Goal: Task Accomplishment & Management: Use online tool/utility

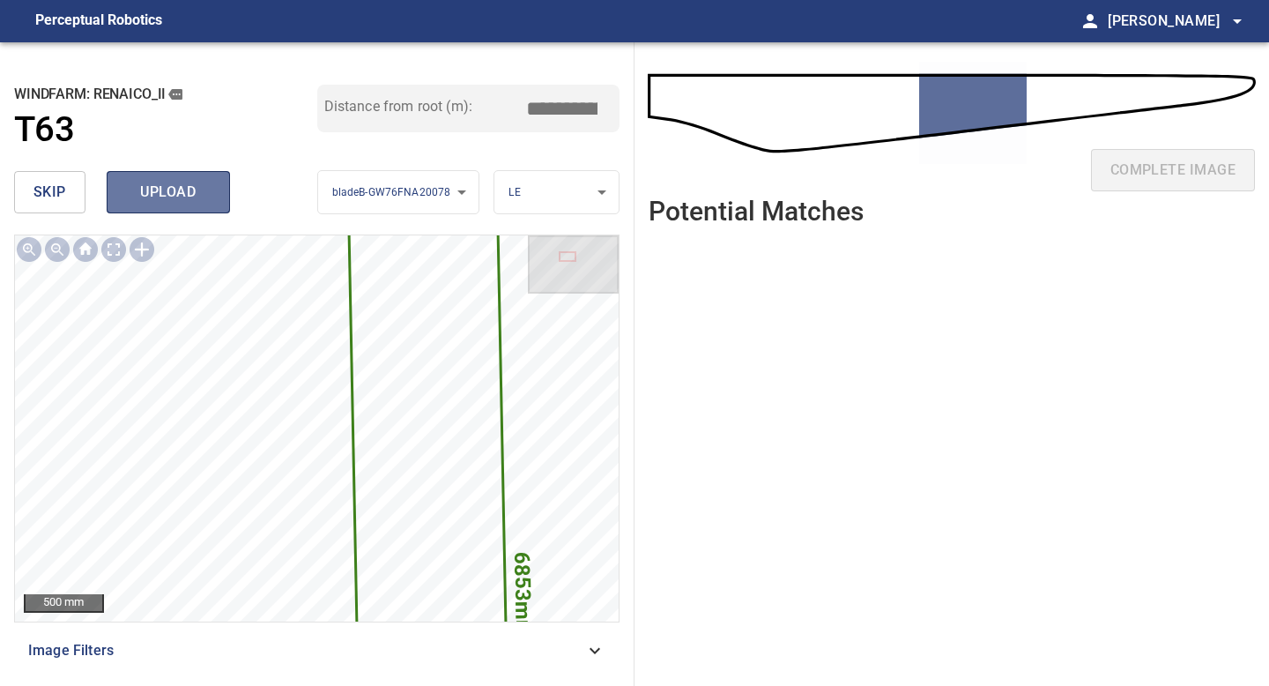
click at [167, 202] on span "upload" at bounding box center [168, 192] width 85 height 25
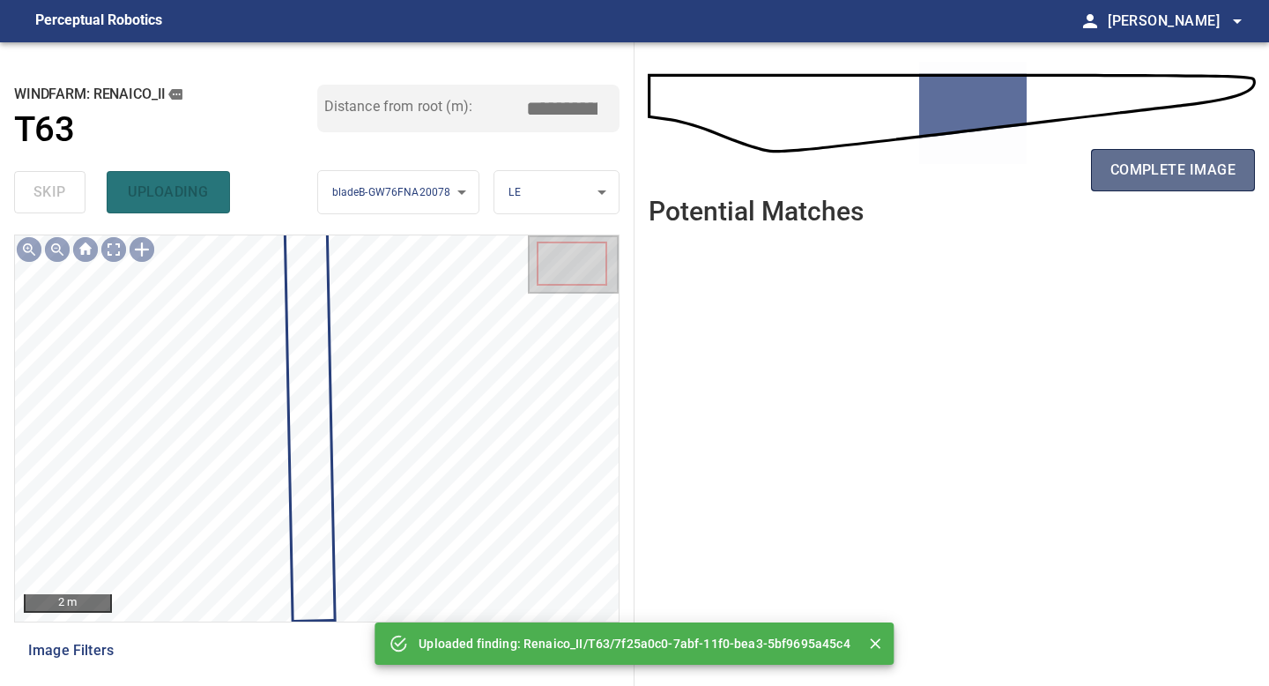
click at [1185, 175] on span "complete image" at bounding box center [1172, 170] width 125 height 25
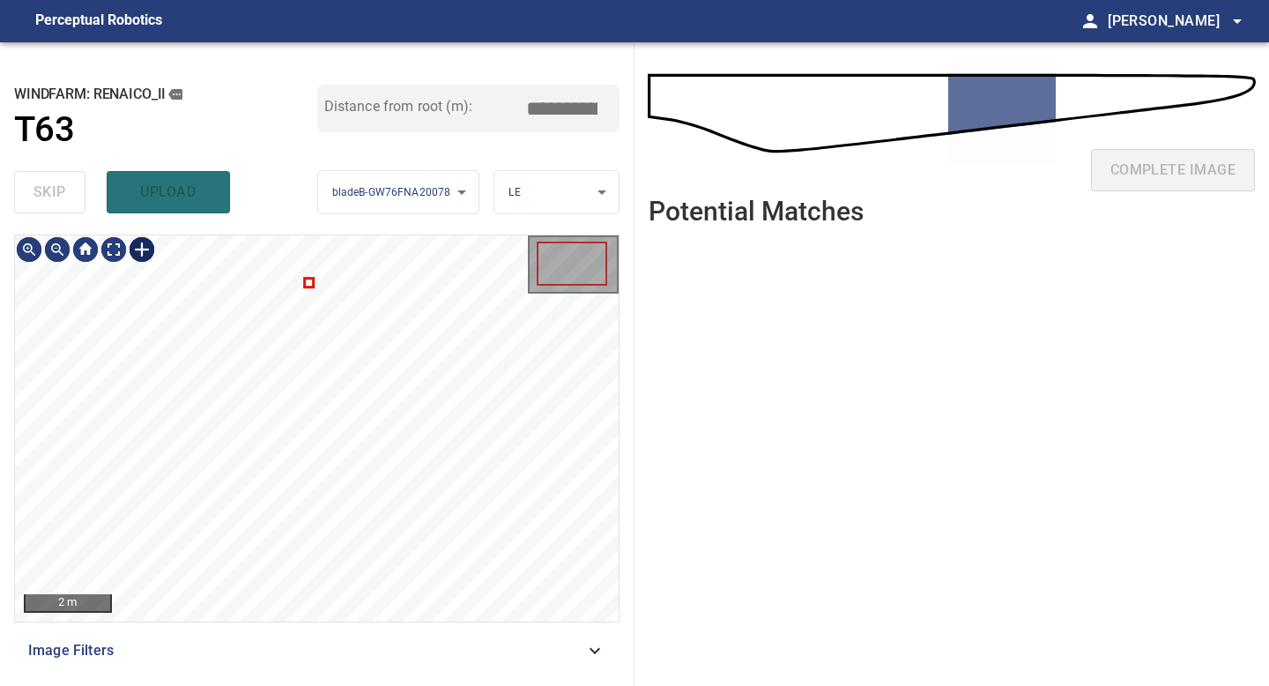
click at [144, 250] on div at bounding box center [142, 249] width 28 height 28
click at [298, 582] on div at bounding box center [317, 428] width 604 height 386
click at [302, 468] on div at bounding box center [298, 355] width 41 height 299
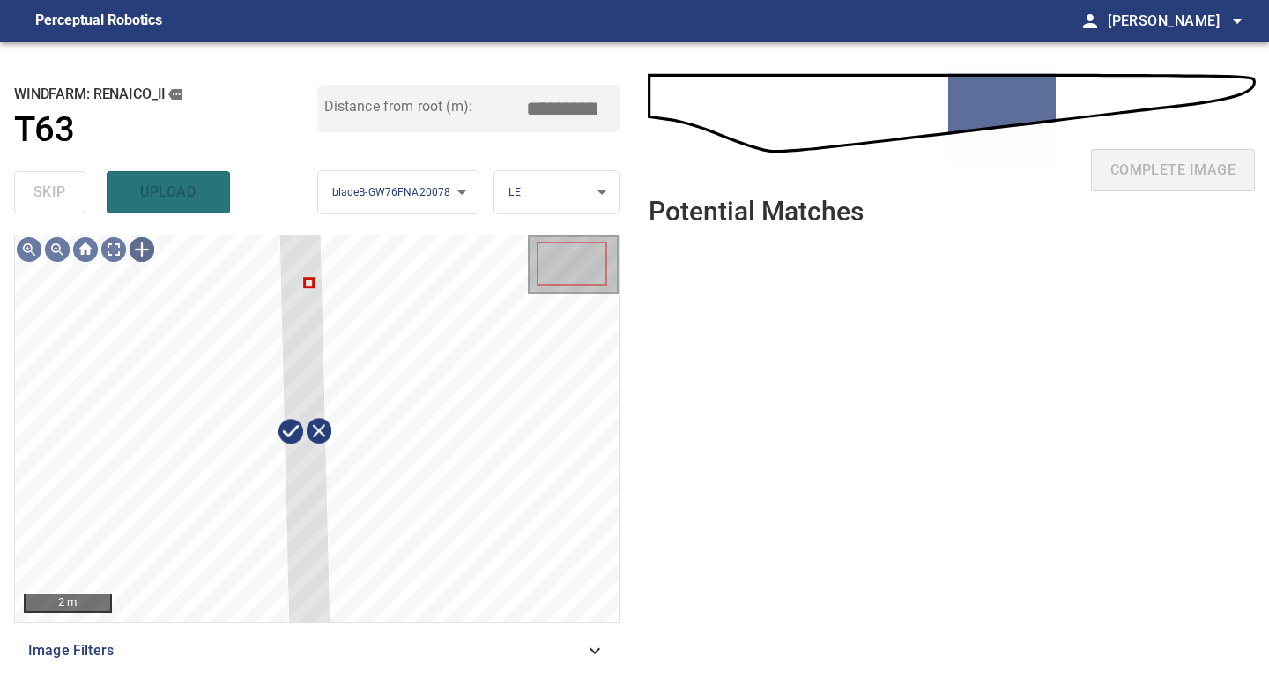
click at [336, 674] on div "**********" at bounding box center [317, 363] width 634 height 643
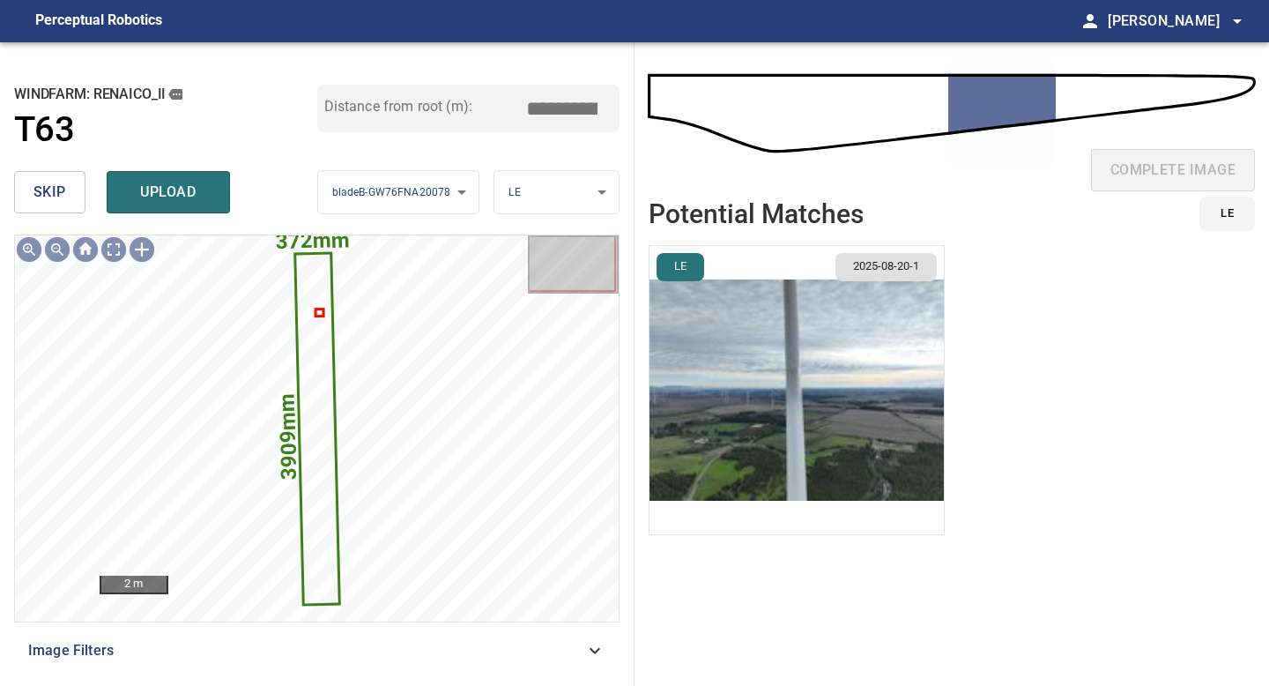
click at [880, 401] on img "button" at bounding box center [796, 390] width 294 height 288
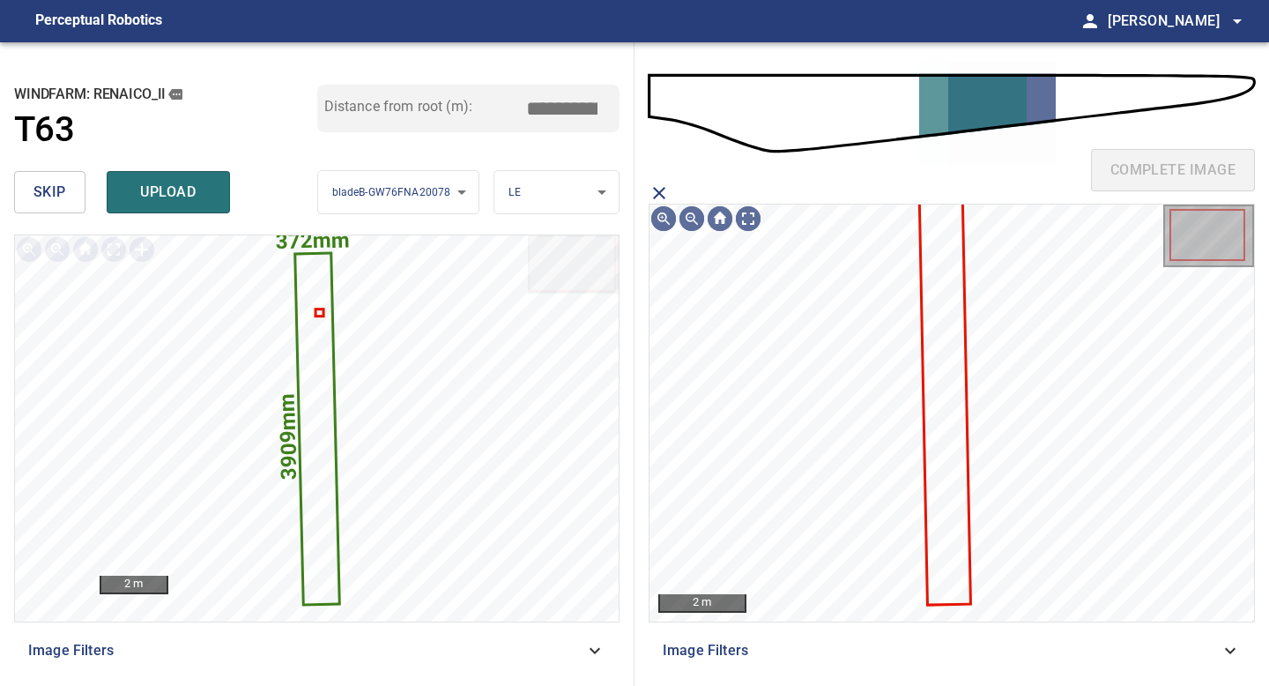
click at [940, 376] on icon at bounding box center [945, 400] width 48 height 407
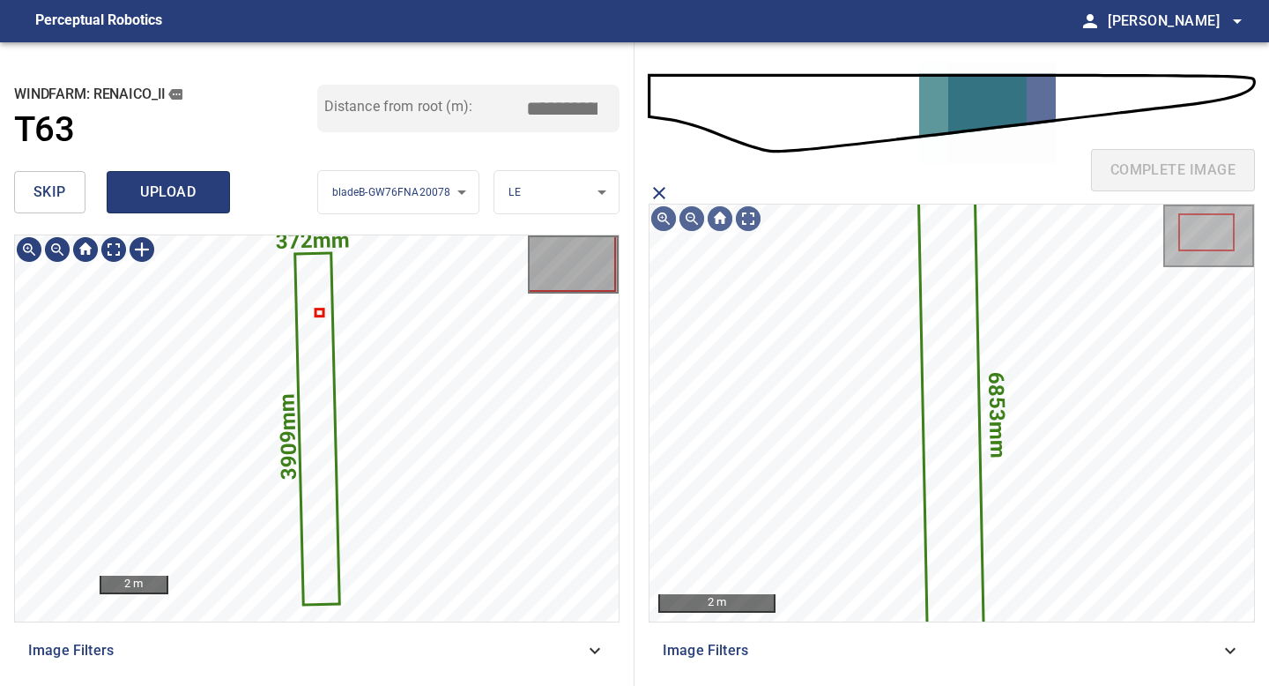
click at [159, 188] on span "upload" at bounding box center [168, 192] width 85 height 25
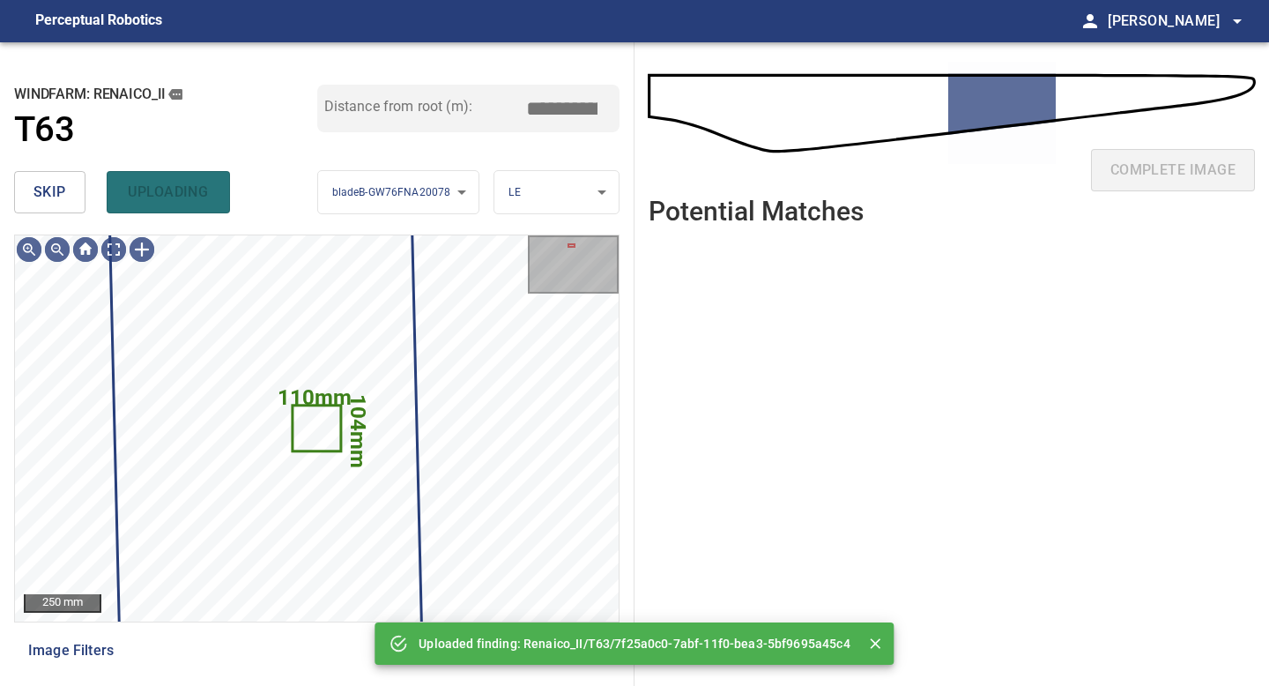
click at [45, 186] on span "skip" at bounding box center [49, 192] width 33 height 25
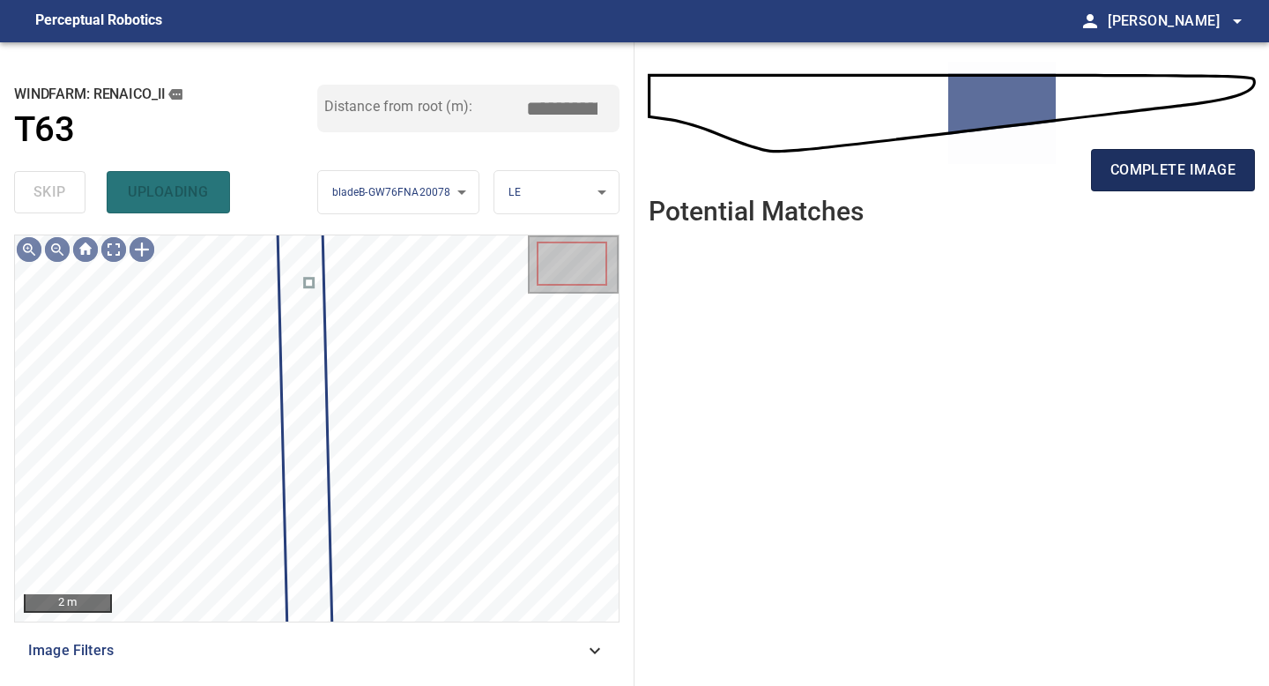
click at [1128, 167] on span "complete image" at bounding box center [1172, 170] width 125 height 25
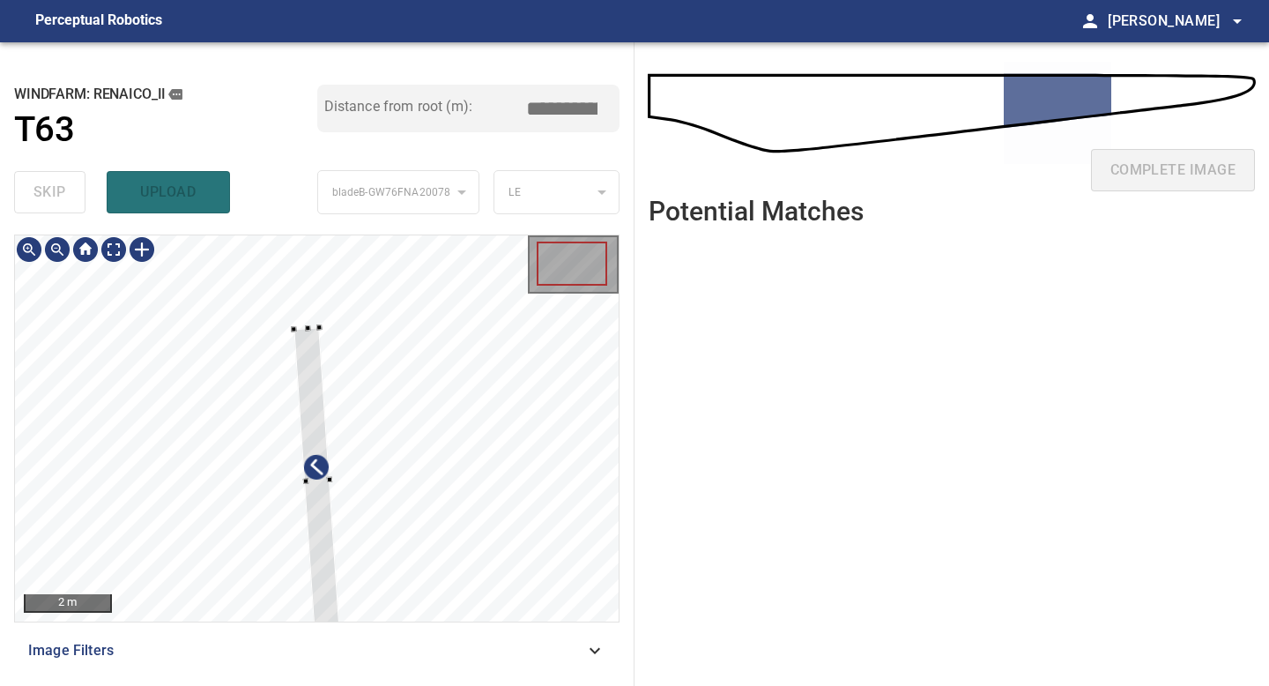
click at [324, 602] on div at bounding box center [316, 480] width 46 height 307
click at [325, 344] on div at bounding box center [317, 428] width 604 height 386
click at [323, 466] on div at bounding box center [324, 552] width 52 height 183
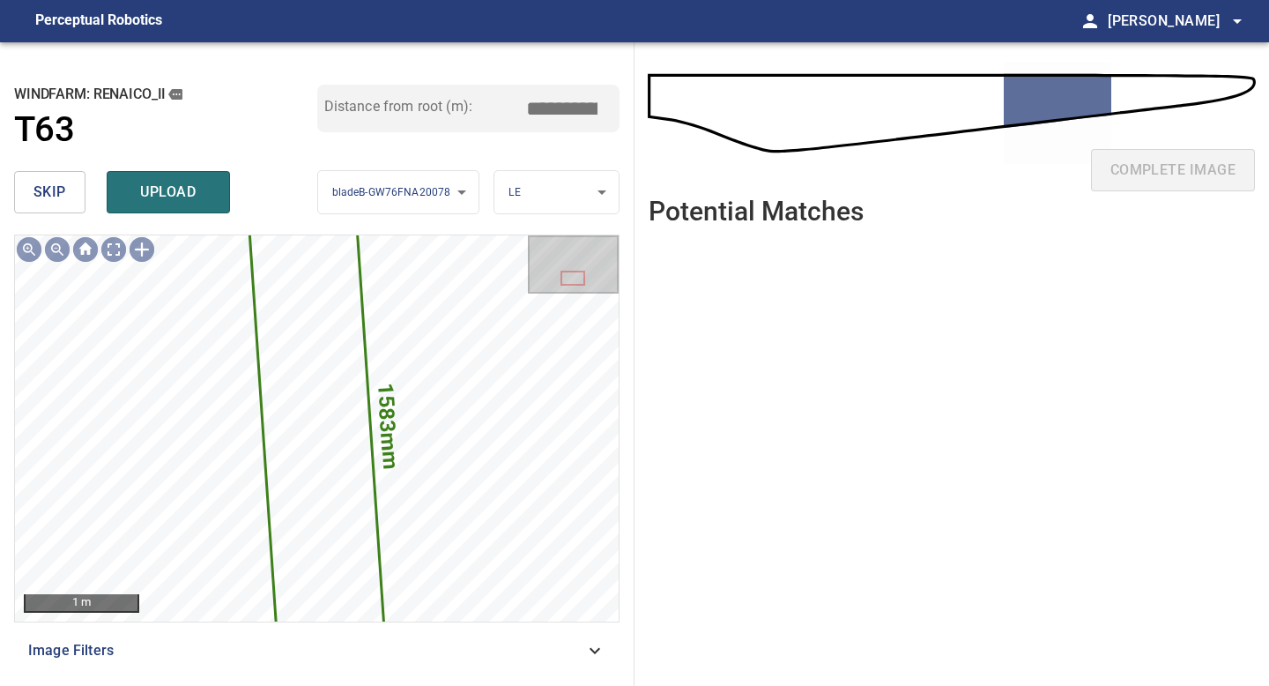
drag, startPoint x: 566, startPoint y: 111, endPoint x: 406, endPoint y: 99, distance: 160.0
click at [417, 104] on div "Distance from root (m): *****" at bounding box center [468, 109] width 303 height 48
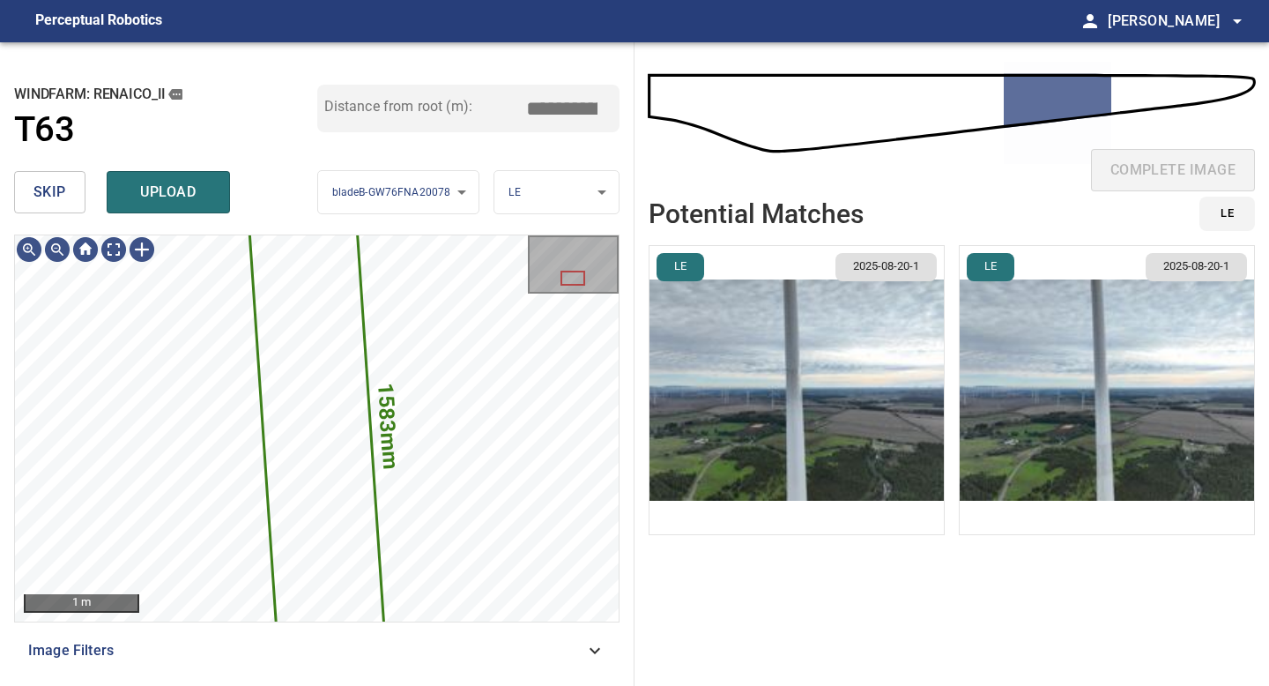
type input "*****"
drag, startPoint x: 790, startPoint y: 349, endPoint x: 778, endPoint y: 350, distance: 11.5
click at [790, 350] on img "button" at bounding box center [796, 390] width 294 height 288
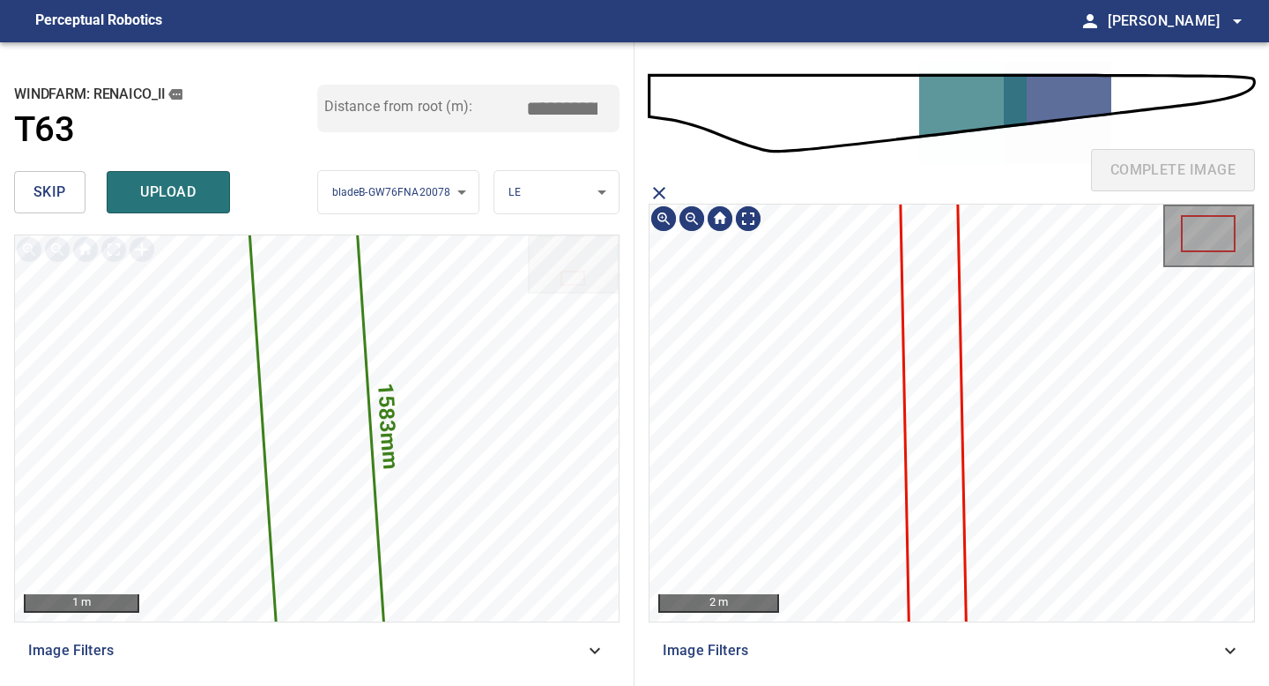
click at [929, 368] on icon at bounding box center [933, 409] width 66 height 558
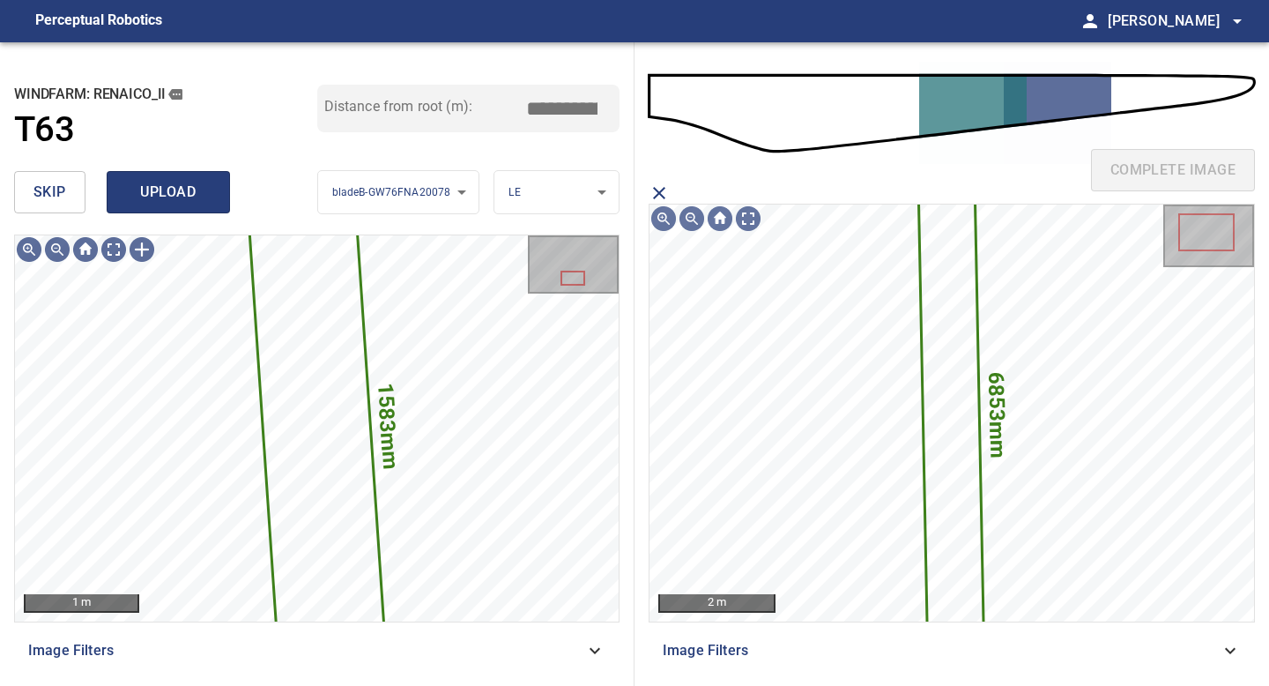
click at [161, 201] on span "upload" at bounding box center [168, 192] width 85 height 25
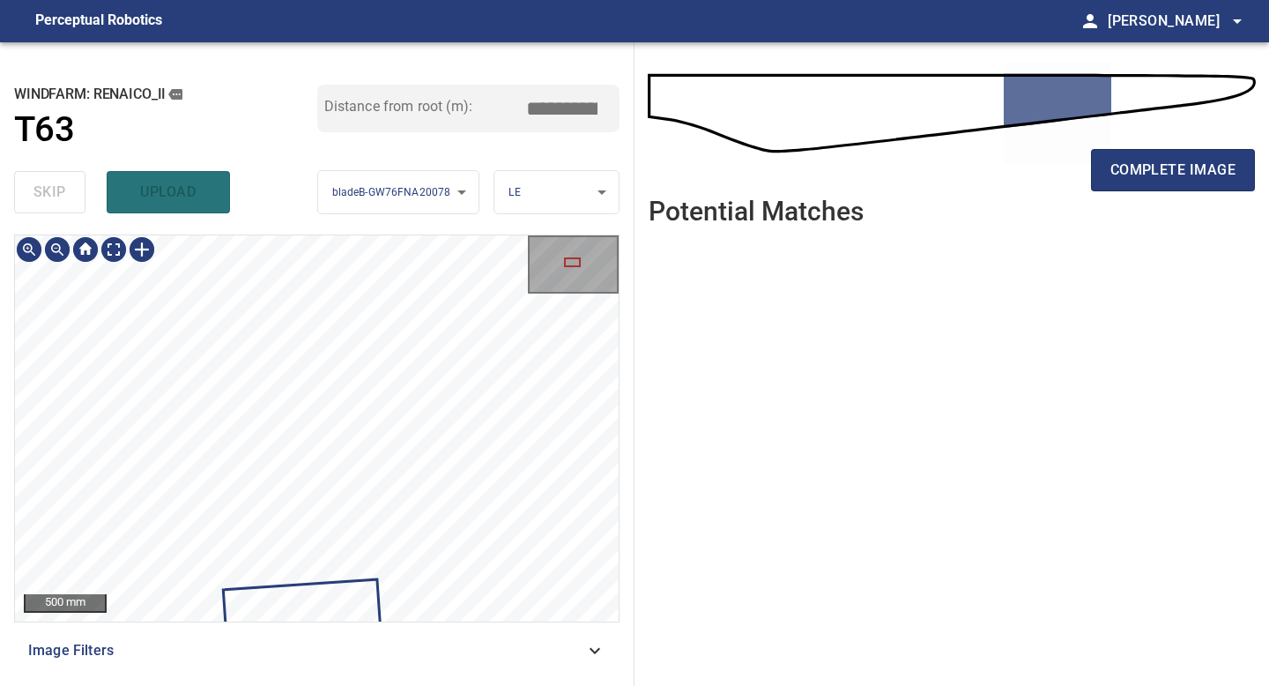
click at [530, 685] on div "**********" at bounding box center [317, 363] width 634 height 643
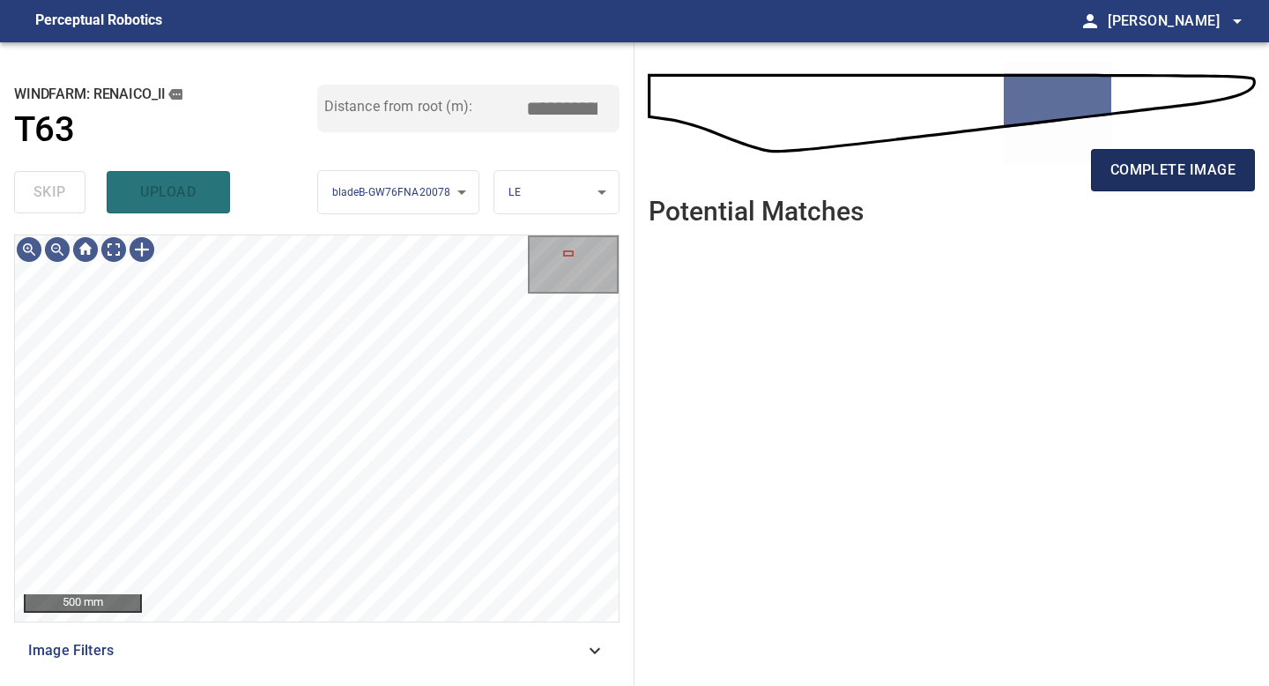
click at [1139, 174] on span "complete image" at bounding box center [1172, 170] width 125 height 25
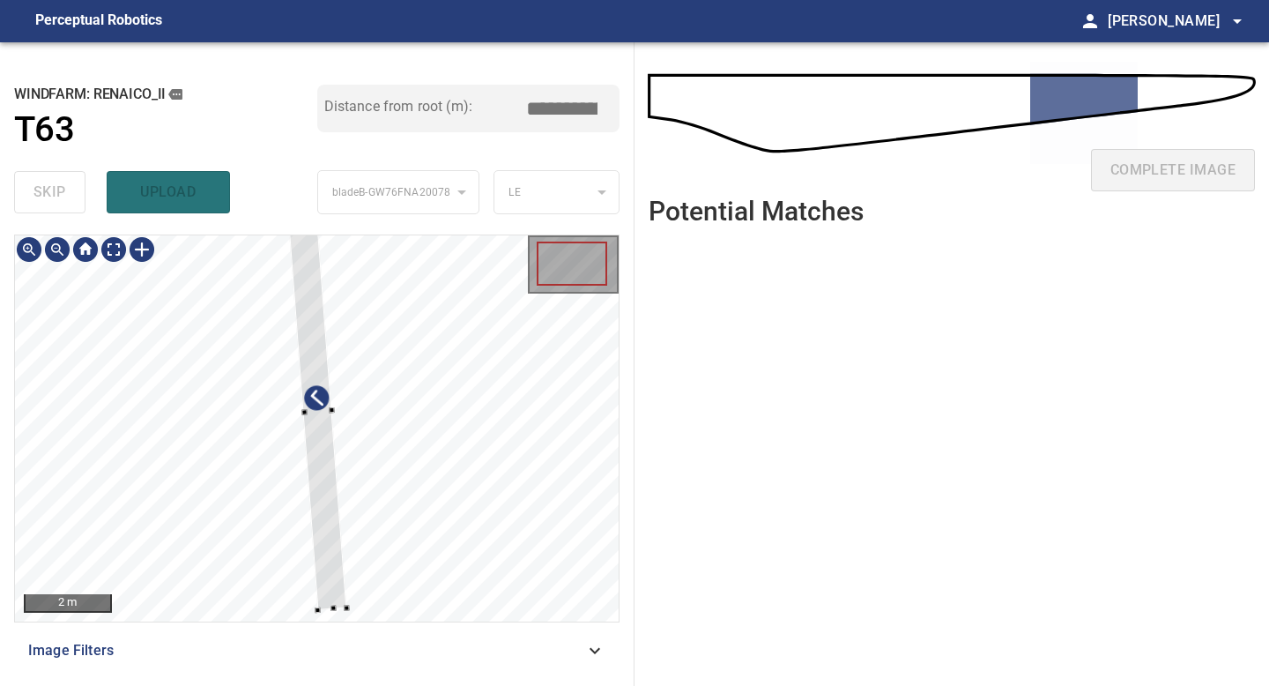
click at [335, 611] on div at bounding box center [317, 428] width 604 height 386
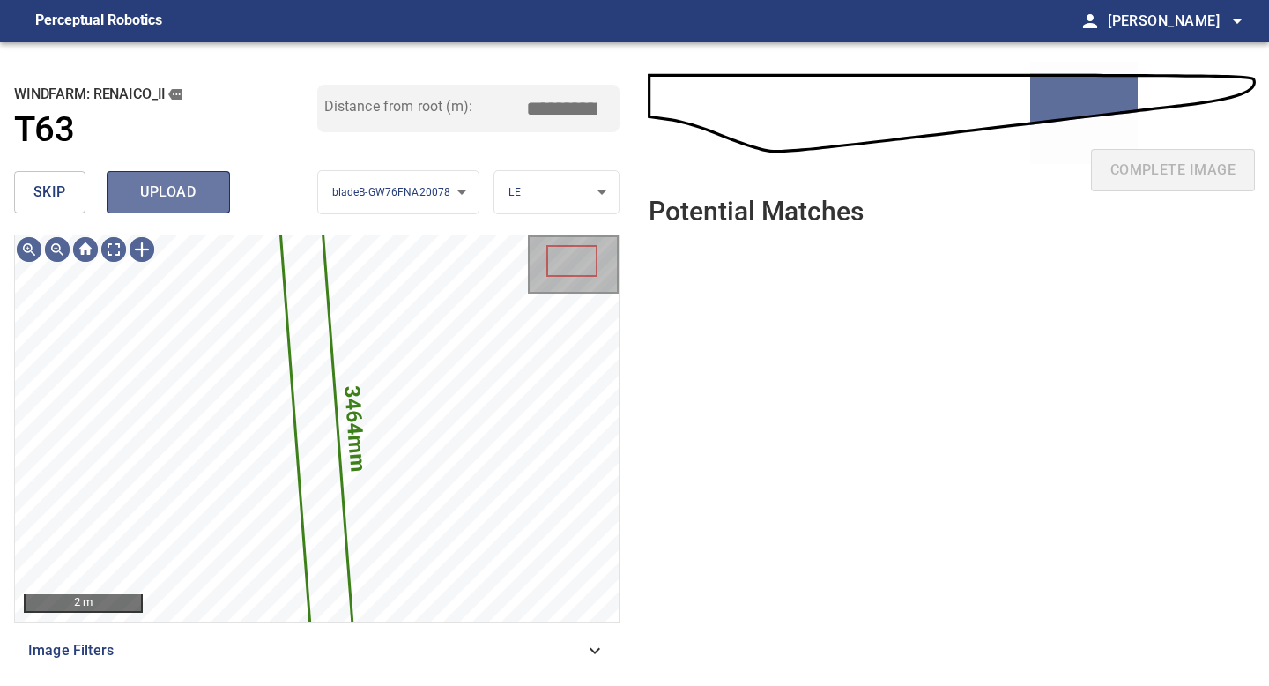
click at [168, 197] on span "upload" at bounding box center [168, 192] width 85 height 25
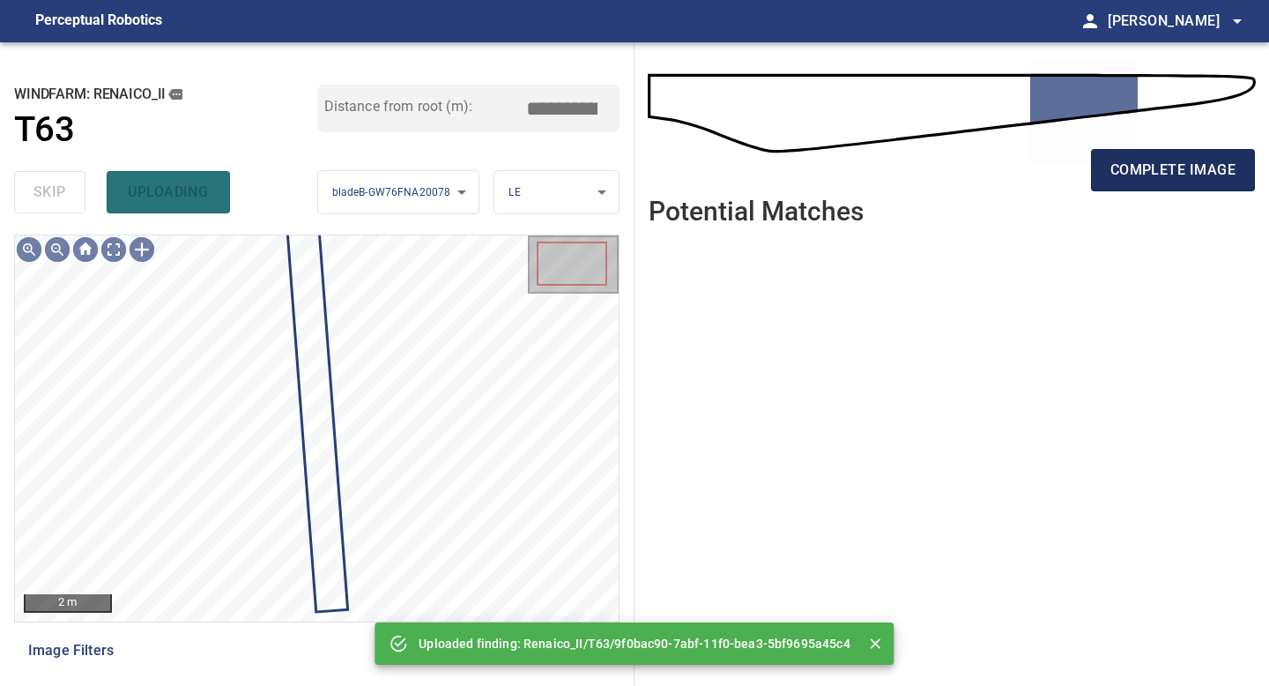
click at [1130, 182] on button "complete image" at bounding box center [1173, 170] width 164 height 42
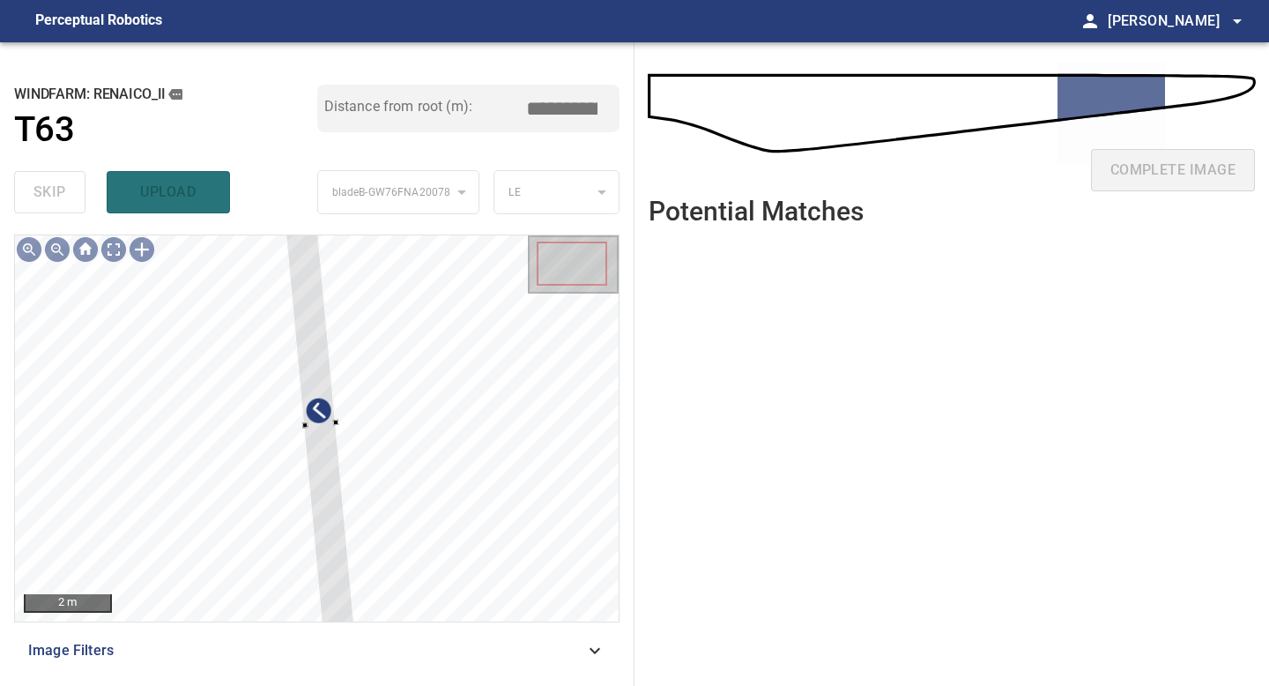
click at [323, 637] on div "2 m Image Filters" at bounding box center [316, 452] width 605 height 437
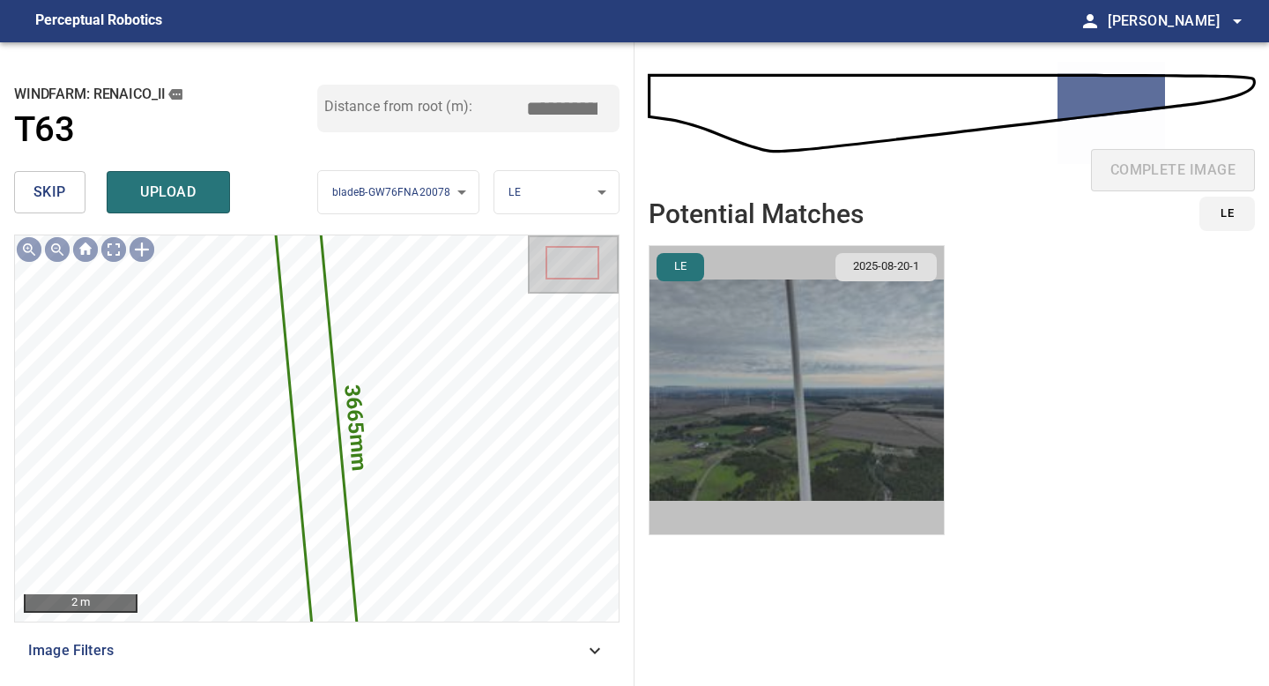
click at [841, 351] on img "button" at bounding box center [796, 390] width 294 height 288
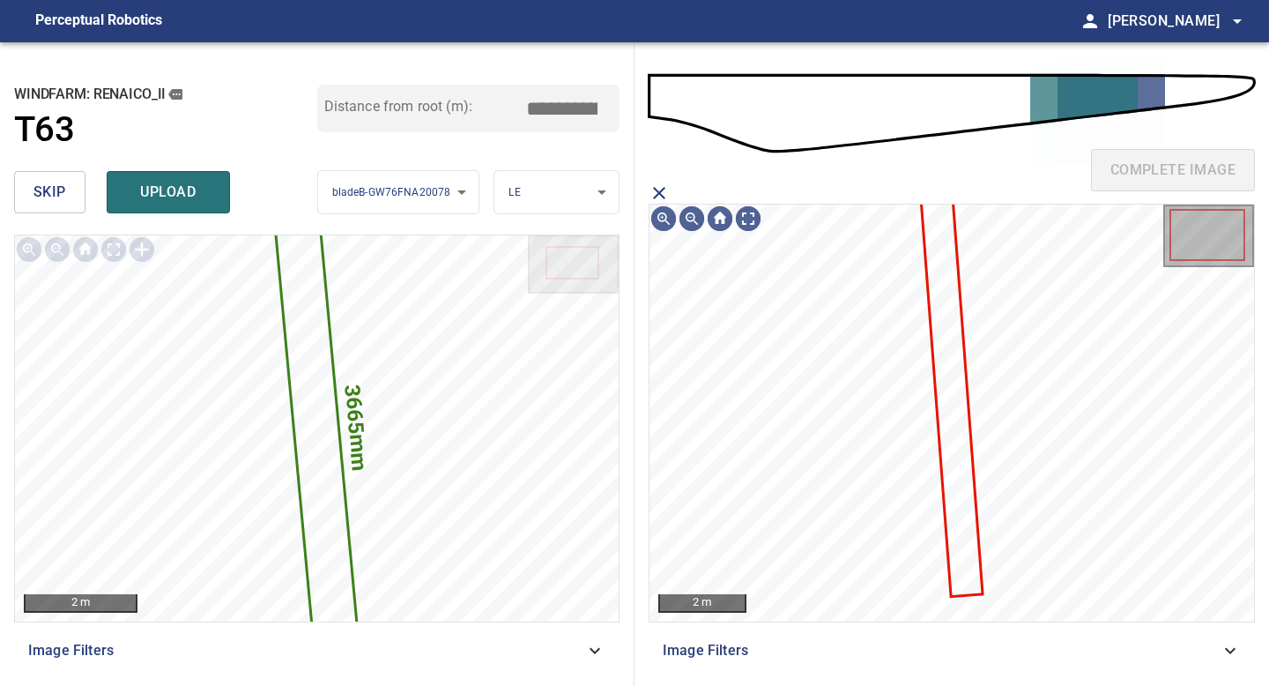
click at [960, 352] on icon at bounding box center [952, 395] width 59 height 397
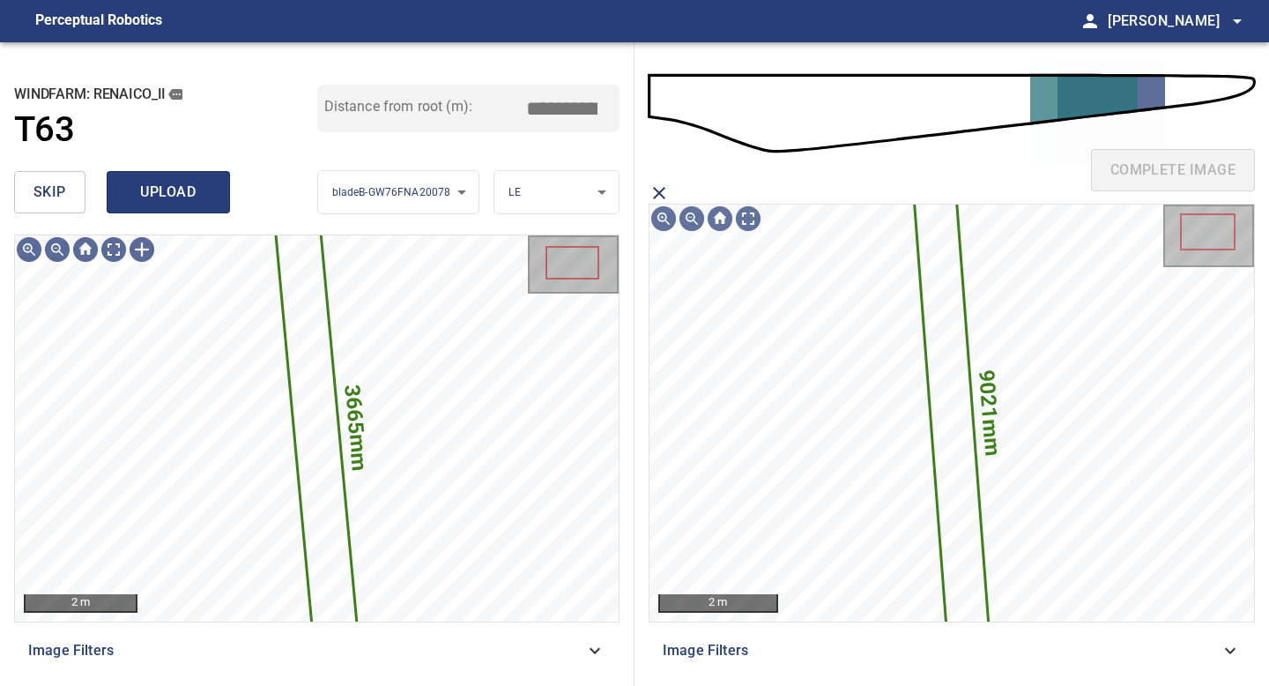
click at [197, 179] on button "upload" at bounding box center [168, 192] width 123 height 42
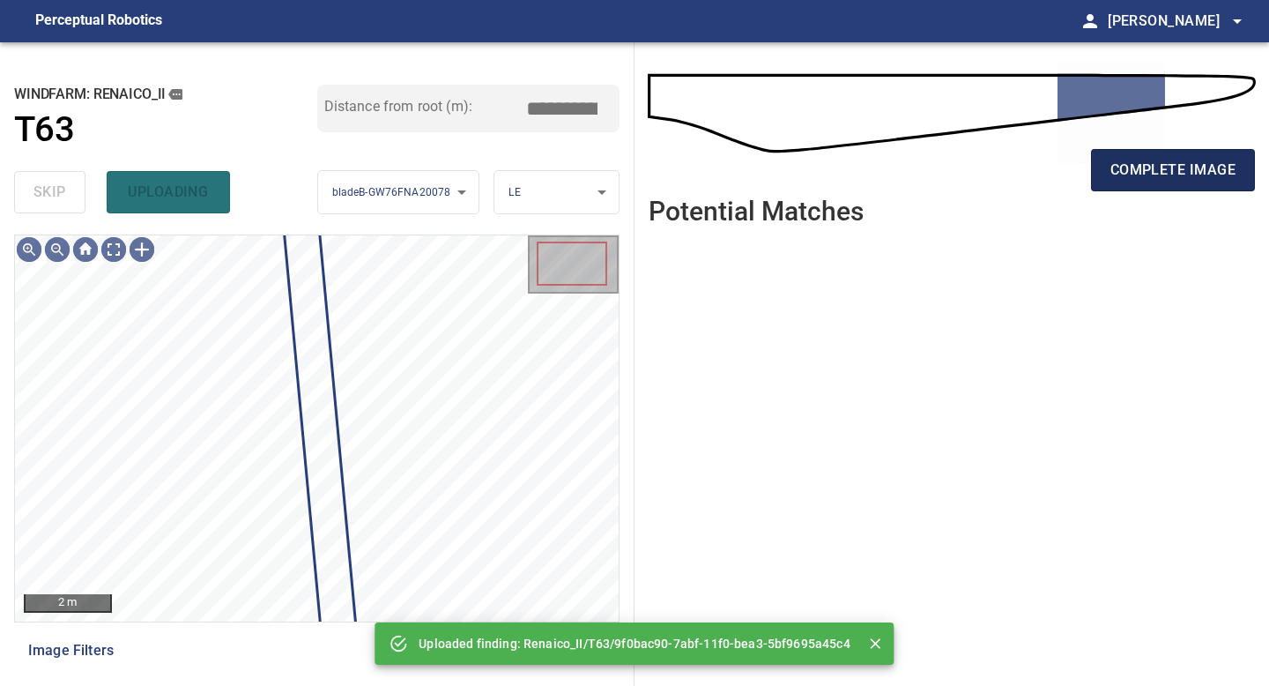
click at [1179, 174] on span "complete image" at bounding box center [1172, 170] width 125 height 25
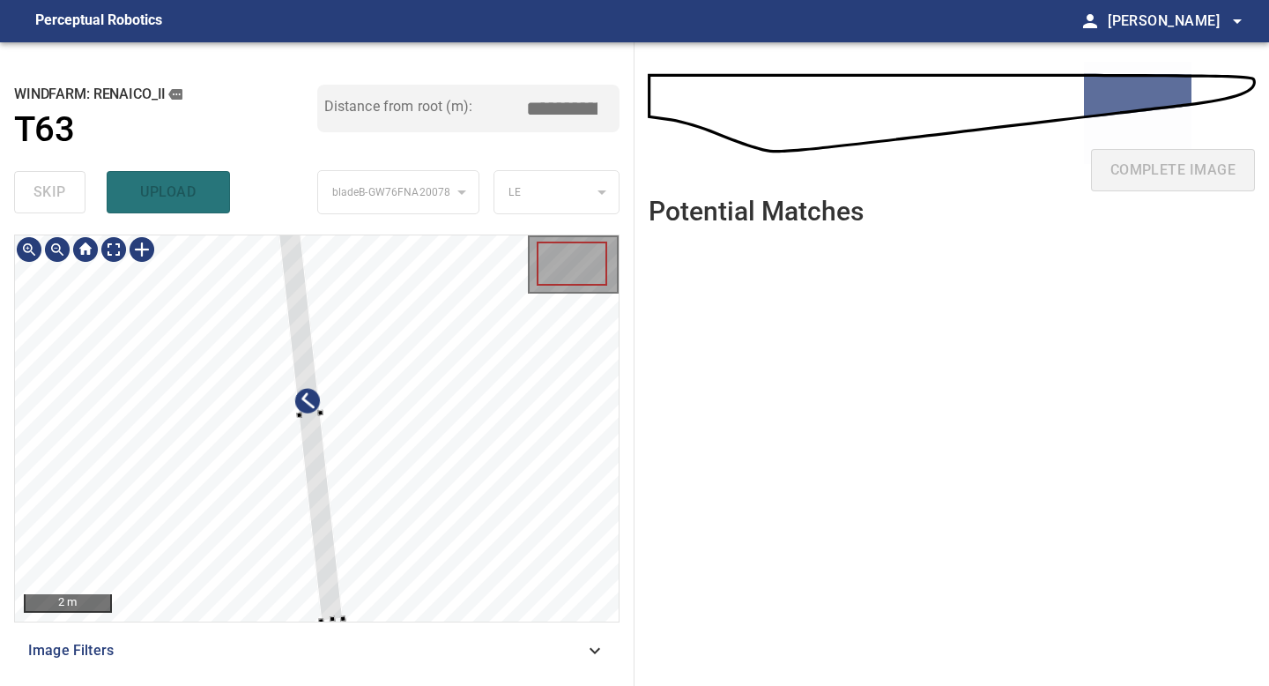
click at [333, 622] on div "2 m Image Filters" at bounding box center [316, 452] width 605 height 437
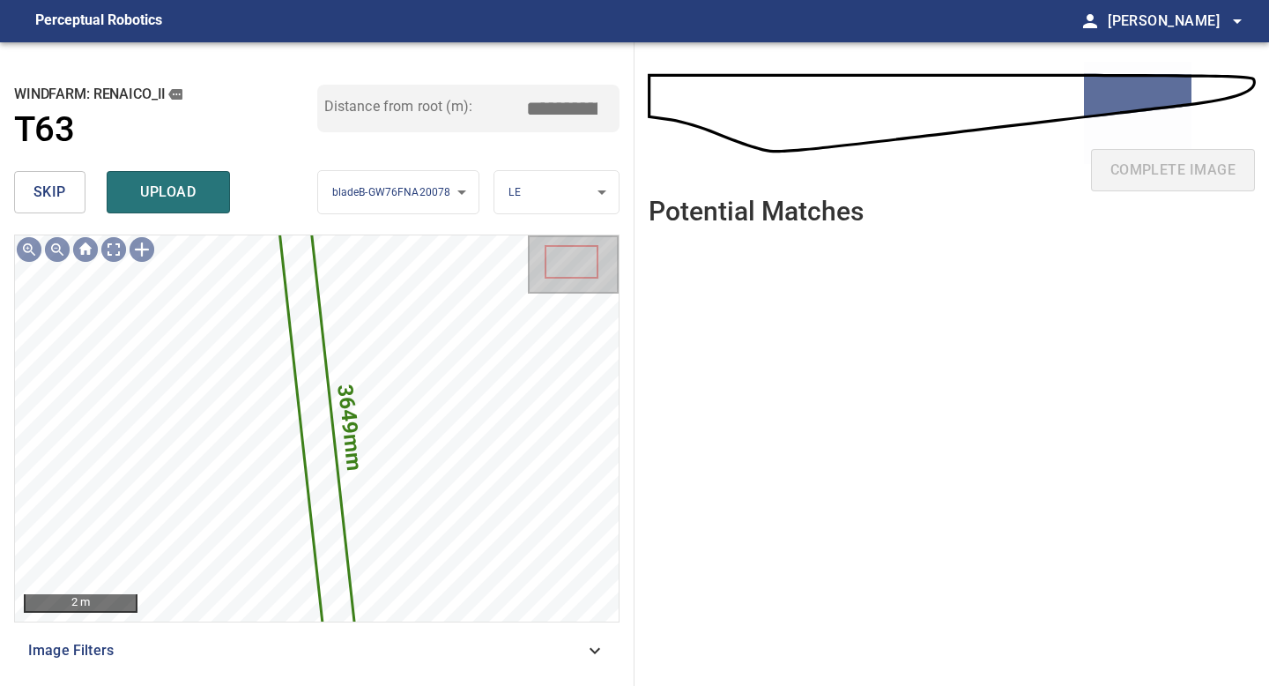
click at [565, 101] on input "*****" at bounding box center [568, 108] width 88 height 33
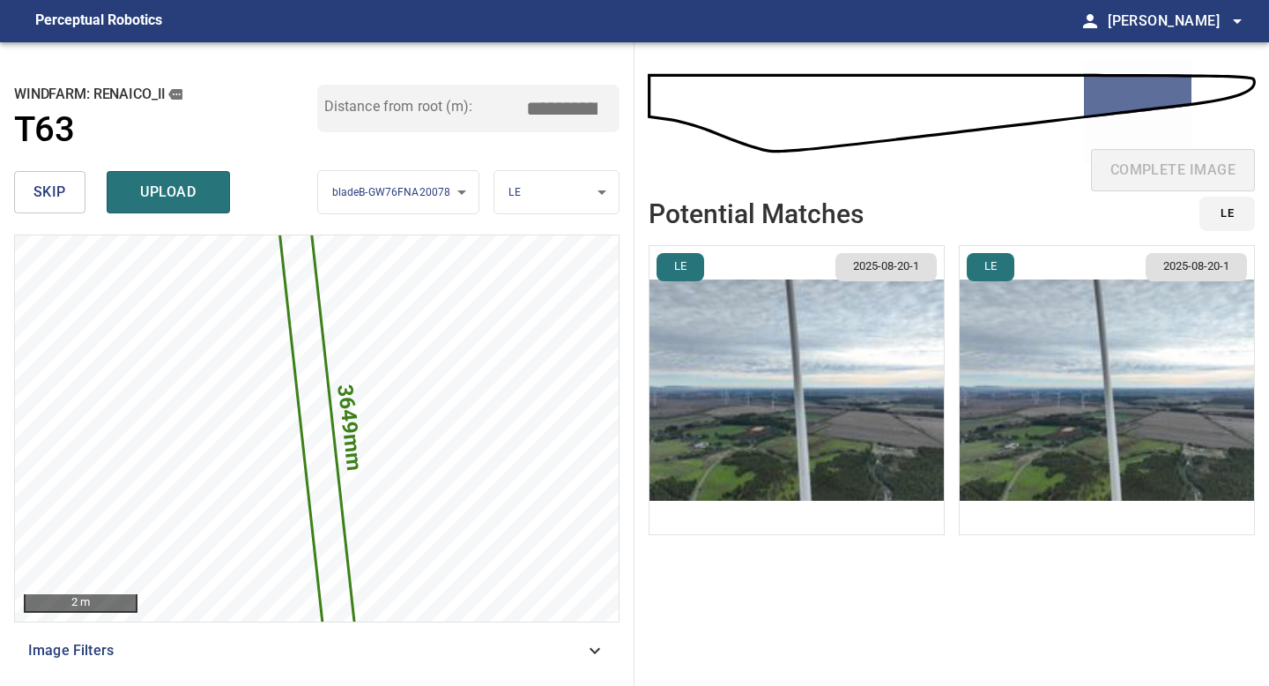
type input "*****"
click at [775, 303] on img "button" at bounding box center [796, 390] width 294 height 288
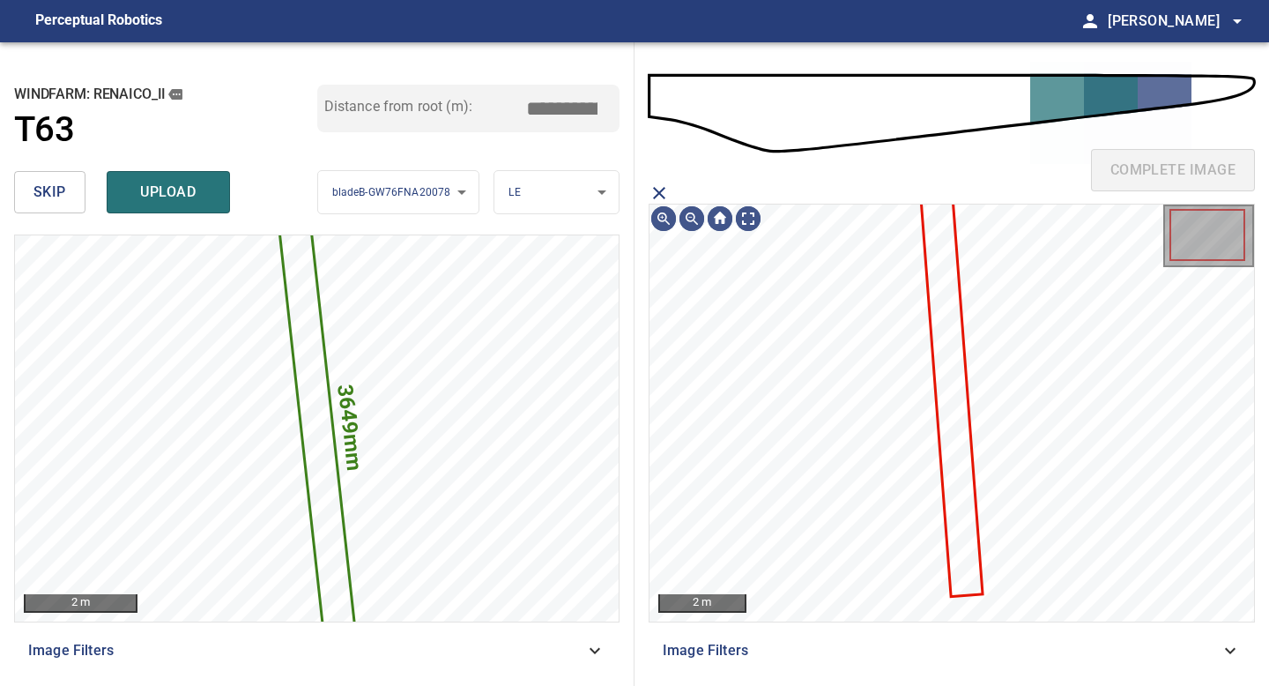
click at [938, 278] on icon at bounding box center [952, 395] width 59 height 397
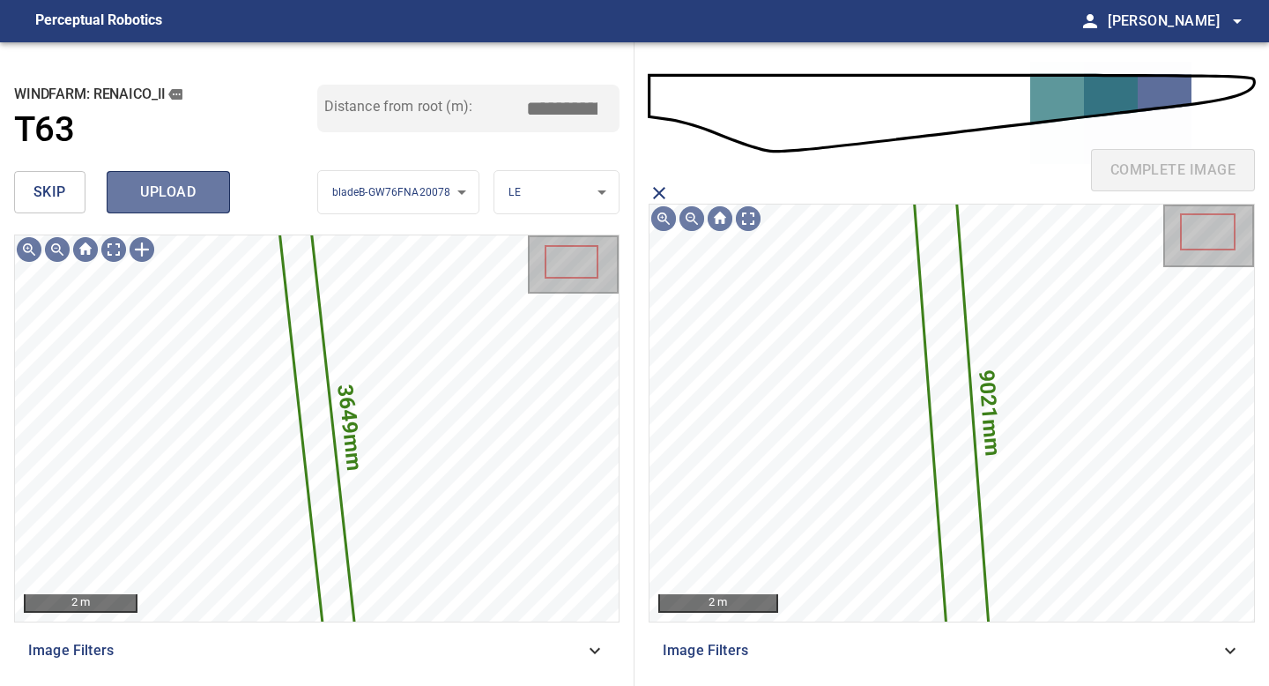
click at [174, 182] on span "upload" at bounding box center [168, 192] width 85 height 25
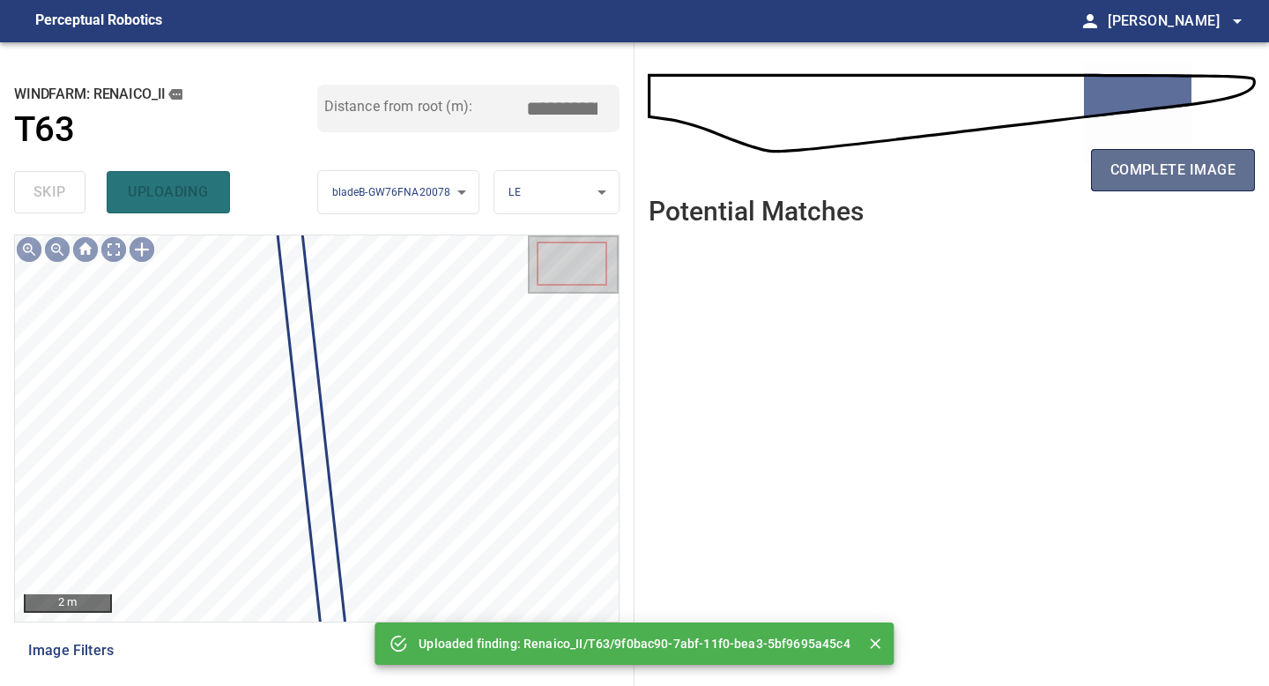
click at [1127, 167] on span "complete image" at bounding box center [1172, 170] width 125 height 25
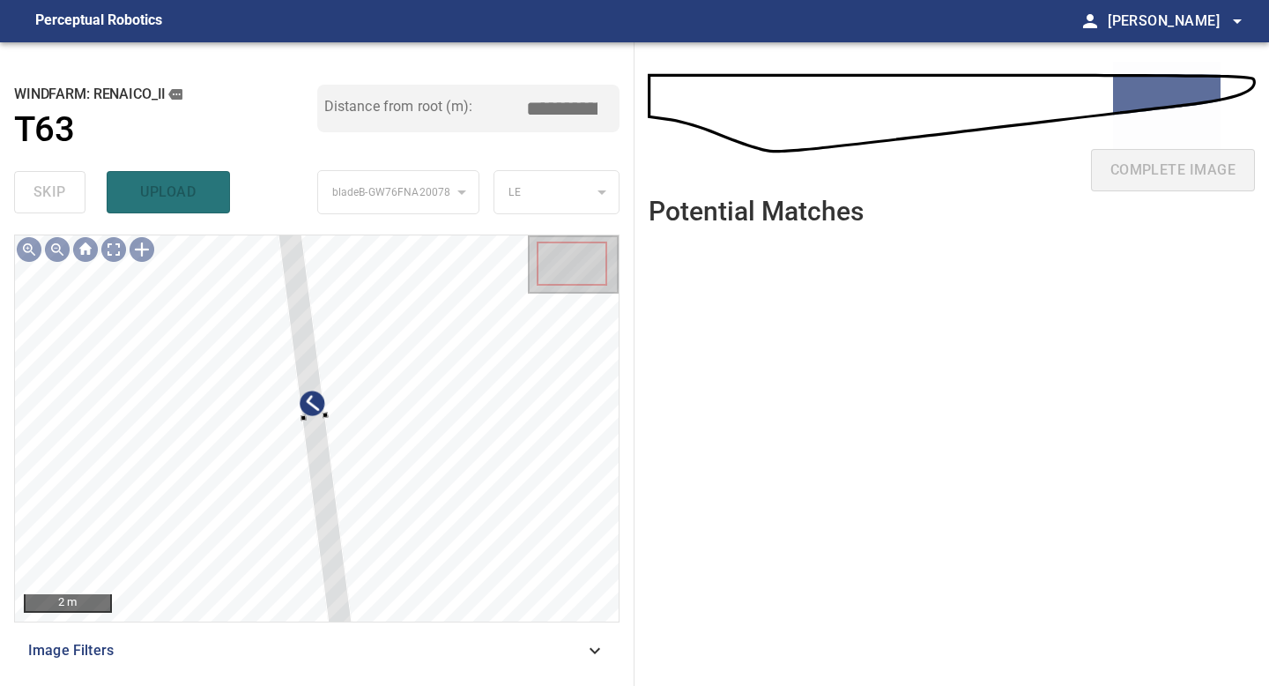
click at [330, 633] on div "2 m Image Filters" at bounding box center [316, 452] width 605 height 437
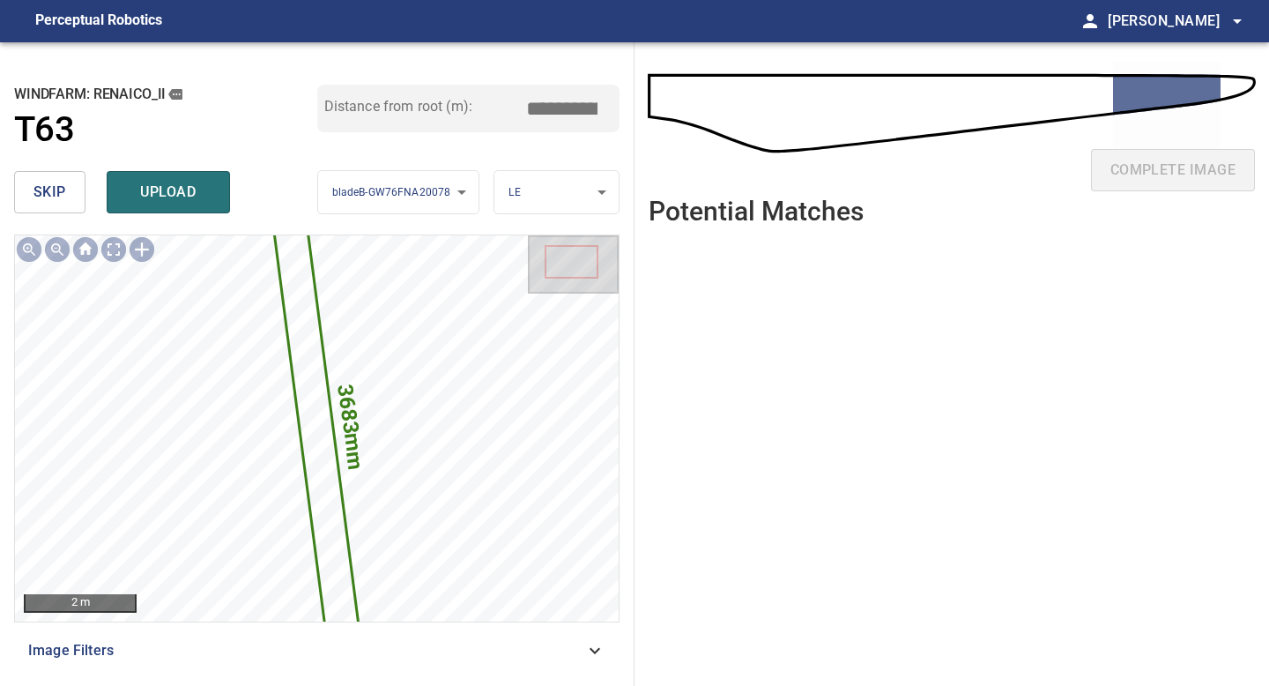
click at [564, 110] on input "*****" at bounding box center [568, 108] width 88 height 33
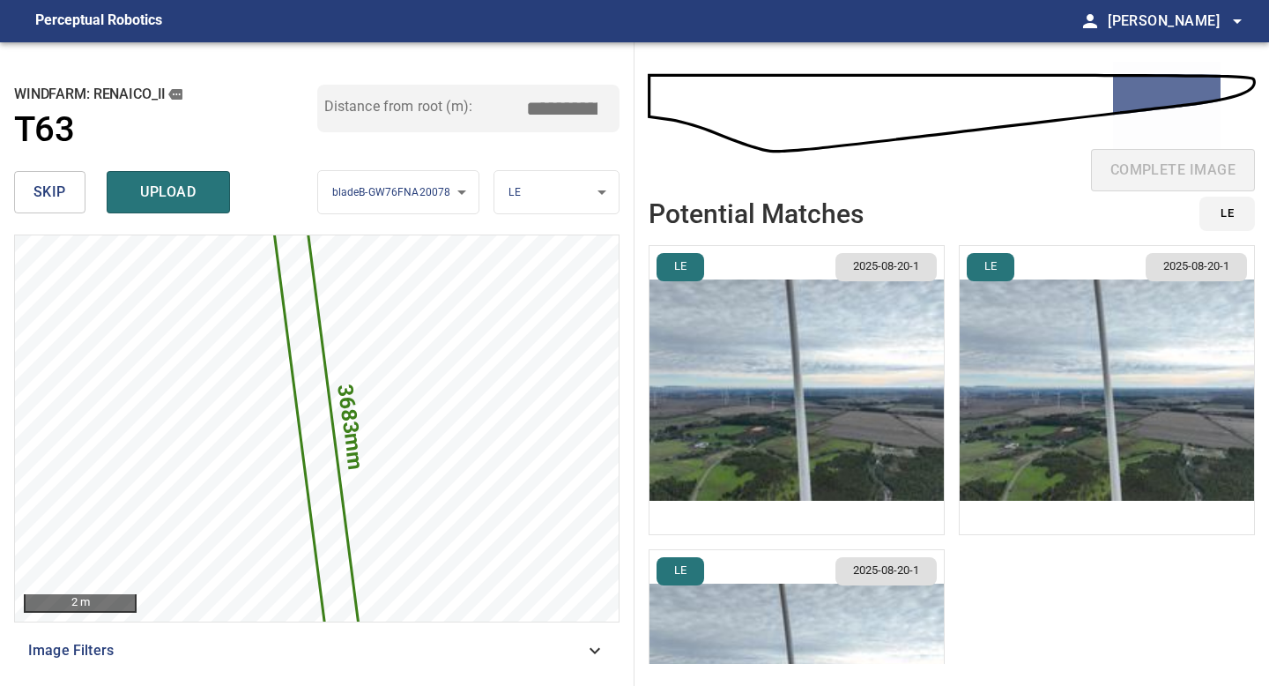
type input "*****"
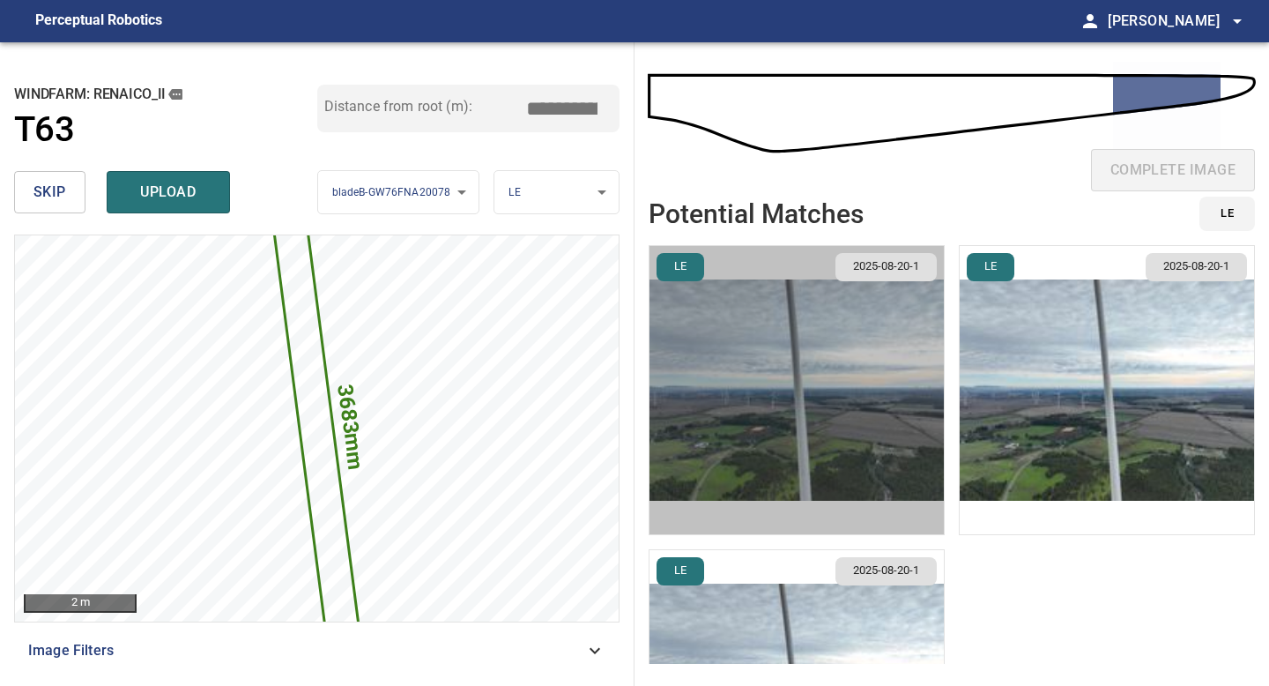
click at [872, 431] on img "button" at bounding box center [796, 390] width 294 height 288
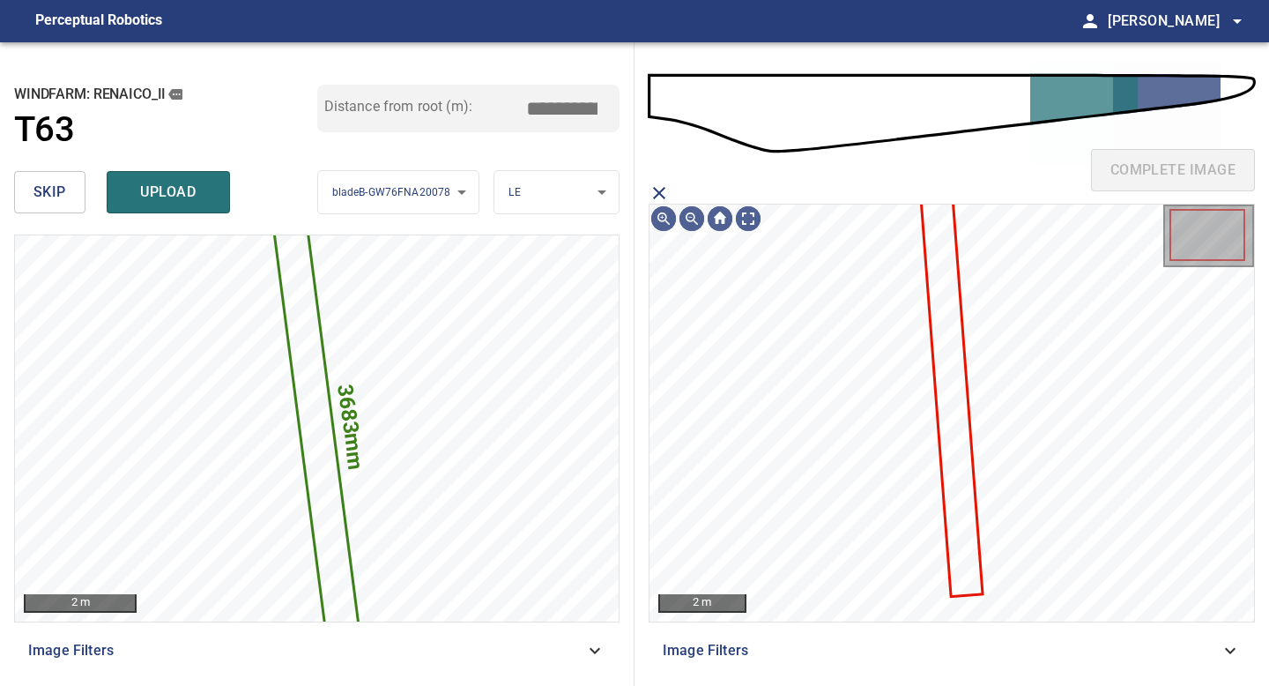
click at [953, 414] on icon at bounding box center [952, 395] width 59 height 397
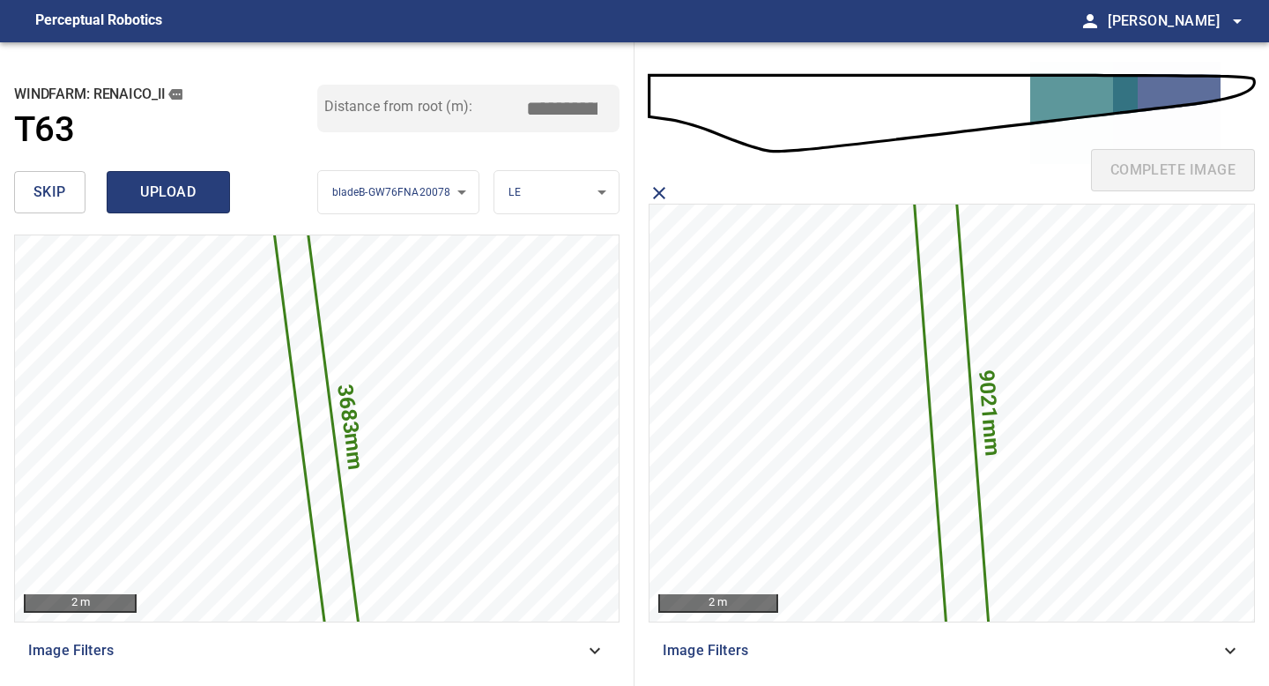
click at [187, 192] on span "upload" at bounding box center [168, 192] width 85 height 25
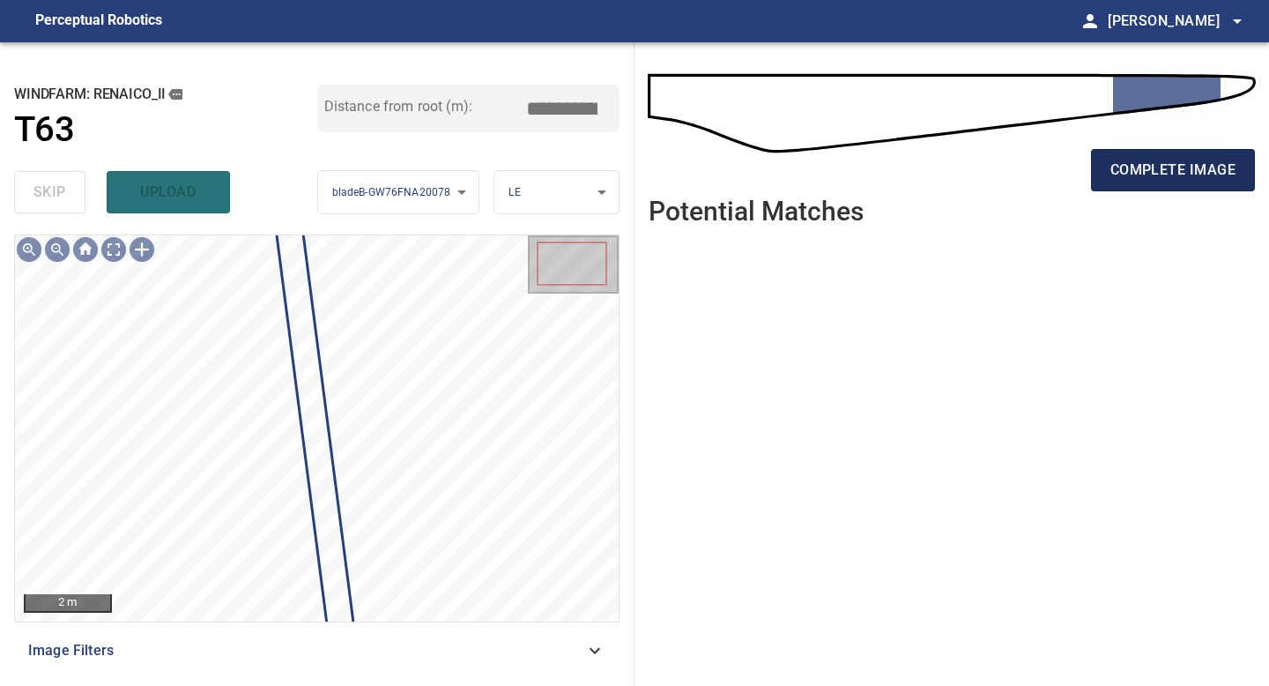
click at [1146, 182] on span "complete image" at bounding box center [1172, 170] width 125 height 25
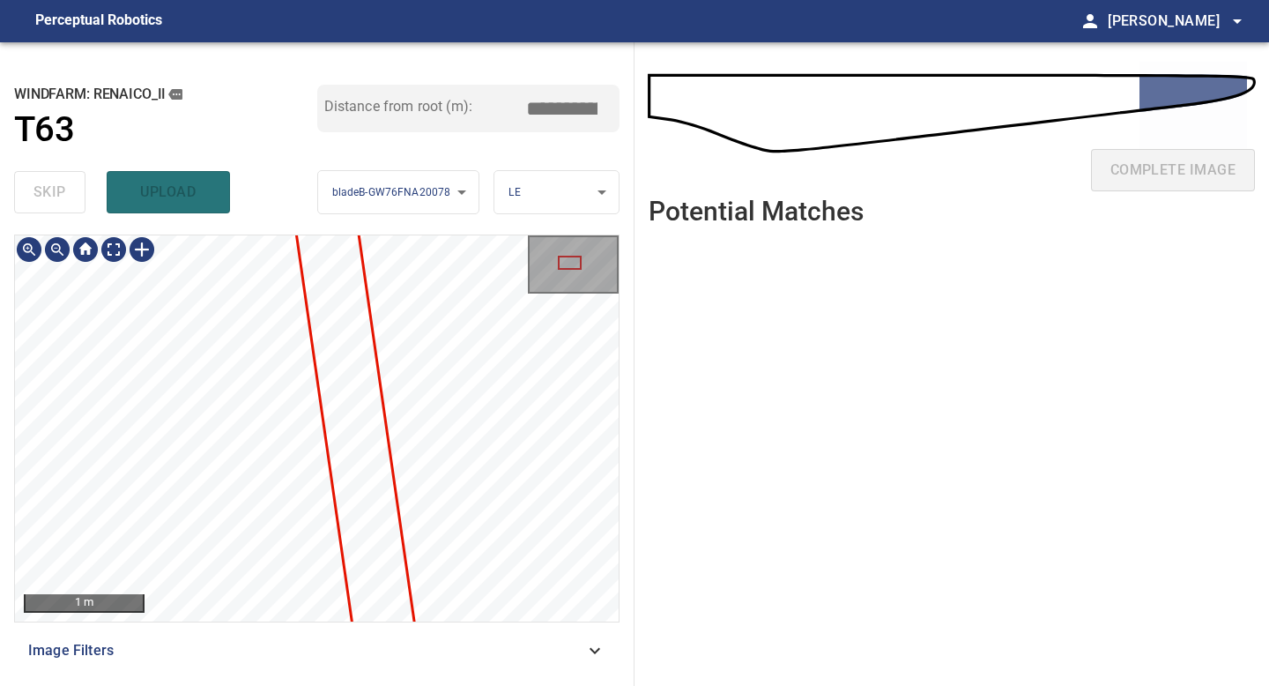
click at [315, 685] on div "**********" at bounding box center [317, 363] width 634 height 643
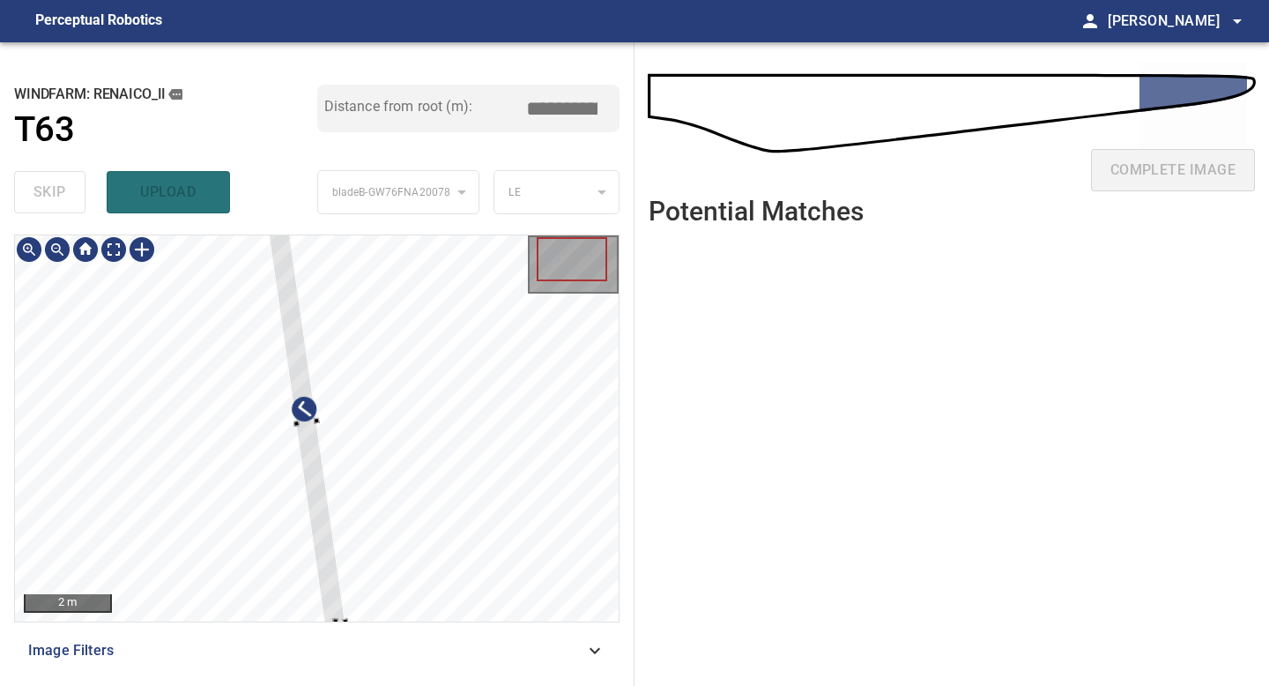
click at [323, 564] on div at bounding box center [305, 423] width 78 height 401
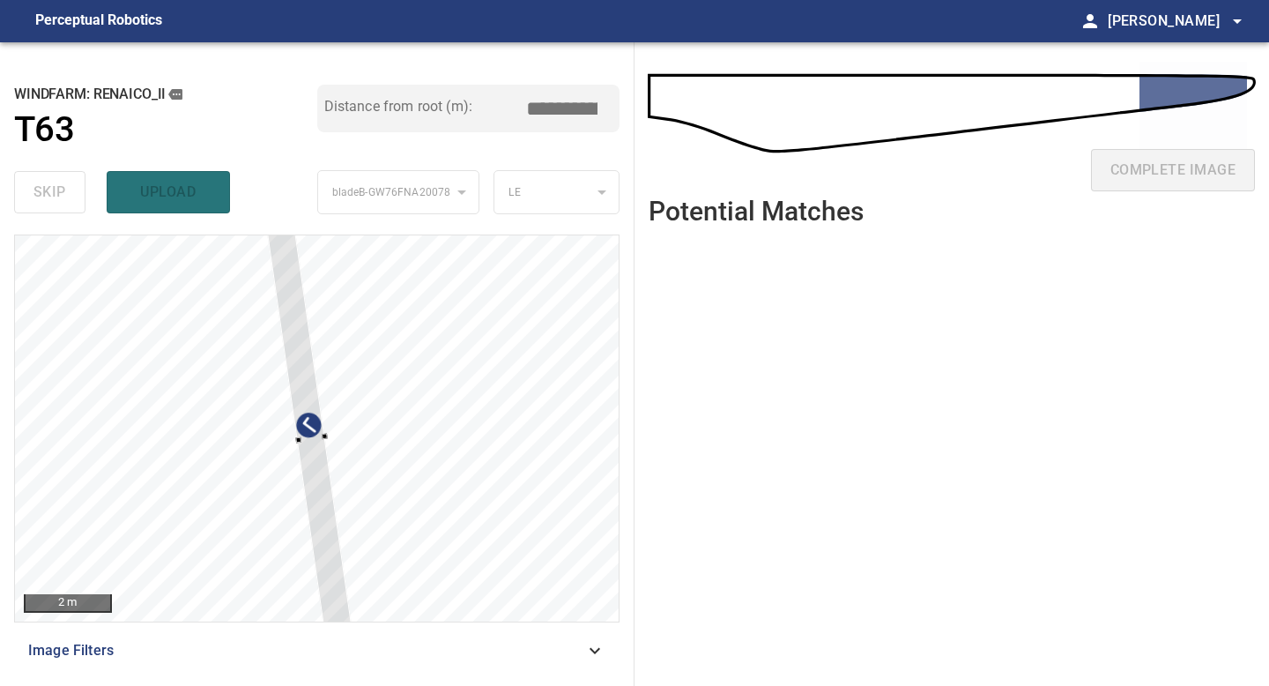
click at [354, 652] on div "2 m Image Filters" at bounding box center [316, 452] width 605 height 437
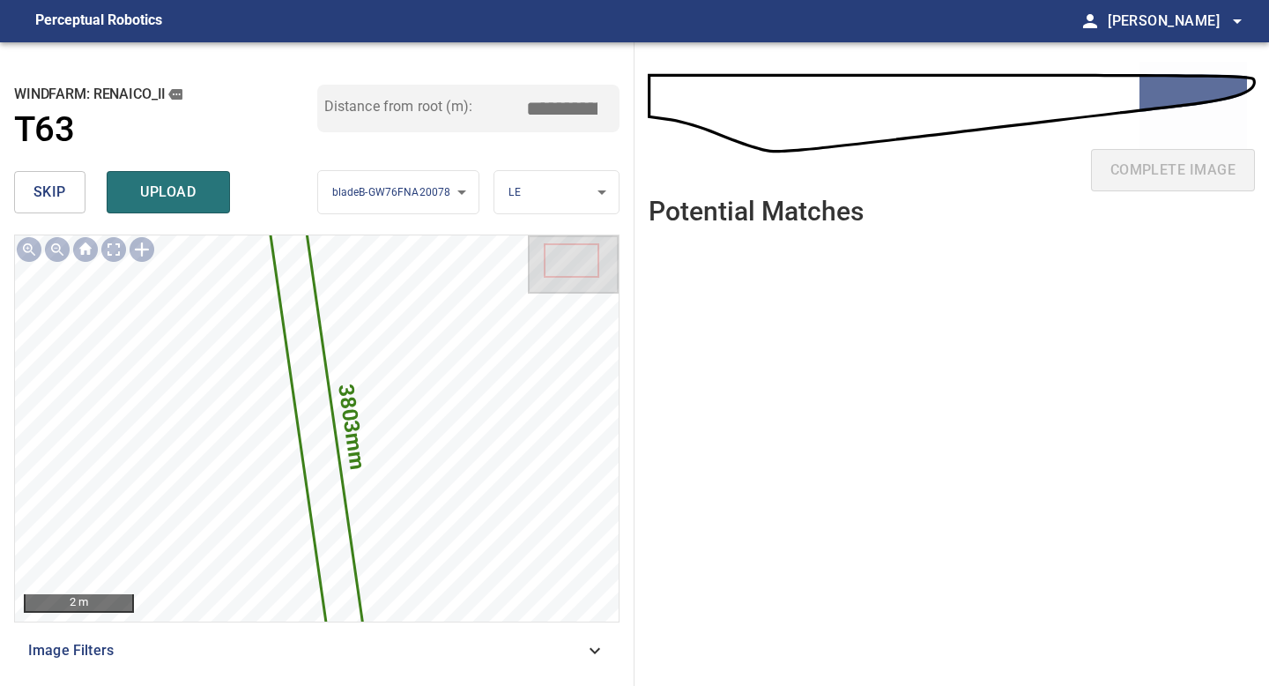
drag, startPoint x: 559, startPoint y: 103, endPoint x: 517, endPoint y: 103, distance: 41.4
click at [521, 103] on div "Distance from root (m): *****" at bounding box center [468, 109] width 303 height 48
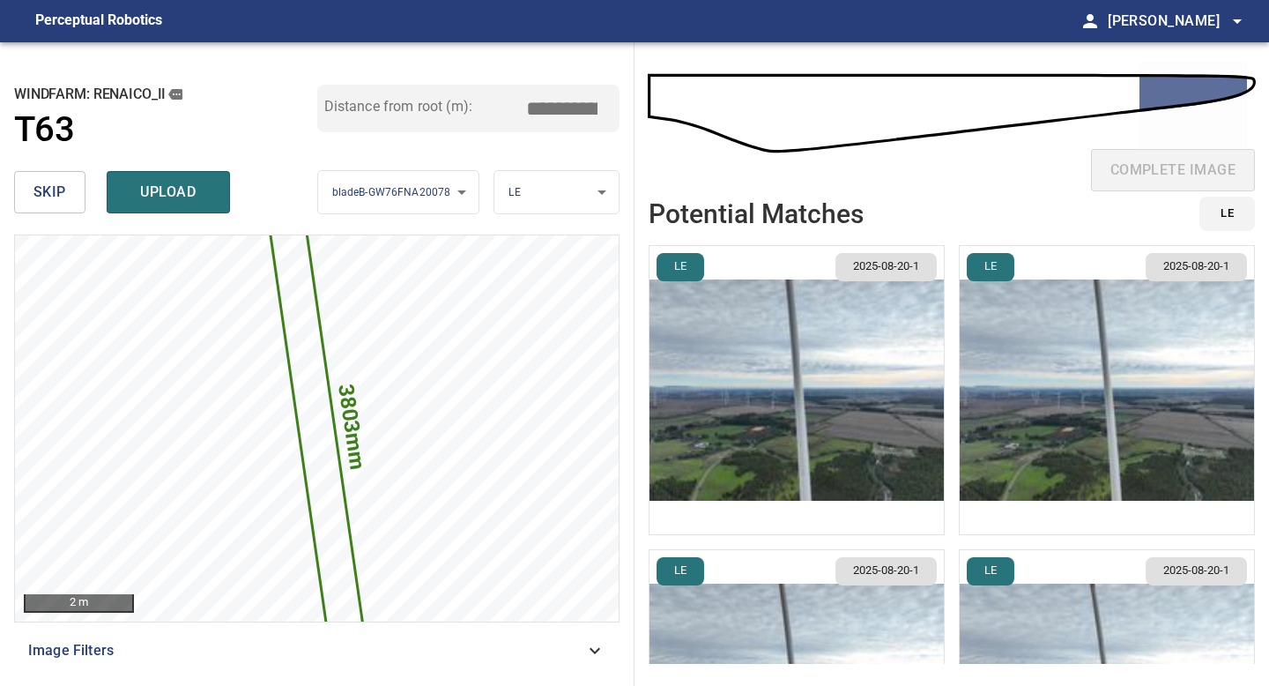
type input "*****"
click at [864, 383] on img "button" at bounding box center [796, 390] width 294 height 288
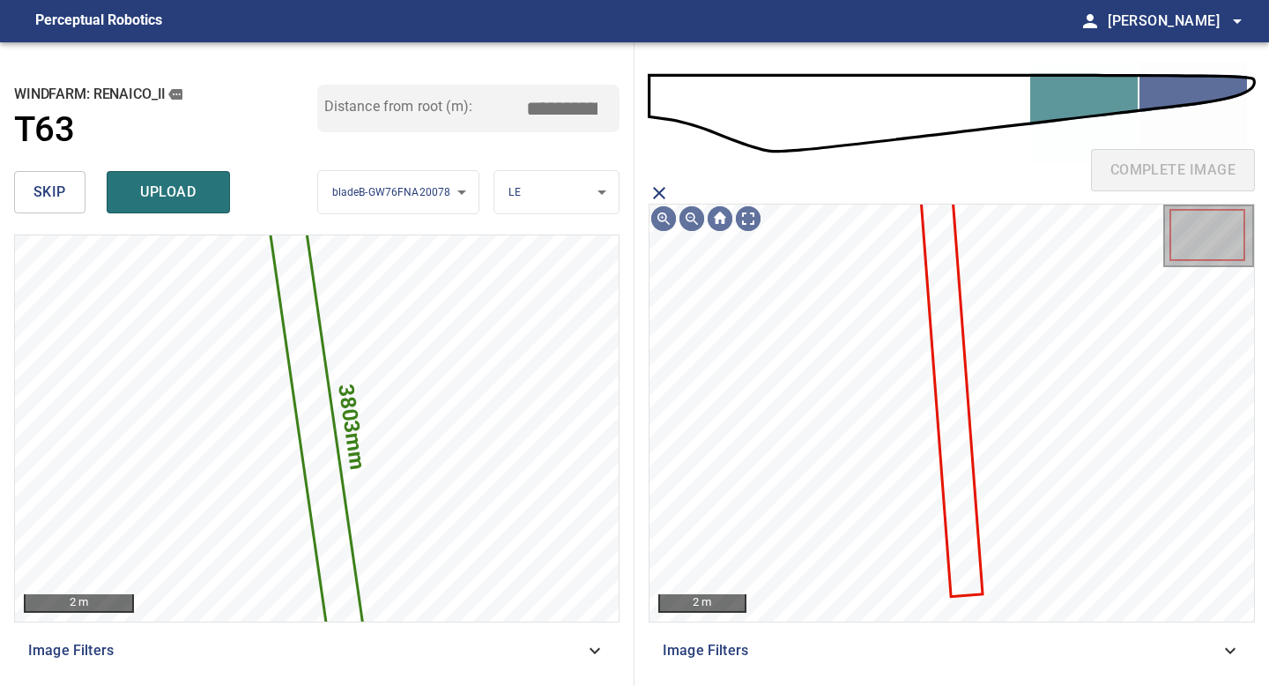
click at [942, 332] on icon at bounding box center [952, 395] width 59 height 397
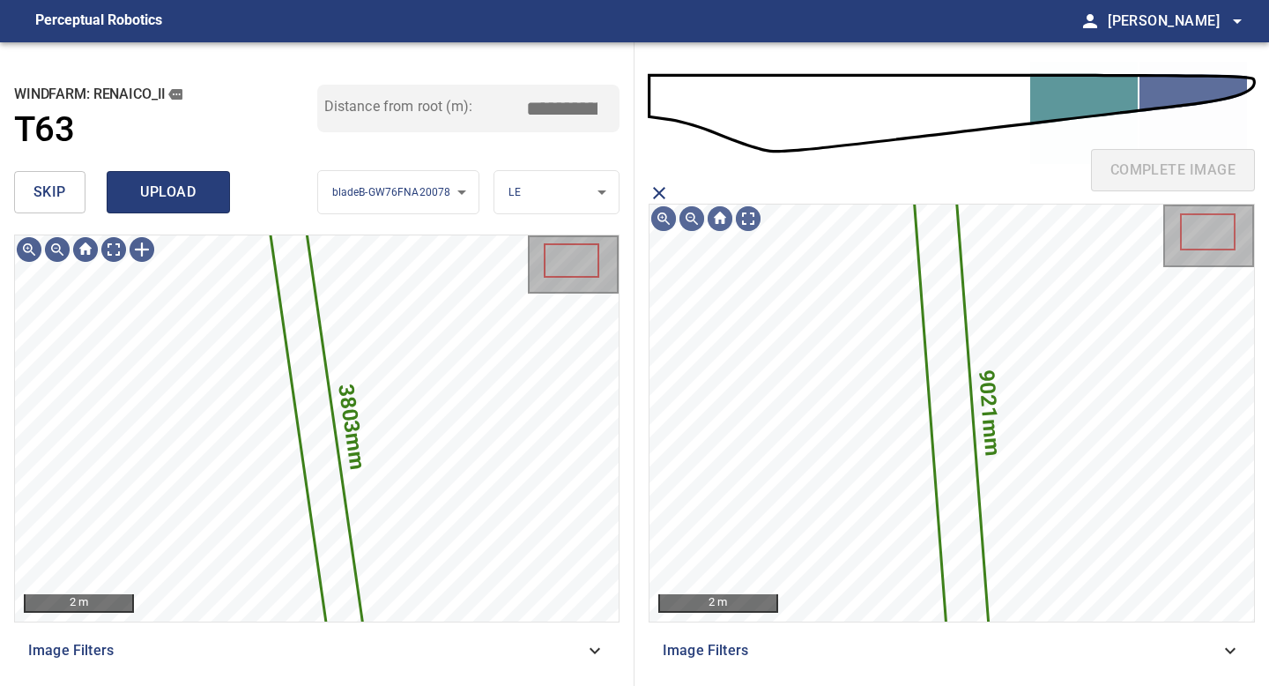
click at [187, 193] on span "upload" at bounding box center [168, 192] width 85 height 25
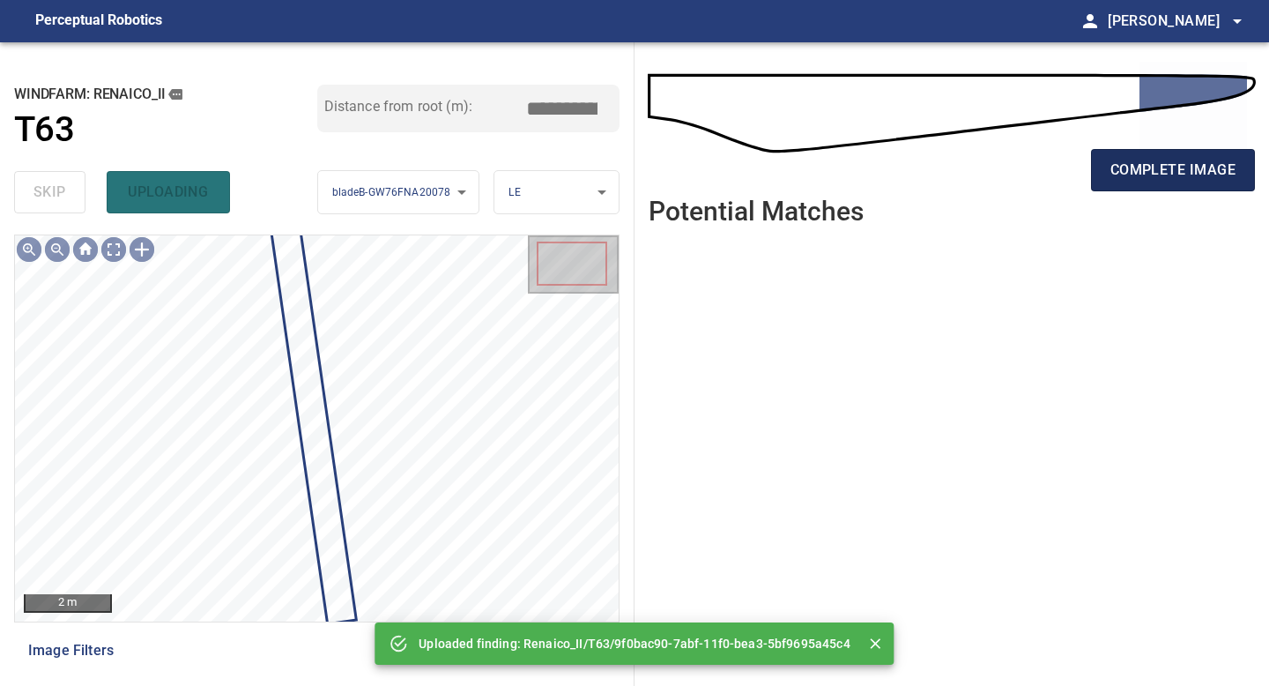
click at [1132, 179] on span "complete image" at bounding box center [1172, 170] width 125 height 25
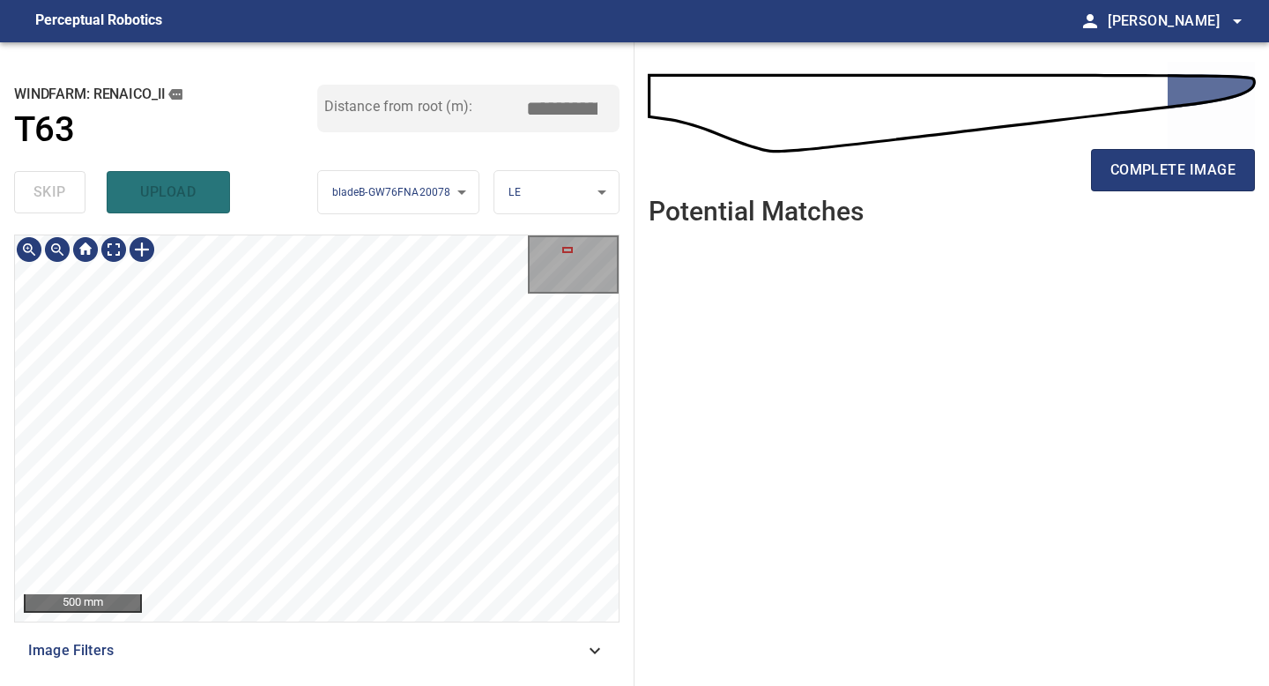
click at [313, 649] on div "500 mm Image Filters" at bounding box center [316, 452] width 605 height 437
click at [140, 245] on div at bounding box center [142, 249] width 28 height 28
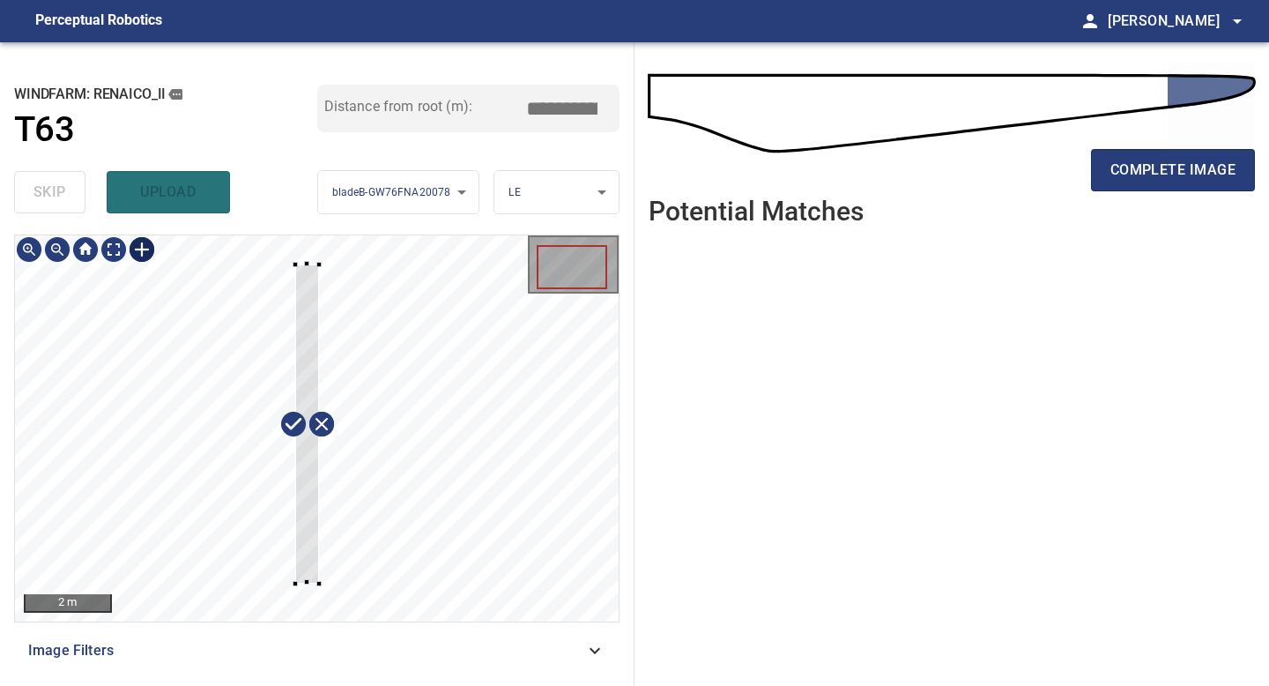
click at [320, 585] on div at bounding box center [317, 428] width 604 height 386
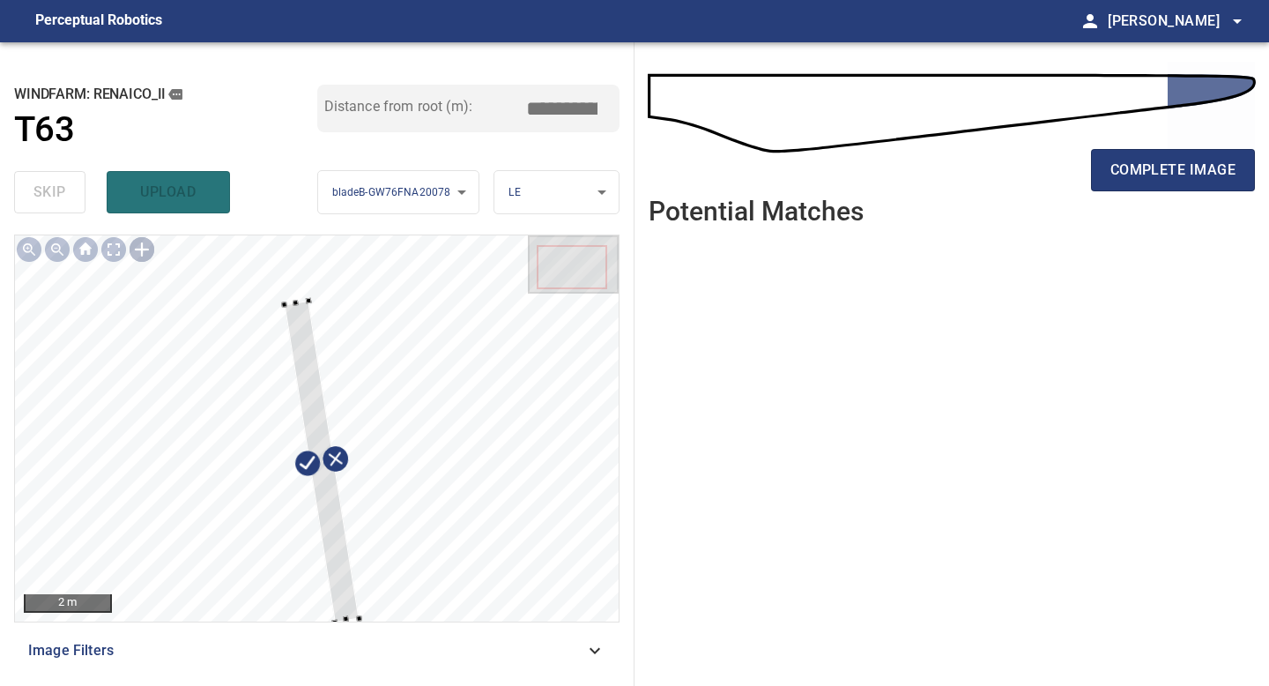
click at [347, 662] on div "2 m Image Filters" at bounding box center [316, 452] width 605 height 437
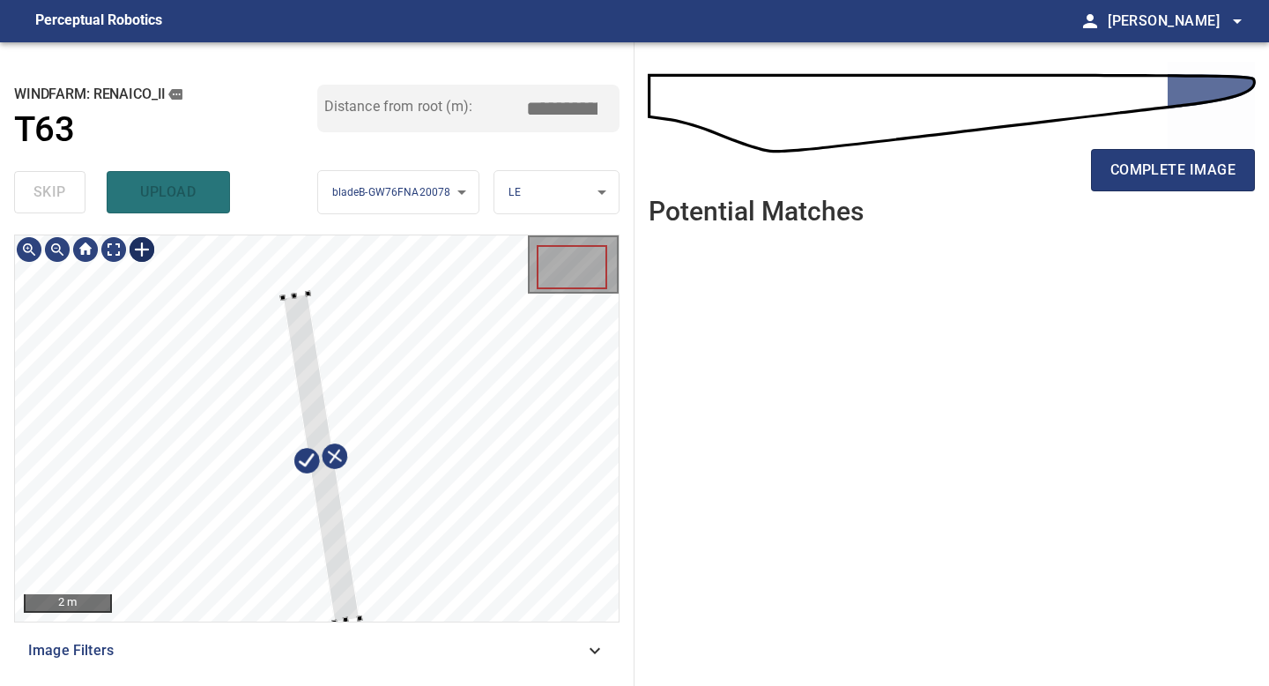
click at [262, 228] on div "**********" at bounding box center [317, 363] width 634 height 643
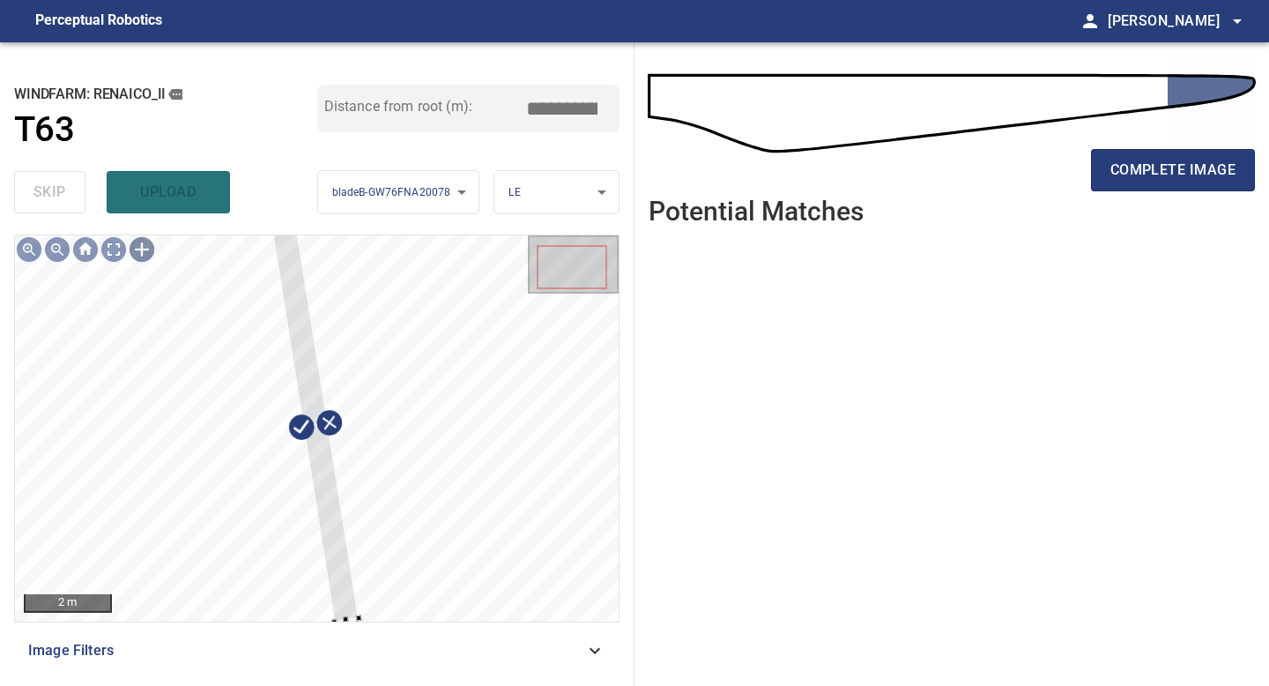
click at [278, 225] on div "**********" at bounding box center [317, 363] width 634 height 643
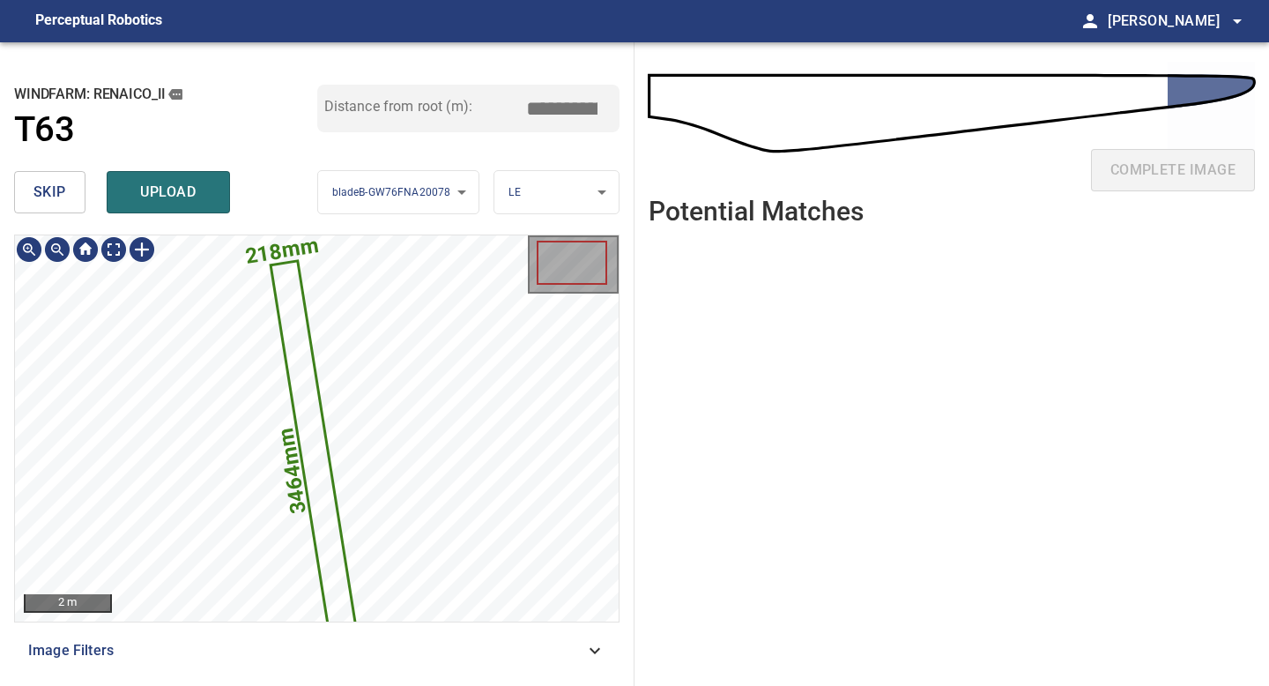
click at [256, 252] on text "218mm" at bounding box center [281, 251] width 77 height 36
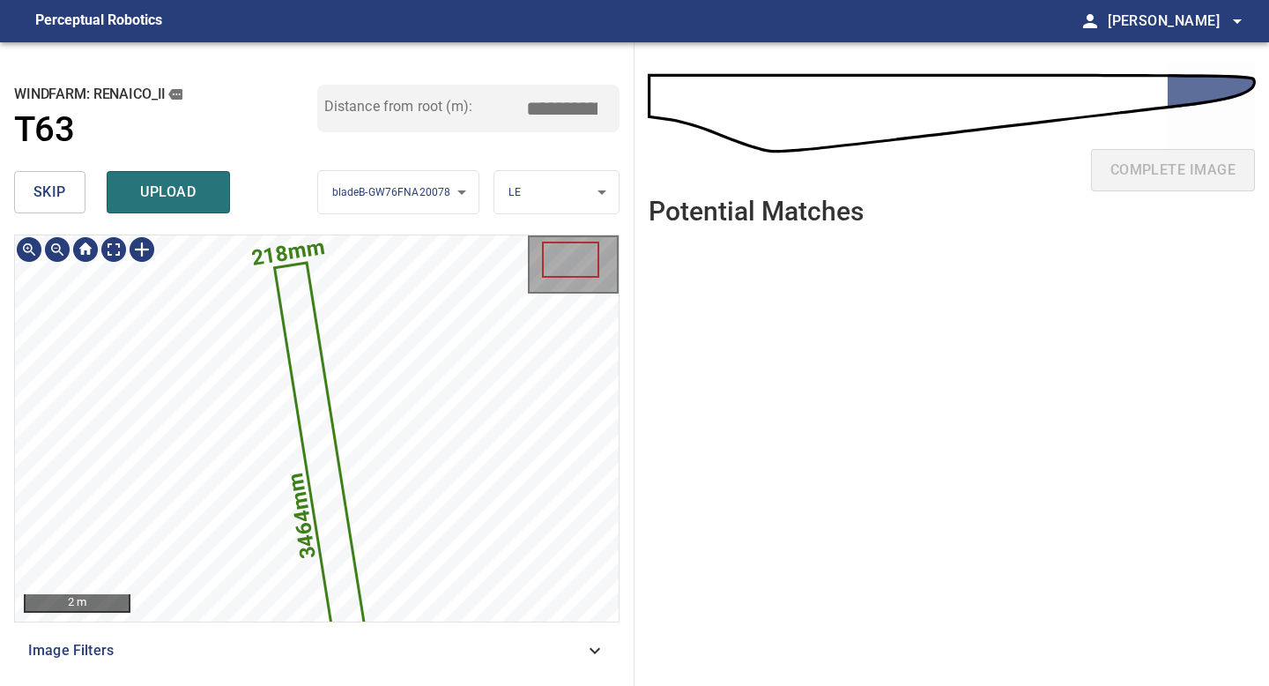
click at [256, 252] on text "218mm" at bounding box center [287, 252] width 77 height 36
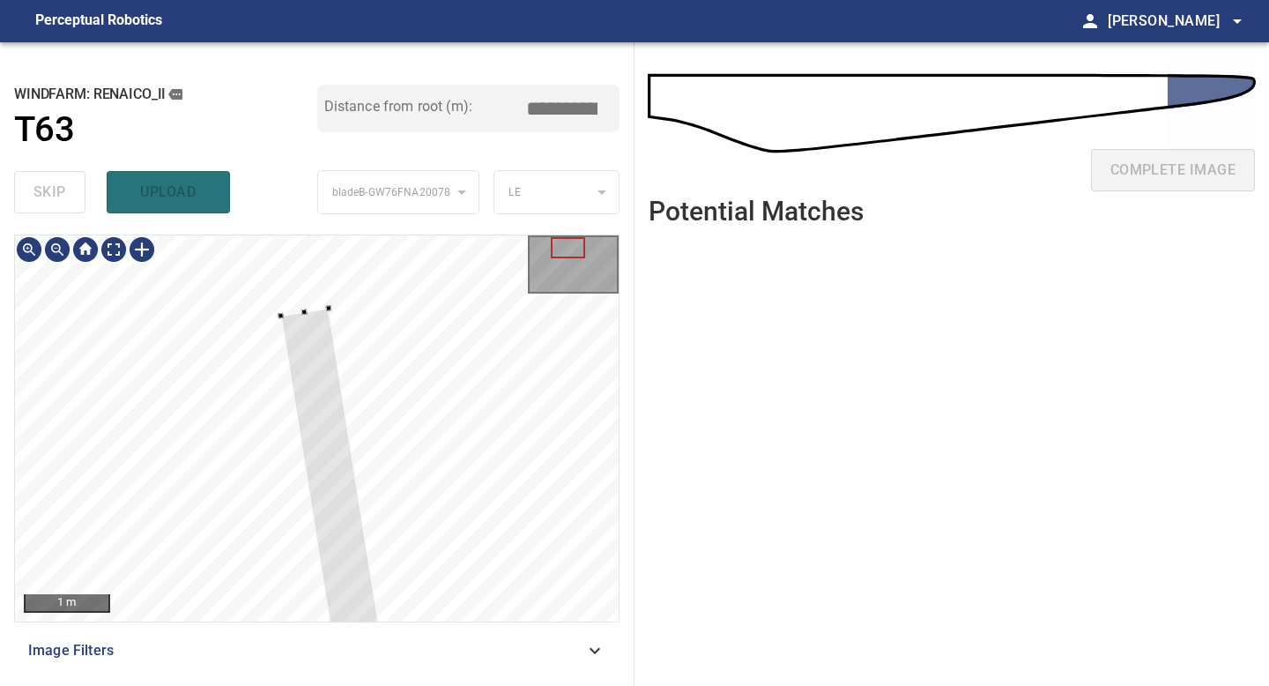
click at [301, 301] on div at bounding box center [317, 428] width 604 height 386
click at [55, 248] on div at bounding box center [57, 249] width 28 height 28
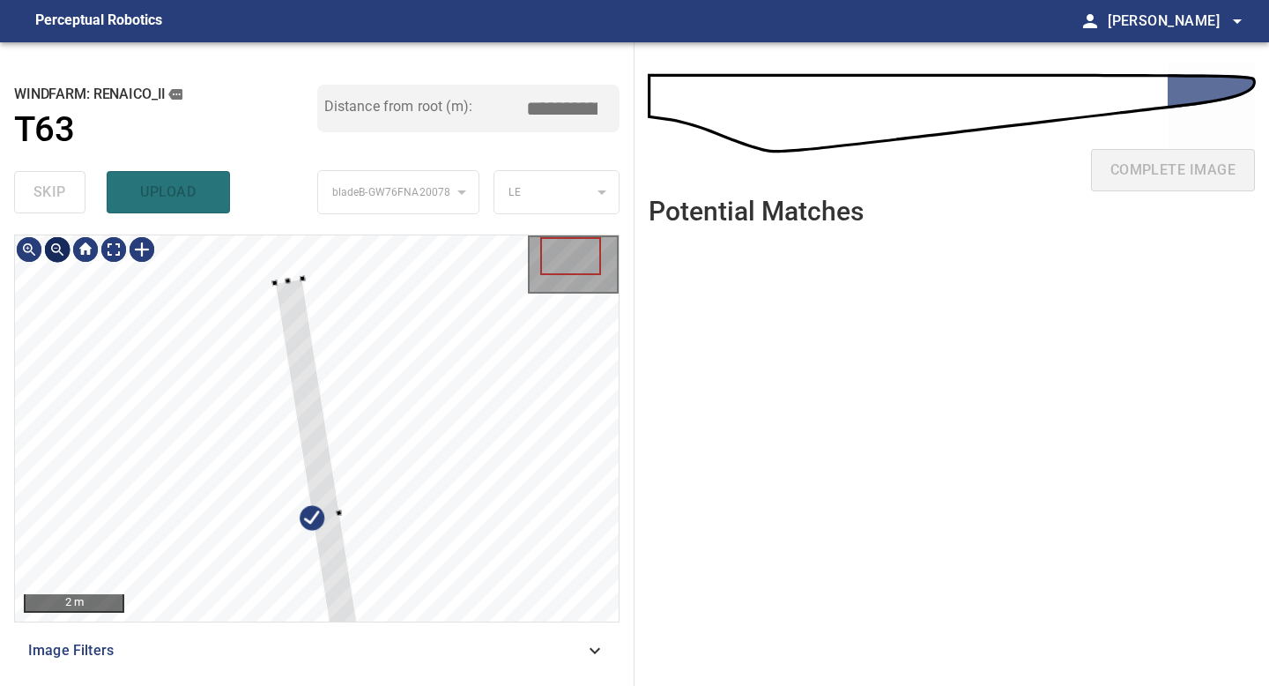
click at [55, 248] on div at bounding box center [57, 249] width 28 height 28
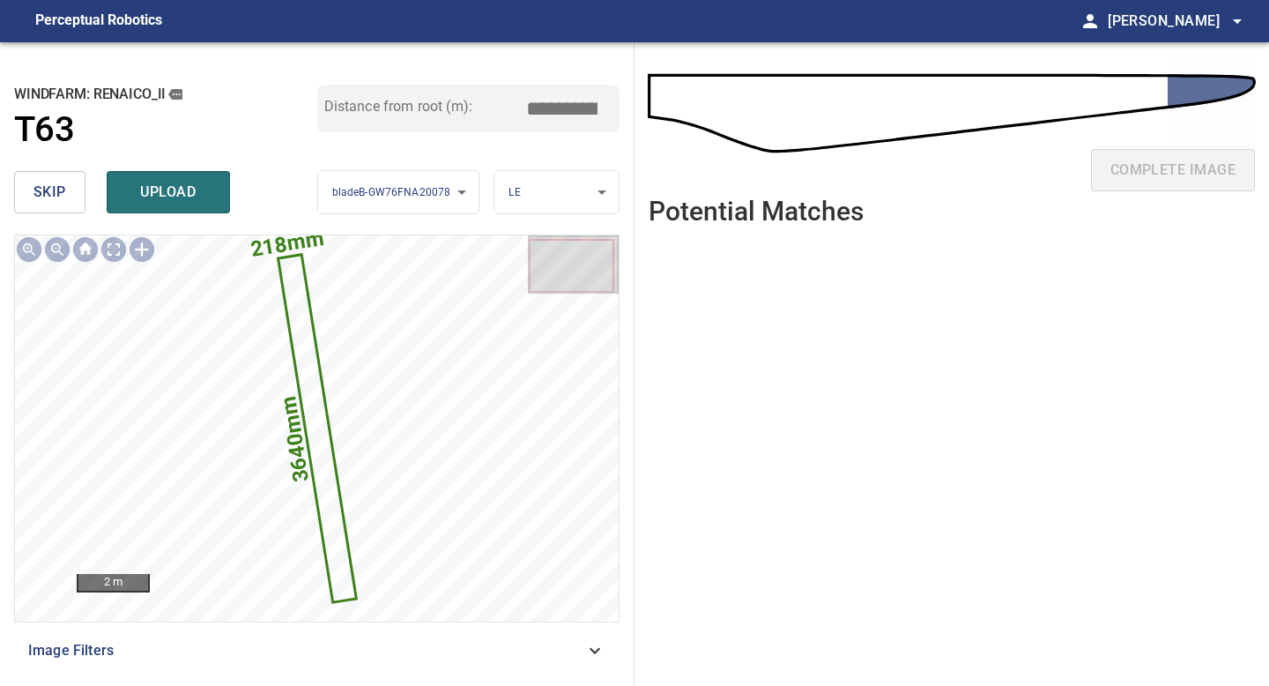
drag, startPoint x: 568, startPoint y: 102, endPoint x: 475, endPoint y: 91, distance: 94.1
click at [481, 93] on div "Distance from root (m): *****" at bounding box center [468, 109] width 303 height 48
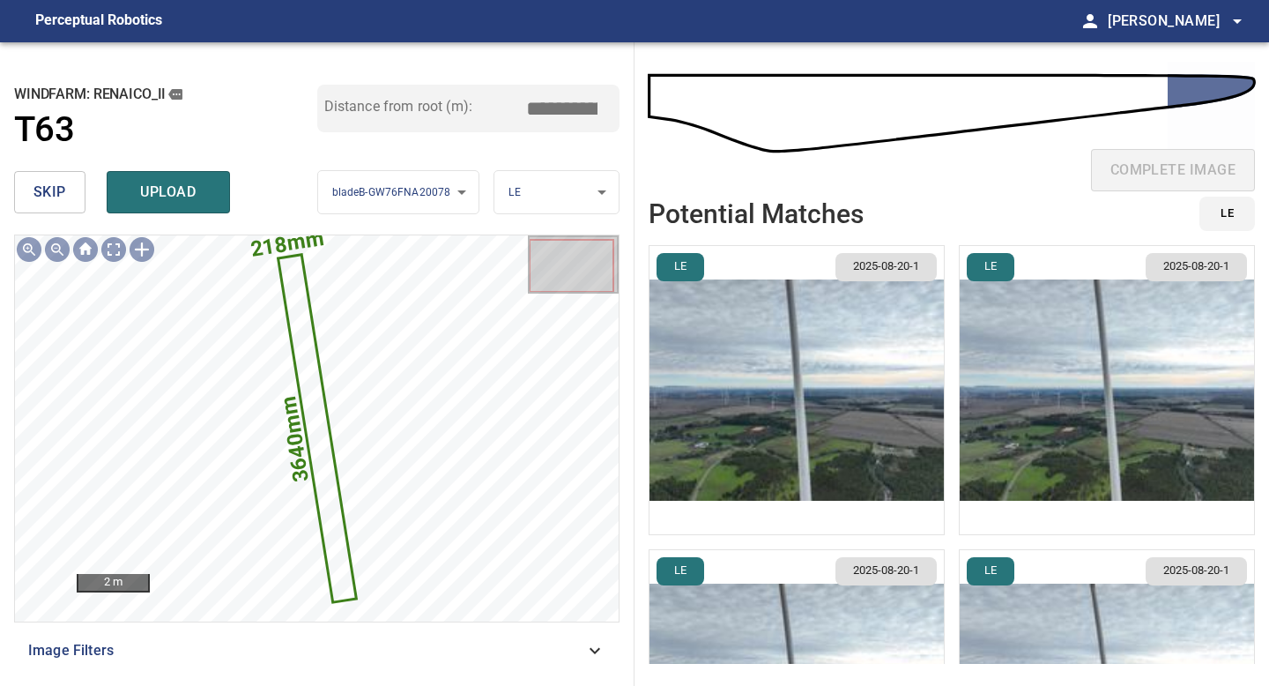
type input "*****"
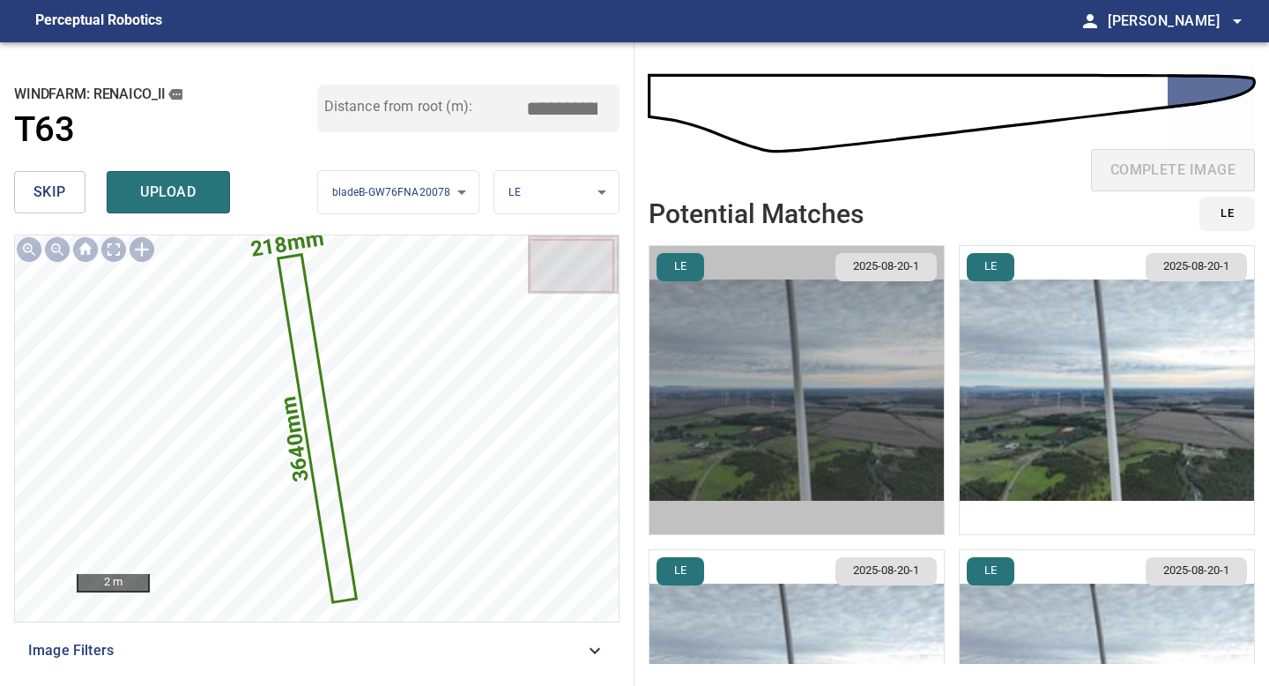
click at [772, 370] on img "button" at bounding box center [796, 390] width 294 height 288
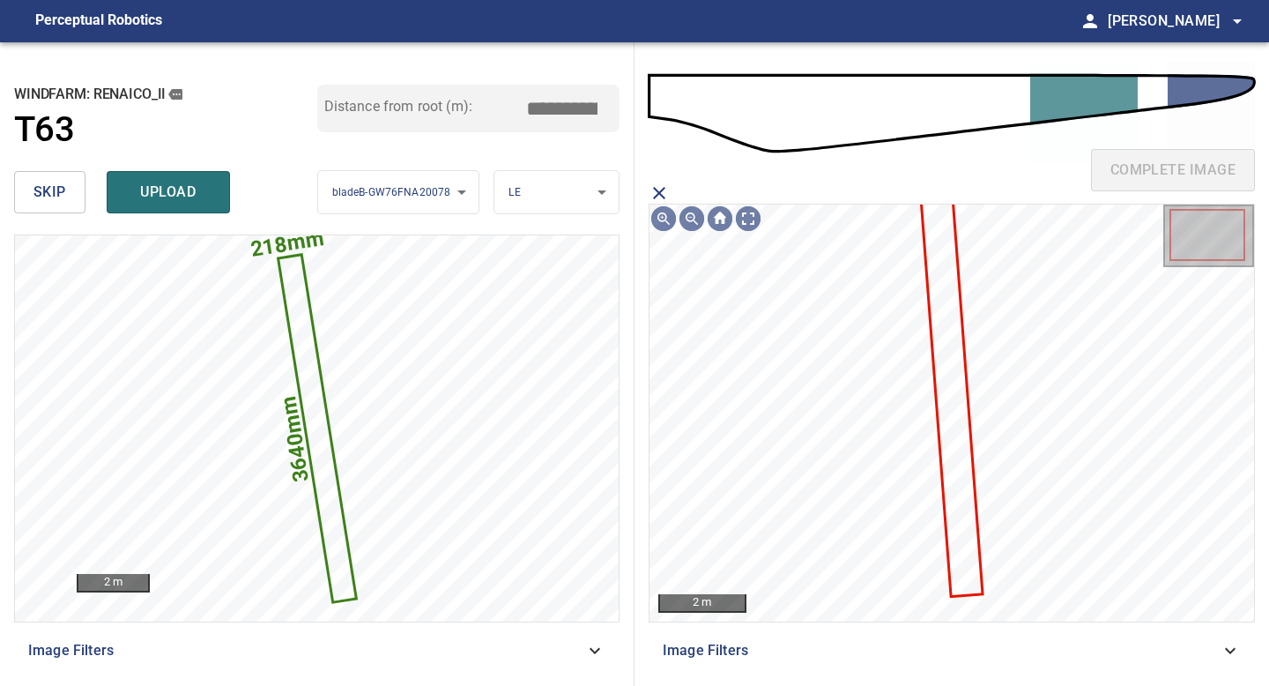
click at [946, 357] on icon at bounding box center [952, 395] width 59 height 397
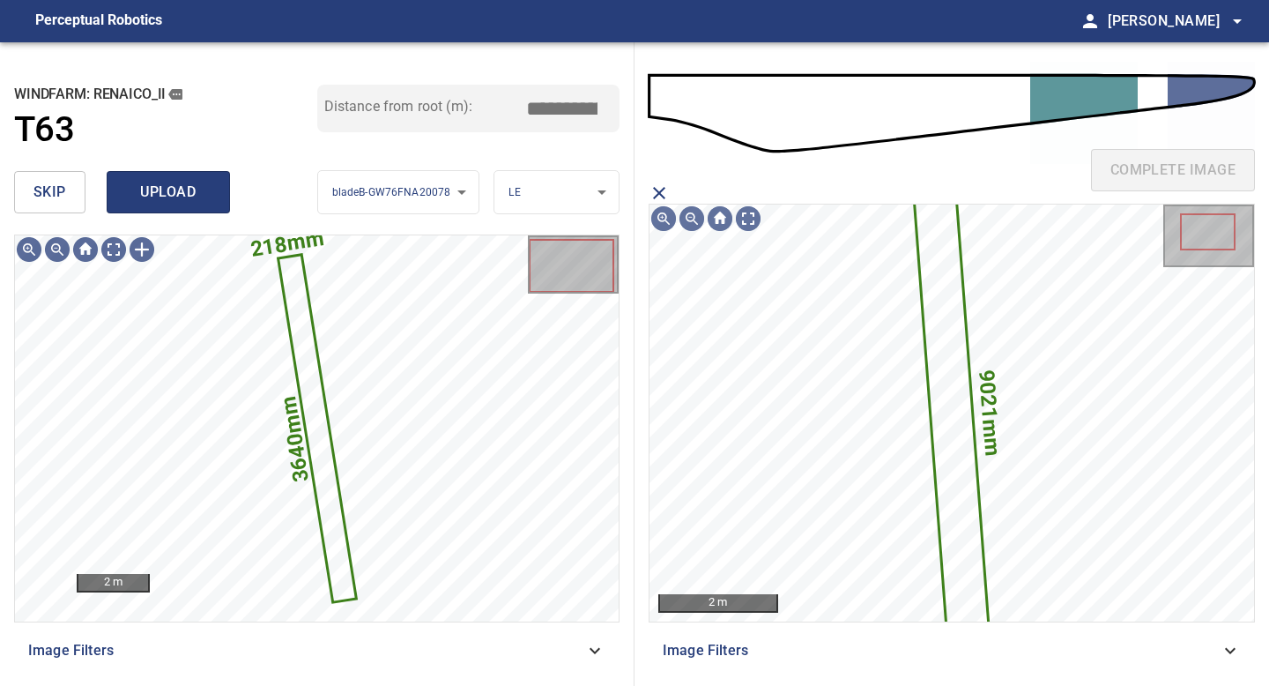
click at [193, 191] on span "upload" at bounding box center [168, 192] width 85 height 25
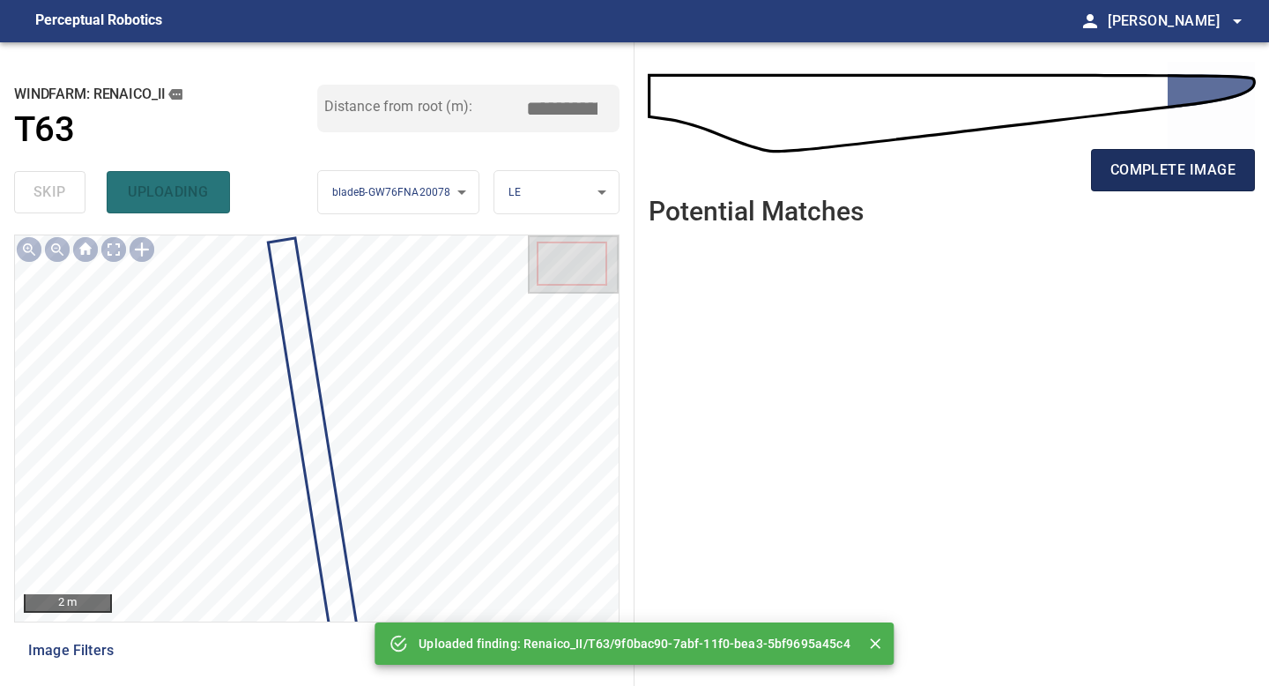
click at [1187, 159] on span "complete image" at bounding box center [1172, 170] width 125 height 25
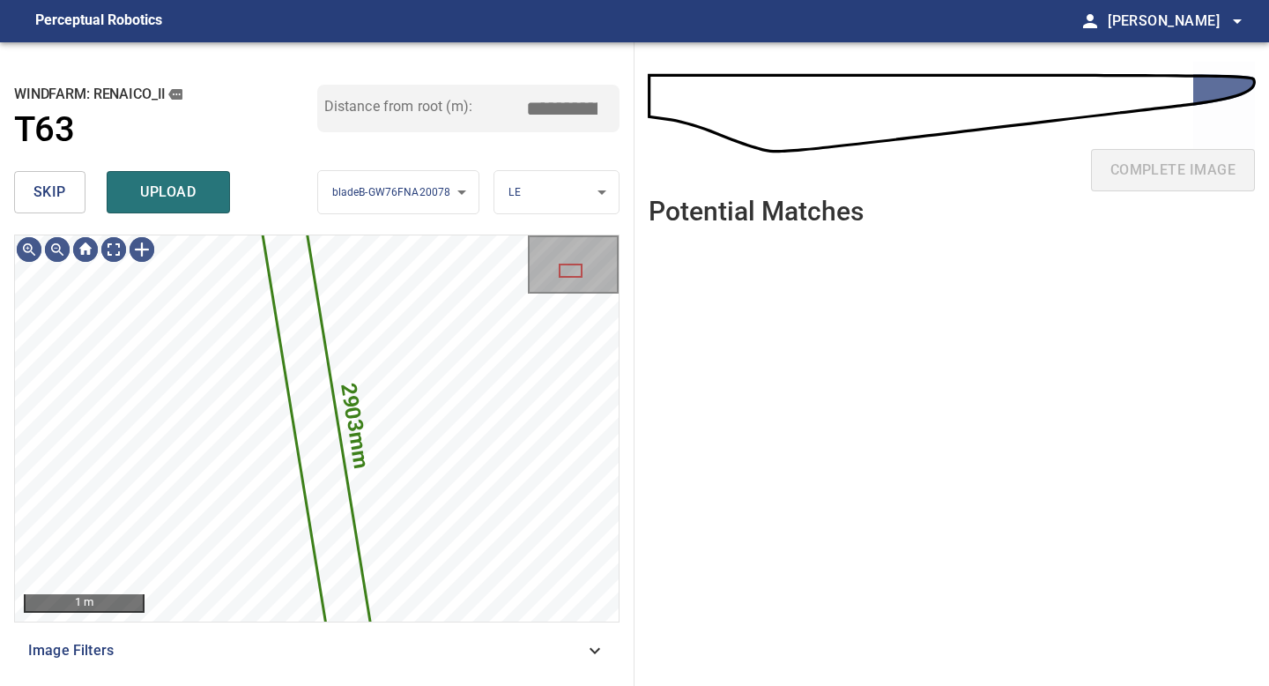
click at [56, 186] on span "skip" at bounding box center [49, 192] width 33 height 25
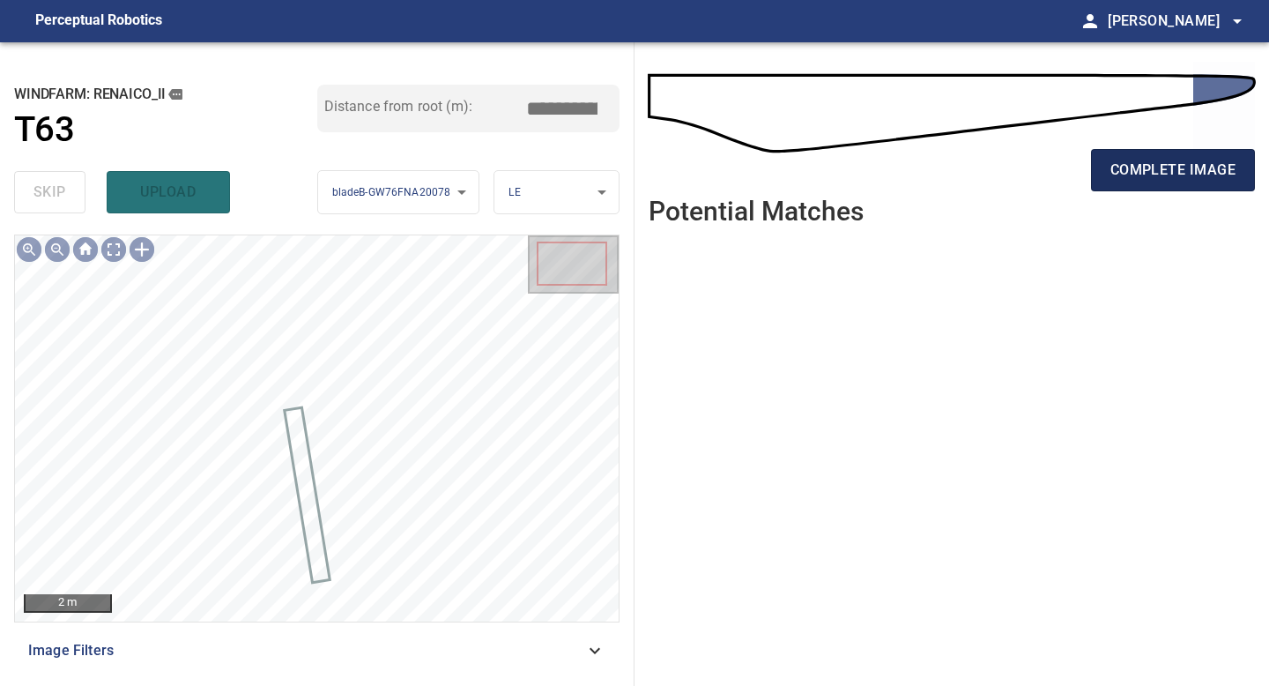
click at [1131, 162] on span "complete image" at bounding box center [1172, 170] width 125 height 25
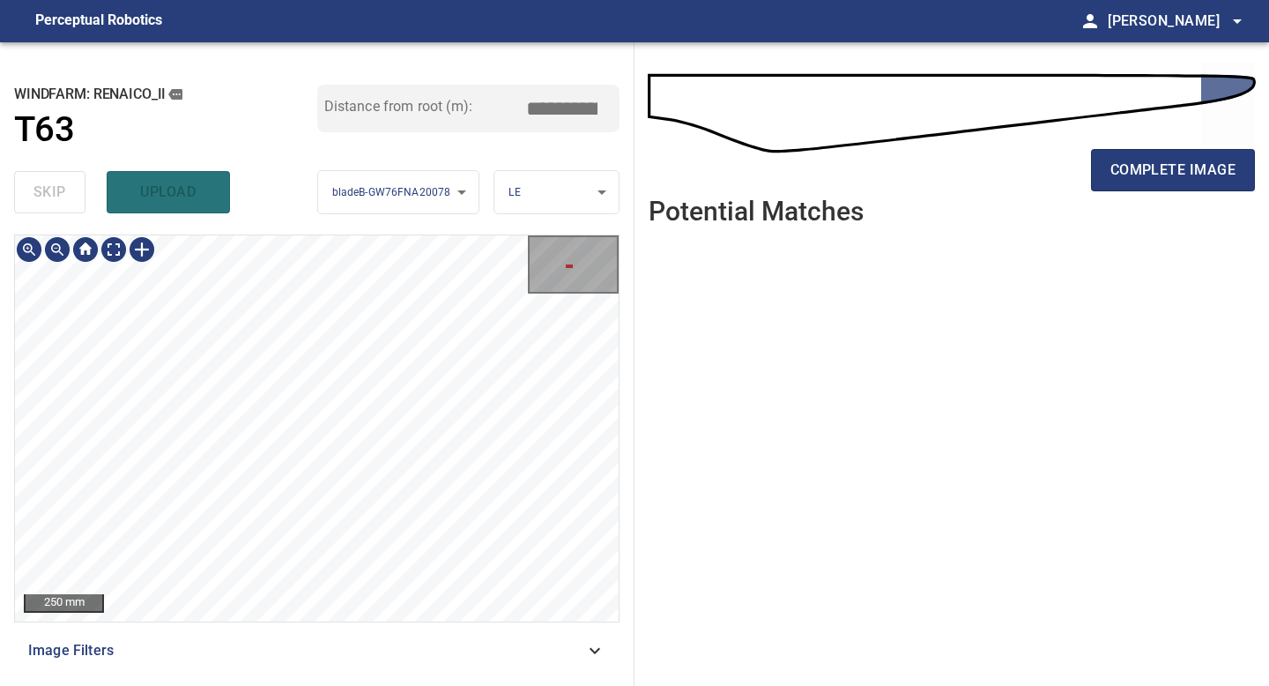
click at [325, 685] on div "**********" at bounding box center [317, 363] width 634 height 643
click at [322, 625] on div "200 mm Image Filters" at bounding box center [316, 452] width 605 height 437
click at [1116, 171] on span "complete image" at bounding box center [1172, 170] width 125 height 25
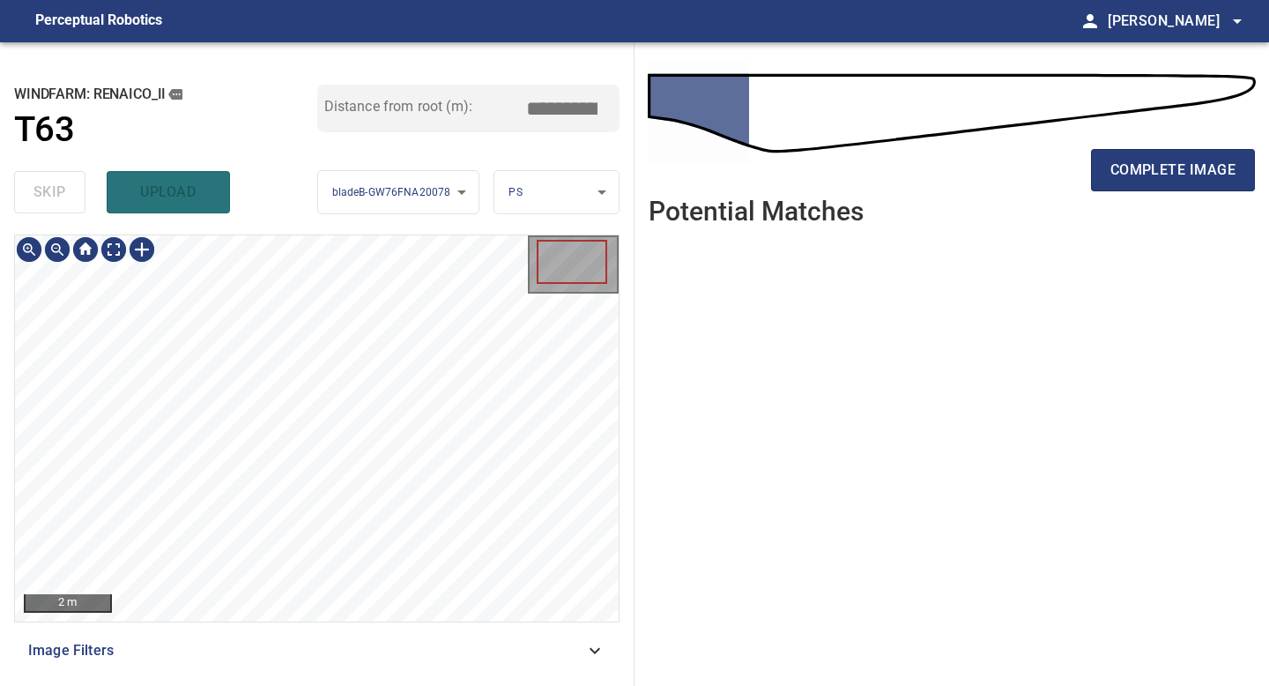
click at [418, 628] on div "2 m Image Filters" at bounding box center [316, 452] width 605 height 437
click at [1151, 174] on span "complete image" at bounding box center [1172, 170] width 125 height 25
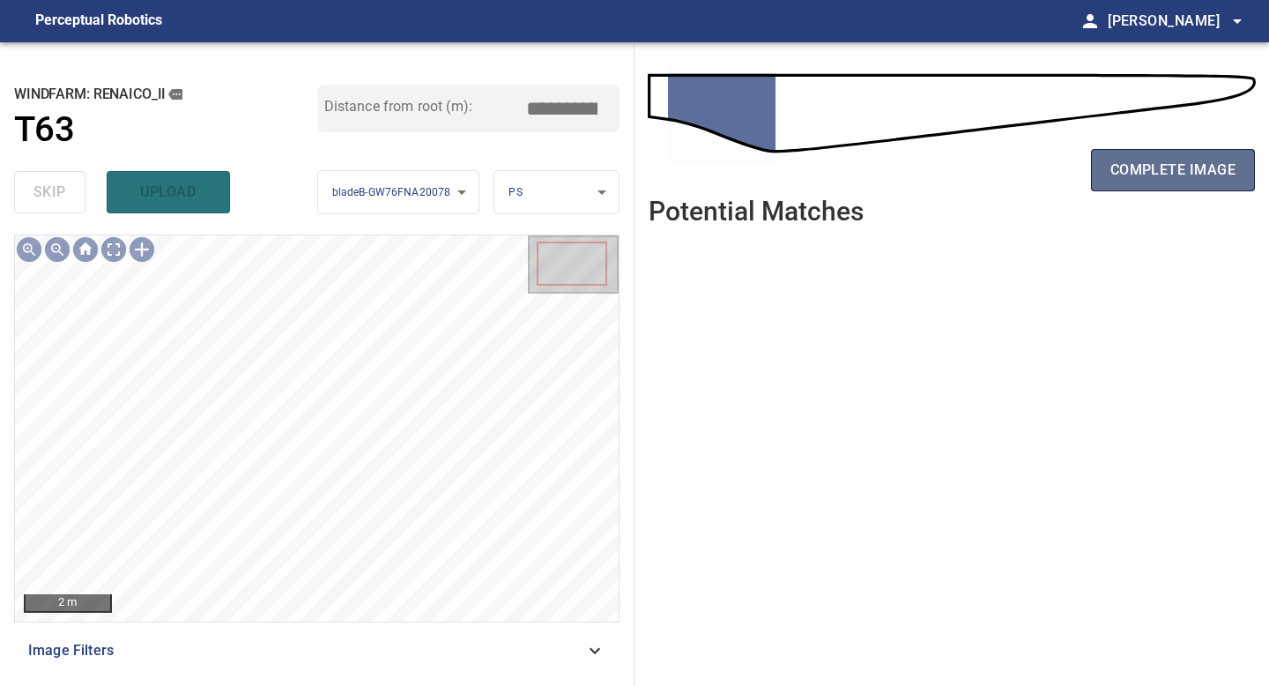
click at [1142, 172] on span "complete image" at bounding box center [1172, 170] width 125 height 25
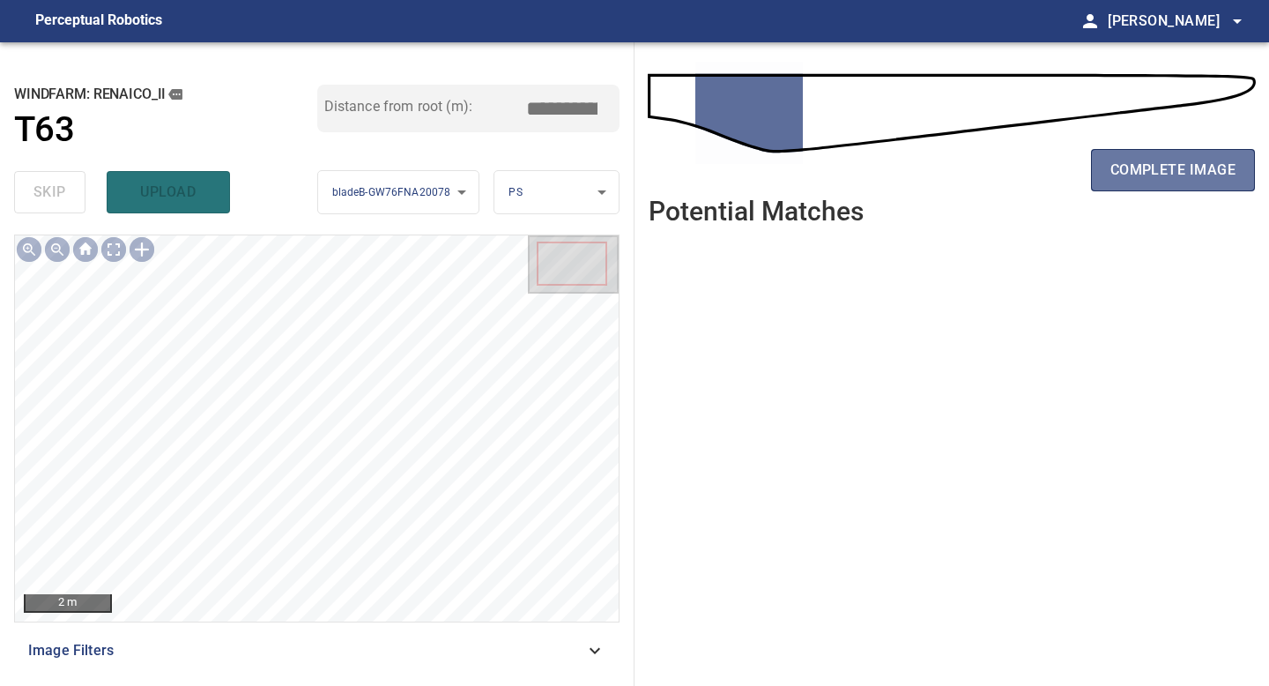
click at [1142, 172] on span "complete image" at bounding box center [1172, 170] width 125 height 25
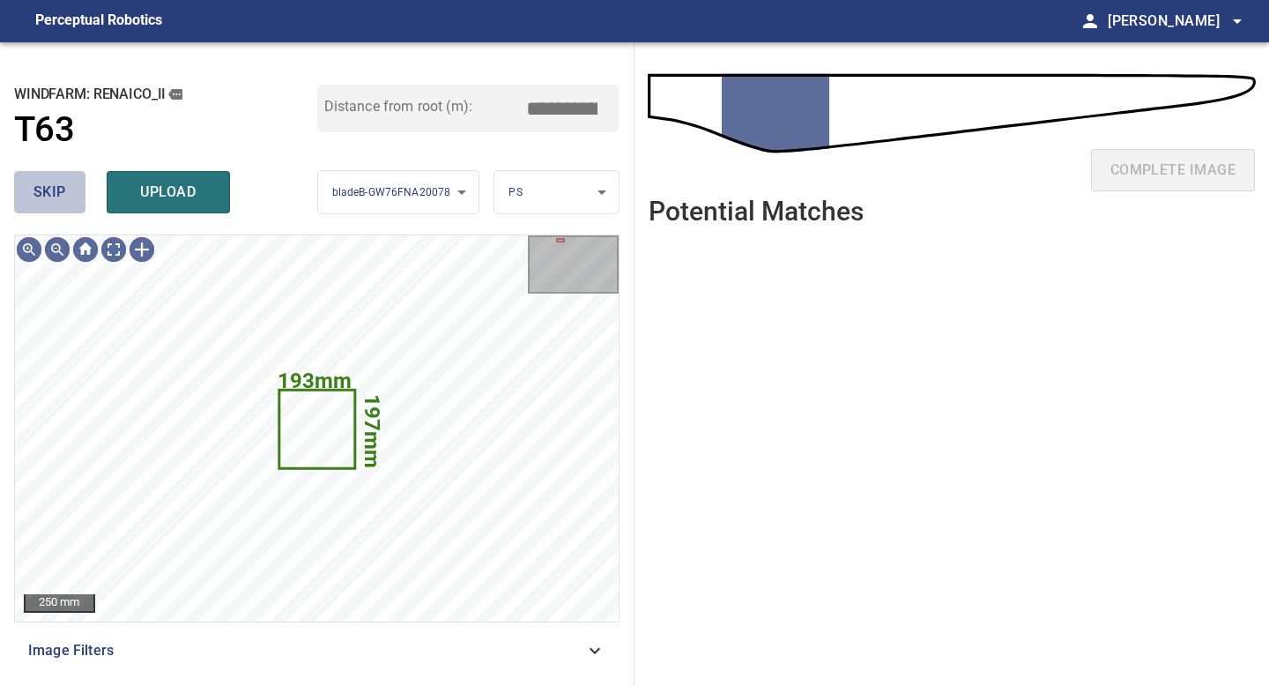
click at [39, 190] on span "skip" at bounding box center [49, 192] width 33 height 25
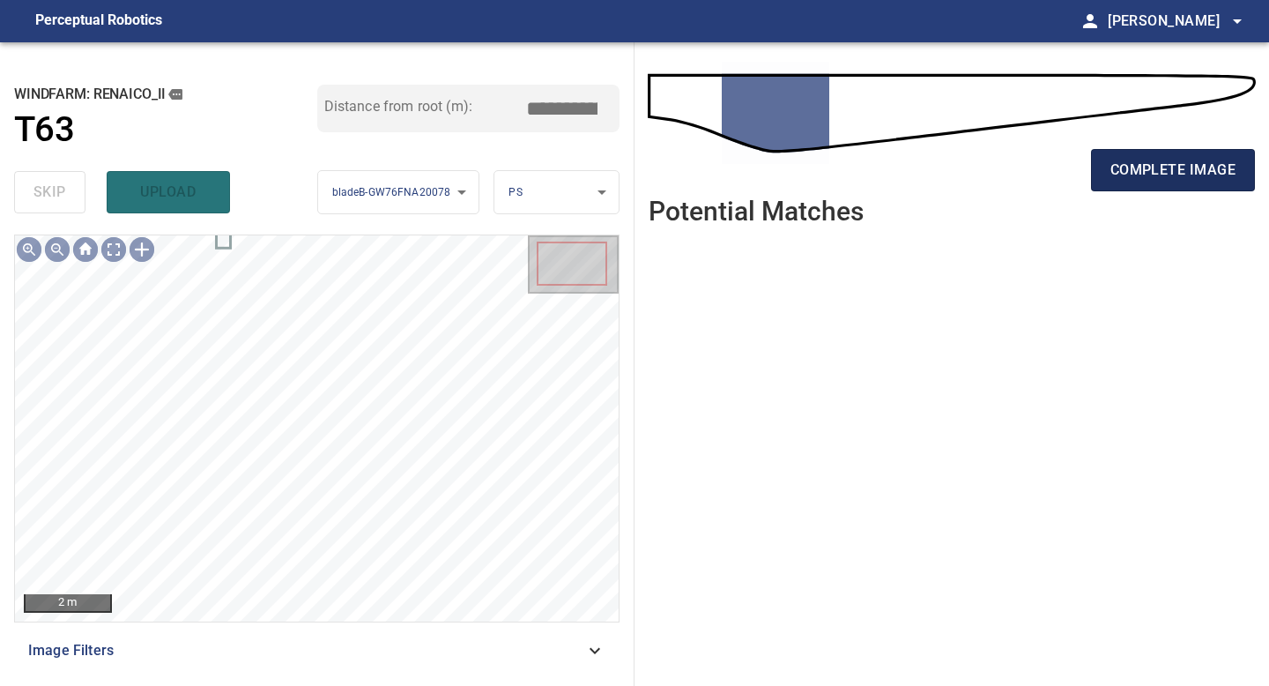
click at [1183, 167] on span "complete image" at bounding box center [1172, 170] width 125 height 25
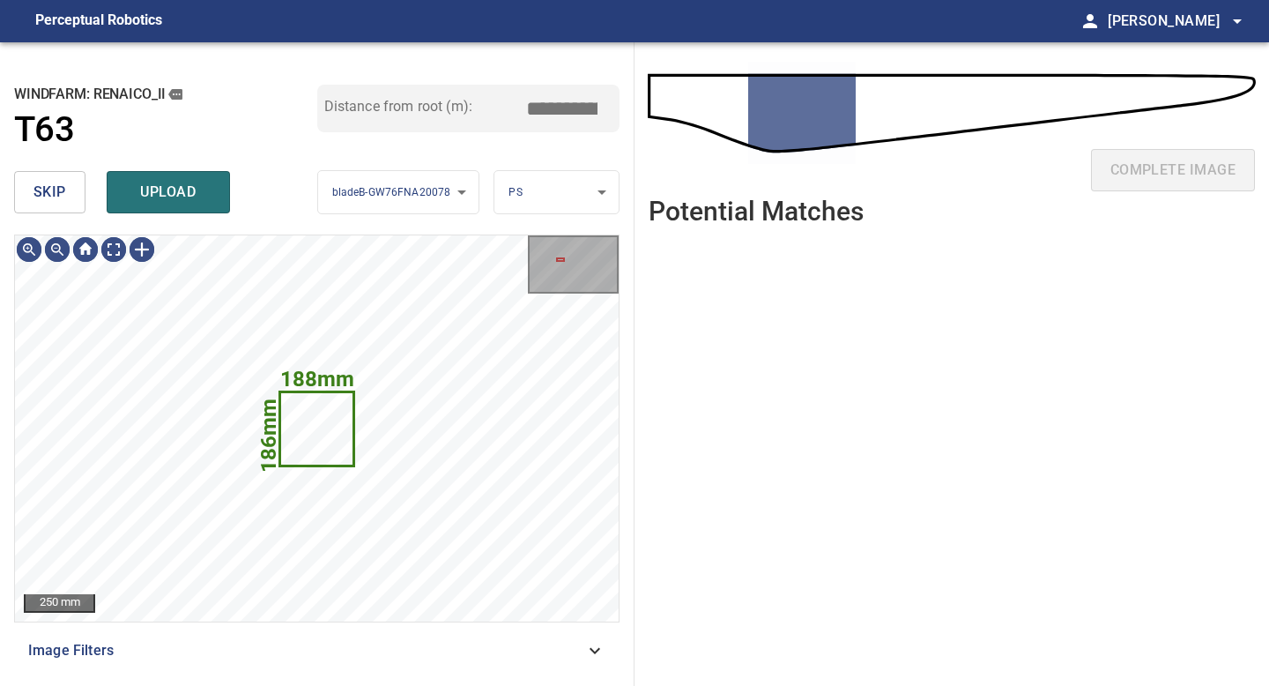
click at [53, 189] on span "skip" at bounding box center [49, 192] width 33 height 25
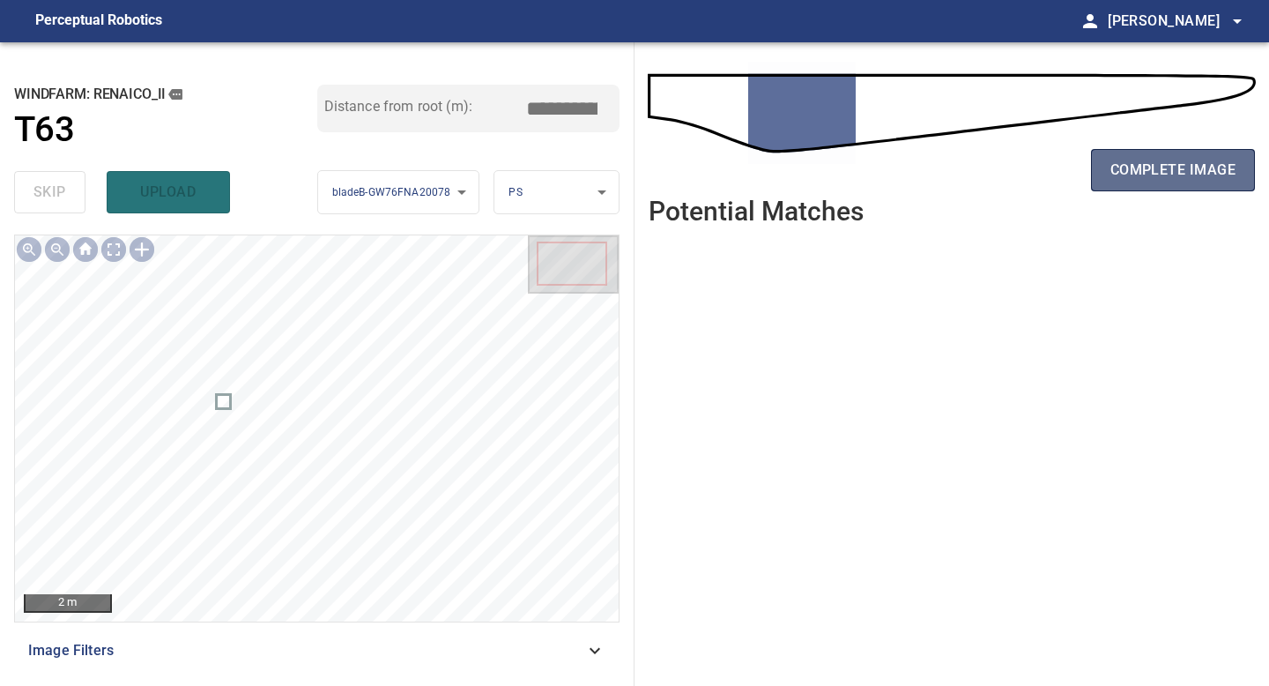
click at [1146, 172] on span "complete image" at bounding box center [1172, 170] width 125 height 25
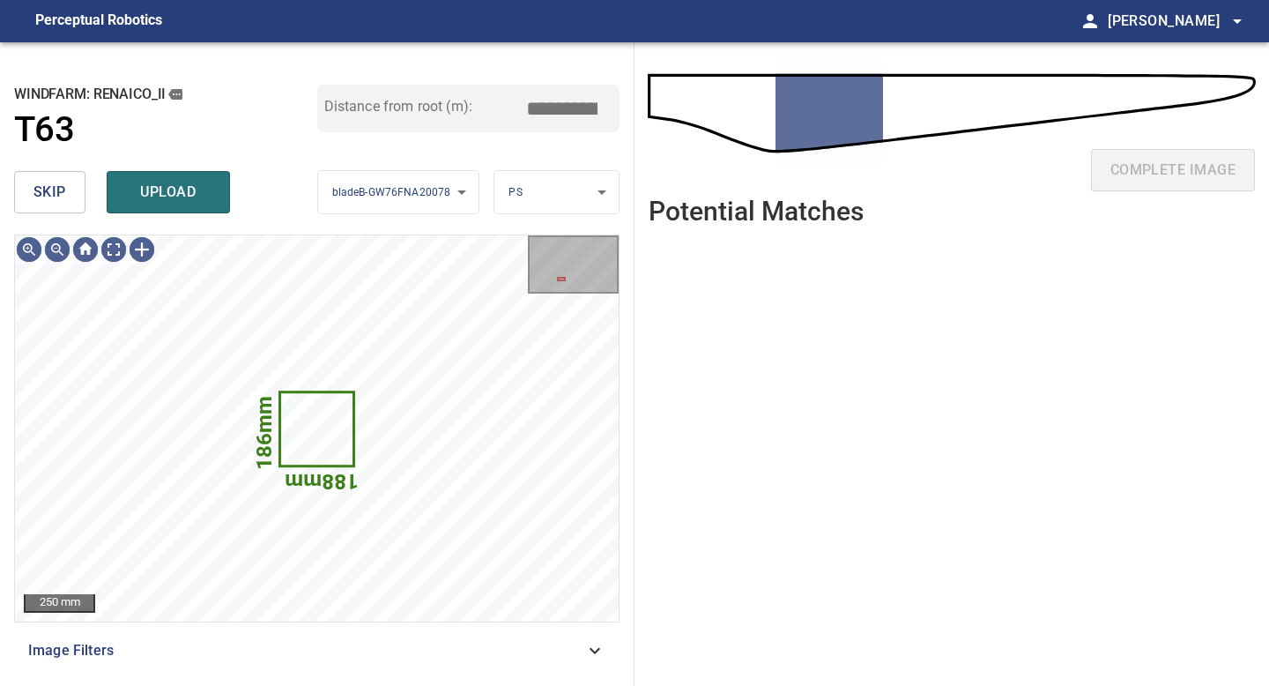
click at [55, 198] on span "skip" at bounding box center [49, 192] width 33 height 25
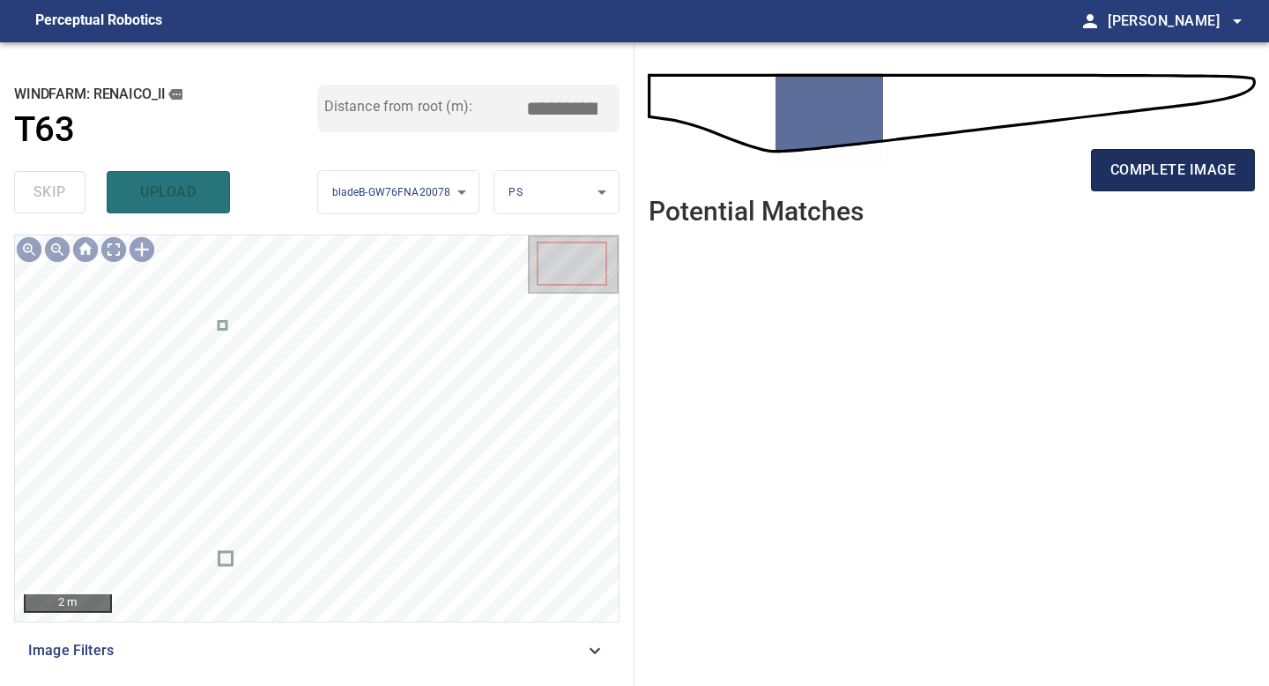
click at [1094, 183] on button "complete image" at bounding box center [1173, 170] width 164 height 42
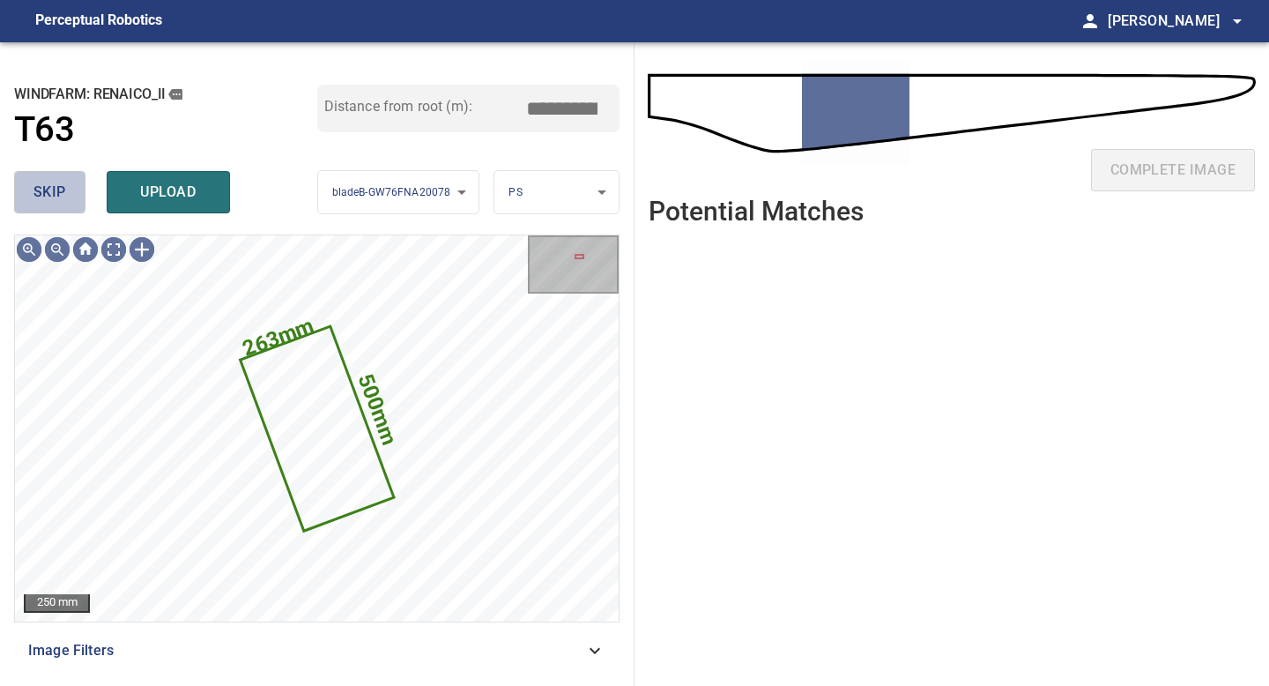
click at [64, 188] on span "skip" at bounding box center [49, 192] width 33 height 25
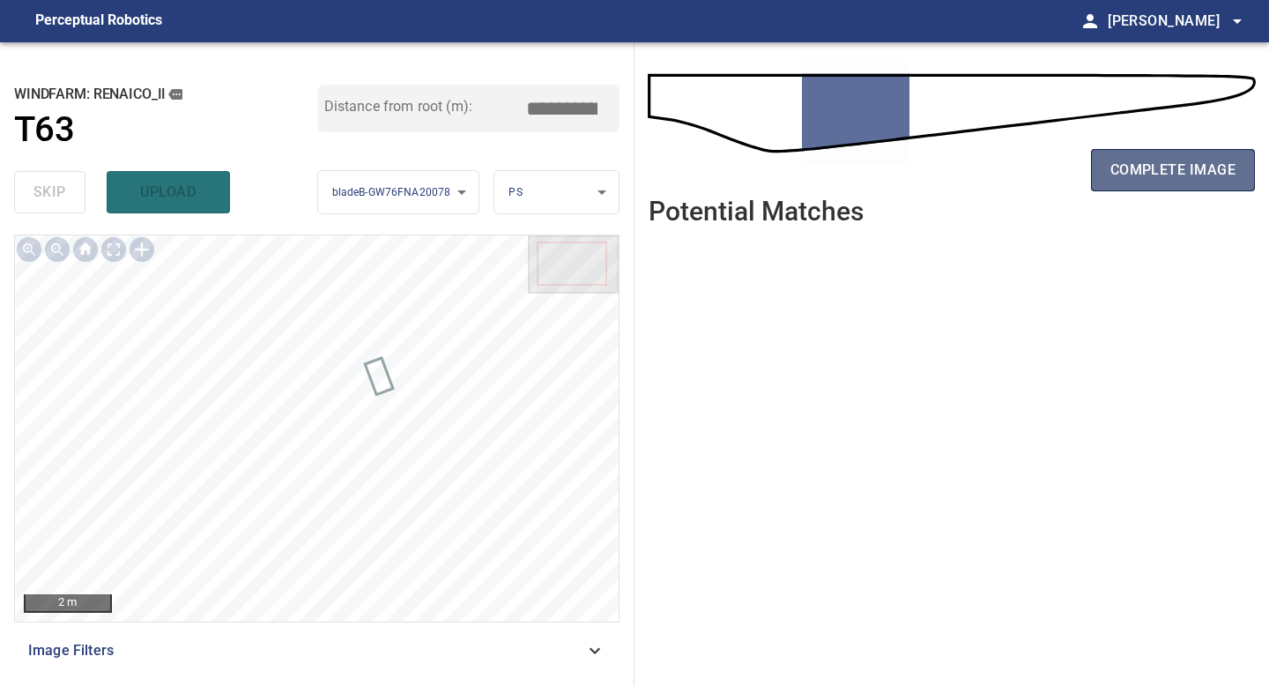
click at [1131, 188] on button "complete image" at bounding box center [1173, 170] width 164 height 42
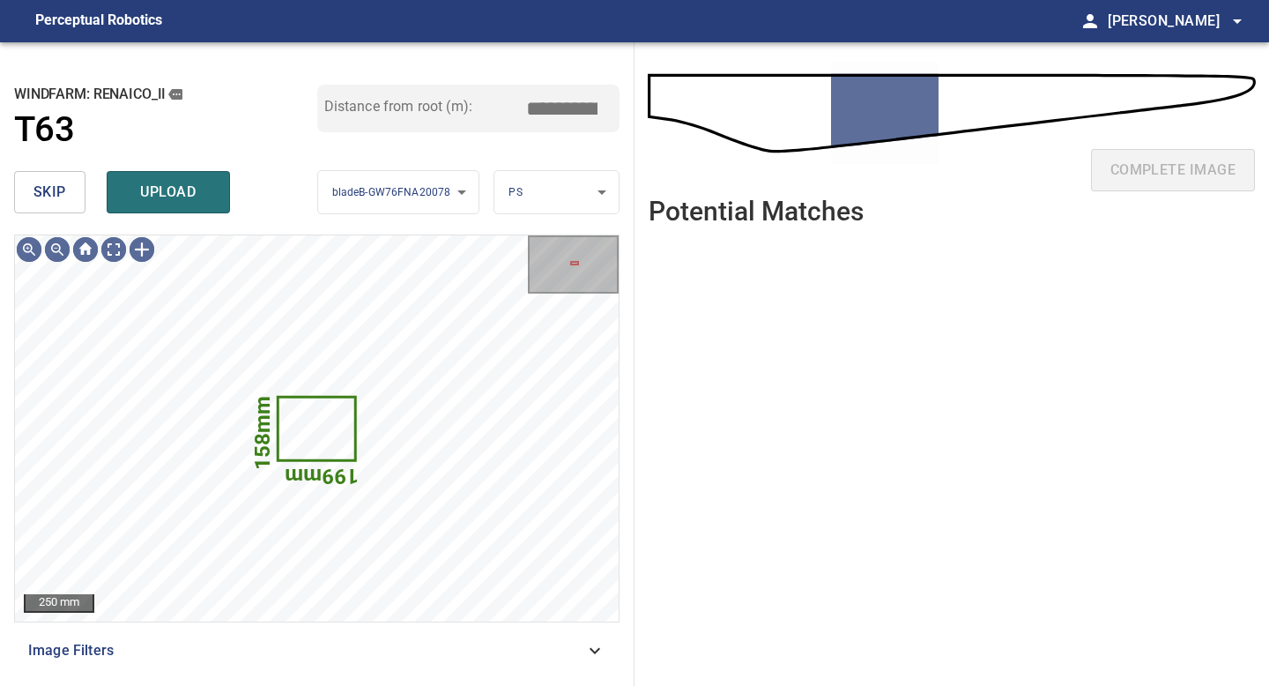
click at [64, 193] on span "skip" at bounding box center [49, 192] width 33 height 25
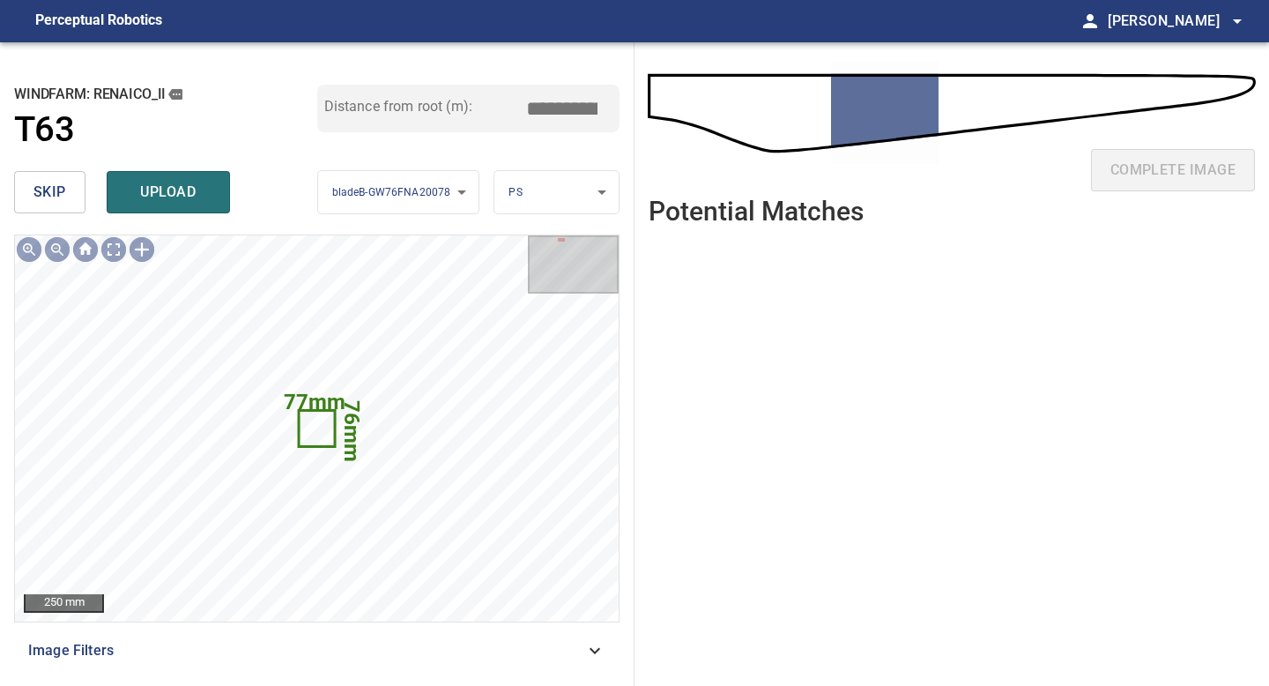
click at [64, 193] on span "skip" at bounding box center [49, 192] width 33 height 25
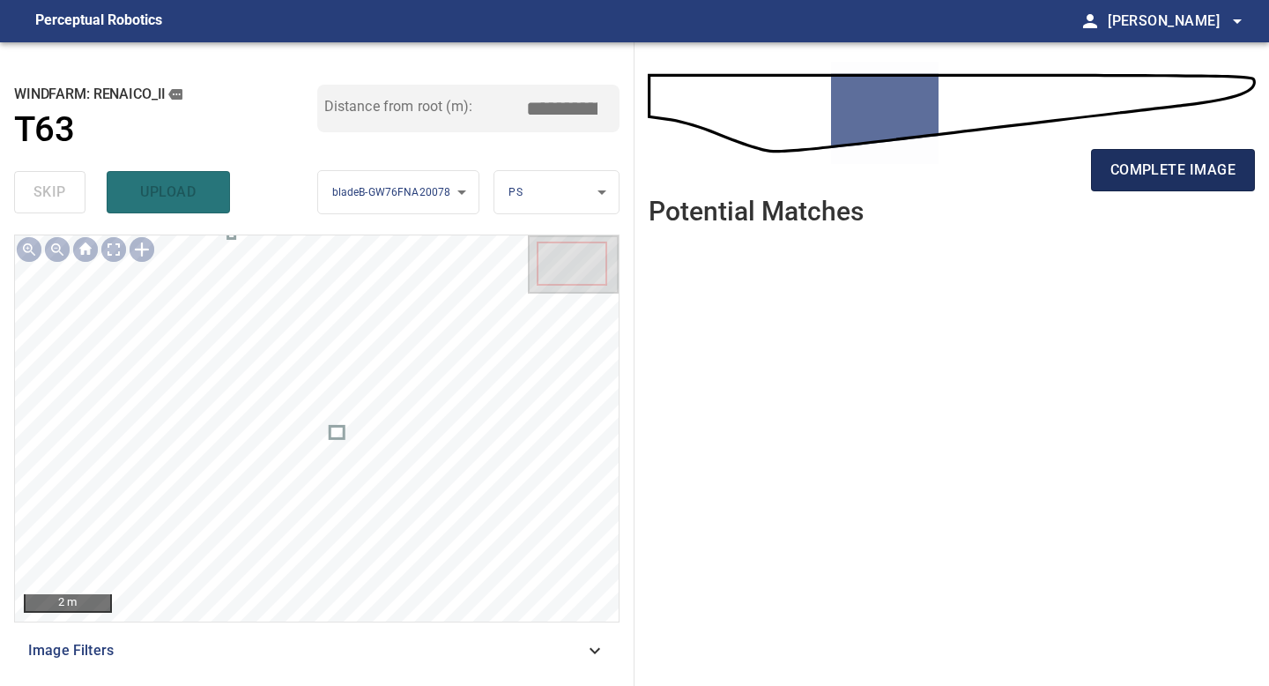
click at [1143, 166] on span "complete image" at bounding box center [1172, 170] width 125 height 25
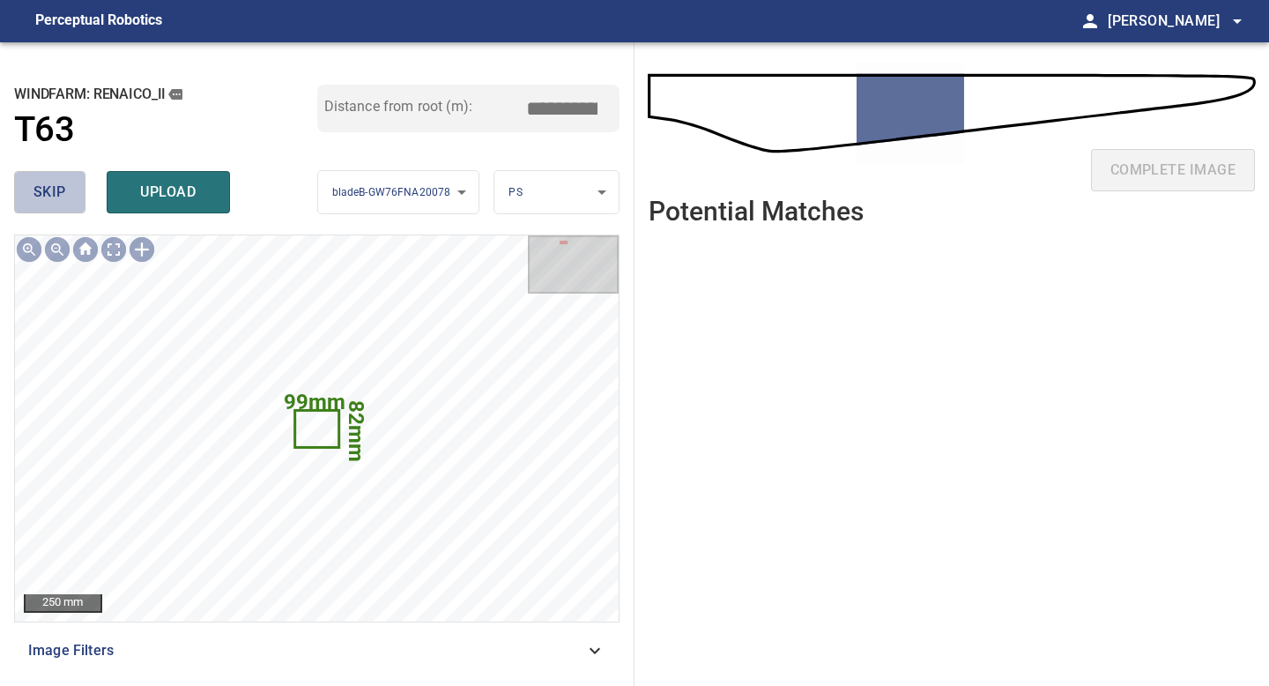
click at [64, 195] on span "skip" at bounding box center [49, 192] width 33 height 25
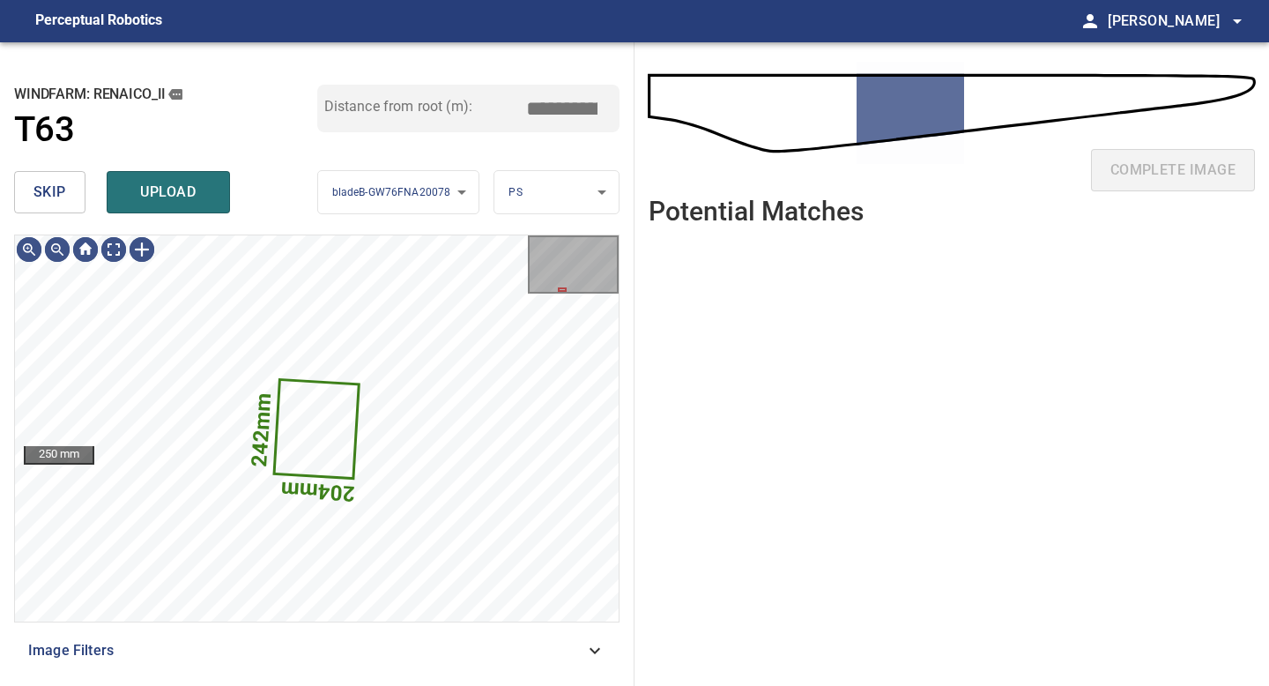
click at [46, 180] on span "skip" at bounding box center [49, 192] width 33 height 25
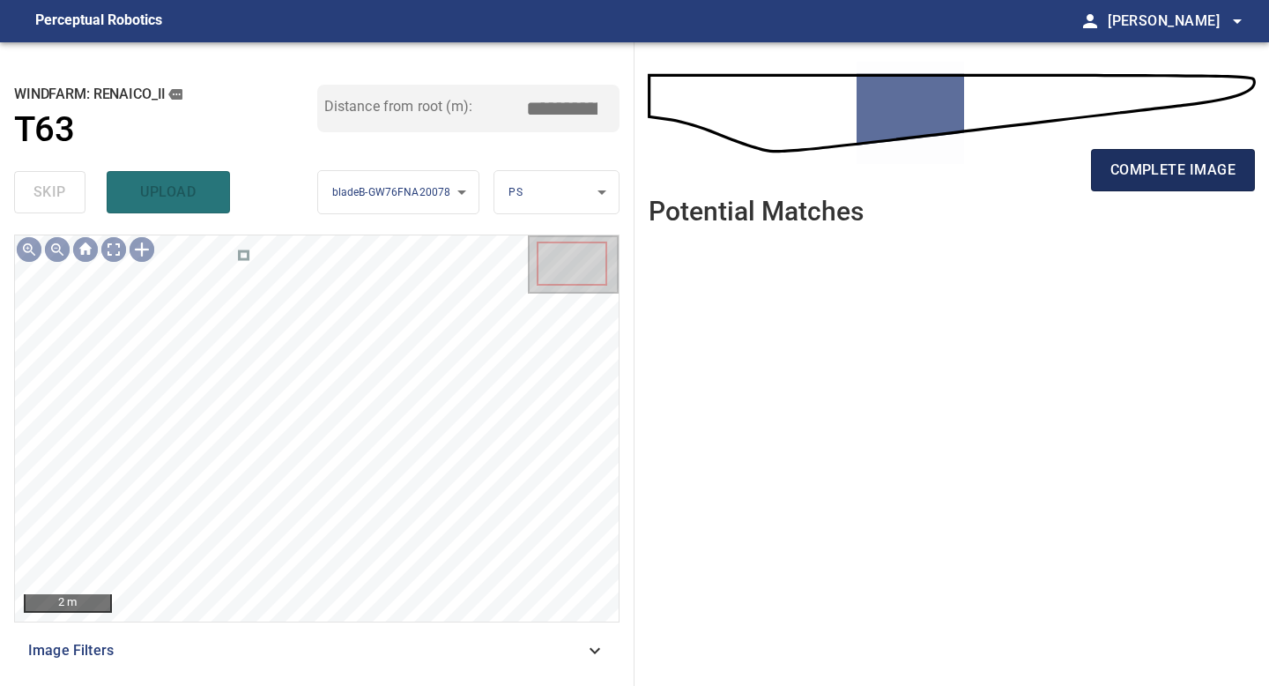
click at [1129, 186] on button "complete image" at bounding box center [1173, 170] width 164 height 42
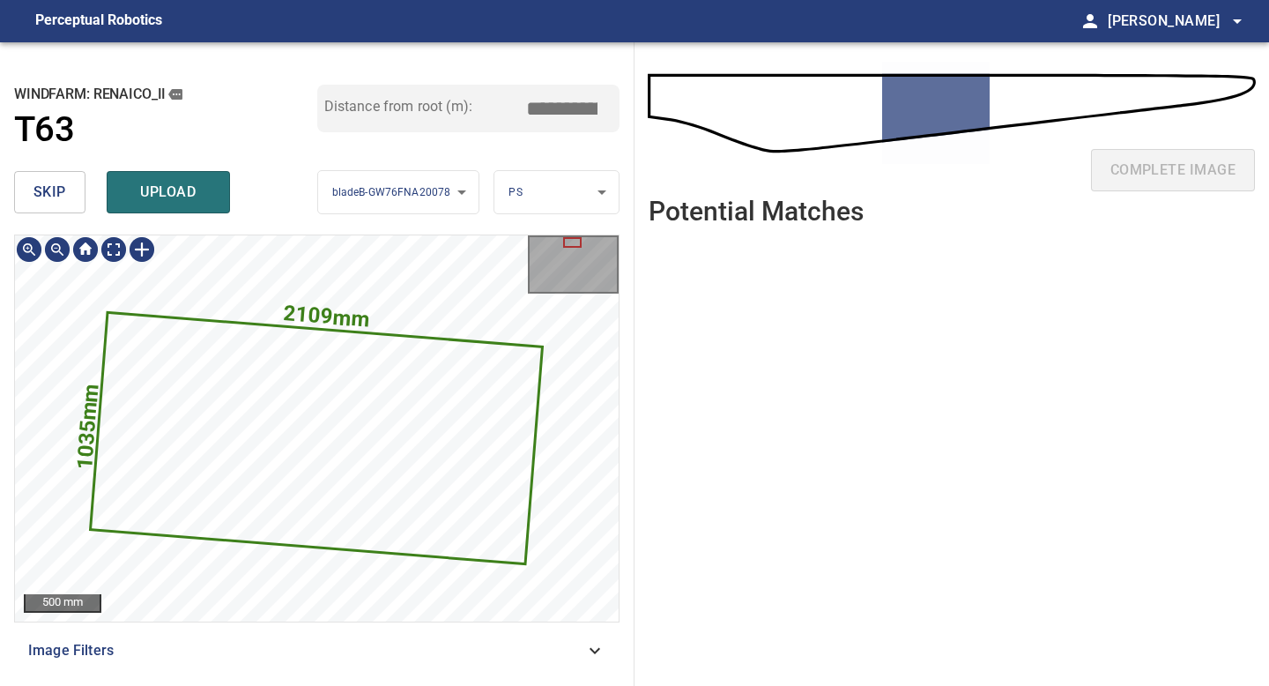
click at [314, 308] on div "2109mm 1035mm" at bounding box center [317, 428] width 604 height 386
click at [52, 200] on span "skip" at bounding box center [49, 192] width 33 height 25
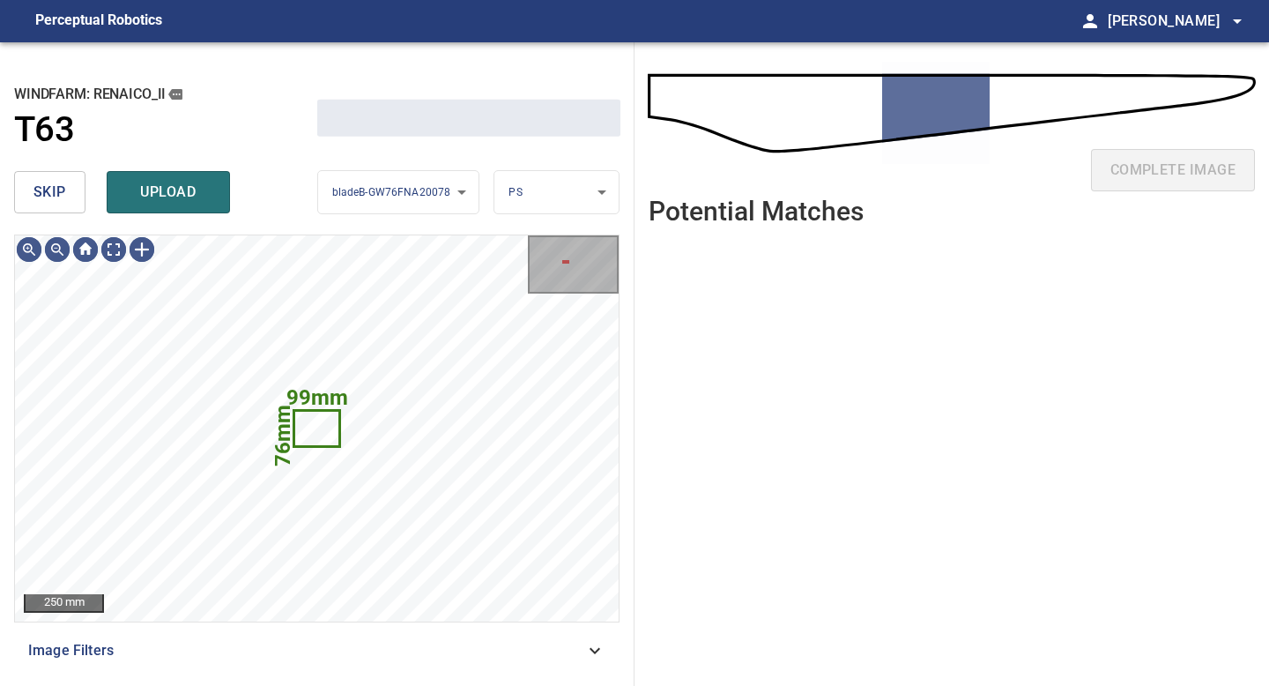
click at [52, 200] on span "skip" at bounding box center [49, 192] width 33 height 25
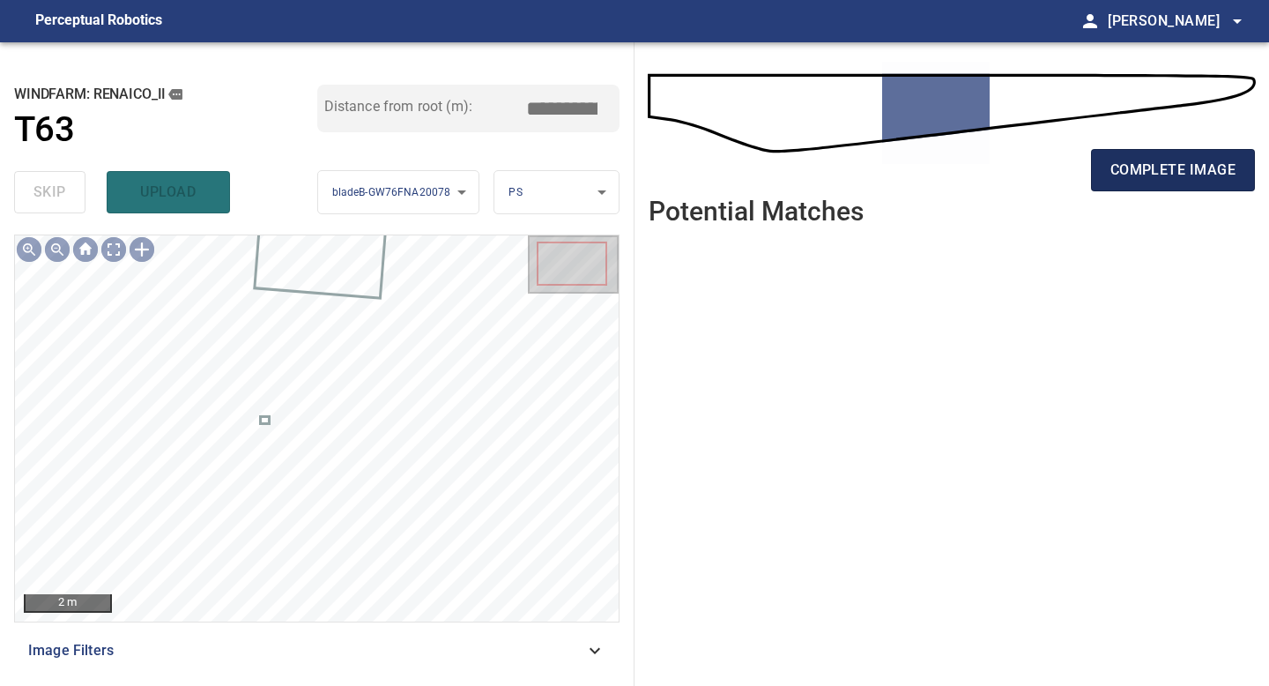
click at [1157, 174] on span "complete image" at bounding box center [1172, 170] width 125 height 25
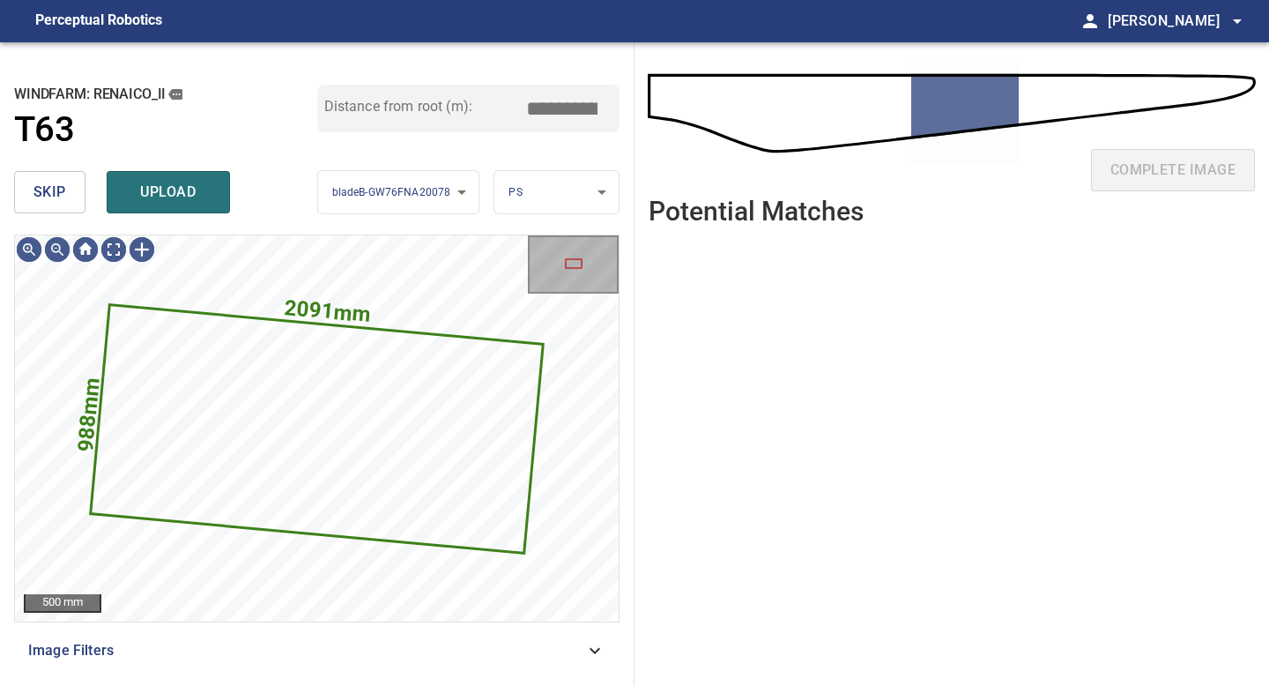
click at [41, 188] on span "skip" at bounding box center [49, 192] width 33 height 25
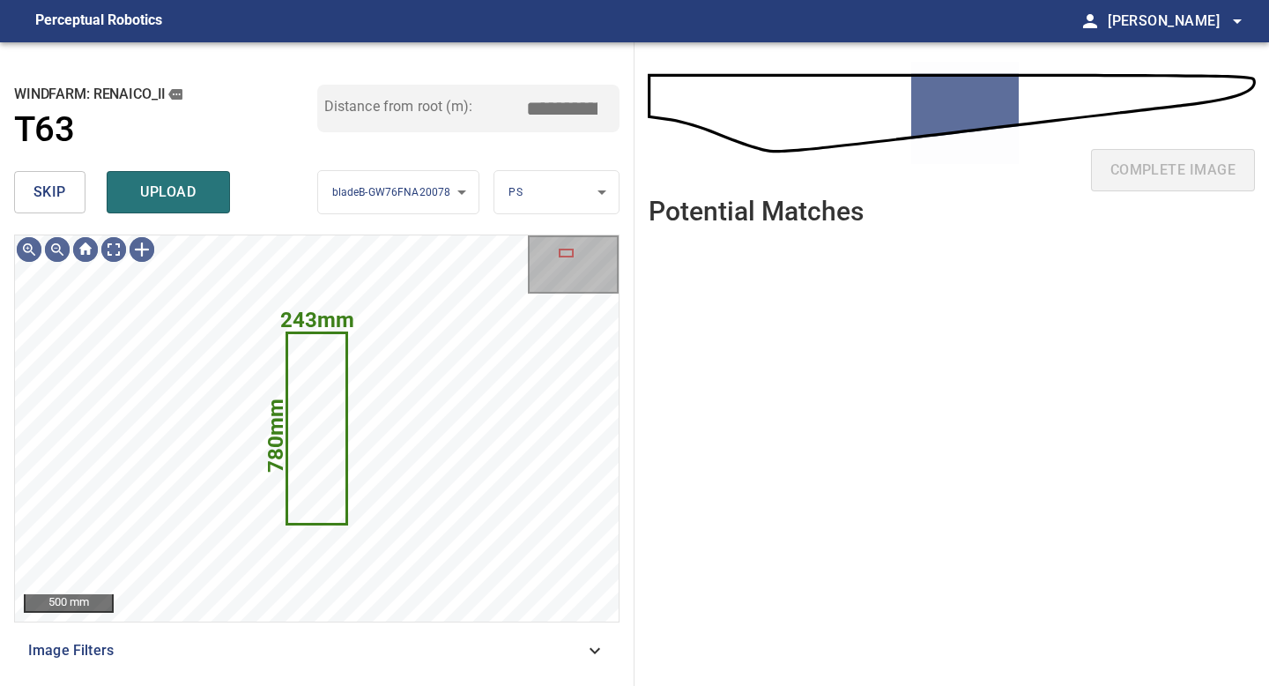
click at [41, 188] on span "skip" at bounding box center [49, 192] width 33 height 25
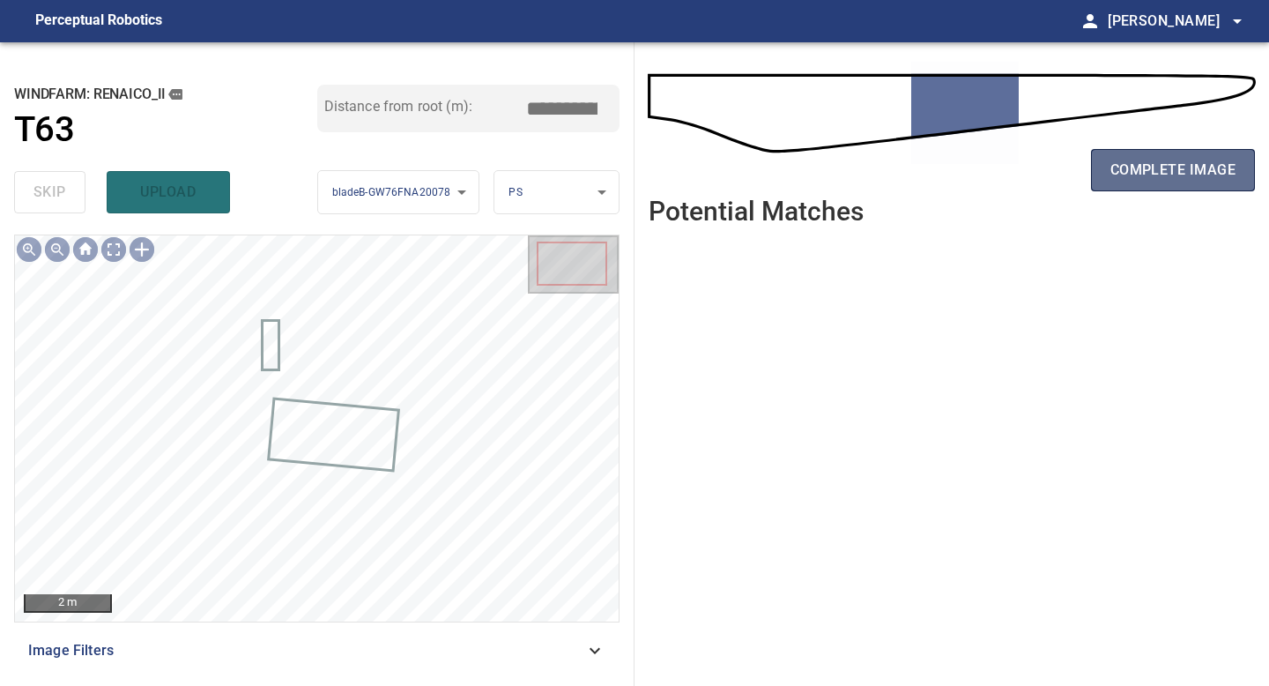
click at [1173, 168] on span "complete image" at bounding box center [1172, 170] width 125 height 25
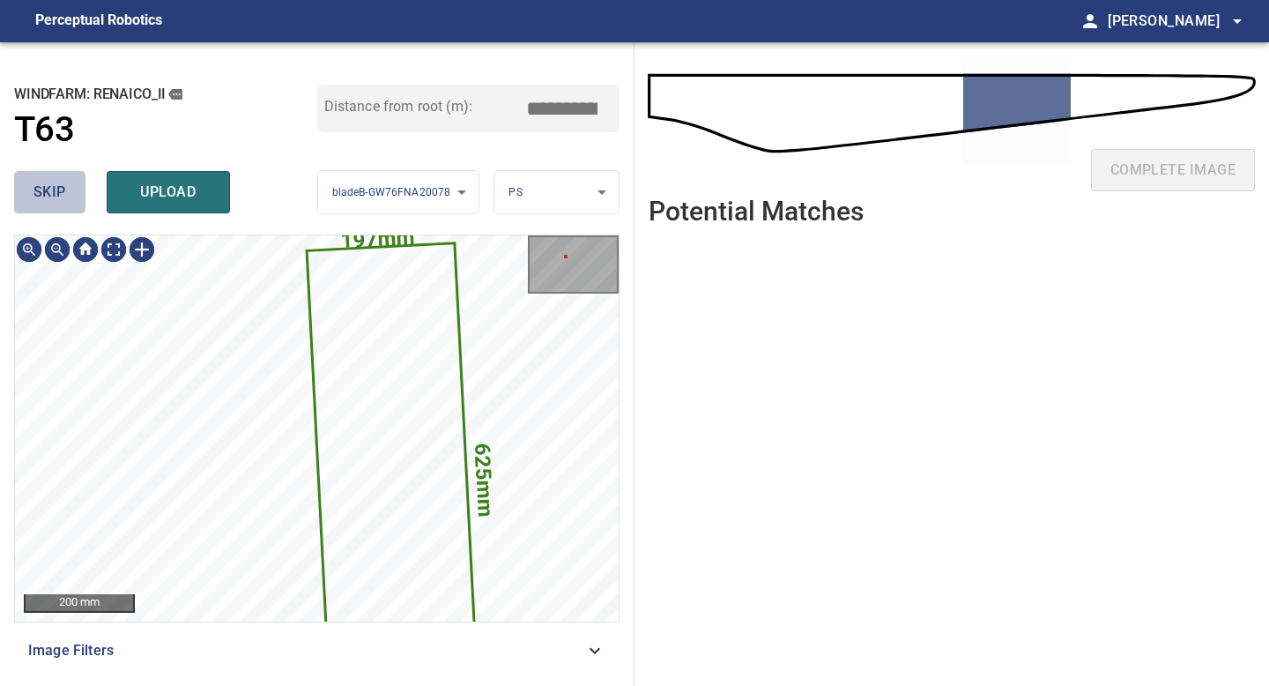
click at [52, 188] on span "skip" at bounding box center [49, 192] width 33 height 25
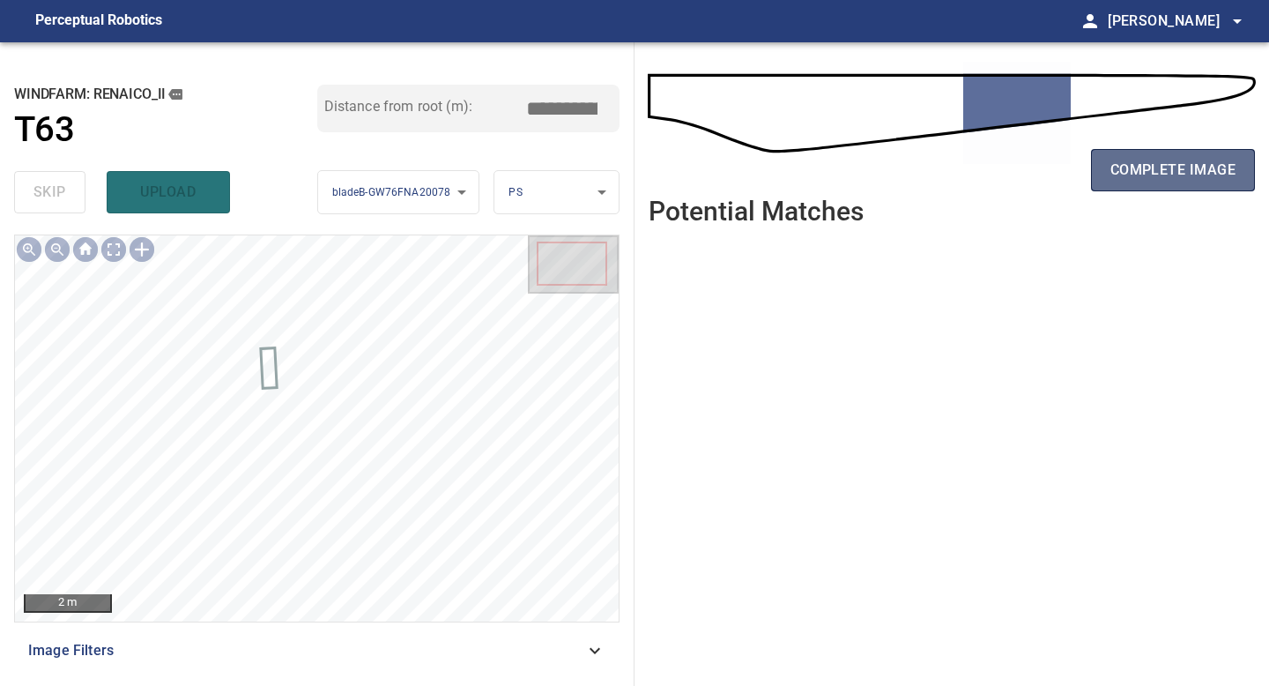
click at [1133, 154] on button "complete image" at bounding box center [1173, 170] width 164 height 42
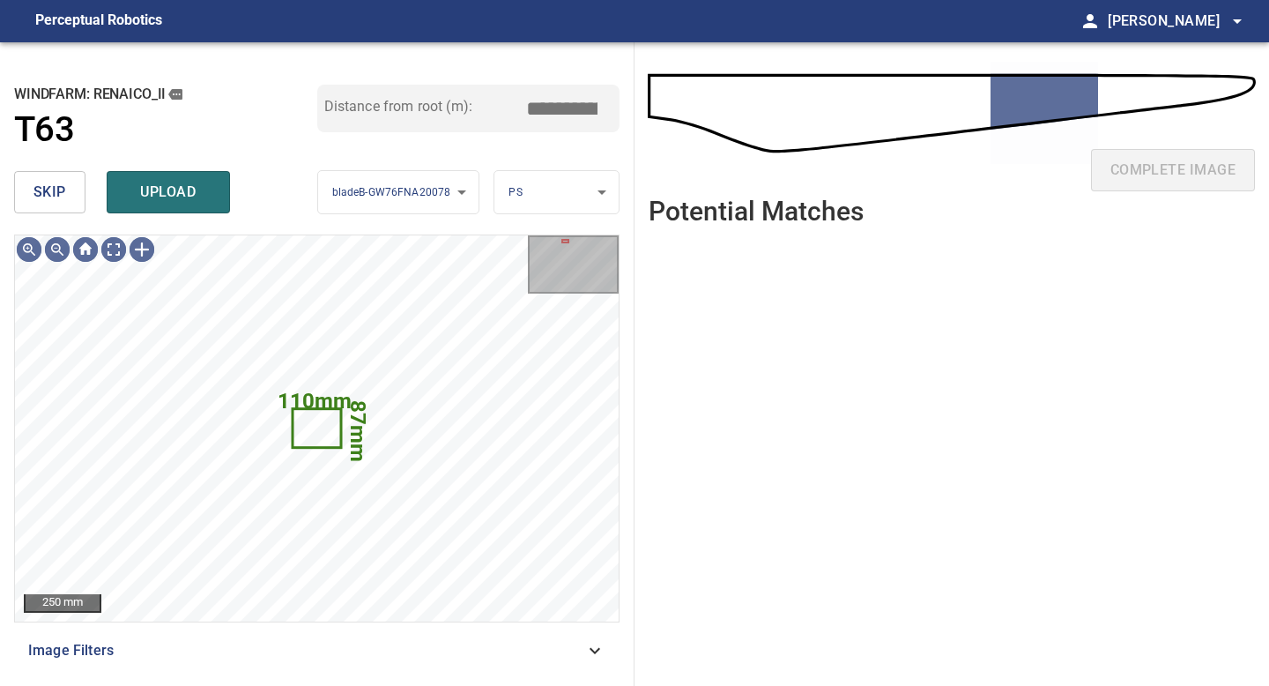
click at [58, 190] on span "skip" at bounding box center [49, 192] width 33 height 25
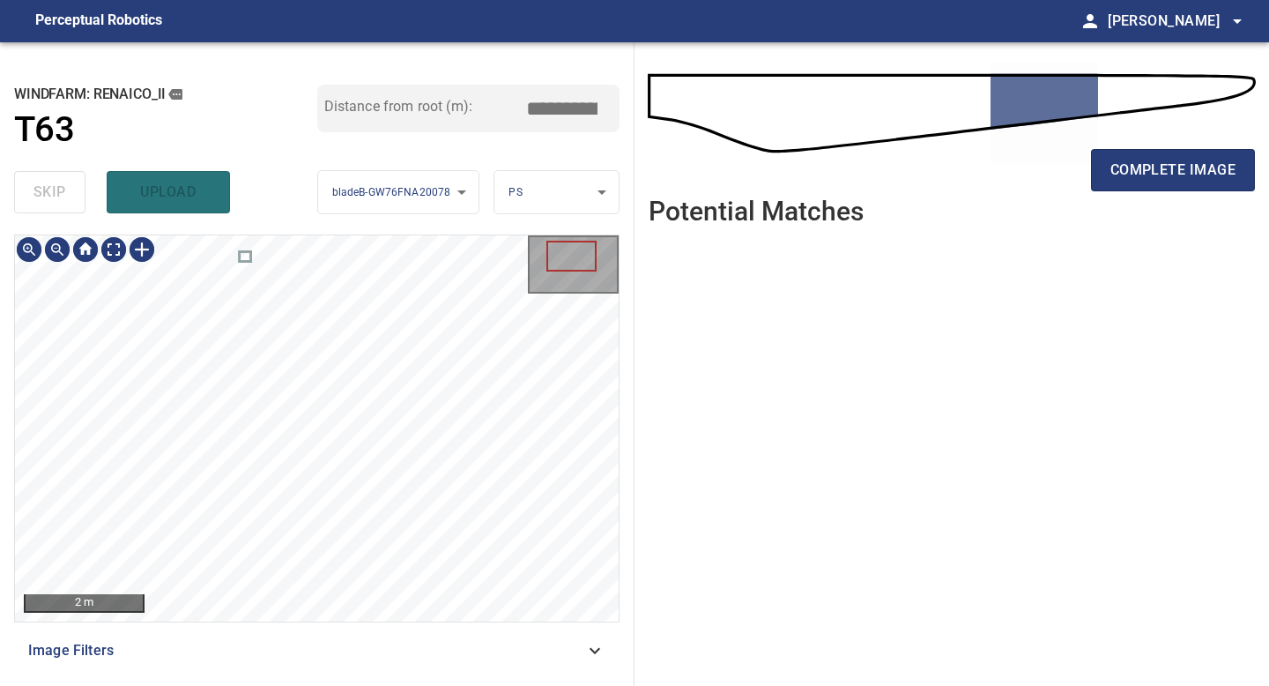
click at [325, 663] on div "2 m Image Filters" at bounding box center [316, 452] width 605 height 437
click at [1142, 168] on span "complete image" at bounding box center [1172, 170] width 125 height 25
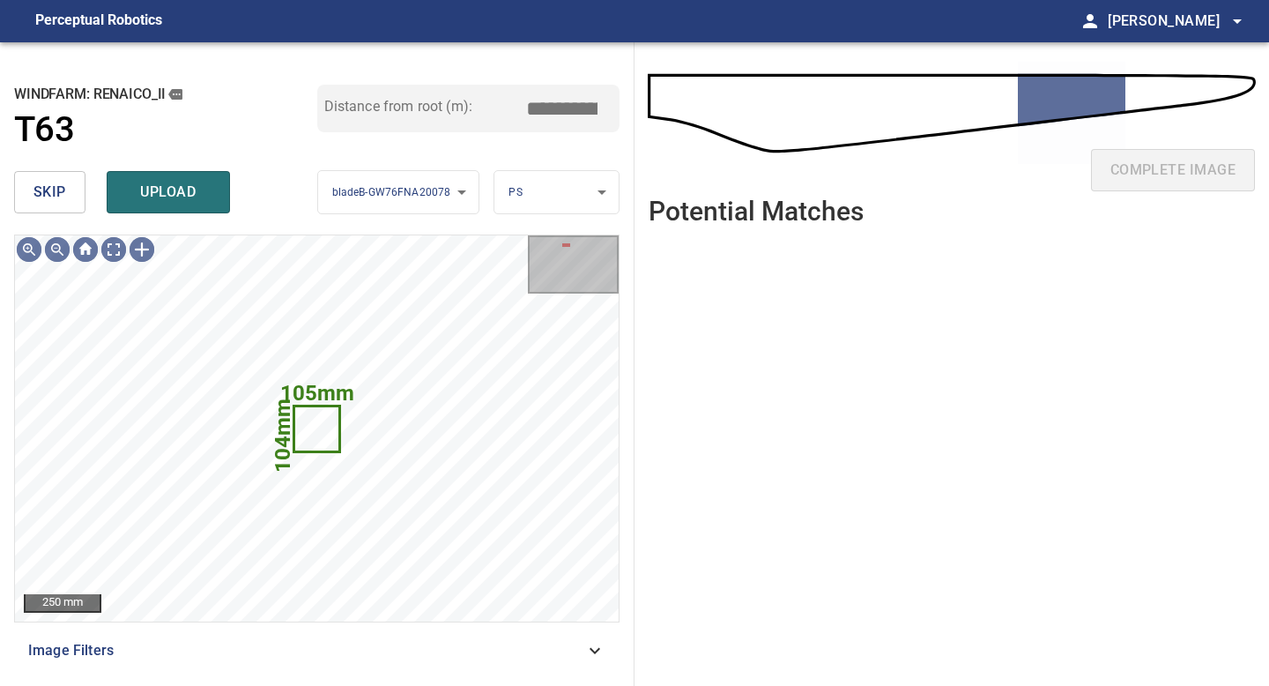
click at [52, 195] on span "skip" at bounding box center [49, 192] width 33 height 25
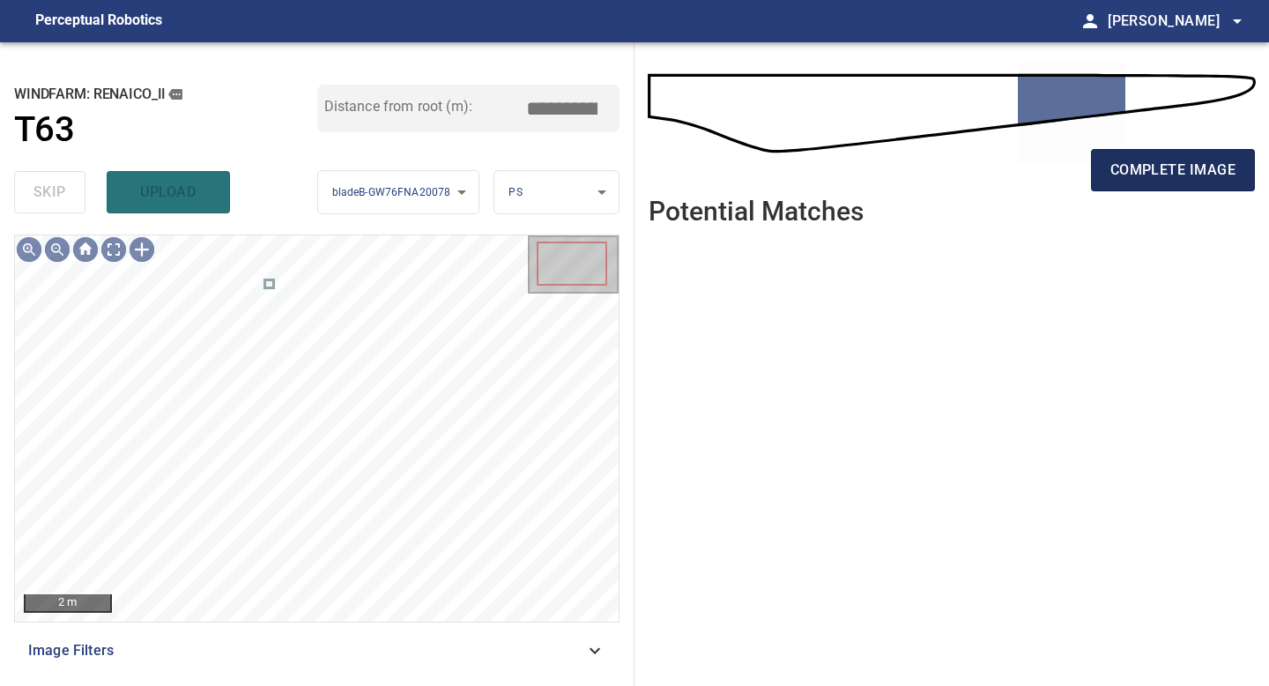
click at [1137, 166] on span "complete image" at bounding box center [1172, 170] width 125 height 25
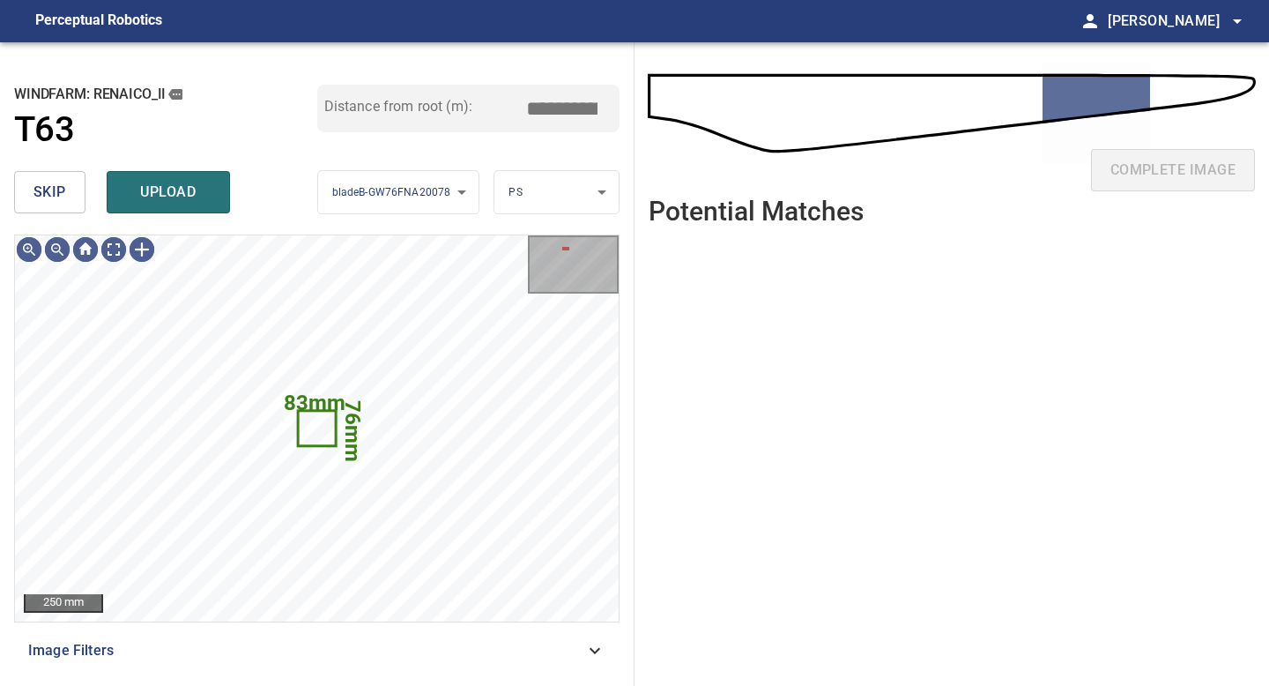
click at [67, 196] on button "skip" at bounding box center [49, 192] width 71 height 42
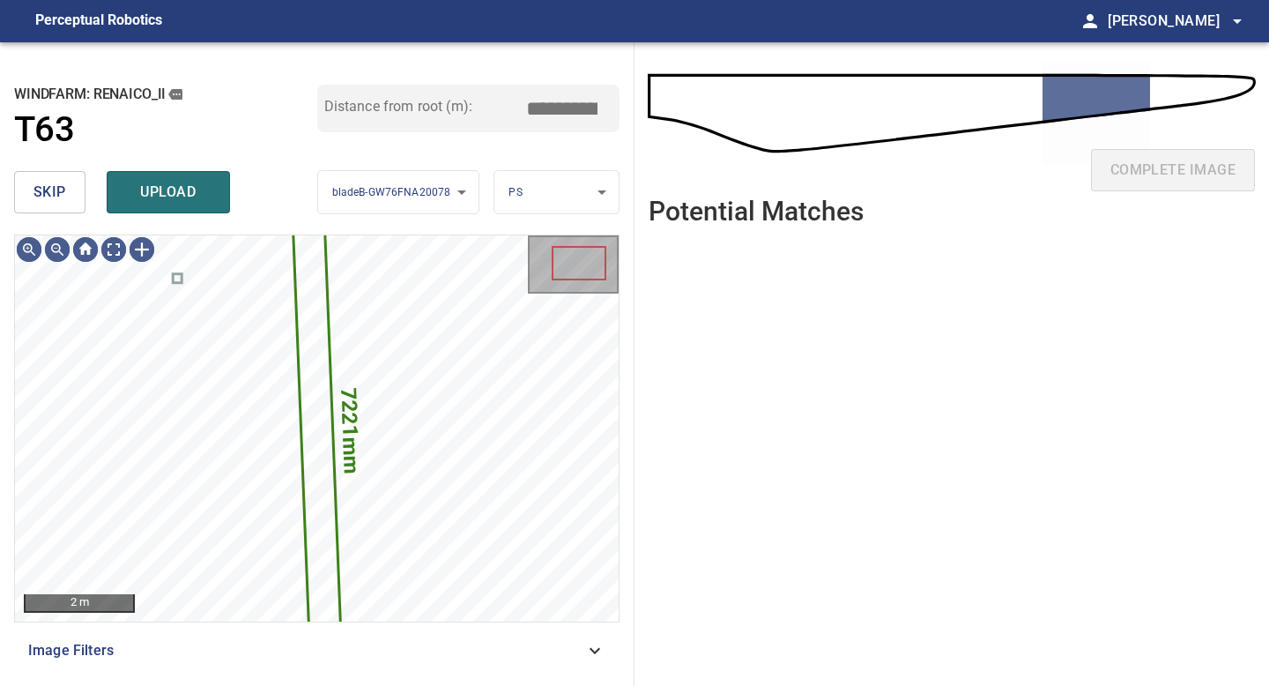
click at [67, 196] on button "skip" at bounding box center [49, 192] width 71 height 42
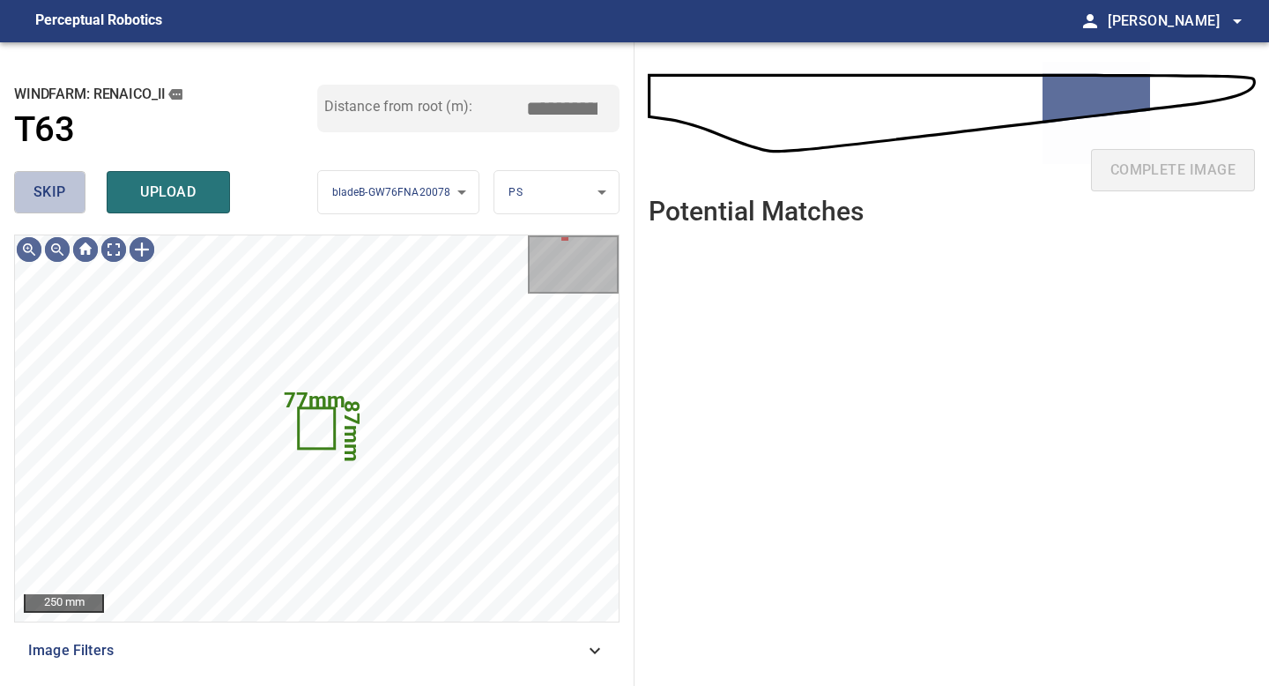
click at [63, 197] on span "skip" at bounding box center [49, 192] width 33 height 25
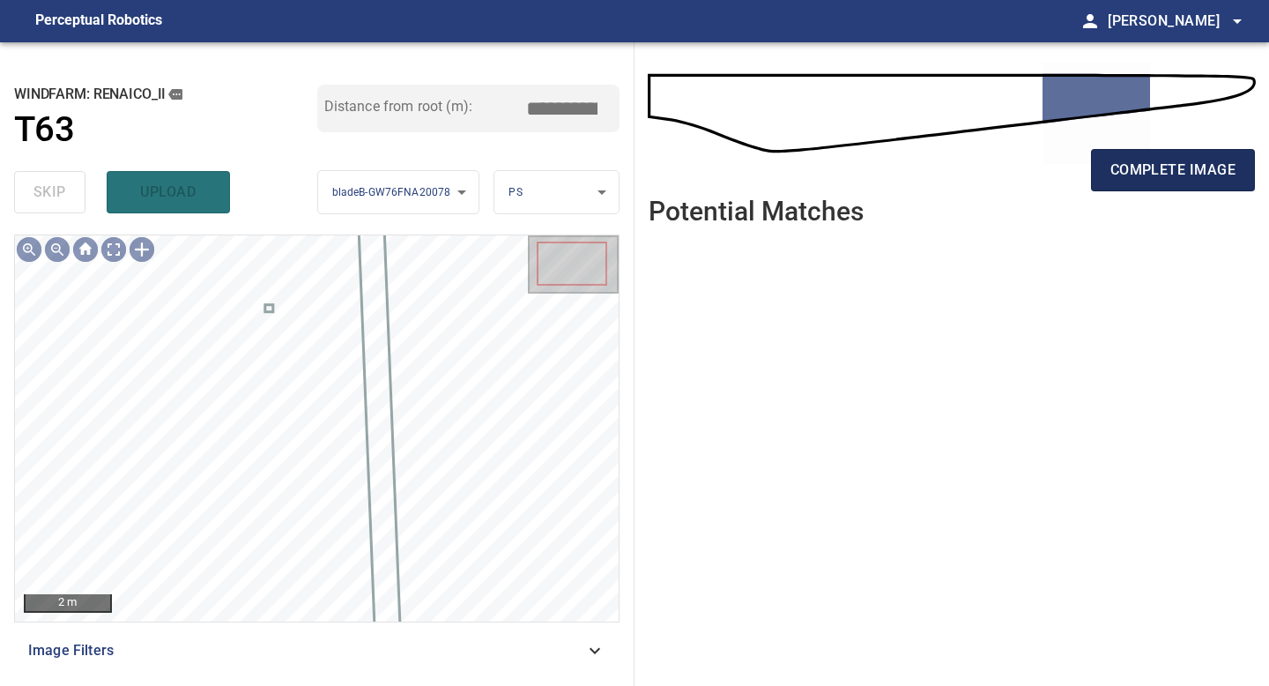
click at [1198, 171] on span "complete image" at bounding box center [1172, 170] width 125 height 25
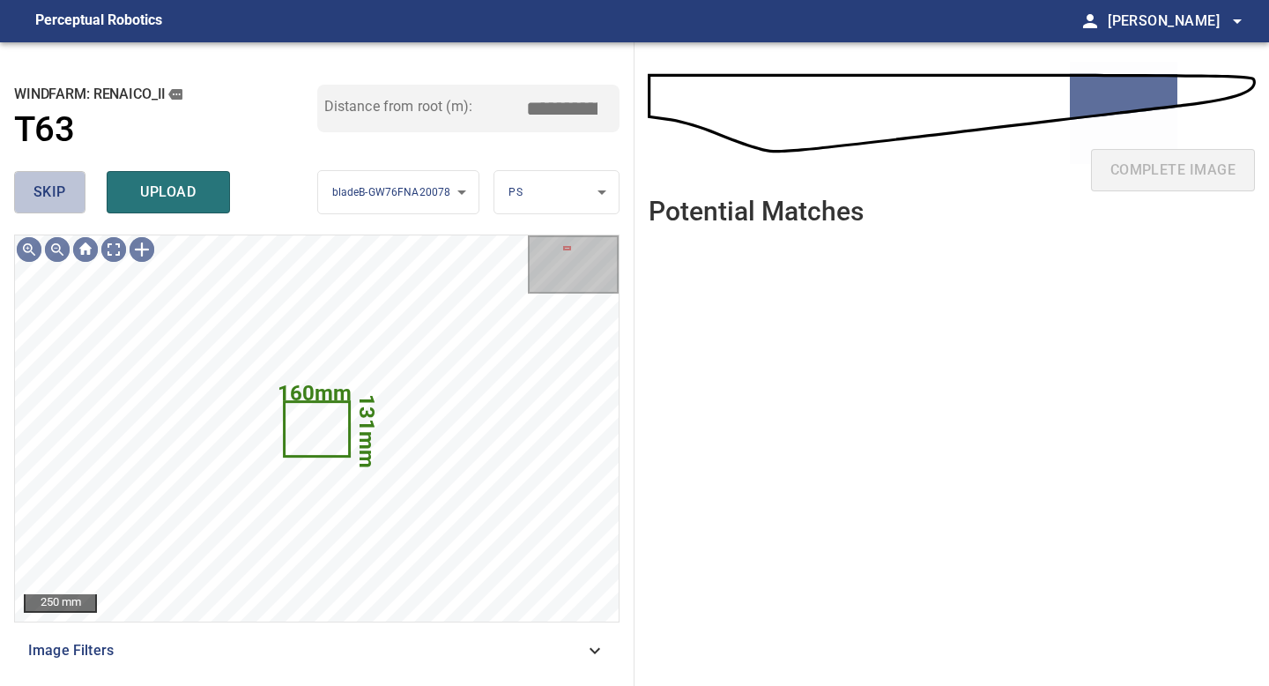
click at [75, 185] on button "skip" at bounding box center [49, 192] width 71 height 42
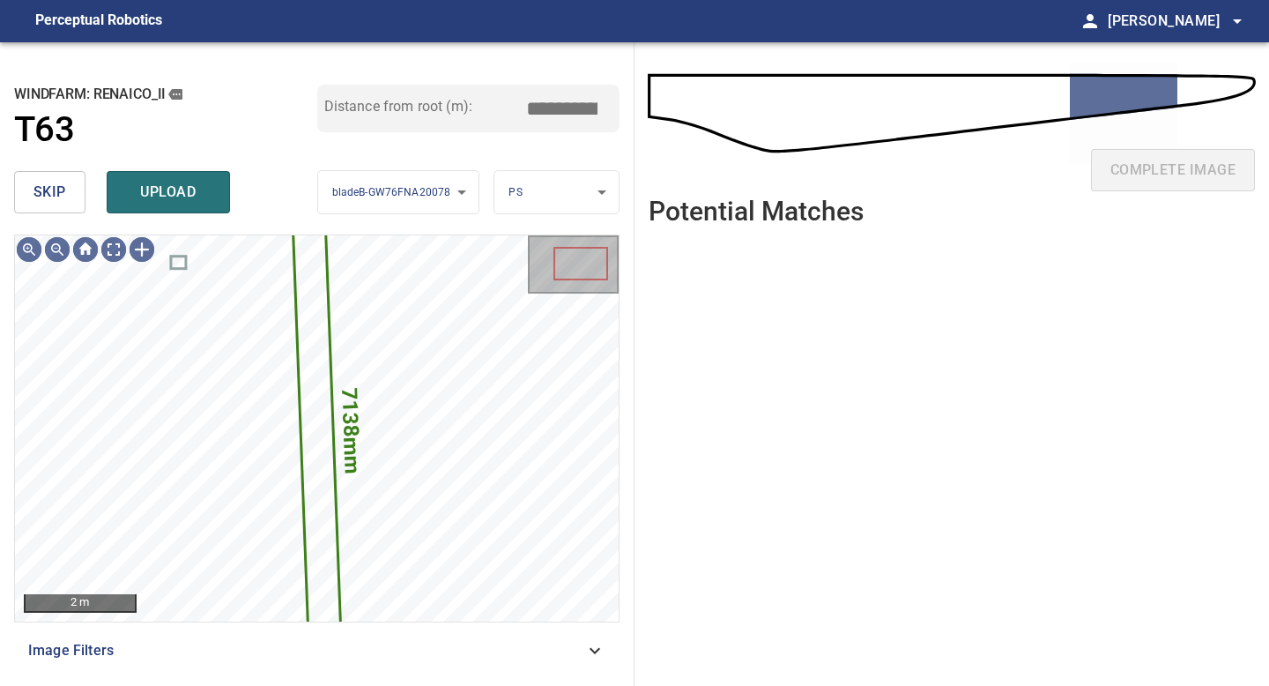
click at [75, 185] on button "skip" at bounding box center [49, 192] width 71 height 42
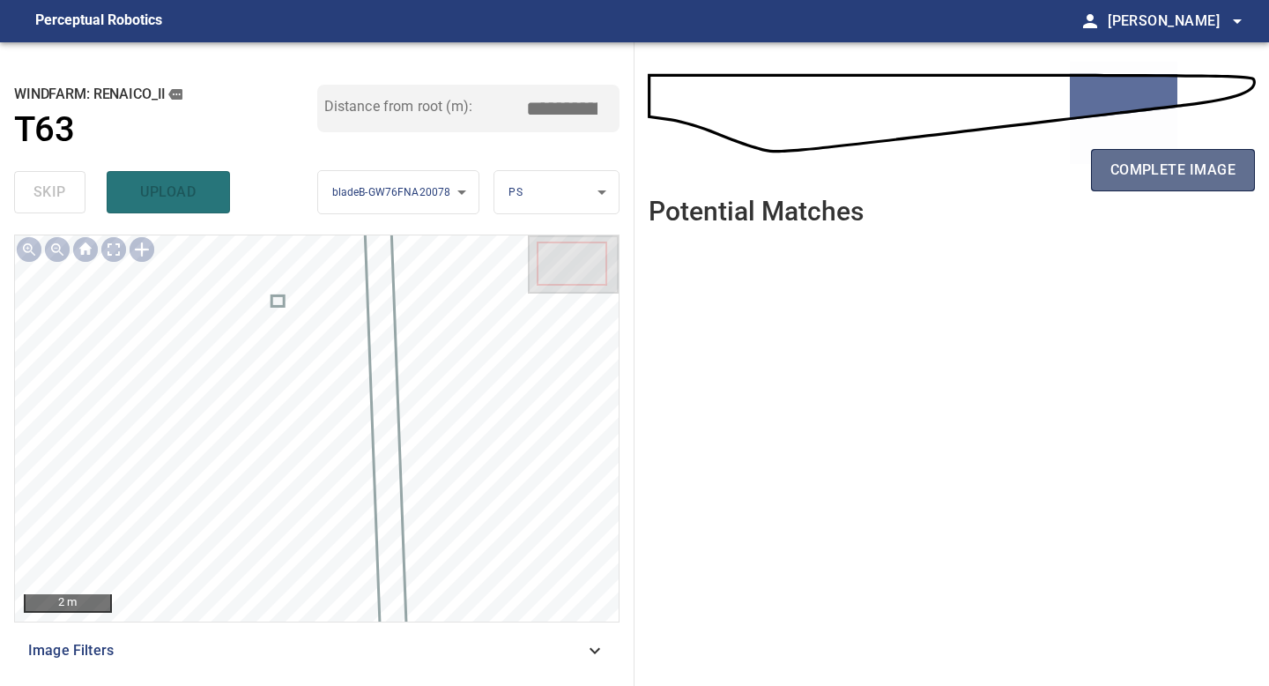
click at [1175, 169] on span "complete image" at bounding box center [1172, 170] width 125 height 25
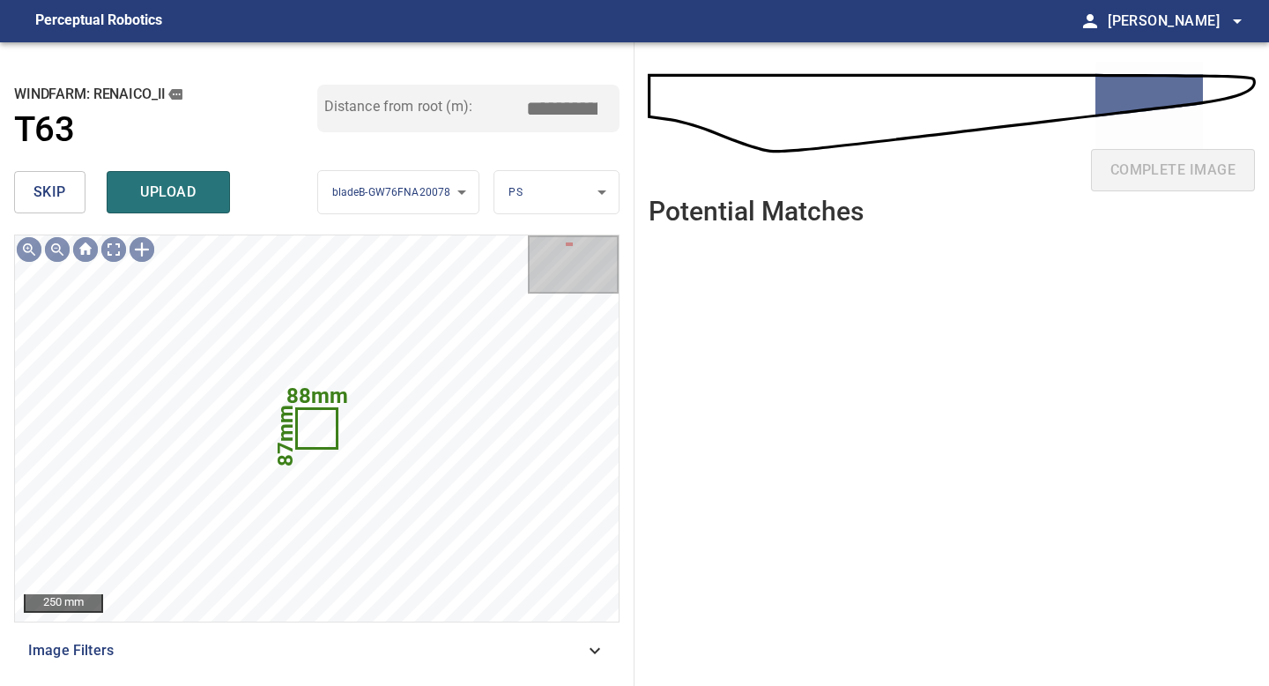
click at [48, 197] on span "skip" at bounding box center [49, 192] width 33 height 25
drag, startPoint x: 48, startPoint y: 197, endPoint x: 358, endPoint y: 197, distance: 310.2
click at [48, 197] on span "skip" at bounding box center [49, 192] width 33 height 25
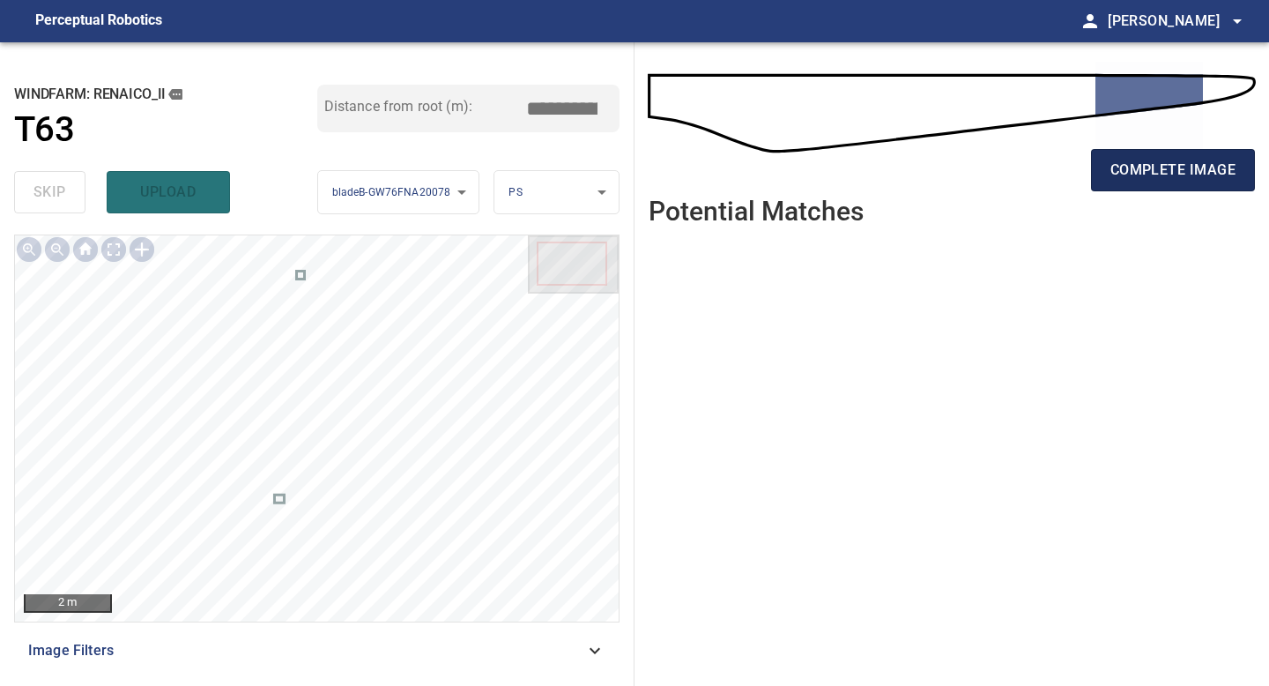
click at [1183, 166] on span "complete image" at bounding box center [1172, 170] width 125 height 25
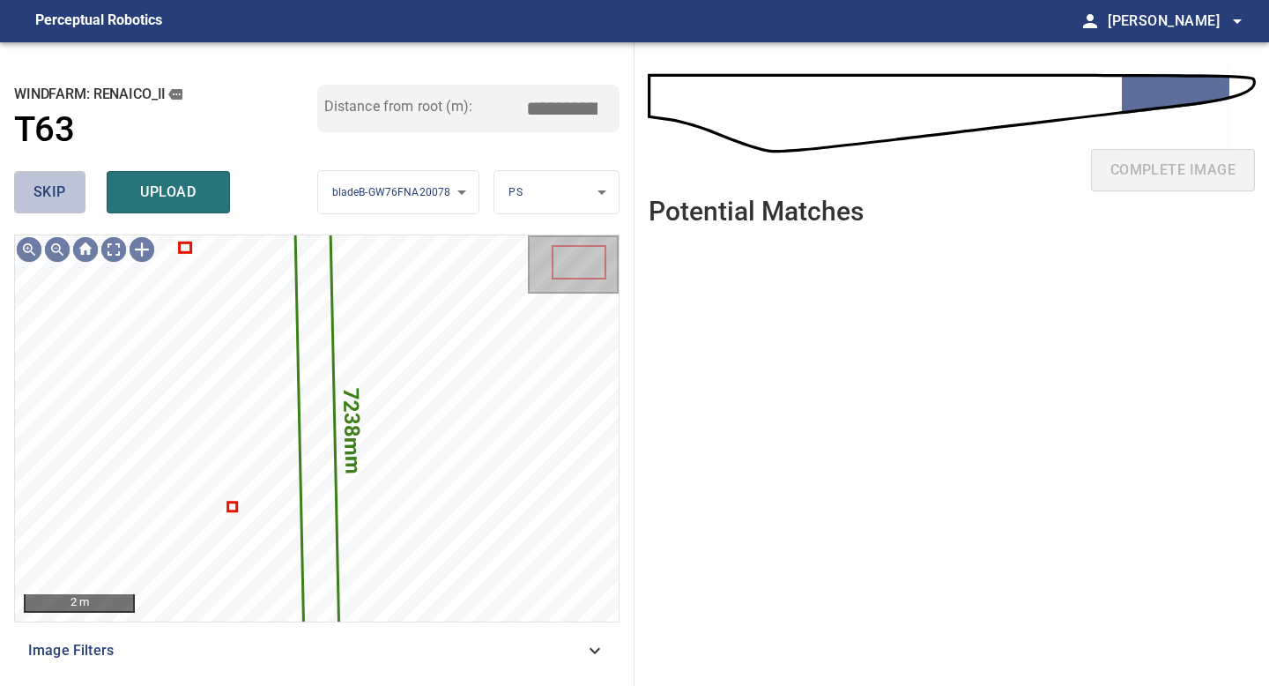
click at [44, 188] on span "skip" at bounding box center [49, 192] width 33 height 25
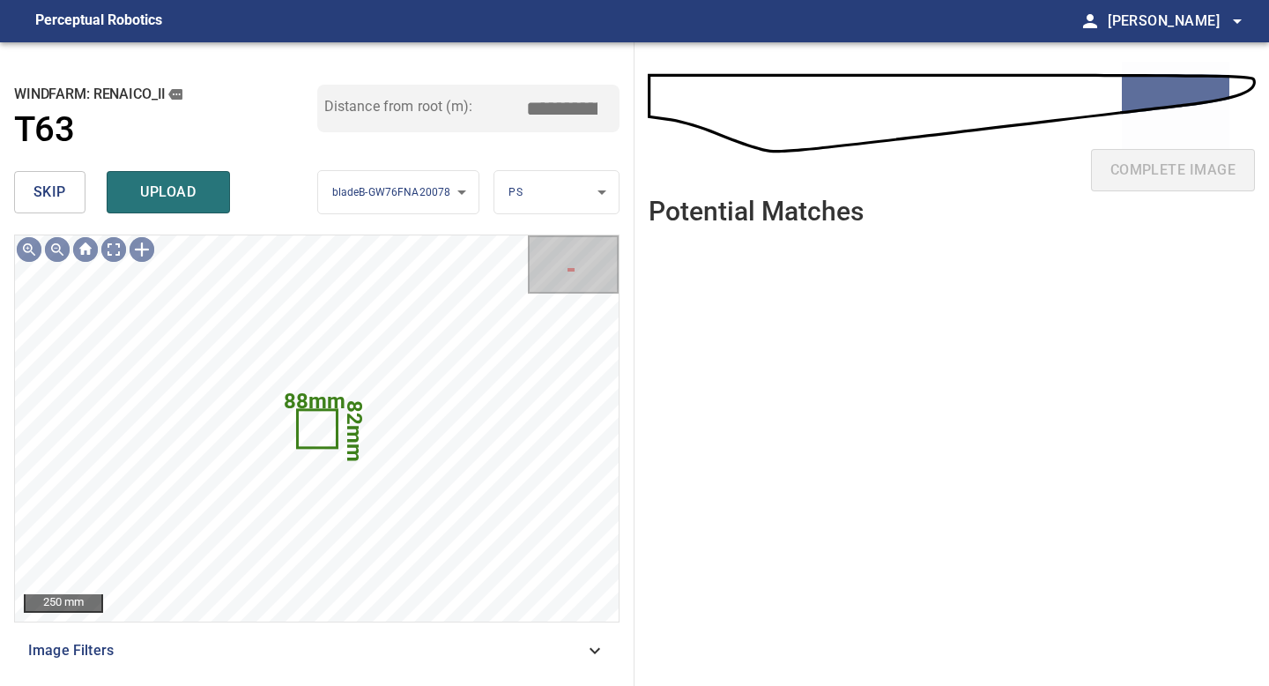
click at [44, 188] on span "skip" at bounding box center [49, 192] width 33 height 25
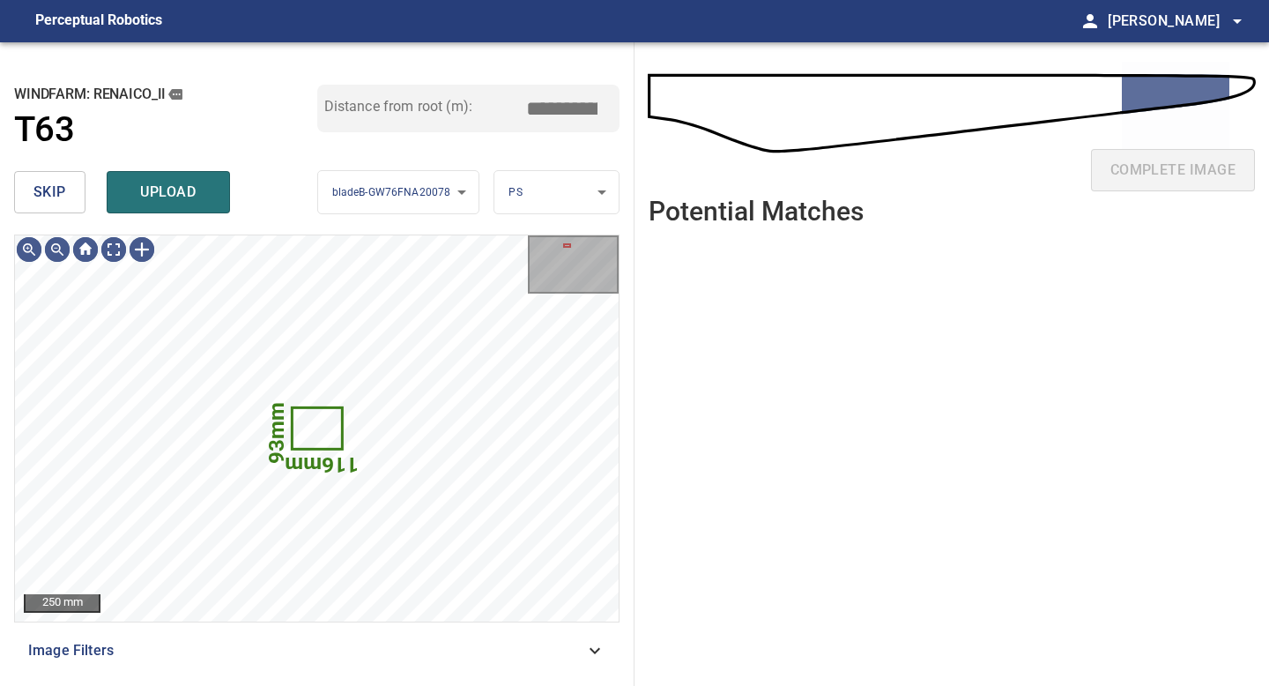
click at [44, 188] on span "skip" at bounding box center [49, 192] width 33 height 25
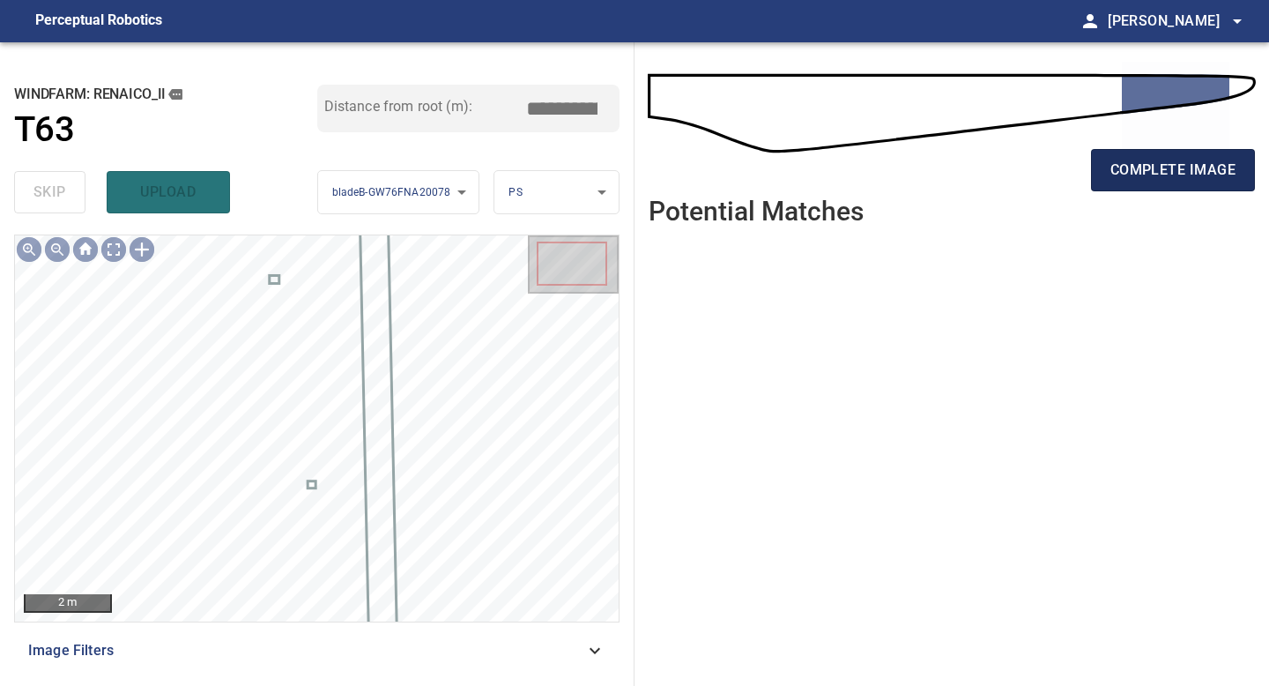
click at [1174, 164] on span "complete image" at bounding box center [1172, 170] width 125 height 25
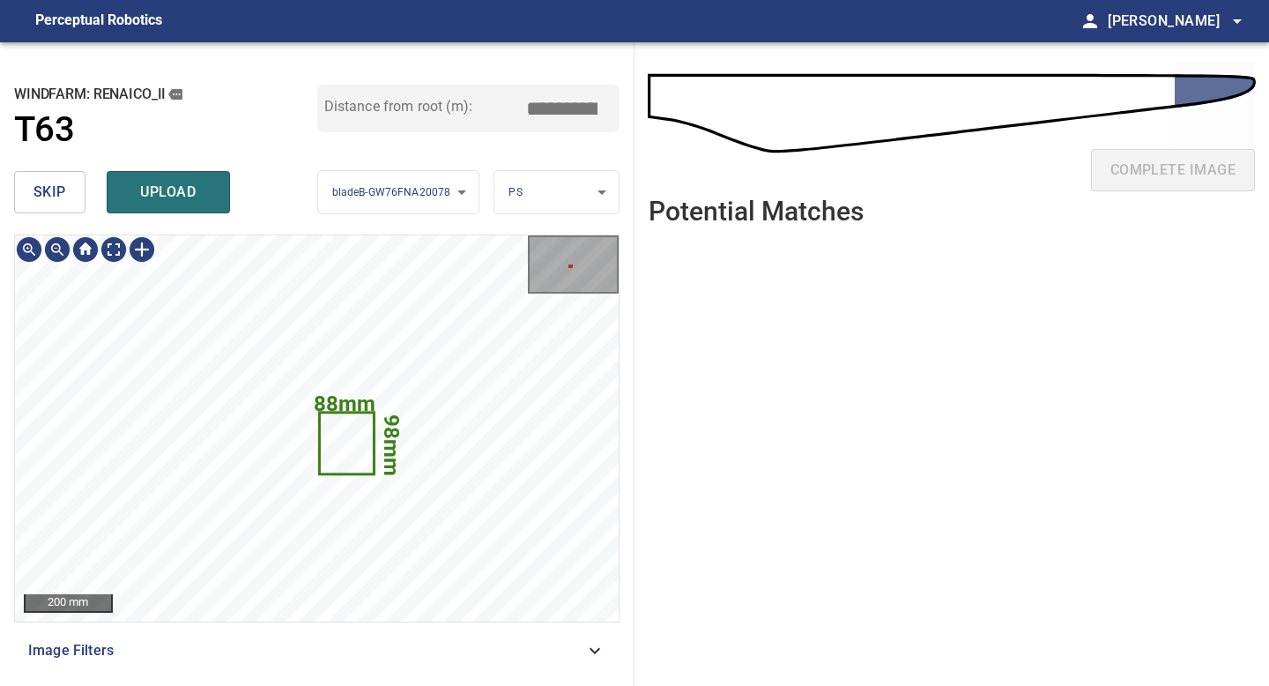
click at [56, 189] on span "skip" at bounding box center [49, 192] width 33 height 25
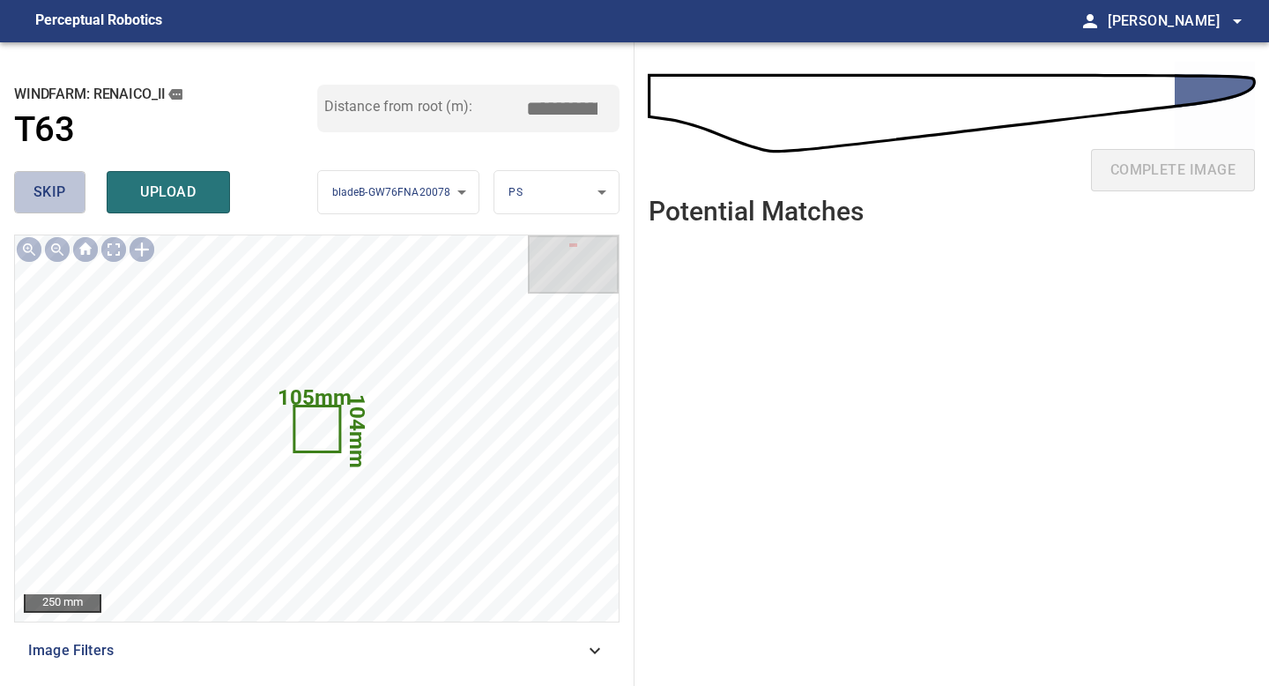
click at [56, 189] on span "skip" at bounding box center [49, 192] width 33 height 25
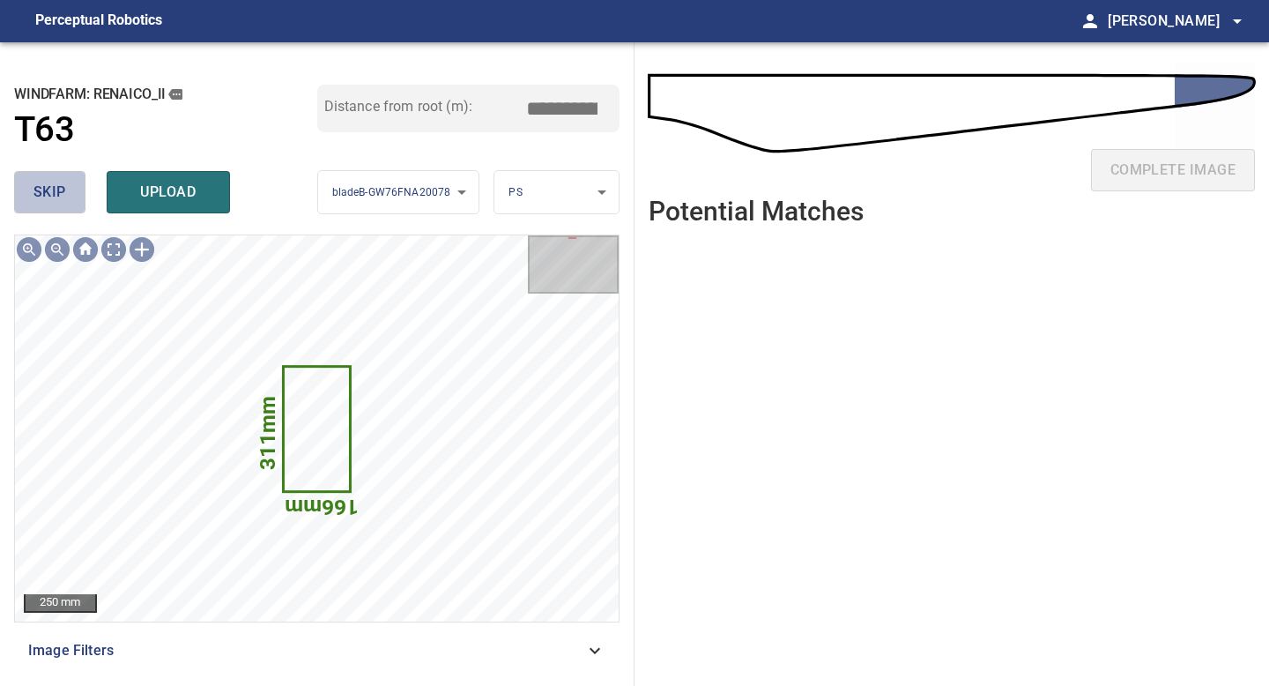
click at [68, 194] on button "skip" at bounding box center [49, 192] width 71 height 42
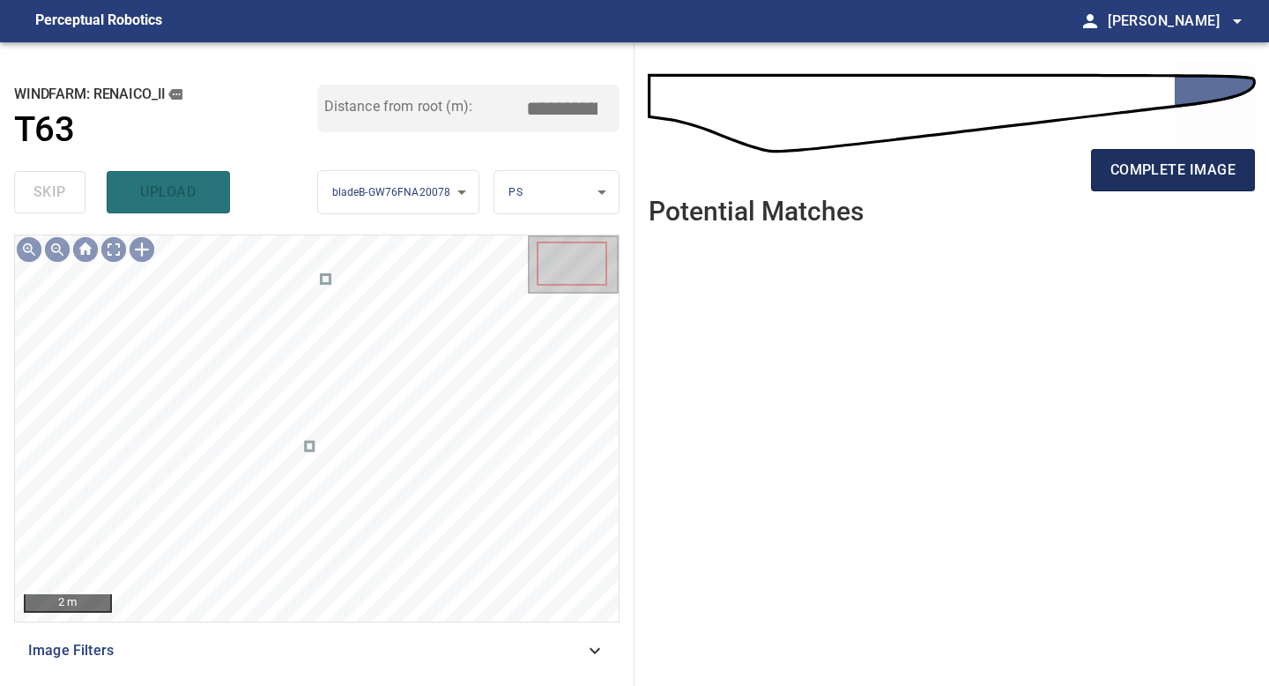
click at [1168, 158] on span "complete image" at bounding box center [1172, 170] width 125 height 25
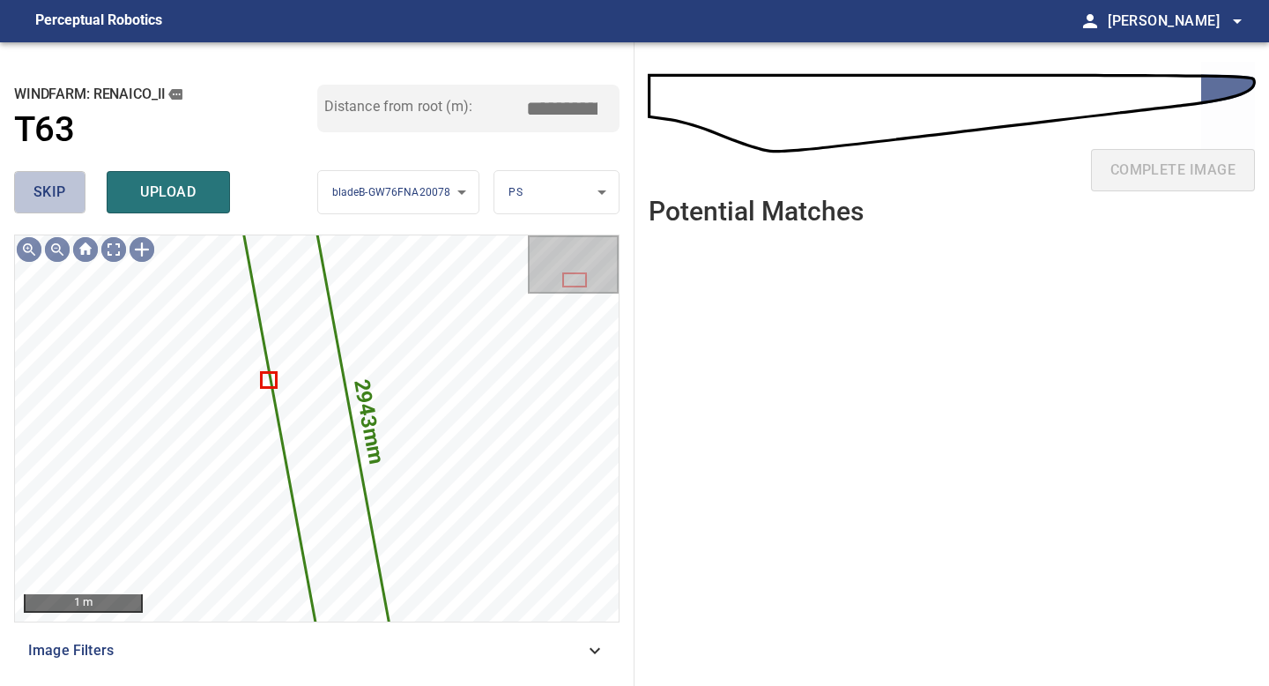
click at [42, 194] on span "skip" at bounding box center [49, 192] width 33 height 25
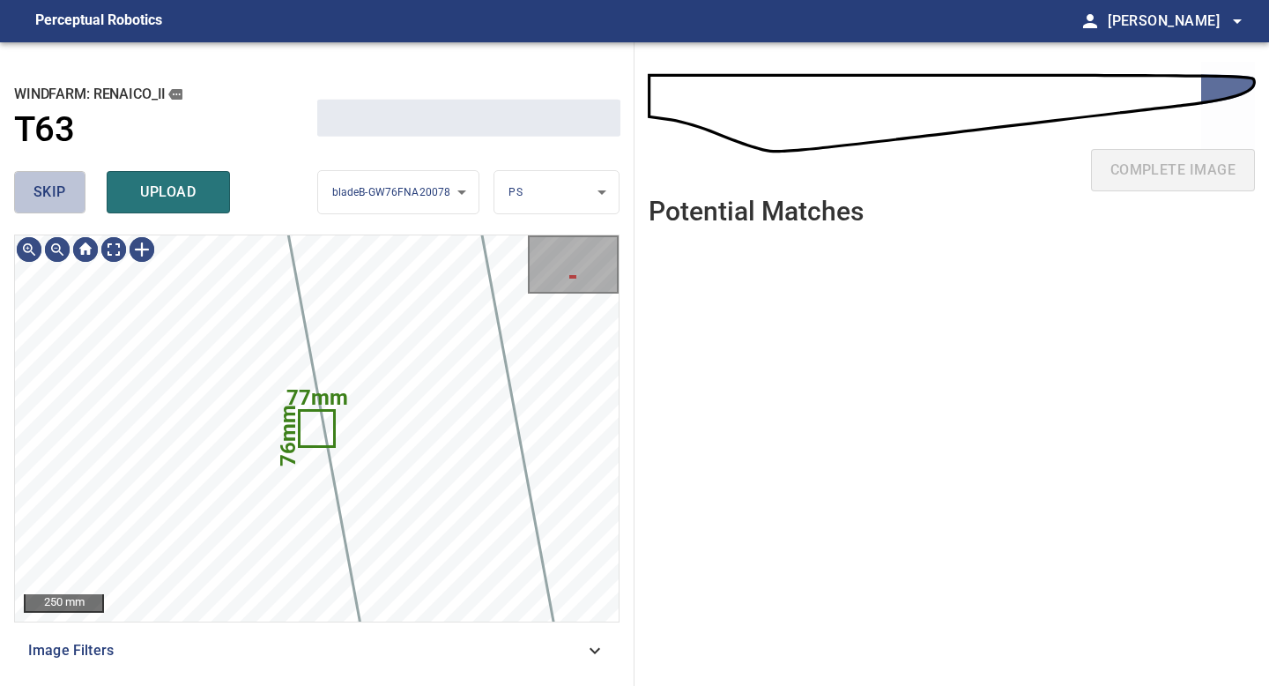
click at [42, 194] on span "skip" at bounding box center [49, 192] width 33 height 25
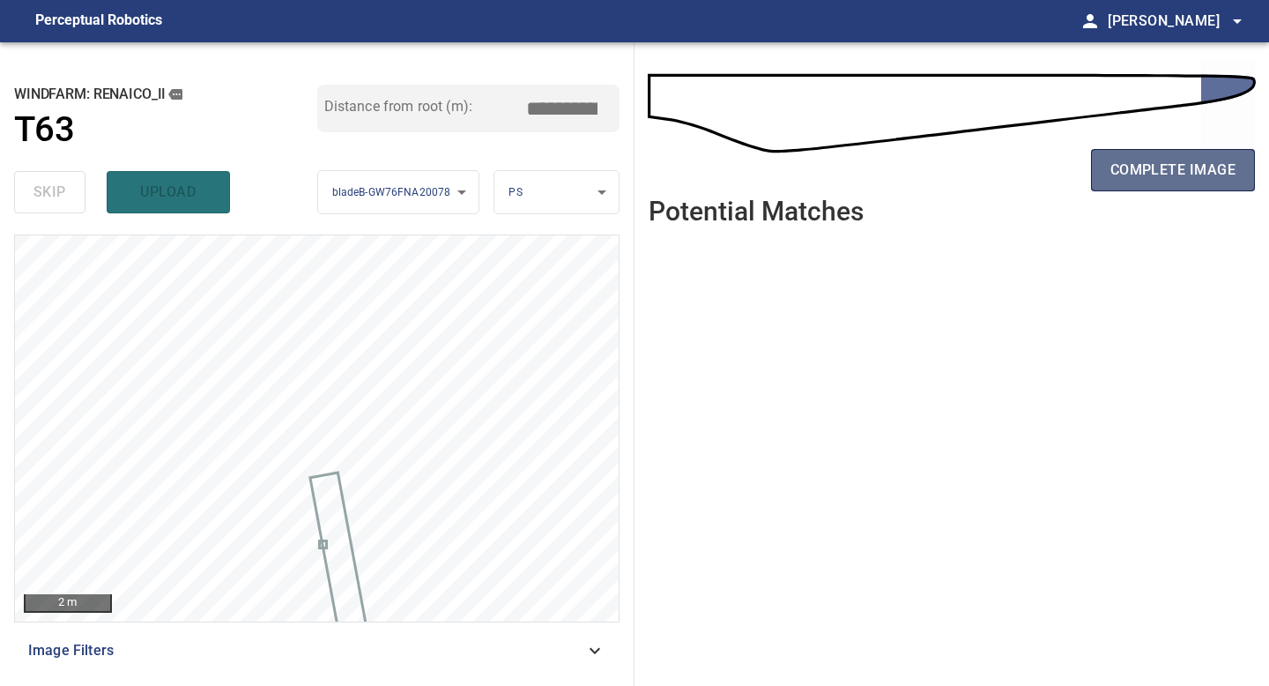
click at [1121, 174] on span "complete image" at bounding box center [1172, 170] width 125 height 25
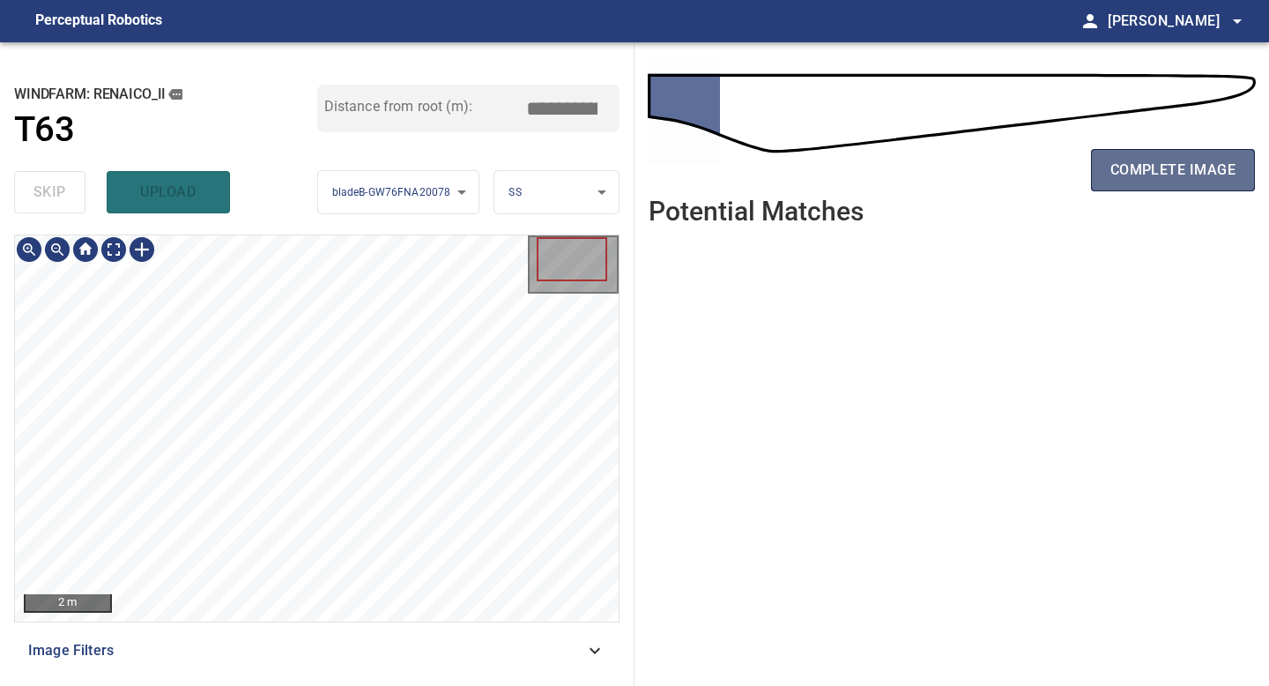
click at [1138, 178] on span "complete image" at bounding box center [1172, 170] width 125 height 25
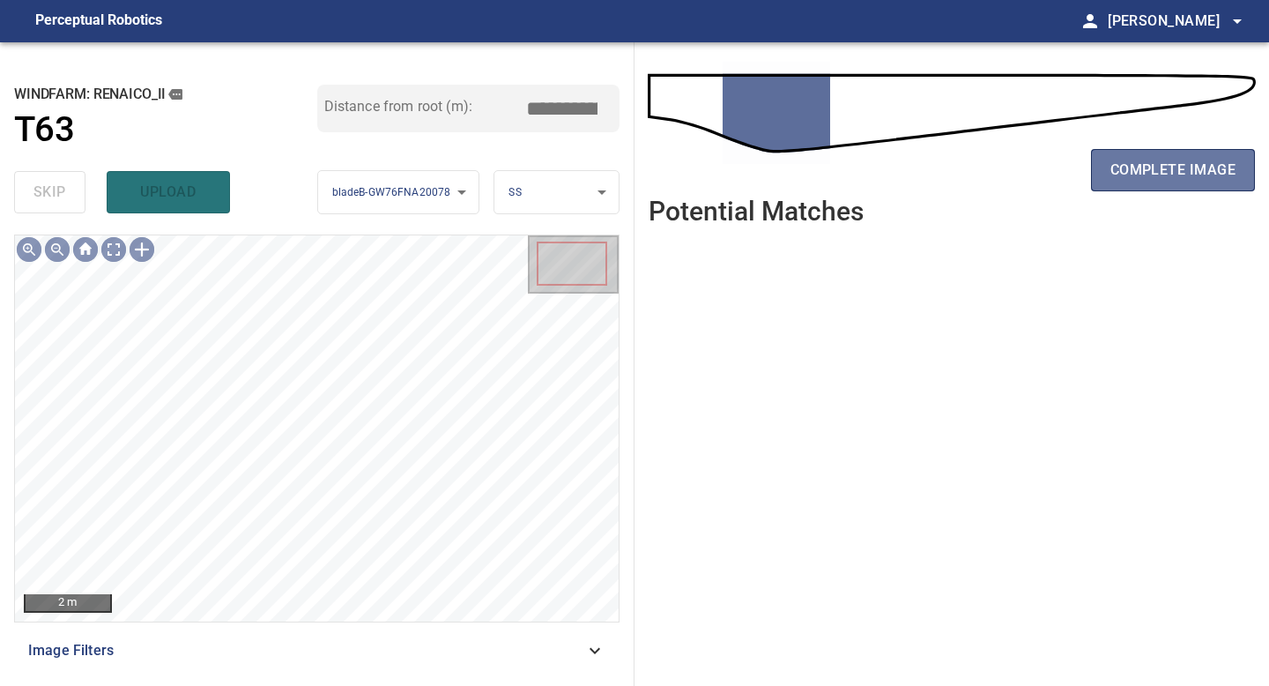
click at [1137, 167] on span "complete image" at bounding box center [1172, 170] width 125 height 25
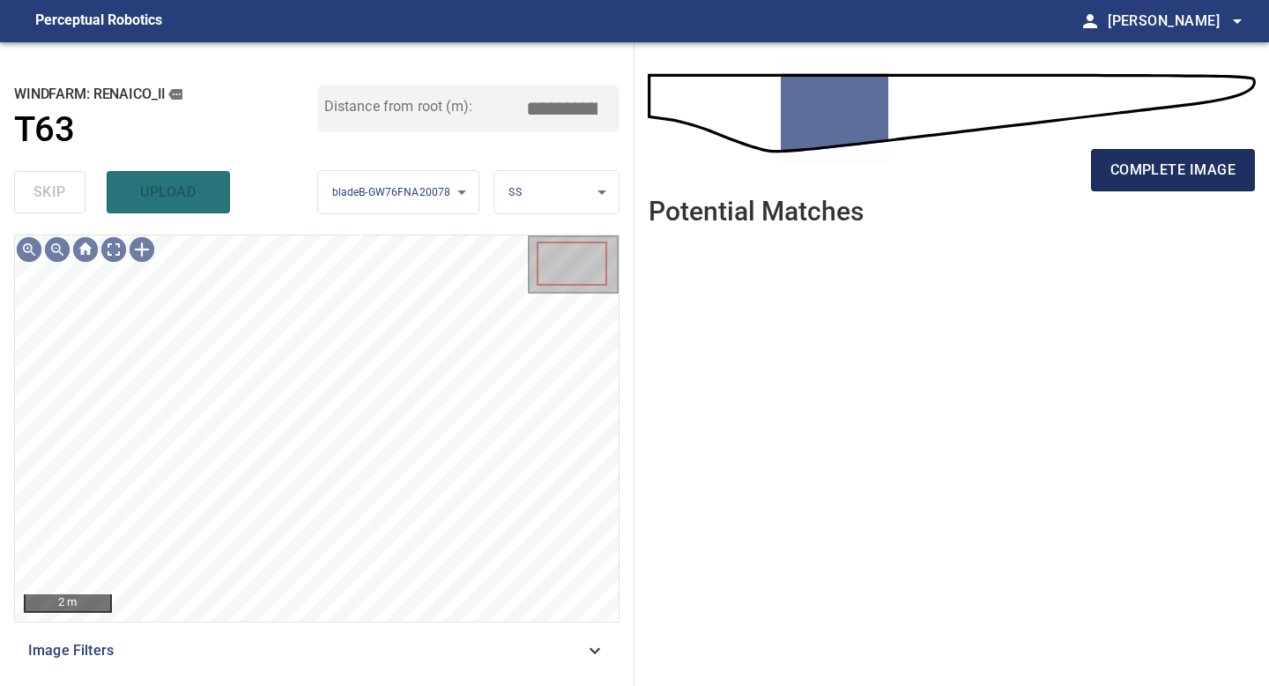
click at [1137, 174] on span "complete image" at bounding box center [1172, 170] width 125 height 25
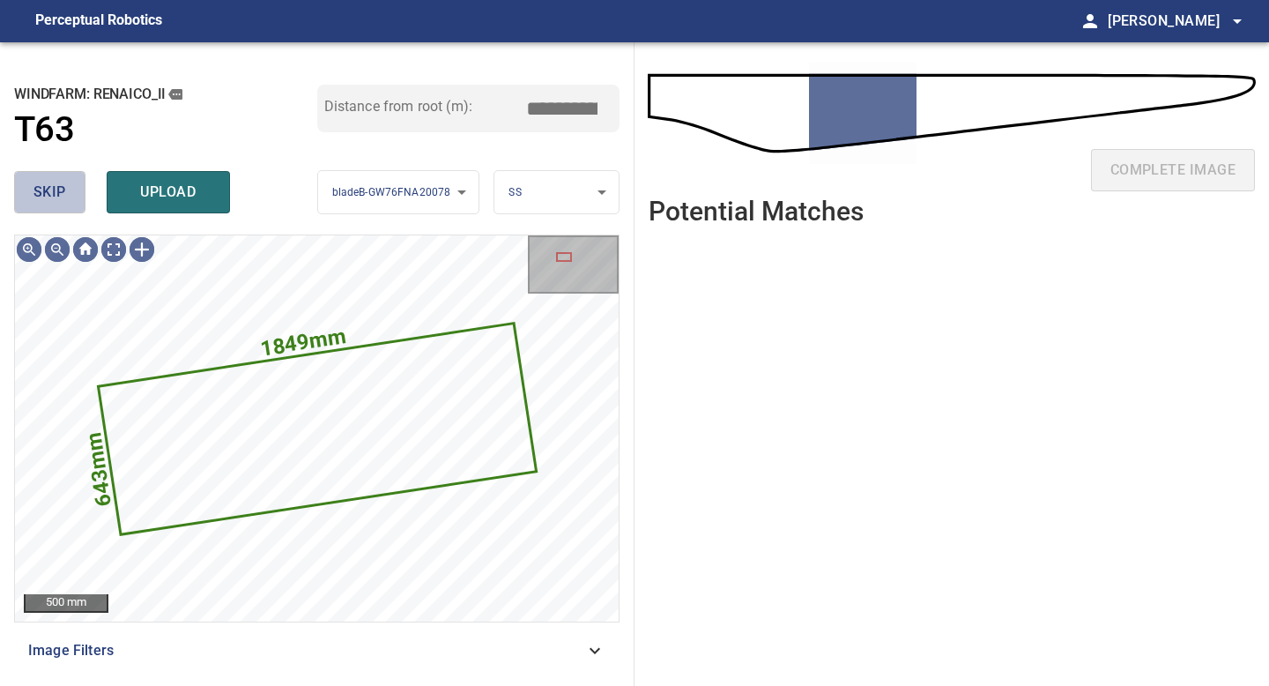
click at [42, 199] on span "skip" at bounding box center [49, 192] width 33 height 25
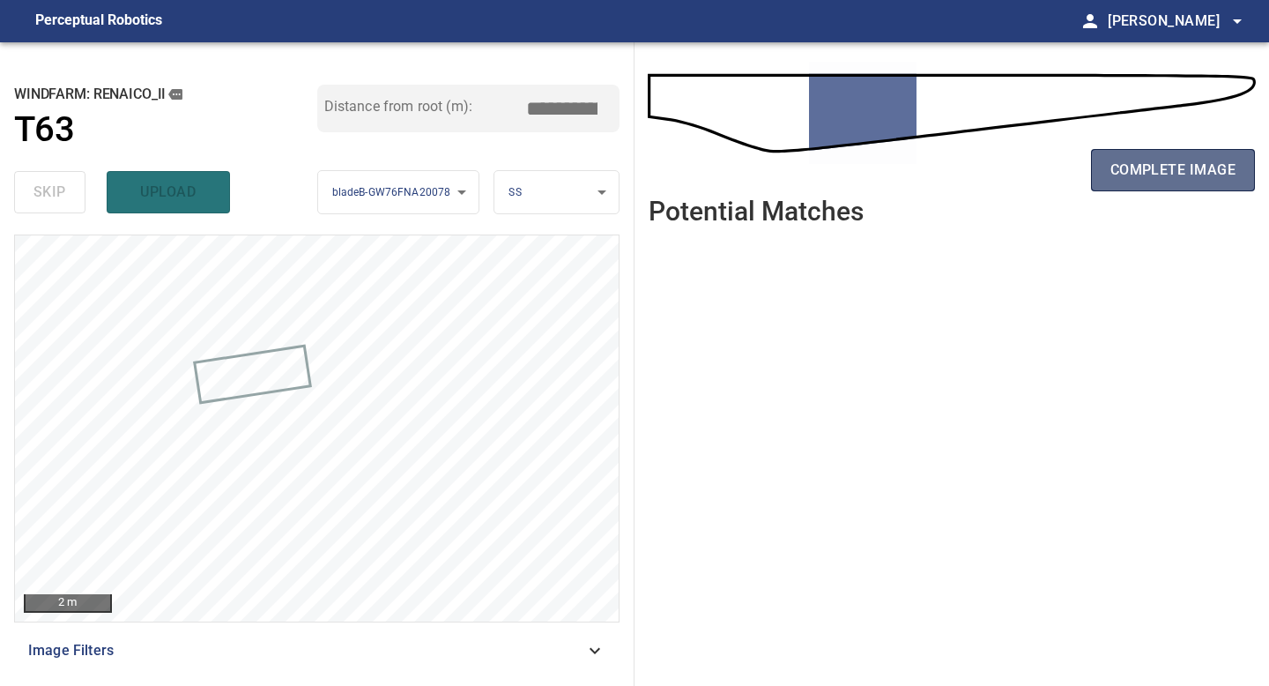
click at [1143, 173] on span "complete image" at bounding box center [1172, 170] width 125 height 25
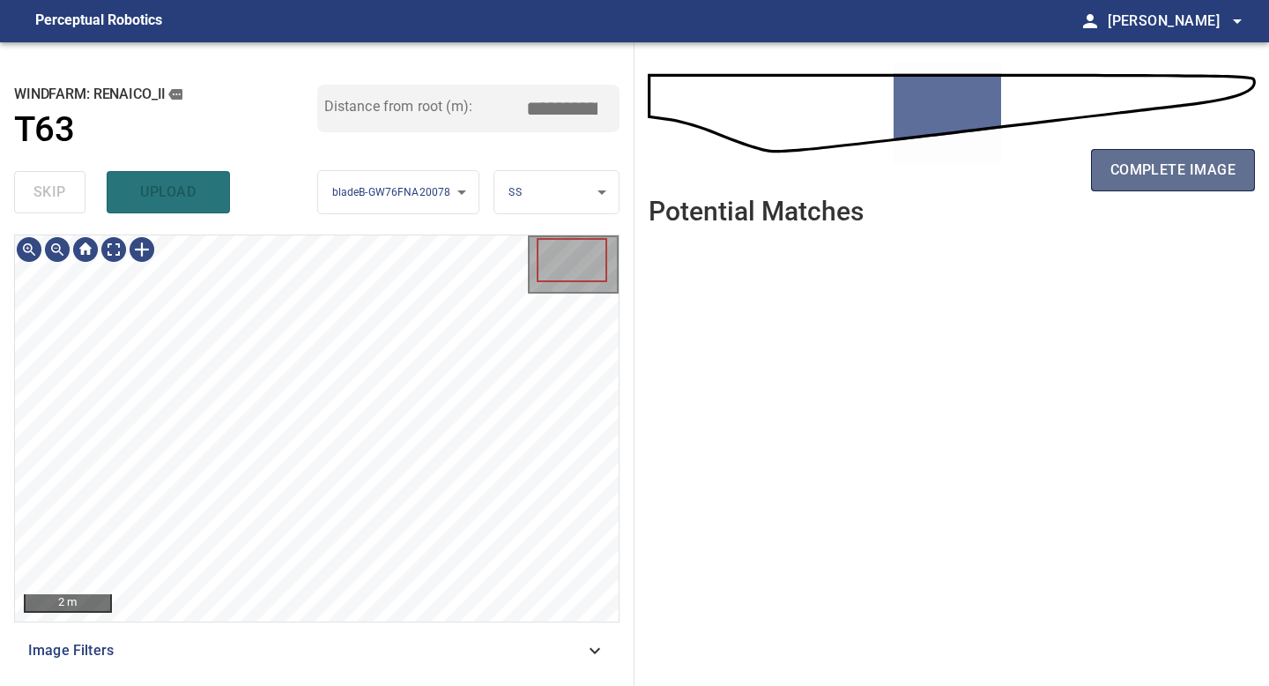
click at [1131, 181] on span "complete image" at bounding box center [1172, 170] width 125 height 25
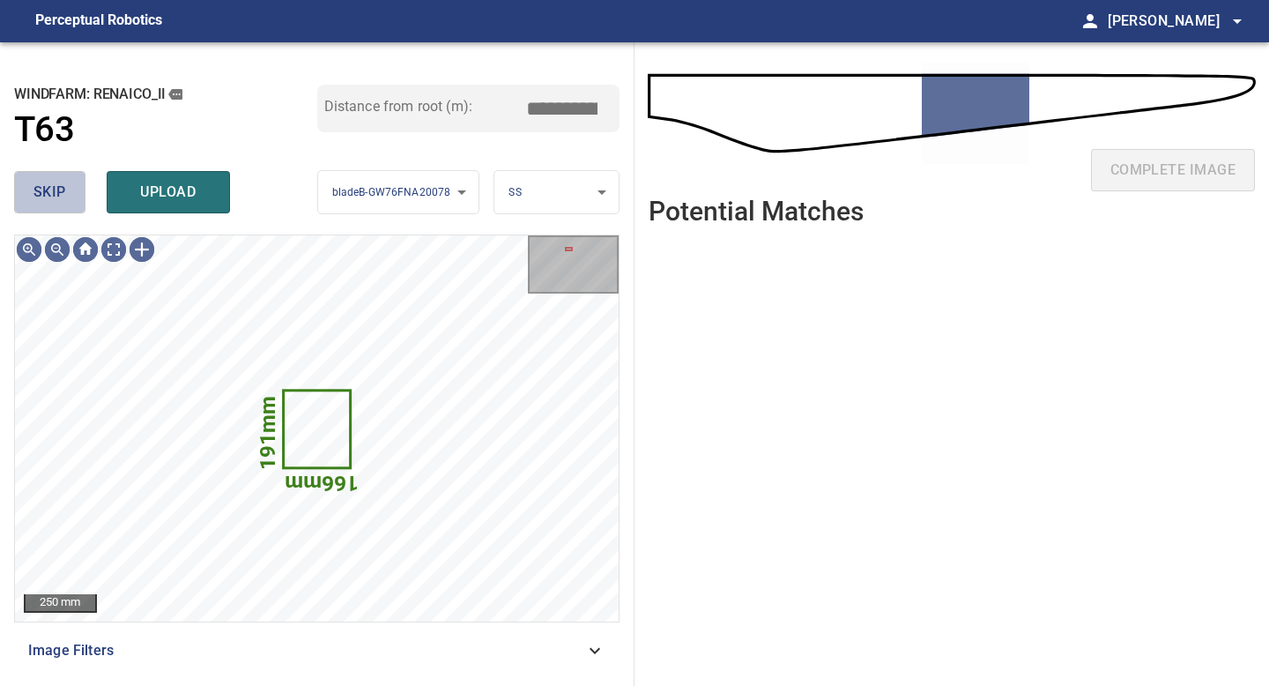
click at [46, 198] on span "skip" at bounding box center [49, 192] width 33 height 25
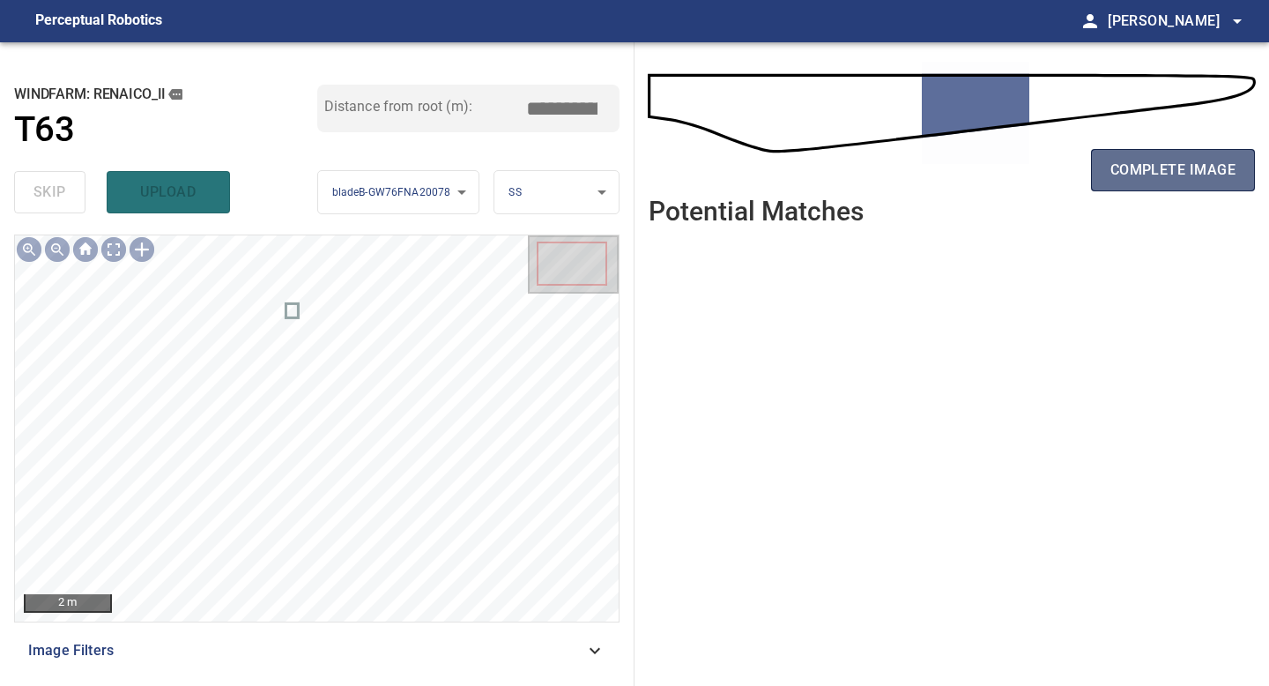
click at [1156, 173] on span "complete image" at bounding box center [1172, 170] width 125 height 25
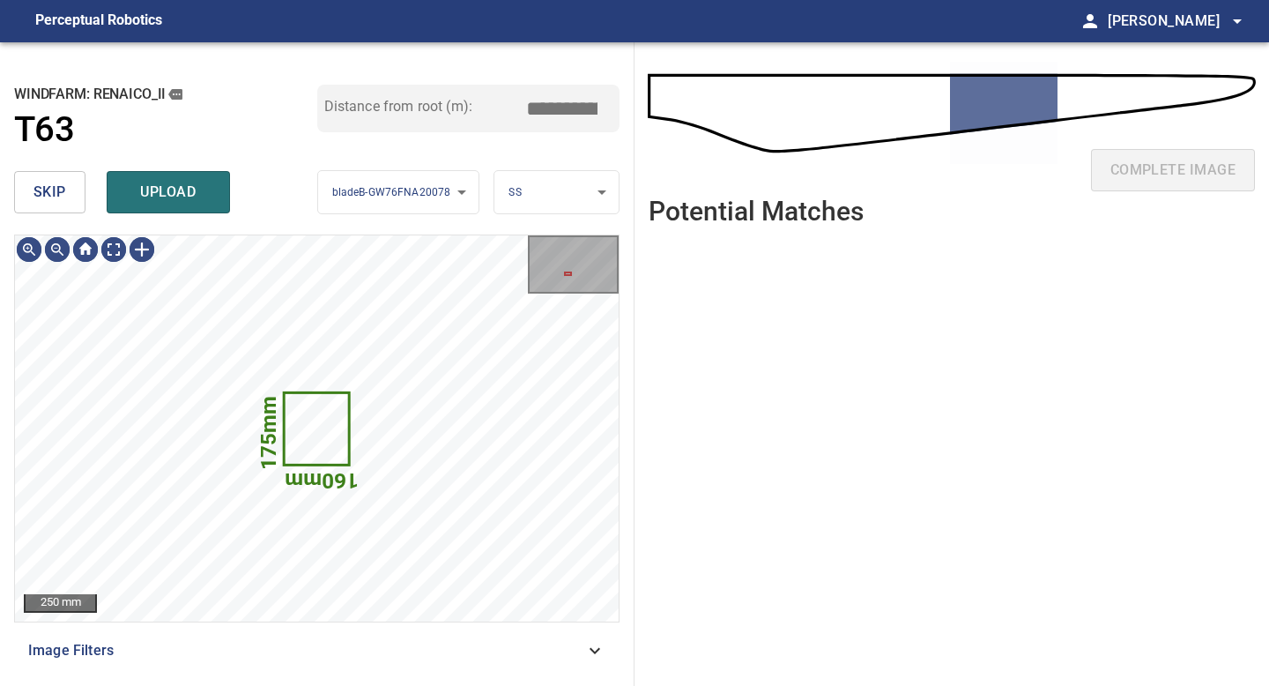
click at [34, 176] on button "skip" at bounding box center [49, 192] width 71 height 42
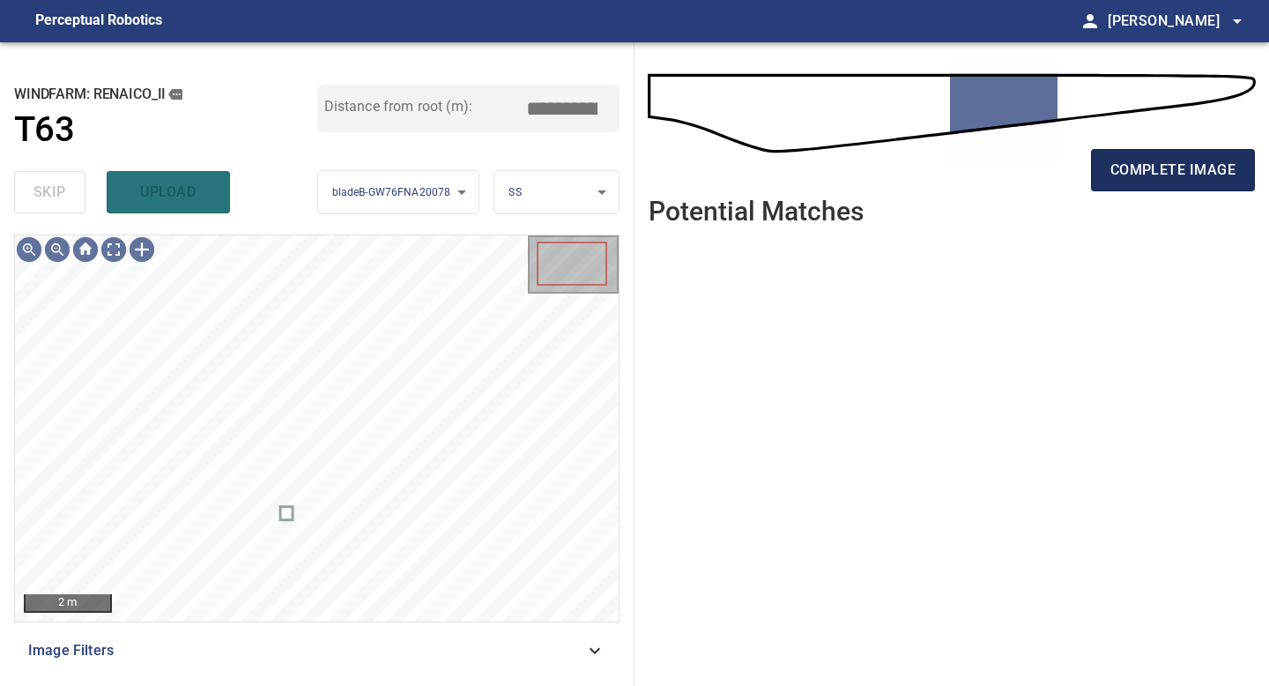
click at [1171, 170] on span "complete image" at bounding box center [1172, 170] width 125 height 25
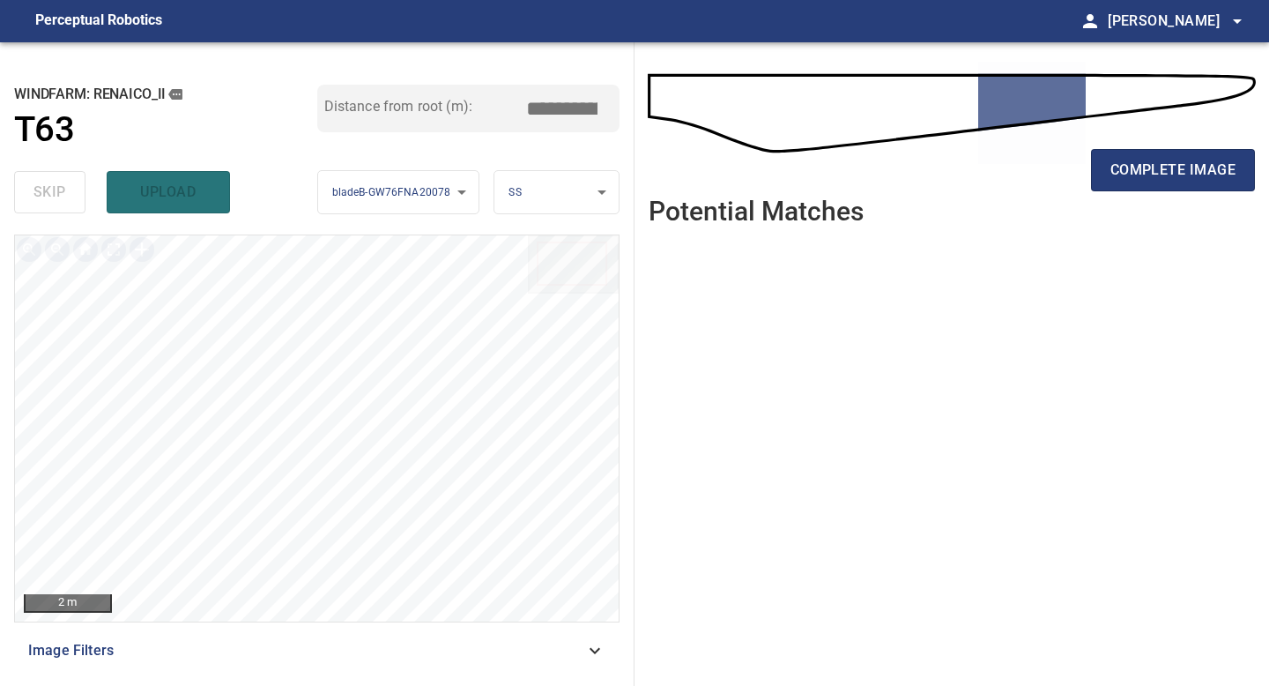
click at [1171, 170] on span "complete image" at bounding box center [1172, 170] width 125 height 25
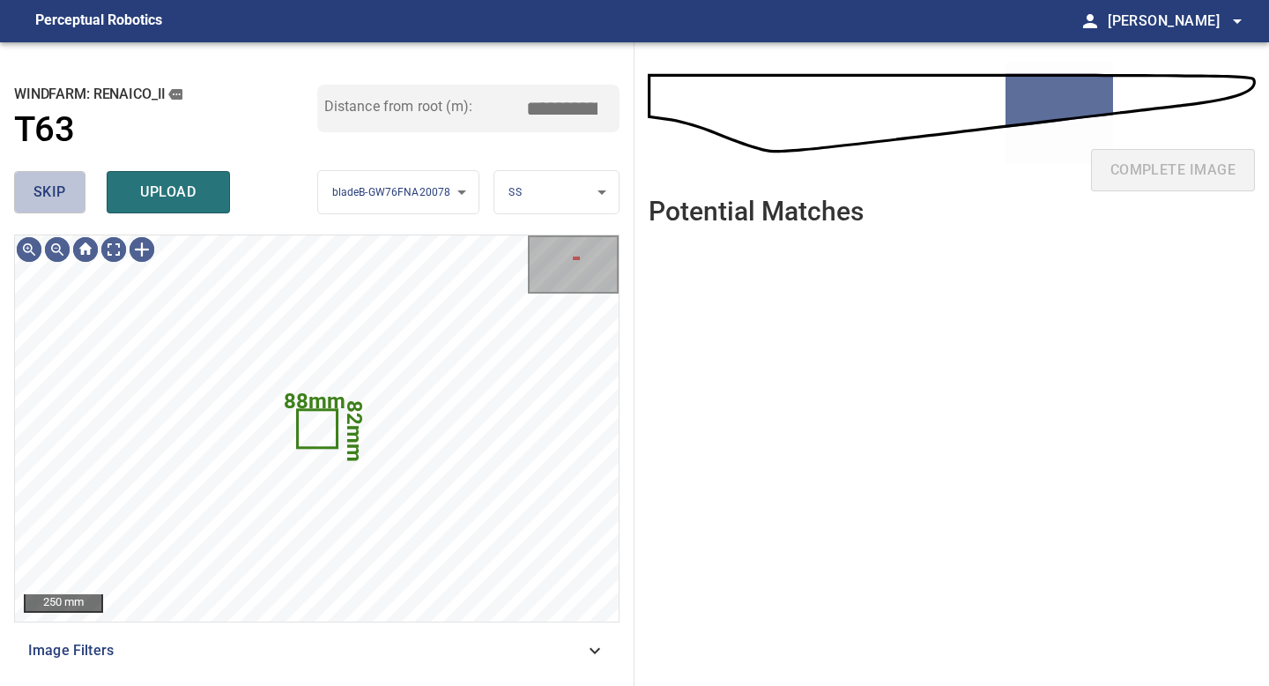
click at [64, 200] on span "skip" at bounding box center [49, 192] width 33 height 25
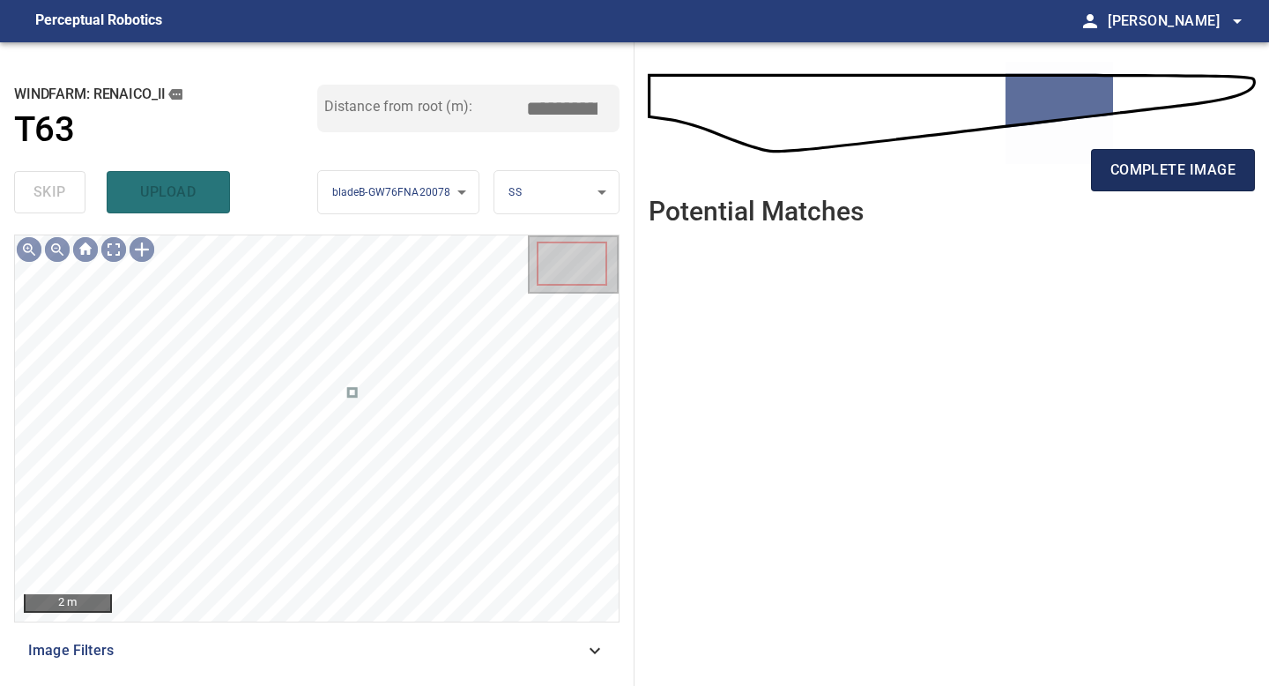
click at [1182, 148] on div "complete image" at bounding box center [952, 177] width 606 height 70
click at [1183, 158] on span "complete image" at bounding box center [1172, 170] width 125 height 25
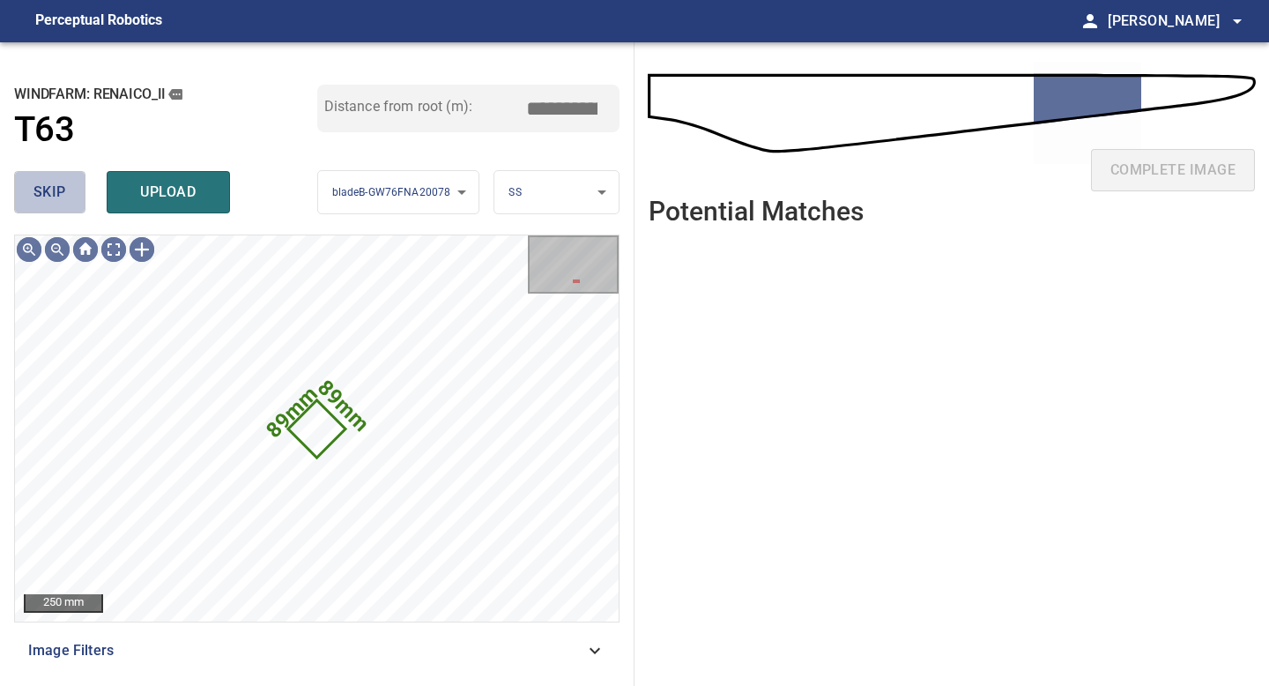
click at [48, 175] on button "skip" at bounding box center [49, 192] width 71 height 42
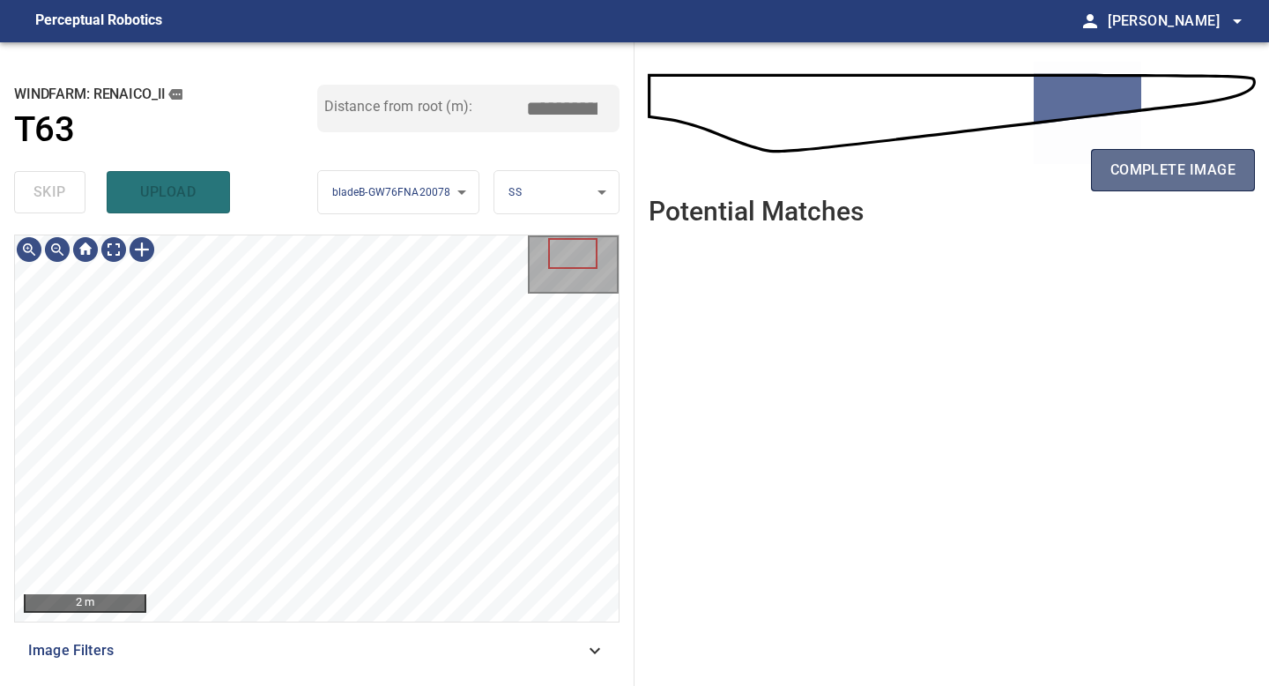
click at [1155, 159] on span "complete image" at bounding box center [1172, 170] width 125 height 25
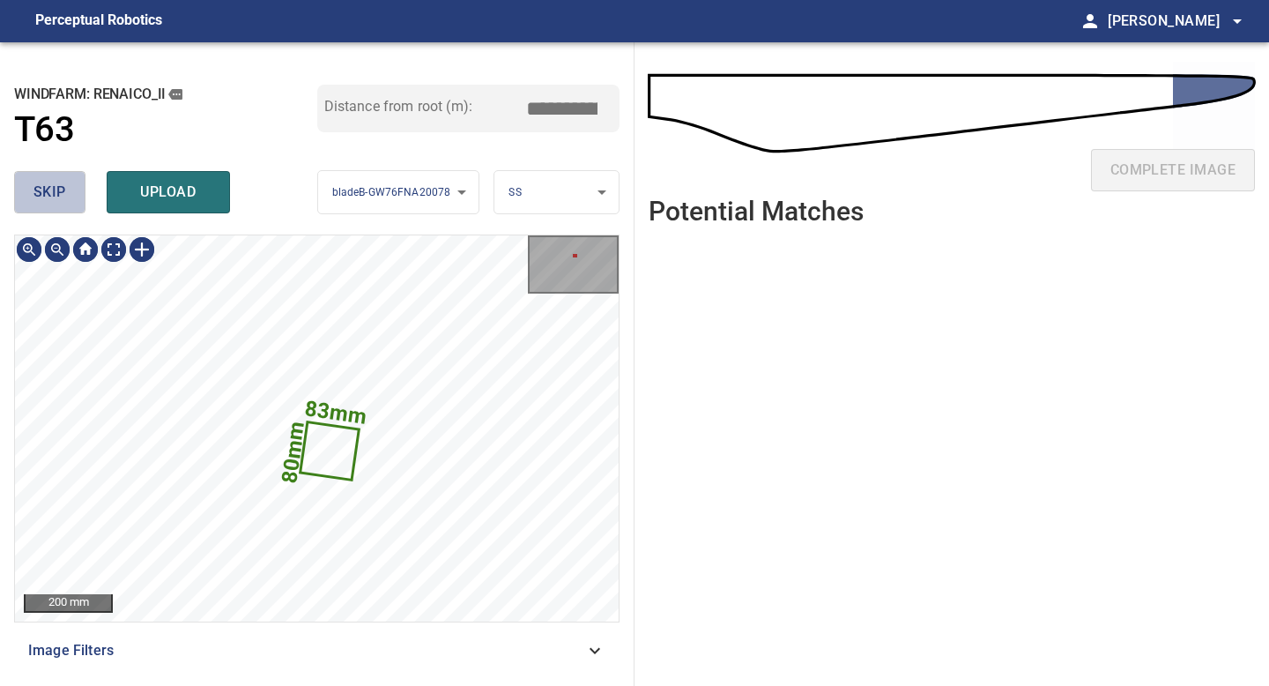
click at [36, 193] on span "skip" at bounding box center [49, 192] width 33 height 25
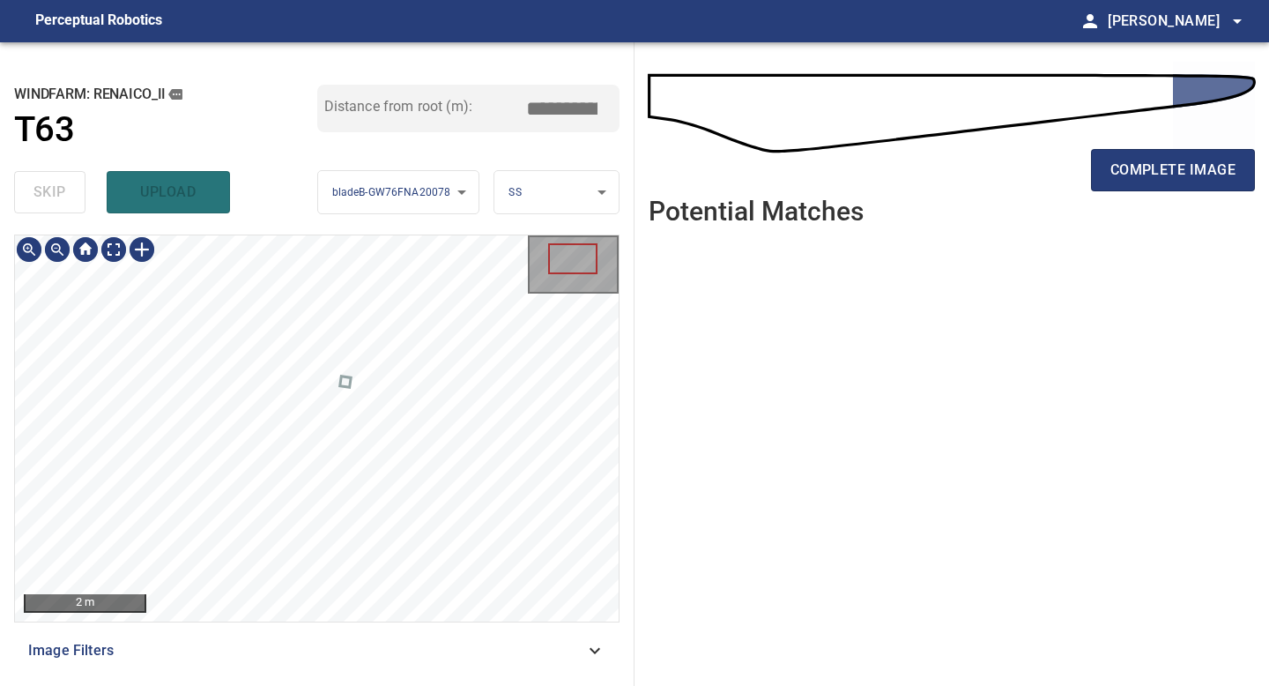
click at [379, 653] on div "2 m Image Filters" at bounding box center [316, 452] width 605 height 437
click at [1154, 172] on span "complete image" at bounding box center [1172, 170] width 125 height 25
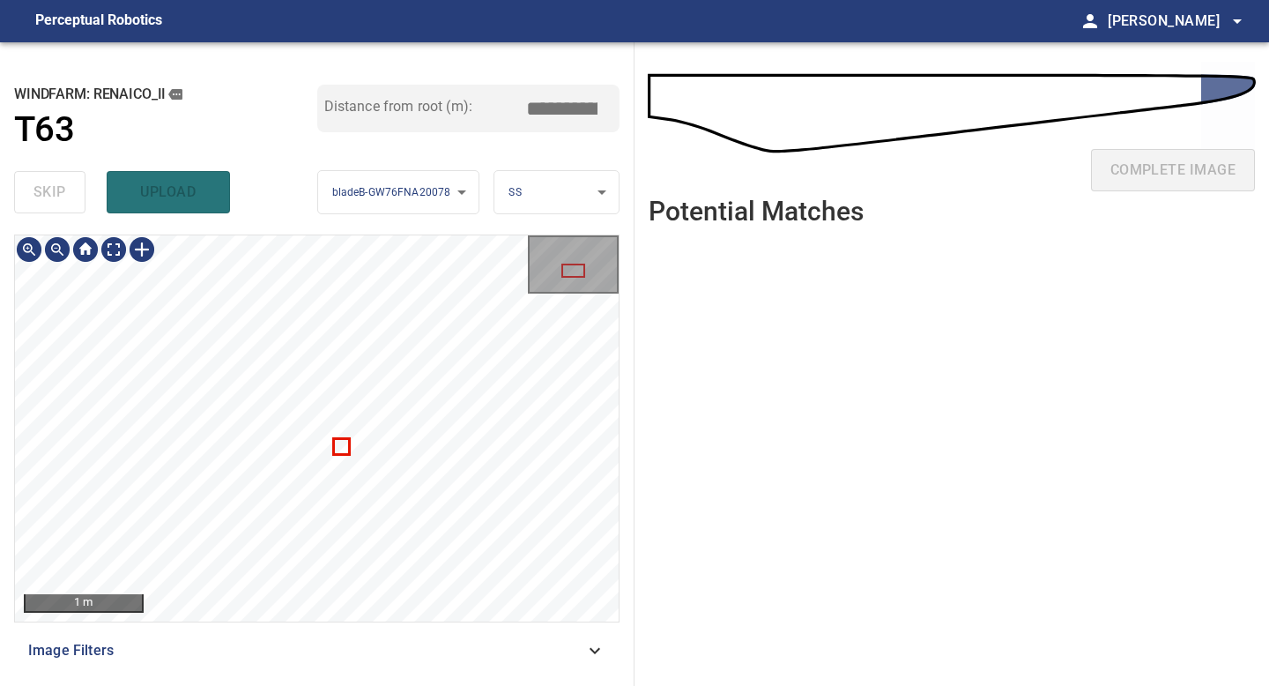
click at [342, 685] on div "**********" at bounding box center [317, 363] width 634 height 643
click at [300, 678] on div "**********" at bounding box center [317, 363] width 634 height 643
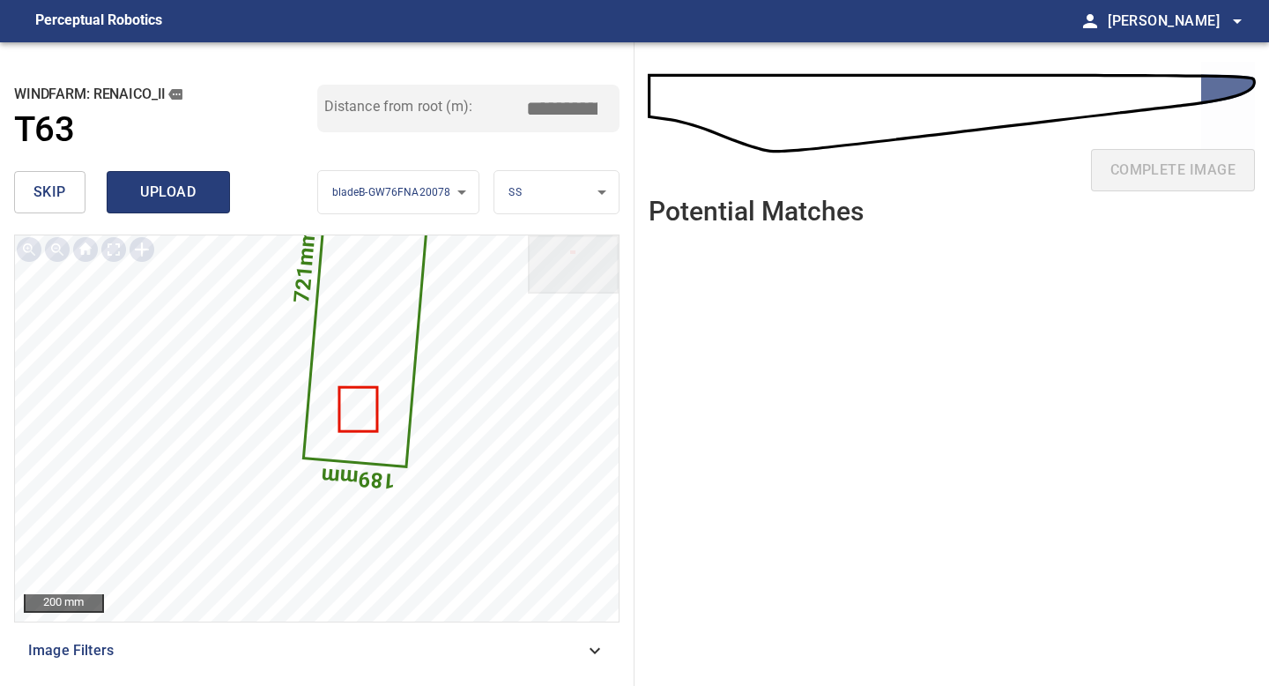
click at [156, 197] on span "upload" at bounding box center [168, 192] width 85 height 25
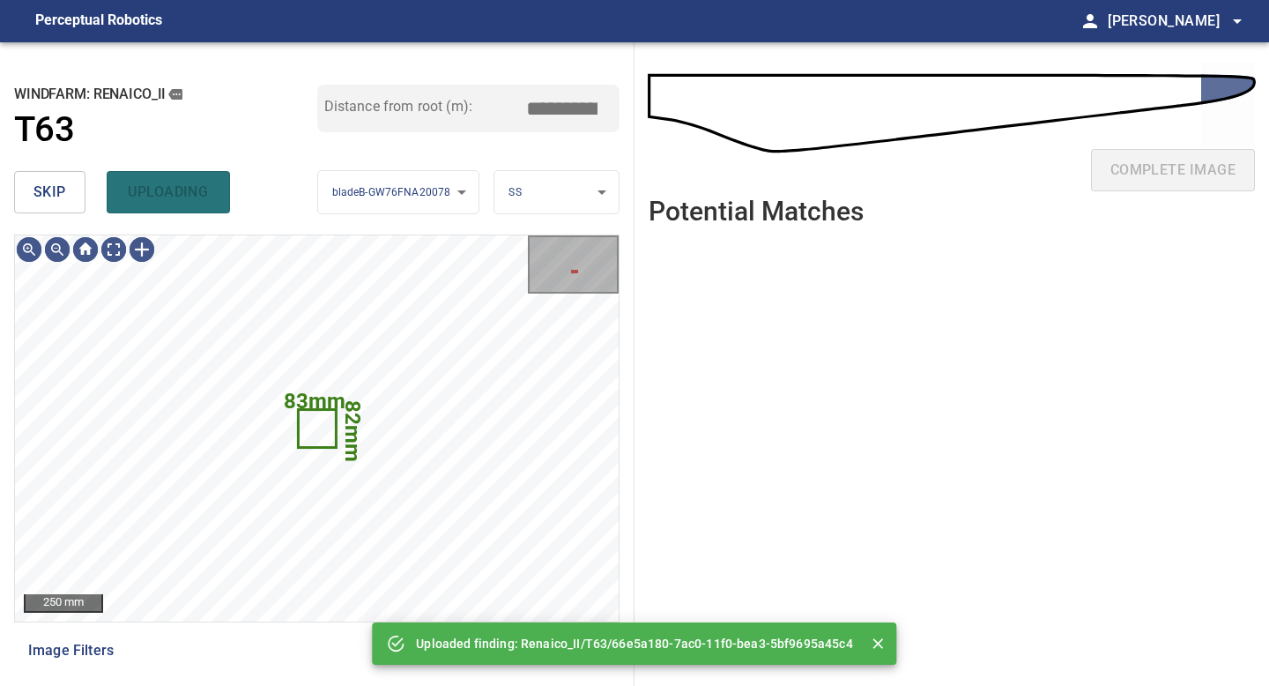
click at [32, 195] on button "skip" at bounding box center [49, 192] width 71 height 42
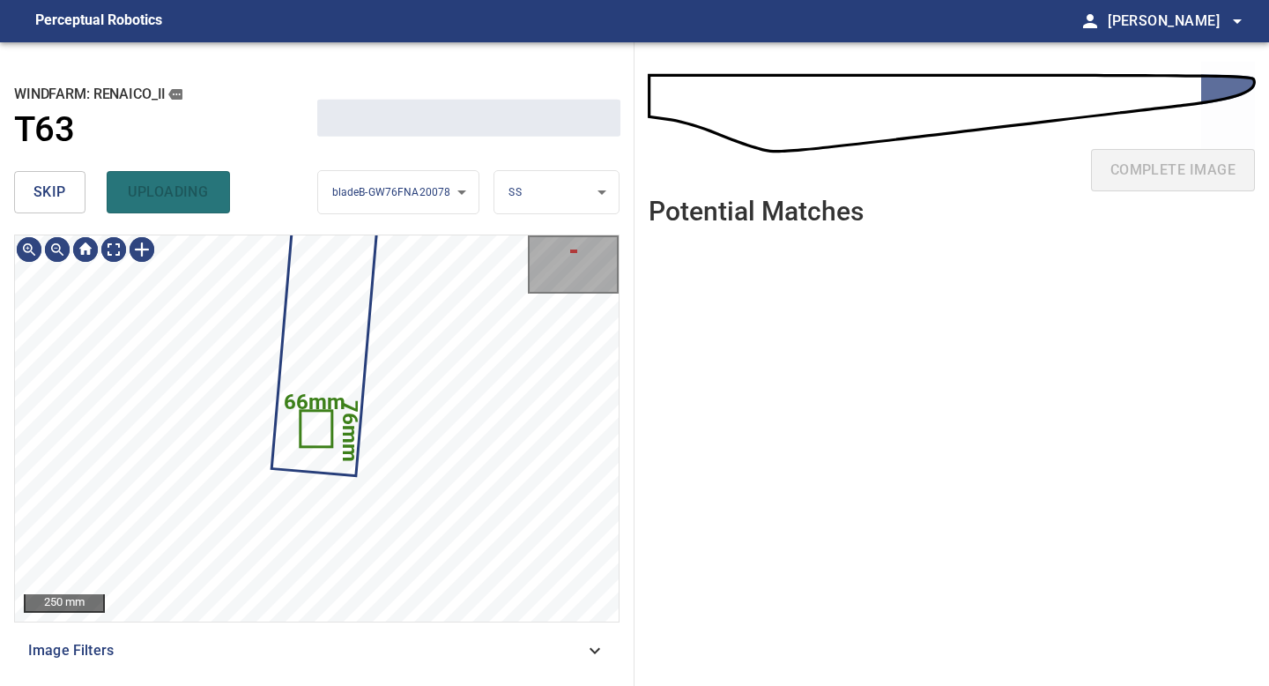
click at [32, 195] on button "skip" at bounding box center [49, 192] width 71 height 42
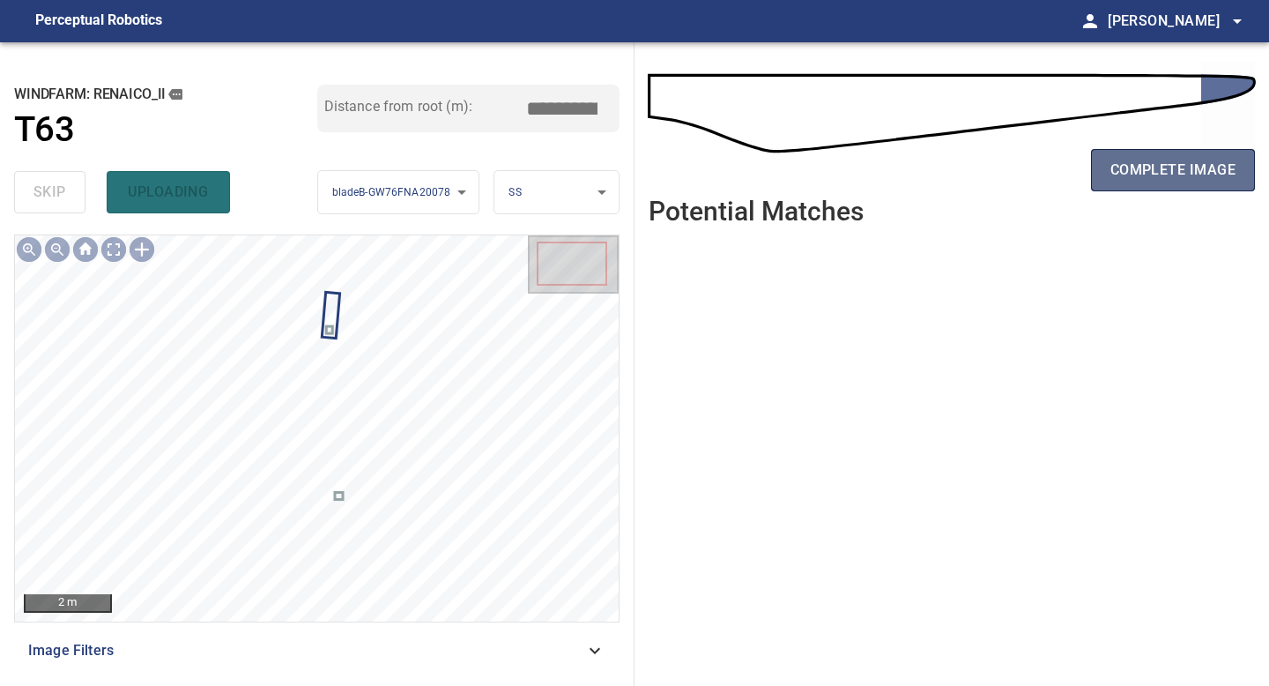
click at [1148, 161] on span "complete image" at bounding box center [1172, 170] width 125 height 25
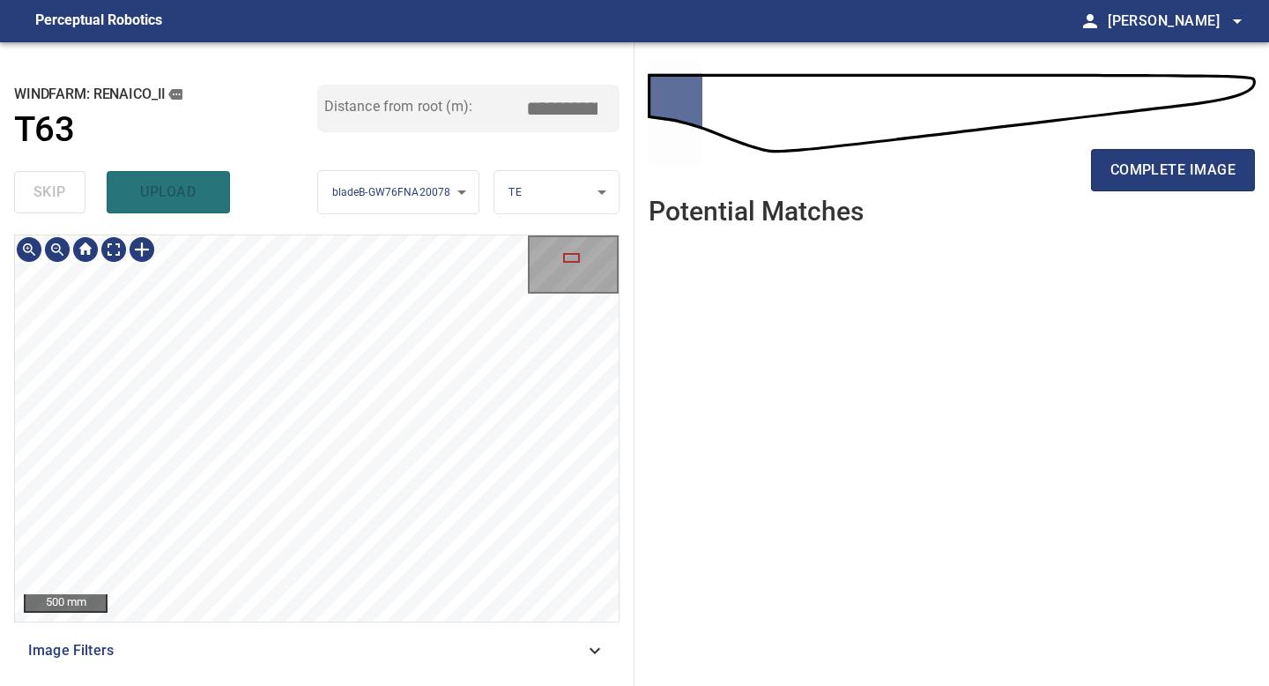
click at [346, 629] on div "500 mm Image Filters" at bounding box center [316, 452] width 605 height 437
click at [341, 664] on div "500 mm Image Filters" at bounding box center [316, 452] width 605 height 437
click at [323, 685] on div "**********" at bounding box center [317, 363] width 634 height 643
click at [1193, 185] on button "complete image" at bounding box center [1173, 170] width 164 height 42
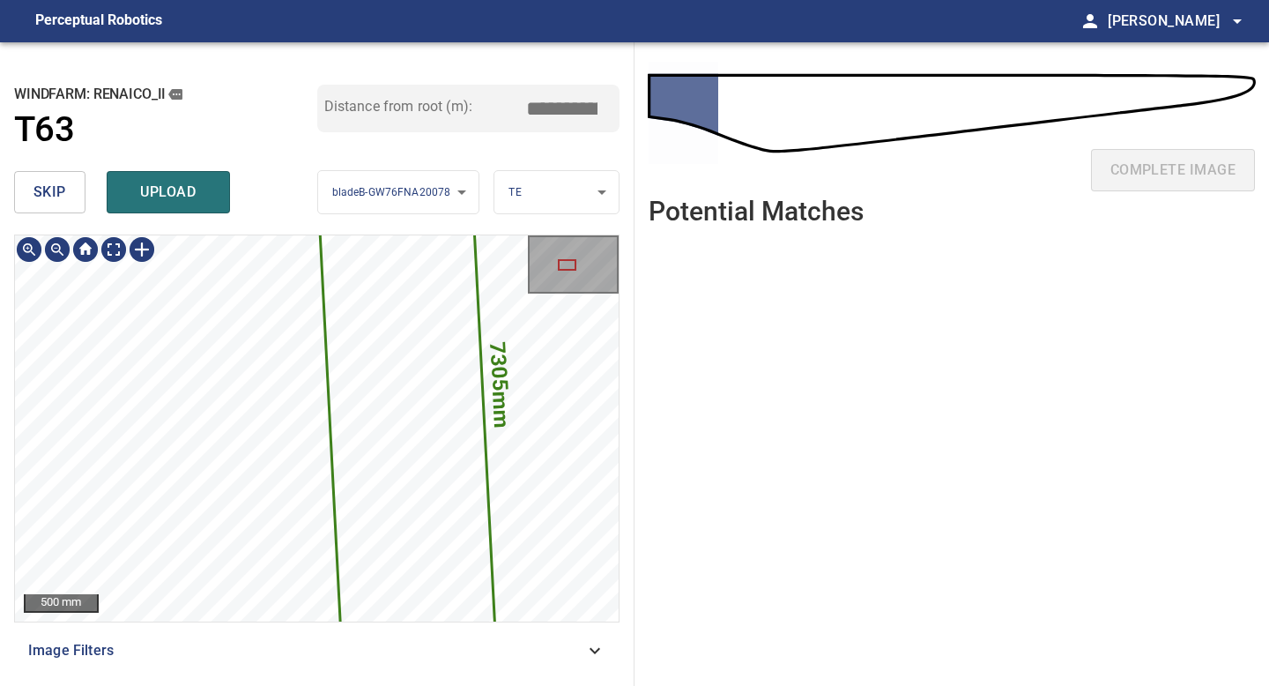
click at [263, 410] on div "**********" at bounding box center [317, 363] width 634 height 643
click at [255, 685] on div "**********" at bounding box center [317, 363] width 634 height 643
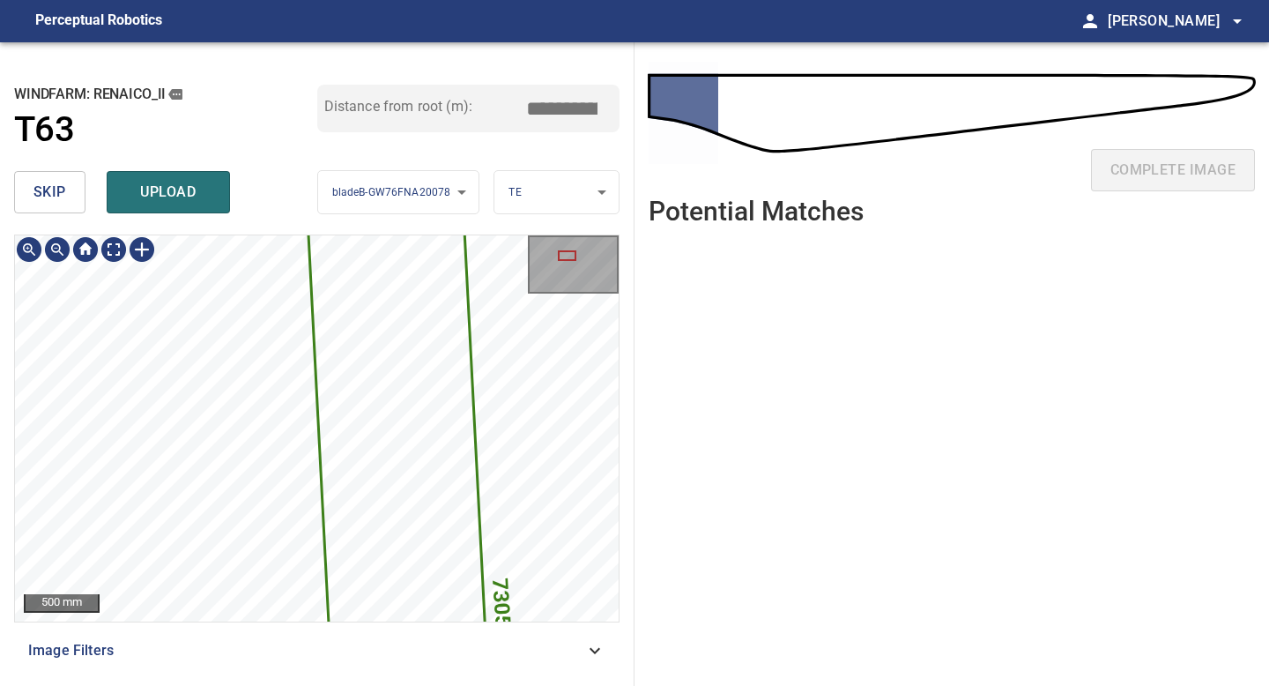
click at [214, 685] on div "**********" at bounding box center [317, 363] width 634 height 643
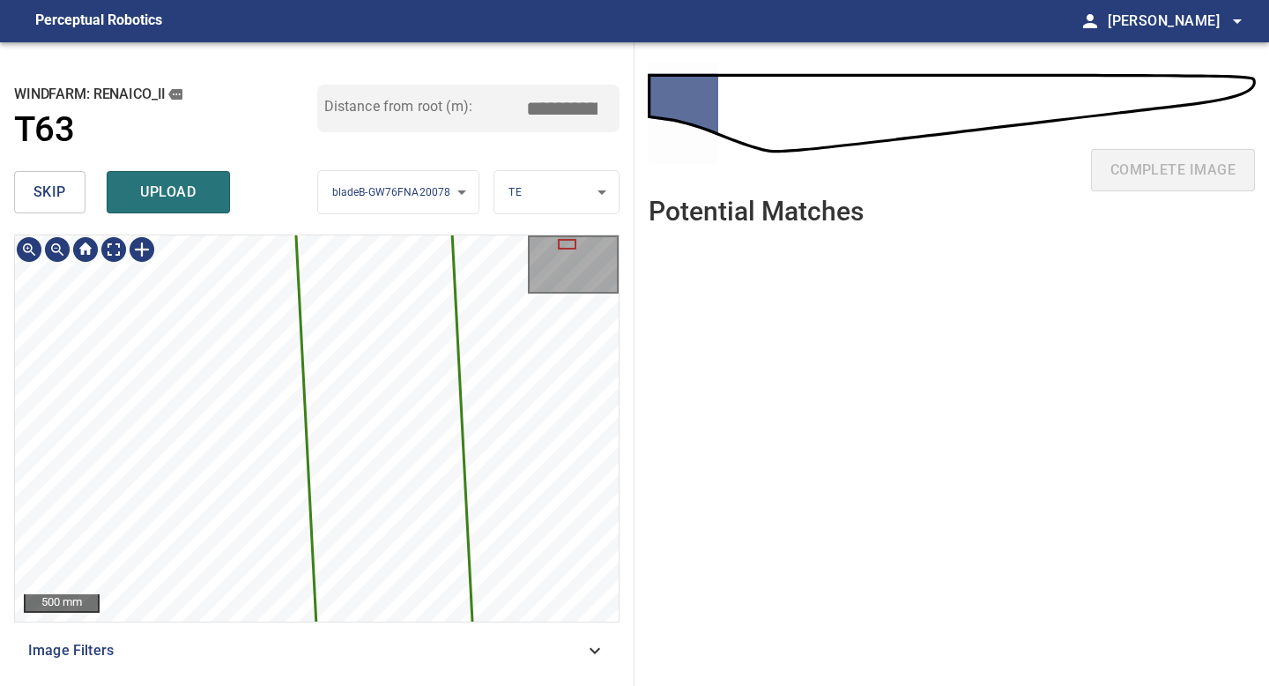
click at [203, 685] on div "**********" at bounding box center [317, 363] width 634 height 643
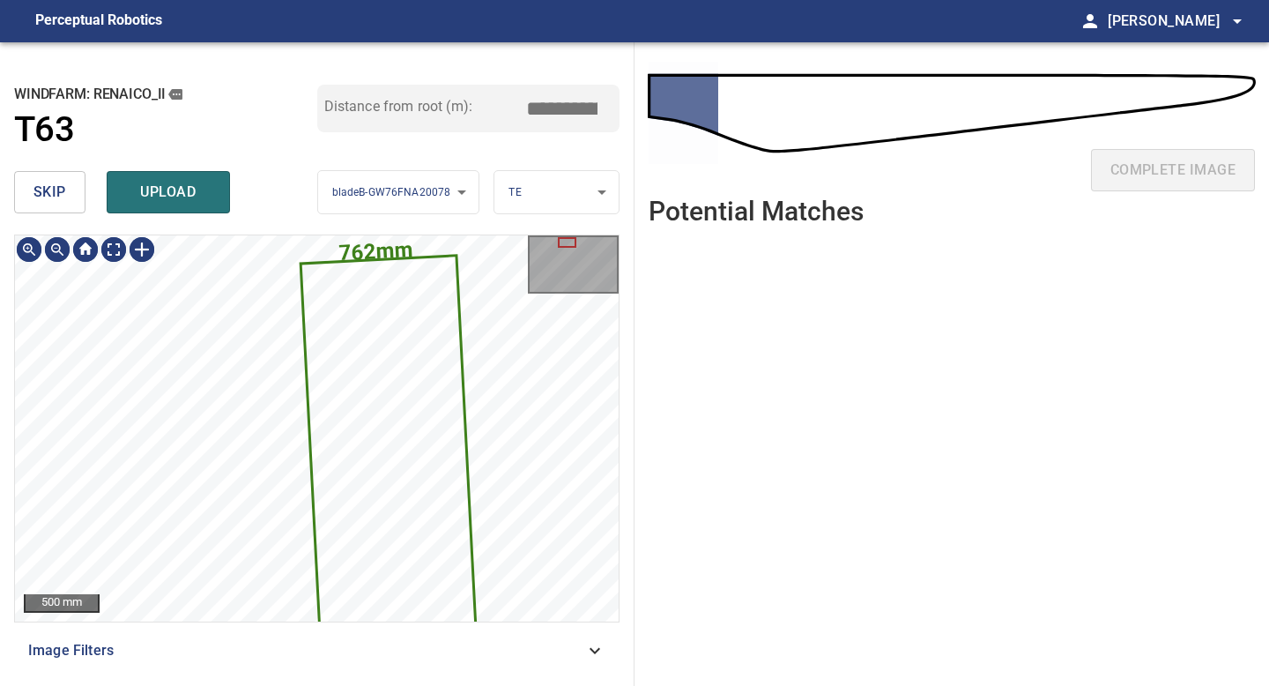
click at [41, 170] on div "skip upload" at bounding box center [165, 192] width 303 height 56
click at [60, 171] on button "skip" at bounding box center [49, 192] width 71 height 42
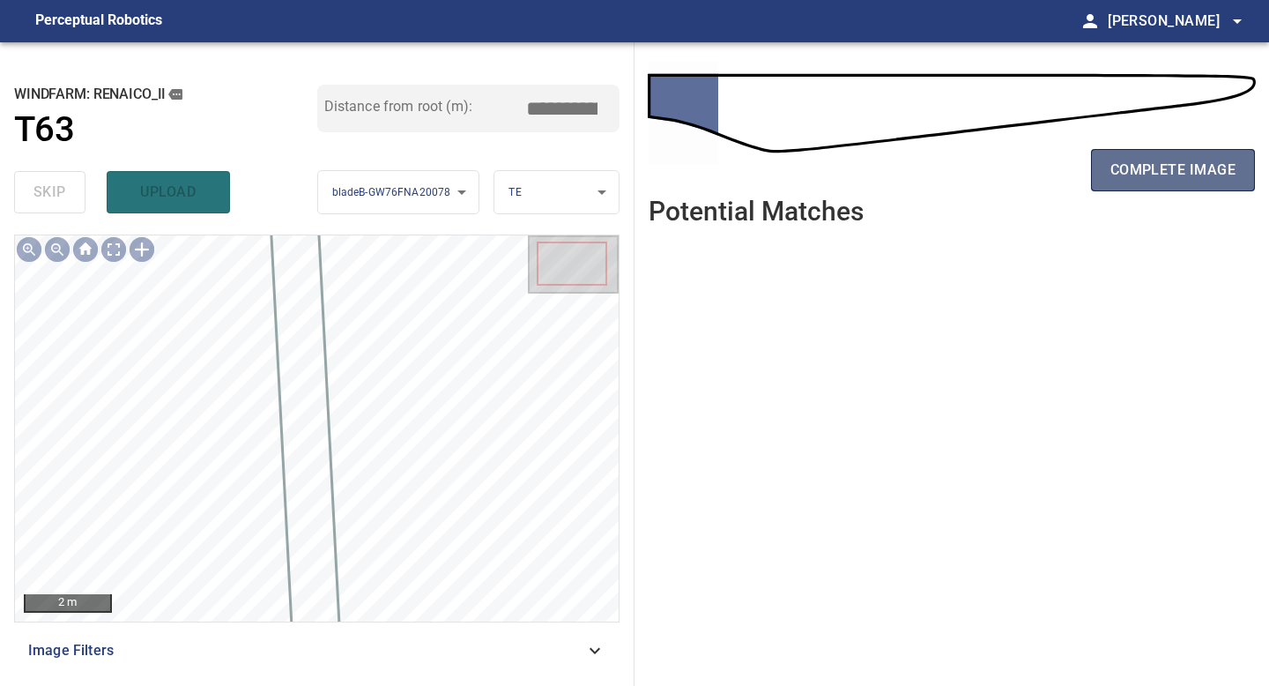
click at [1165, 169] on span "complete image" at bounding box center [1172, 170] width 125 height 25
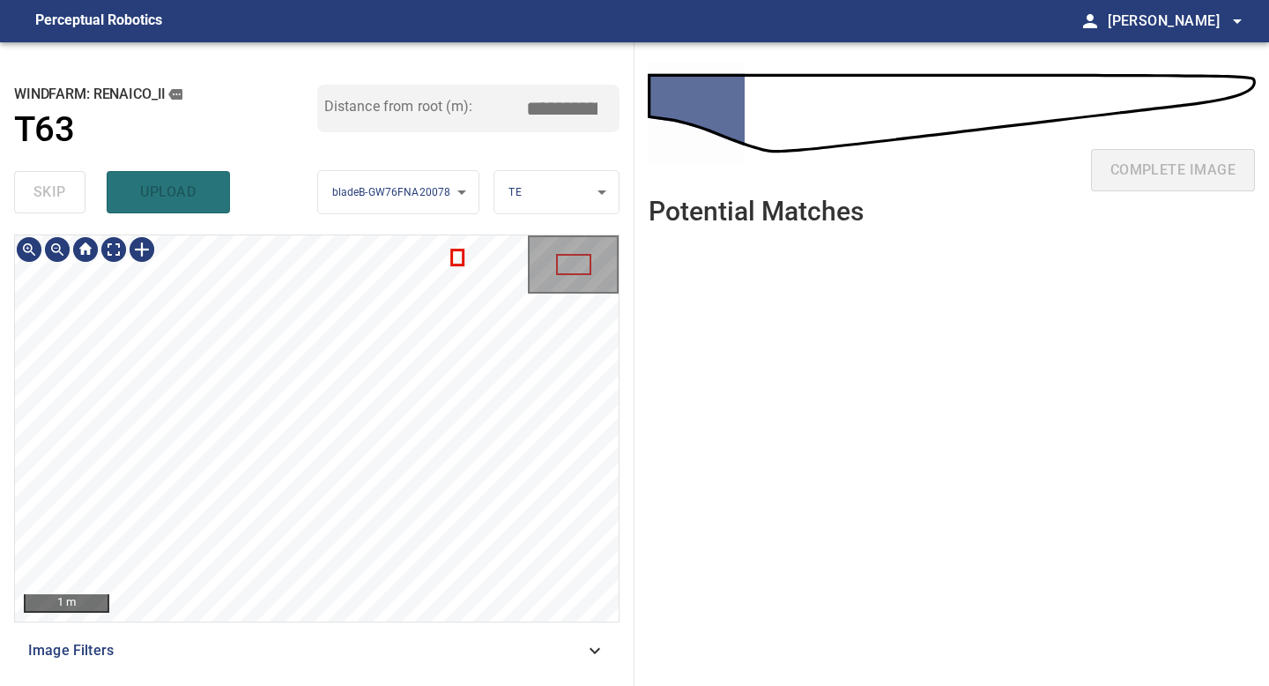
click at [341, 677] on div "**********" at bounding box center [317, 363] width 634 height 643
click at [342, 650] on div "1 m Image Filters" at bounding box center [316, 452] width 605 height 437
click at [63, 203] on span "skip" at bounding box center [49, 192] width 33 height 25
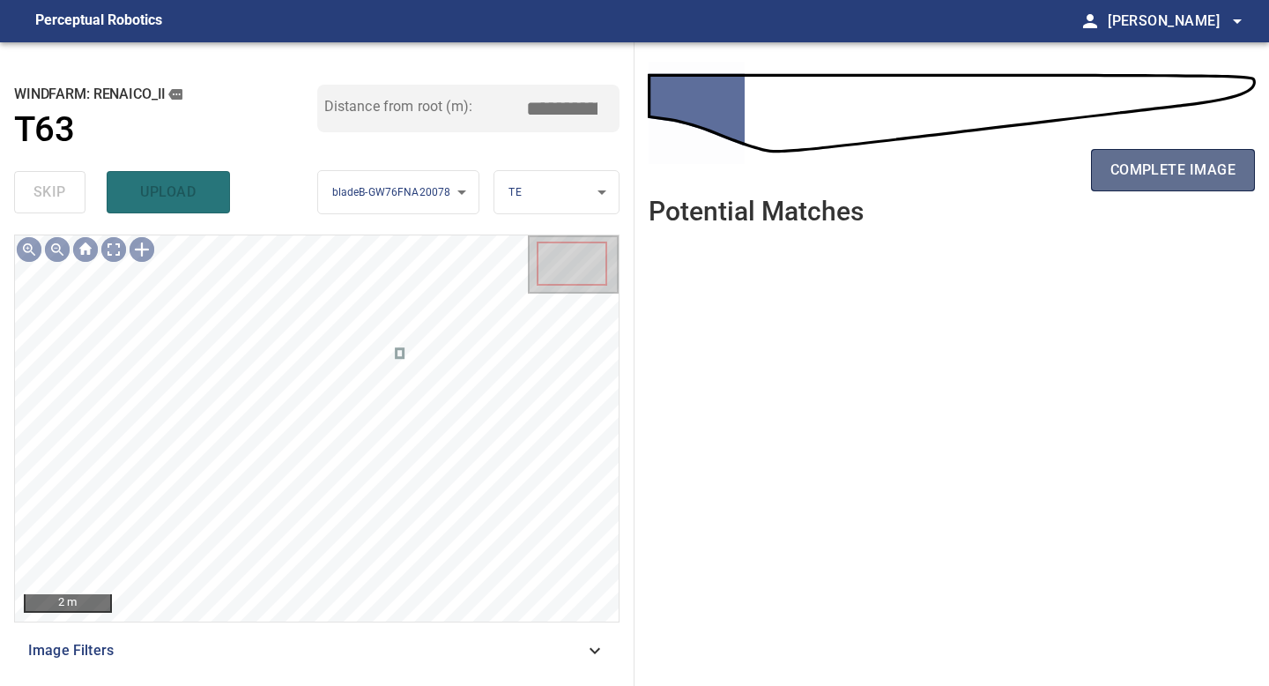
click at [1109, 168] on button "complete image" at bounding box center [1173, 170] width 164 height 42
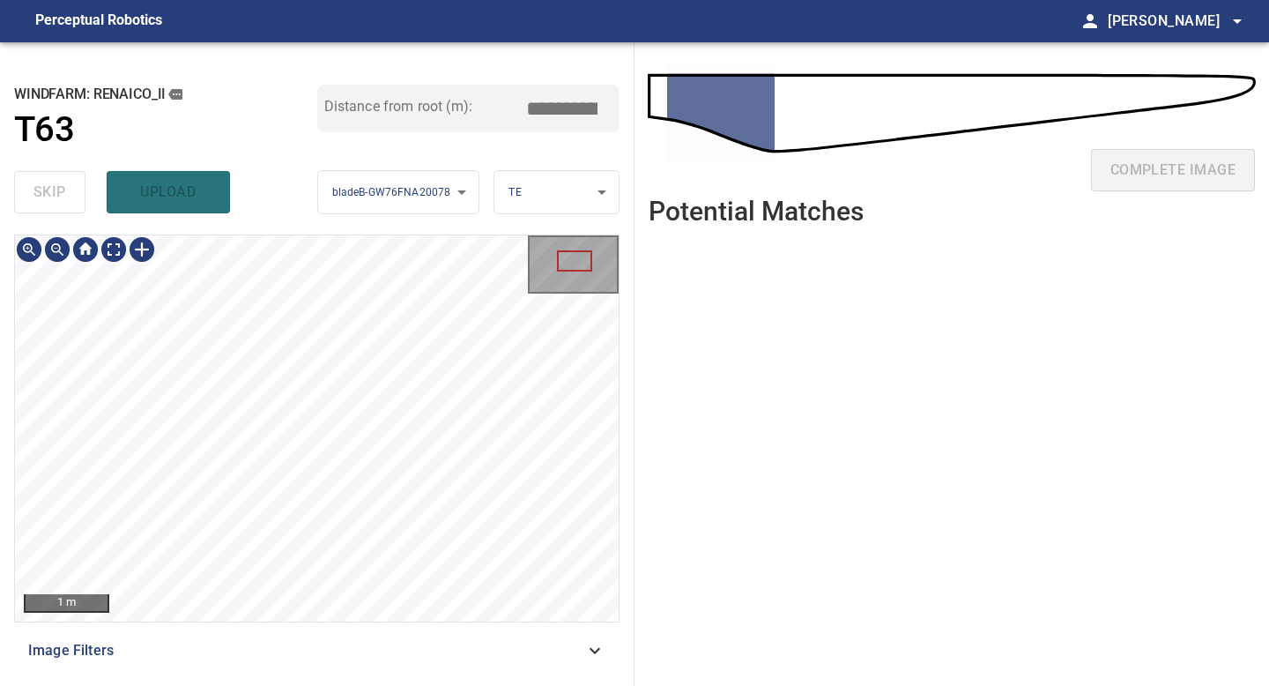
click at [359, 685] on div "**********" at bounding box center [317, 363] width 634 height 643
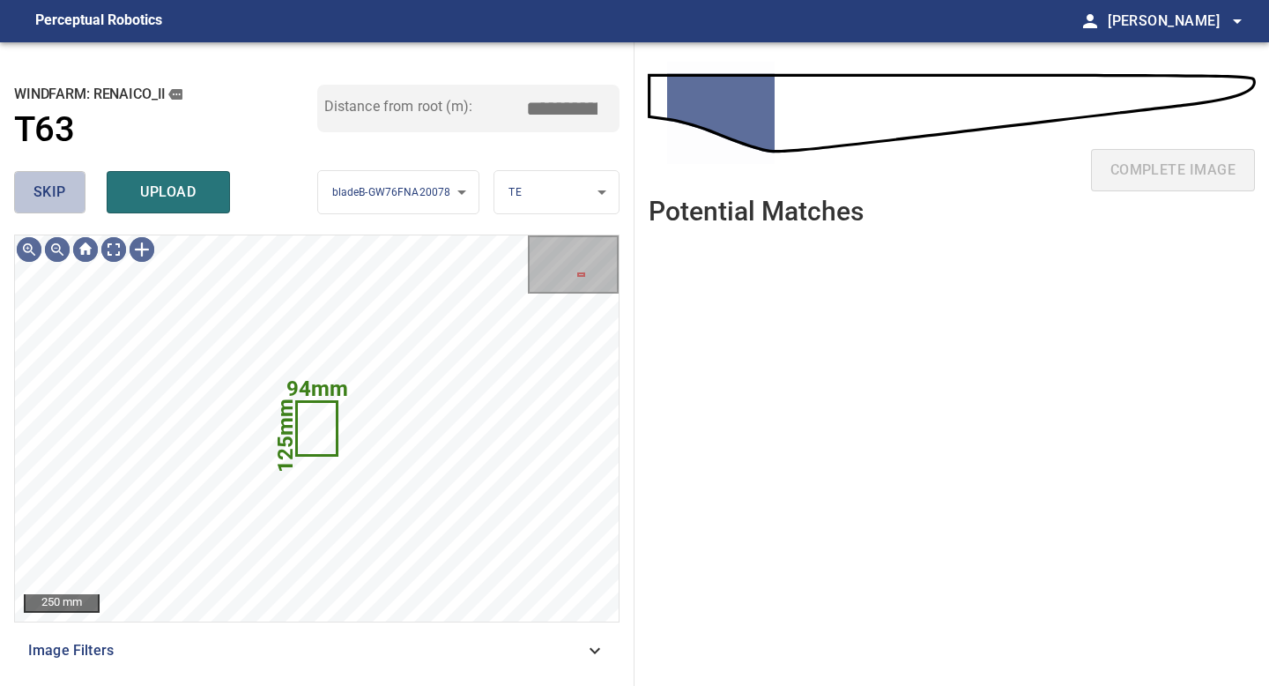
click at [71, 189] on button "skip" at bounding box center [49, 192] width 71 height 42
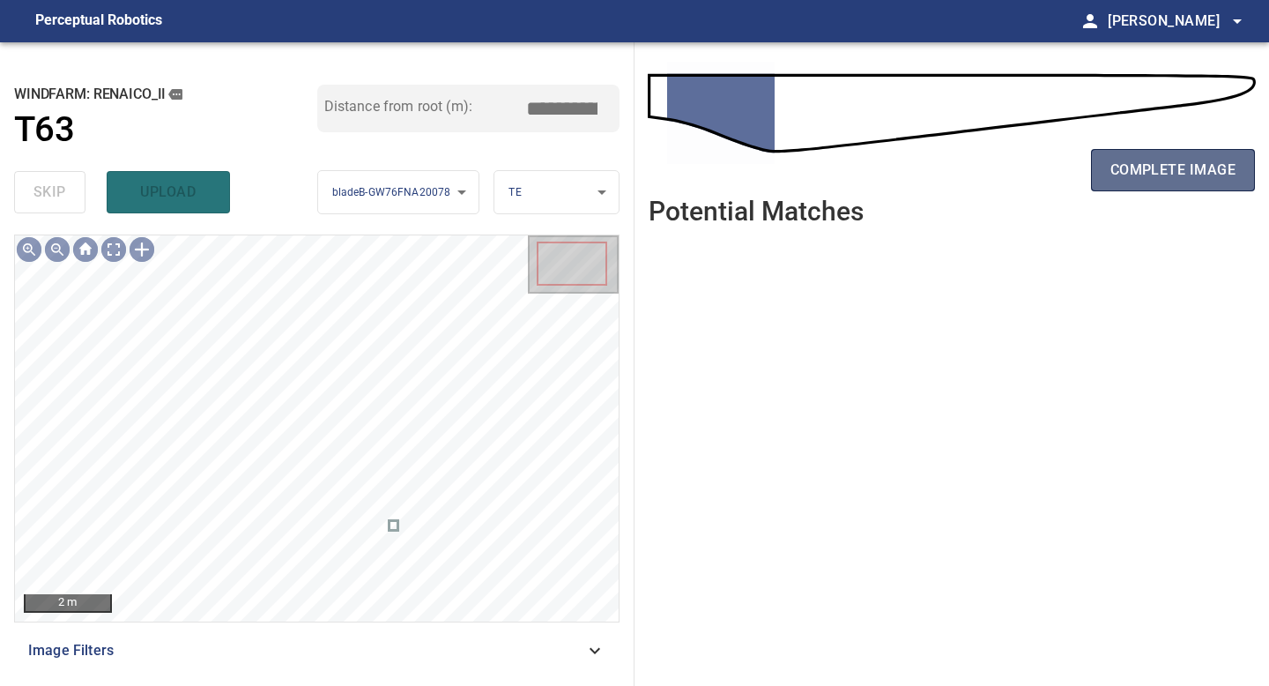
click at [1152, 172] on span "complete image" at bounding box center [1172, 170] width 125 height 25
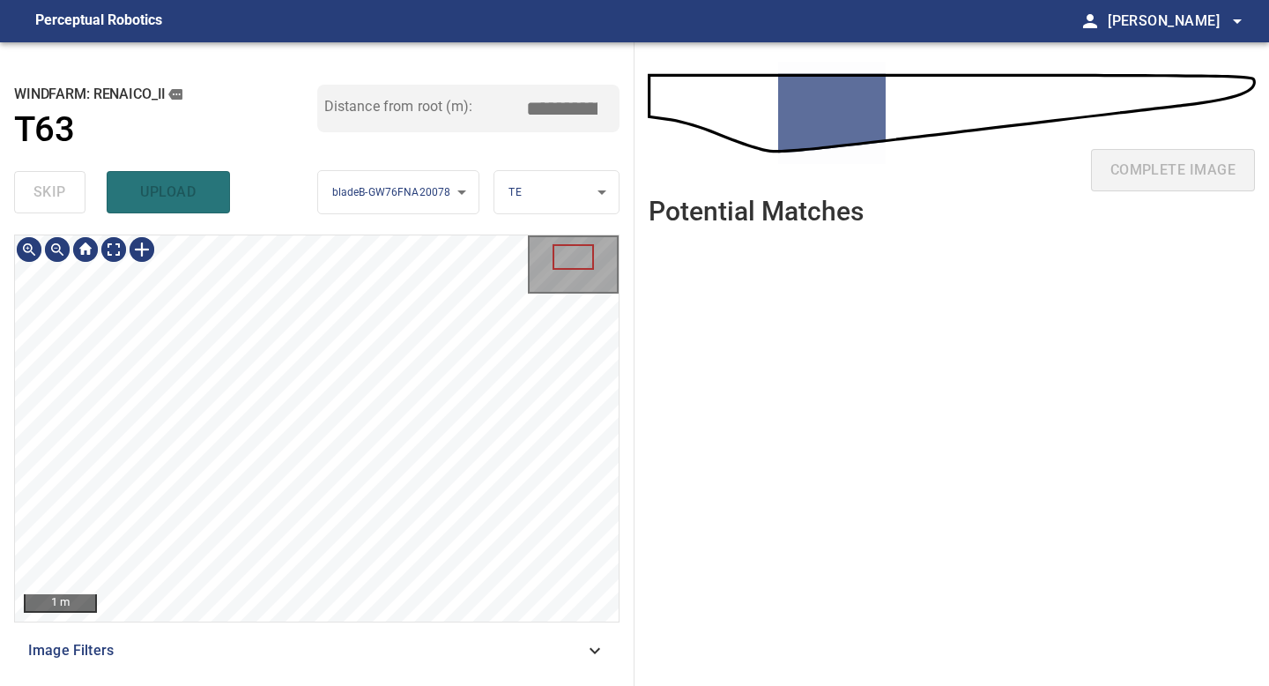
click at [346, 646] on div "1 m Image Filters" at bounding box center [316, 452] width 605 height 437
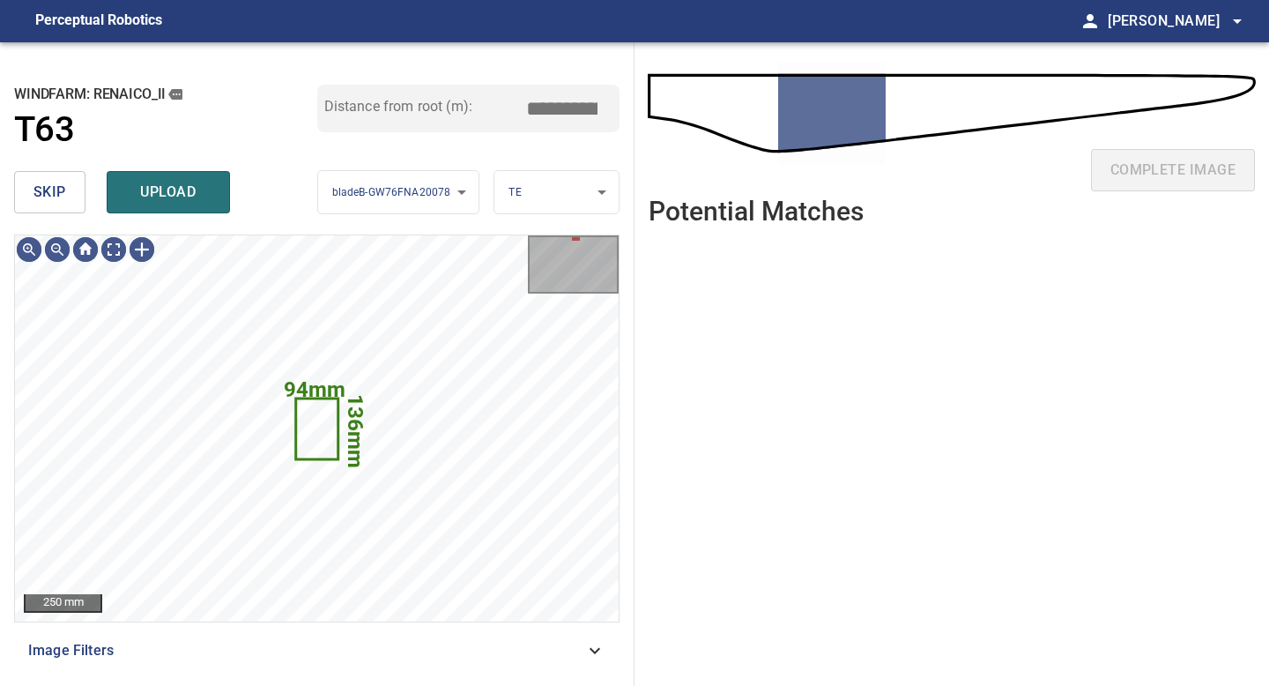
click at [51, 202] on span "skip" at bounding box center [49, 192] width 33 height 25
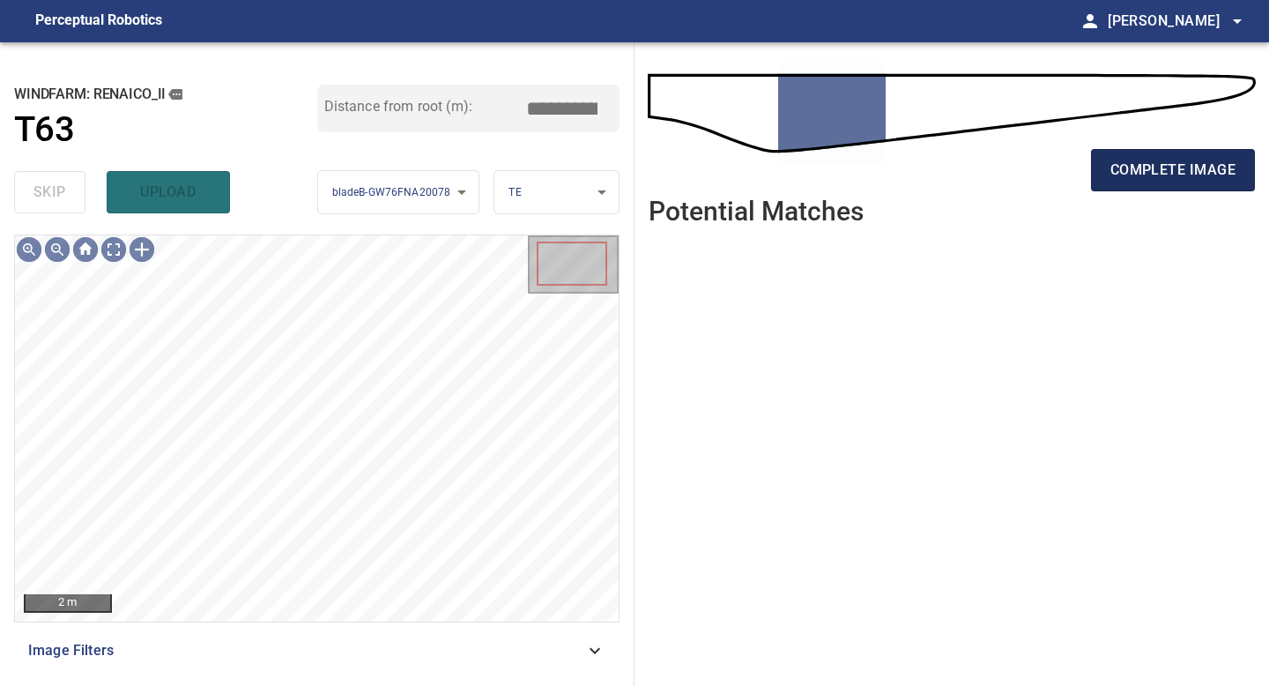
click at [1150, 164] on span "complete image" at bounding box center [1172, 170] width 125 height 25
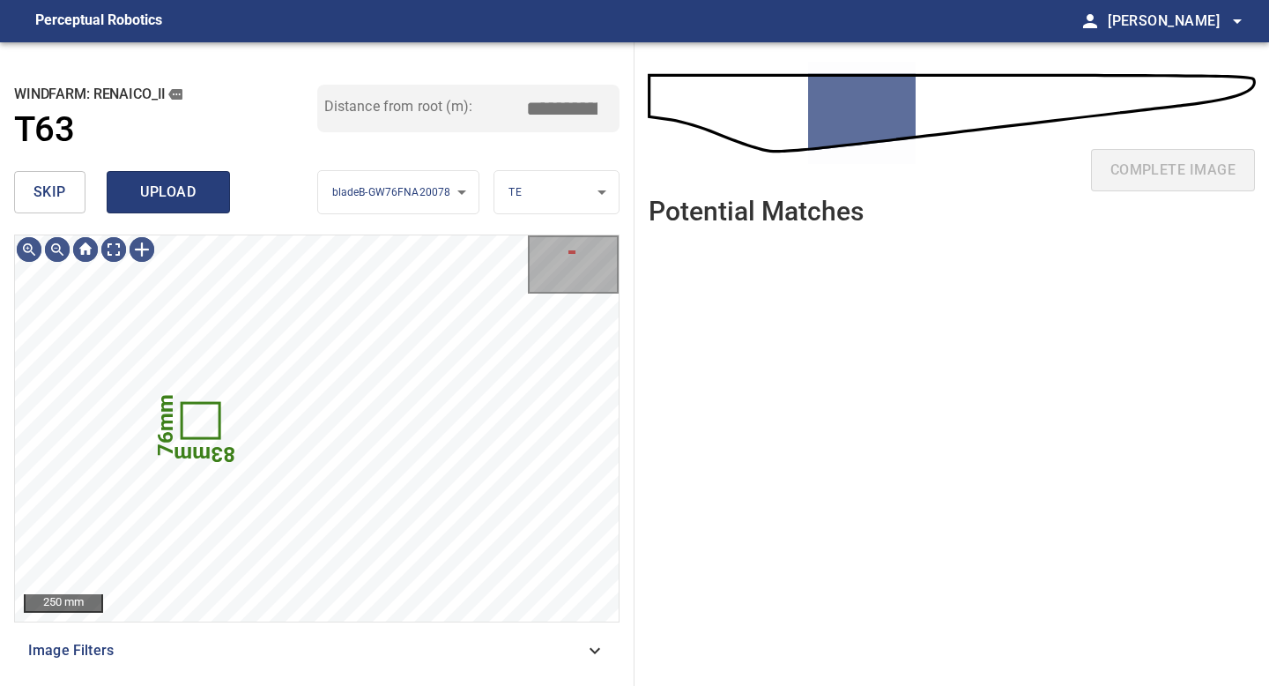
click at [168, 202] on span "upload" at bounding box center [168, 192] width 85 height 25
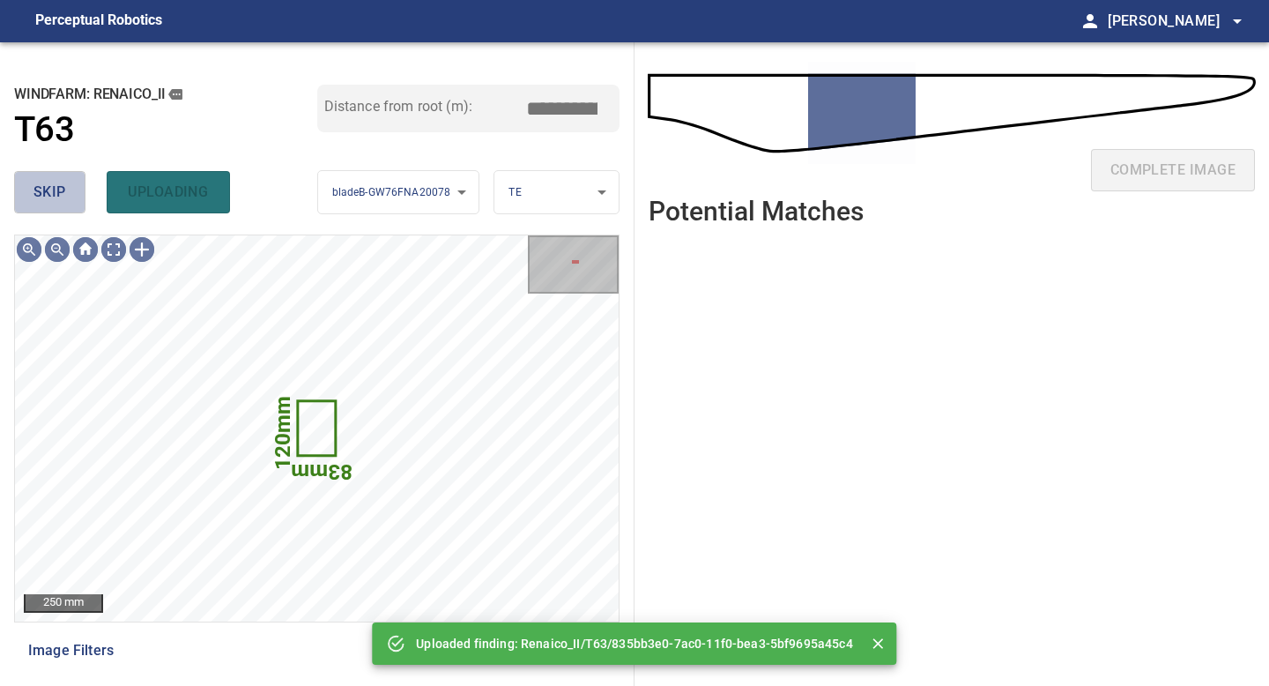
click at [53, 203] on span "skip" at bounding box center [49, 192] width 33 height 25
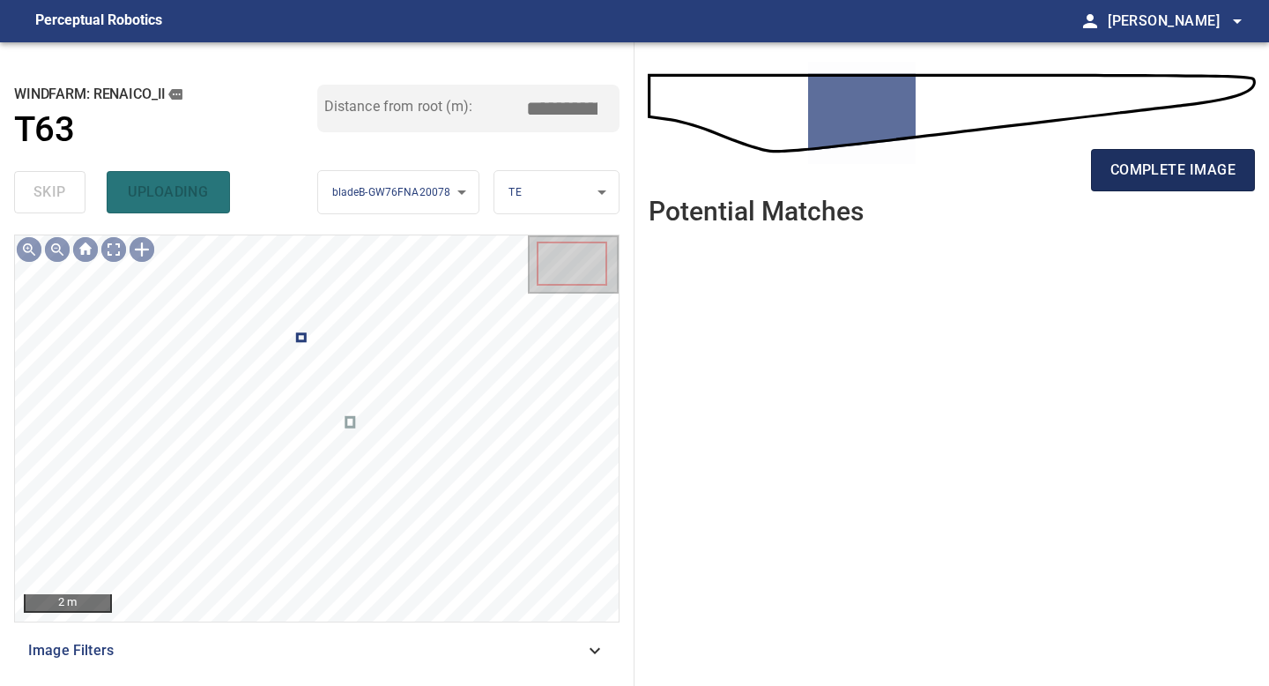
click at [1139, 166] on span "complete image" at bounding box center [1172, 170] width 125 height 25
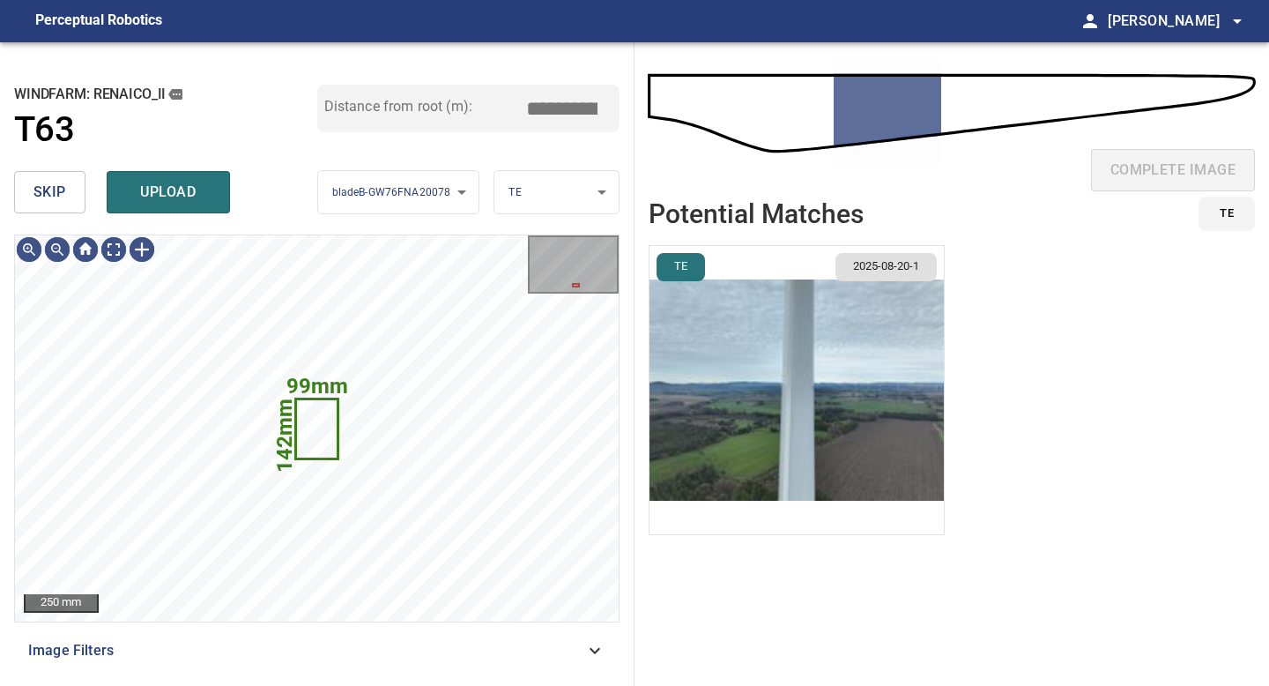
click at [39, 197] on span "skip" at bounding box center [49, 192] width 33 height 25
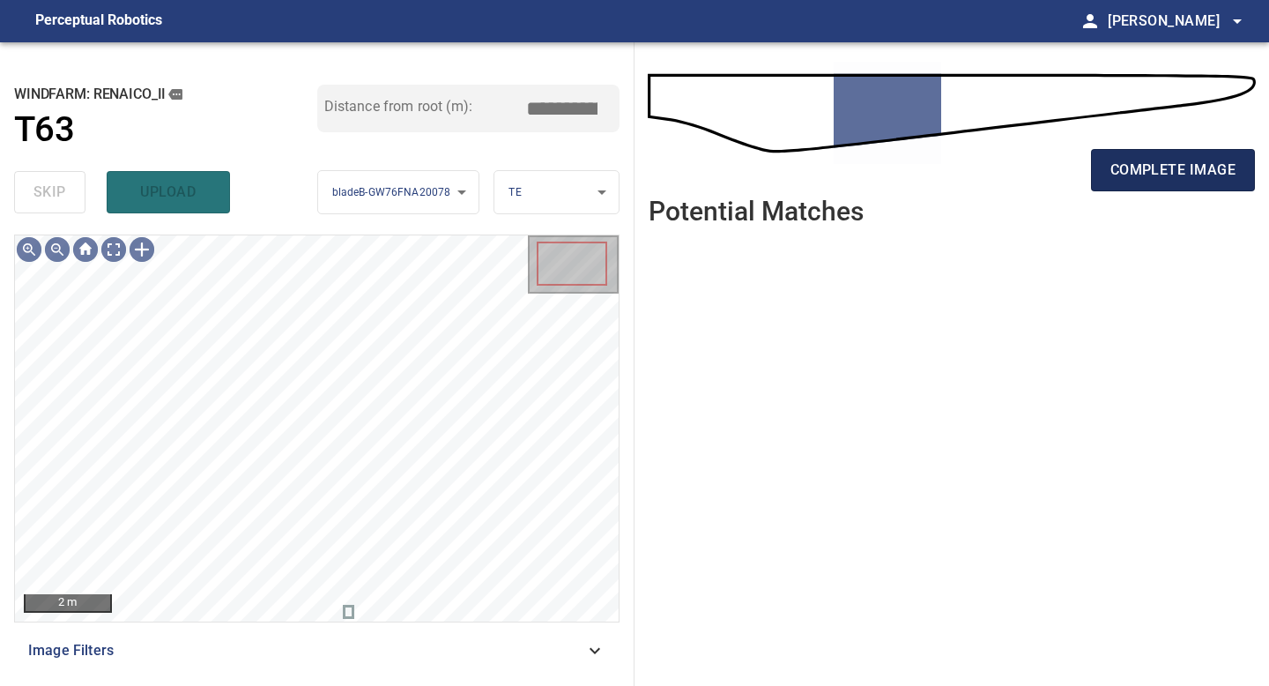
click at [1167, 172] on span "complete image" at bounding box center [1172, 170] width 125 height 25
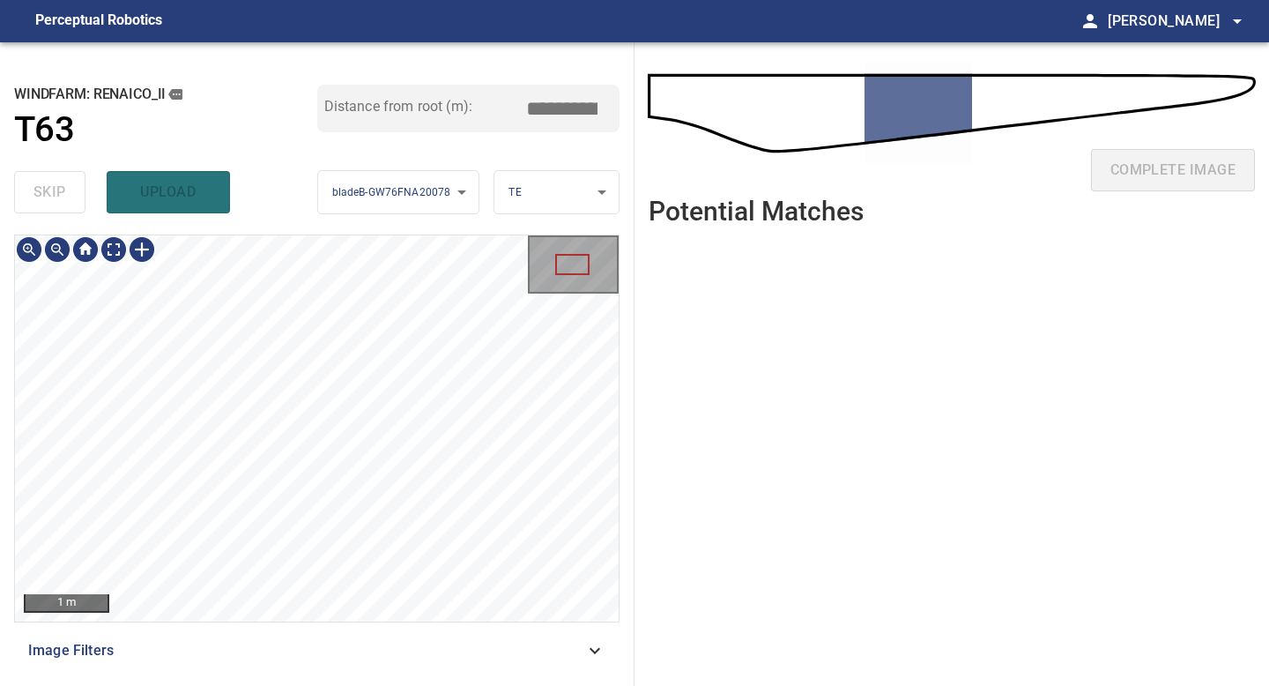
click at [311, 685] on div "**********" at bounding box center [317, 363] width 634 height 643
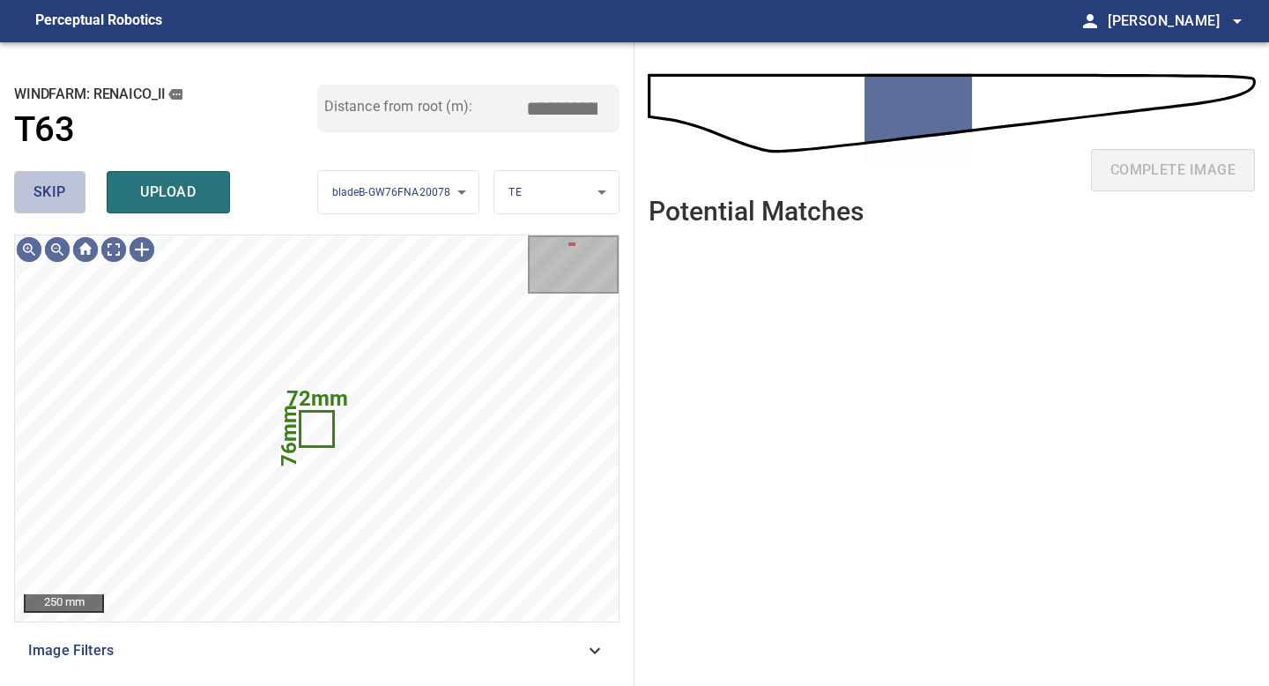
click at [49, 198] on span "skip" at bounding box center [49, 192] width 33 height 25
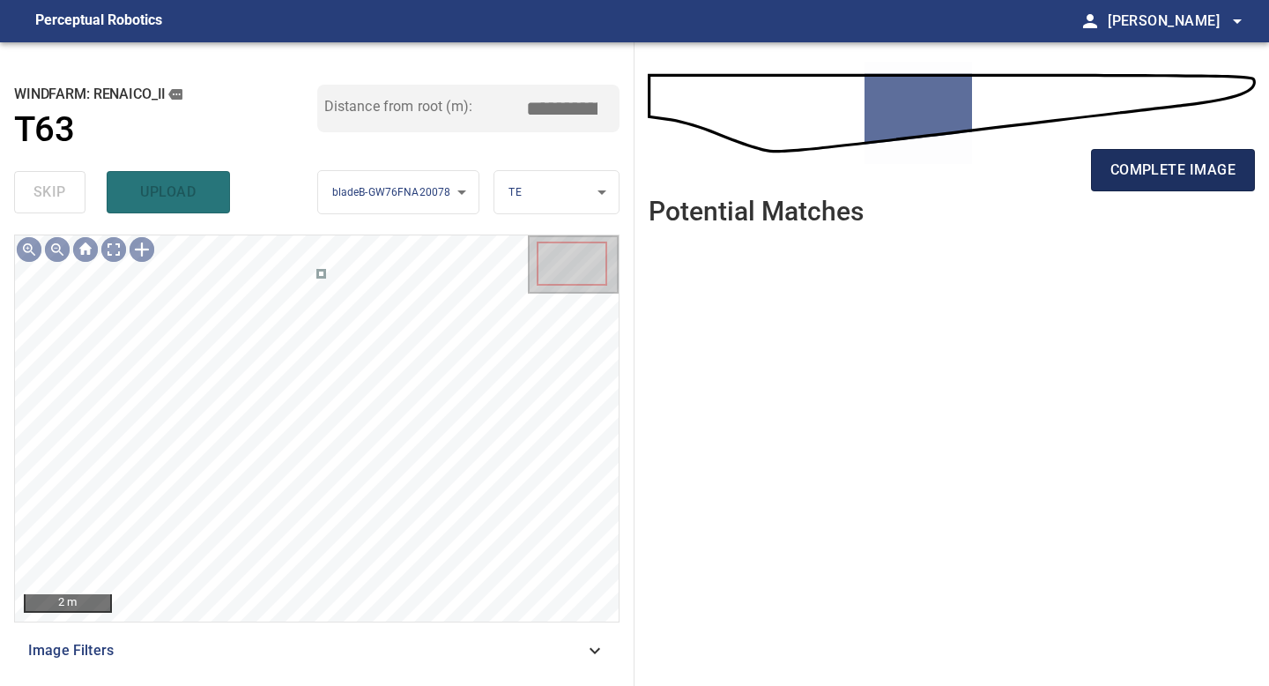
click at [1153, 161] on span "complete image" at bounding box center [1172, 170] width 125 height 25
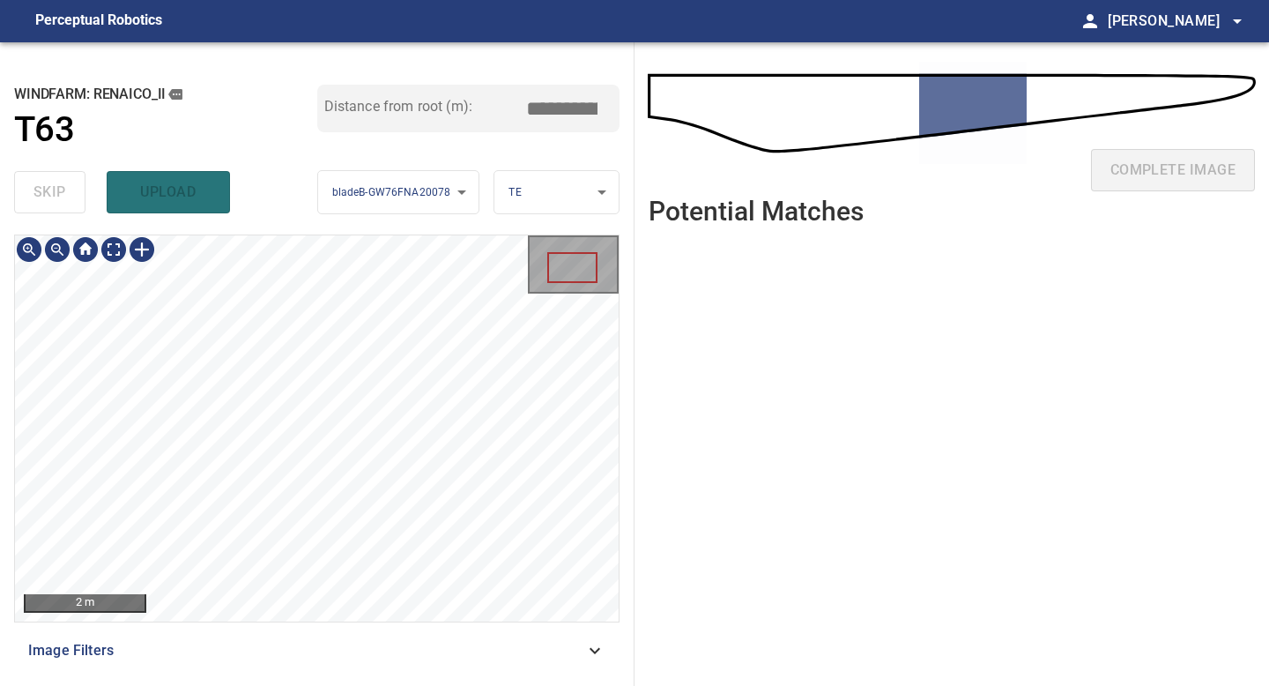
click at [325, 685] on div "**********" at bounding box center [317, 363] width 634 height 643
click at [339, 80] on div "**********" at bounding box center [317, 363] width 634 height 643
click at [335, 138] on div "**********" at bounding box center [317, 363] width 634 height 643
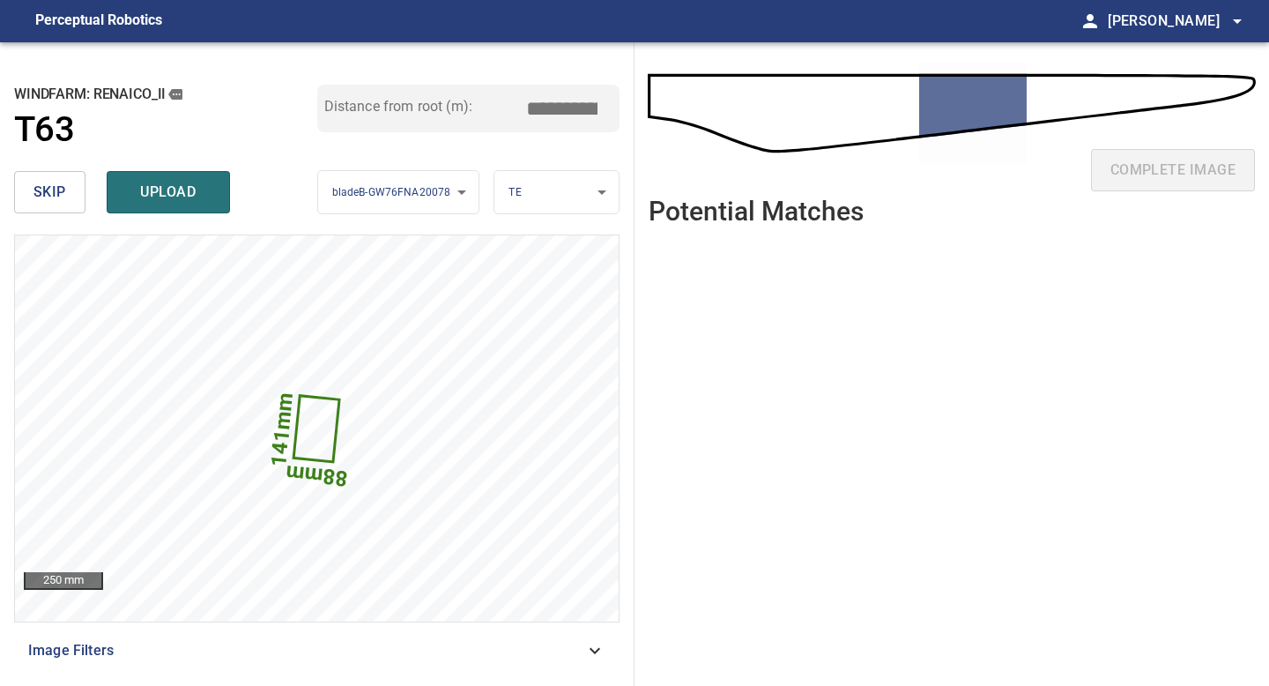
click at [63, 174] on button "skip" at bounding box center [49, 192] width 71 height 42
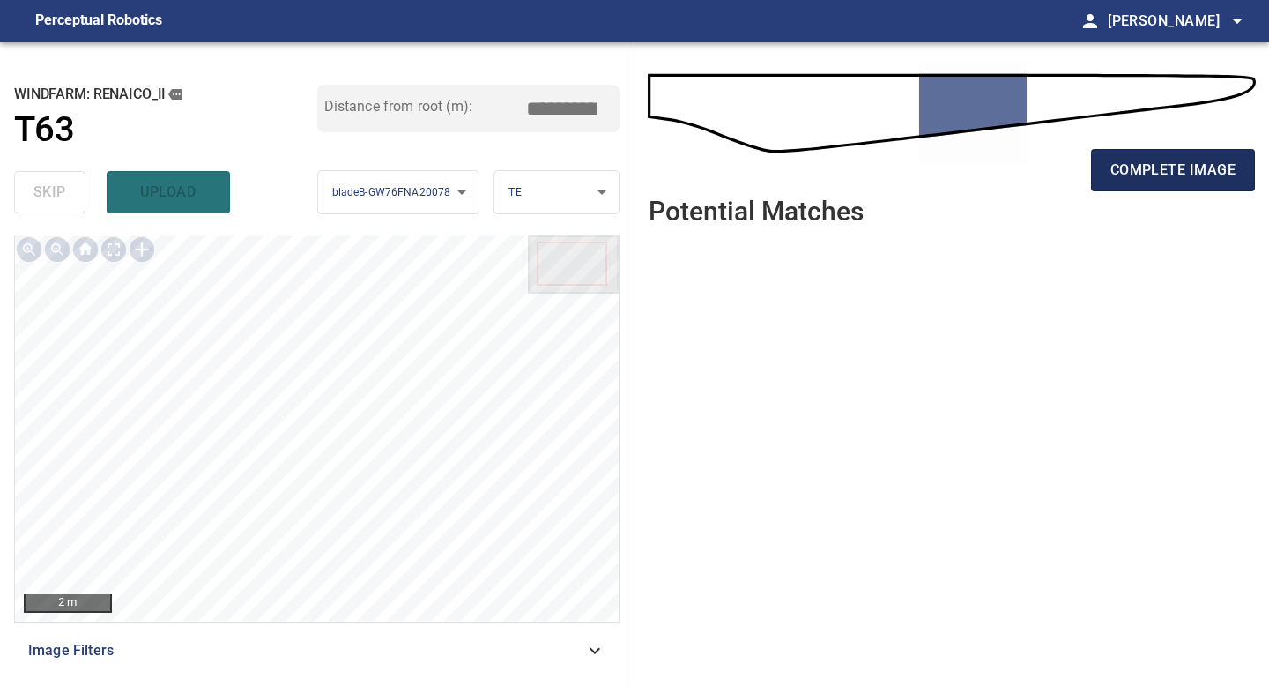
click at [1163, 161] on span "complete image" at bounding box center [1172, 170] width 125 height 25
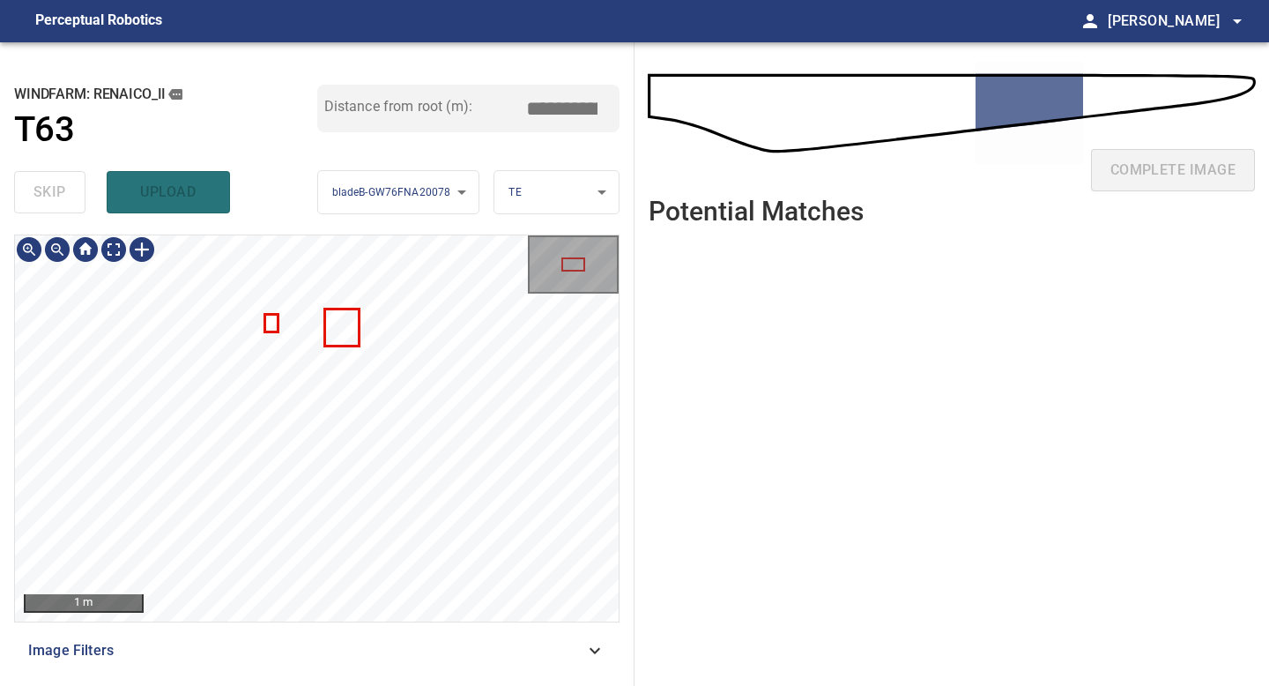
click at [320, 685] on div "**********" at bounding box center [317, 363] width 634 height 643
click at [330, 685] on div "**********" at bounding box center [317, 363] width 634 height 643
click at [349, 633] on div "1 m Image Filters" at bounding box center [316, 452] width 605 height 437
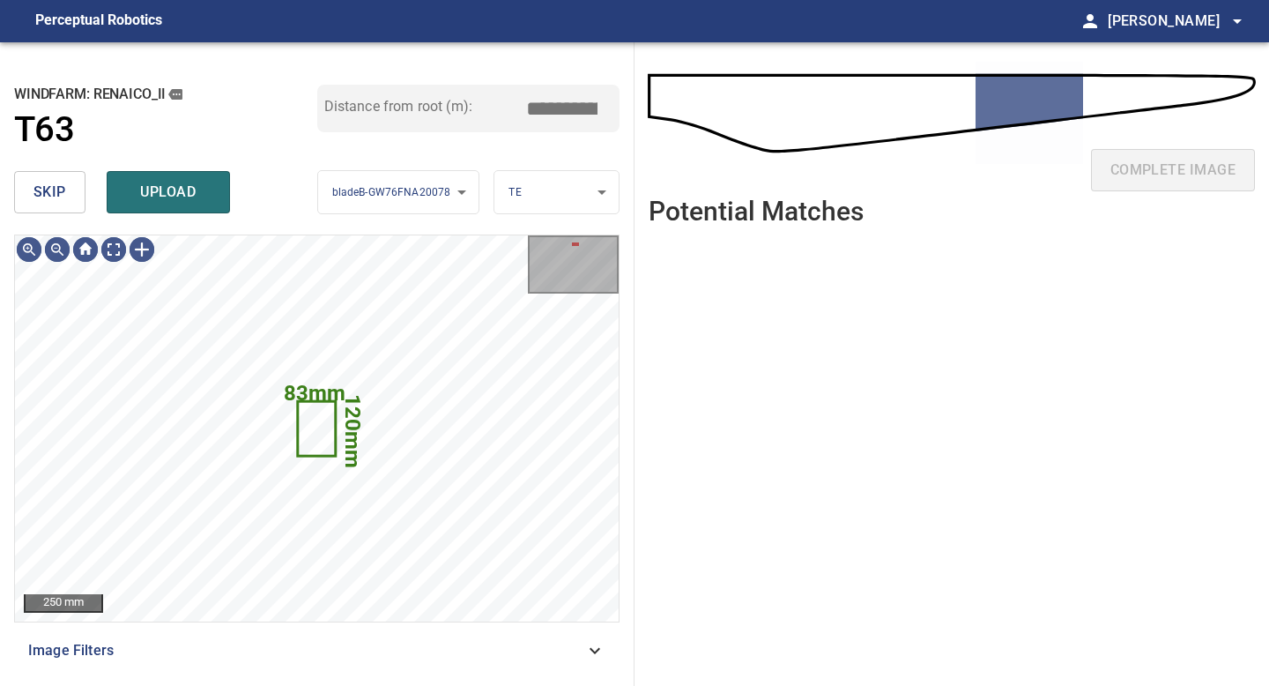
click at [62, 192] on span "skip" at bounding box center [49, 192] width 33 height 25
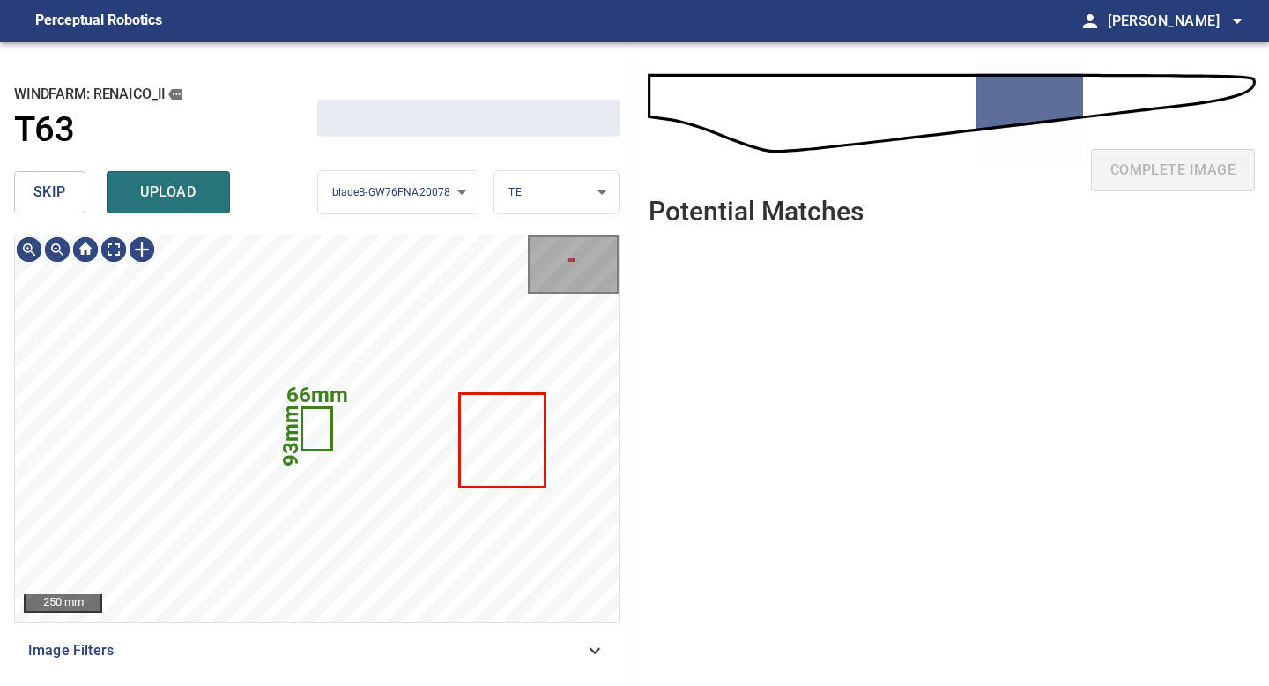
click at [62, 192] on span "skip" at bounding box center [49, 192] width 33 height 25
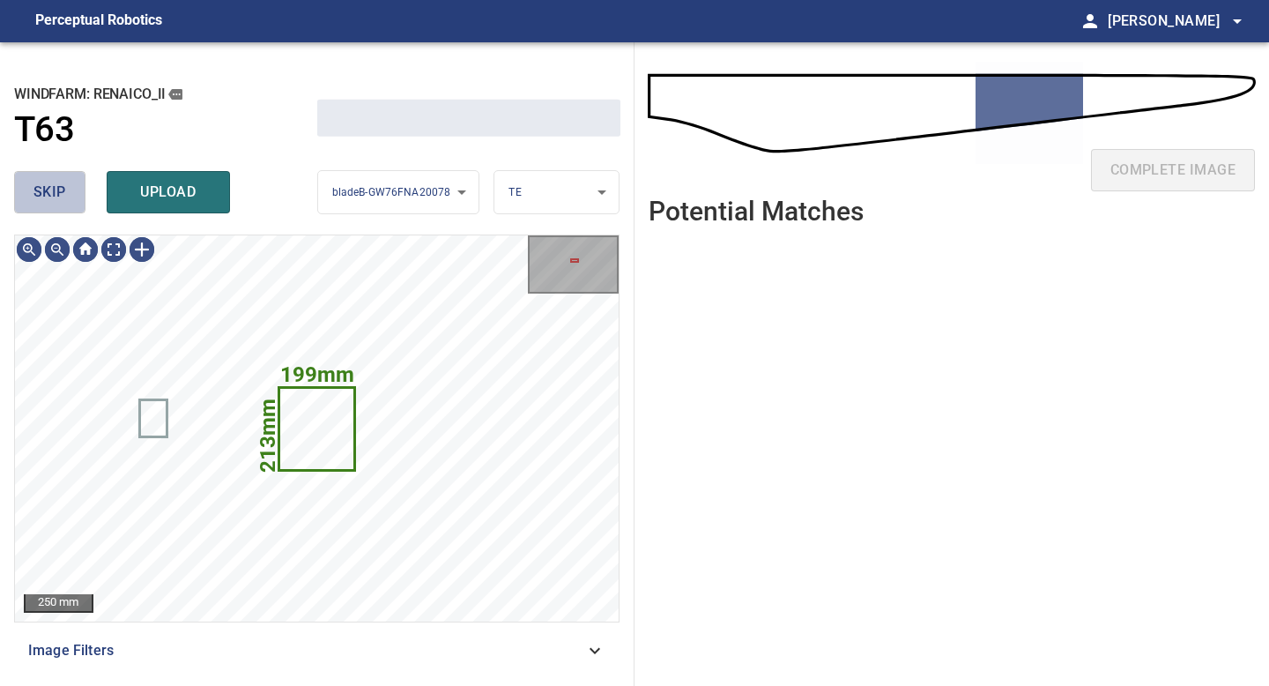
click at [62, 192] on span "skip" at bounding box center [49, 192] width 33 height 25
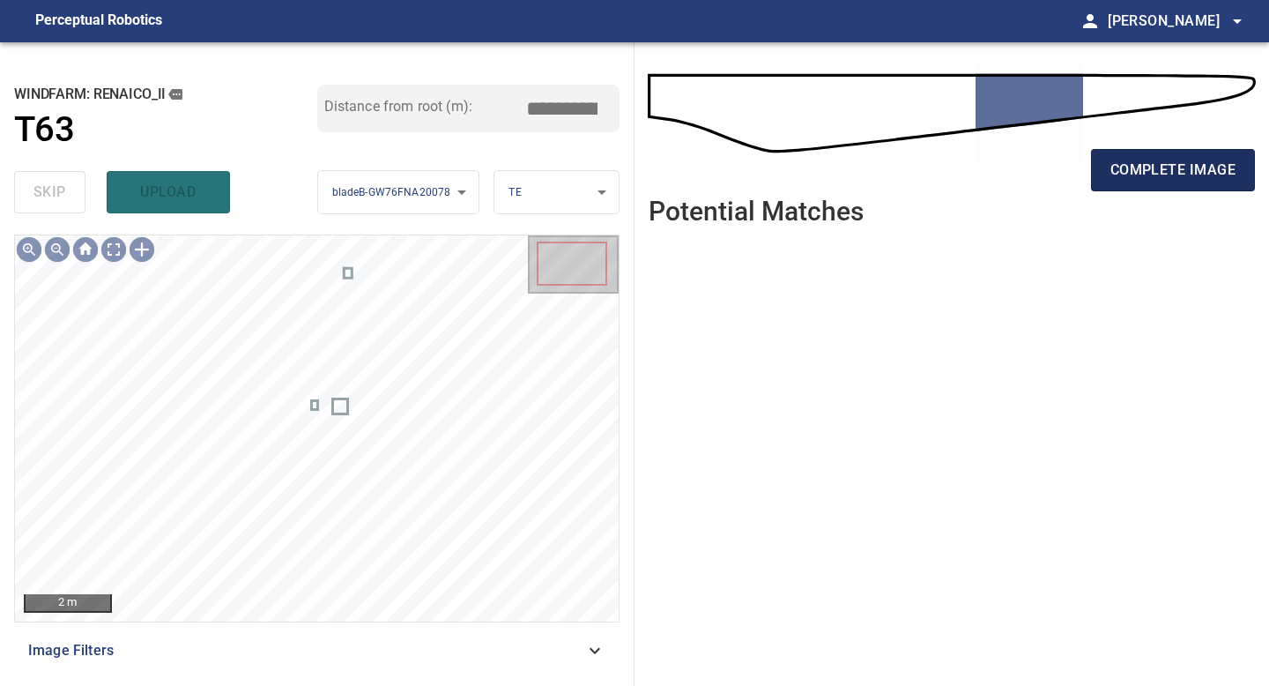
click at [1157, 165] on span "complete image" at bounding box center [1172, 170] width 125 height 25
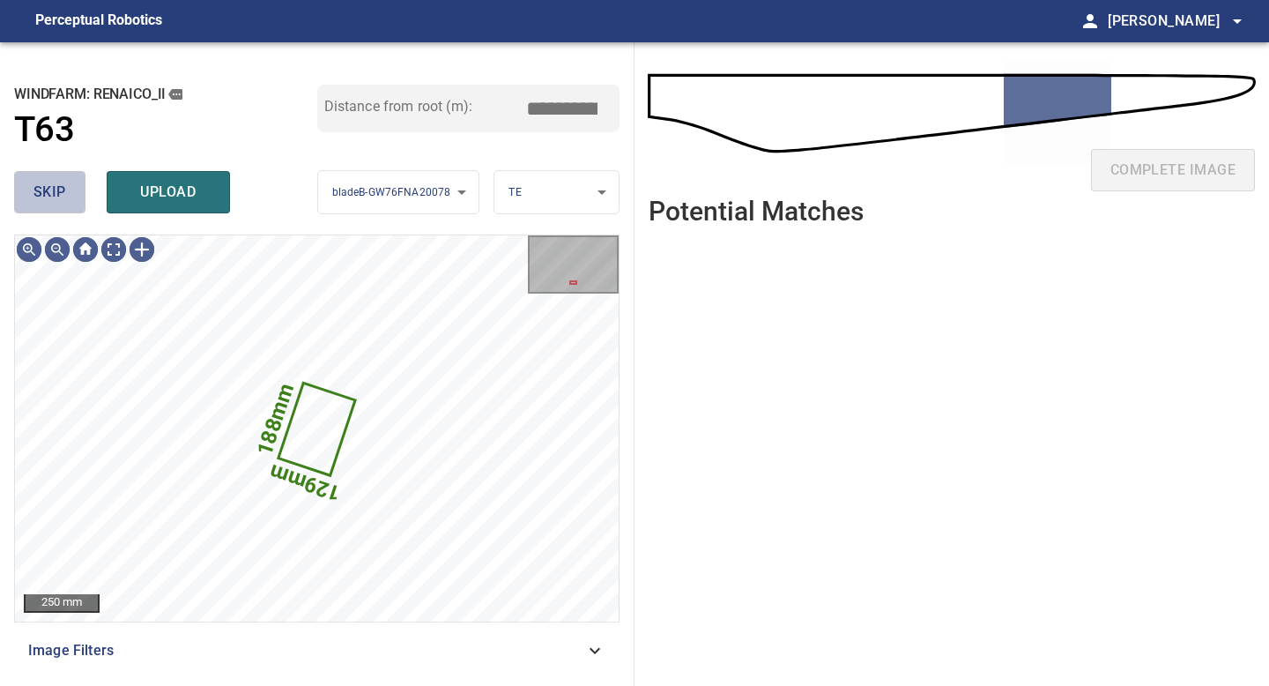
click at [57, 198] on span "skip" at bounding box center [49, 192] width 33 height 25
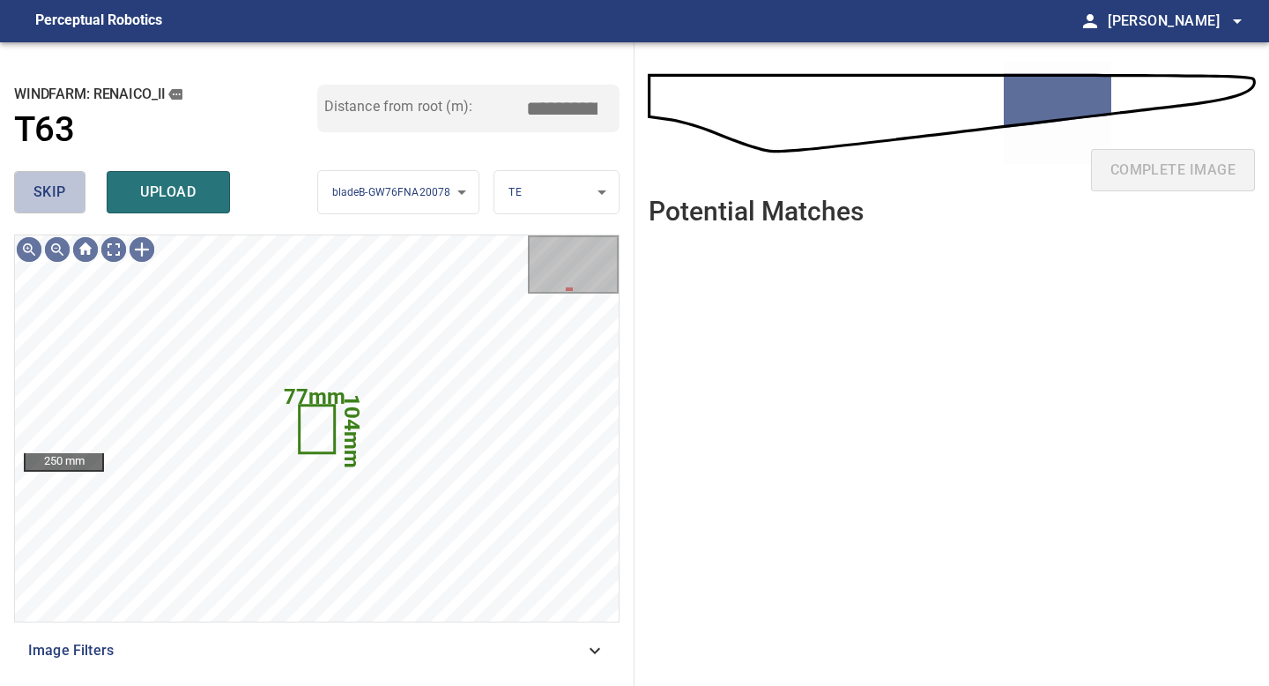
click at [38, 189] on span "skip" at bounding box center [49, 192] width 33 height 25
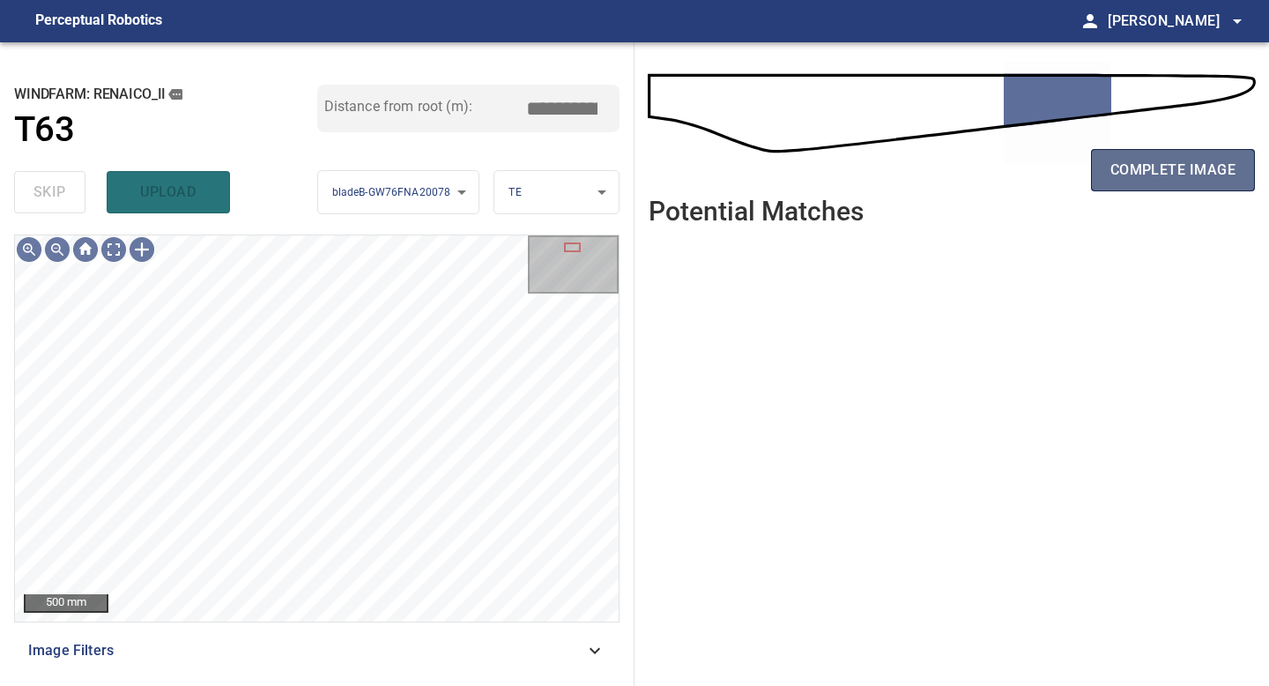
click at [1110, 161] on span "complete image" at bounding box center [1172, 170] width 125 height 25
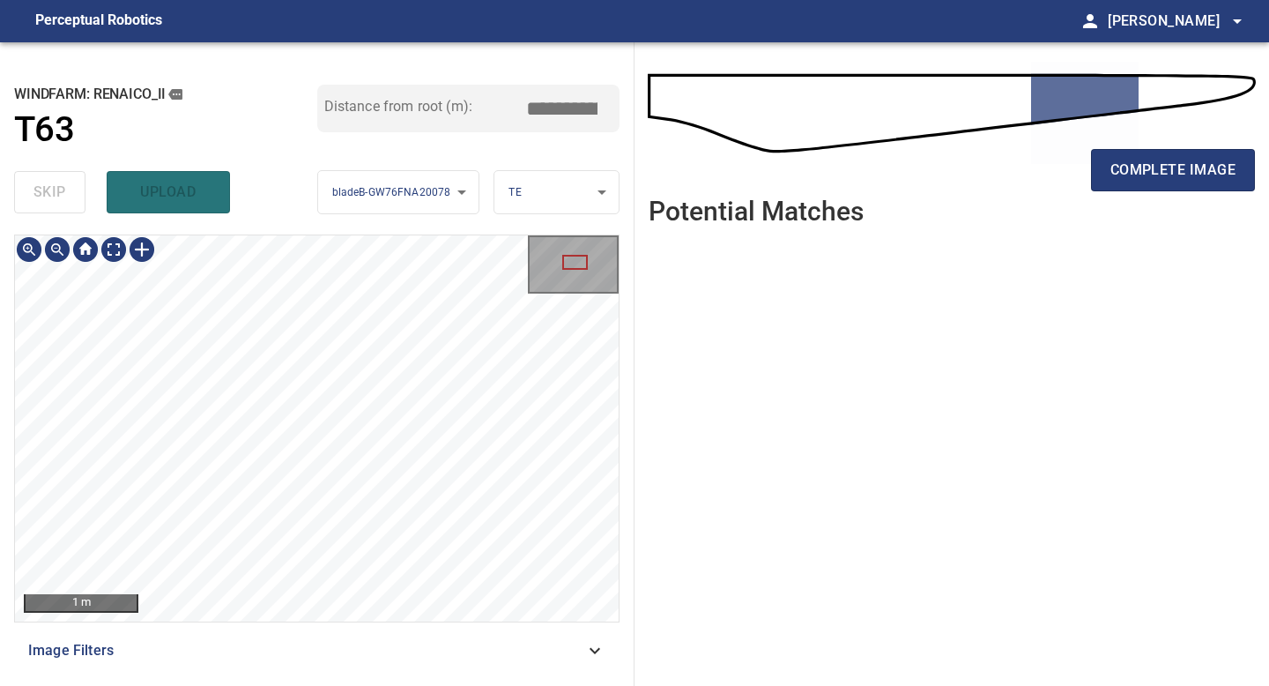
click at [433, 685] on div "**********" at bounding box center [317, 363] width 634 height 643
click at [416, 661] on div "1 m Image Filters" at bounding box center [316, 452] width 605 height 437
click at [409, 685] on div "**********" at bounding box center [317, 363] width 634 height 643
click at [1197, 151] on button "complete image" at bounding box center [1173, 170] width 164 height 42
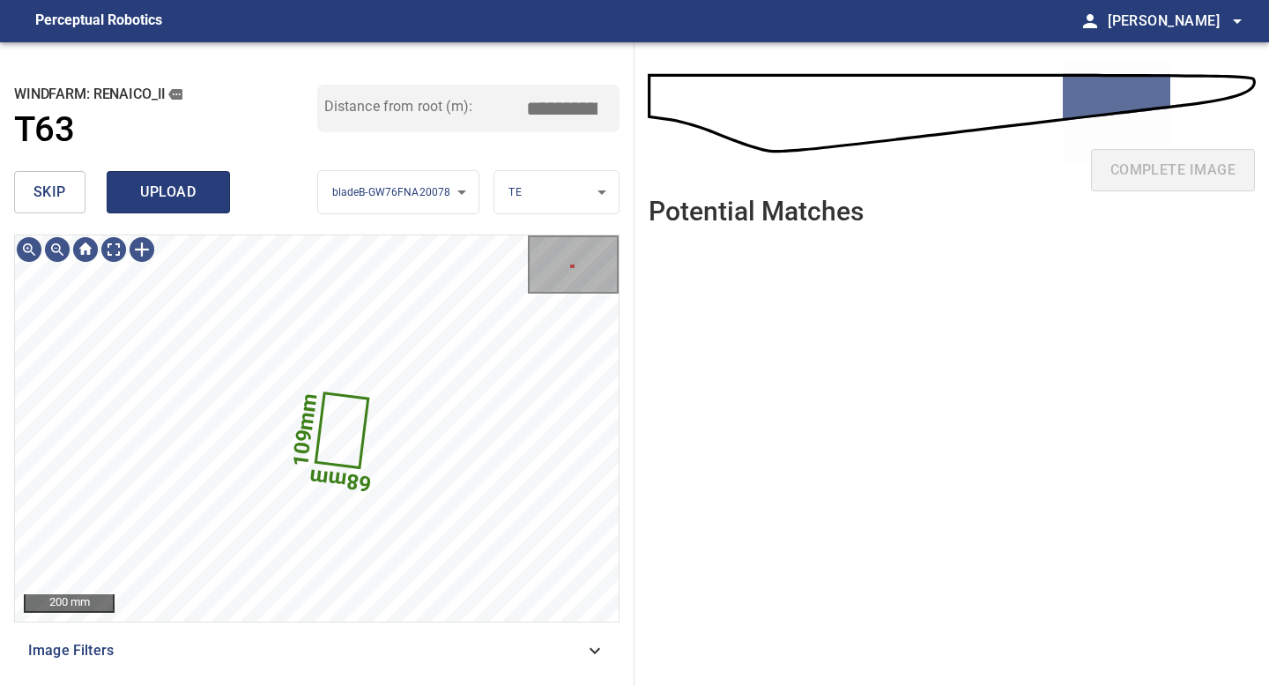
click at [159, 195] on span "upload" at bounding box center [168, 192] width 85 height 25
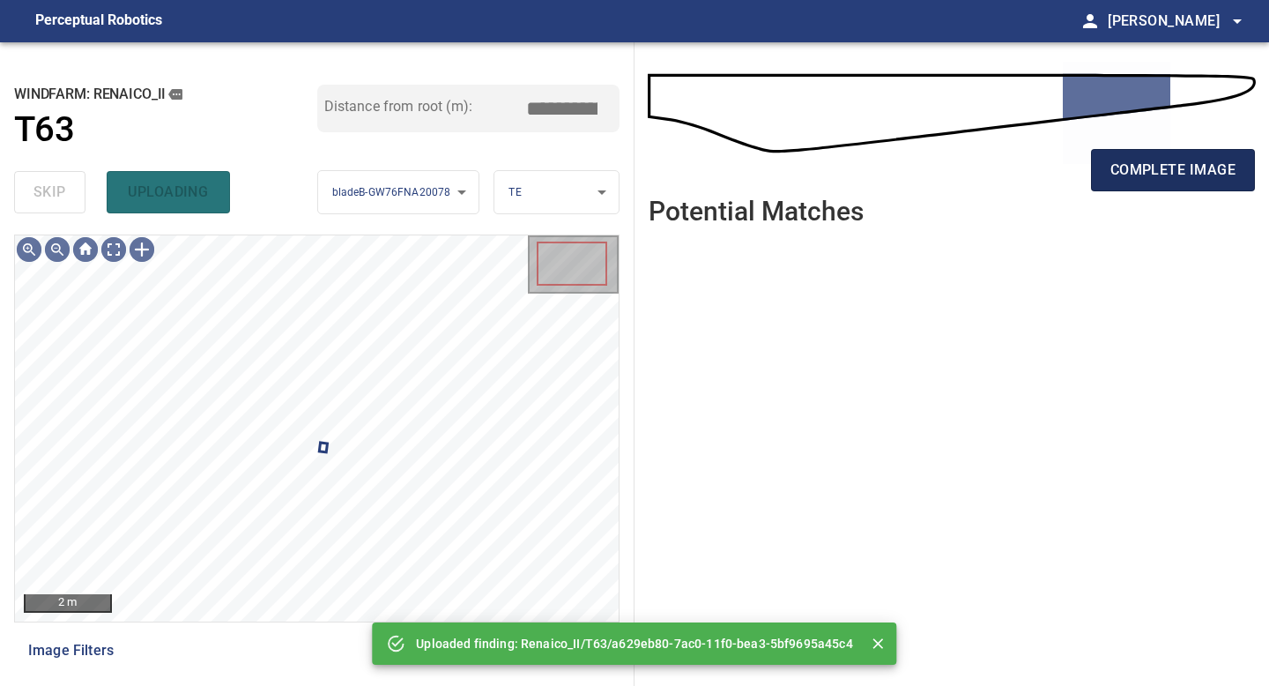
click at [1148, 163] on span "complete image" at bounding box center [1172, 170] width 125 height 25
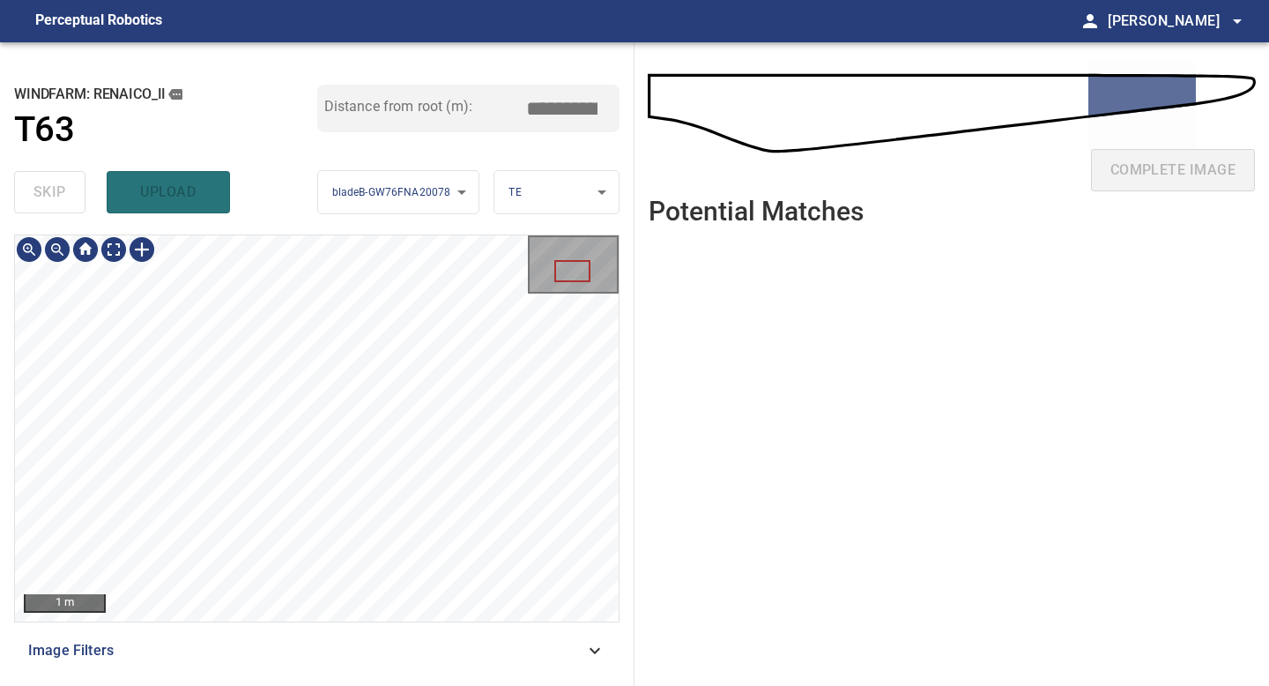
click at [362, 685] on div "**********" at bounding box center [317, 363] width 634 height 643
click at [375, 640] on div "1 m Image Filters" at bounding box center [316, 452] width 605 height 437
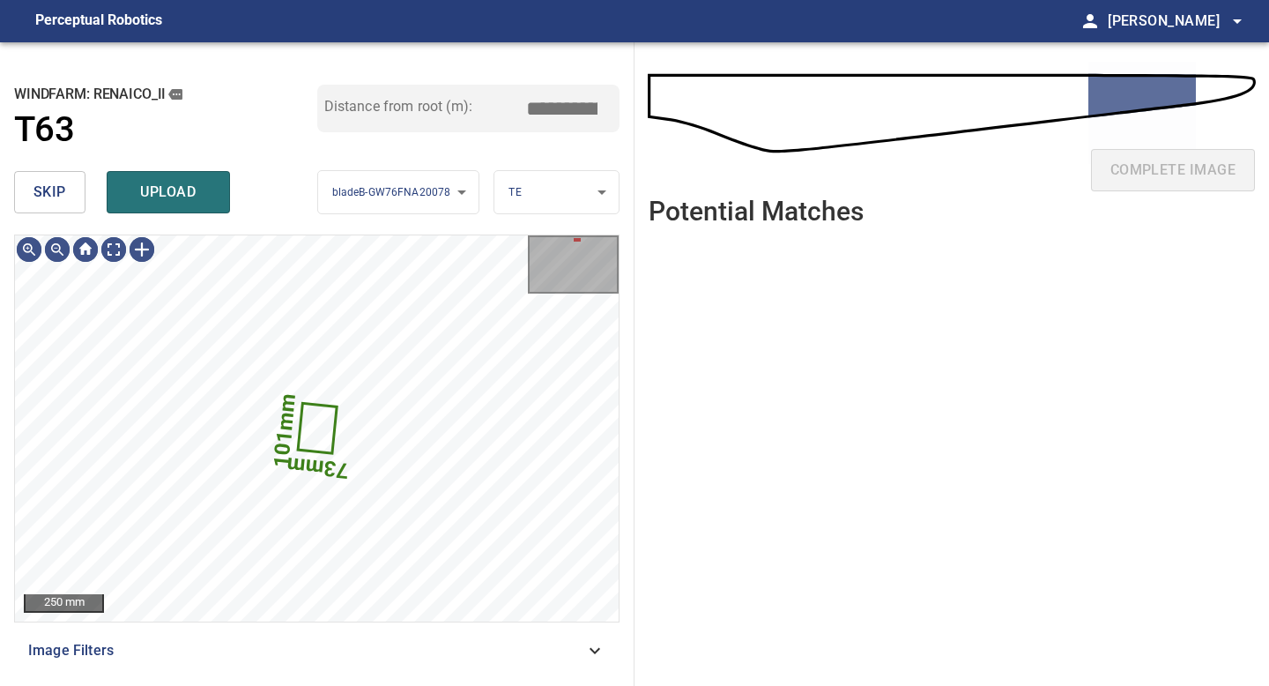
click at [51, 202] on span "skip" at bounding box center [49, 192] width 33 height 25
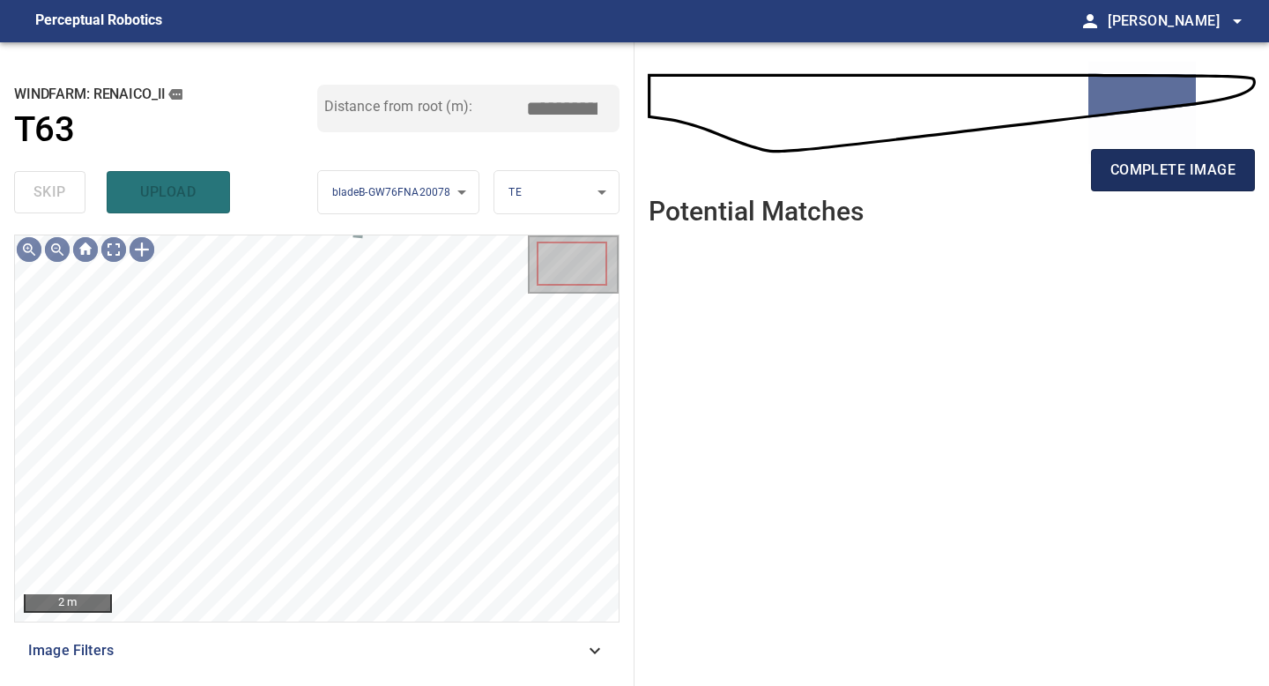
click at [1142, 168] on span "complete image" at bounding box center [1172, 170] width 125 height 25
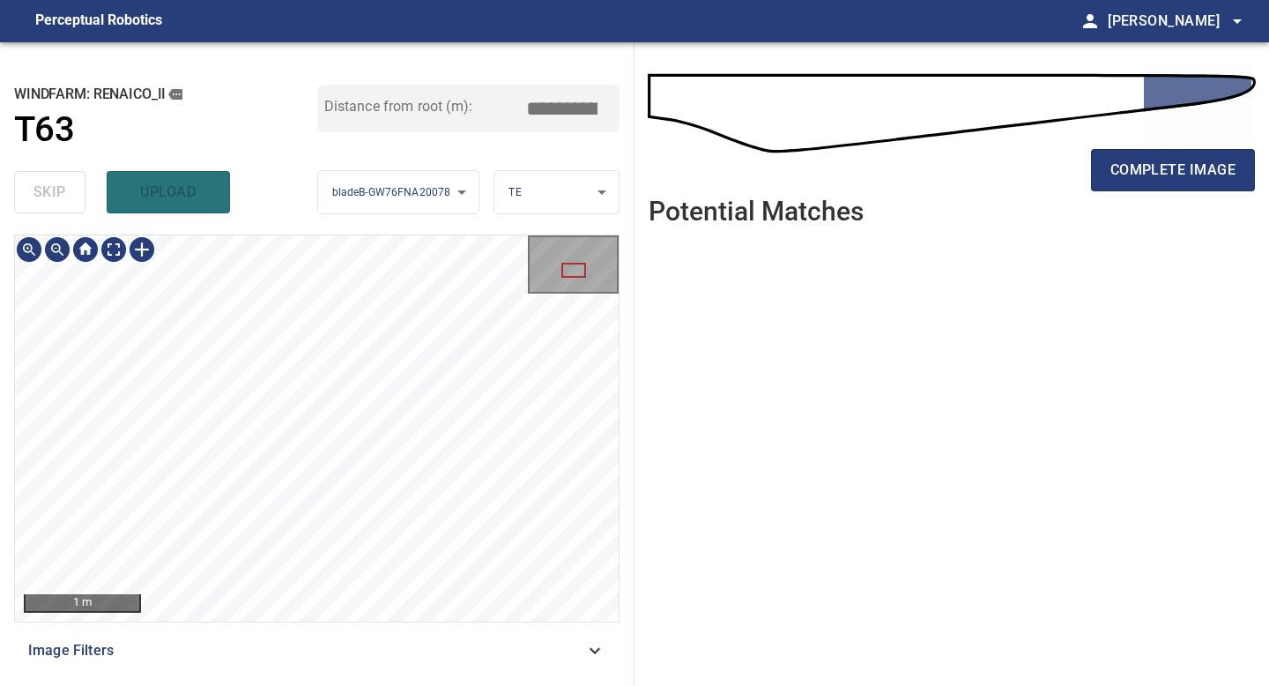
click at [385, 685] on div "**********" at bounding box center [317, 363] width 634 height 643
click at [415, 685] on div "**********" at bounding box center [317, 363] width 634 height 643
click at [435, 683] on div "**********" at bounding box center [317, 363] width 634 height 643
click at [464, 657] on div "1 m Image Filters" at bounding box center [316, 452] width 605 height 437
click at [1173, 152] on button "complete image" at bounding box center [1173, 170] width 164 height 42
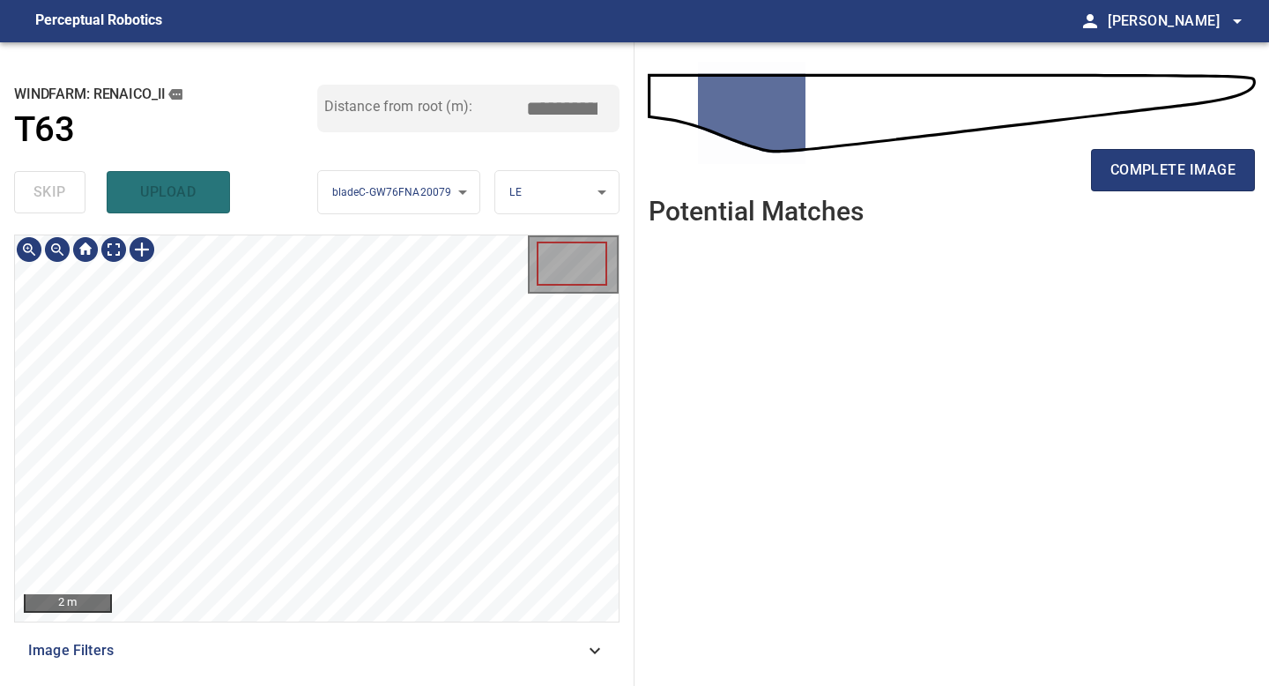
click at [421, 685] on div "**********" at bounding box center [317, 363] width 634 height 643
click at [362, 685] on div "**********" at bounding box center [317, 363] width 634 height 643
click at [363, 631] on div "1 m Image Filters" at bounding box center [316, 452] width 605 height 437
click at [1189, 166] on span "complete image" at bounding box center [1172, 170] width 125 height 25
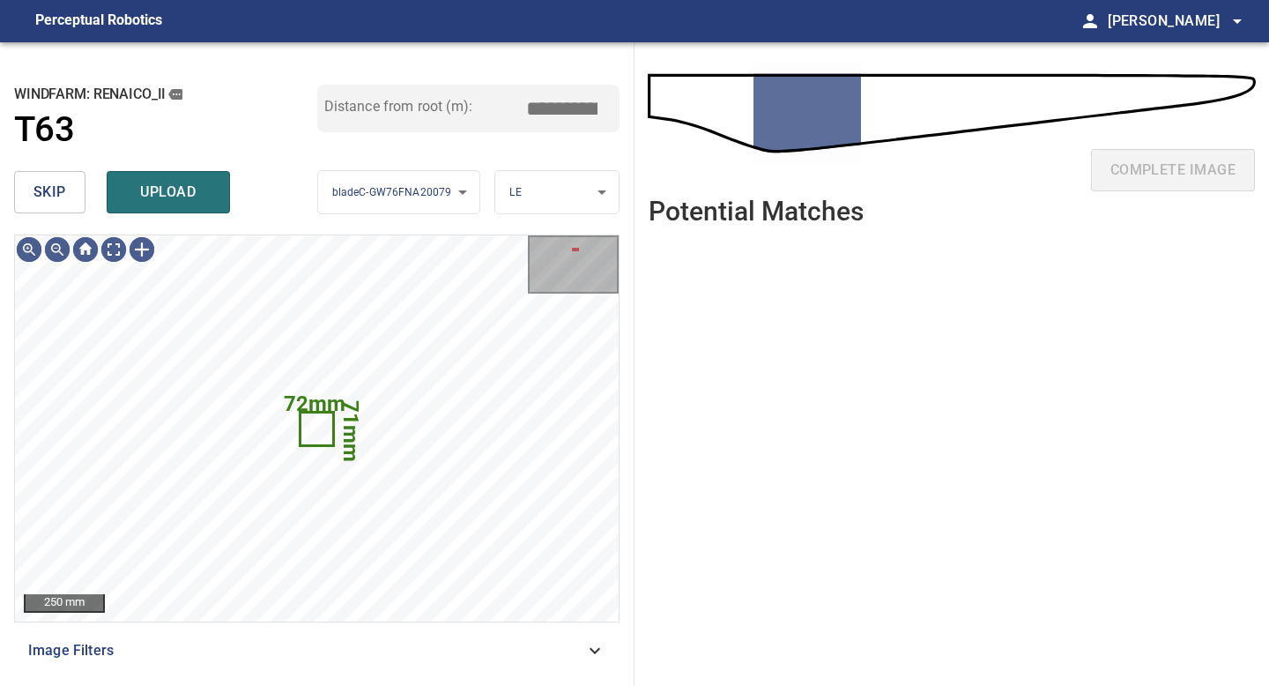
click at [51, 190] on span "skip" at bounding box center [49, 192] width 33 height 25
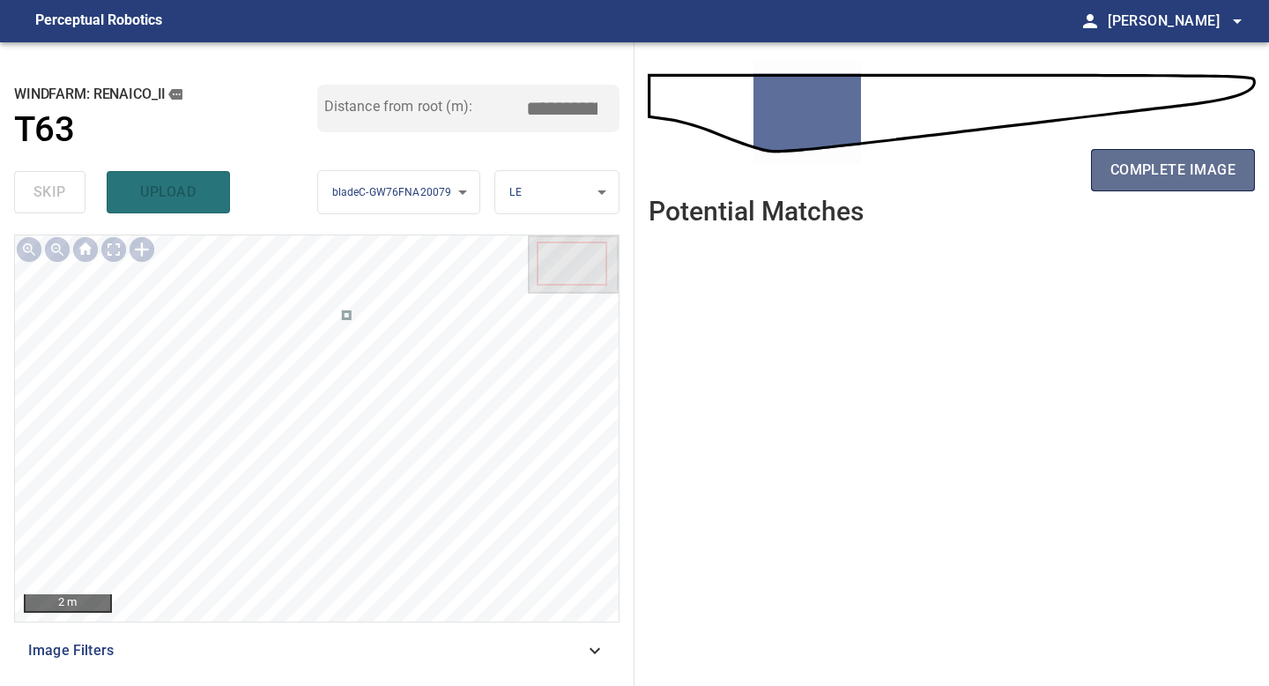
click at [1180, 175] on span "complete image" at bounding box center [1172, 170] width 125 height 25
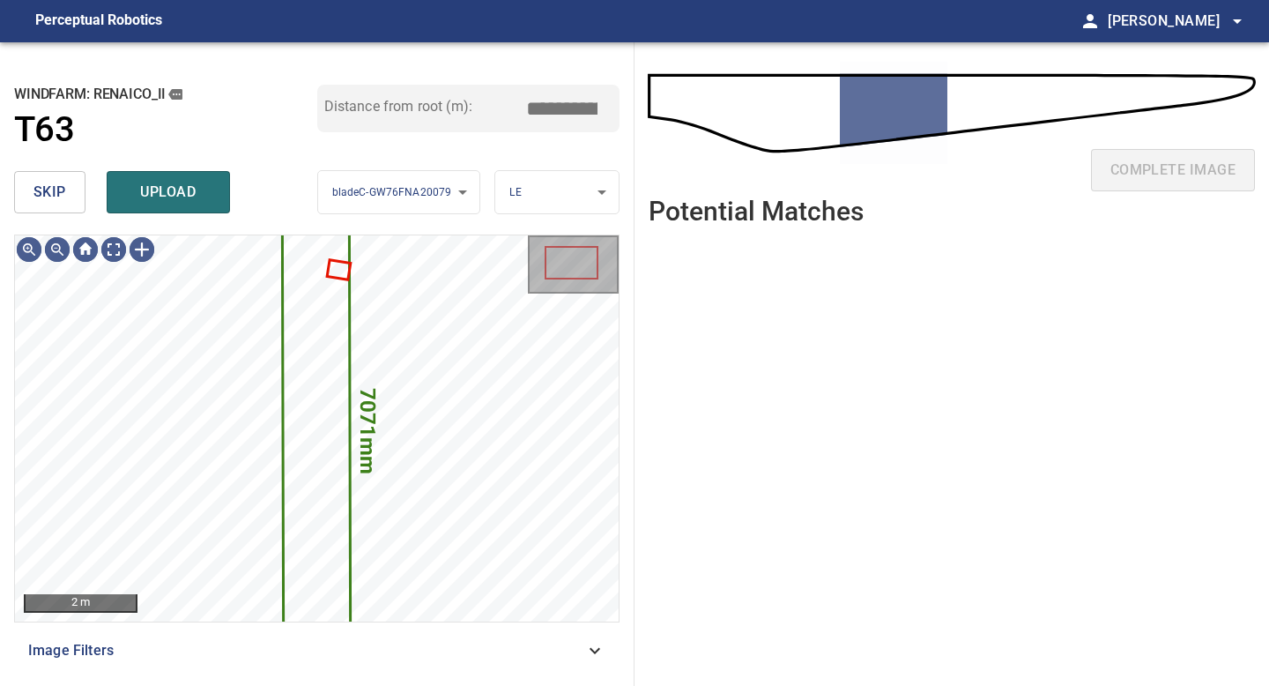
click at [37, 197] on span "skip" at bounding box center [49, 192] width 33 height 25
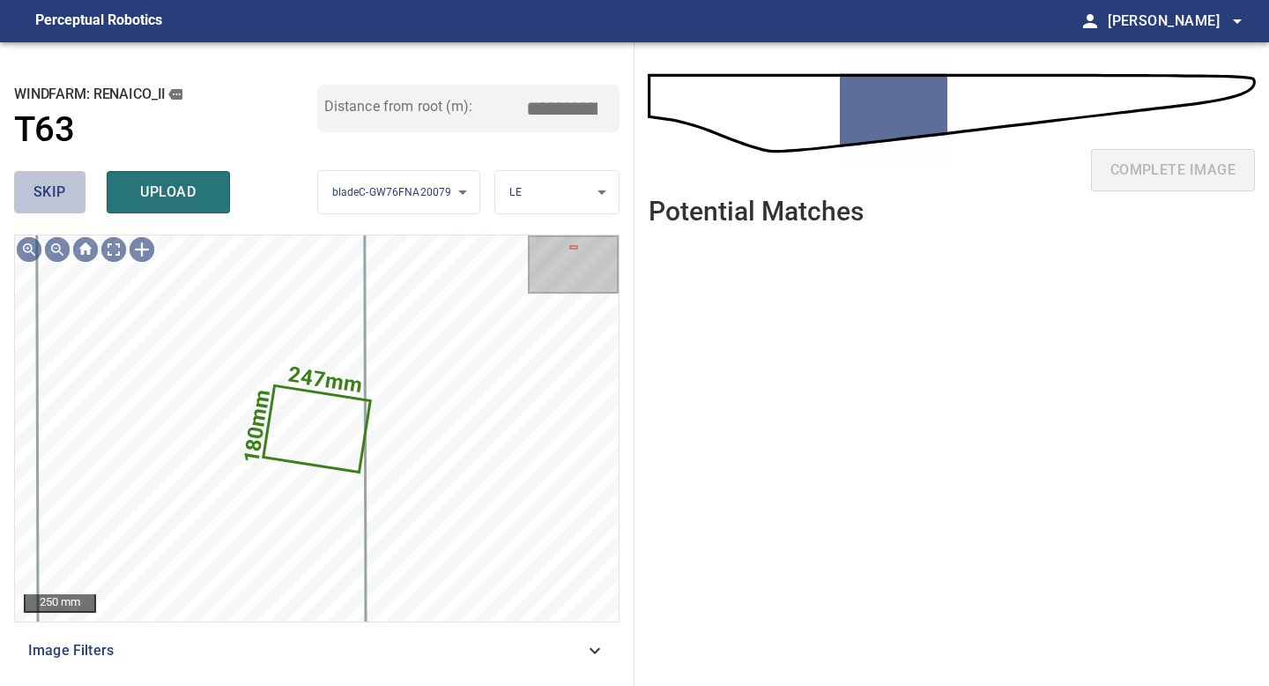
click at [37, 197] on span "skip" at bounding box center [49, 192] width 33 height 25
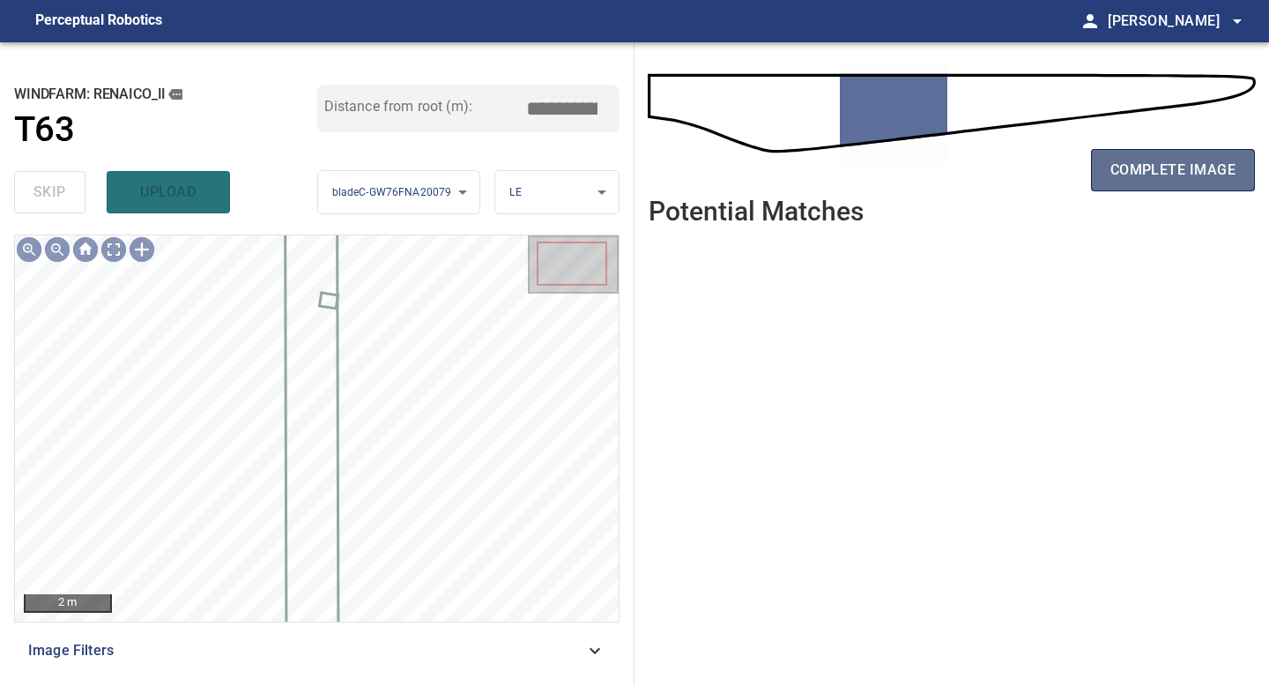
click at [1176, 190] on button "complete image" at bounding box center [1173, 170] width 164 height 42
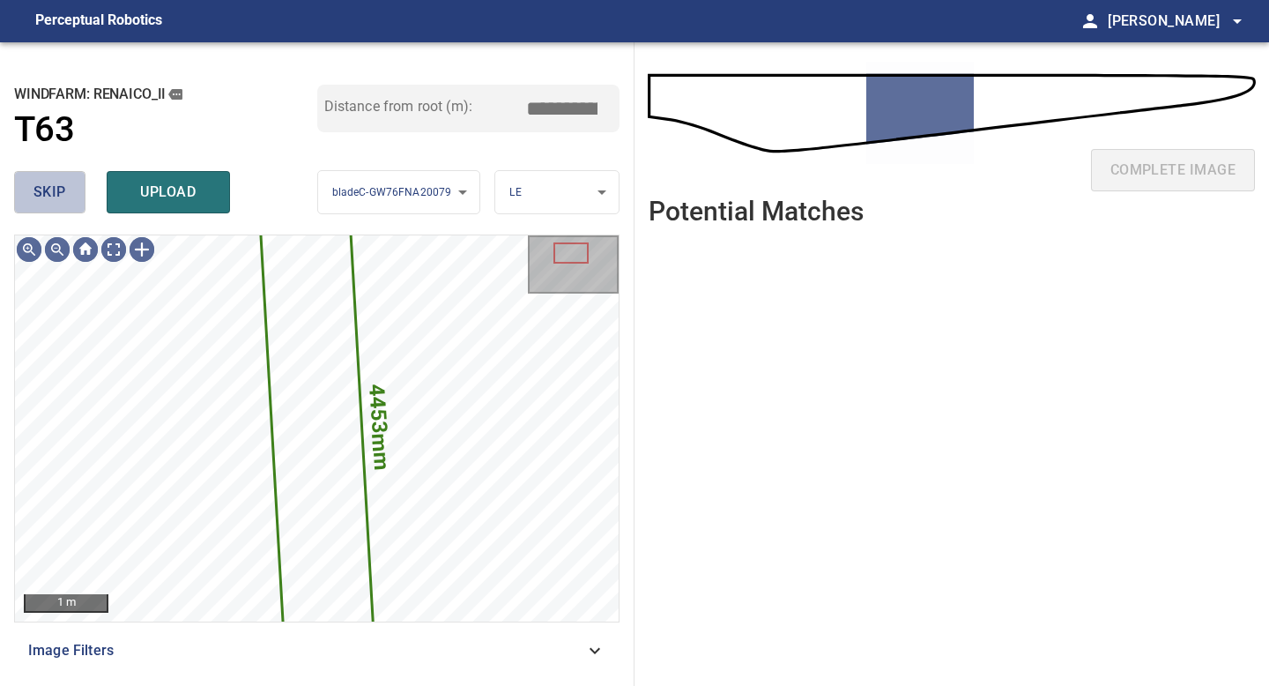
click at [48, 182] on span "skip" at bounding box center [49, 192] width 33 height 25
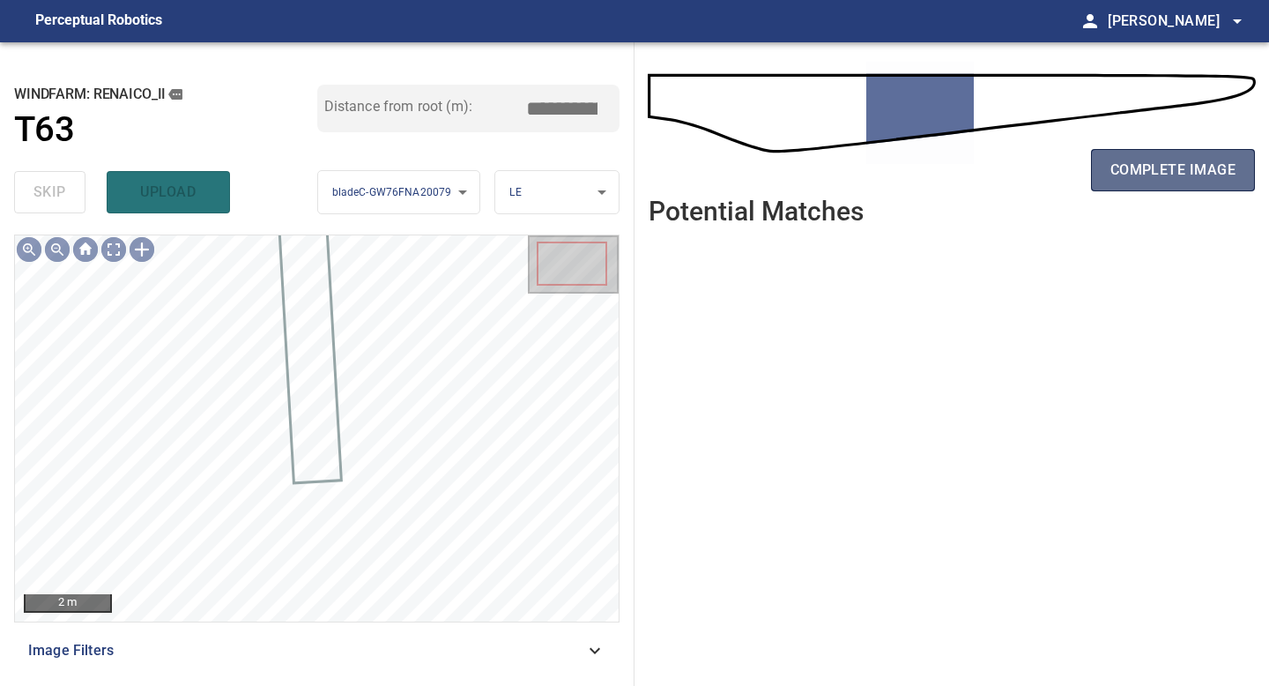
click at [1131, 155] on button "complete image" at bounding box center [1173, 170] width 164 height 42
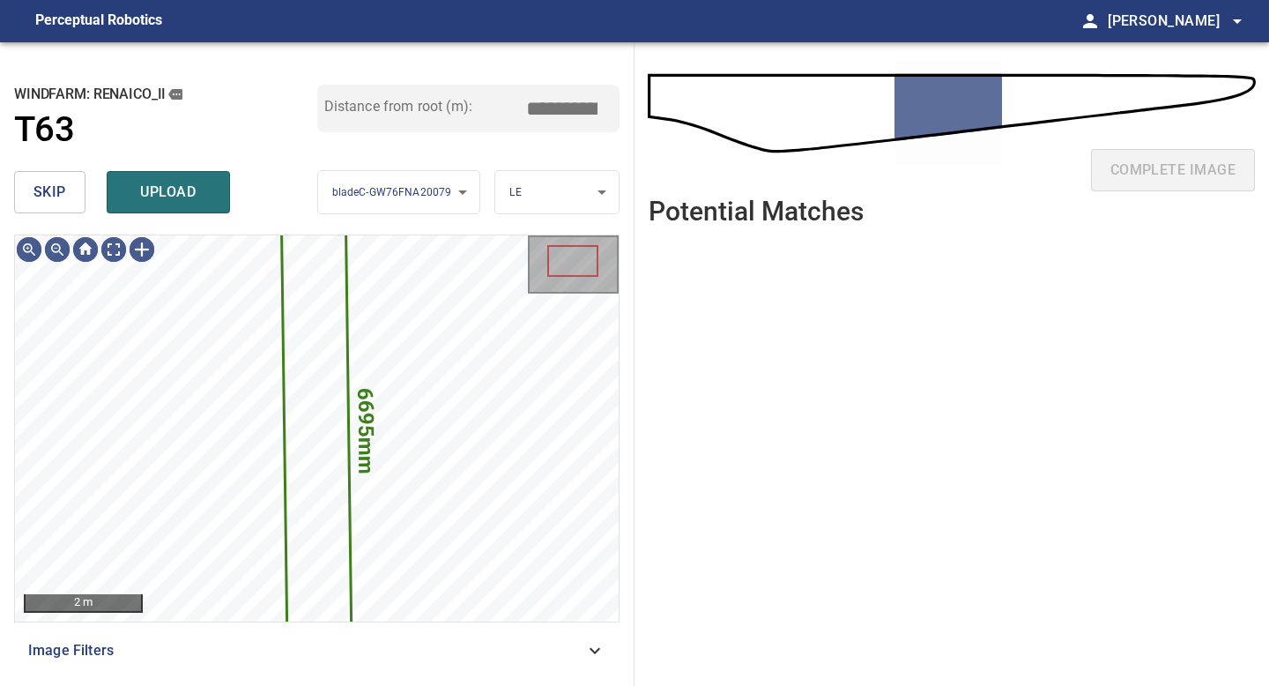
click at [22, 187] on button "skip" at bounding box center [49, 192] width 71 height 42
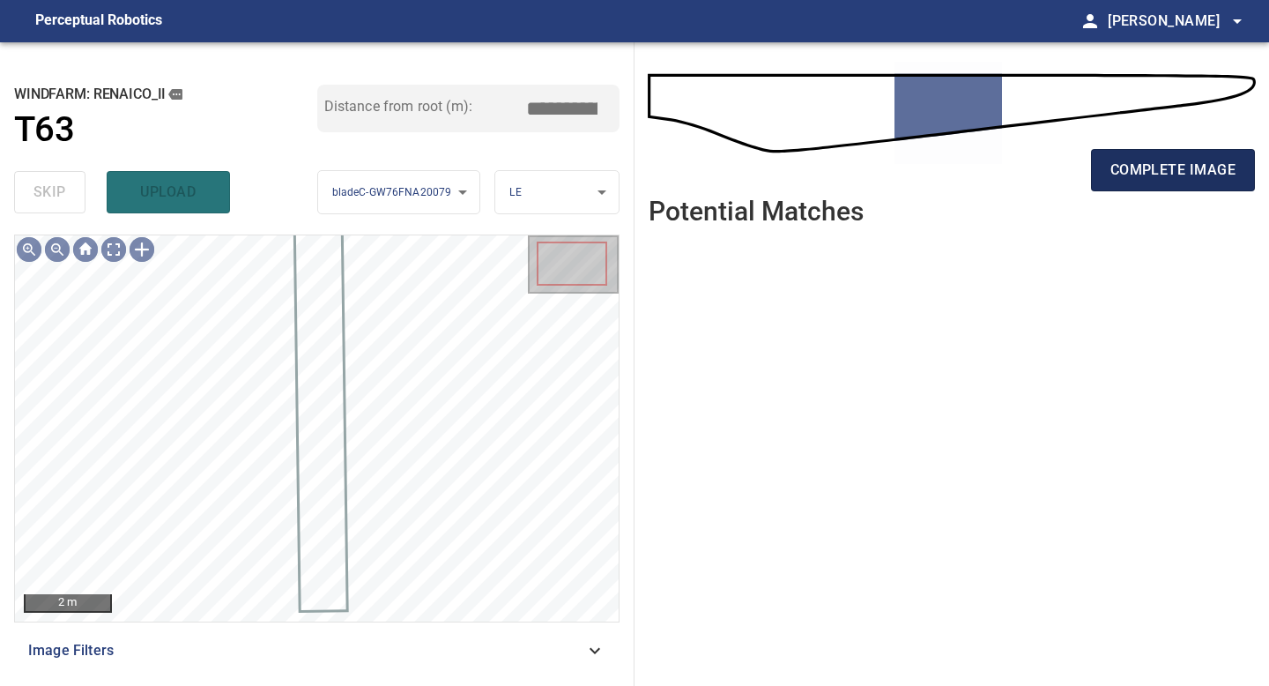
click at [1135, 160] on span "complete image" at bounding box center [1172, 170] width 125 height 25
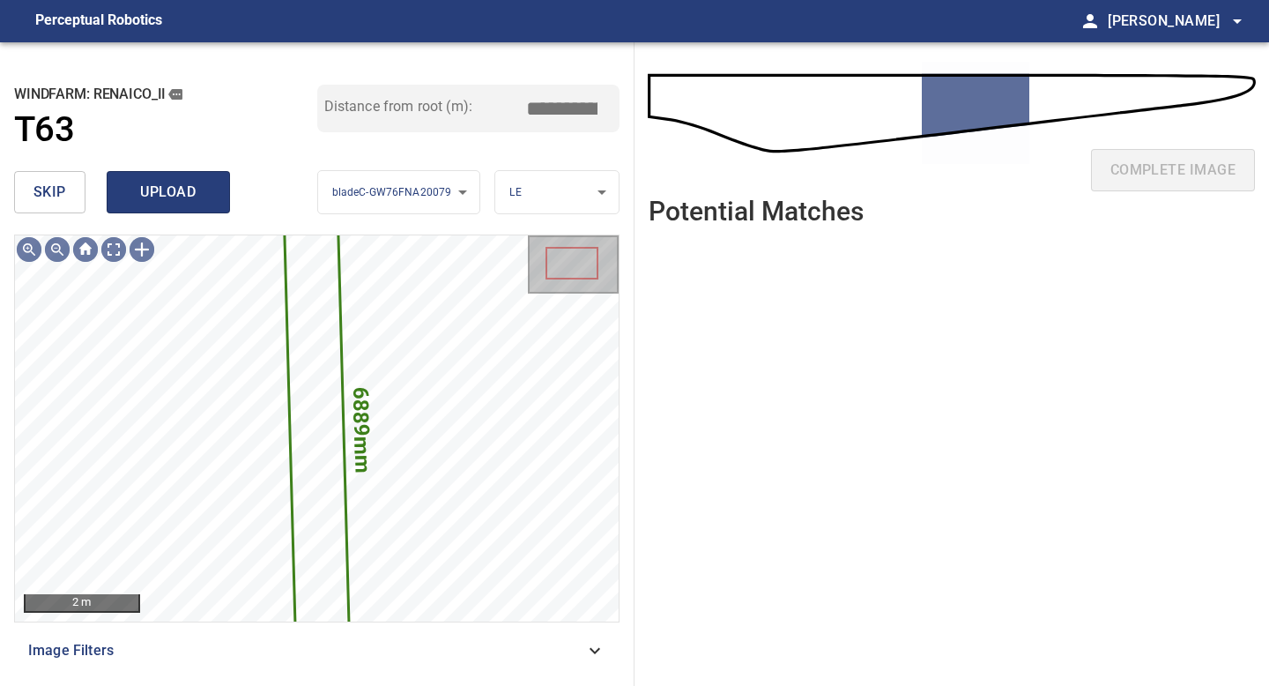
click at [175, 185] on span "upload" at bounding box center [168, 192] width 85 height 25
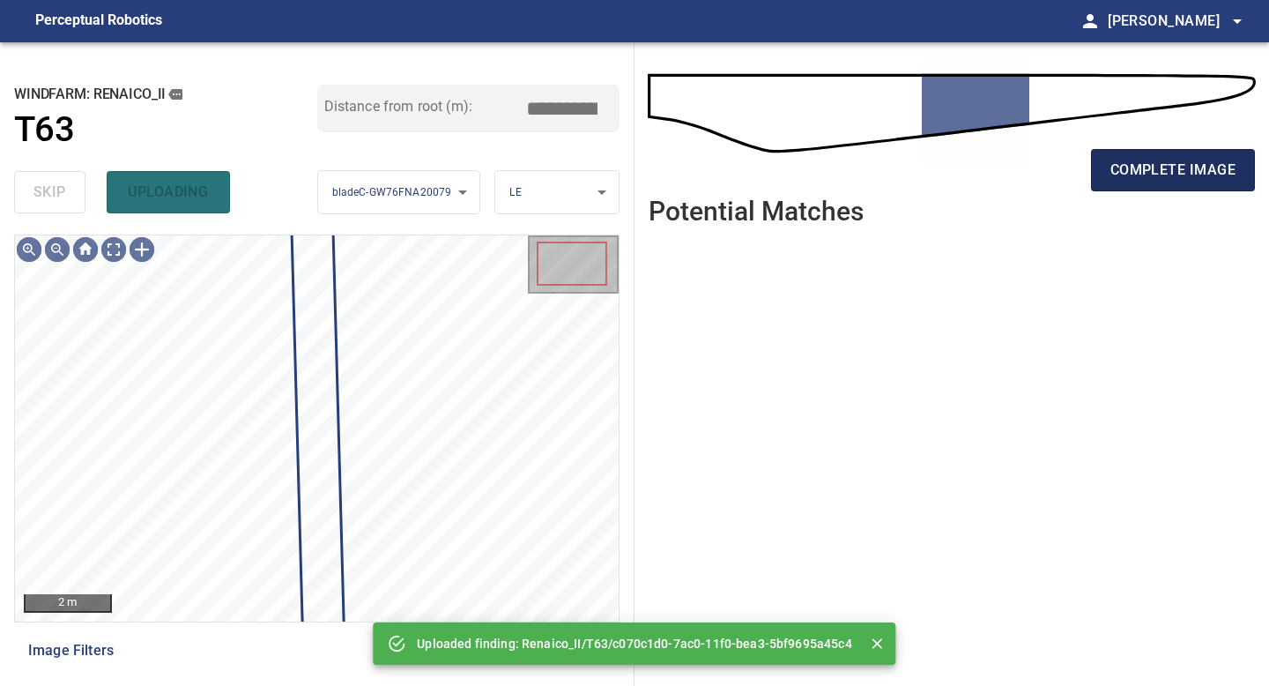
click at [1146, 175] on span "complete image" at bounding box center [1172, 170] width 125 height 25
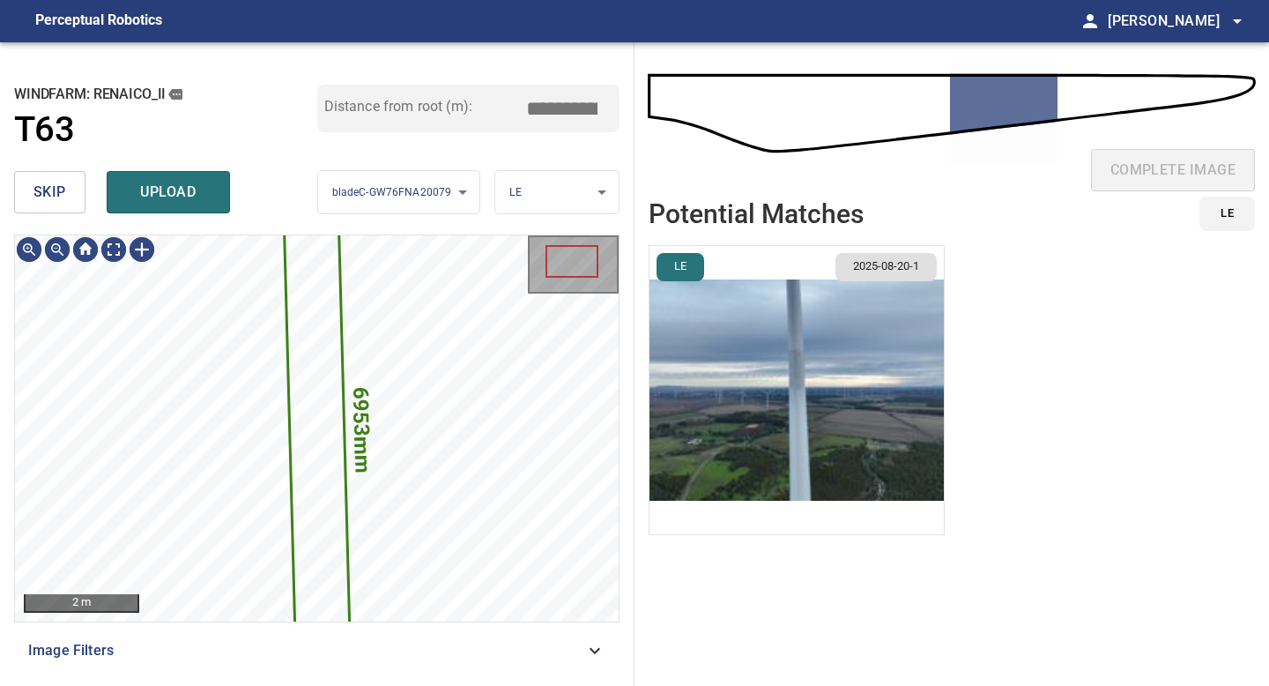
click at [733, 352] on img "button" at bounding box center [796, 390] width 294 height 288
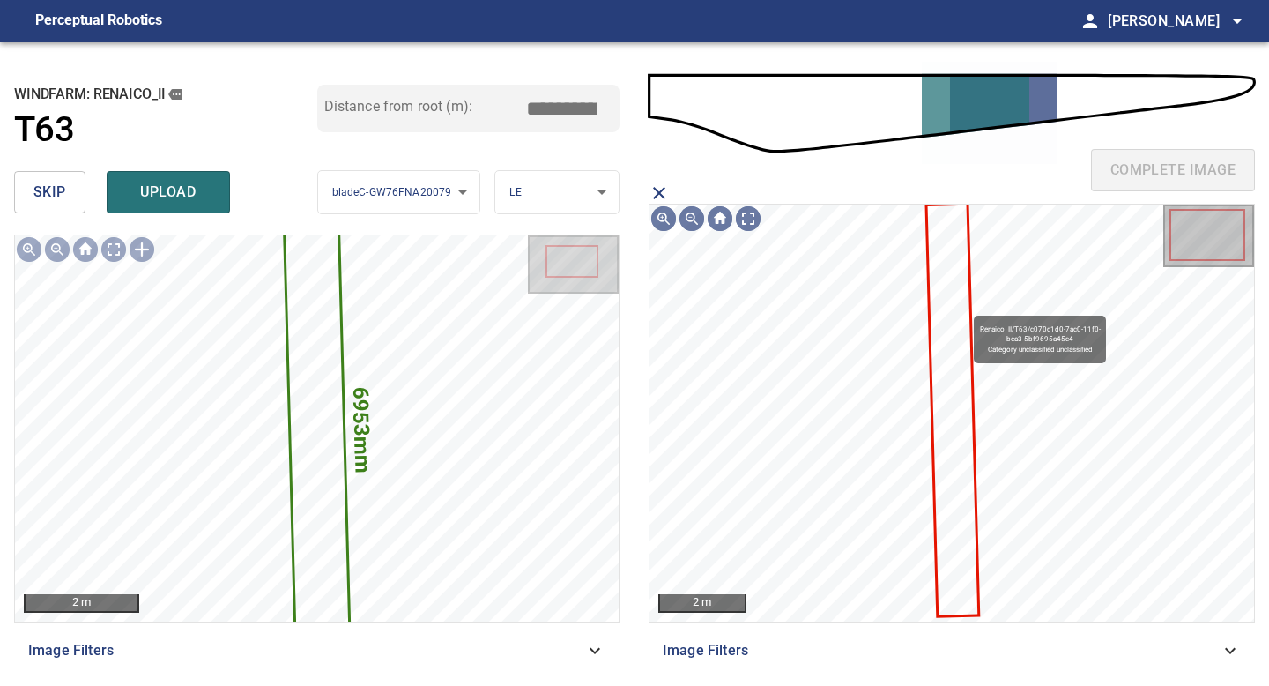
click at [965, 308] on icon at bounding box center [953, 409] width 50 height 410
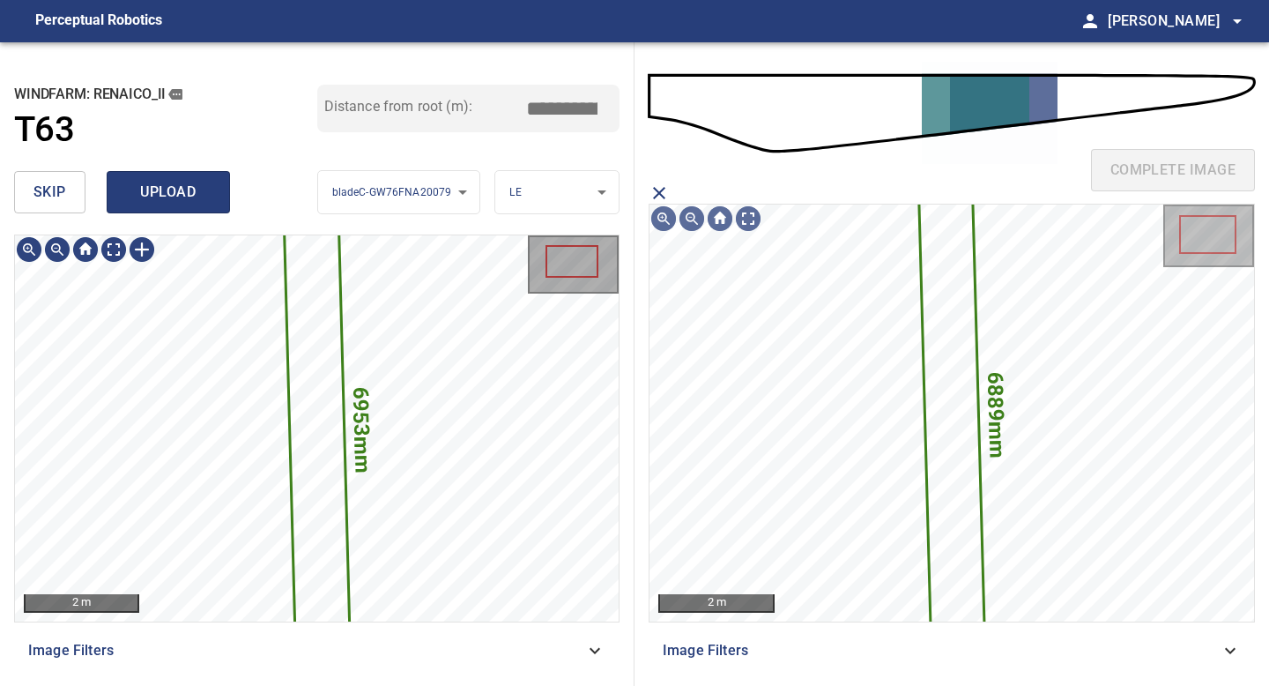
click at [151, 194] on span "upload" at bounding box center [168, 192] width 85 height 25
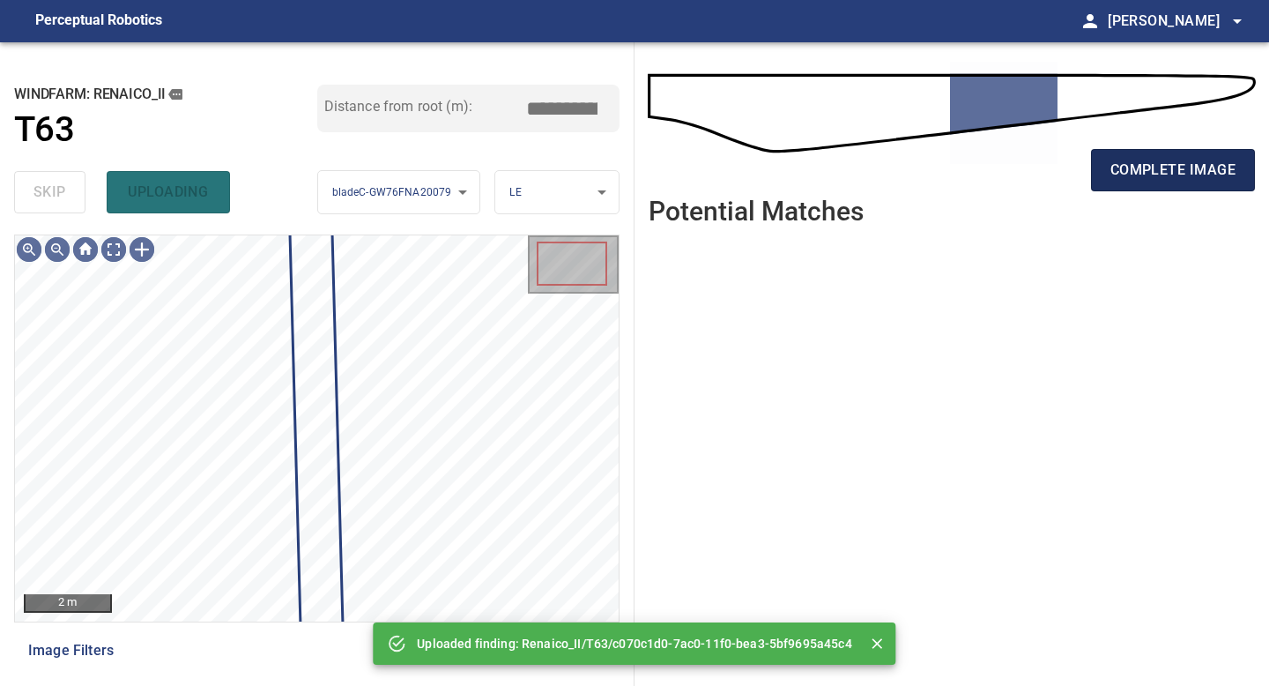
click at [1136, 169] on span "complete image" at bounding box center [1172, 170] width 125 height 25
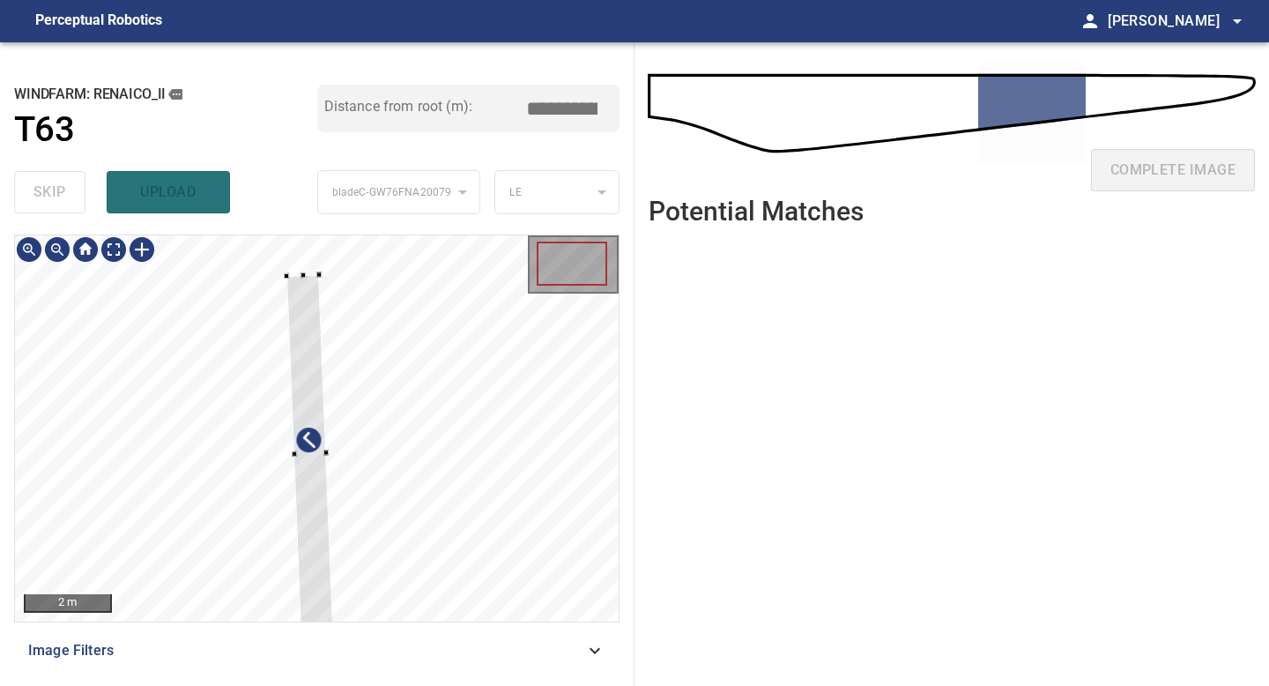
click at [304, 278] on div at bounding box center [309, 453] width 47 height 358
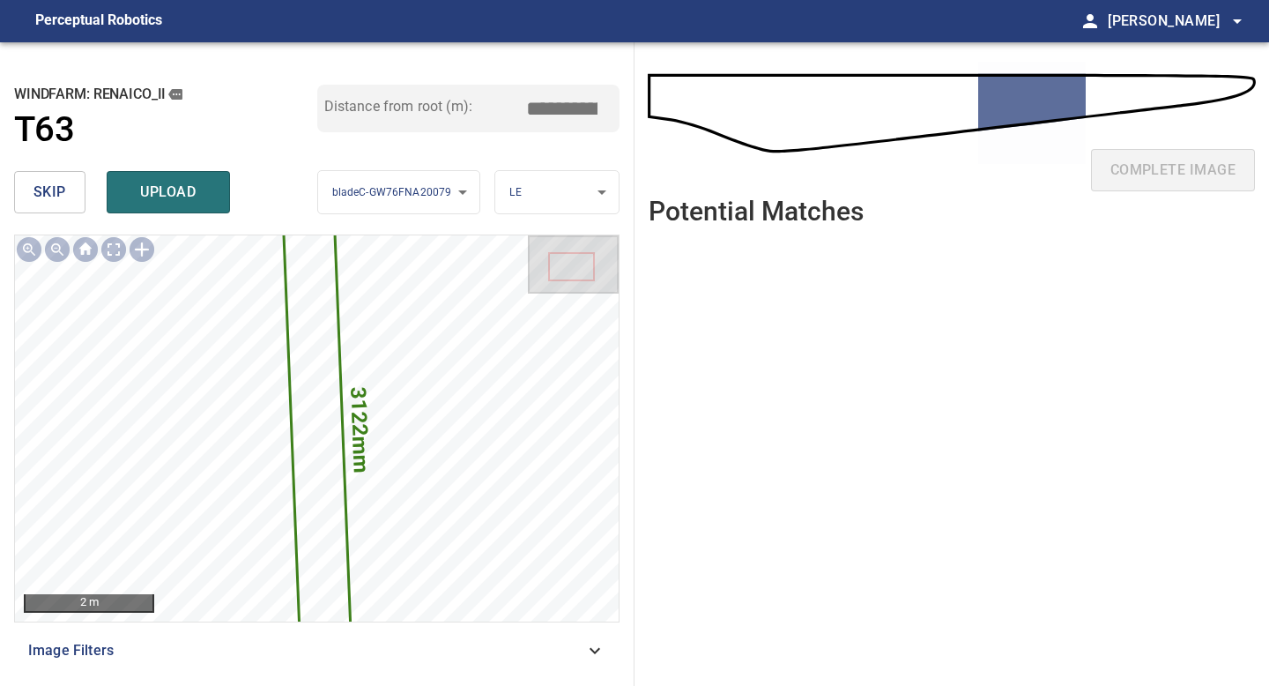
drag, startPoint x: 568, startPoint y: 100, endPoint x: 557, endPoint y: 100, distance: 11.5
click at [557, 100] on input "*****" at bounding box center [568, 108] width 88 height 33
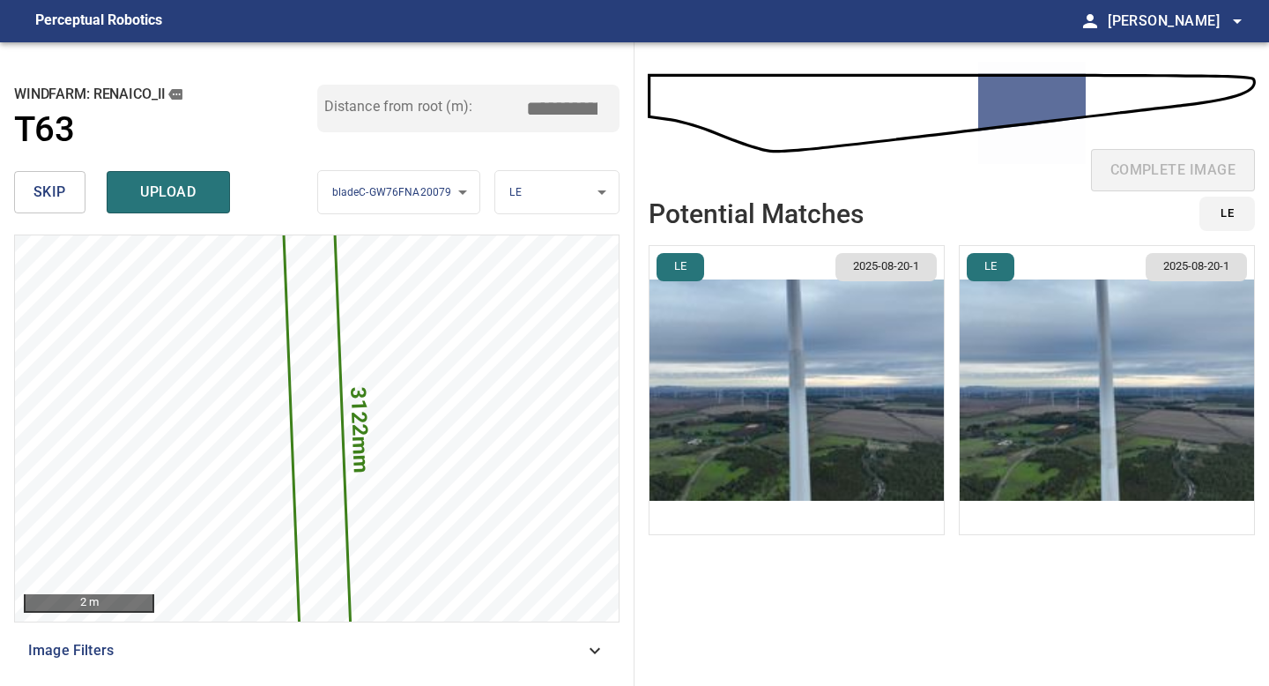
type input "*****"
click at [786, 360] on img "button" at bounding box center [796, 390] width 294 height 288
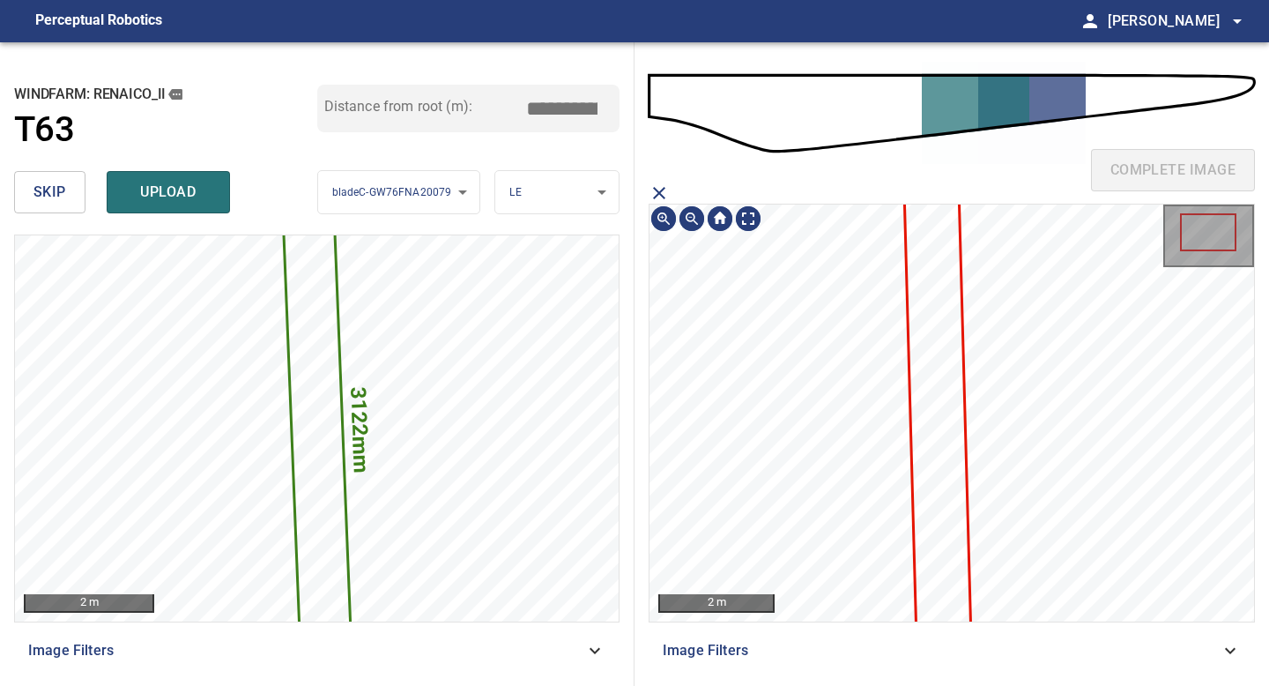
click at [946, 338] on icon at bounding box center [938, 433] width 66 height 544
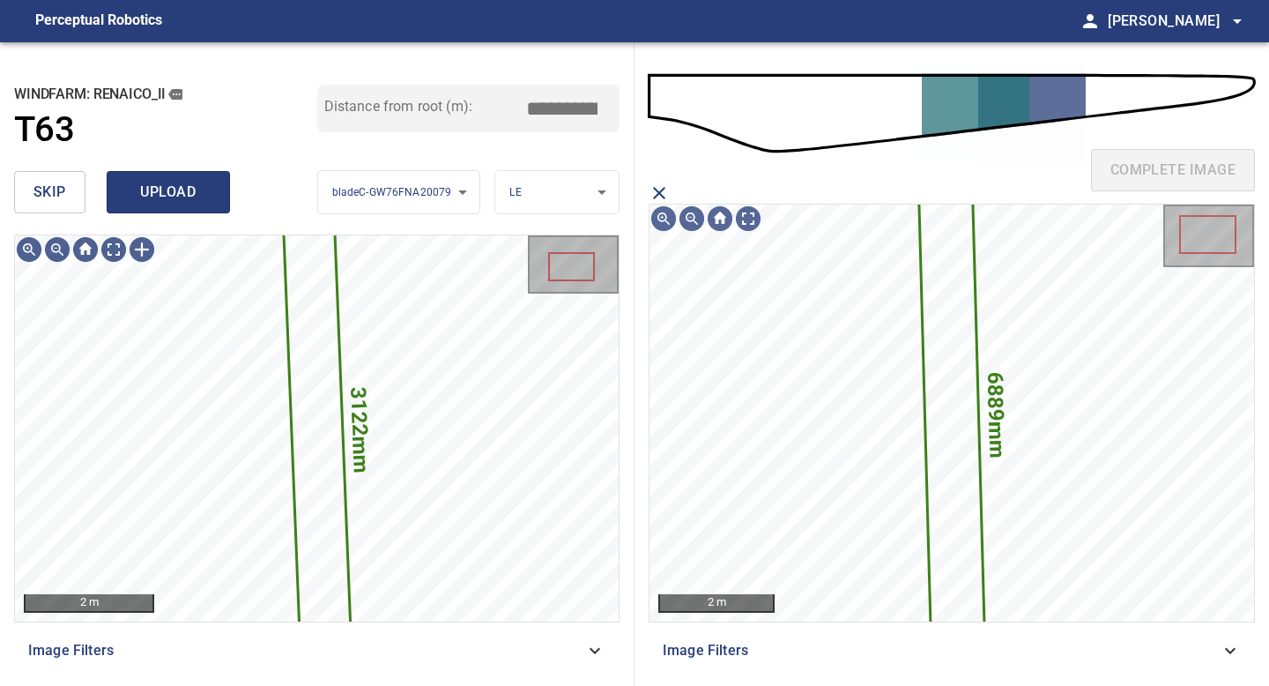
click at [170, 209] on button "upload" at bounding box center [168, 192] width 123 height 42
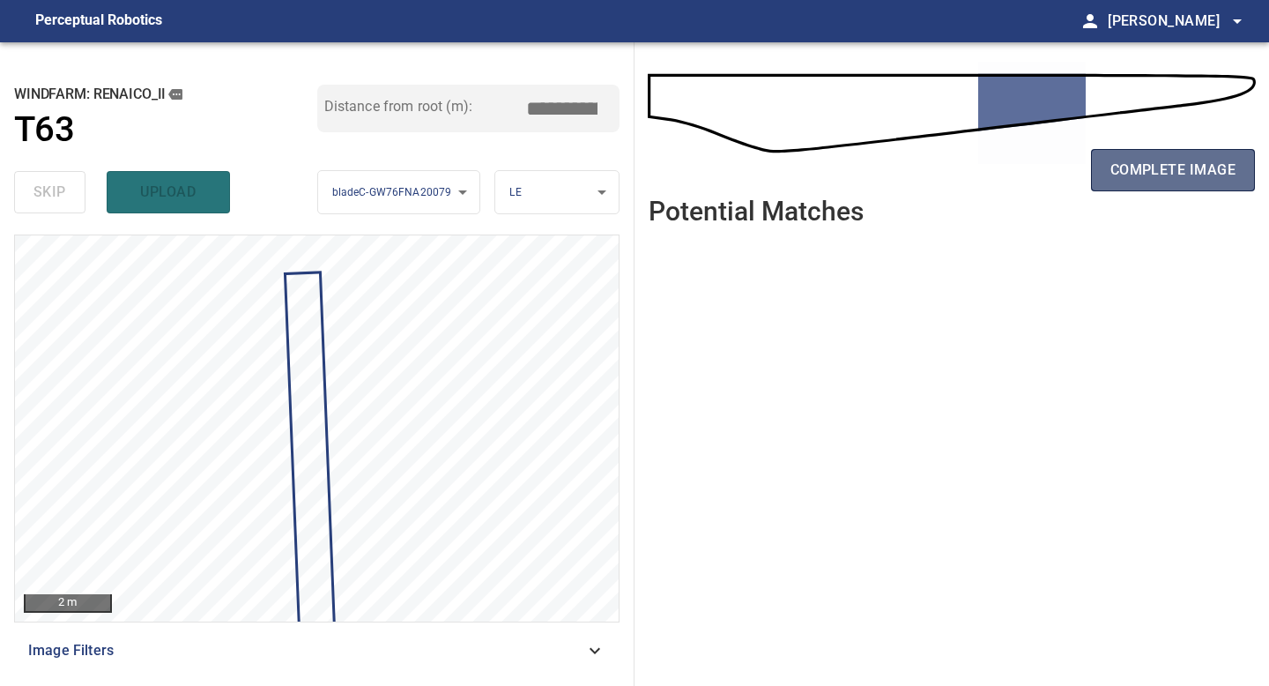
click at [1172, 176] on span "complete image" at bounding box center [1172, 170] width 125 height 25
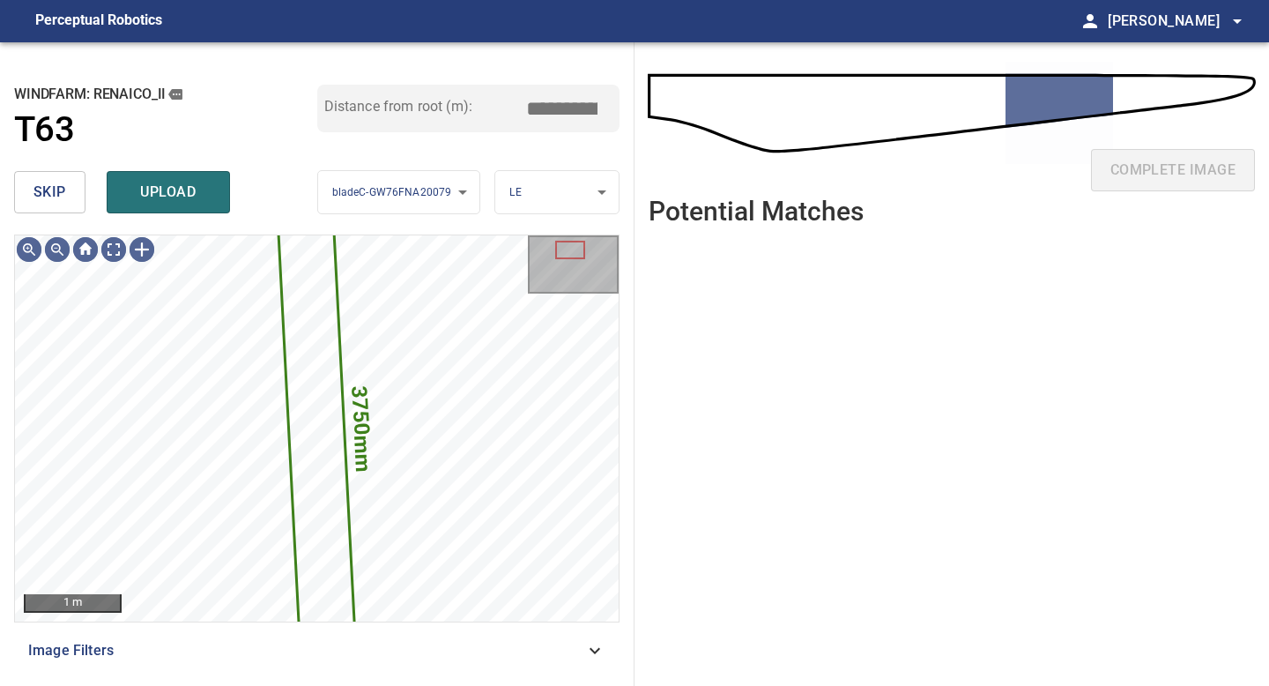
click at [58, 197] on span "skip" at bounding box center [49, 192] width 33 height 25
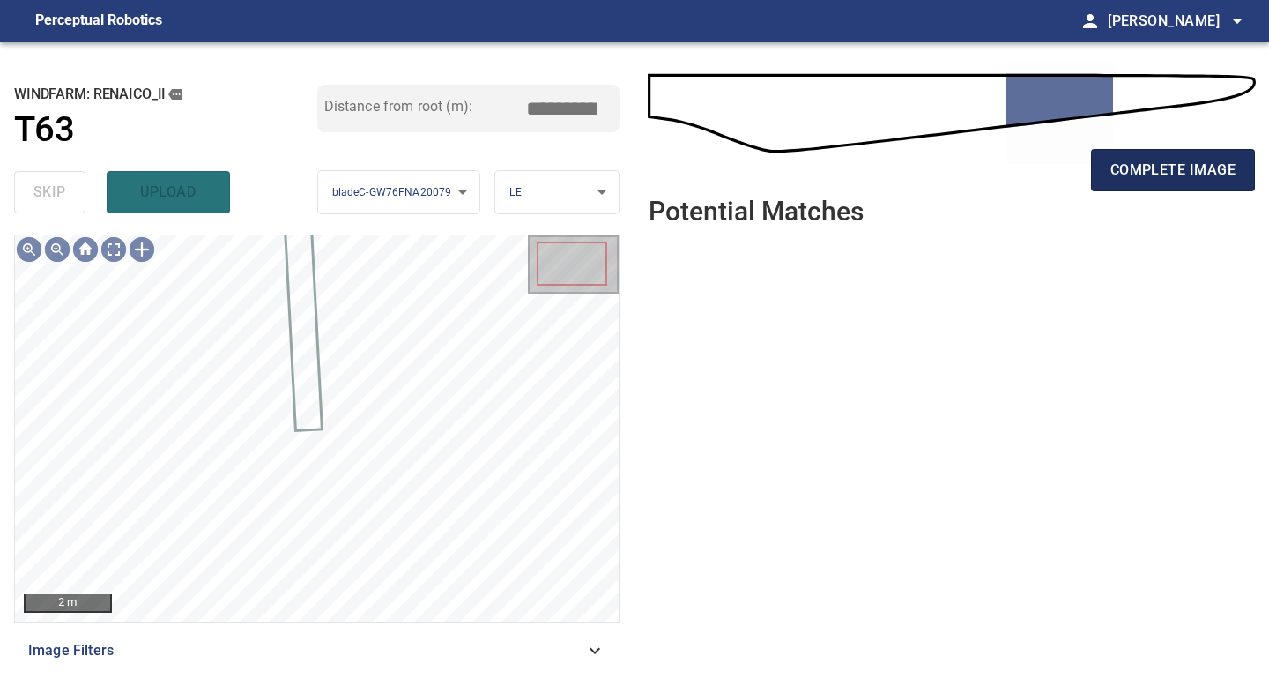
click at [1111, 170] on span "complete image" at bounding box center [1172, 170] width 125 height 25
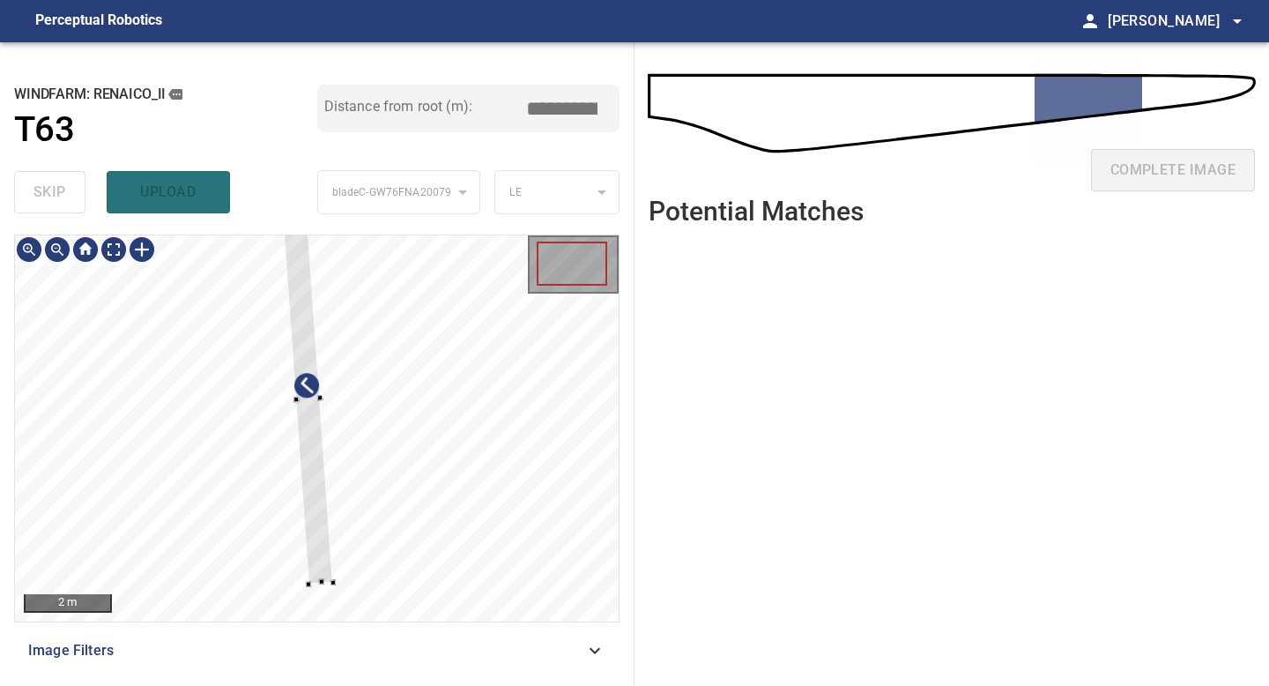
click at [324, 583] on div at bounding box center [317, 428] width 604 height 386
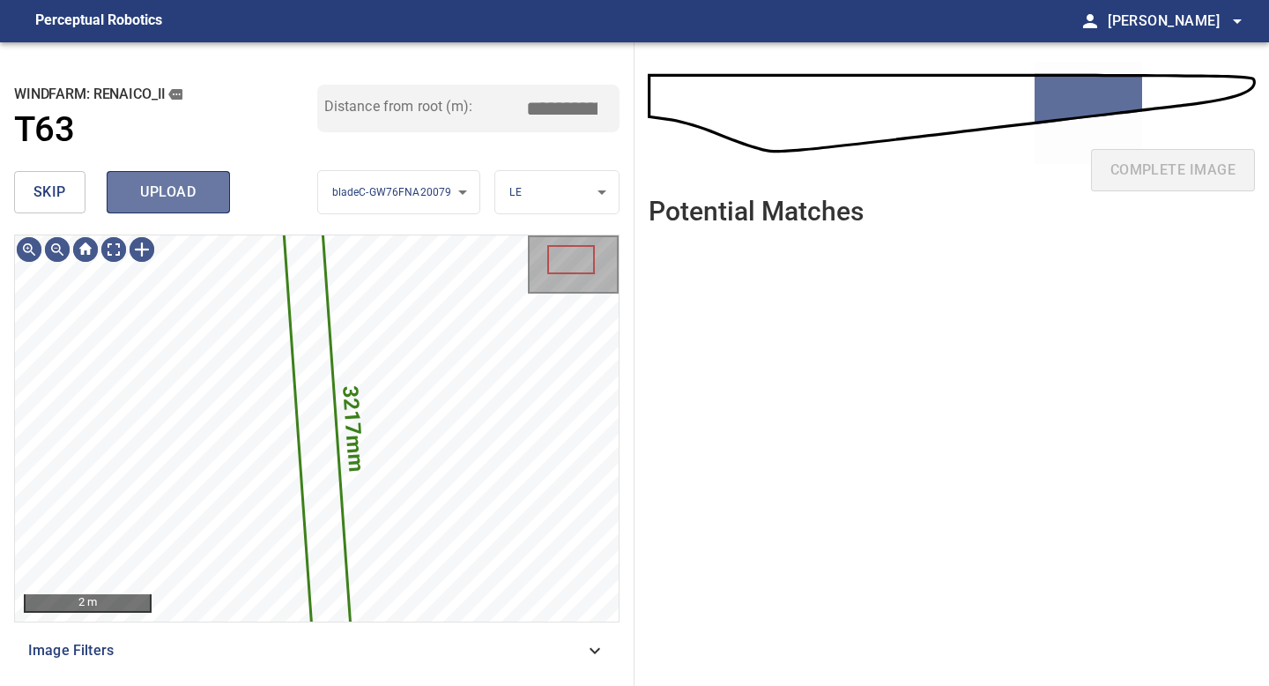
click at [187, 202] on span "upload" at bounding box center [168, 192] width 85 height 25
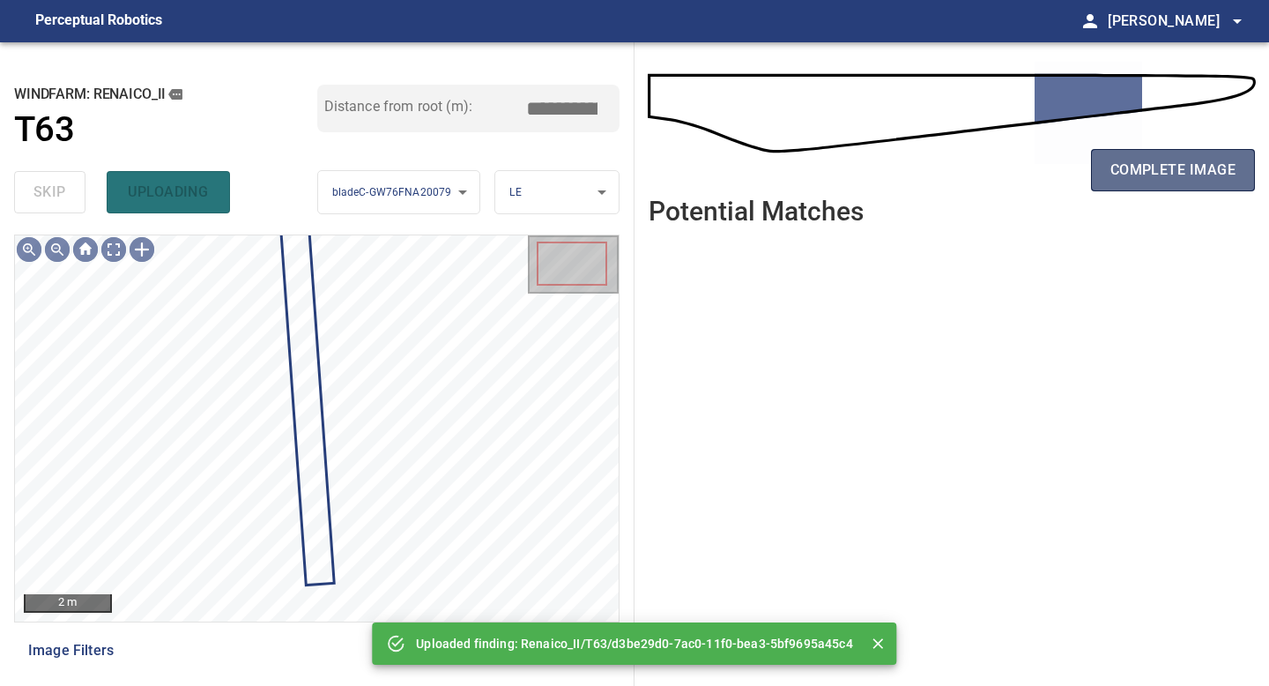
click at [1161, 165] on span "complete image" at bounding box center [1172, 170] width 125 height 25
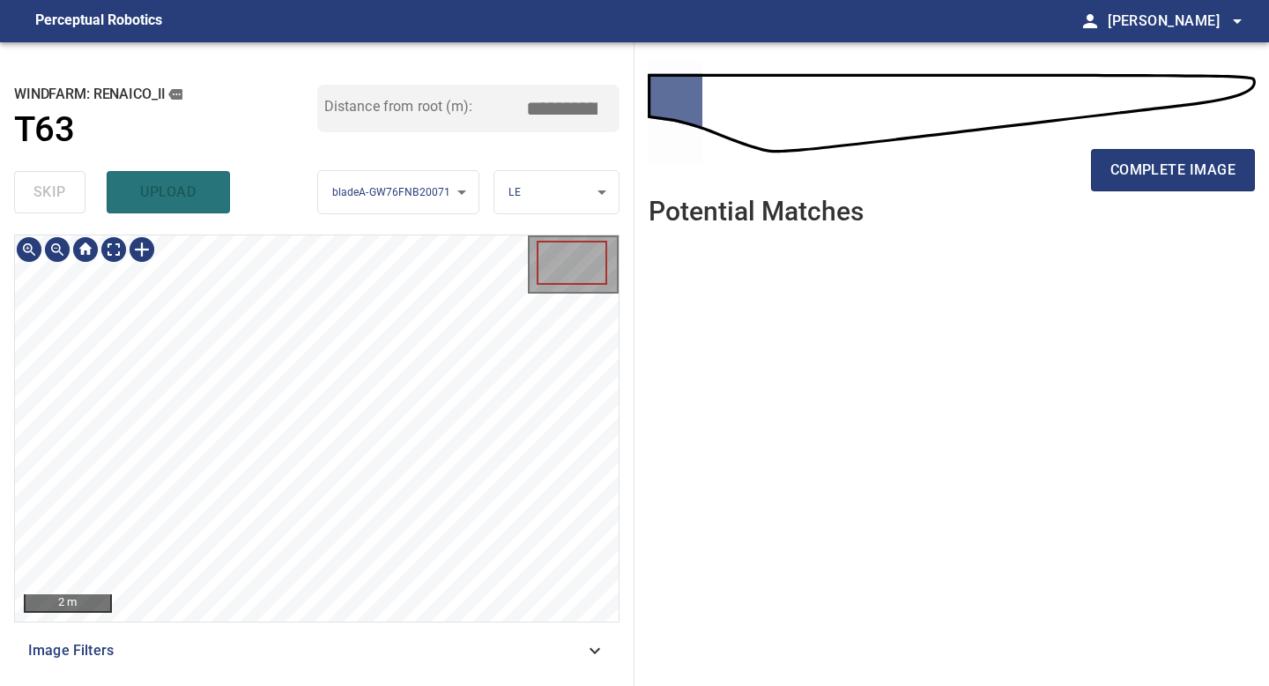
click at [347, 624] on div "2 m Image Filters" at bounding box center [316, 452] width 605 height 437
click at [1136, 181] on span "complete image" at bounding box center [1172, 170] width 125 height 25
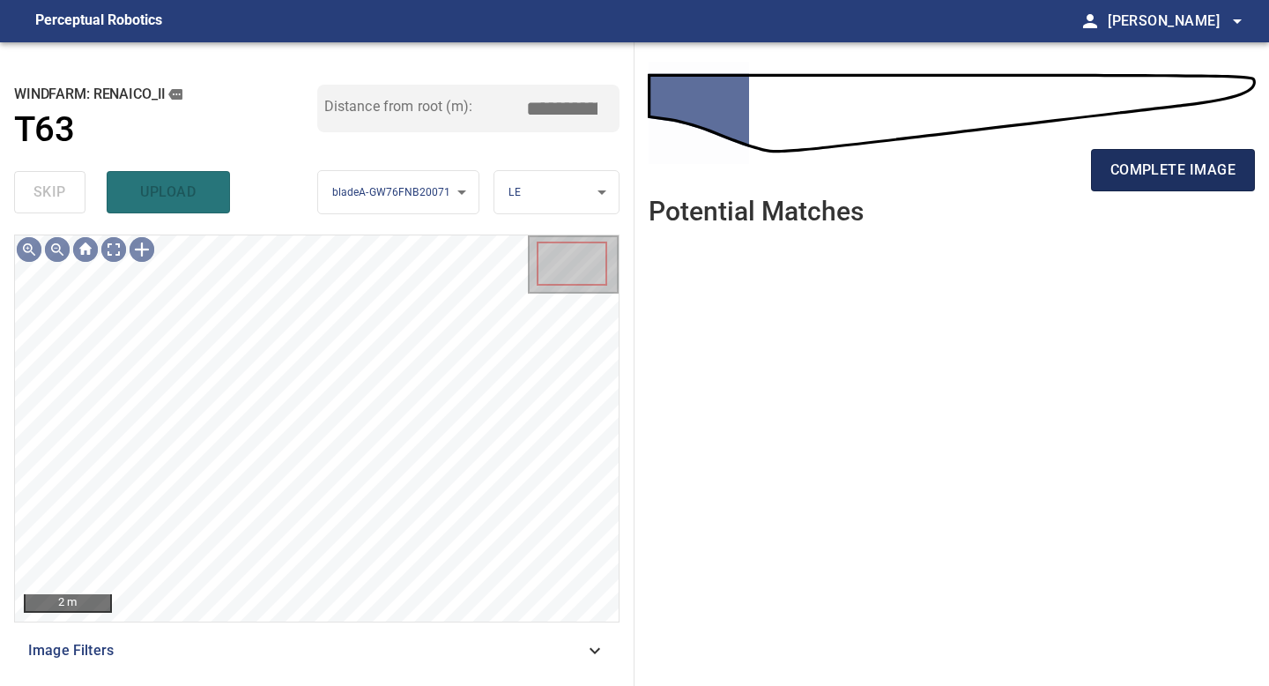
click at [1139, 174] on span "complete image" at bounding box center [1172, 170] width 125 height 25
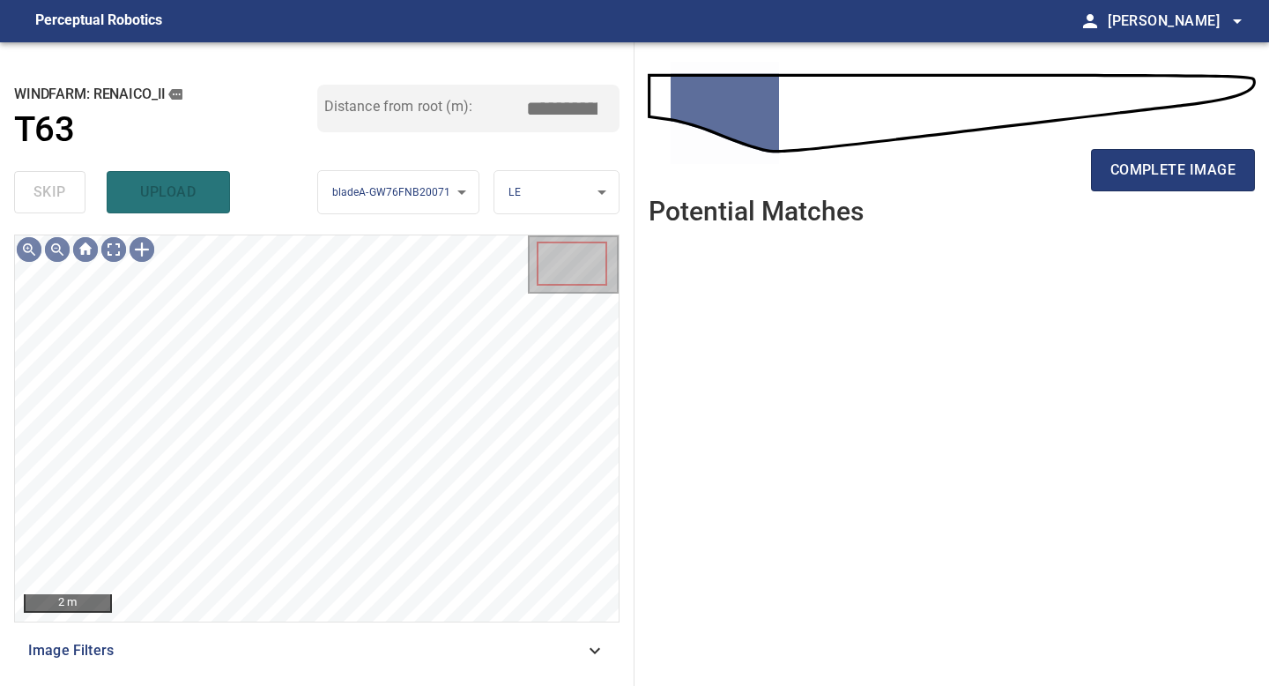
click at [1139, 174] on span "complete image" at bounding box center [1172, 170] width 125 height 25
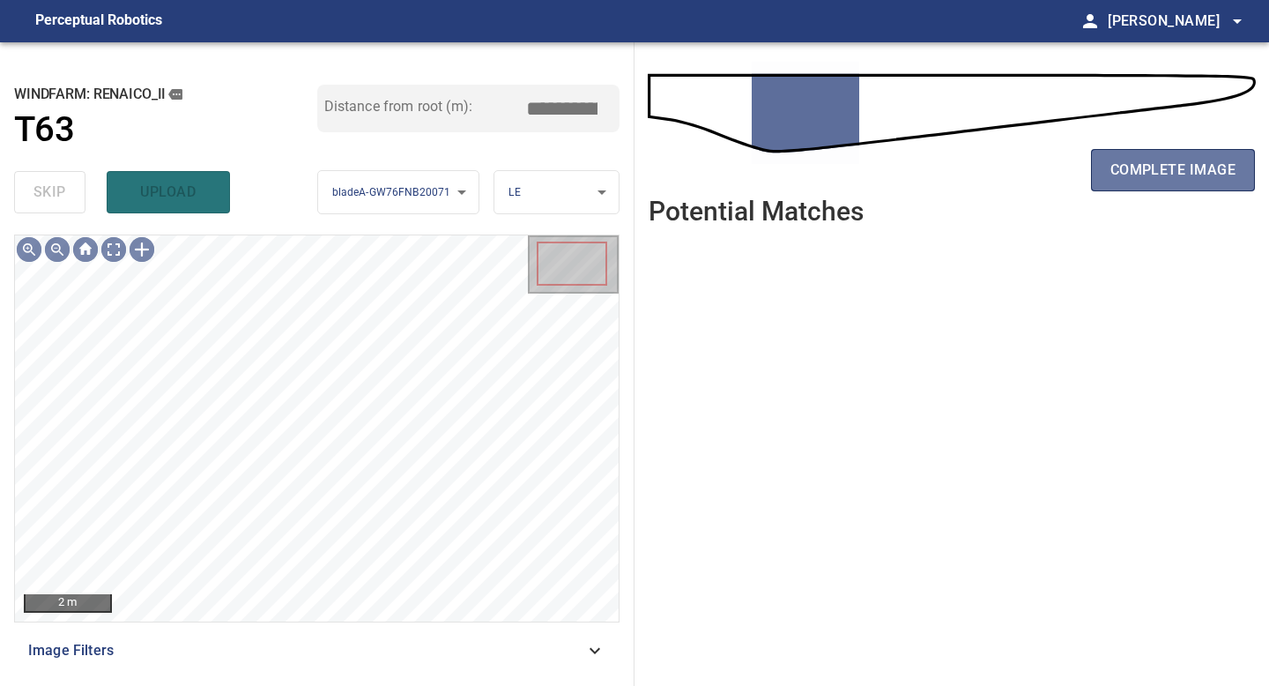
click at [1139, 174] on span "complete image" at bounding box center [1172, 170] width 125 height 25
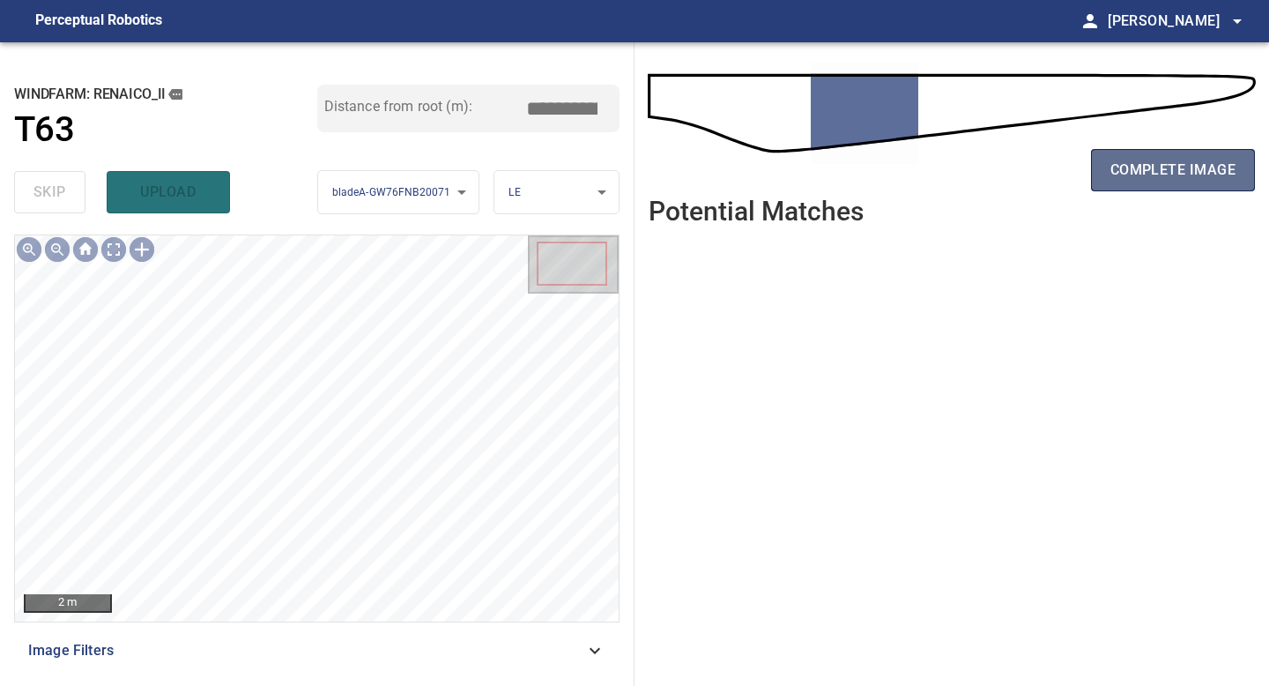
click at [1155, 167] on span "complete image" at bounding box center [1172, 170] width 125 height 25
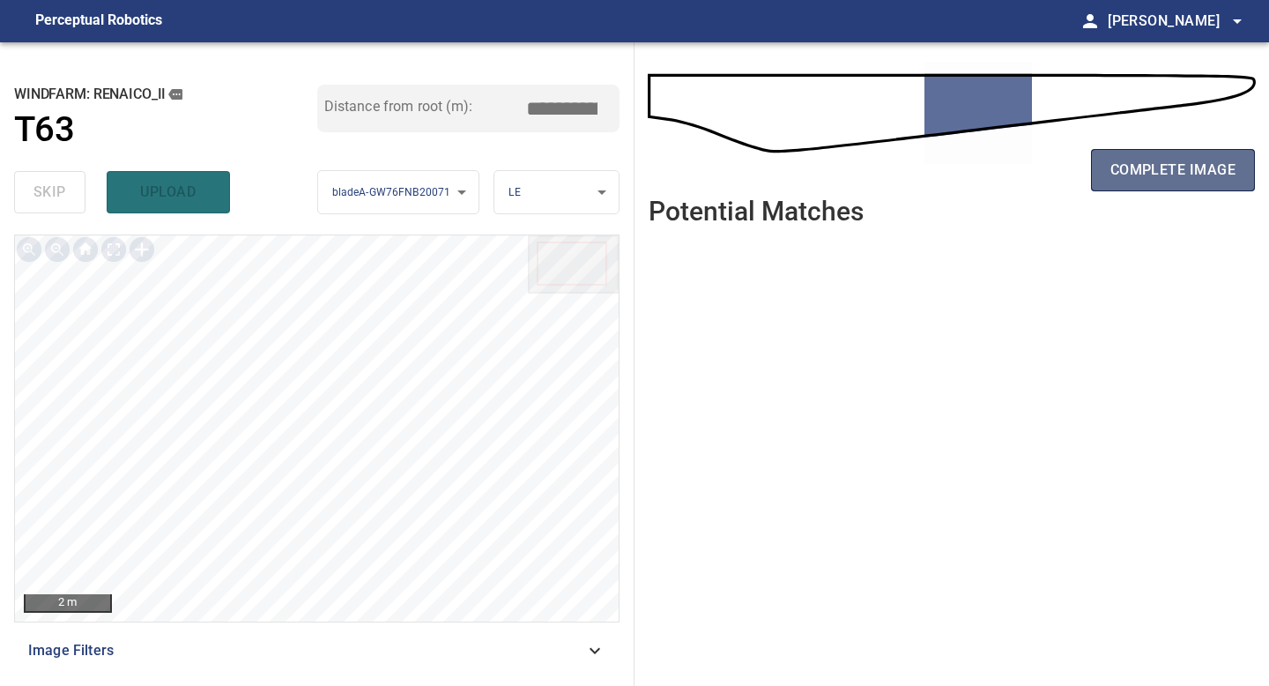
click at [1157, 170] on span "complete image" at bounding box center [1172, 170] width 125 height 25
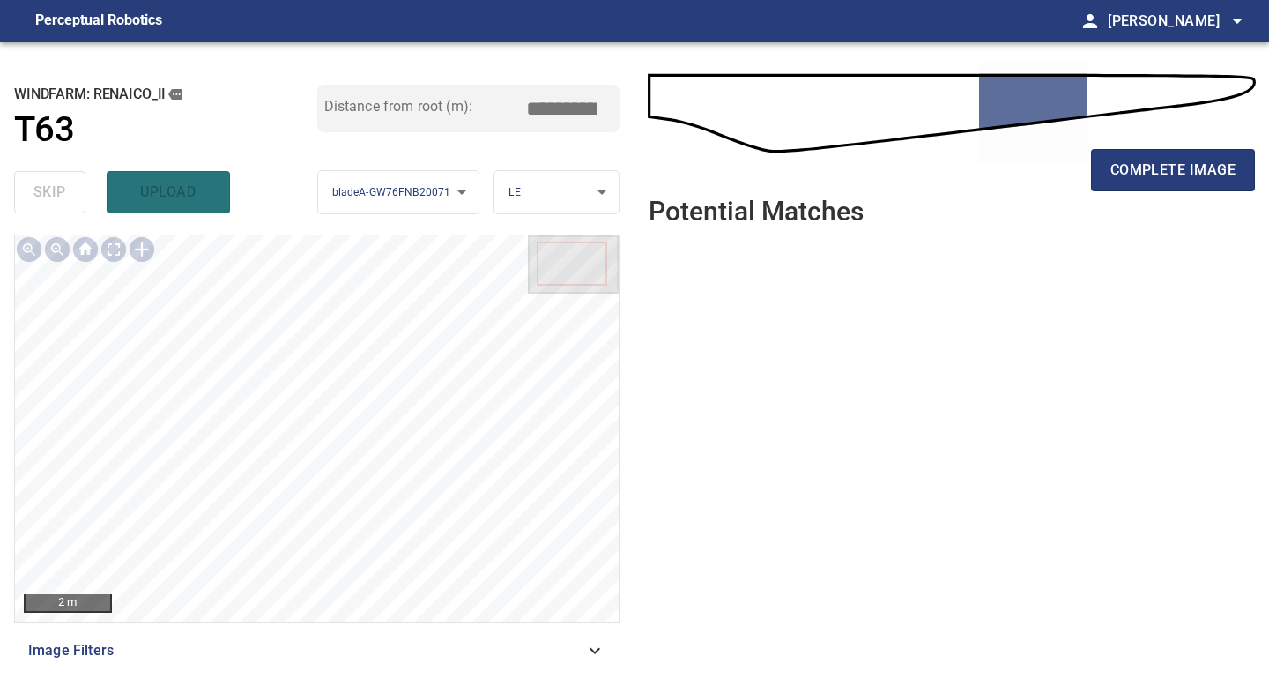
click at [1156, 170] on span "complete image" at bounding box center [1172, 170] width 125 height 25
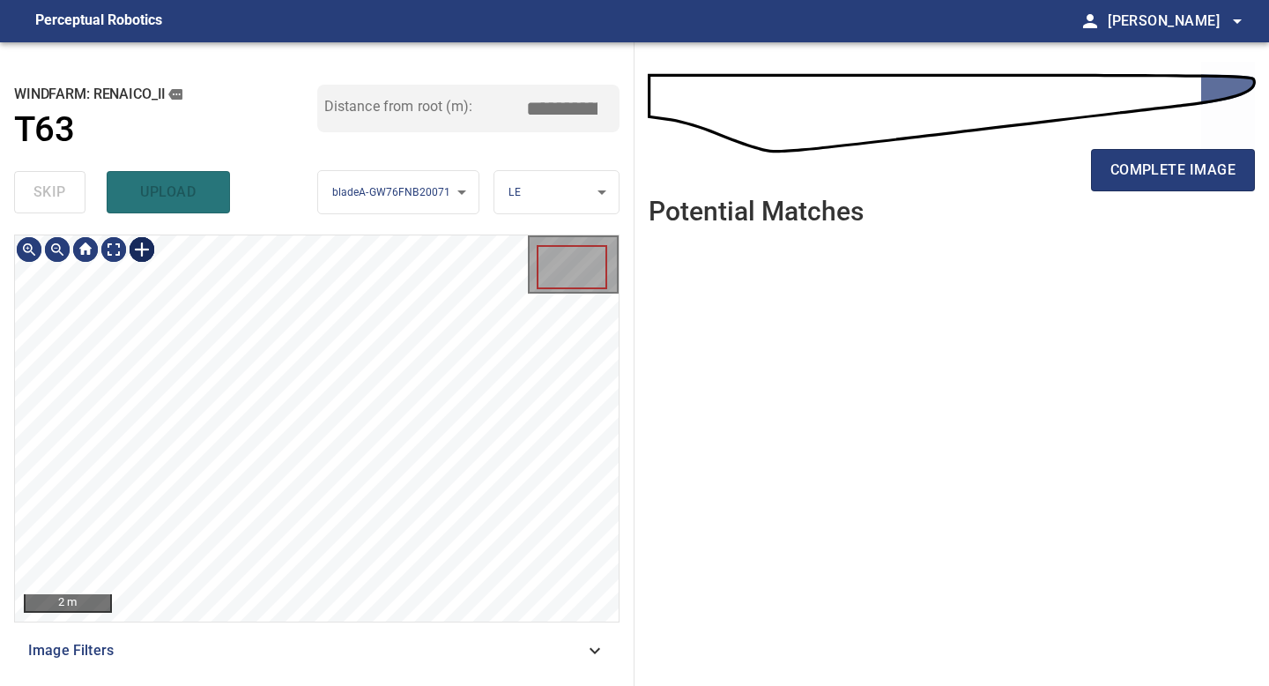
click at [145, 252] on div at bounding box center [142, 249] width 28 height 28
click at [321, 549] on div at bounding box center [317, 428] width 604 height 386
click at [313, 529] on div at bounding box center [293, 430] width 61 height 248
click at [309, 531] on div at bounding box center [293, 433] width 61 height 248
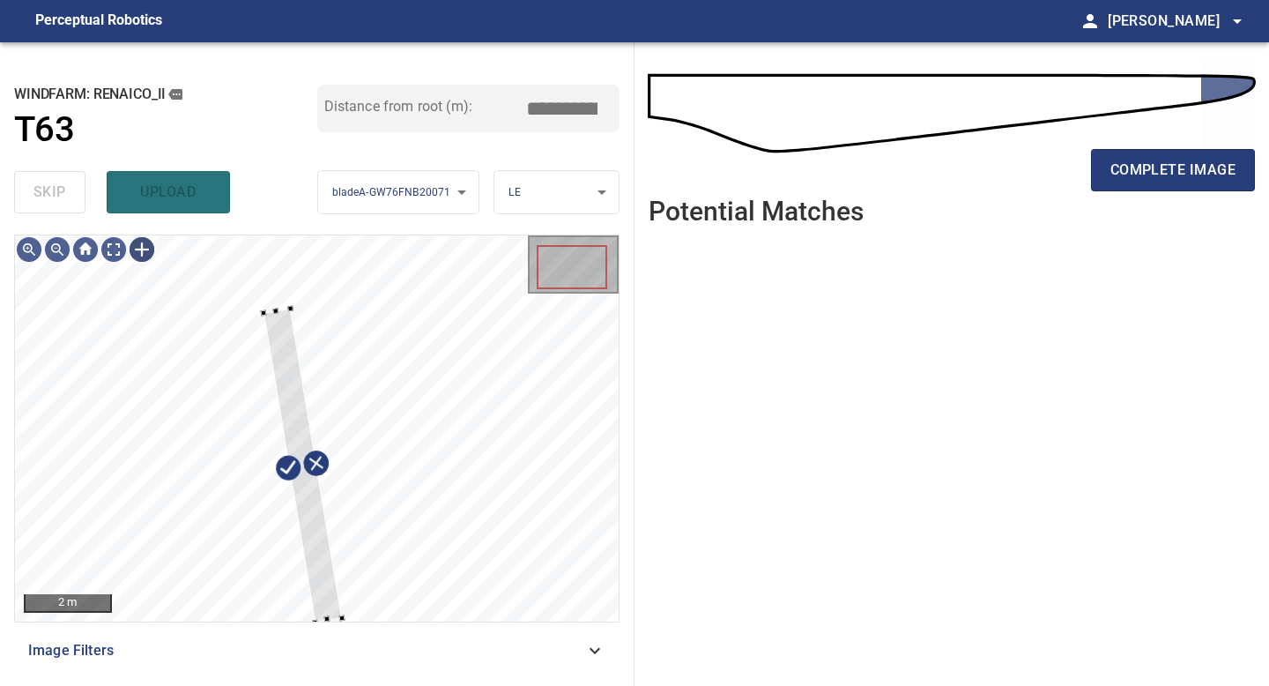
click at [342, 645] on div "2 m Image Filters" at bounding box center [316, 452] width 605 height 437
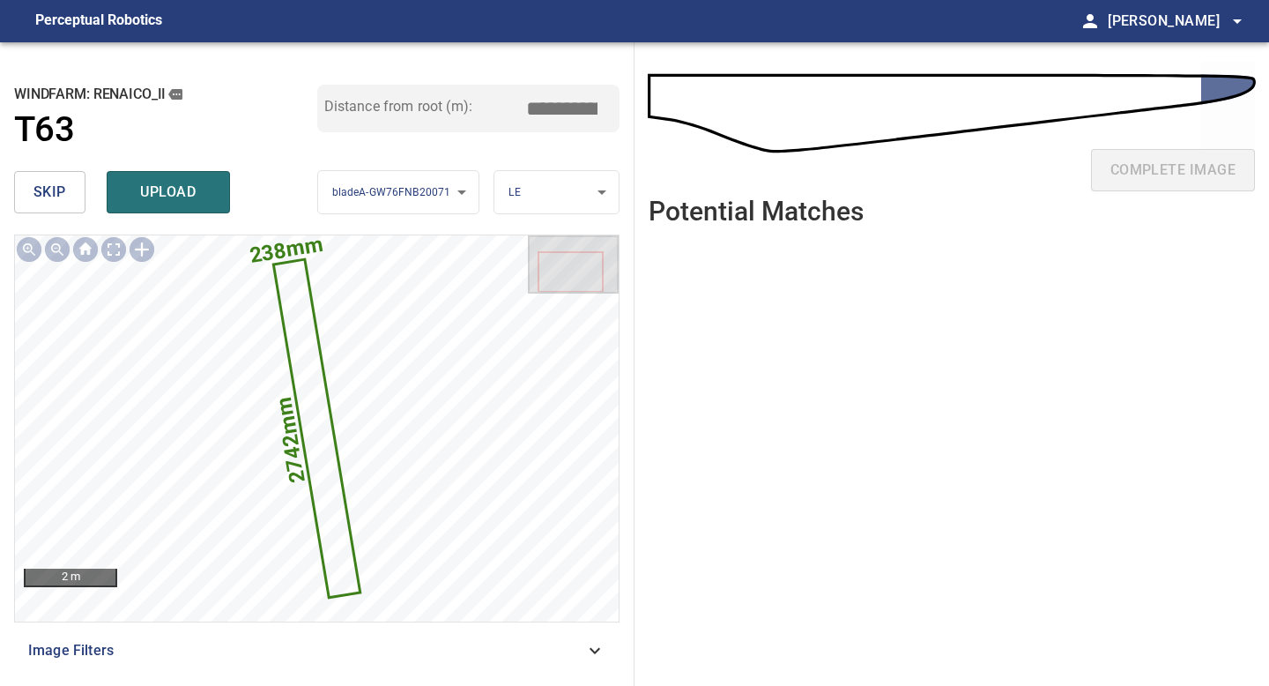
drag, startPoint x: 571, startPoint y: 106, endPoint x: 400, endPoint y: 106, distance: 171.0
click at [428, 106] on div "Distance from root (m): *****" at bounding box center [468, 109] width 303 height 48
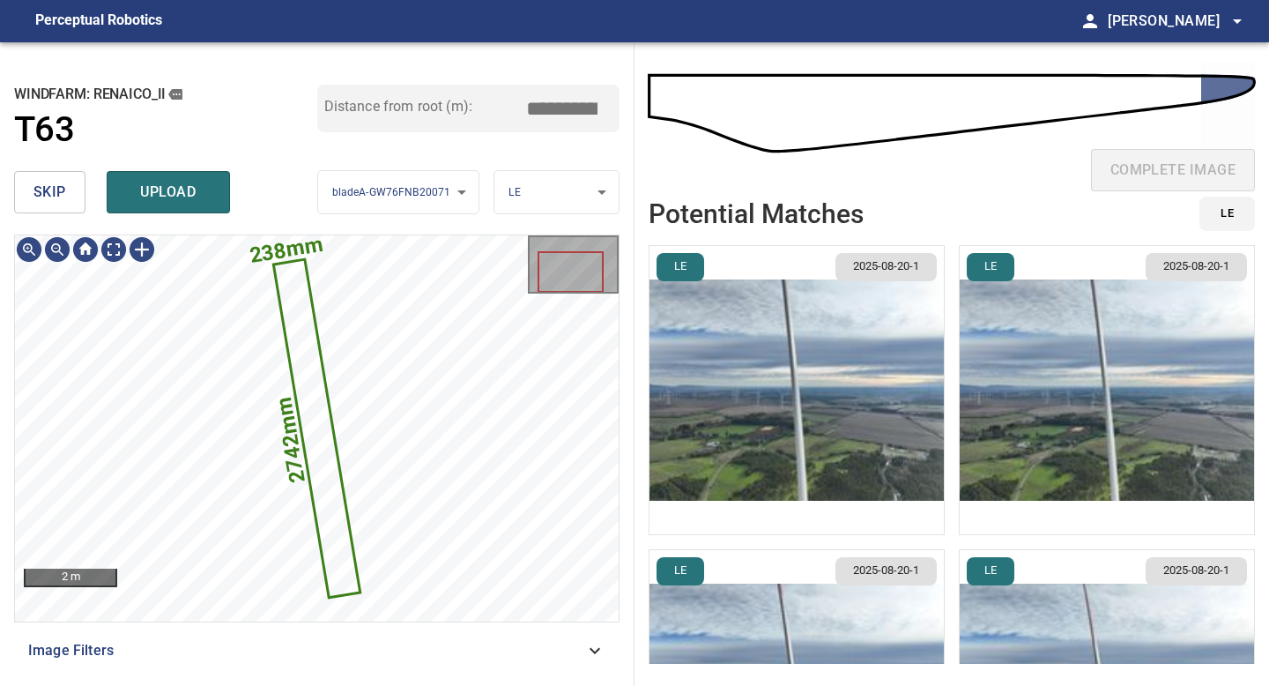
type input "*****"
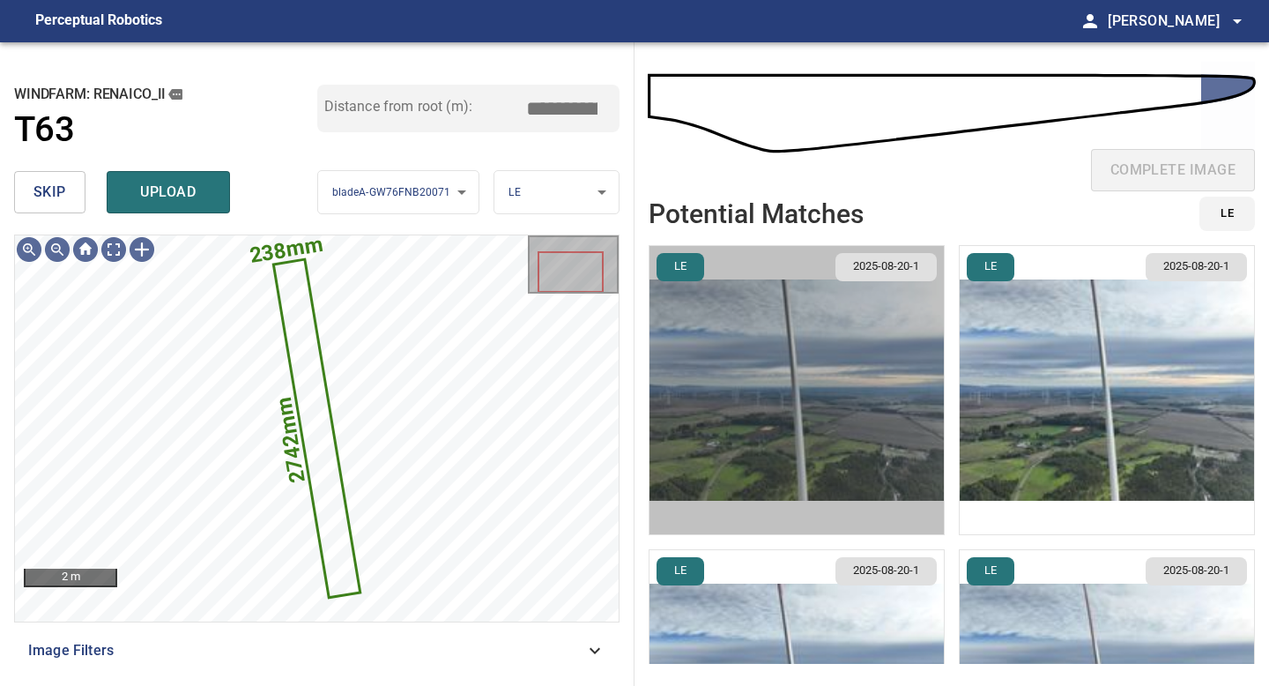
click at [763, 380] on img "button" at bounding box center [796, 390] width 294 height 288
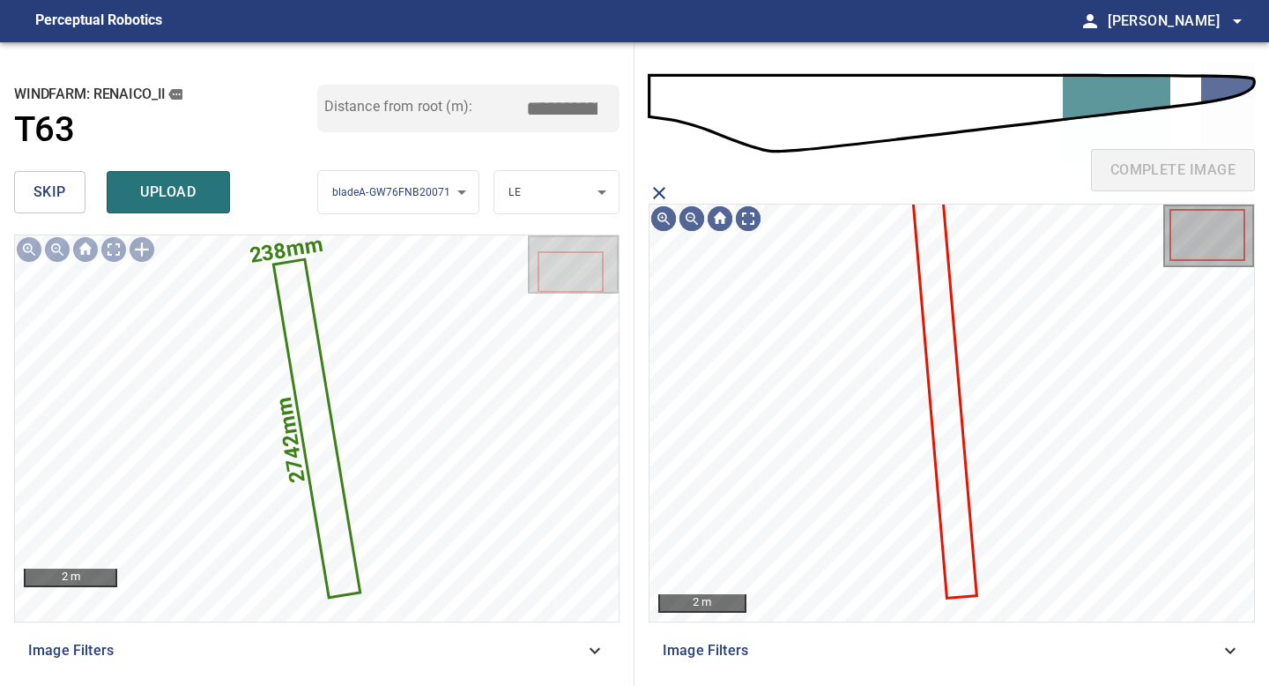
click at [936, 325] on icon at bounding box center [943, 387] width 63 height 417
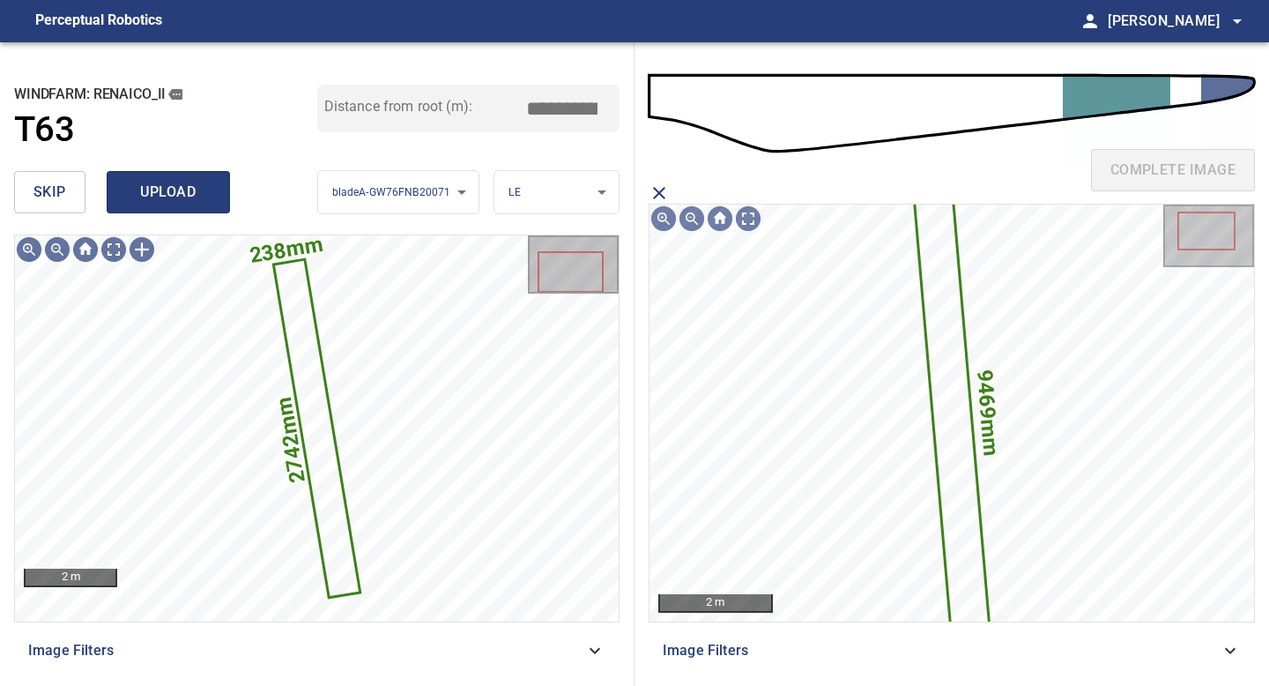
click at [149, 203] on span "upload" at bounding box center [168, 192] width 85 height 25
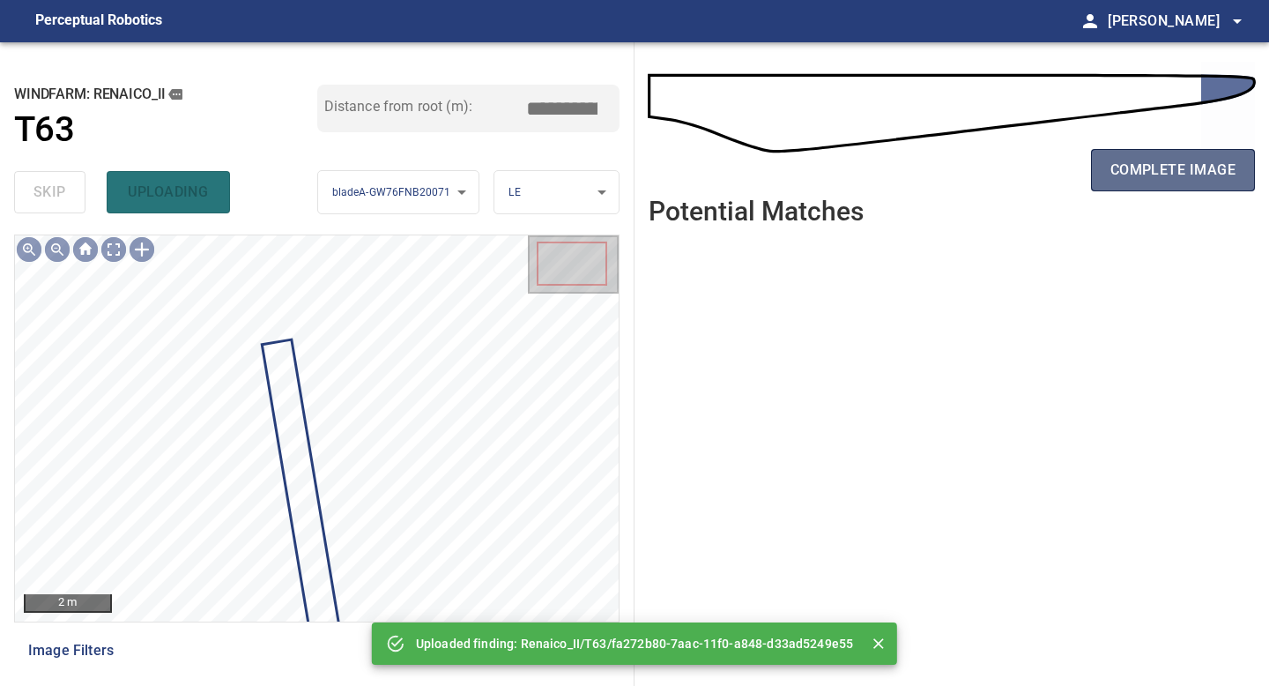
click at [1156, 162] on span "complete image" at bounding box center [1172, 170] width 125 height 25
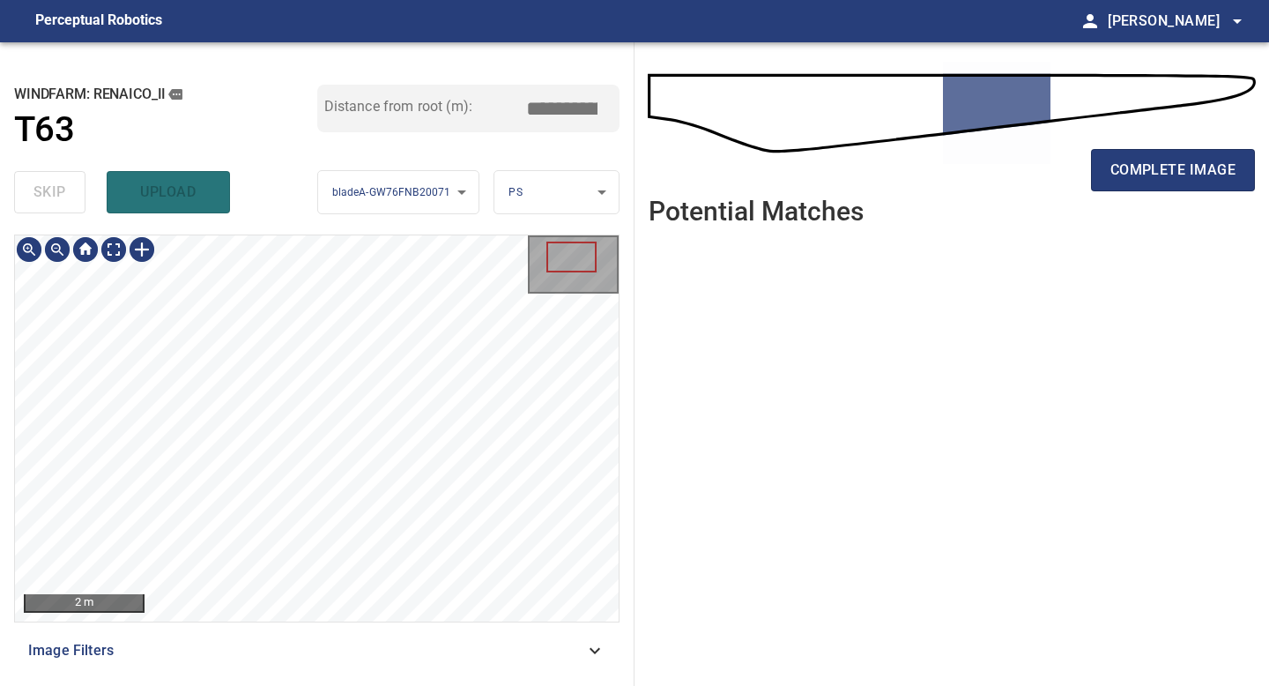
click at [371, 680] on div "**********" at bounding box center [317, 363] width 634 height 643
click at [1175, 184] on button "complete image" at bounding box center [1173, 170] width 164 height 42
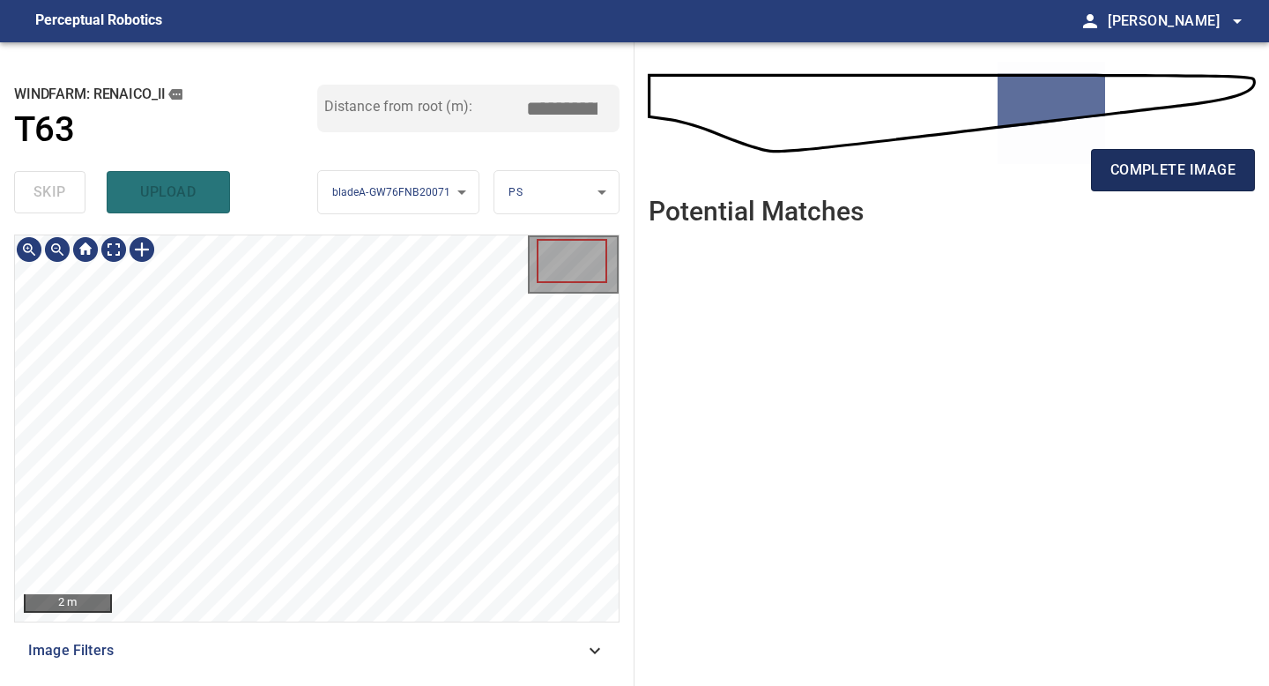
click at [1124, 174] on span "complete image" at bounding box center [1172, 170] width 125 height 25
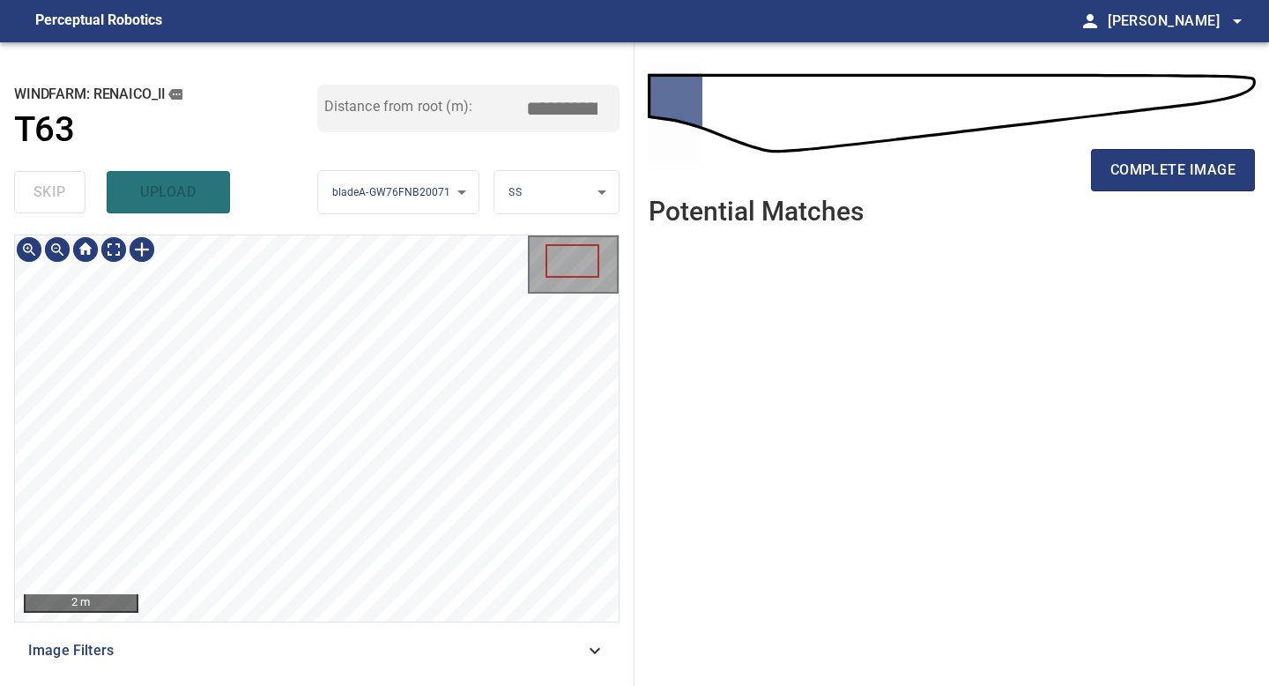
click at [334, 671] on div "2 m Image Filters" at bounding box center [316, 452] width 605 height 437
click at [1172, 167] on span "complete image" at bounding box center [1172, 170] width 125 height 25
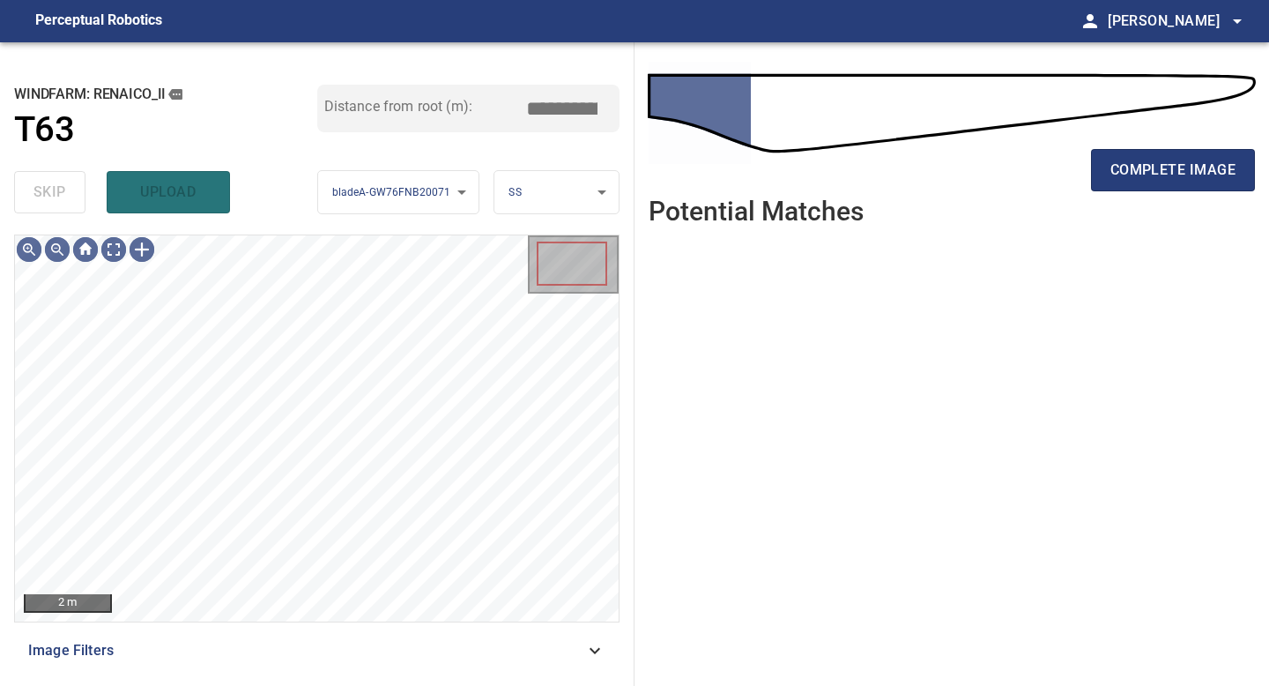
click at [1172, 167] on span "complete image" at bounding box center [1172, 170] width 125 height 25
click at [1188, 168] on span "complete image" at bounding box center [1172, 170] width 125 height 25
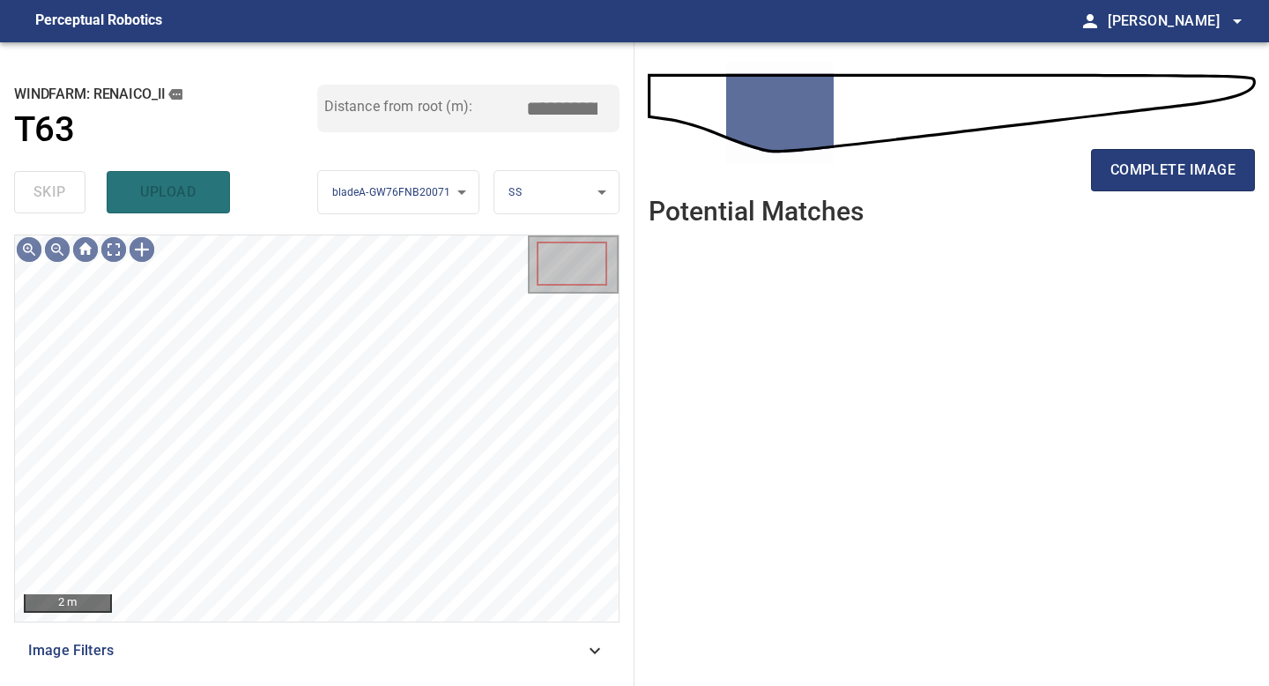
click at [1188, 168] on span "complete image" at bounding box center [1172, 170] width 125 height 25
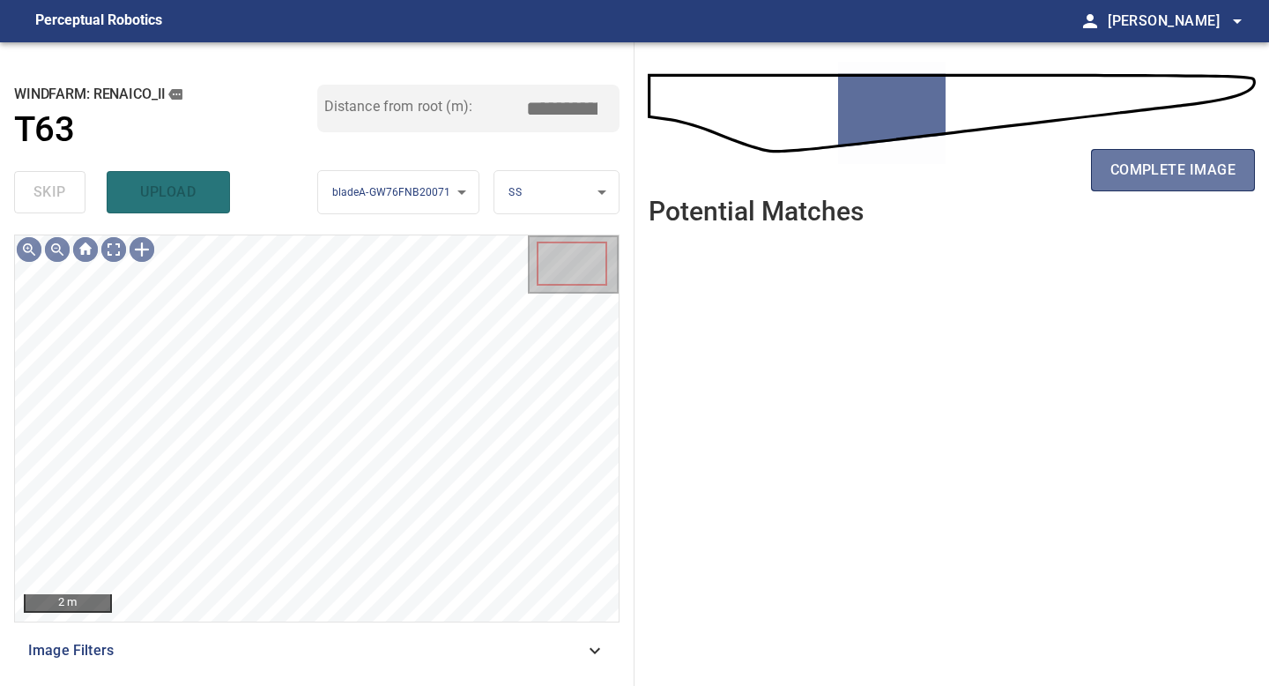
click at [1188, 168] on span "complete image" at bounding box center [1172, 170] width 125 height 25
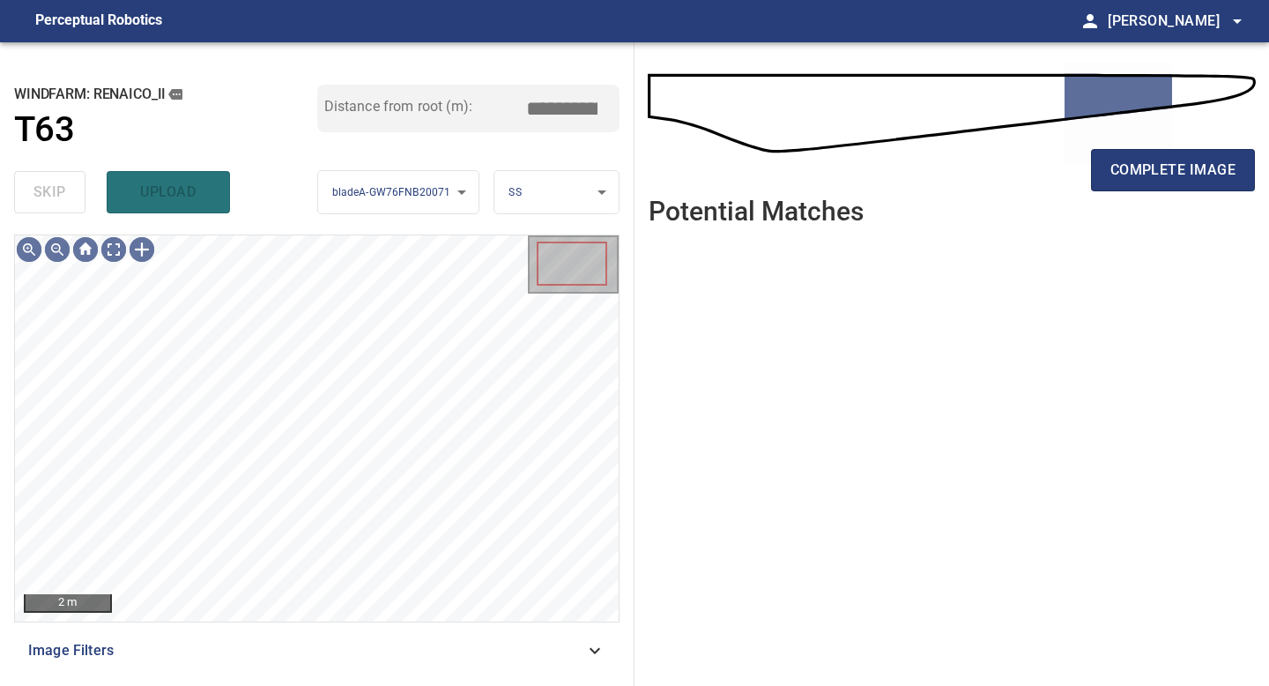
click at [1188, 168] on span "complete image" at bounding box center [1172, 170] width 125 height 25
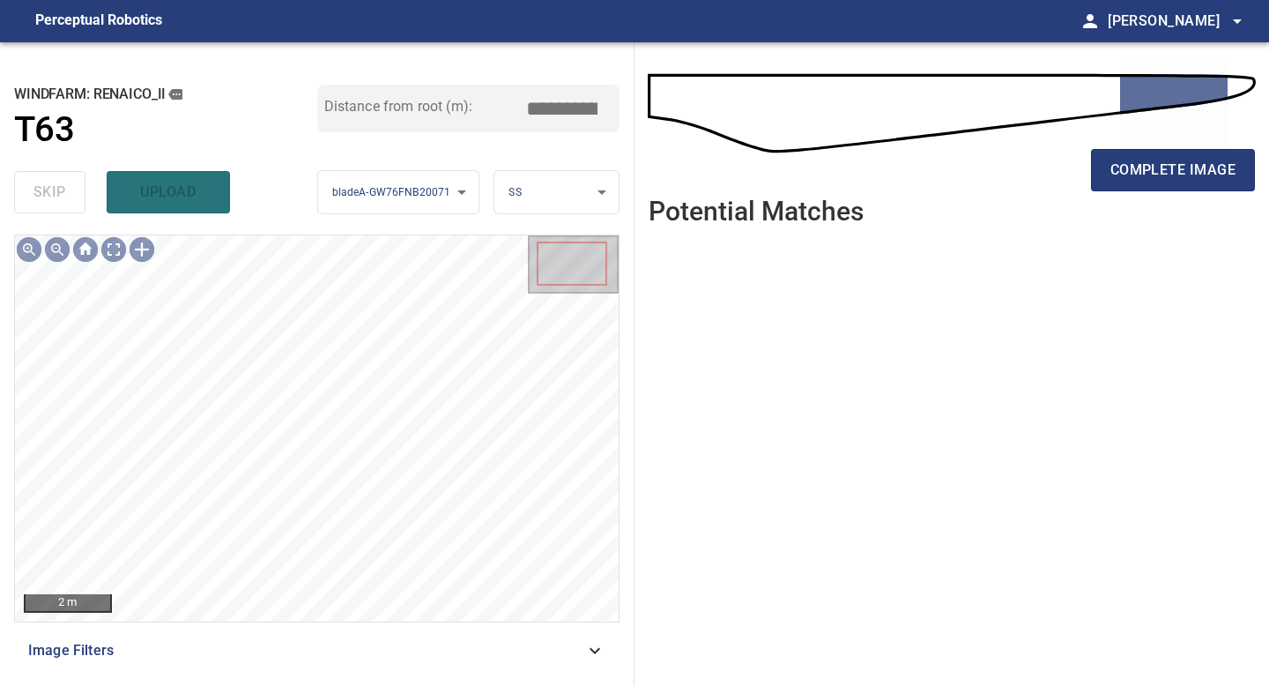
click at [1188, 168] on span "complete image" at bounding box center [1172, 170] width 125 height 25
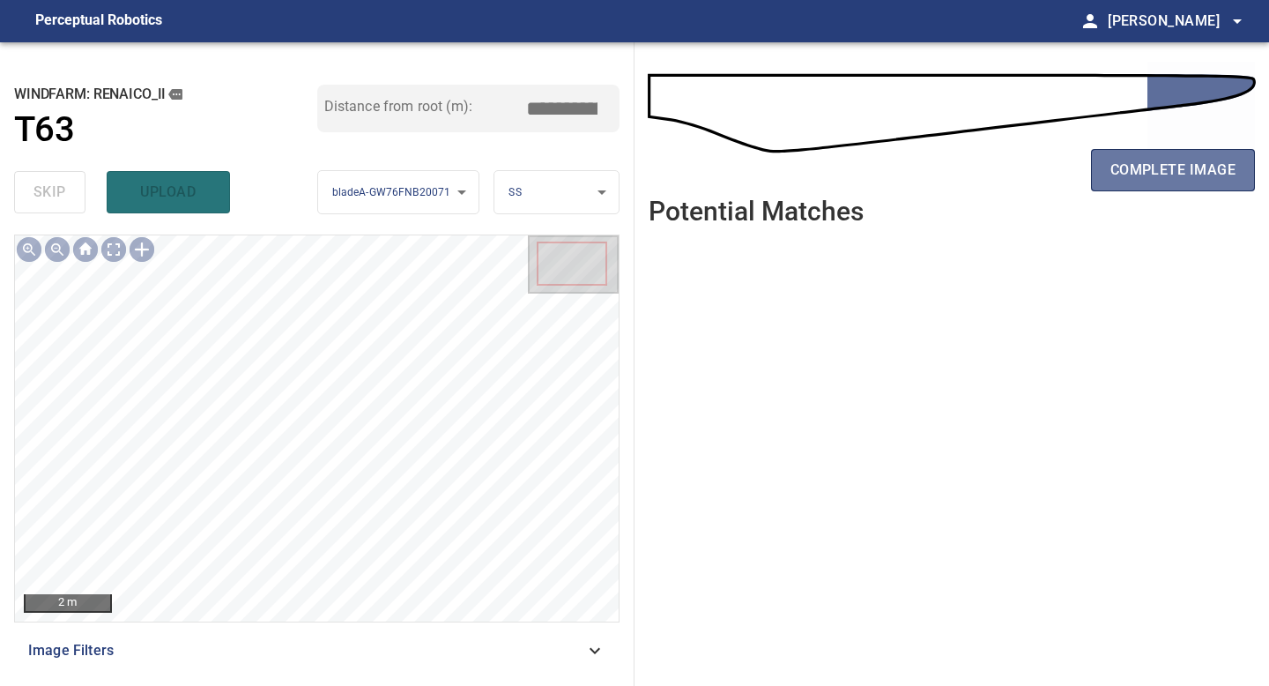
click at [1188, 168] on span "complete image" at bounding box center [1172, 170] width 125 height 25
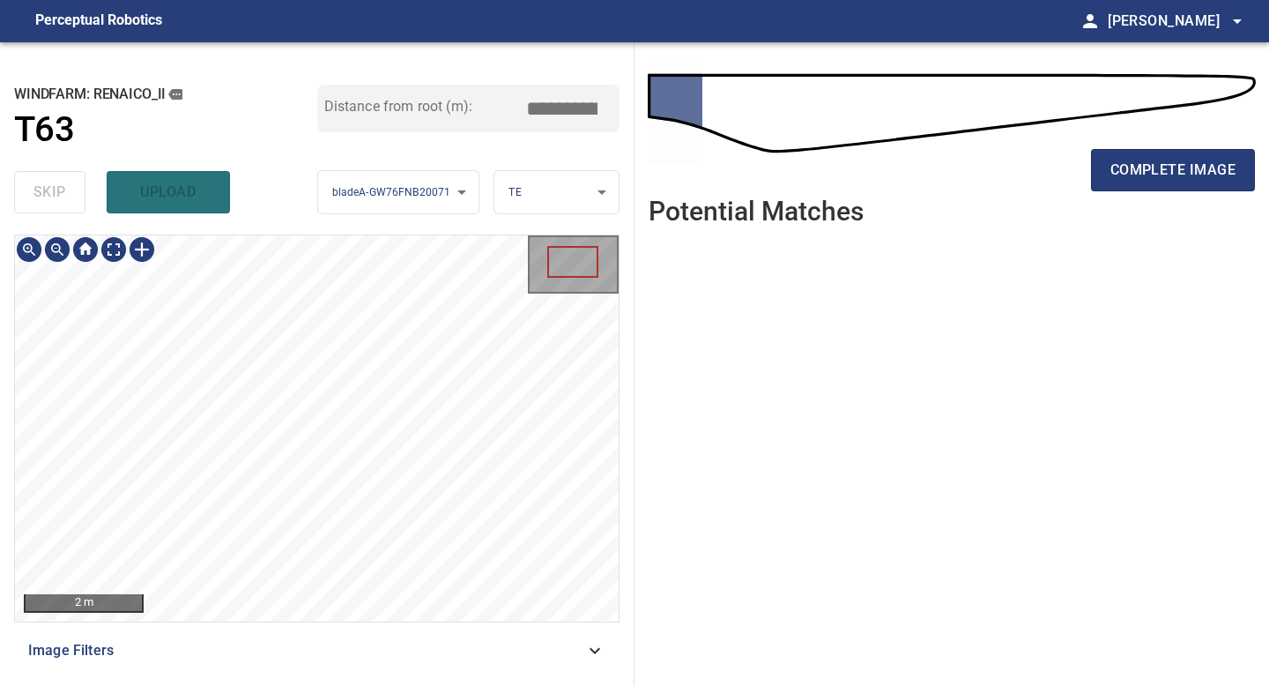
click at [343, 667] on div "2 m Image Filters" at bounding box center [316, 452] width 605 height 437
click at [1141, 166] on span "complete image" at bounding box center [1172, 170] width 125 height 25
click at [366, 685] on div "**********" at bounding box center [317, 363] width 634 height 643
click at [1176, 175] on span "complete image" at bounding box center [1172, 170] width 125 height 25
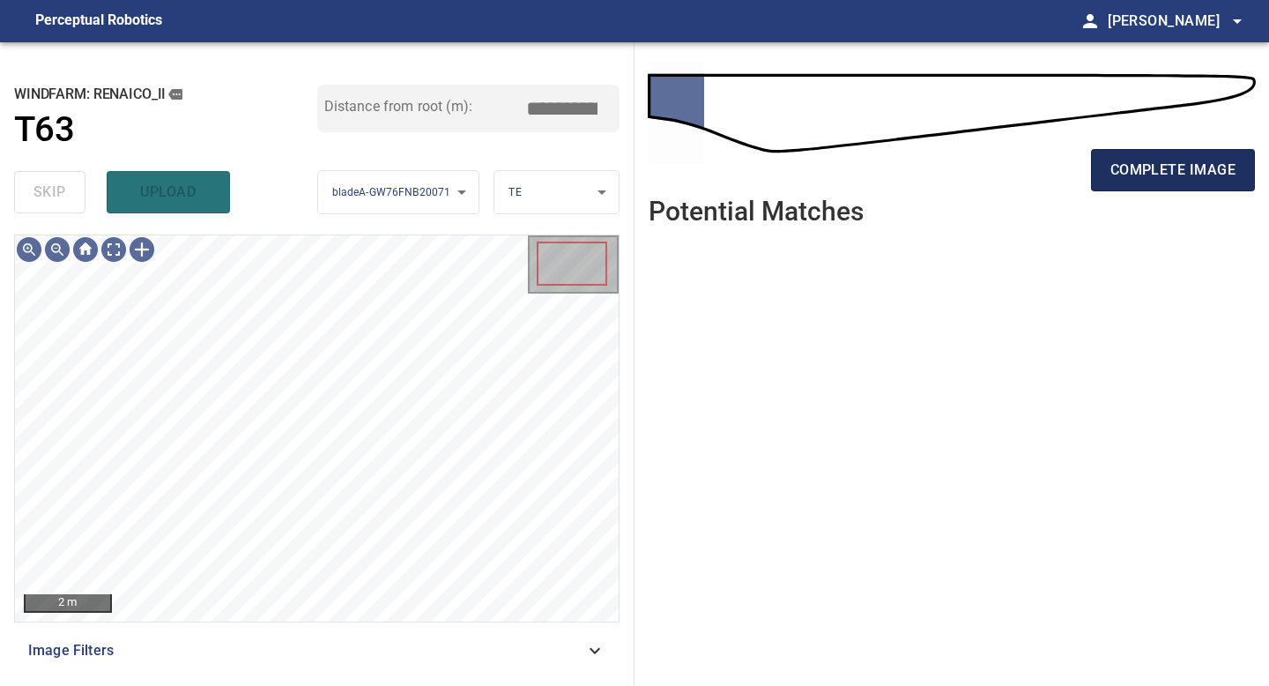
click at [1182, 172] on span "complete image" at bounding box center [1172, 170] width 125 height 25
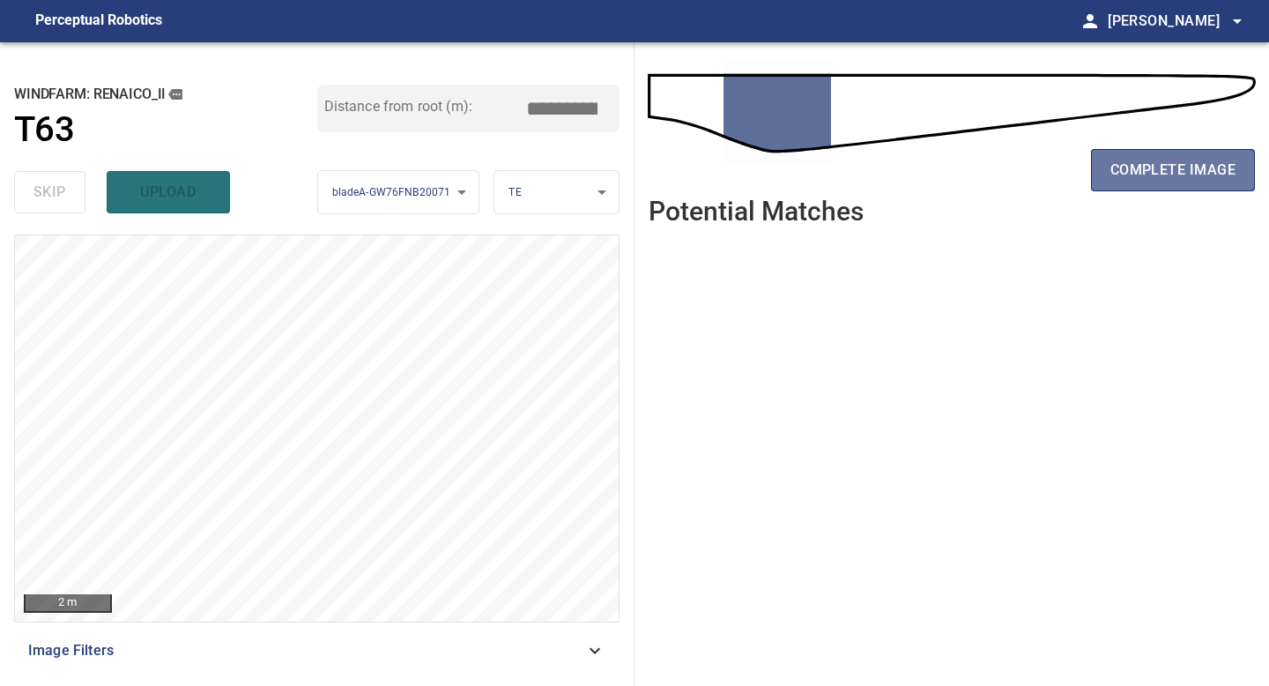
click at [1182, 172] on span "complete image" at bounding box center [1172, 170] width 125 height 25
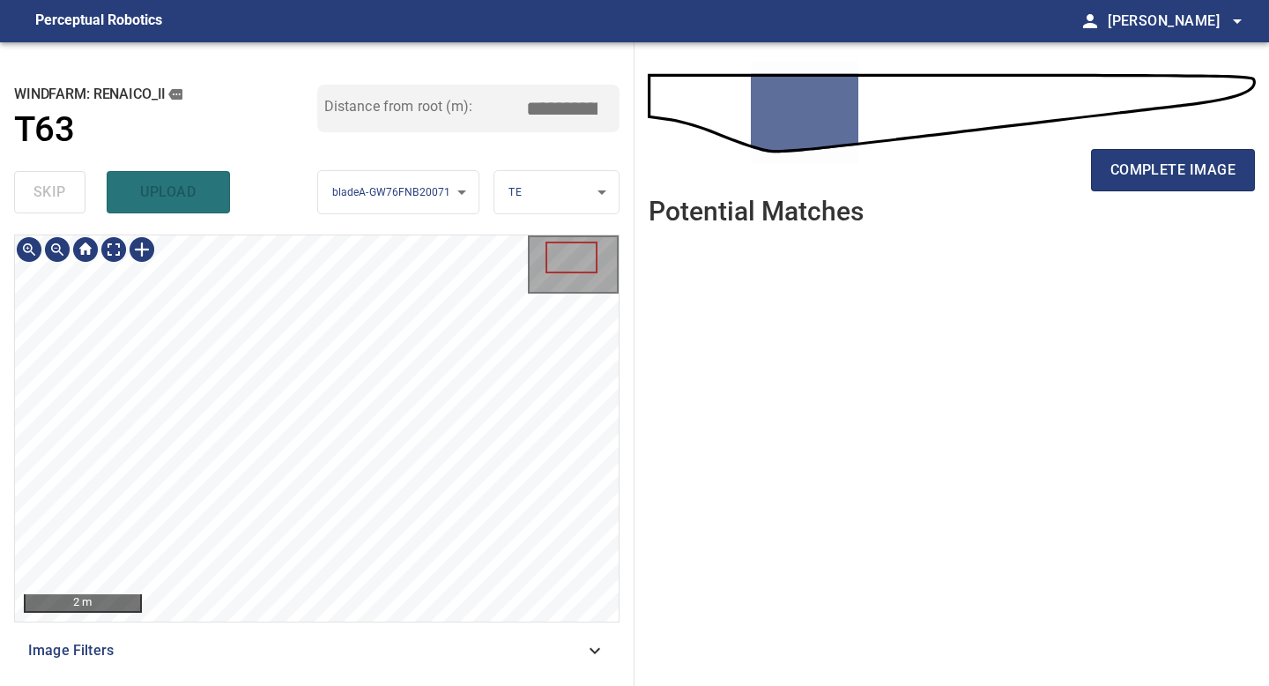
click at [198, 685] on div "**********" at bounding box center [317, 363] width 634 height 643
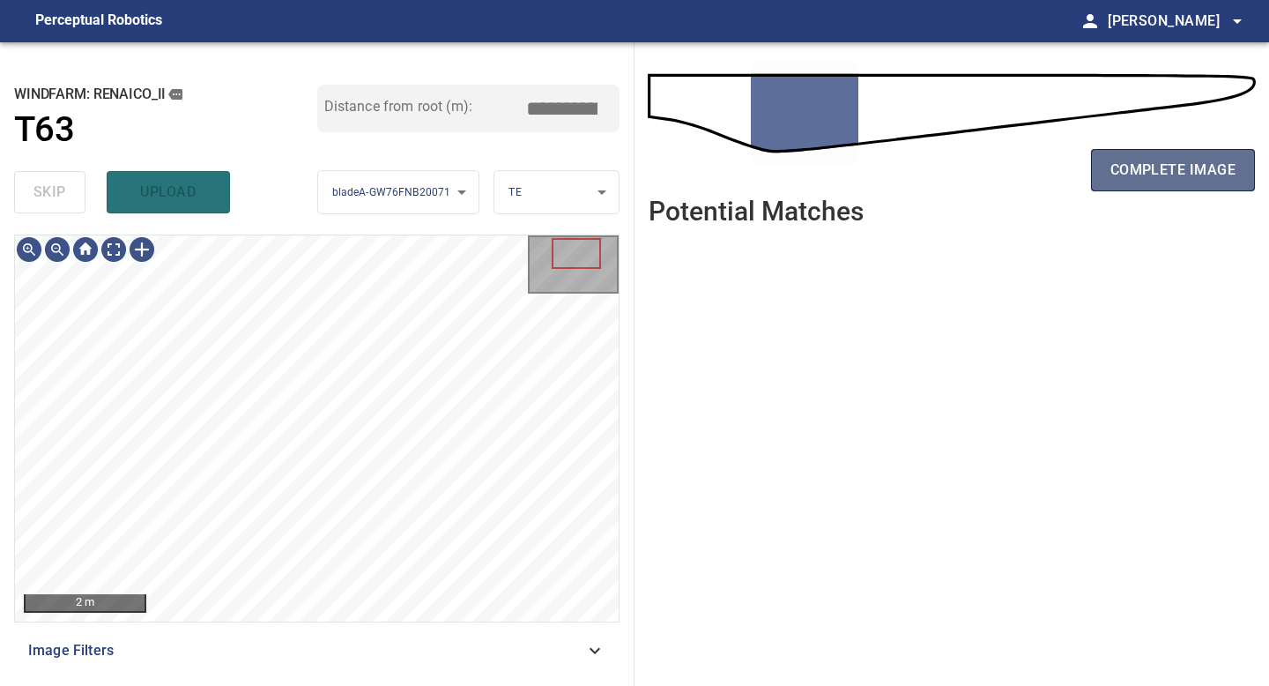
click at [1145, 166] on span "complete image" at bounding box center [1172, 170] width 125 height 25
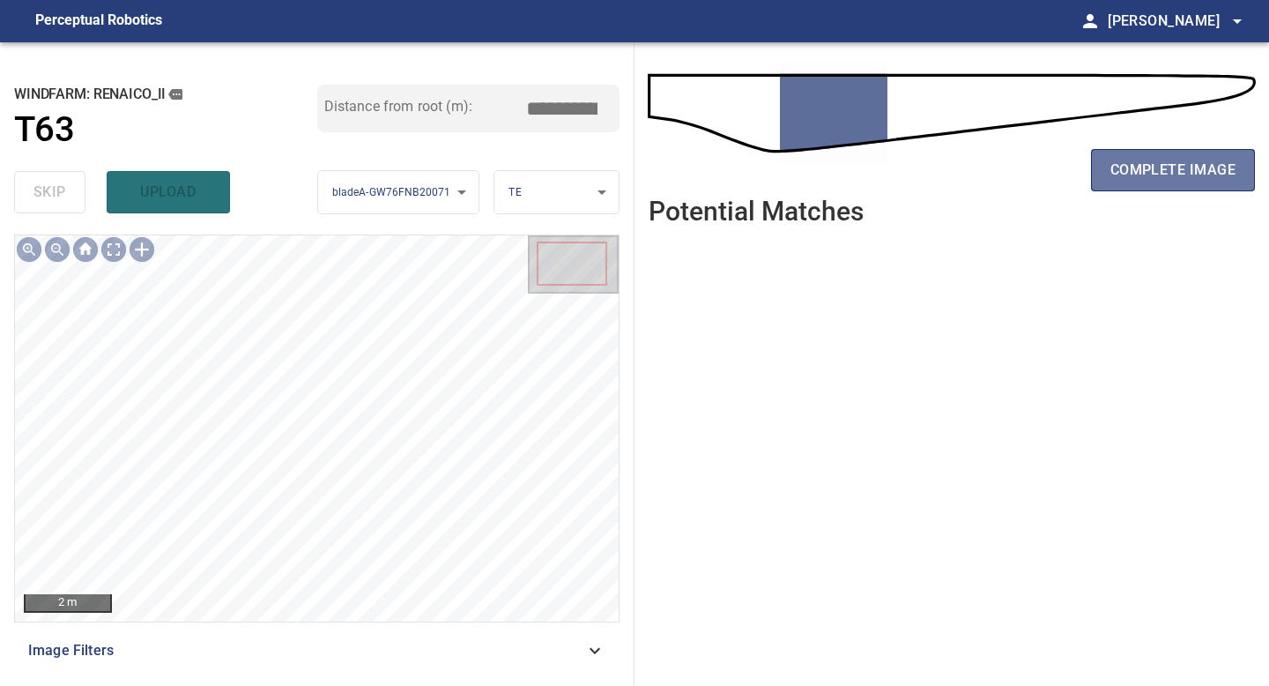
click at [1145, 166] on span "complete image" at bounding box center [1172, 170] width 125 height 25
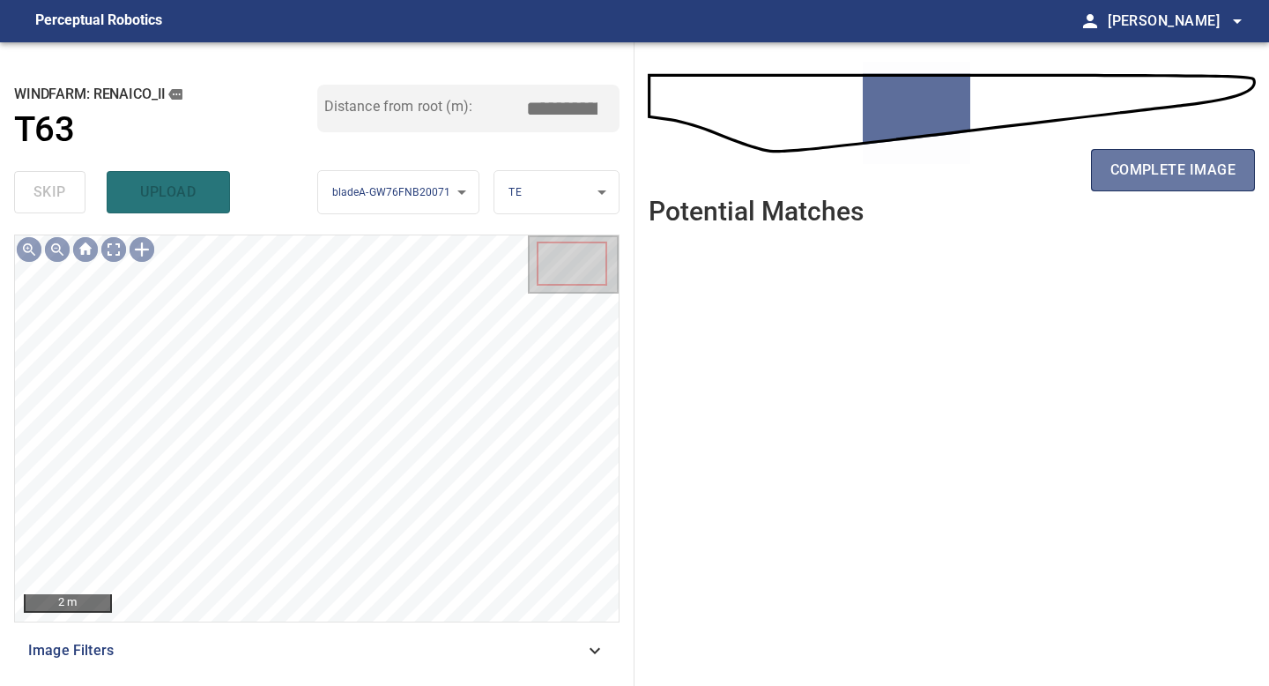
click at [1145, 166] on span "complete image" at bounding box center [1172, 170] width 125 height 25
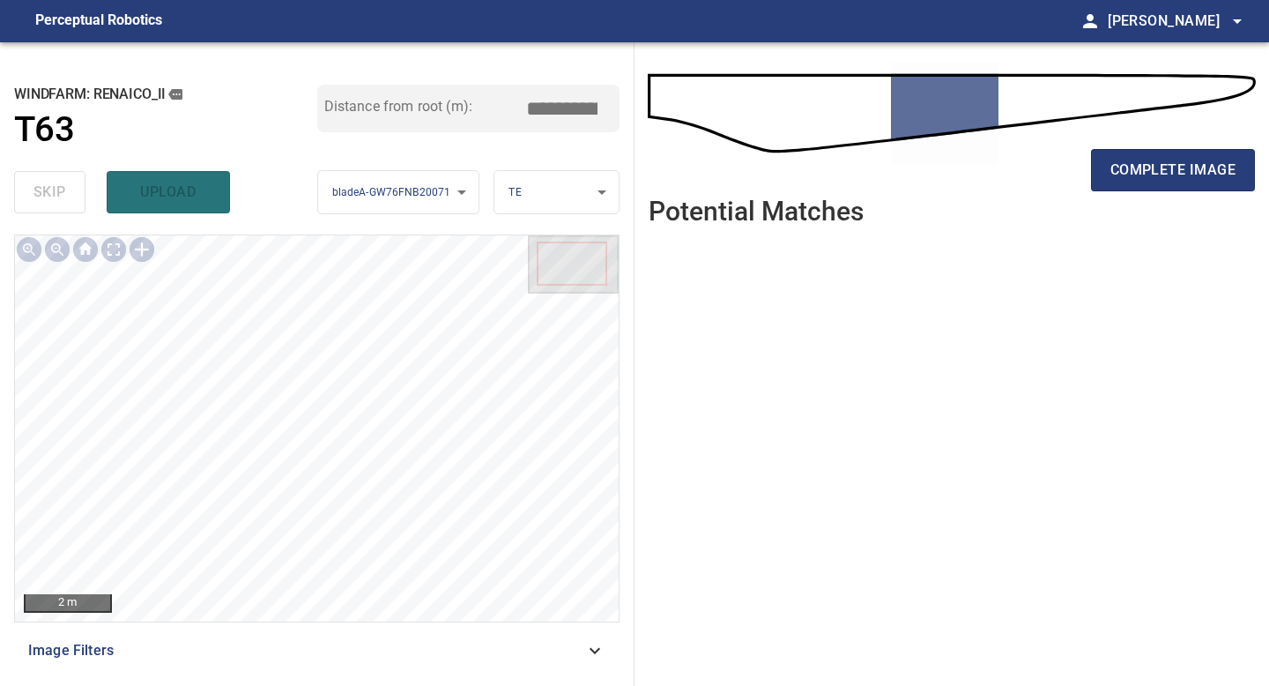
click at [1145, 166] on span "complete image" at bounding box center [1172, 170] width 125 height 25
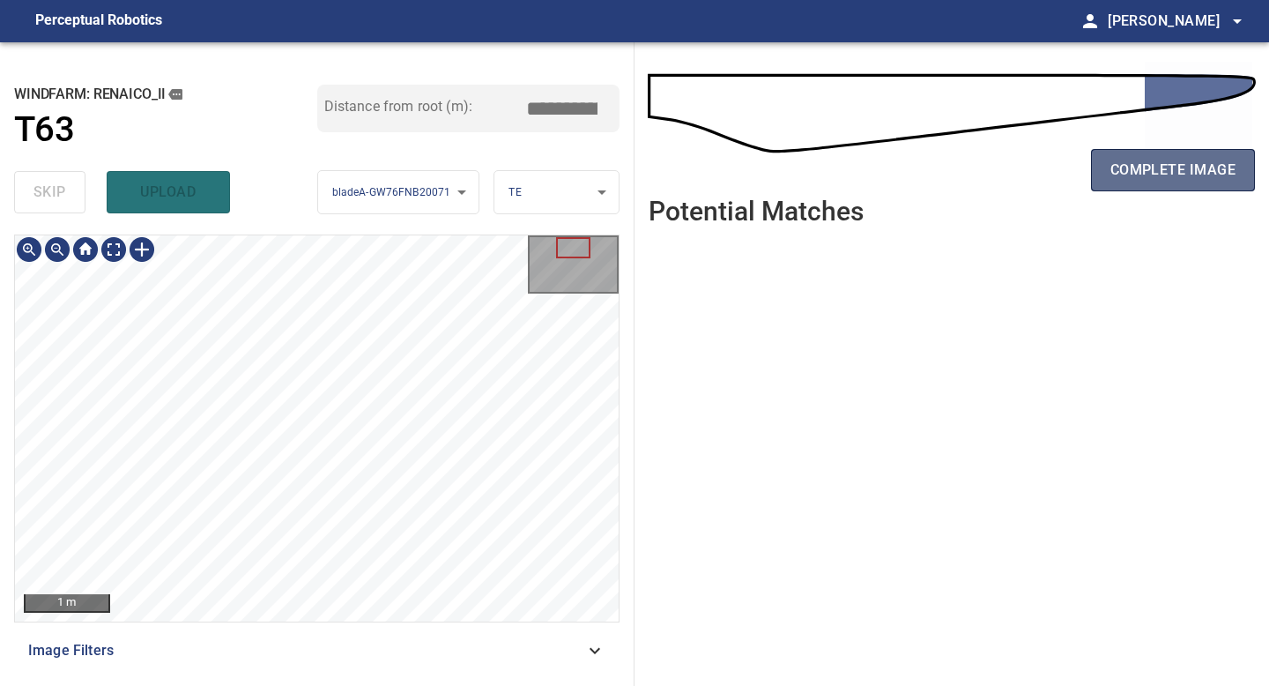
click at [1161, 163] on span "complete image" at bounding box center [1172, 170] width 125 height 25
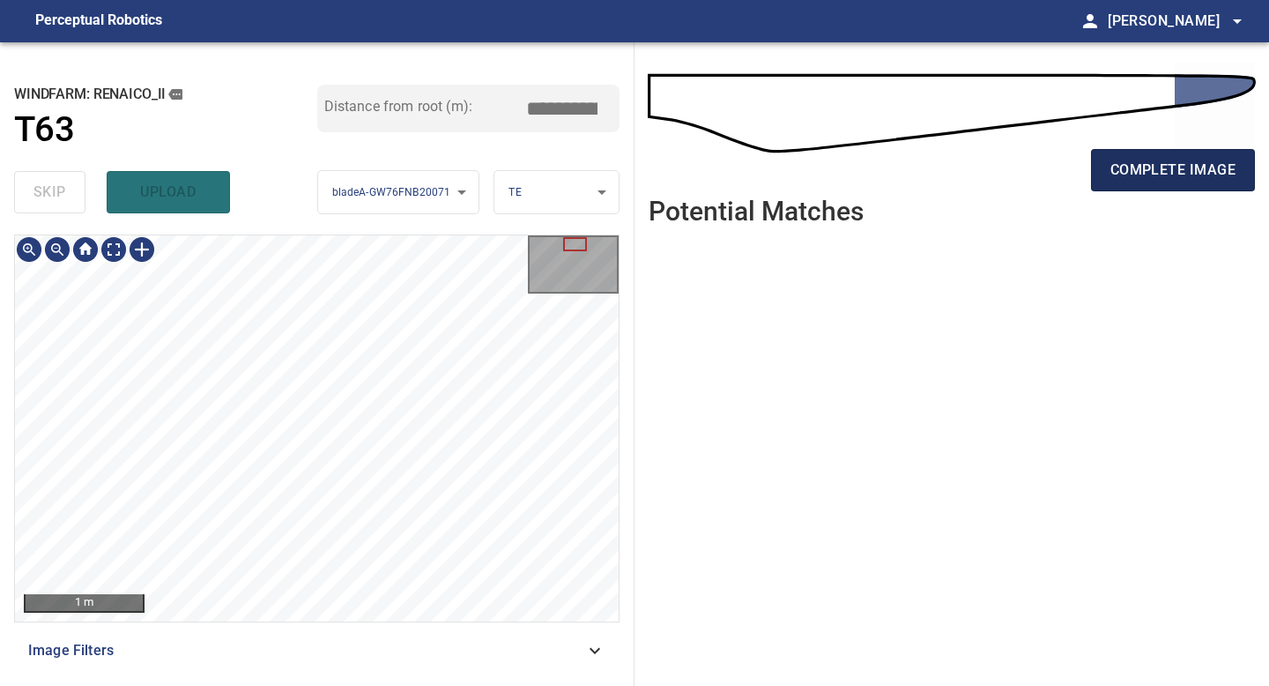
click at [1161, 163] on span "complete image" at bounding box center [1172, 170] width 125 height 25
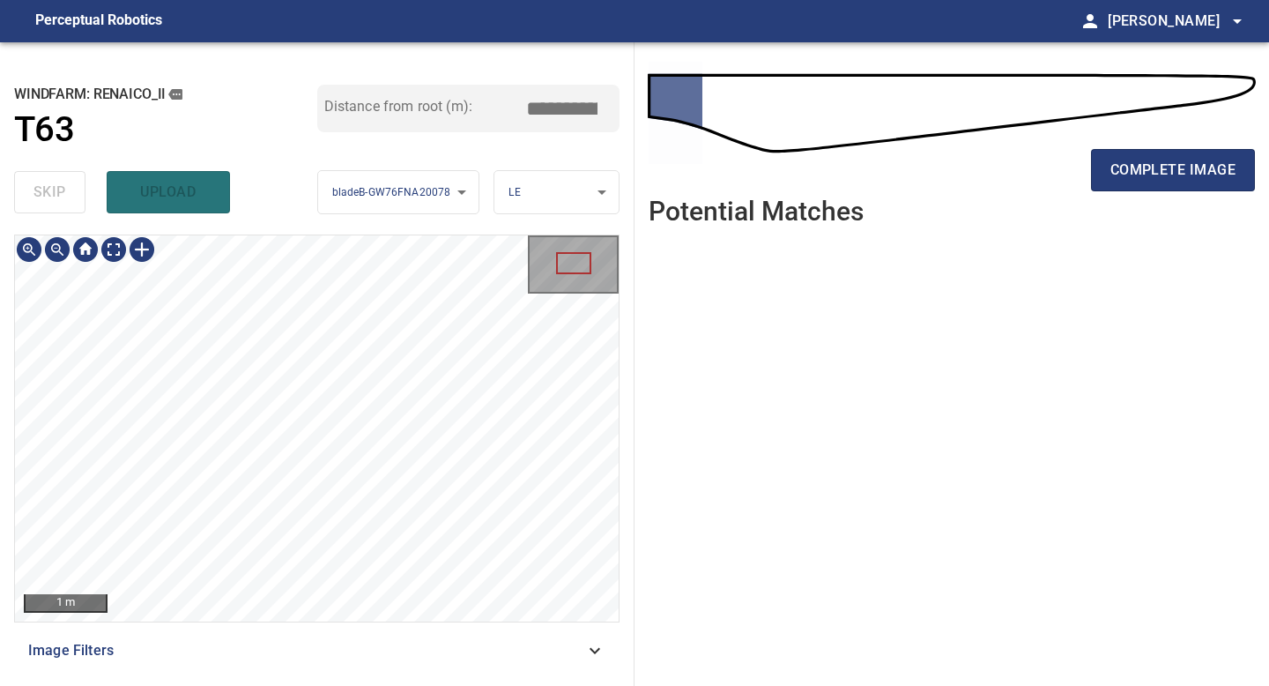
click at [373, 685] on div "**********" at bounding box center [317, 363] width 634 height 643
click at [1176, 165] on span "complete image" at bounding box center [1172, 170] width 125 height 25
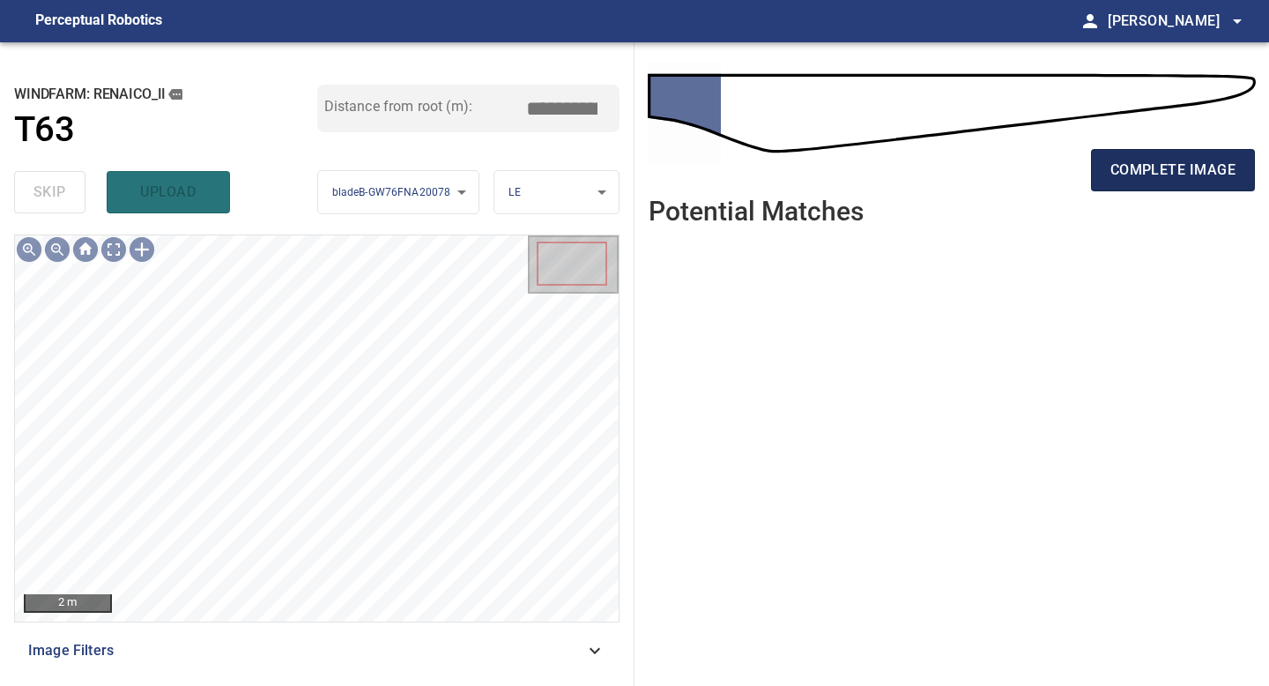
click at [1153, 167] on span "complete image" at bounding box center [1172, 170] width 125 height 25
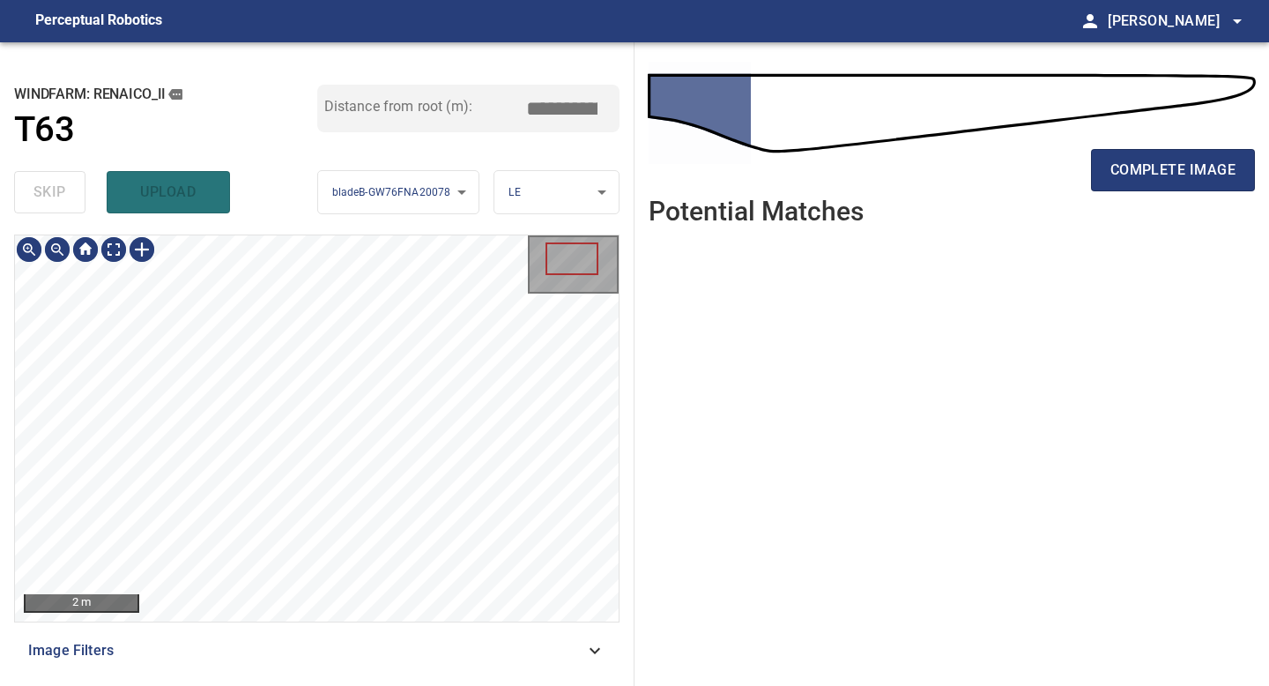
click at [322, 627] on div "2 m Image Filters" at bounding box center [316, 452] width 605 height 437
click at [1169, 165] on span "complete image" at bounding box center [1172, 170] width 125 height 25
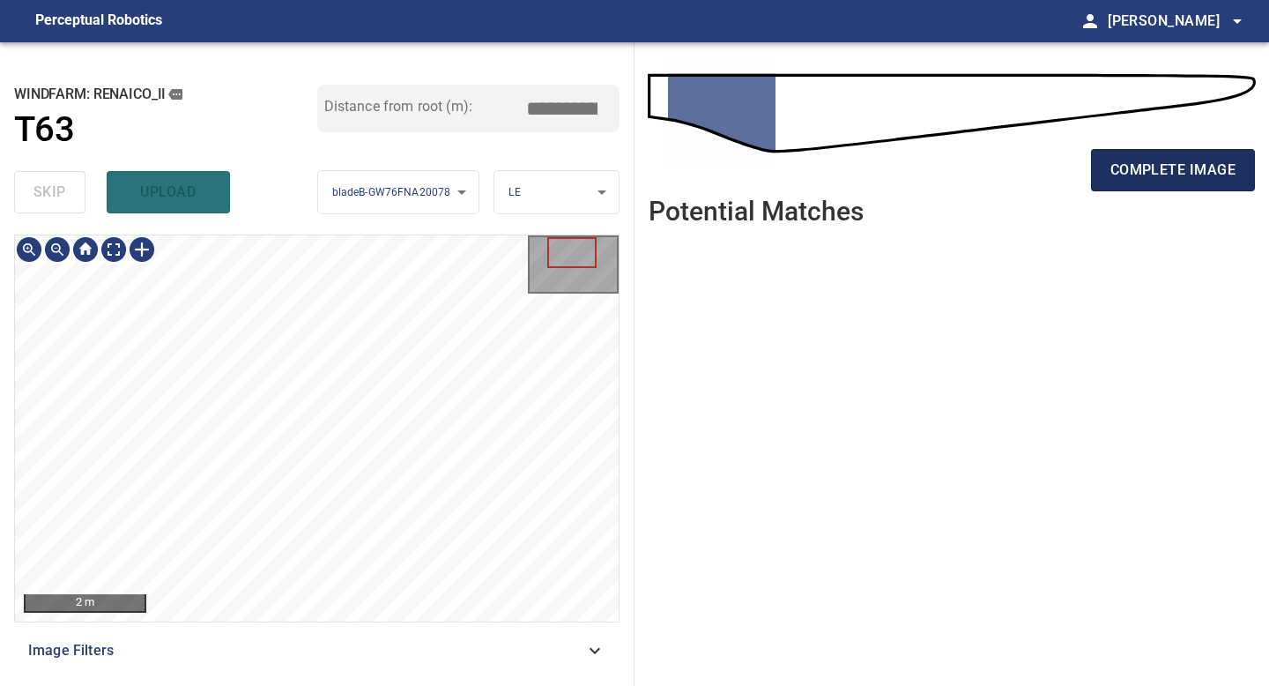
click at [1177, 167] on span "complete image" at bounding box center [1172, 170] width 125 height 25
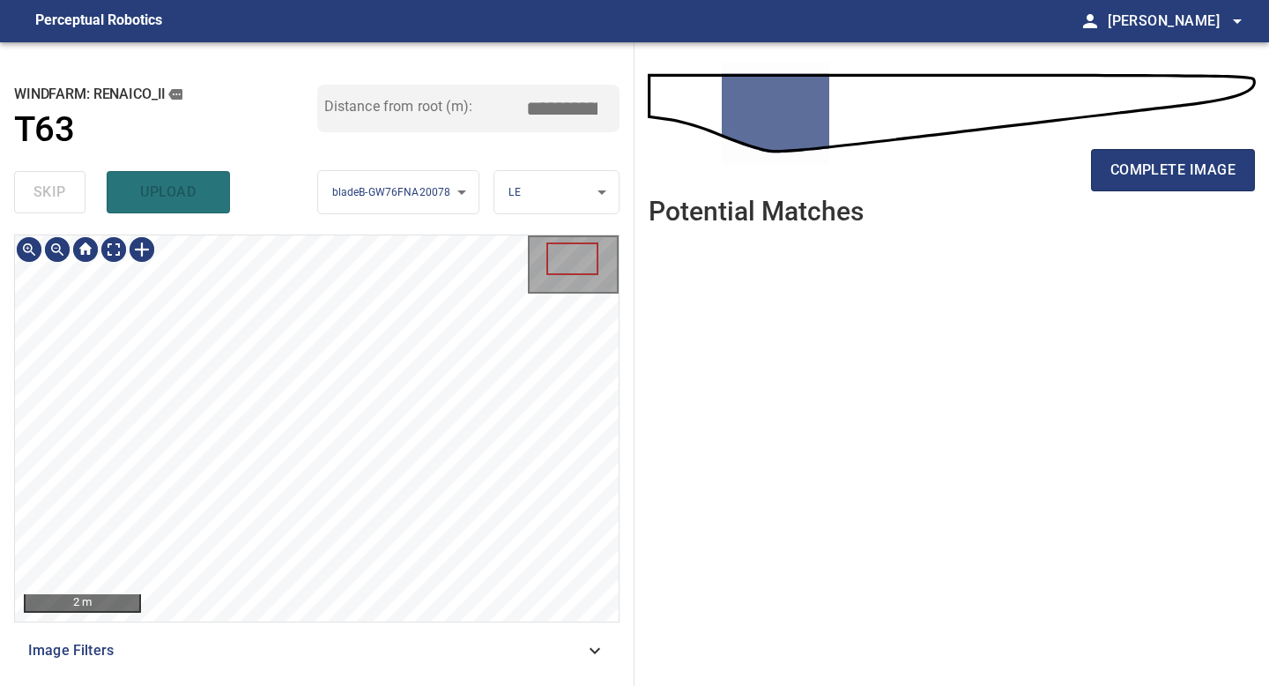
click at [352, 642] on div "2 m Image Filters" at bounding box center [316, 452] width 605 height 437
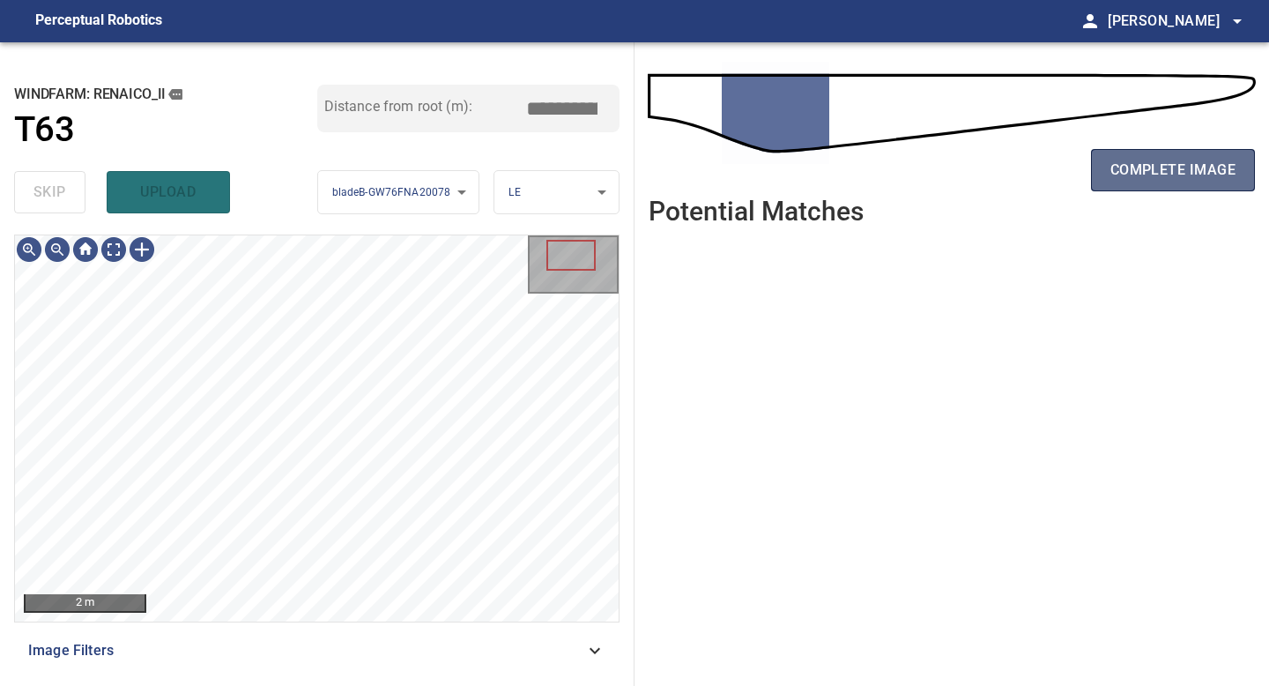
click at [1184, 161] on span "complete image" at bounding box center [1172, 170] width 125 height 25
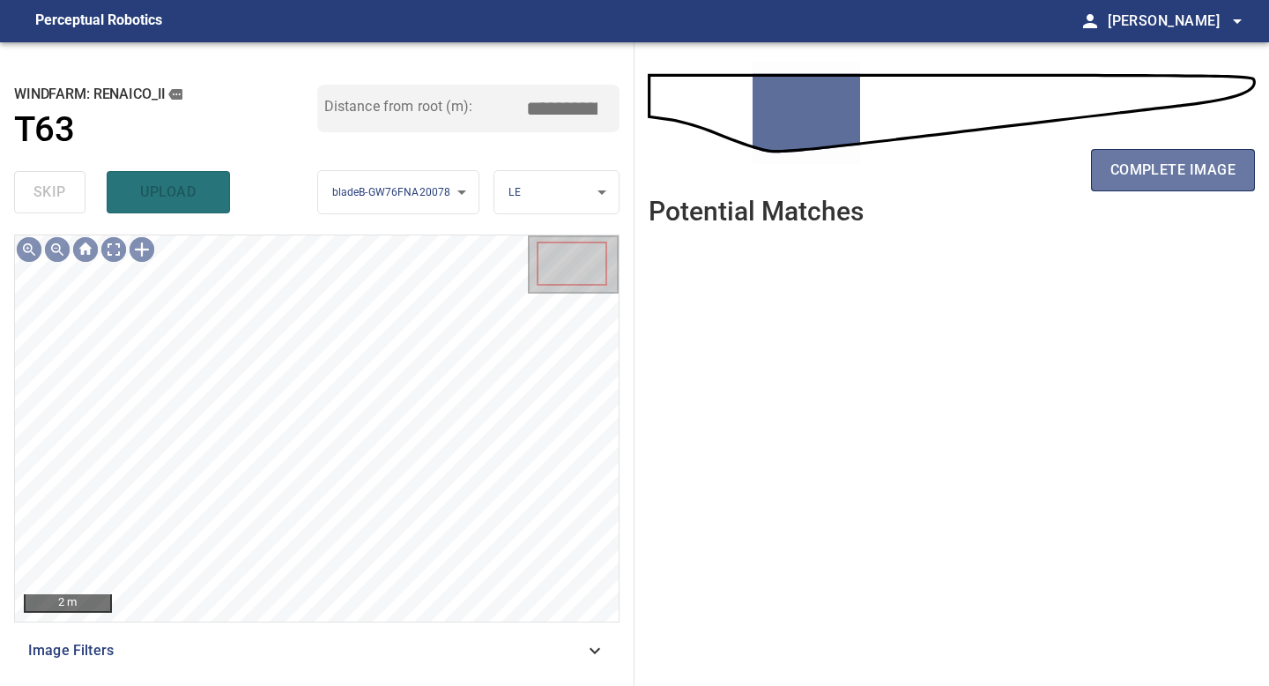
click at [1184, 161] on span "complete image" at bounding box center [1172, 170] width 125 height 25
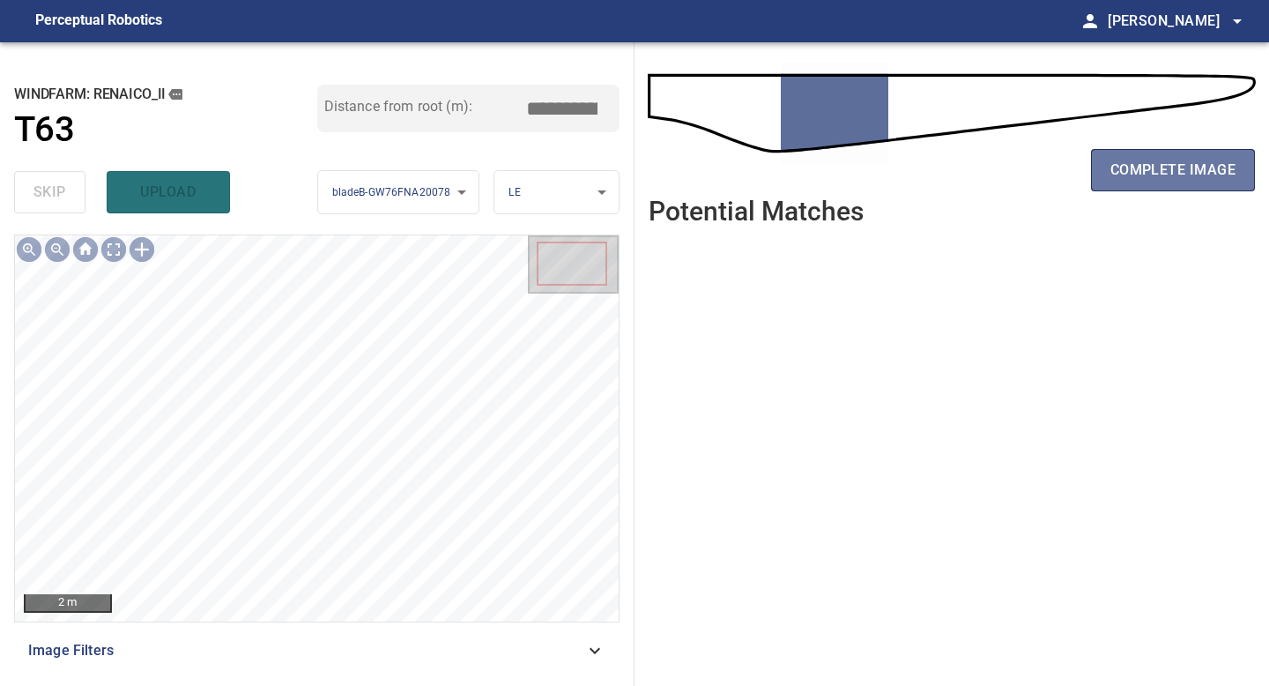
click at [1184, 161] on span "complete image" at bounding box center [1172, 170] width 125 height 25
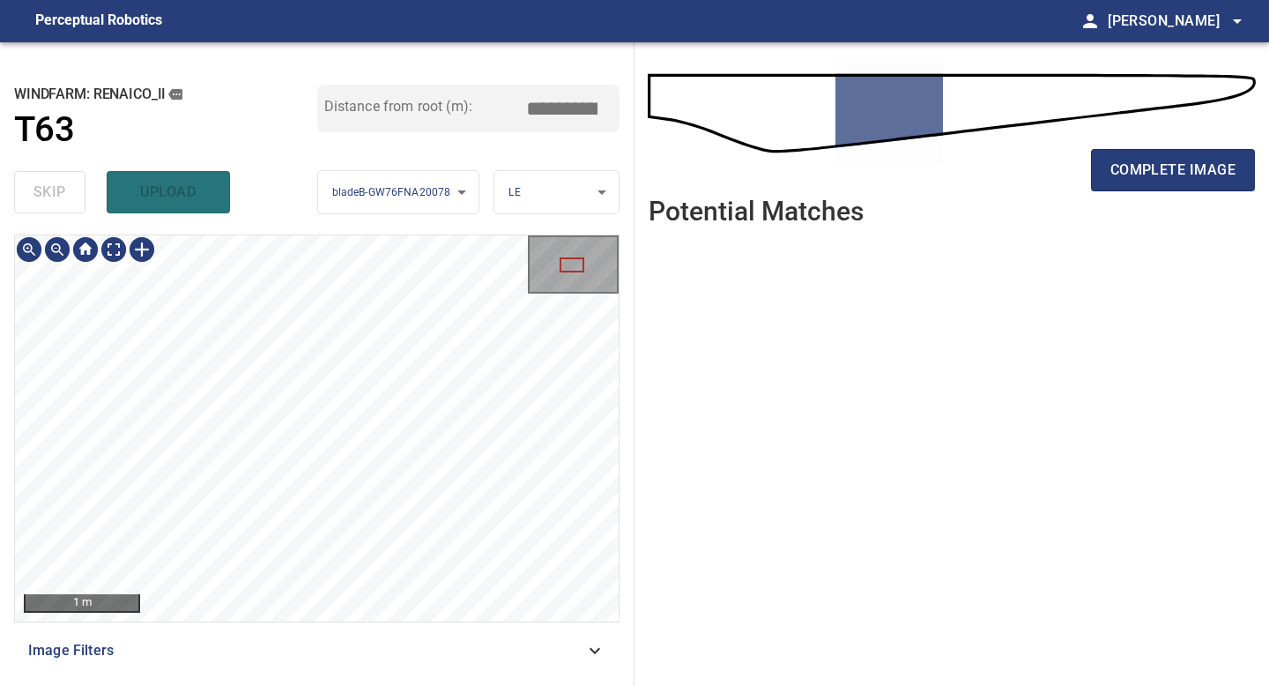
click at [360, 685] on div "**********" at bounding box center [317, 363] width 634 height 643
click at [1152, 167] on span "complete image" at bounding box center [1172, 170] width 125 height 25
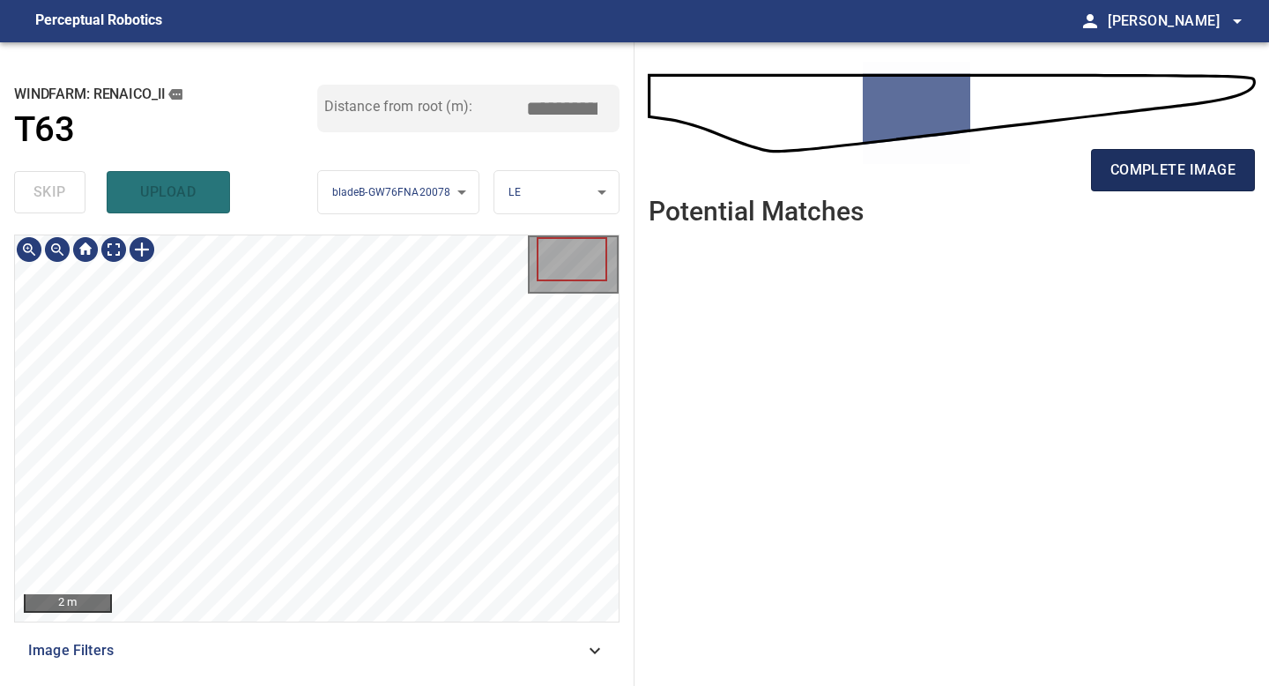
click at [1140, 177] on span "complete image" at bounding box center [1172, 170] width 125 height 25
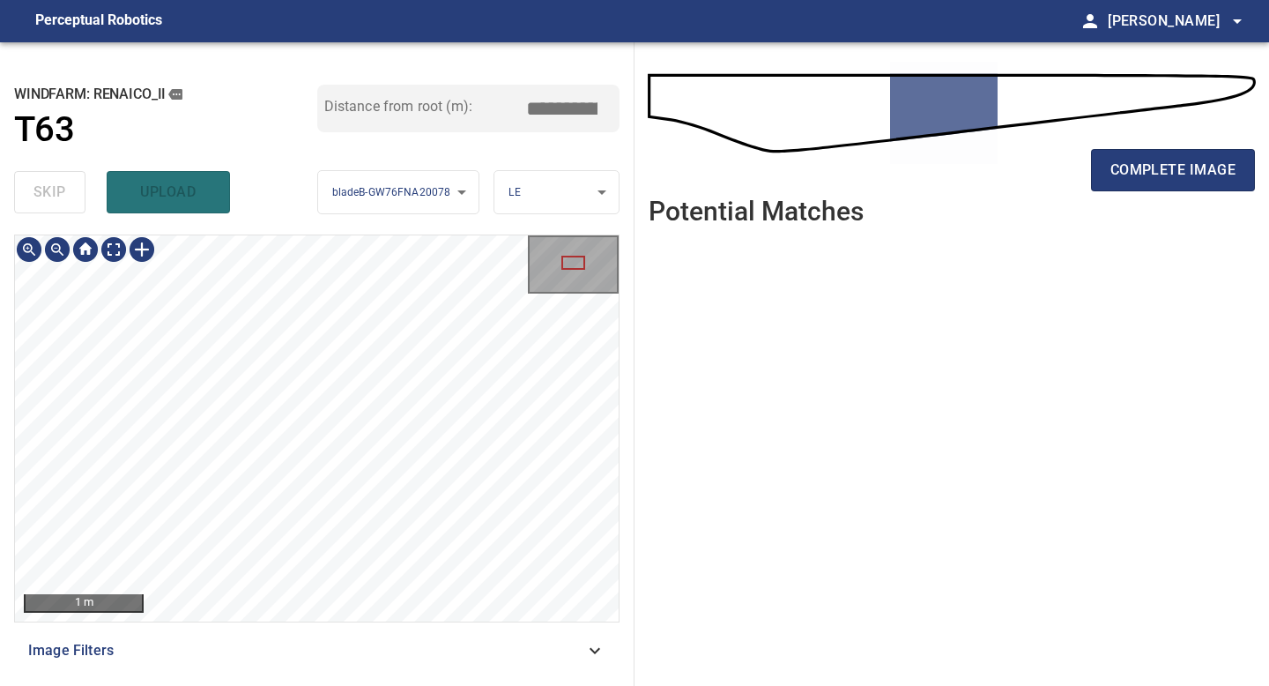
click at [357, 685] on div "**********" at bounding box center [317, 363] width 634 height 643
click at [371, 685] on div "**********" at bounding box center [317, 363] width 634 height 643
click at [362, 685] on div "**********" at bounding box center [317, 363] width 634 height 643
click at [134, 235] on div at bounding box center [142, 249] width 28 height 28
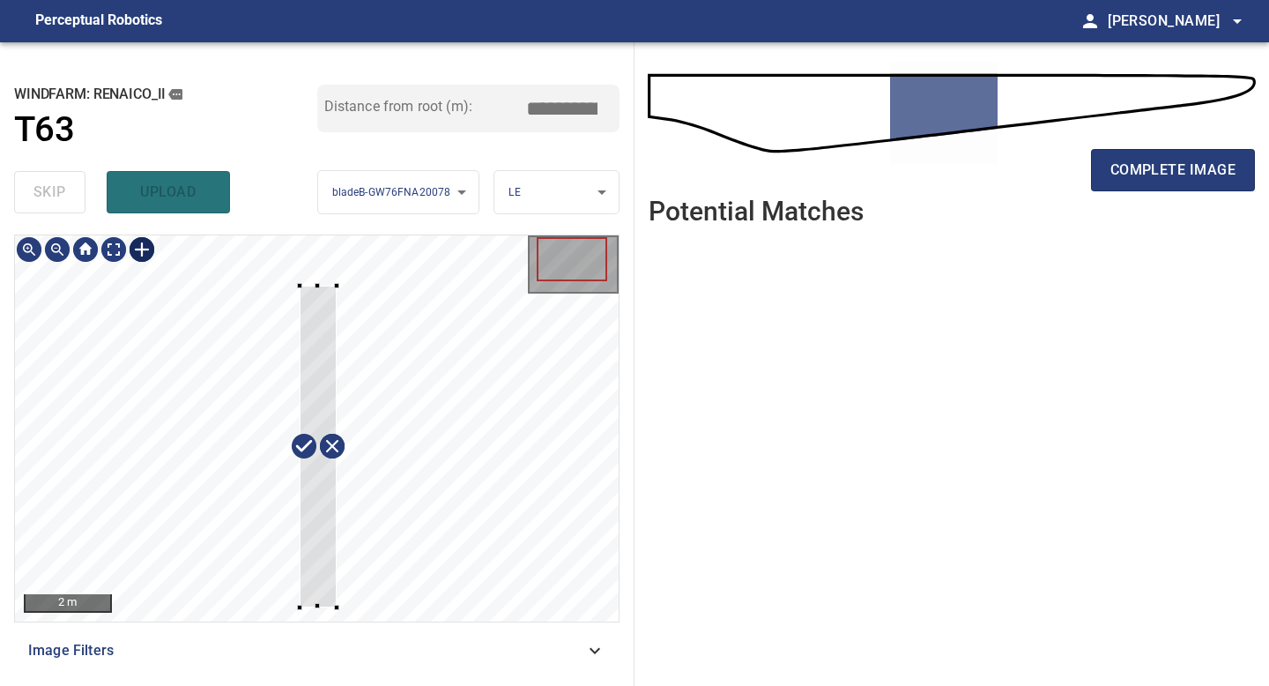
click at [337, 606] on div at bounding box center [317, 428] width 604 height 386
click at [335, 485] on div at bounding box center [316, 397] width 47 height 323
click at [298, 661] on div "2 m Image Filters" at bounding box center [316, 452] width 605 height 437
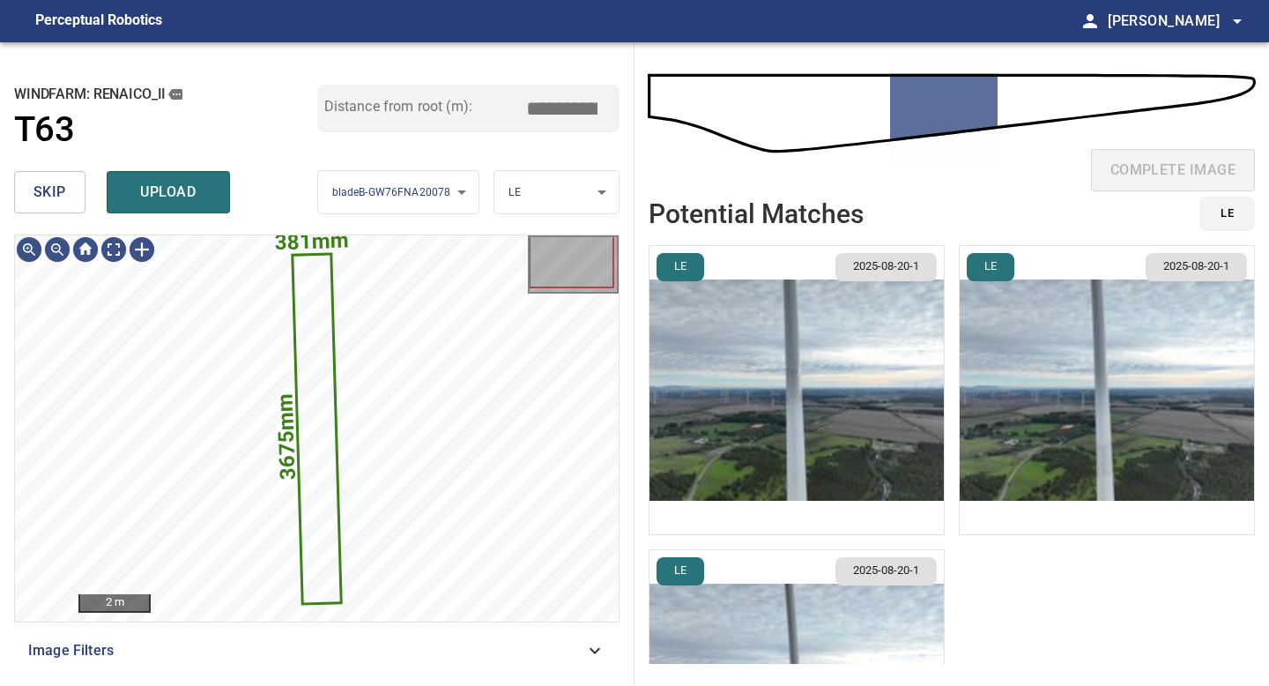
click at [920, 398] on img "button" at bounding box center [796, 390] width 294 height 288
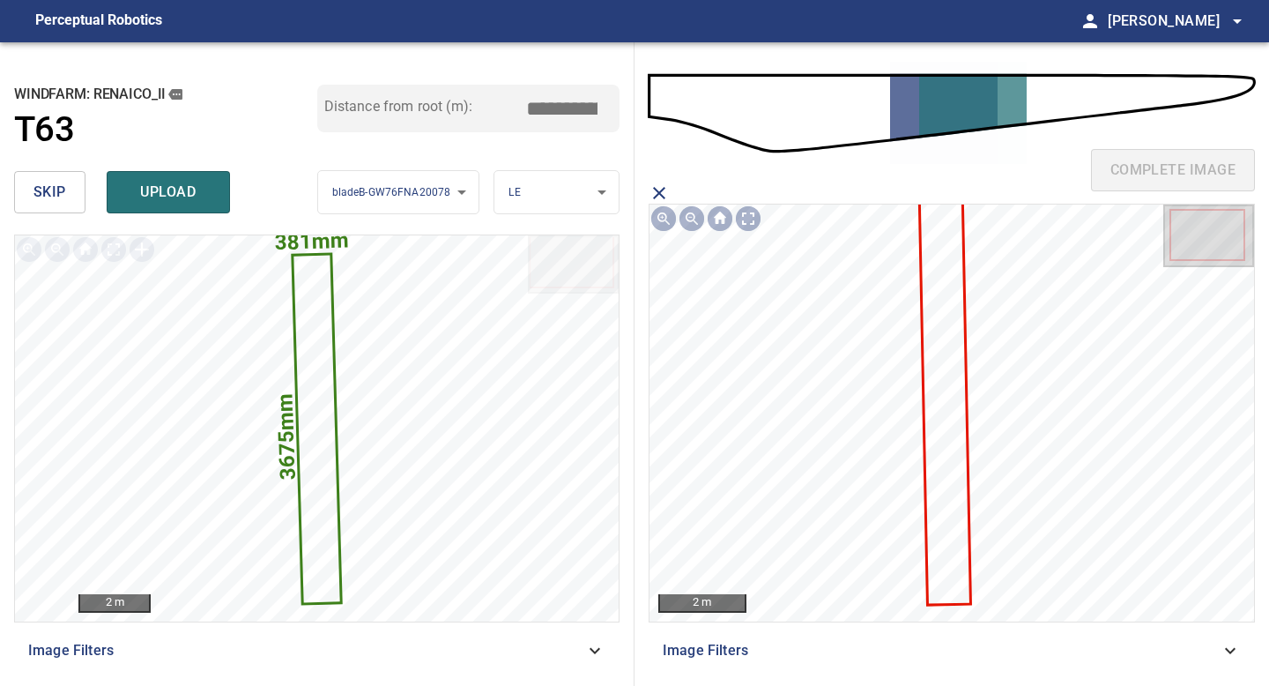
click at [931, 394] on icon at bounding box center [945, 400] width 48 height 407
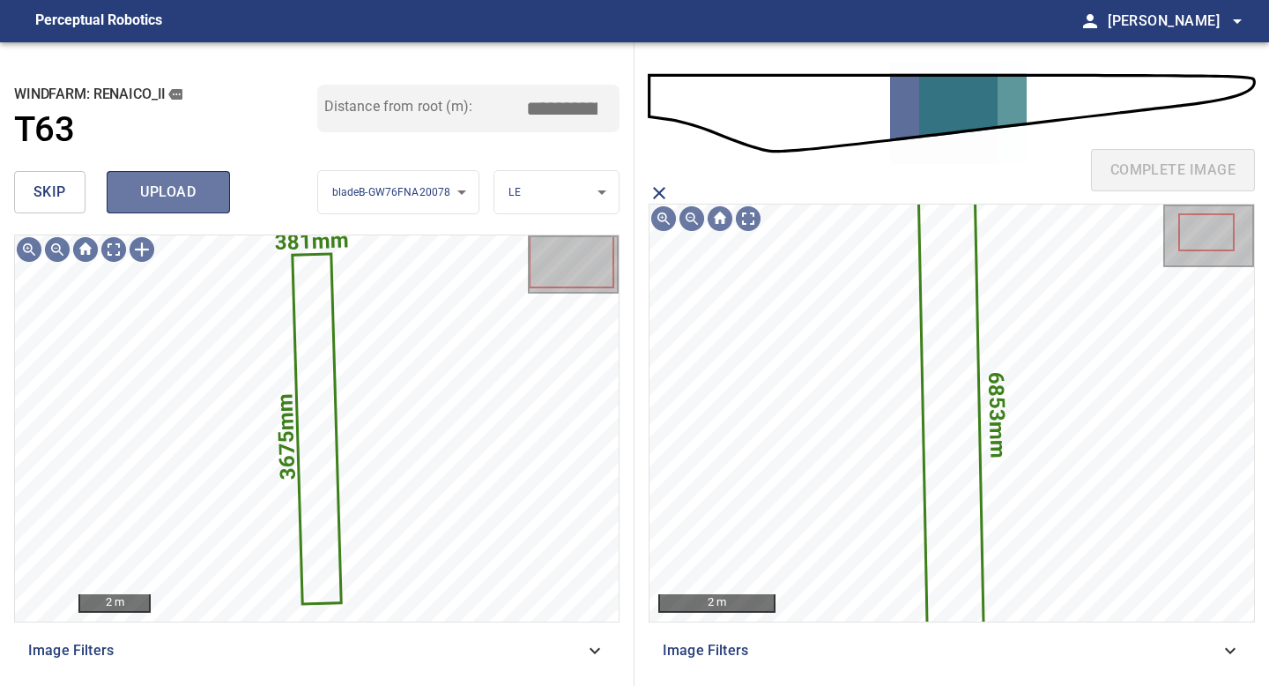
click at [178, 178] on button "upload" at bounding box center [168, 192] width 123 height 42
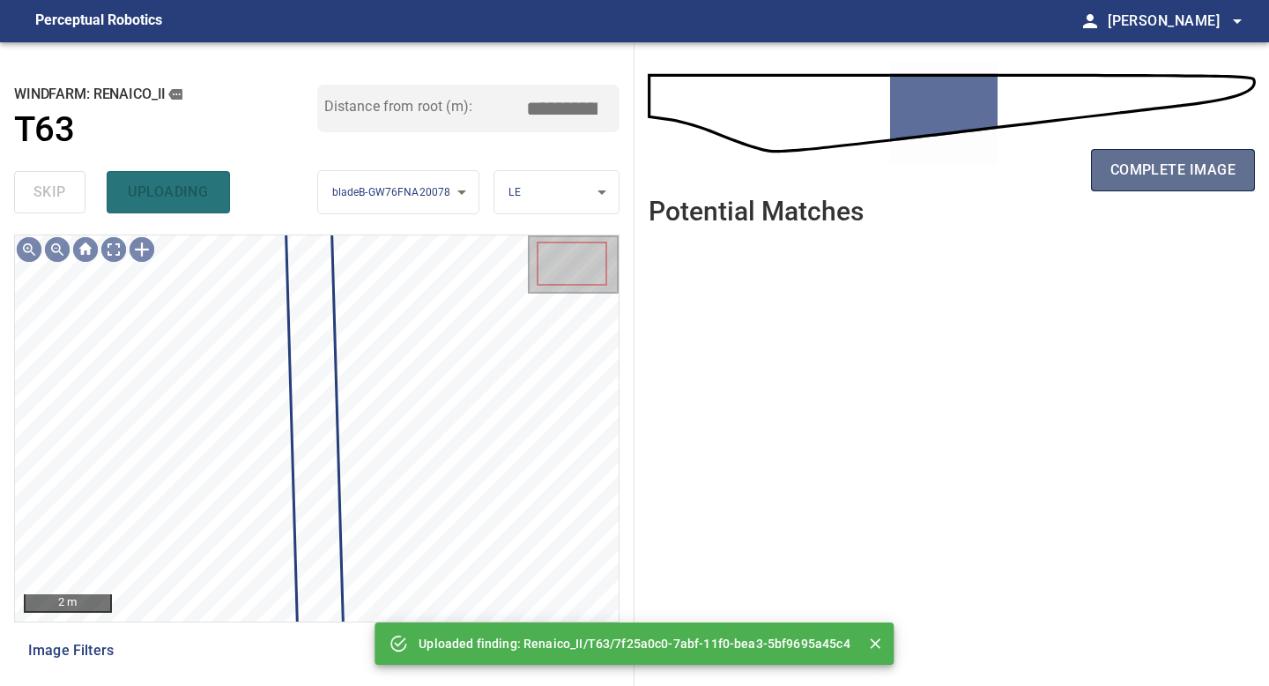
click at [1160, 174] on span "complete image" at bounding box center [1172, 170] width 125 height 25
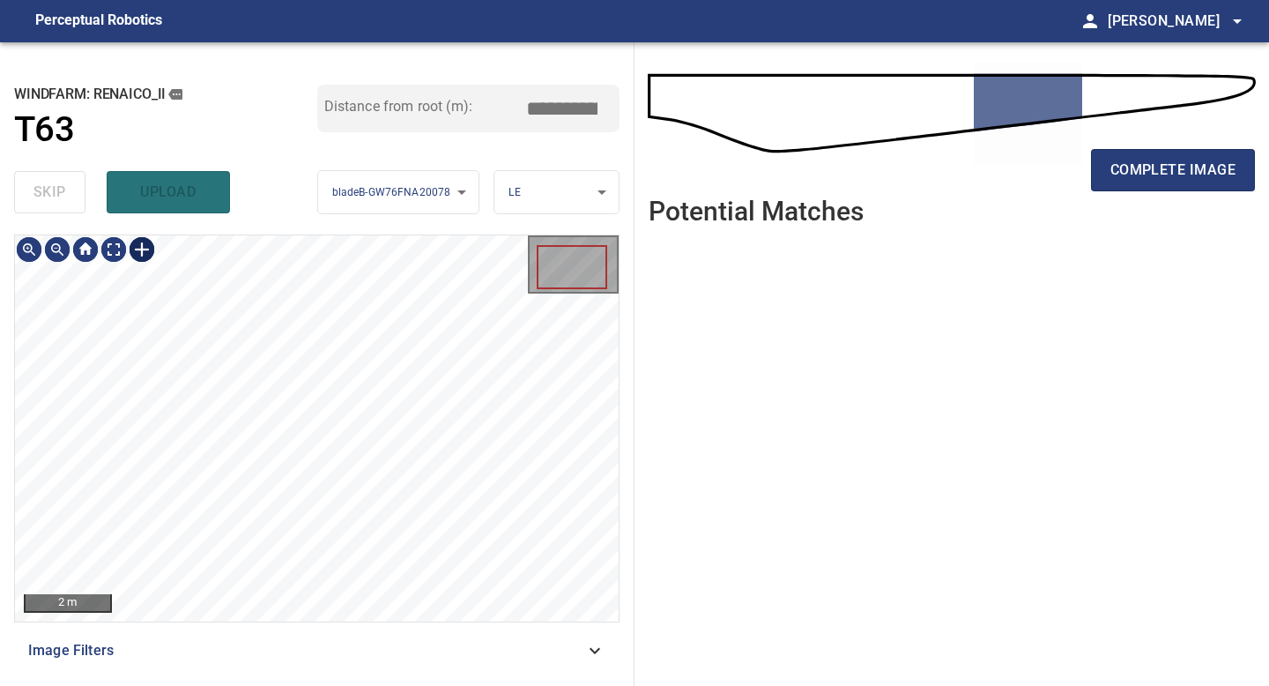
click at [130, 246] on div at bounding box center [142, 249] width 28 height 28
click at [351, 573] on div at bounding box center [317, 428] width 604 height 386
click at [324, 516] on div at bounding box center [312, 410] width 44 height 265
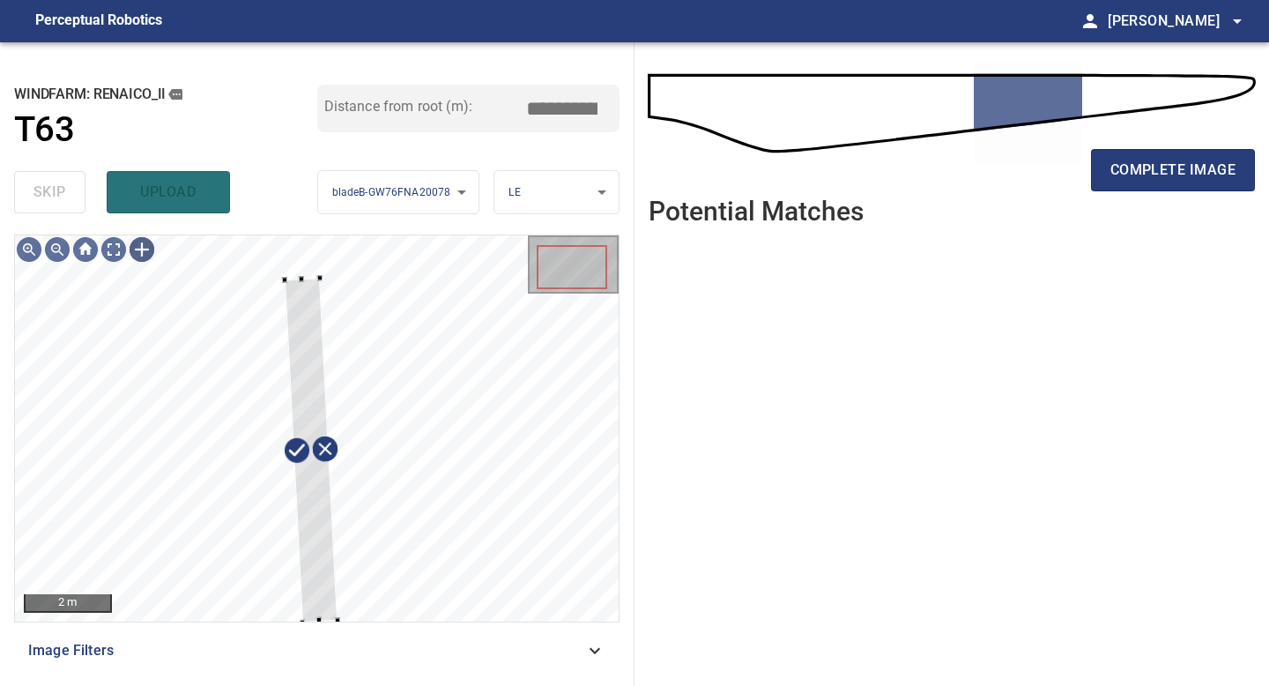
click at [306, 648] on div "2 m Image Filters" at bounding box center [316, 452] width 605 height 437
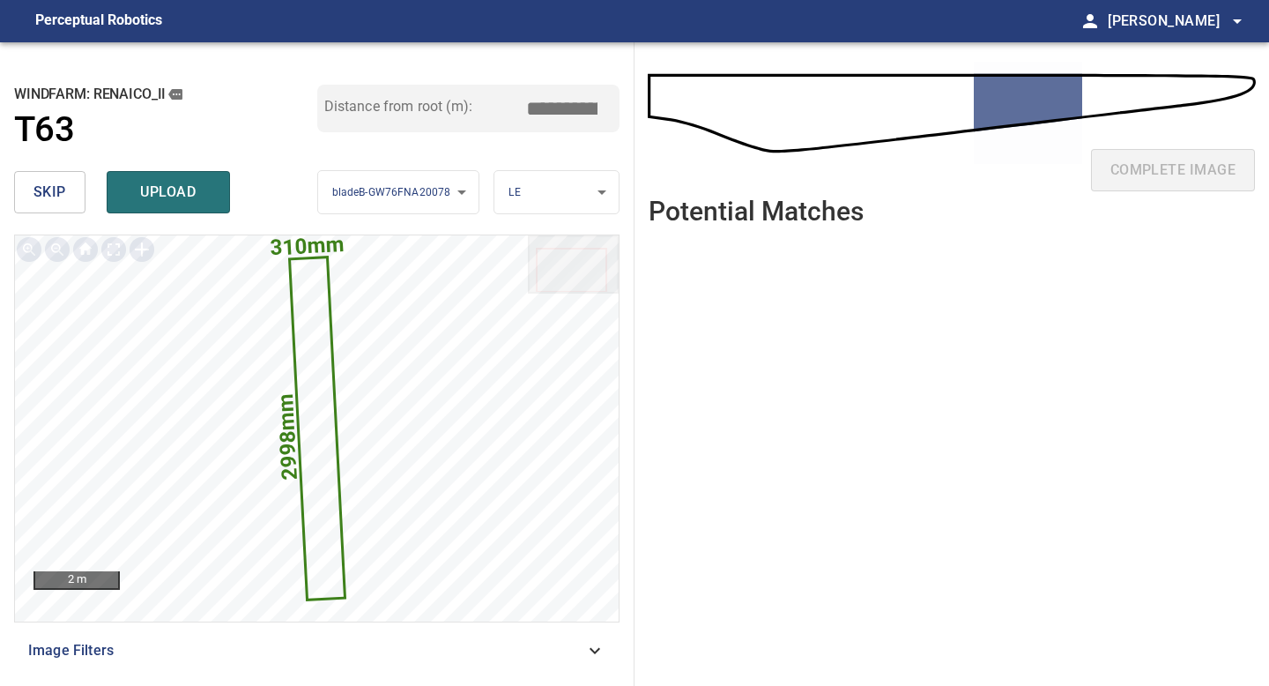
click at [568, 112] on input "*****" at bounding box center [568, 108] width 88 height 33
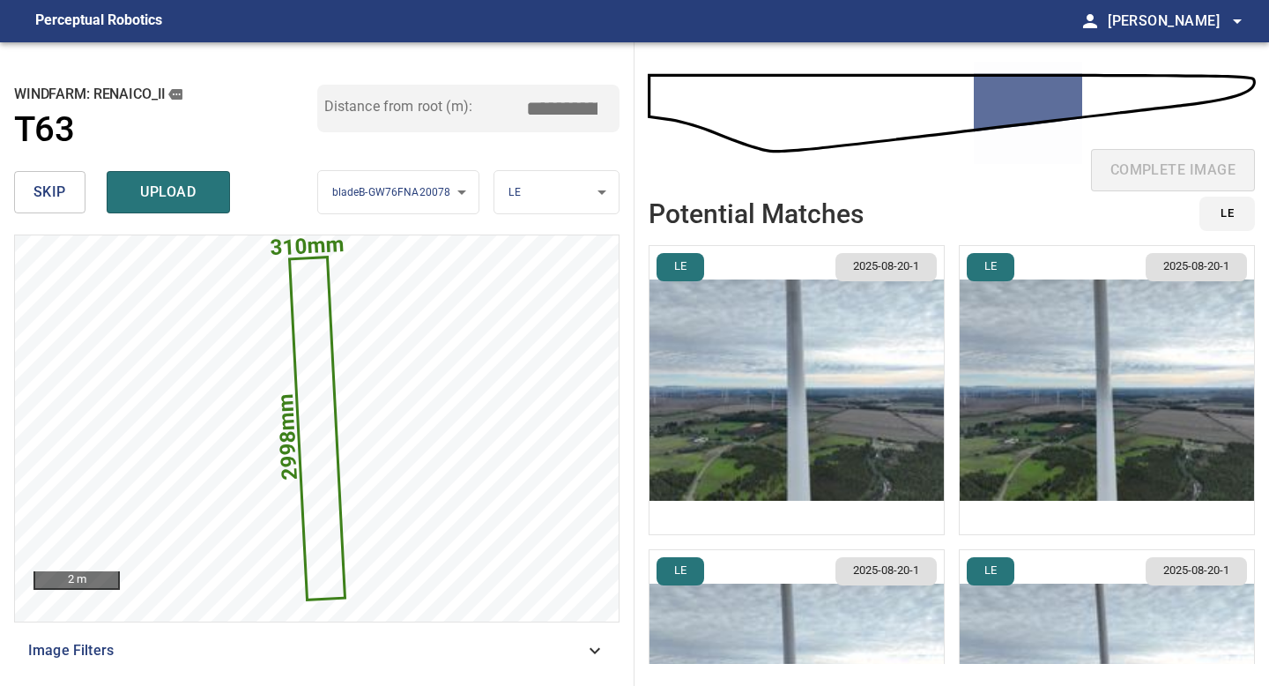
type input "*****"
click at [907, 364] on img "button" at bounding box center [796, 390] width 294 height 288
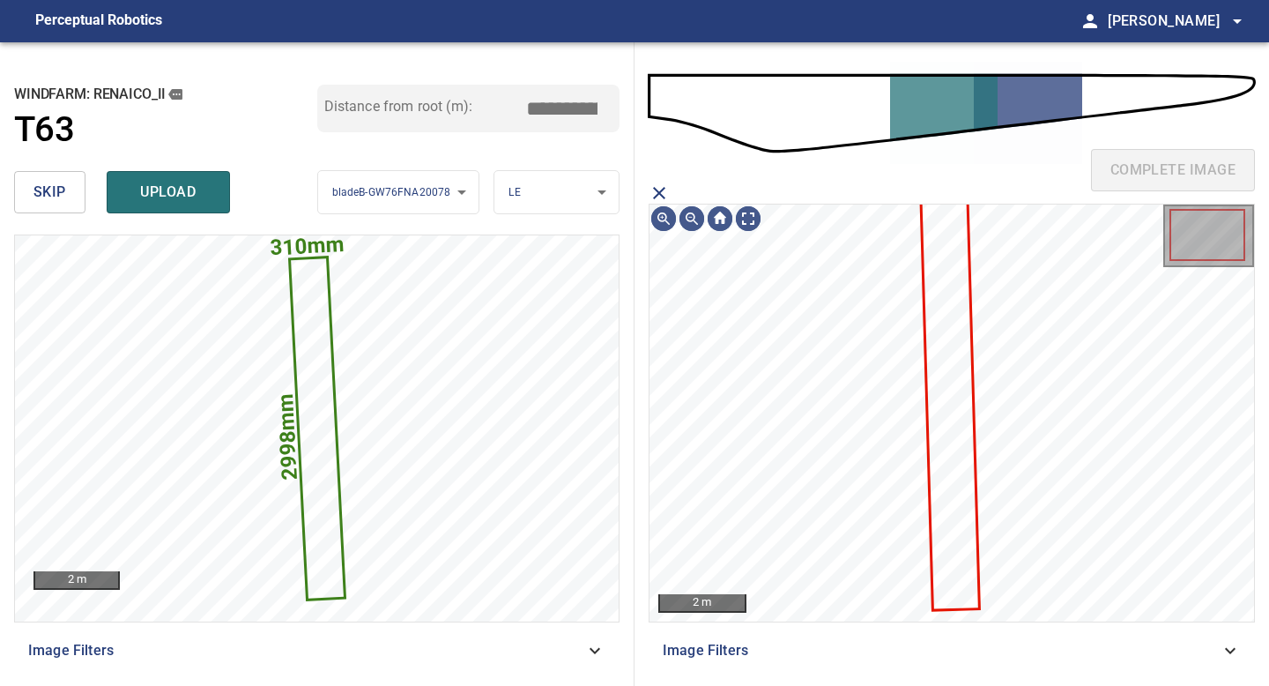
click at [954, 361] on icon at bounding box center [950, 398] width 56 height 422
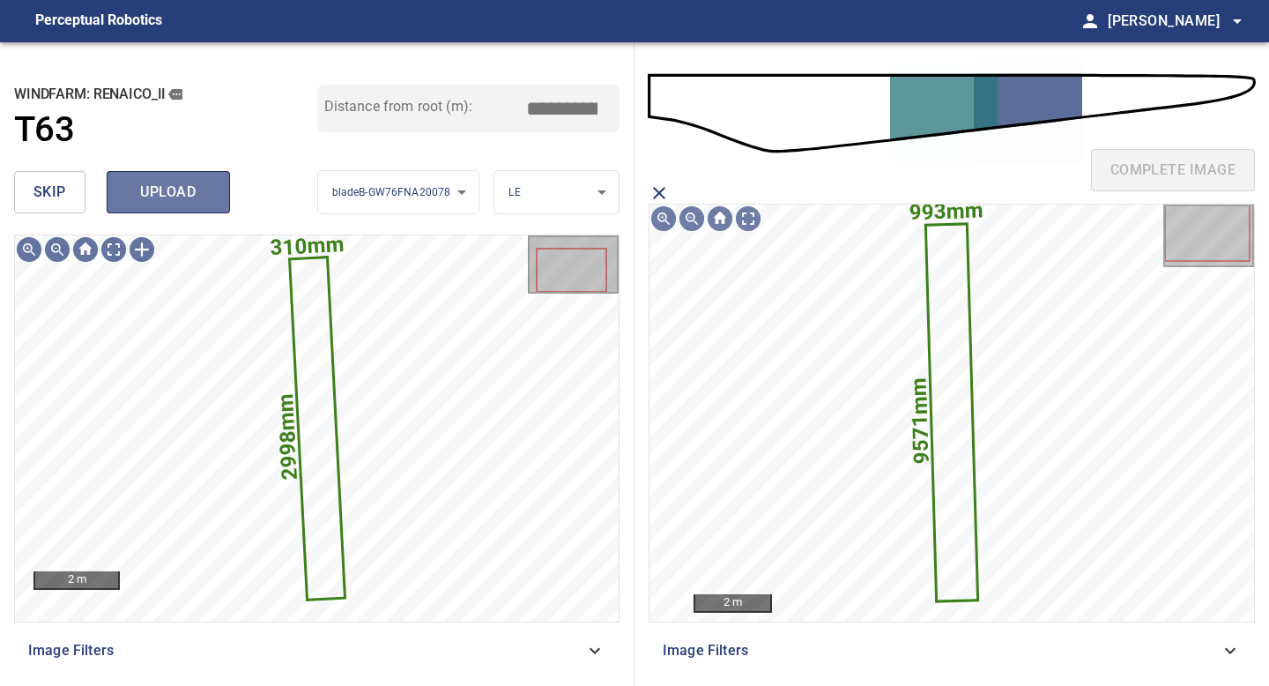
click at [168, 202] on span "upload" at bounding box center [168, 192] width 85 height 25
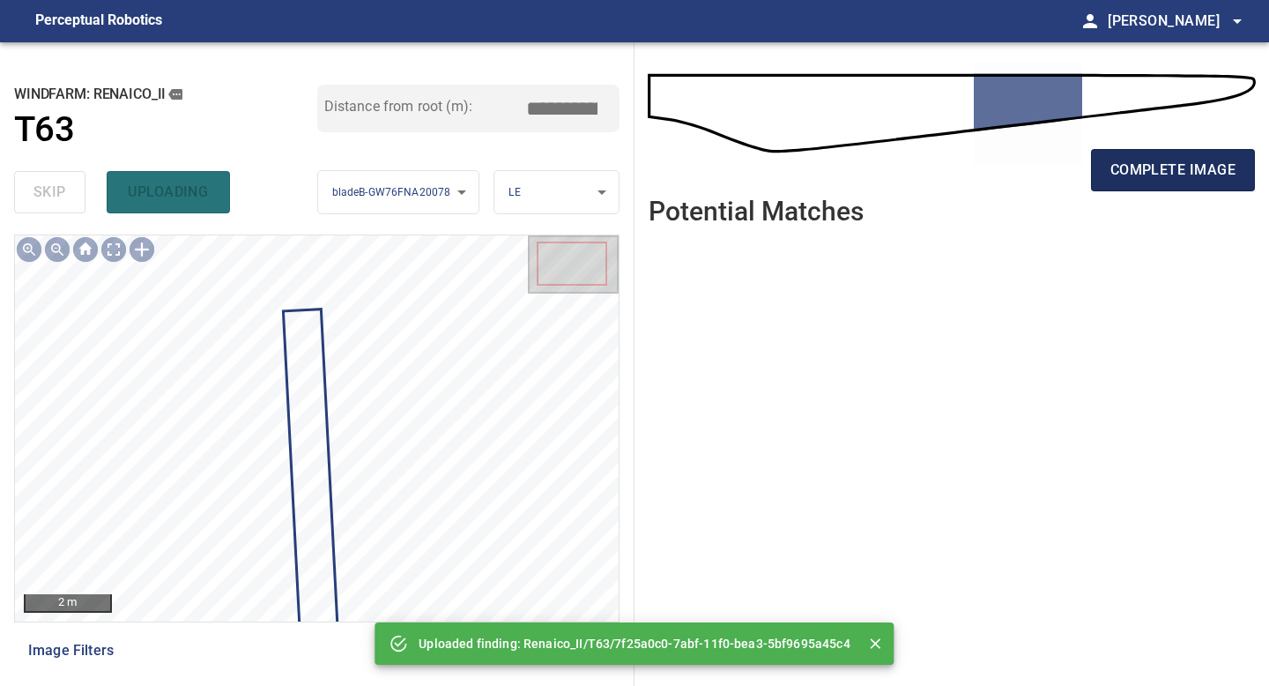
click at [1177, 162] on span "complete image" at bounding box center [1172, 170] width 125 height 25
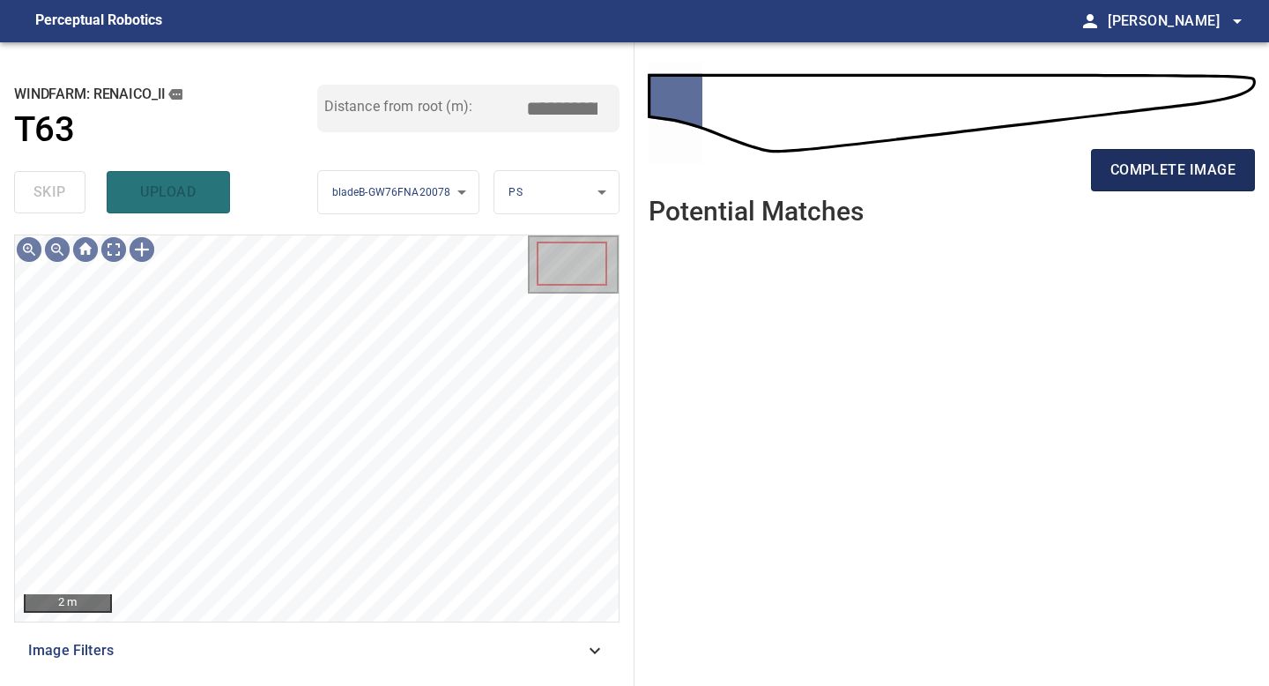
click at [1157, 171] on span "complete image" at bounding box center [1172, 170] width 125 height 25
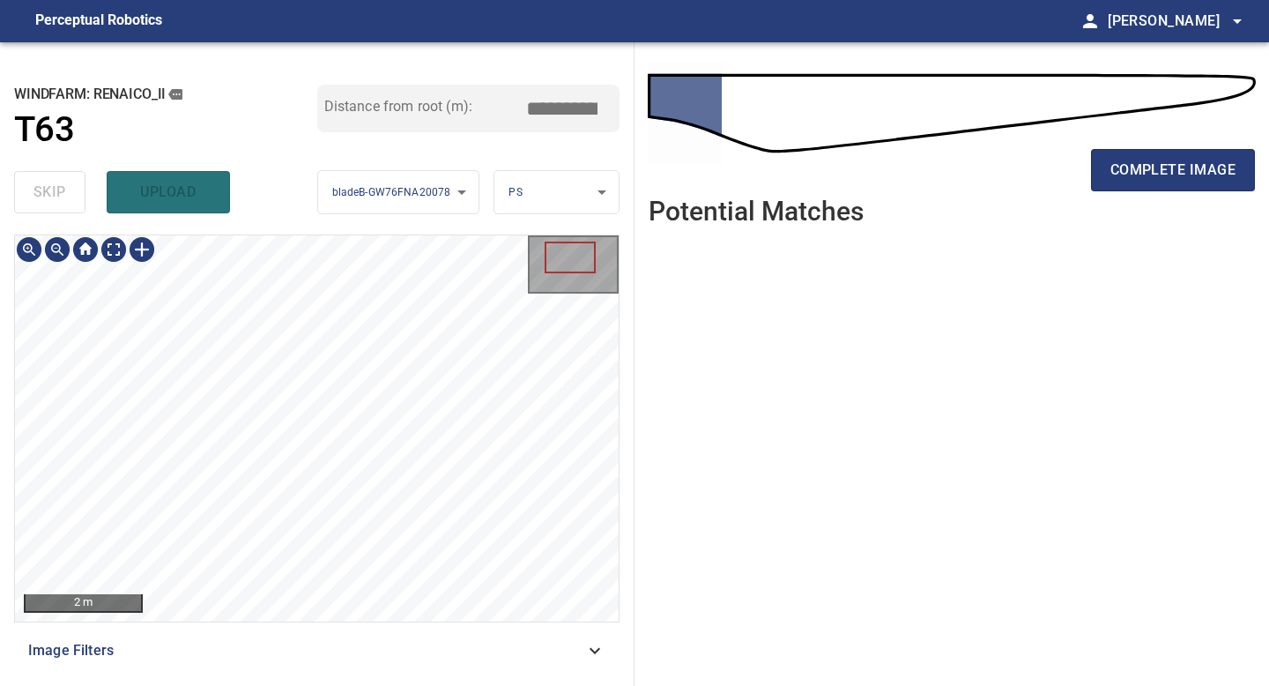
click at [259, 672] on div "**********" at bounding box center [317, 363] width 634 height 643
click at [1191, 180] on span "complete image" at bounding box center [1172, 170] width 125 height 25
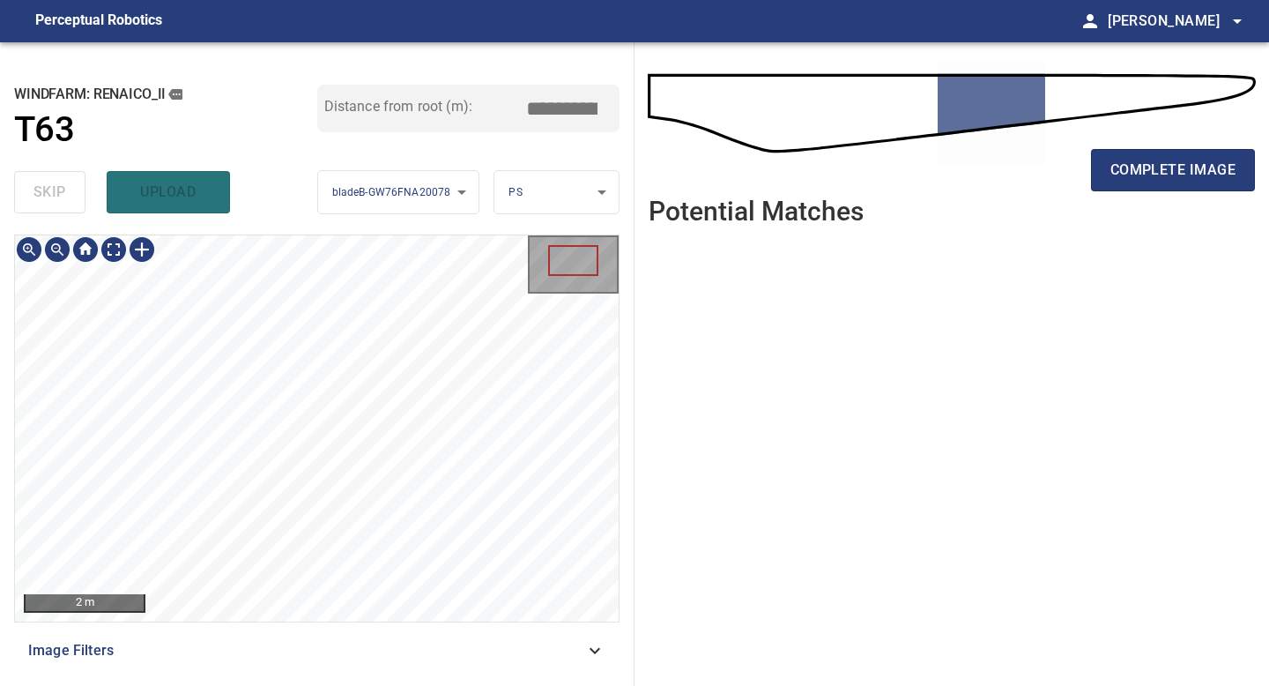
click at [351, 685] on div "**********" at bounding box center [317, 363] width 634 height 643
click at [1172, 175] on span "complete image" at bounding box center [1172, 170] width 125 height 25
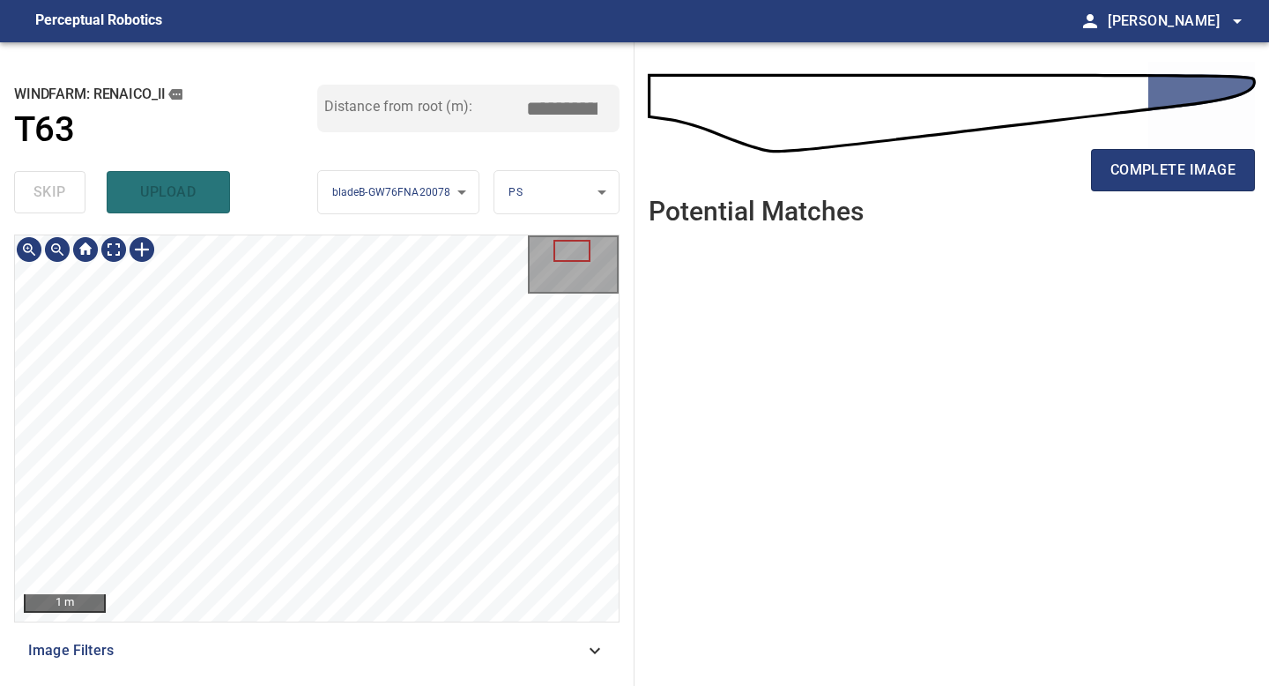
click at [322, 671] on div "1 m Image Filters" at bounding box center [316, 452] width 605 height 437
click at [1167, 171] on span "complete image" at bounding box center [1172, 170] width 125 height 25
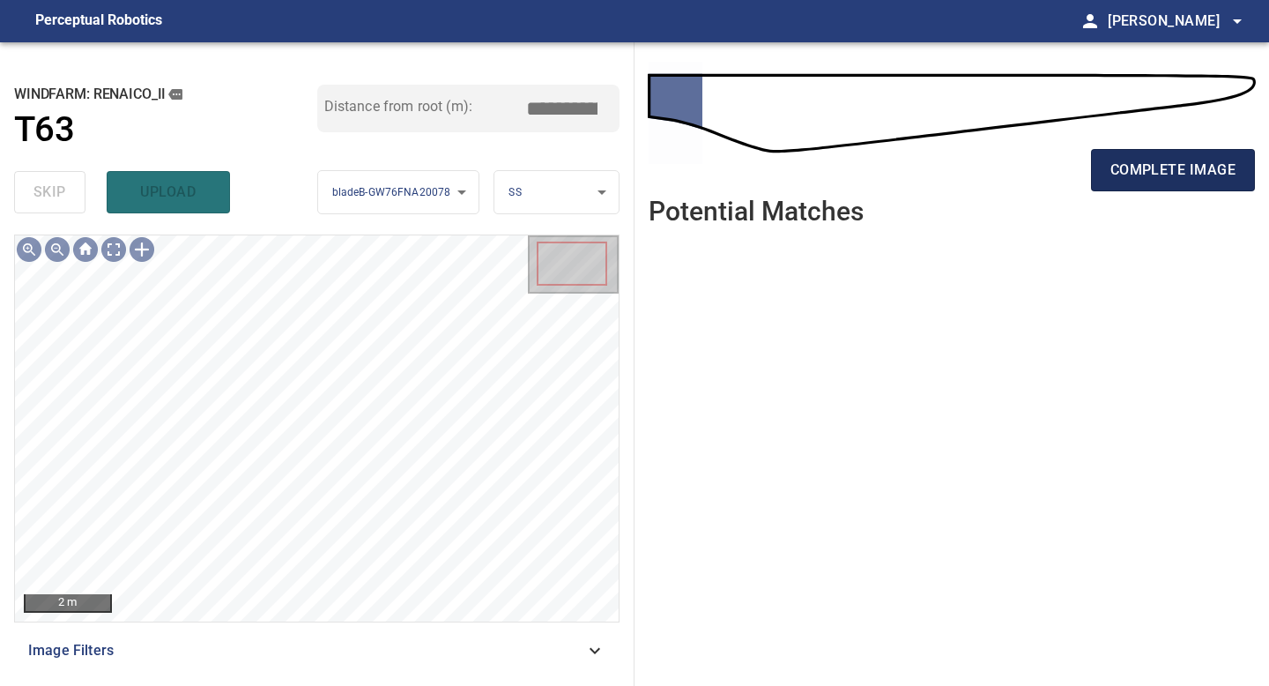
click at [1192, 174] on span "complete image" at bounding box center [1172, 170] width 125 height 25
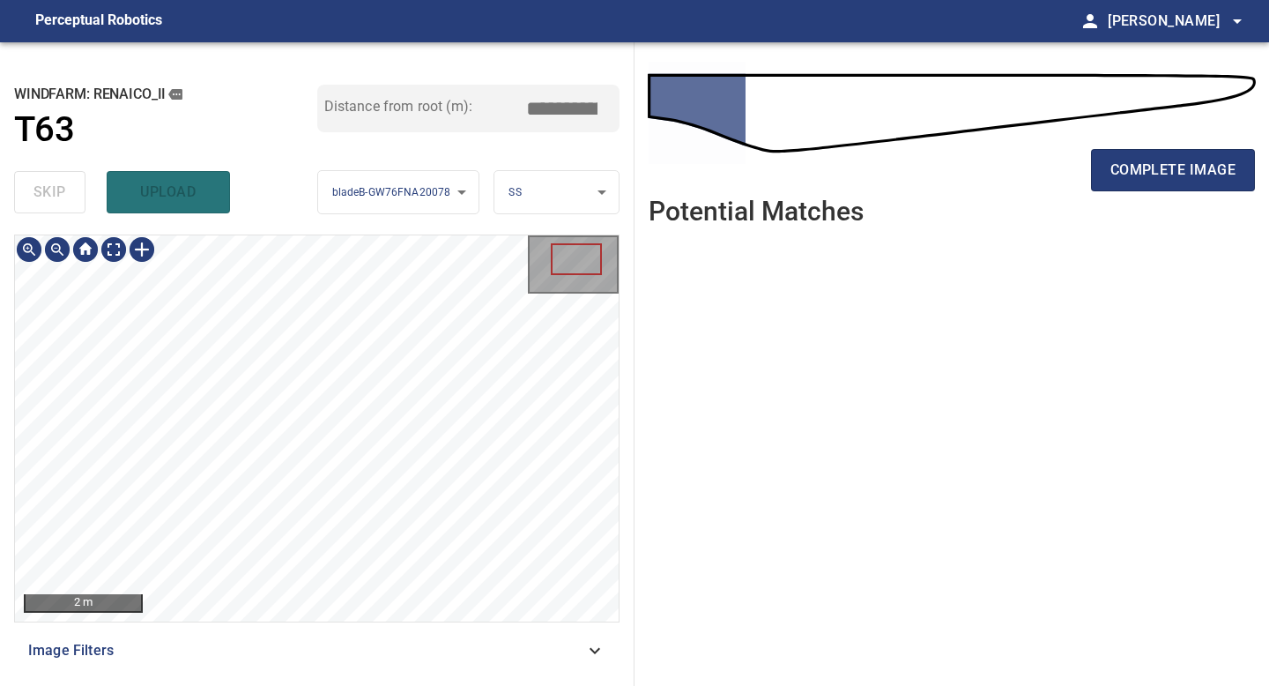
click at [406, 666] on div "2 m Image Filters" at bounding box center [316, 452] width 605 height 437
click at [1188, 170] on span "complete image" at bounding box center [1172, 170] width 125 height 25
click at [330, 651] on div "2 m Image Filters" at bounding box center [316, 452] width 605 height 437
click at [429, 685] on div "**********" at bounding box center [317, 363] width 634 height 643
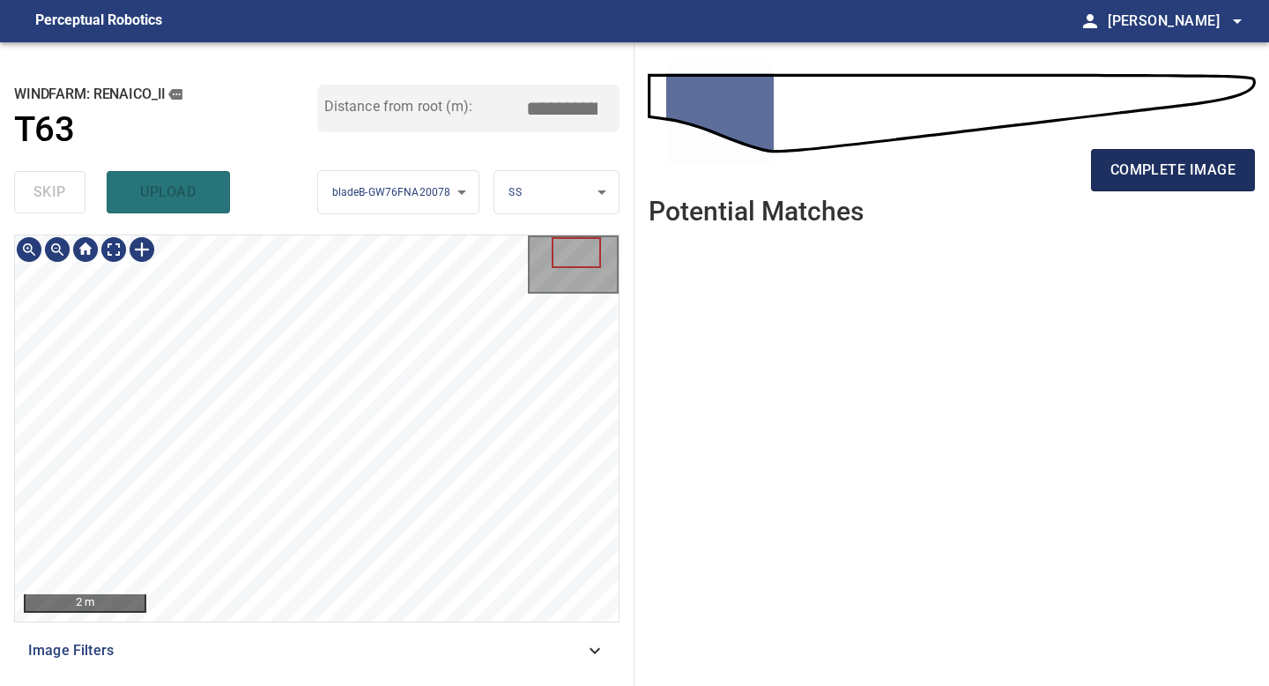
click at [1178, 163] on span "complete image" at bounding box center [1172, 170] width 125 height 25
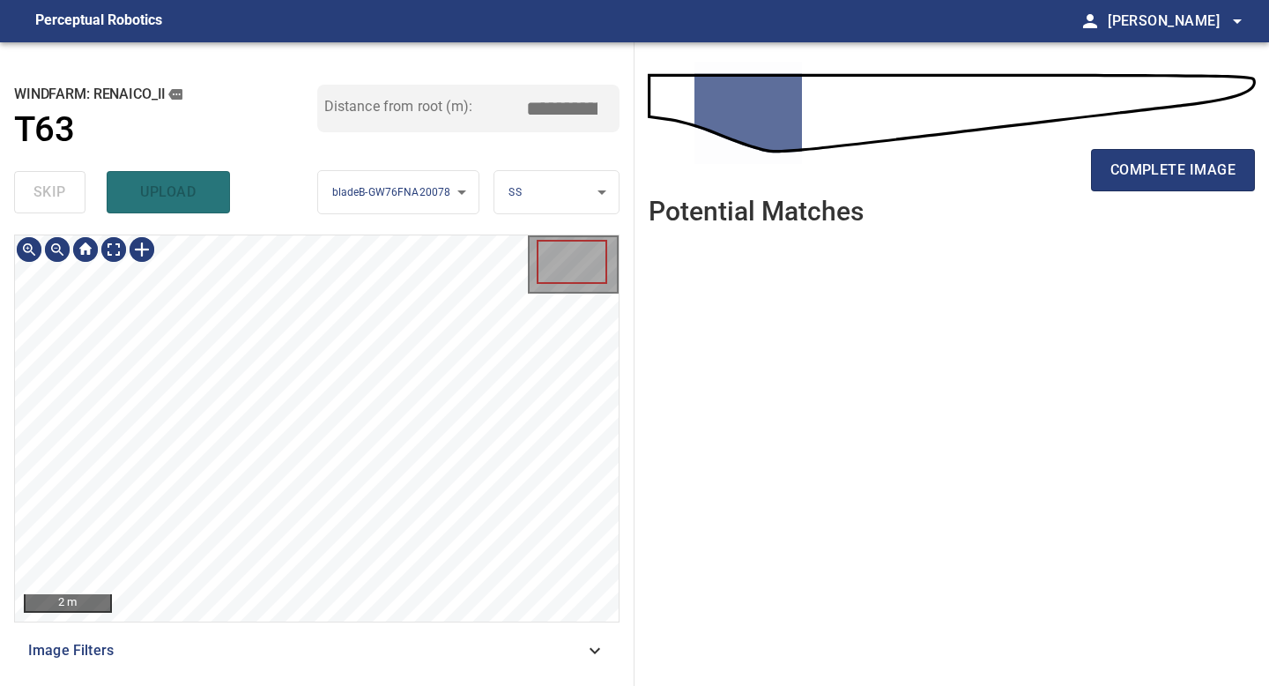
click at [379, 621] on div "2 m" at bounding box center [316, 428] width 605 height 388
click at [1182, 174] on span "complete image" at bounding box center [1172, 170] width 125 height 25
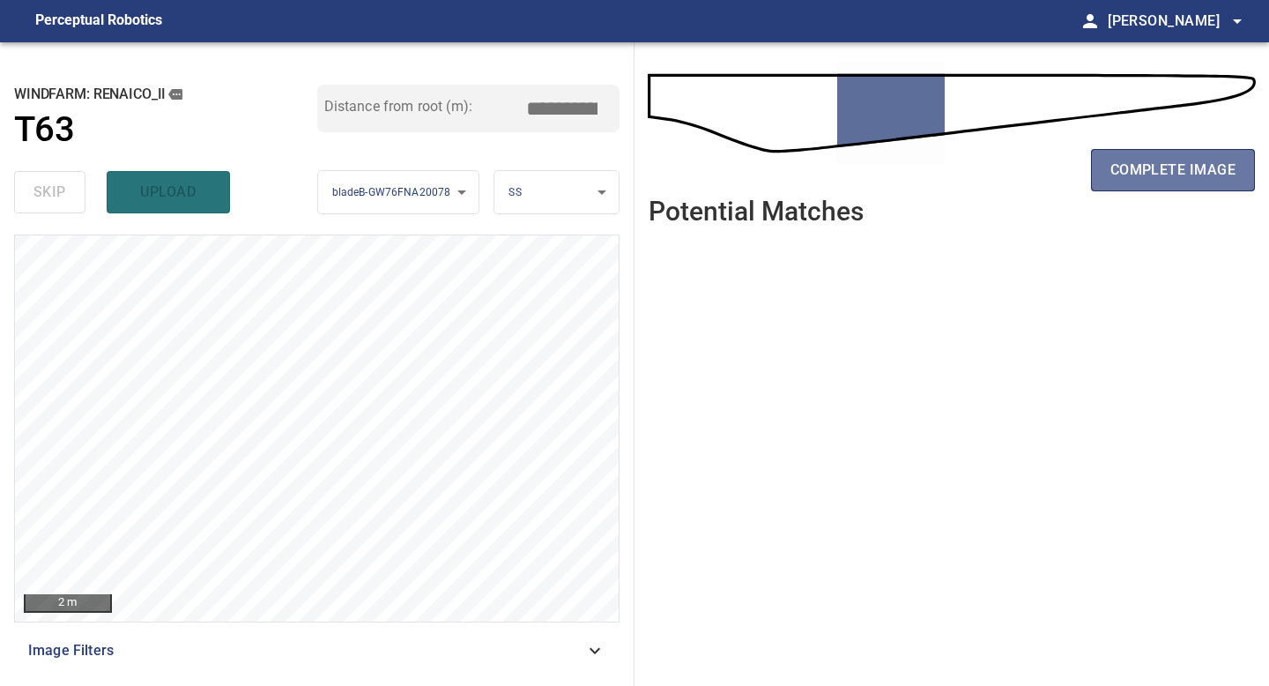
click at [1182, 174] on span "complete image" at bounding box center [1172, 170] width 125 height 25
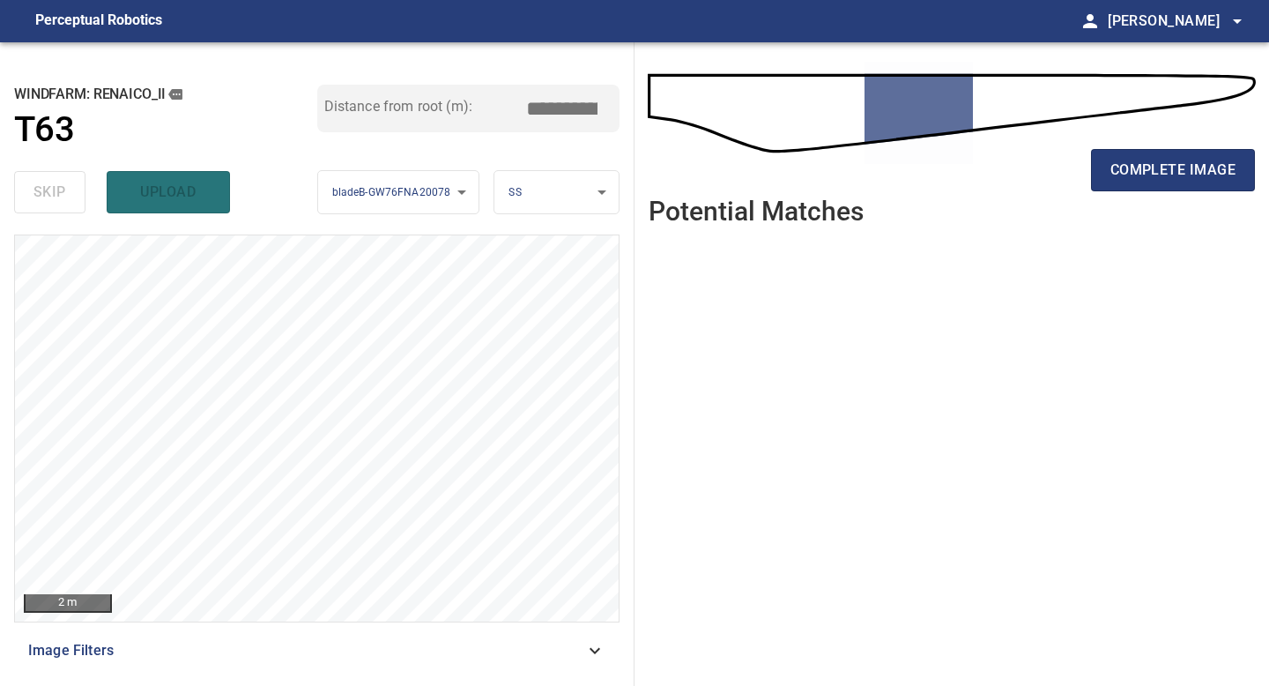
click at [1182, 174] on span "complete image" at bounding box center [1172, 170] width 125 height 25
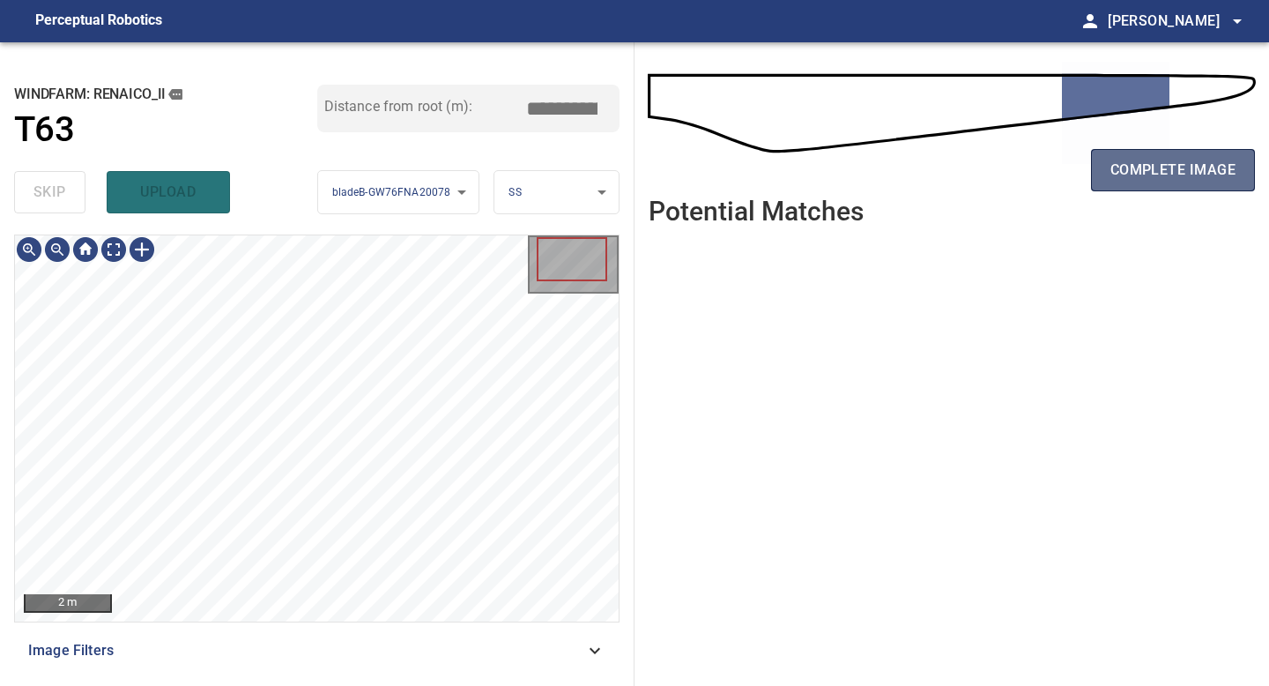
click at [1182, 177] on span "complete image" at bounding box center [1172, 170] width 125 height 25
click at [1190, 167] on span "complete image" at bounding box center [1172, 170] width 125 height 25
click at [1150, 159] on span "complete image" at bounding box center [1172, 170] width 125 height 25
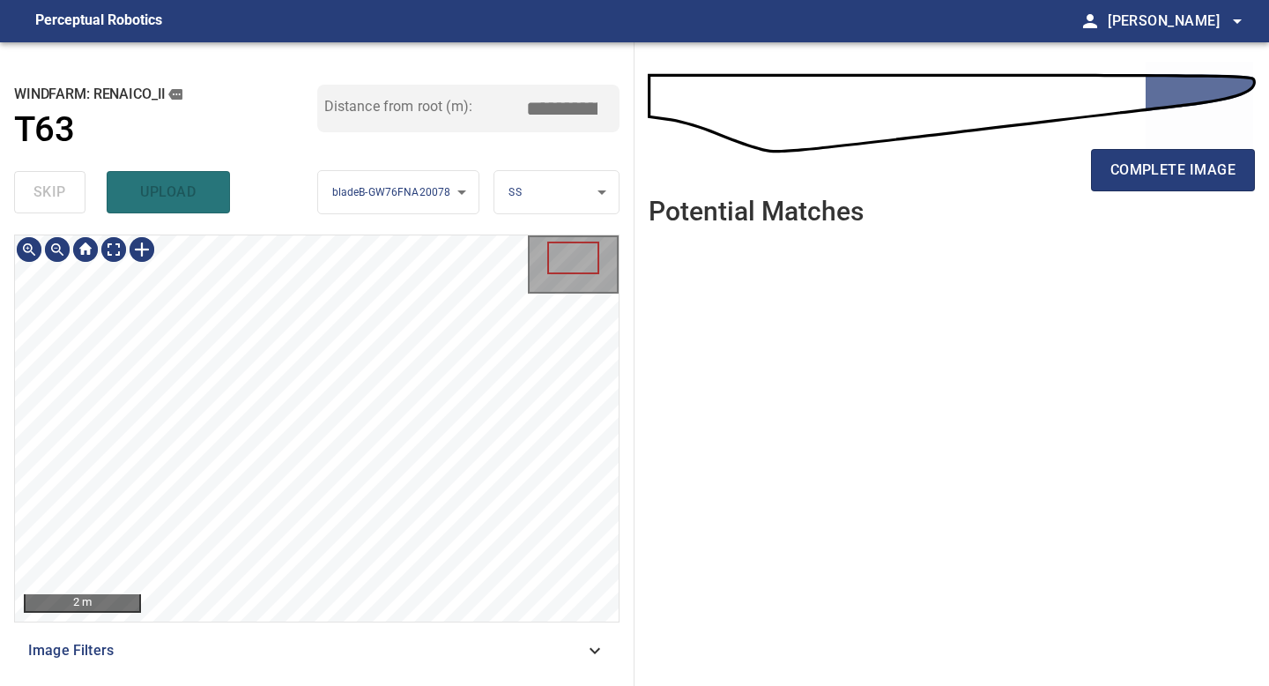
click at [346, 622] on div "2 m Image Filters" at bounding box center [316, 452] width 605 height 437
click at [1163, 159] on span "complete image" at bounding box center [1172, 170] width 125 height 25
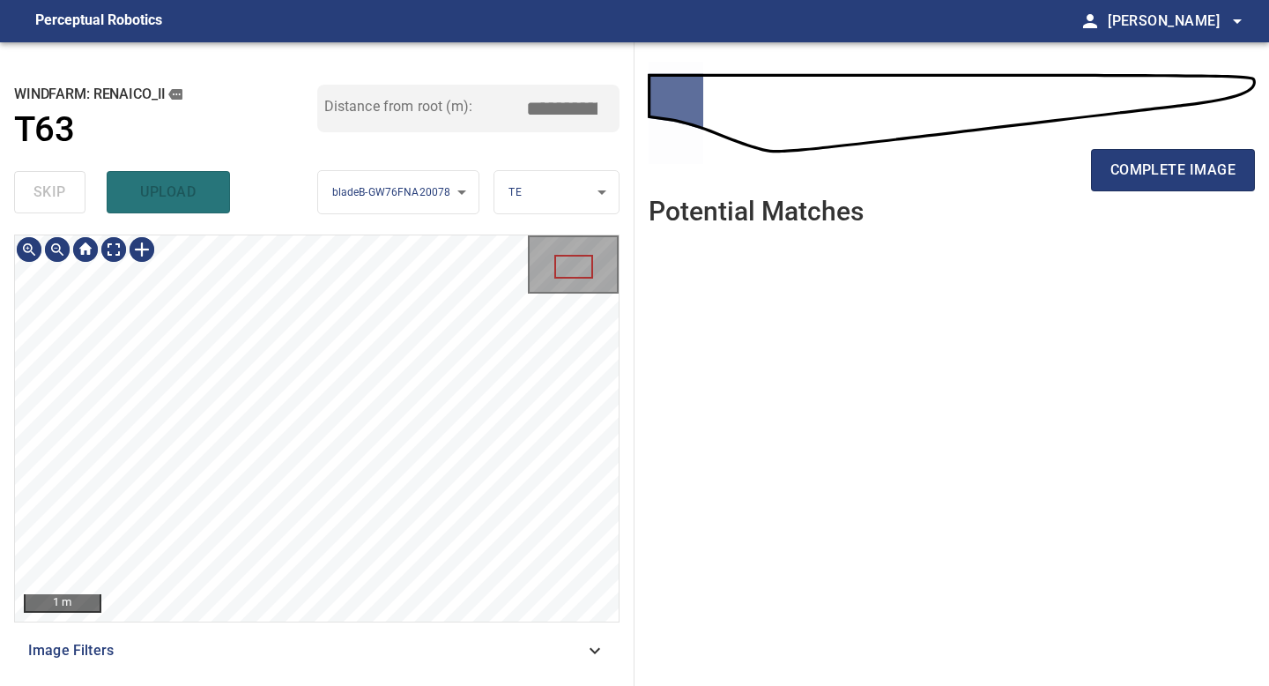
click at [342, 685] on div "**********" at bounding box center [317, 363] width 634 height 643
click at [348, 651] on div "1 m Image Filters" at bounding box center [316, 452] width 605 height 437
click at [354, 643] on div "1 m Image Filters" at bounding box center [316, 452] width 605 height 437
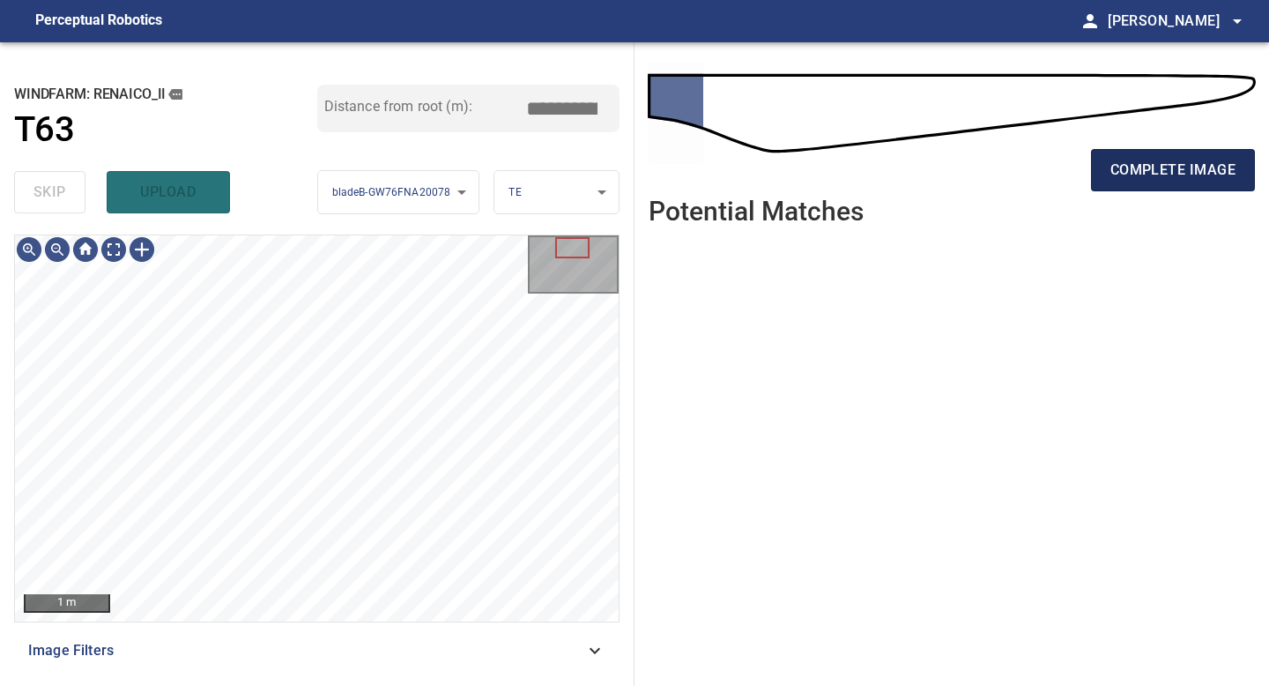
click at [1124, 174] on span "complete image" at bounding box center [1172, 170] width 125 height 25
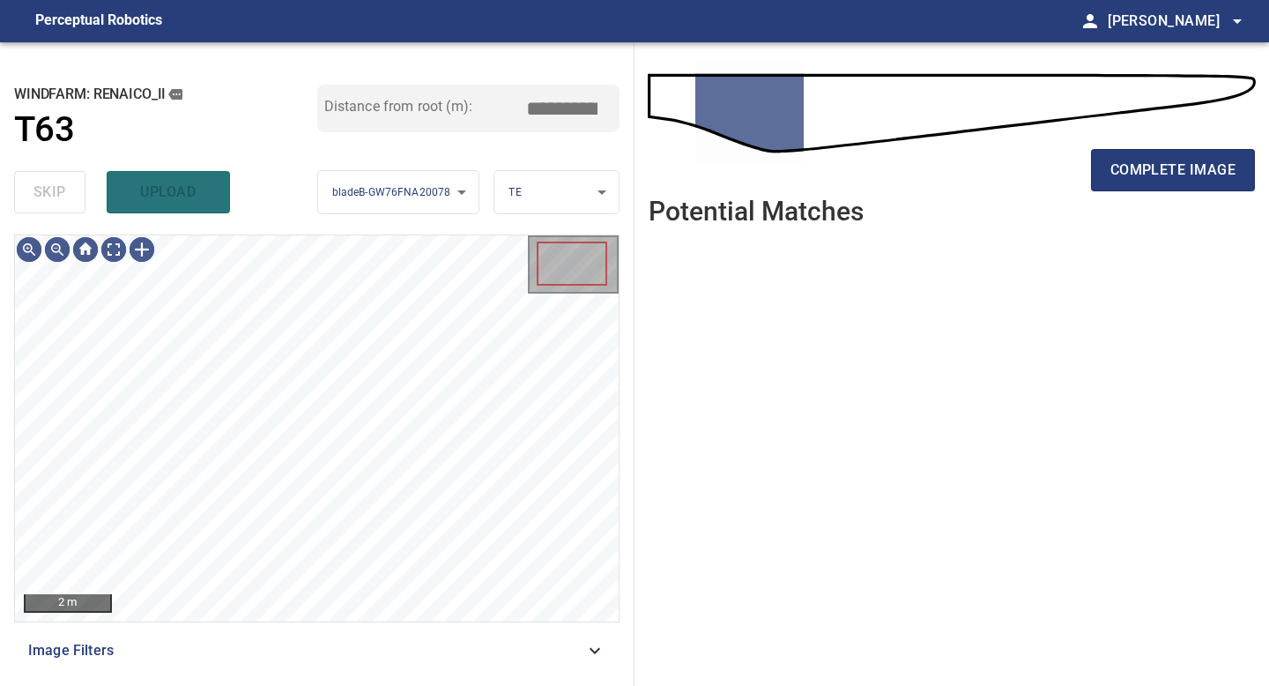
click at [1127, 168] on span "complete image" at bounding box center [1172, 170] width 125 height 25
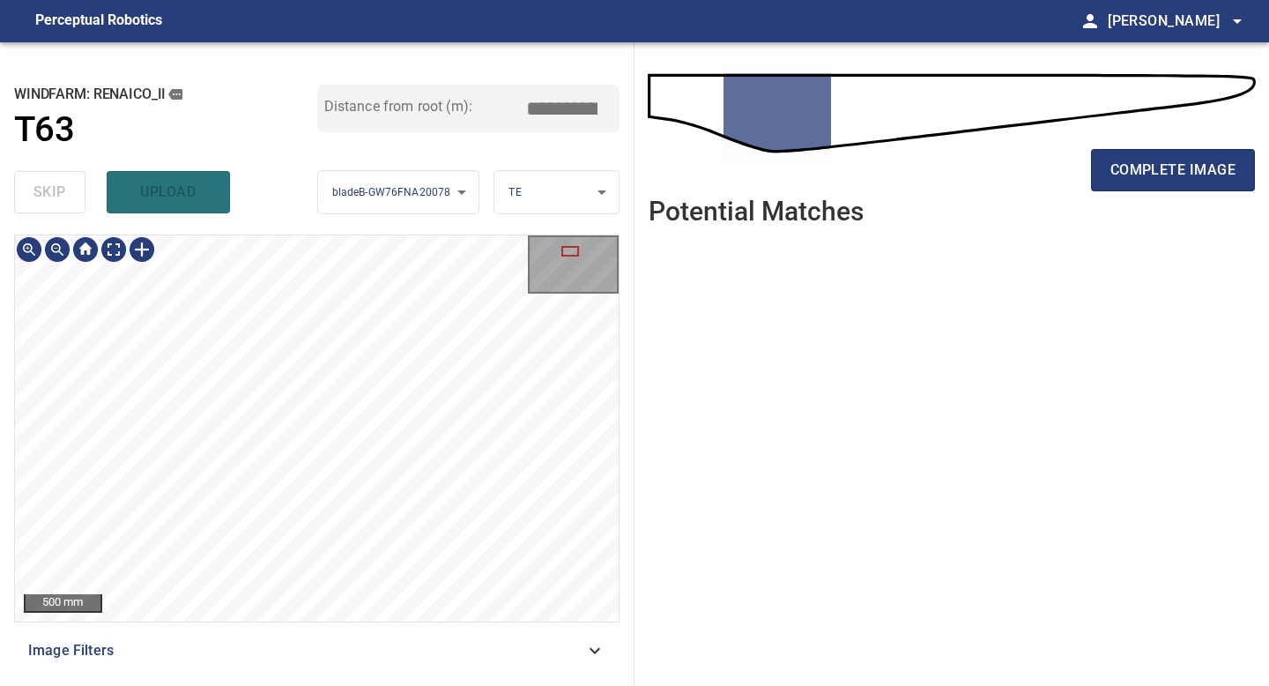
click at [300, 685] on div "**********" at bounding box center [317, 363] width 634 height 643
click at [395, 685] on div "**********" at bounding box center [317, 363] width 634 height 643
click at [1163, 166] on span "complete image" at bounding box center [1172, 170] width 125 height 25
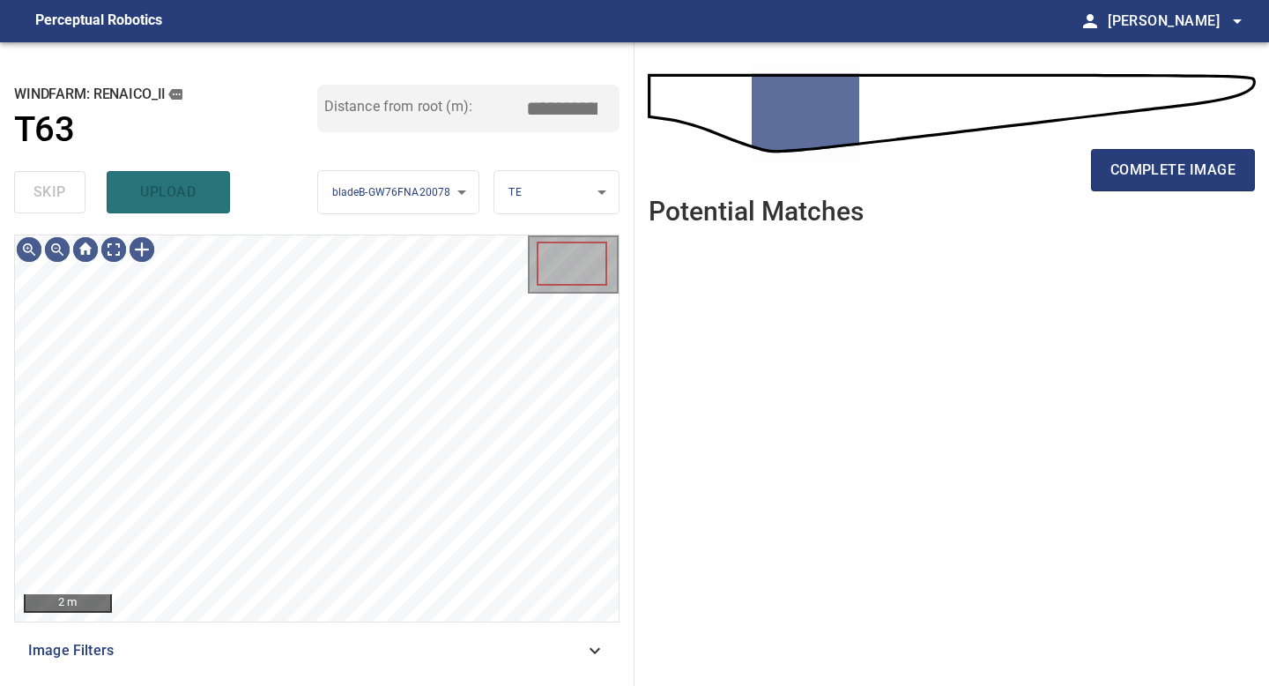
click at [1163, 169] on span "complete image" at bounding box center [1172, 170] width 125 height 25
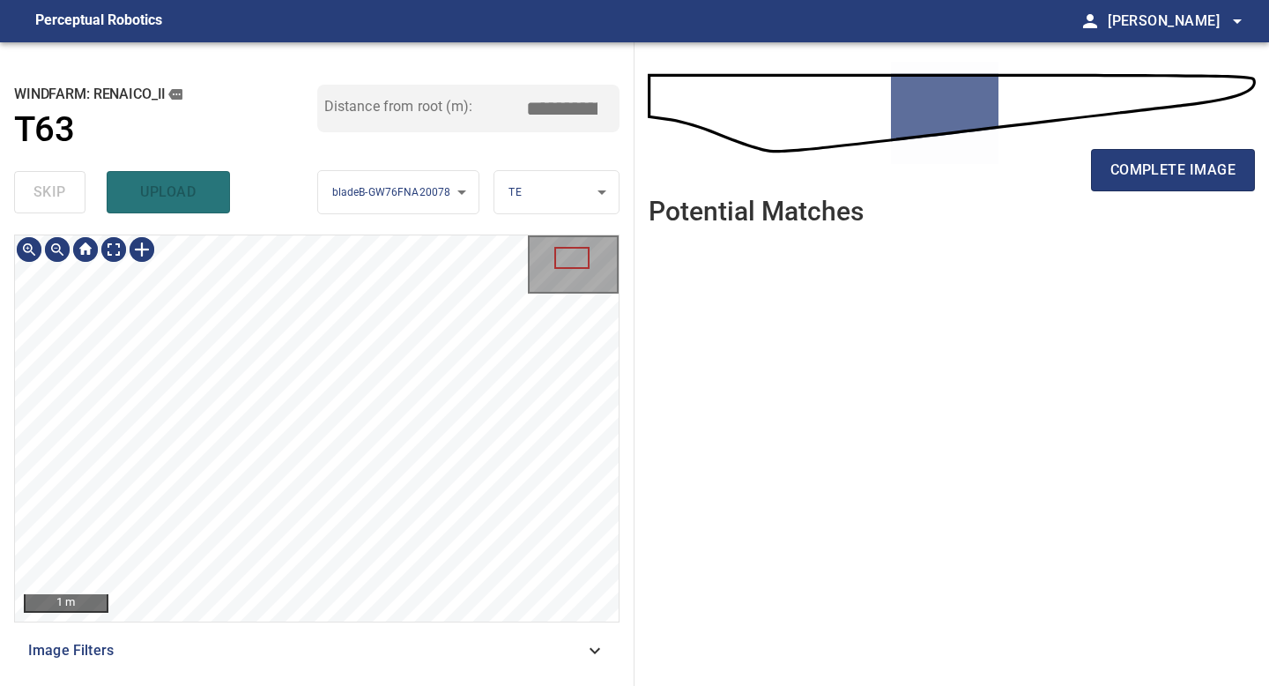
click at [345, 685] on div "**********" at bounding box center [317, 363] width 634 height 643
click at [1143, 155] on button "complete image" at bounding box center [1173, 170] width 164 height 42
click at [334, 685] on div "**********" at bounding box center [317, 363] width 634 height 643
click at [353, 664] on div "1 m Image Filters" at bounding box center [316, 452] width 605 height 437
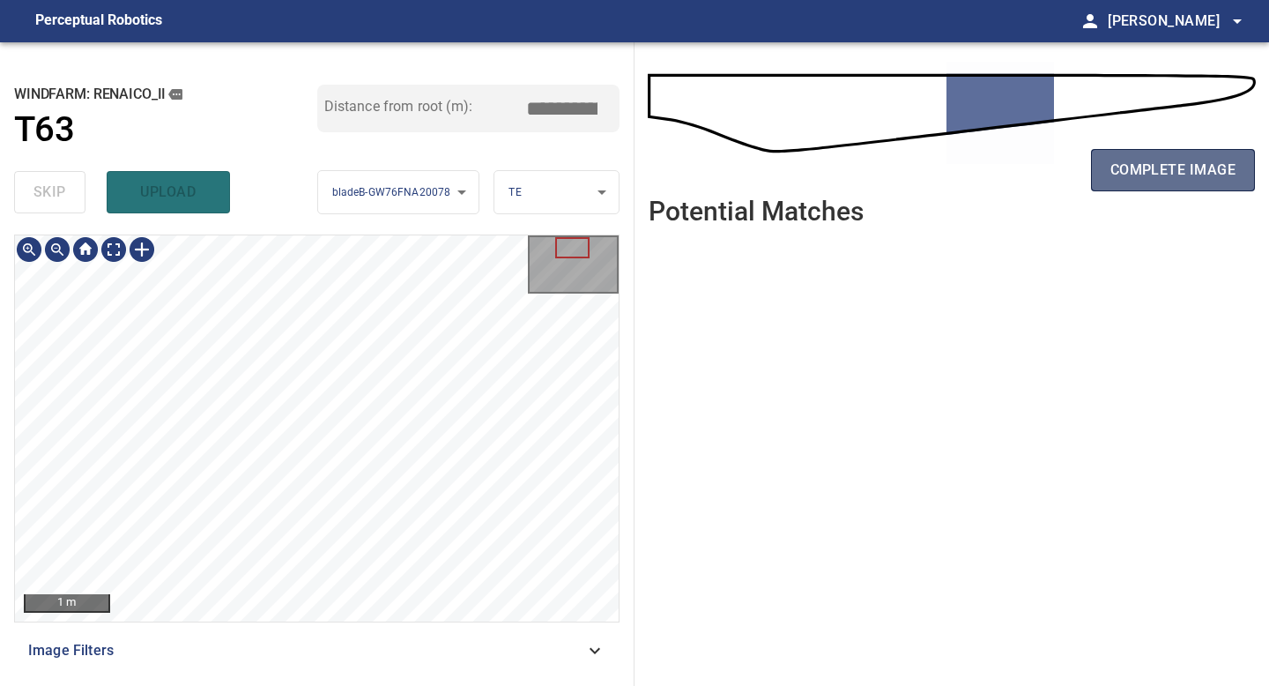
click at [1163, 170] on span "complete image" at bounding box center [1172, 170] width 125 height 25
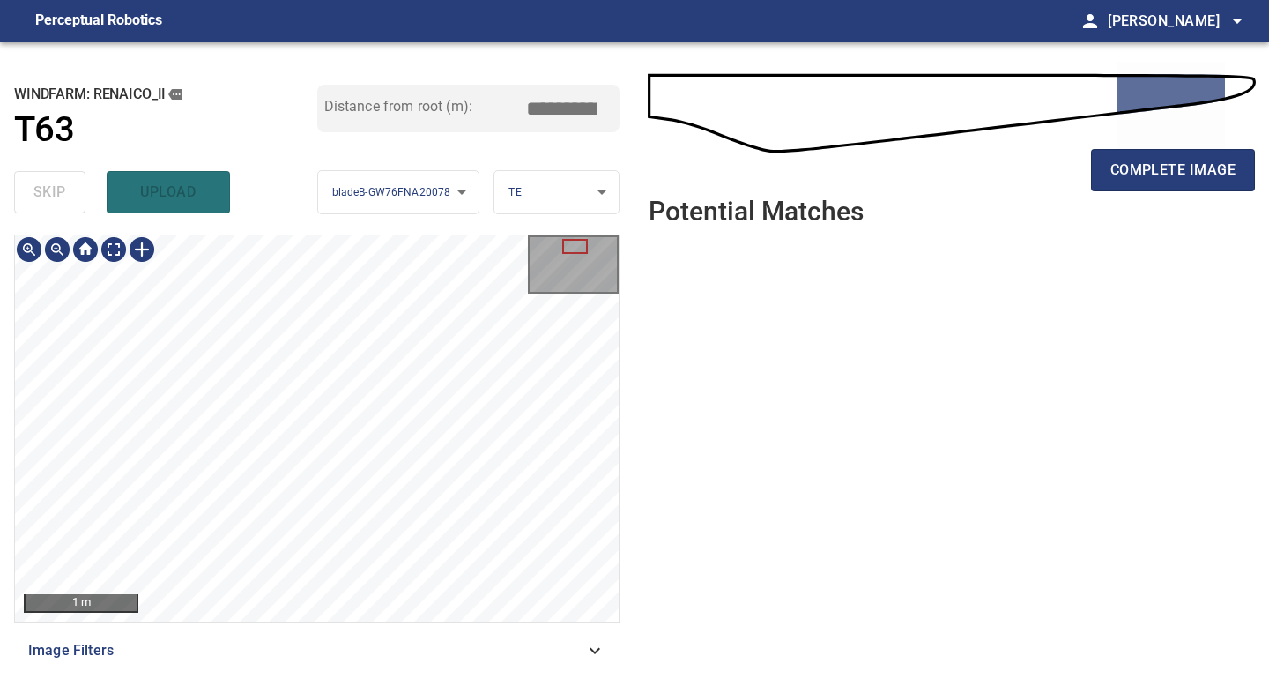
click at [421, 657] on div "1 m Image Filters" at bounding box center [316, 452] width 605 height 437
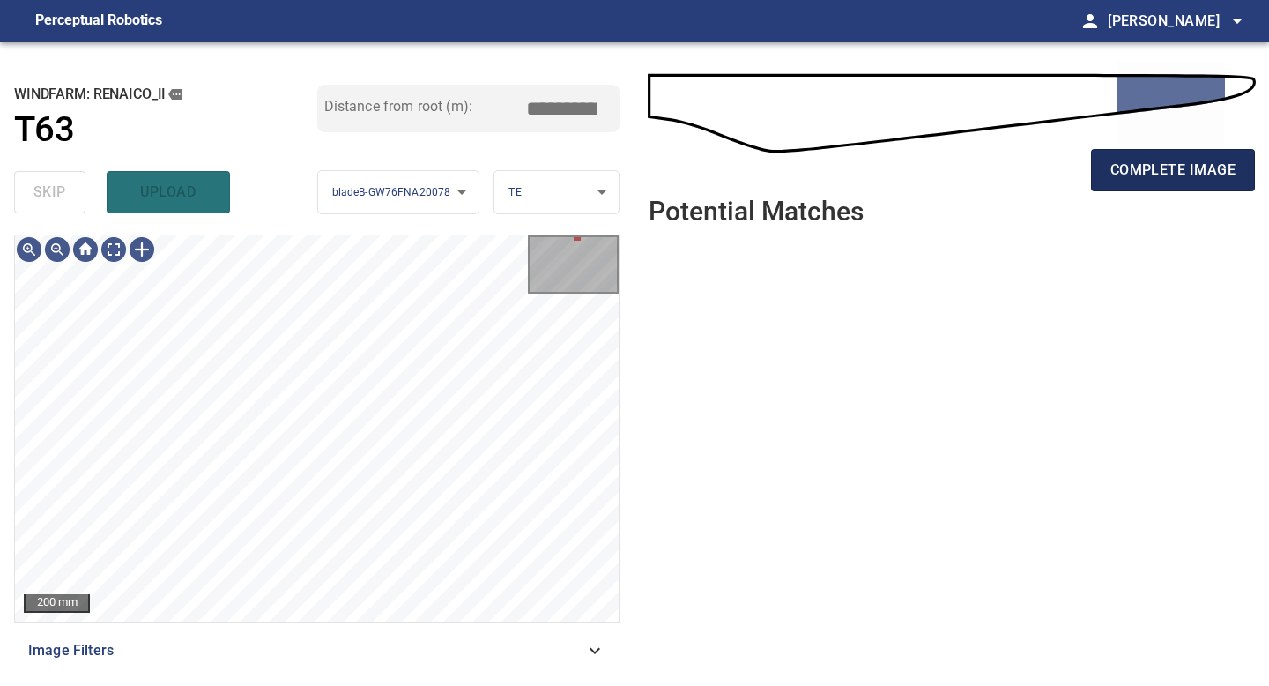
click at [1148, 174] on span "complete image" at bounding box center [1172, 170] width 125 height 25
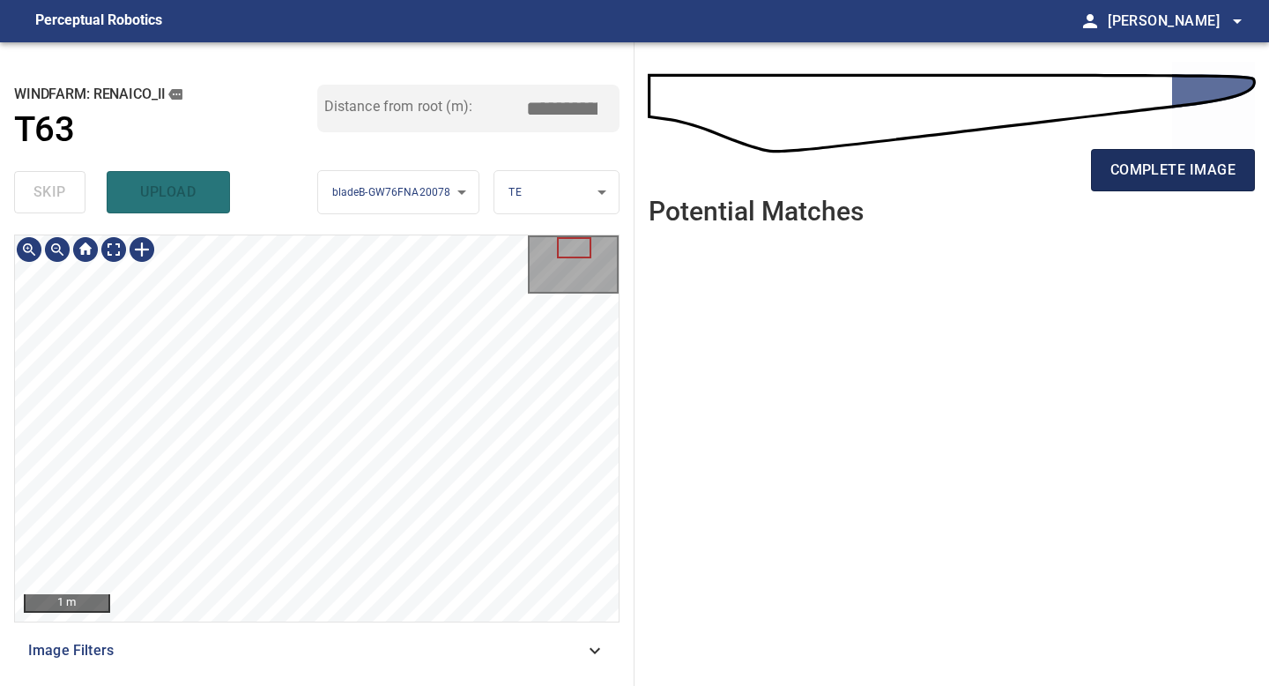
click at [1161, 168] on span "complete image" at bounding box center [1172, 170] width 125 height 25
click at [1126, 167] on span "complete image" at bounding box center [1172, 170] width 125 height 25
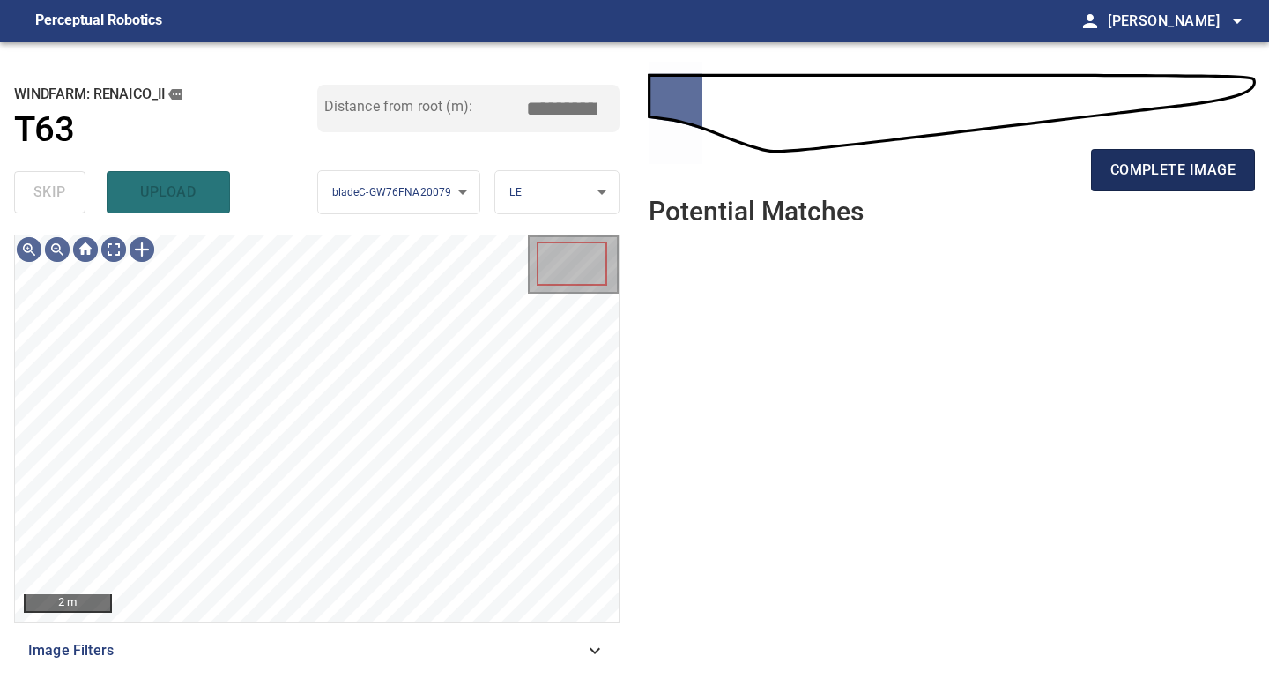
click at [1126, 159] on span "complete image" at bounding box center [1172, 170] width 125 height 25
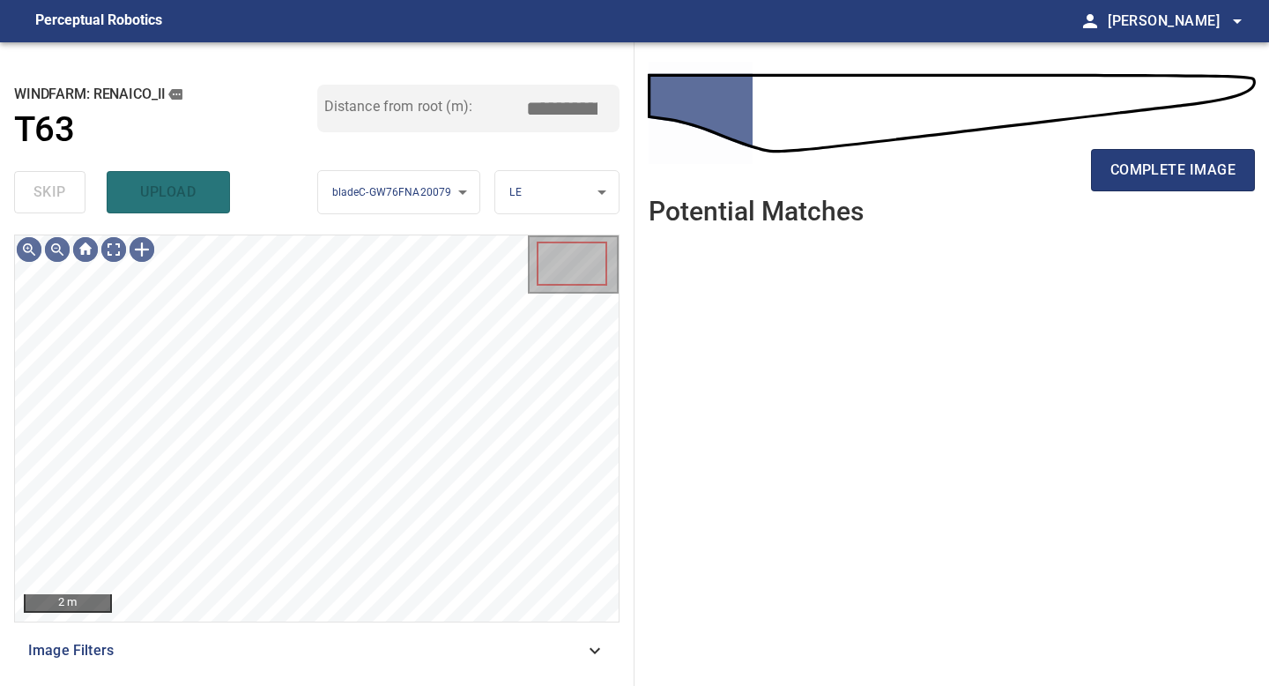
click at [1126, 173] on span "complete image" at bounding box center [1172, 170] width 125 height 25
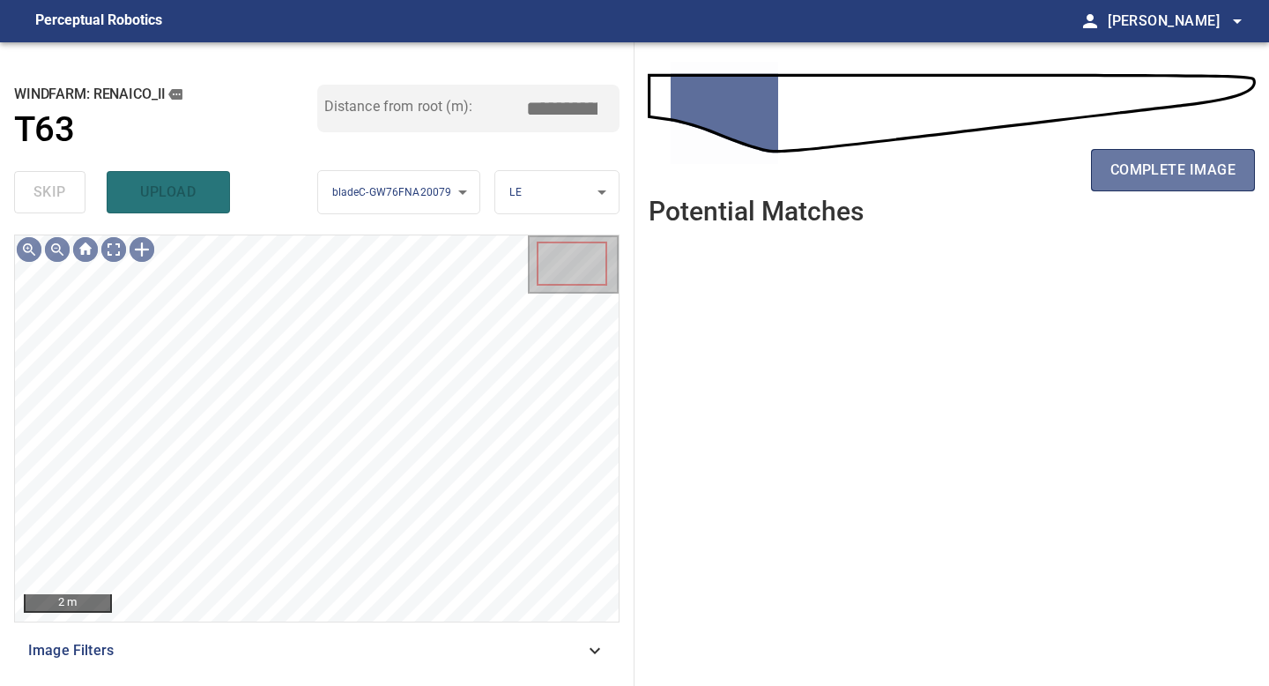
click at [1126, 173] on span "complete image" at bounding box center [1172, 170] width 125 height 25
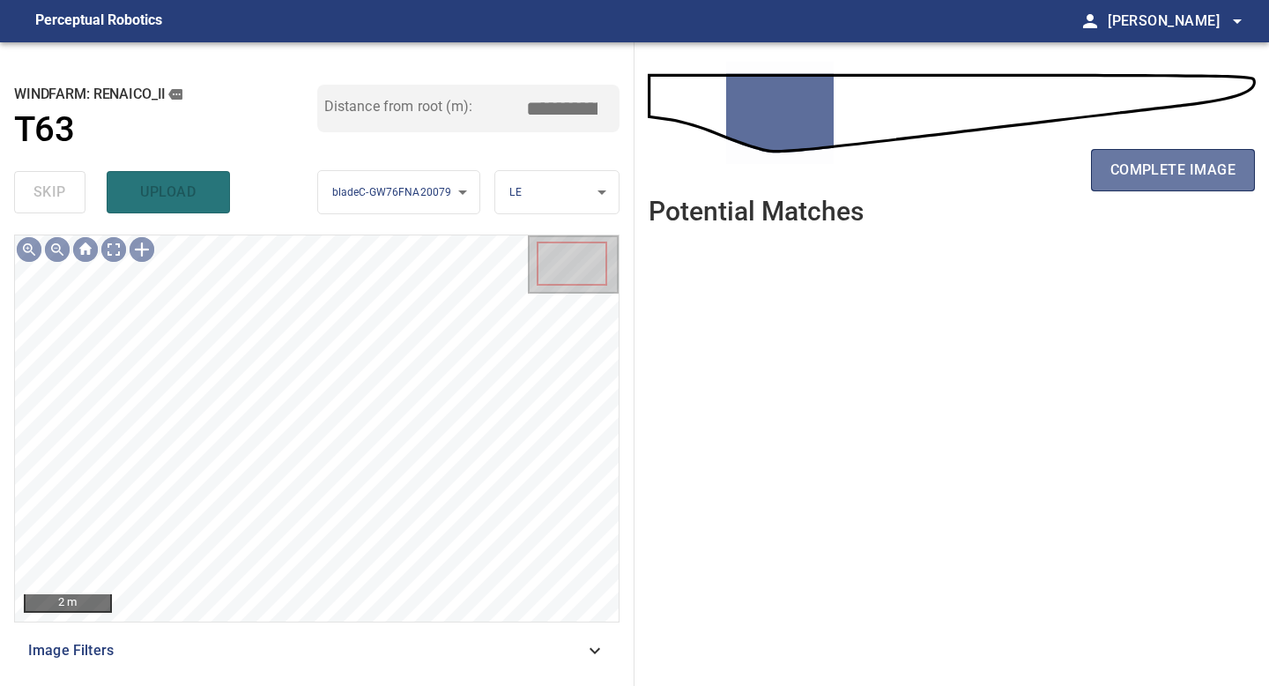
click at [1126, 173] on span "complete image" at bounding box center [1172, 170] width 125 height 25
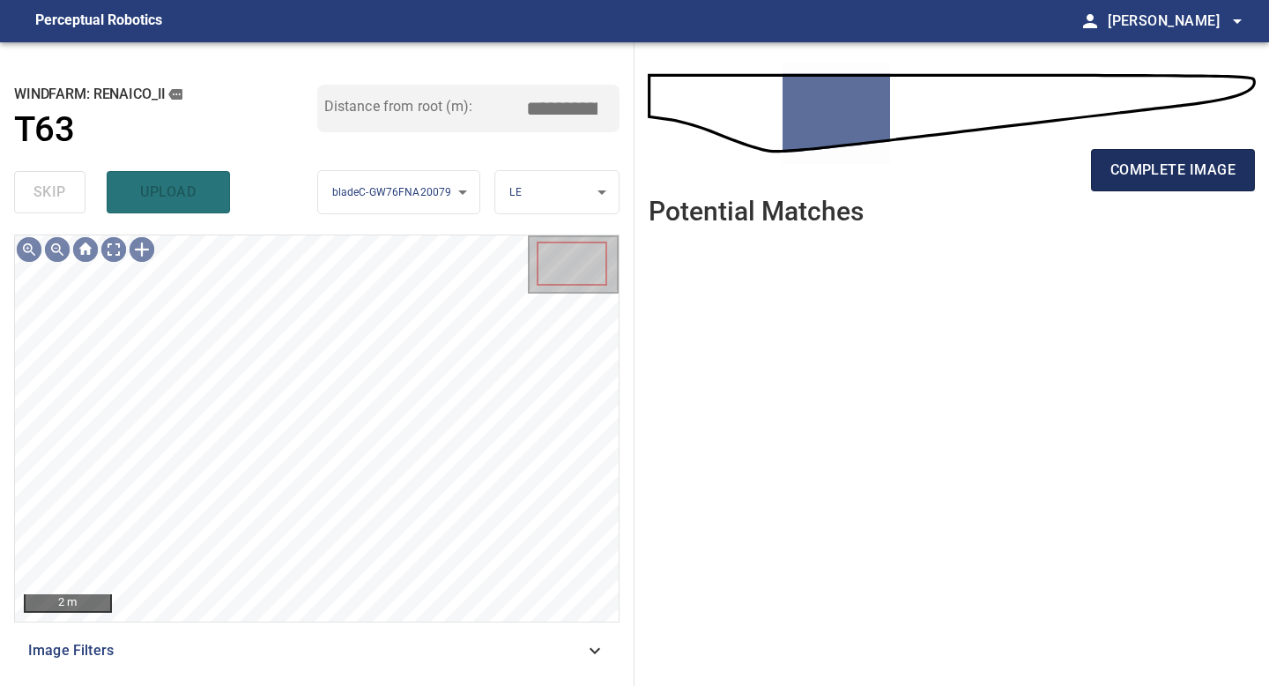
click at [1147, 174] on span "complete image" at bounding box center [1172, 170] width 125 height 25
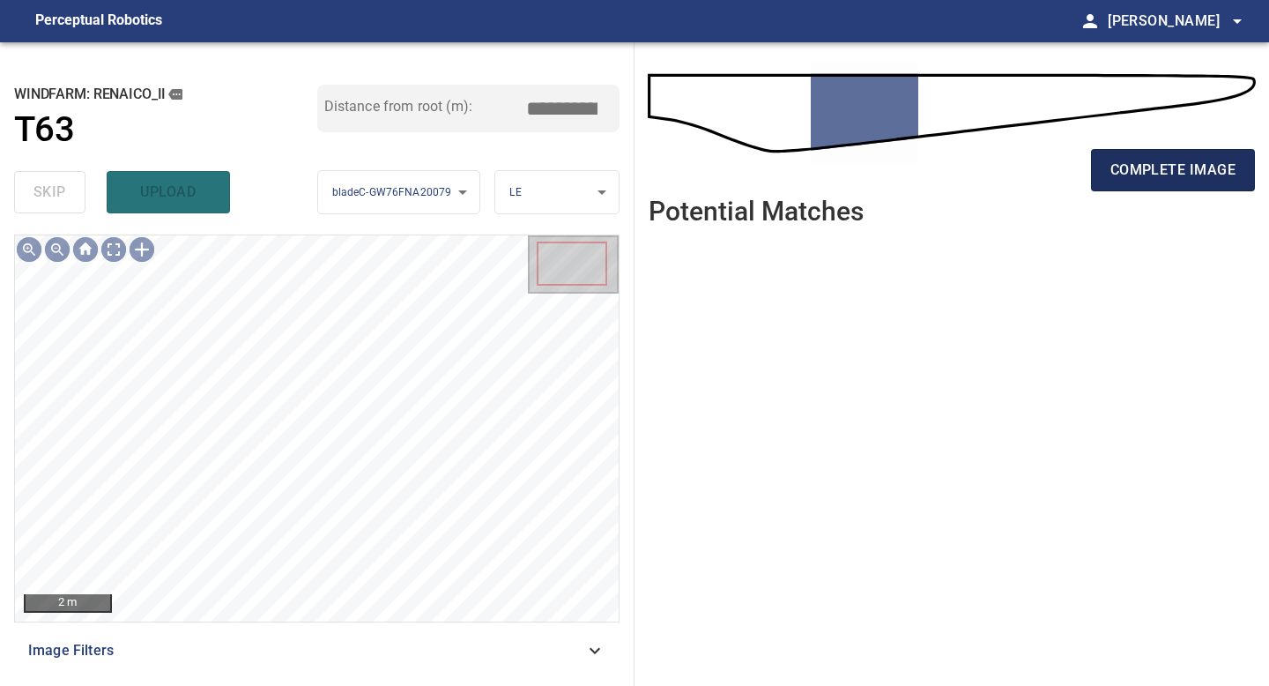
click at [1124, 166] on span "complete image" at bounding box center [1172, 170] width 125 height 25
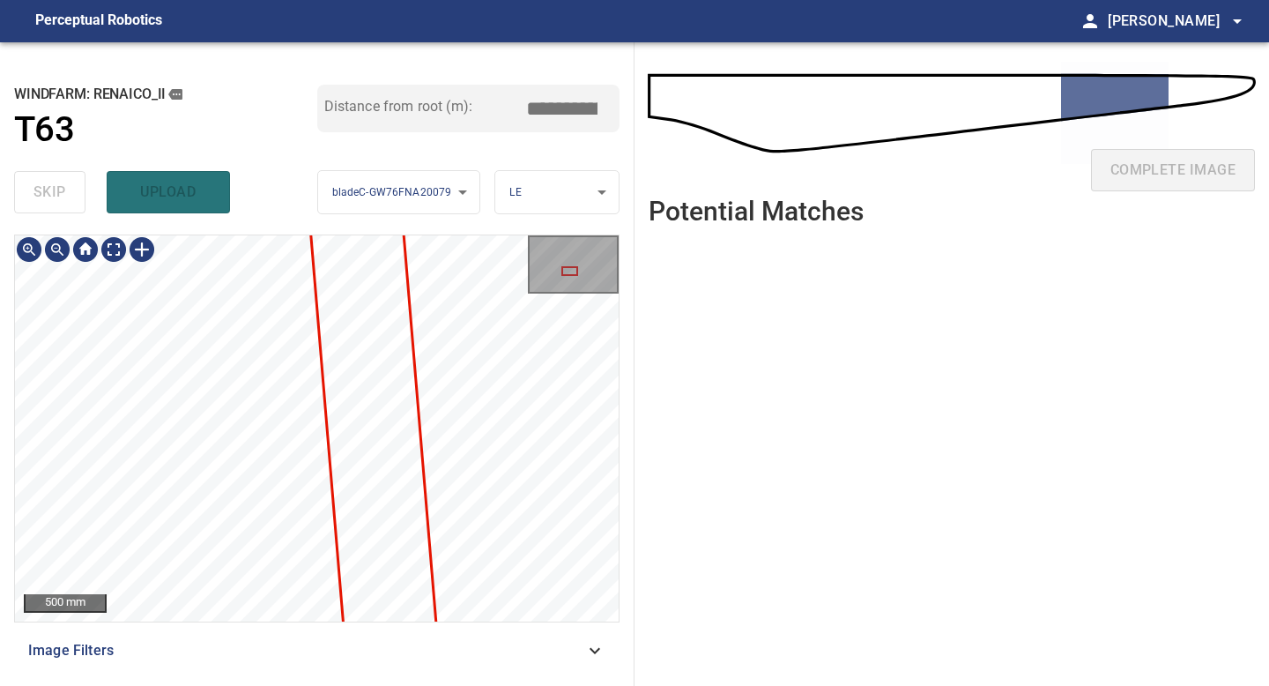
click at [272, 89] on div "**********" at bounding box center [317, 363] width 634 height 643
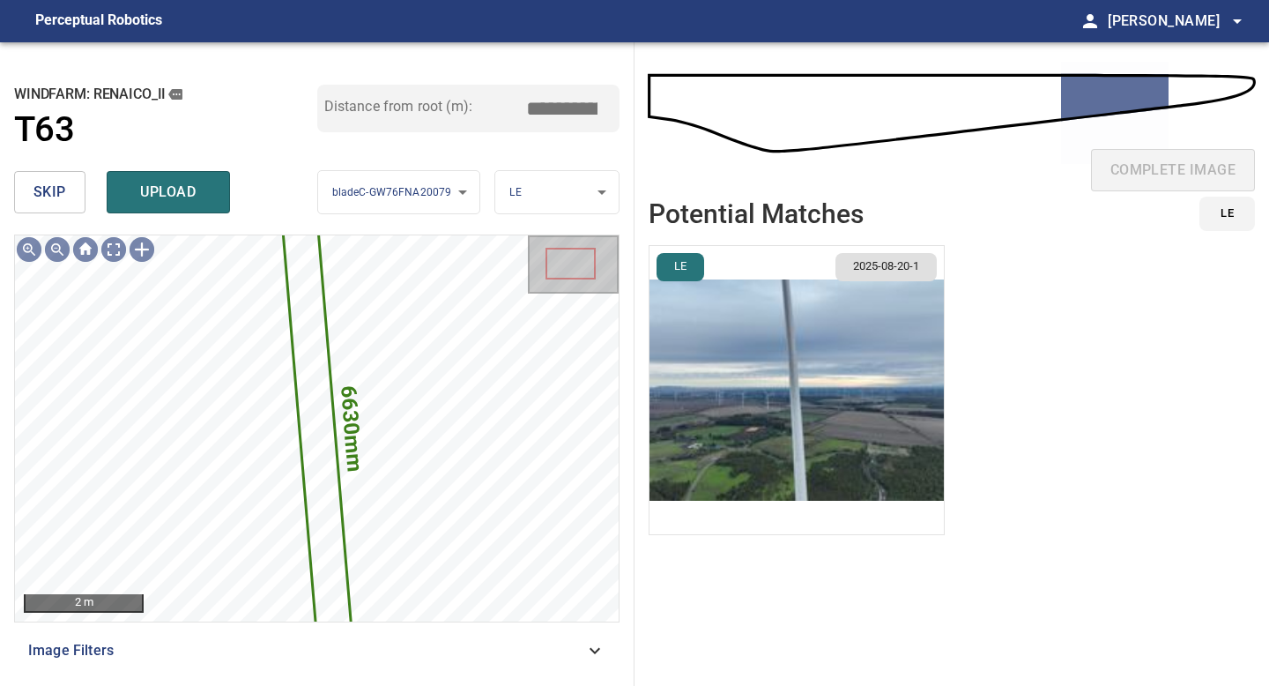
click at [848, 375] on li "LE 2025-08-20-1" at bounding box center [797, 390] width 296 height 290
click at [708, 399] on li "LE 2025-08-20-1" at bounding box center [797, 390] width 296 height 290
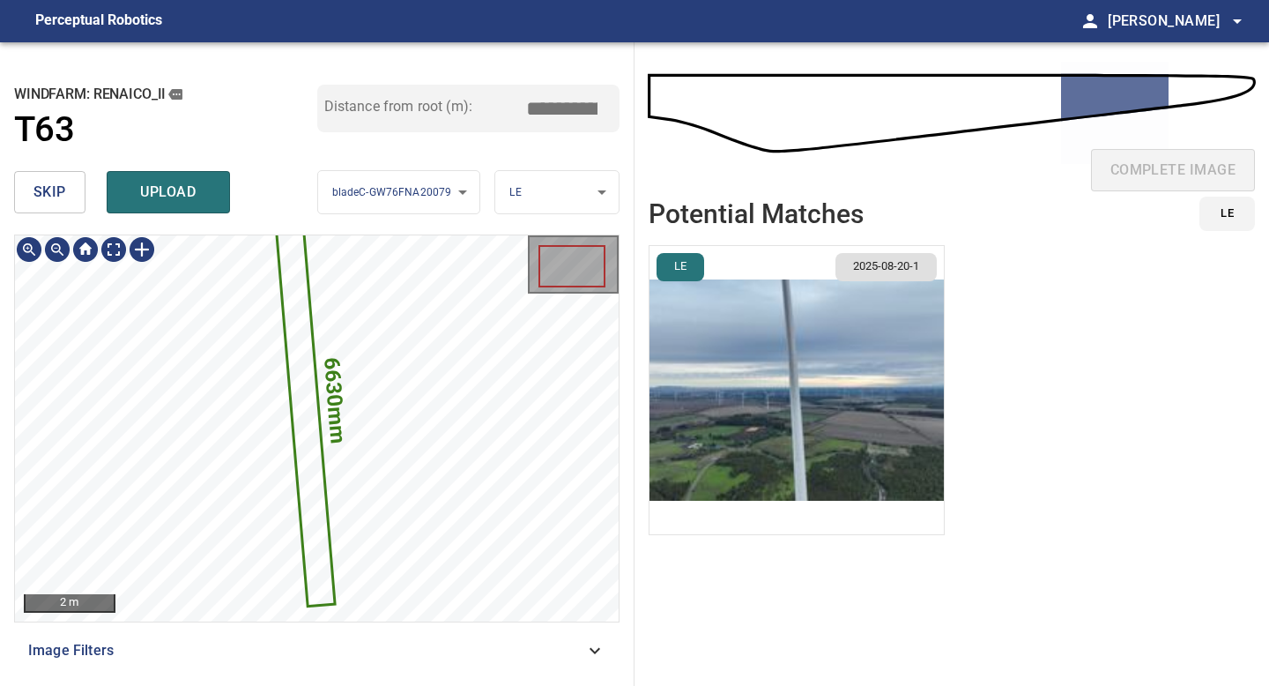
click at [712, 403] on img "button" at bounding box center [796, 390] width 294 height 288
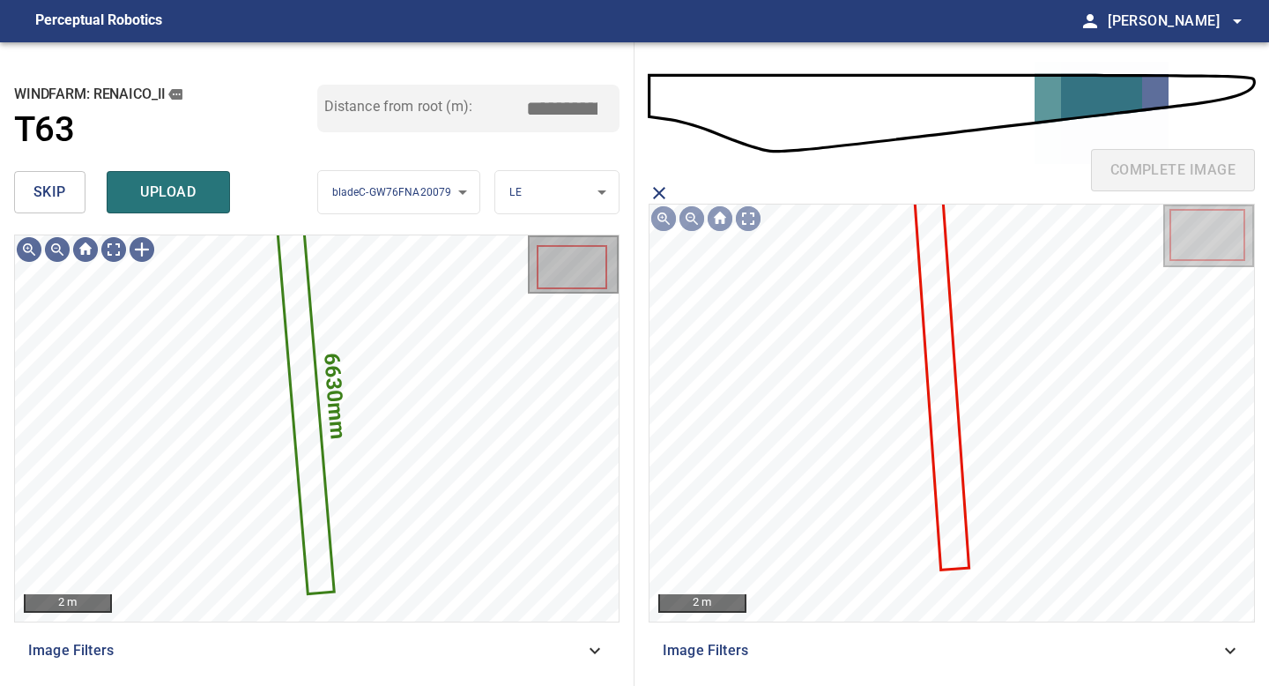
click at [933, 317] on icon at bounding box center [941, 383] width 51 height 369
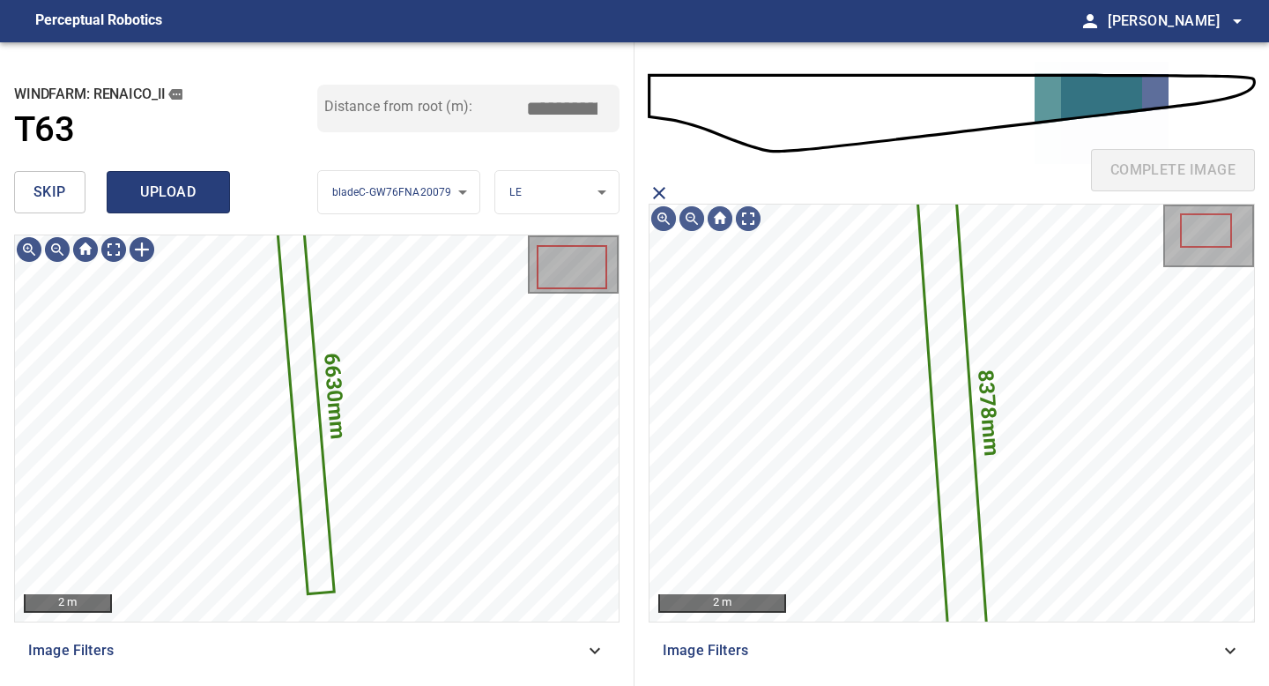
click at [187, 198] on span "upload" at bounding box center [168, 192] width 85 height 25
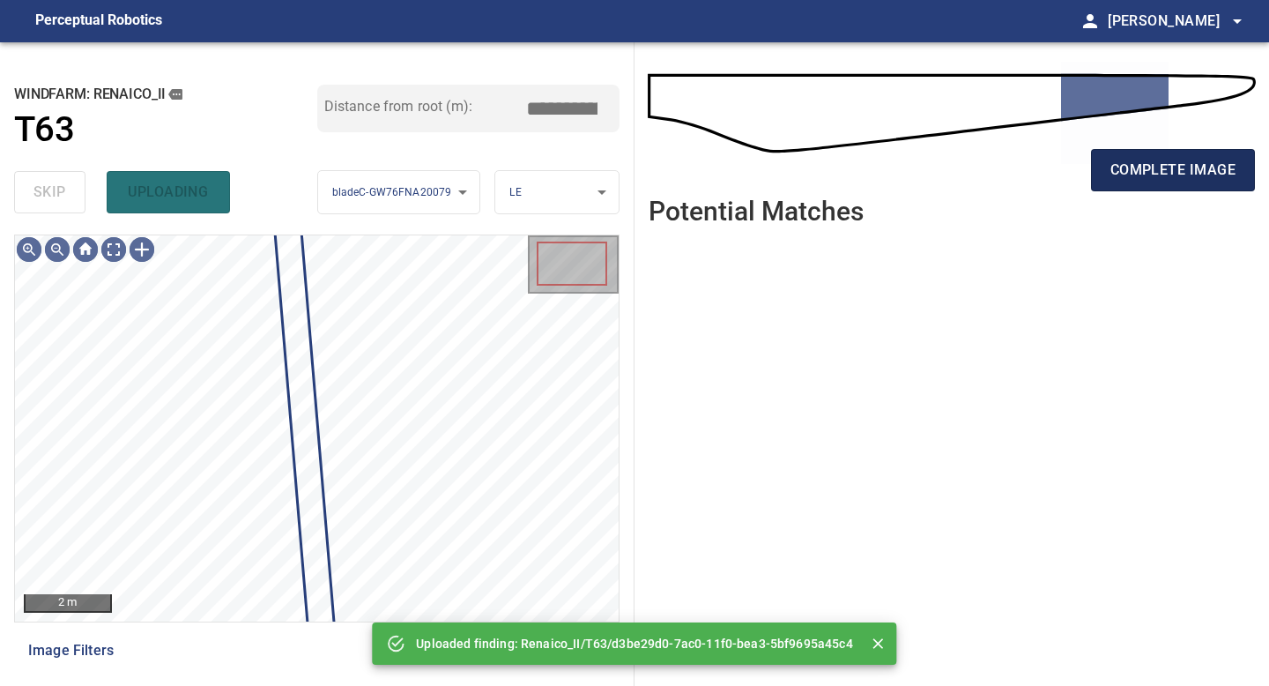
click at [1120, 168] on span "complete image" at bounding box center [1172, 170] width 125 height 25
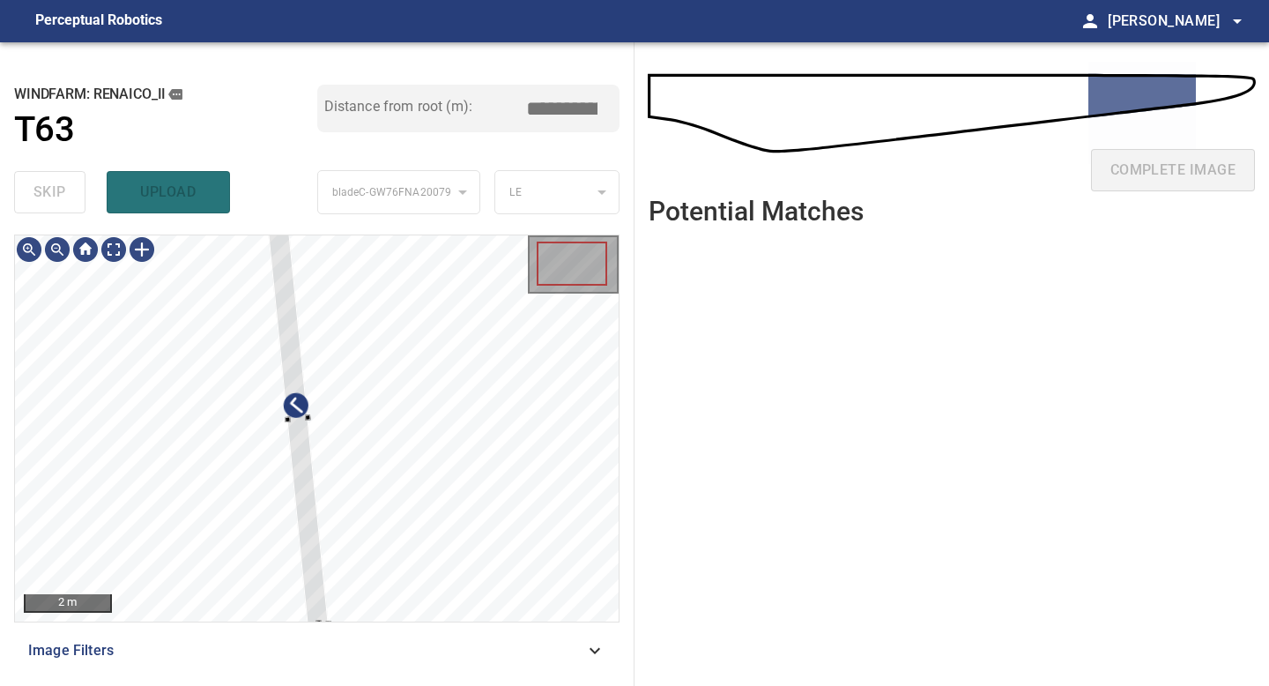
click at [317, 638] on div "2 m Image Filters" at bounding box center [316, 452] width 605 height 437
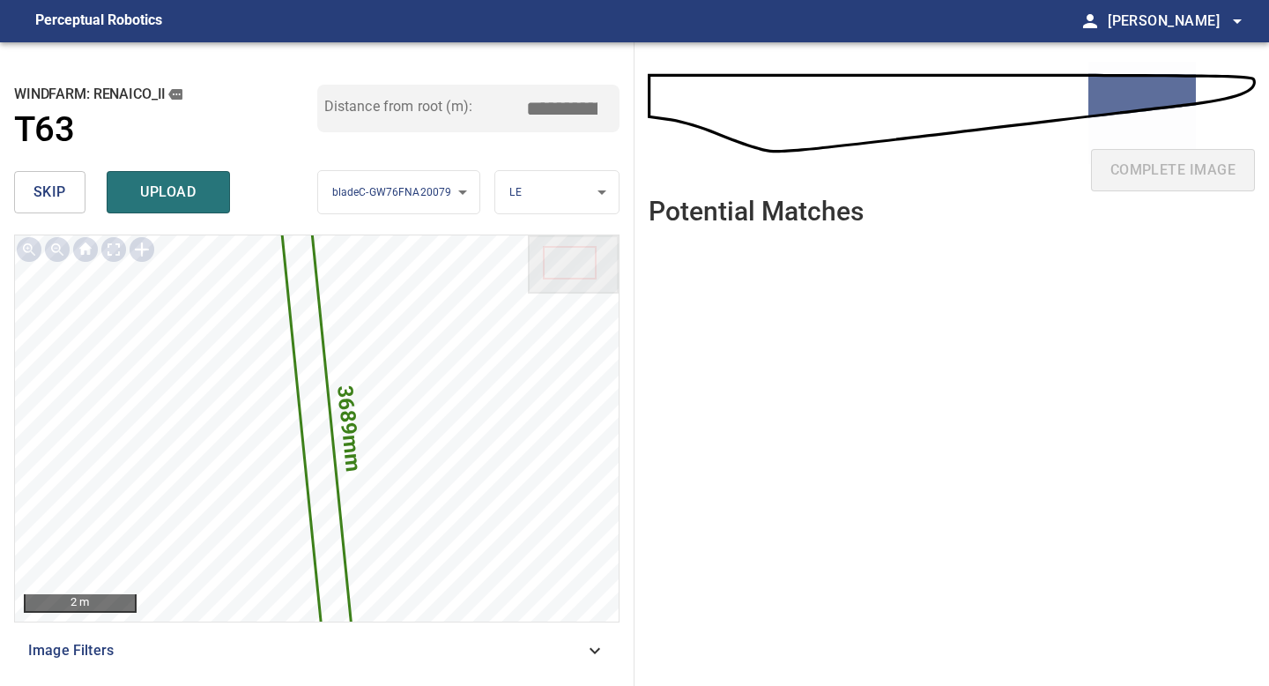
click at [560, 109] on input "*****" at bounding box center [568, 108] width 88 height 33
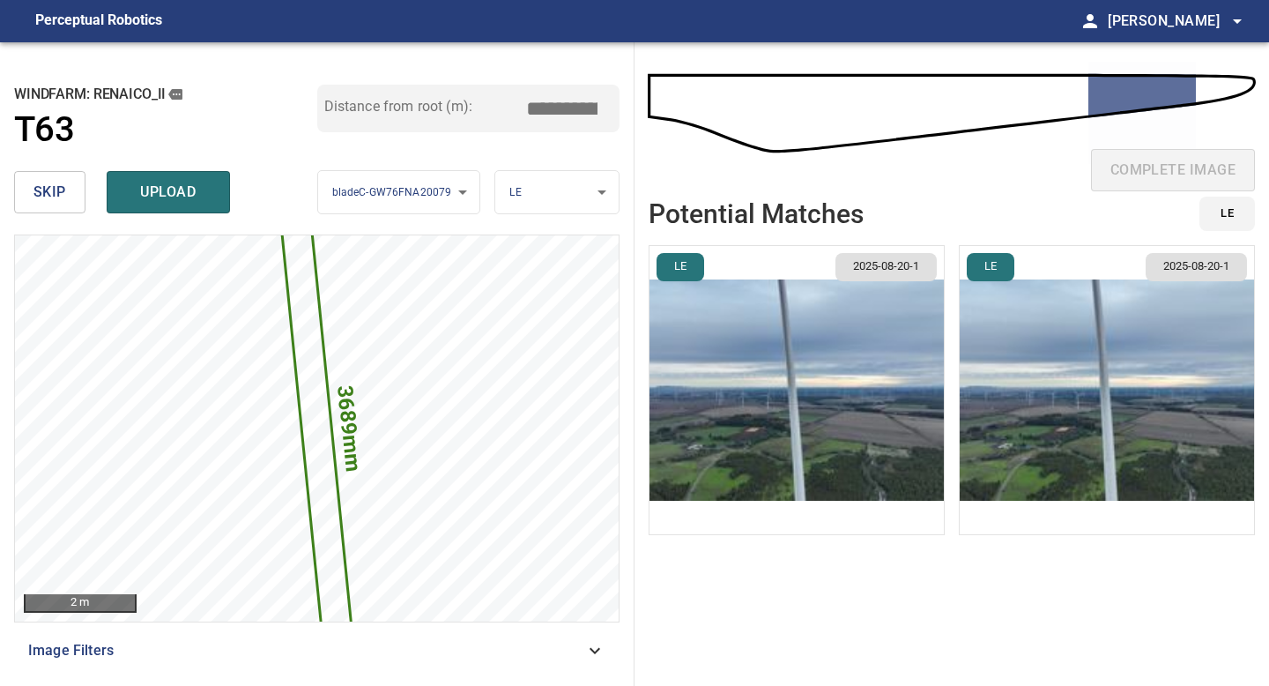
type input "*****"
click at [853, 349] on img "button" at bounding box center [796, 390] width 294 height 288
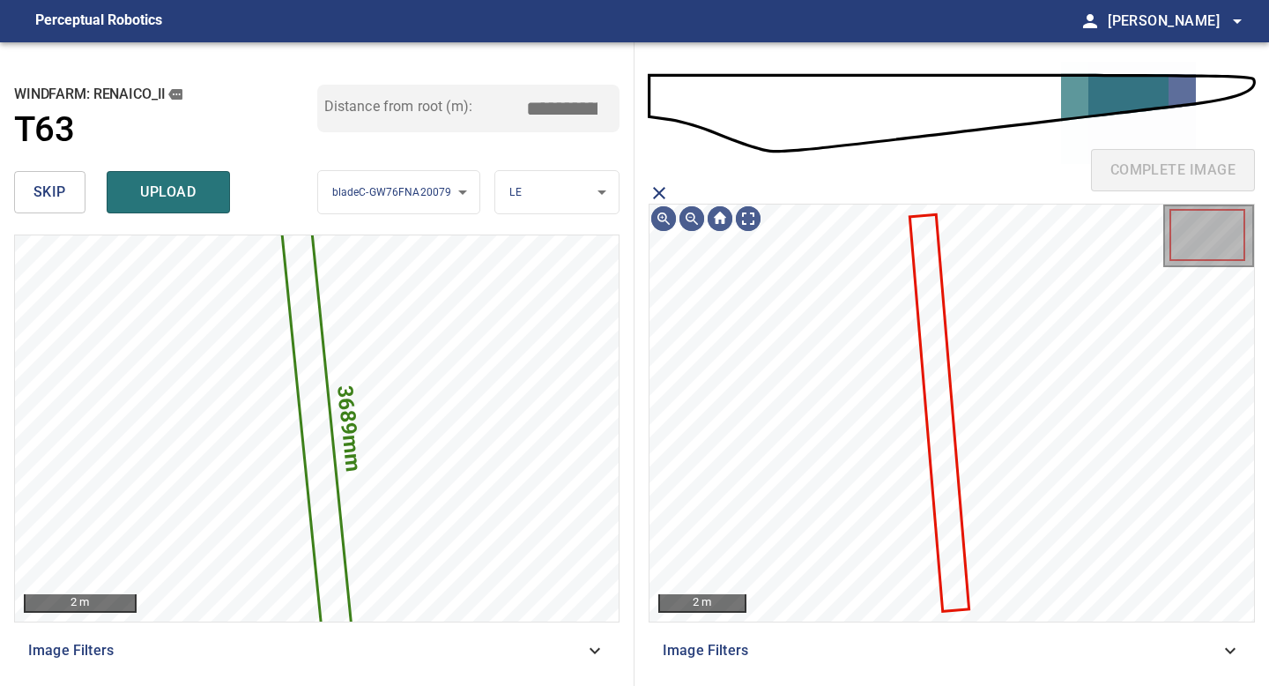
click at [925, 330] on icon at bounding box center [939, 413] width 56 height 394
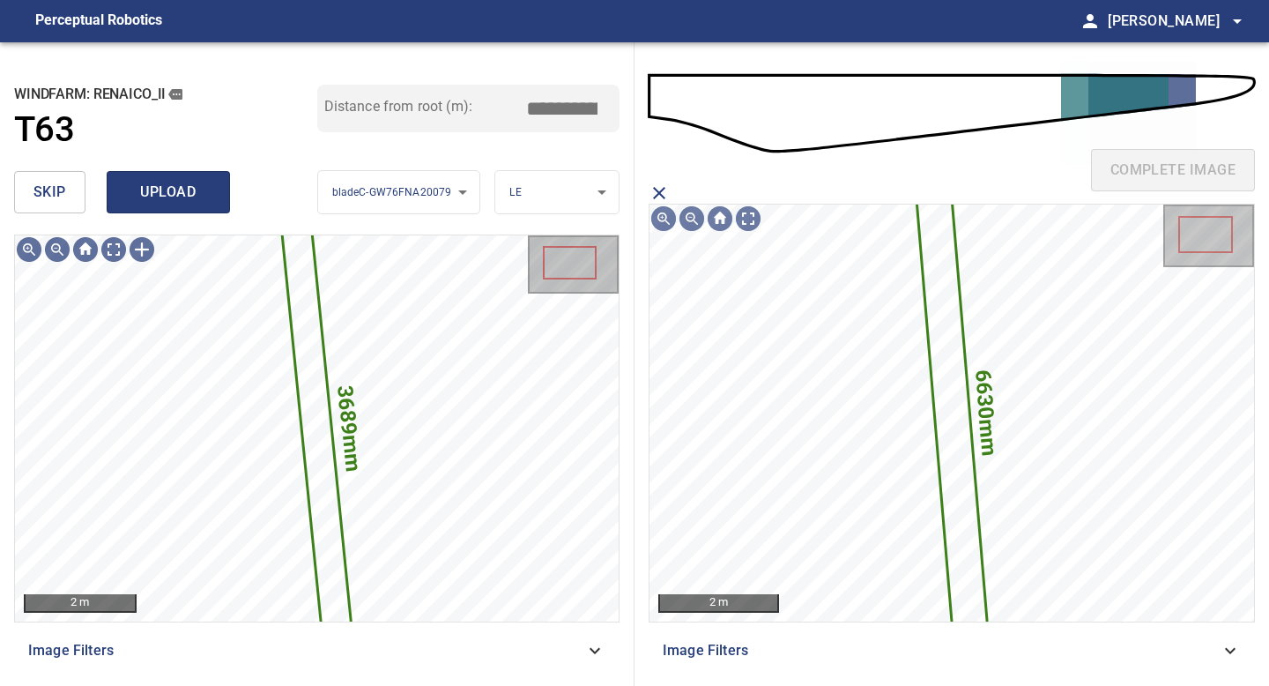
click at [176, 188] on span "upload" at bounding box center [168, 192] width 85 height 25
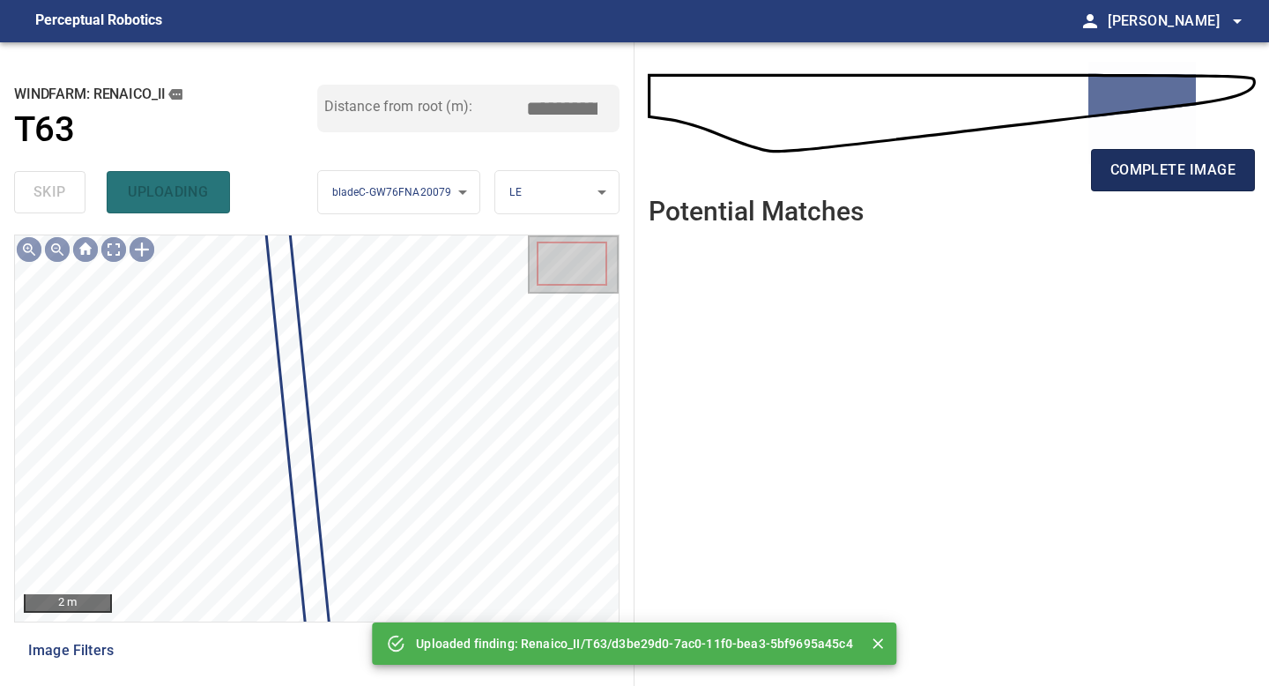
click at [1107, 176] on button "complete image" at bounding box center [1173, 170] width 164 height 42
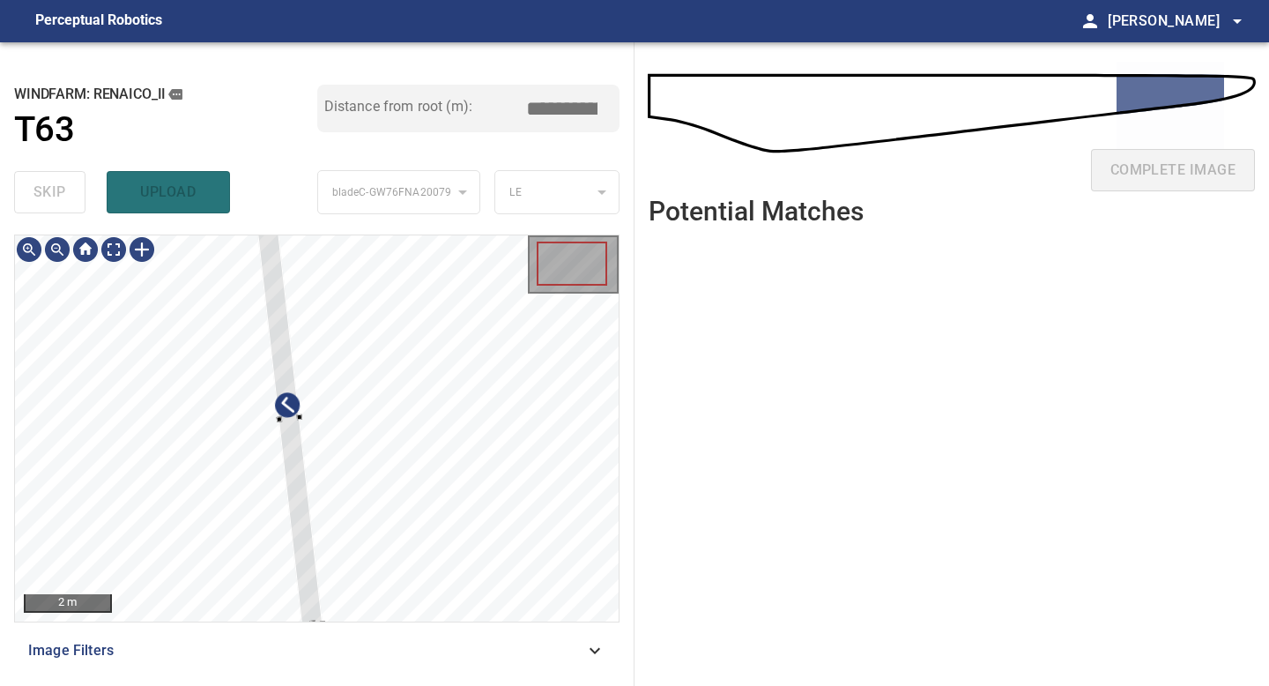
click at [318, 628] on div "2 m Image Filters" at bounding box center [316, 452] width 605 height 437
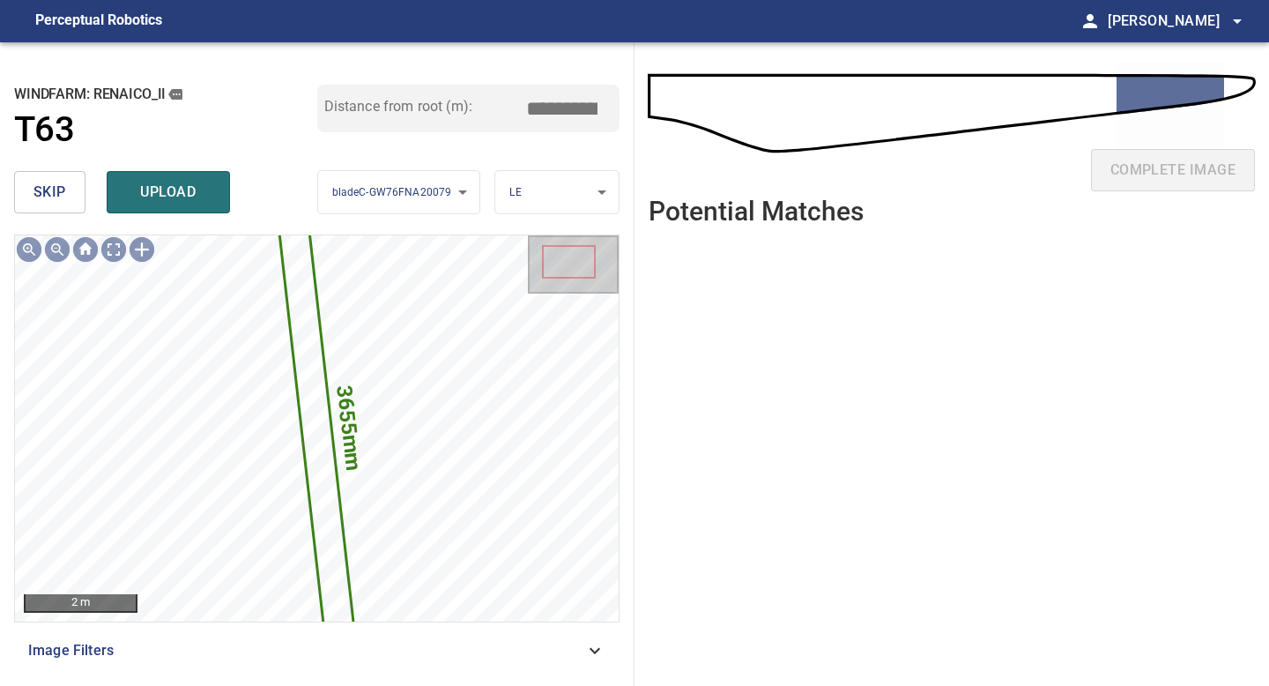
click at [566, 108] on input "*****" at bounding box center [568, 108] width 88 height 33
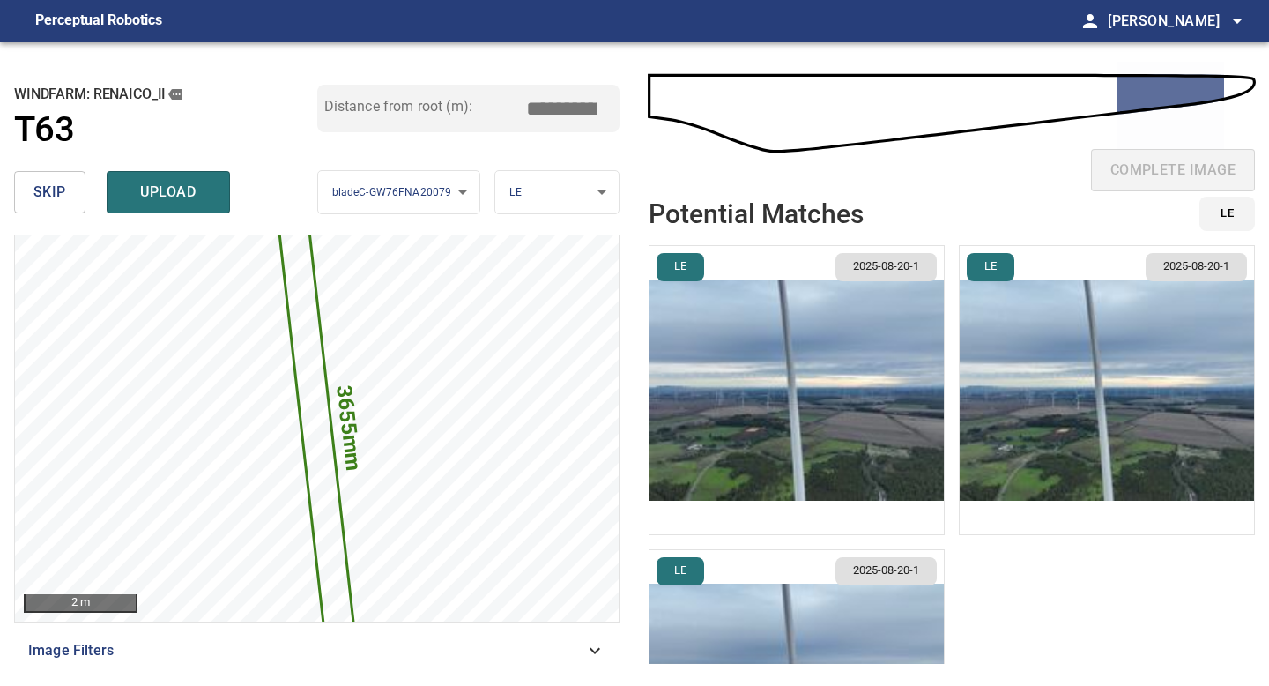
type input "*****"
click at [860, 360] on img "button" at bounding box center [796, 390] width 294 height 288
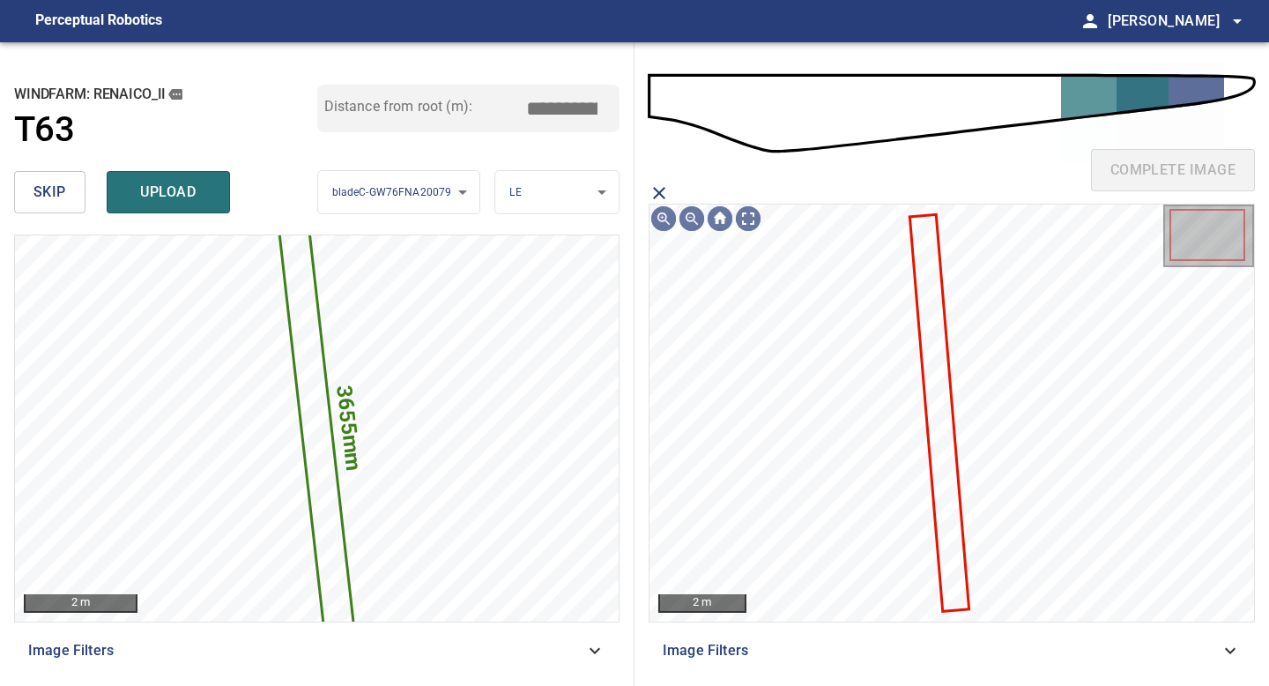
click at [939, 386] on icon at bounding box center [939, 413] width 56 height 394
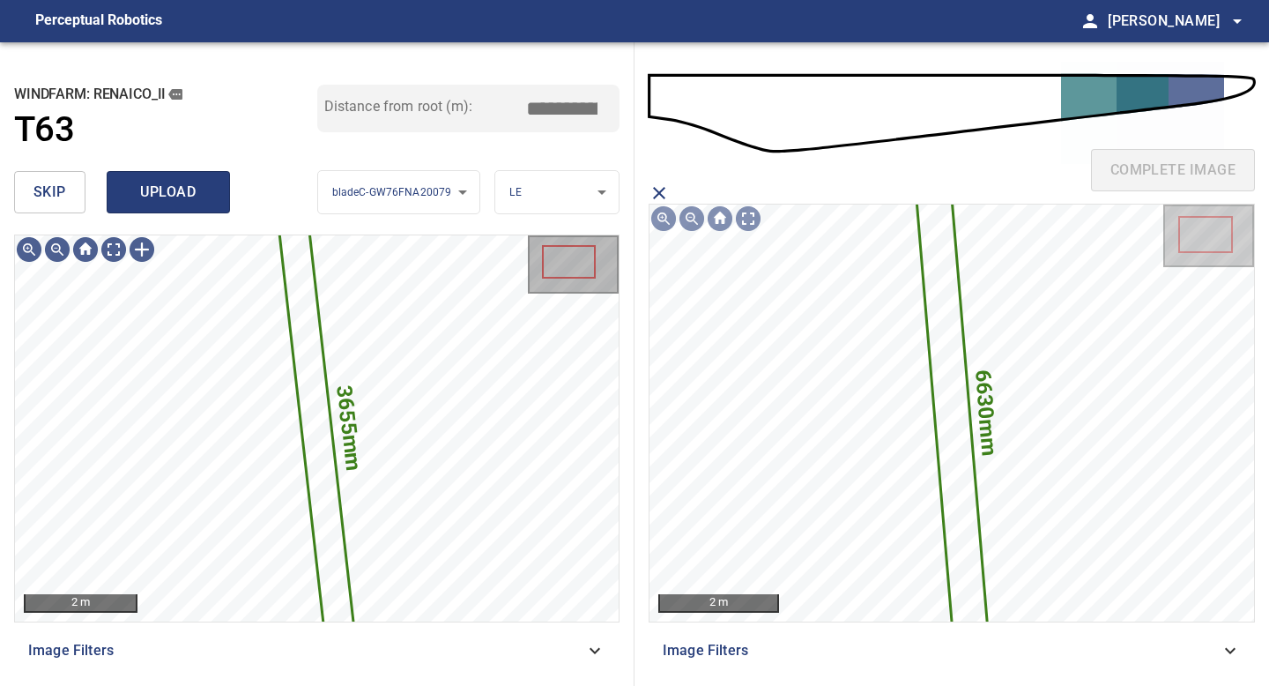
click at [172, 173] on button "upload" at bounding box center [168, 192] width 123 height 42
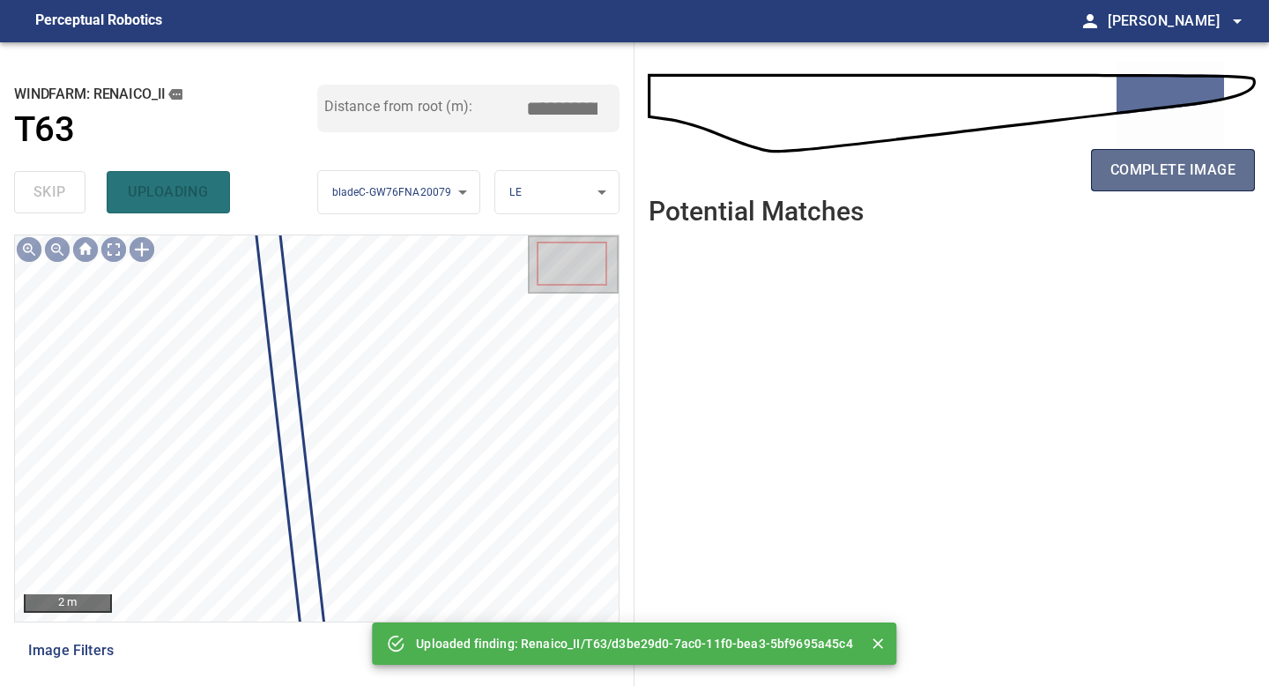
click at [1170, 179] on span "complete image" at bounding box center [1172, 170] width 125 height 25
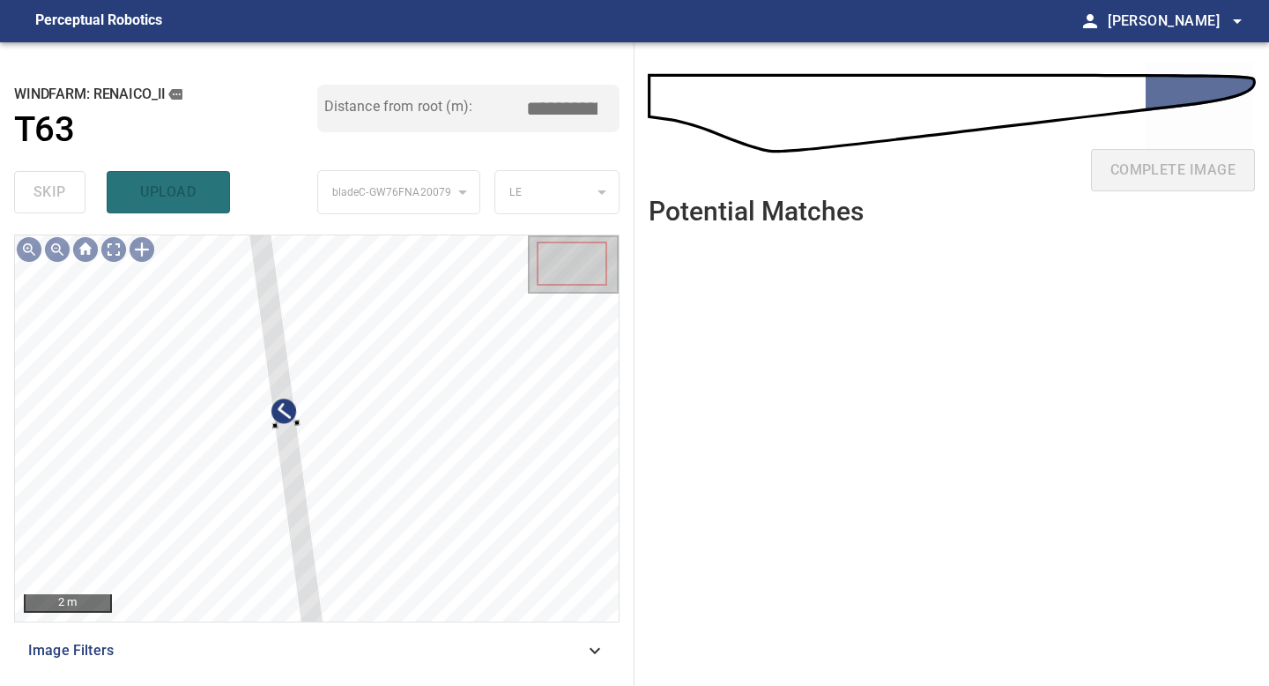
click at [301, 632] on div "2 m Image Filters" at bounding box center [316, 452] width 605 height 437
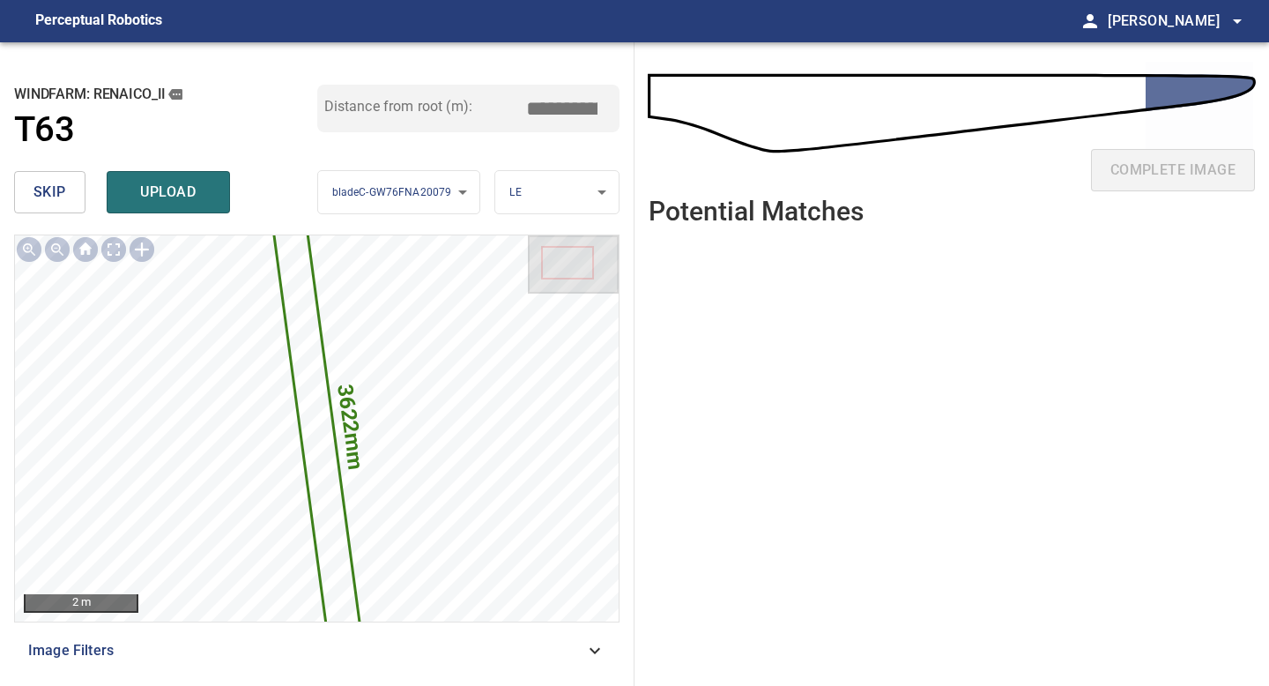
drag, startPoint x: 569, startPoint y: 101, endPoint x: 486, endPoint y: 101, distance: 83.7
click at [497, 101] on div "Distance from root (m): *****" at bounding box center [468, 109] width 303 height 48
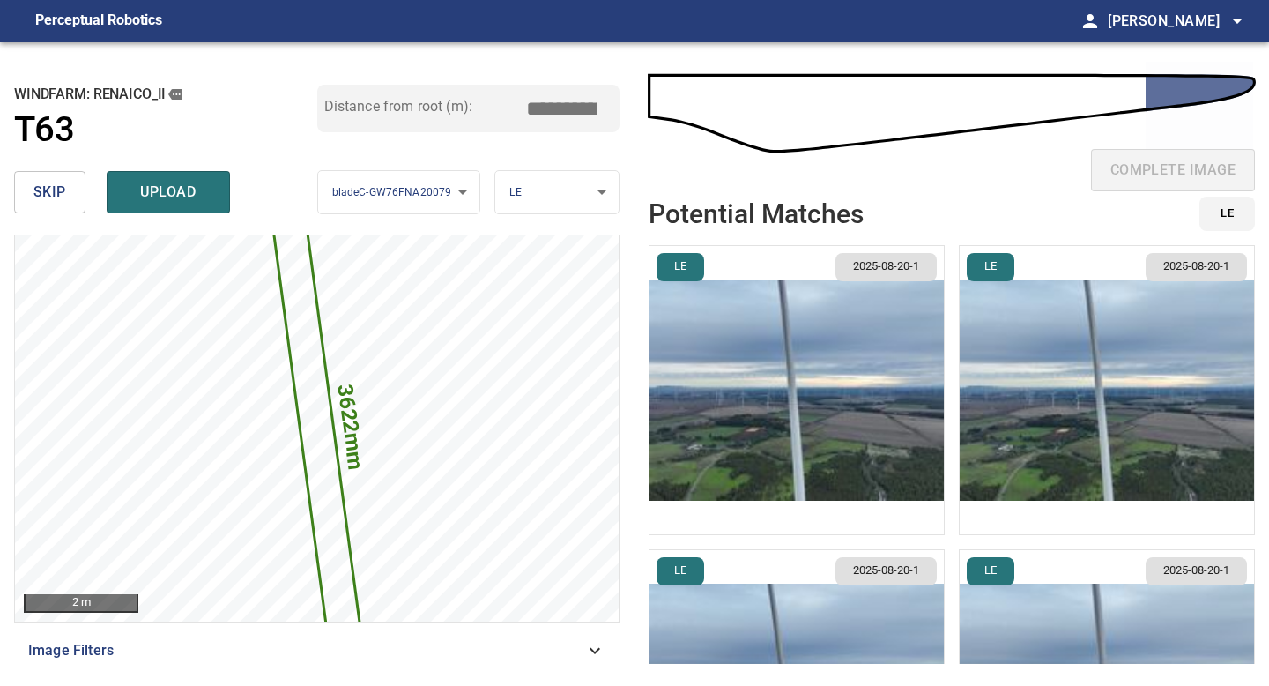
type input "*****"
click at [926, 402] on img "button" at bounding box center [796, 390] width 294 height 288
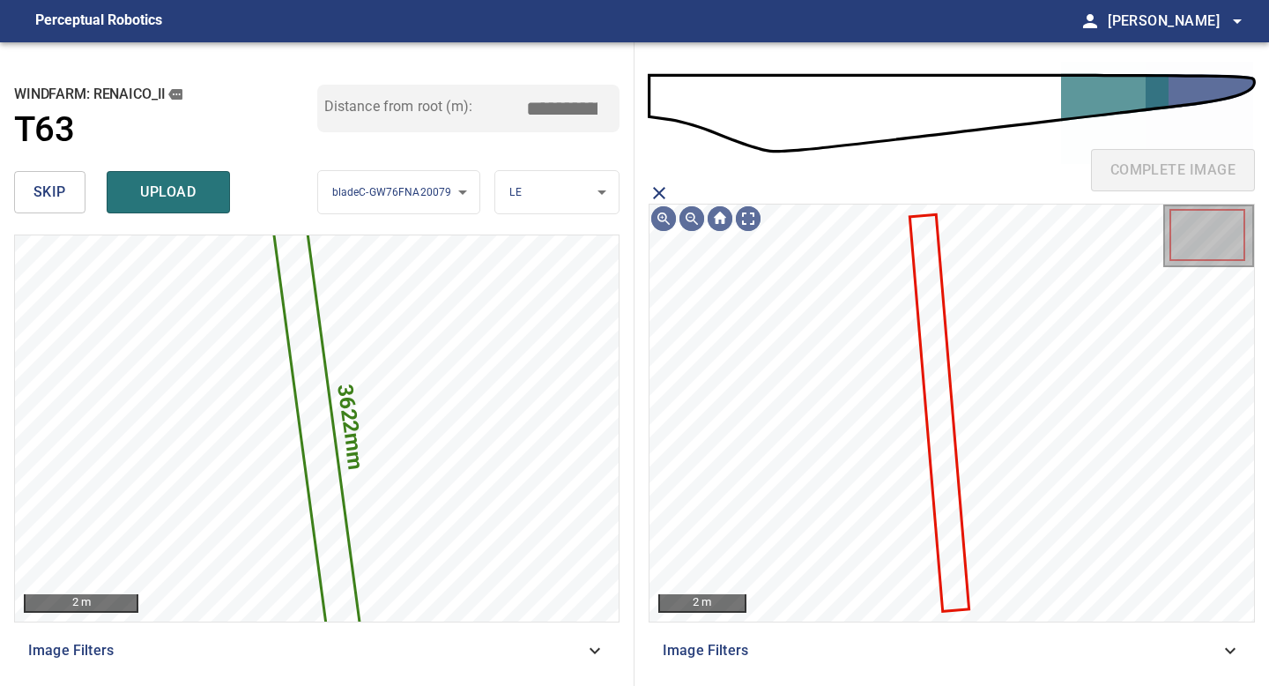
click at [929, 360] on icon at bounding box center [939, 413] width 56 height 394
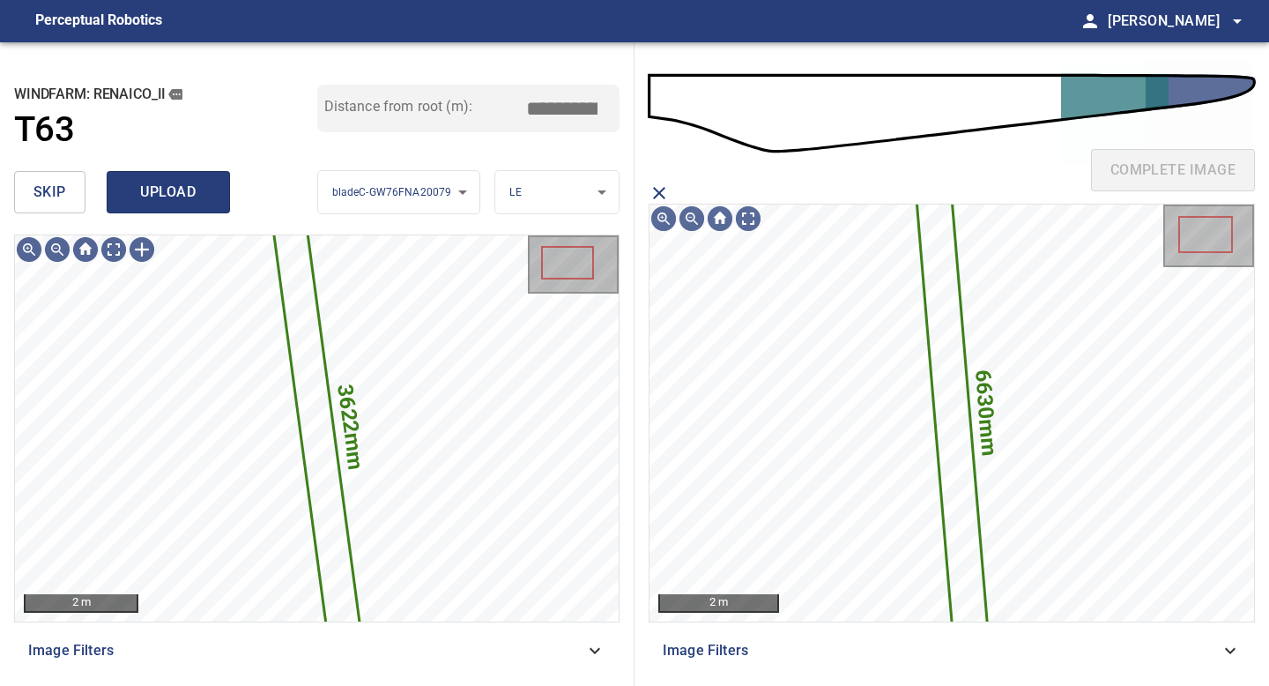
click at [185, 180] on span "upload" at bounding box center [168, 192] width 85 height 25
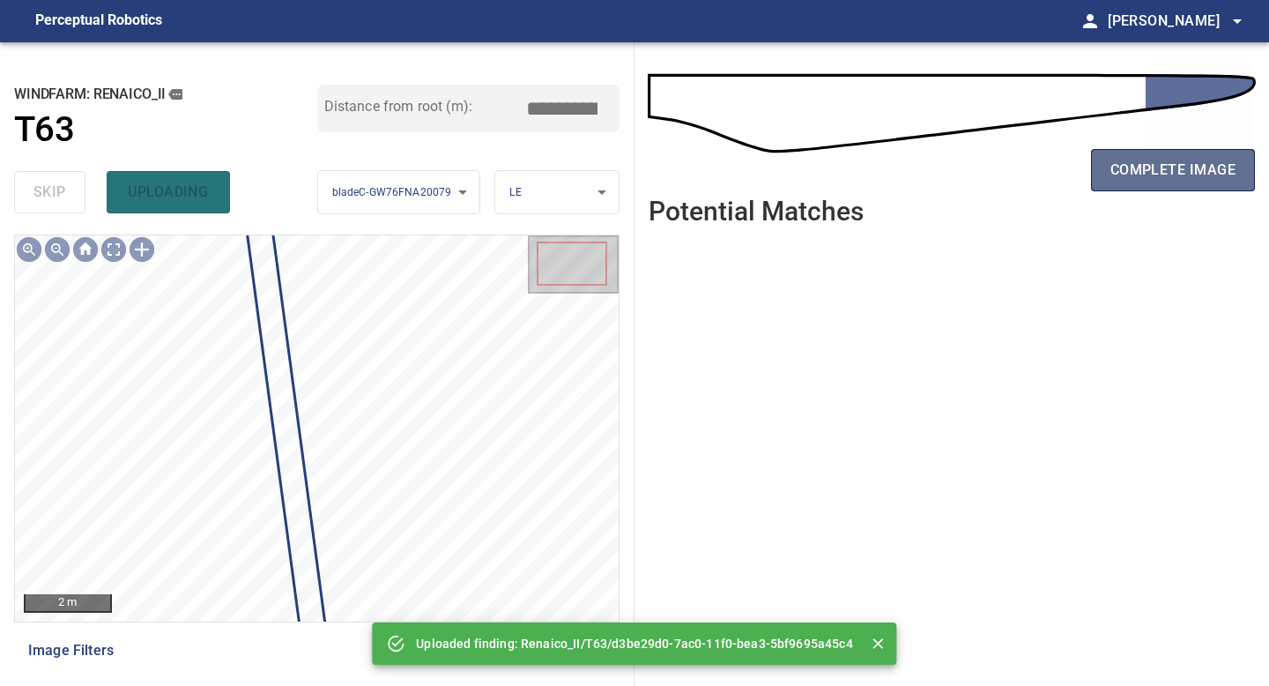
click at [1166, 171] on span "complete image" at bounding box center [1172, 170] width 125 height 25
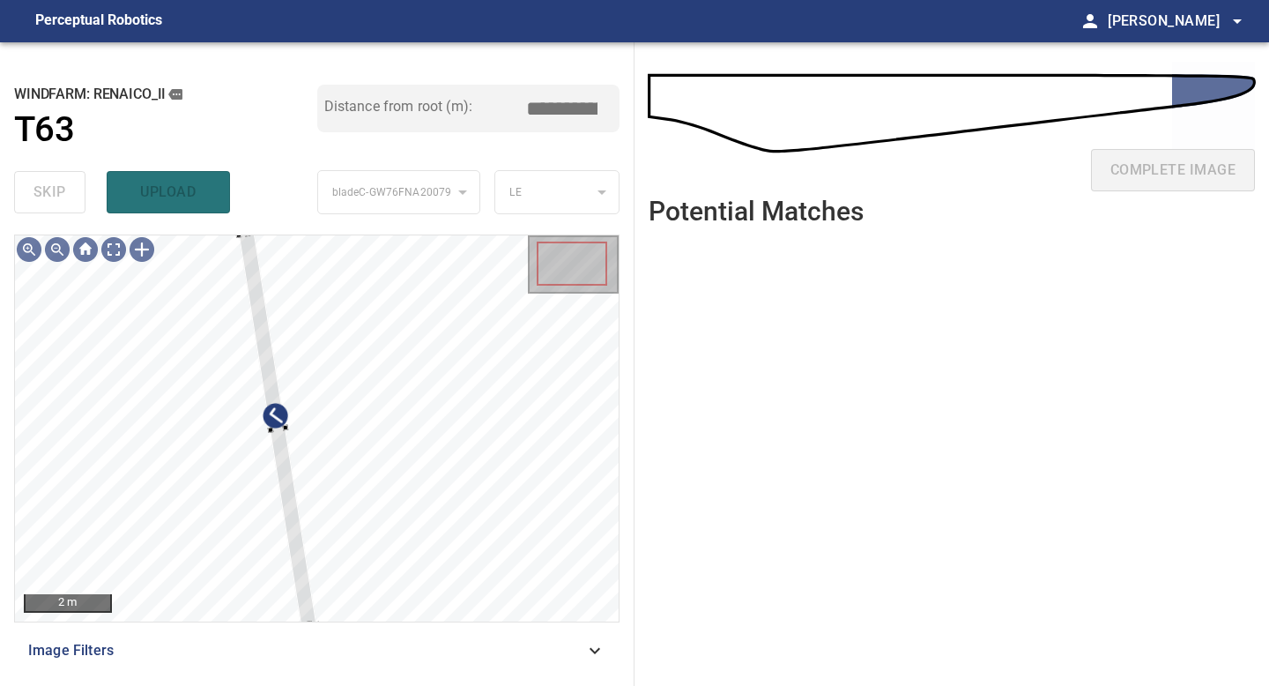
click at [318, 623] on div "2 m Image Filters" at bounding box center [316, 452] width 605 height 437
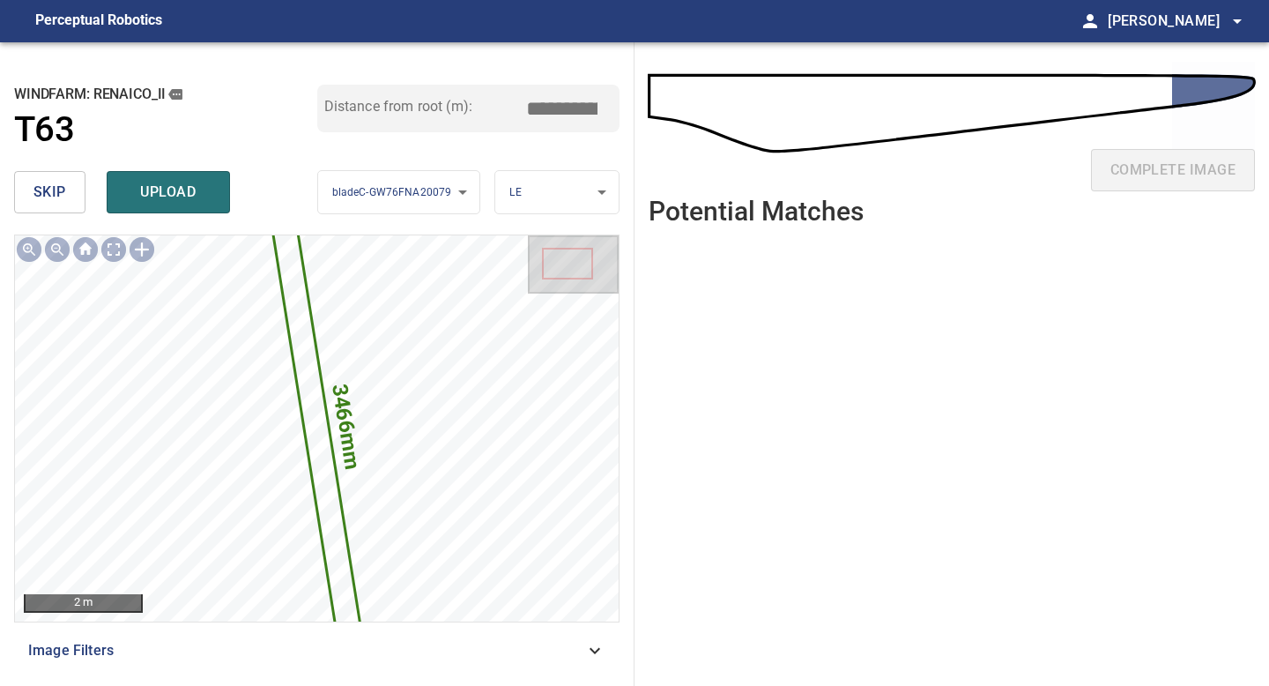
drag, startPoint x: 566, startPoint y: 112, endPoint x: 429, endPoint y: 112, distance: 136.6
click at [518, 112] on div "Distance from root (m): *****" at bounding box center [468, 109] width 303 height 48
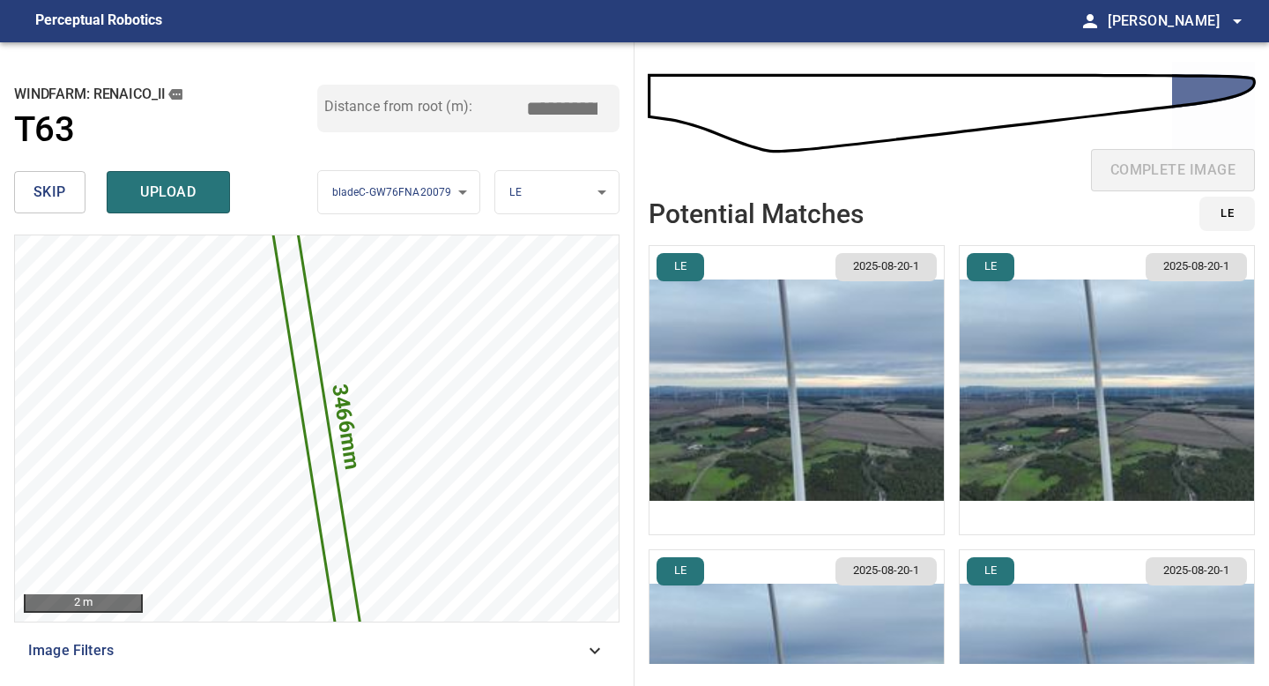
type input "*****"
click at [758, 309] on img "button" at bounding box center [796, 390] width 294 height 288
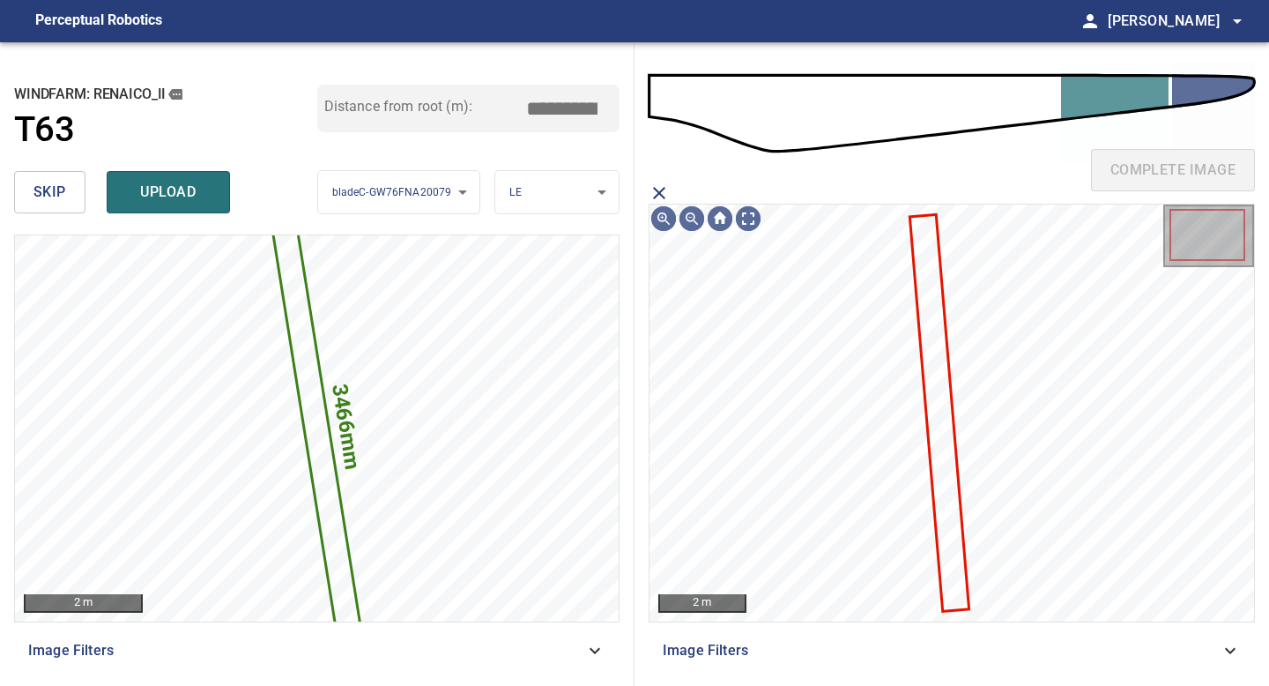
click at [925, 261] on icon at bounding box center [939, 413] width 56 height 394
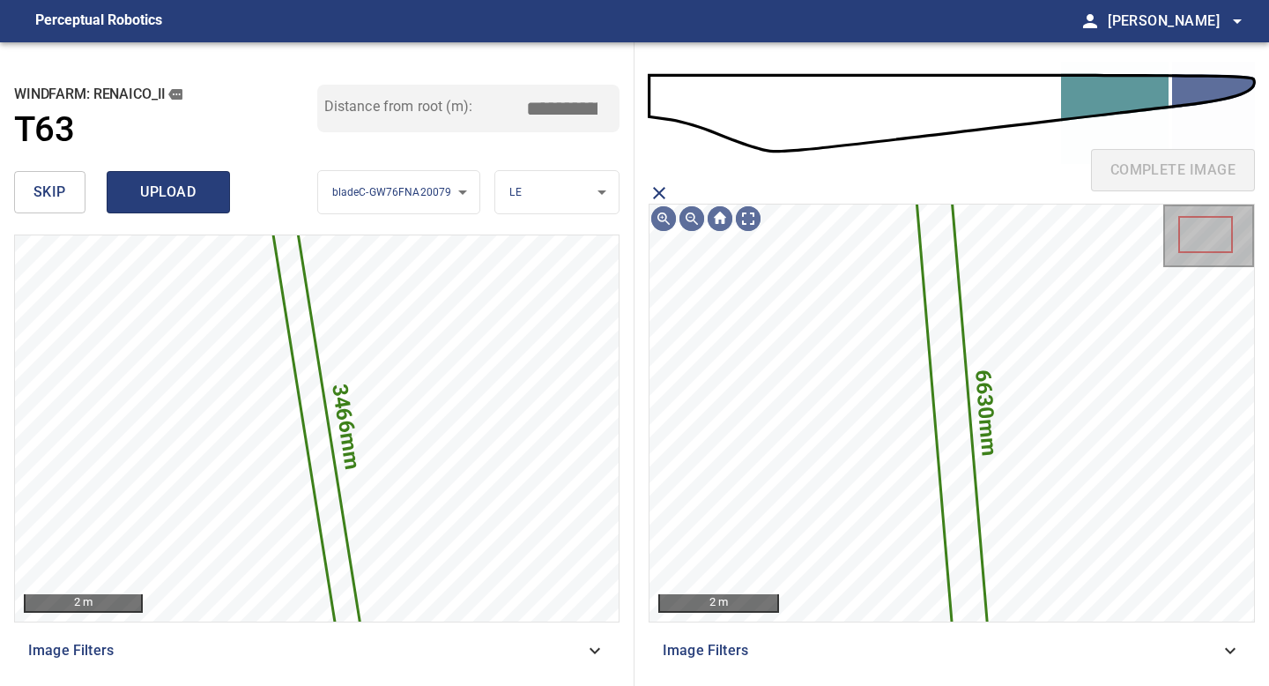
click at [204, 189] on span "upload" at bounding box center [168, 192] width 85 height 25
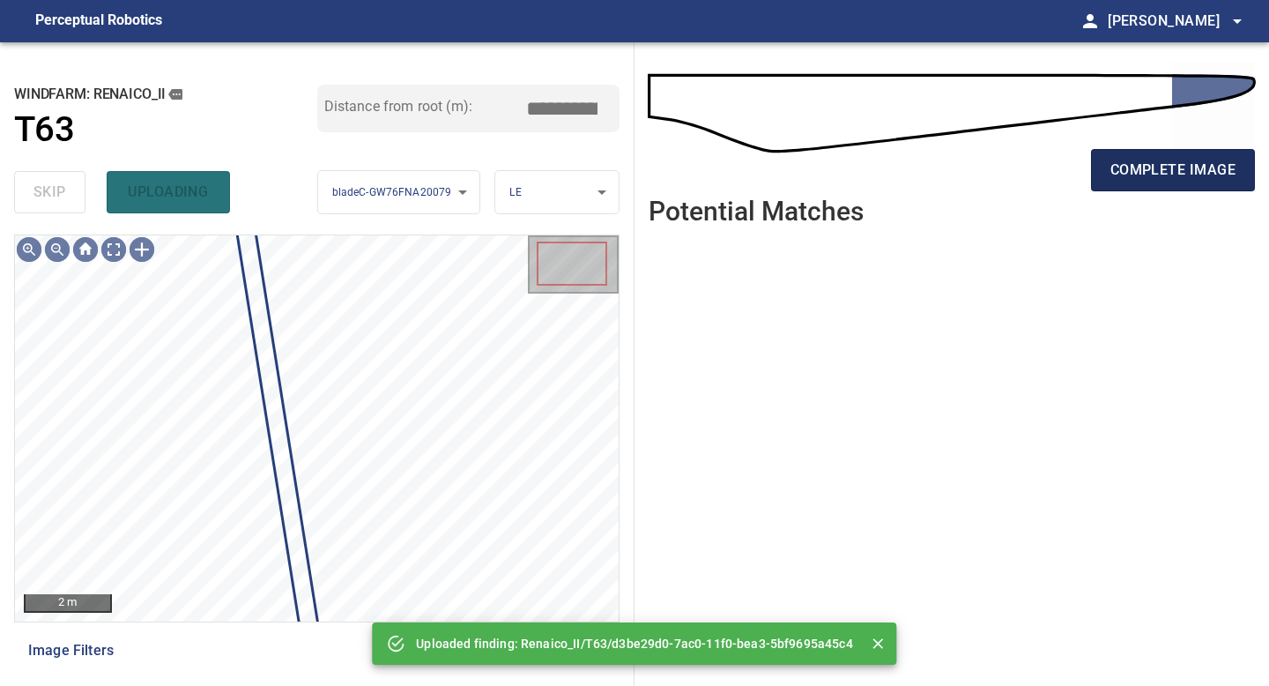
click at [1184, 158] on span "complete image" at bounding box center [1172, 170] width 125 height 25
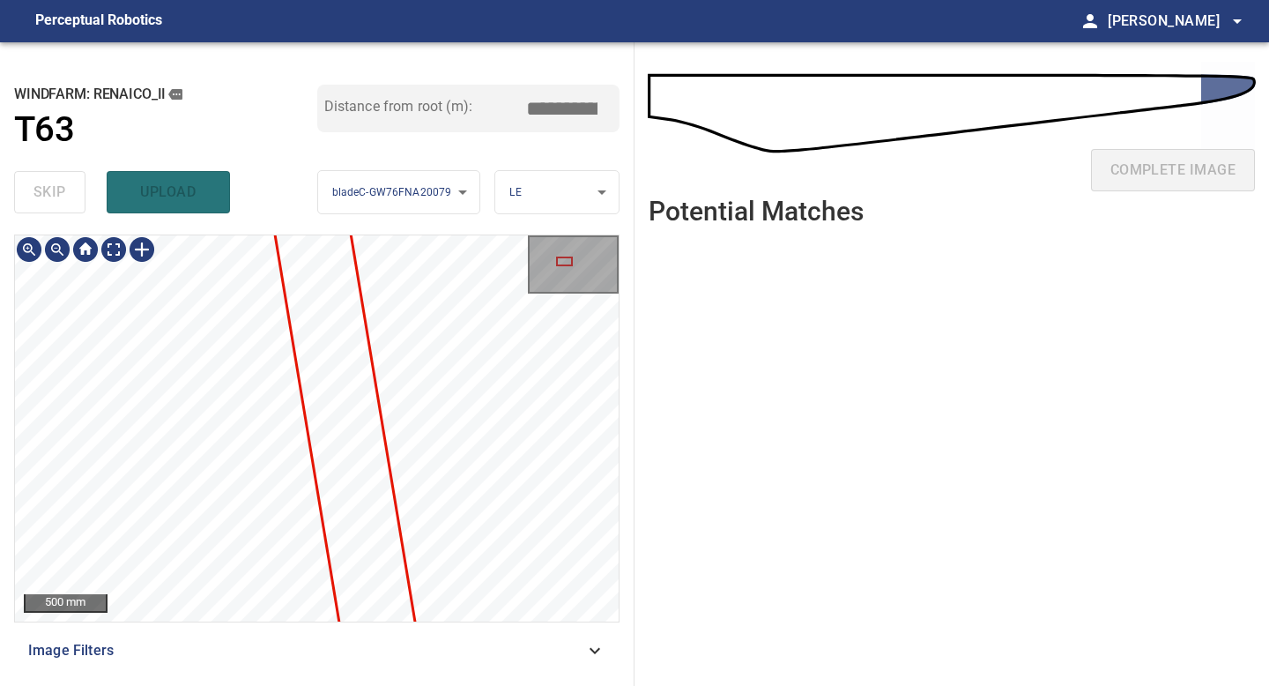
click at [231, 141] on div "**********" at bounding box center [317, 363] width 634 height 643
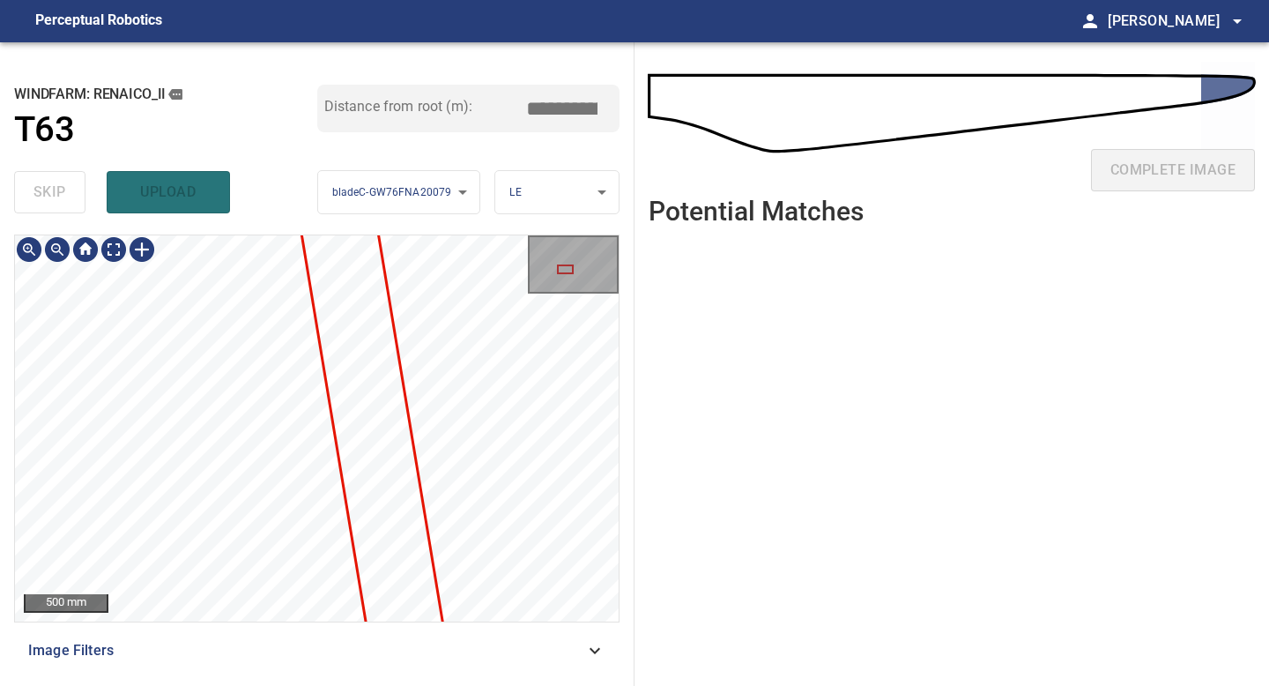
click at [231, 104] on div "**********" at bounding box center [317, 363] width 634 height 643
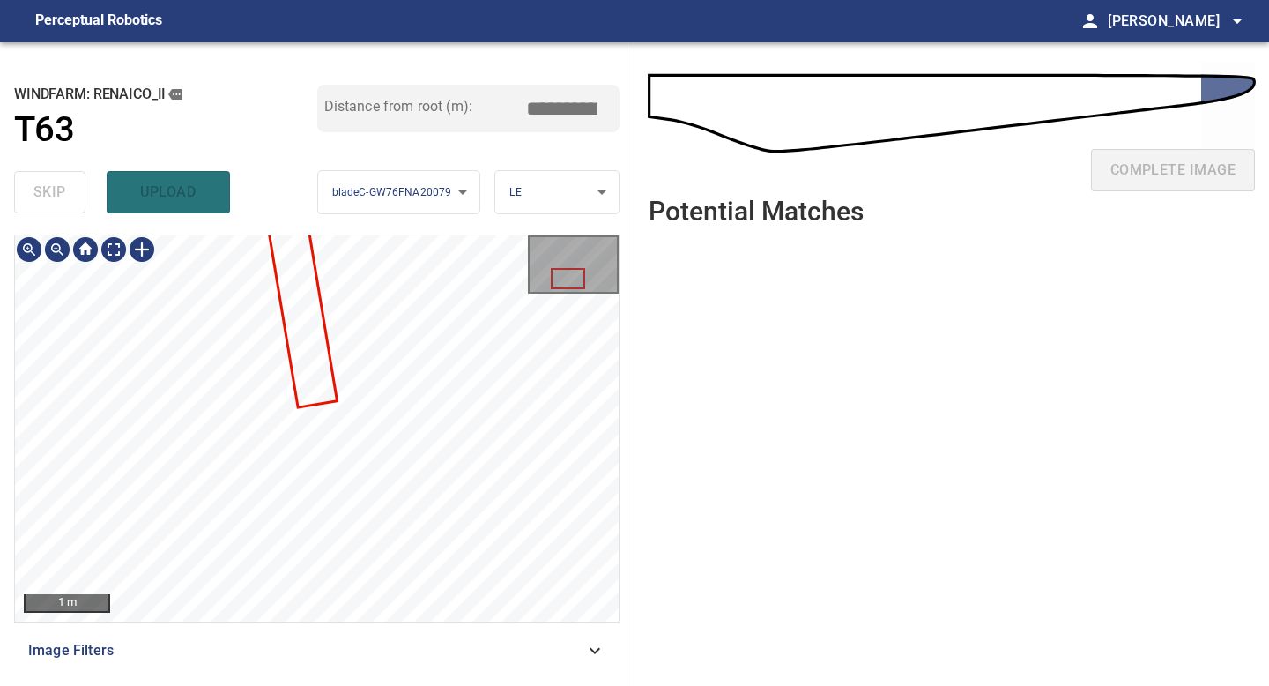
click at [287, 321] on div at bounding box center [317, 428] width 604 height 386
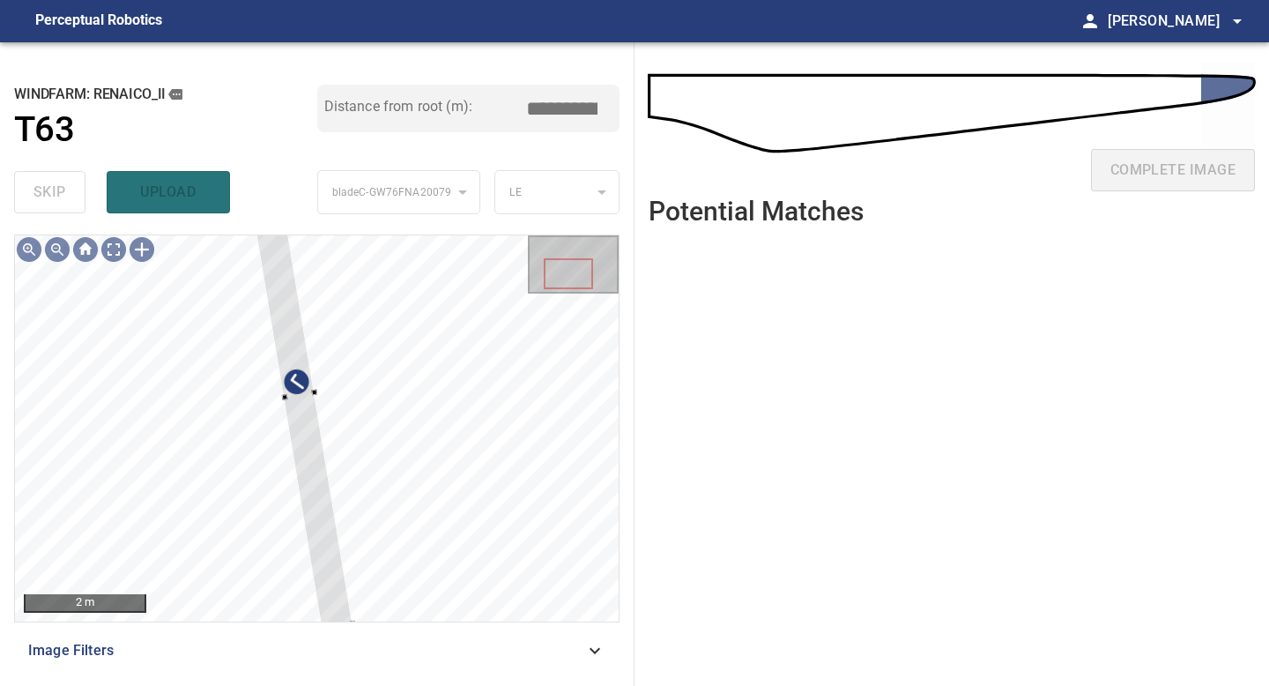
click at [322, 633] on div "2 m Image Filters" at bounding box center [316, 452] width 605 height 437
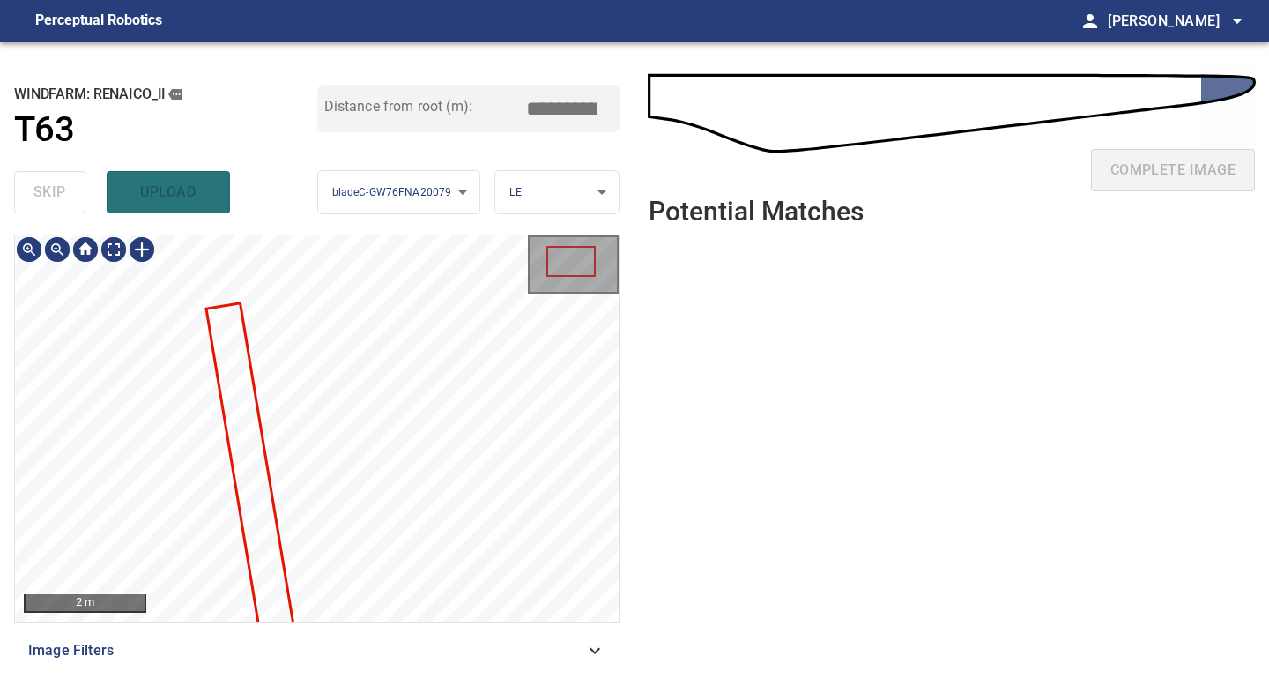
click at [244, 338] on div at bounding box center [317, 428] width 604 height 386
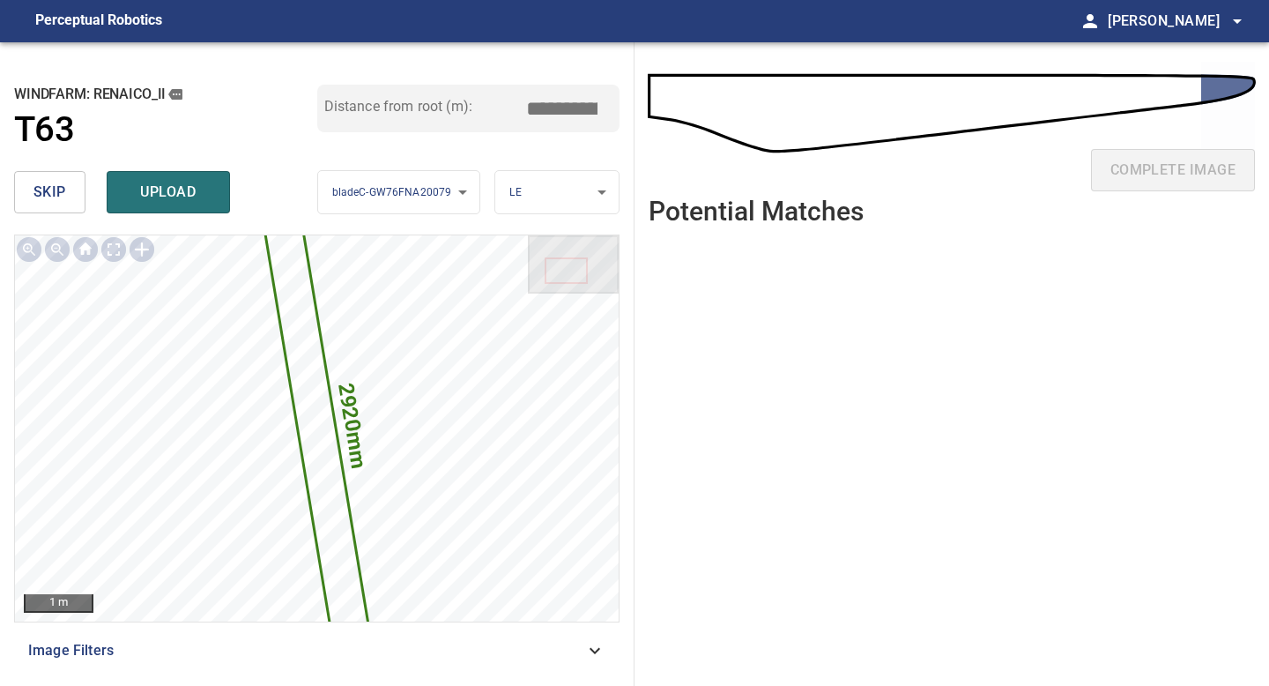
drag, startPoint x: 566, startPoint y: 105, endPoint x: 478, endPoint y: 100, distance: 88.2
click at [485, 104] on div "Distance from root (m): *****" at bounding box center [468, 109] width 303 height 48
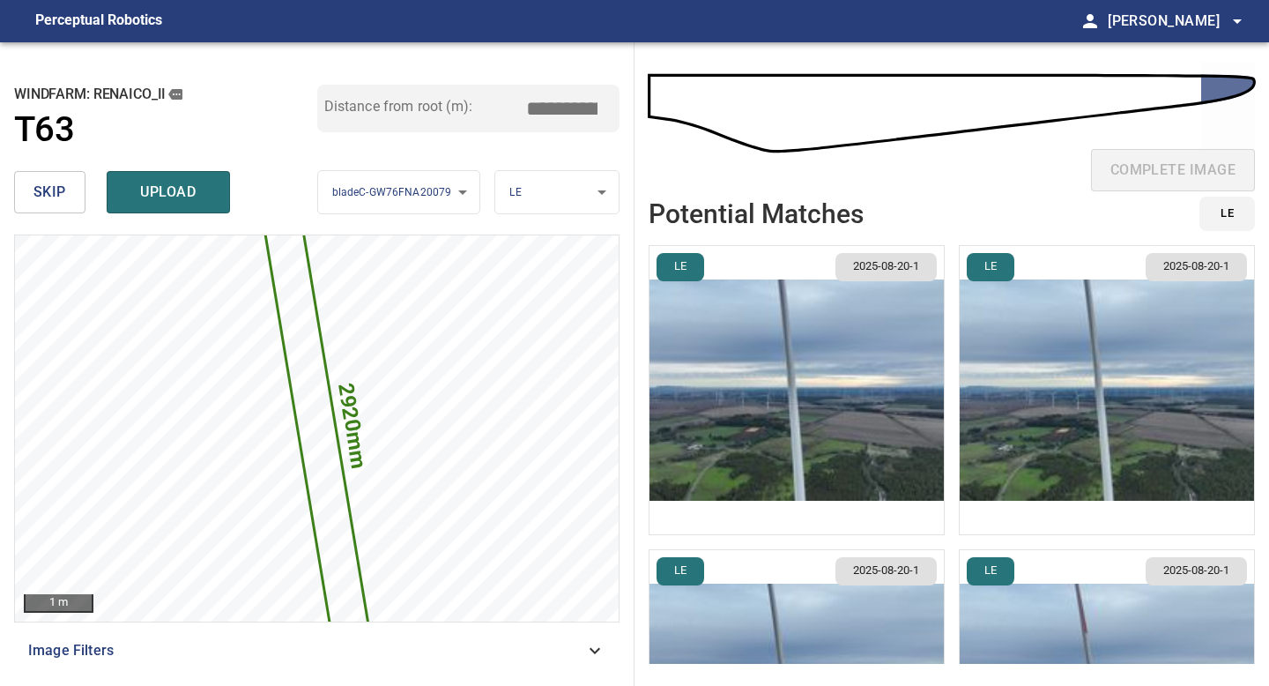
type input "*****"
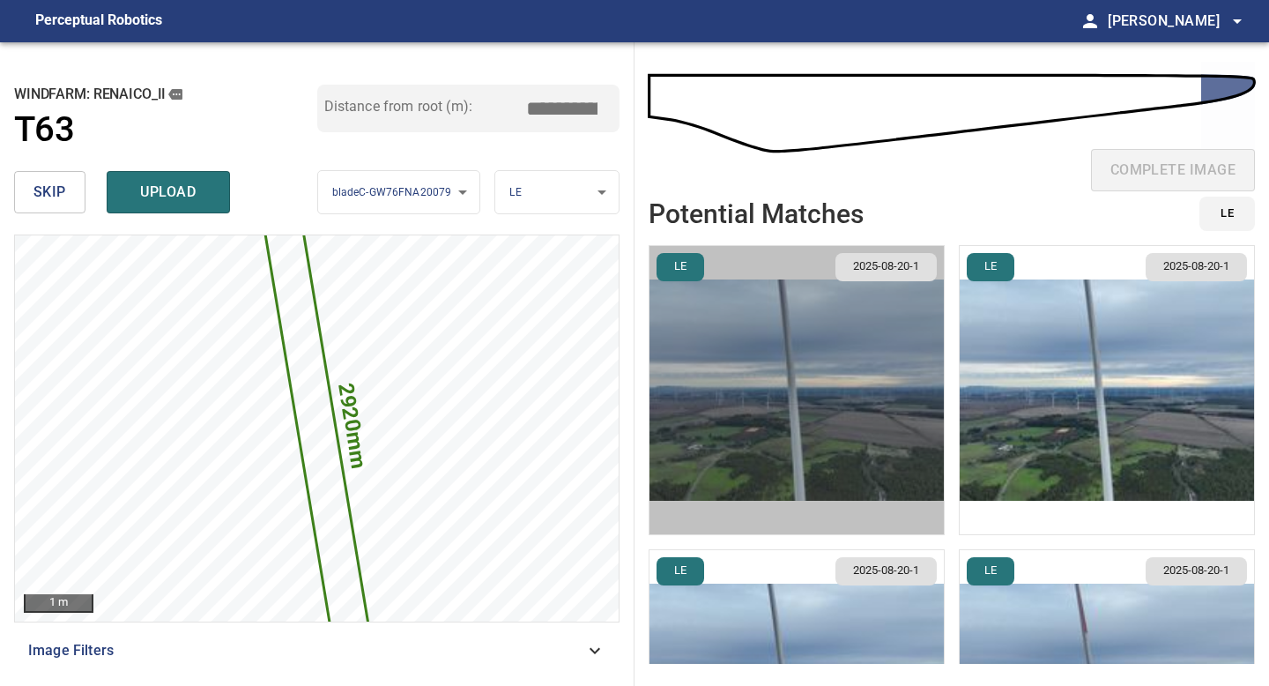
click at [824, 345] on img "button" at bounding box center [796, 390] width 294 height 288
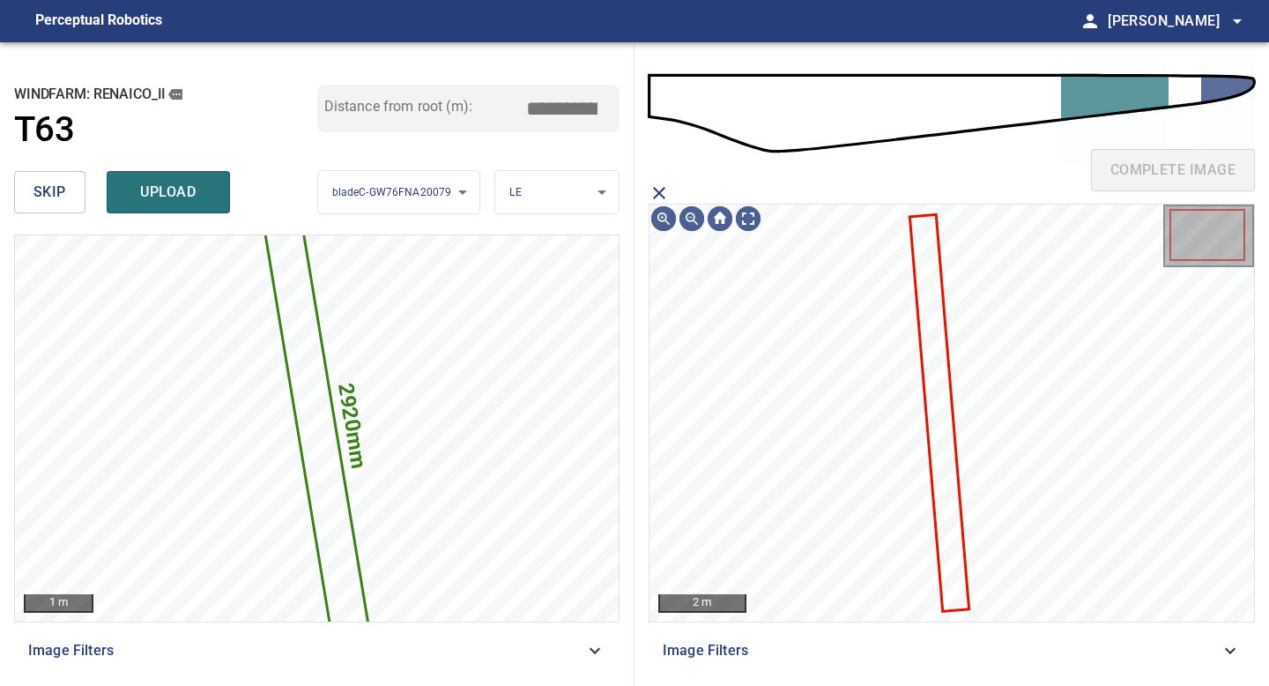
click at [925, 294] on icon at bounding box center [939, 413] width 56 height 394
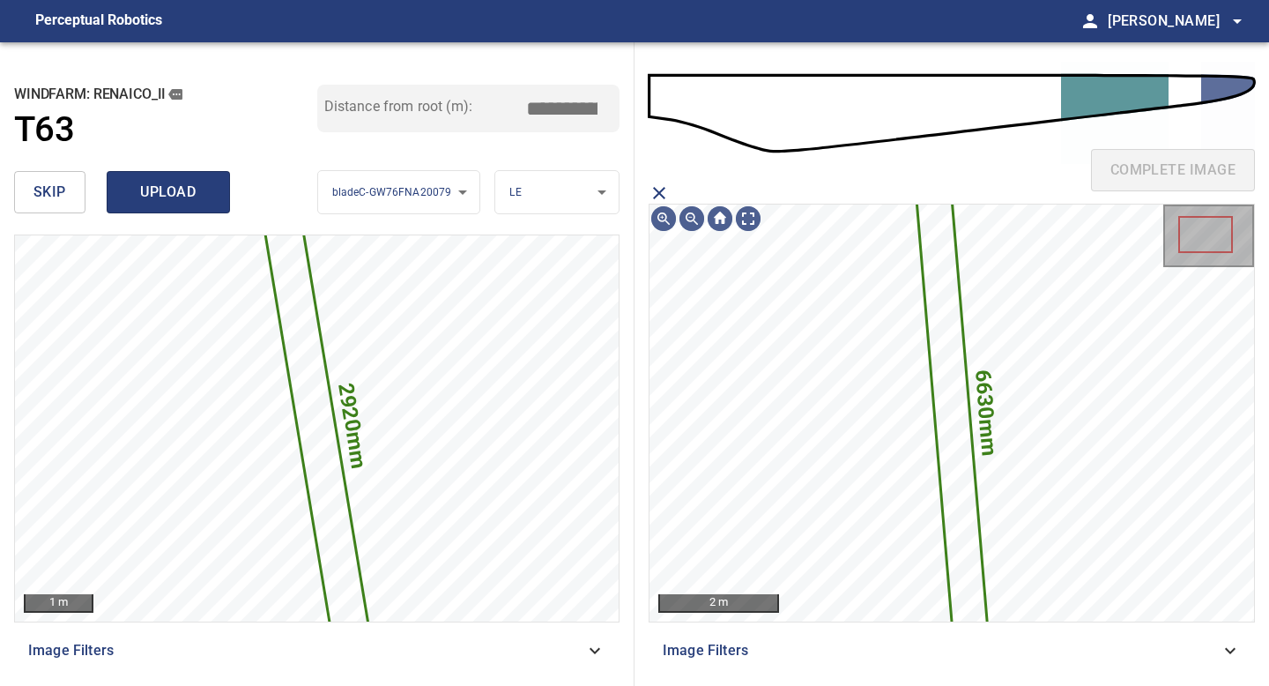
click at [160, 174] on button "upload" at bounding box center [168, 192] width 123 height 42
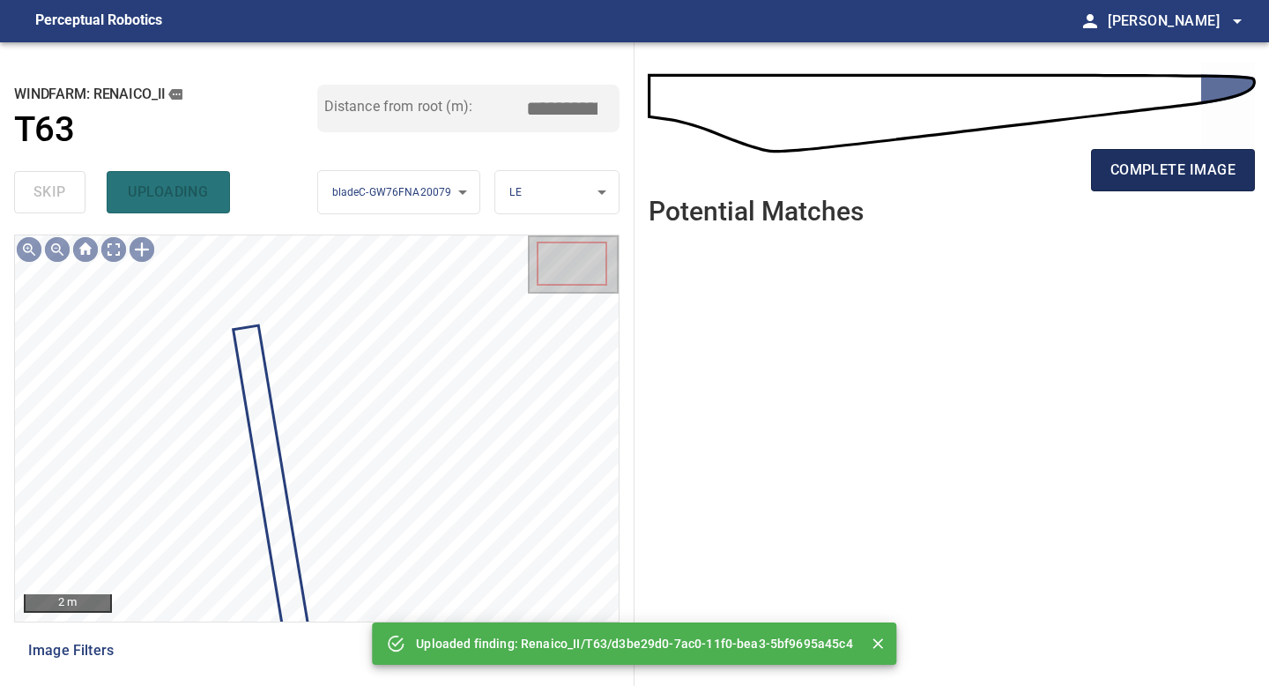
click at [1171, 164] on span "complete image" at bounding box center [1172, 170] width 125 height 25
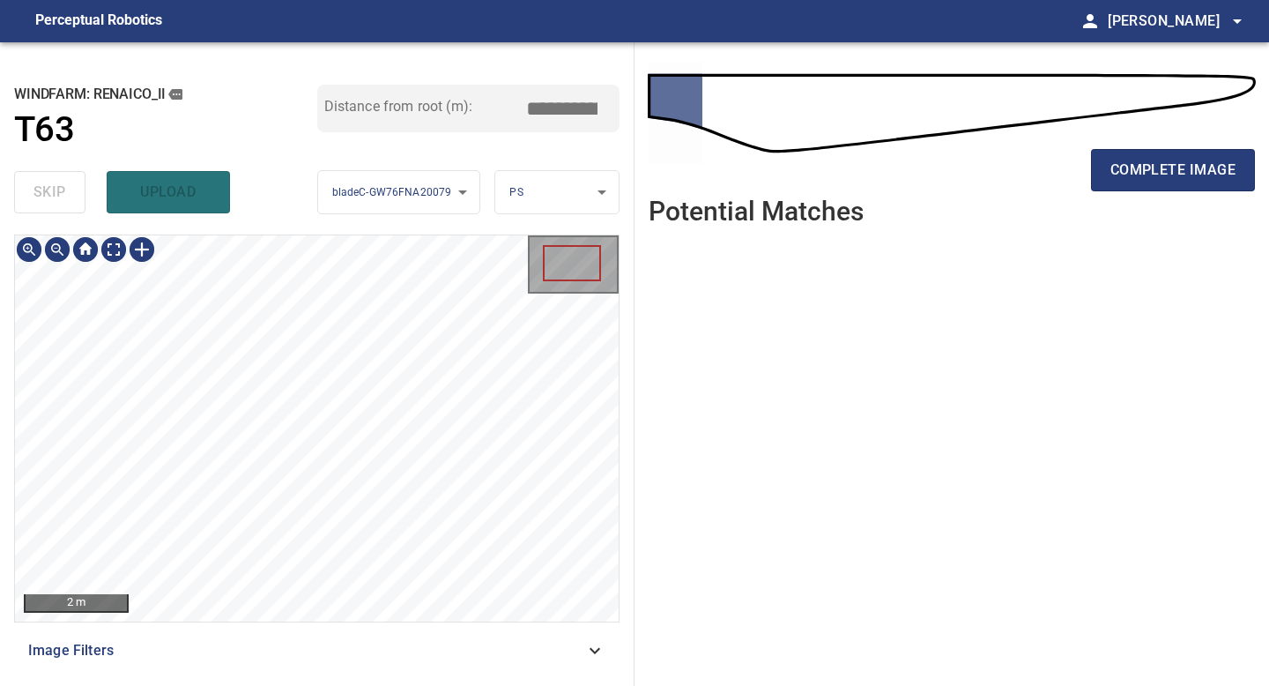
click at [331, 685] on div "**********" at bounding box center [317, 363] width 634 height 643
click at [1144, 155] on button "complete image" at bounding box center [1173, 170] width 164 height 42
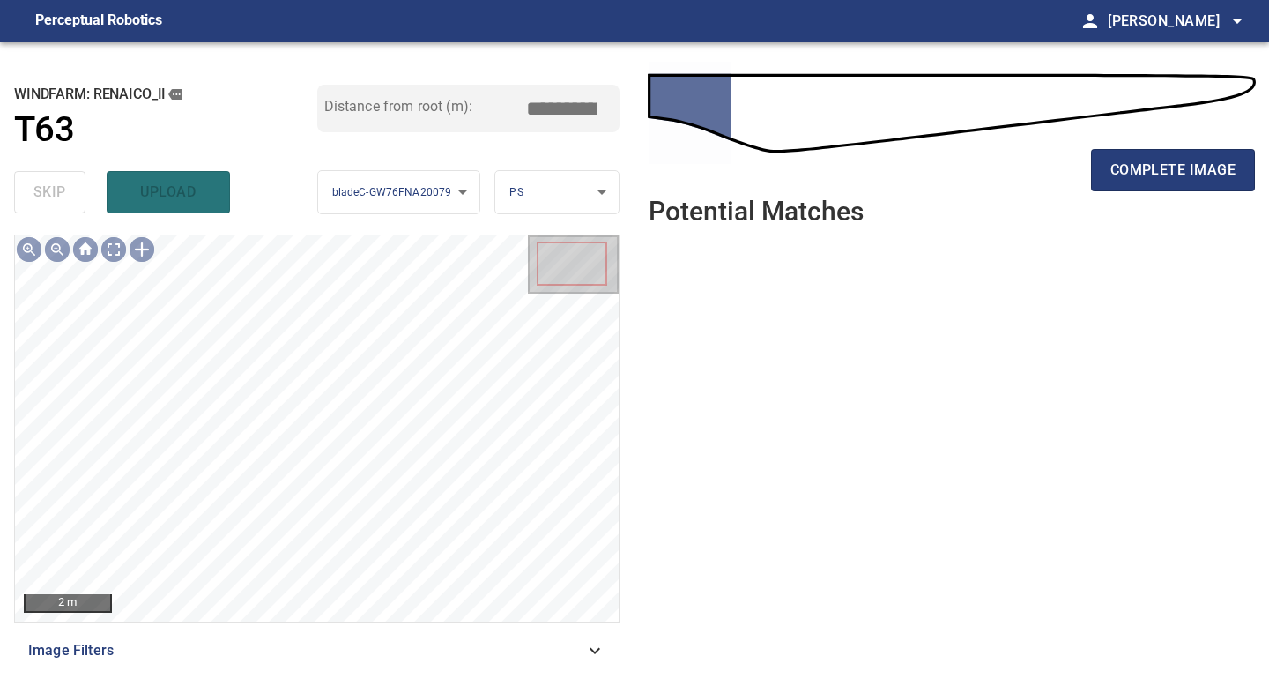
click at [322, 648] on div "2 m Image Filters" at bounding box center [316, 452] width 605 height 437
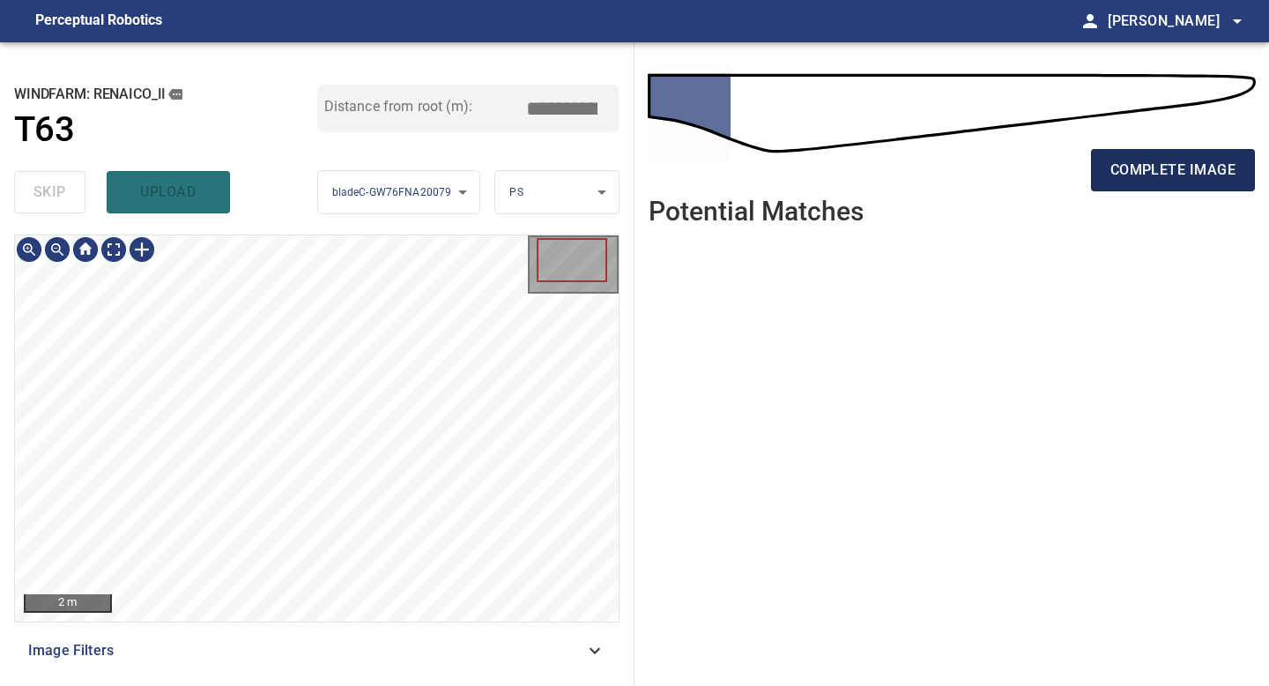
click at [1188, 161] on span "complete image" at bounding box center [1172, 170] width 125 height 25
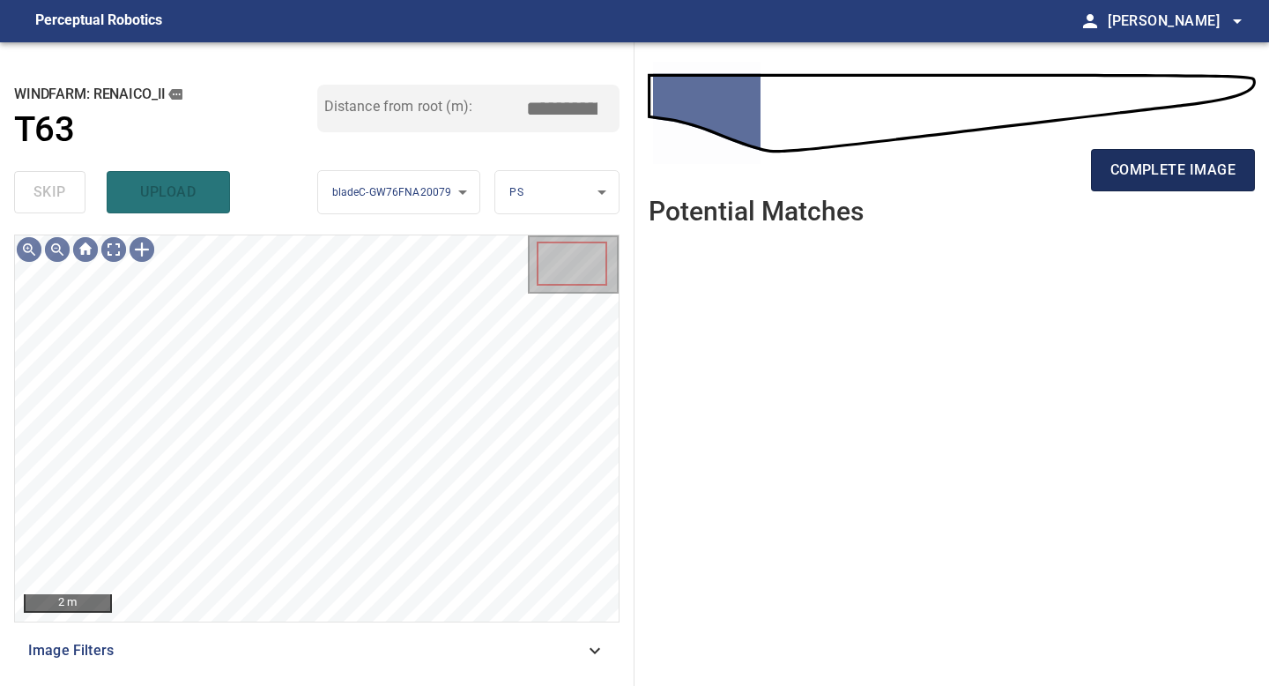
click at [1191, 175] on span "complete image" at bounding box center [1172, 170] width 125 height 25
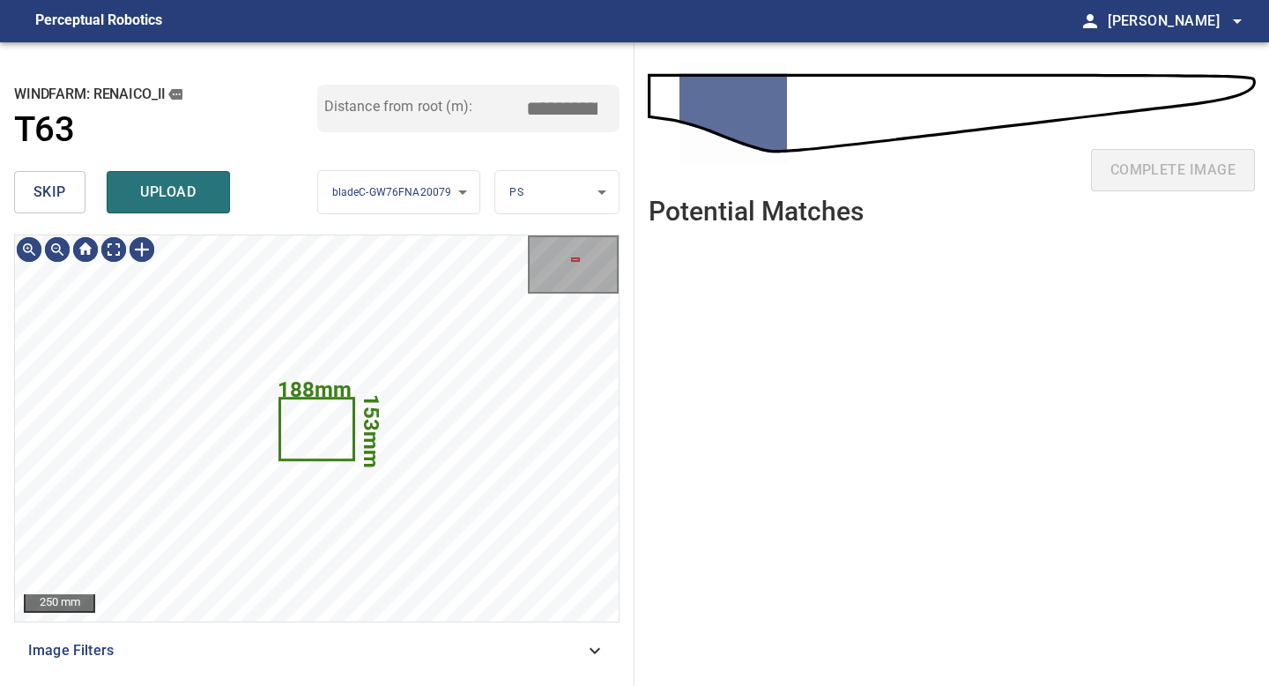
click at [45, 189] on span "skip" at bounding box center [49, 192] width 33 height 25
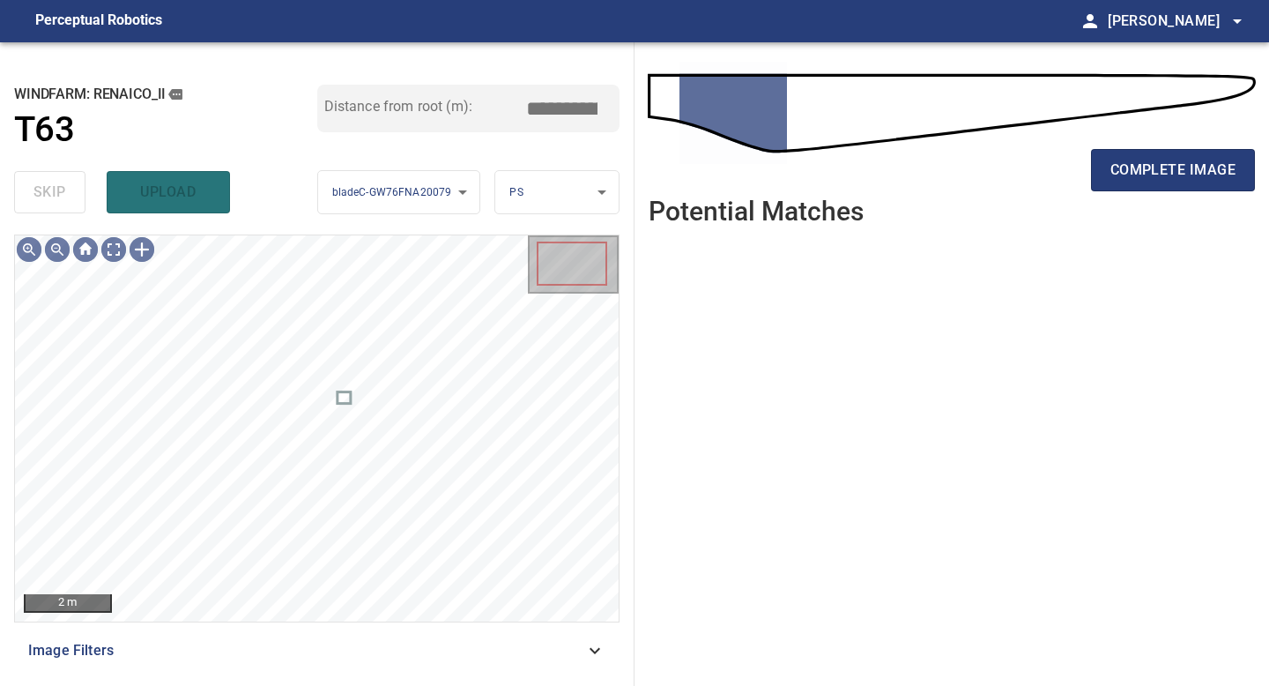
click at [1191, 145] on div "complete image" at bounding box center [952, 177] width 606 height 70
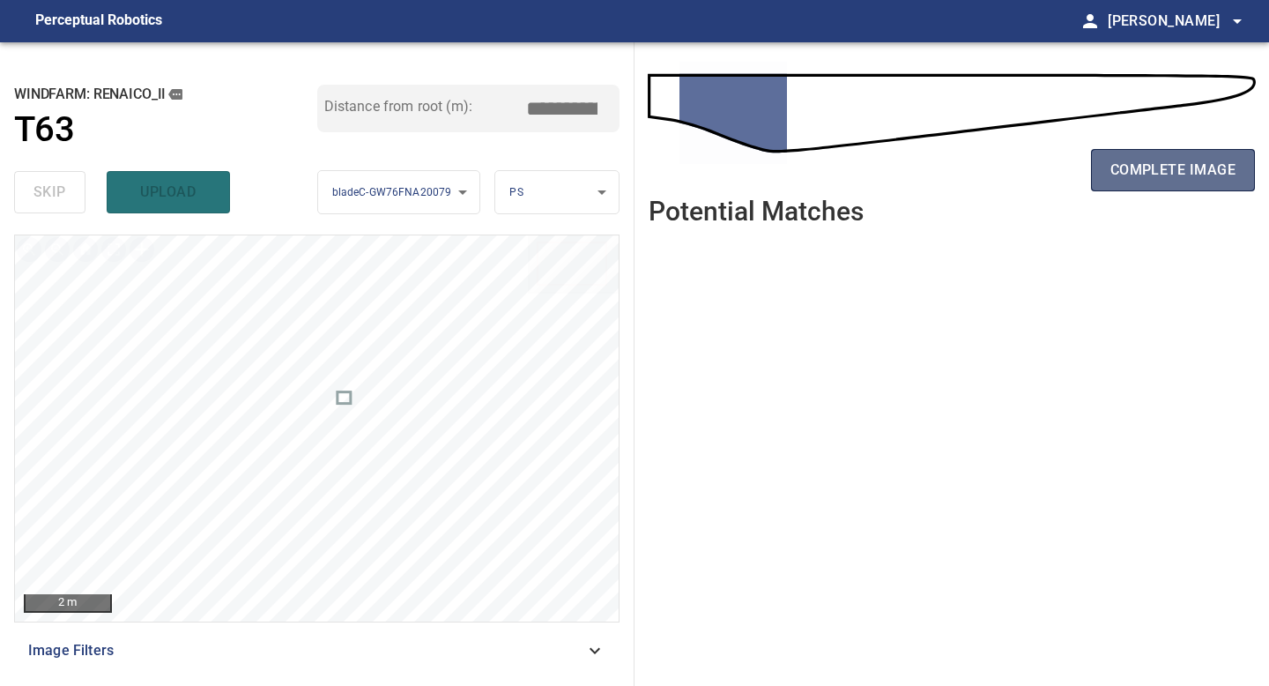
click at [1189, 164] on span "complete image" at bounding box center [1172, 170] width 125 height 25
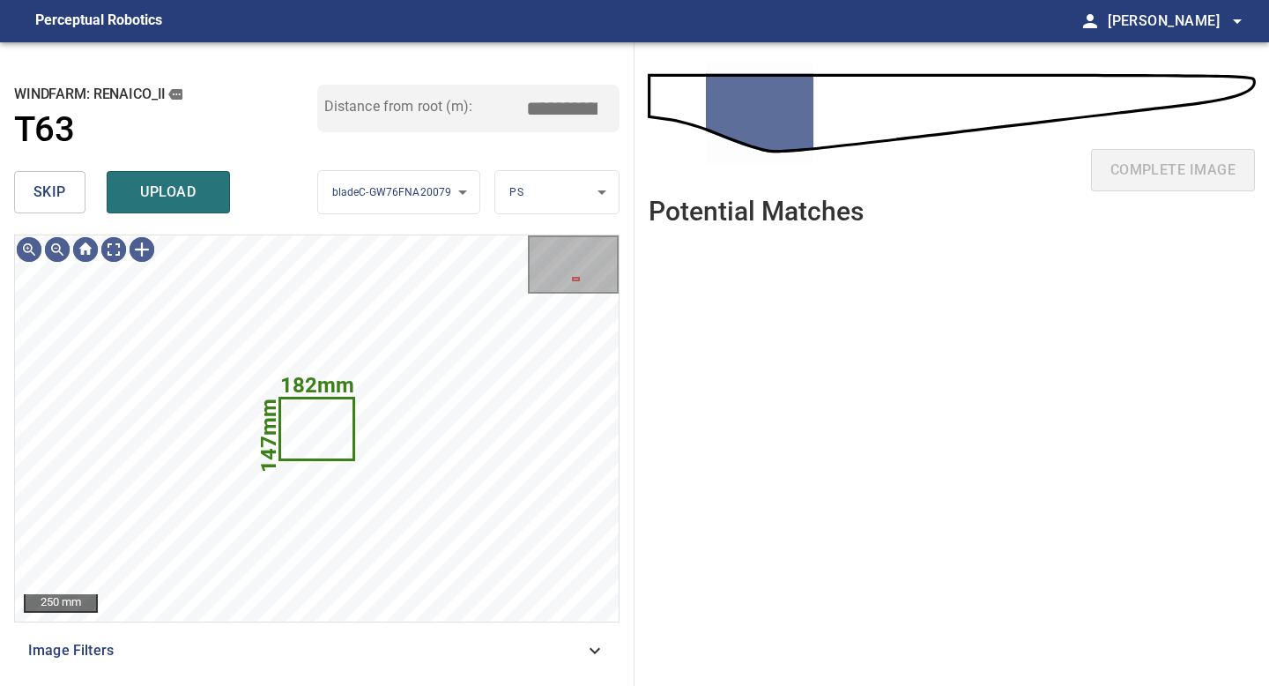
click at [28, 171] on button "skip" at bounding box center [49, 192] width 71 height 42
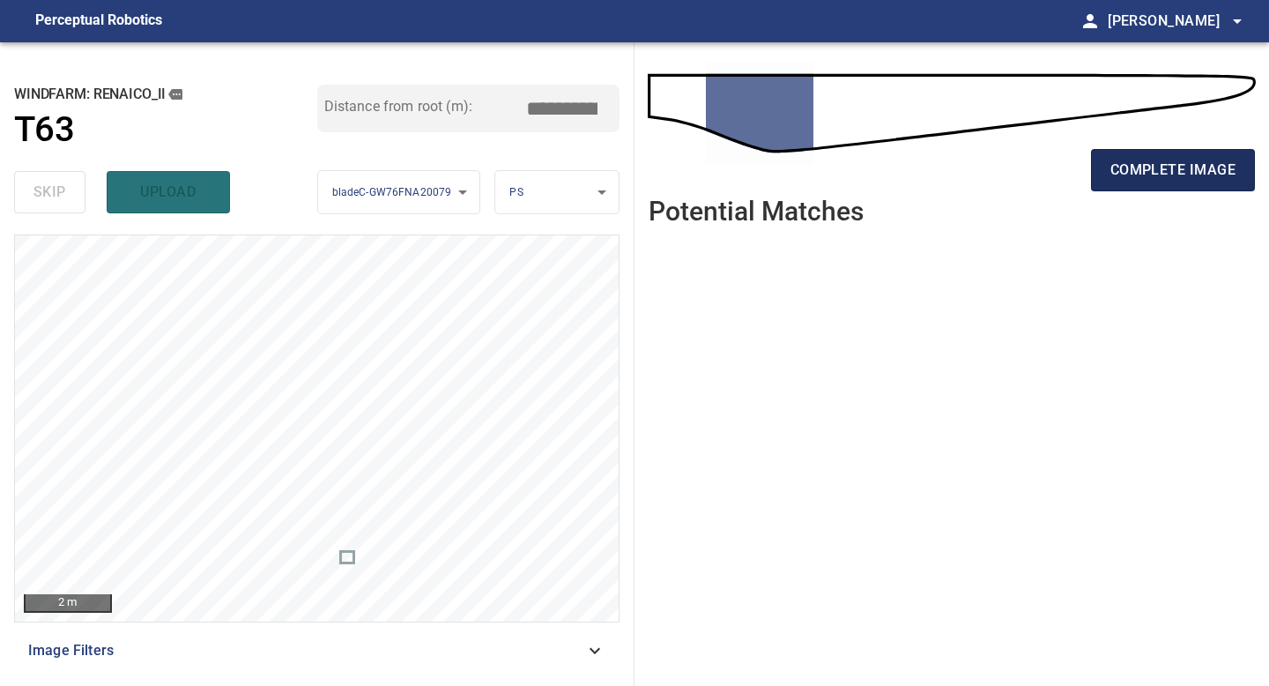
click at [1139, 175] on span "complete image" at bounding box center [1172, 170] width 125 height 25
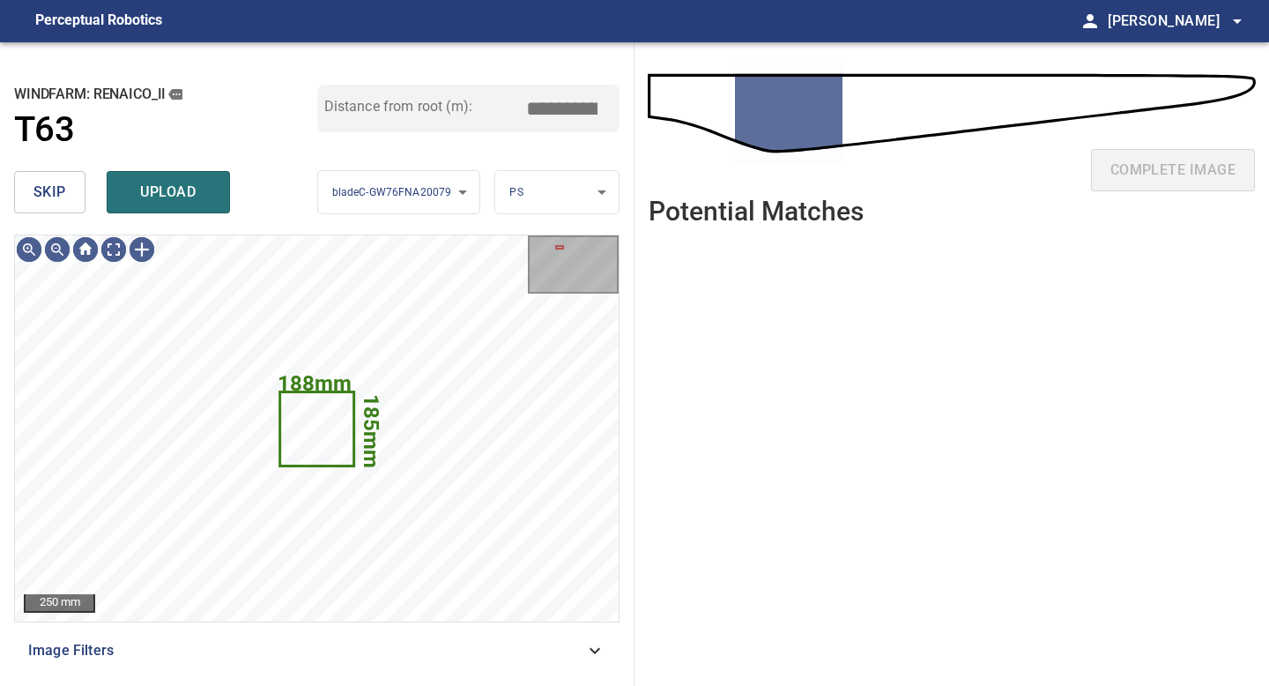
click at [44, 190] on span "skip" at bounding box center [49, 192] width 33 height 25
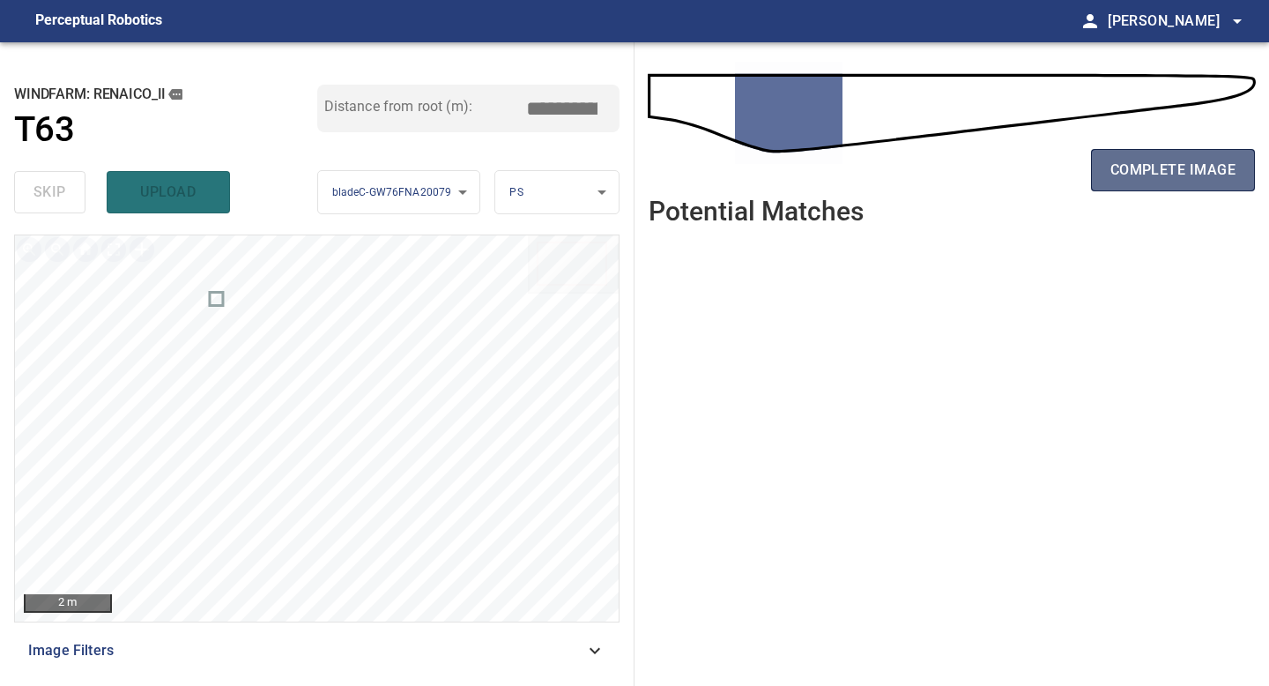
click at [1177, 170] on span "complete image" at bounding box center [1172, 170] width 125 height 25
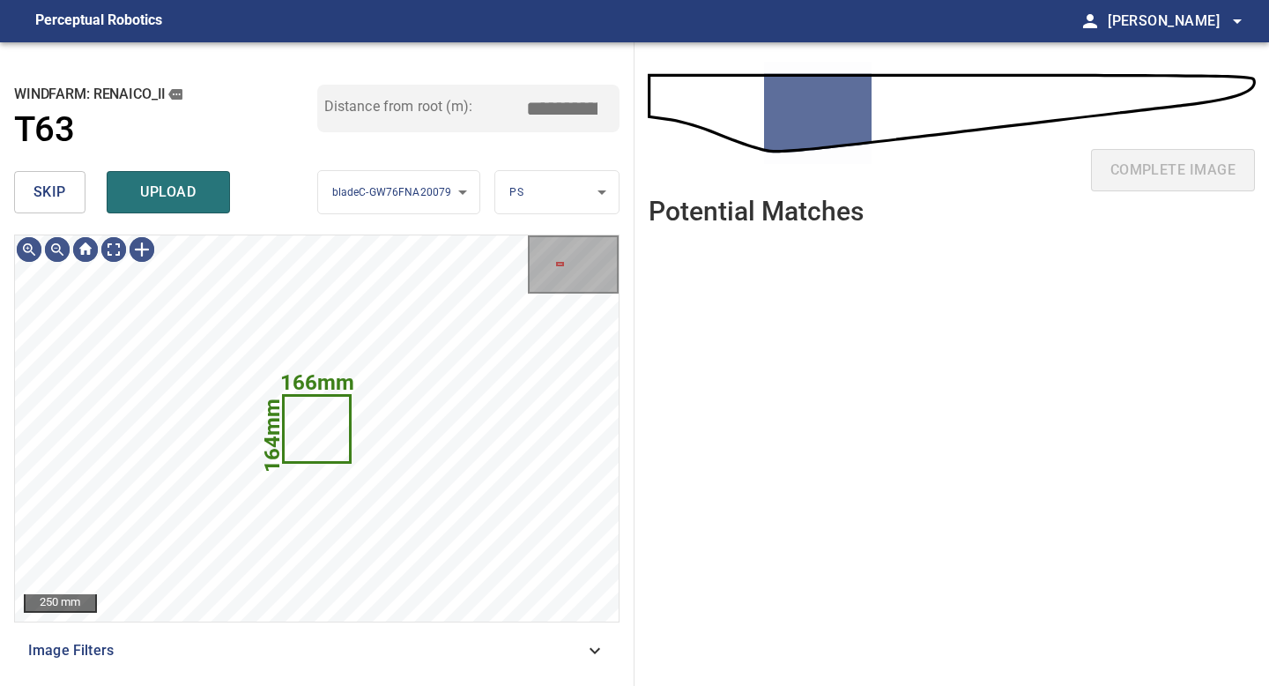
click at [54, 173] on button "skip" at bounding box center [49, 192] width 71 height 42
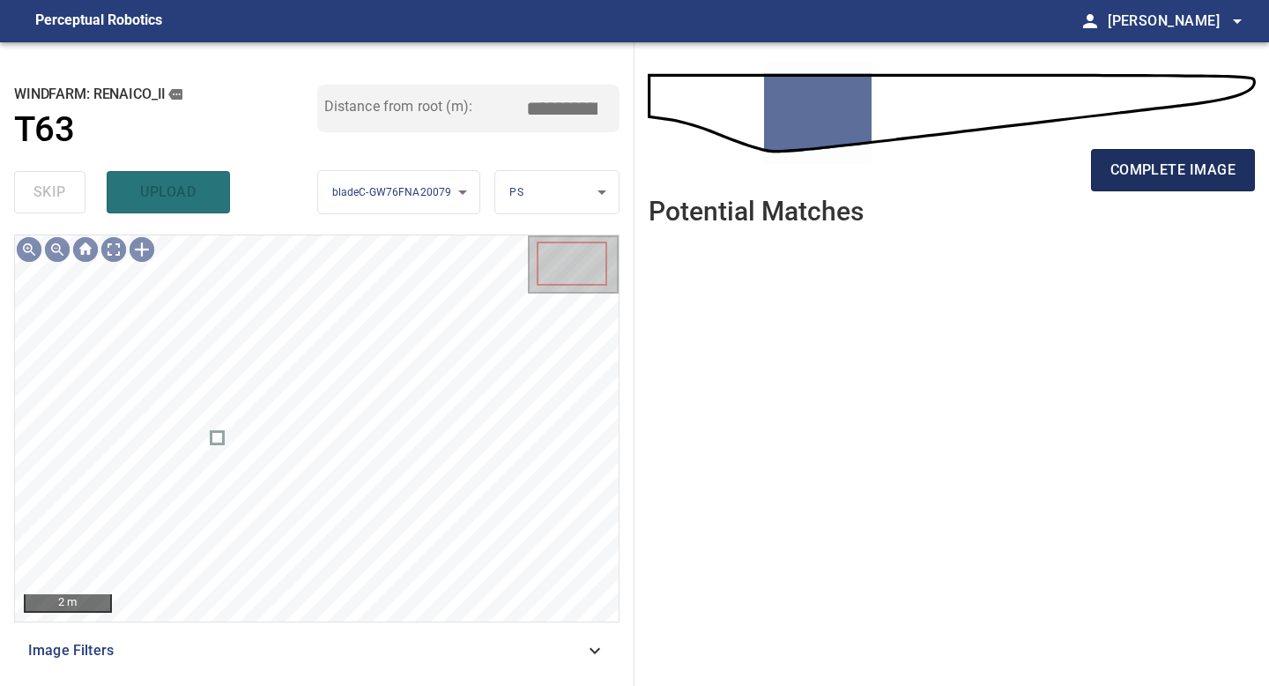
click at [1197, 162] on span "complete image" at bounding box center [1172, 170] width 125 height 25
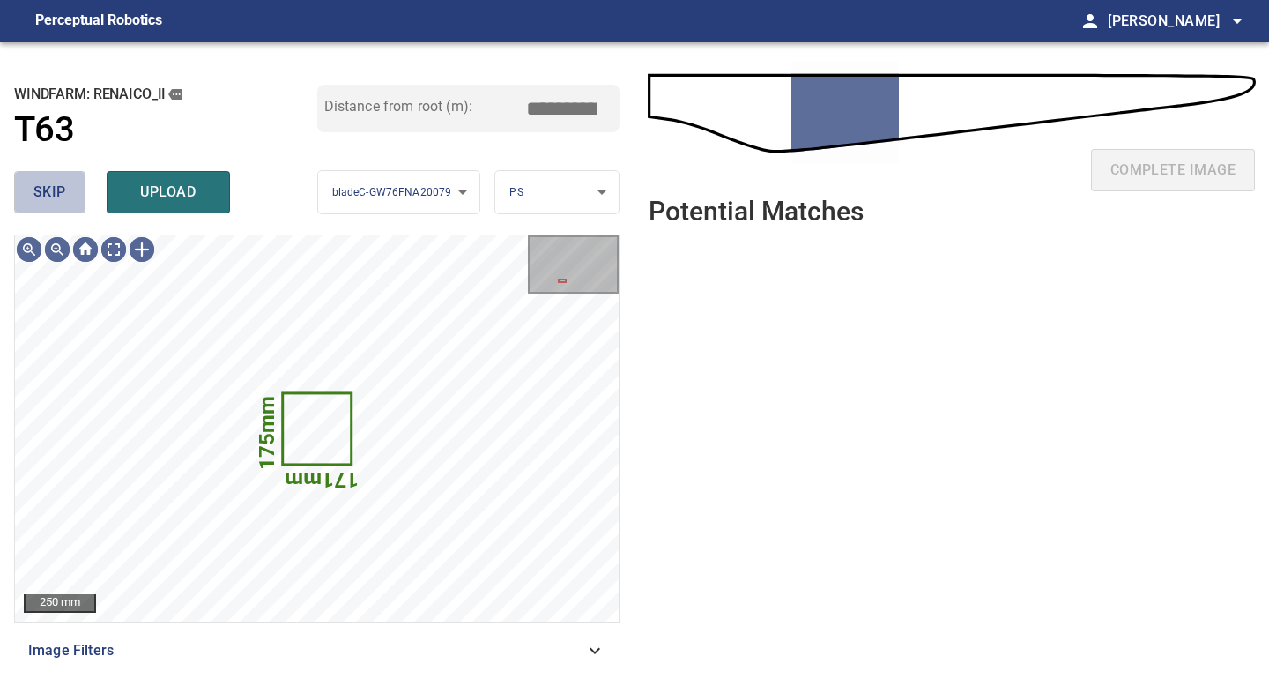
click at [57, 196] on span "skip" at bounding box center [49, 192] width 33 height 25
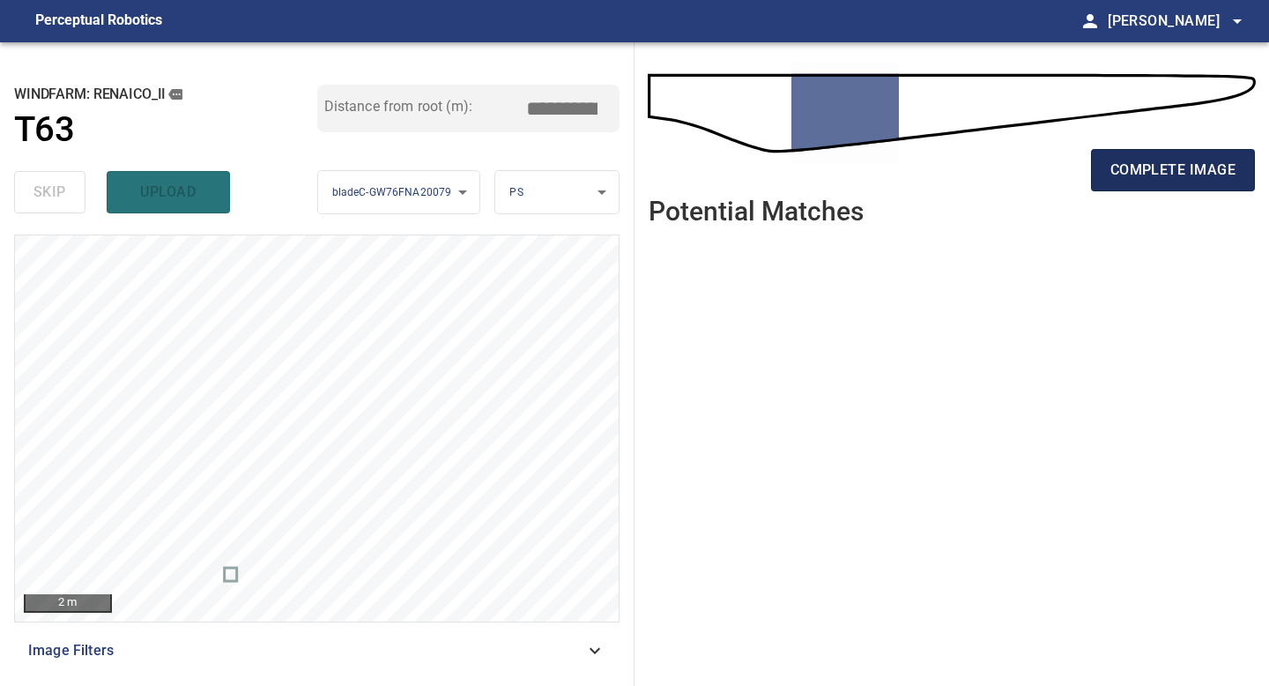
click at [1129, 164] on span "complete image" at bounding box center [1172, 170] width 125 height 25
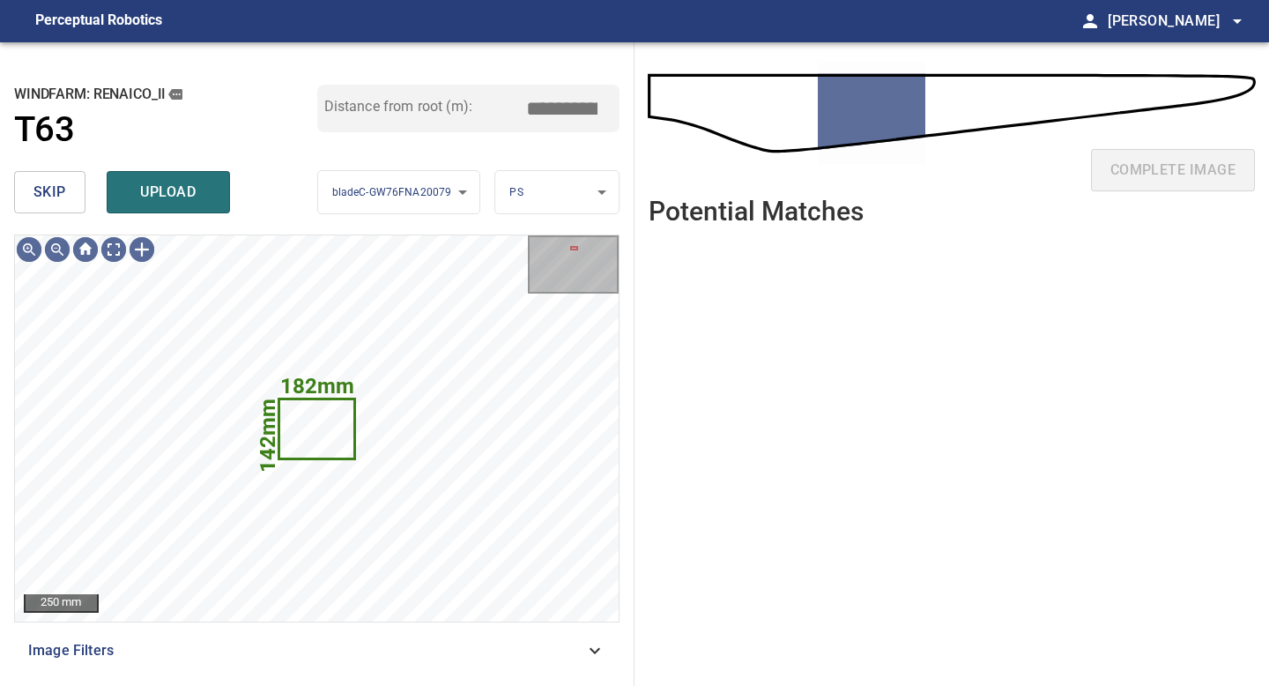
click at [71, 179] on button "skip" at bounding box center [49, 192] width 71 height 42
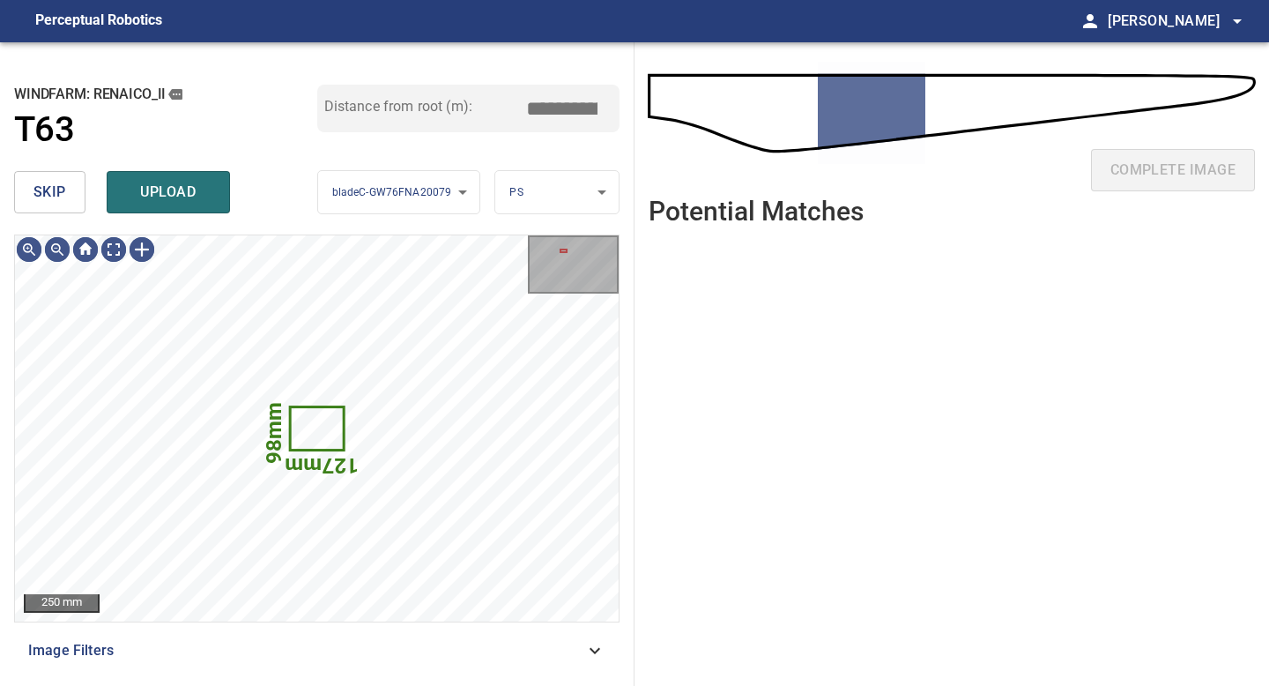
click at [65, 185] on button "skip" at bounding box center [49, 192] width 71 height 42
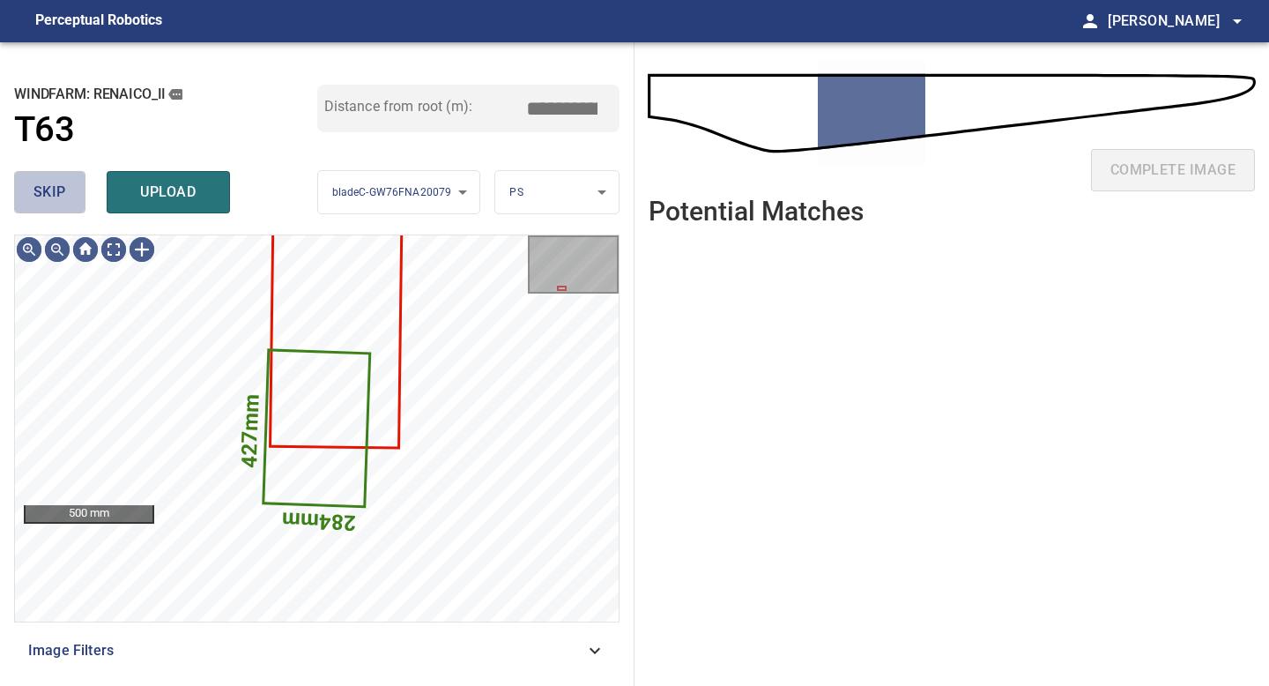
click at [65, 185] on button "skip" at bounding box center [49, 192] width 71 height 42
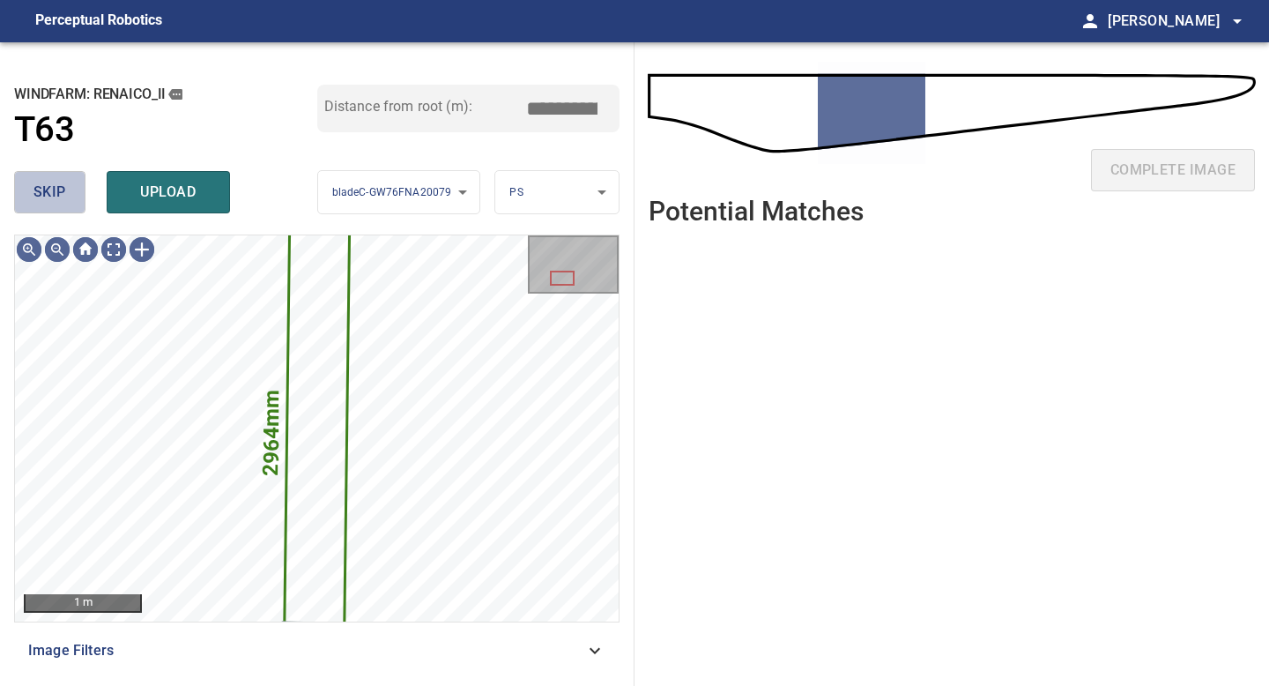
click at [65, 185] on button "skip" at bounding box center [49, 192] width 71 height 42
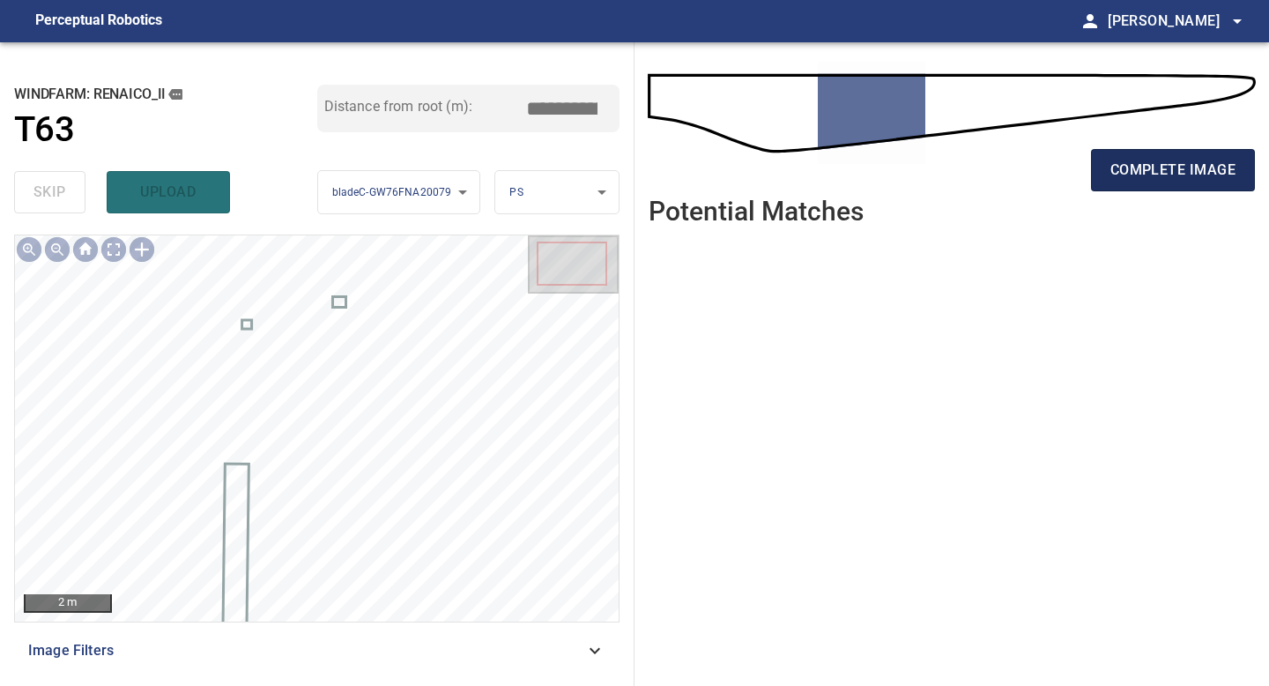
click at [1188, 170] on span "complete image" at bounding box center [1172, 170] width 125 height 25
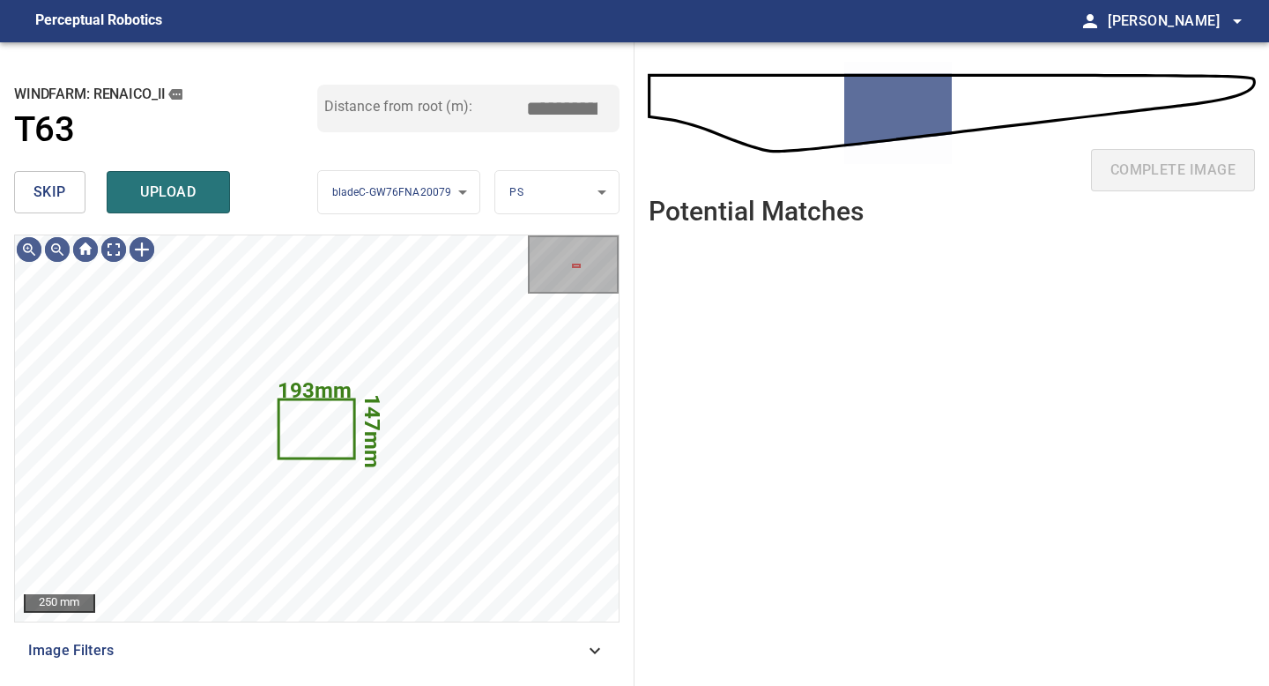
click at [63, 196] on span "skip" at bounding box center [49, 192] width 33 height 25
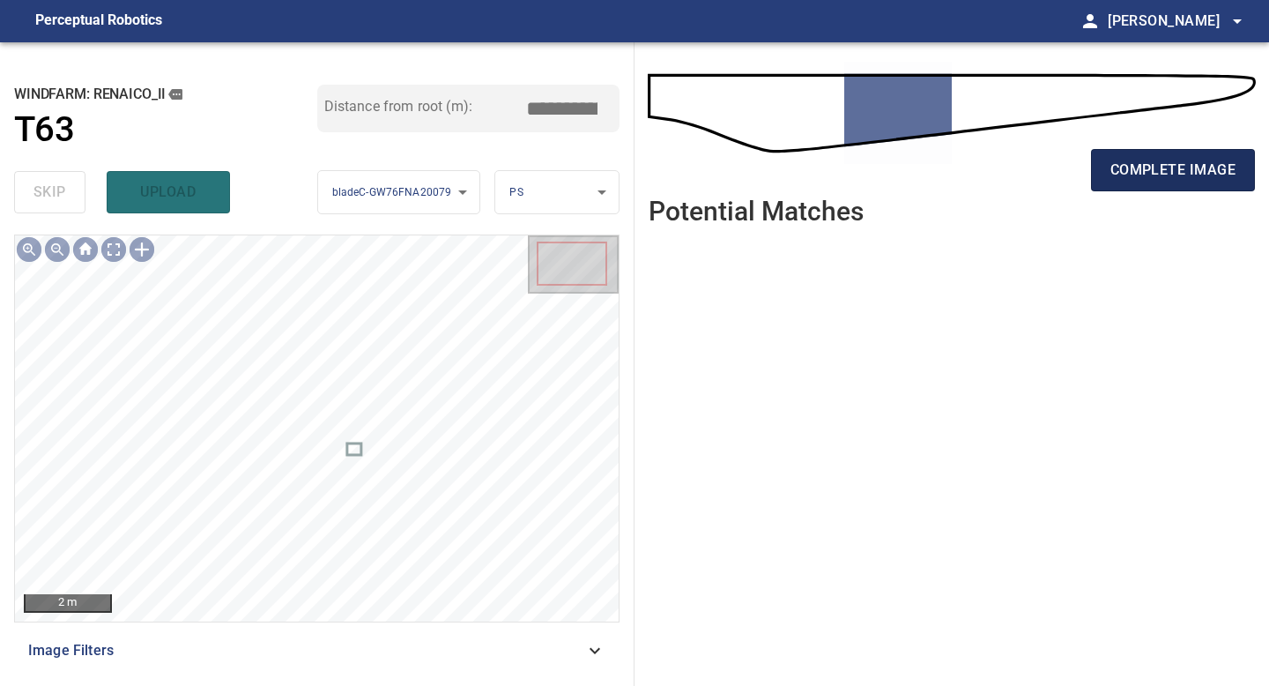
click at [1147, 176] on span "complete image" at bounding box center [1172, 170] width 125 height 25
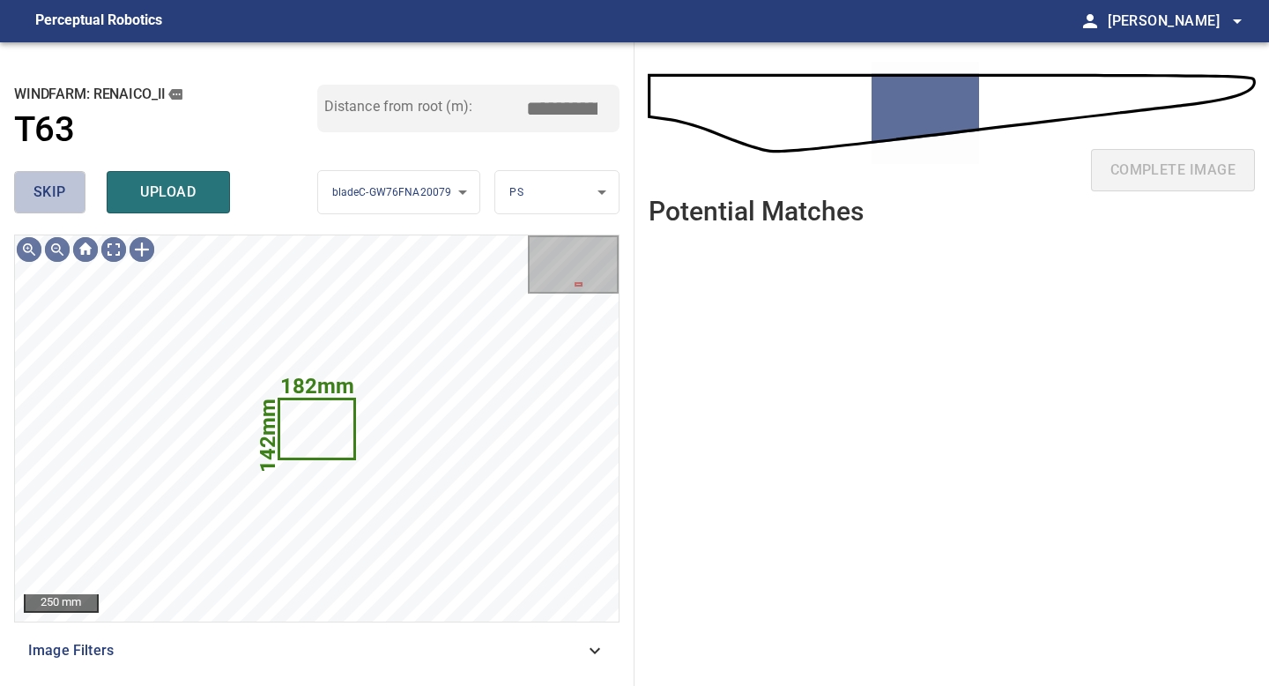
click at [53, 189] on span "skip" at bounding box center [49, 192] width 33 height 25
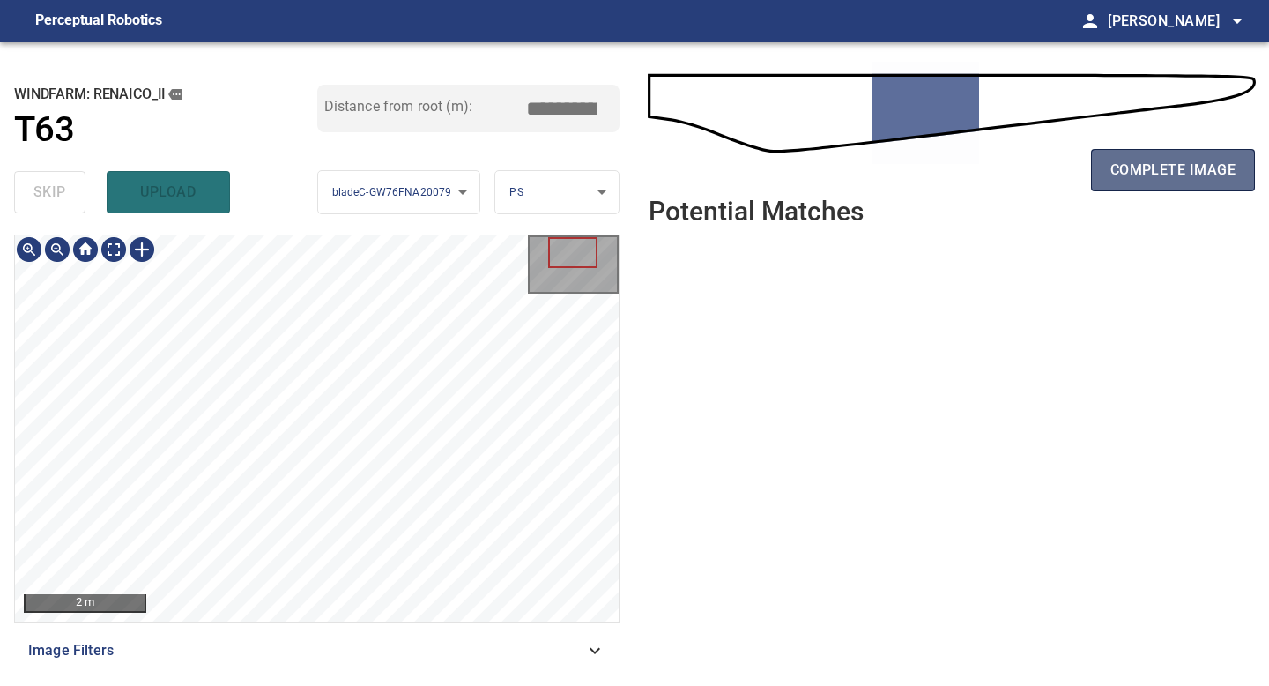
click at [1139, 165] on span "complete image" at bounding box center [1172, 170] width 125 height 25
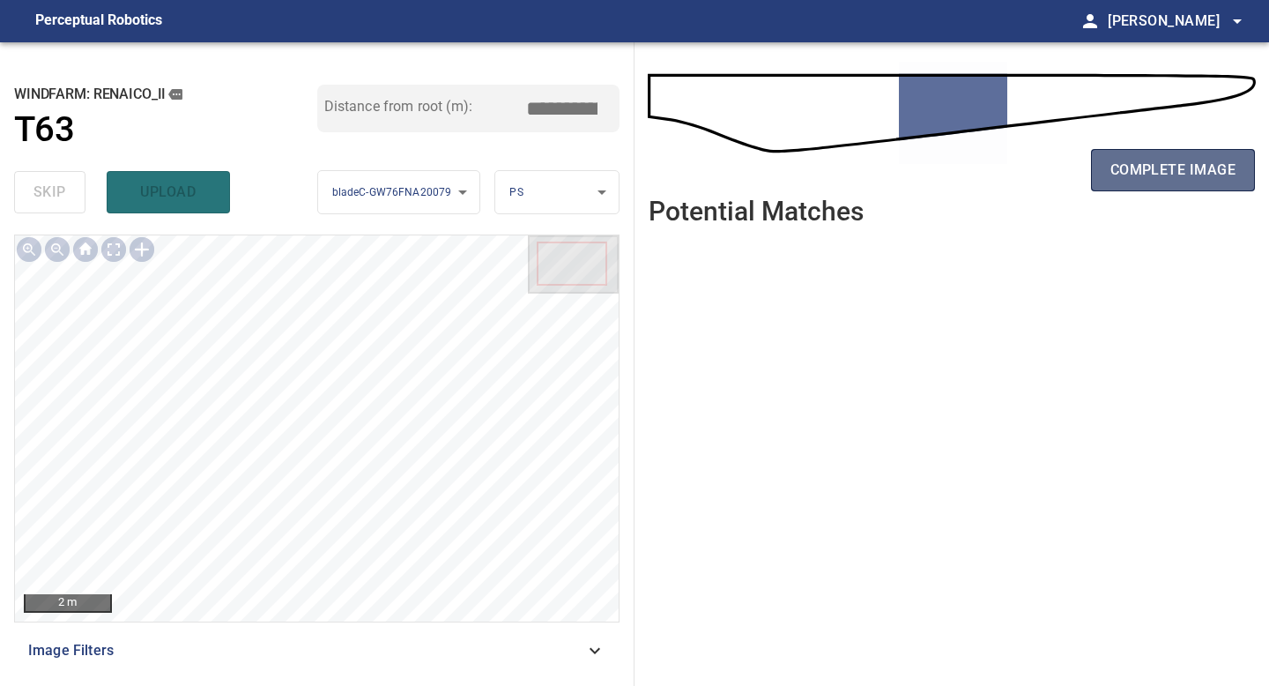
click at [1128, 170] on span "complete image" at bounding box center [1172, 170] width 125 height 25
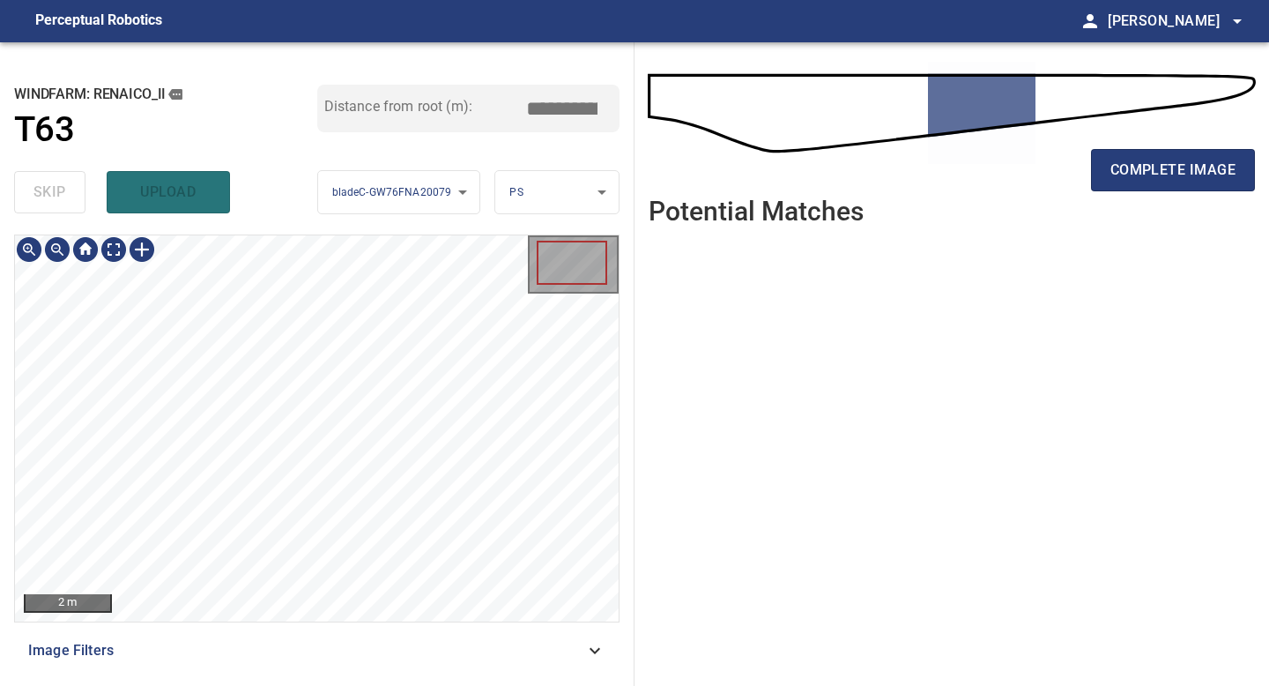
click at [346, 651] on div "2 m Image Filters" at bounding box center [316, 452] width 605 height 437
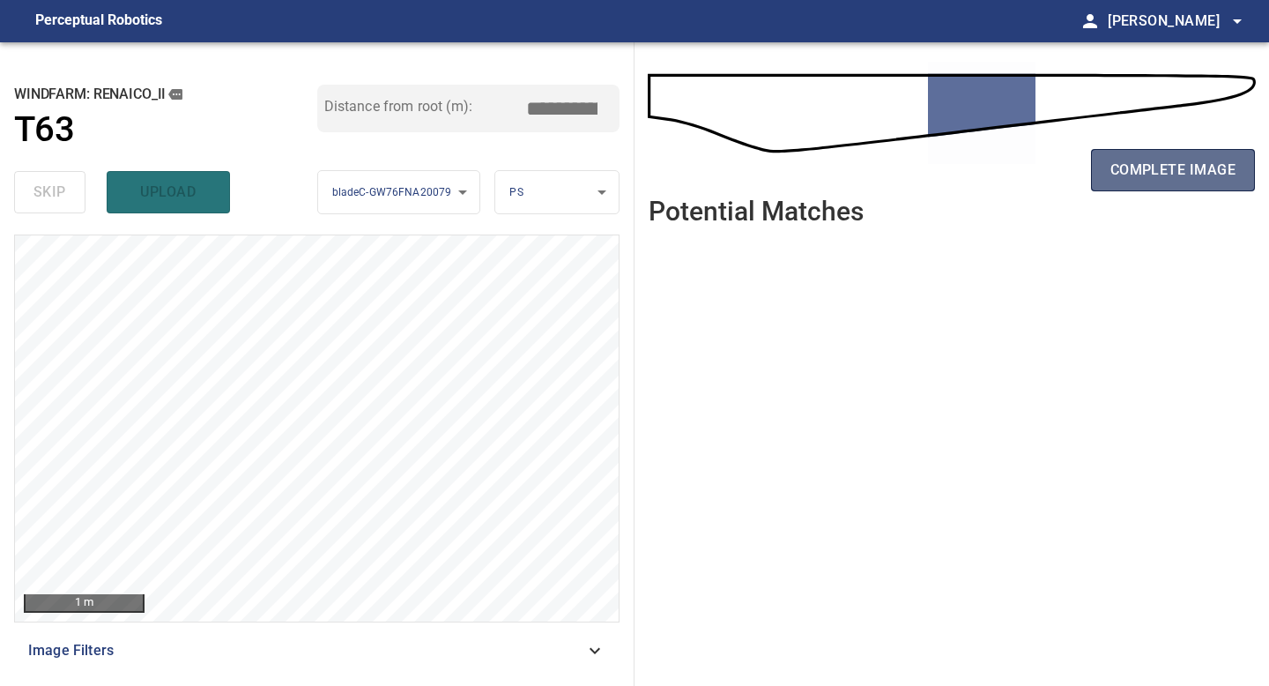
click at [1161, 152] on button "complete image" at bounding box center [1173, 170] width 164 height 42
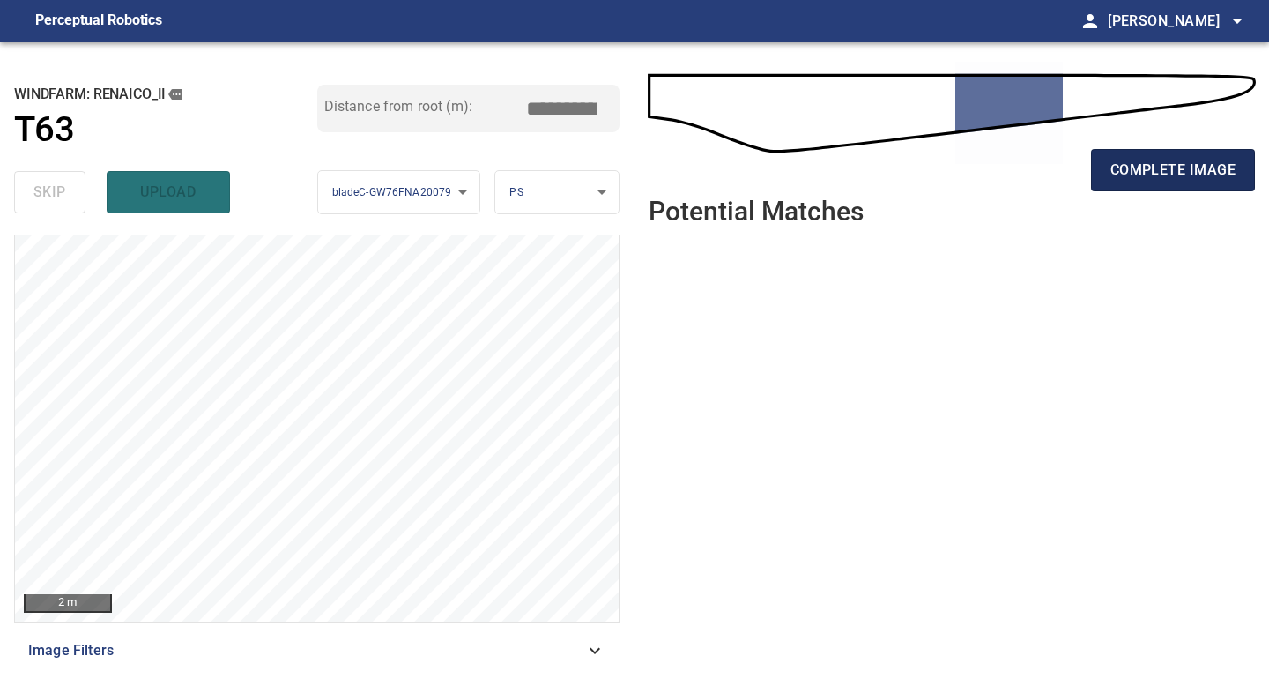
click at [1122, 182] on span "complete image" at bounding box center [1172, 170] width 125 height 25
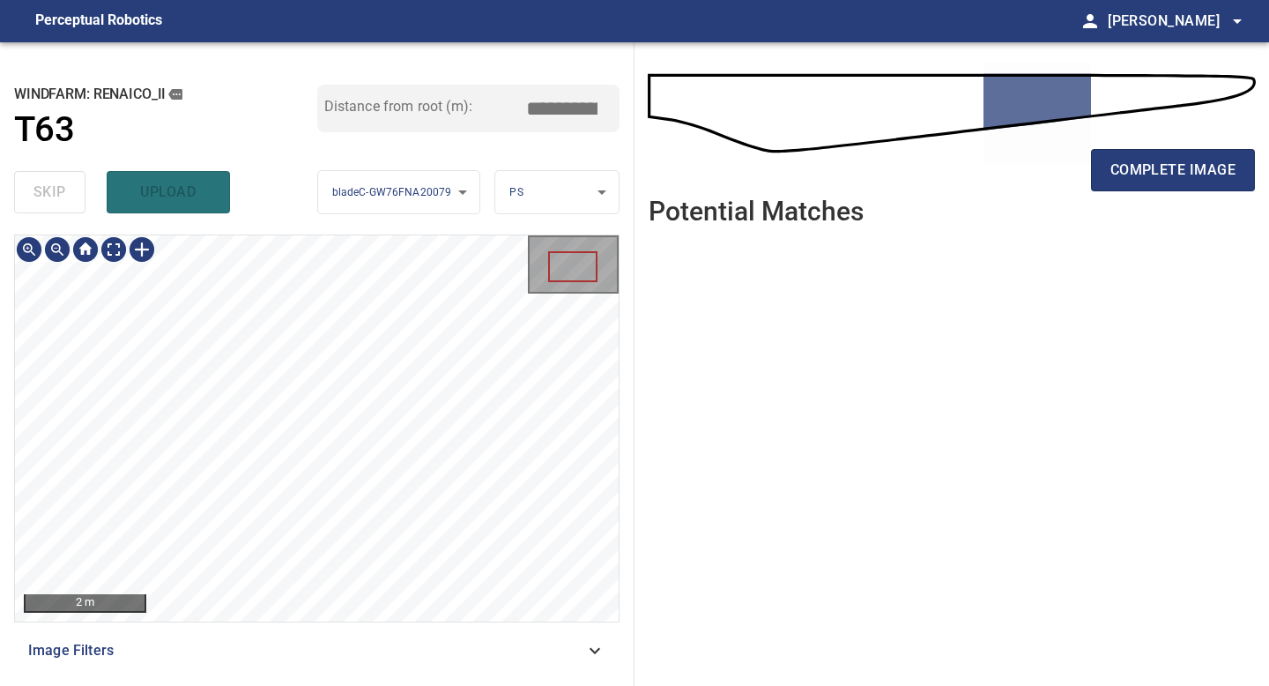
click at [344, 685] on div "**********" at bounding box center [317, 363] width 634 height 643
click at [1128, 170] on span "complete image" at bounding box center [1172, 170] width 125 height 25
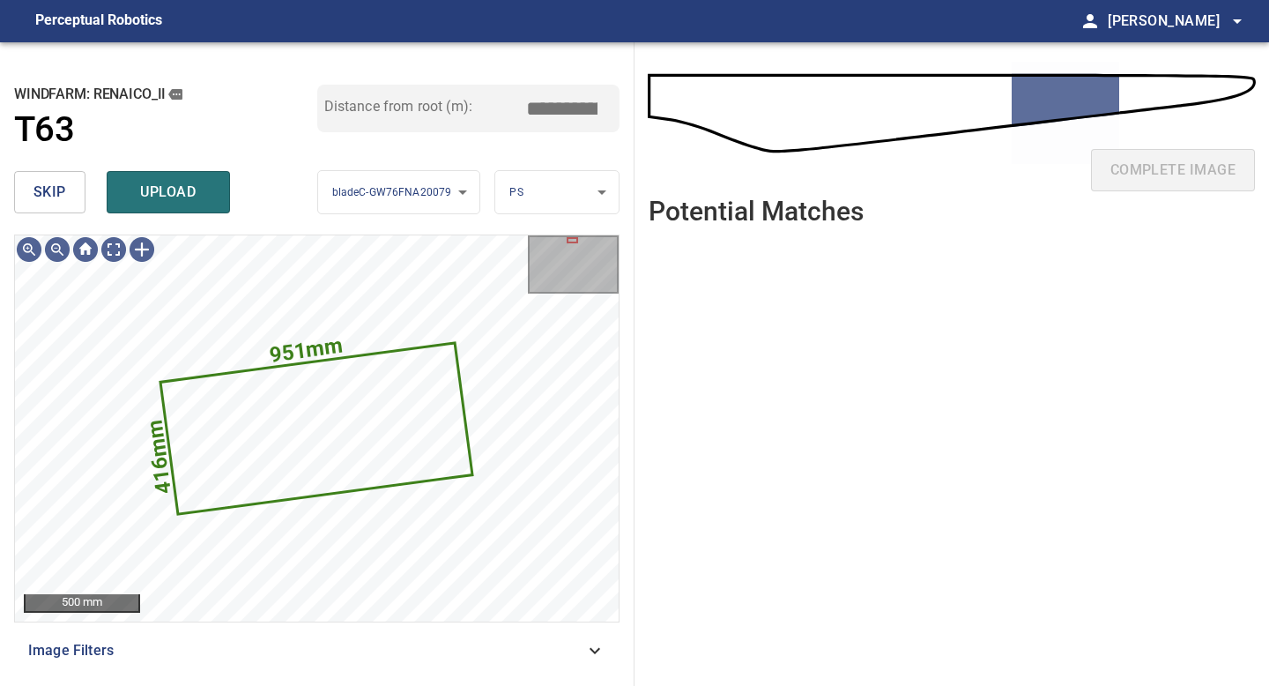
click at [54, 180] on span "skip" at bounding box center [49, 192] width 33 height 25
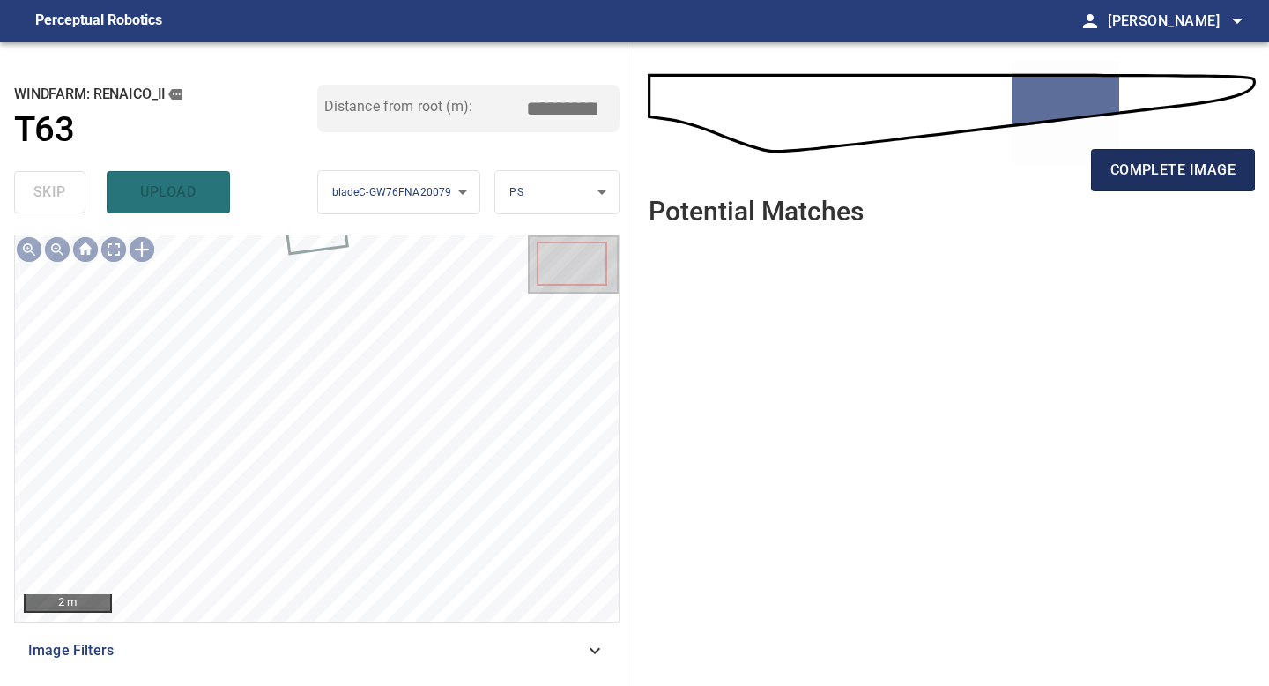
click at [1168, 189] on button "complete image" at bounding box center [1173, 170] width 164 height 42
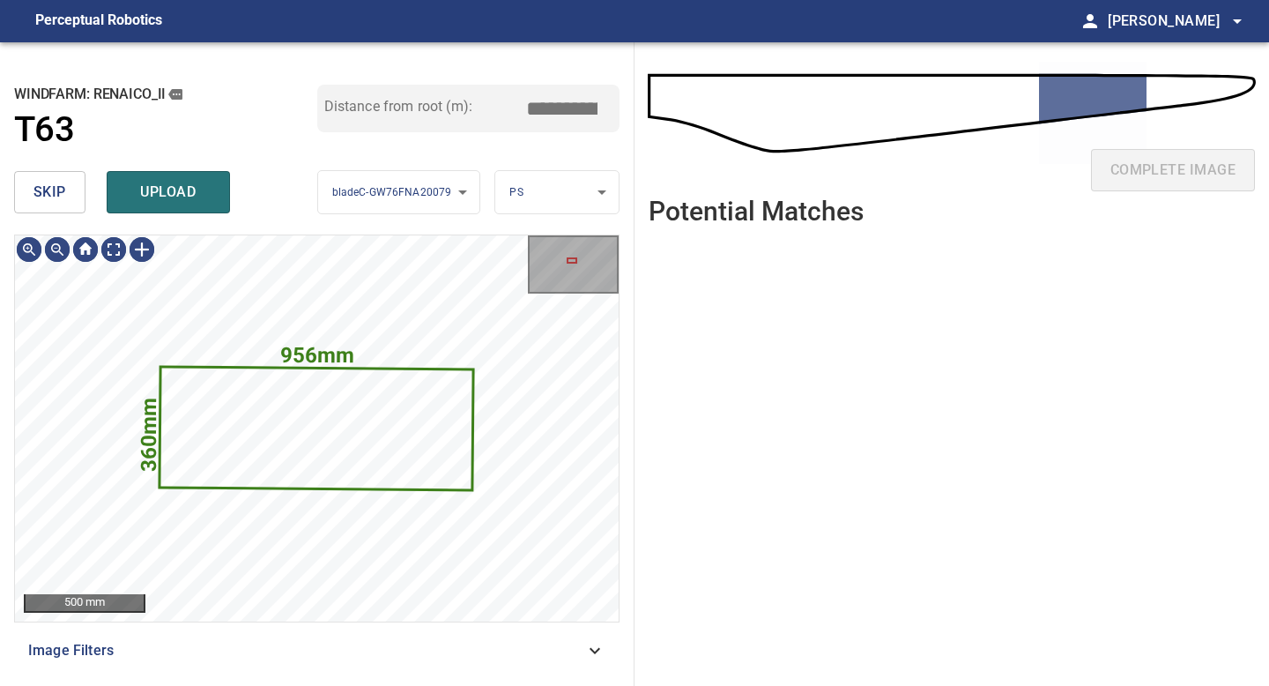
click at [64, 191] on span "skip" at bounding box center [49, 192] width 33 height 25
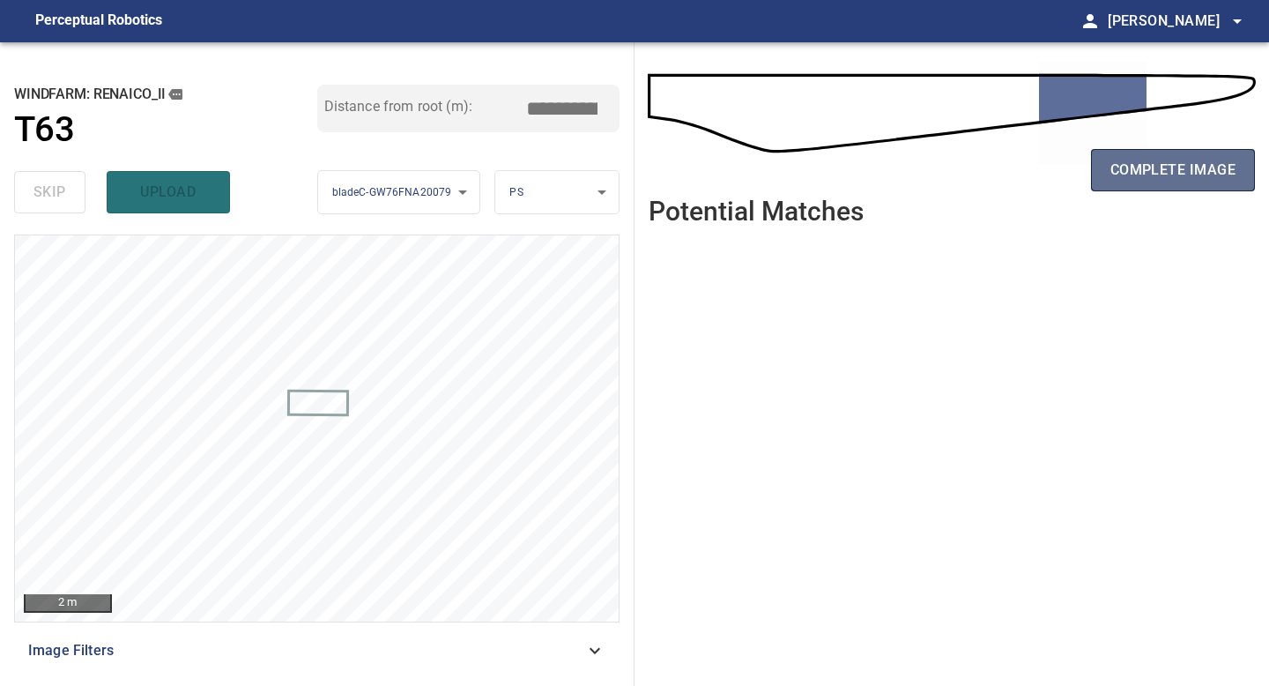
click at [1190, 179] on span "complete image" at bounding box center [1172, 170] width 125 height 25
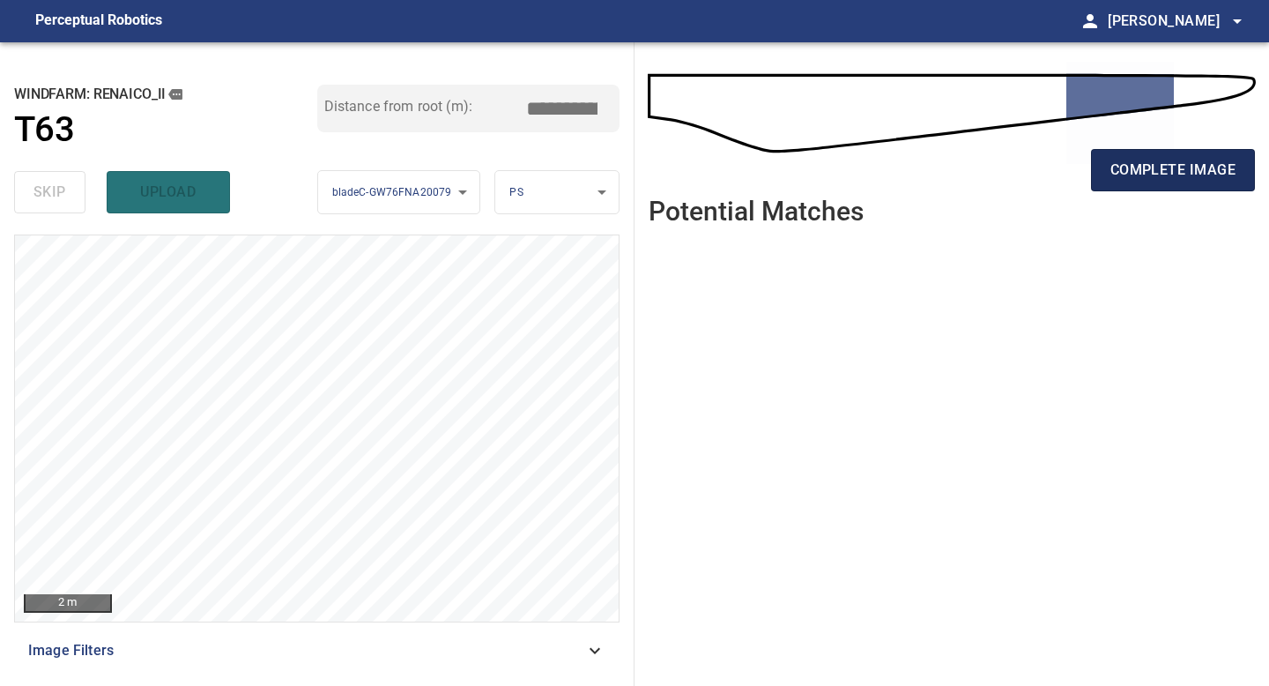
click at [1186, 169] on span "complete image" at bounding box center [1172, 170] width 125 height 25
click at [1178, 180] on span "complete image" at bounding box center [1172, 170] width 125 height 25
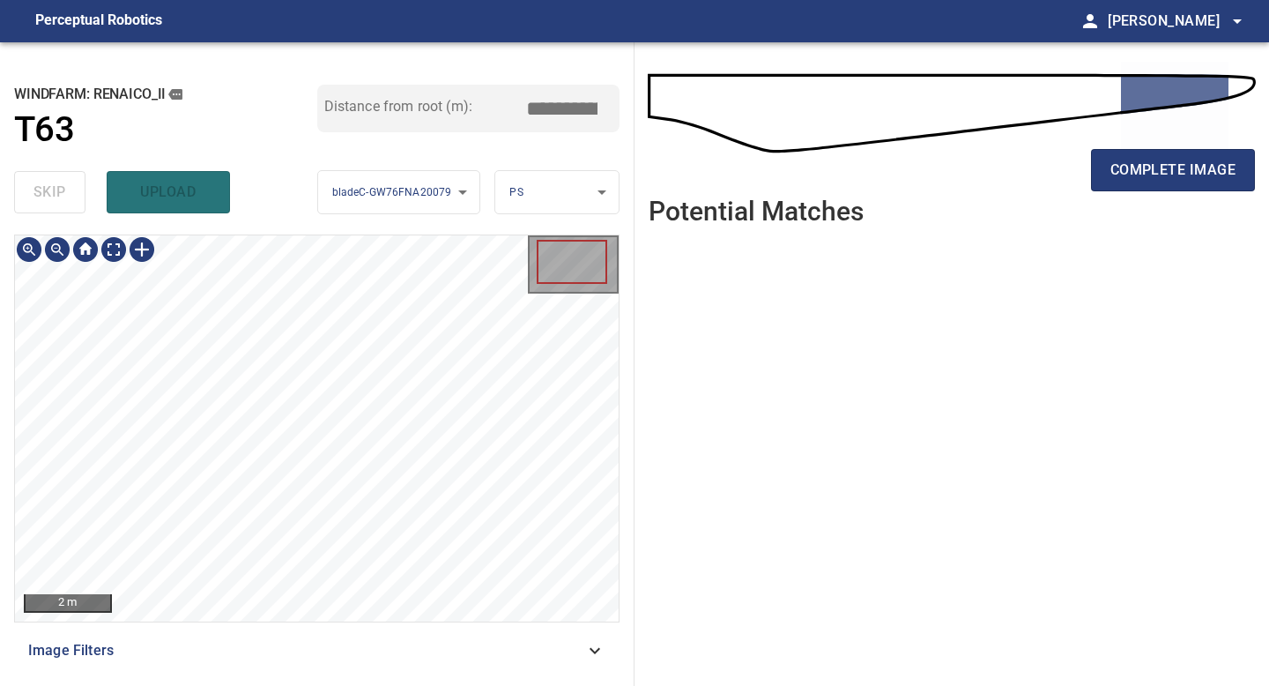
click at [382, 685] on div "**********" at bounding box center [317, 363] width 634 height 643
click at [1176, 170] on span "complete image" at bounding box center [1172, 170] width 125 height 25
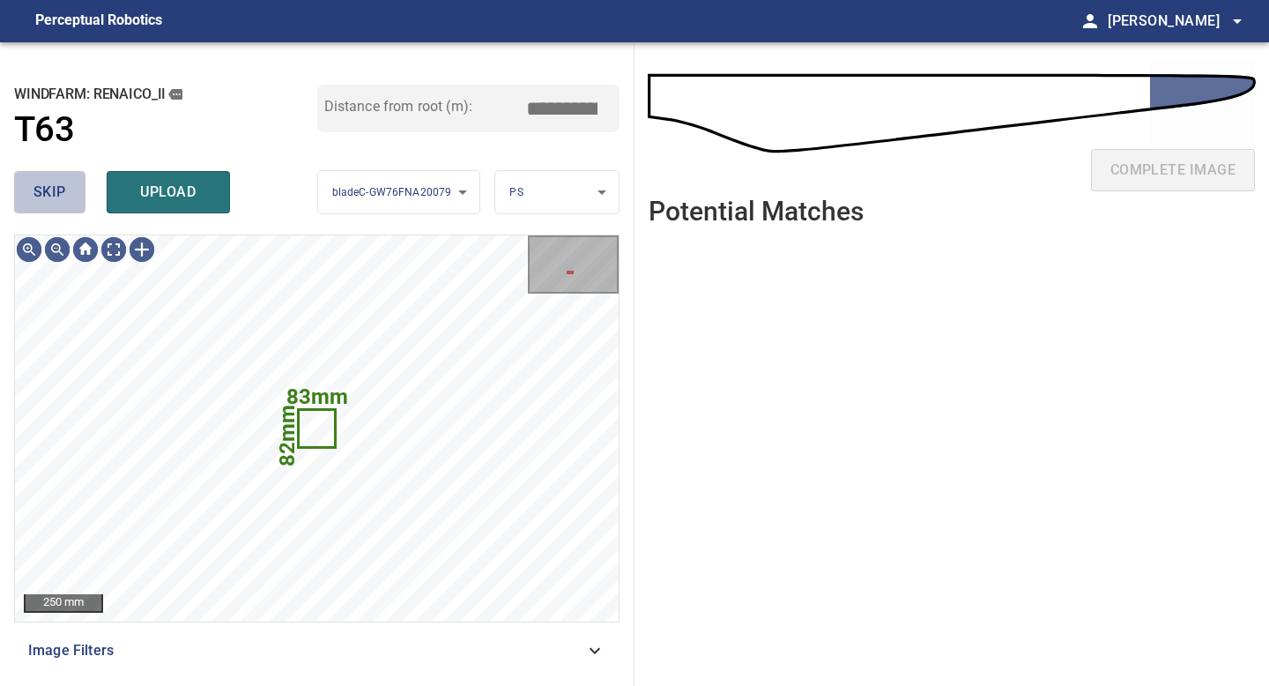
click at [62, 186] on span "skip" at bounding box center [49, 192] width 33 height 25
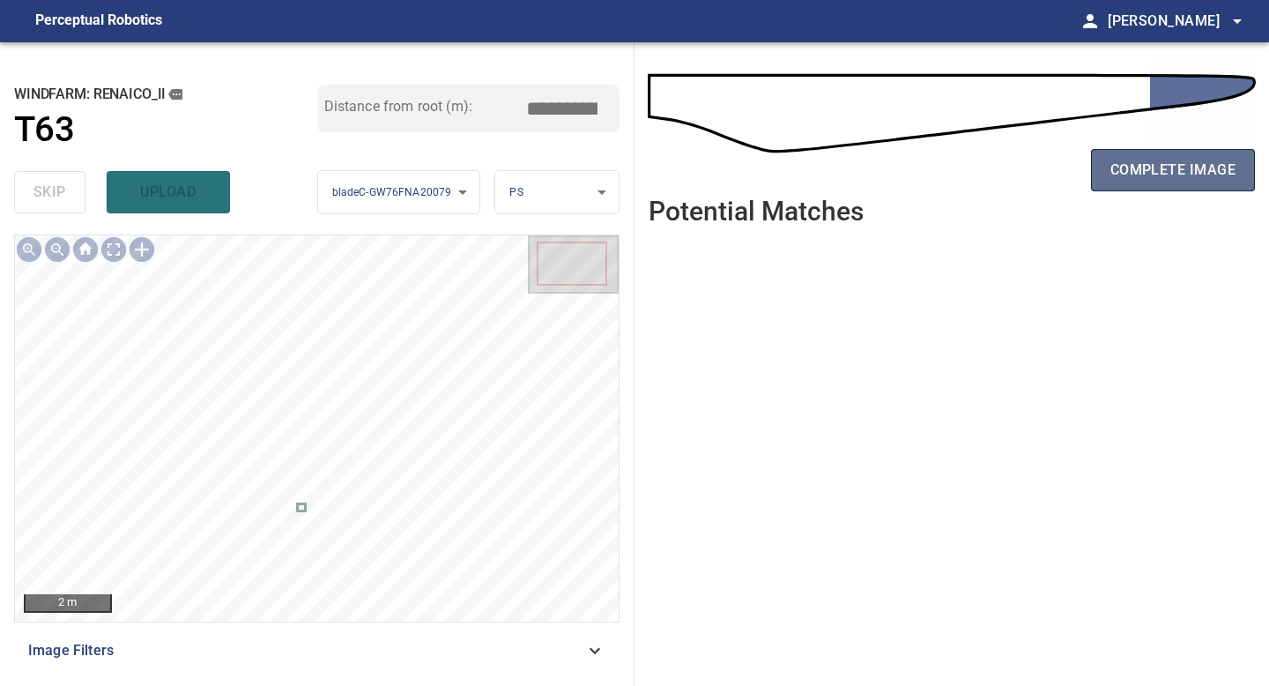
click at [1163, 156] on button "complete image" at bounding box center [1173, 170] width 164 height 42
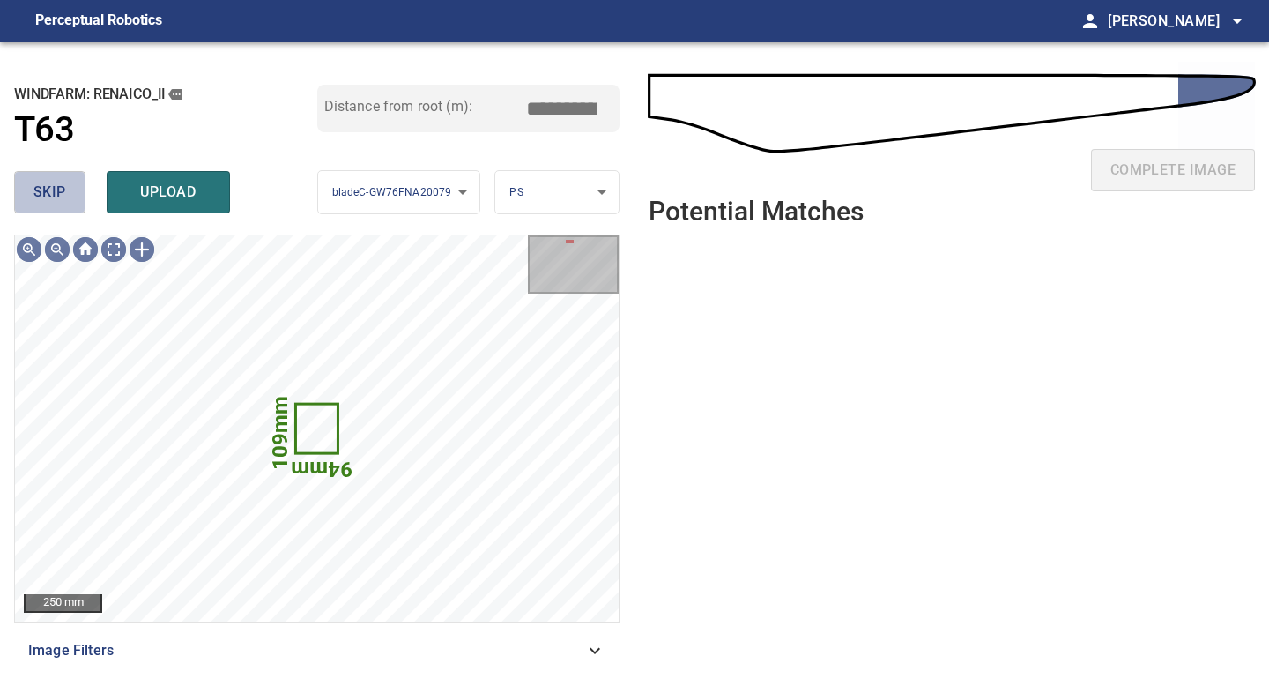
click at [31, 195] on button "skip" at bounding box center [49, 192] width 71 height 42
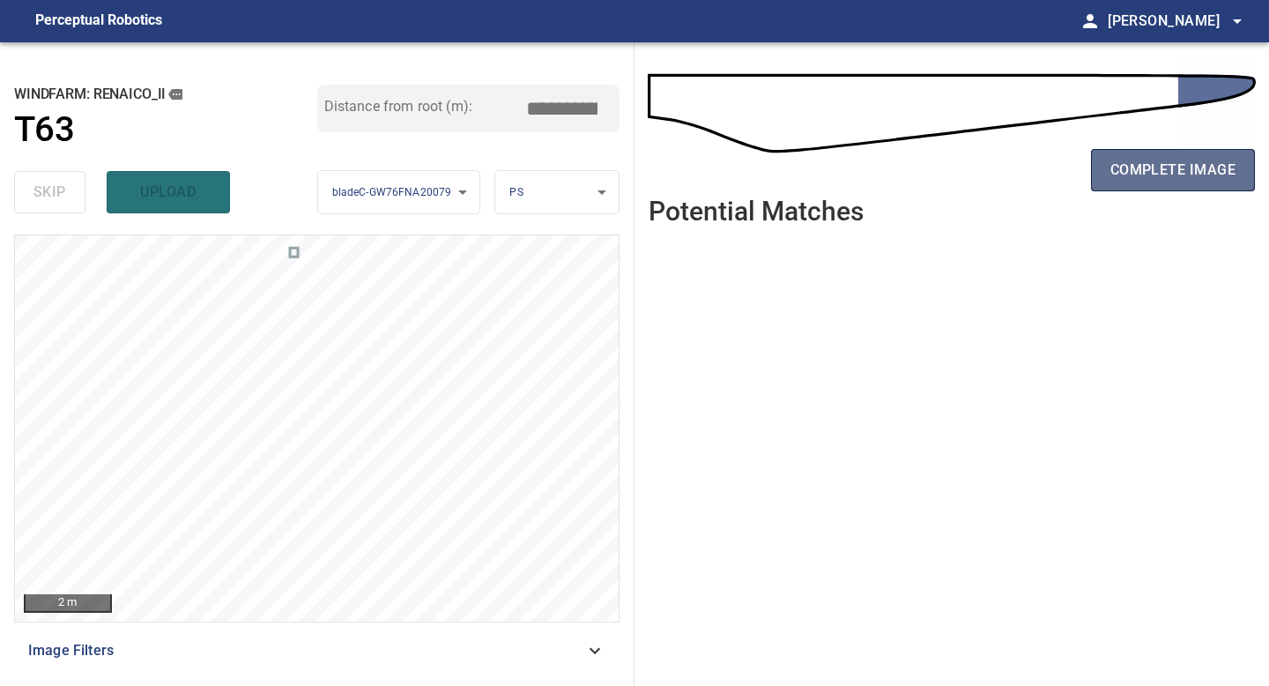
click at [1168, 177] on span "complete image" at bounding box center [1172, 170] width 125 height 25
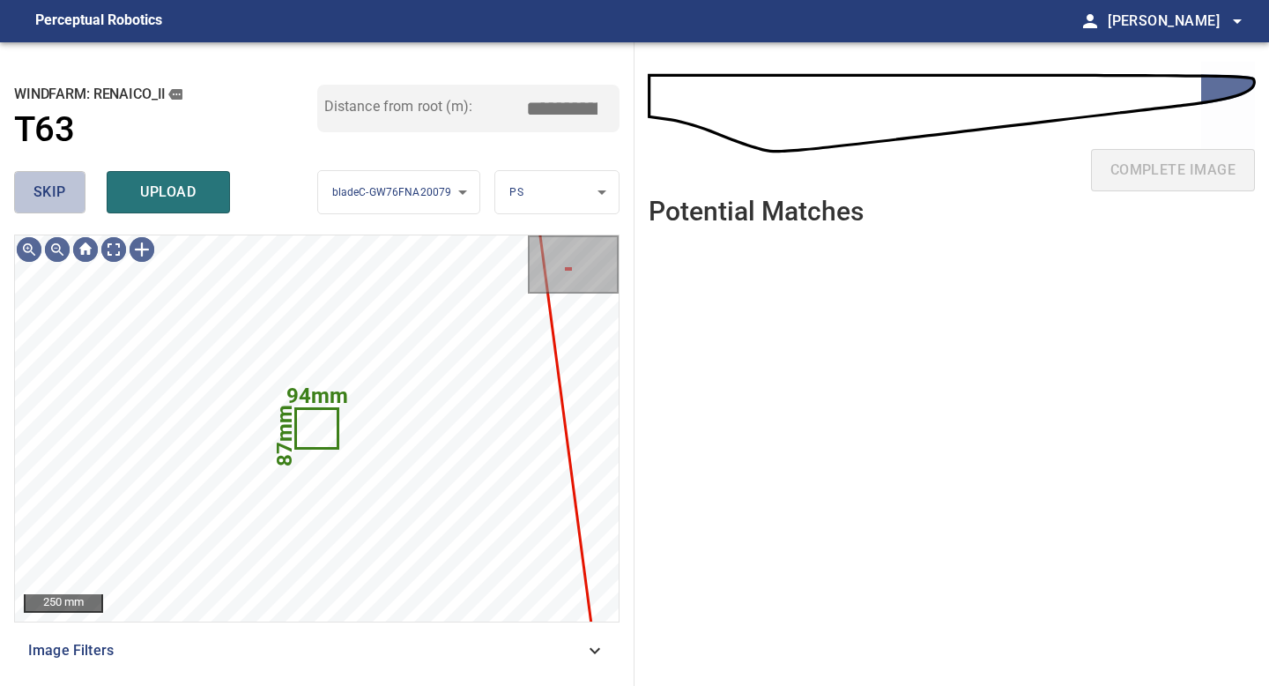
click at [61, 193] on span "skip" at bounding box center [49, 192] width 33 height 25
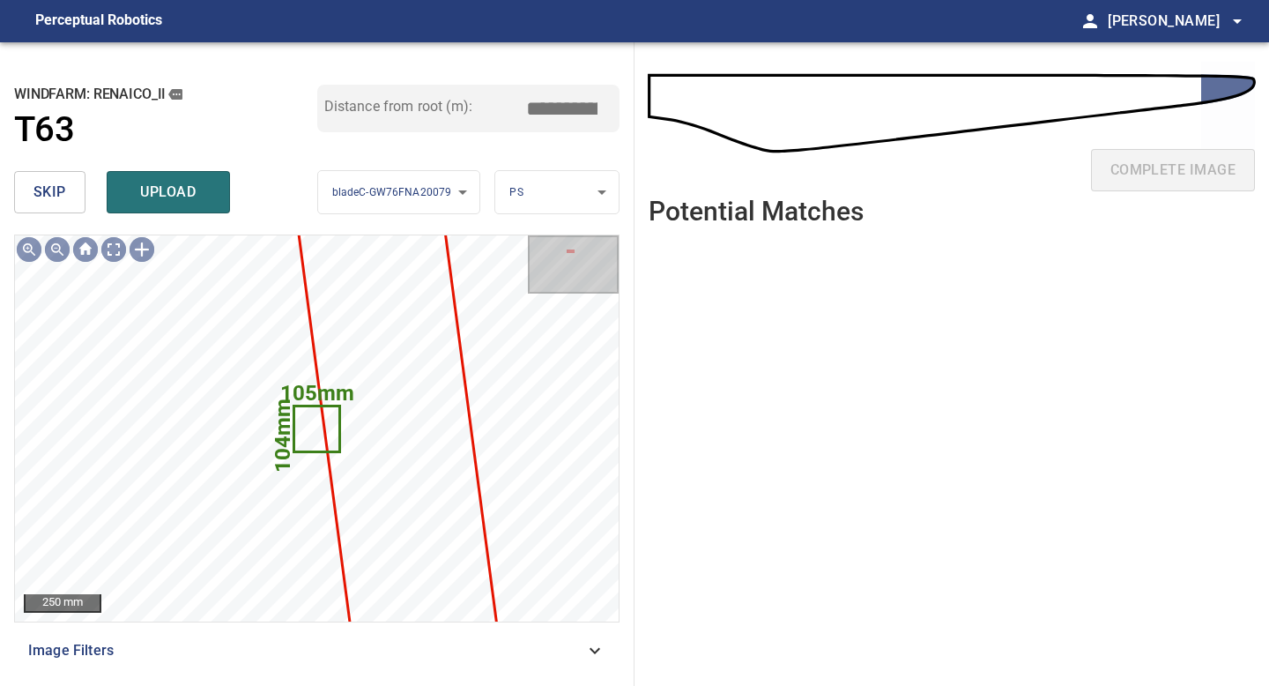
click at [61, 193] on span "skip" at bounding box center [49, 192] width 33 height 25
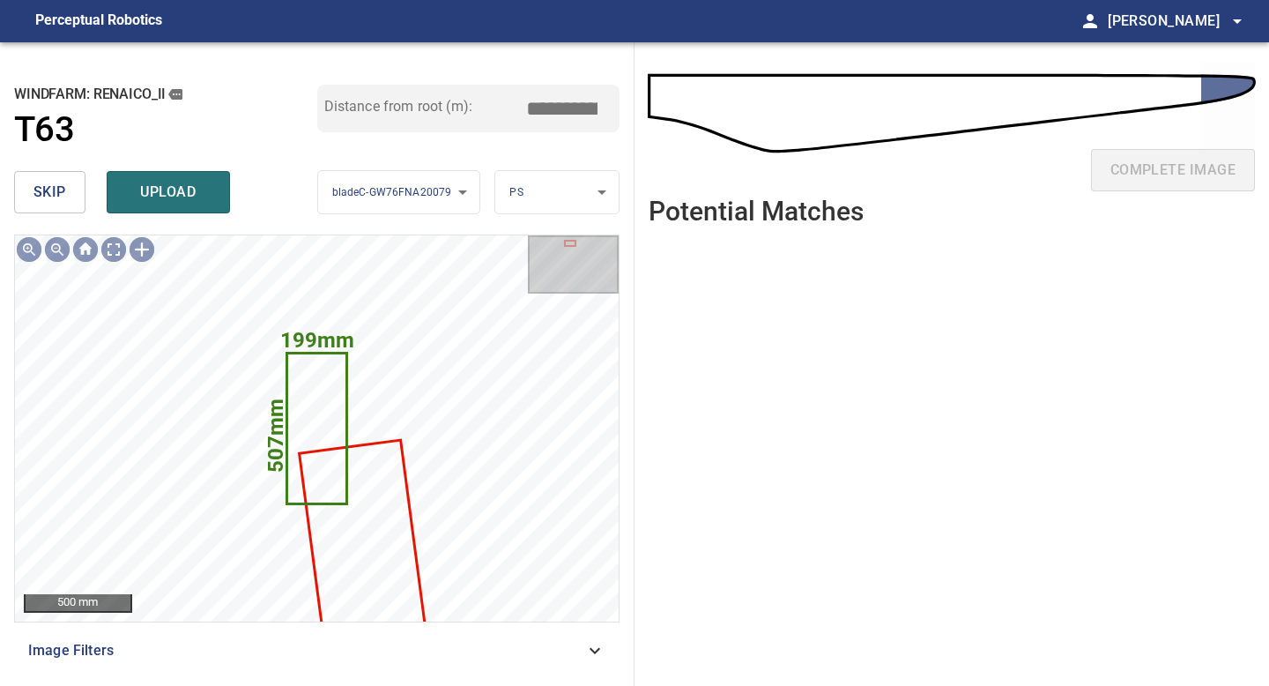
click at [61, 193] on span "skip" at bounding box center [49, 192] width 33 height 25
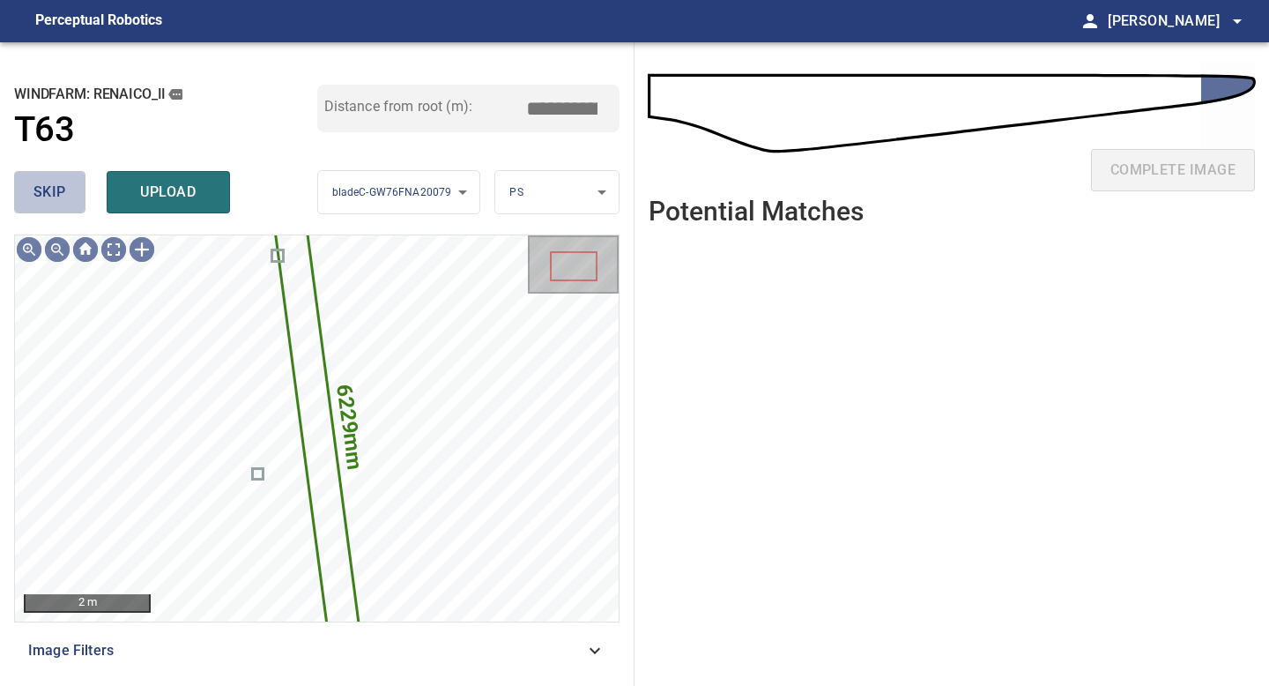
click at [61, 193] on span "skip" at bounding box center [49, 192] width 33 height 25
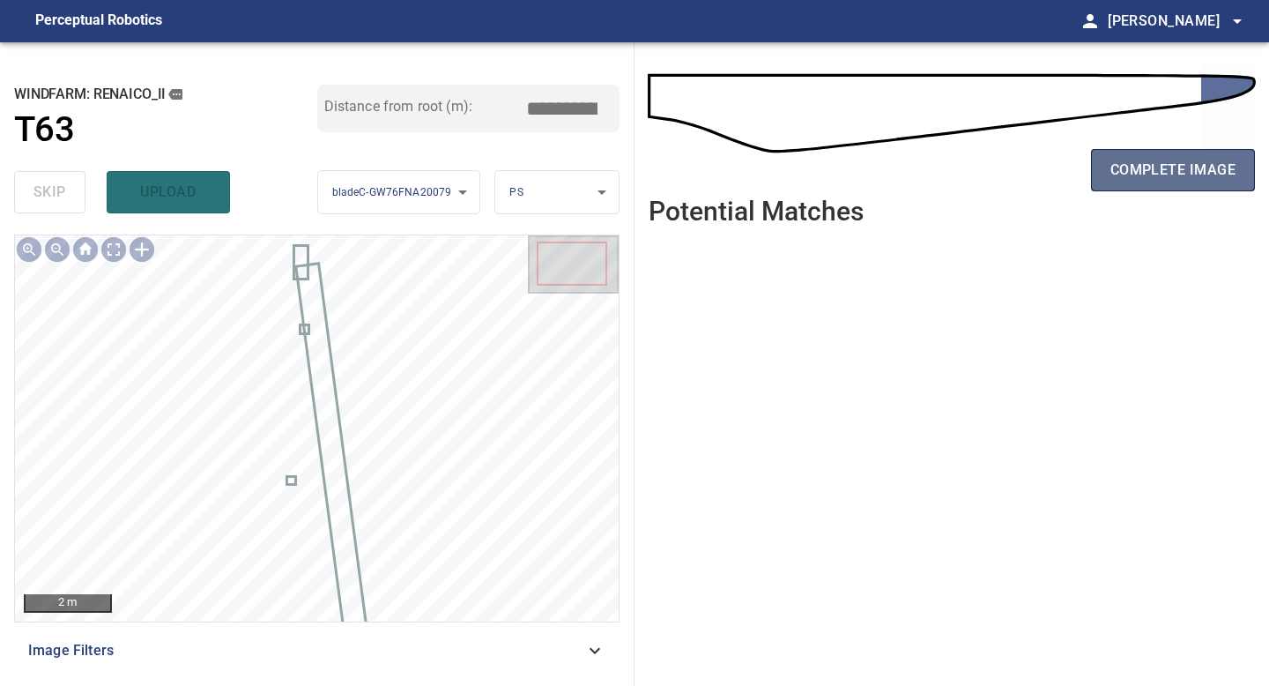
click at [1121, 159] on span "complete image" at bounding box center [1172, 170] width 125 height 25
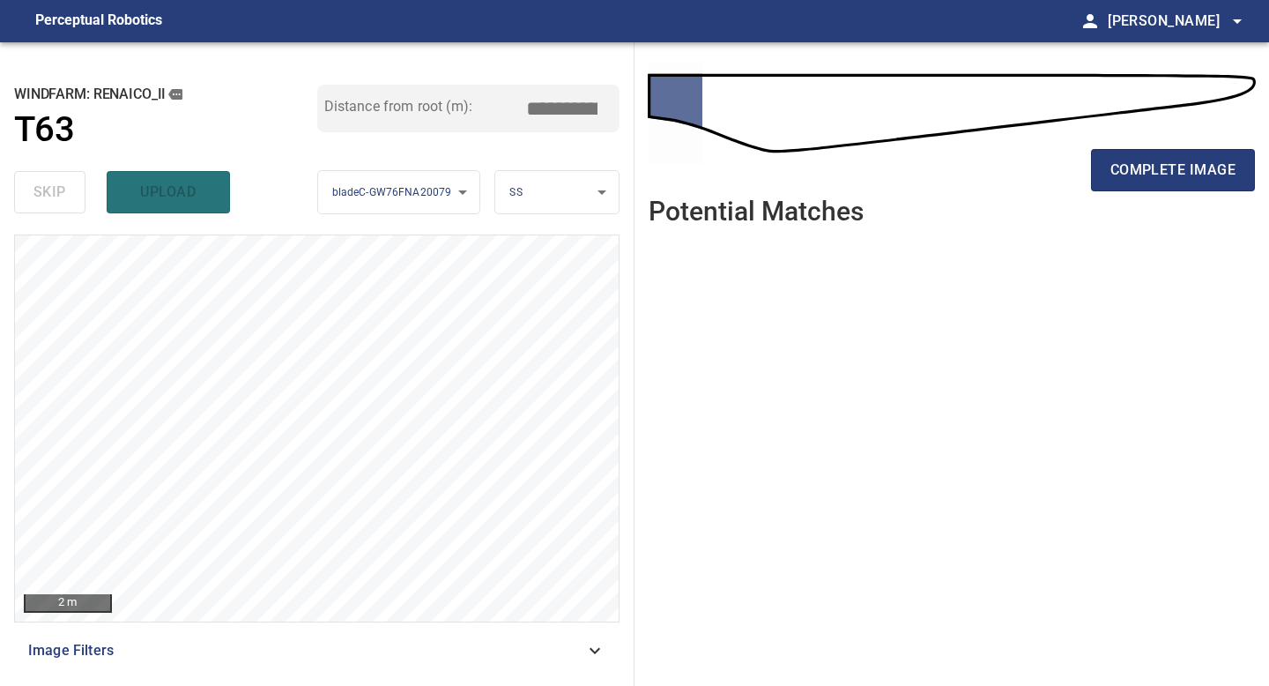
click at [1121, 159] on span "complete image" at bounding box center [1172, 170] width 125 height 25
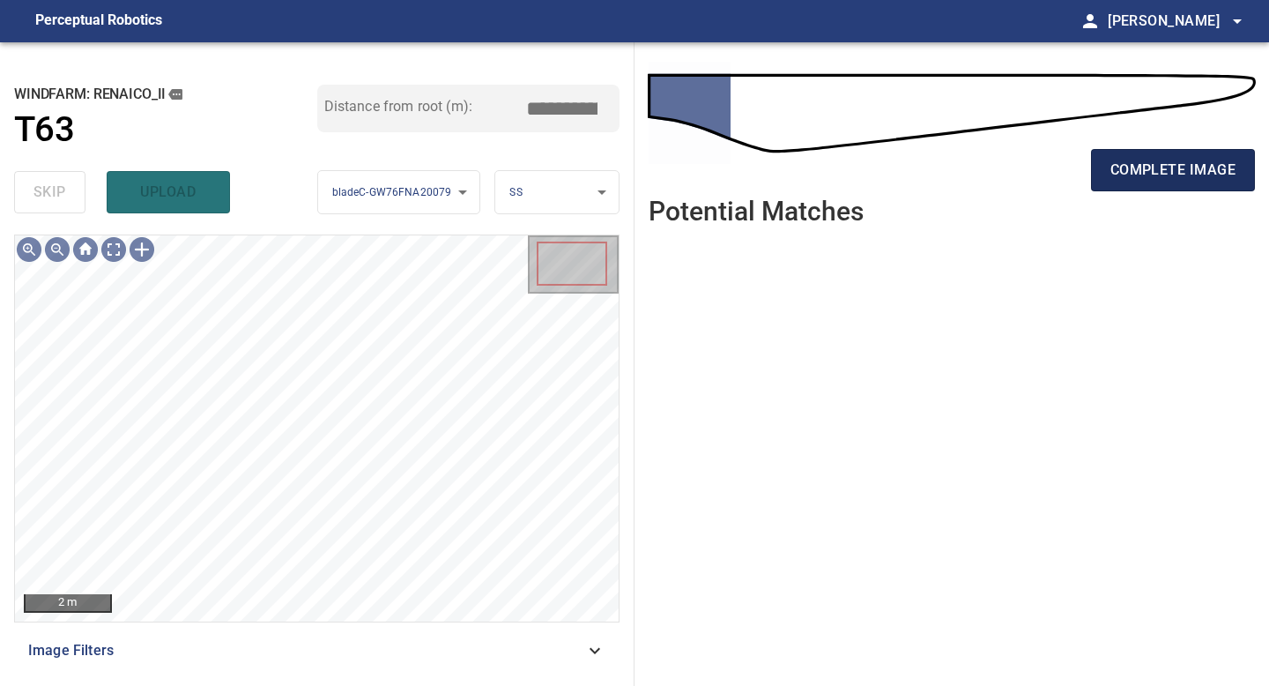
click at [1153, 172] on span "complete image" at bounding box center [1172, 170] width 125 height 25
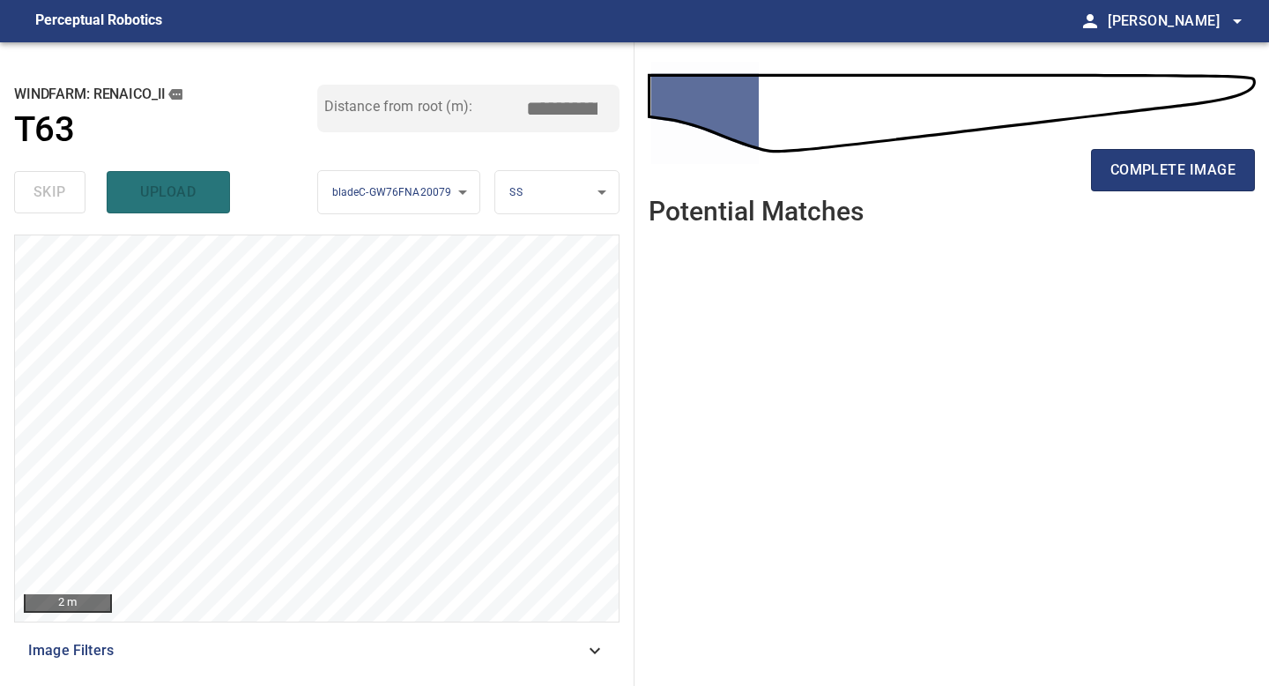
click at [1153, 172] on span "complete image" at bounding box center [1172, 170] width 125 height 25
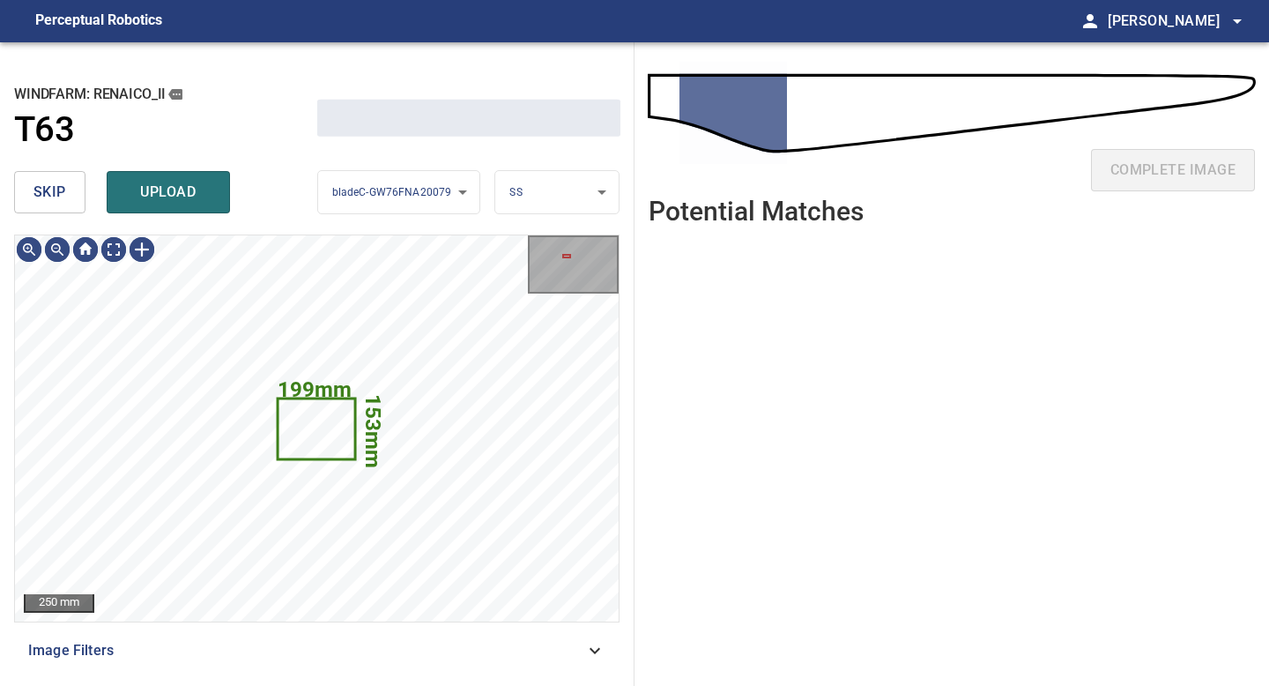
click at [49, 195] on span "skip" at bounding box center [49, 192] width 33 height 25
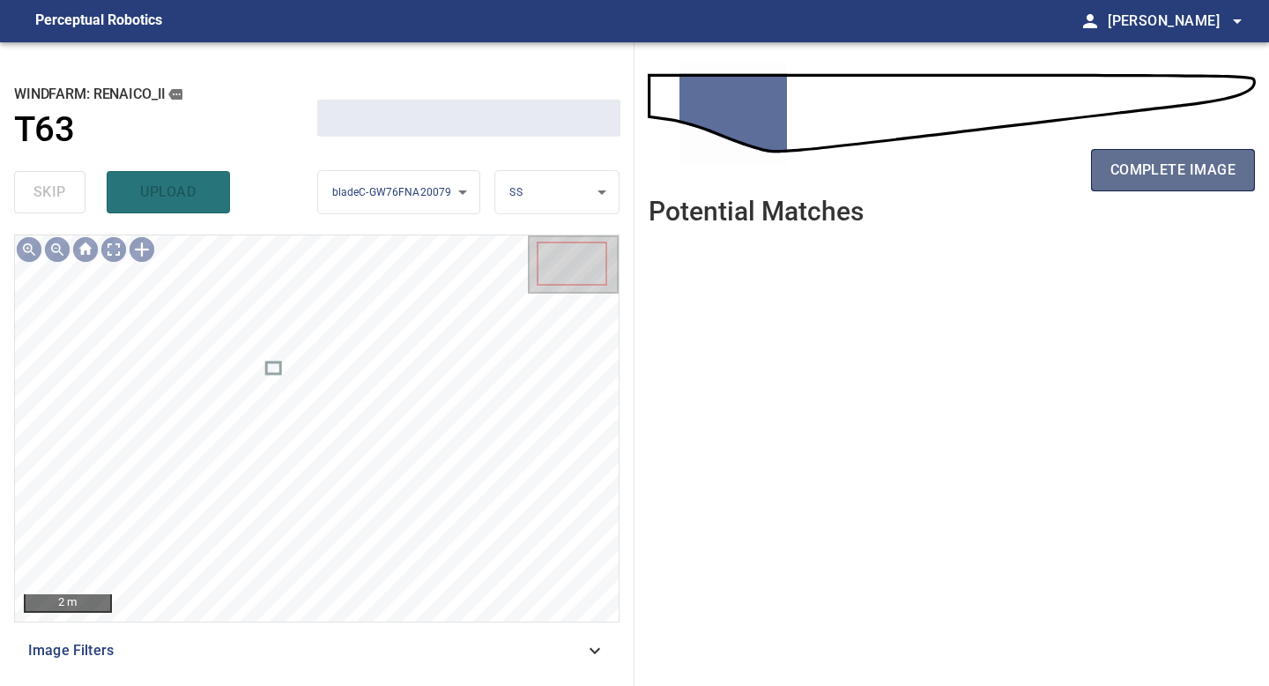
click at [1173, 159] on span "complete image" at bounding box center [1172, 170] width 125 height 25
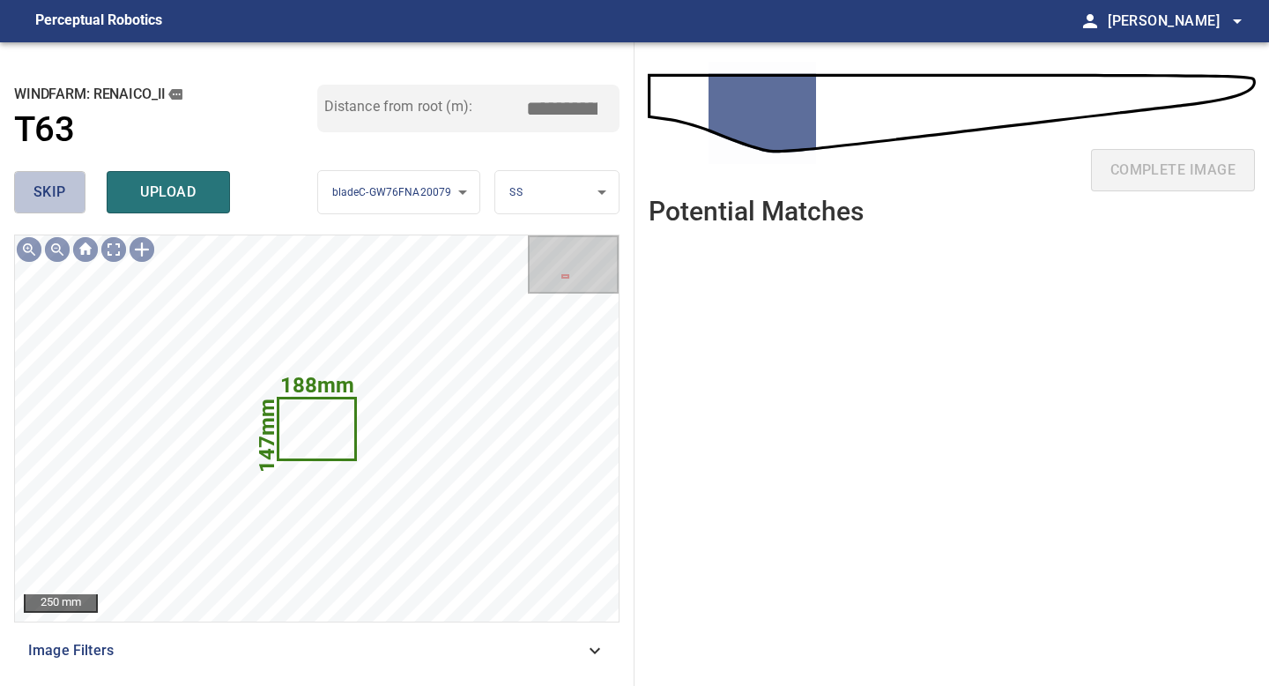
click at [64, 198] on span "skip" at bounding box center [49, 192] width 33 height 25
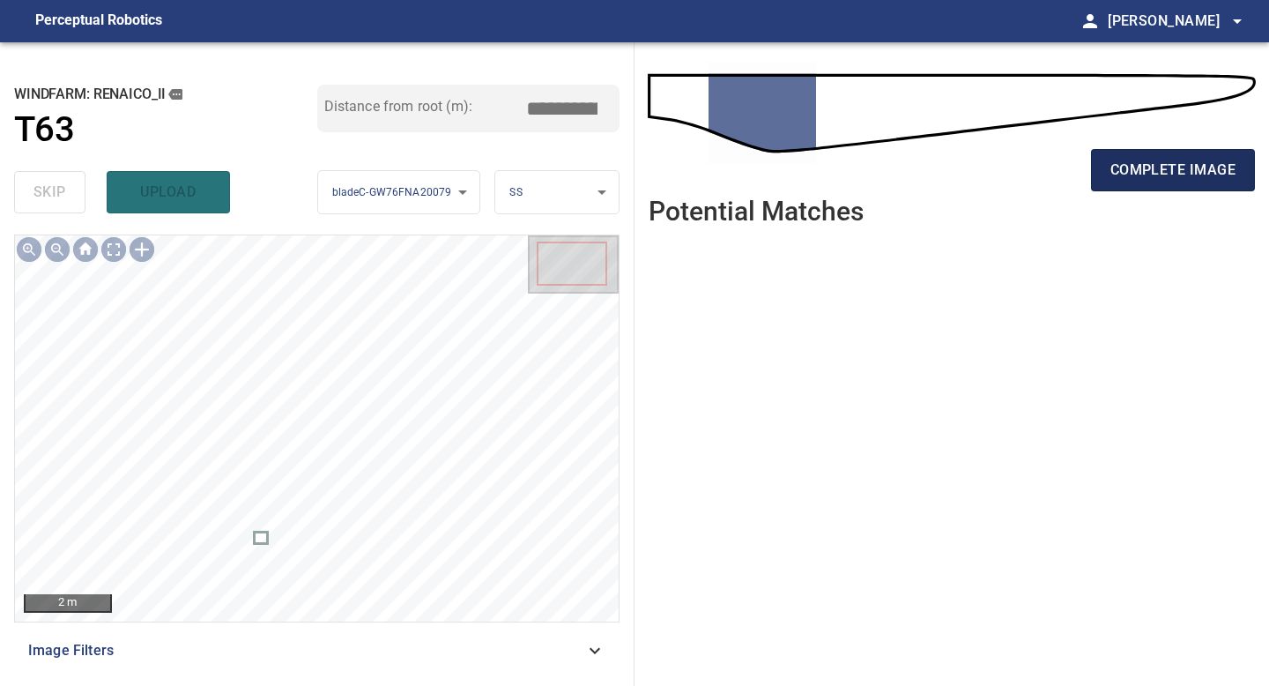
click at [1176, 161] on span "complete image" at bounding box center [1172, 170] width 125 height 25
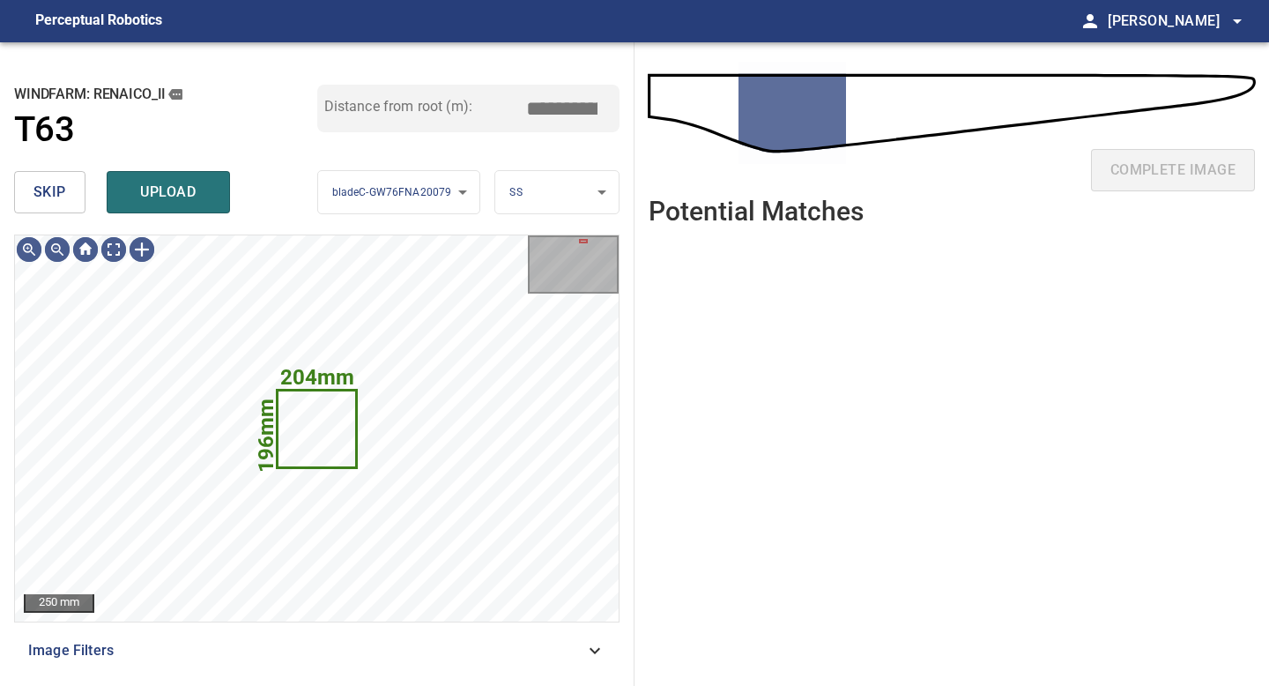
click at [54, 208] on button "skip" at bounding box center [49, 192] width 71 height 42
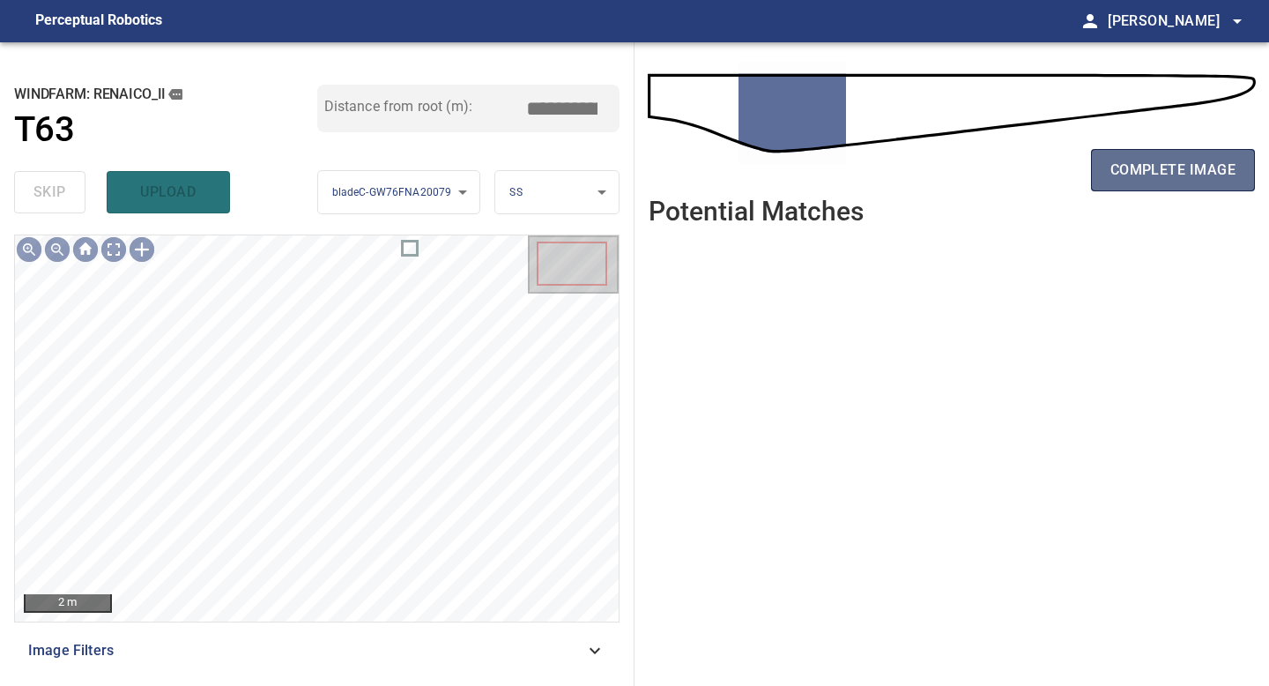
click at [1169, 153] on button "complete image" at bounding box center [1173, 170] width 164 height 42
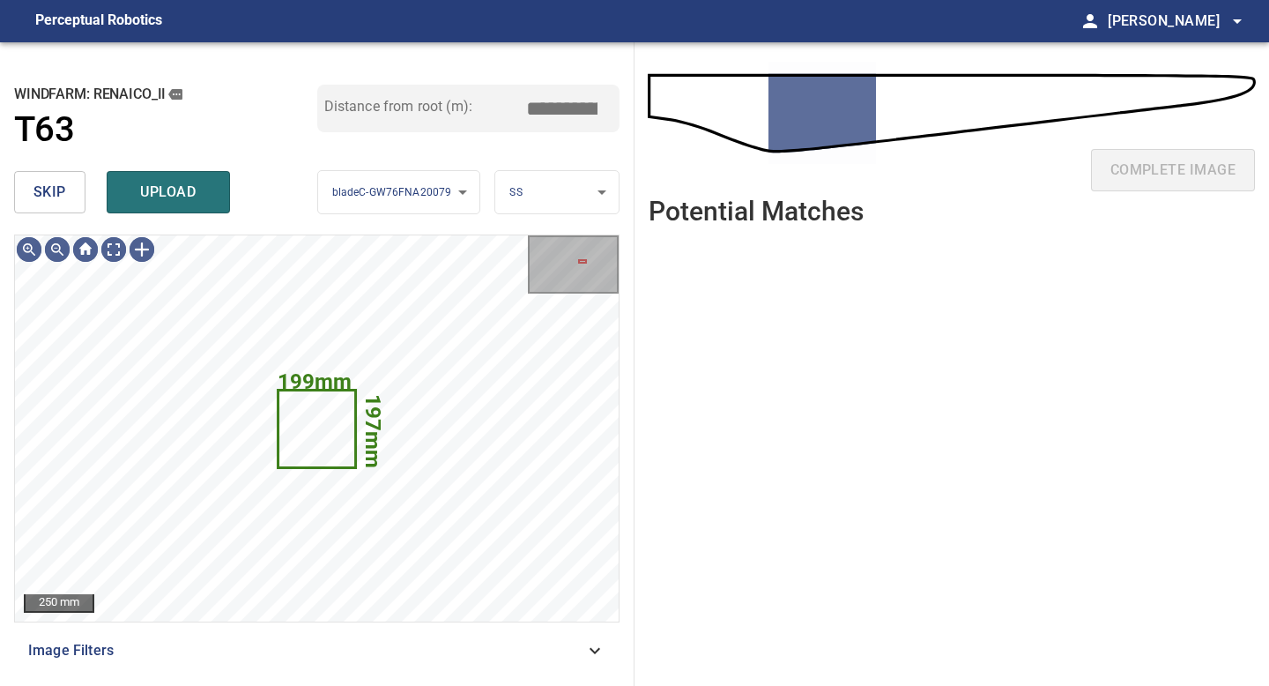
click at [51, 182] on span "skip" at bounding box center [49, 192] width 33 height 25
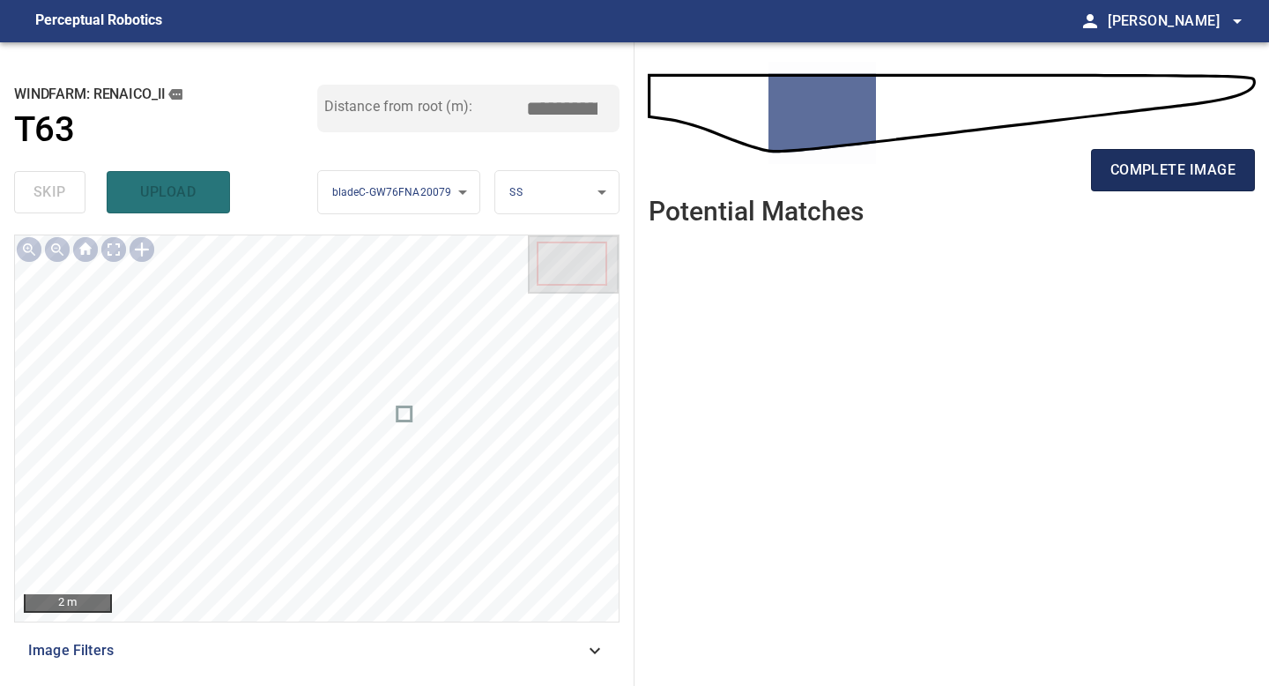
click at [1183, 167] on span "complete image" at bounding box center [1172, 170] width 125 height 25
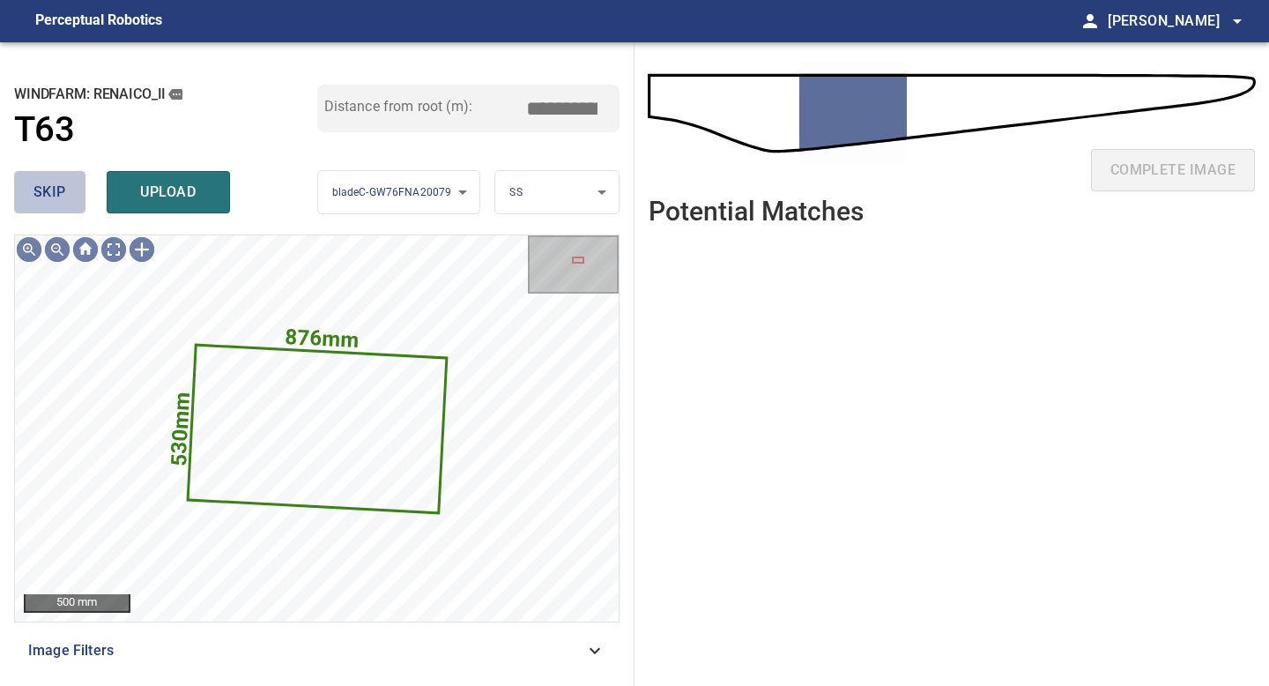
click at [50, 186] on span "skip" at bounding box center [49, 192] width 33 height 25
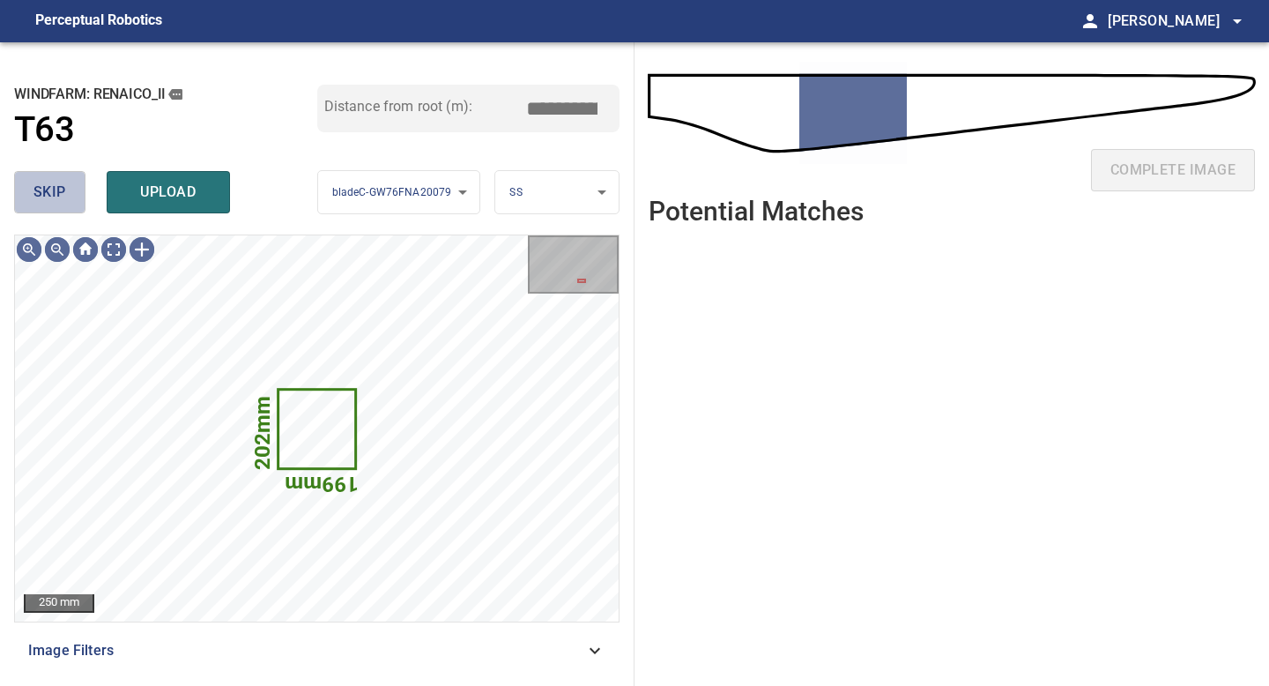
click at [50, 190] on span "skip" at bounding box center [49, 192] width 33 height 25
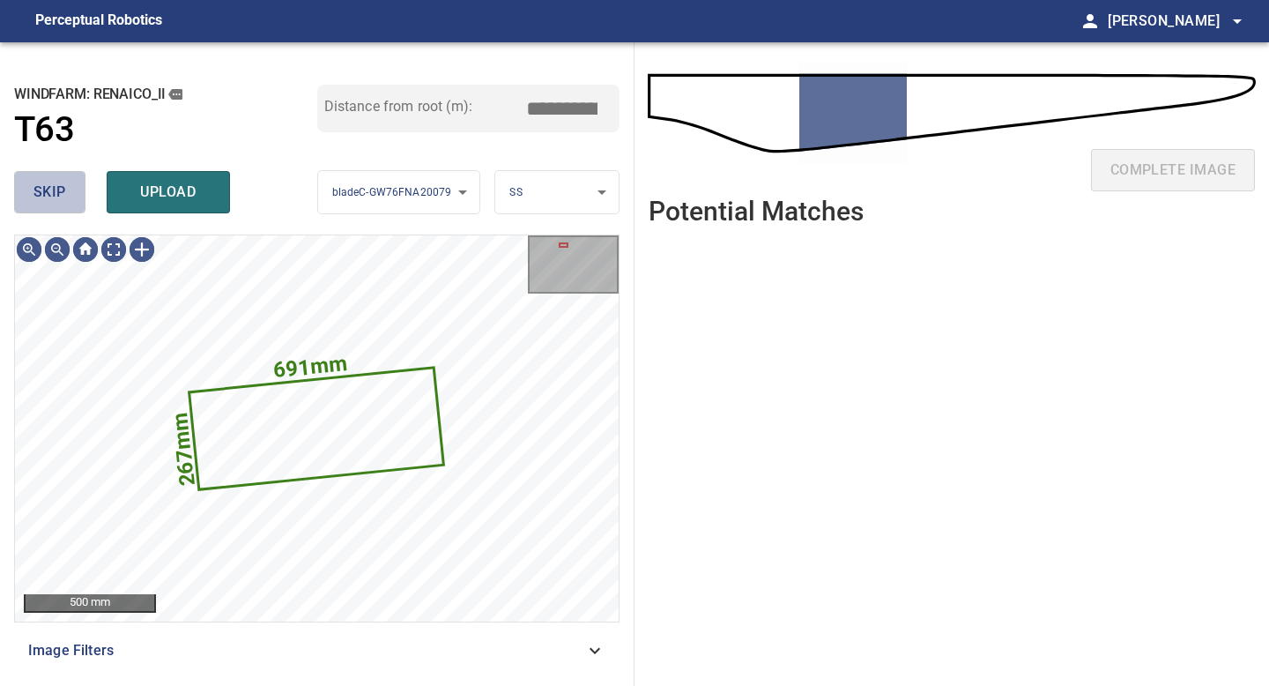
click at [50, 190] on span "skip" at bounding box center [49, 192] width 33 height 25
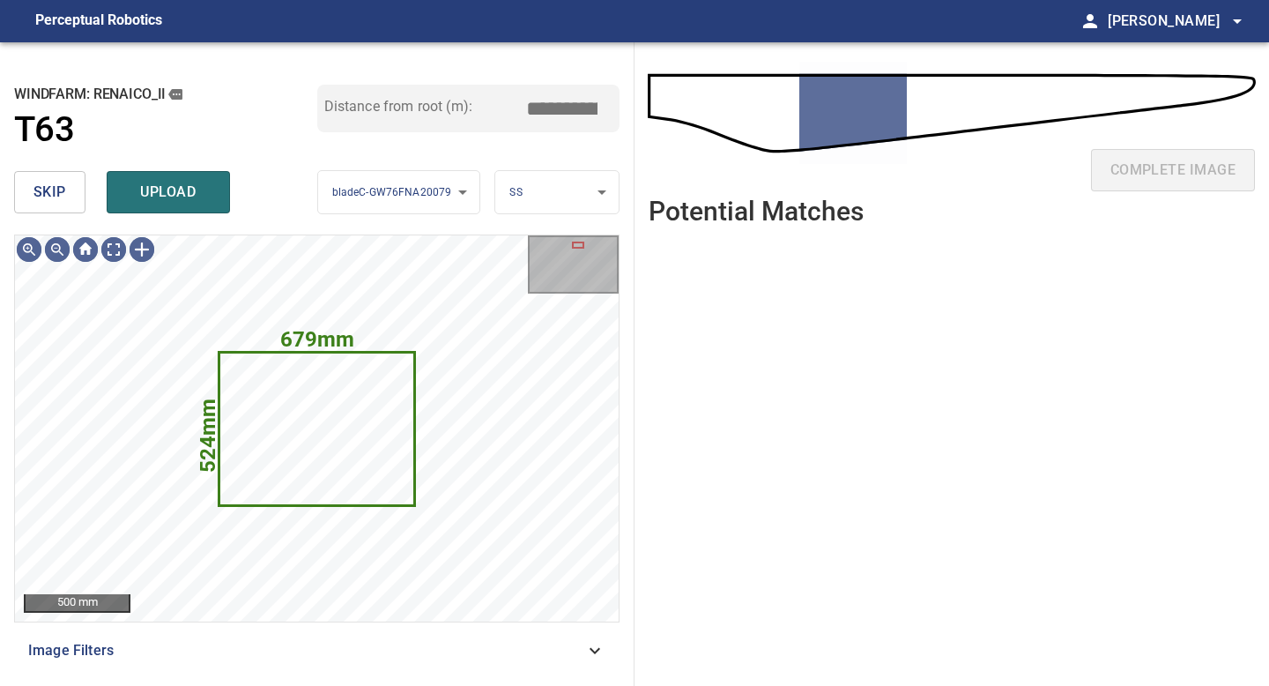
click at [50, 190] on span "skip" at bounding box center [49, 192] width 33 height 25
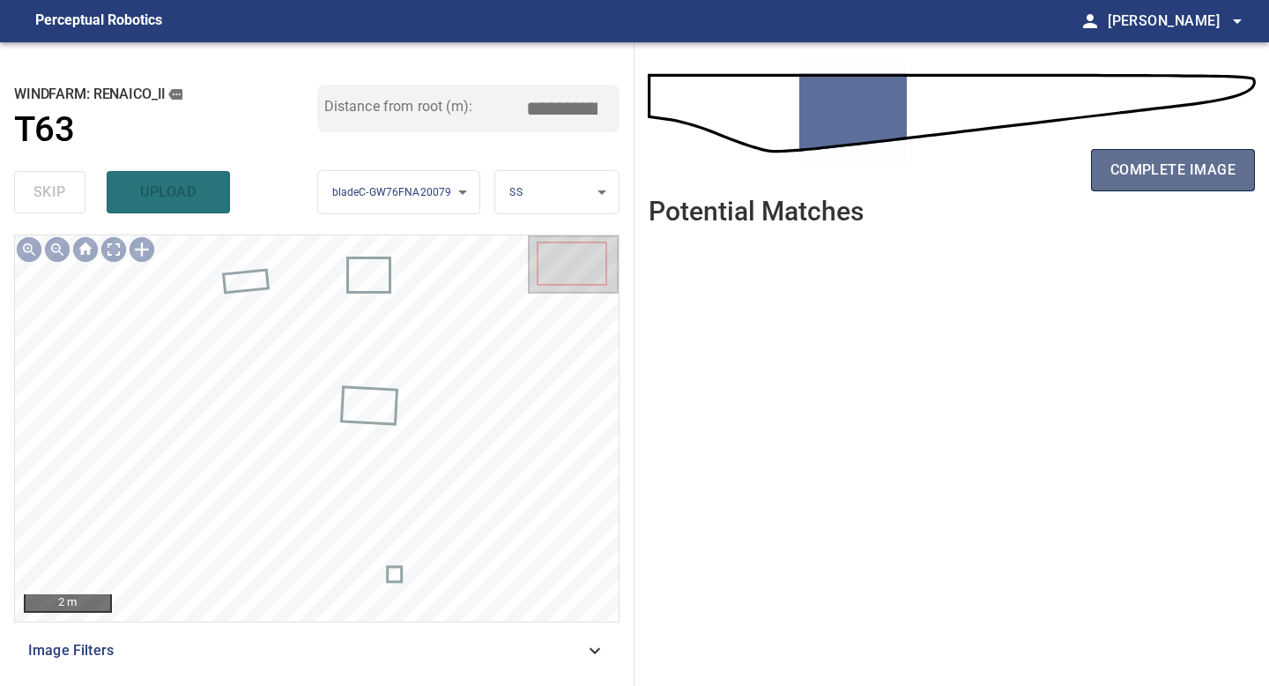
click at [1145, 156] on button "complete image" at bounding box center [1173, 170] width 164 height 42
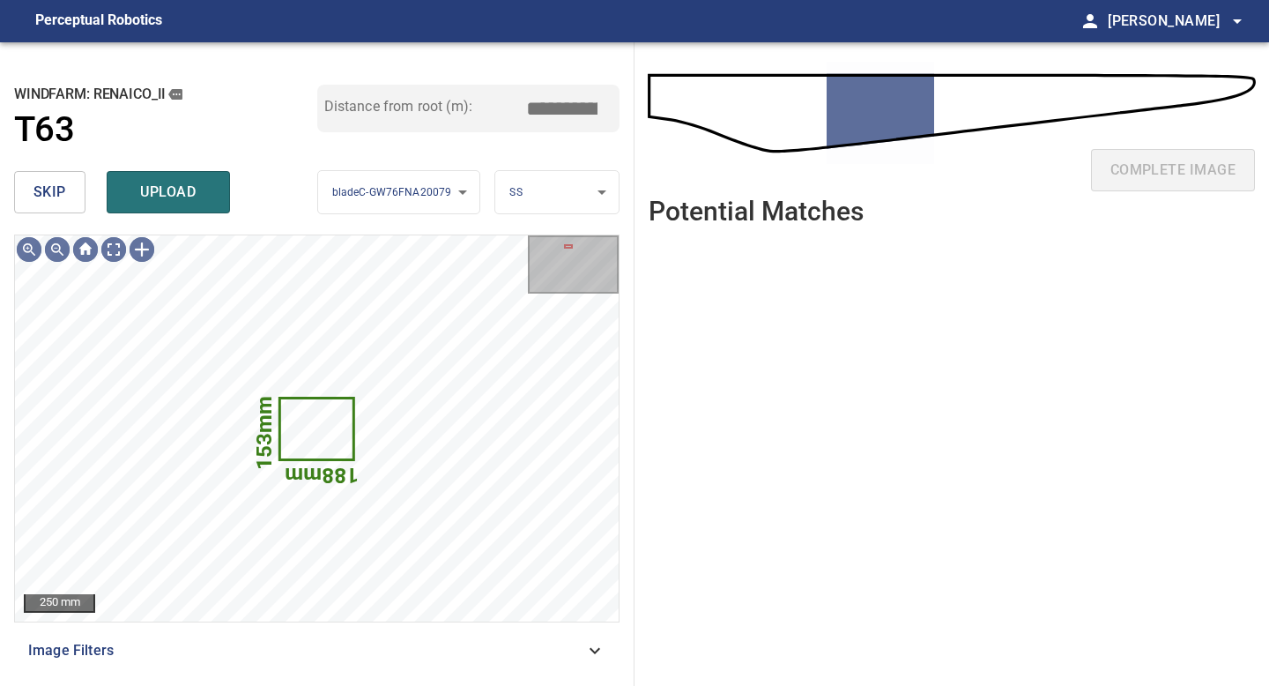
click at [56, 190] on span "skip" at bounding box center [49, 192] width 33 height 25
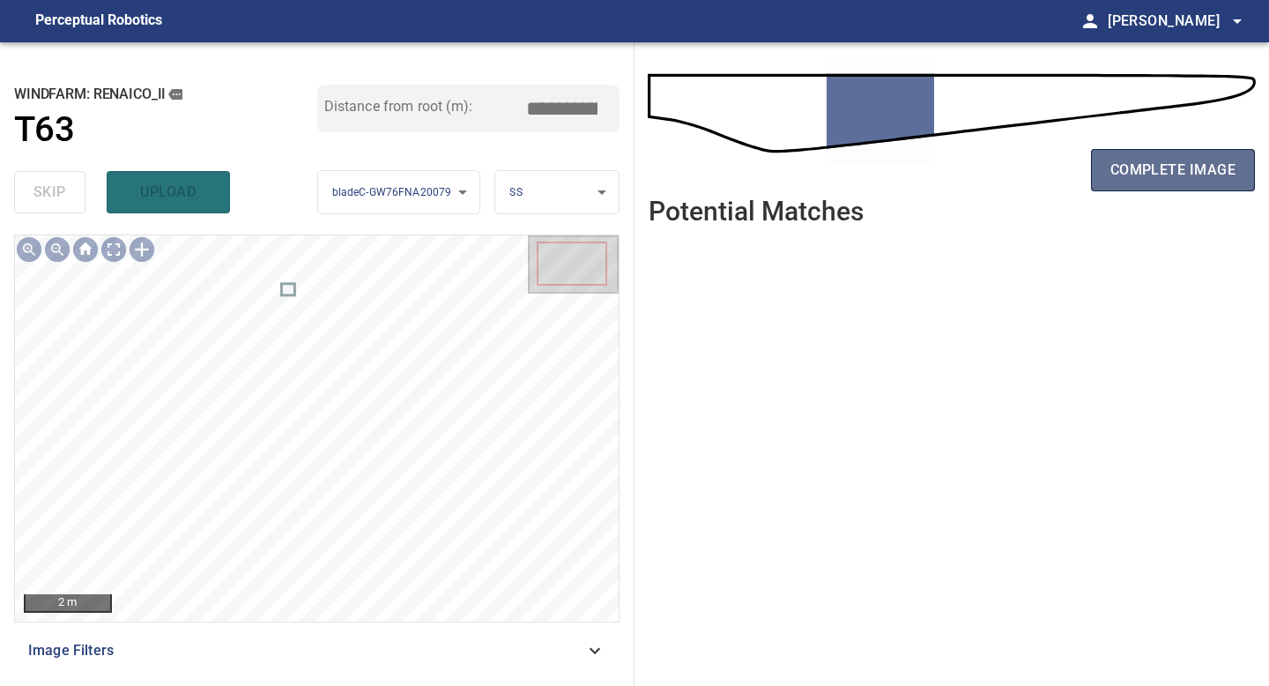
click at [1195, 158] on span "complete image" at bounding box center [1172, 170] width 125 height 25
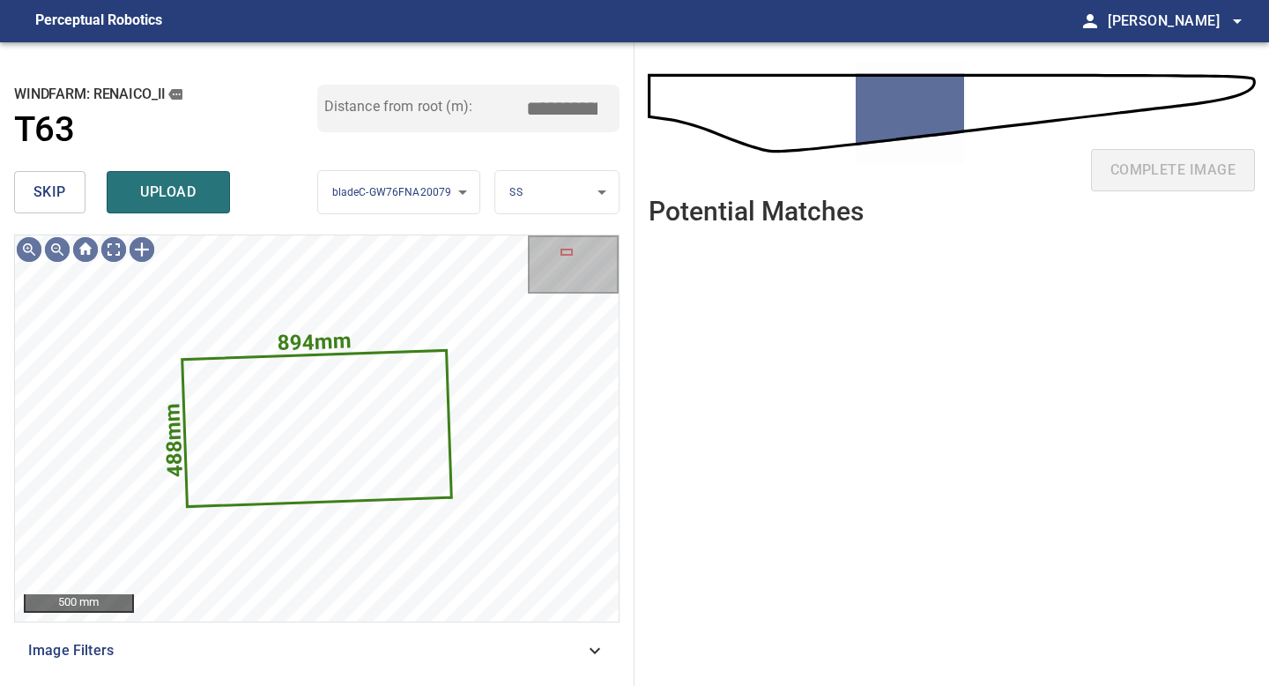
click at [45, 195] on span "skip" at bounding box center [49, 192] width 33 height 25
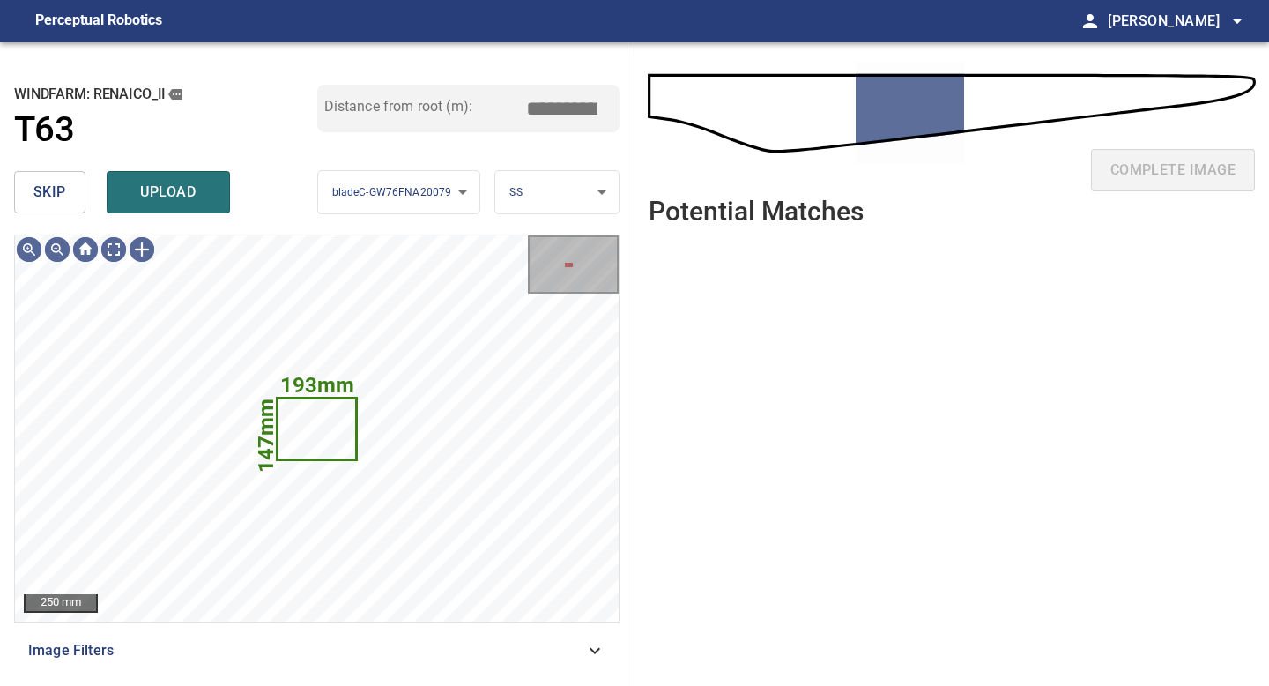
click at [45, 195] on span "skip" at bounding box center [49, 192] width 33 height 25
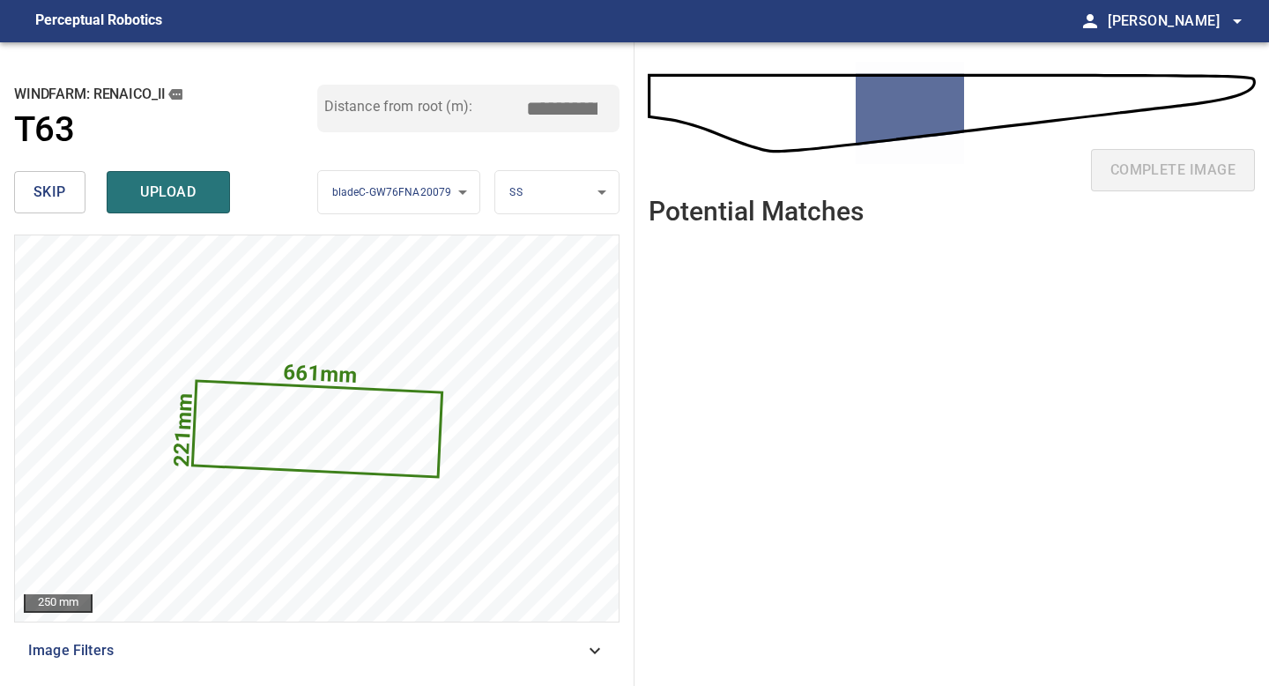
click at [45, 194] on span "skip" at bounding box center [49, 192] width 33 height 25
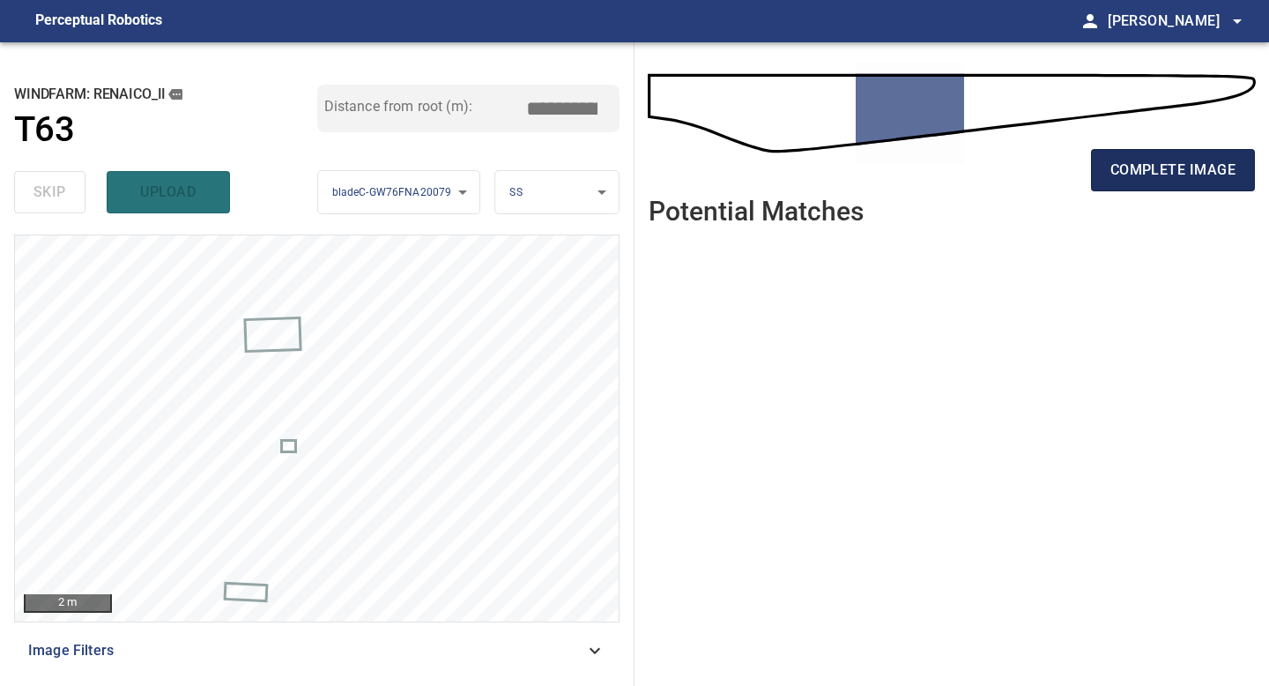
click at [1177, 172] on span "complete image" at bounding box center [1172, 170] width 125 height 25
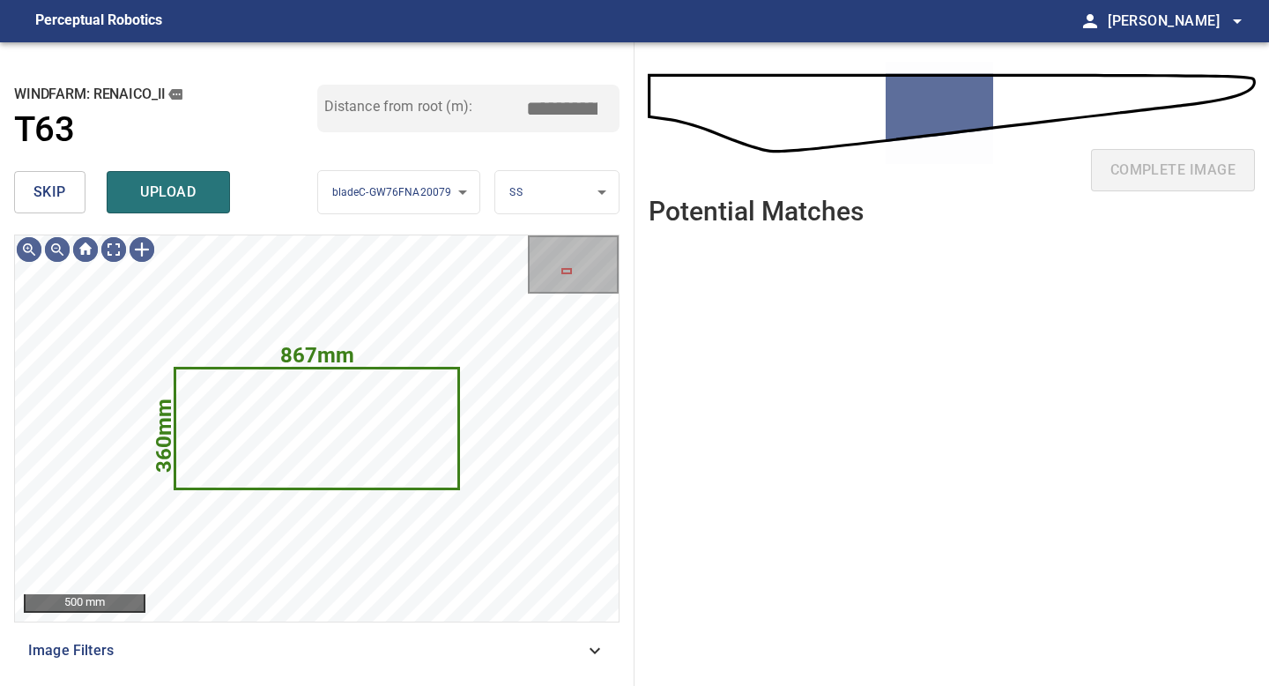
click at [42, 189] on span "skip" at bounding box center [49, 192] width 33 height 25
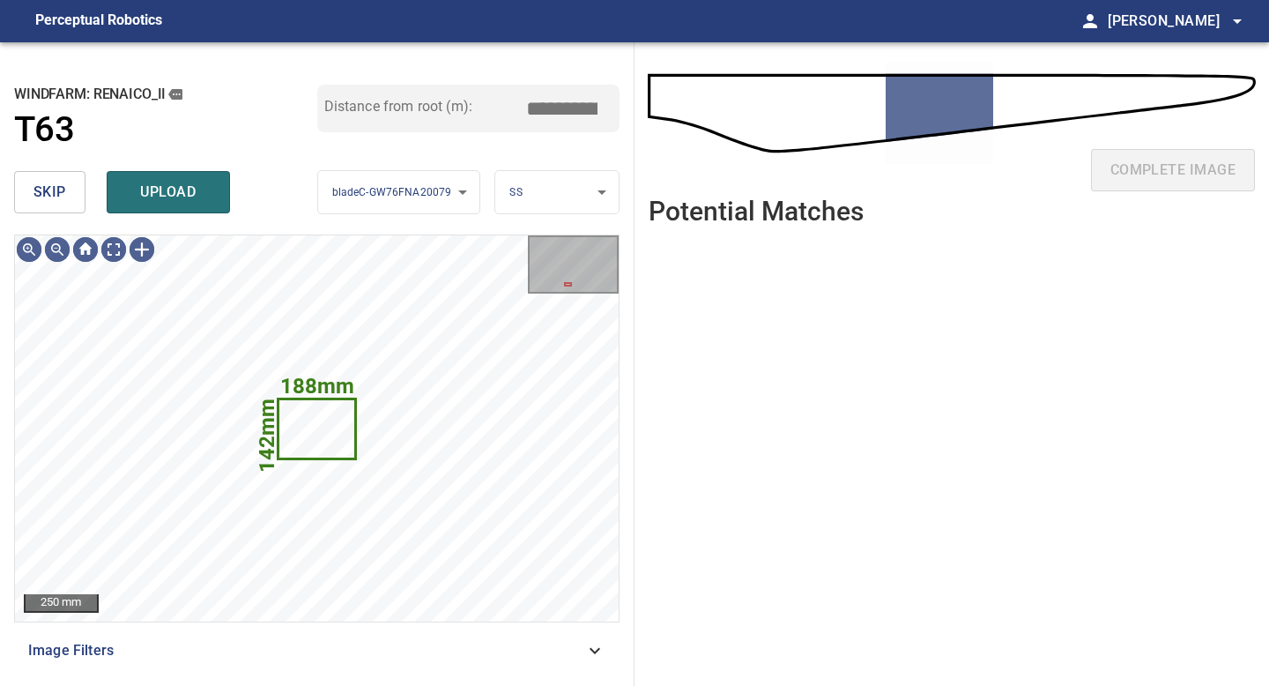
click at [42, 189] on span "skip" at bounding box center [49, 192] width 33 height 25
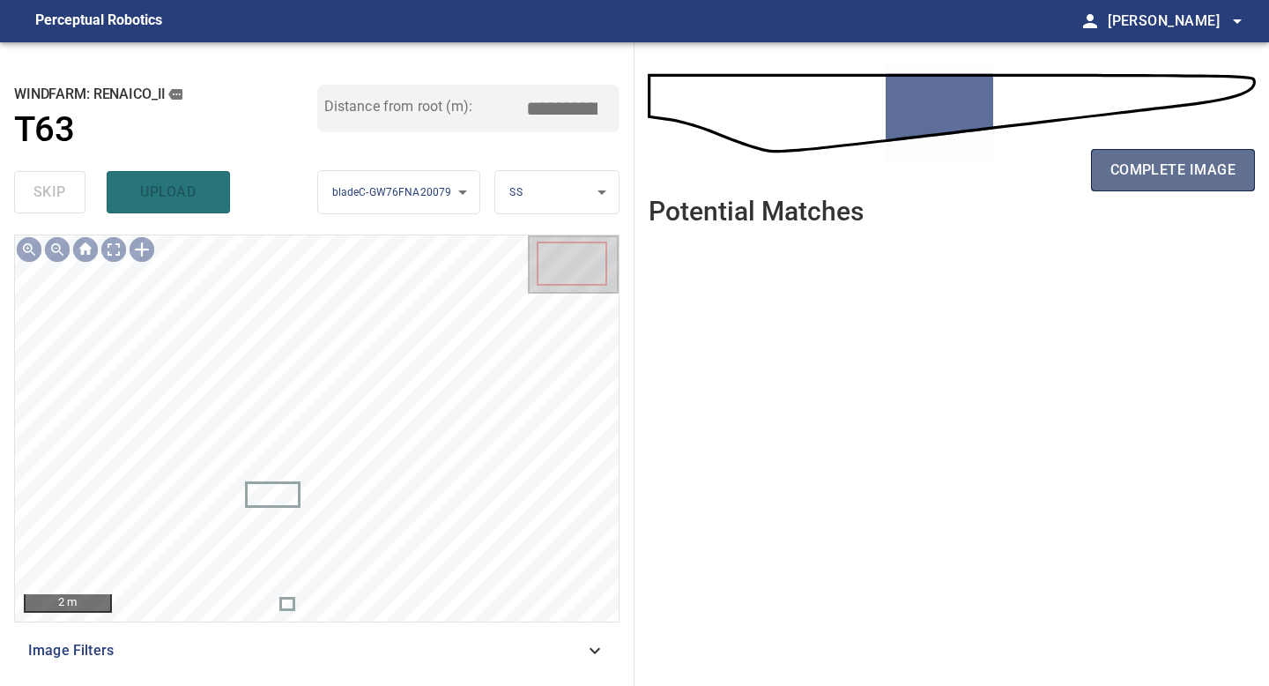
click at [1166, 175] on span "complete image" at bounding box center [1172, 170] width 125 height 25
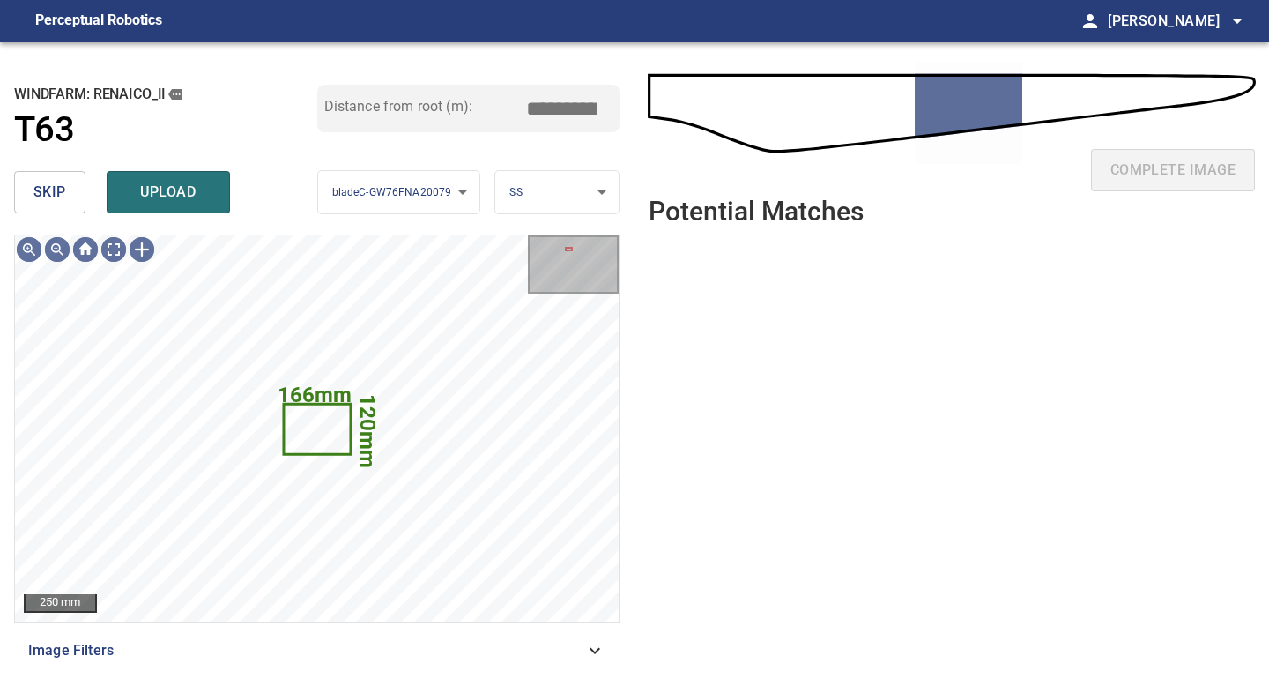
click at [60, 190] on span "skip" at bounding box center [49, 192] width 33 height 25
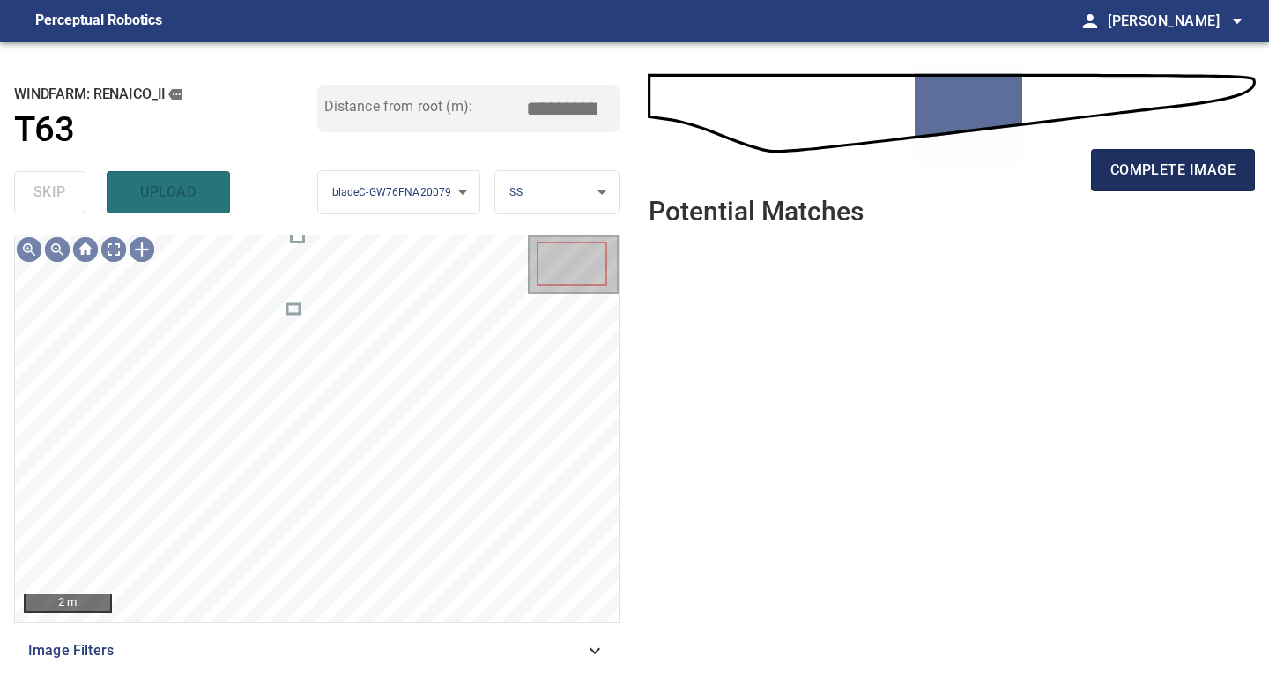
click at [1166, 156] on button "complete image" at bounding box center [1173, 170] width 164 height 42
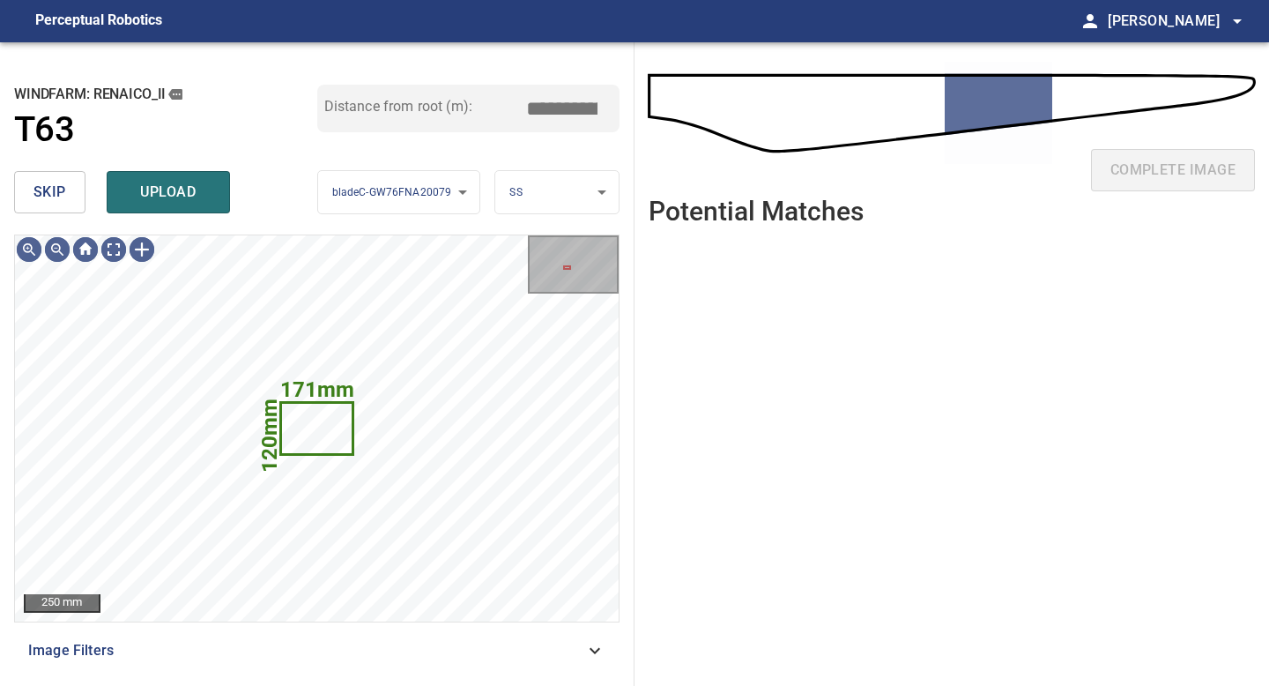
click at [56, 194] on span "skip" at bounding box center [49, 192] width 33 height 25
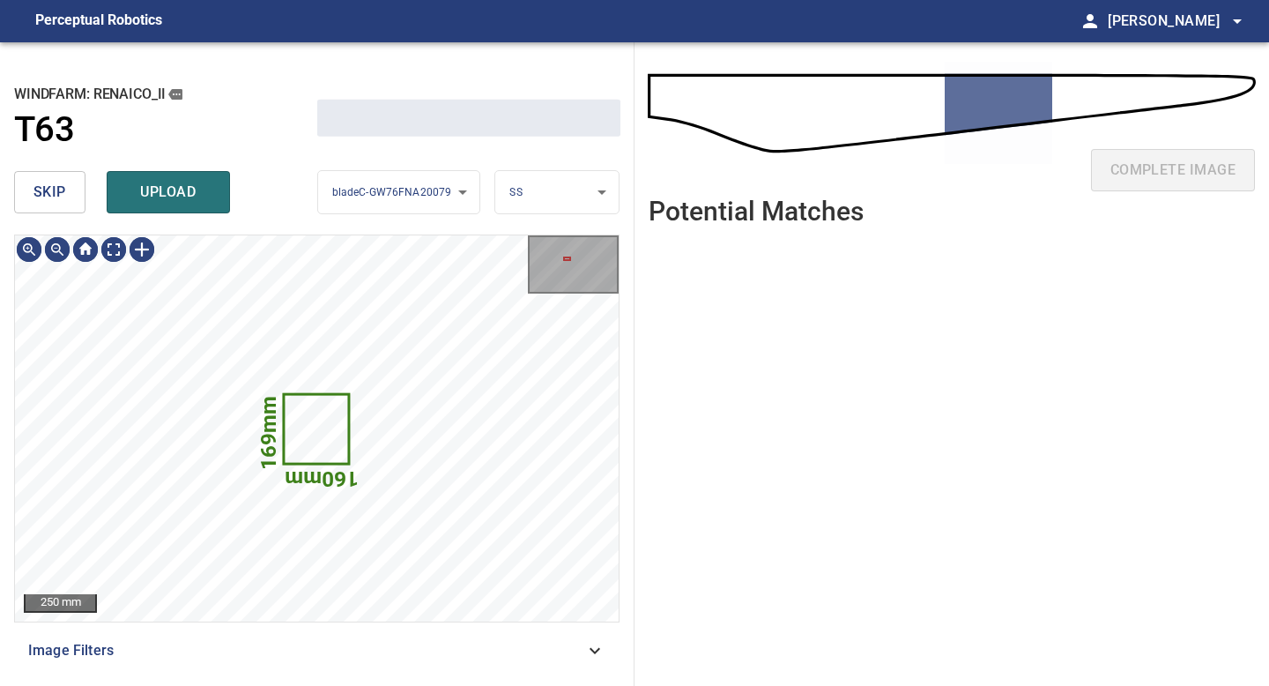
click at [56, 194] on span "skip" at bounding box center [49, 192] width 33 height 25
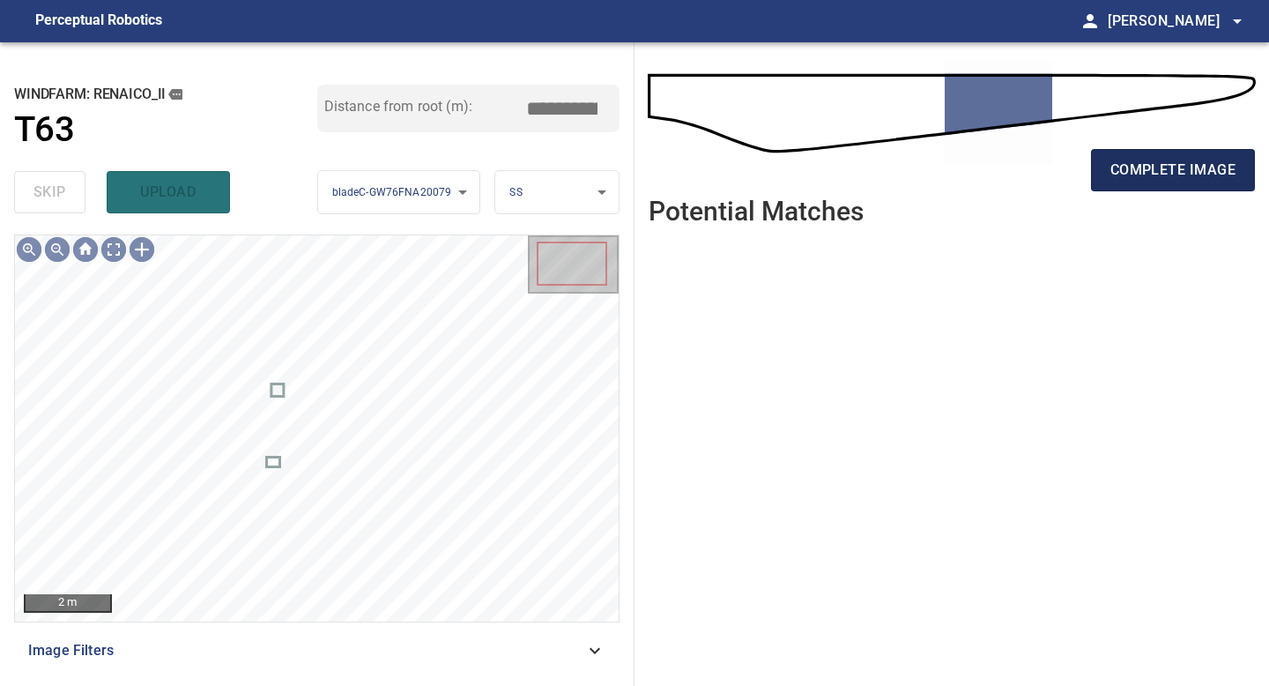
click at [1191, 177] on span "complete image" at bounding box center [1172, 170] width 125 height 25
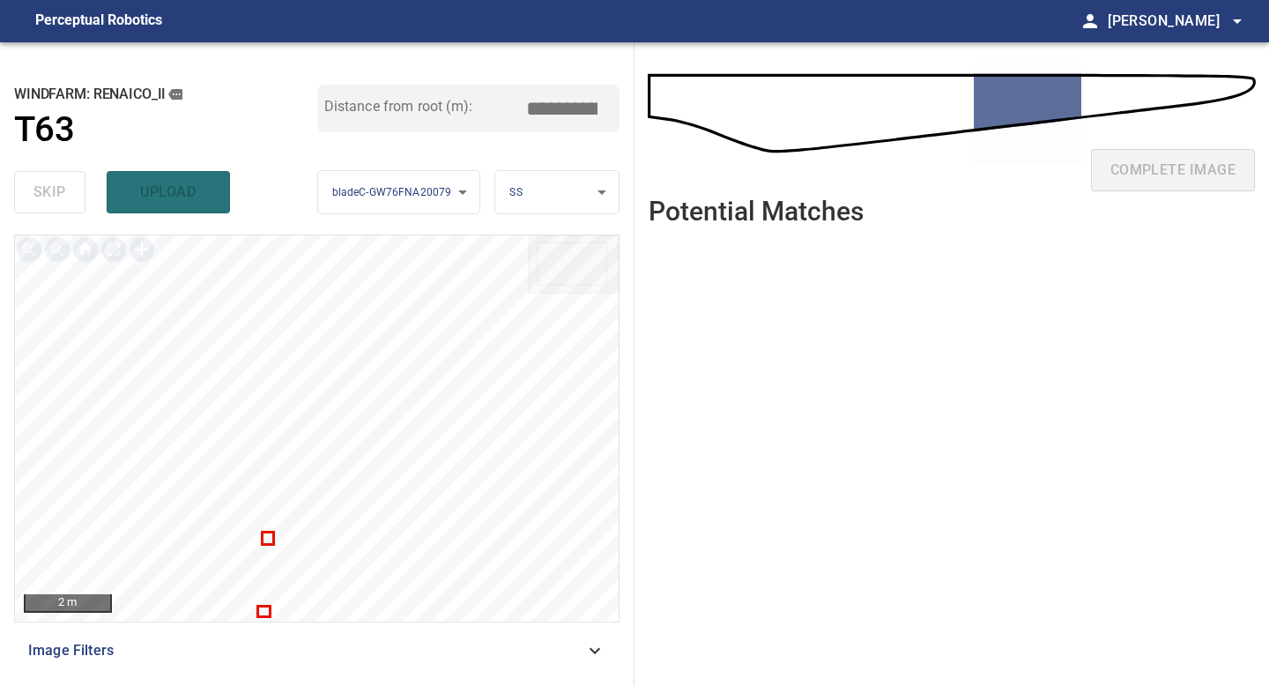
click at [701, 411] on ul at bounding box center [952, 449] width 606 height 419
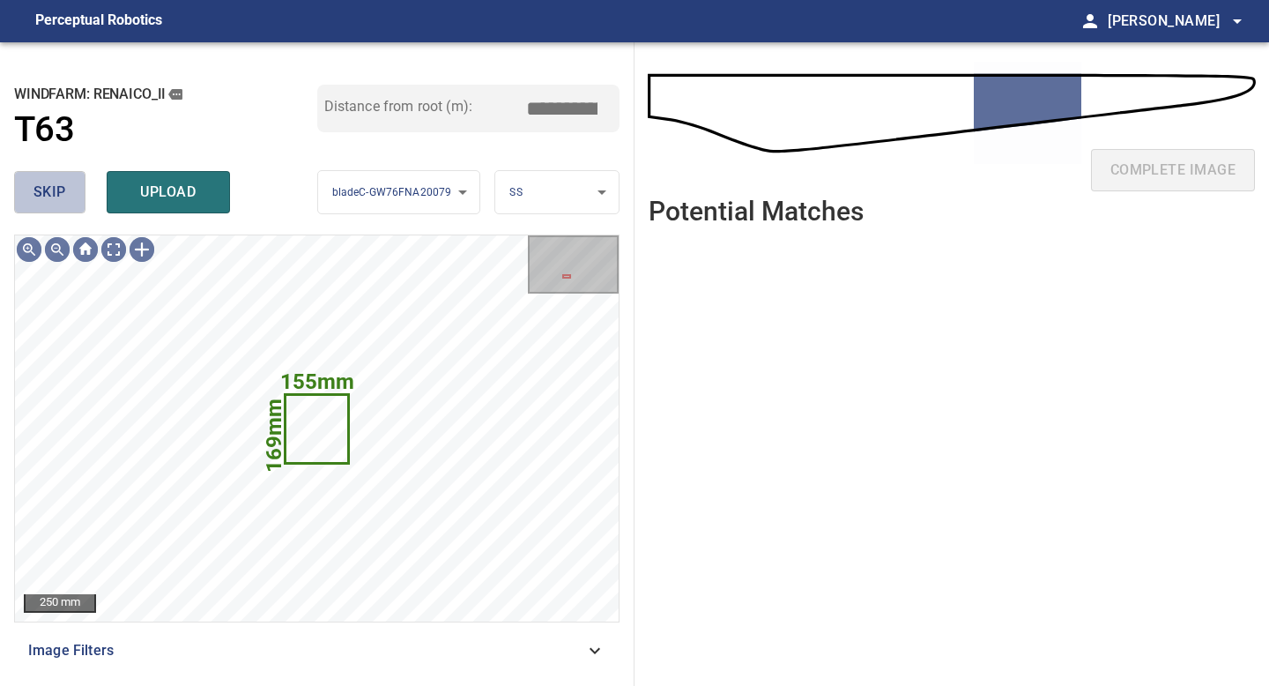
click at [50, 185] on span "skip" at bounding box center [49, 192] width 33 height 25
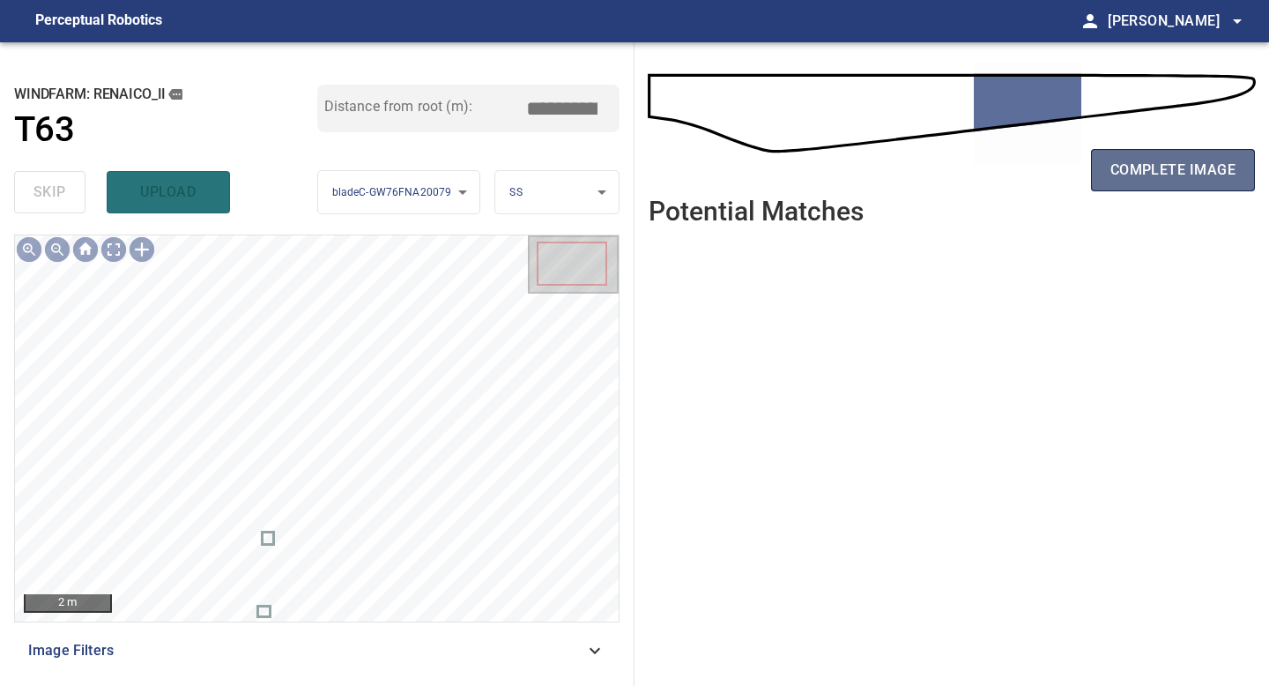
click at [1174, 166] on span "complete image" at bounding box center [1172, 170] width 125 height 25
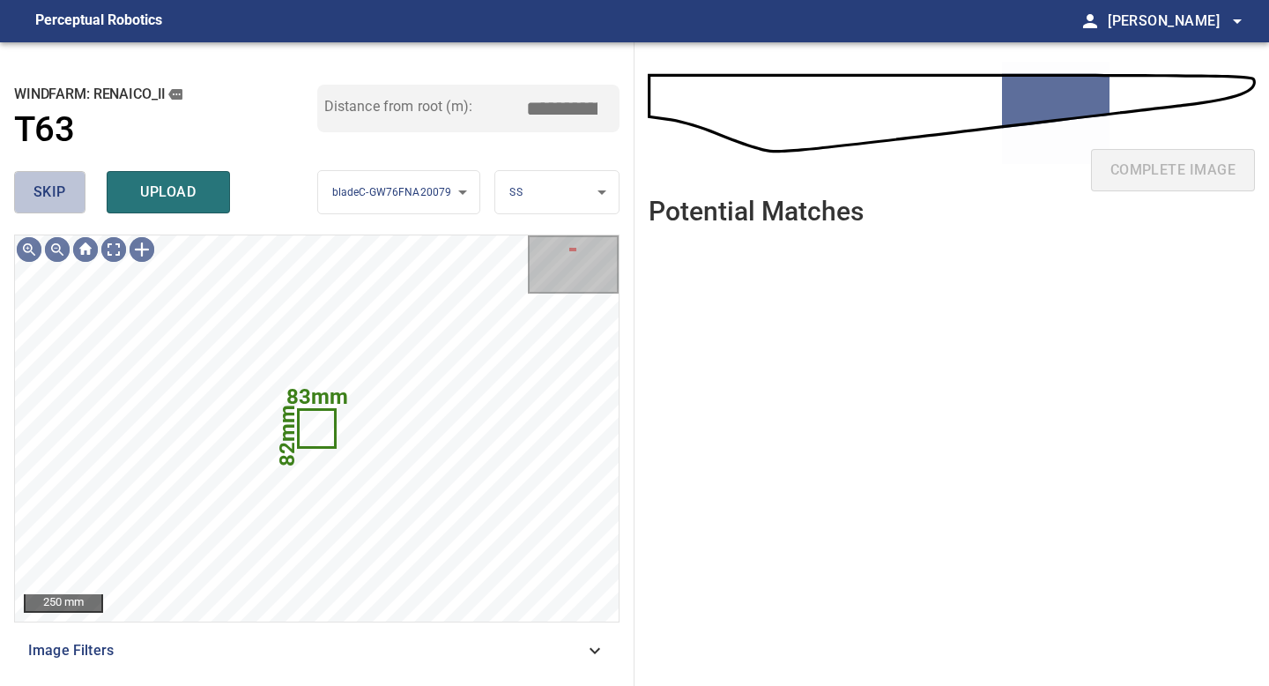
click at [67, 197] on button "skip" at bounding box center [49, 192] width 71 height 42
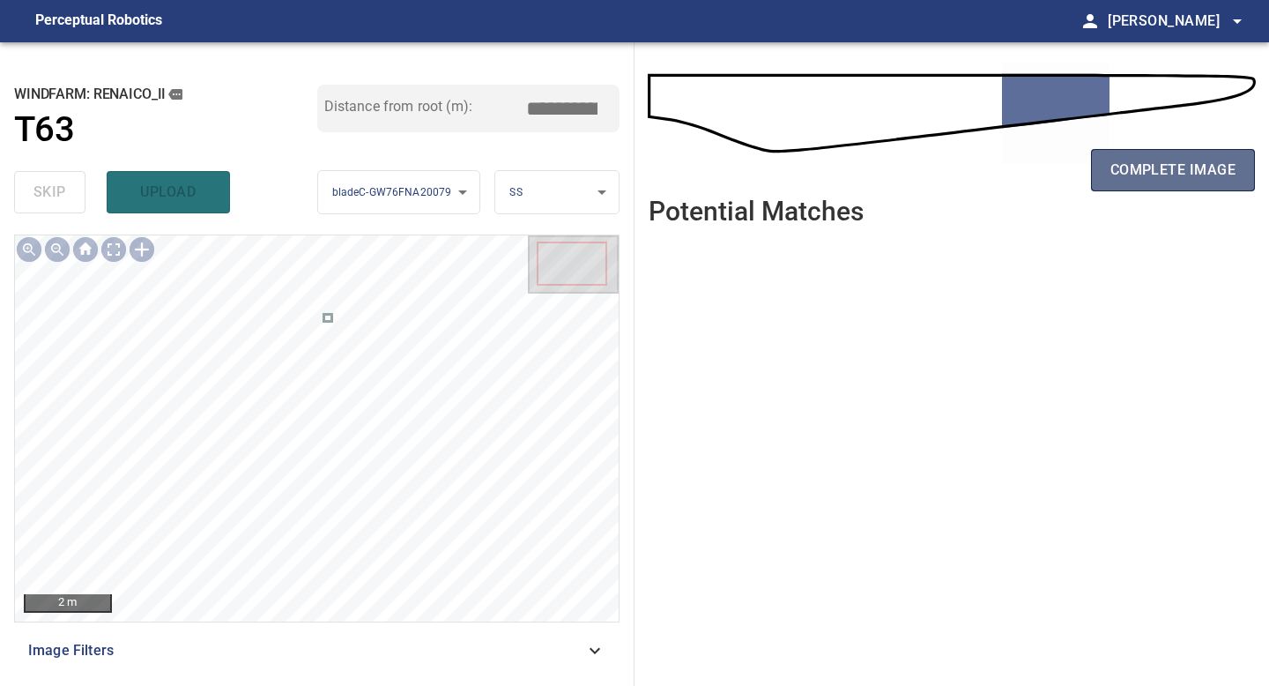
click at [1169, 160] on span "complete image" at bounding box center [1172, 170] width 125 height 25
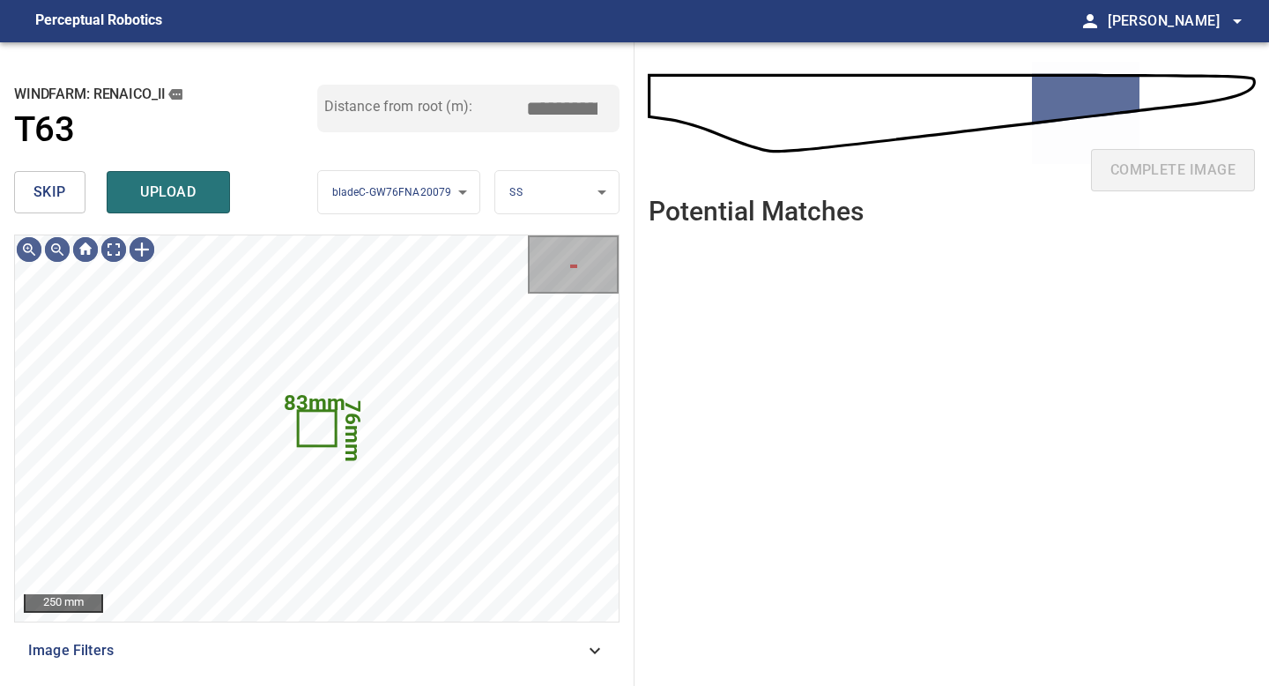
click at [72, 192] on button "skip" at bounding box center [49, 192] width 71 height 42
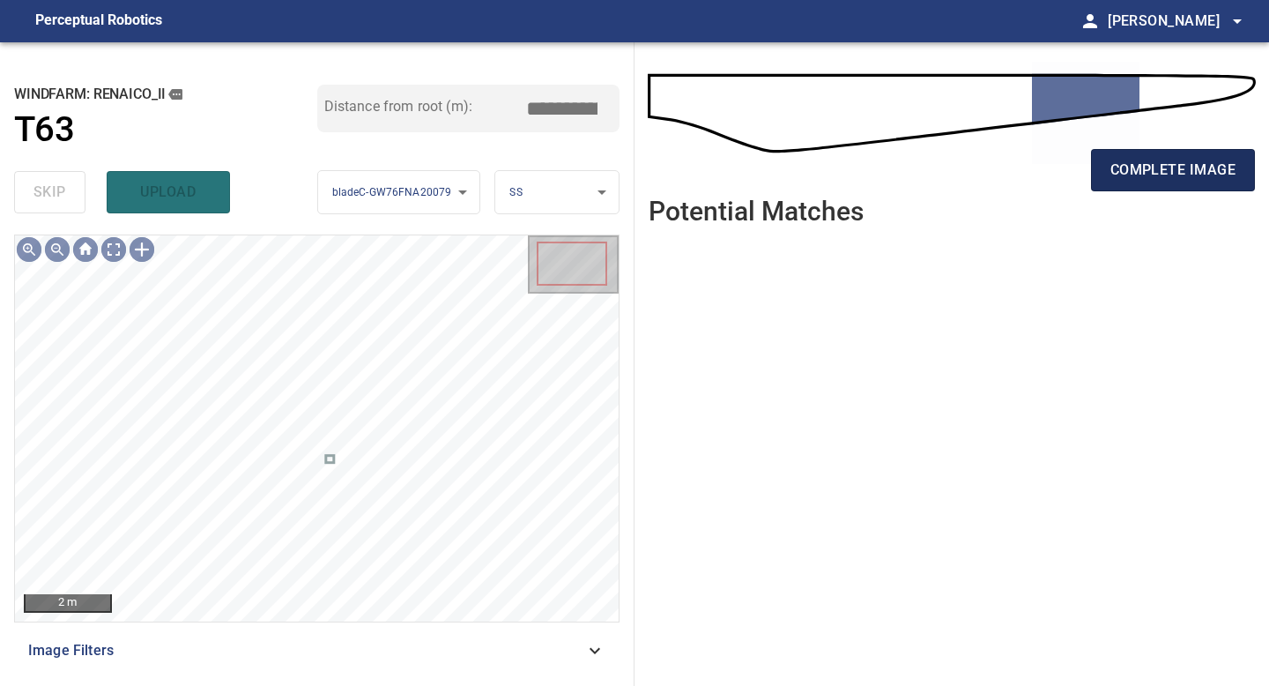
click at [1191, 154] on button "complete image" at bounding box center [1173, 170] width 164 height 42
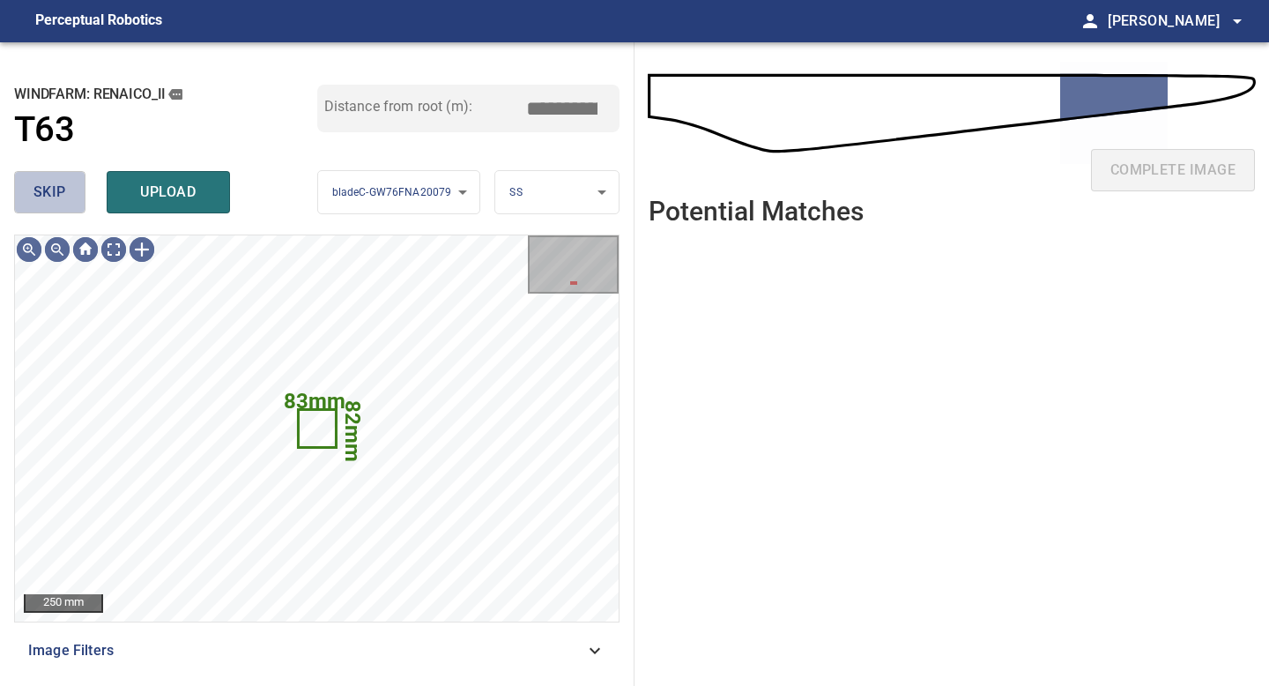
click at [60, 211] on button "skip" at bounding box center [49, 192] width 71 height 42
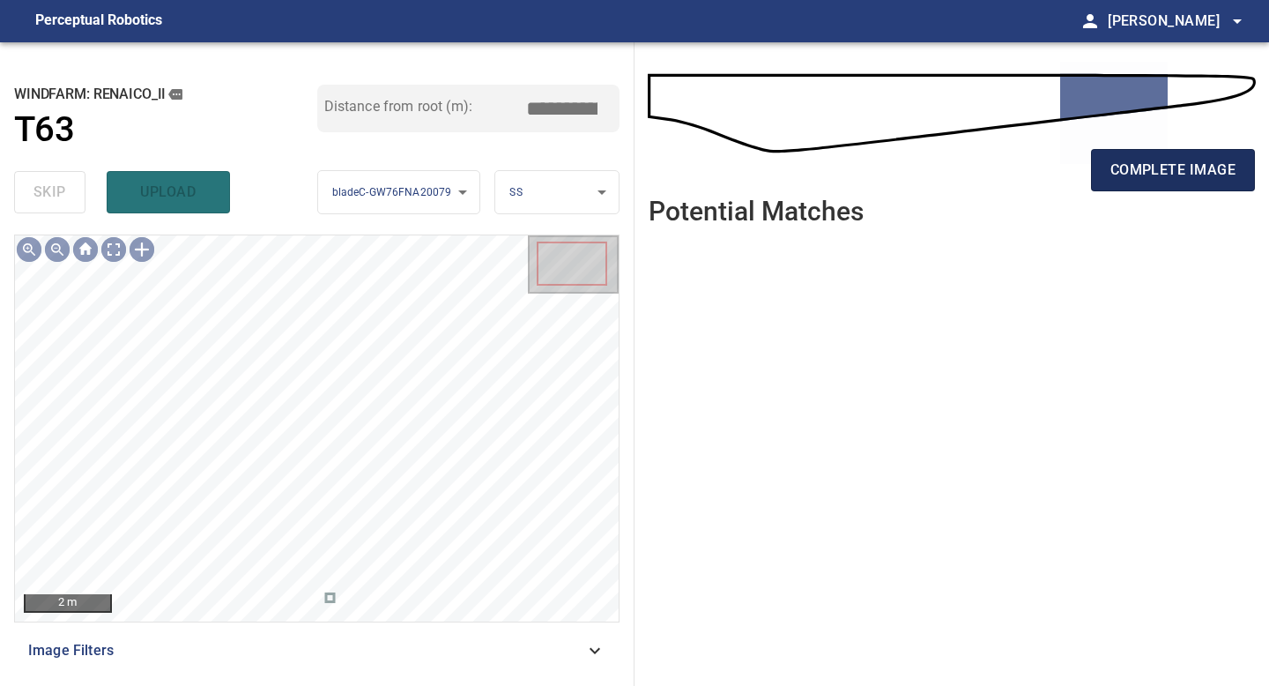
click at [1210, 158] on span "complete image" at bounding box center [1172, 170] width 125 height 25
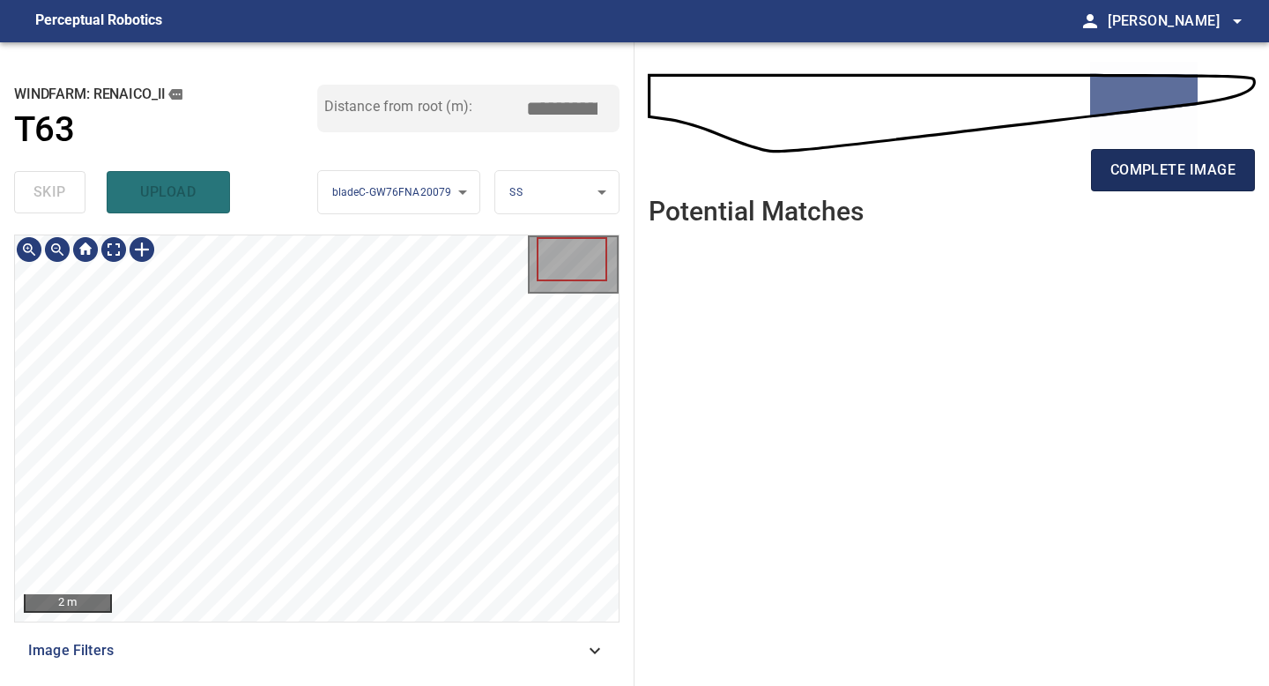
click at [1181, 174] on span "complete image" at bounding box center [1172, 170] width 125 height 25
click at [319, 669] on div "2 m Image Filters" at bounding box center [316, 452] width 605 height 437
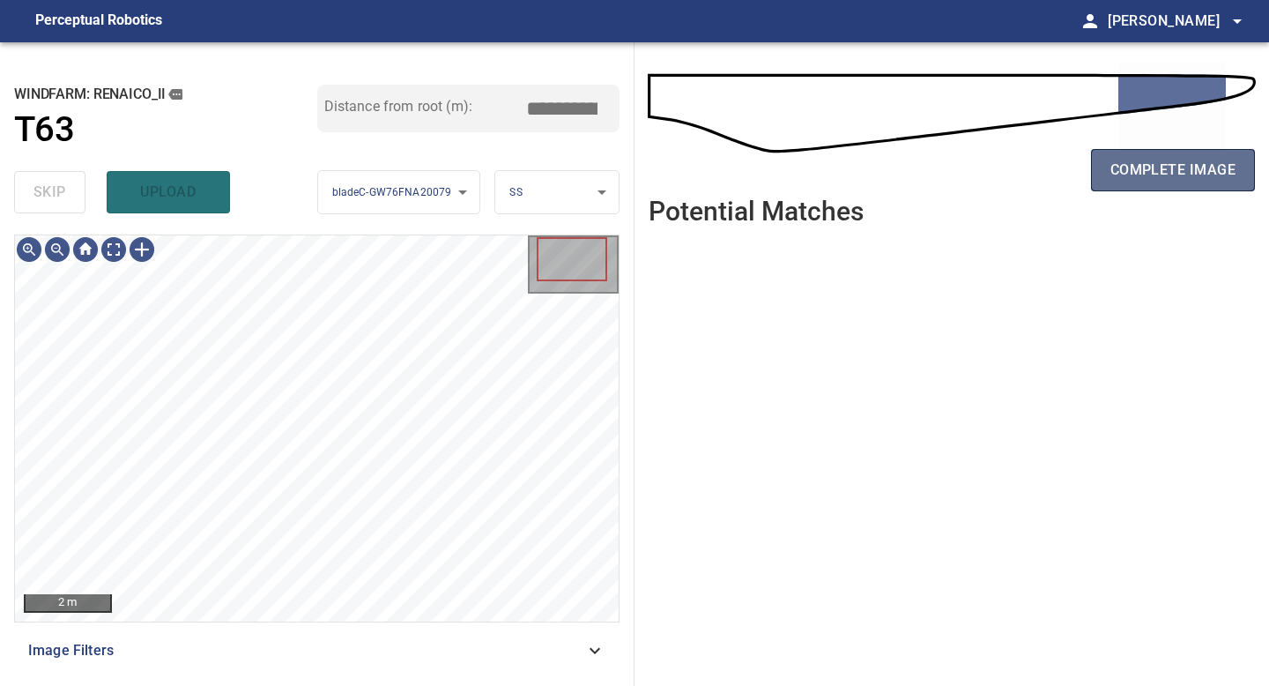
click at [1186, 170] on span "complete image" at bounding box center [1172, 170] width 125 height 25
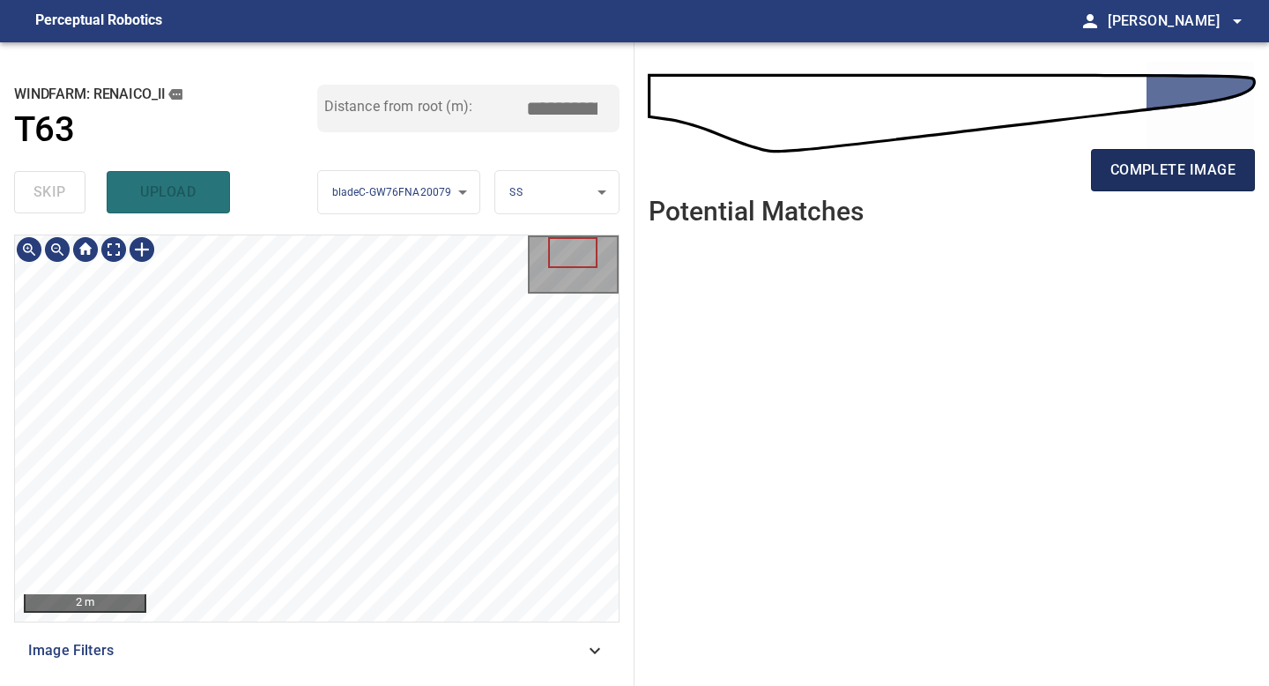
click at [1170, 180] on span "complete image" at bounding box center [1172, 170] width 125 height 25
click at [1161, 166] on span "complete image" at bounding box center [1172, 170] width 125 height 25
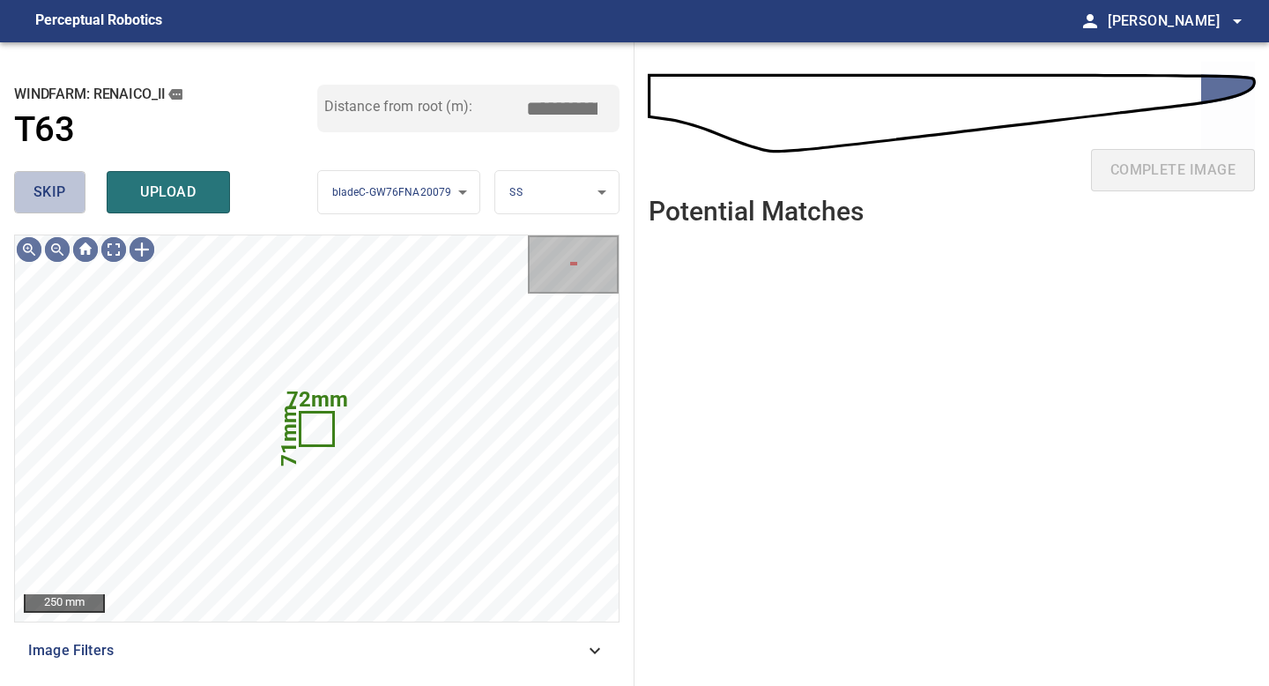
click at [53, 191] on span "skip" at bounding box center [49, 192] width 33 height 25
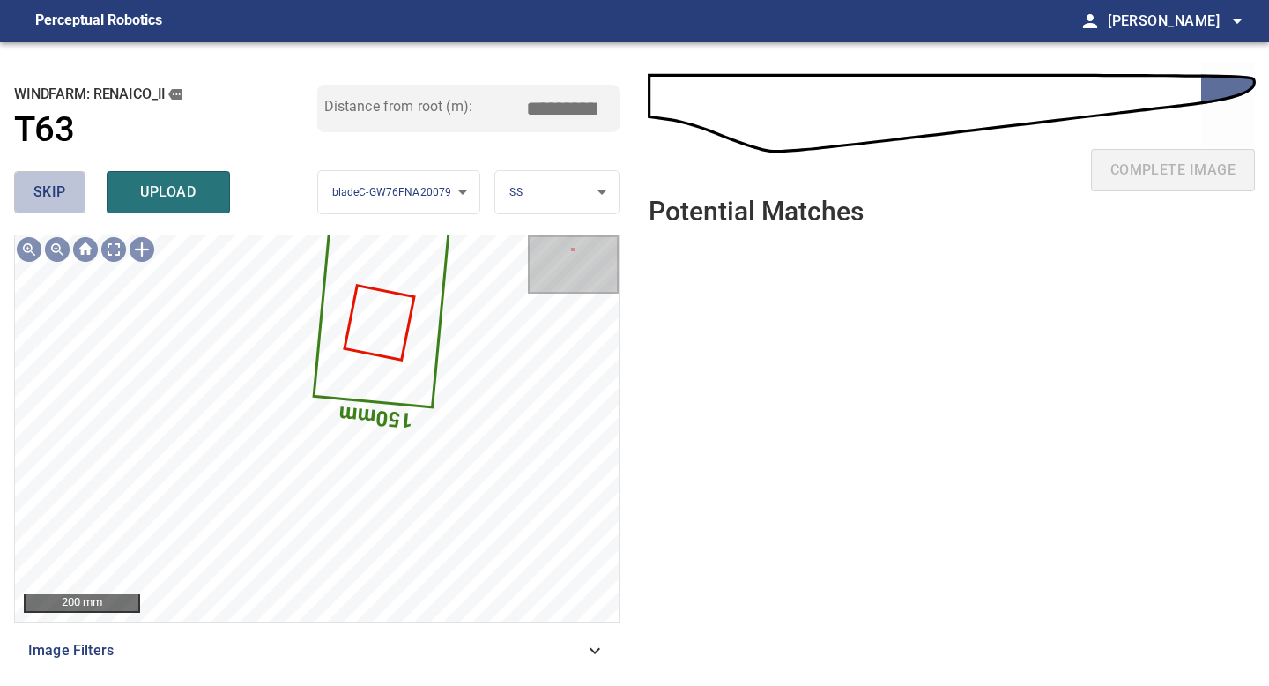
click at [63, 185] on span "skip" at bounding box center [49, 192] width 33 height 25
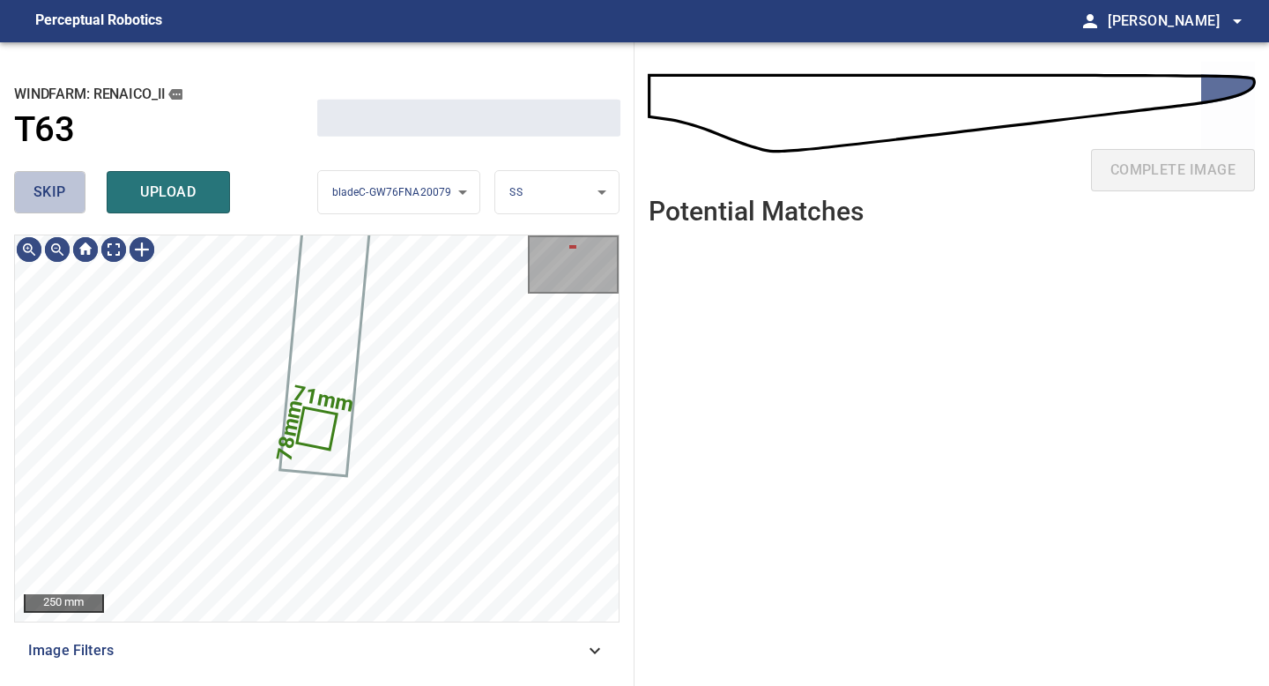
click at [63, 185] on span "skip" at bounding box center [49, 192] width 33 height 25
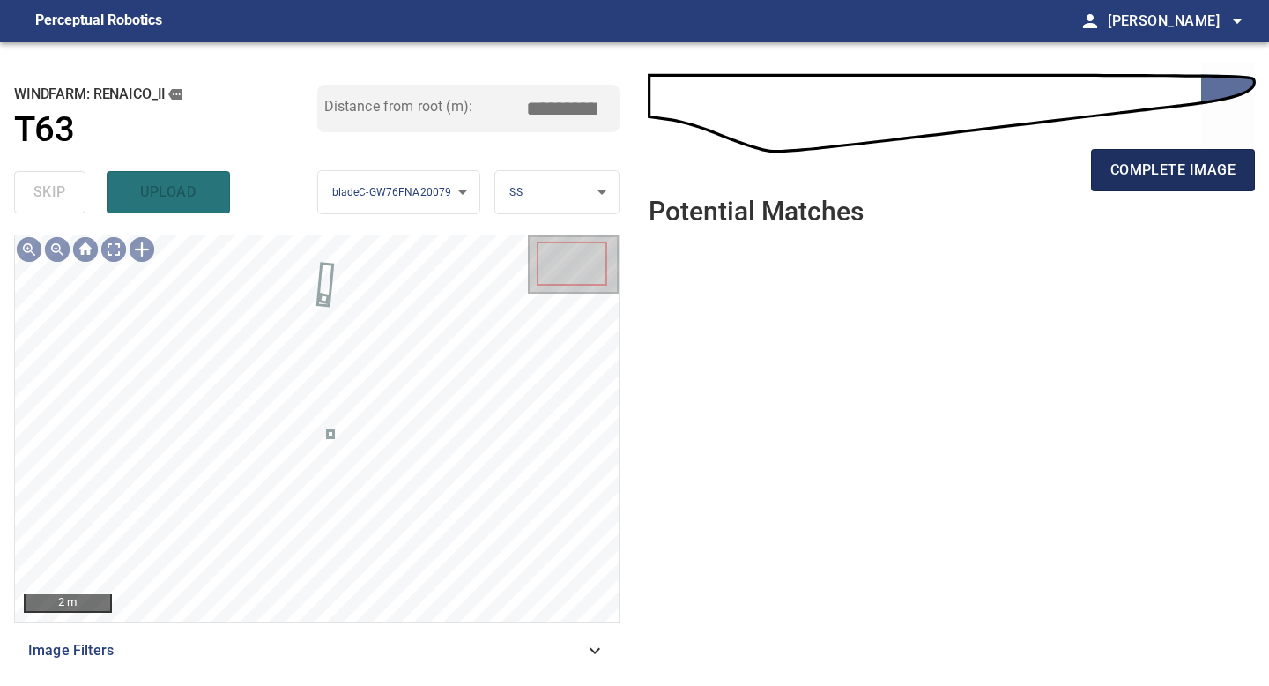
click at [1133, 171] on span "complete image" at bounding box center [1172, 170] width 125 height 25
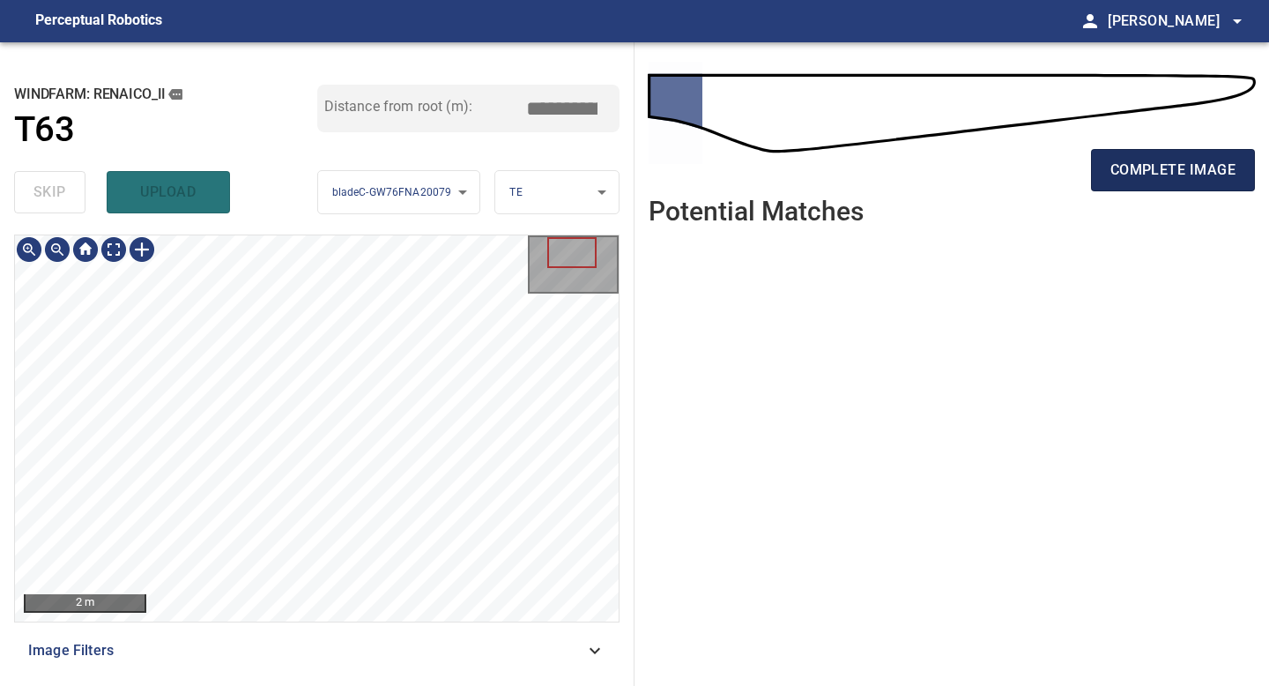
click at [1154, 161] on span "complete image" at bounding box center [1172, 170] width 125 height 25
click at [309, 685] on div "**********" at bounding box center [317, 363] width 634 height 643
click at [314, 685] on div "**********" at bounding box center [317, 363] width 634 height 643
click at [1127, 158] on span "complete image" at bounding box center [1172, 170] width 125 height 25
click at [286, 685] on div "**********" at bounding box center [317, 363] width 634 height 643
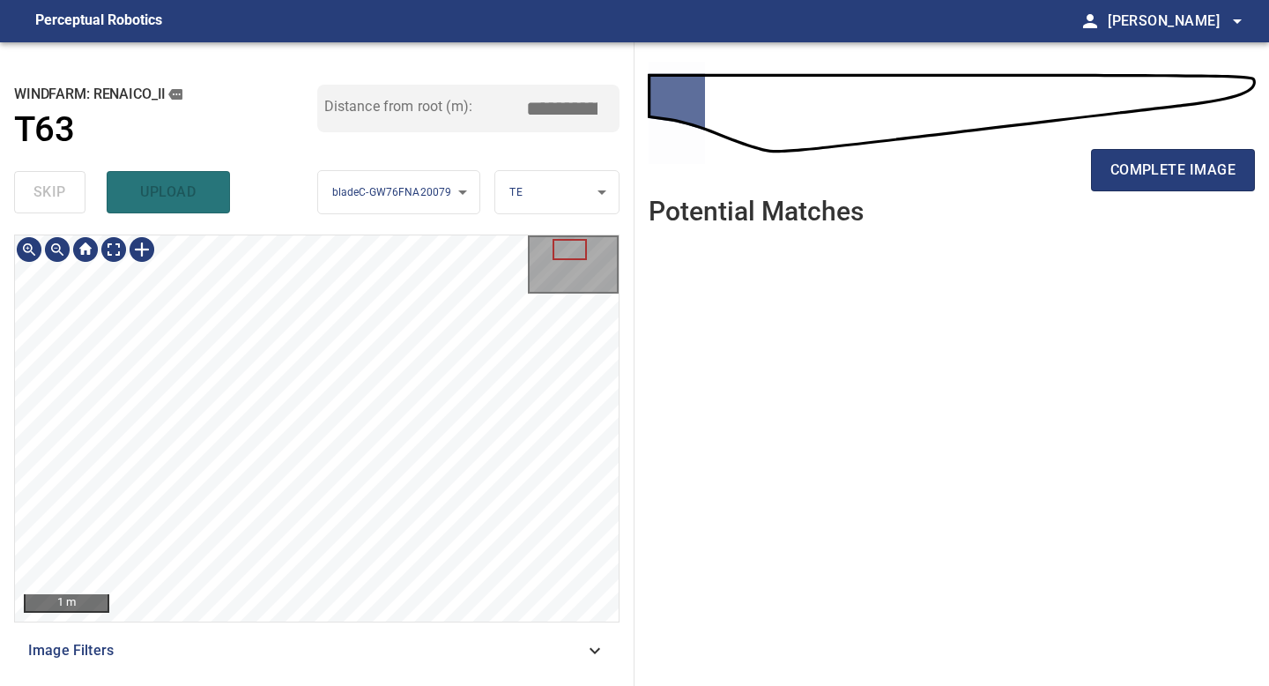
click at [298, 640] on div "1 m Image Filters" at bounding box center [316, 452] width 605 height 437
click at [1189, 168] on span "complete image" at bounding box center [1172, 170] width 125 height 25
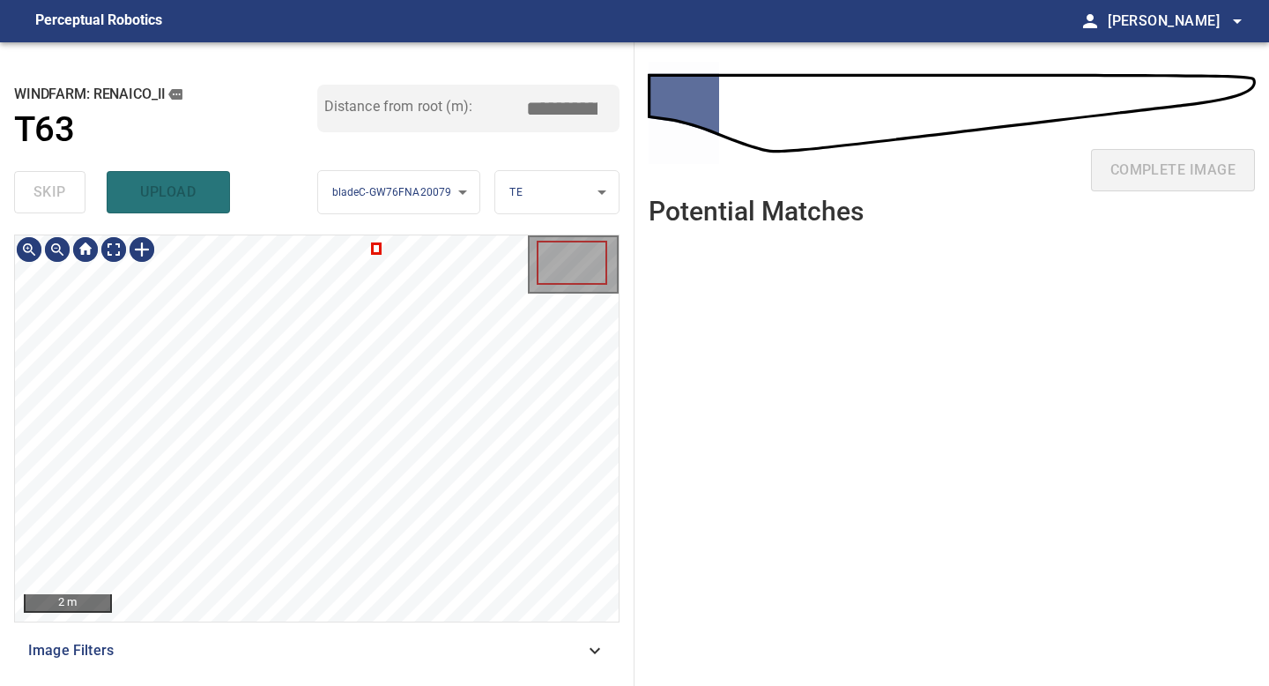
click at [273, 685] on div "**********" at bounding box center [317, 363] width 634 height 643
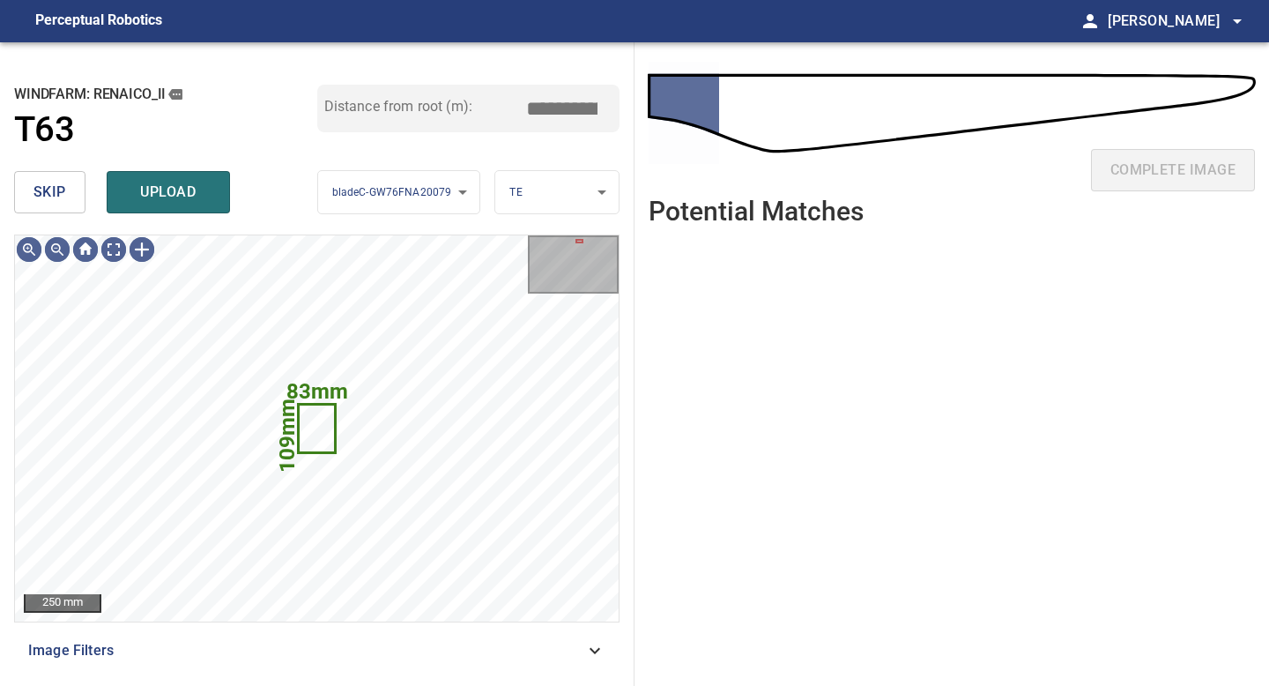
click at [34, 168] on div "skip upload" at bounding box center [165, 192] width 303 height 56
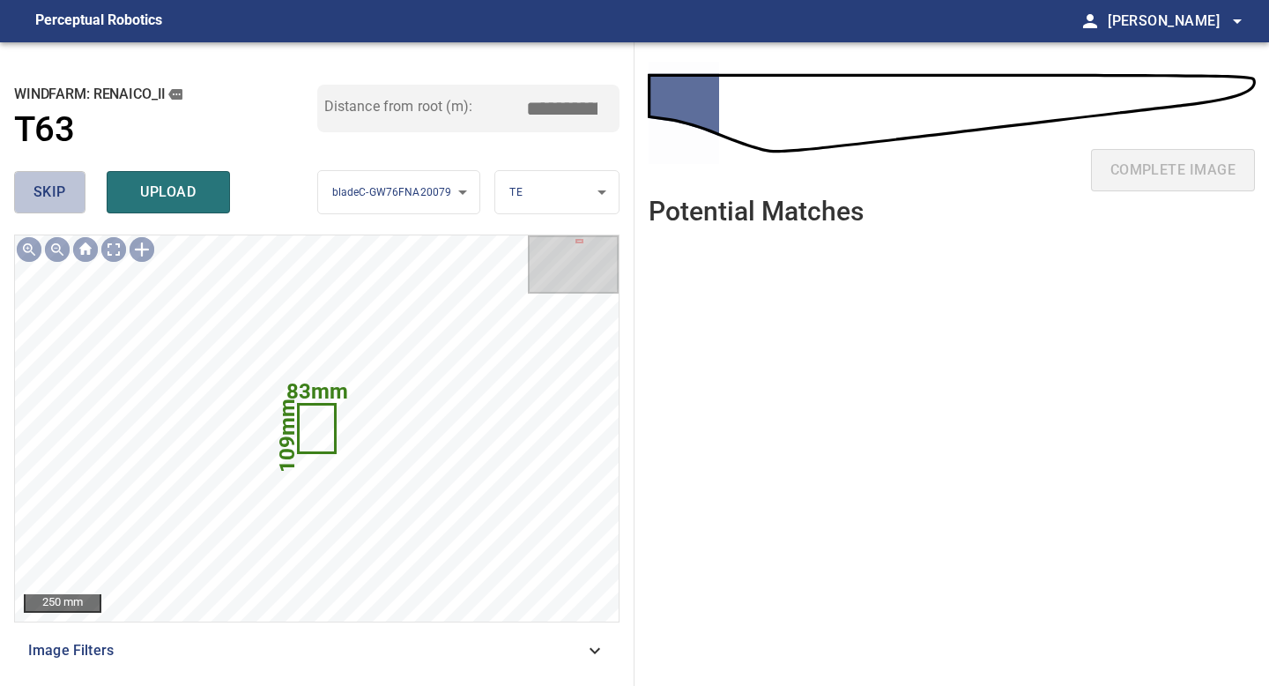
click at [38, 183] on span "skip" at bounding box center [49, 192] width 33 height 25
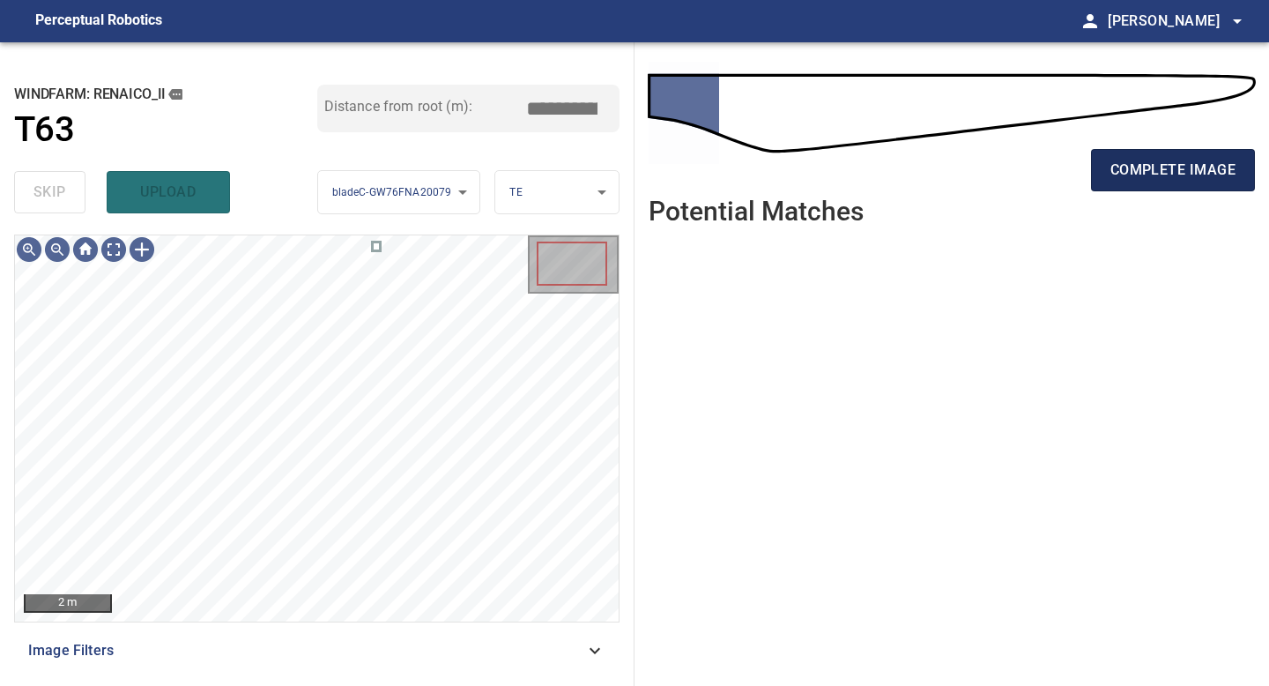
click at [1142, 154] on button "complete image" at bounding box center [1173, 170] width 164 height 42
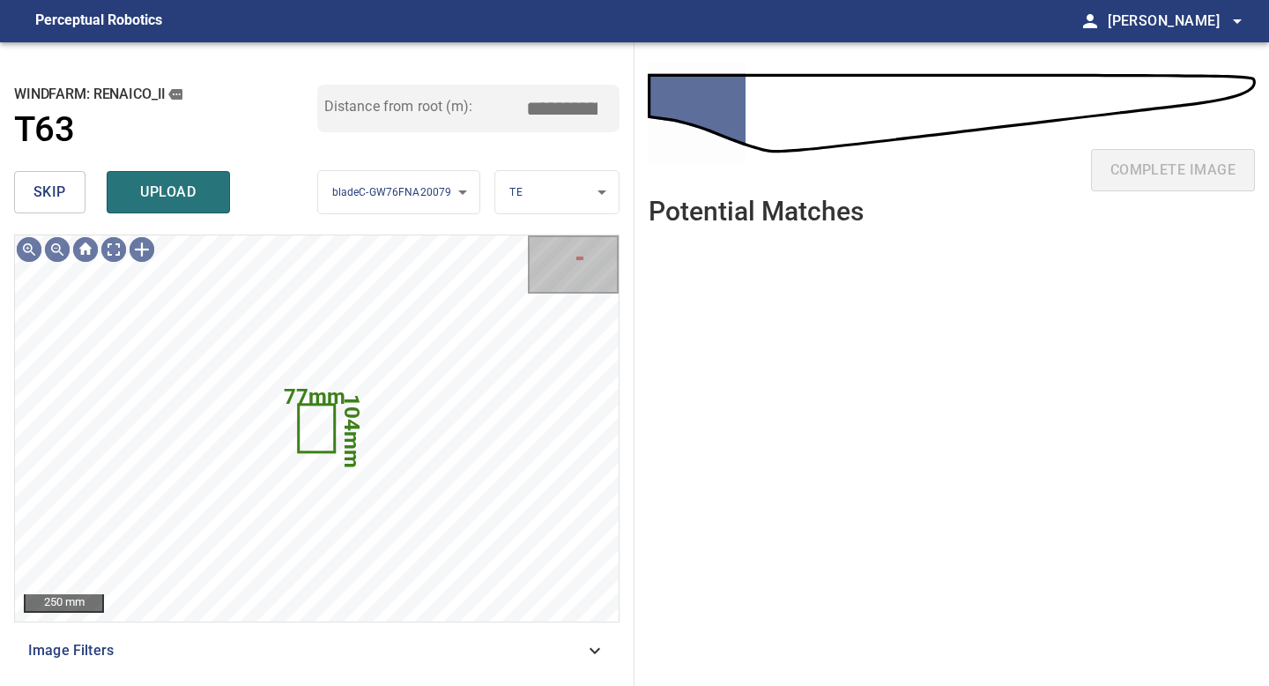
click at [50, 188] on span "skip" at bounding box center [49, 192] width 33 height 25
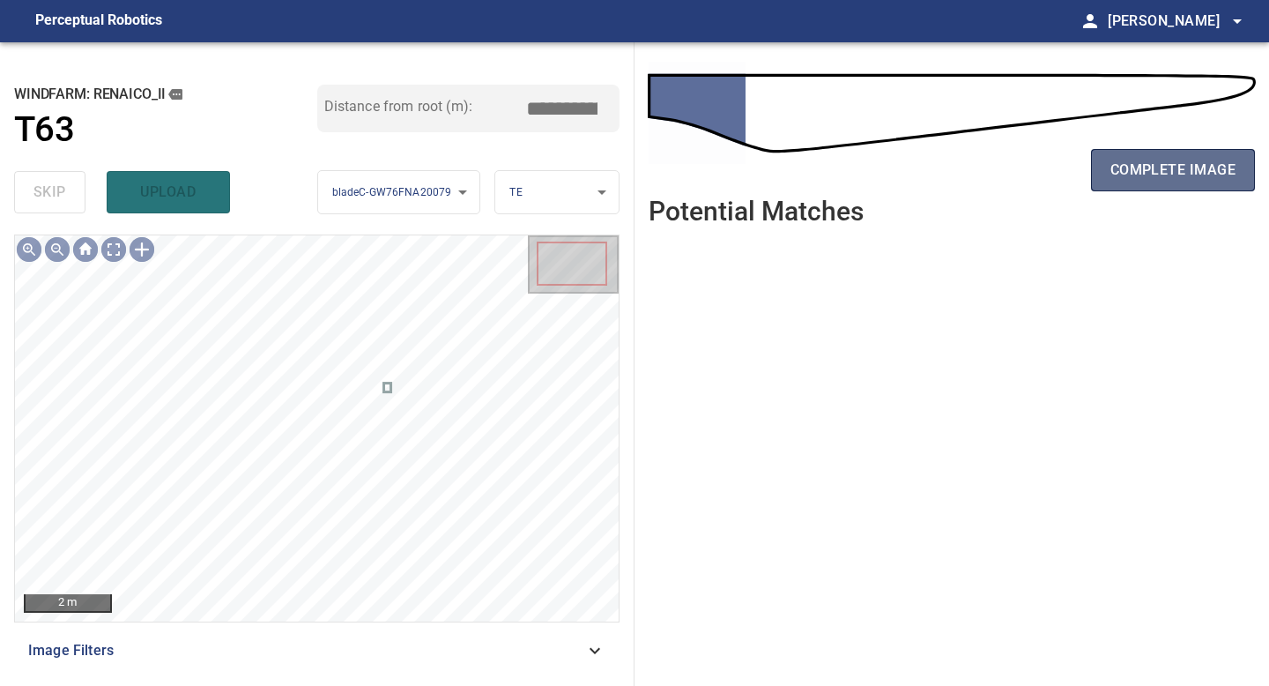
click at [1198, 175] on span "complete image" at bounding box center [1172, 170] width 125 height 25
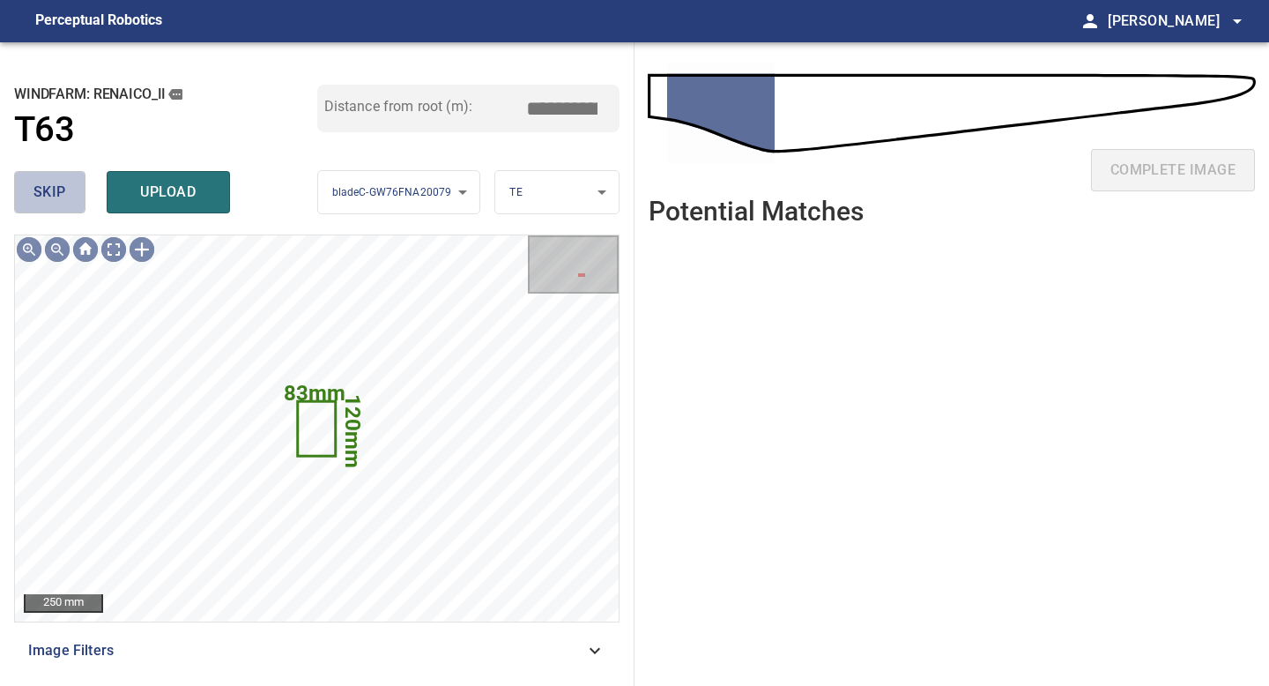
click at [35, 176] on button "skip" at bounding box center [49, 192] width 71 height 42
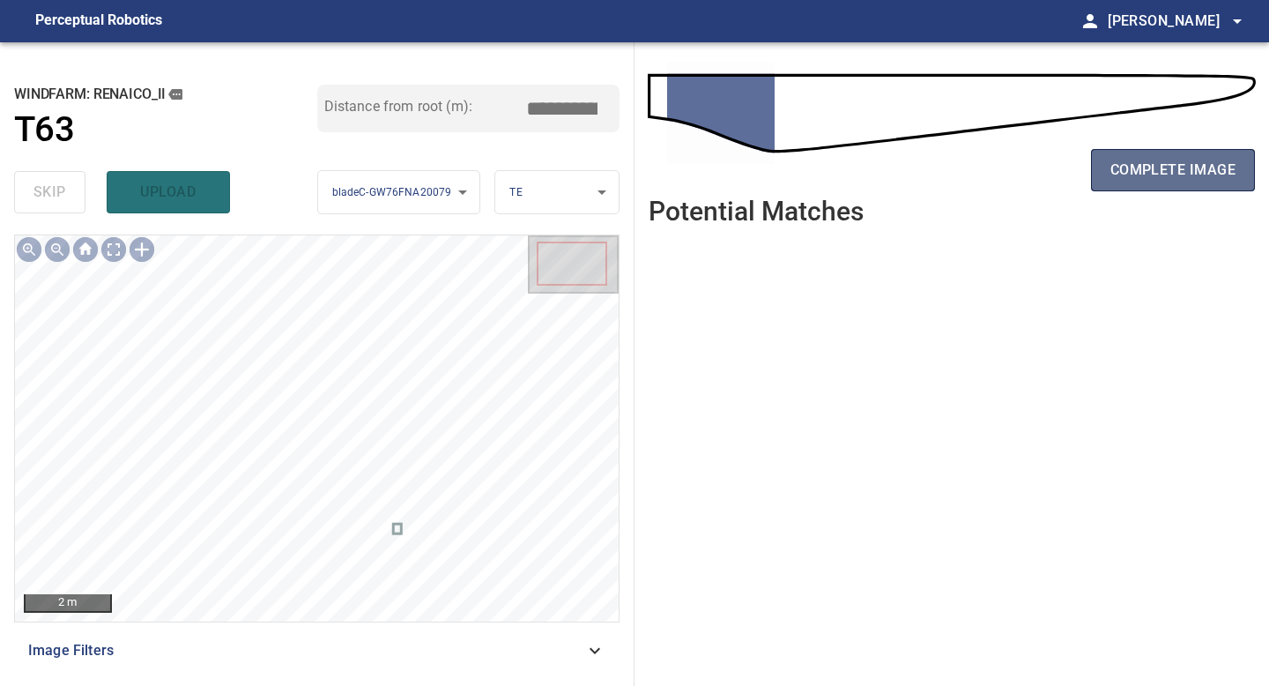
click at [1147, 170] on span "complete image" at bounding box center [1172, 170] width 125 height 25
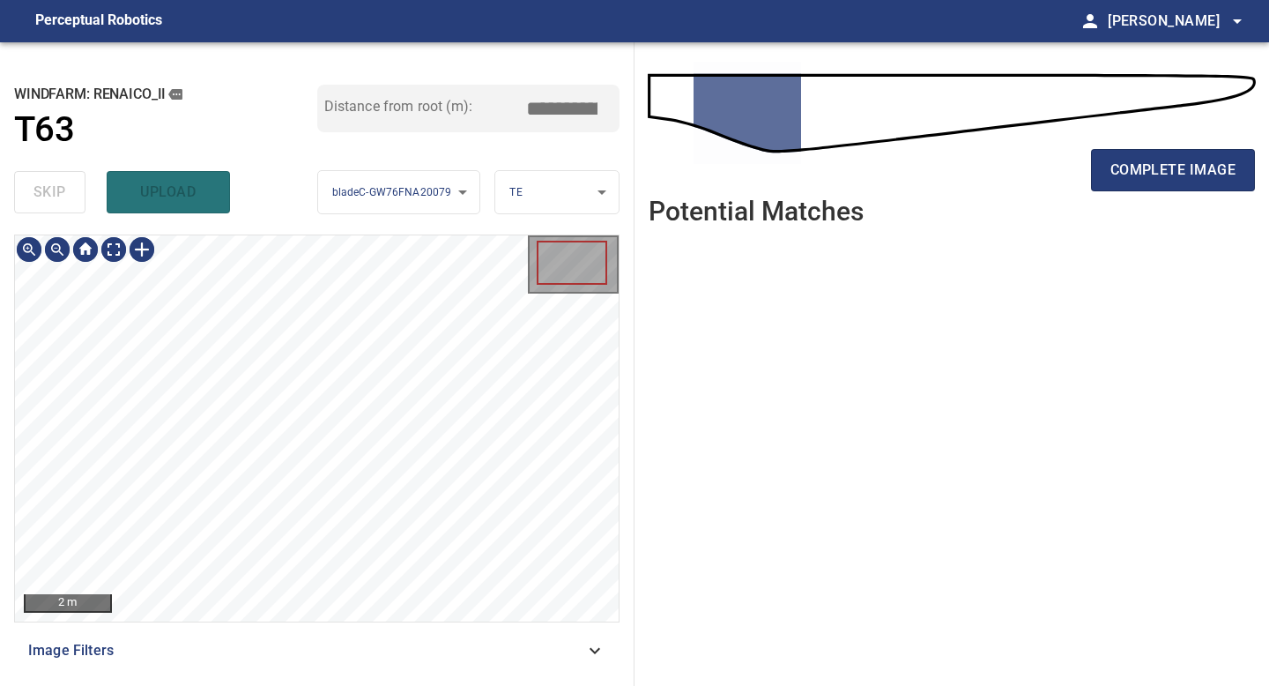
click at [341, 634] on div "2 m Image Filters" at bounding box center [316, 452] width 605 height 437
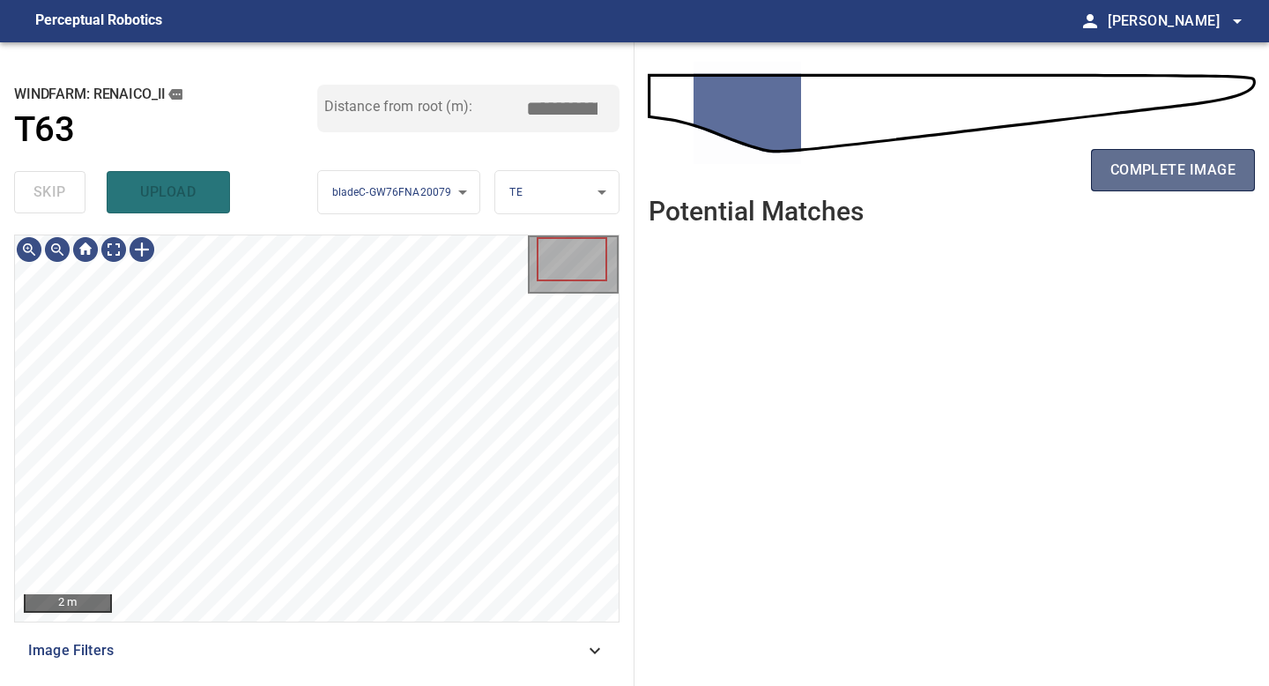
click at [1132, 167] on span "complete image" at bounding box center [1172, 170] width 125 height 25
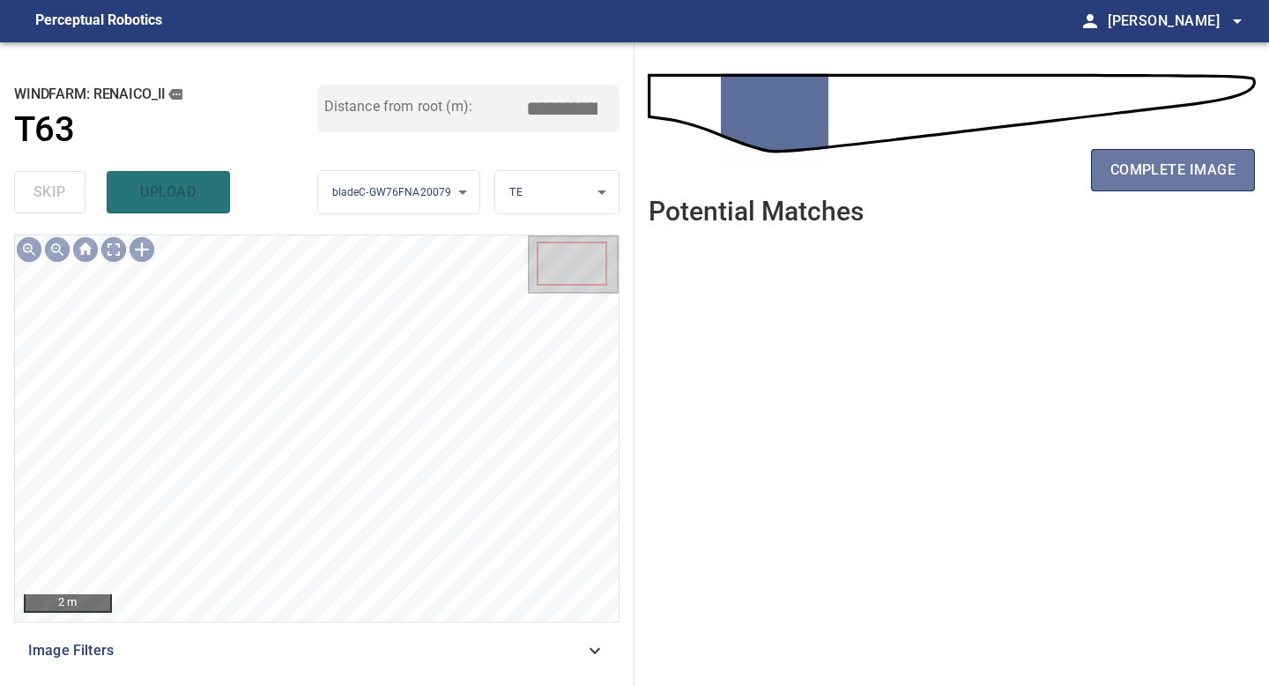
click at [1132, 167] on span "complete image" at bounding box center [1172, 170] width 125 height 25
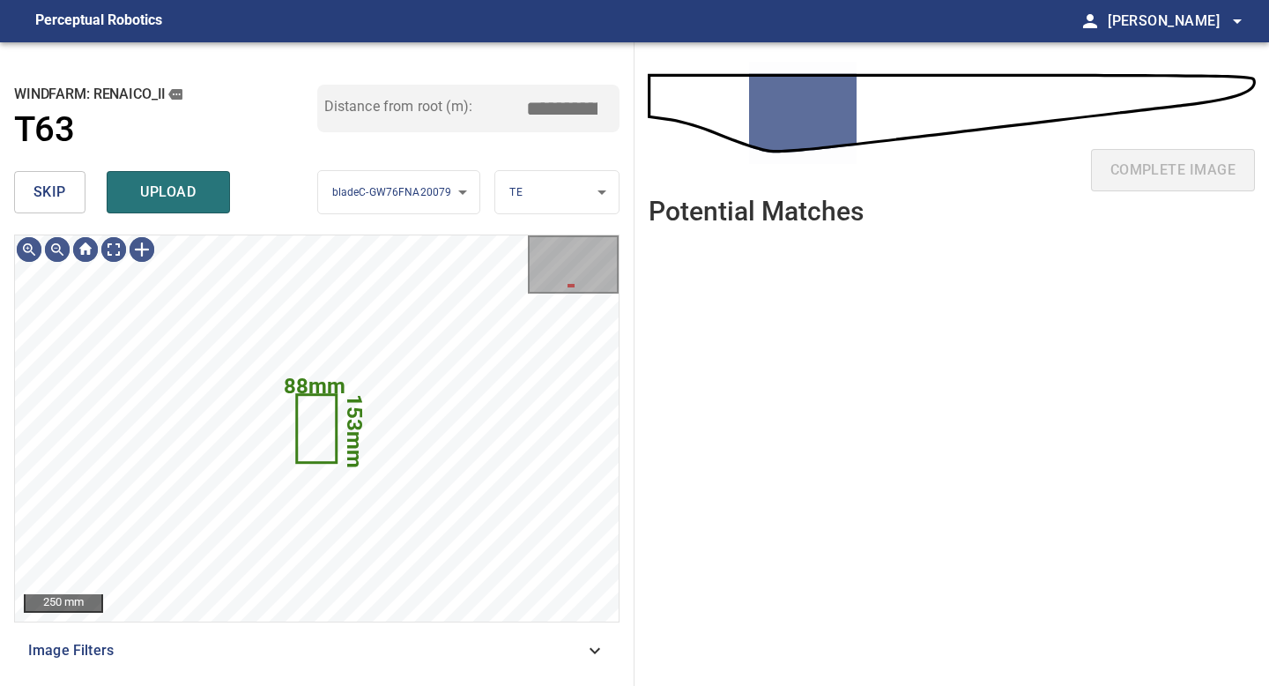
click at [57, 182] on span "skip" at bounding box center [49, 192] width 33 height 25
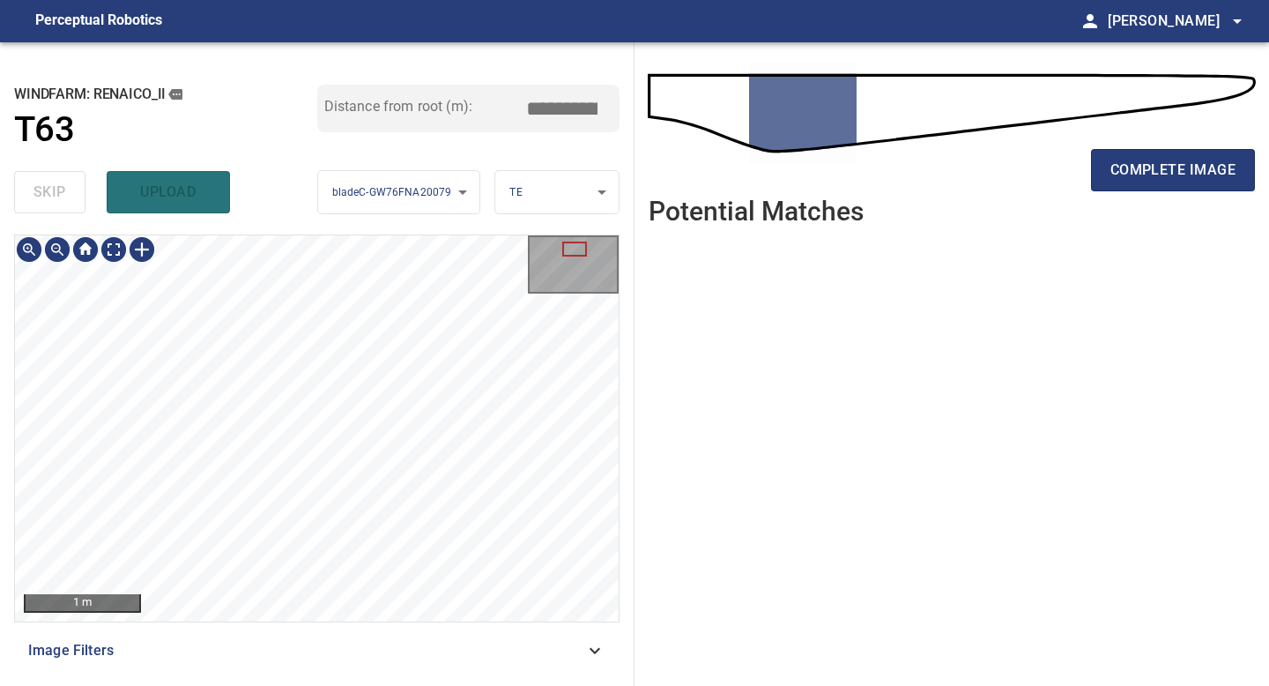
click at [356, 625] on div "1 m Image Filters" at bounding box center [316, 452] width 605 height 437
click at [361, 671] on div "**********" at bounding box center [317, 363] width 634 height 643
click at [1131, 150] on button "complete image" at bounding box center [1173, 170] width 164 height 42
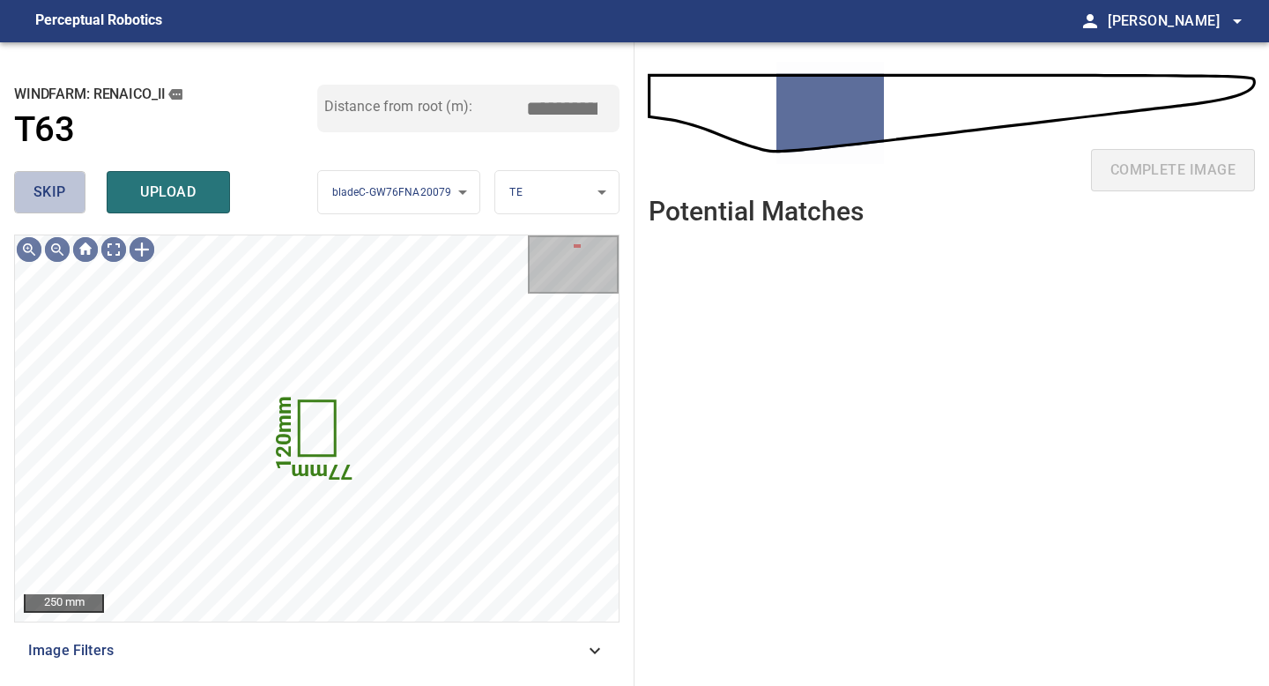
click at [29, 197] on button "skip" at bounding box center [49, 192] width 71 height 42
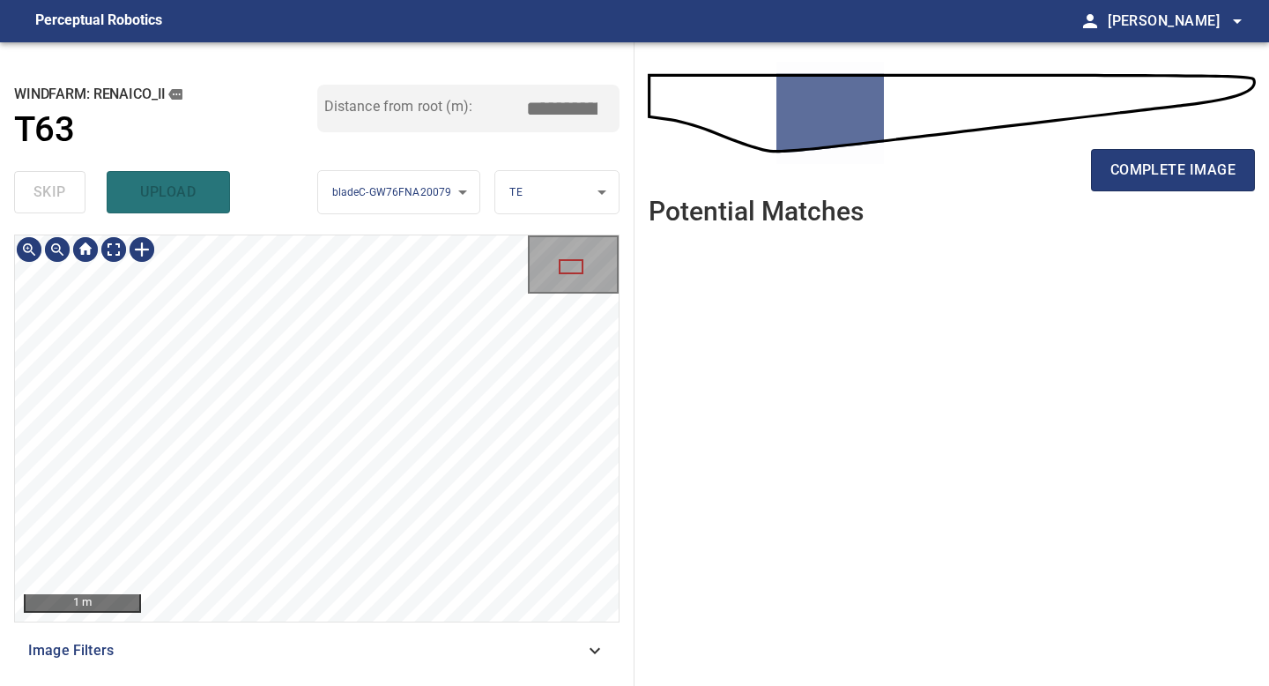
click at [270, 660] on div "1 m Image Filters" at bounding box center [316, 452] width 605 height 437
click at [321, 685] on div "**********" at bounding box center [317, 363] width 634 height 643
click at [345, 685] on div "**********" at bounding box center [317, 363] width 634 height 643
click at [349, 685] on div "**********" at bounding box center [317, 363] width 634 height 643
click at [1161, 142] on div "complete image" at bounding box center [952, 177] width 606 height 70
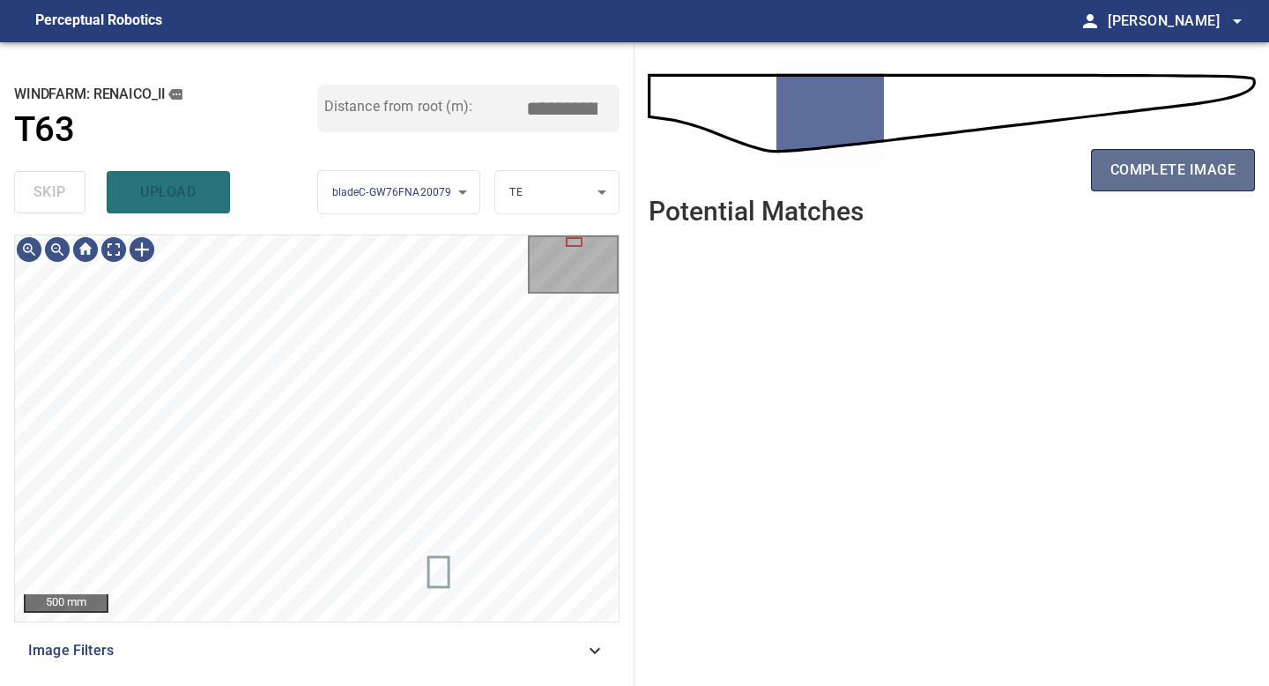
click at [1161, 160] on span "complete image" at bounding box center [1172, 170] width 125 height 25
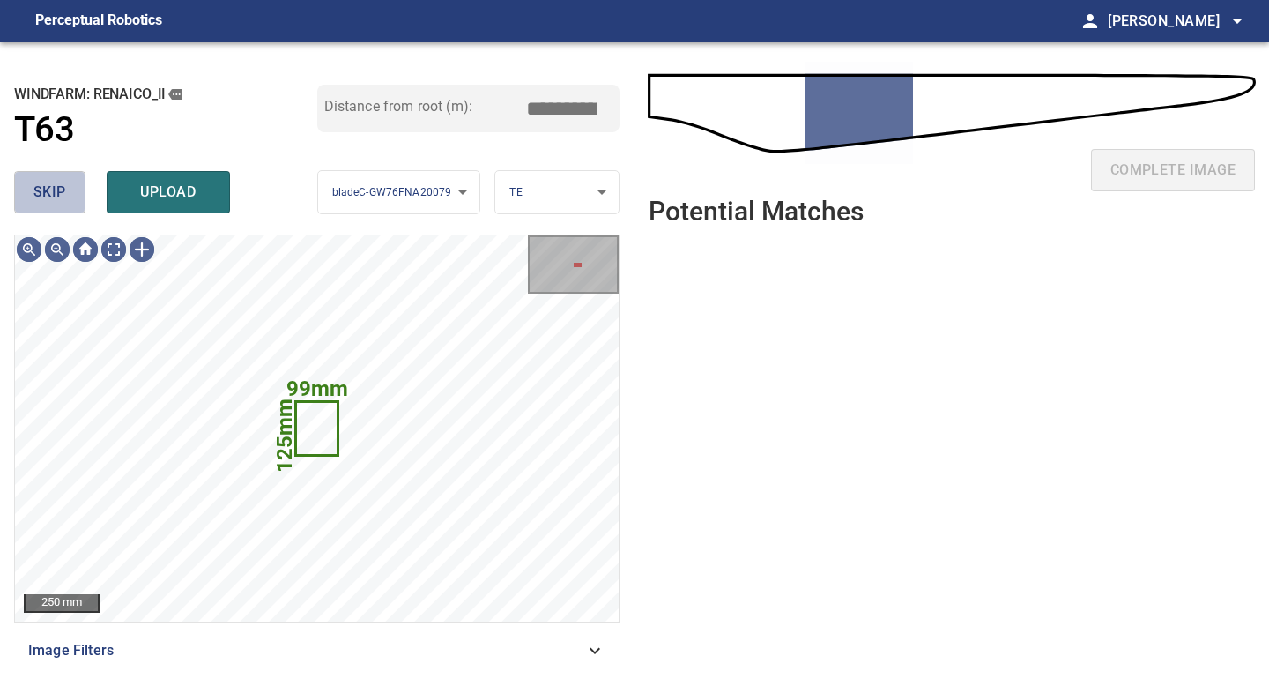
click at [59, 203] on span "skip" at bounding box center [49, 192] width 33 height 25
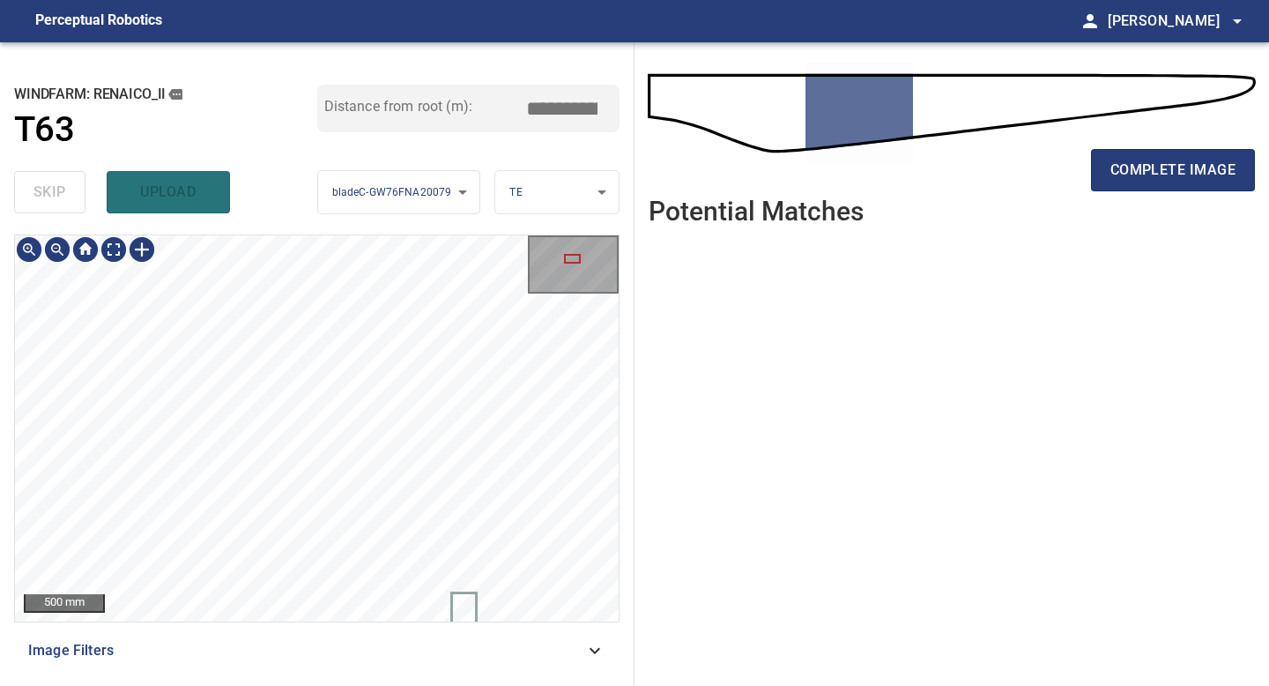
click at [343, 667] on div "500 mm Image Filters" at bounding box center [316, 452] width 605 height 437
click at [376, 685] on div "**********" at bounding box center [317, 363] width 634 height 643
click at [401, 650] on div "500 mm Image Filters" at bounding box center [316, 452] width 605 height 437
click at [1210, 151] on button "complete image" at bounding box center [1173, 170] width 164 height 42
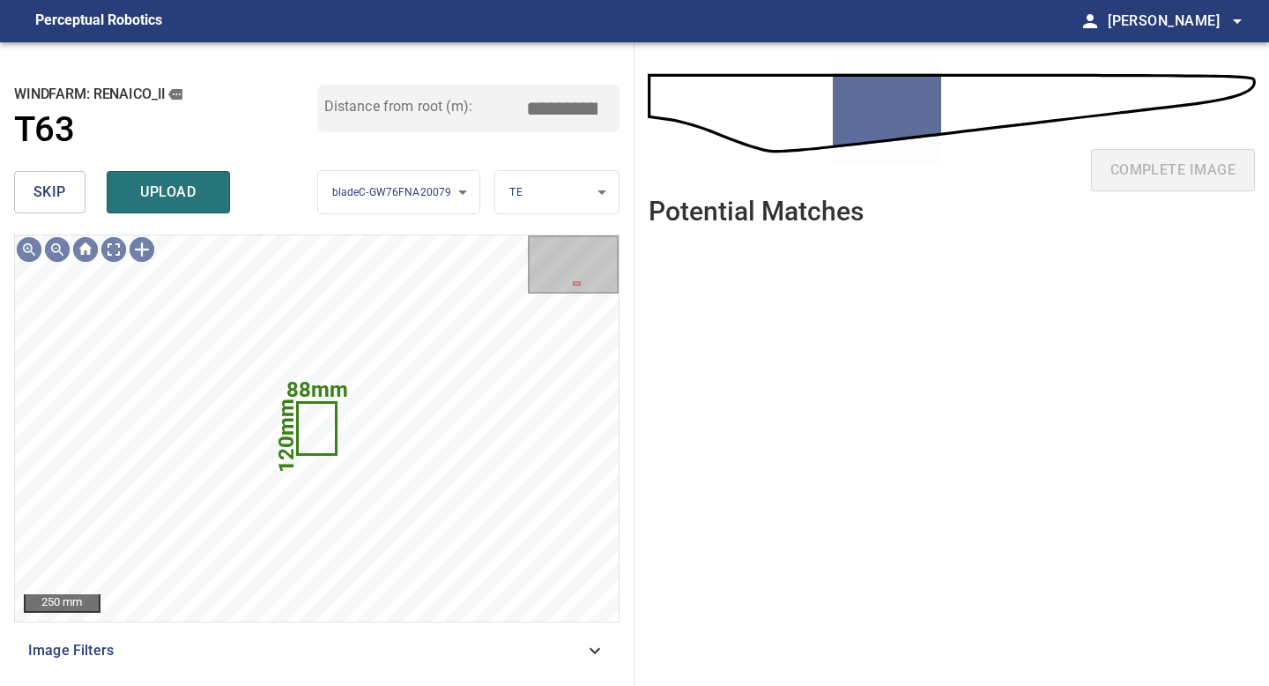
click at [60, 190] on span "skip" at bounding box center [49, 192] width 33 height 25
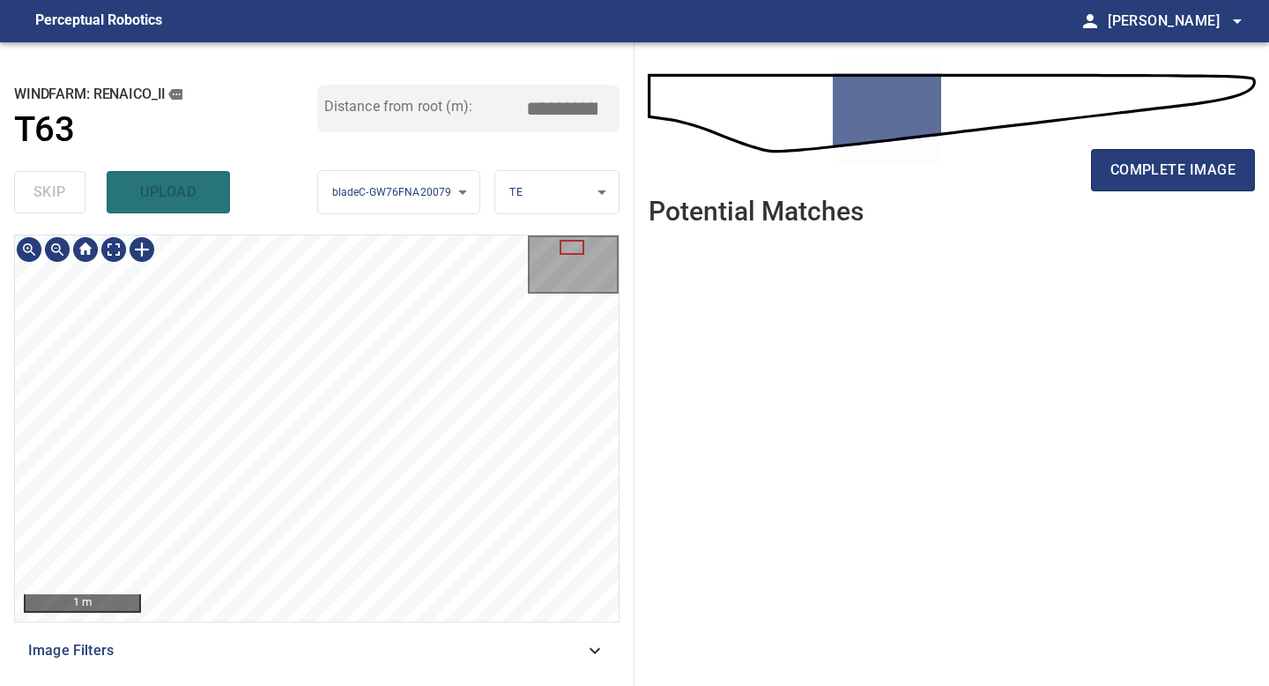
click at [364, 685] on div "**********" at bounding box center [317, 363] width 634 height 643
click at [1166, 160] on span "complete image" at bounding box center [1172, 170] width 125 height 25
click at [352, 633] on div "1 m Image Filters" at bounding box center [316, 452] width 605 height 437
click at [364, 666] on div "1 m Image Filters" at bounding box center [316, 452] width 605 height 437
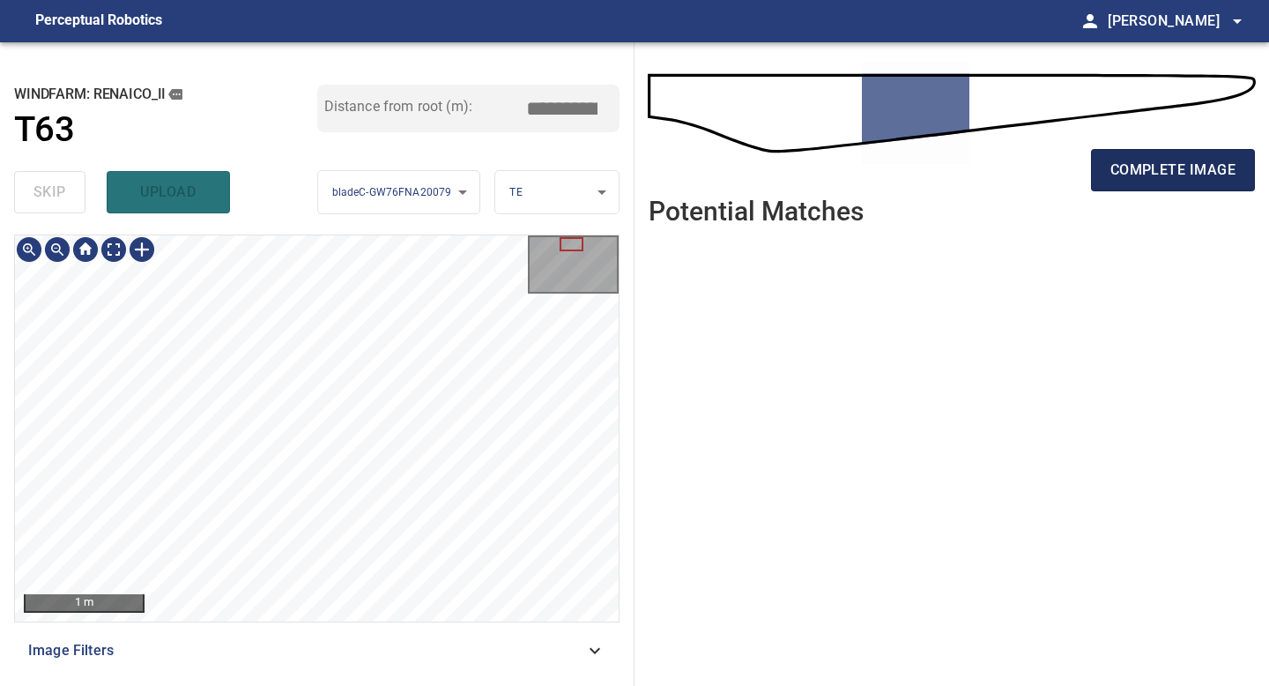
click at [1168, 152] on button "complete image" at bounding box center [1173, 170] width 164 height 42
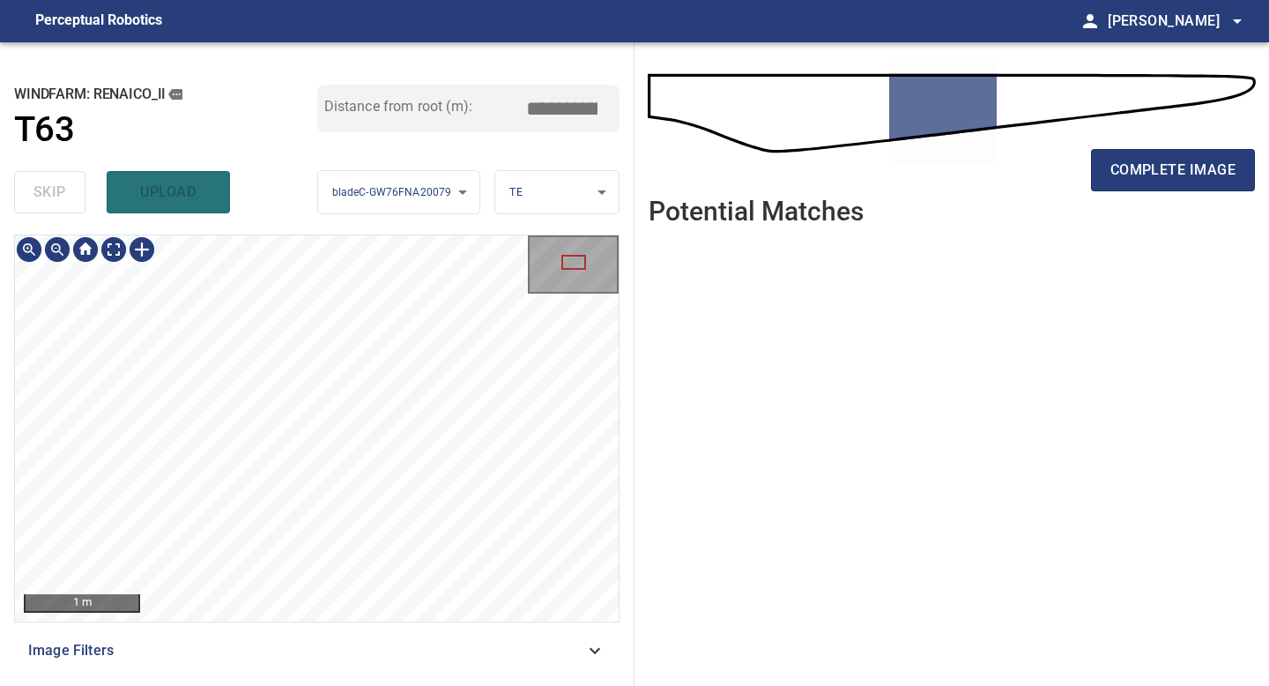
click at [264, 634] on div "1 m Image Filters" at bounding box center [316, 452] width 605 height 437
click at [1126, 168] on span "complete image" at bounding box center [1172, 170] width 125 height 25
click at [286, 637] on div "500 mm Image Filters" at bounding box center [316, 452] width 605 height 437
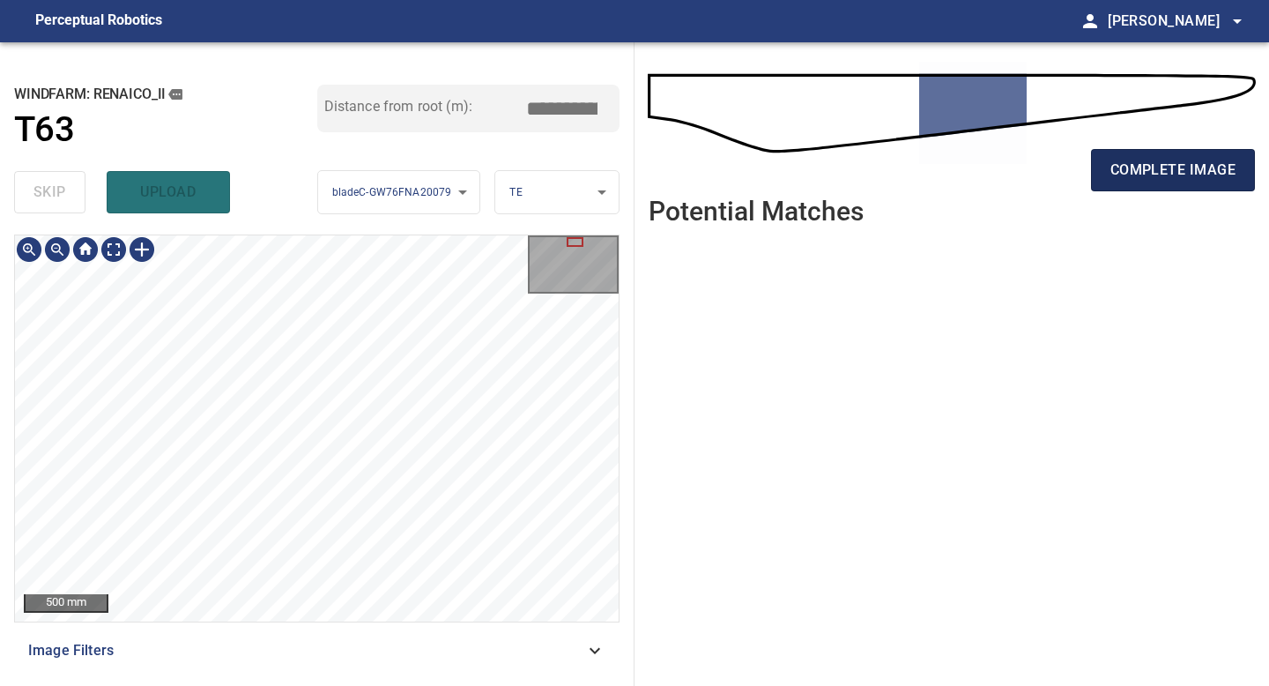
click at [1182, 168] on span "complete image" at bounding box center [1172, 170] width 125 height 25
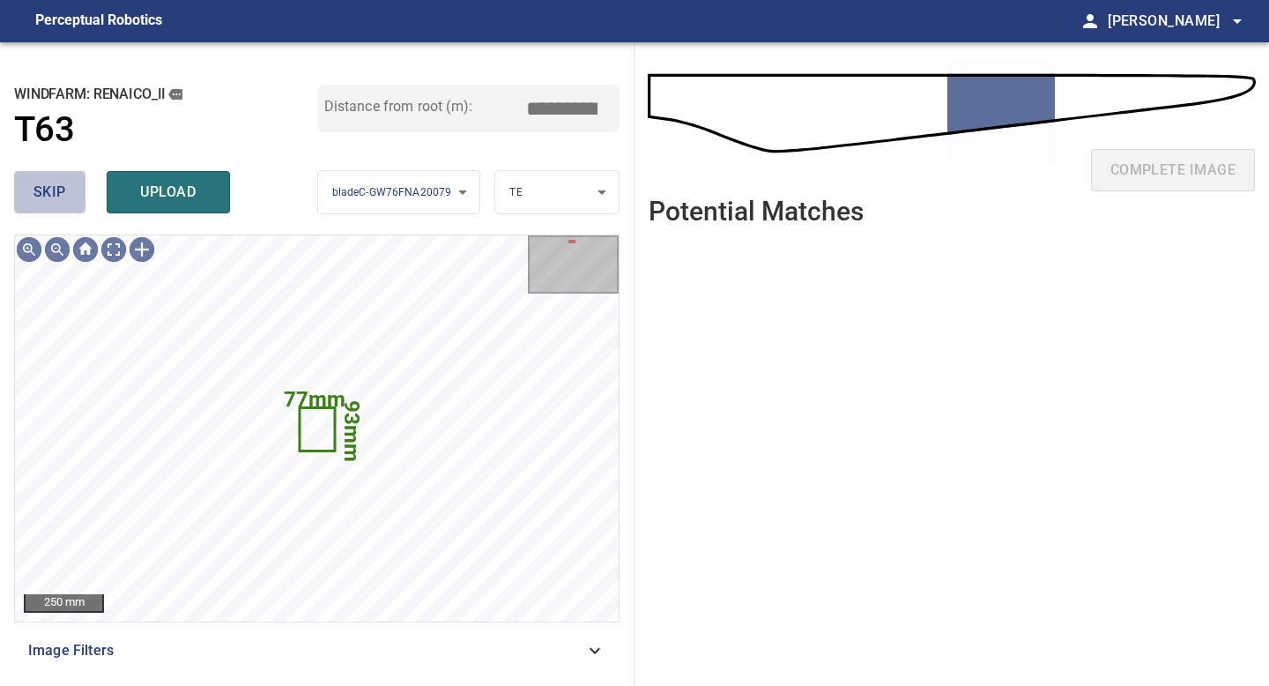
click at [73, 189] on button "skip" at bounding box center [49, 192] width 71 height 42
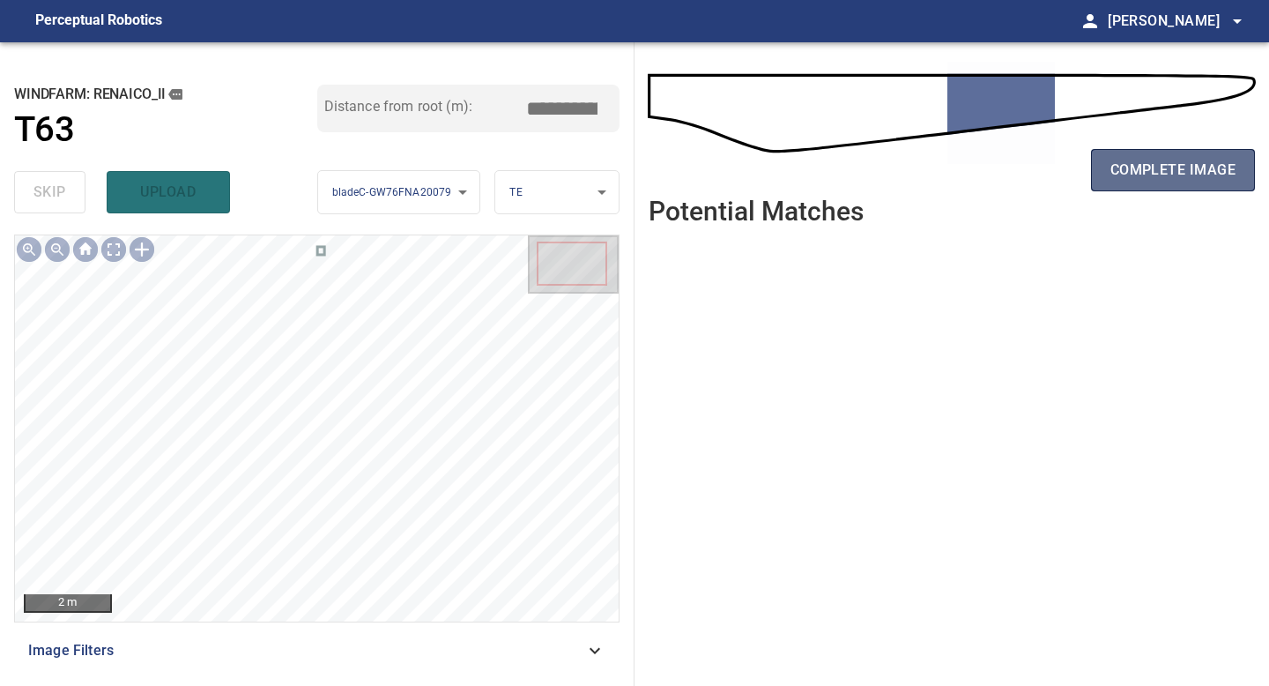
click at [1116, 172] on span "complete image" at bounding box center [1172, 170] width 125 height 25
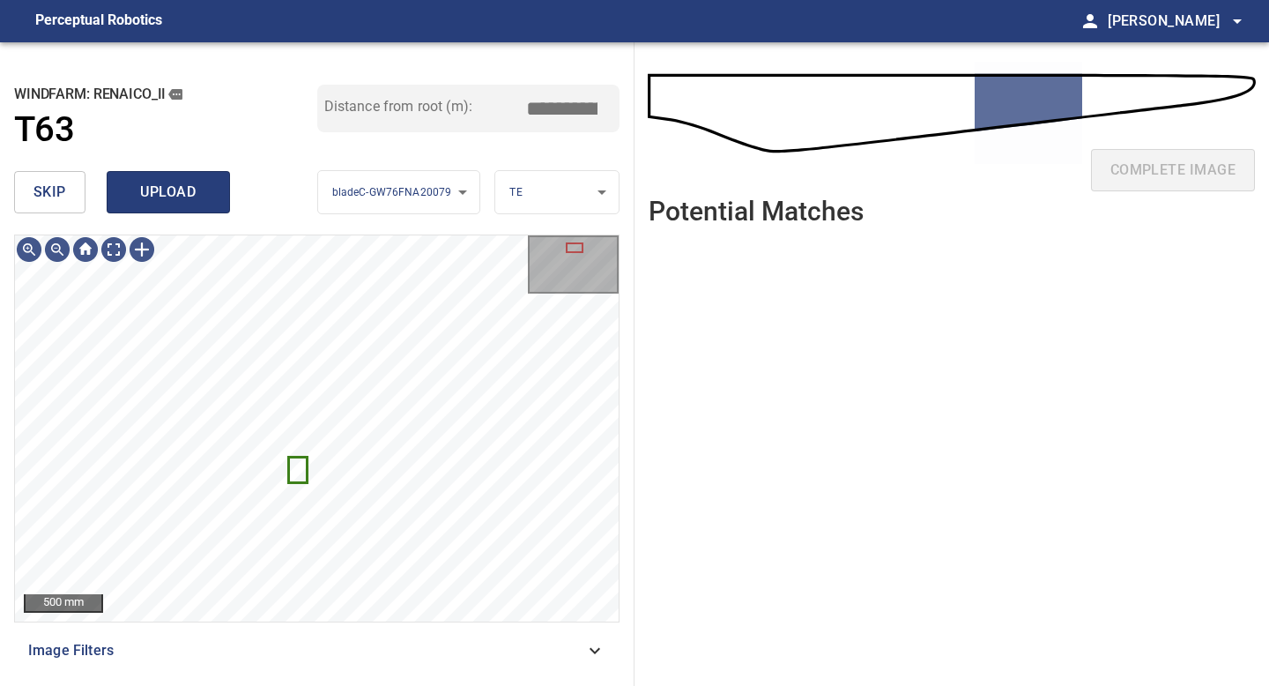
click at [173, 193] on span "upload" at bounding box center [168, 192] width 85 height 25
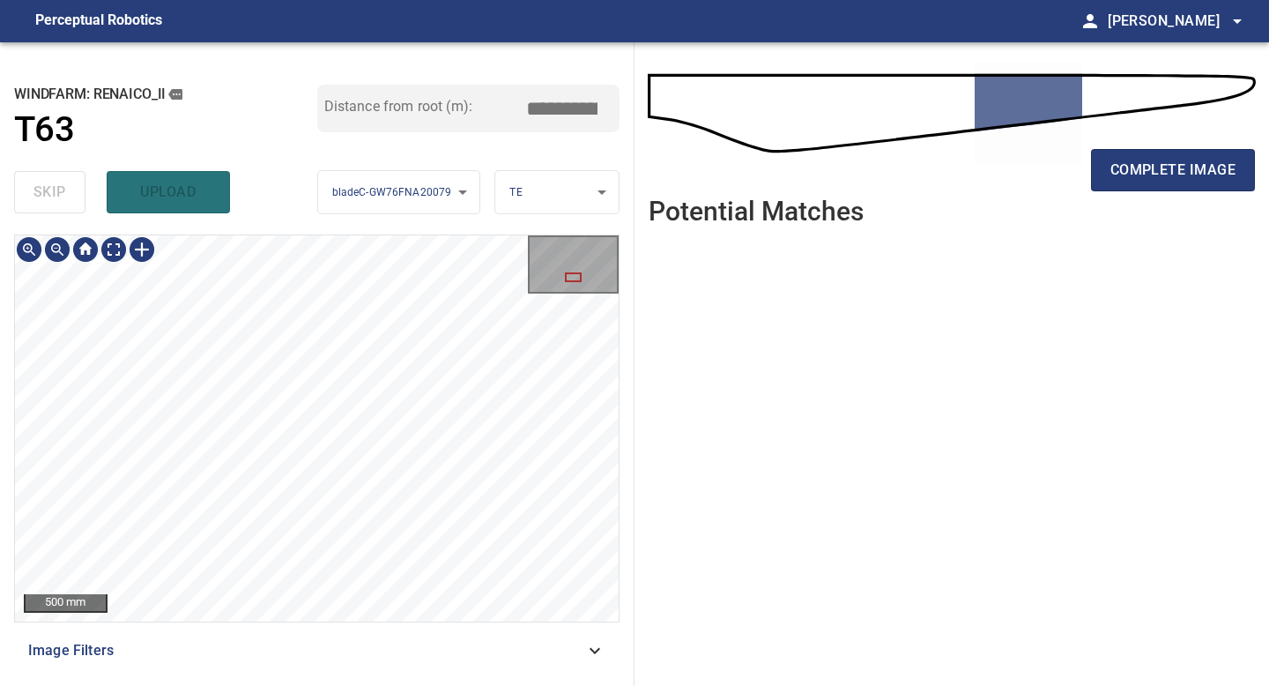
click at [340, 685] on div "**********" at bounding box center [317, 363] width 634 height 643
click at [347, 685] on div "**********" at bounding box center [317, 363] width 634 height 643
click at [348, 652] on div "500 mm Image Filters" at bounding box center [316, 452] width 605 height 437
click at [362, 656] on div "500 mm Image Filters" at bounding box center [316, 452] width 605 height 437
click at [376, 678] on div "**********" at bounding box center [317, 363] width 634 height 643
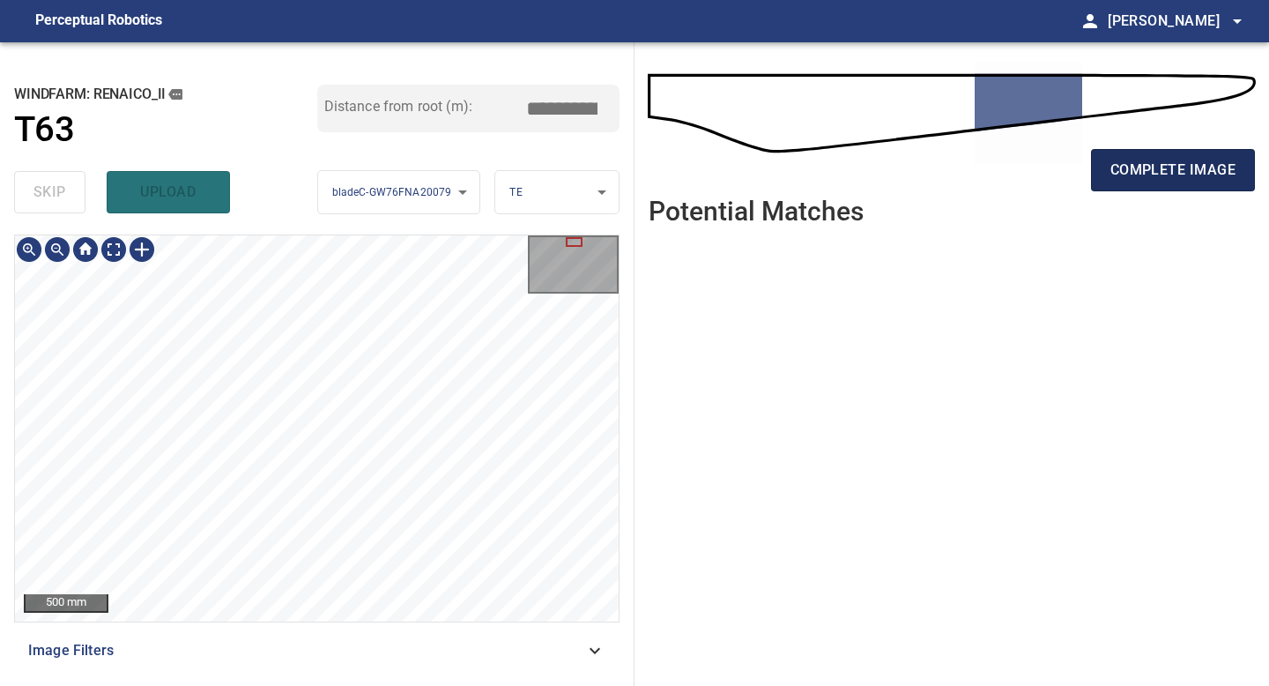
click at [1121, 174] on span "complete image" at bounding box center [1172, 170] width 125 height 25
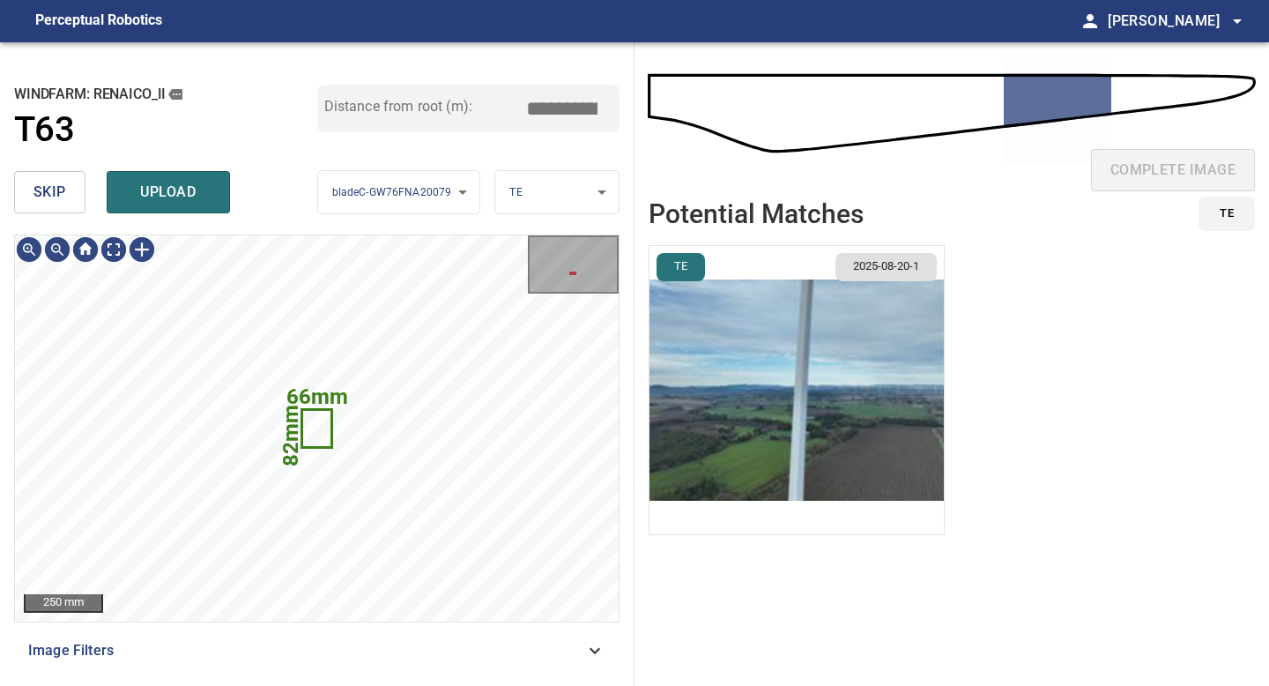
click at [809, 369] on img "button" at bounding box center [796, 390] width 294 height 288
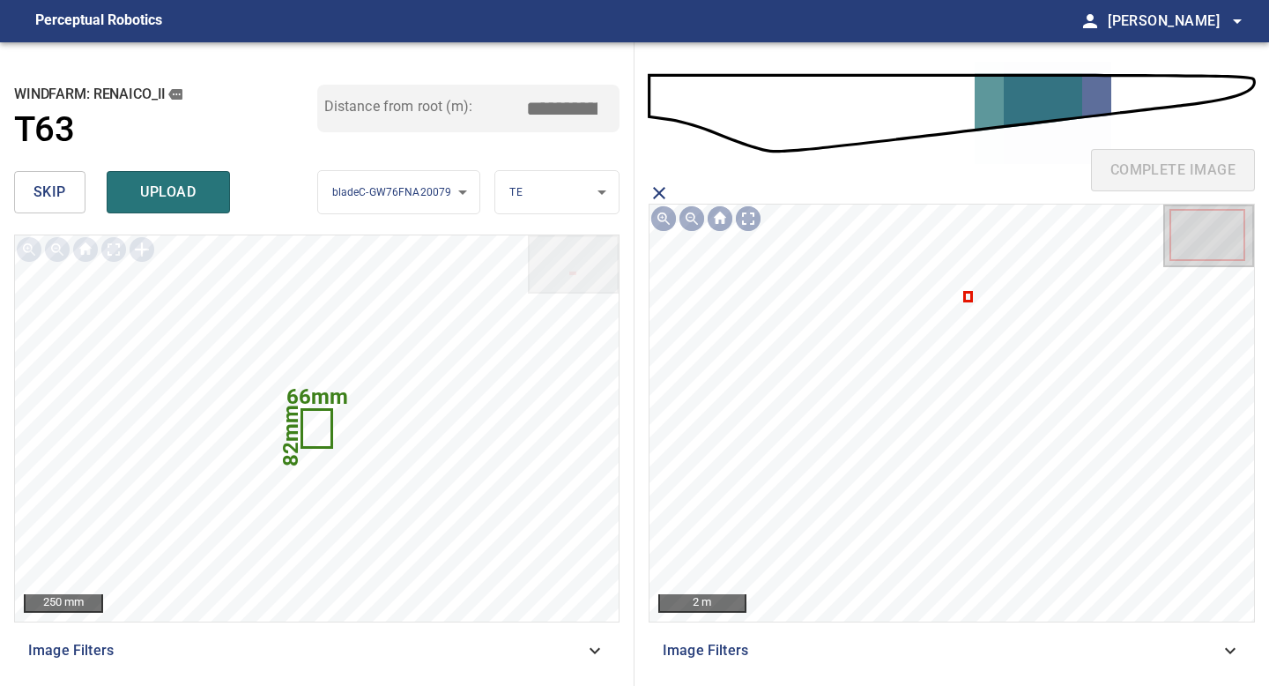
click at [969, 295] on icon at bounding box center [968, 296] width 4 height 6
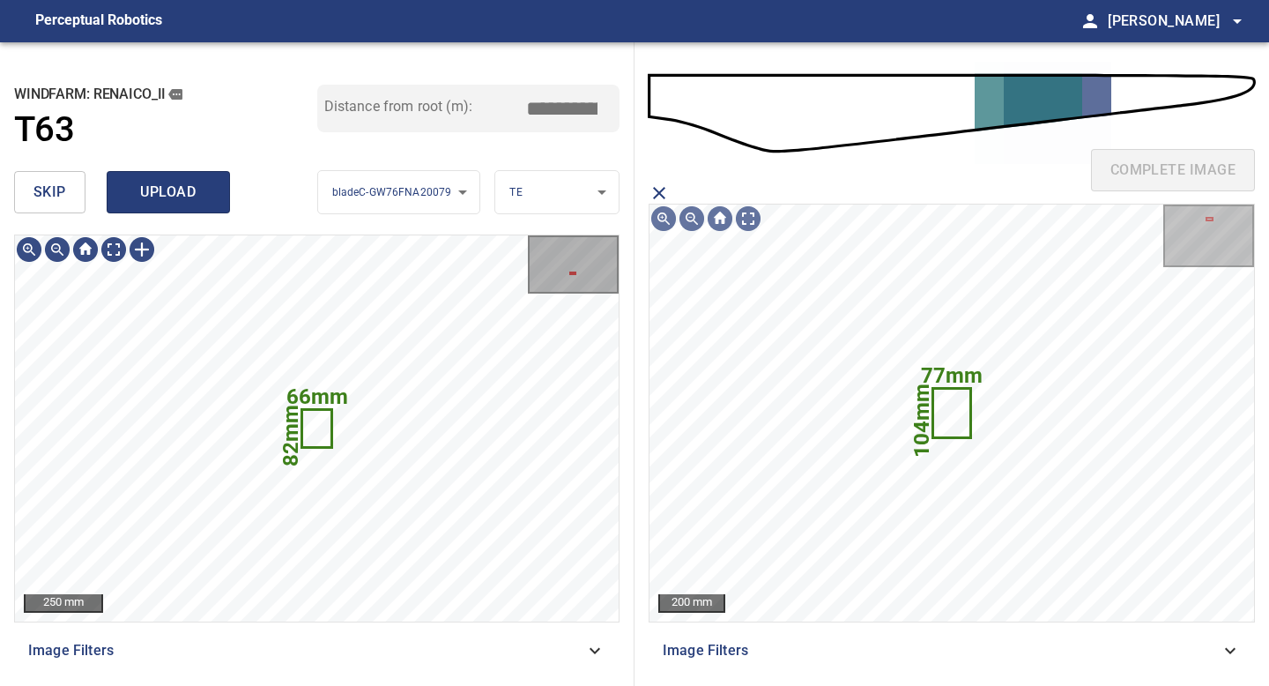
click at [197, 199] on span "upload" at bounding box center [168, 192] width 85 height 25
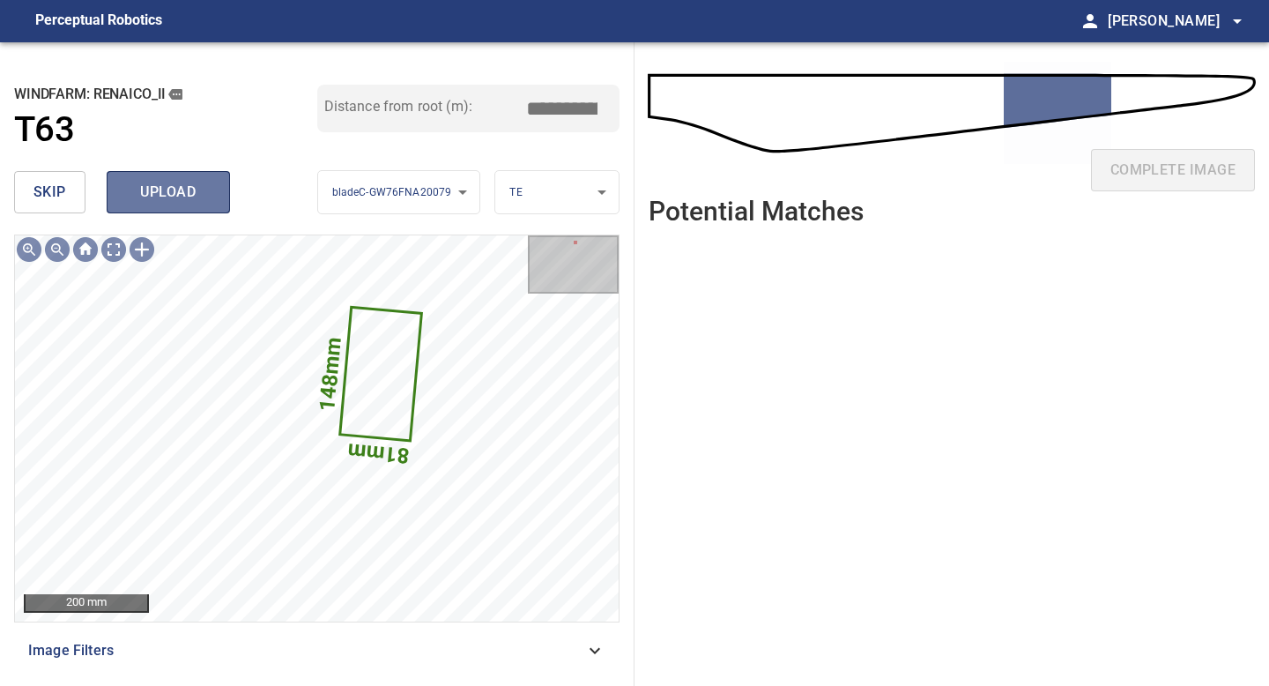
click at [179, 179] on button "upload" at bounding box center [168, 192] width 123 height 42
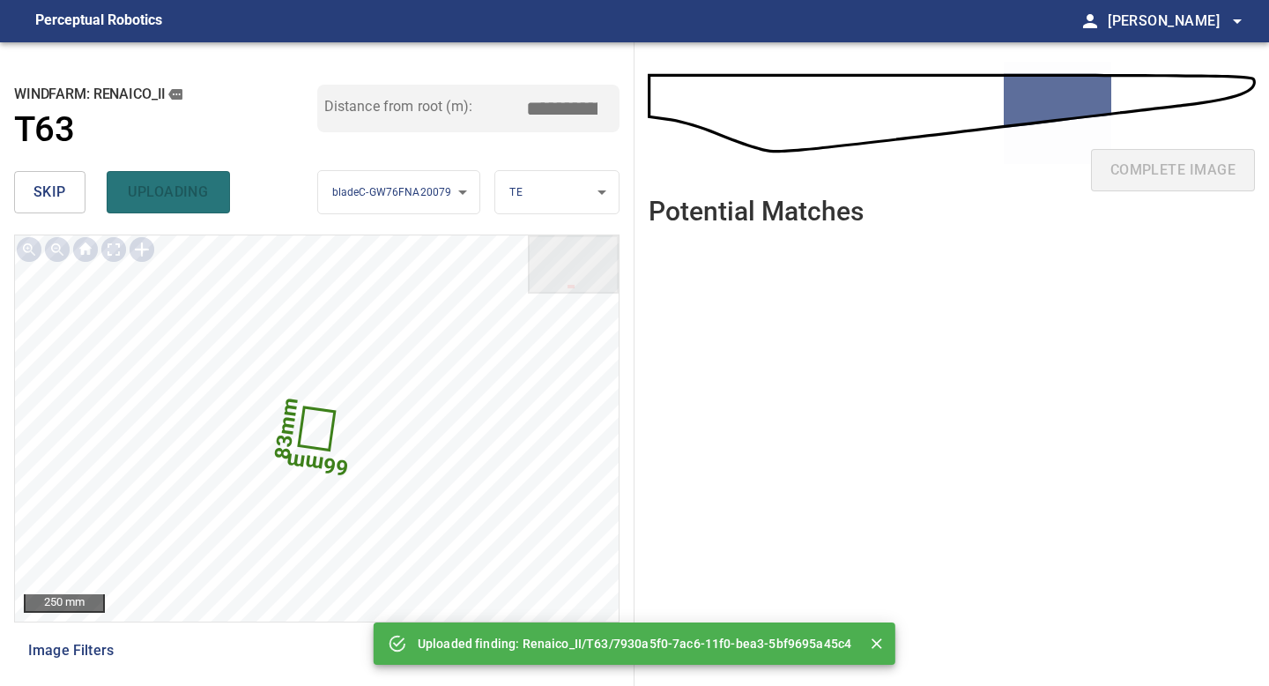
click at [54, 194] on span "skip" at bounding box center [49, 192] width 33 height 25
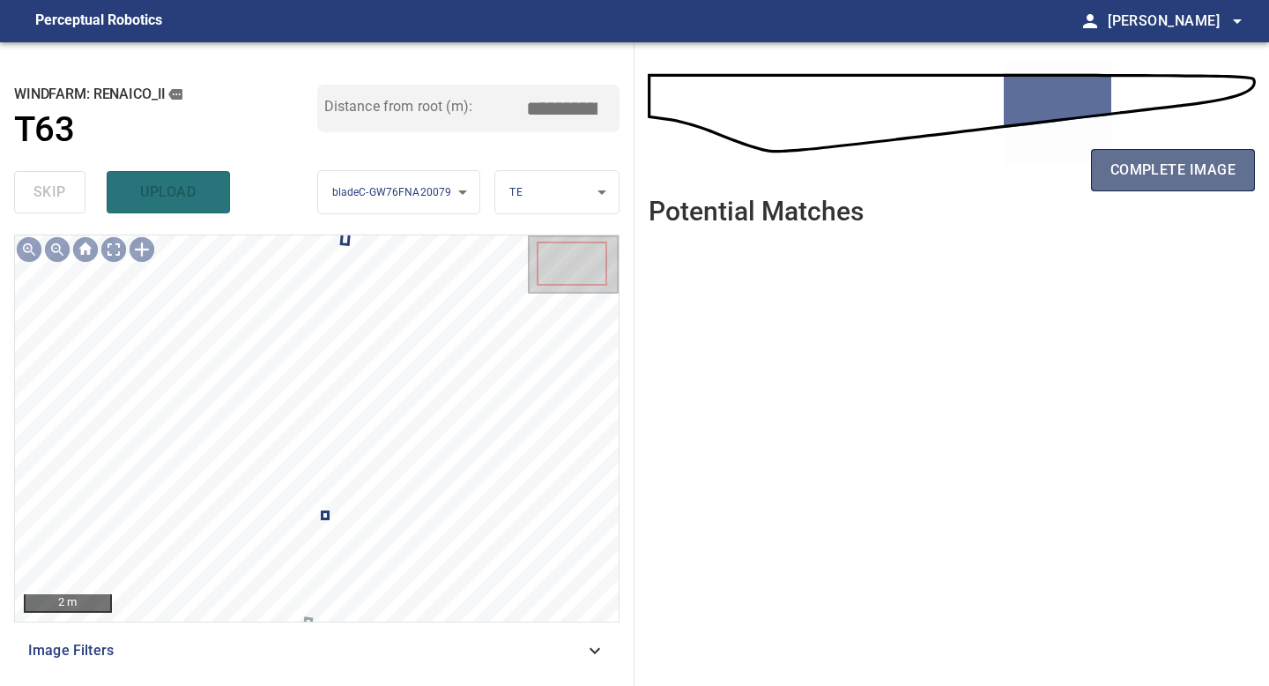
click at [1182, 167] on span "complete image" at bounding box center [1172, 170] width 125 height 25
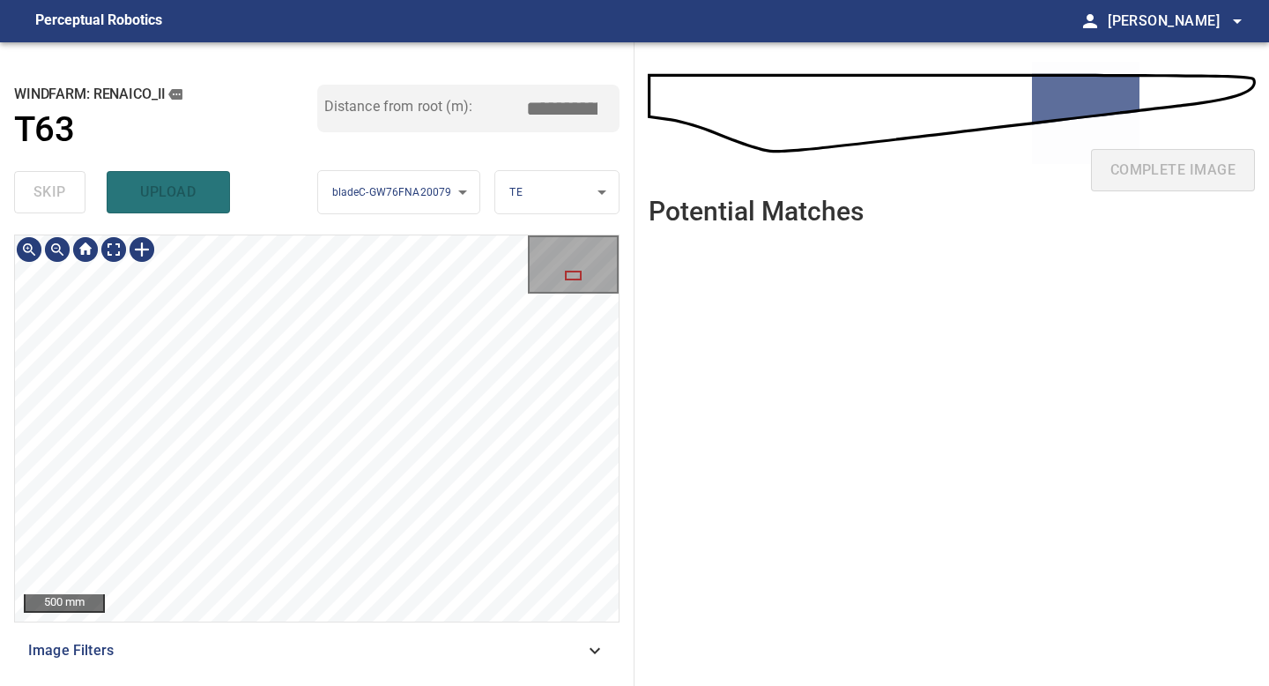
click at [330, 685] on div "**********" at bounding box center [317, 363] width 634 height 643
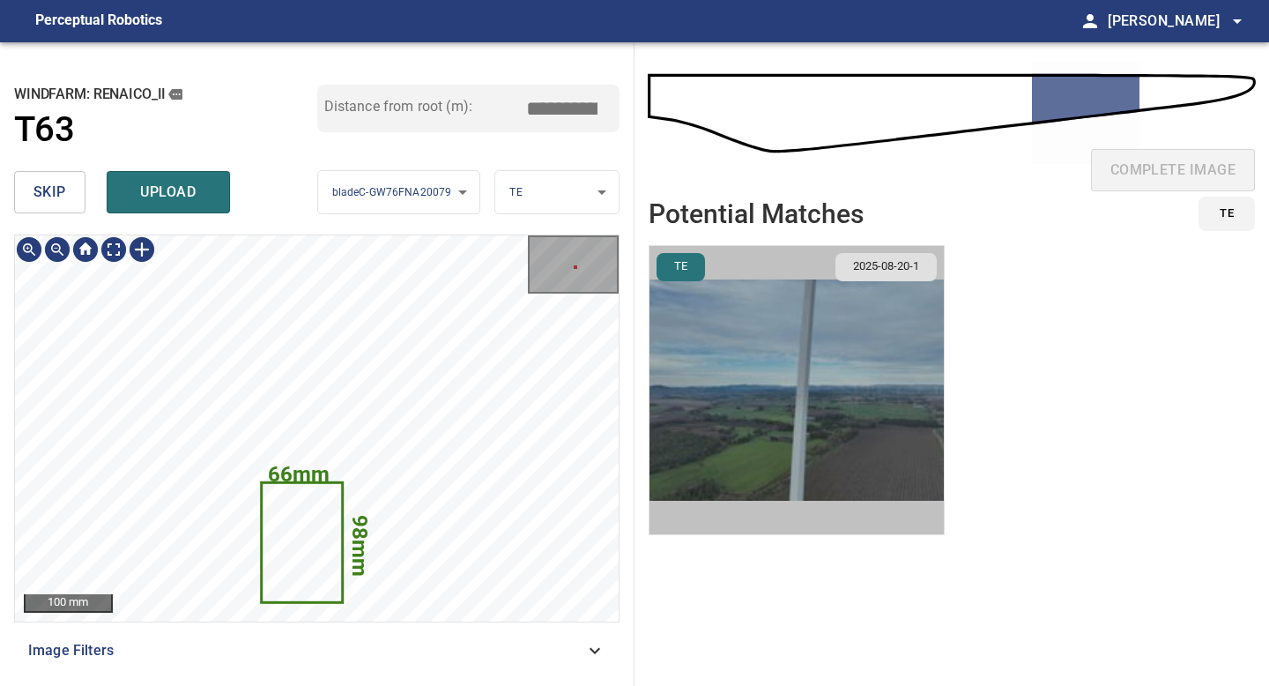
click at [800, 360] on img "button" at bounding box center [796, 390] width 294 height 288
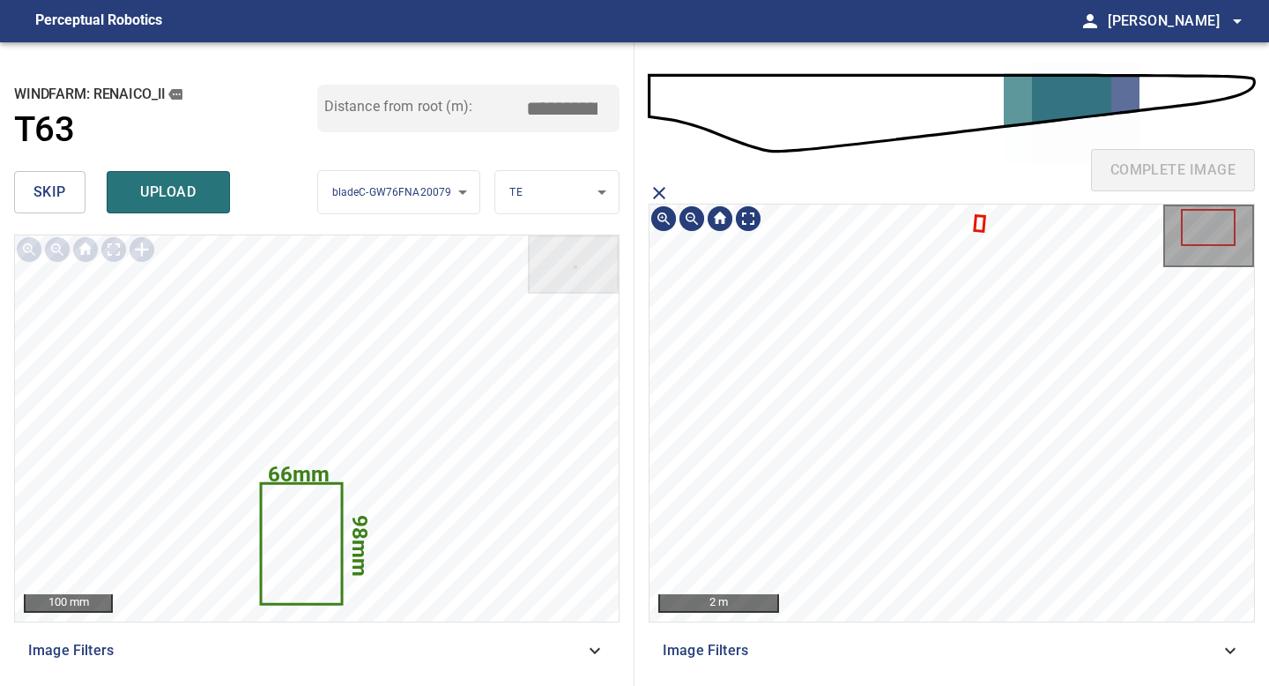
click at [980, 224] on icon at bounding box center [979, 224] width 8 height 12
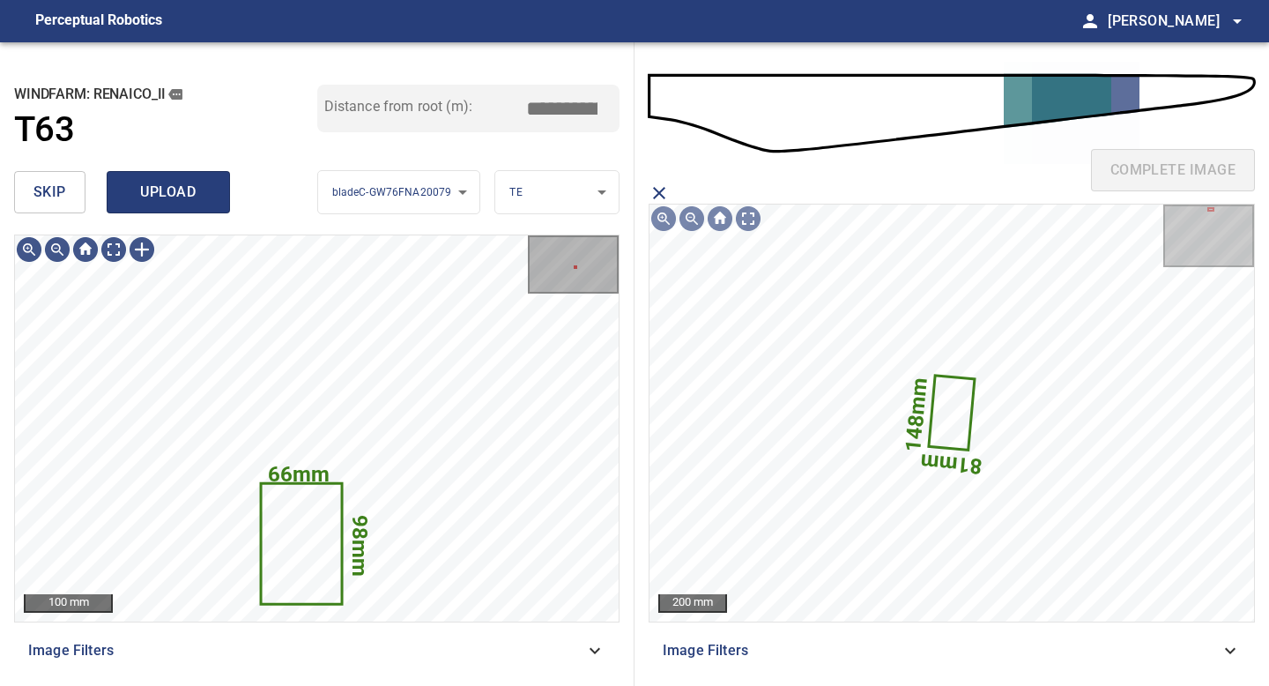
click at [156, 195] on span "upload" at bounding box center [168, 192] width 85 height 25
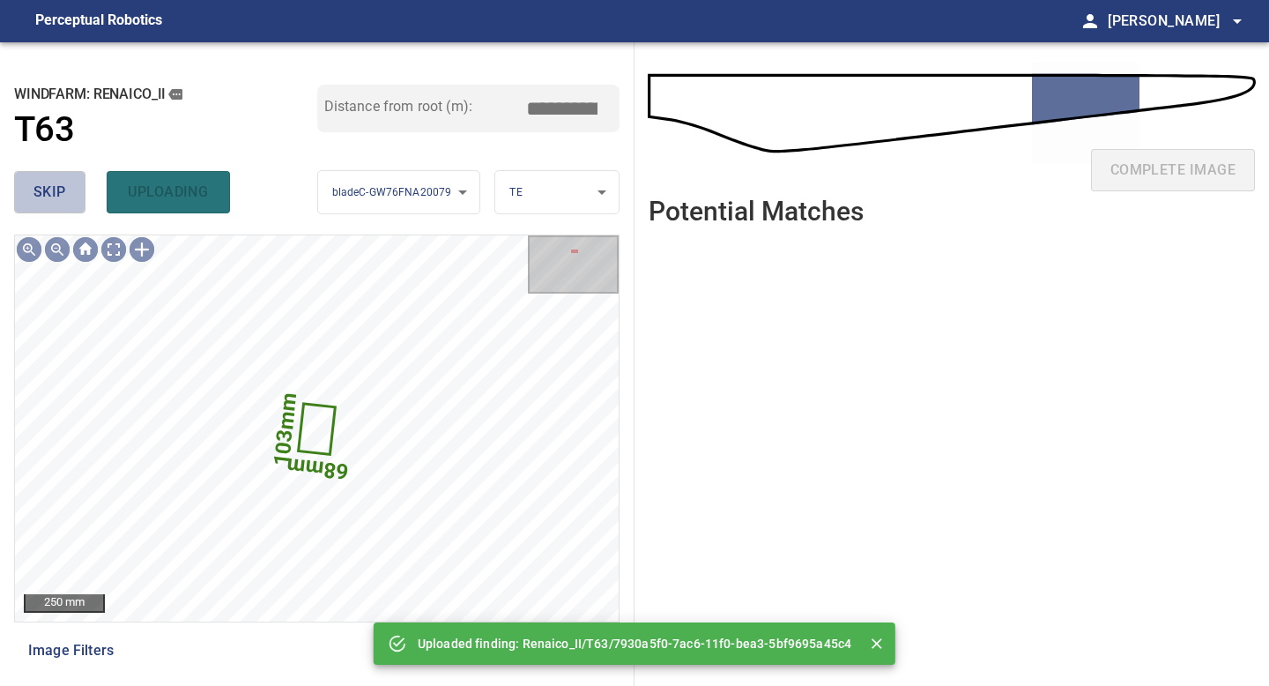
click at [50, 195] on span "skip" at bounding box center [49, 192] width 33 height 25
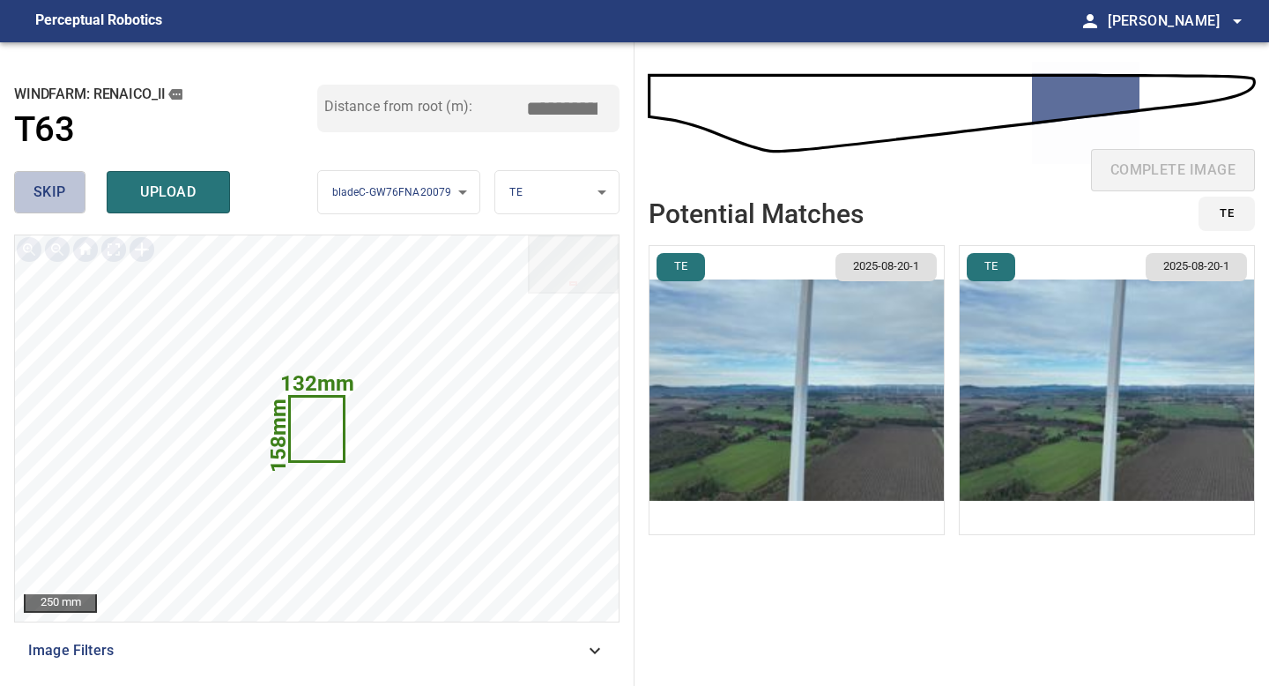
click at [68, 199] on button "skip" at bounding box center [49, 192] width 71 height 42
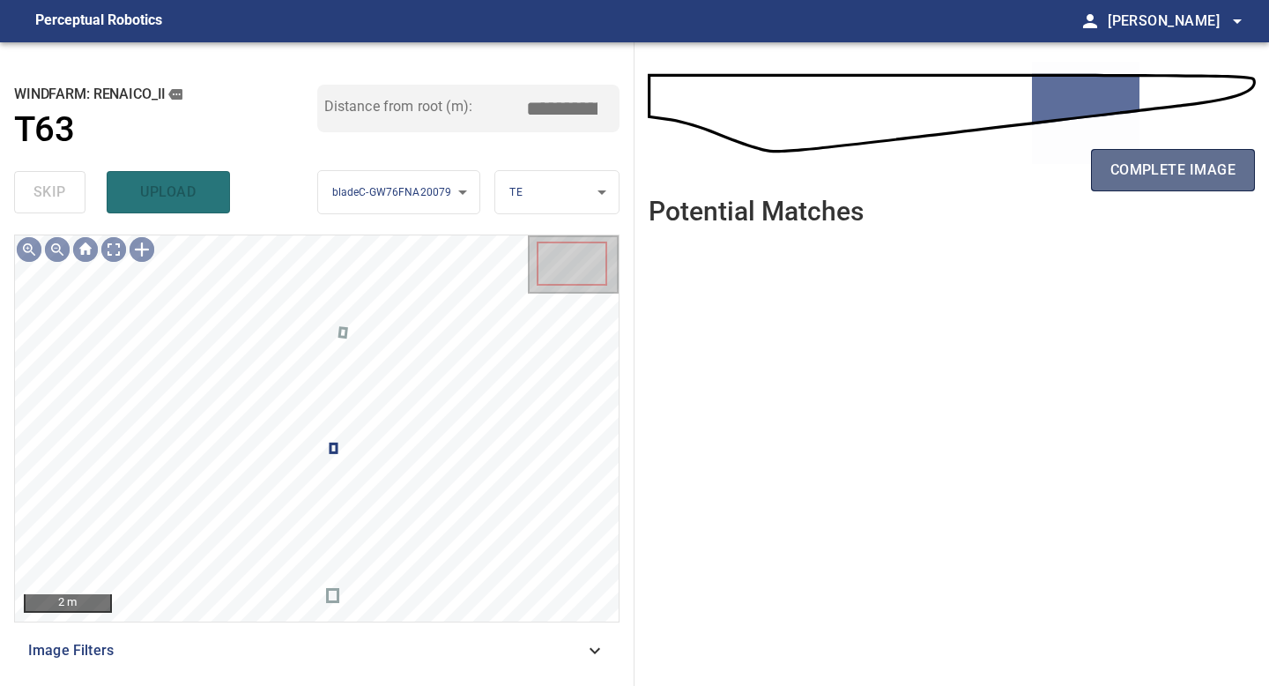
click at [1155, 159] on span "complete image" at bounding box center [1172, 170] width 125 height 25
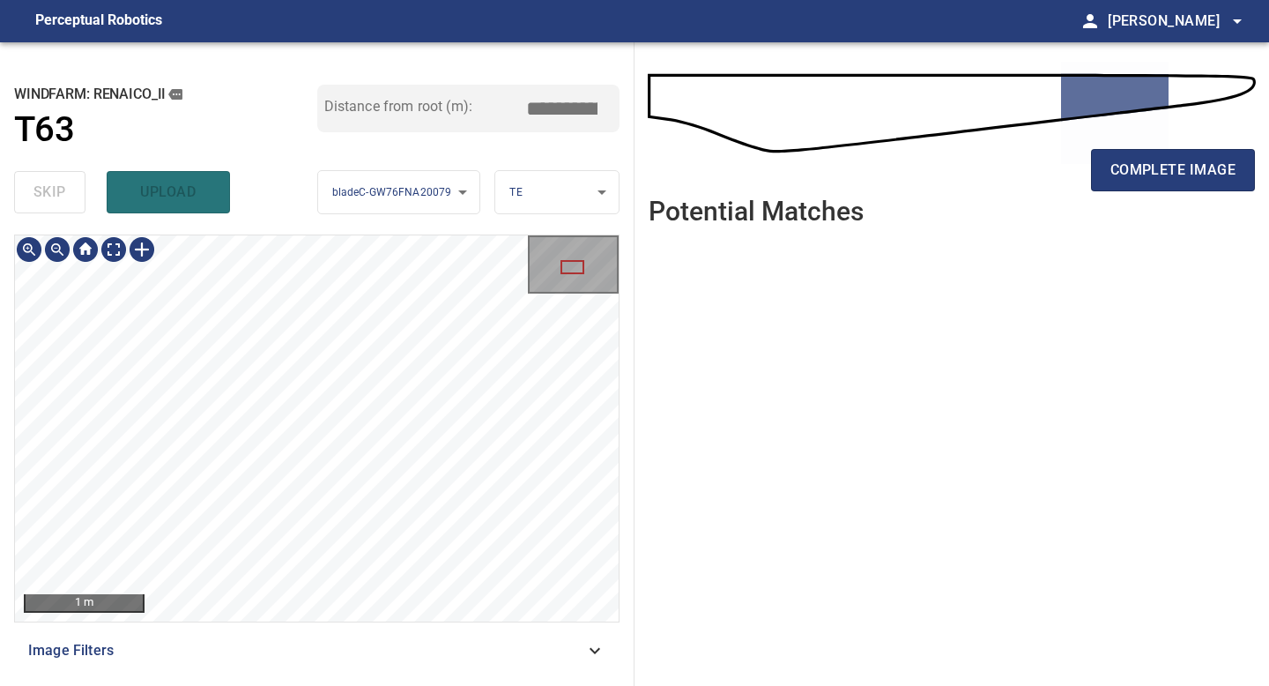
click at [277, 685] on div "**********" at bounding box center [317, 363] width 634 height 643
click at [300, 681] on div "**********" at bounding box center [317, 363] width 634 height 643
click at [298, 685] on div "**********" at bounding box center [317, 363] width 634 height 643
click at [1158, 157] on button "complete image" at bounding box center [1173, 170] width 164 height 42
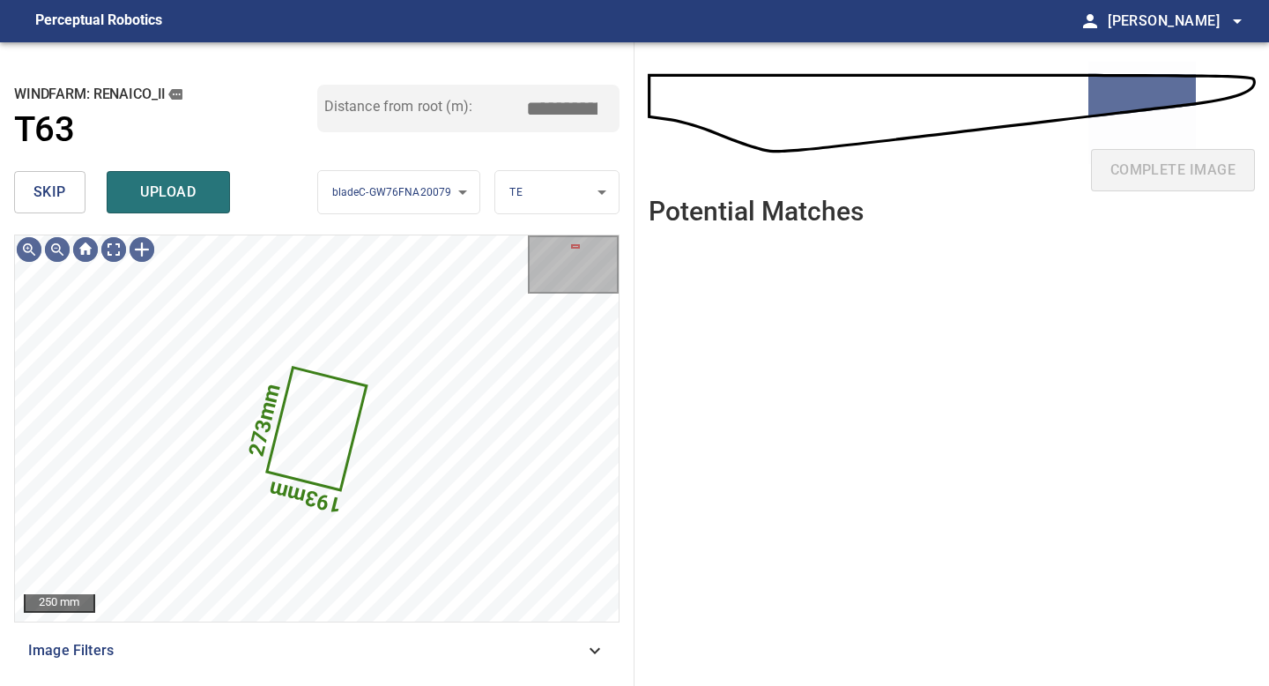
click at [45, 191] on span "skip" at bounding box center [49, 192] width 33 height 25
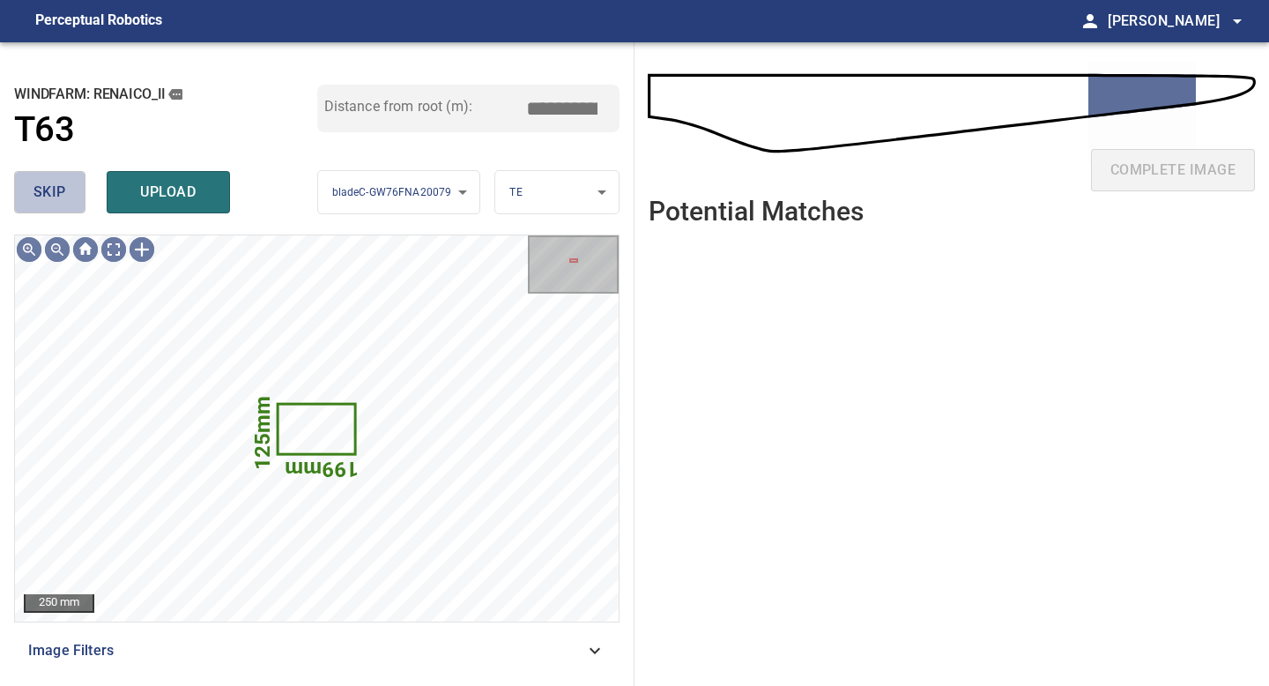
click at [45, 191] on span "skip" at bounding box center [49, 192] width 33 height 25
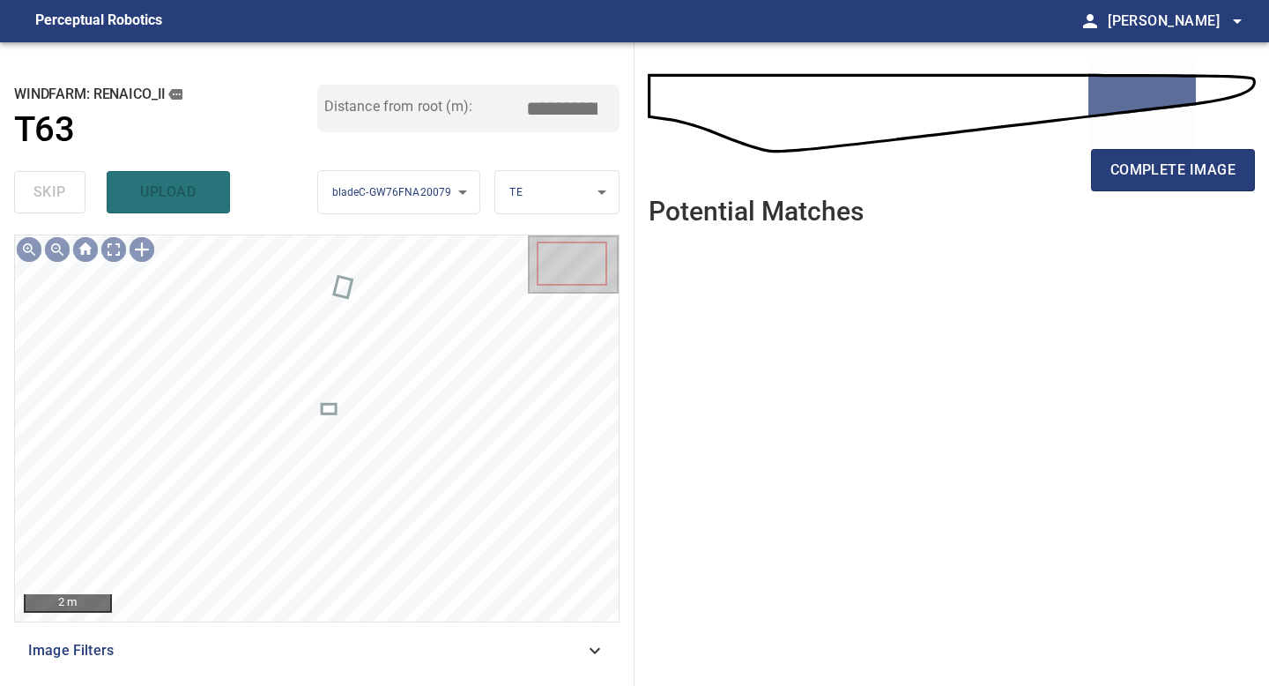
click at [1184, 200] on div "complete image" at bounding box center [952, 177] width 606 height 70
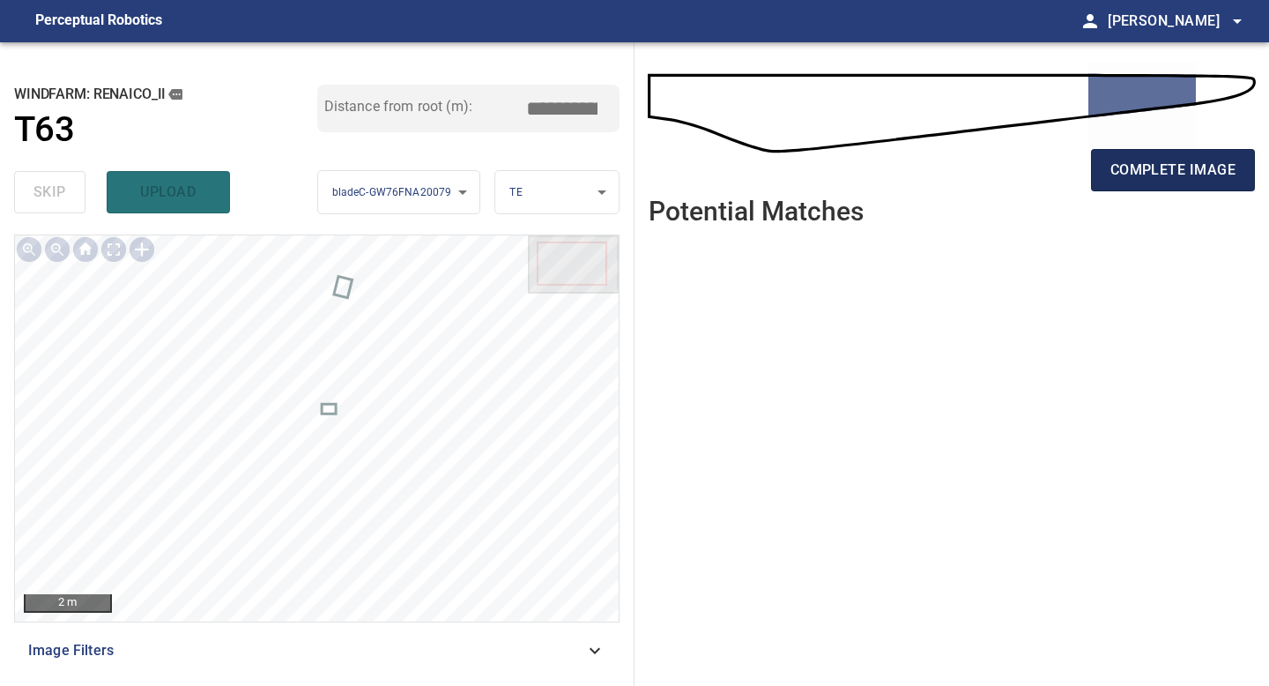
click at [1184, 182] on button "complete image" at bounding box center [1173, 170] width 164 height 42
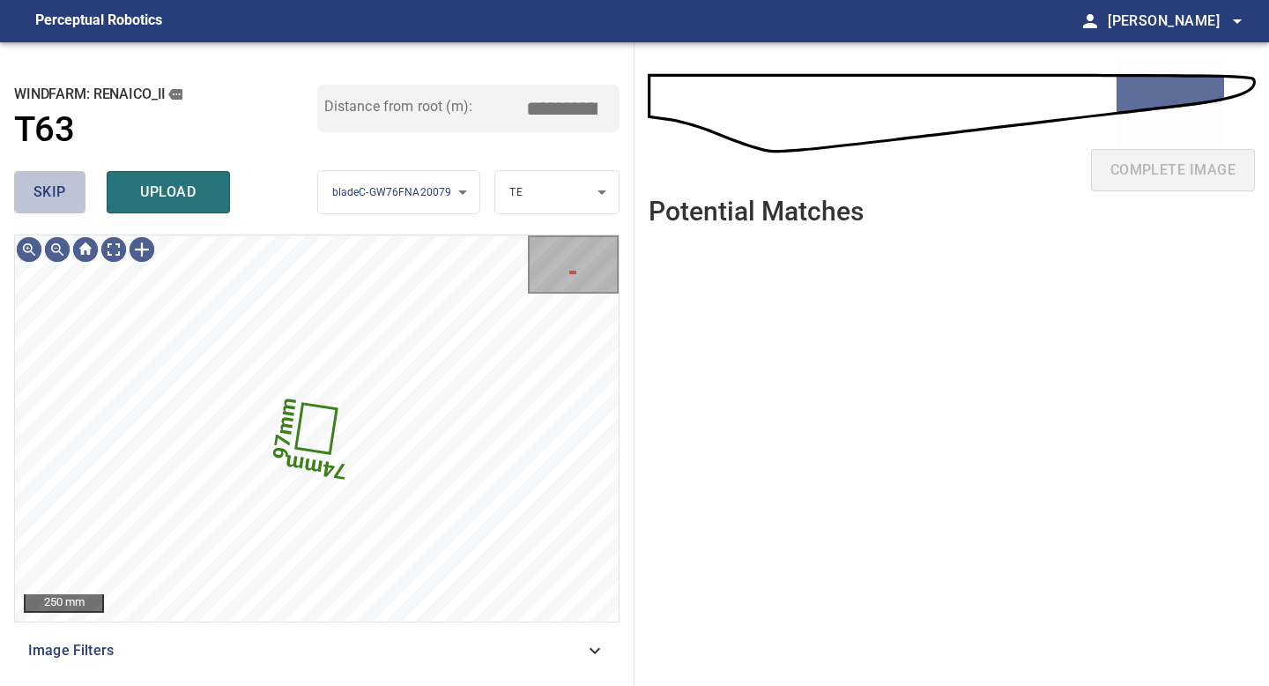
click at [56, 191] on span "skip" at bounding box center [49, 192] width 33 height 25
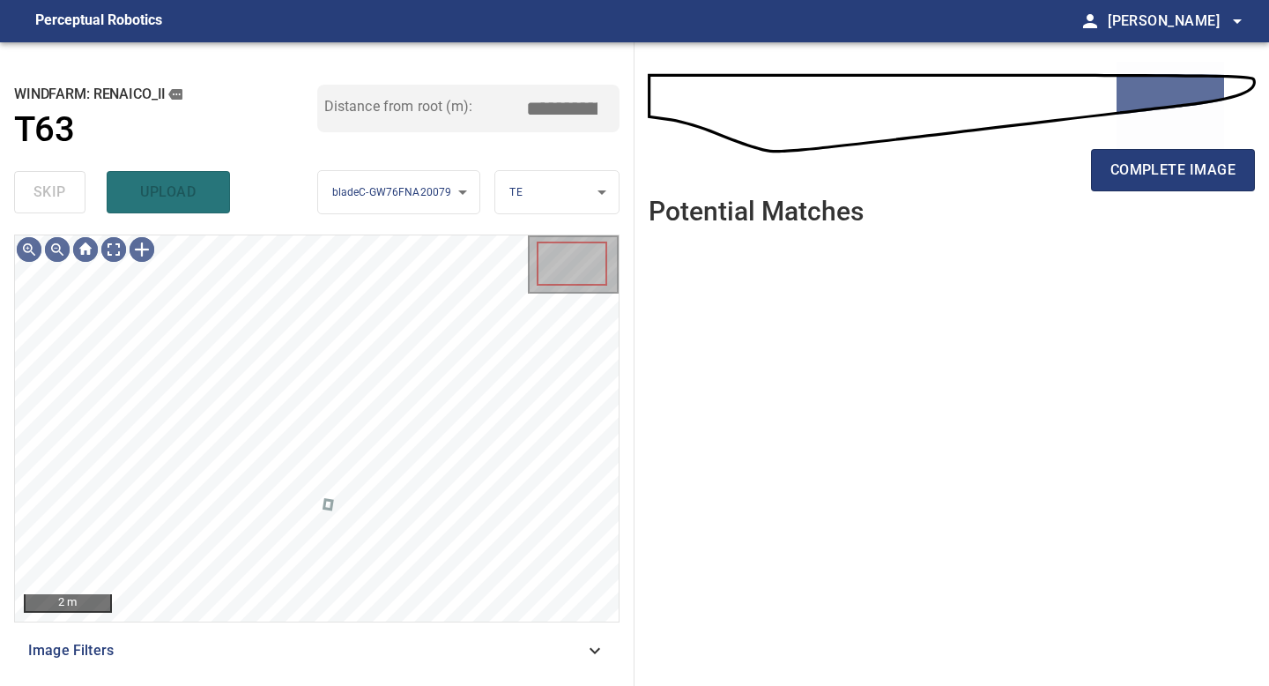
click at [56, 191] on div "skip upload" at bounding box center [165, 192] width 303 height 56
click at [1268, 177] on div "complete image Potential Matches" at bounding box center [951, 363] width 634 height 643
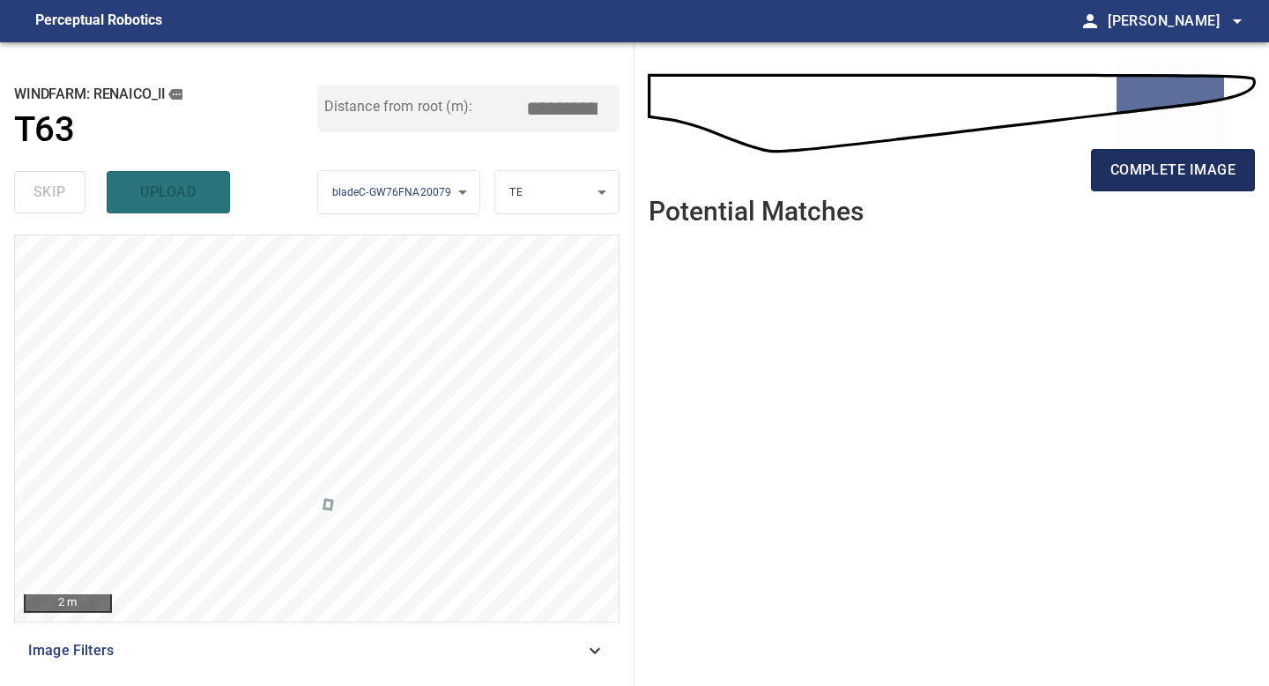
click at [1202, 166] on span "complete image" at bounding box center [1172, 170] width 125 height 25
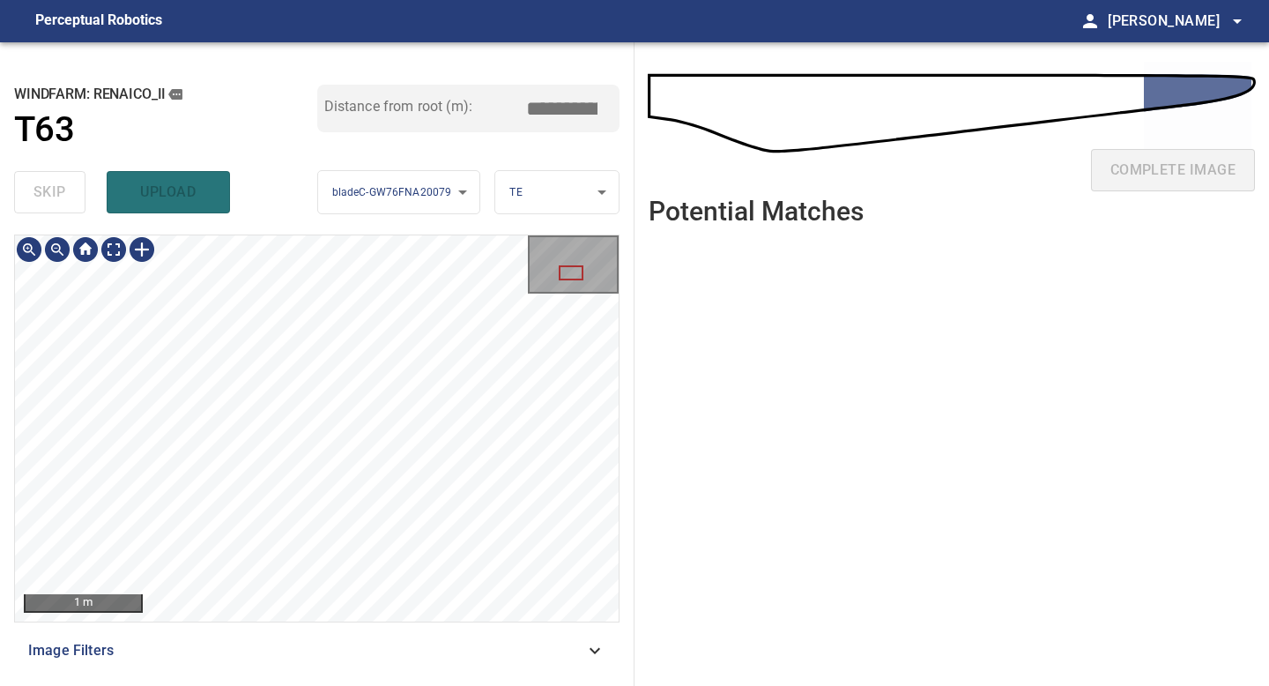
click at [308, 685] on div "**********" at bounding box center [317, 363] width 634 height 643
click at [383, 627] on div "1 m Image Filters" at bounding box center [316, 452] width 605 height 437
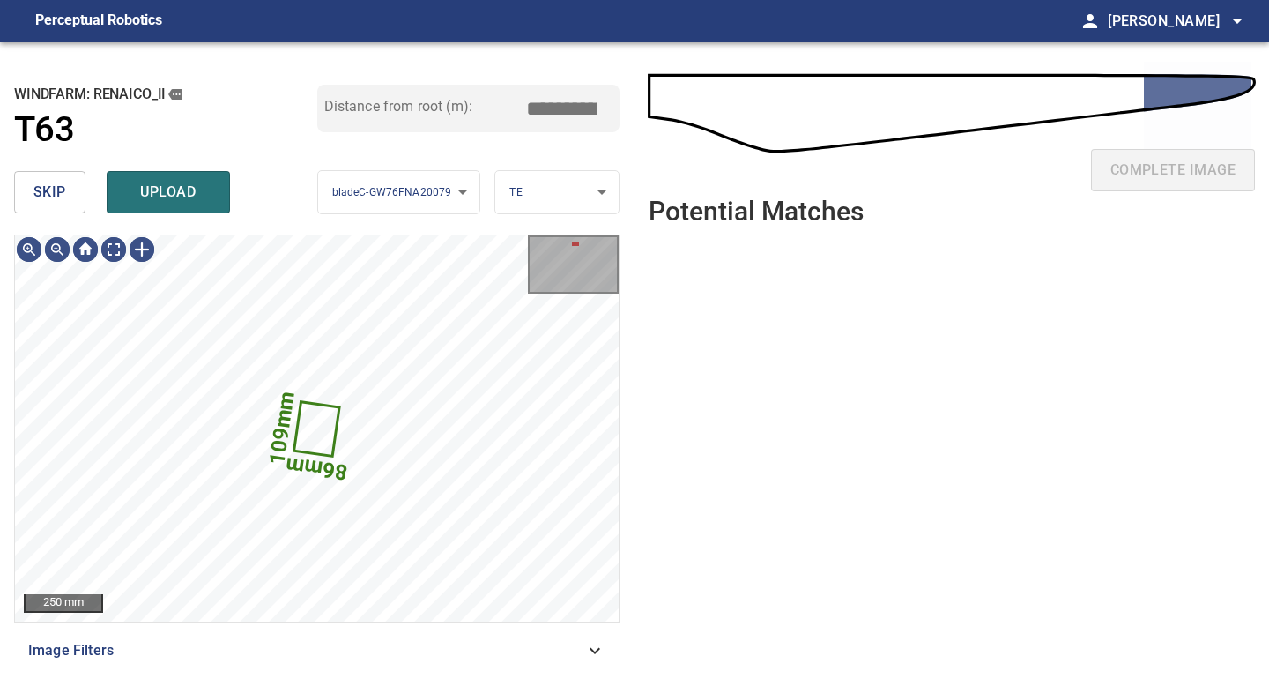
click at [67, 202] on button "skip" at bounding box center [49, 192] width 71 height 42
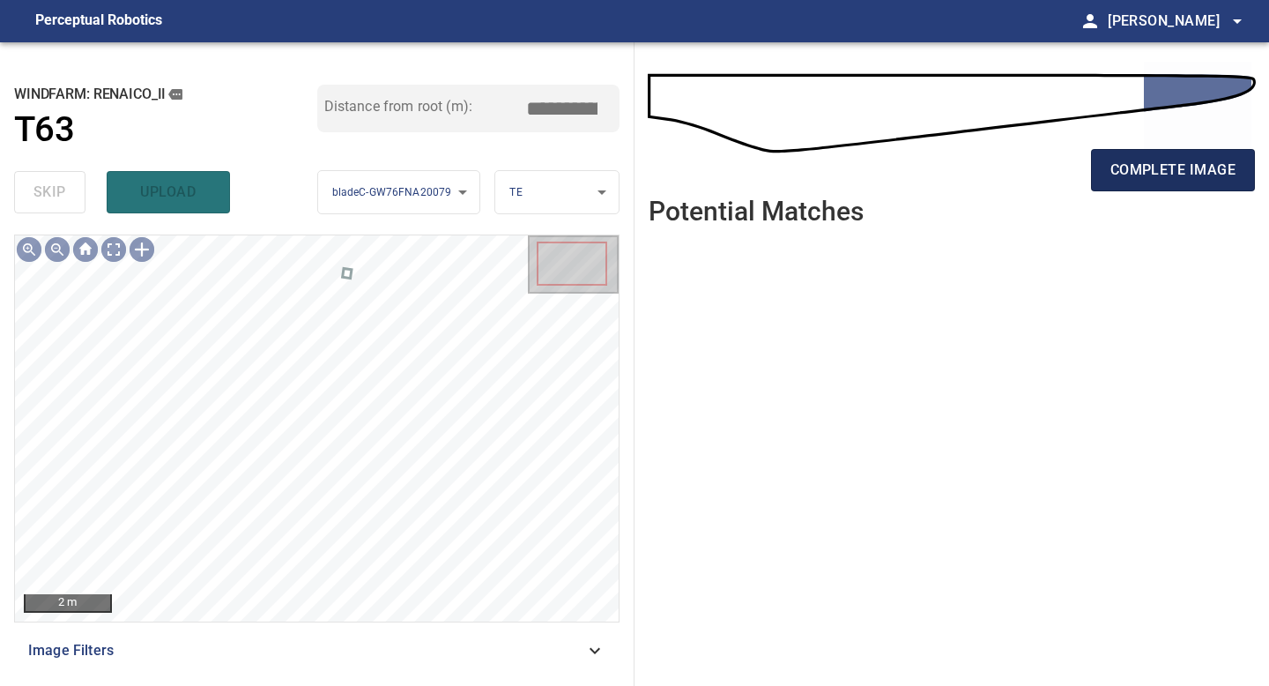
click at [1115, 175] on span "complete image" at bounding box center [1172, 170] width 125 height 25
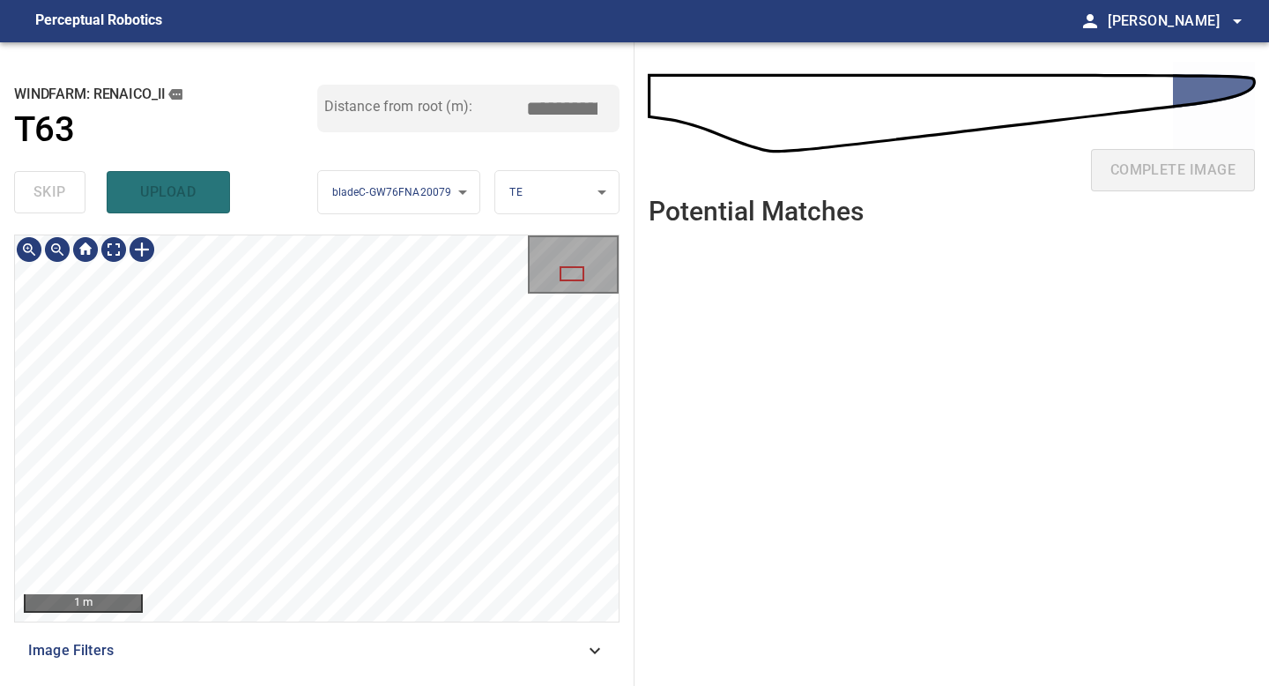
click at [338, 685] on div "**********" at bounding box center [317, 363] width 634 height 643
click at [382, 685] on div "**********" at bounding box center [317, 363] width 634 height 643
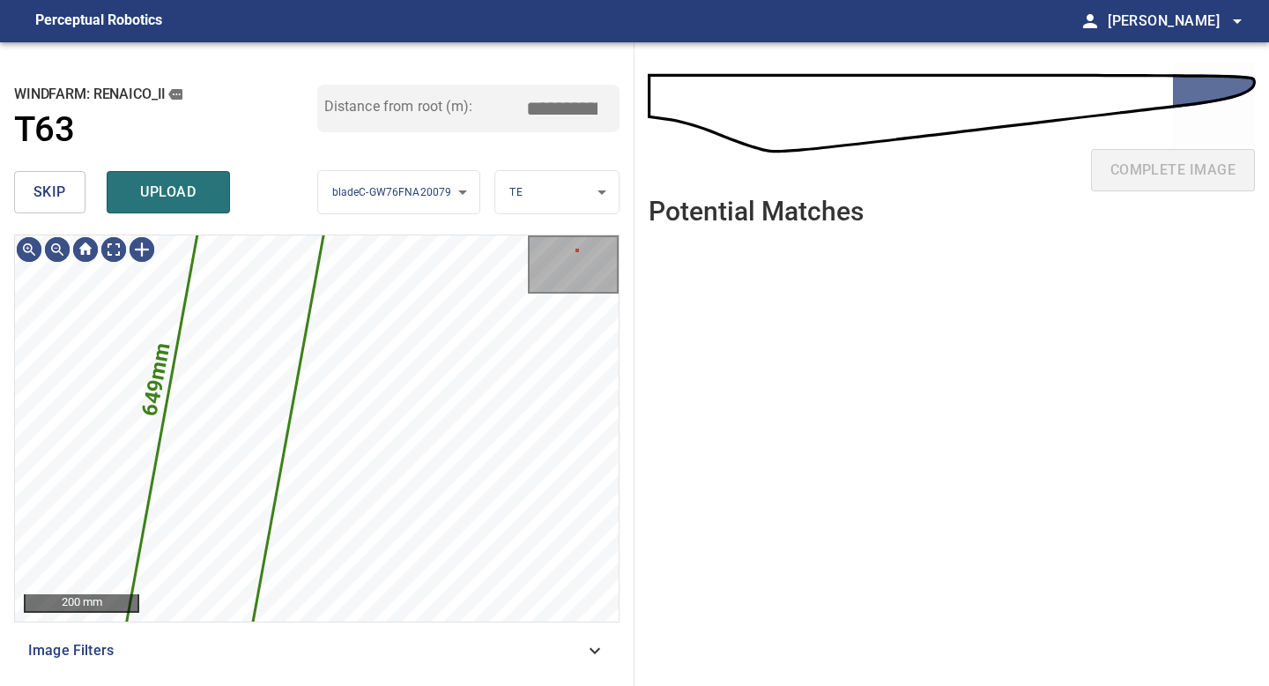
click at [57, 177] on button "skip" at bounding box center [49, 192] width 71 height 42
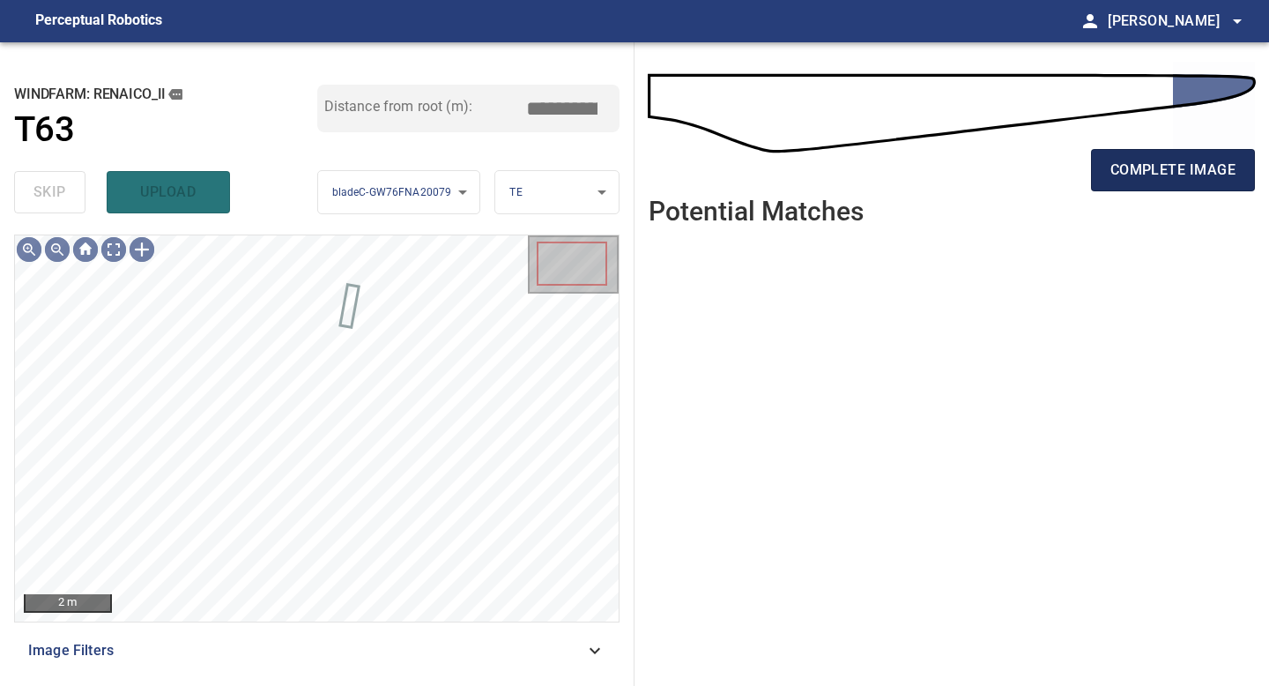
click at [1186, 159] on span "complete image" at bounding box center [1172, 170] width 125 height 25
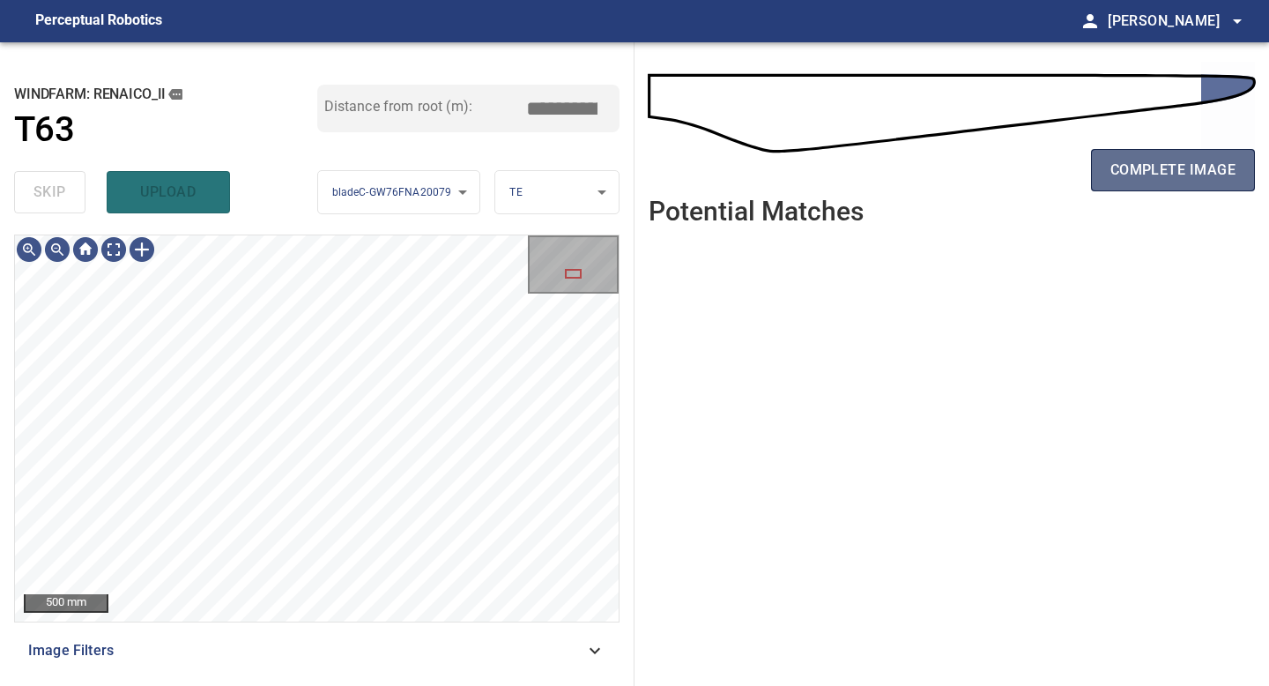
click at [1131, 174] on span "complete image" at bounding box center [1172, 170] width 125 height 25
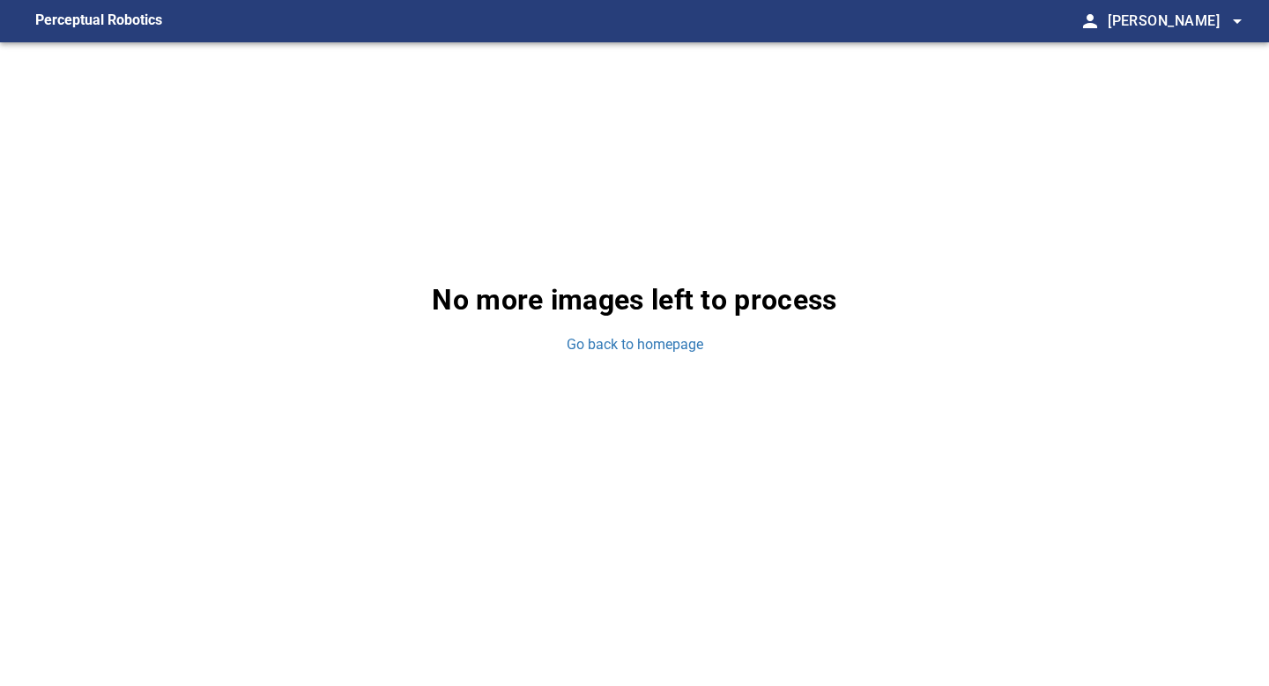
click at [660, 326] on div "No more images left to process Go back to homepage" at bounding box center [634, 316] width 1269 height 548
click at [660, 349] on link "Go back to homepage" at bounding box center [635, 345] width 137 height 20
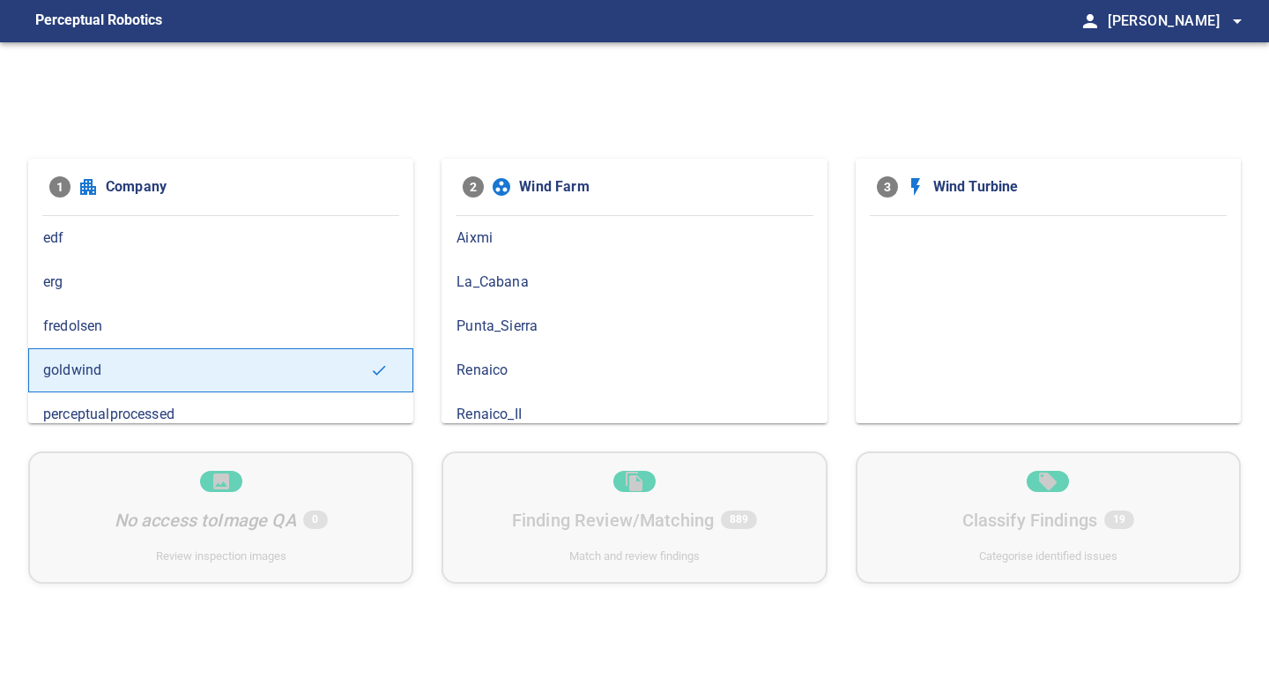
scroll to position [13, 0]
click at [518, 404] on span "Renaico_II" at bounding box center [633, 400] width 355 height 21
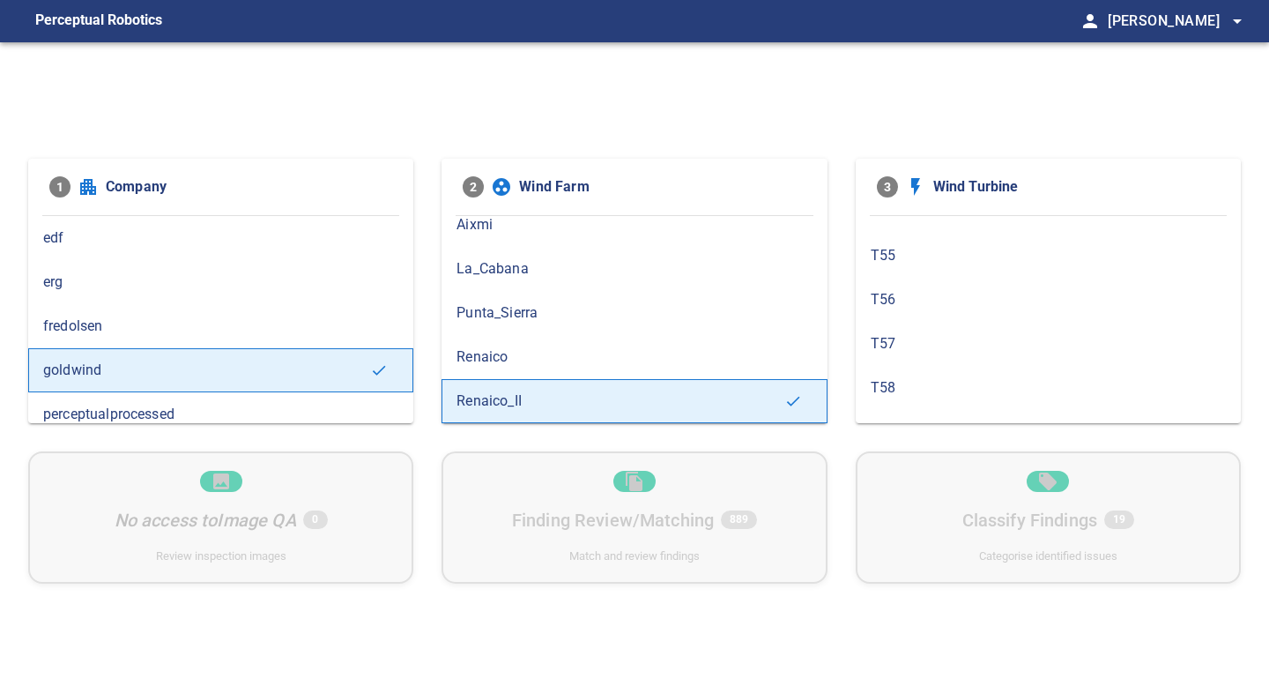
scroll to position [637, 0]
click at [969, 274] on div "T60" at bounding box center [1048, 262] width 385 height 44
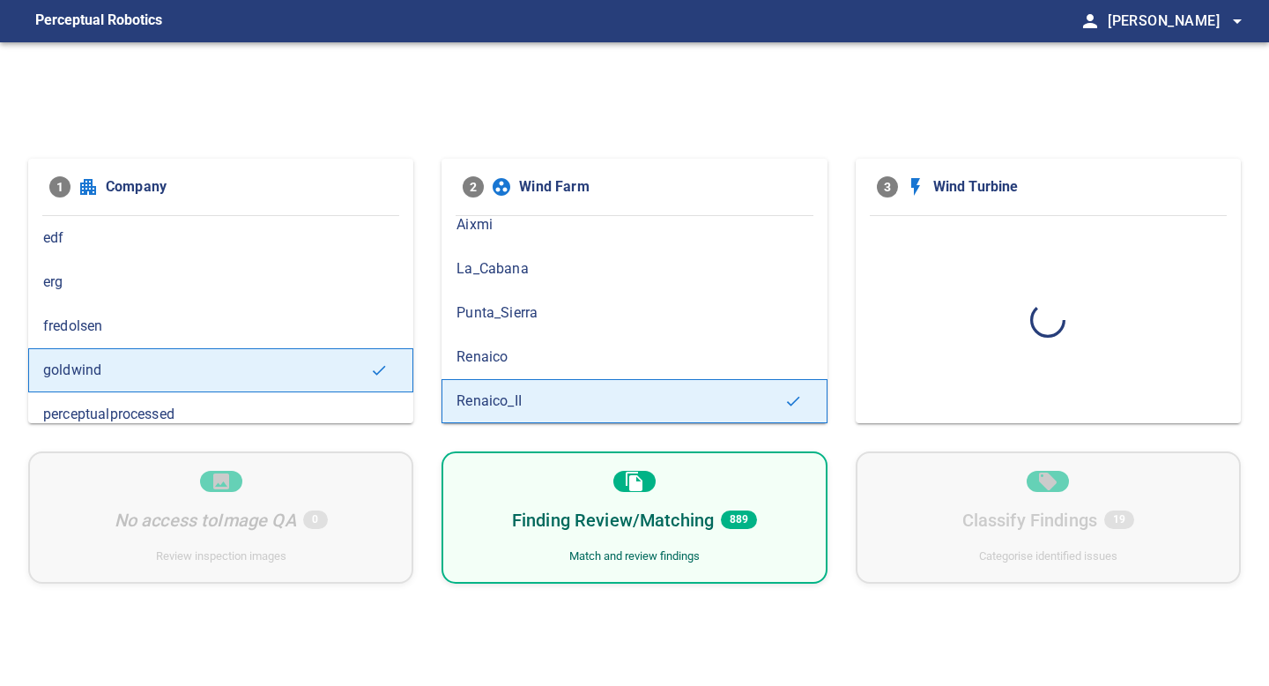
scroll to position [0, 0]
click at [768, 508] on div "Finding Review/Matching 242 Match and review findings" at bounding box center [633, 517] width 385 height 132
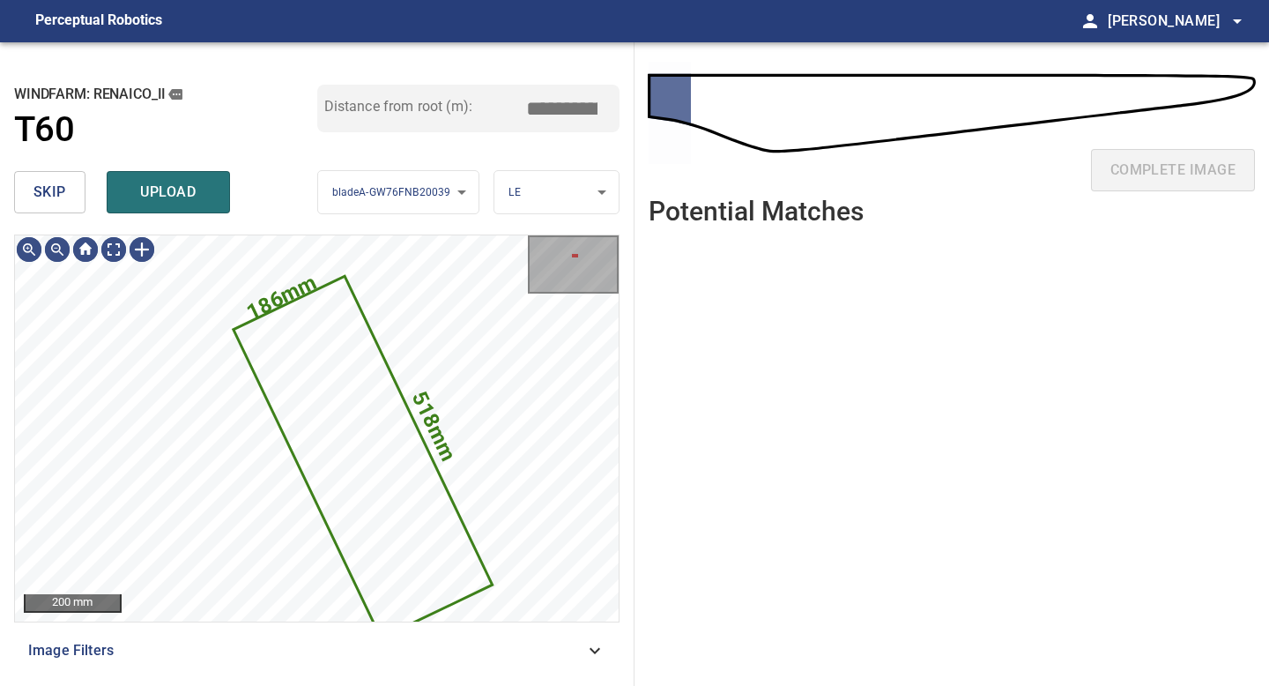
click at [63, 188] on span "skip" at bounding box center [49, 192] width 33 height 25
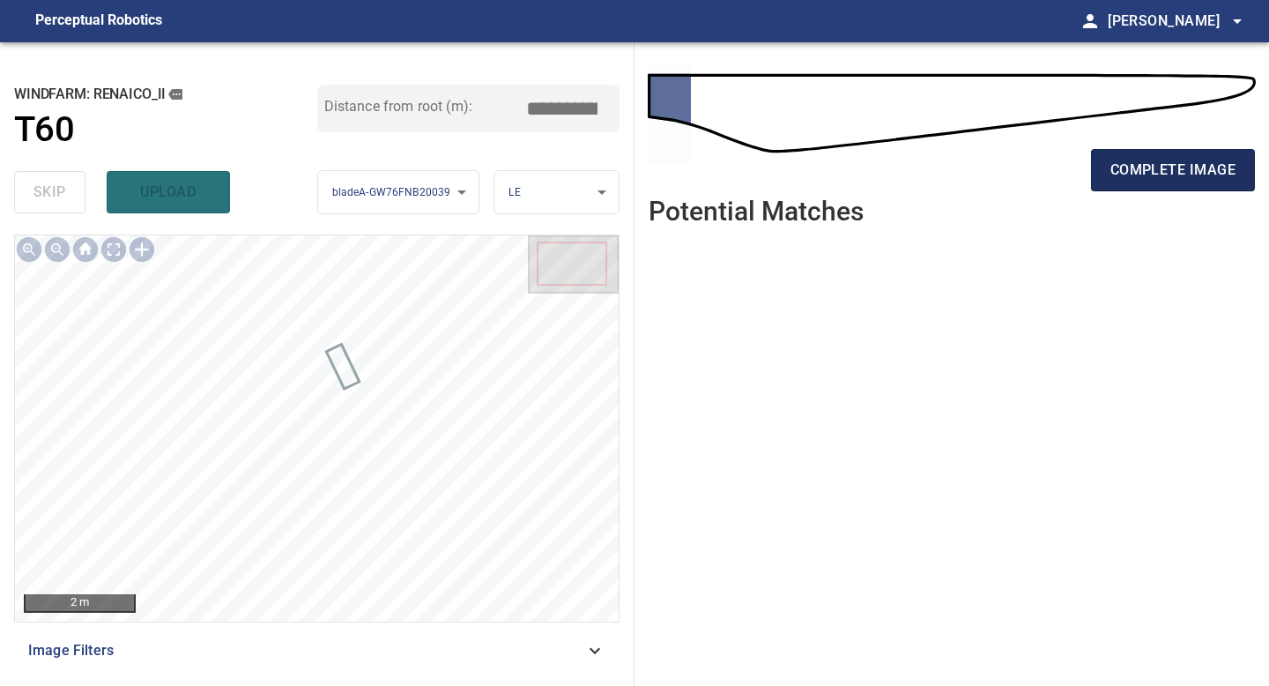
click at [1184, 162] on span "complete image" at bounding box center [1172, 170] width 125 height 25
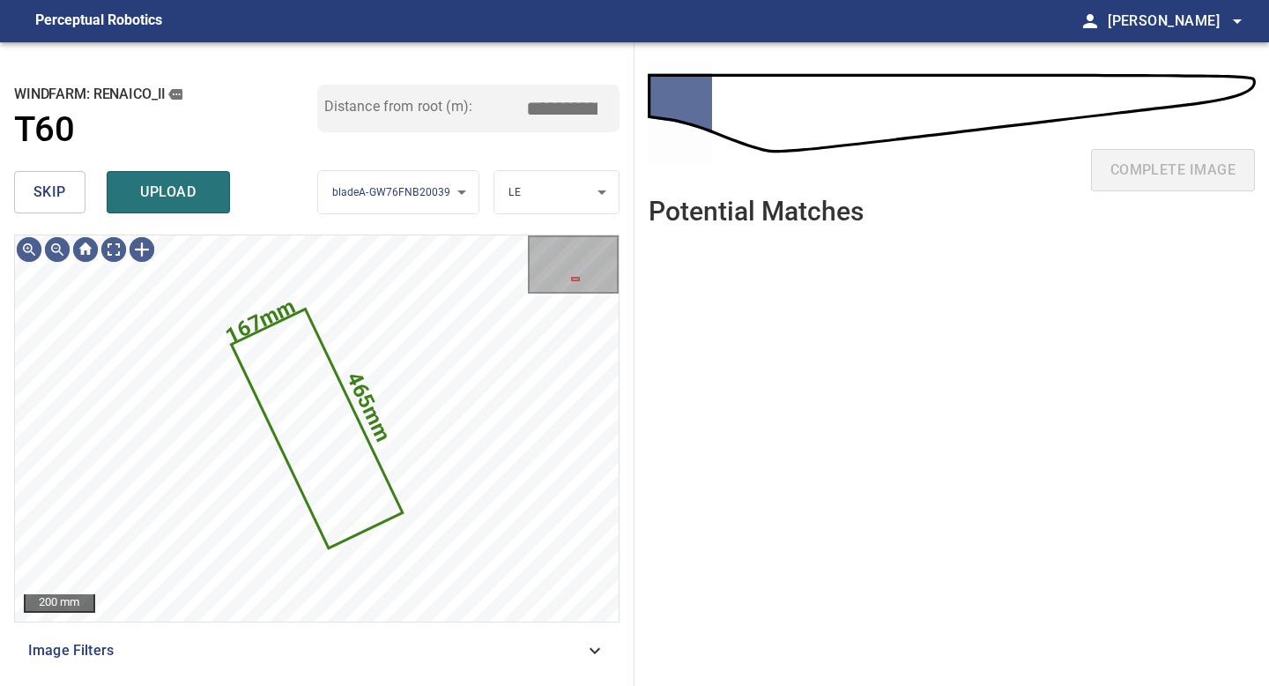
click at [65, 196] on button "skip" at bounding box center [49, 192] width 71 height 42
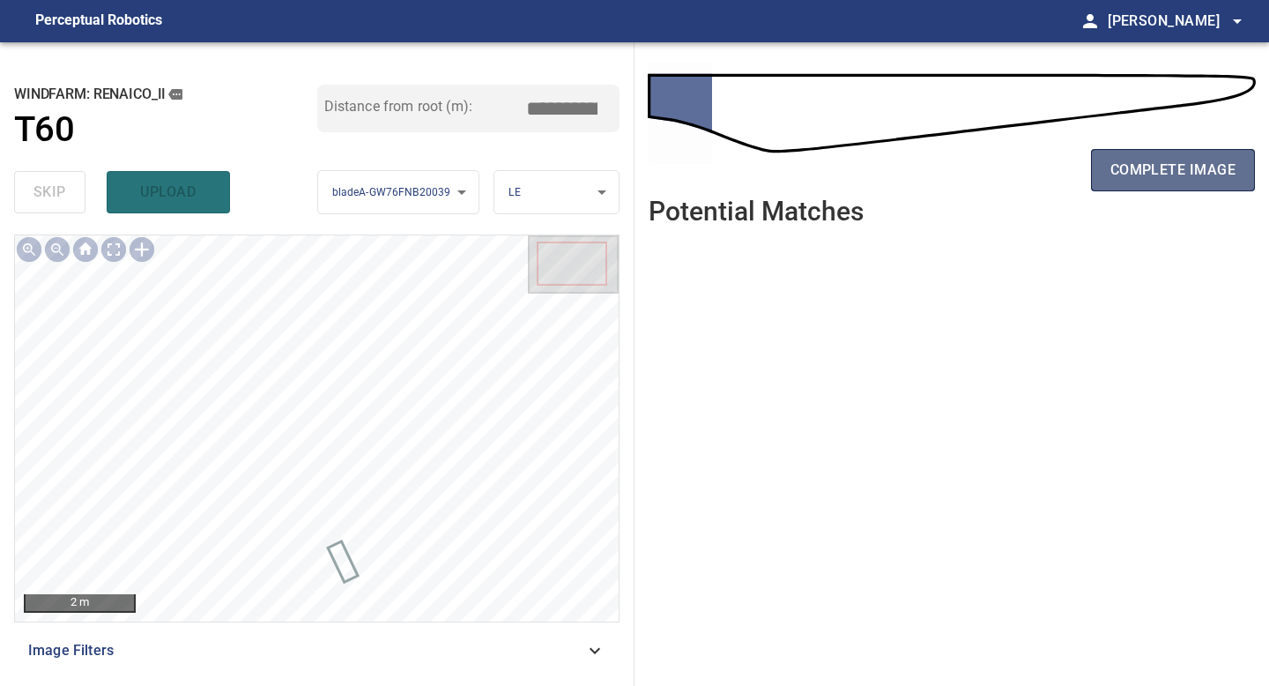
click at [1162, 174] on span "complete image" at bounding box center [1172, 170] width 125 height 25
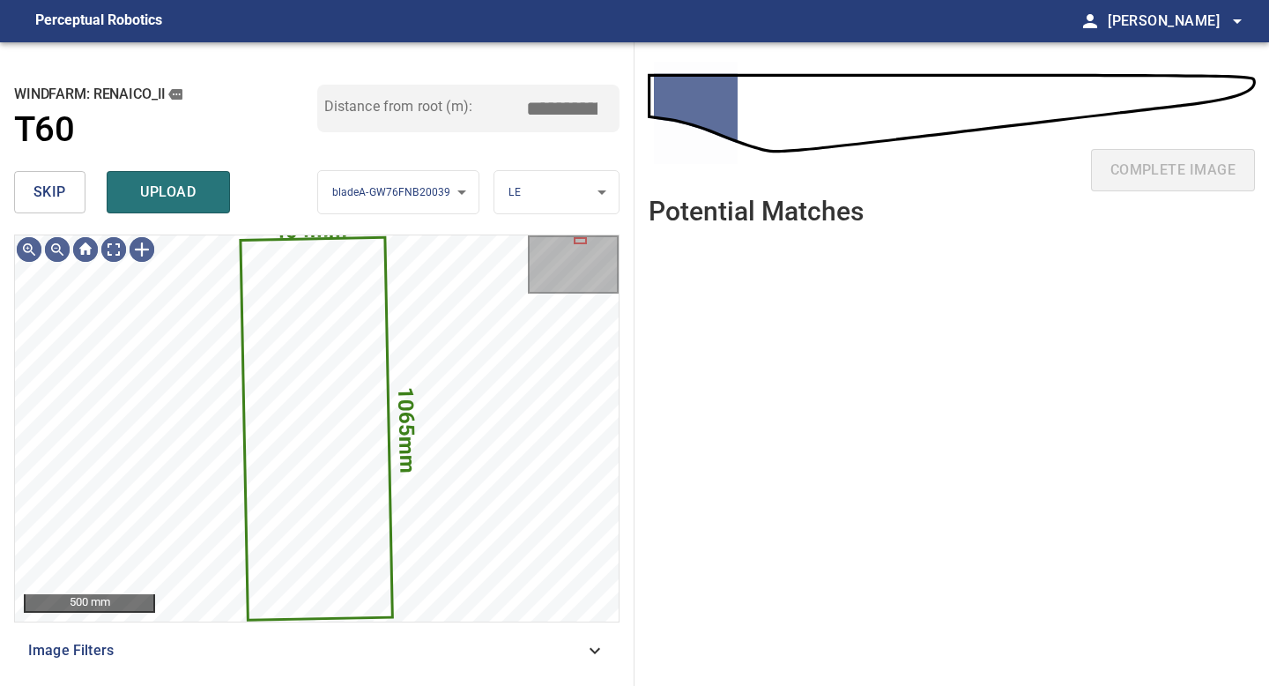
click at [54, 207] on button "skip" at bounding box center [49, 192] width 71 height 42
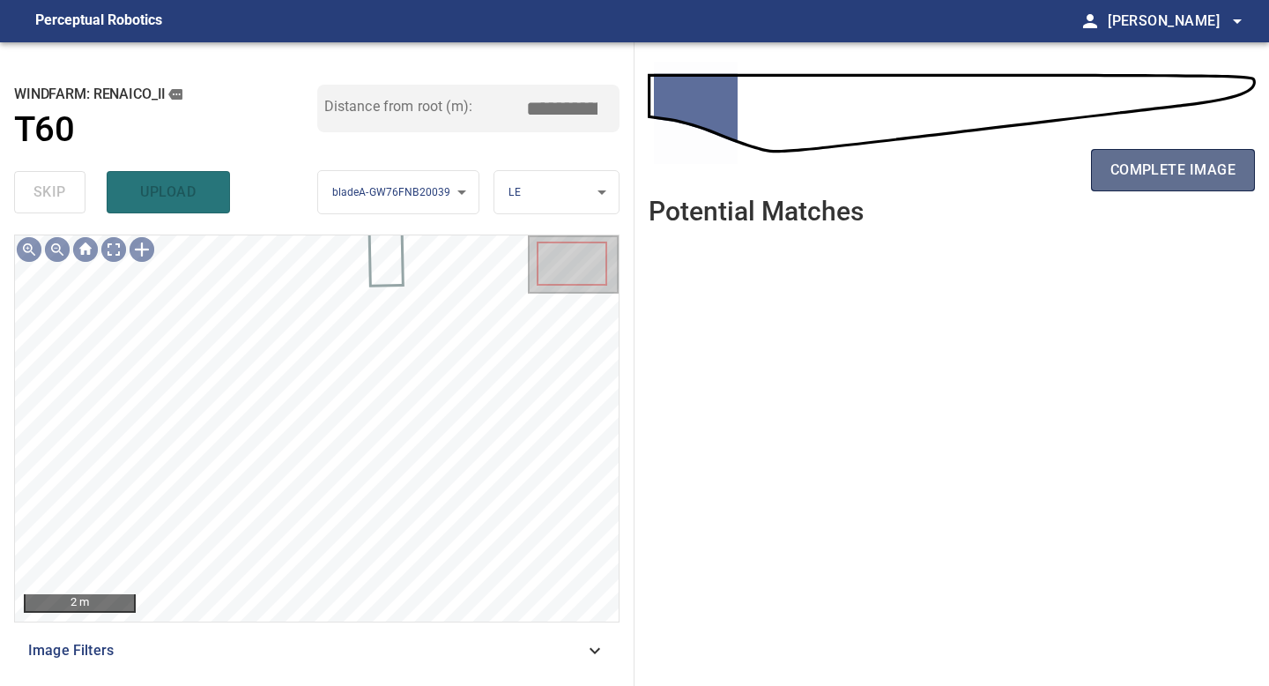
click at [1195, 174] on span "complete image" at bounding box center [1172, 170] width 125 height 25
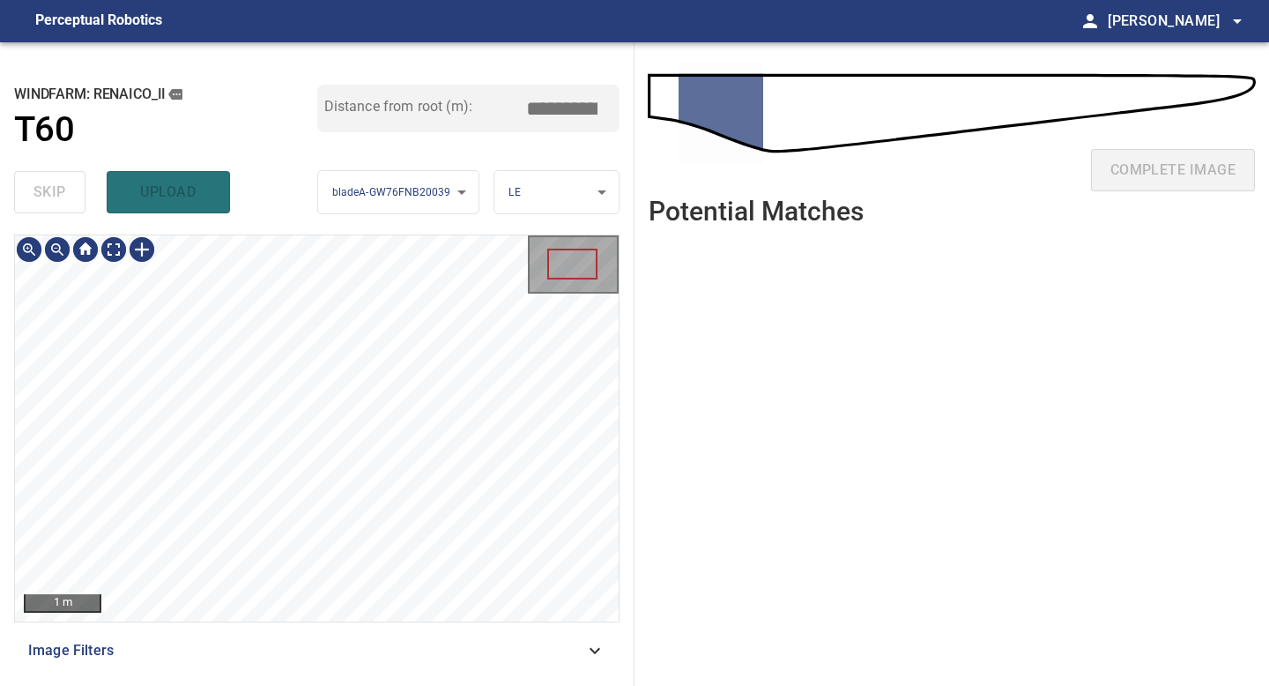
click at [315, 685] on div "**********" at bounding box center [317, 363] width 634 height 643
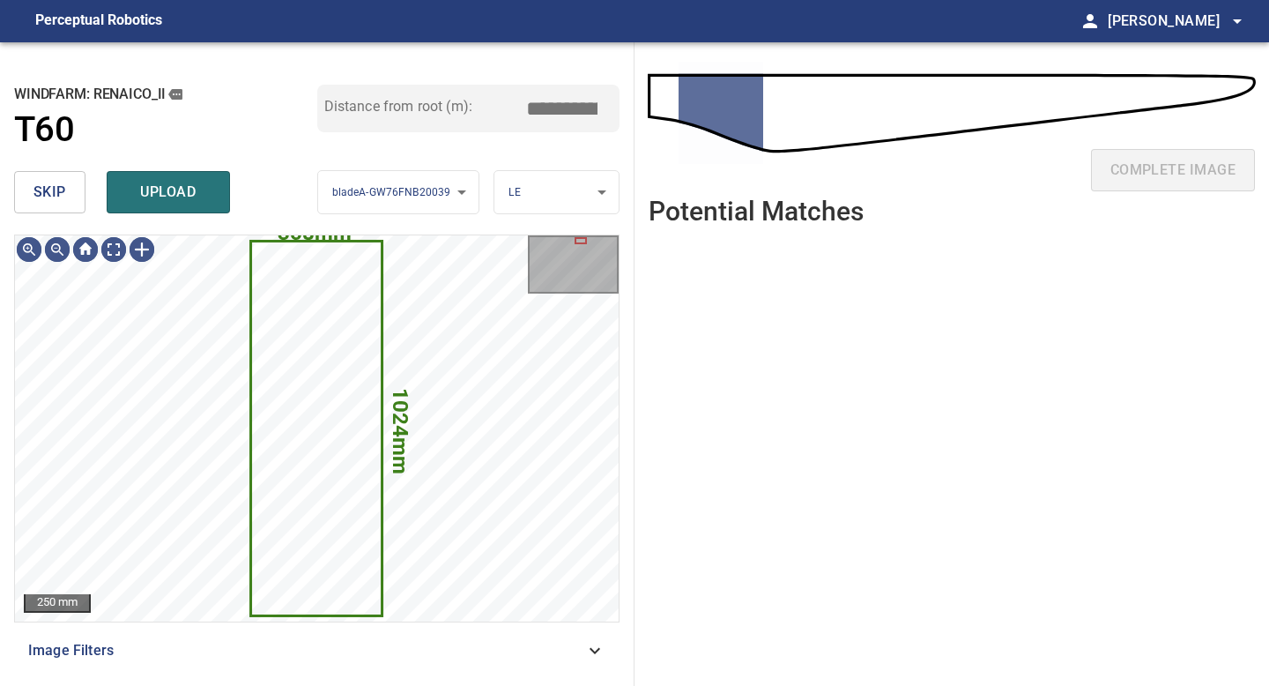
click at [63, 197] on span "skip" at bounding box center [49, 192] width 33 height 25
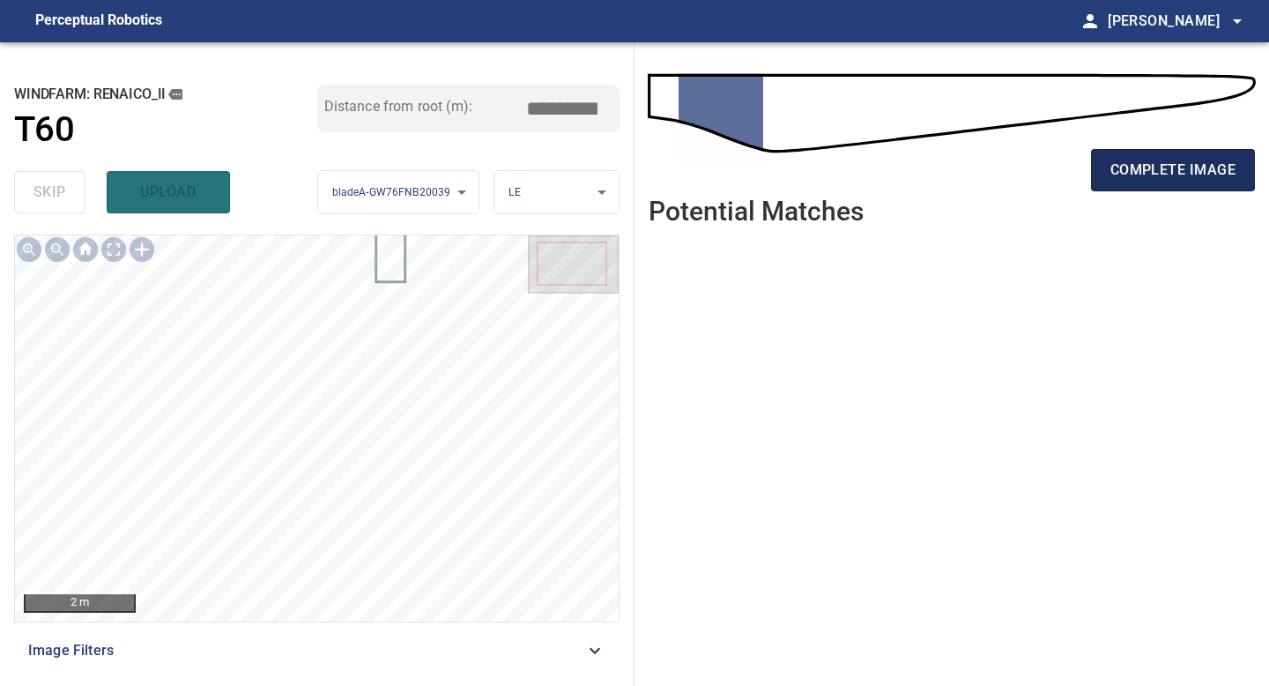
click at [1175, 162] on span "complete image" at bounding box center [1172, 170] width 125 height 25
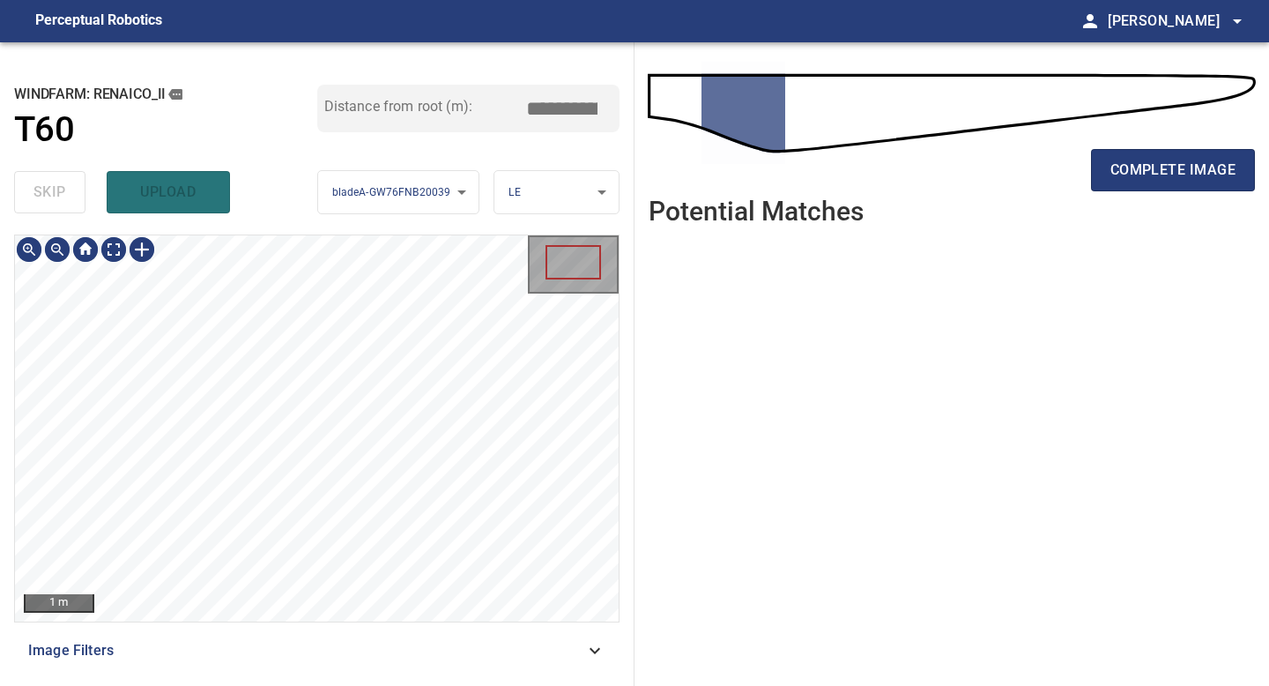
click at [365, 661] on div "1 m Image Filters" at bounding box center [316, 452] width 605 height 437
click at [376, 625] on div "1 m Image Filters" at bounding box center [316, 452] width 605 height 437
click at [1168, 179] on span "complete image" at bounding box center [1172, 170] width 125 height 25
click at [305, 685] on div "**********" at bounding box center [317, 363] width 634 height 643
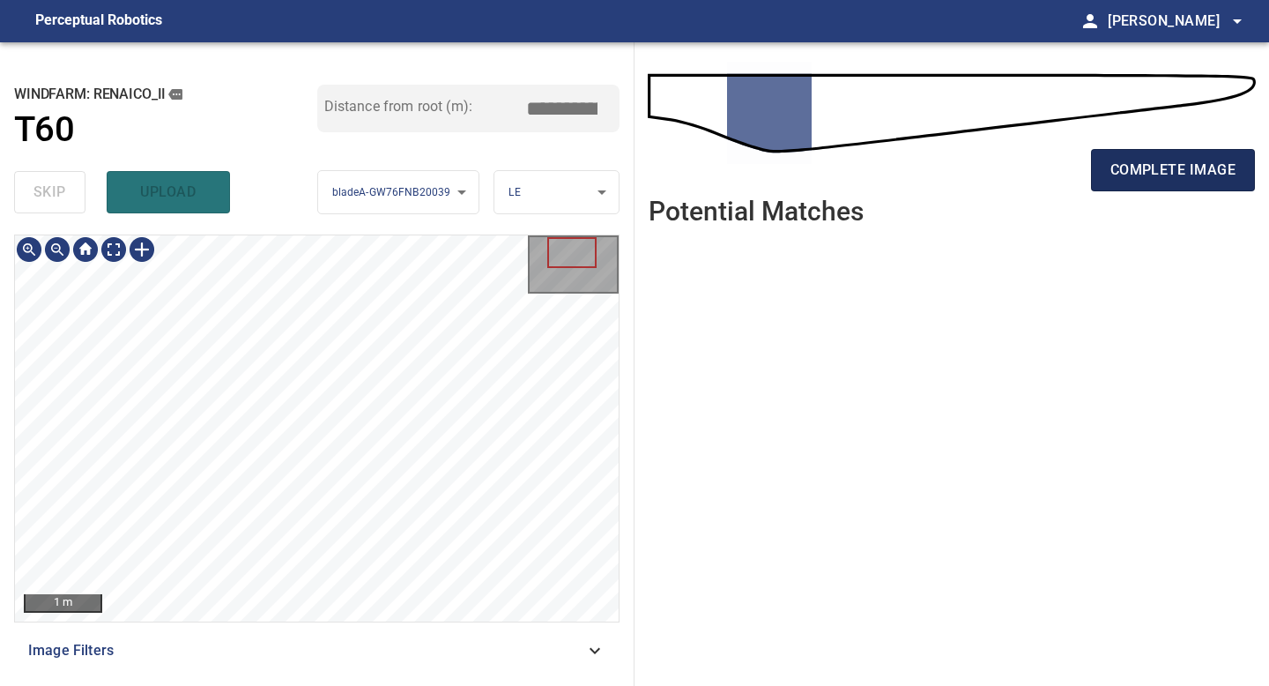
click at [1185, 168] on span "complete image" at bounding box center [1172, 170] width 125 height 25
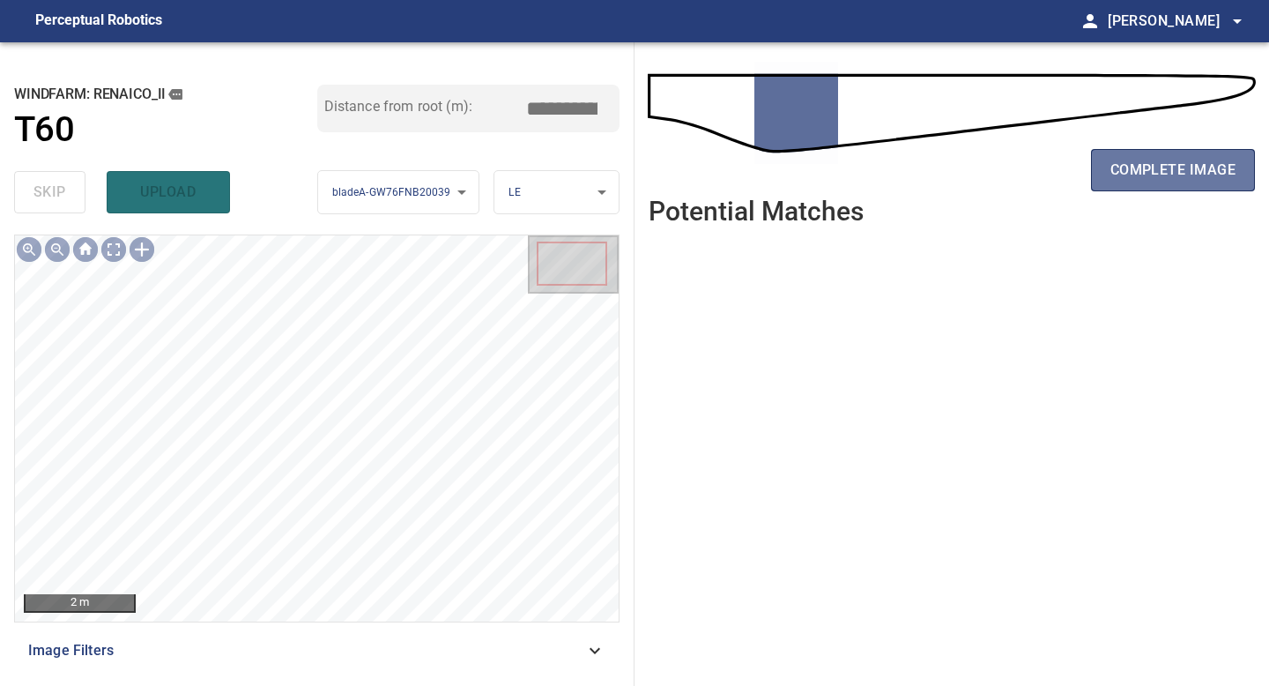
click at [1185, 168] on span "complete image" at bounding box center [1172, 170] width 125 height 25
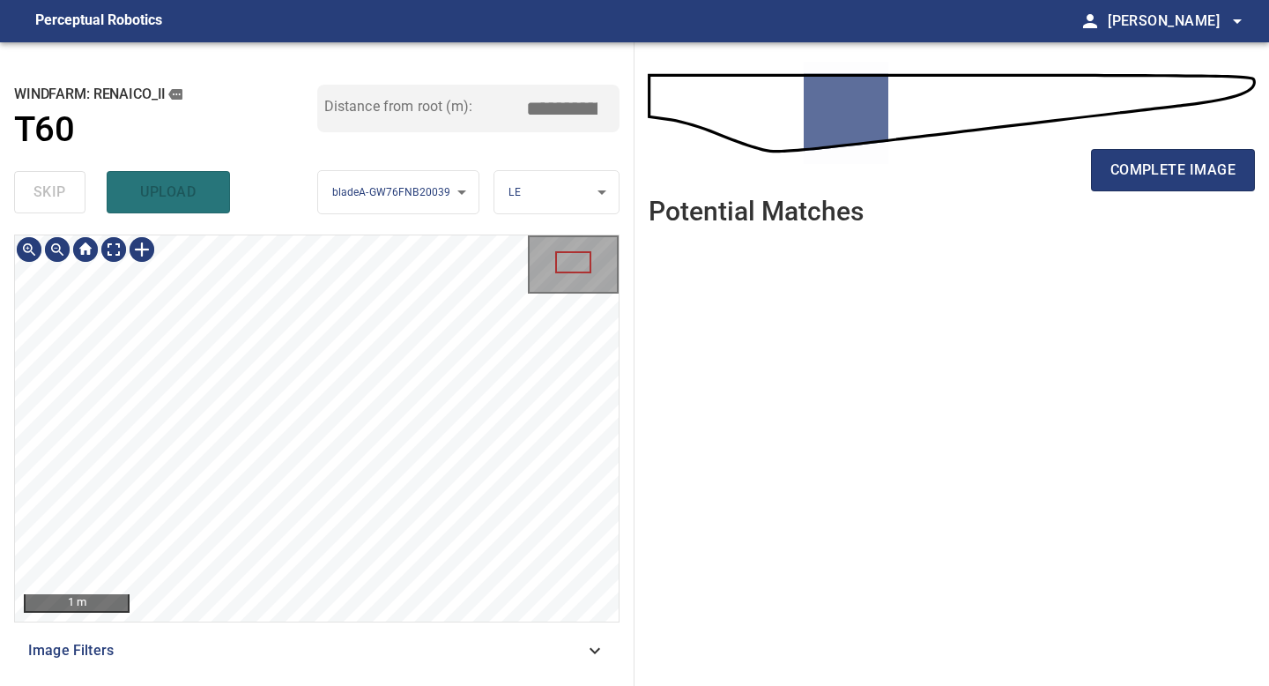
click at [341, 662] on div "1 m Image Filters" at bounding box center [316, 452] width 605 height 437
click at [337, 657] on div "1 m Image Filters" at bounding box center [316, 452] width 605 height 437
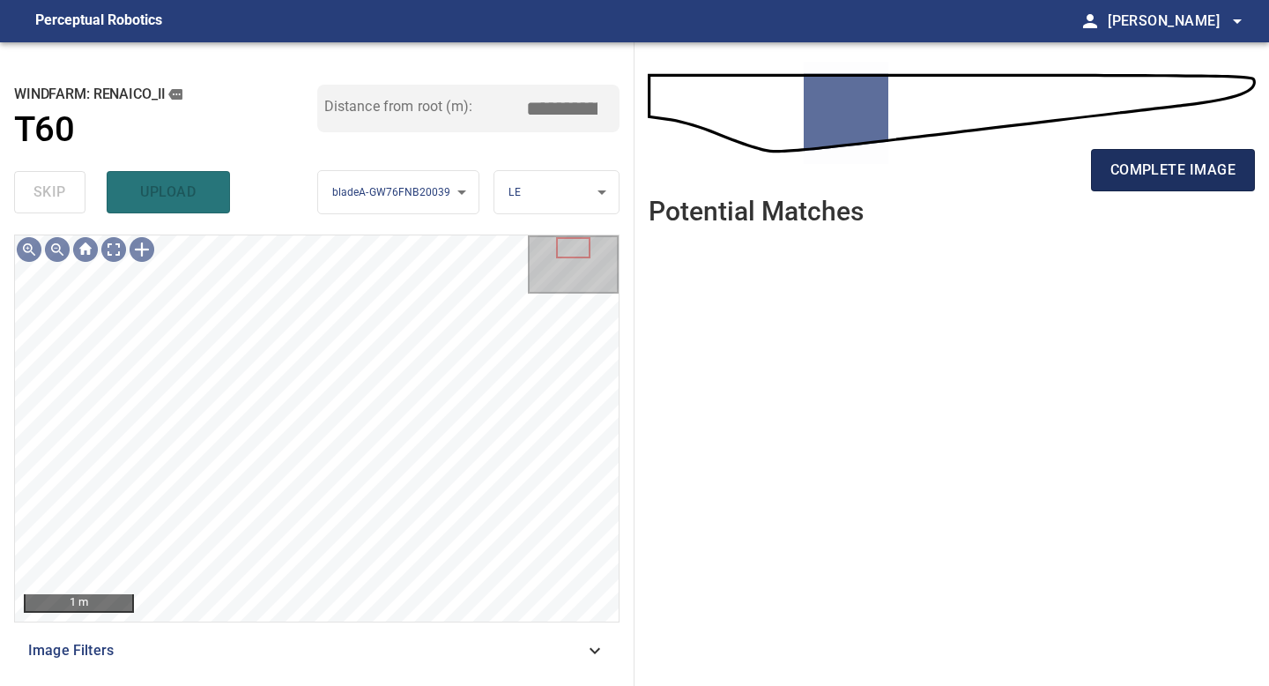
click at [1161, 169] on span "complete image" at bounding box center [1172, 170] width 125 height 25
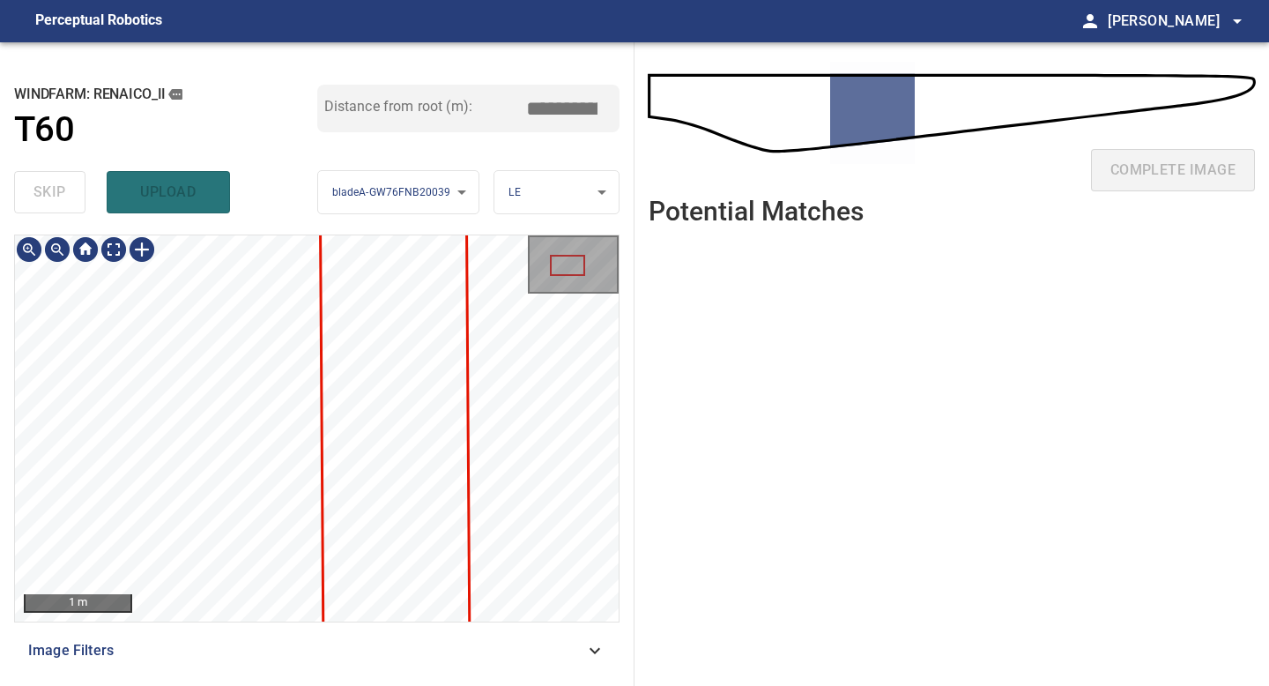
click at [281, 683] on div "**********" at bounding box center [317, 363] width 634 height 643
click at [281, 685] on div "**********" at bounding box center [317, 363] width 634 height 643
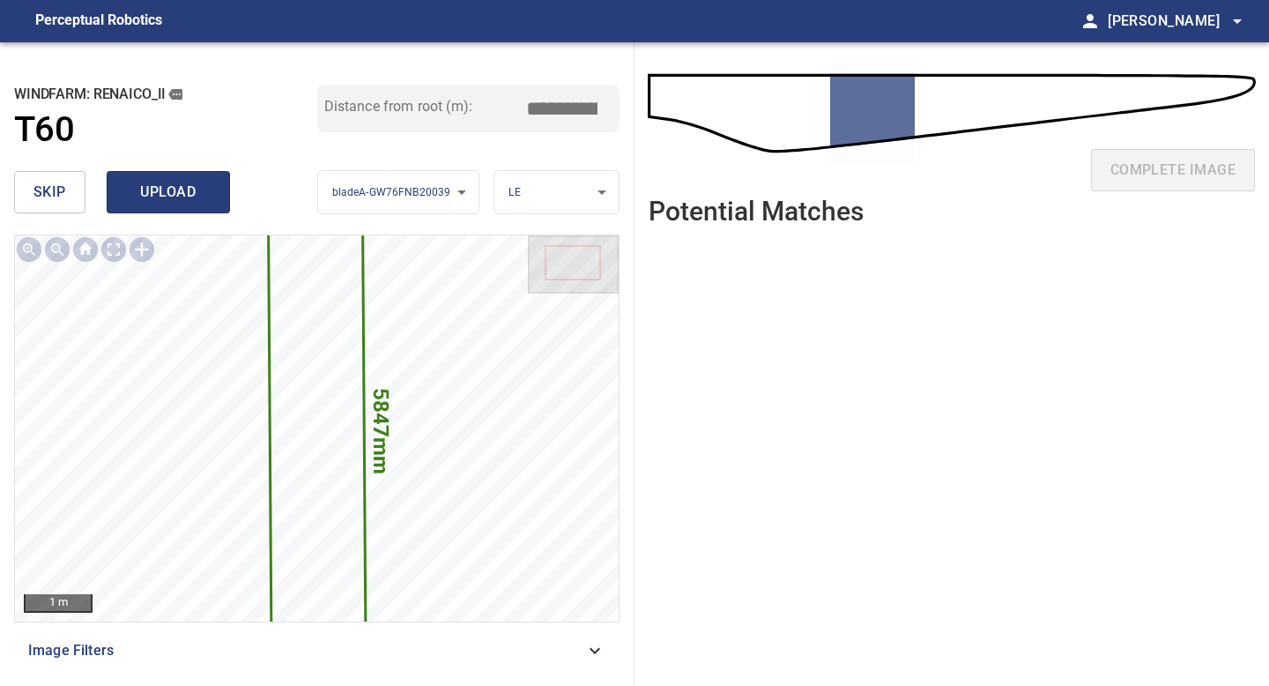
click at [152, 182] on span "upload" at bounding box center [168, 192] width 85 height 25
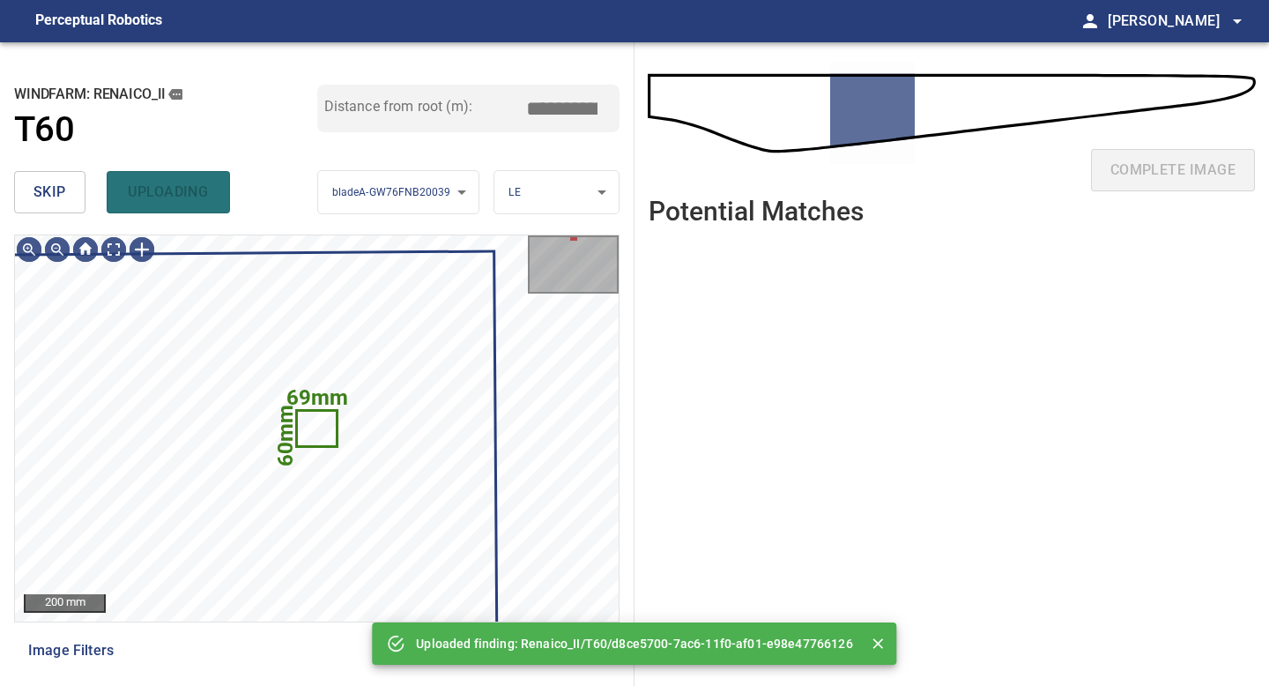
click at [70, 182] on button "skip" at bounding box center [49, 192] width 71 height 42
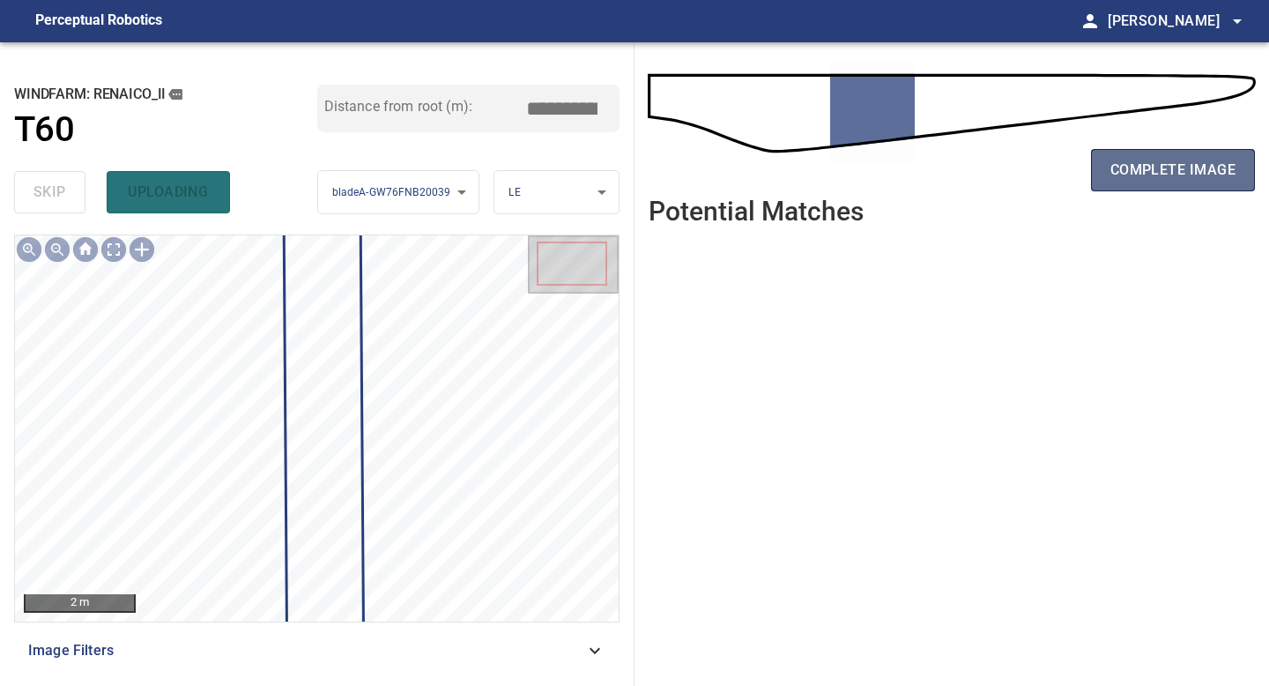
click at [1174, 175] on span "complete image" at bounding box center [1172, 170] width 125 height 25
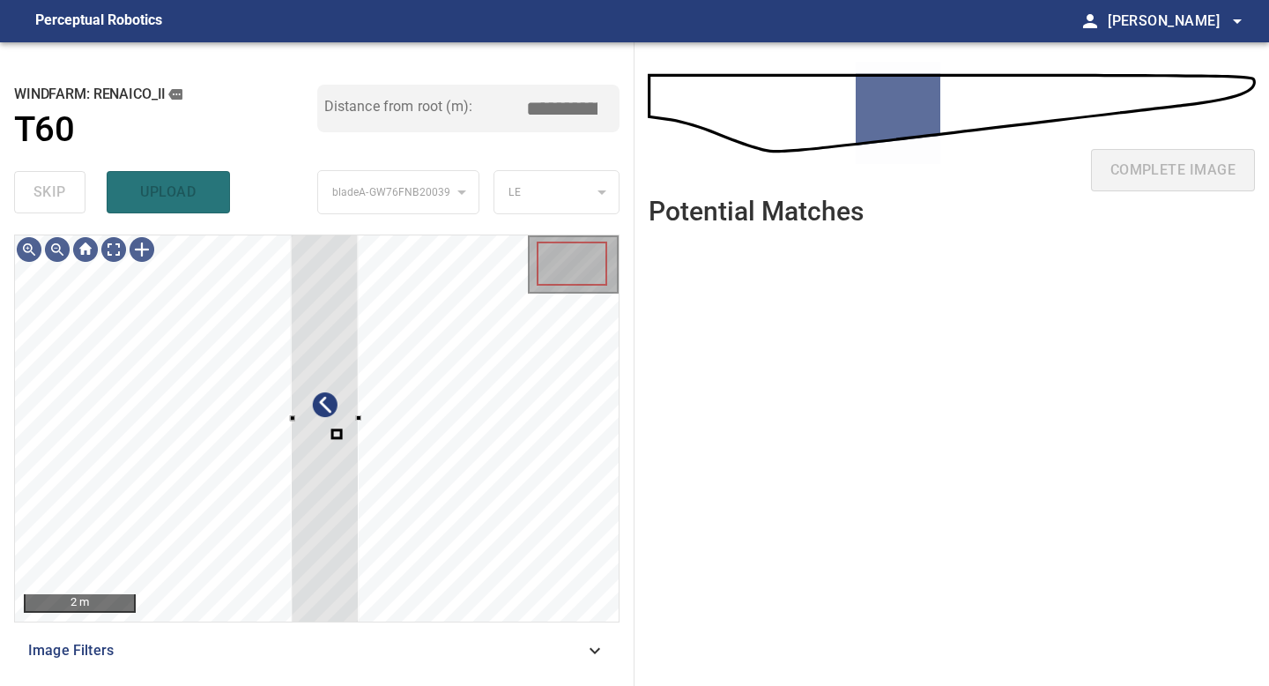
click at [360, 635] on div "2 m Image Filters" at bounding box center [316, 452] width 605 height 437
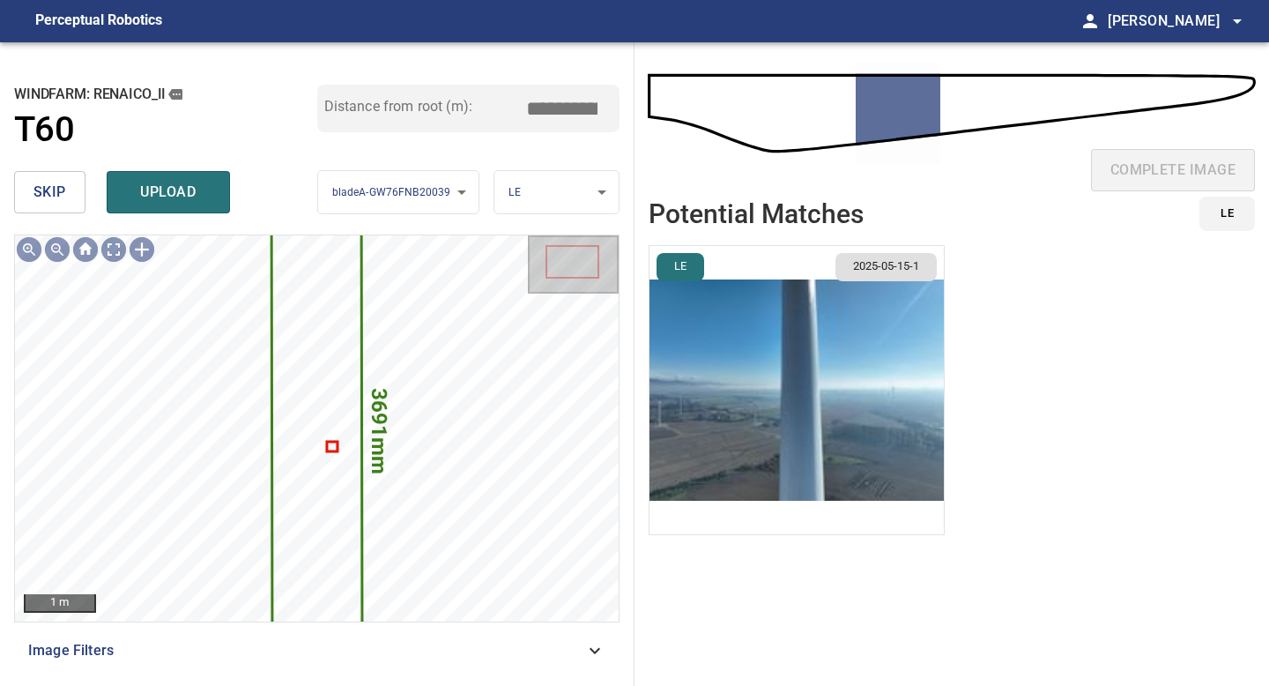
click at [856, 364] on img "button" at bounding box center [796, 390] width 294 height 288
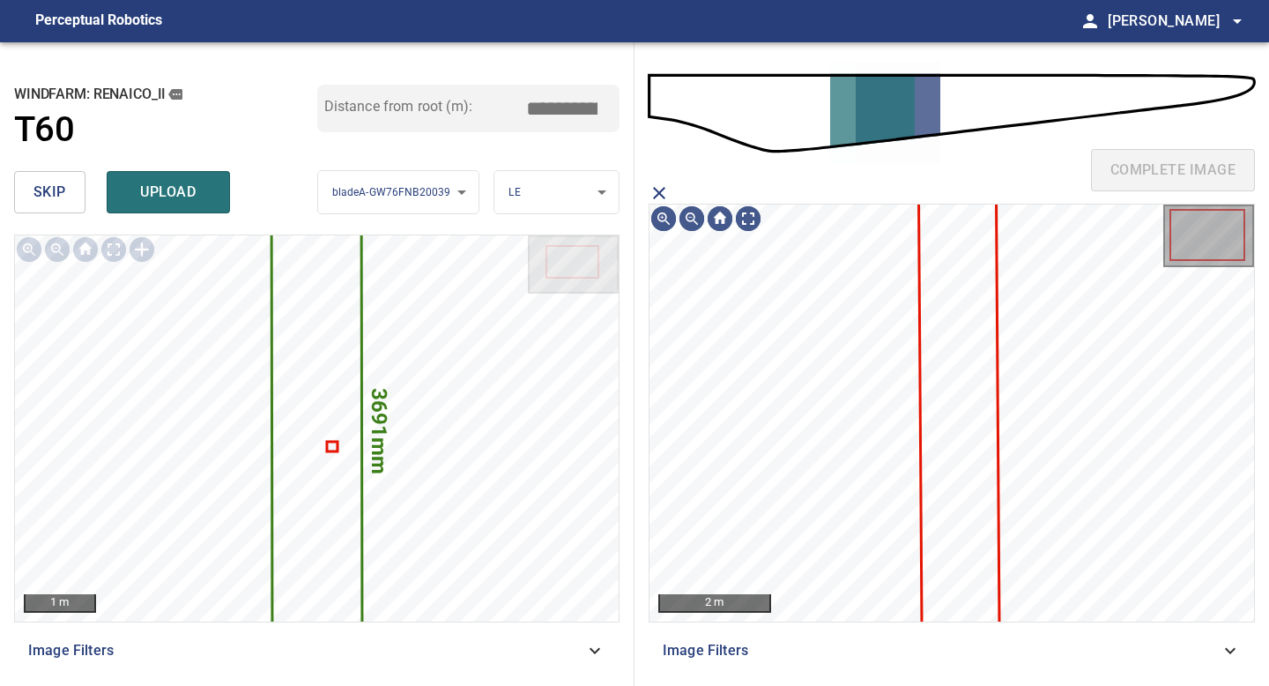
click at [939, 345] on icon at bounding box center [959, 410] width 78 height 444
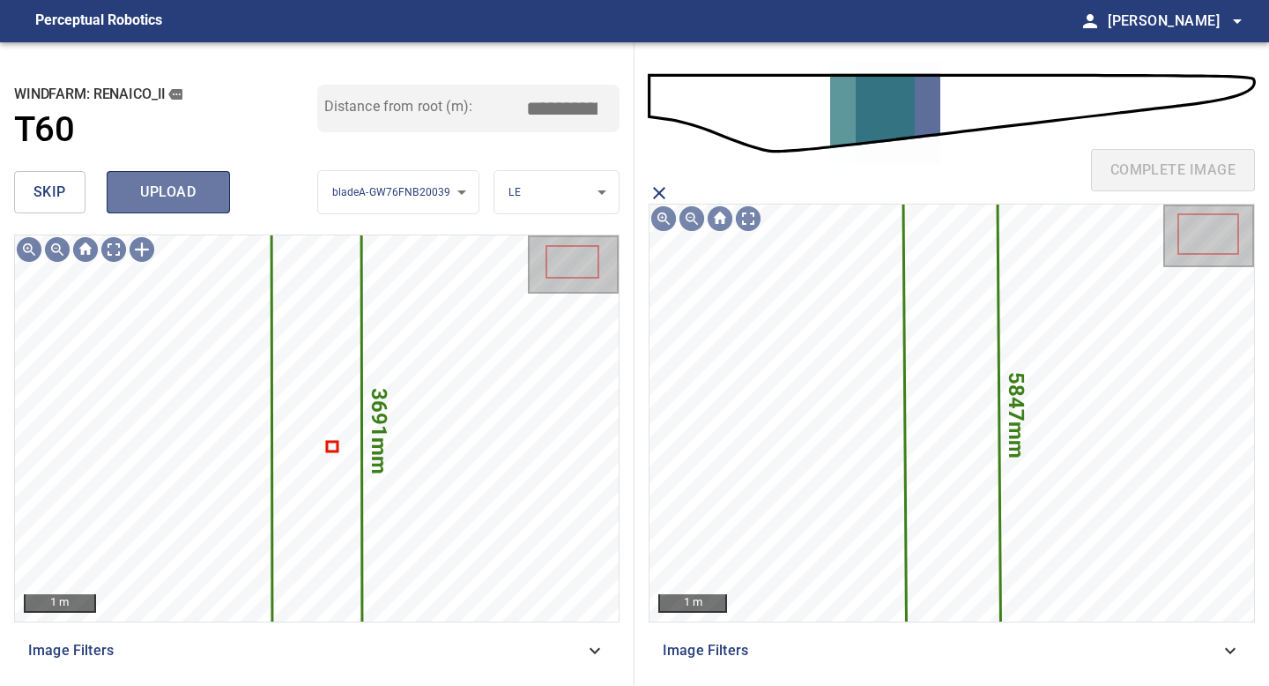
click at [187, 190] on span "upload" at bounding box center [168, 192] width 85 height 25
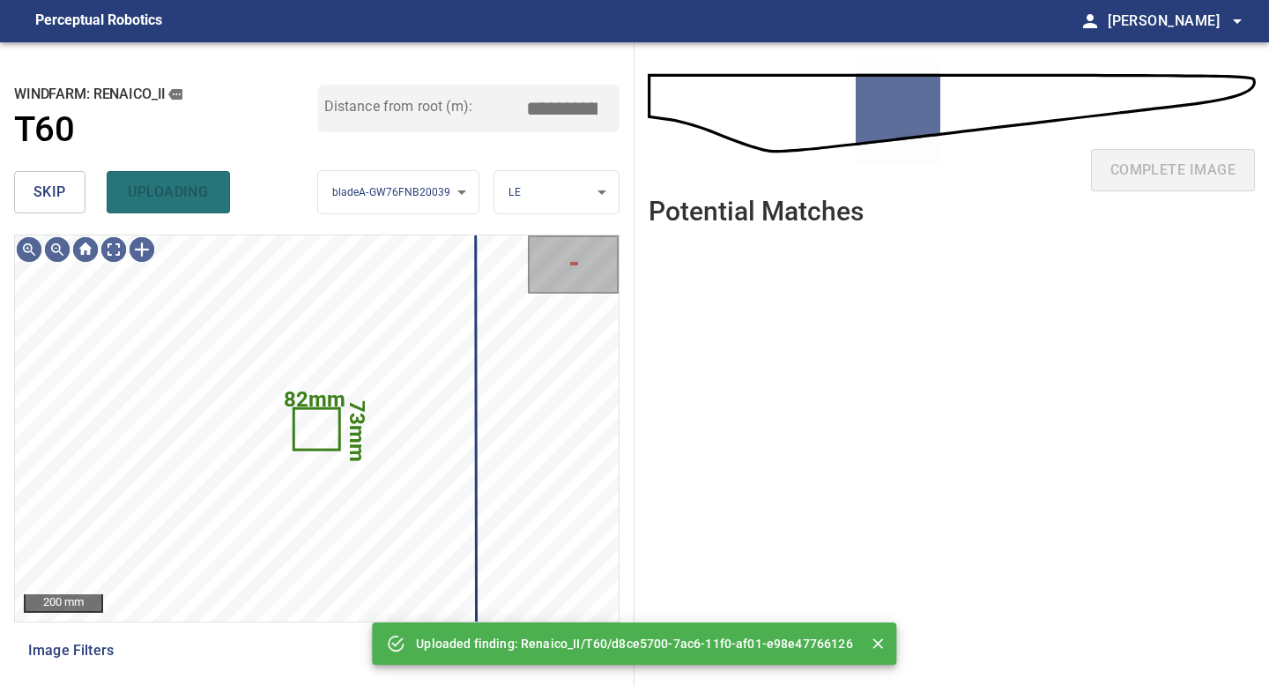
click at [53, 181] on span "skip" at bounding box center [49, 192] width 33 height 25
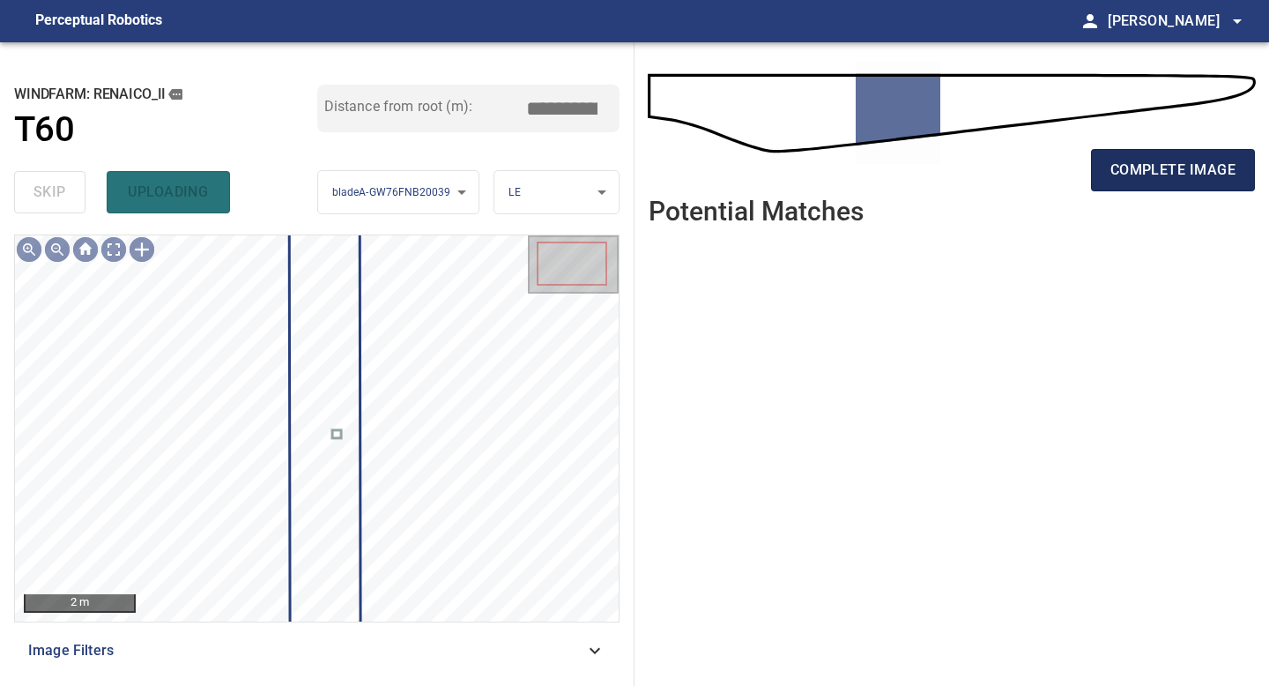
click at [1190, 167] on span "complete image" at bounding box center [1172, 170] width 125 height 25
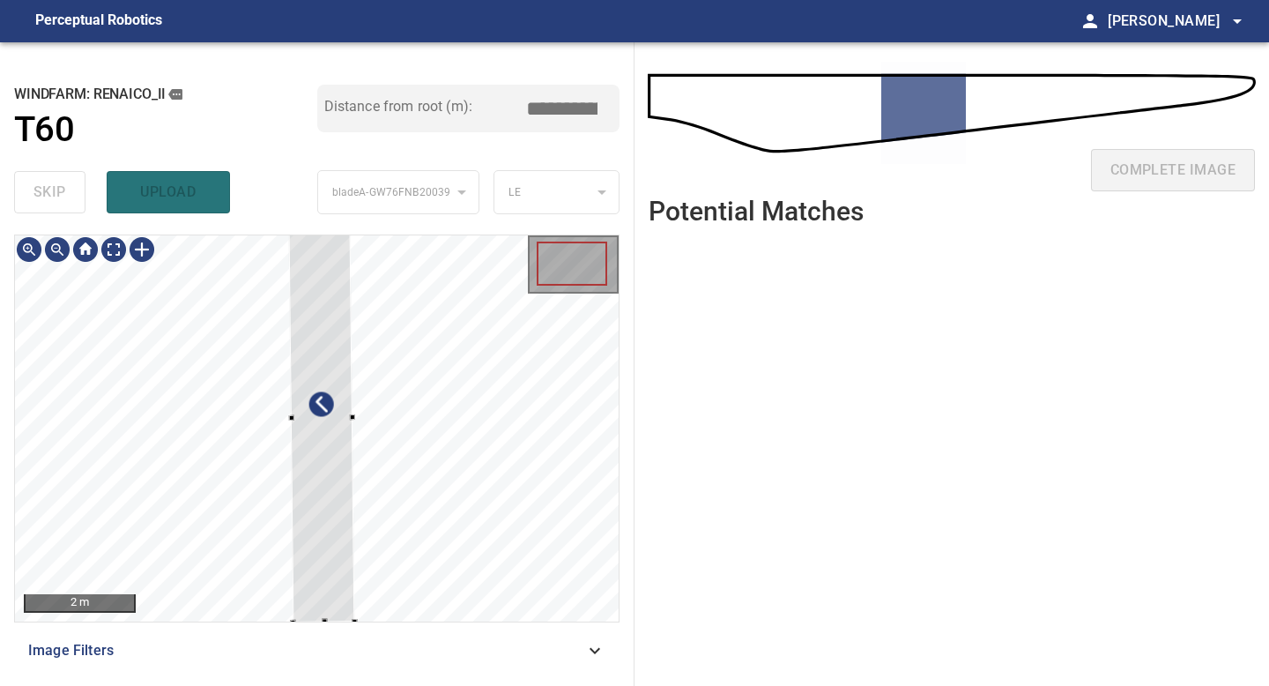
click at [356, 628] on div "2 m Image Filters" at bounding box center [316, 452] width 605 height 437
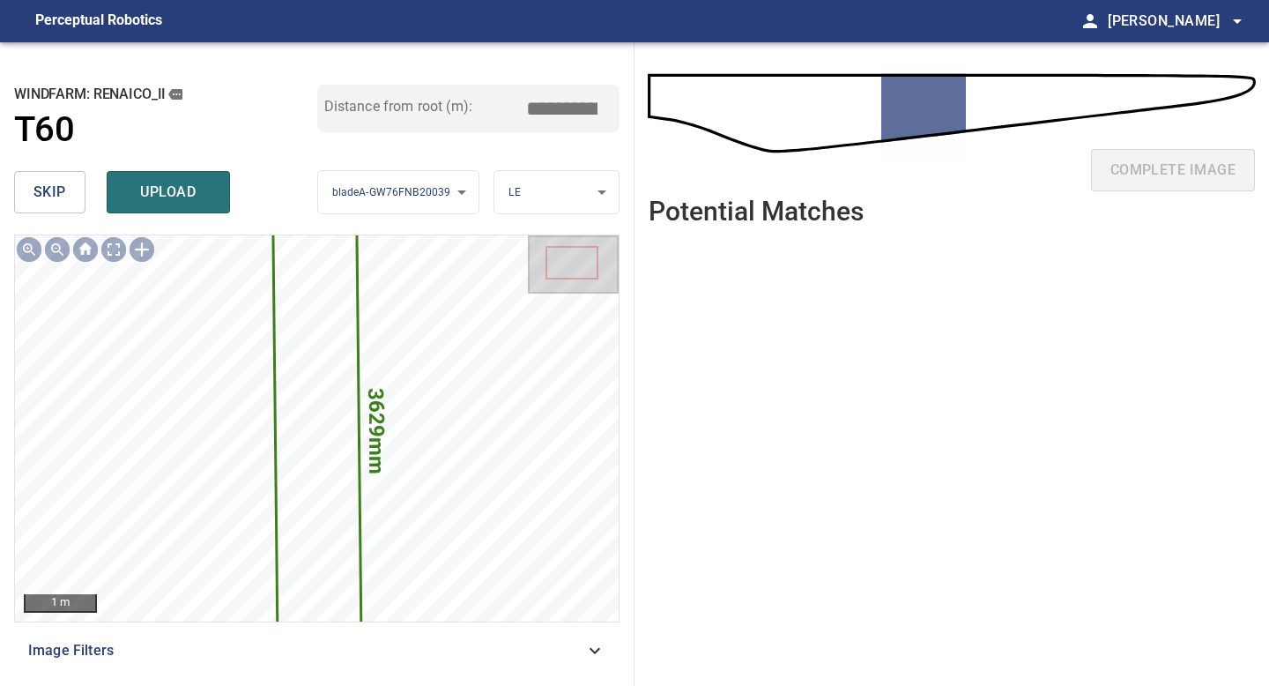
click at [567, 103] on input "*****" at bounding box center [568, 108] width 88 height 33
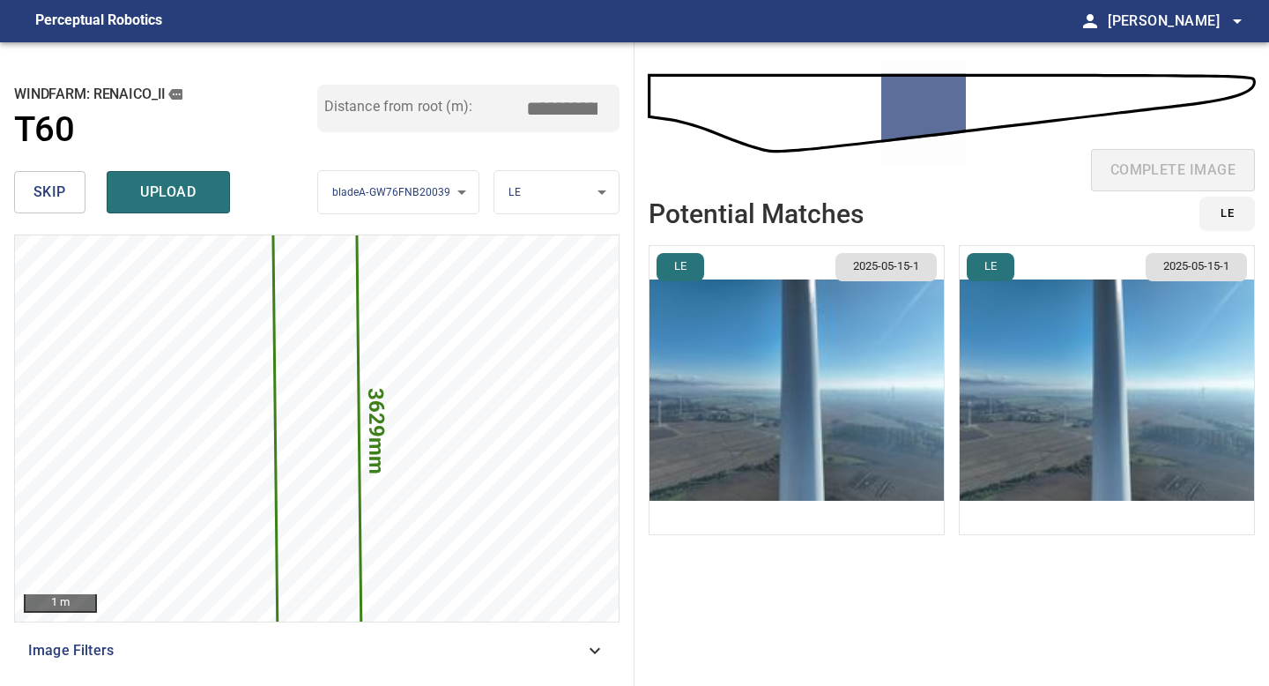
type input "*****"
click at [858, 396] on img "button" at bounding box center [796, 390] width 294 height 288
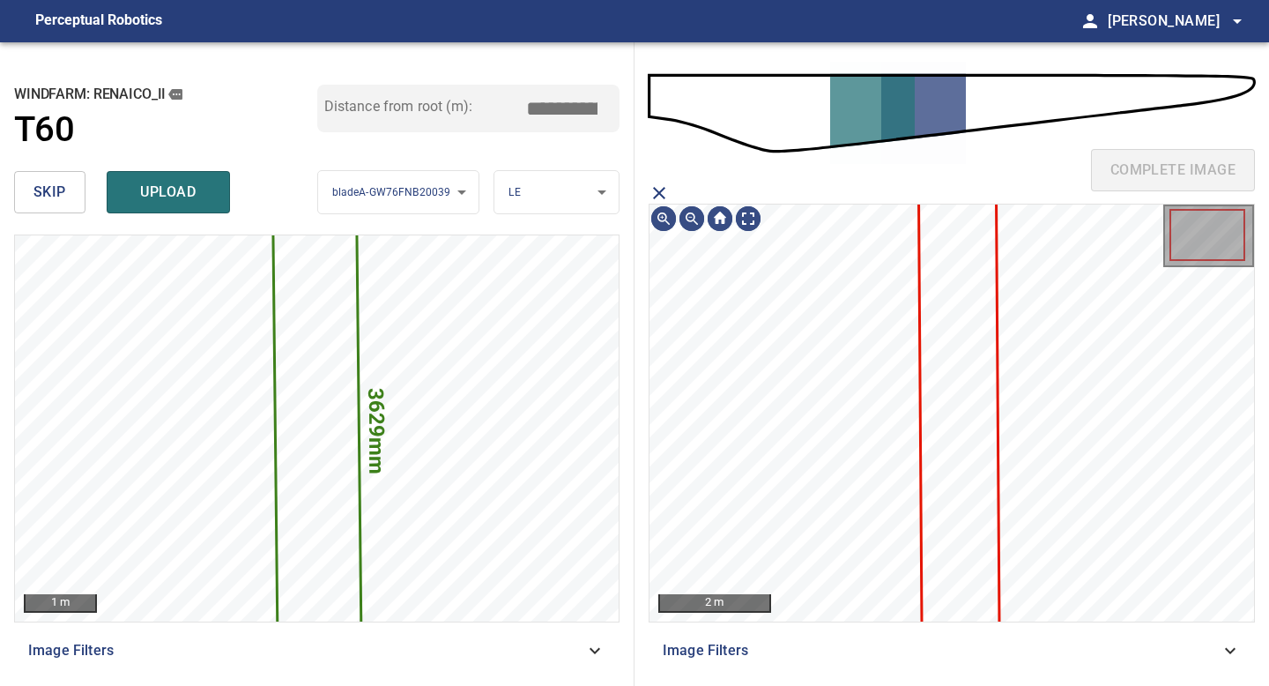
click at [931, 391] on icon at bounding box center [959, 410] width 78 height 444
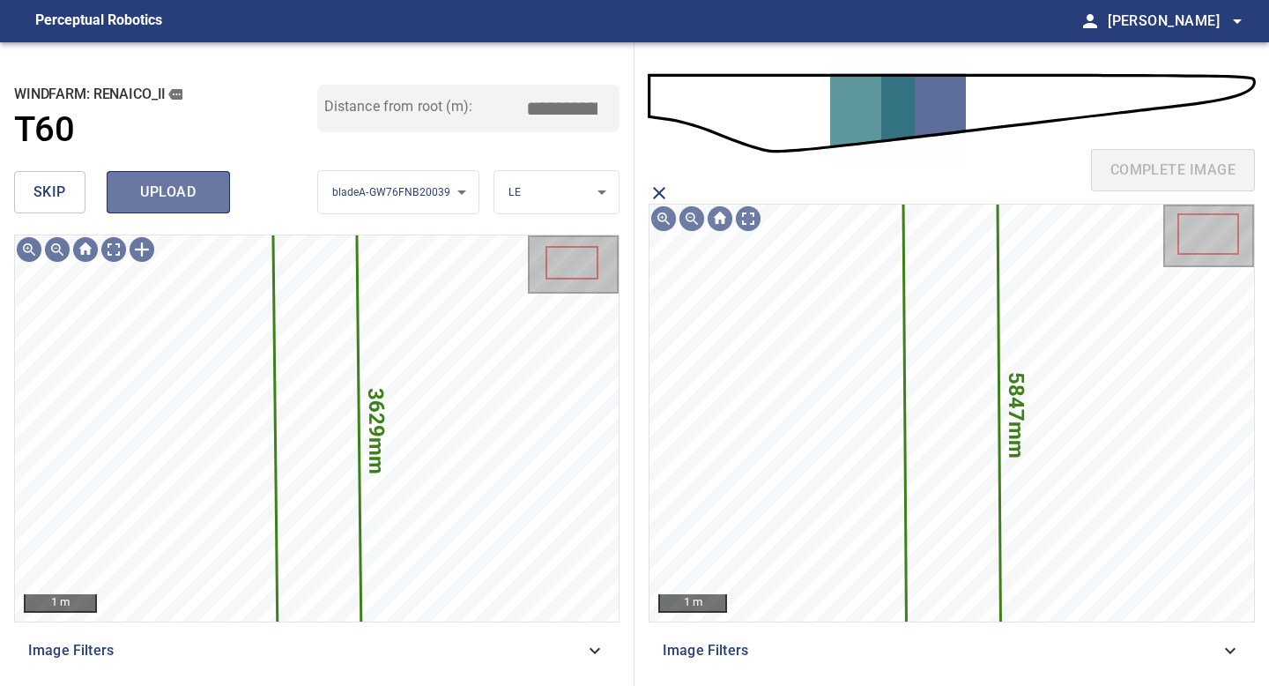
click at [169, 193] on span "upload" at bounding box center [168, 192] width 85 height 25
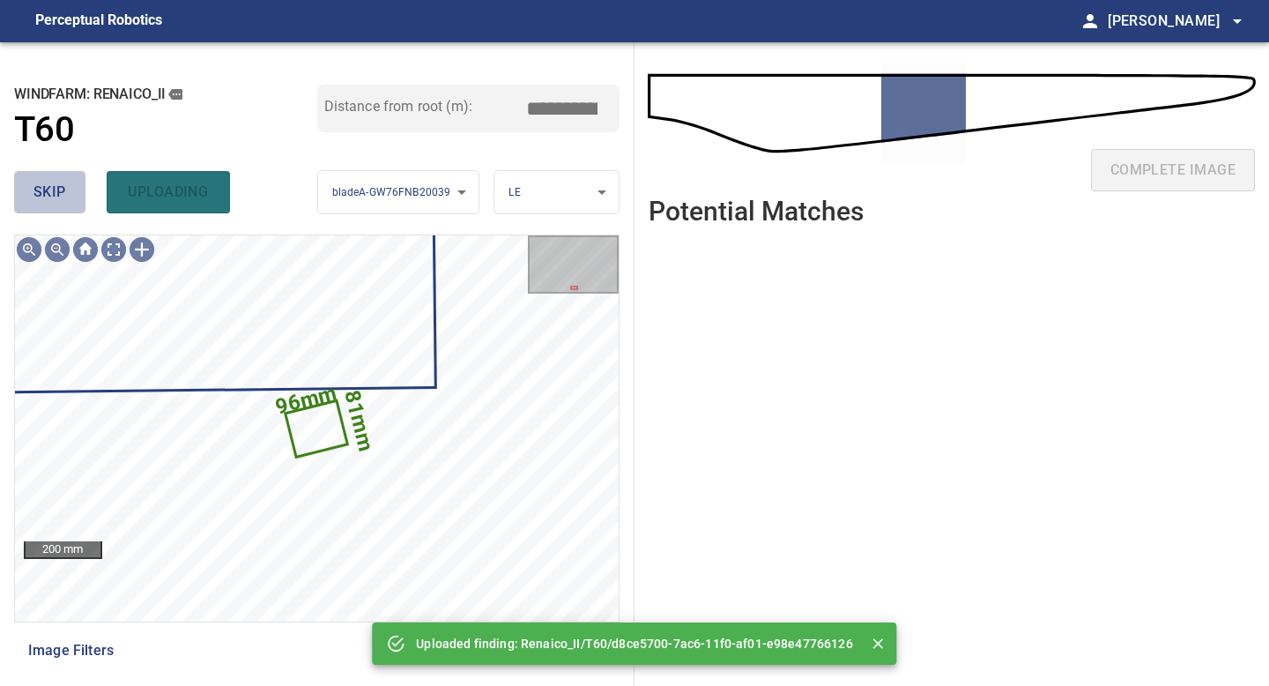
click at [40, 192] on span "skip" at bounding box center [49, 192] width 33 height 25
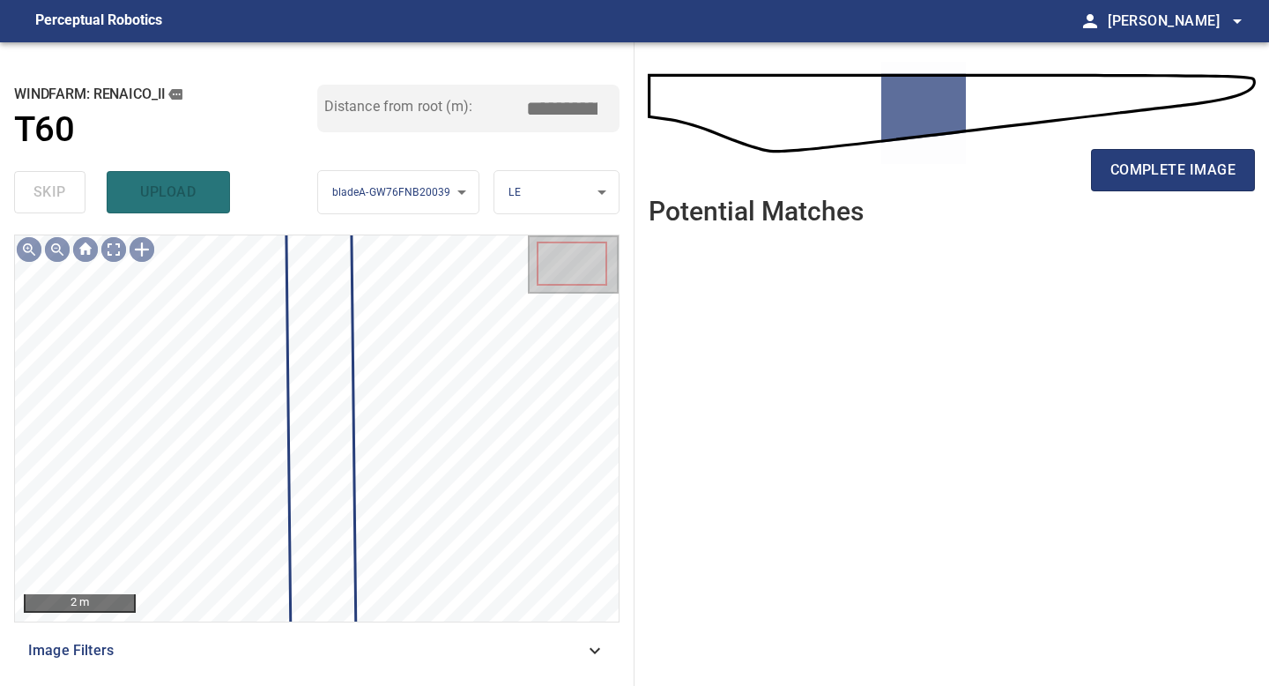
click at [1163, 143] on div "complete image" at bounding box center [952, 177] width 606 height 70
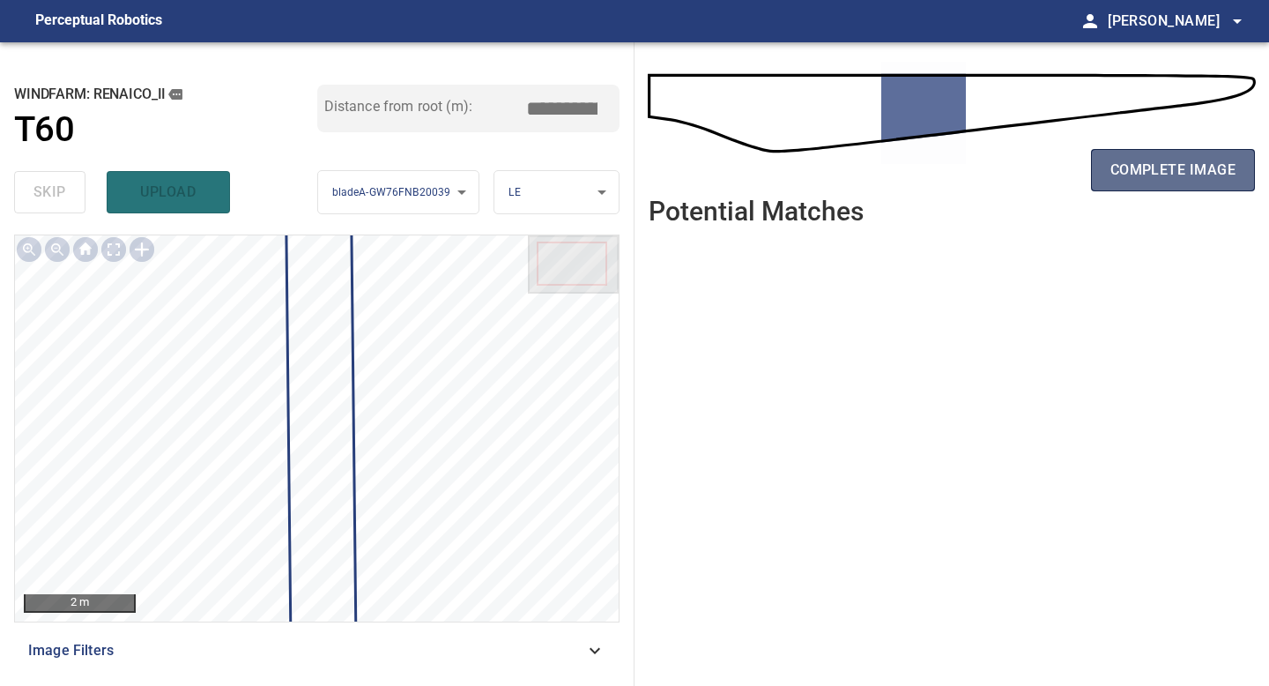
click at [1162, 167] on span "complete image" at bounding box center [1172, 170] width 125 height 25
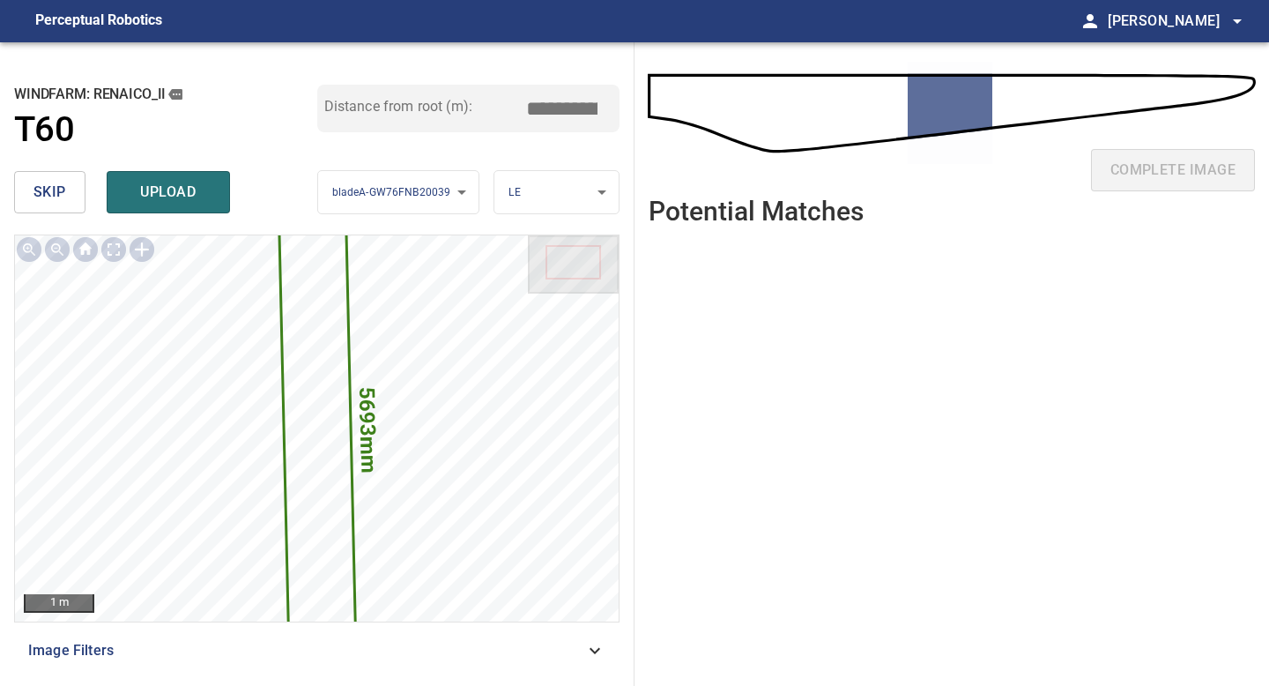
click at [562, 107] on input "*****" at bounding box center [568, 108] width 88 height 33
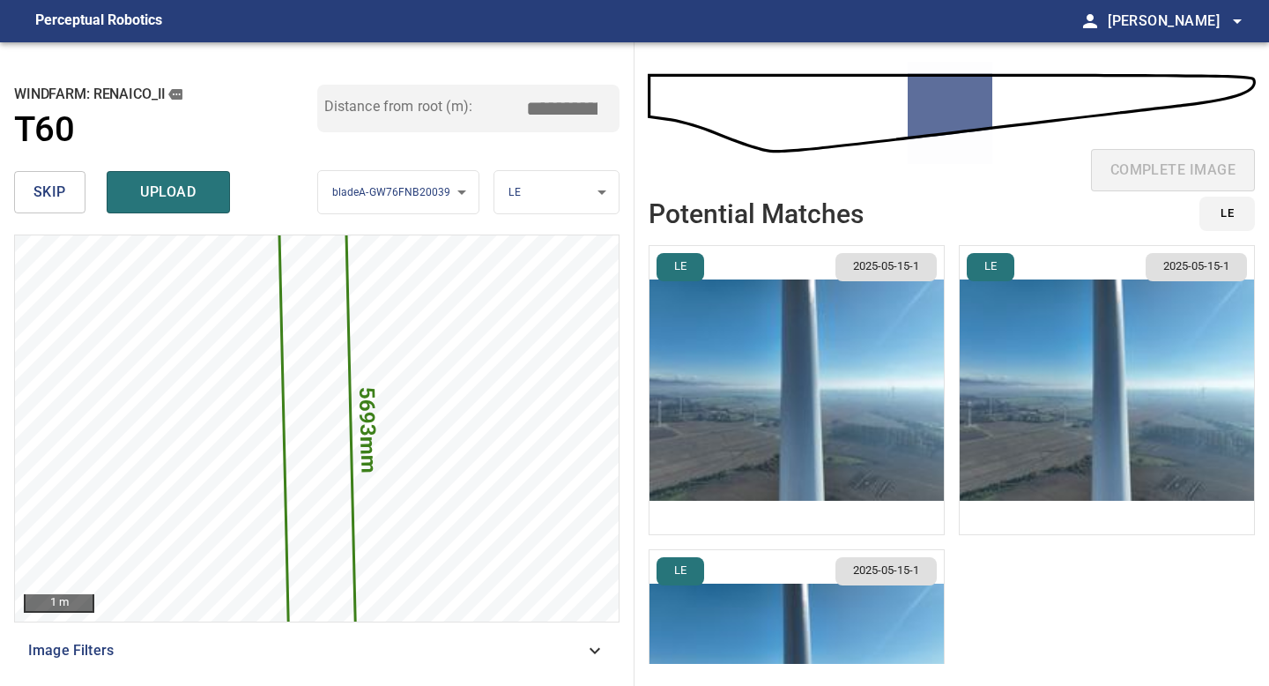
type input "*****"
click at [841, 358] on img "button" at bounding box center [796, 390] width 294 height 288
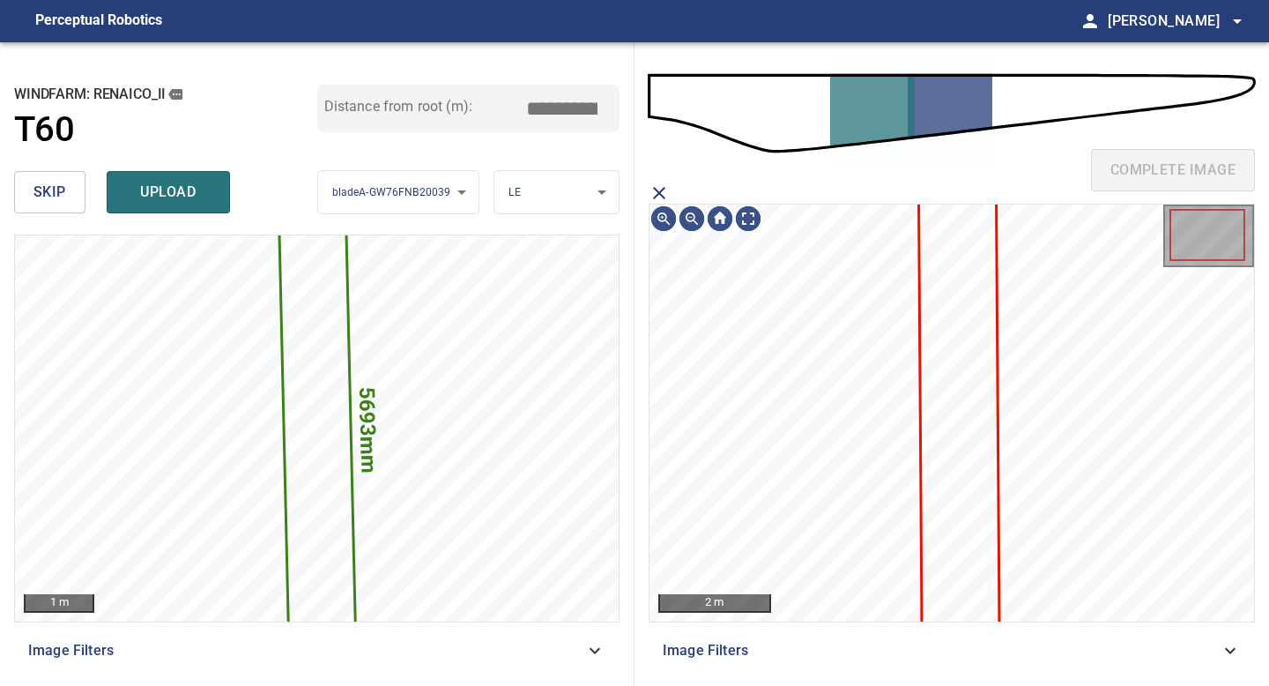
click at [962, 340] on icon at bounding box center [959, 410] width 78 height 444
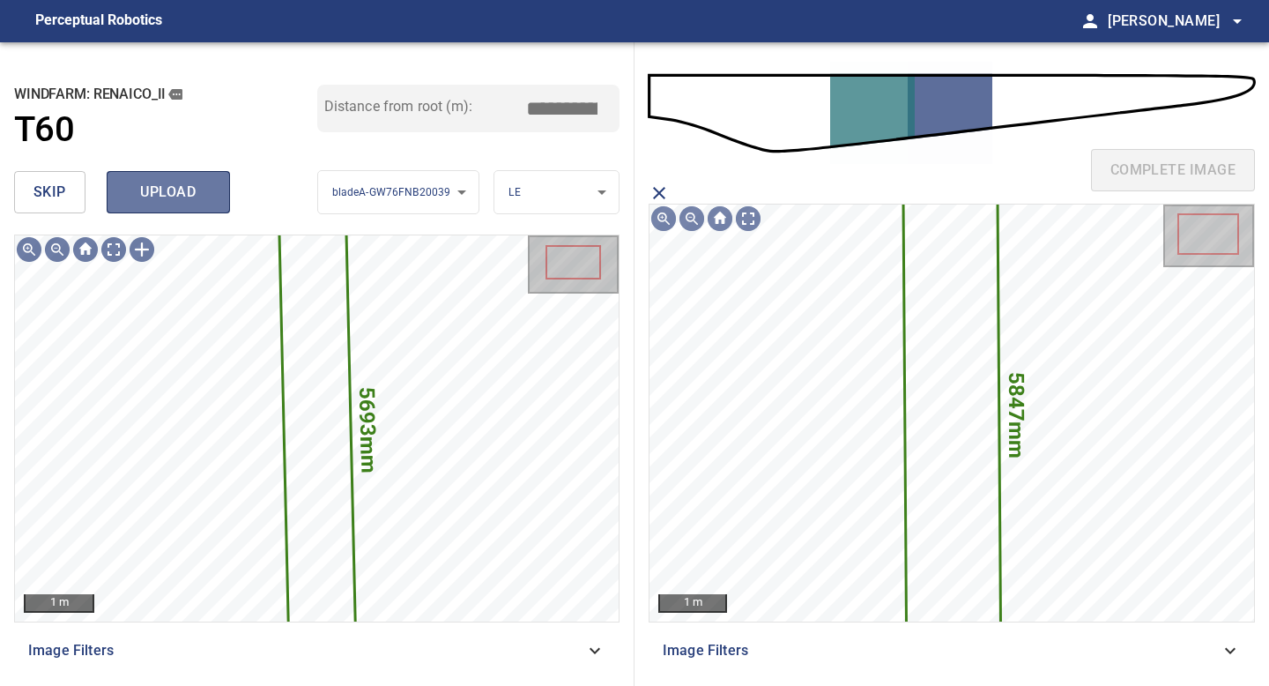
click at [167, 182] on span "upload" at bounding box center [168, 192] width 85 height 25
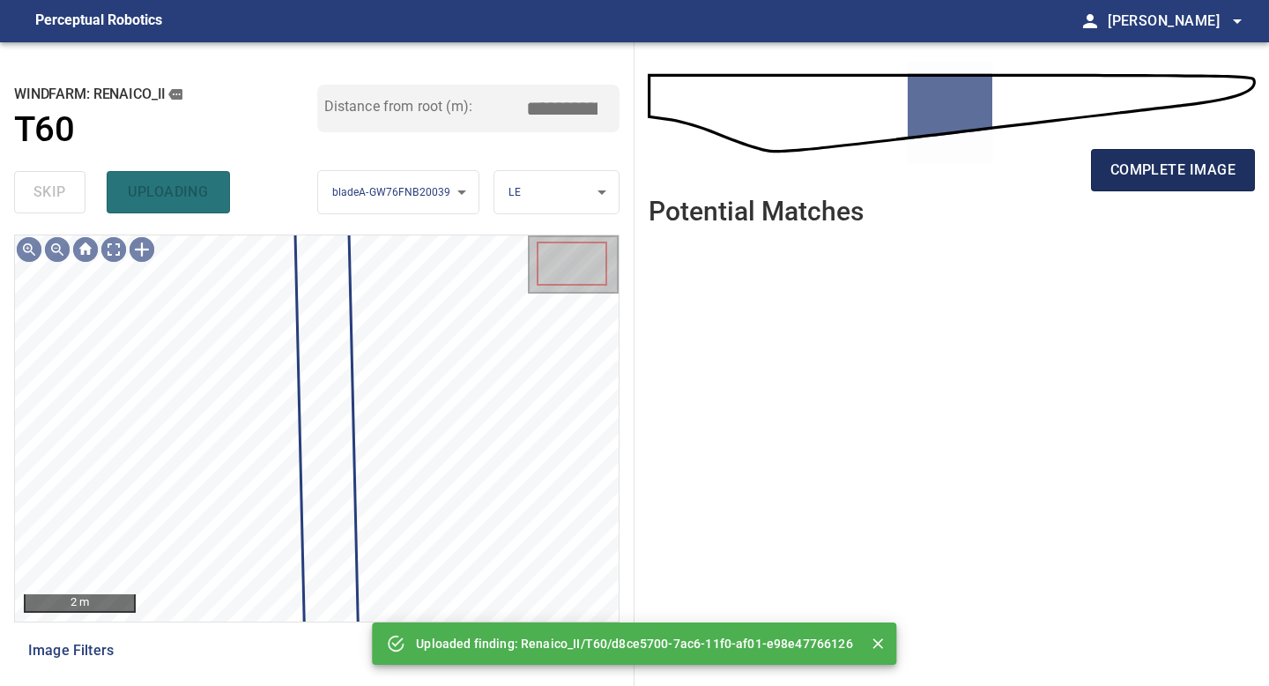
click at [1198, 167] on span "complete image" at bounding box center [1172, 170] width 125 height 25
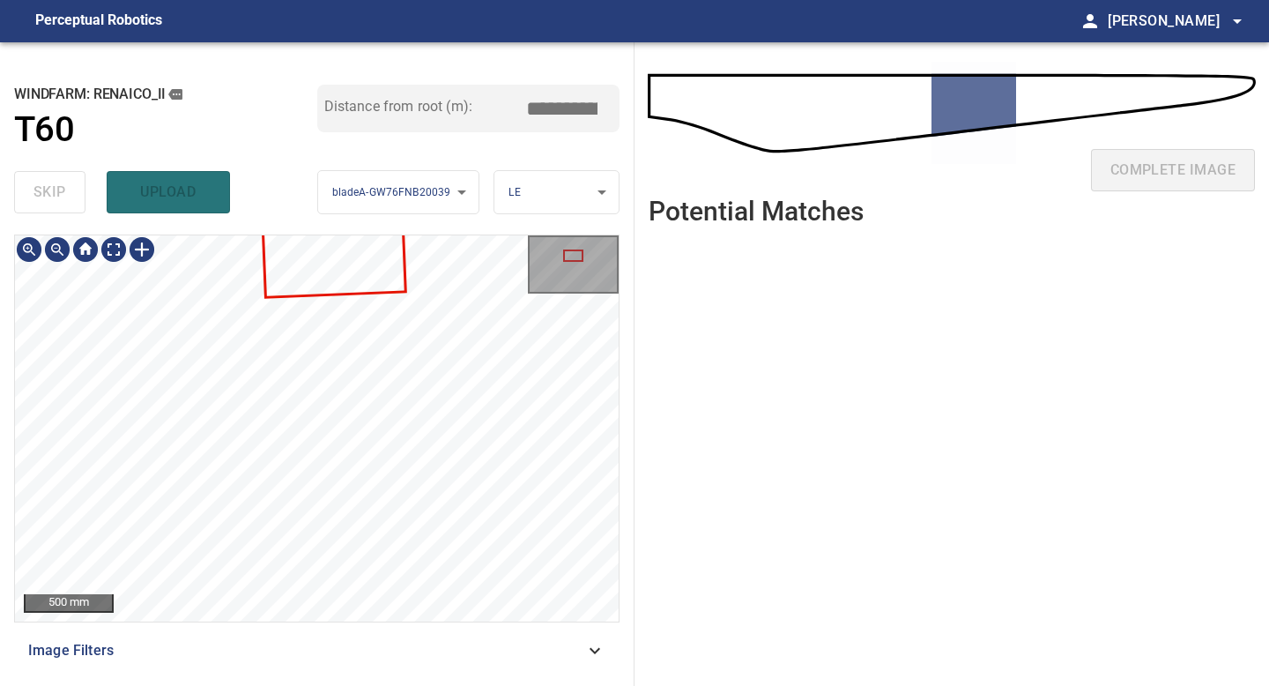
click at [330, 630] on div "500 mm Image Filters" at bounding box center [316, 452] width 605 height 437
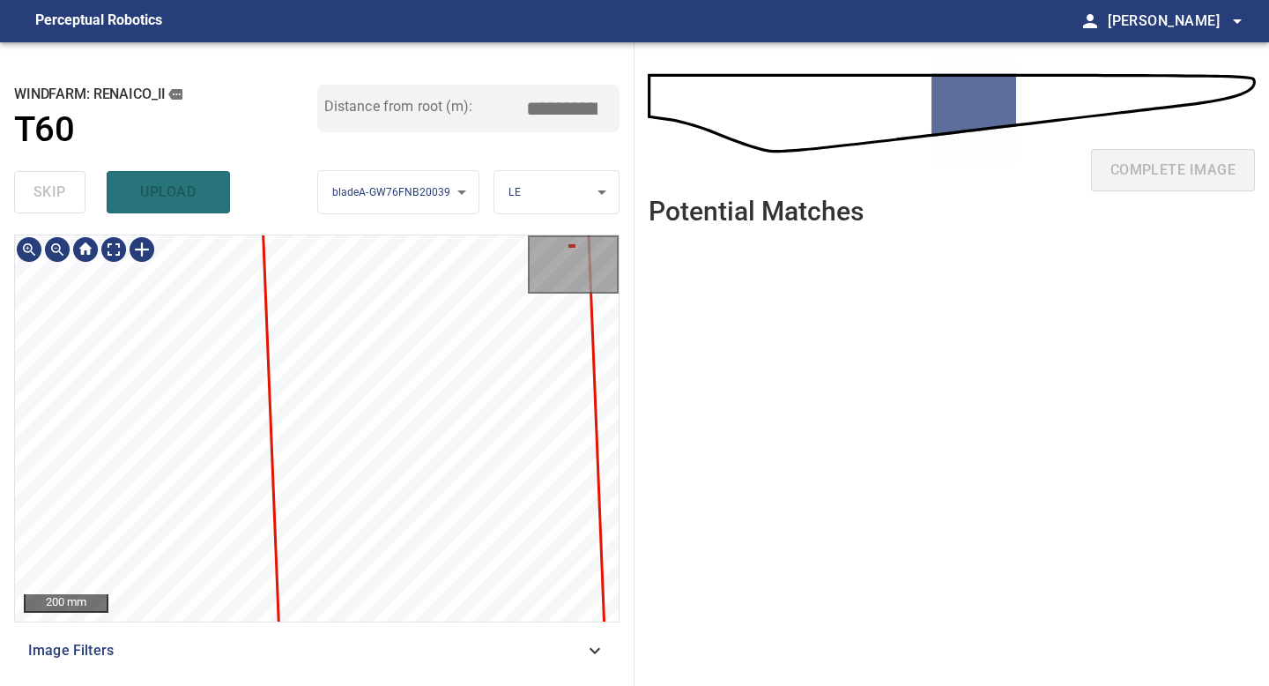
click at [146, 669] on div "200 mm Image Filters" at bounding box center [316, 452] width 605 height 437
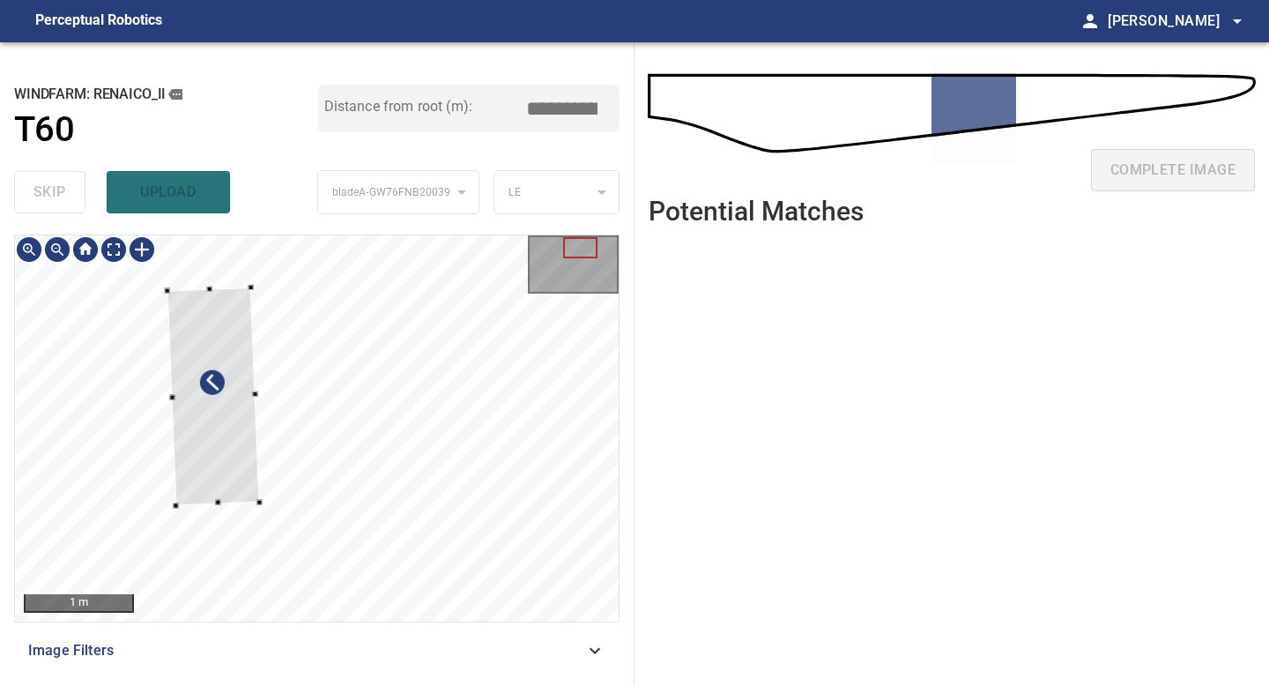
click at [232, 473] on div at bounding box center [213, 396] width 93 height 218
click at [238, 465] on div at bounding box center [203, 382] width 76 height 181
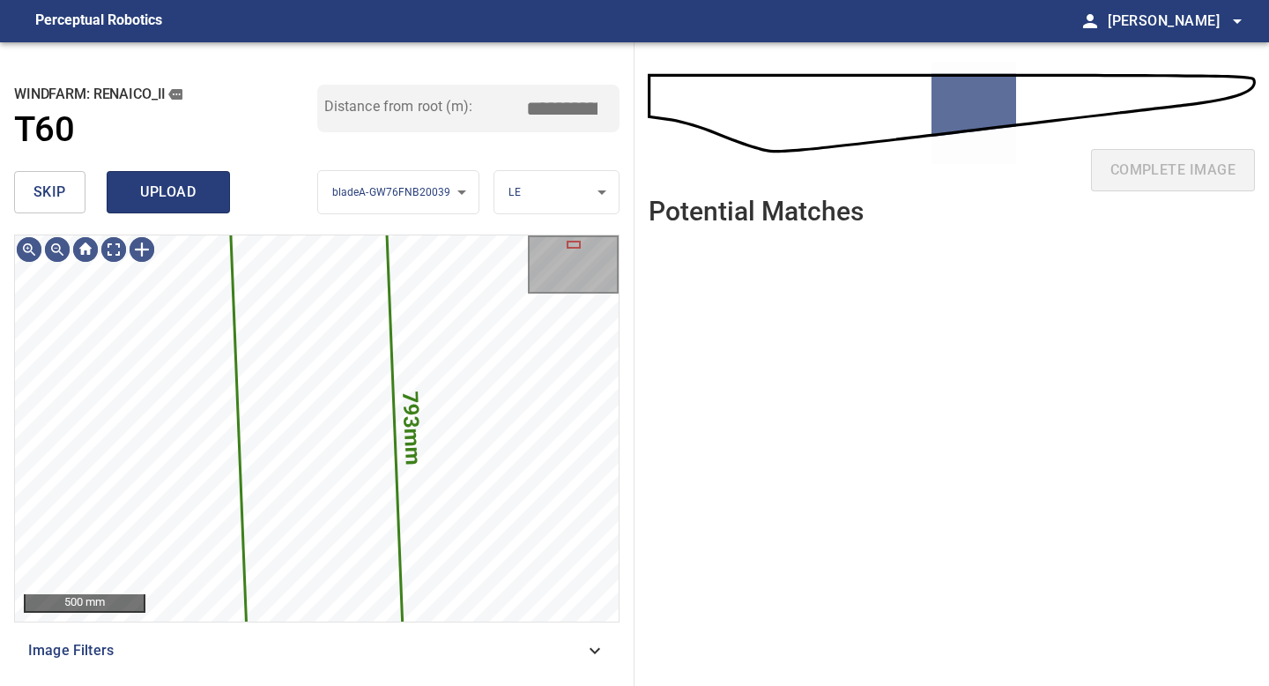
click at [191, 193] on span "upload" at bounding box center [168, 192] width 85 height 25
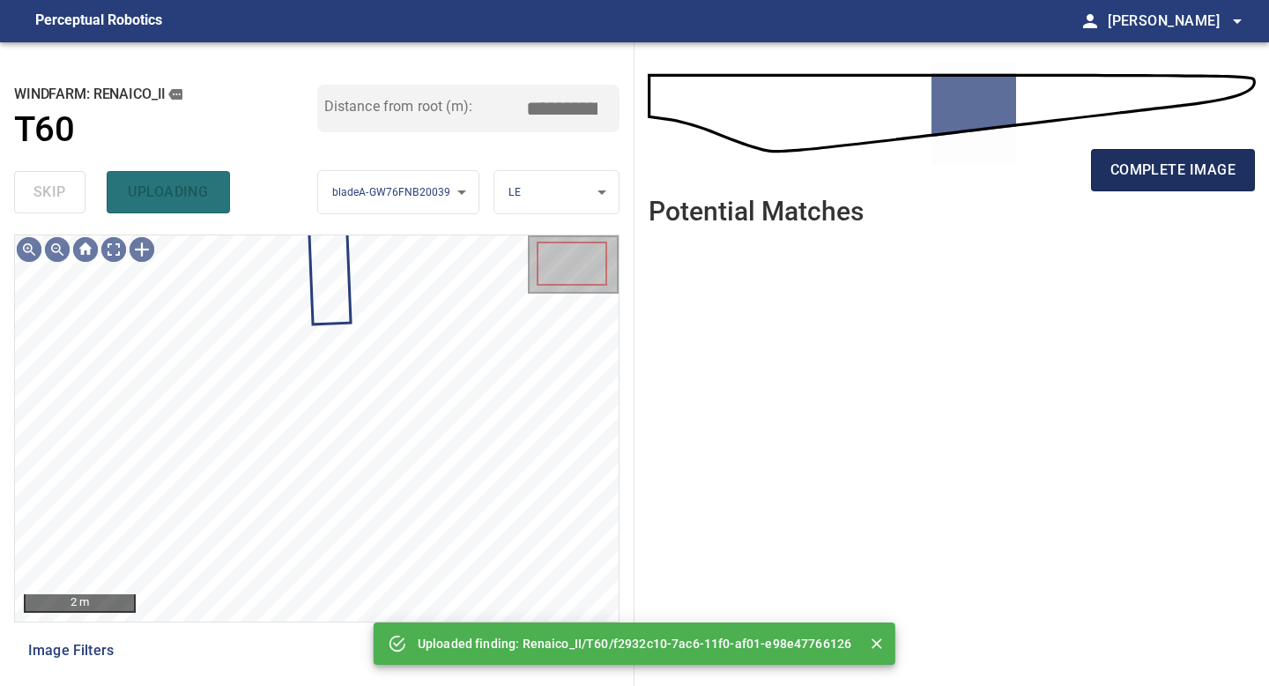
click at [1131, 158] on span "complete image" at bounding box center [1172, 170] width 125 height 25
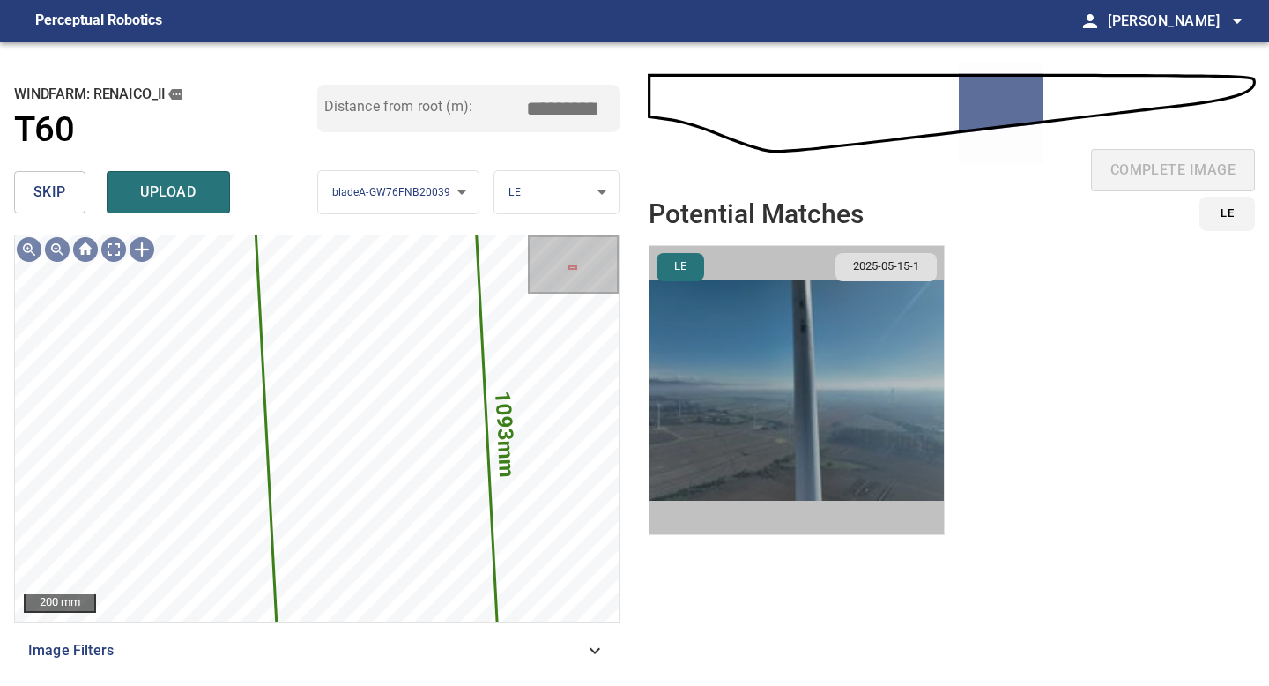
click at [812, 382] on img "button" at bounding box center [796, 390] width 294 height 288
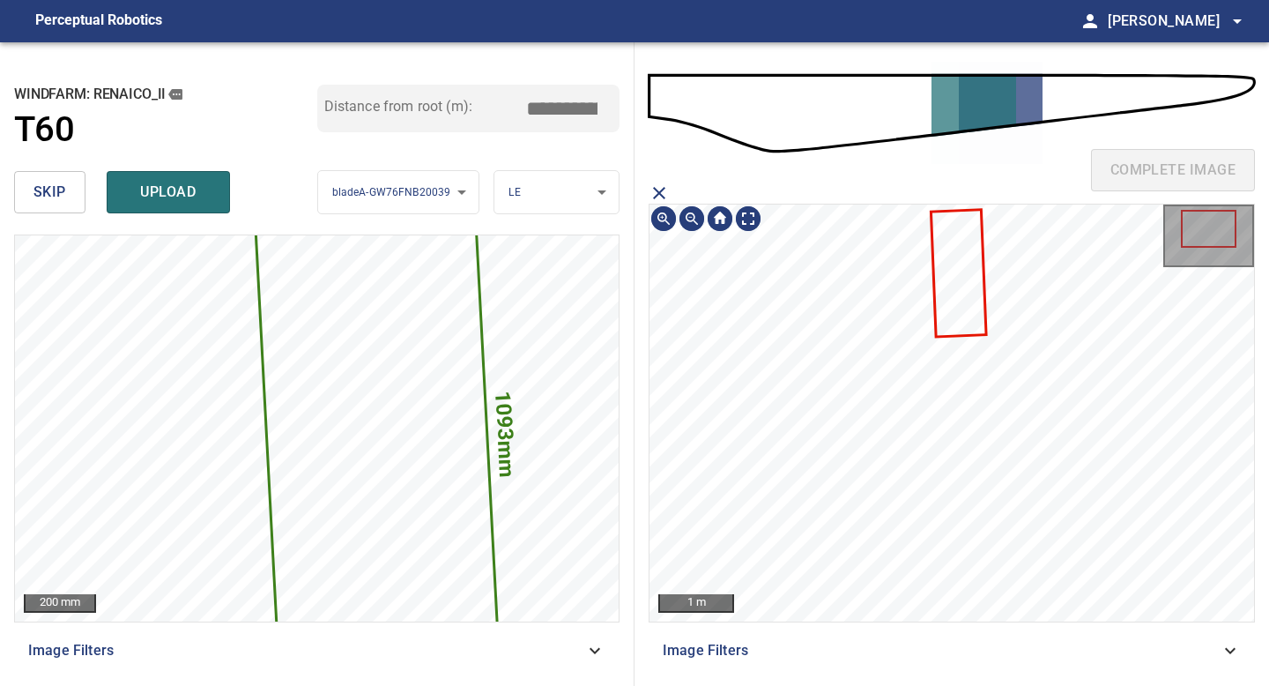
click at [958, 246] on icon at bounding box center [957, 273] width 53 height 124
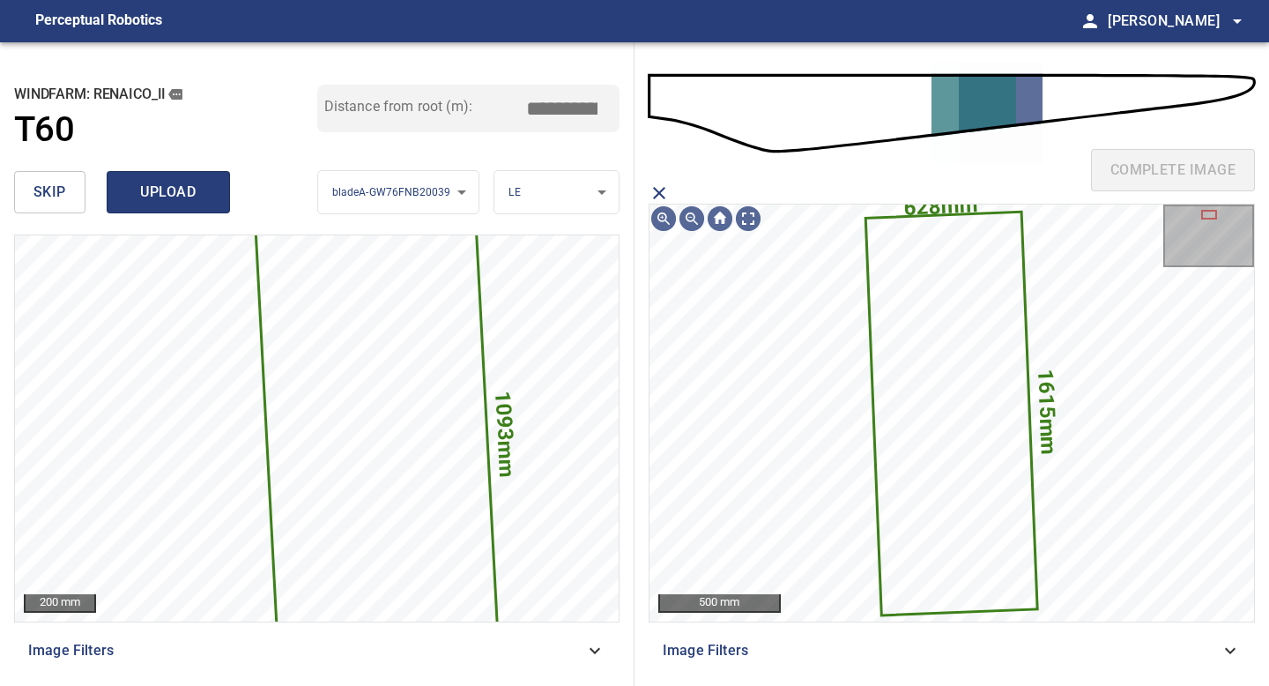
click at [182, 213] on div "skip upload" at bounding box center [165, 192] width 303 height 56
click at [178, 193] on span "upload" at bounding box center [168, 192] width 85 height 25
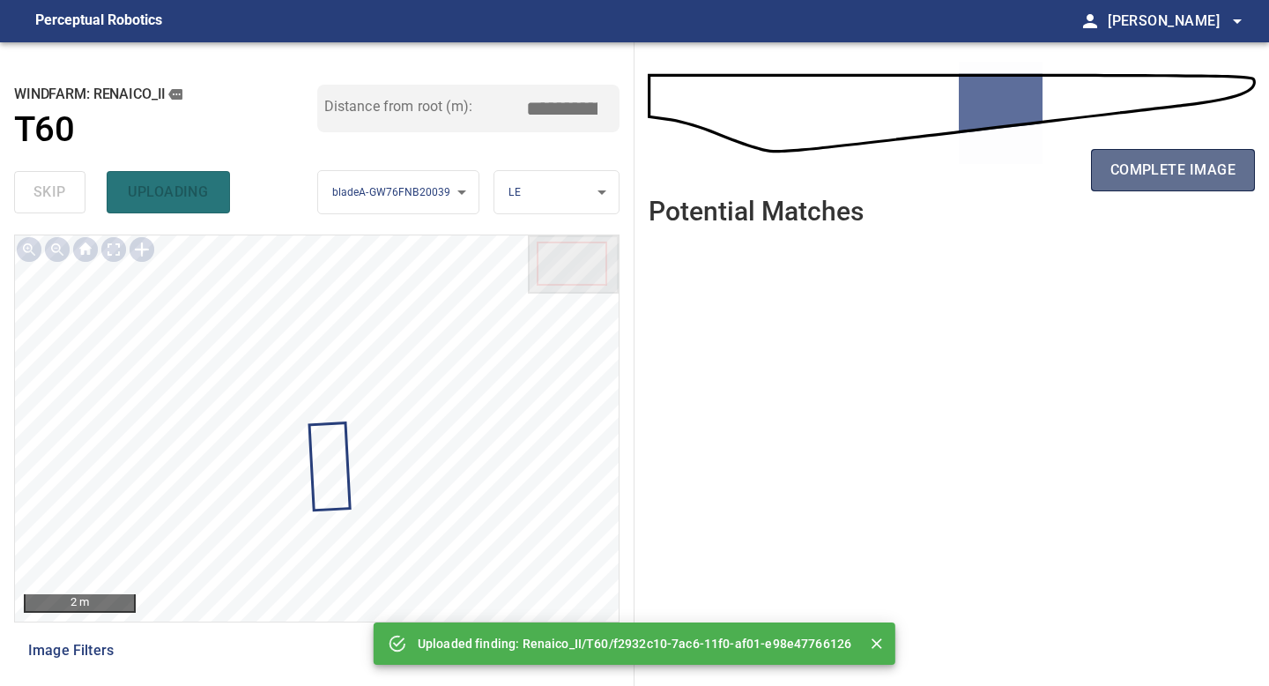
click at [1178, 171] on span "complete image" at bounding box center [1172, 170] width 125 height 25
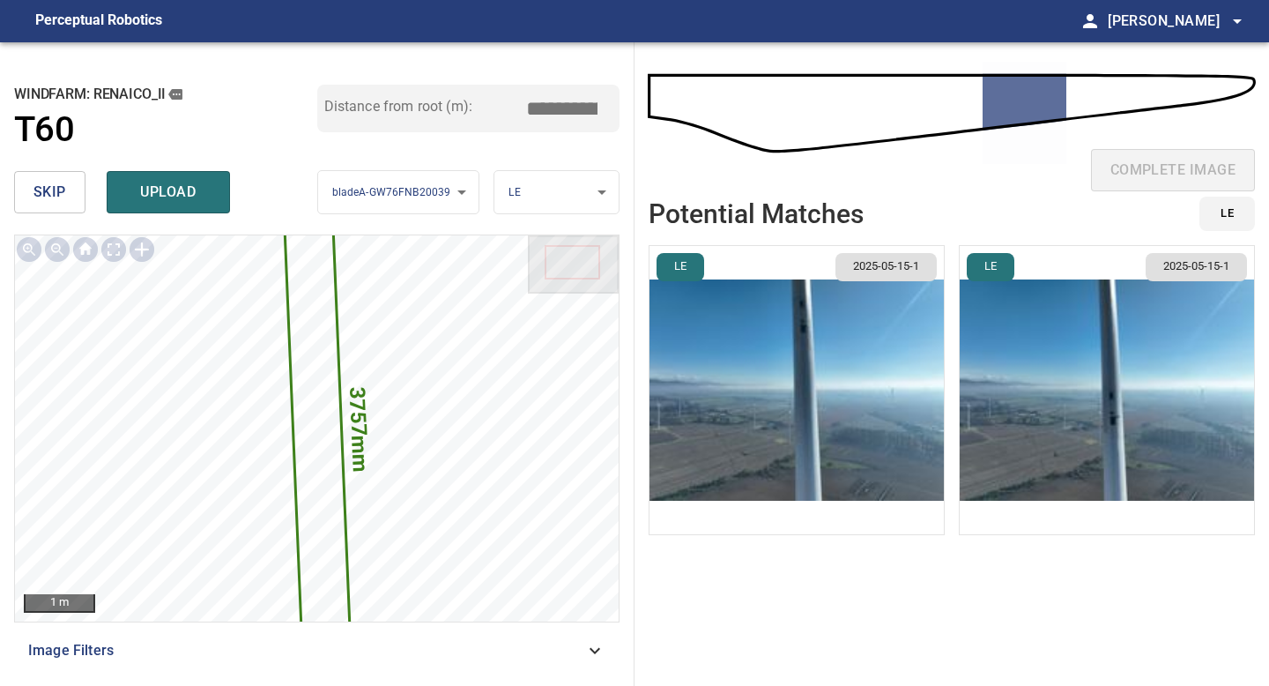
click at [566, 110] on input "*****" at bounding box center [568, 108] width 88 height 33
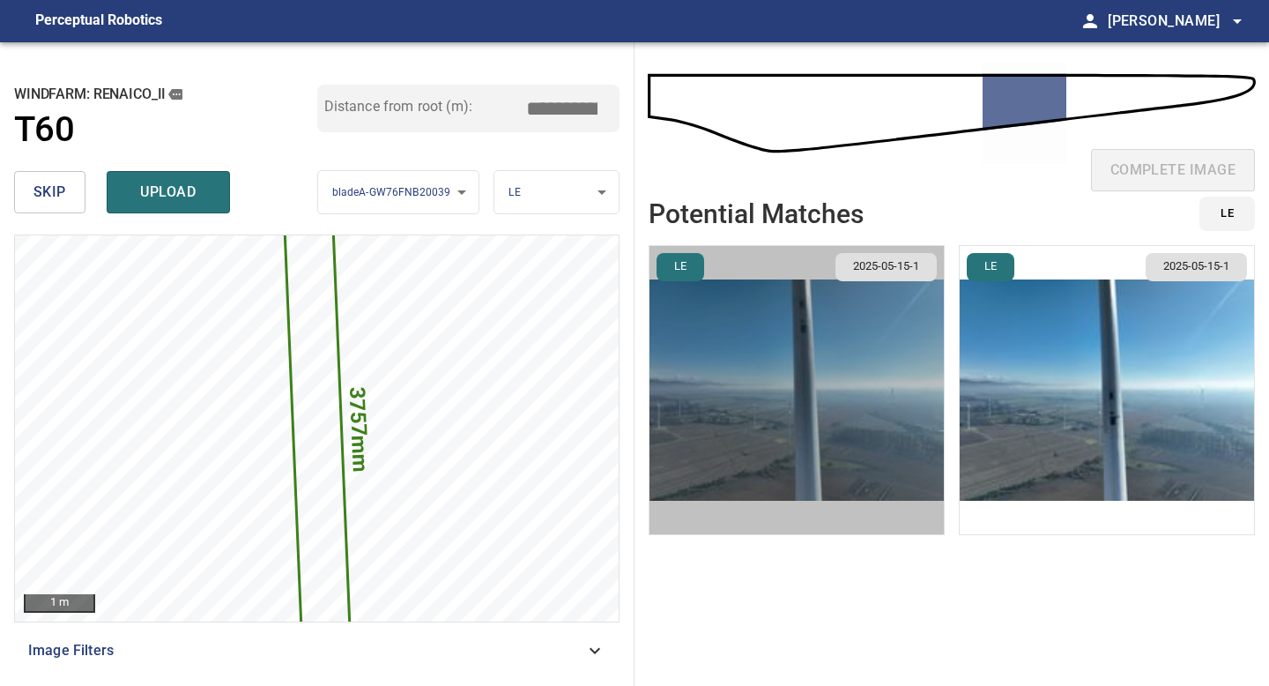
click at [835, 385] on img "button" at bounding box center [796, 390] width 294 height 288
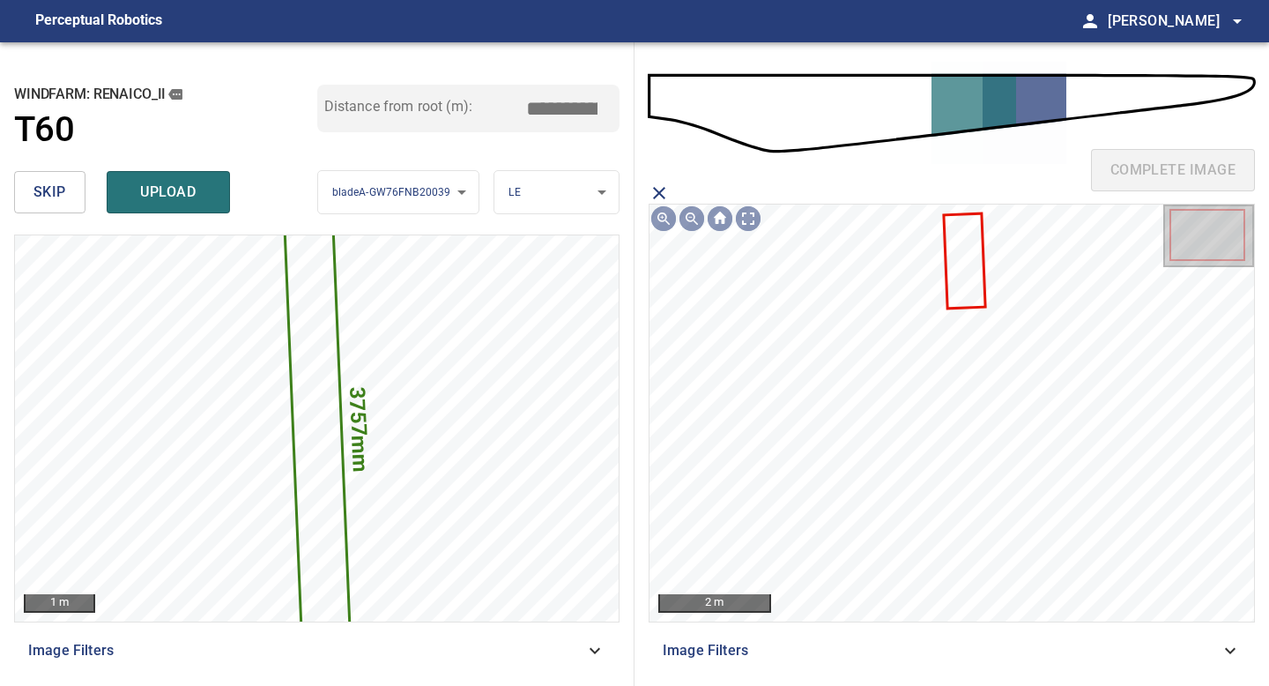
click at [569, 106] on input "*****" at bounding box center [568, 108] width 88 height 33
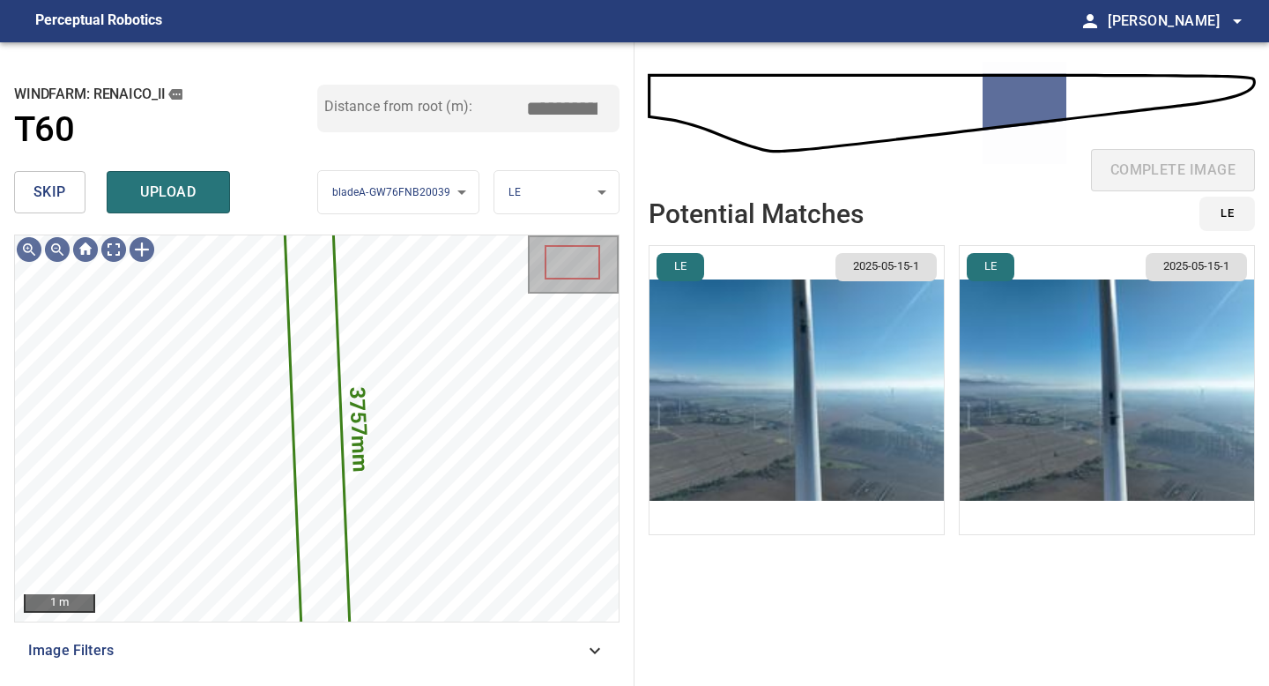
click at [742, 421] on img "button" at bounding box center [796, 390] width 294 height 288
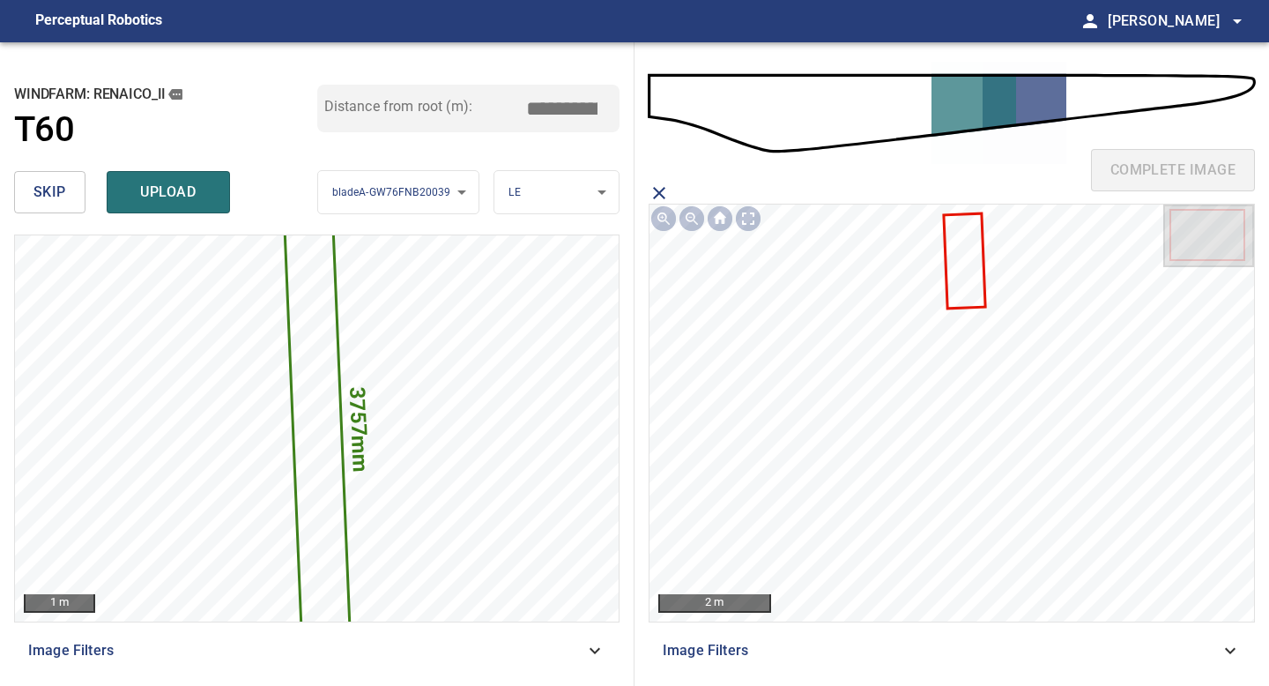
drag, startPoint x: 567, startPoint y: 109, endPoint x: 444, endPoint y: 104, distance: 122.6
click at [456, 106] on div "Distance from root (m): *****" at bounding box center [468, 109] width 303 height 48
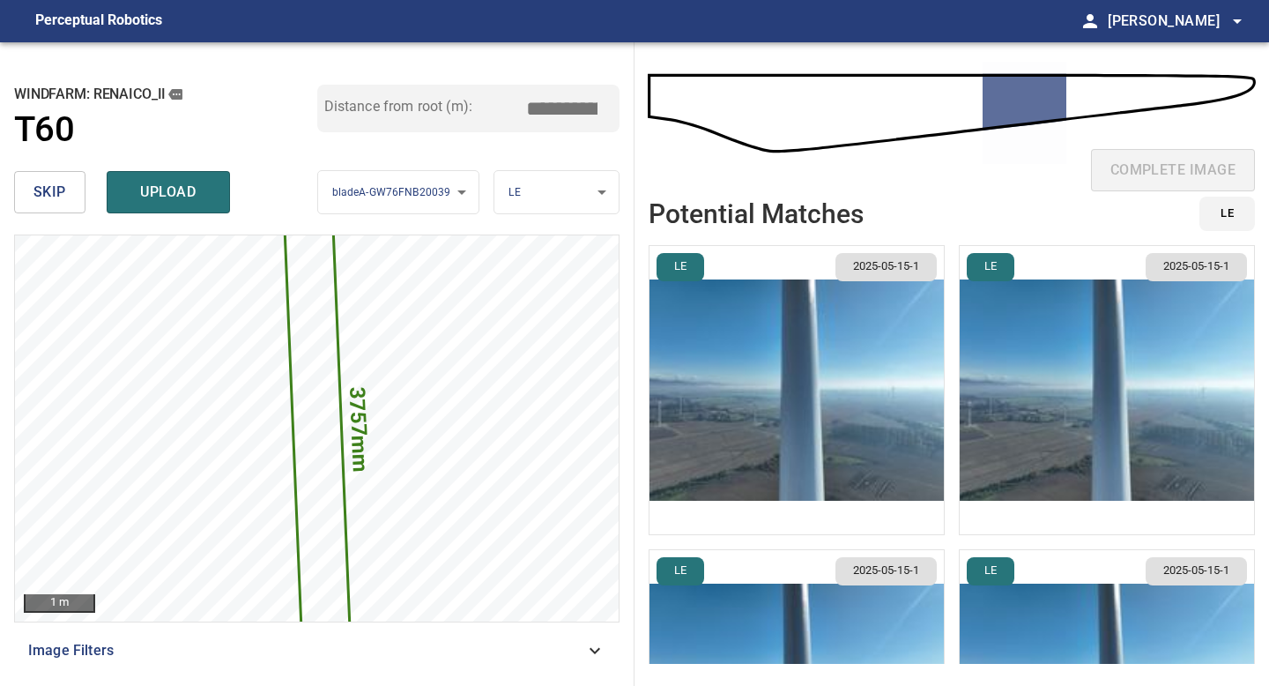
type input "*****"
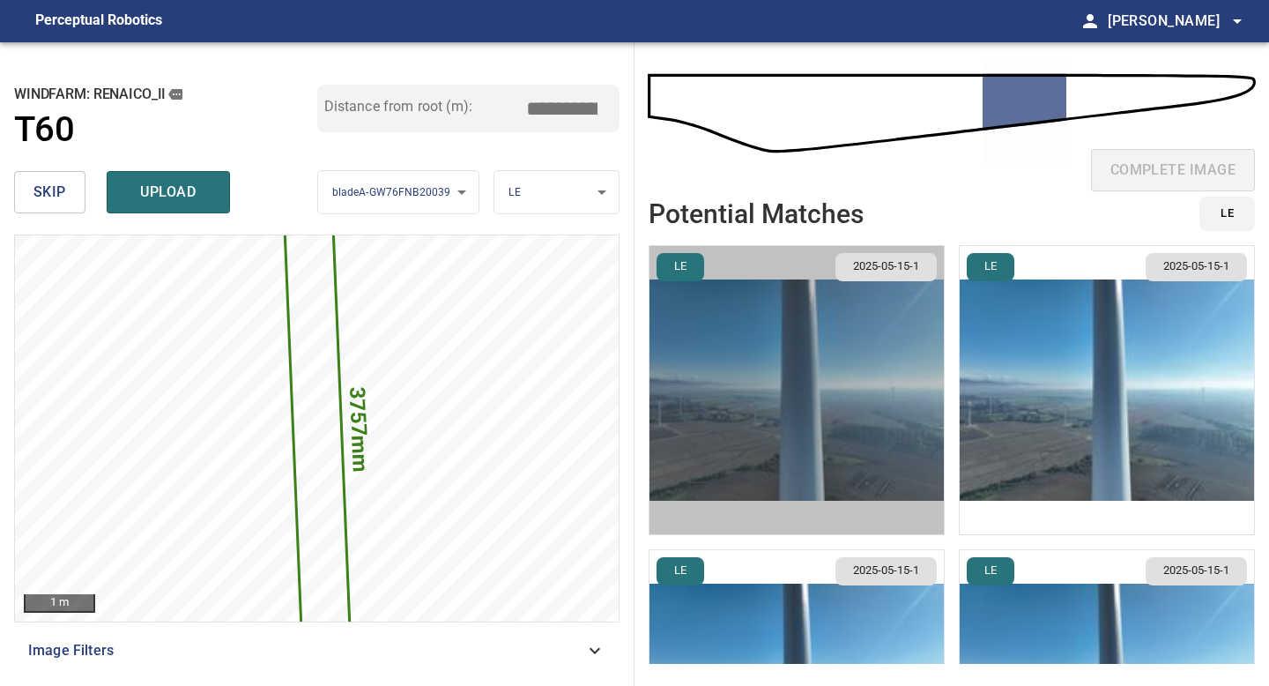
click at [883, 417] on img "button" at bounding box center [796, 390] width 294 height 288
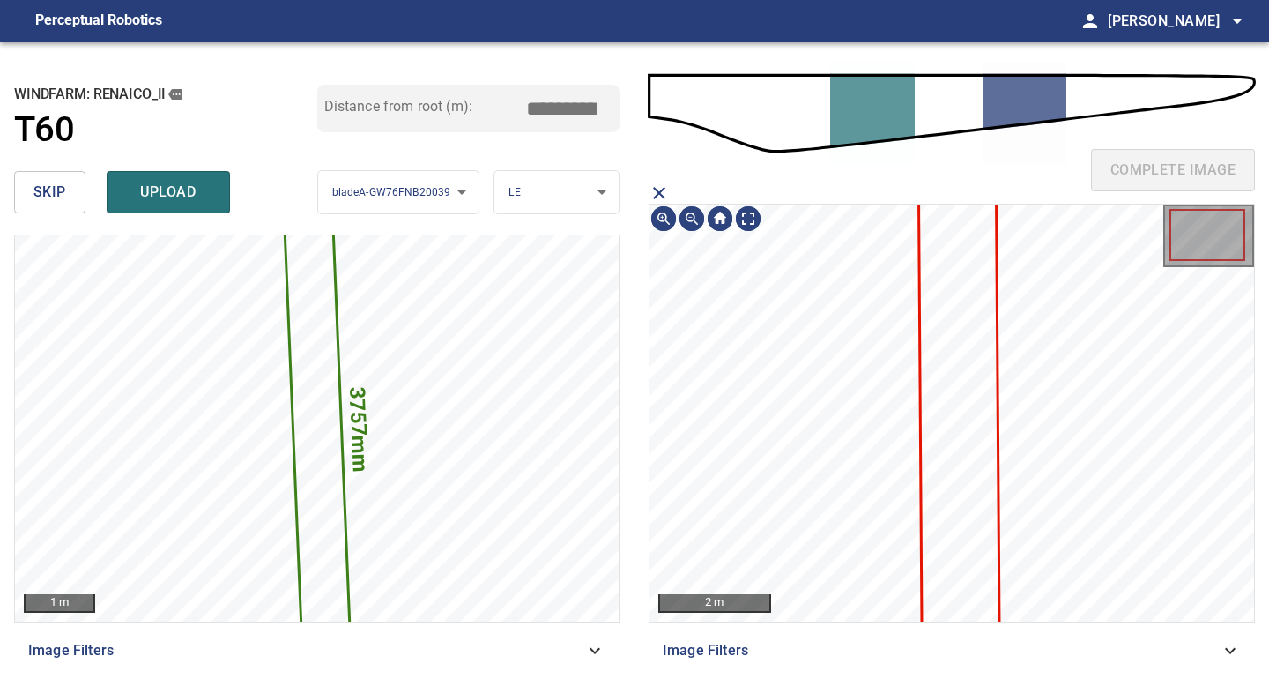
click at [959, 392] on icon at bounding box center [959, 410] width 78 height 444
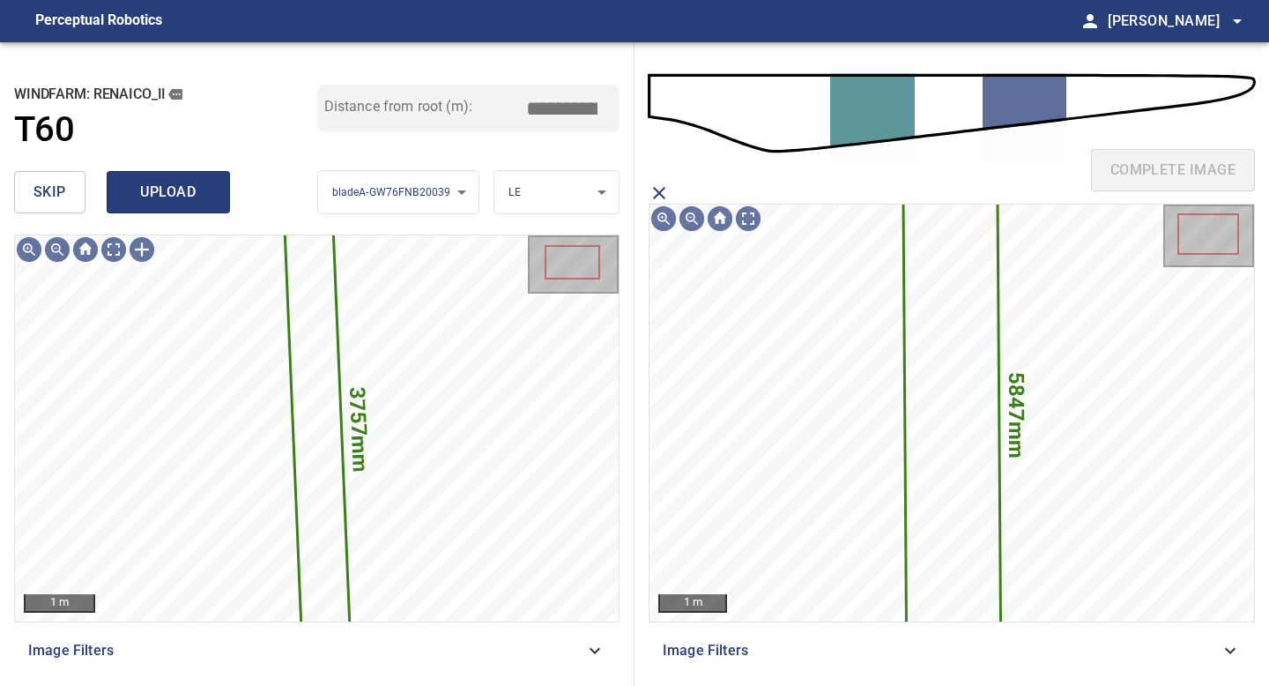
click at [181, 187] on span "upload" at bounding box center [168, 192] width 85 height 25
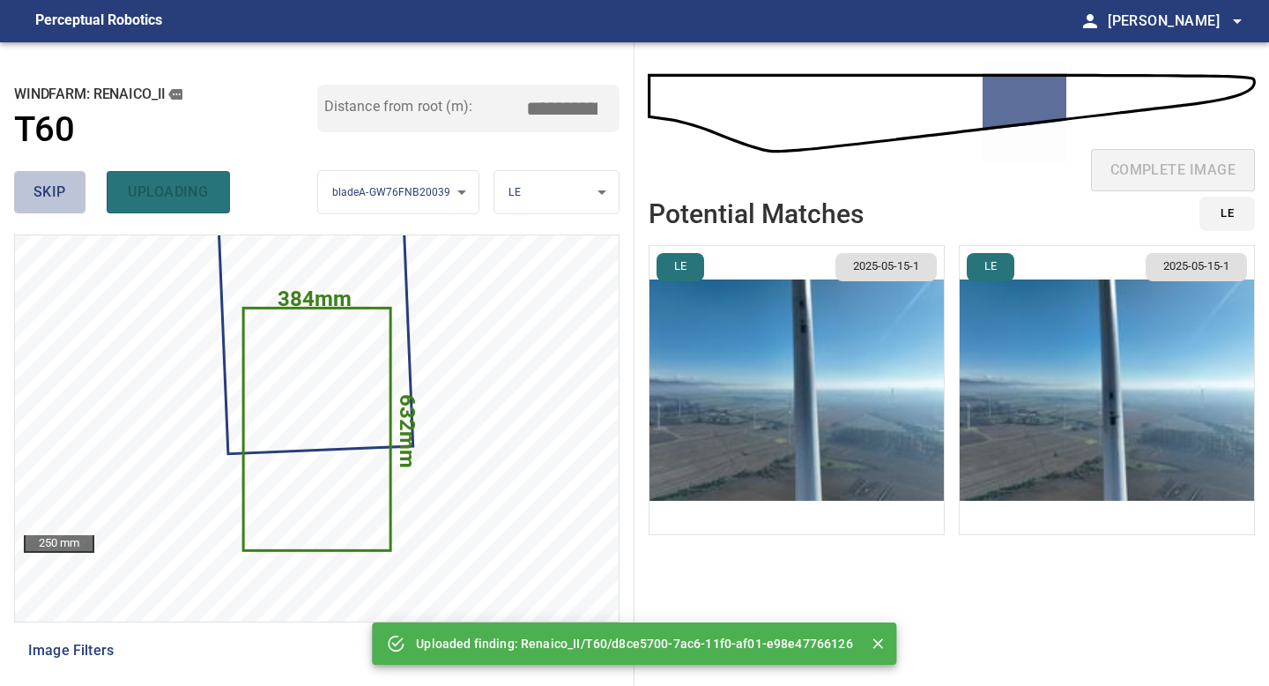
click at [65, 178] on button "skip" at bounding box center [49, 192] width 71 height 42
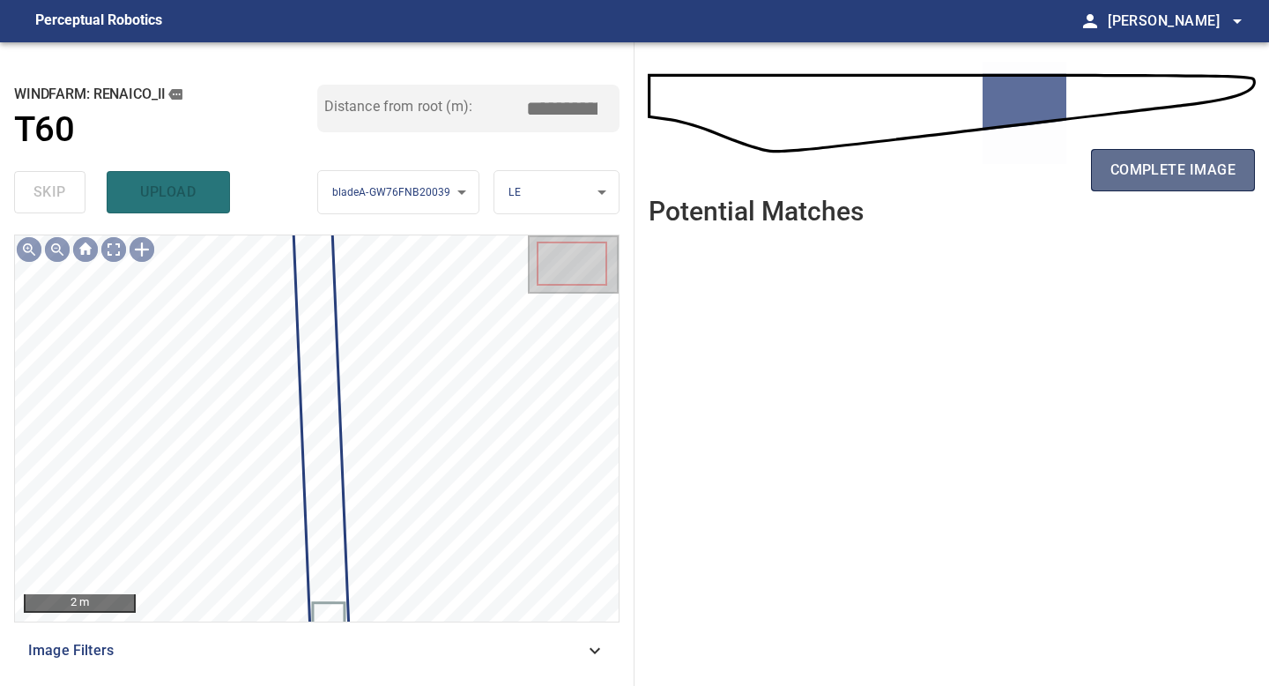
click at [1176, 164] on span "complete image" at bounding box center [1172, 170] width 125 height 25
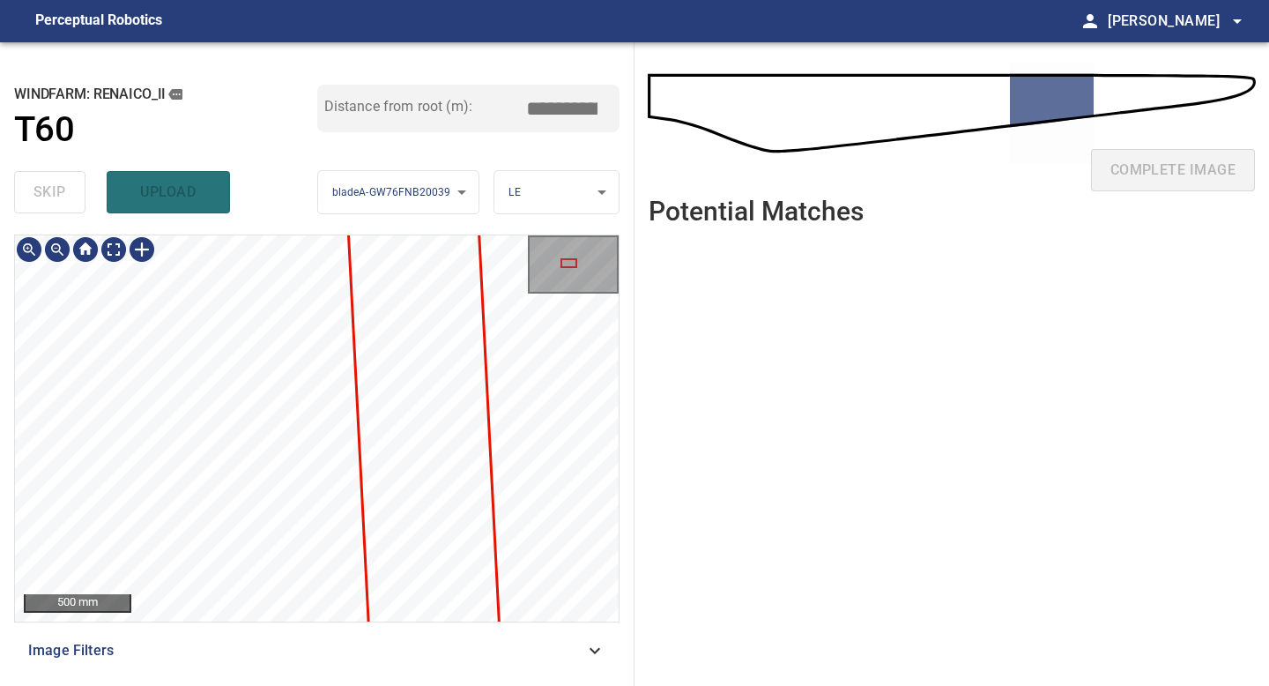
click at [299, 685] on div "**********" at bounding box center [317, 363] width 634 height 643
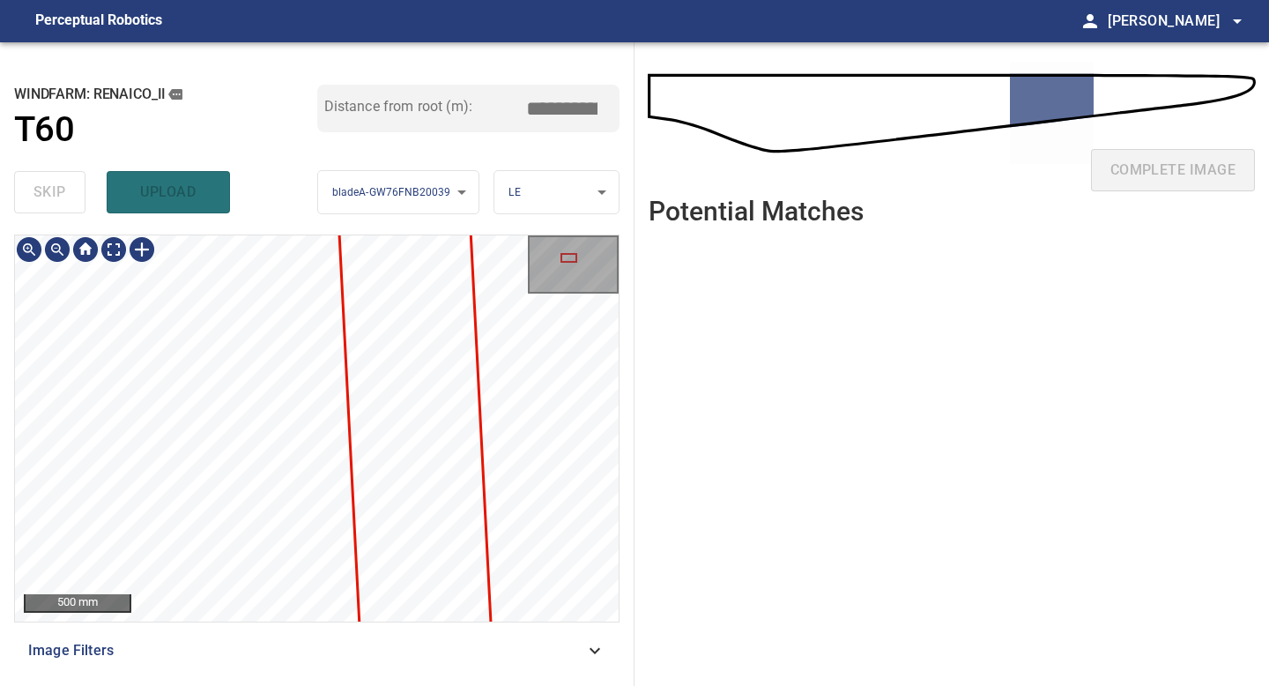
click at [299, 685] on div "**********" at bounding box center [317, 363] width 634 height 643
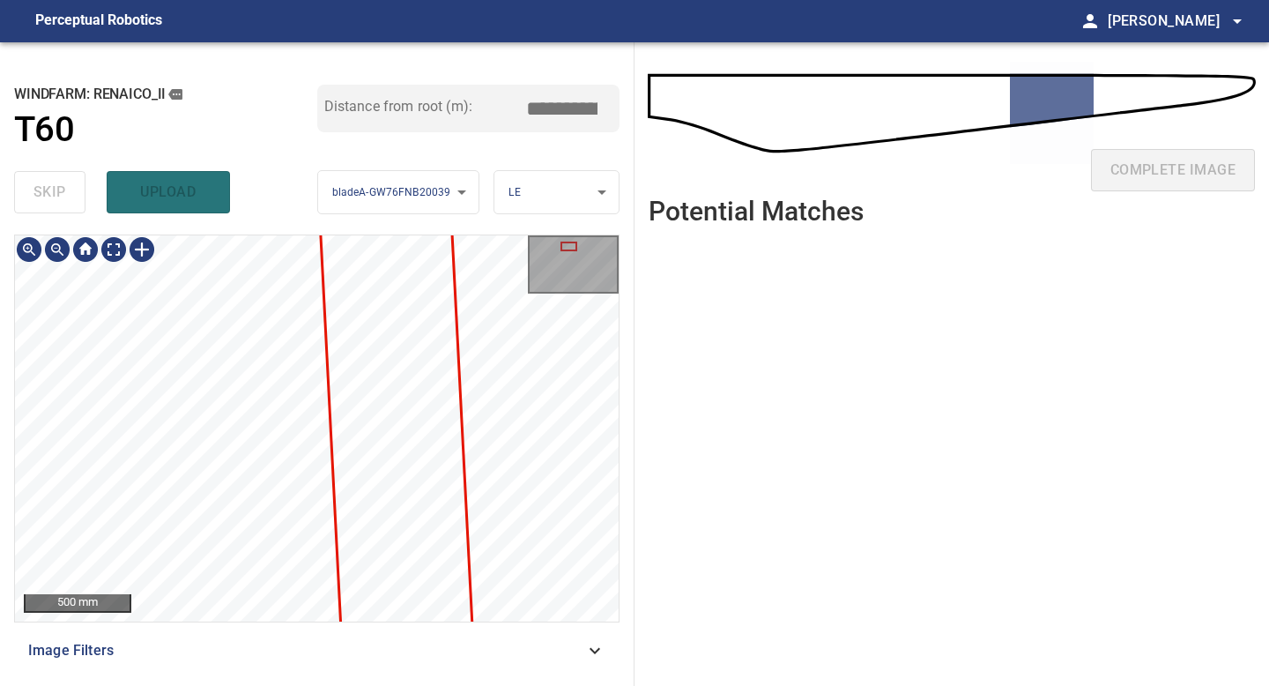
click at [284, 678] on div "**********" at bounding box center [317, 363] width 634 height 643
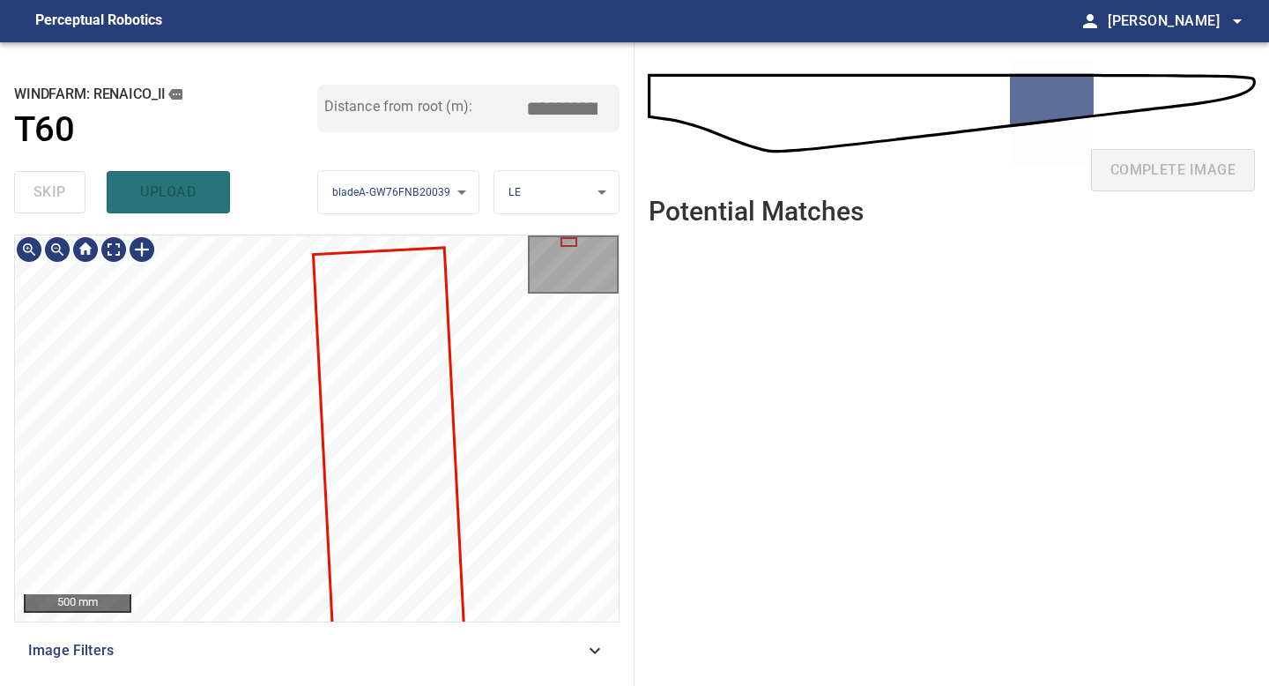
click at [259, 655] on div "500 mm Image Filters" at bounding box center [316, 452] width 605 height 437
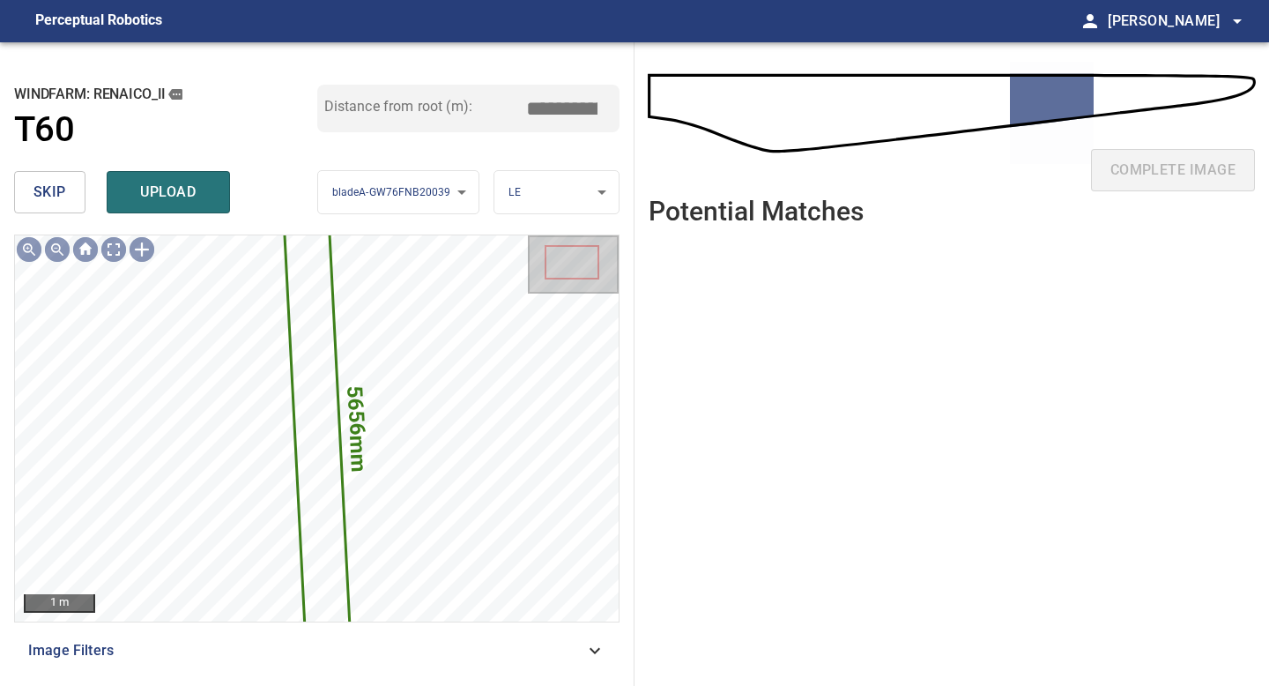
drag, startPoint x: 568, startPoint y: 111, endPoint x: 375, endPoint y: 94, distance: 194.6
click at [384, 97] on div "Distance from root (m): *****" at bounding box center [468, 109] width 303 height 48
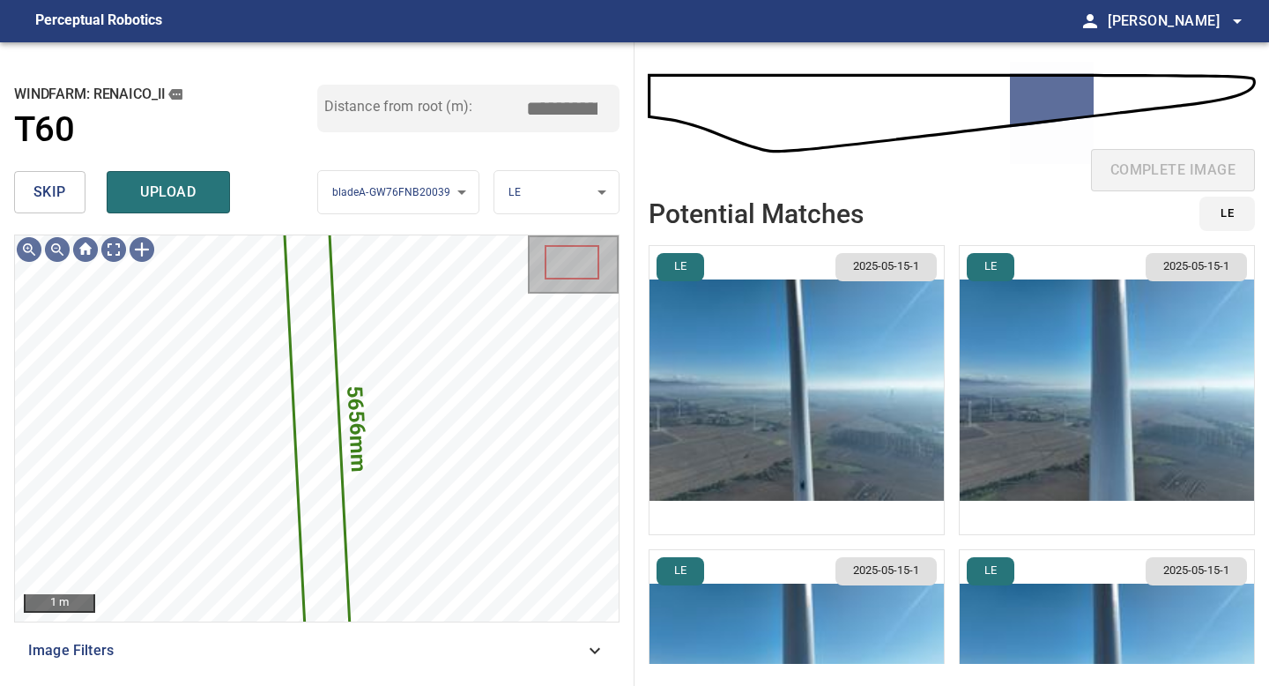
type input "*****"
click at [818, 389] on img "button" at bounding box center [796, 390] width 294 height 288
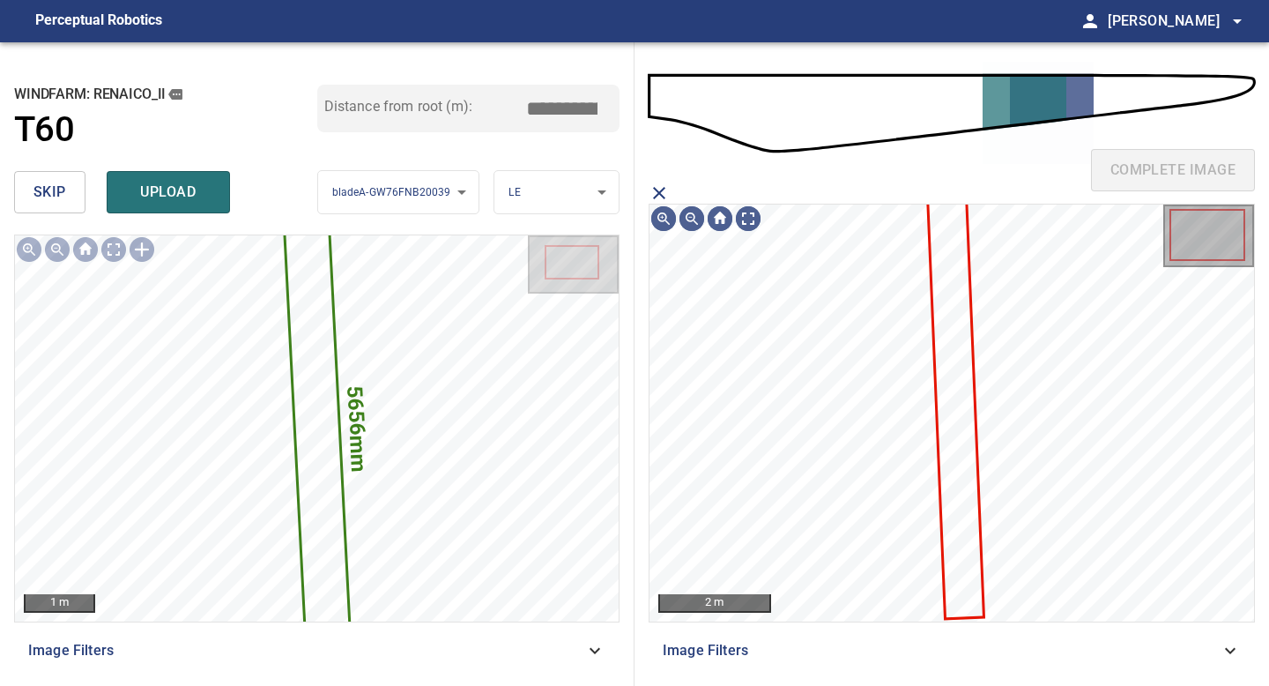
click at [943, 336] on icon at bounding box center [955, 401] width 55 height 431
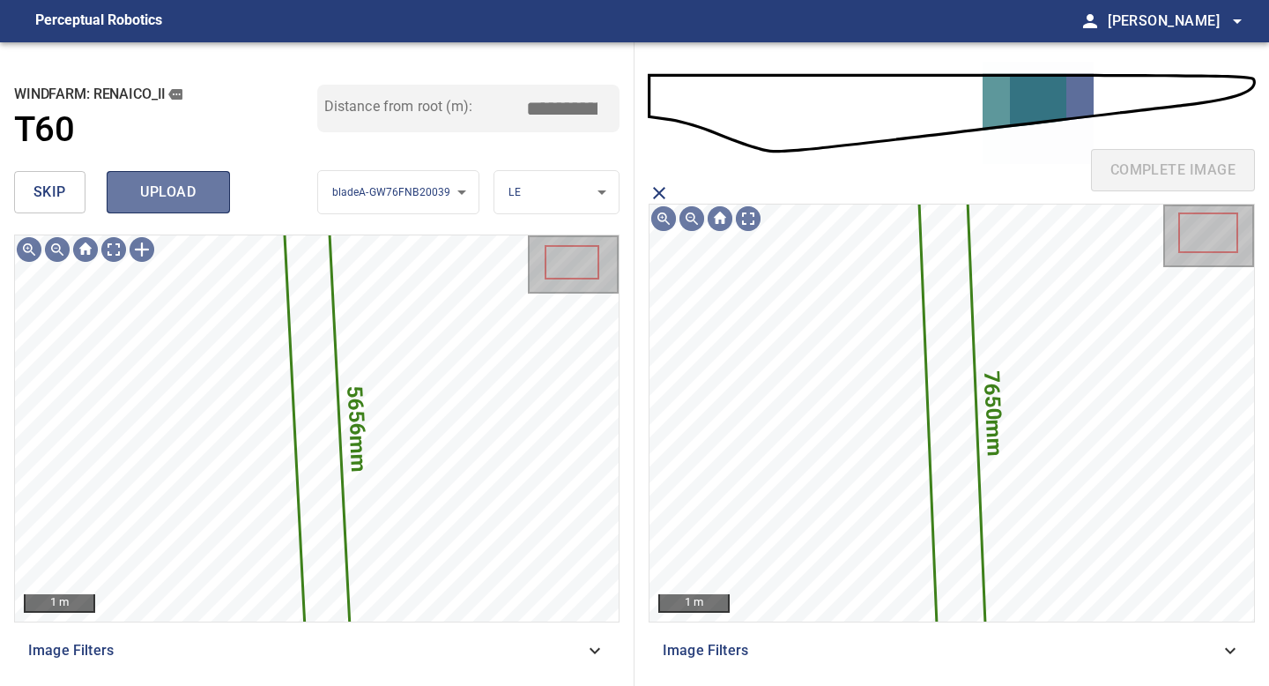
click at [187, 190] on span "upload" at bounding box center [168, 192] width 85 height 25
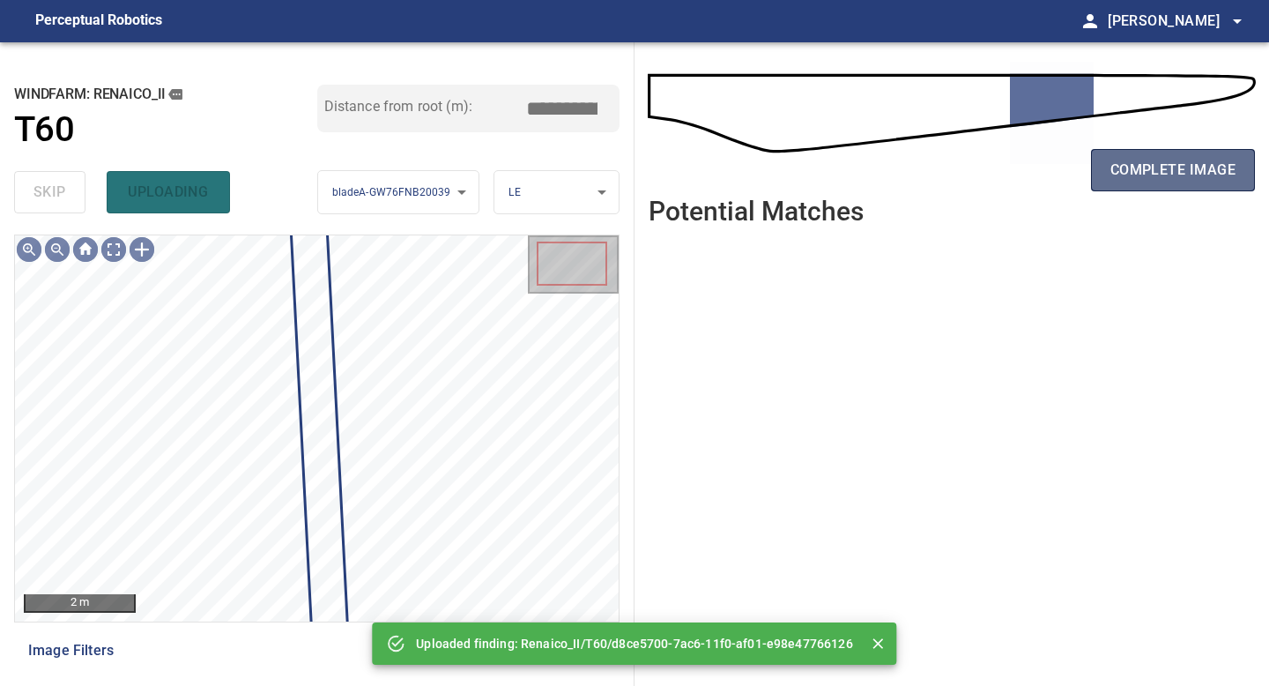
click at [1152, 163] on span "complete image" at bounding box center [1172, 170] width 125 height 25
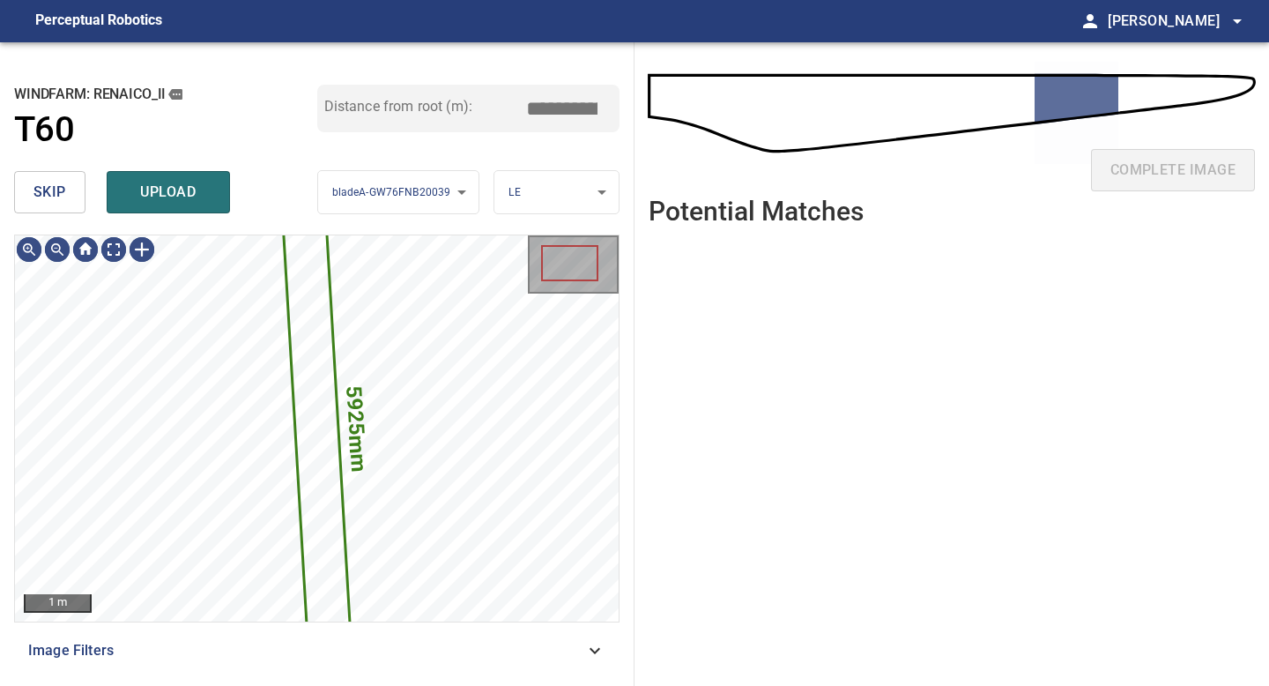
click at [67, 197] on button "skip" at bounding box center [49, 192] width 71 height 42
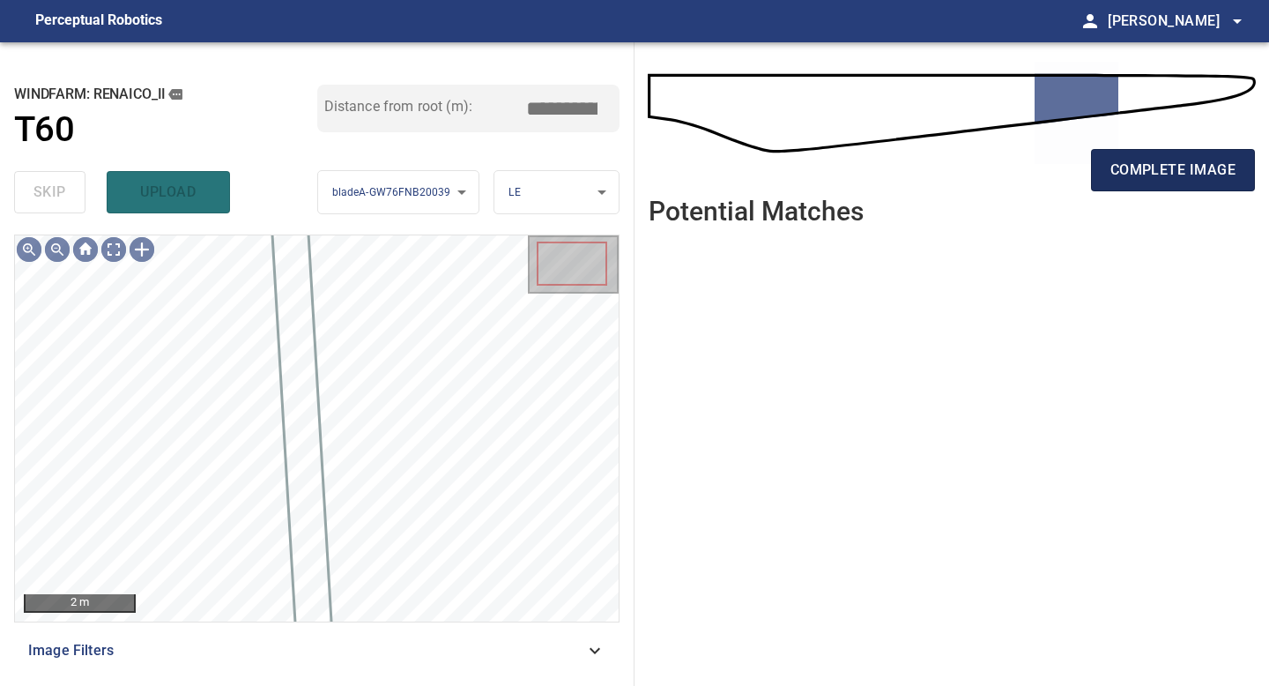
click at [1130, 166] on span "complete image" at bounding box center [1172, 170] width 125 height 25
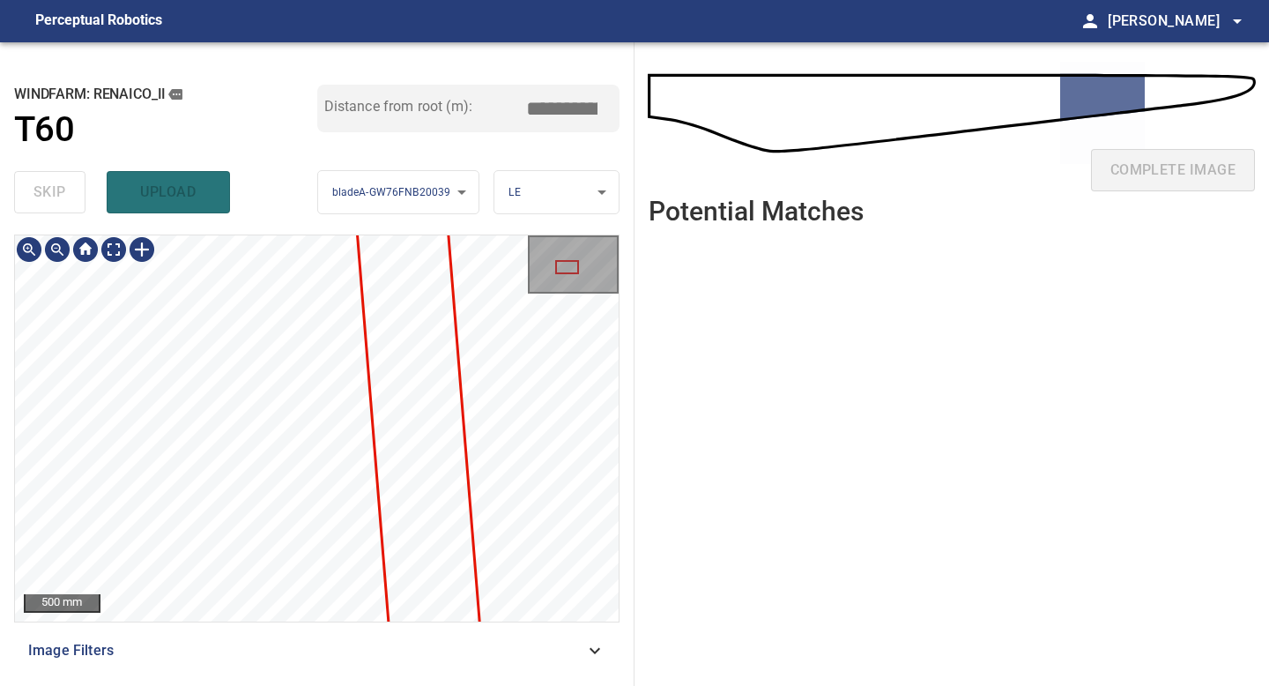
click at [330, 631] on div "500 mm Image Filters" at bounding box center [316, 452] width 605 height 437
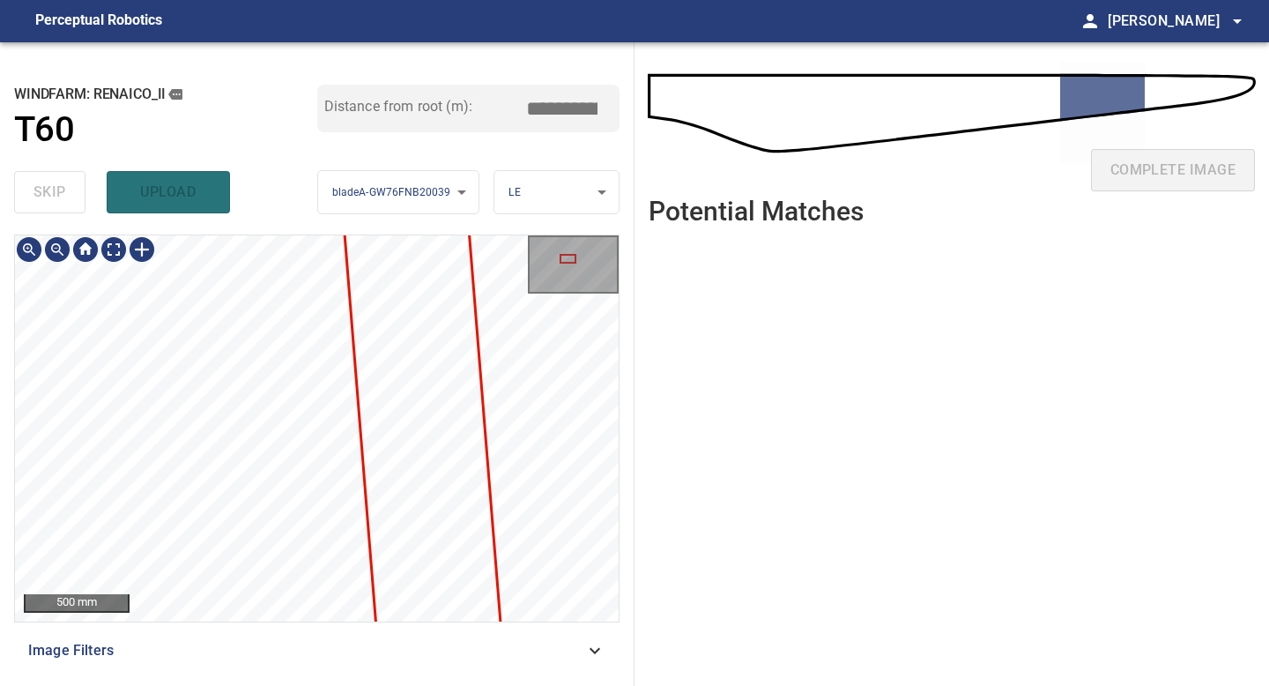
click at [312, 629] on div "500 mm Image Filters" at bounding box center [316, 452] width 605 height 437
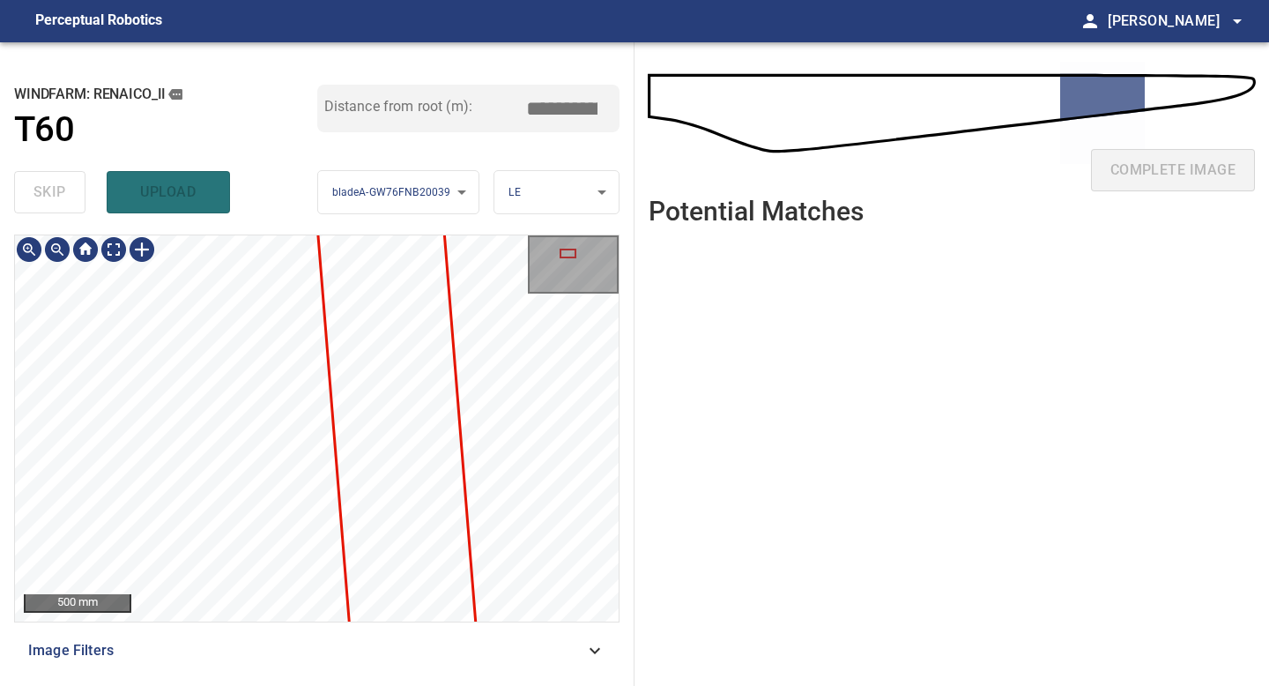
click at [307, 663] on div "500 mm Image Filters" at bounding box center [316, 452] width 605 height 437
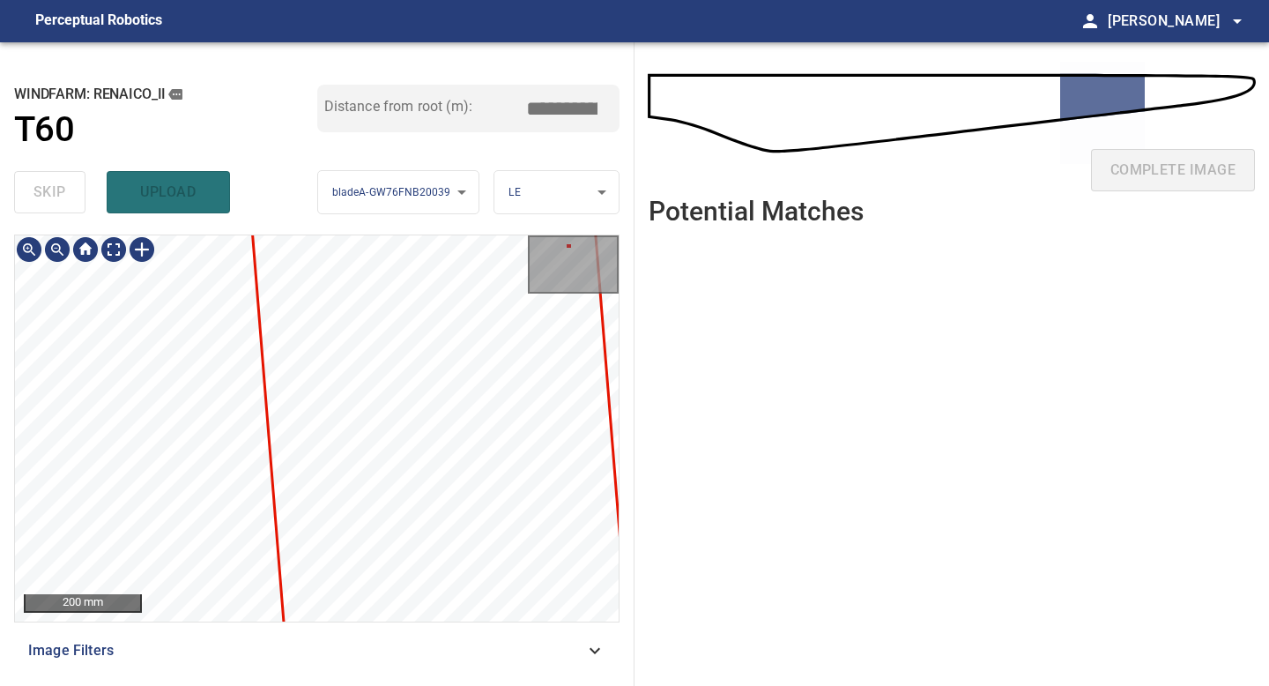
click at [251, 685] on div "**********" at bounding box center [317, 363] width 634 height 643
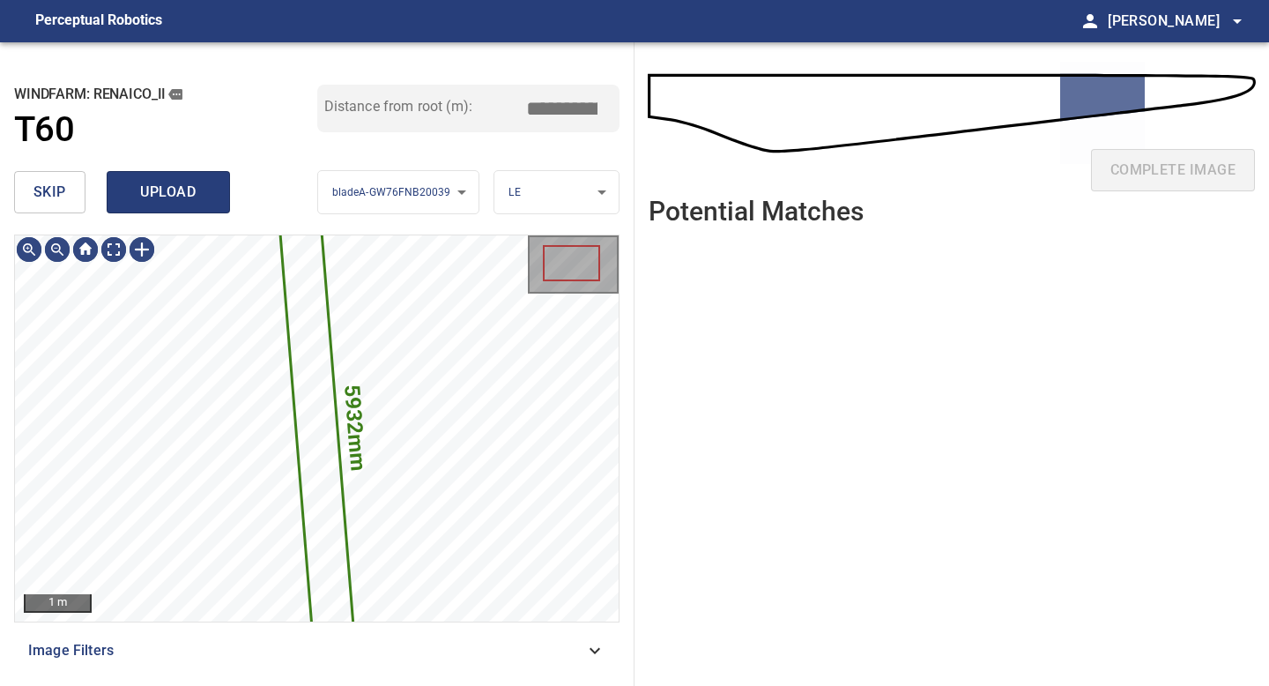
click at [152, 182] on span "upload" at bounding box center [168, 192] width 85 height 25
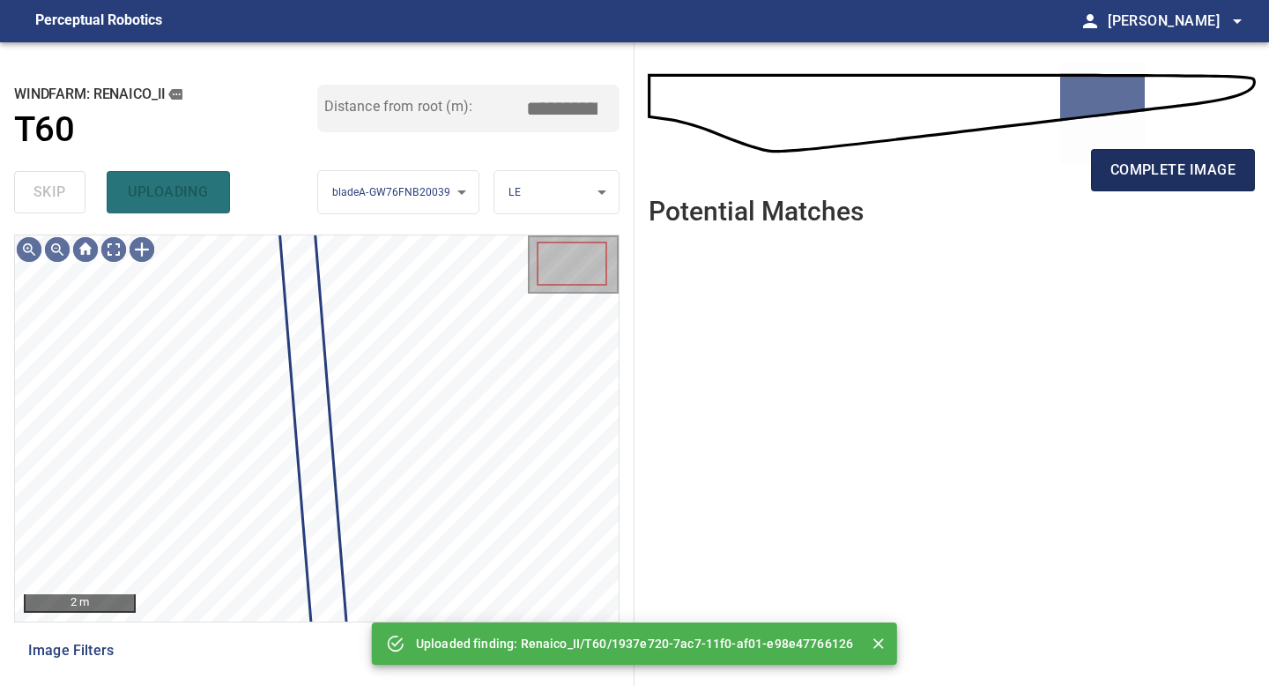
click at [1110, 168] on span "complete image" at bounding box center [1172, 170] width 125 height 25
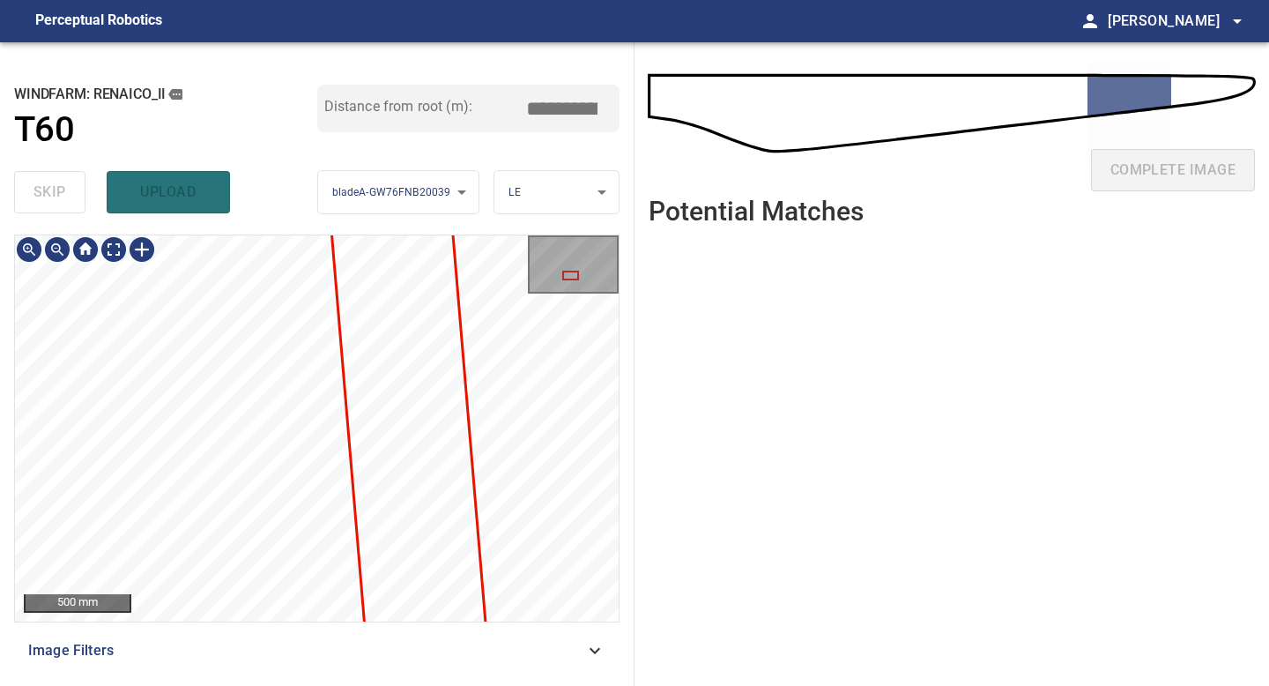
click at [320, 685] on div "**********" at bounding box center [317, 363] width 634 height 643
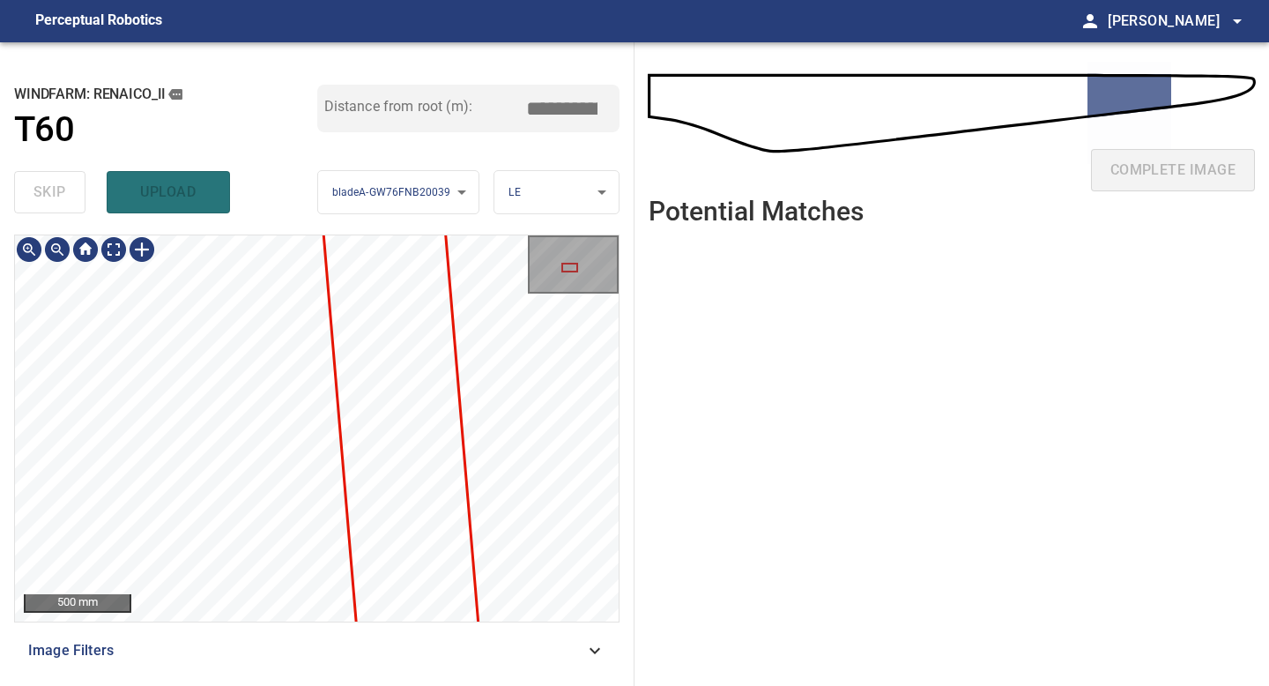
click at [301, 685] on div "**********" at bounding box center [317, 363] width 634 height 643
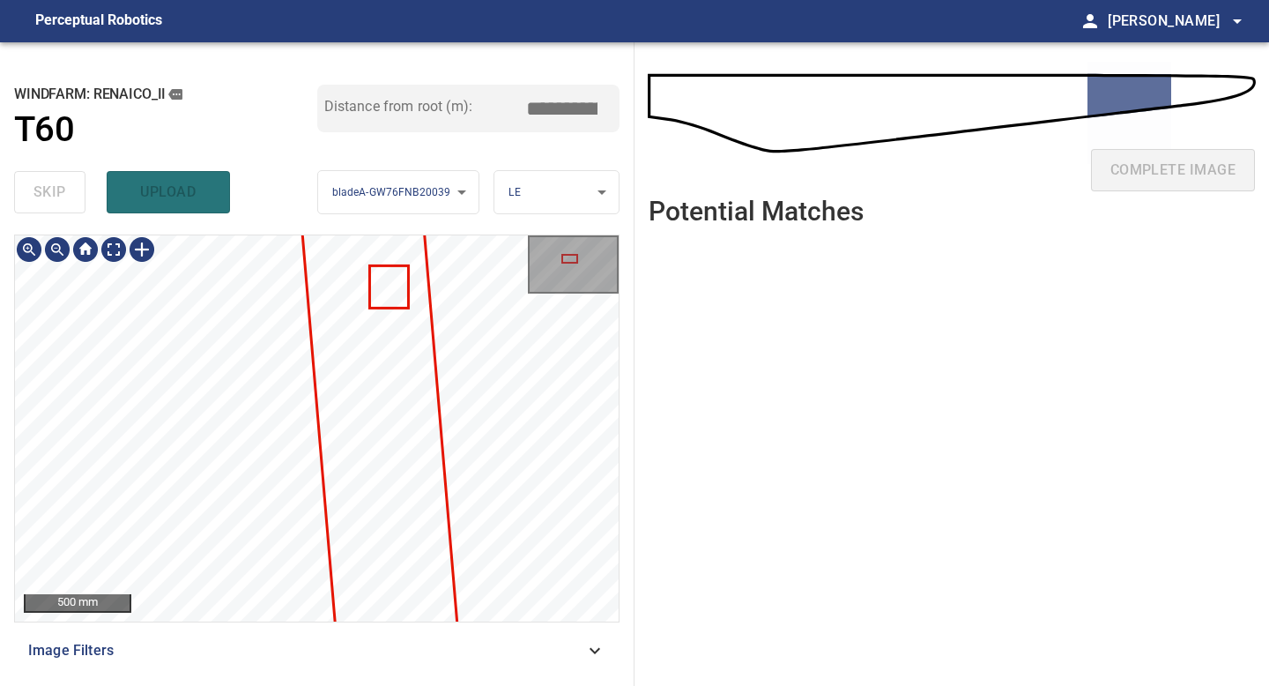
click at [276, 685] on div "**********" at bounding box center [317, 363] width 634 height 643
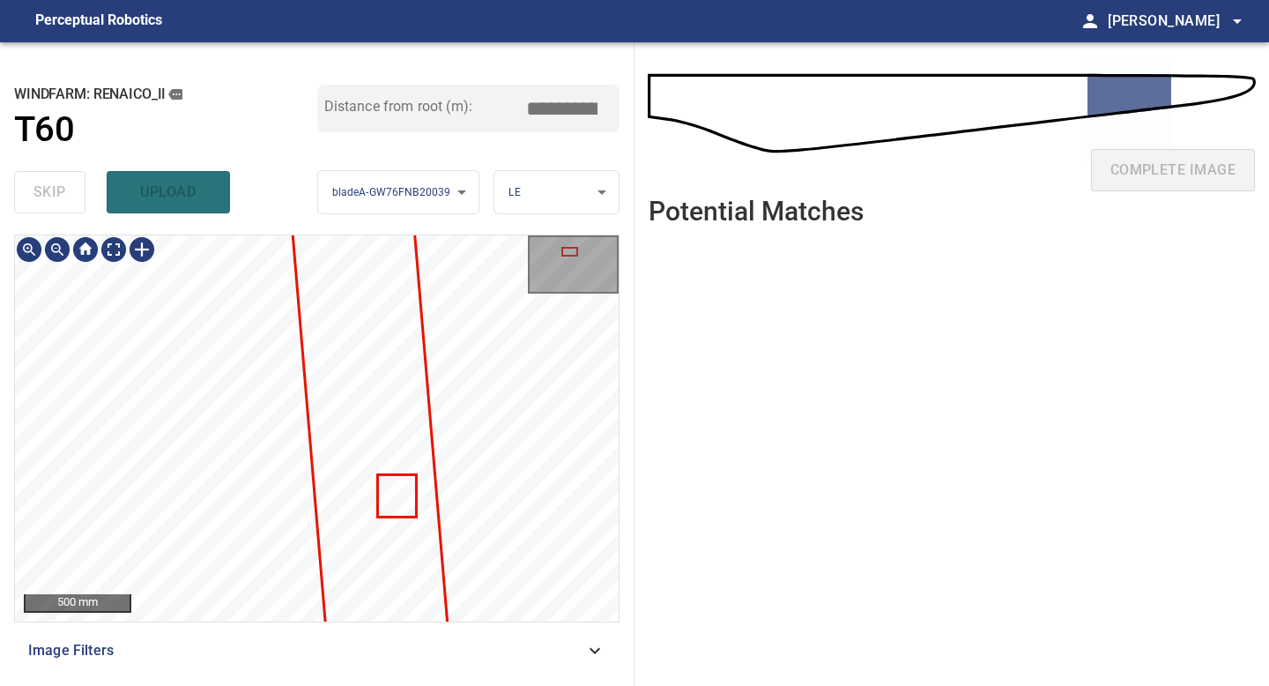
click at [288, 685] on div "**********" at bounding box center [317, 363] width 634 height 643
click at [276, 668] on div "500 mm Image Filters" at bounding box center [316, 452] width 605 height 437
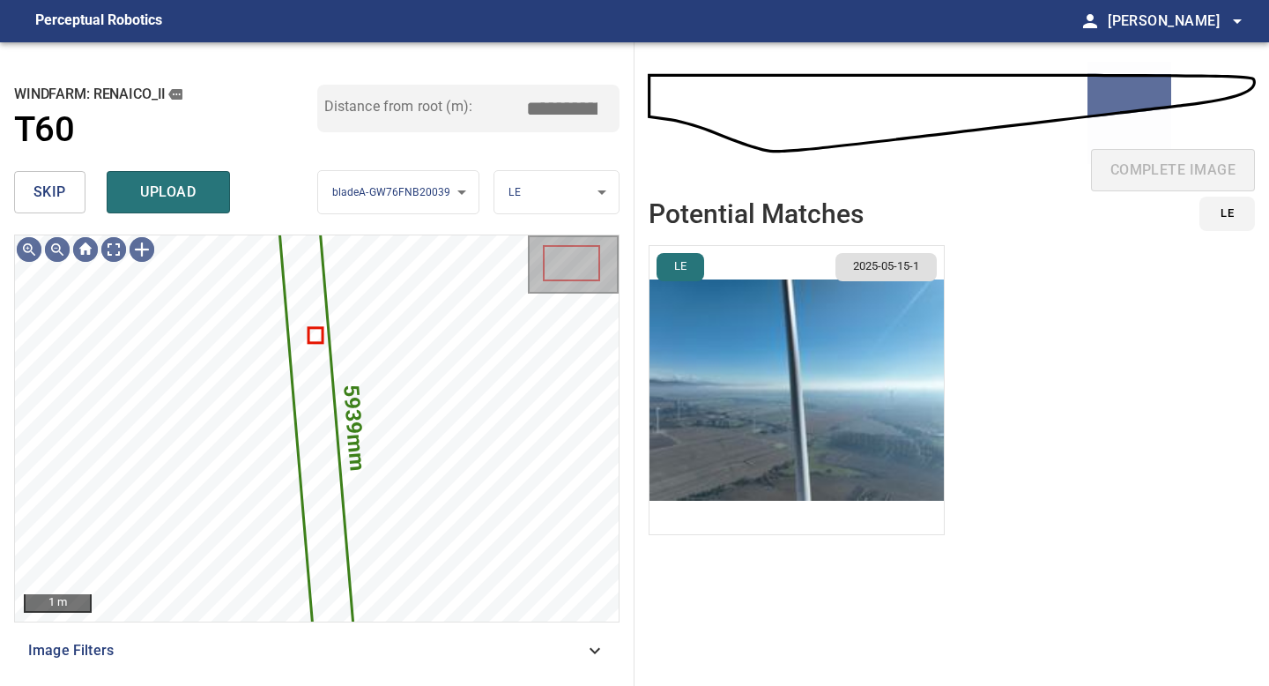
click at [913, 367] on img "button" at bounding box center [796, 390] width 294 height 288
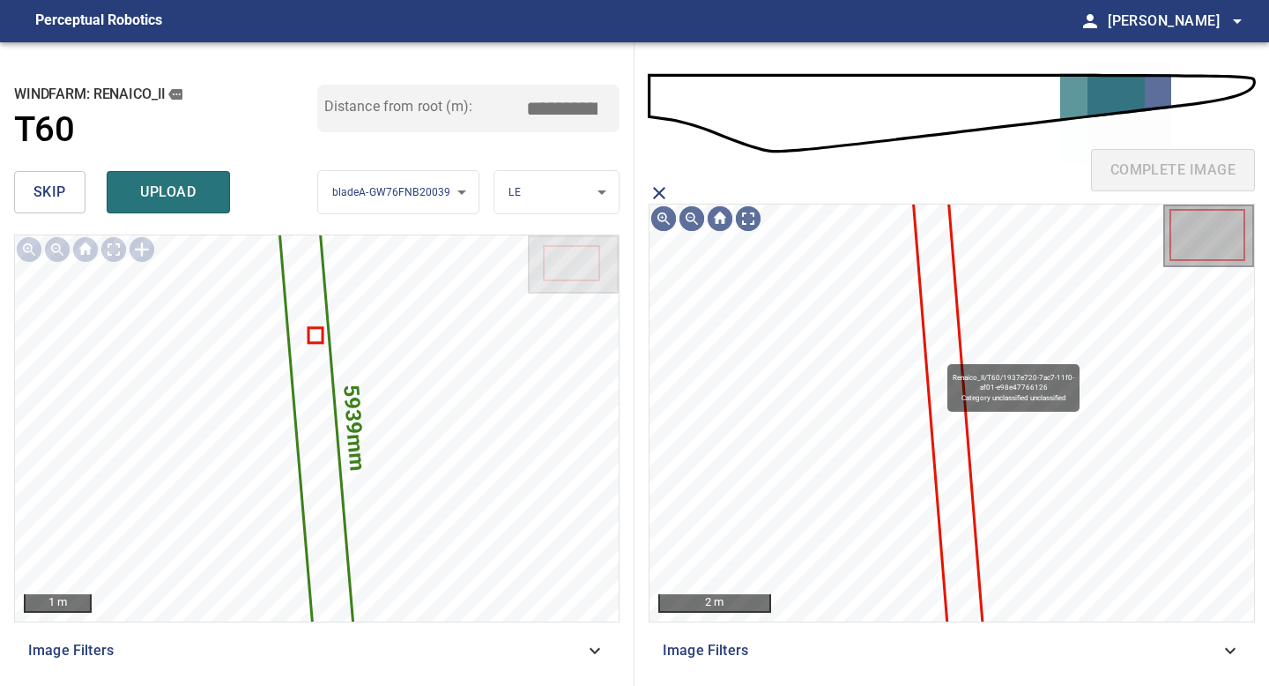
click at [939, 356] on icon at bounding box center [948, 414] width 68 height 450
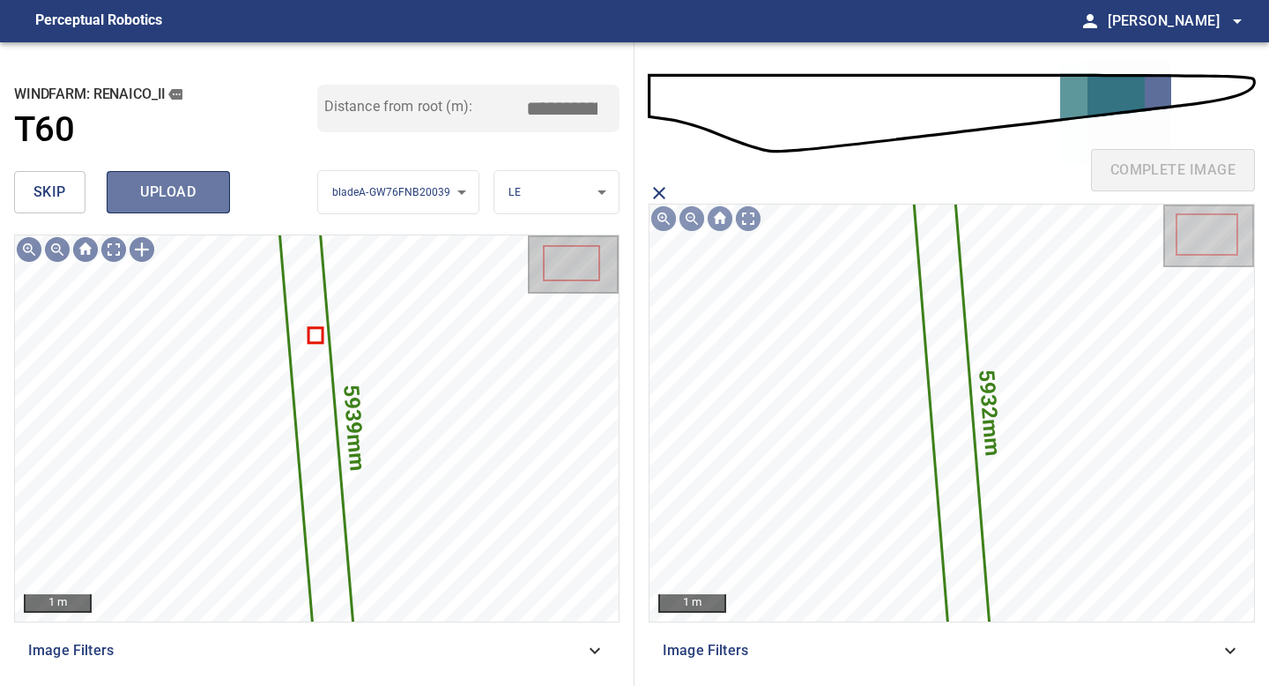
click at [191, 192] on span "upload" at bounding box center [168, 192] width 85 height 25
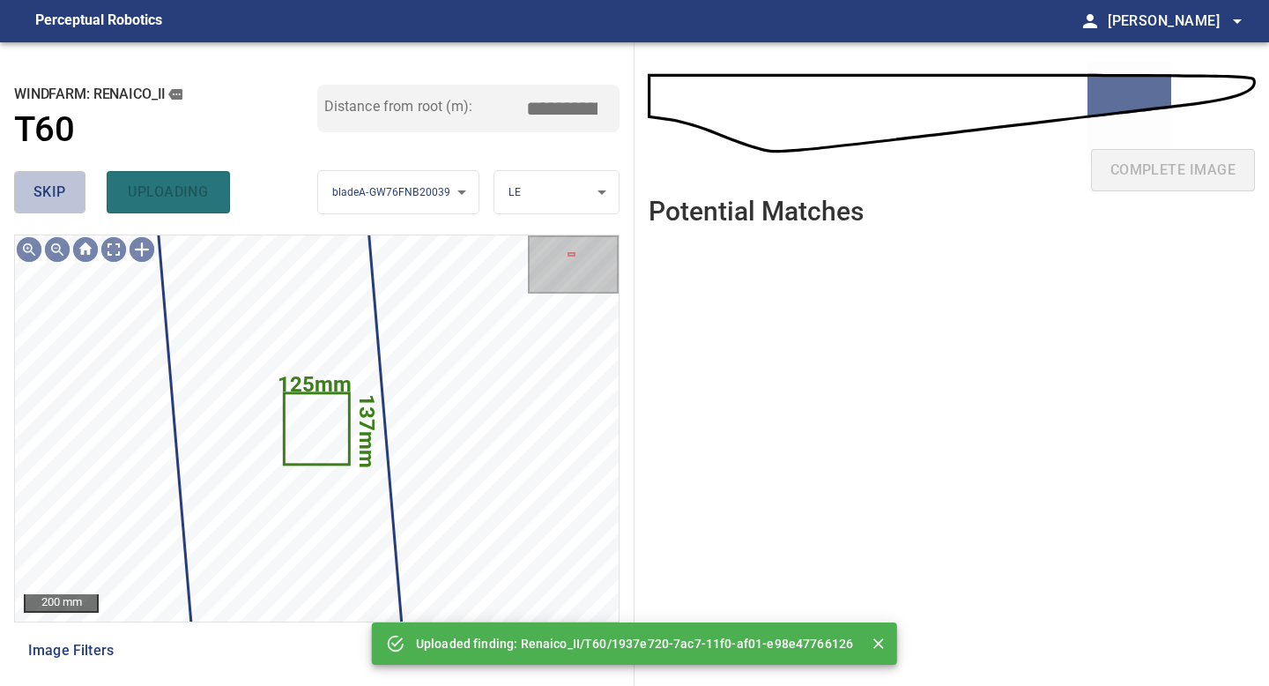
click at [58, 185] on span "skip" at bounding box center [49, 192] width 33 height 25
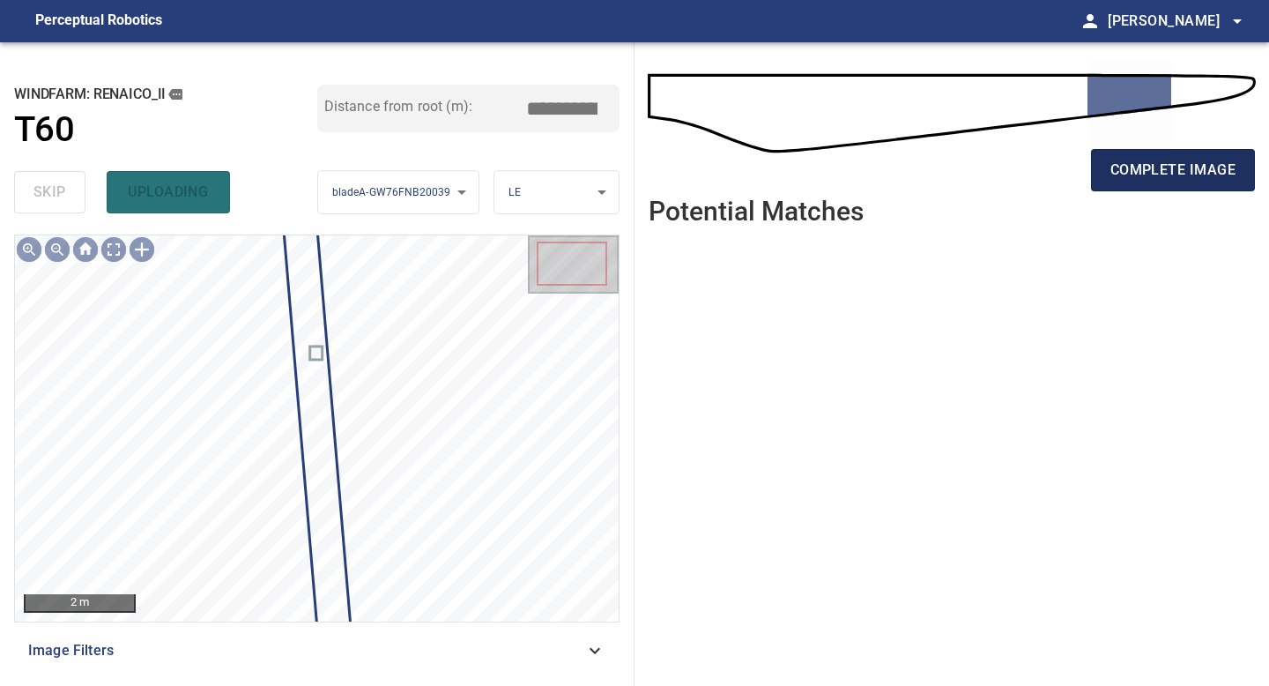
click at [1190, 169] on span "complete image" at bounding box center [1172, 170] width 125 height 25
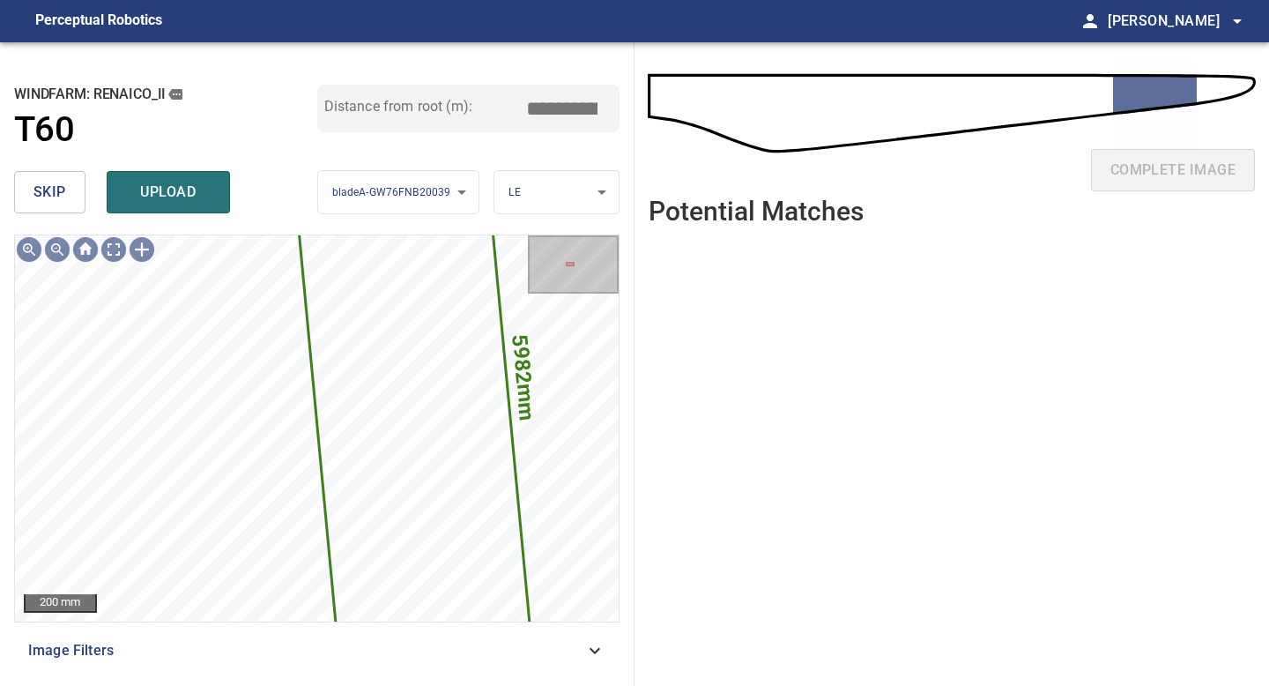
click at [563, 106] on input "*****" at bounding box center [568, 108] width 88 height 33
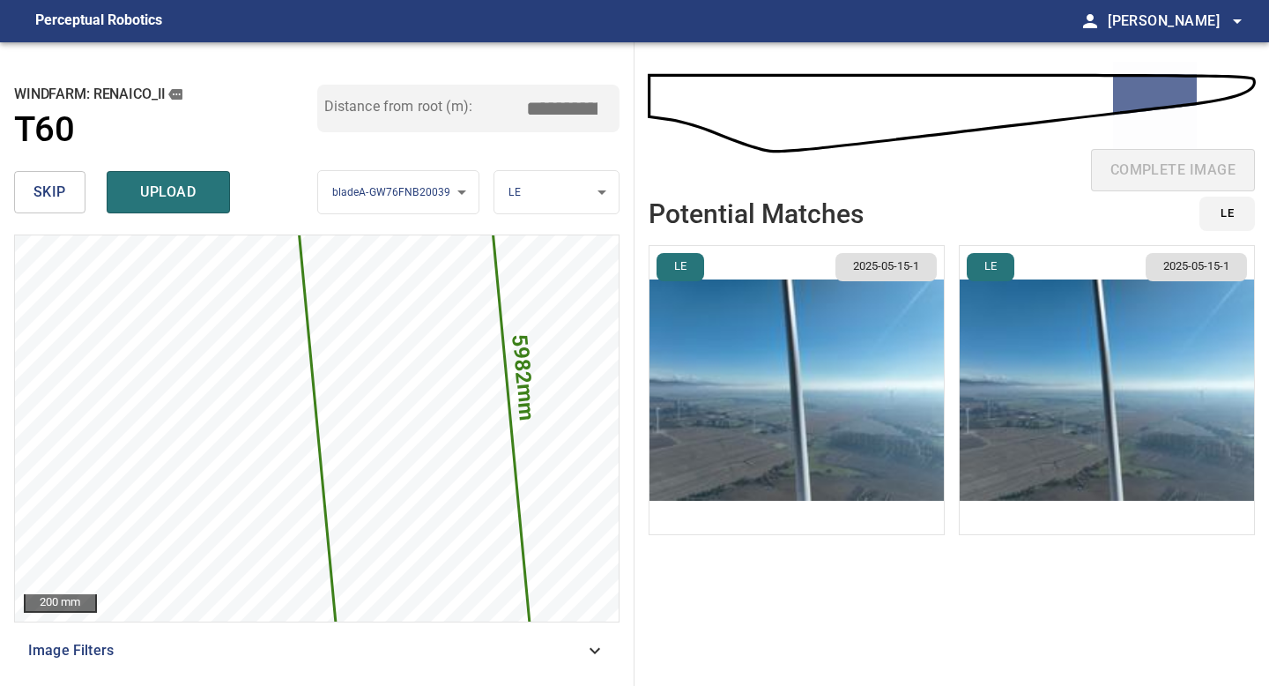
type input "*****"
click at [801, 360] on img "button" at bounding box center [796, 390] width 294 height 288
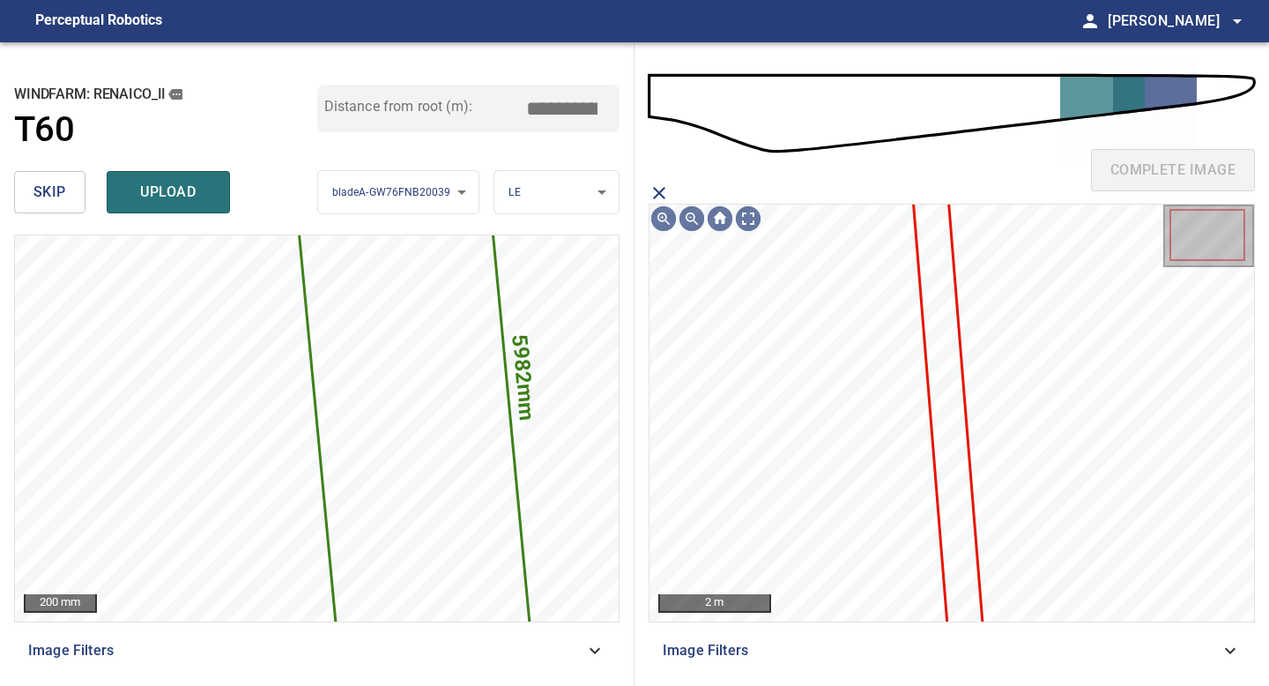
click at [938, 299] on icon at bounding box center [948, 414] width 68 height 450
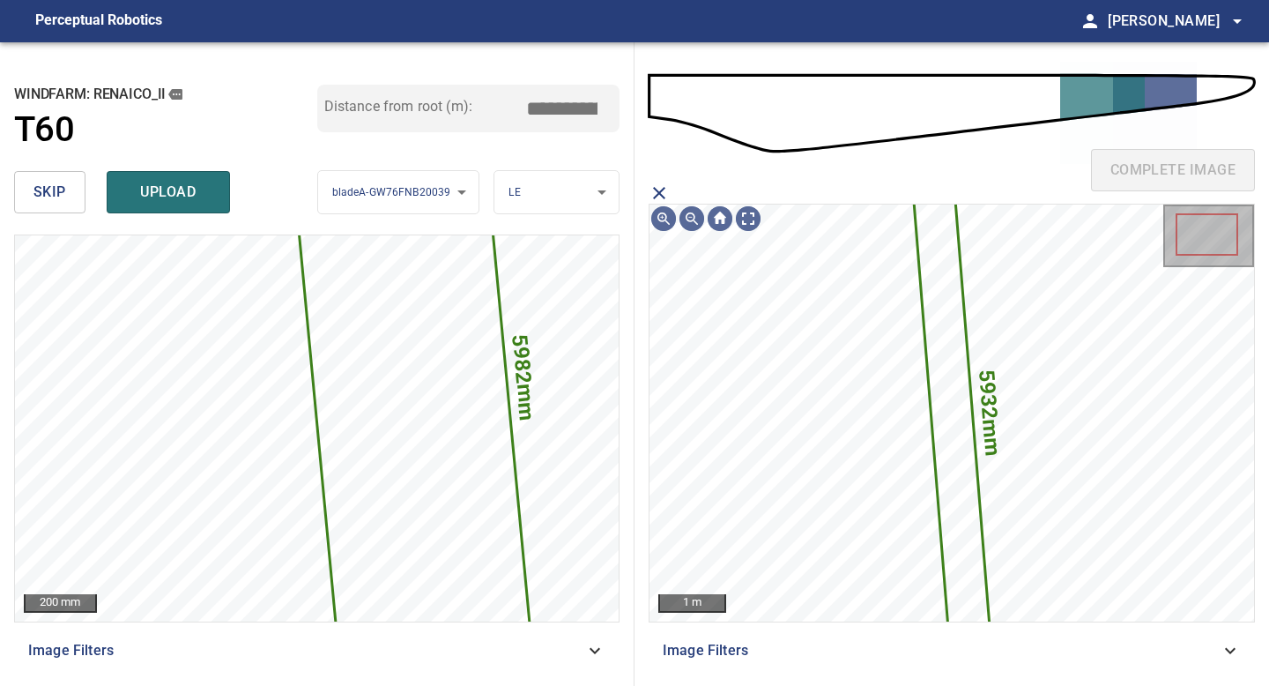
click at [161, 180] on span "upload" at bounding box center [168, 192] width 85 height 25
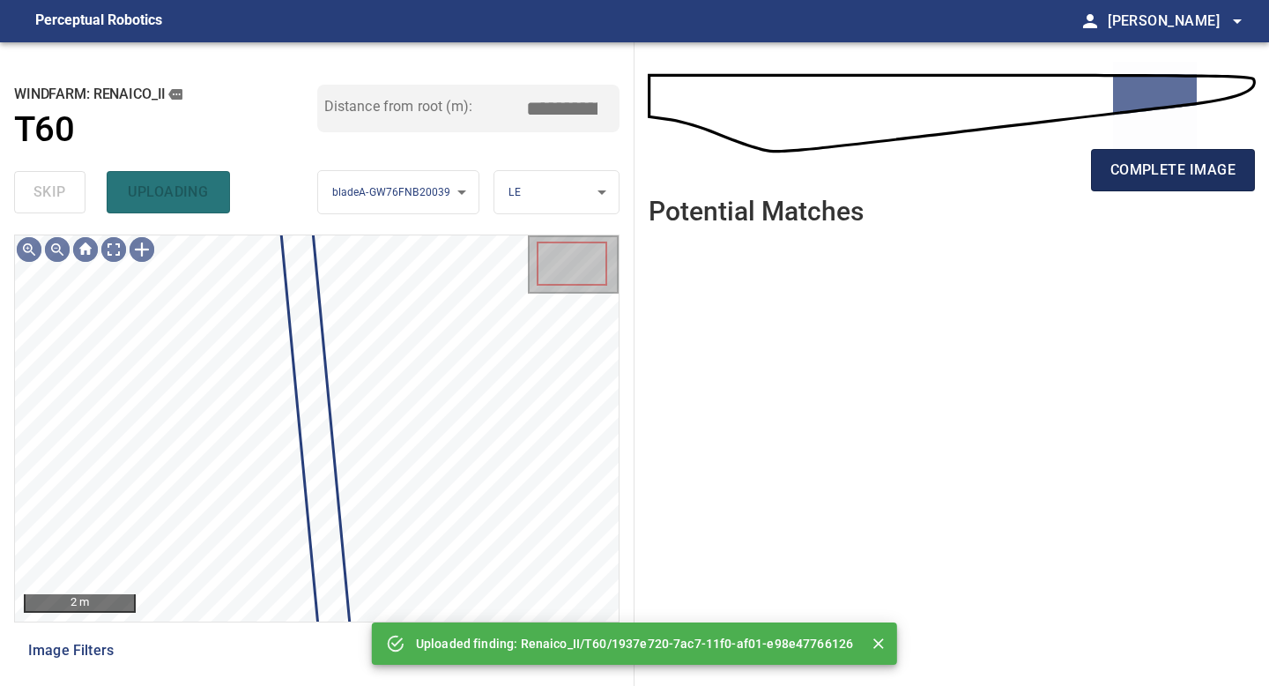
click at [1180, 170] on span "complete image" at bounding box center [1172, 170] width 125 height 25
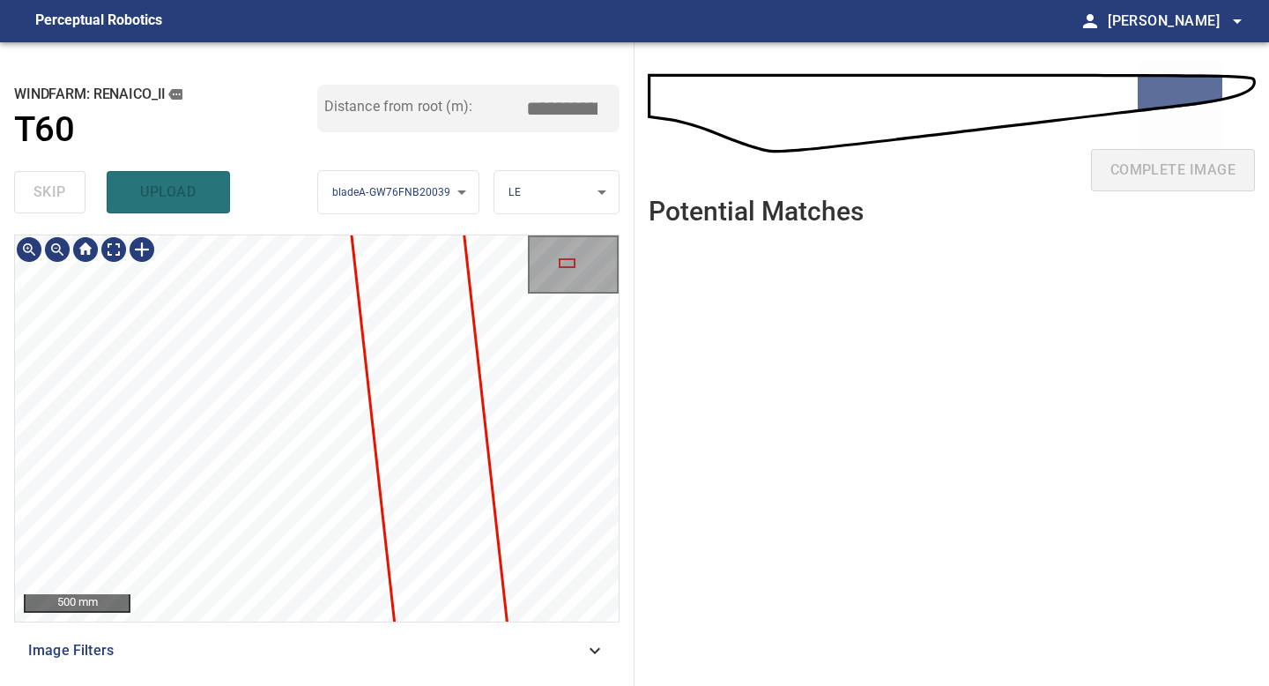
click at [300, 670] on div "500 mm Image Filters" at bounding box center [316, 452] width 605 height 437
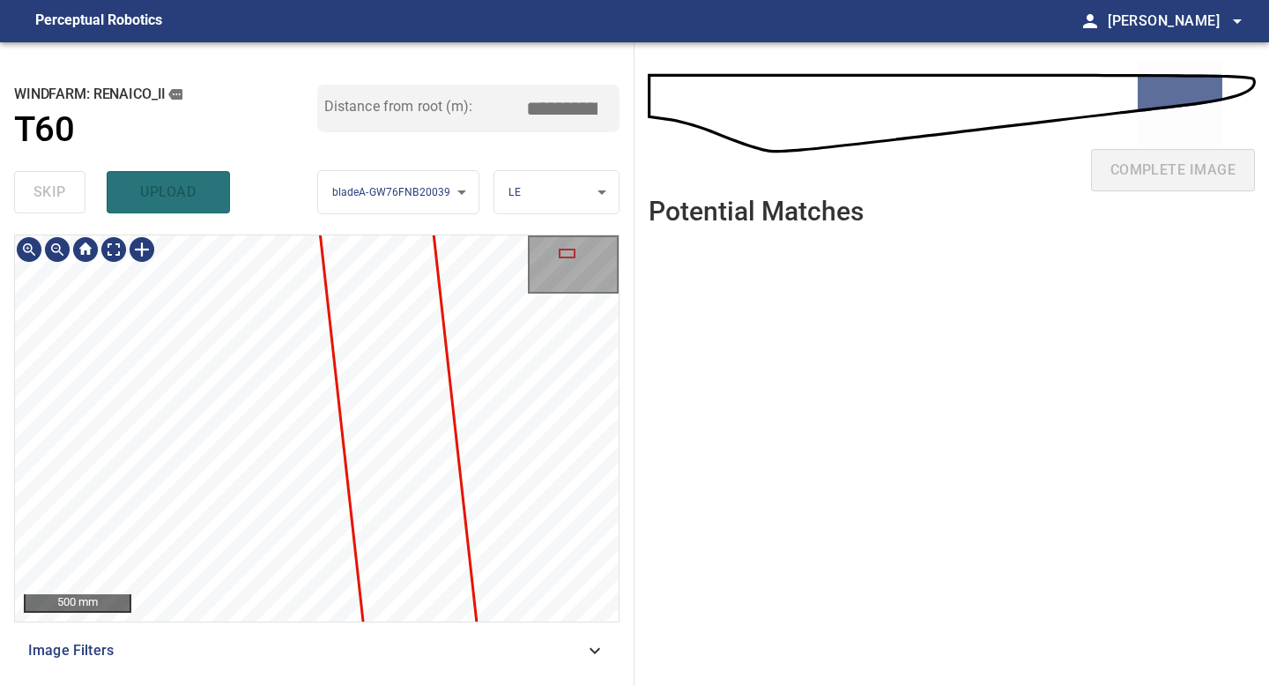
click at [295, 685] on div "**********" at bounding box center [317, 363] width 634 height 643
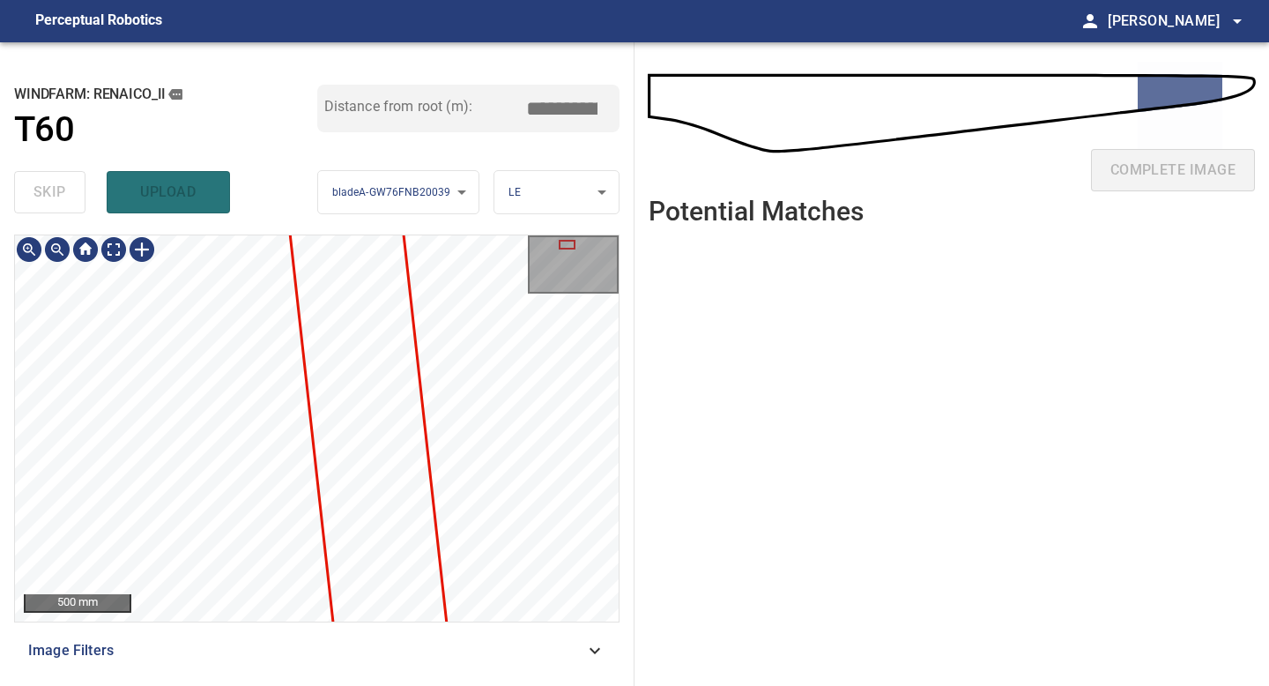
click at [255, 671] on div "500 mm Image Filters" at bounding box center [316, 452] width 605 height 437
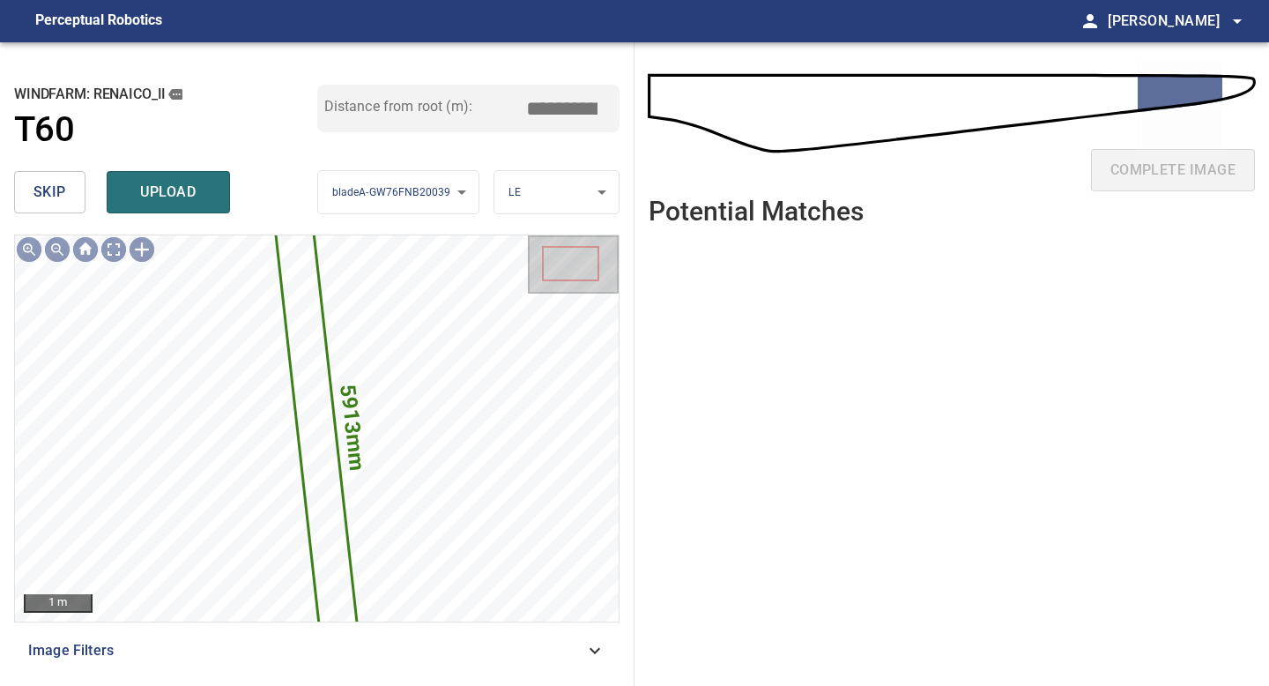
click at [568, 98] on input "*****" at bounding box center [568, 108] width 88 height 33
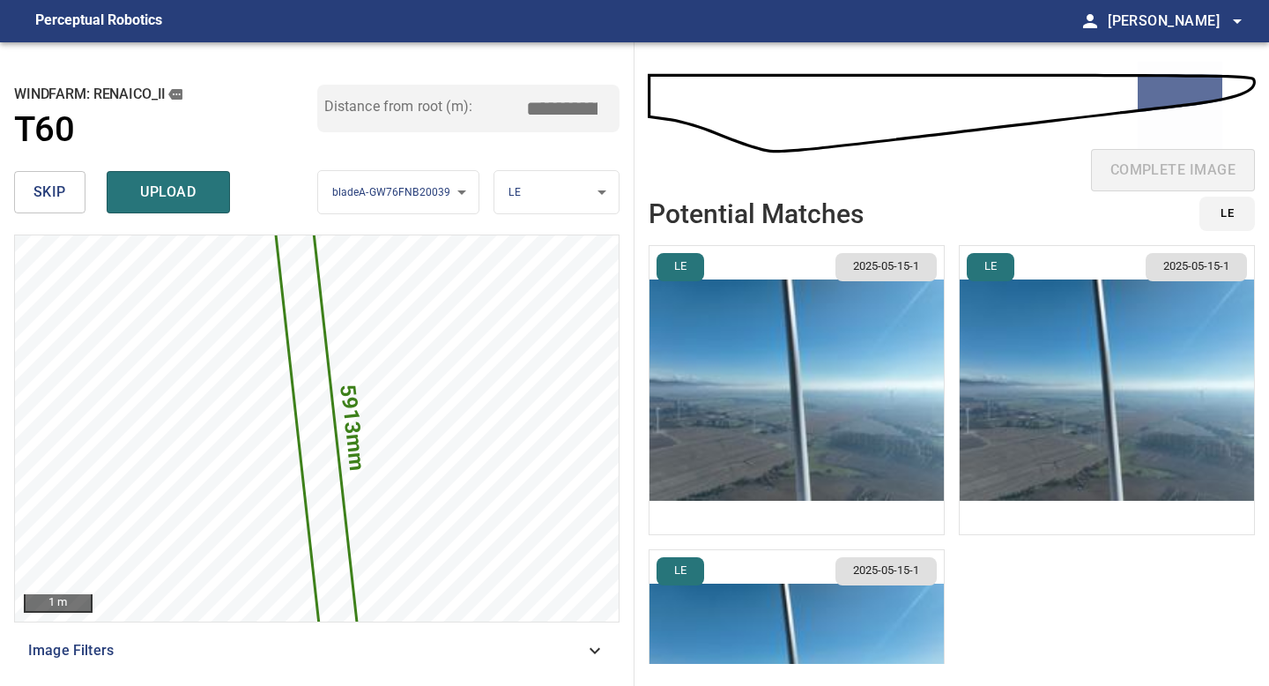
type input "*****"
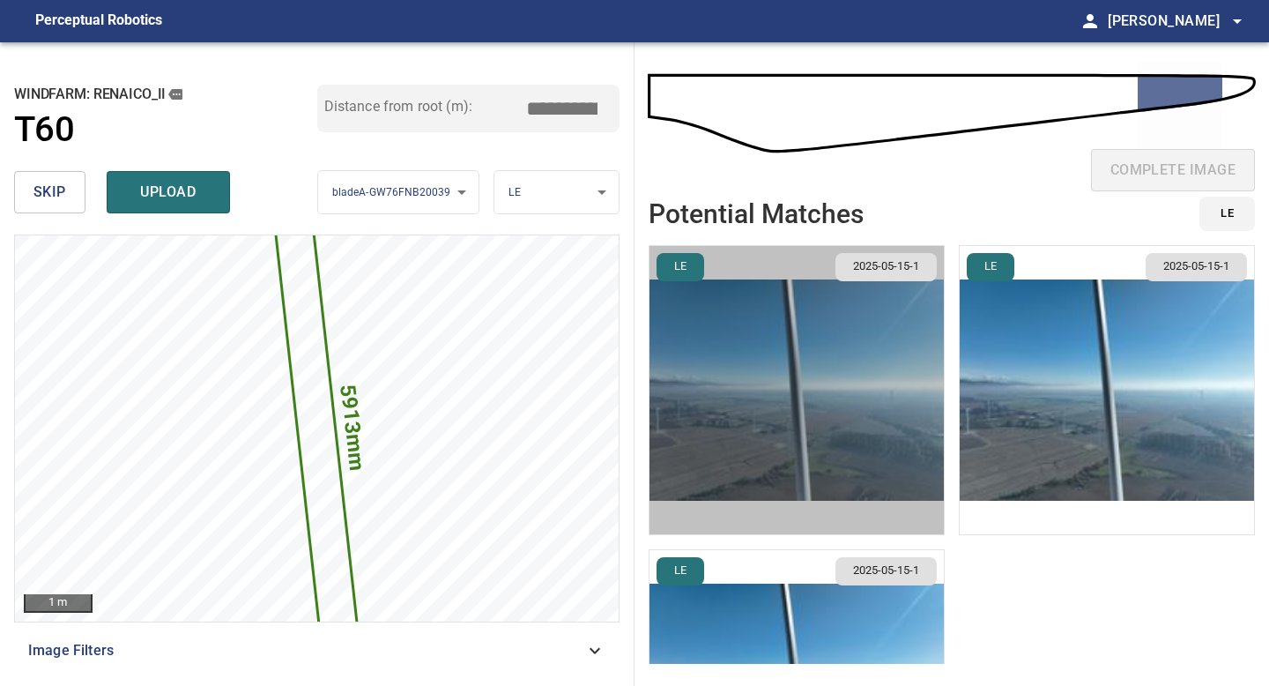
click at [749, 289] on img "button" at bounding box center [796, 390] width 294 height 288
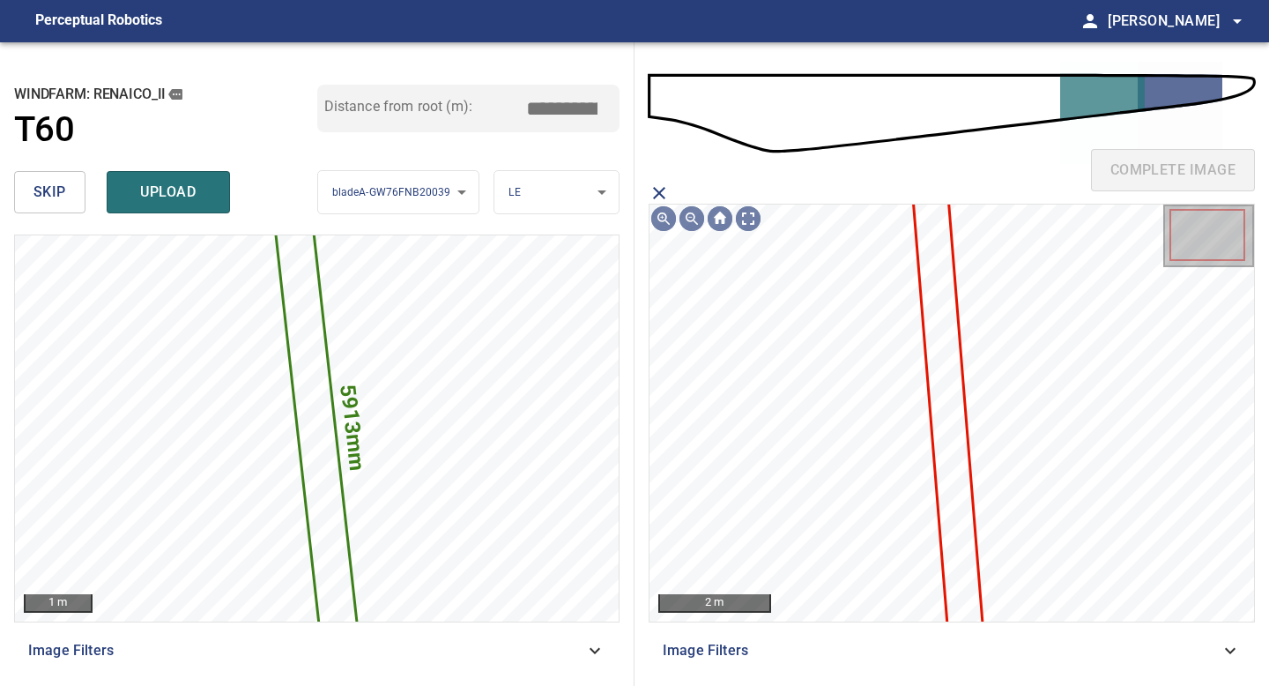
click at [935, 312] on icon at bounding box center [948, 414] width 68 height 450
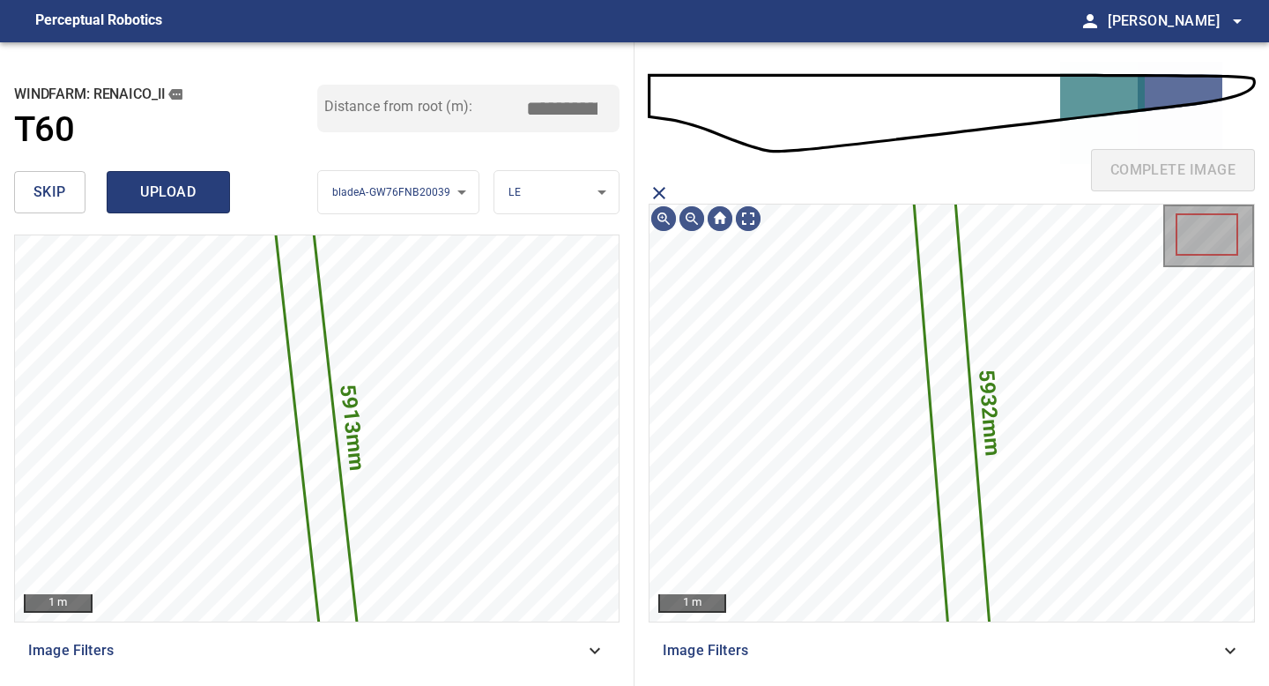
click at [174, 189] on span "upload" at bounding box center [168, 192] width 85 height 25
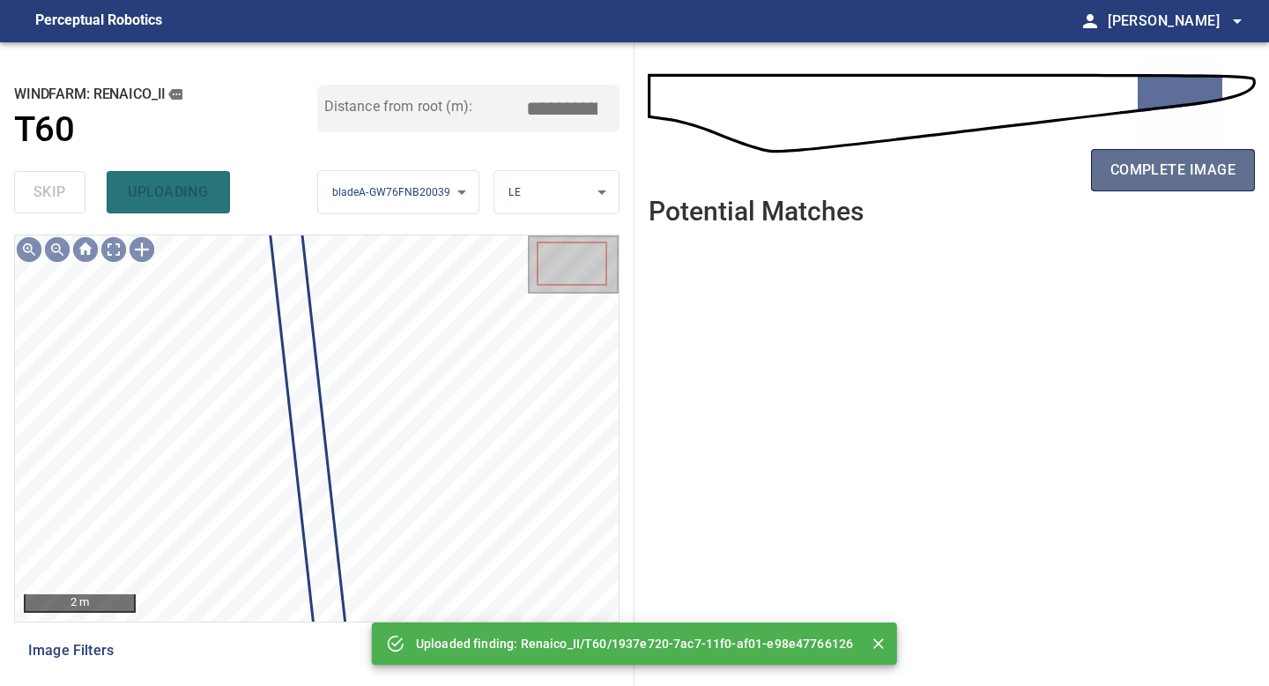
click at [1150, 173] on span "complete image" at bounding box center [1172, 170] width 125 height 25
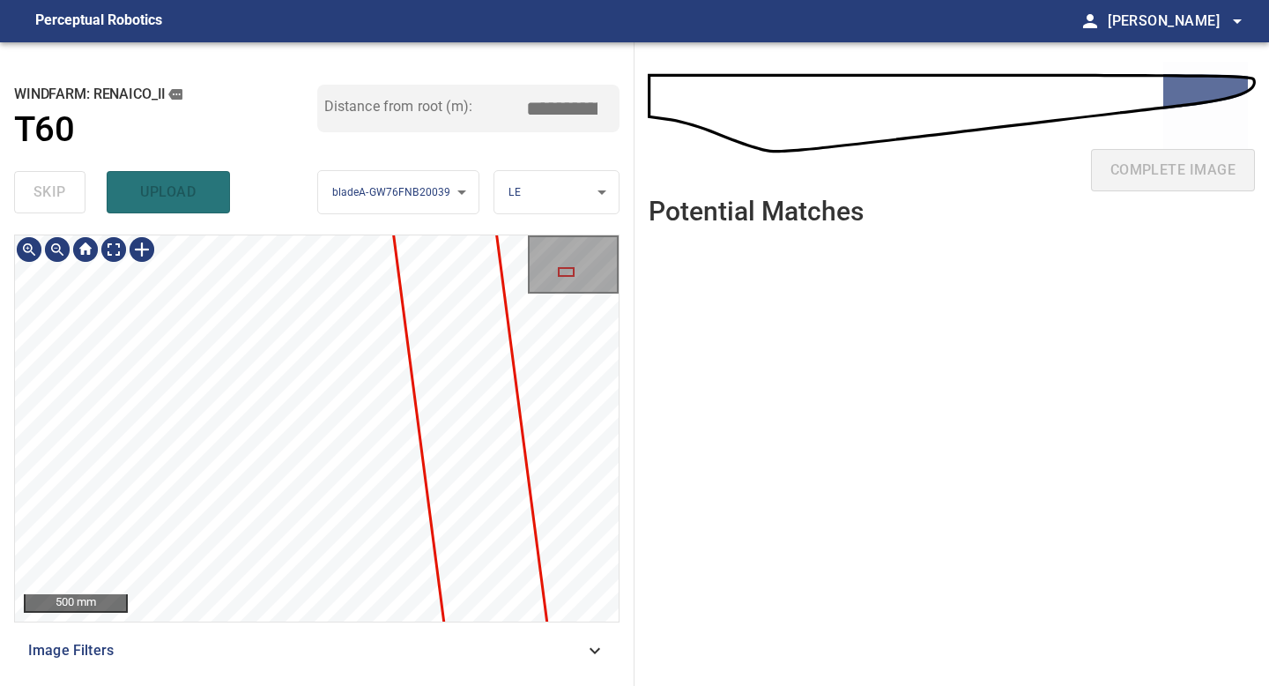
click at [326, 685] on div "**********" at bounding box center [317, 363] width 634 height 643
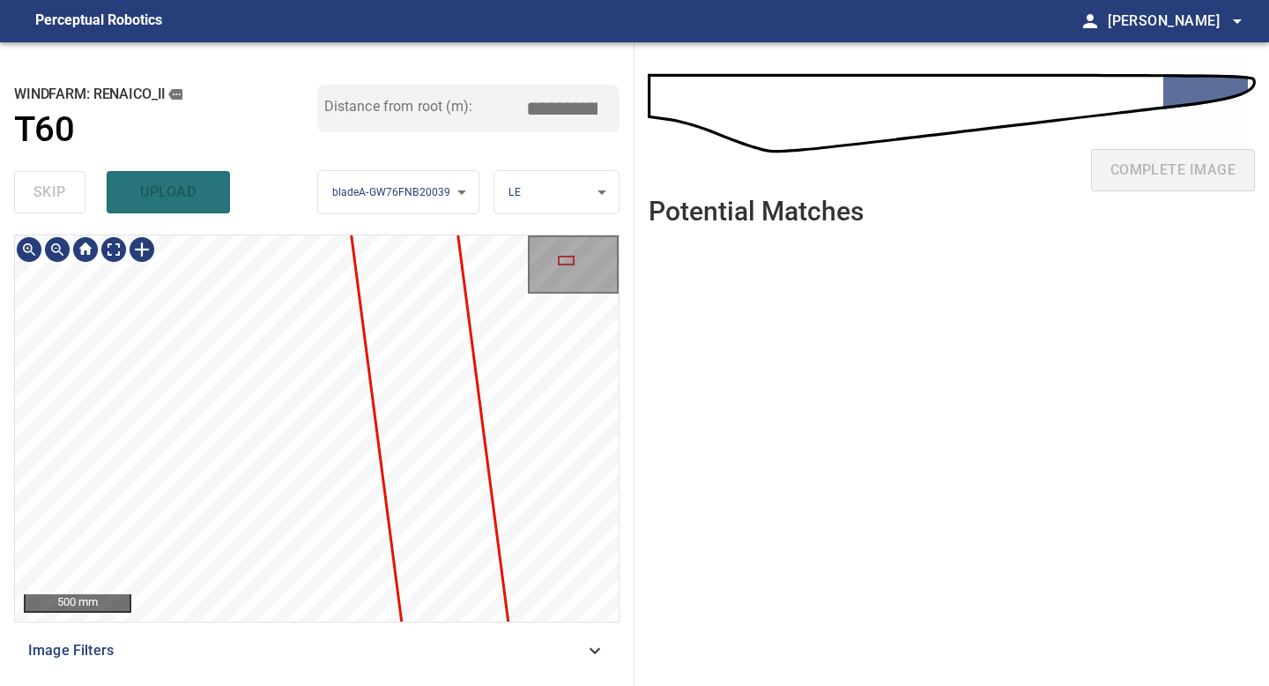
click at [322, 685] on div "**********" at bounding box center [317, 363] width 634 height 643
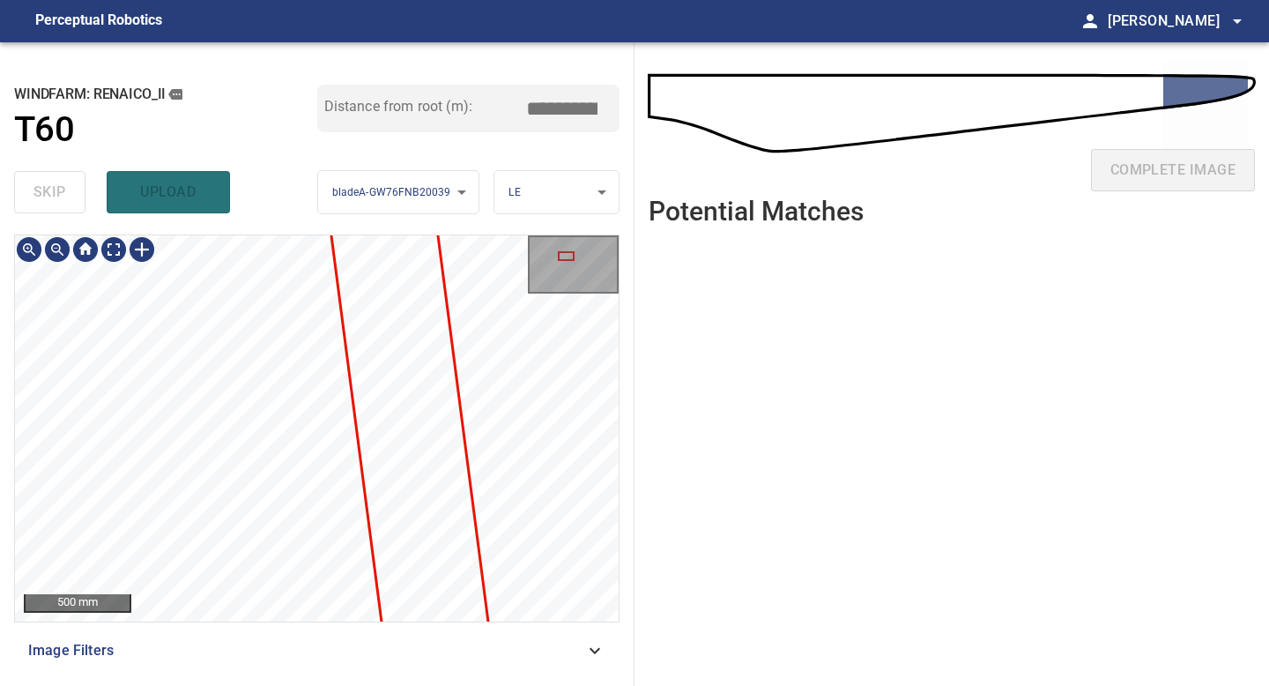
click at [287, 685] on div "**********" at bounding box center [317, 363] width 634 height 643
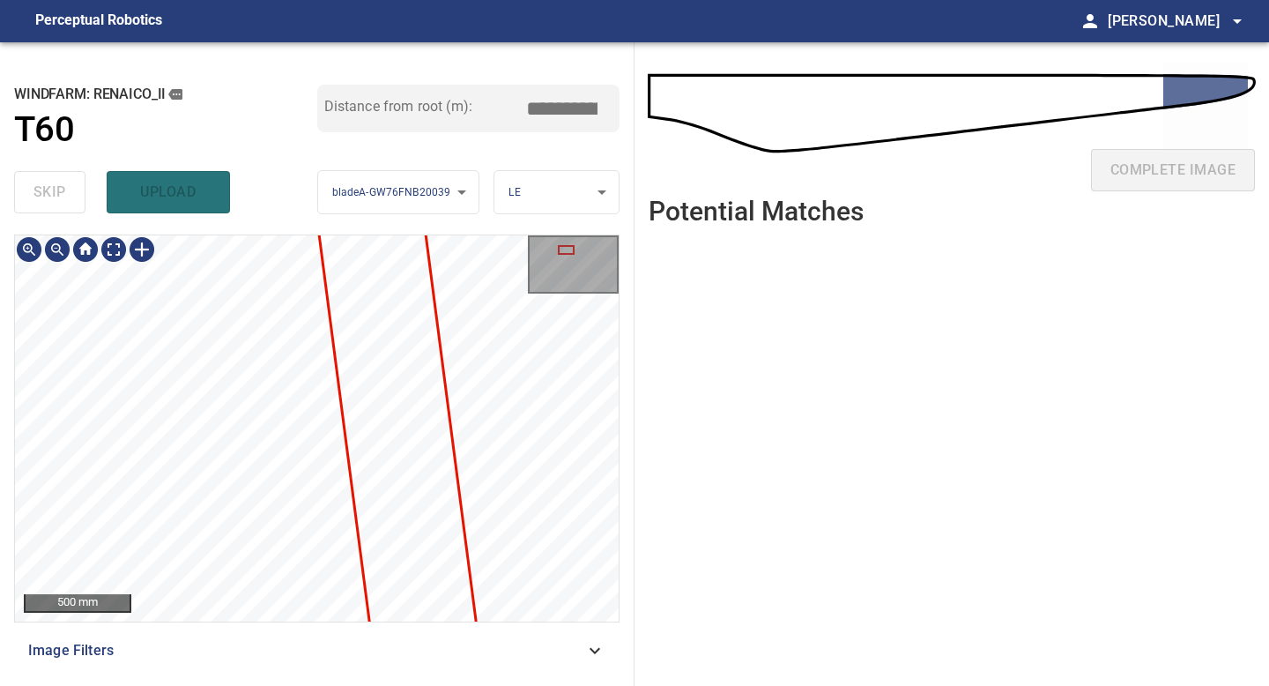
click at [269, 650] on div "500 mm Image Filters" at bounding box center [316, 452] width 605 height 437
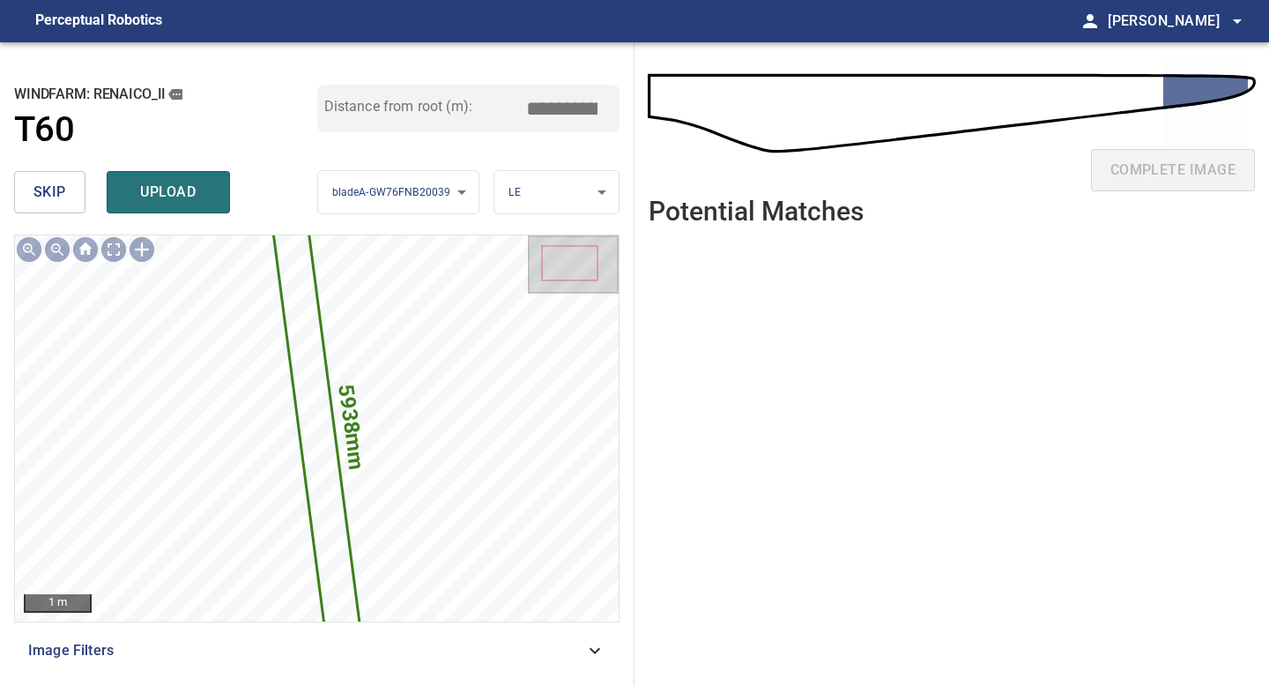
drag, startPoint x: 566, startPoint y: 103, endPoint x: 360, endPoint y: 103, distance: 206.2
click at [385, 103] on div "Distance from root (m): *****" at bounding box center [468, 109] width 303 height 48
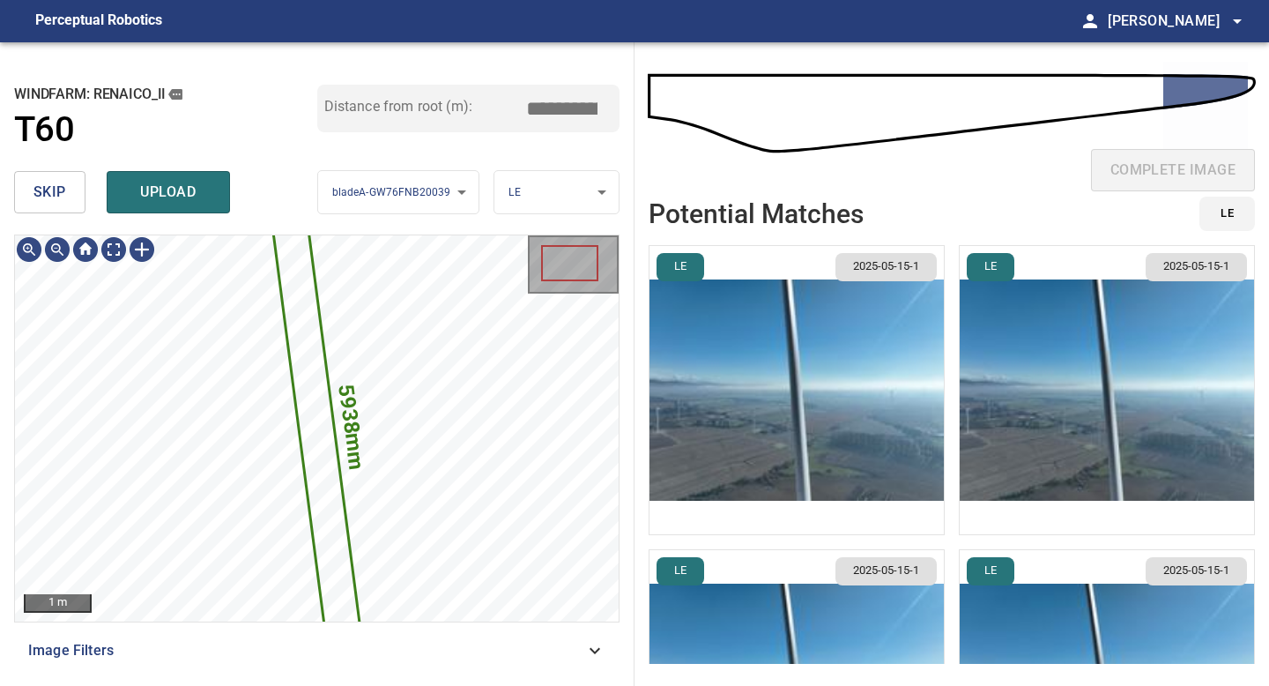
type input "*****"
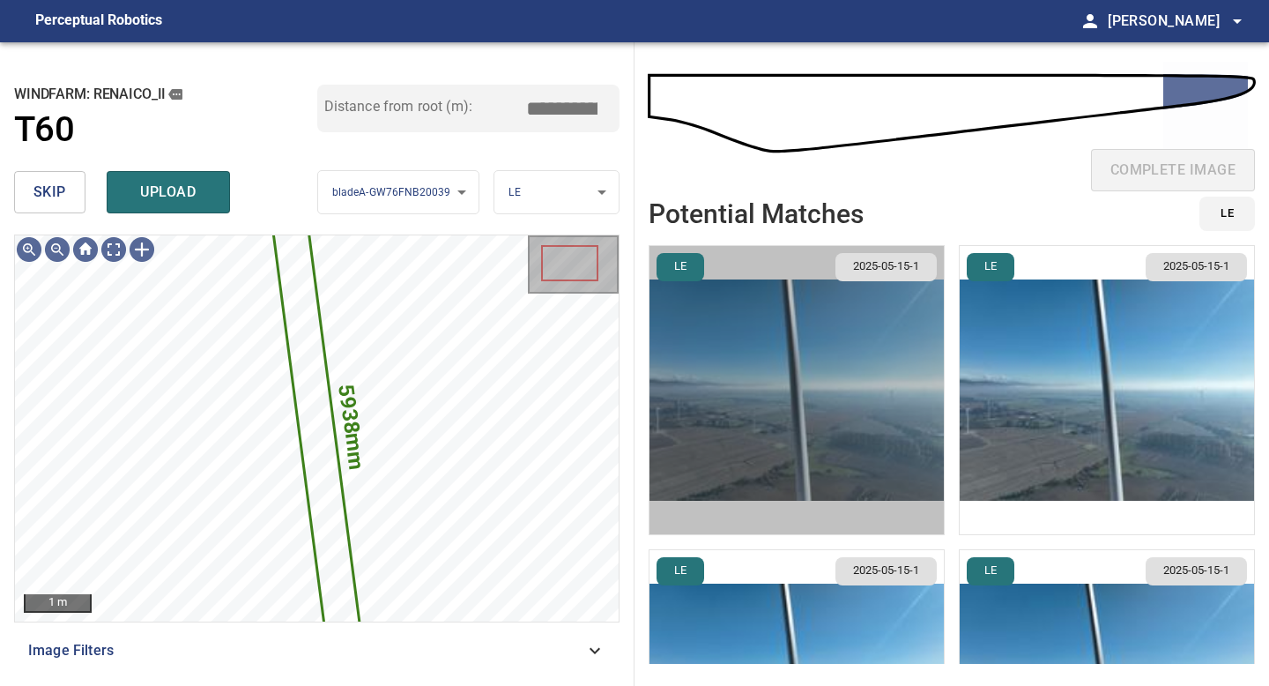
click at [917, 398] on img "button" at bounding box center [796, 390] width 294 height 288
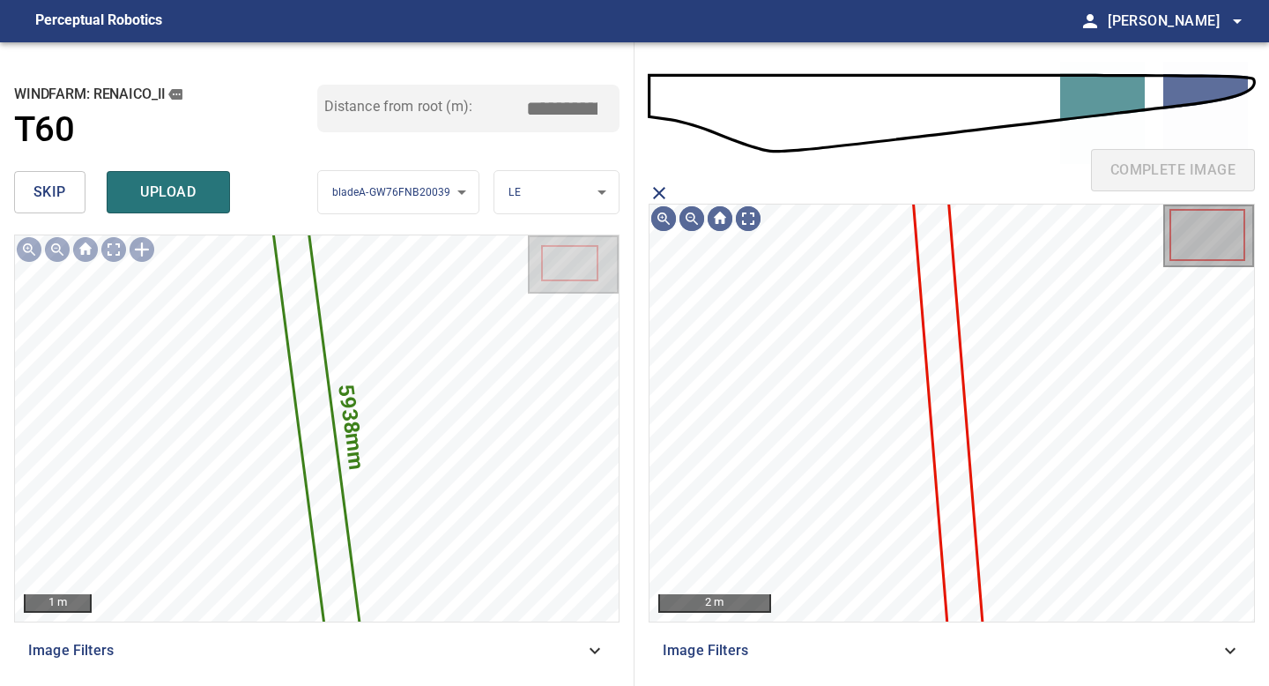
click at [942, 356] on icon at bounding box center [948, 414] width 68 height 450
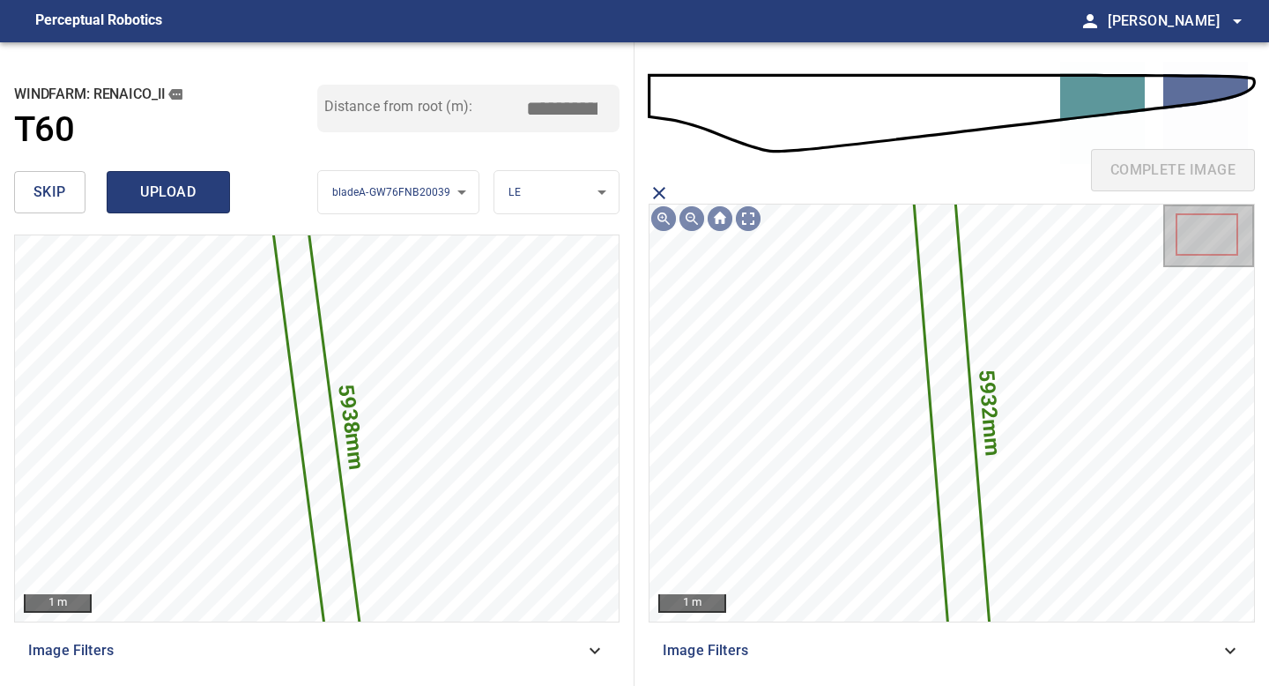
click at [177, 187] on span "upload" at bounding box center [168, 192] width 85 height 25
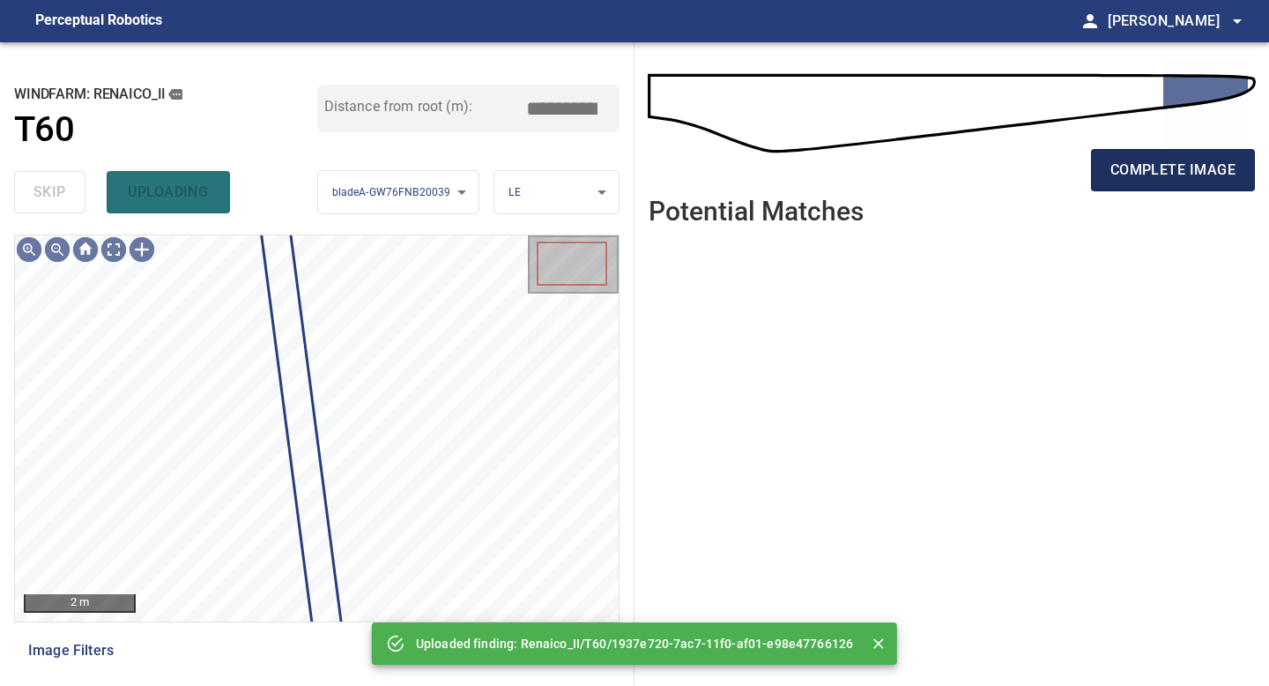
click at [1153, 166] on span "complete image" at bounding box center [1172, 170] width 125 height 25
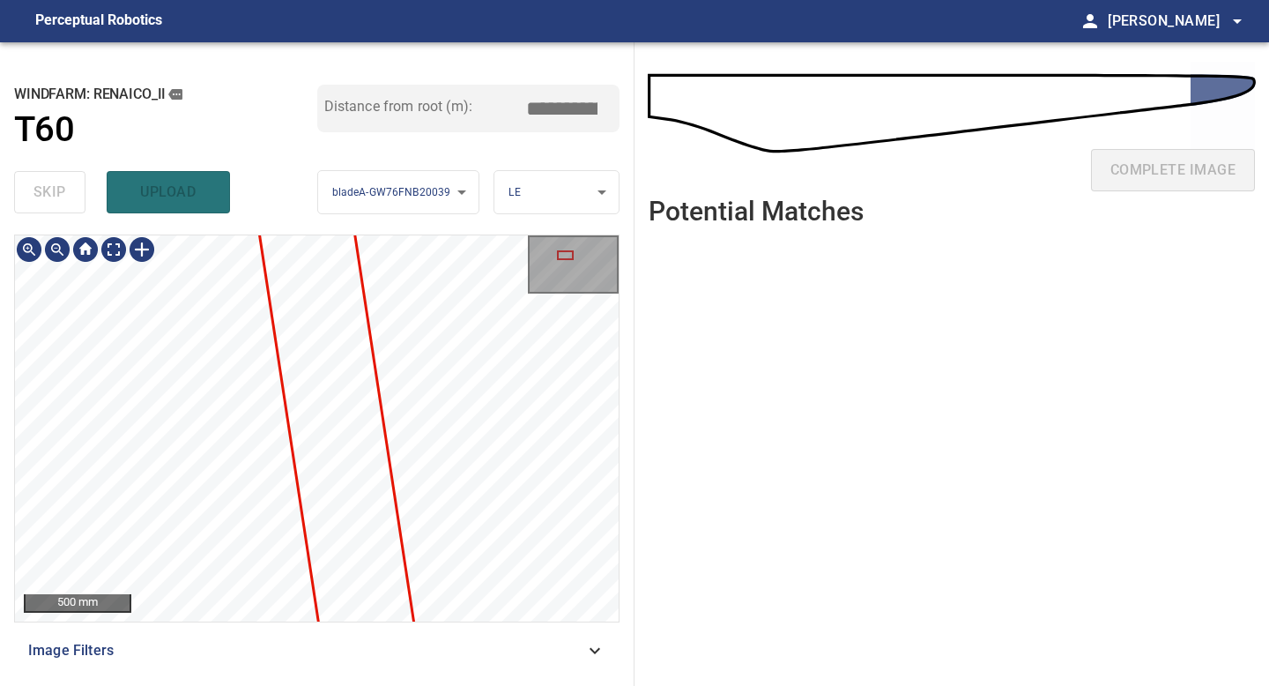
click at [333, 685] on div "**********" at bounding box center [317, 363] width 634 height 643
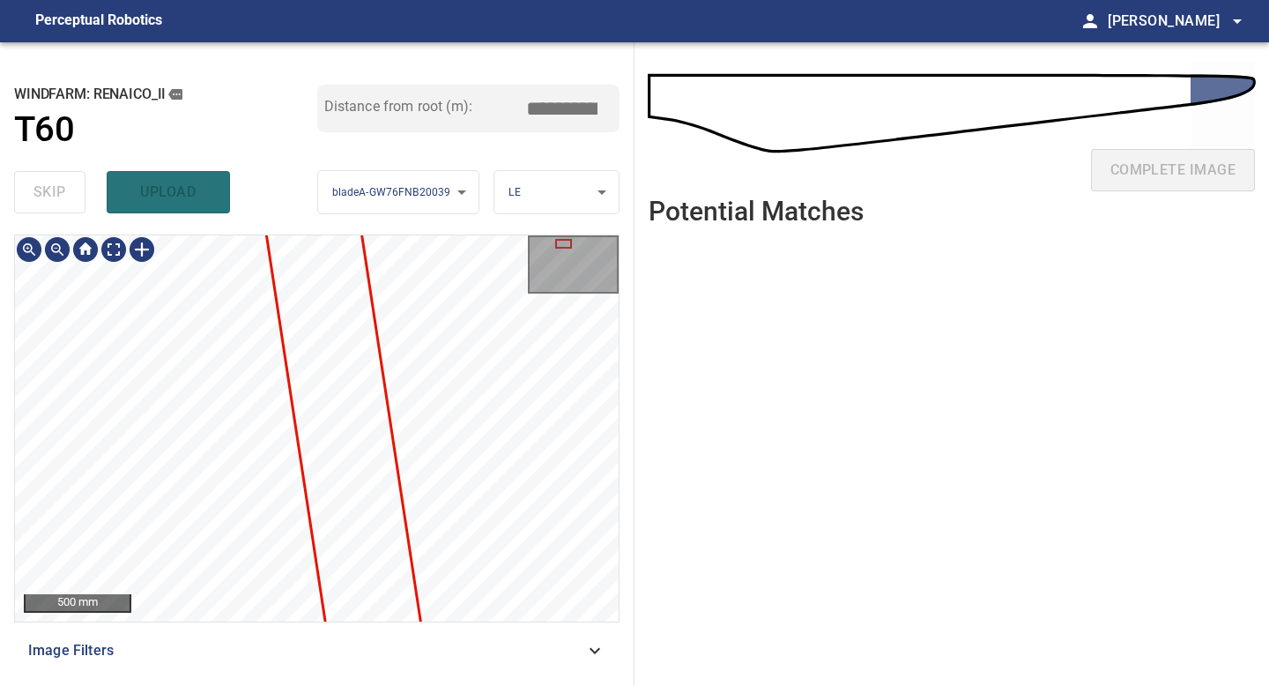
click at [239, 685] on div "**********" at bounding box center [317, 363] width 634 height 643
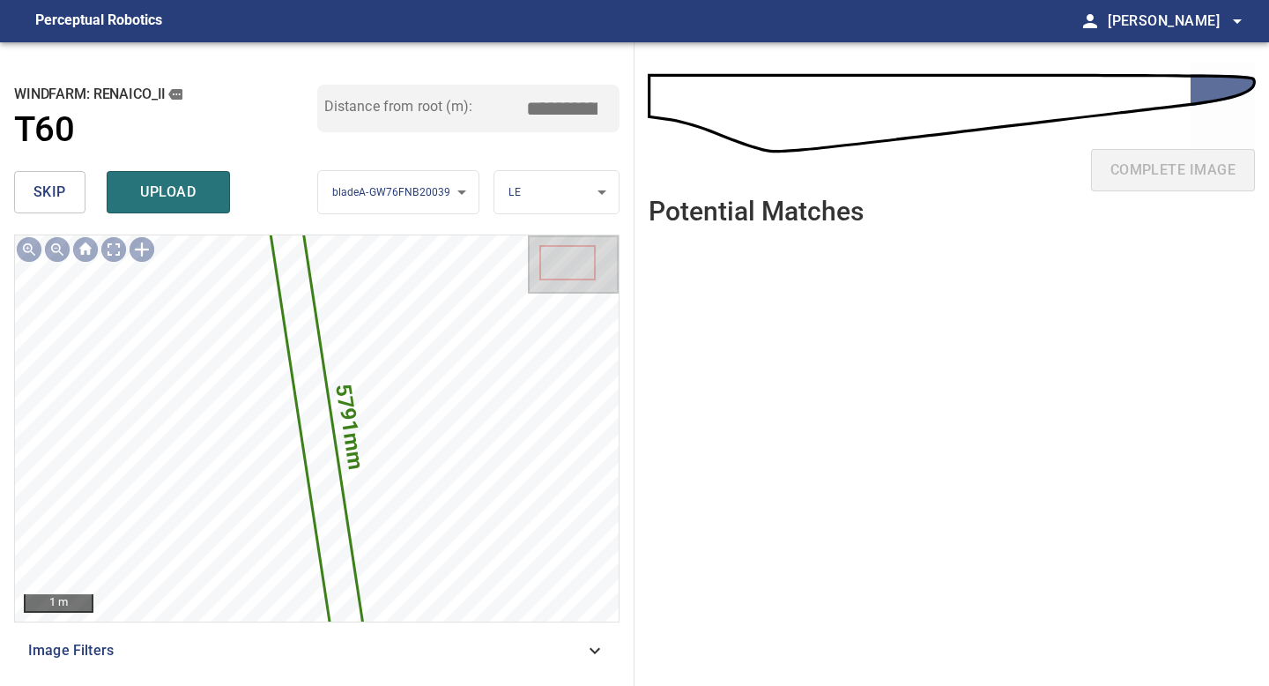
drag, startPoint x: 567, startPoint y: 104, endPoint x: 323, endPoint y: 104, distance: 244.1
click at [338, 104] on div "Distance from root (m): *****" at bounding box center [468, 109] width 303 height 48
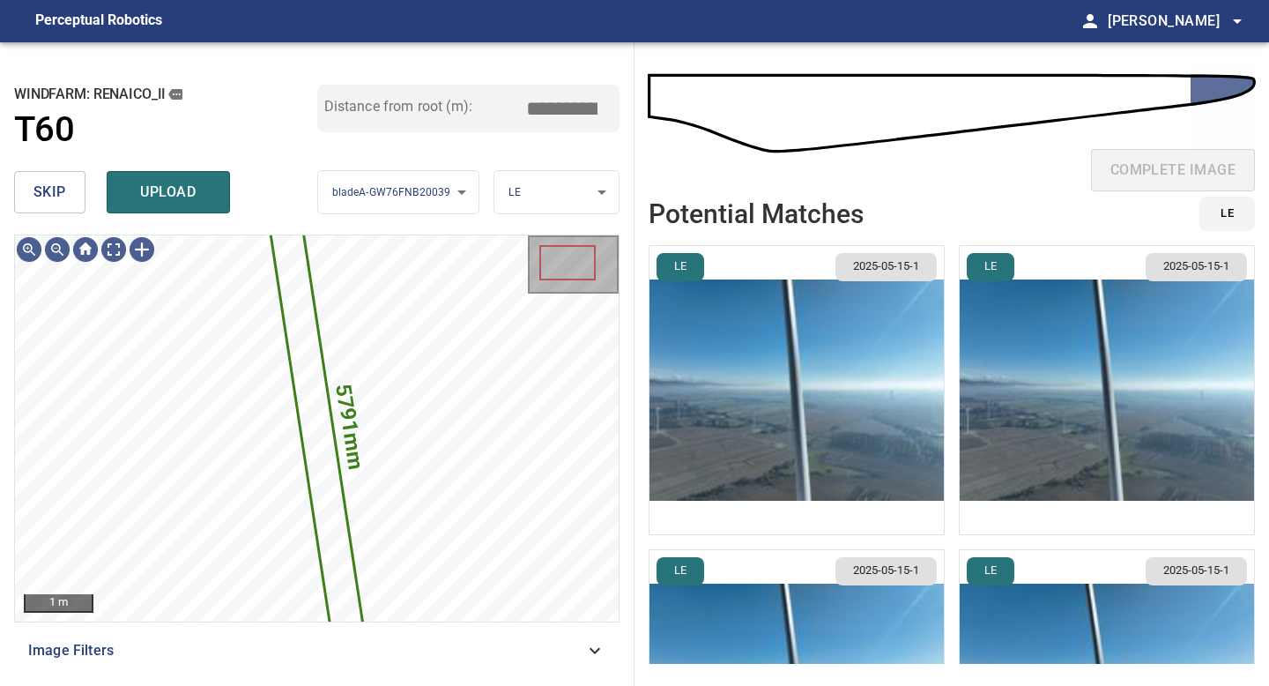
type input "*****"
click at [701, 344] on img "button" at bounding box center [796, 390] width 294 height 288
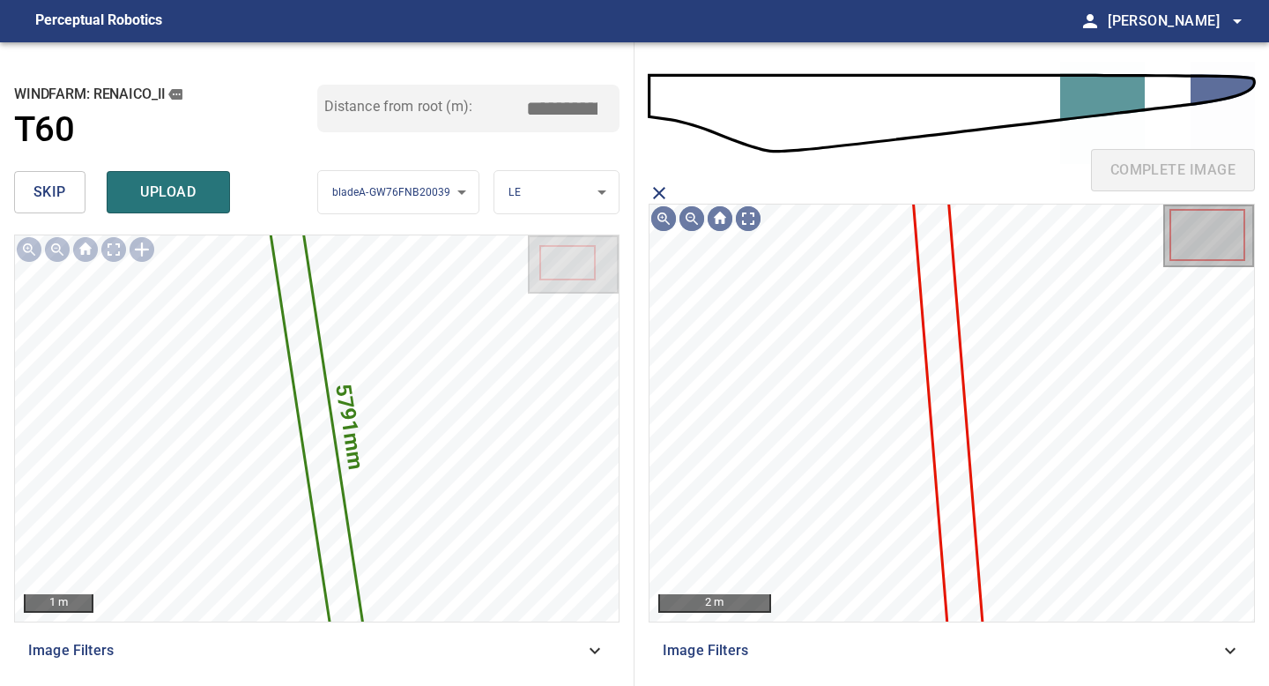
click at [930, 309] on icon at bounding box center [948, 414] width 68 height 450
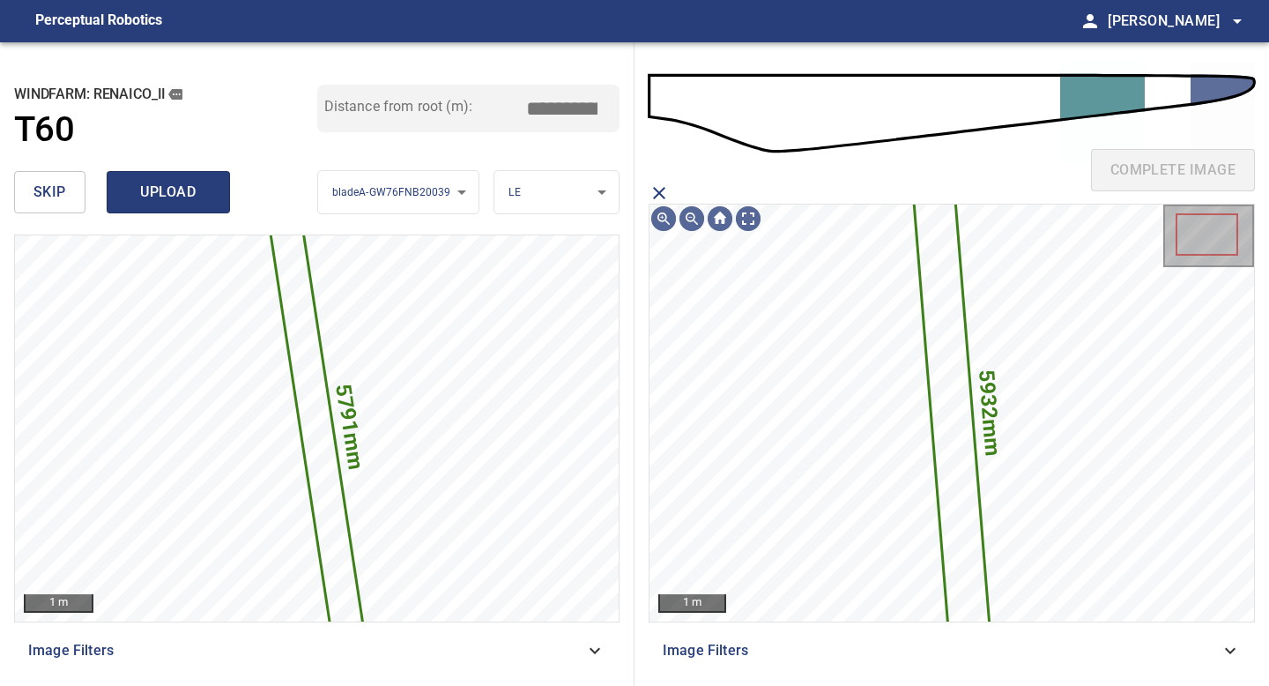
click at [157, 184] on span "upload" at bounding box center [168, 192] width 85 height 25
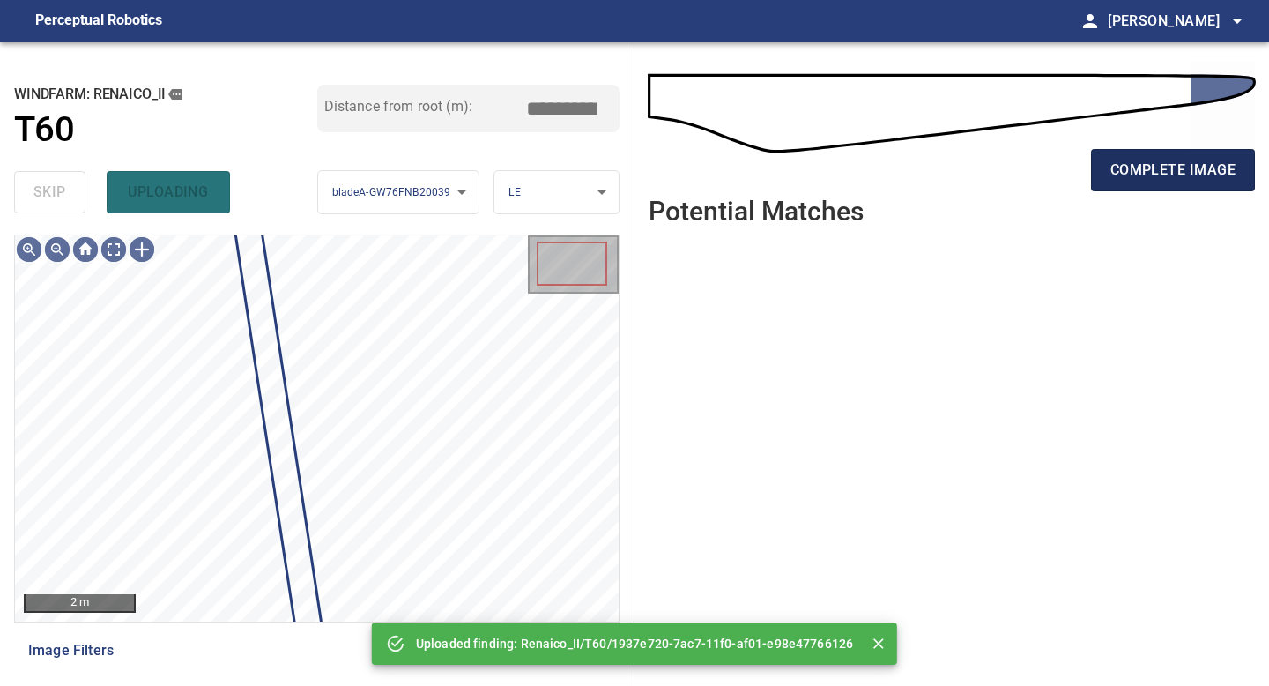
click at [1139, 171] on span "complete image" at bounding box center [1172, 170] width 125 height 25
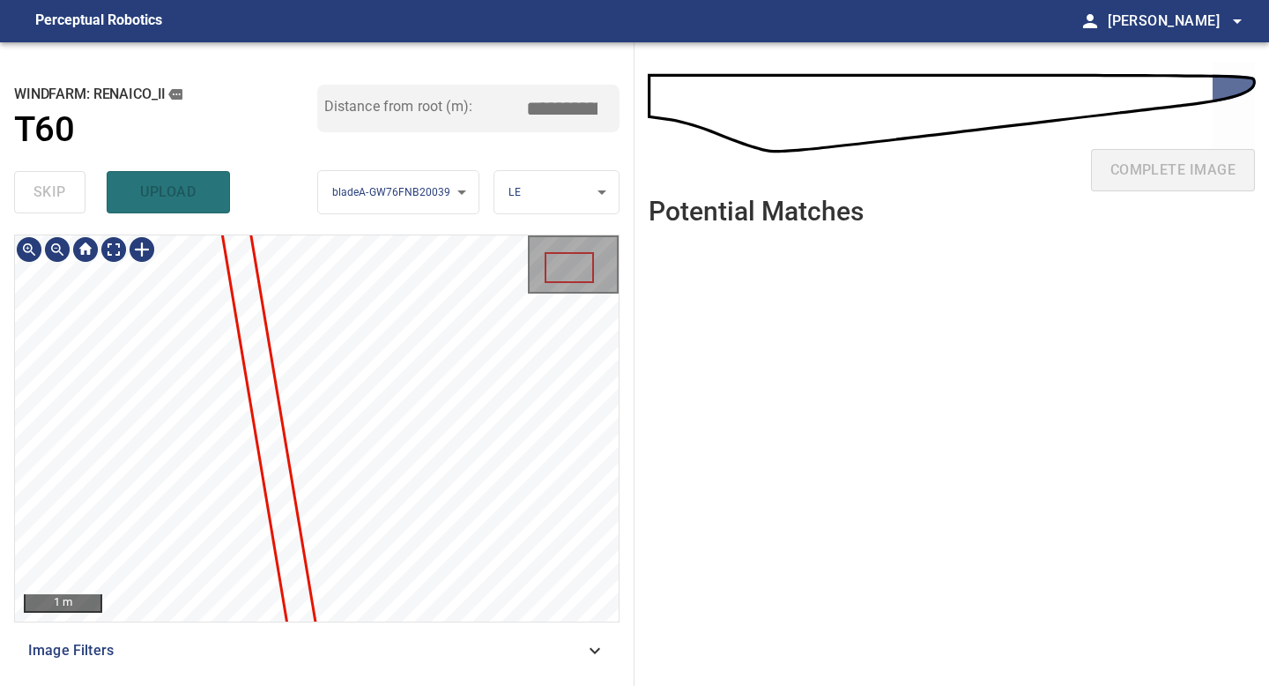
click at [292, 685] on div "**********" at bounding box center [317, 363] width 634 height 643
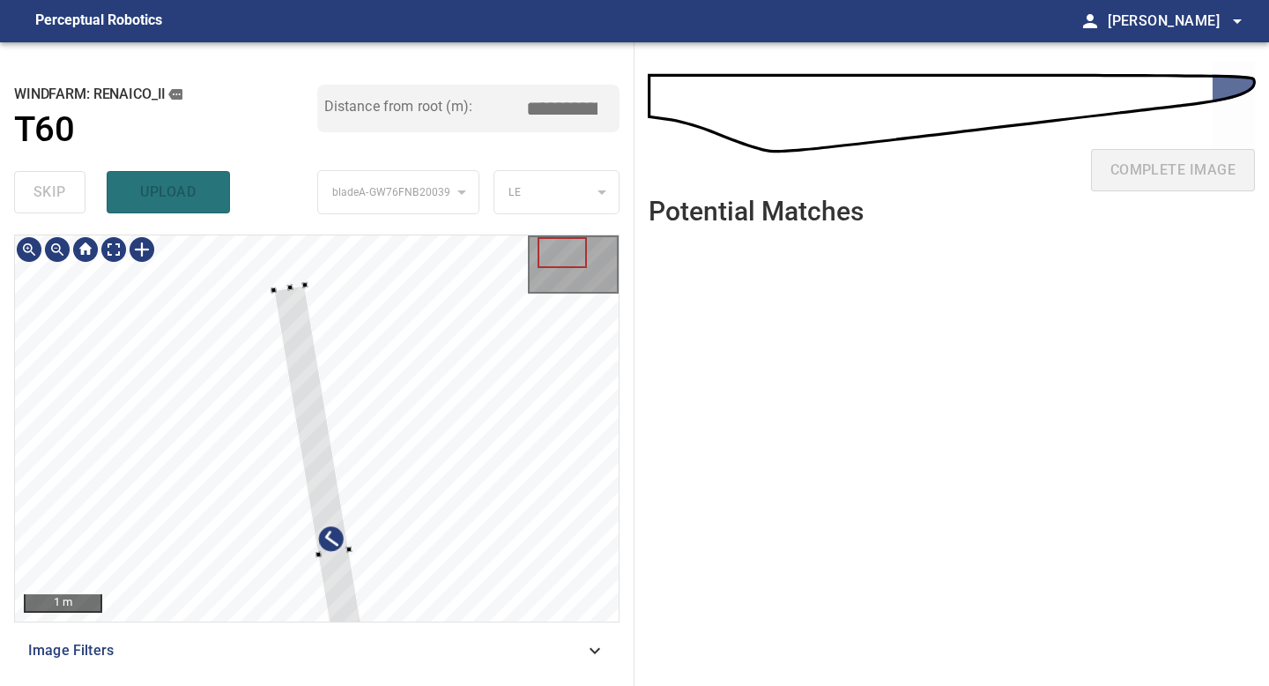
click at [273, 282] on div at bounding box center [317, 428] width 604 height 386
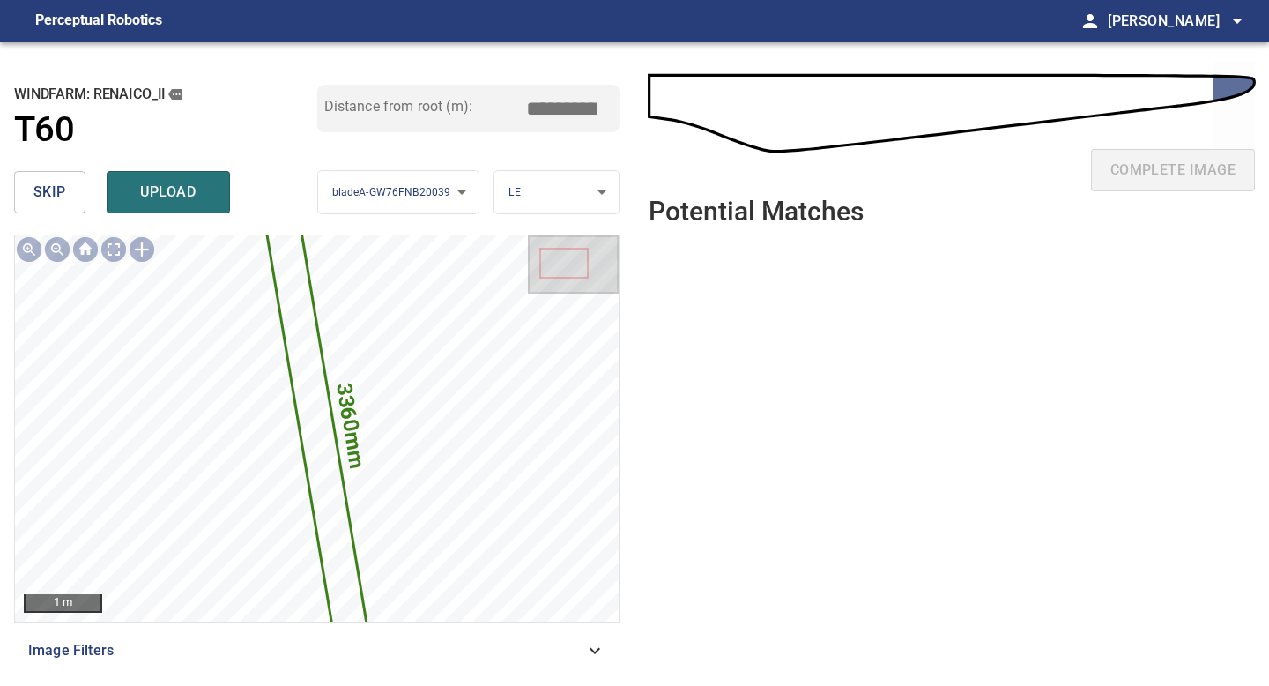
drag, startPoint x: 571, startPoint y: 102, endPoint x: 429, endPoint y: 82, distance: 143.3
click at [444, 87] on div "Distance from root (m): *****" at bounding box center [468, 109] width 303 height 48
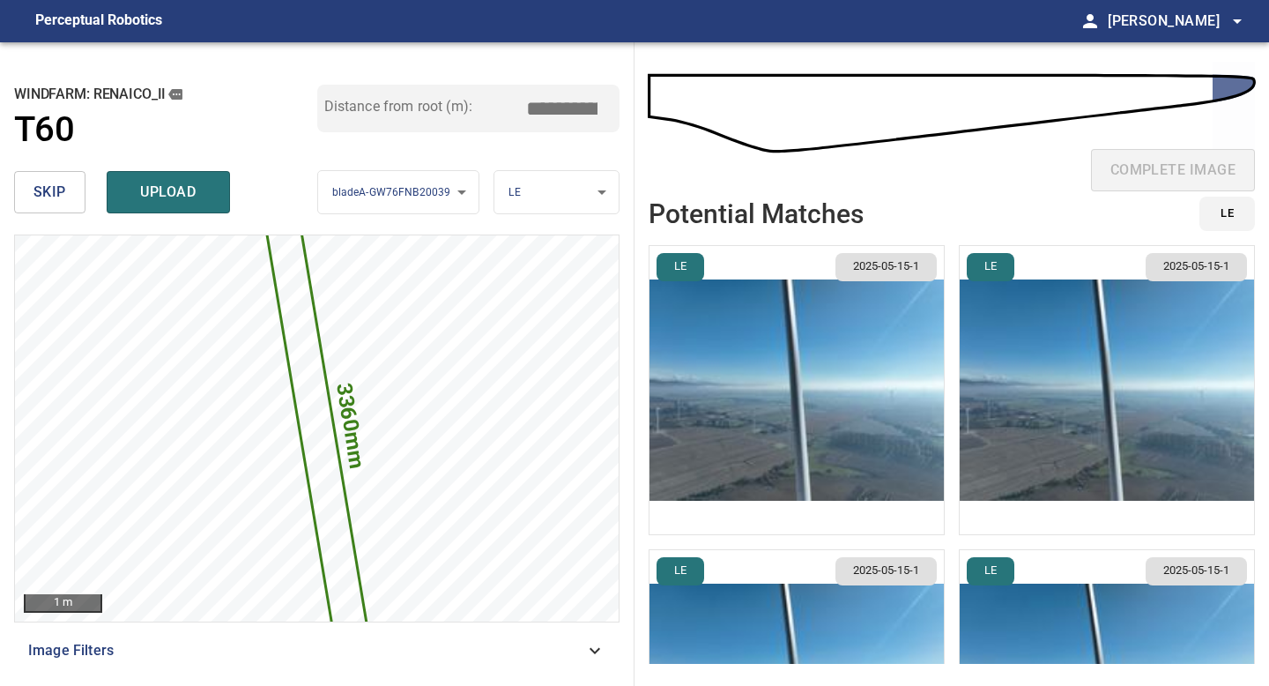
type input "*****"
click at [800, 350] on img "button" at bounding box center [796, 390] width 294 height 288
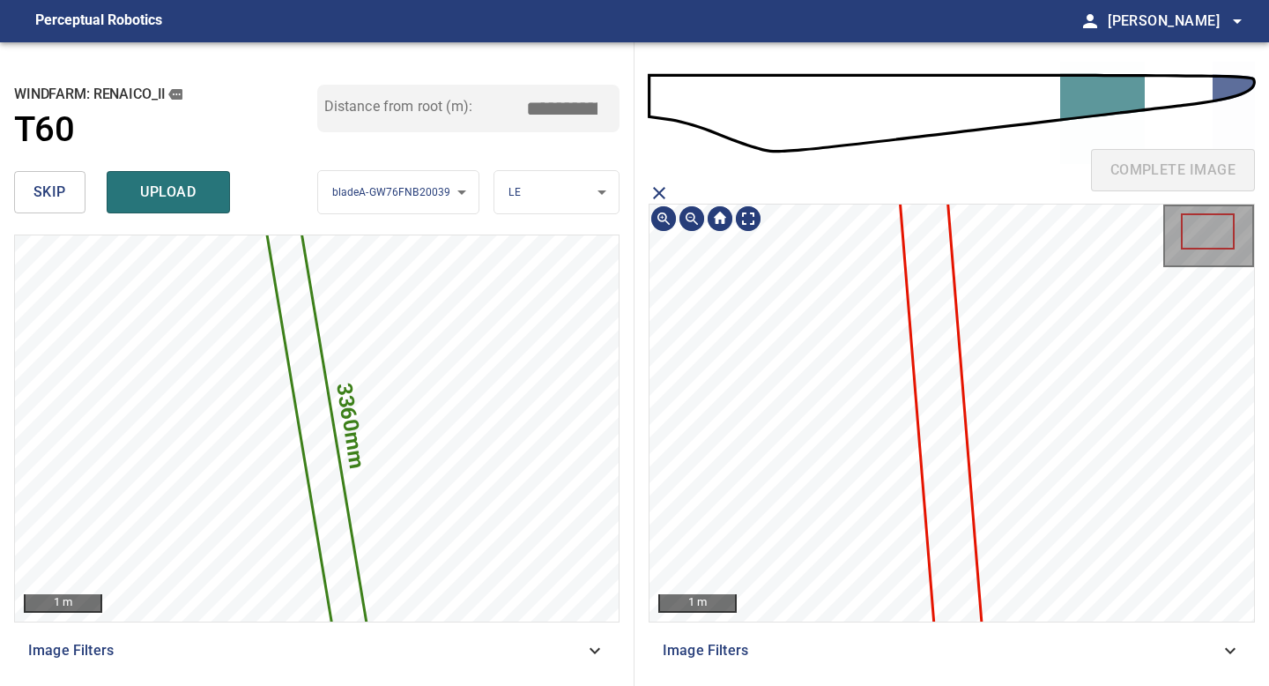
click at [946, 317] on icon at bounding box center [943, 449] width 95 height 627
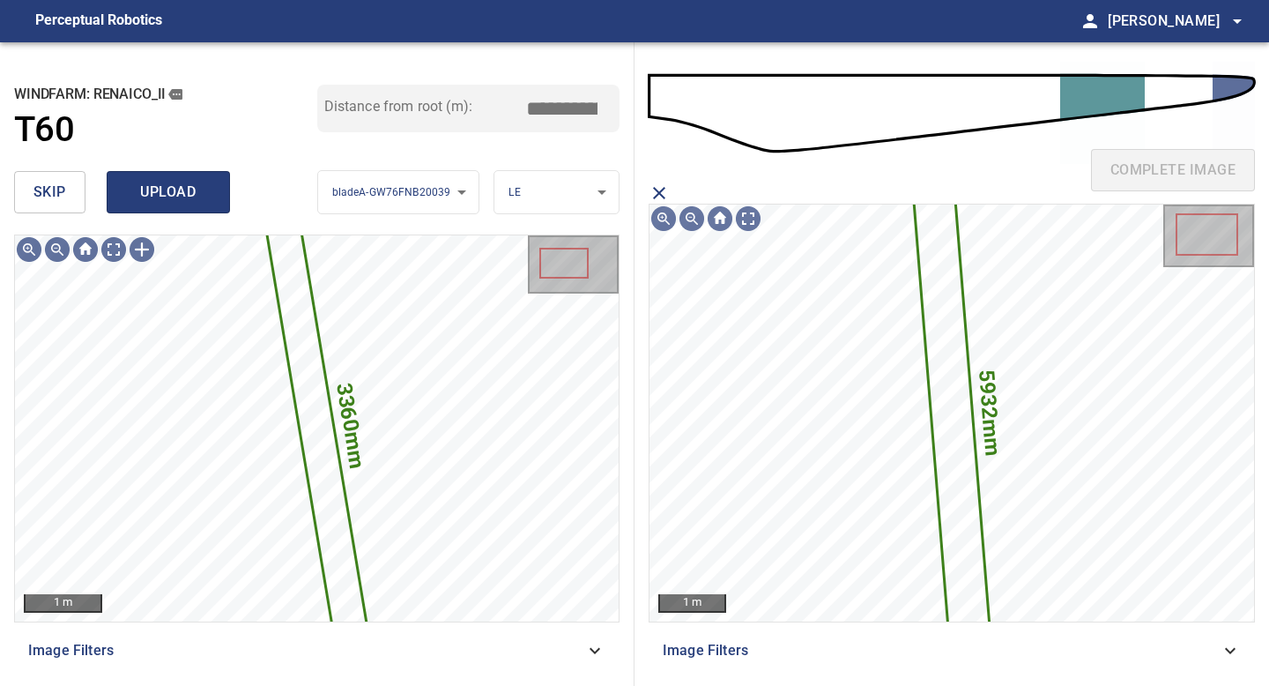
click at [182, 189] on span "upload" at bounding box center [168, 192] width 85 height 25
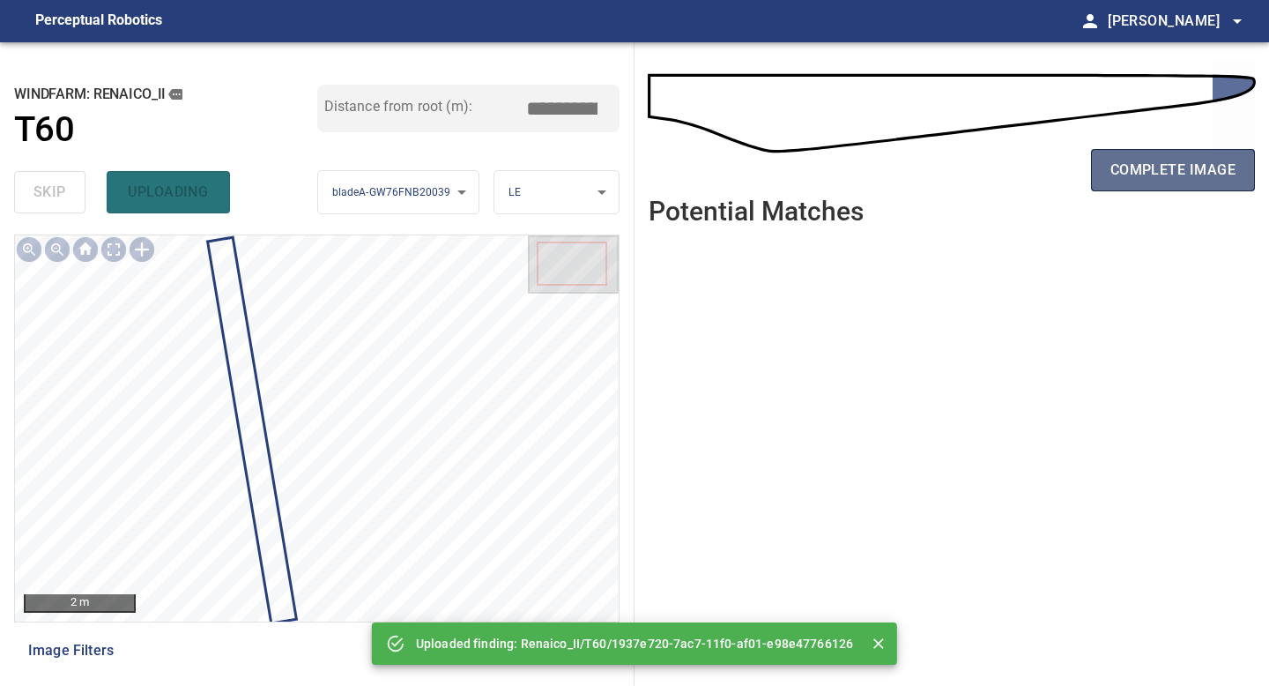
click at [1200, 170] on span "complete image" at bounding box center [1172, 170] width 125 height 25
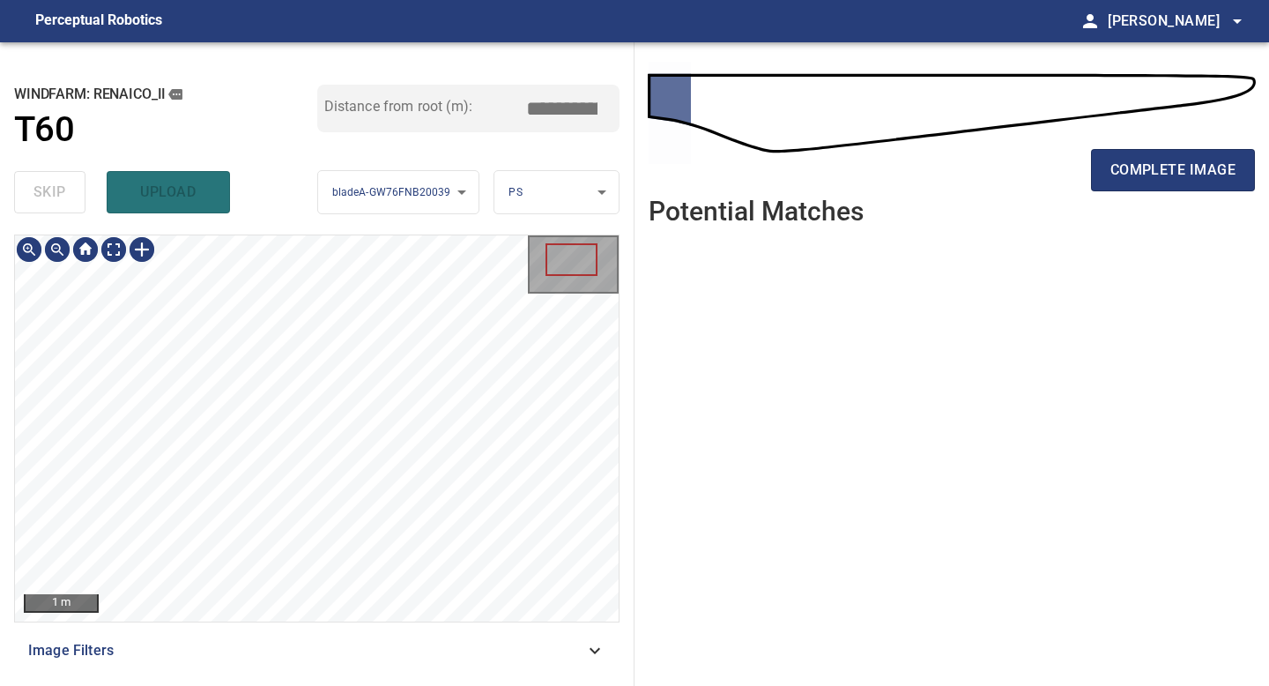
click at [313, 633] on div "1 m Image Filters" at bounding box center [316, 452] width 605 height 437
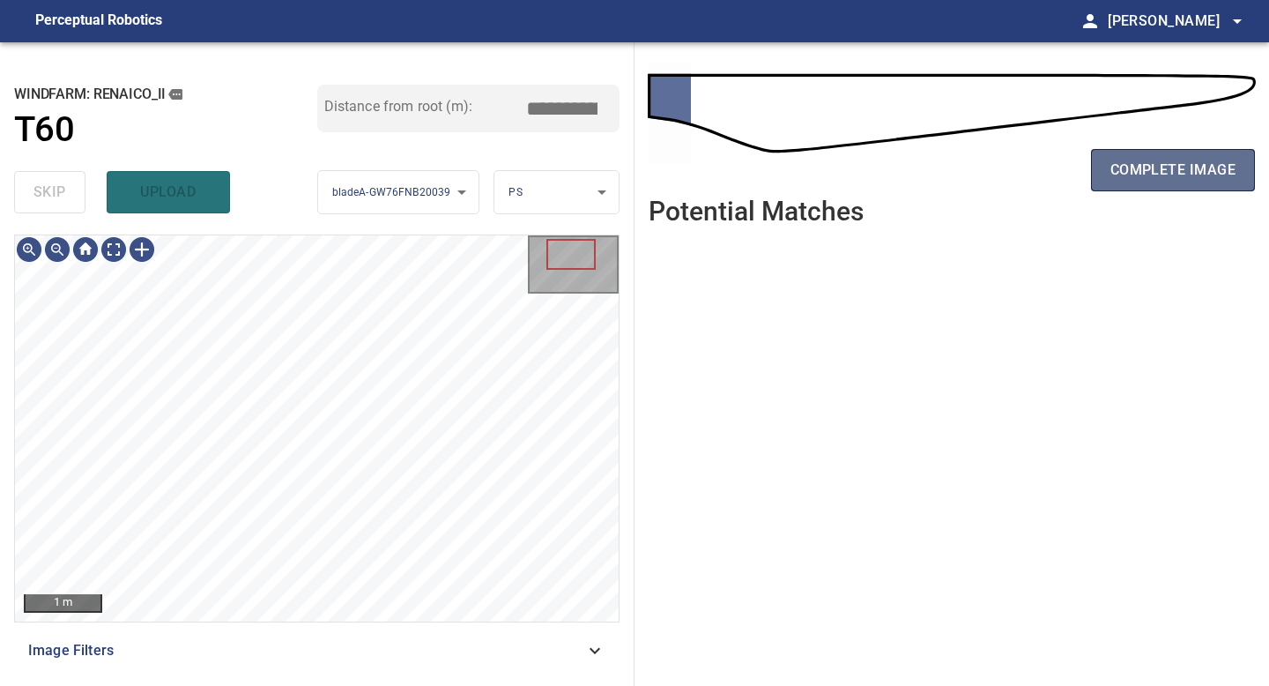
click at [1187, 169] on span "complete image" at bounding box center [1172, 170] width 125 height 25
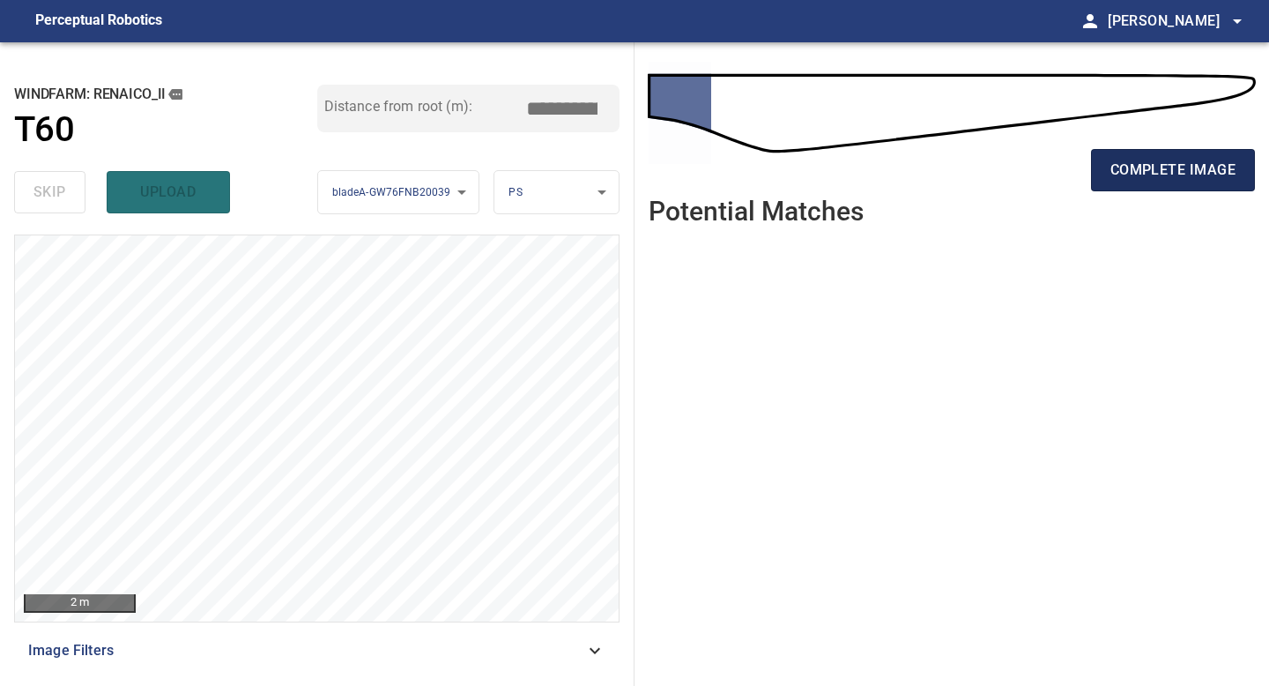
click at [1167, 151] on button "complete image" at bounding box center [1173, 170] width 164 height 42
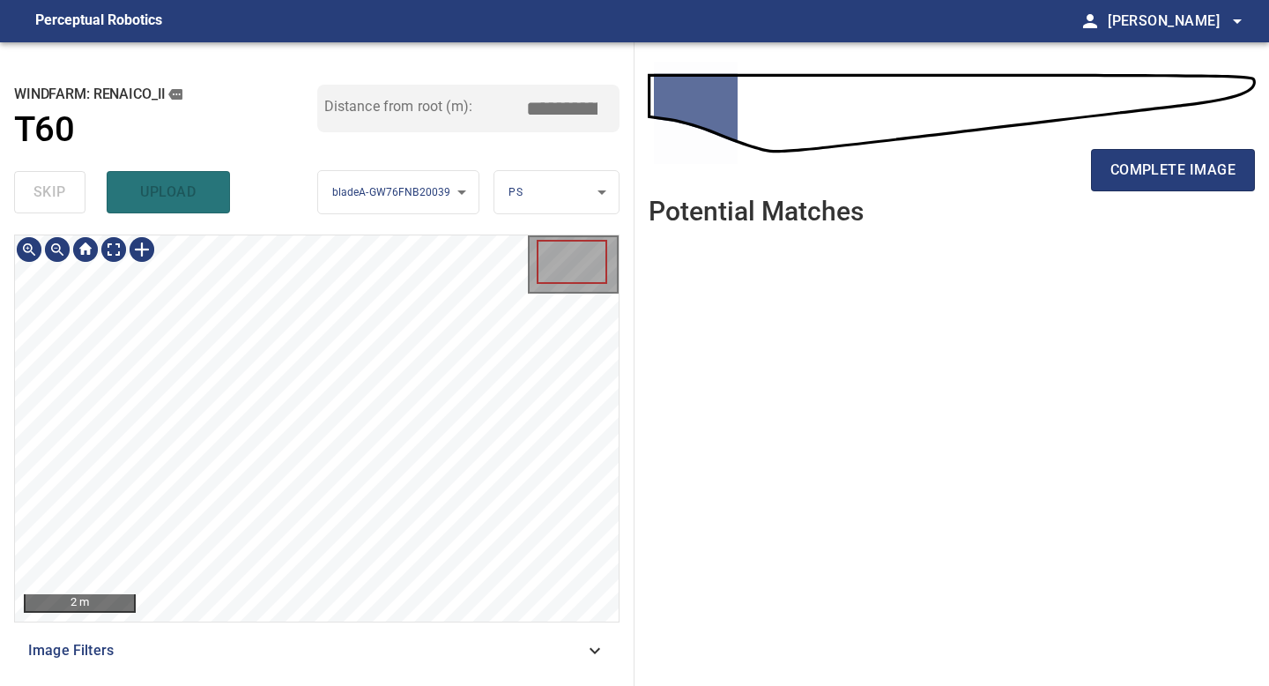
click at [279, 649] on div "2 m Image Filters" at bounding box center [316, 452] width 605 height 437
click at [1156, 196] on div "complete image" at bounding box center [952, 177] width 606 height 70
click at [1161, 185] on button "complete image" at bounding box center [1173, 170] width 164 height 42
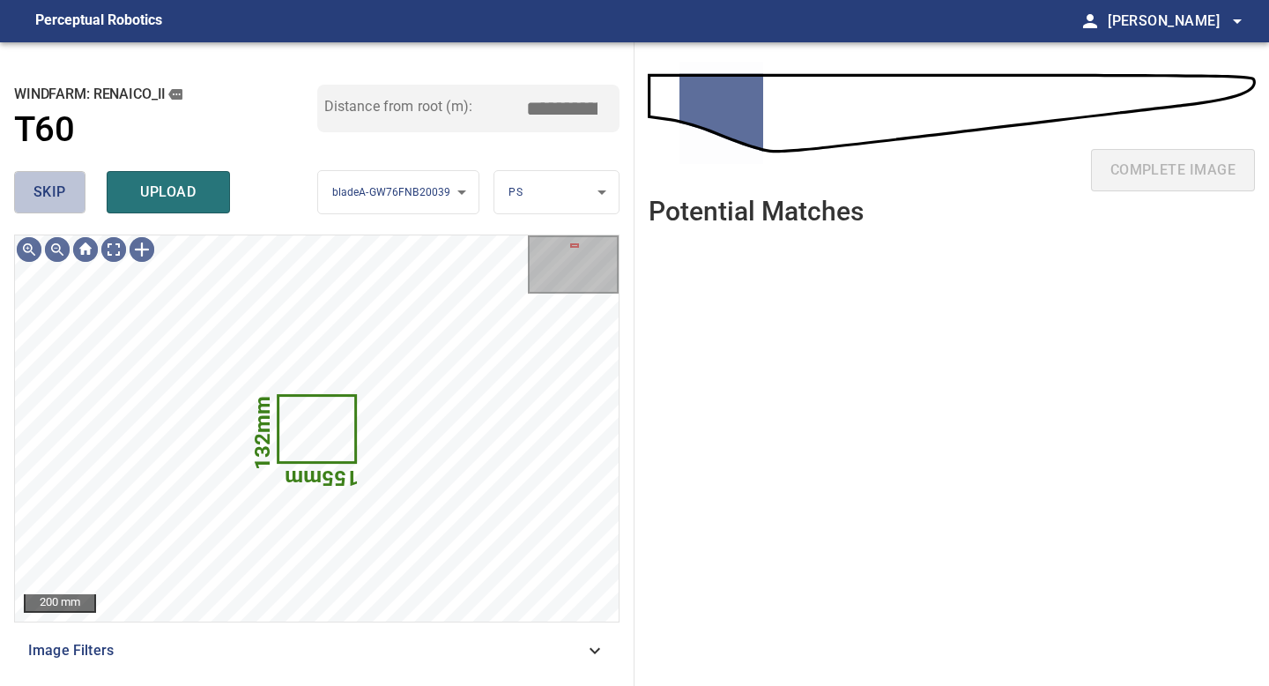
click at [26, 185] on button "skip" at bounding box center [49, 192] width 71 height 42
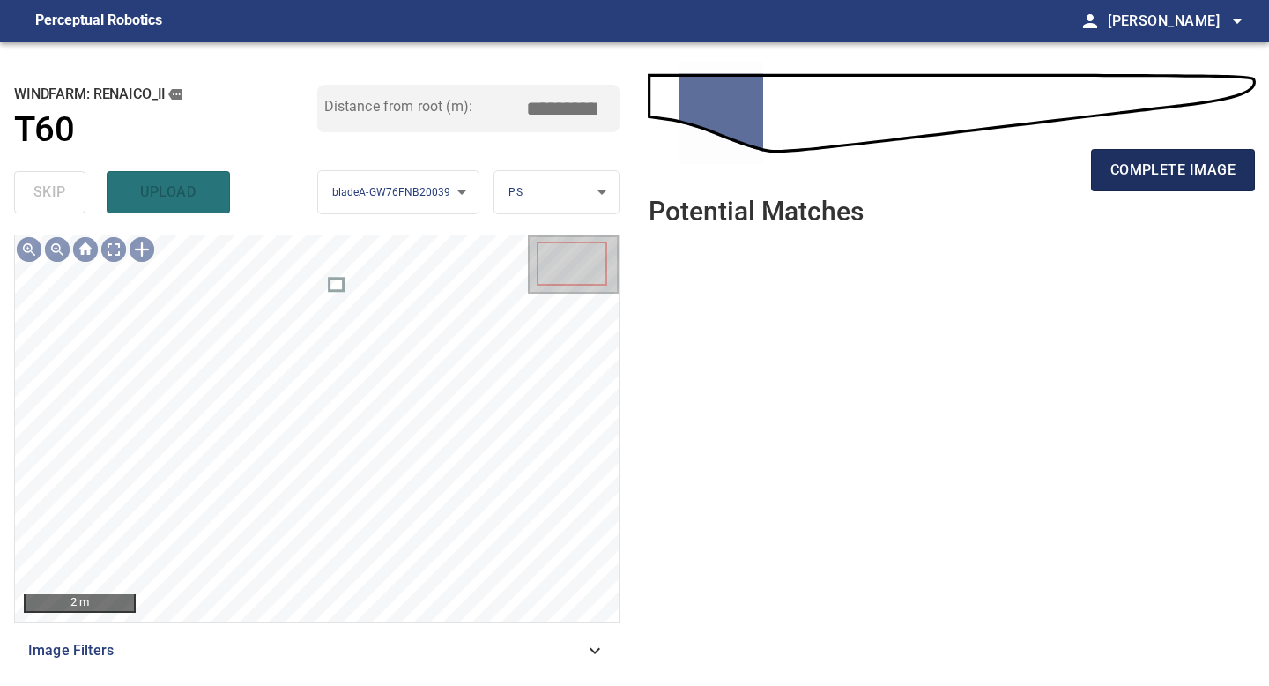
click at [1184, 175] on span "complete image" at bounding box center [1172, 170] width 125 height 25
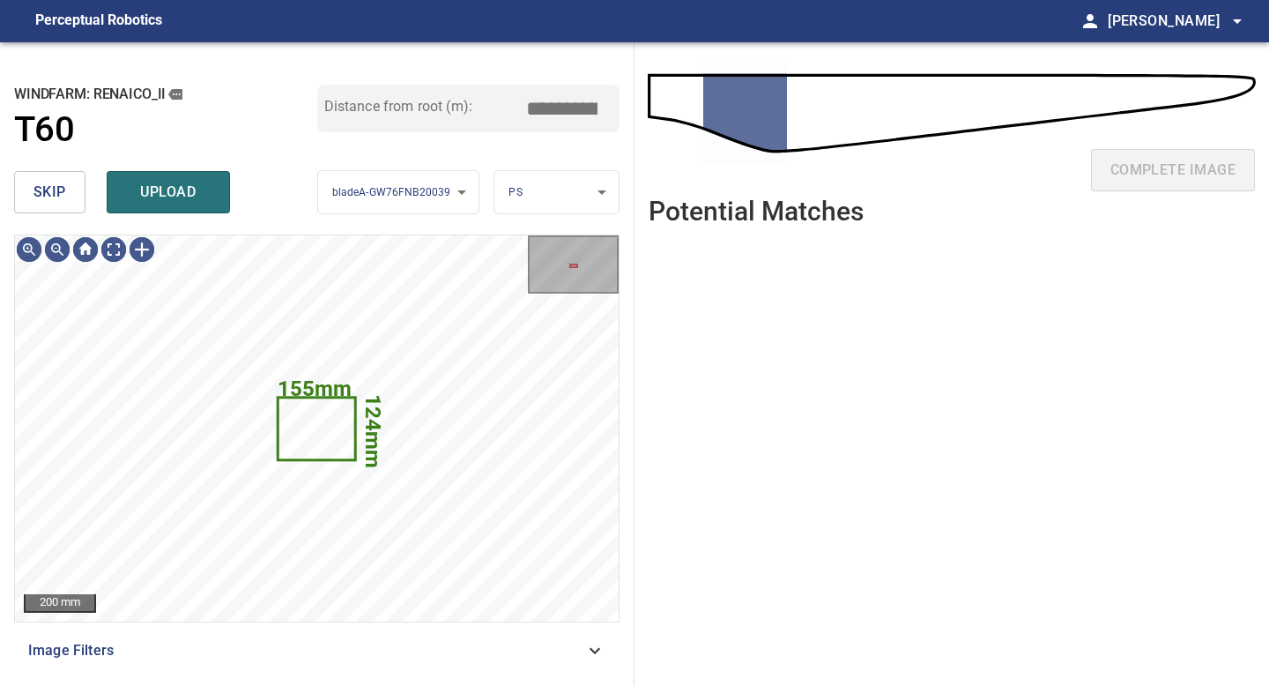
click at [79, 199] on button "skip" at bounding box center [49, 192] width 71 height 42
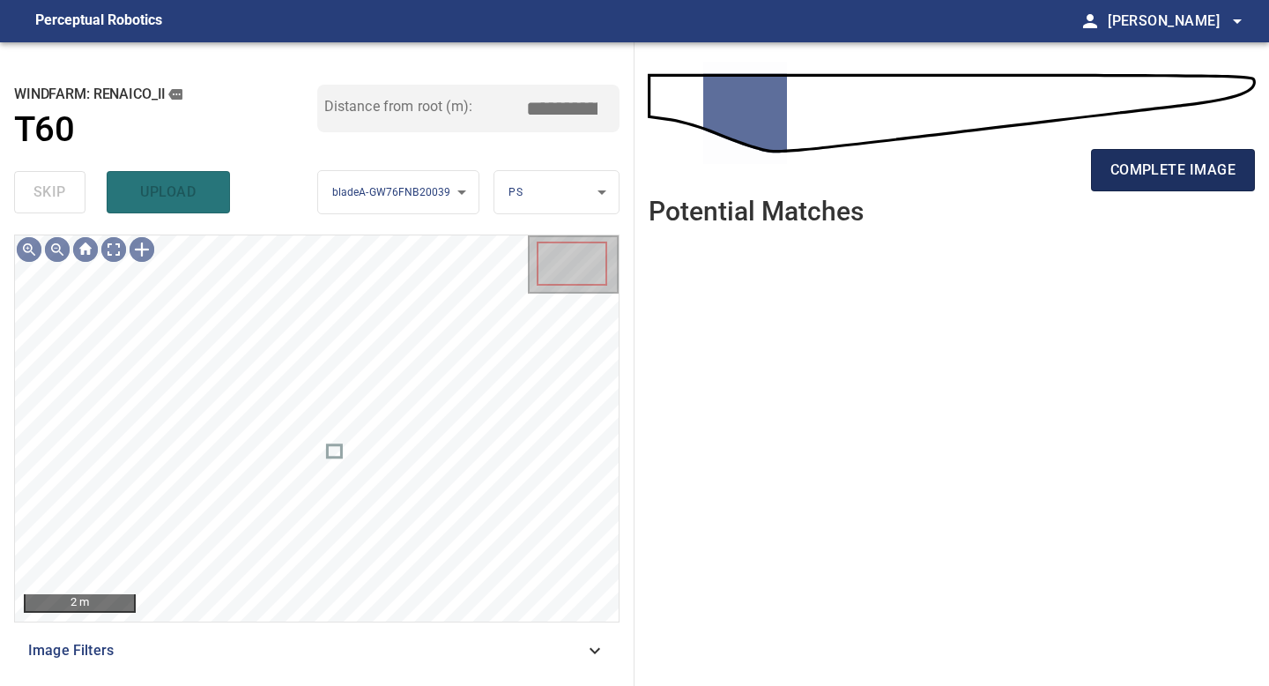
click at [1189, 159] on span "complete image" at bounding box center [1172, 170] width 125 height 25
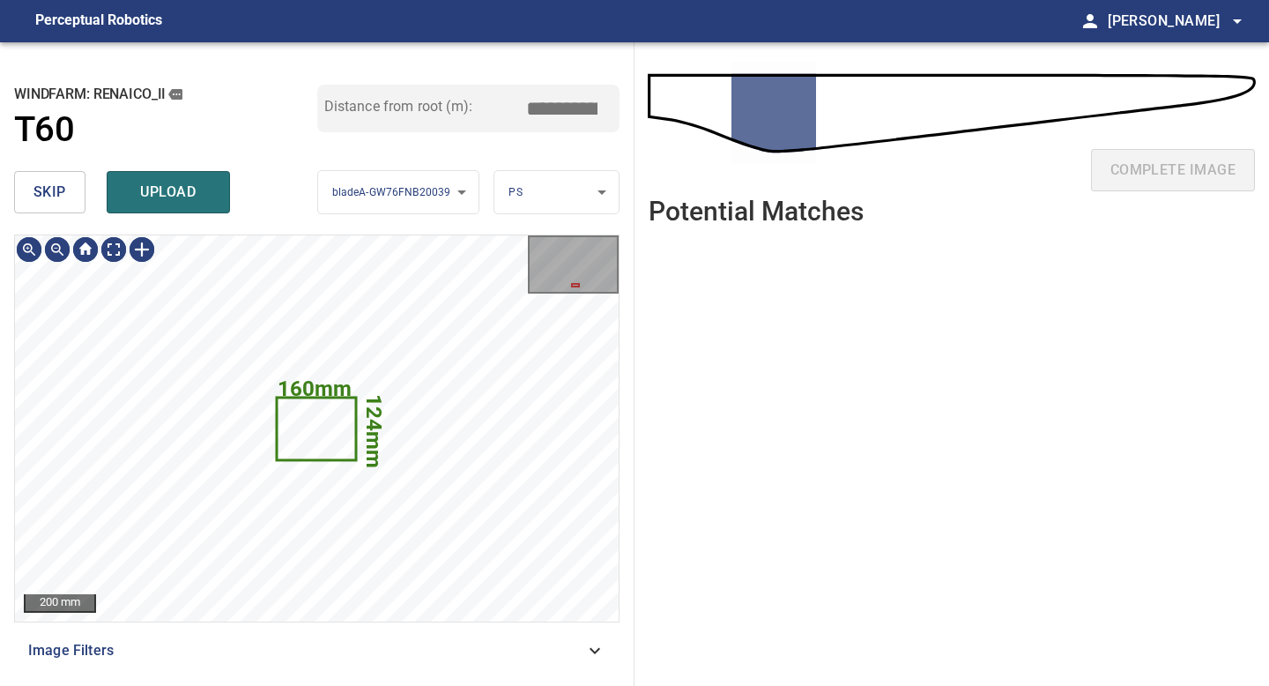
click at [67, 202] on button "skip" at bounding box center [49, 192] width 71 height 42
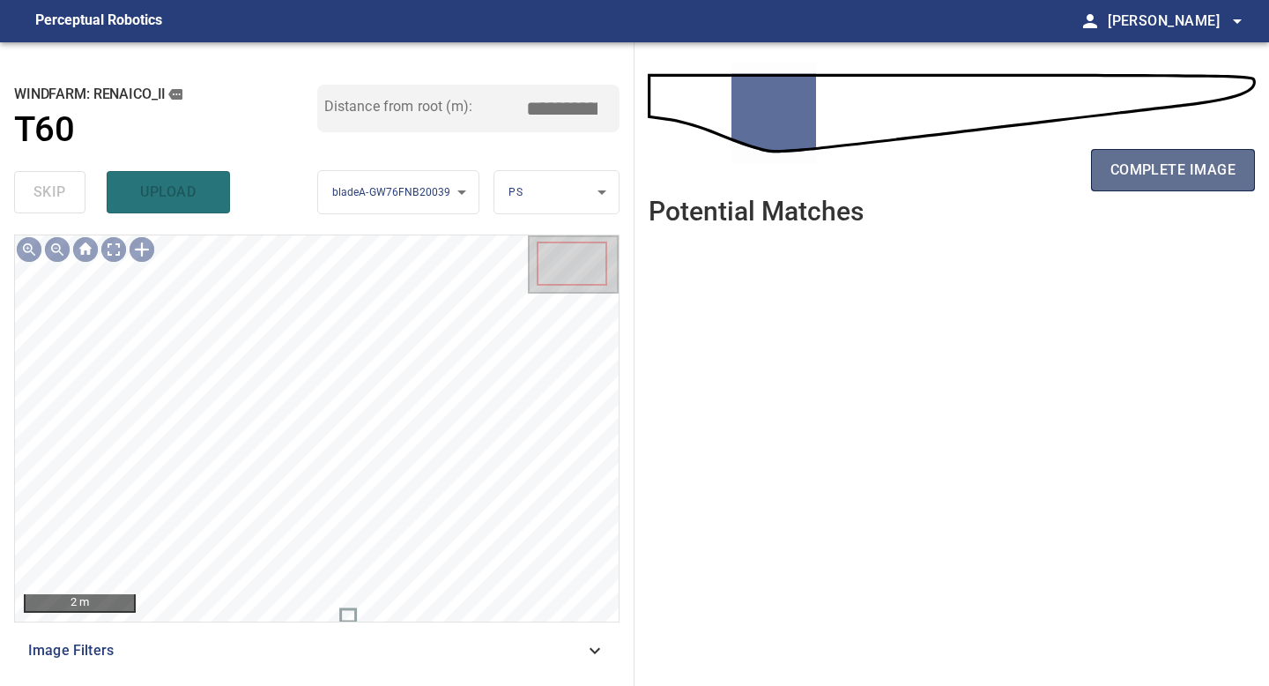
click at [1148, 166] on span "complete image" at bounding box center [1172, 170] width 125 height 25
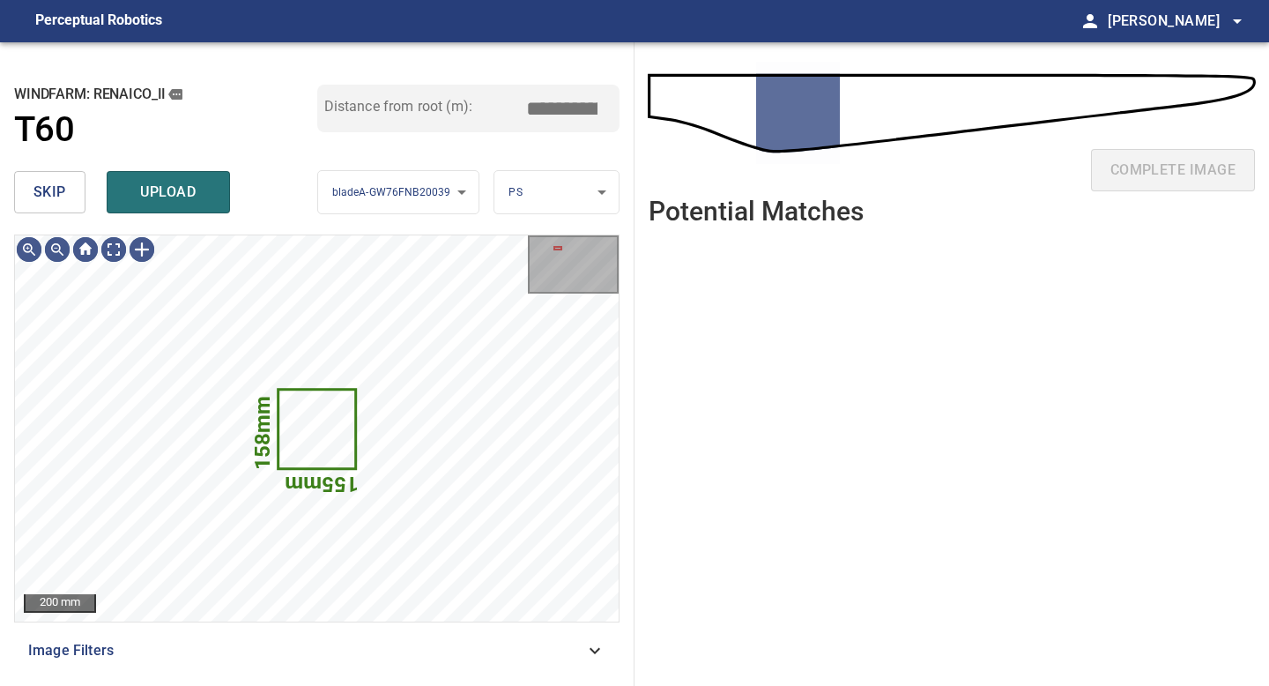
click at [48, 184] on span "skip" at bounding box center [49, 192] width 33 height 25
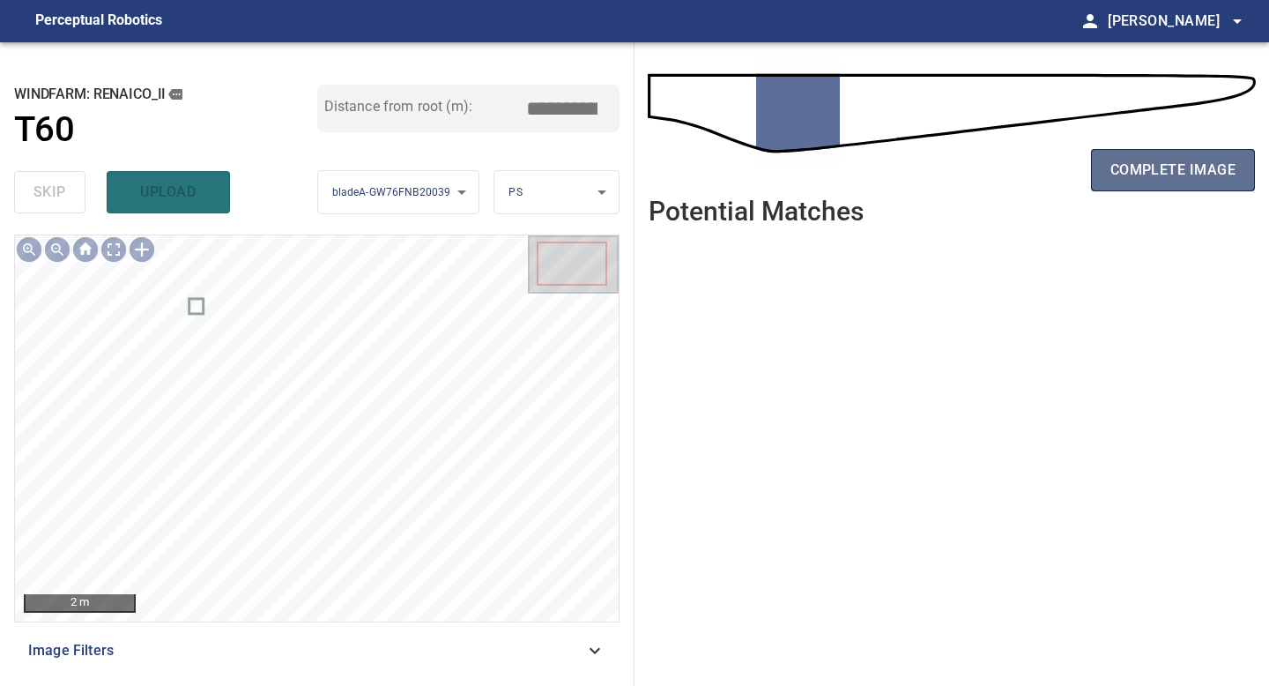
click at [1151, 163] on span "complete image" at bounding box center [1172, 170] width 125 height 25
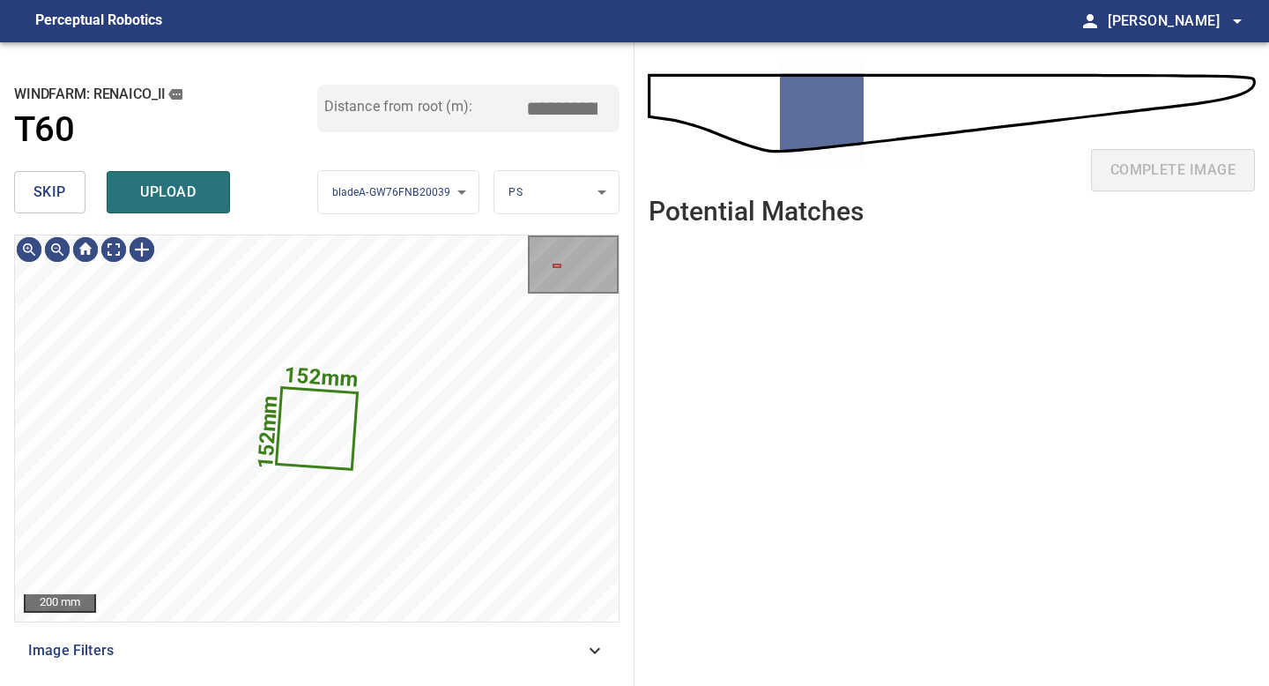
click at [64, 208] on button "skip" at bounding box center [49, 192] width 71 height 42
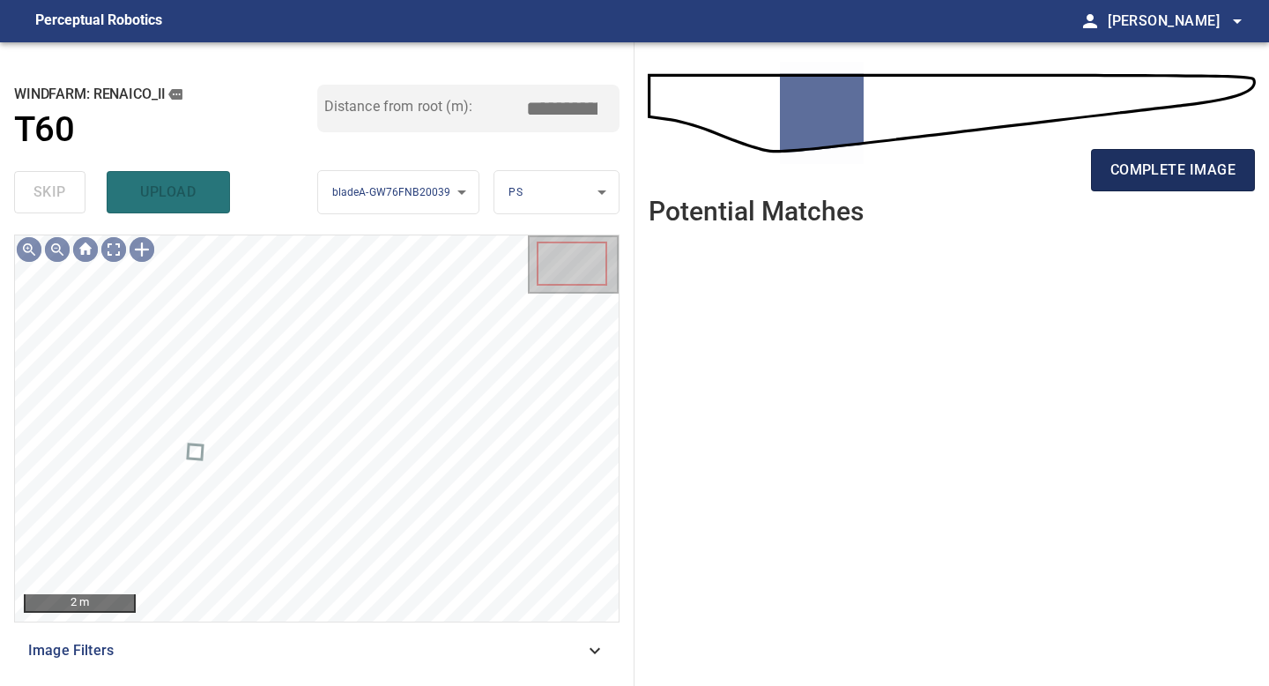
click at [1190, 175] on span "complete image" at bounding box center [1172, 170] width 125 height 25
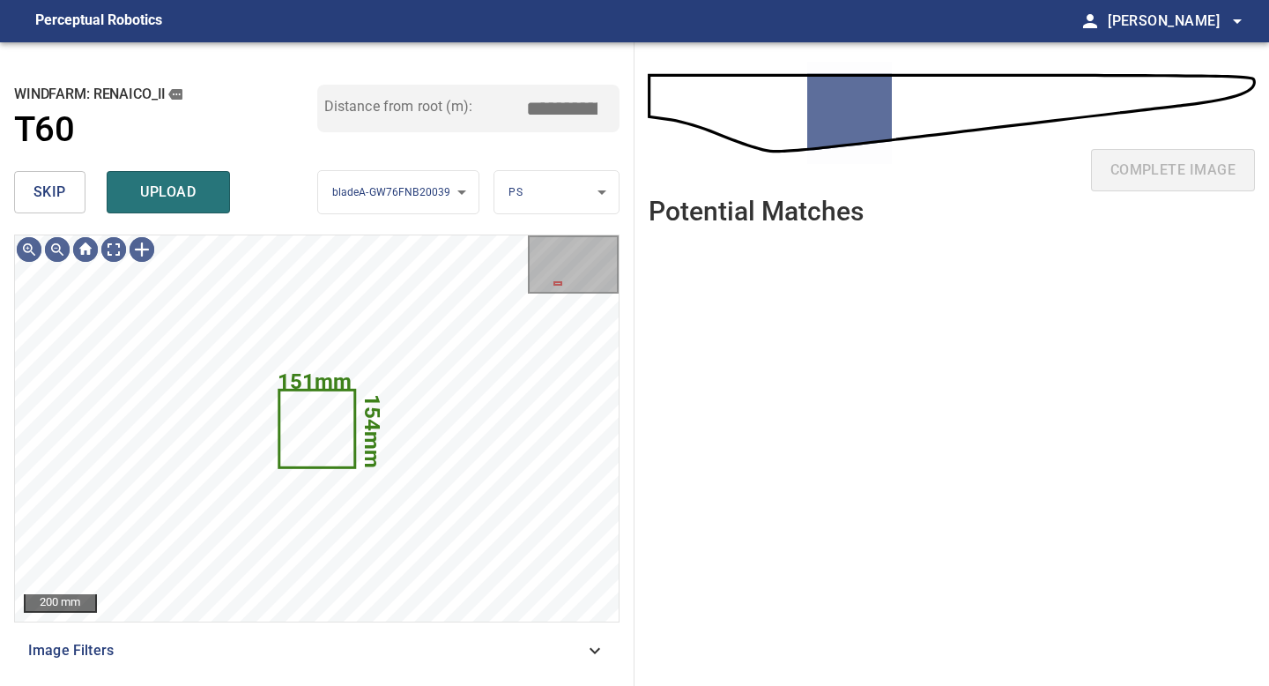
click at [64, 196] on span "skip" at bounding box center [49, 192] width 33 height 25
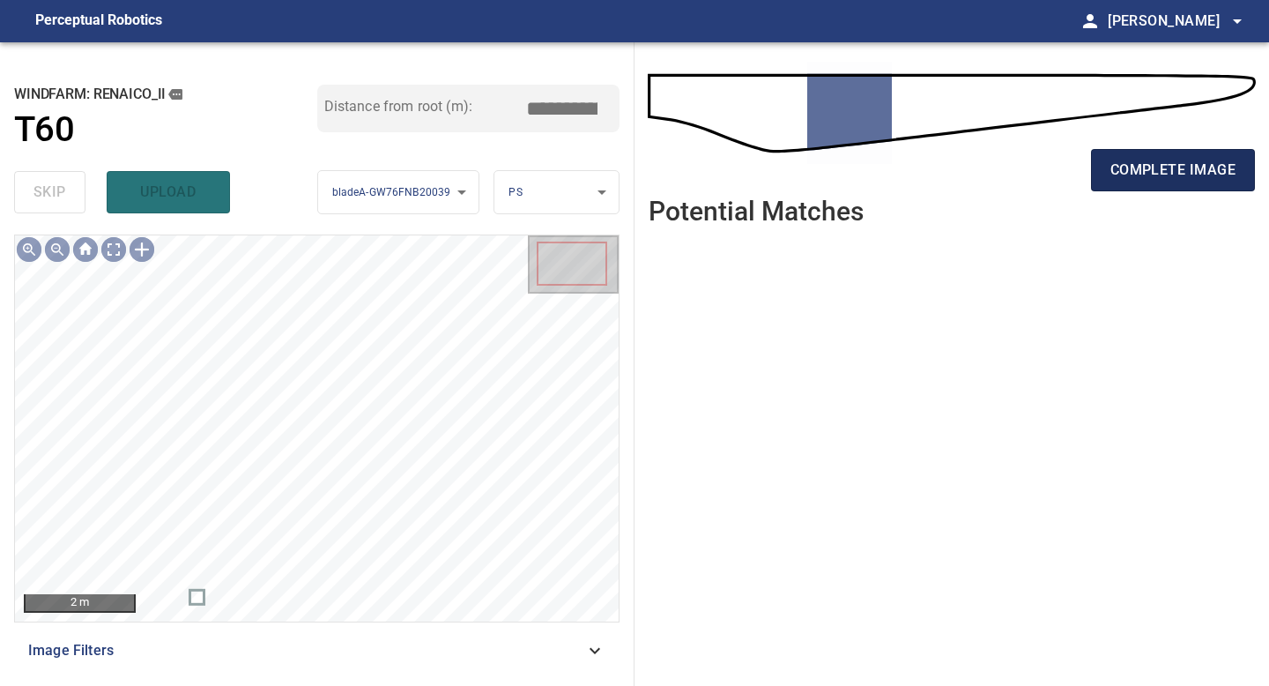
click at [1179, 176] on span "complete image" at bounding box center [1172, 170] width 125 height 25
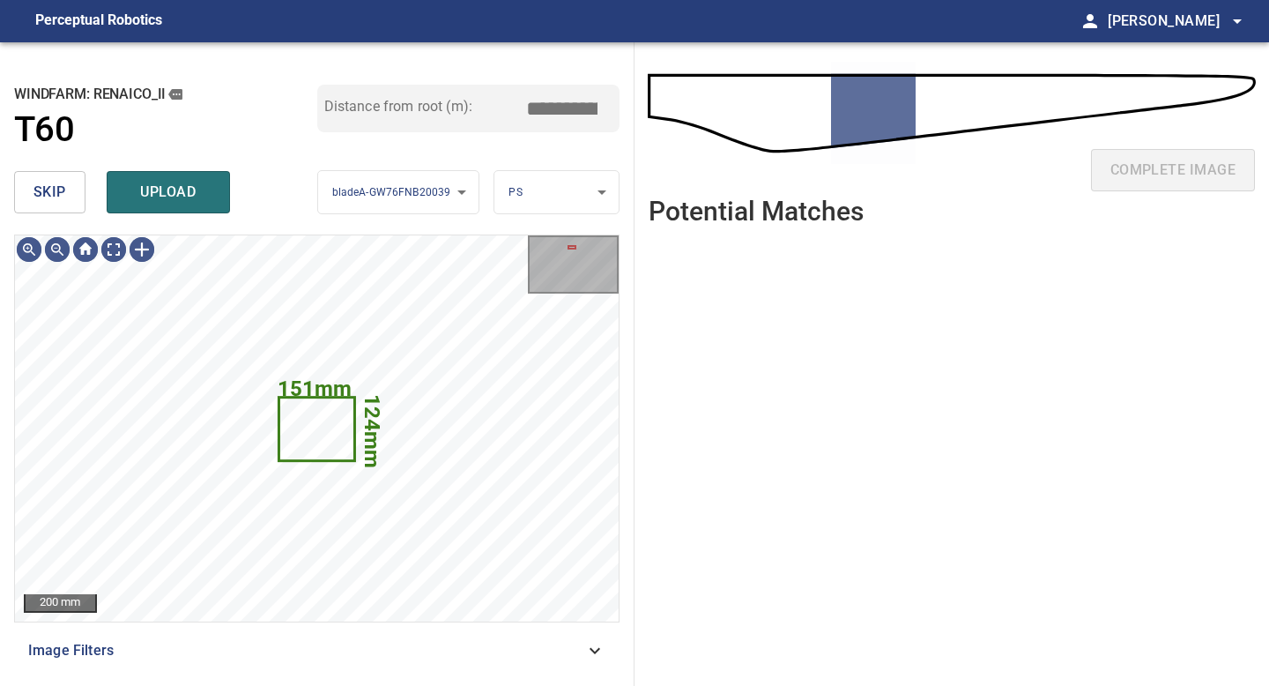
click at [66, 195] on button "skip" at bounding box center [49, 192] width 71 height 42
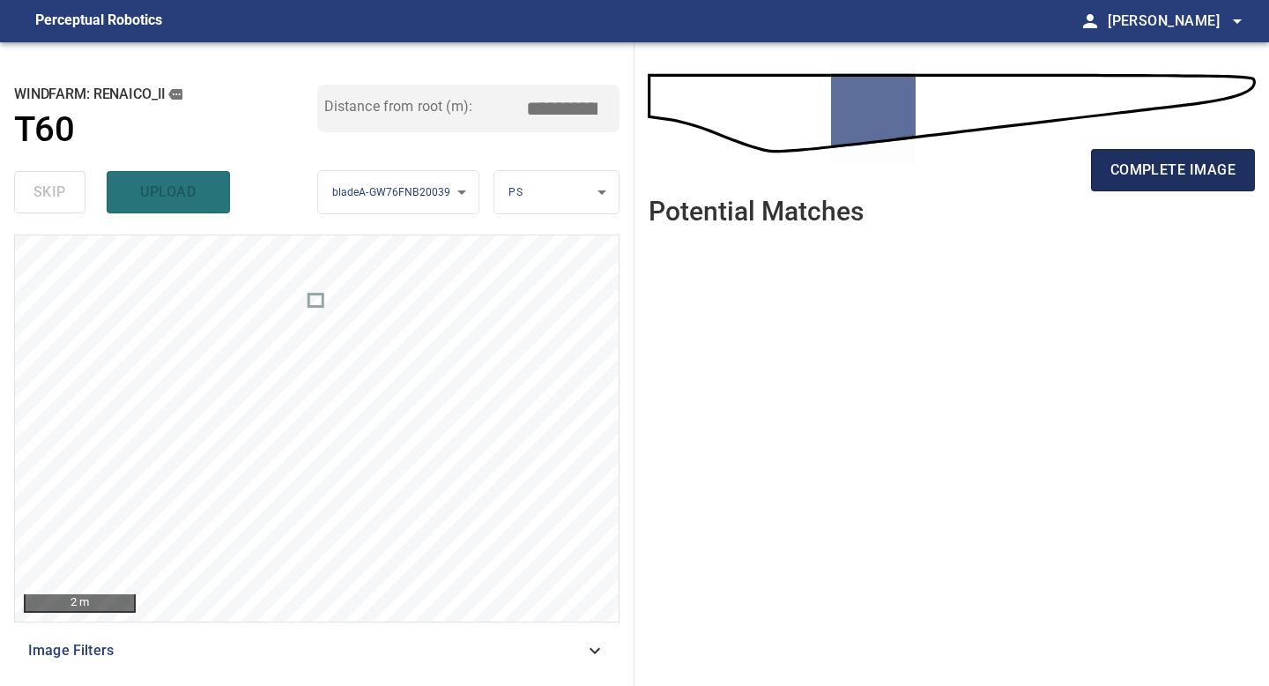
click at [1172, 164] on span "complete image" at bounding box center [1172, 170] width 125 height 25
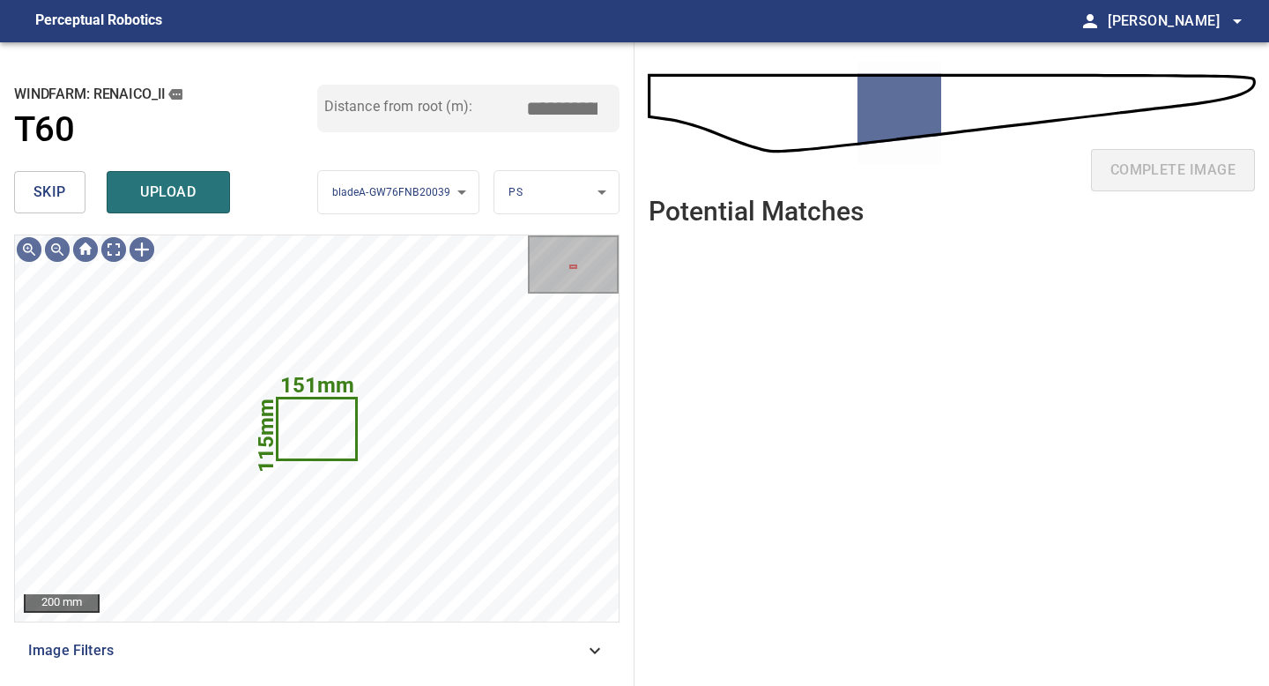
click at [50, 198] on span "skip" at bounding box center [49, 192] width 33 height 25
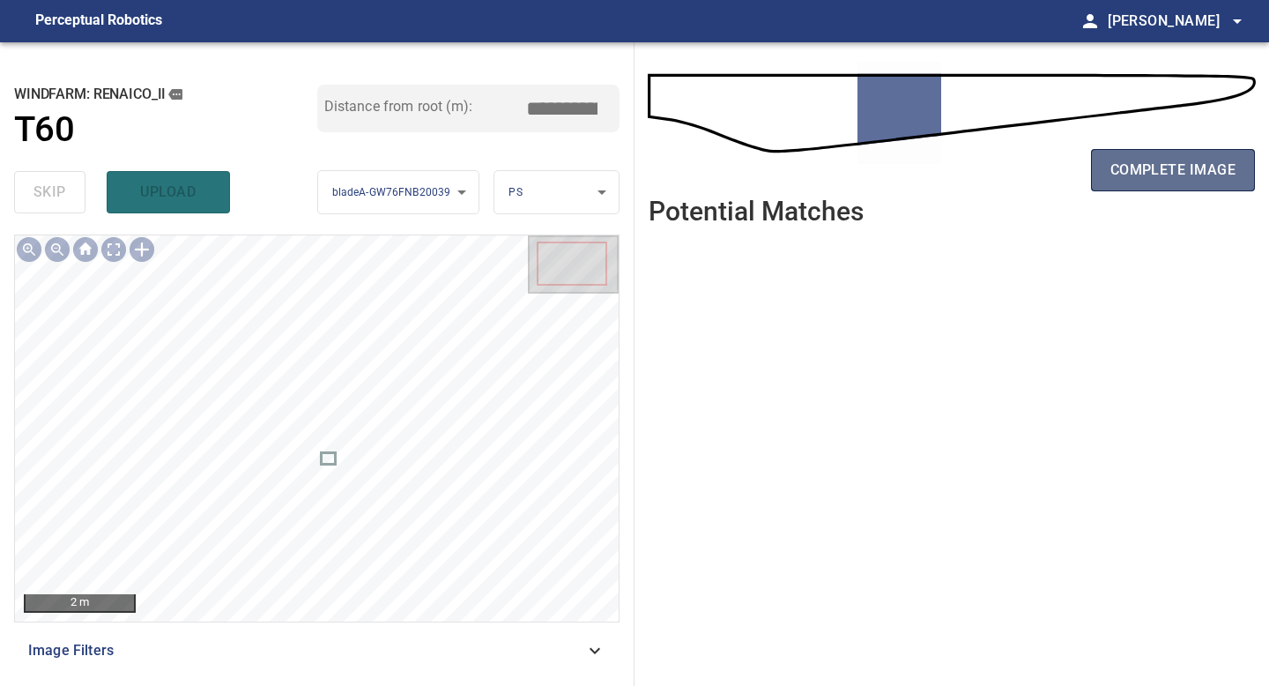
click at [1119, 186] on button "complete image" at bounding box center [1173, 170] width 164 height 42
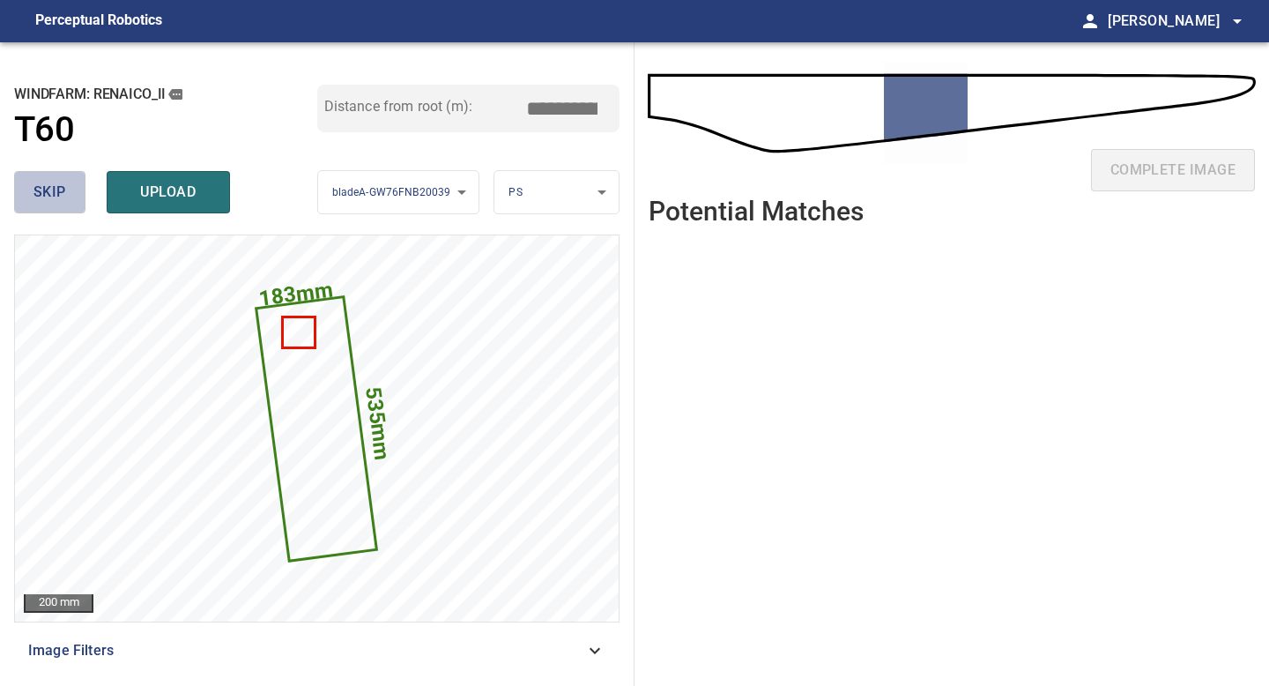
click at [63, 193] on span "skip" at bounding box center [49, 192] width 33 height 25
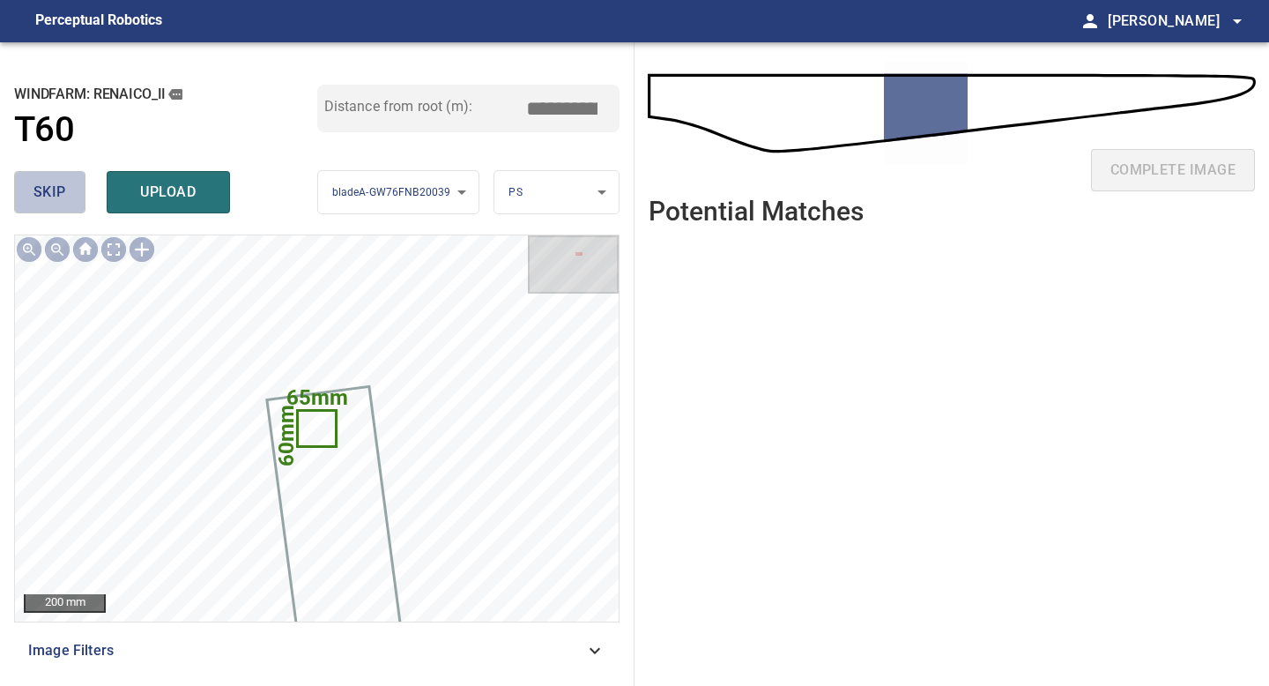
click at [63, 193] on span "skip" at bounding box center [49, 192] width 33 height 25
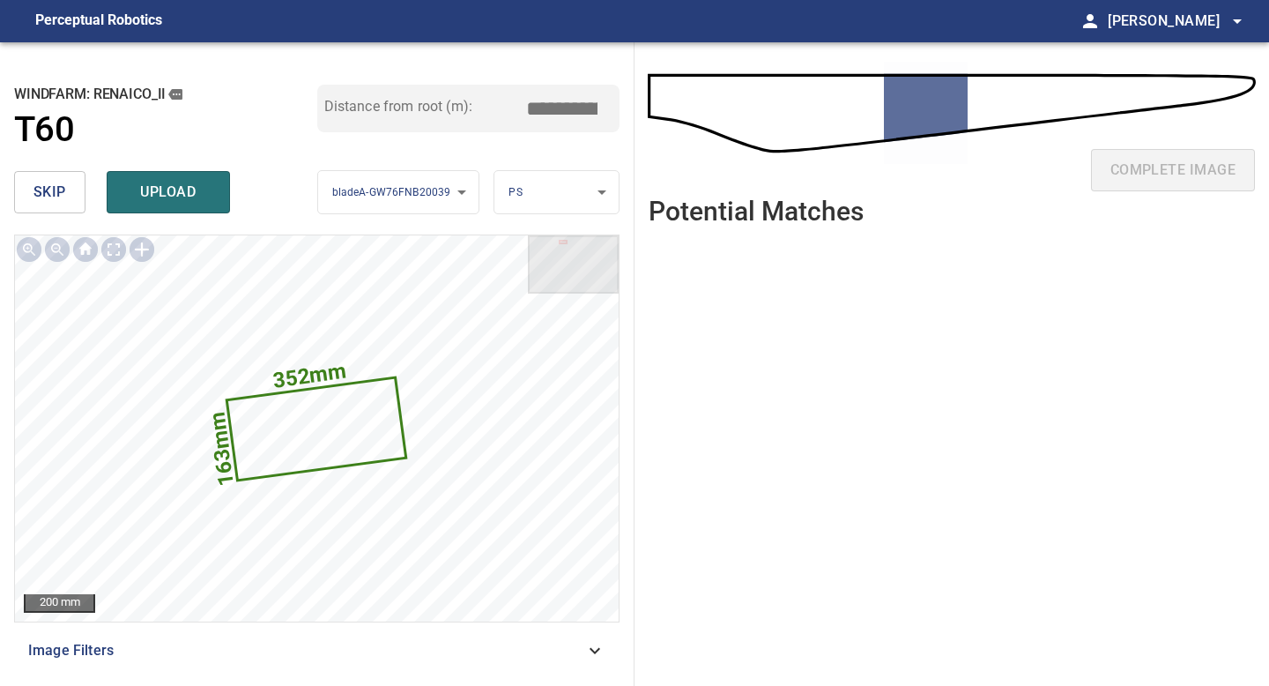
click at [63, 193] on span "skip" at bounding box center [49, 192] width 33 height 25
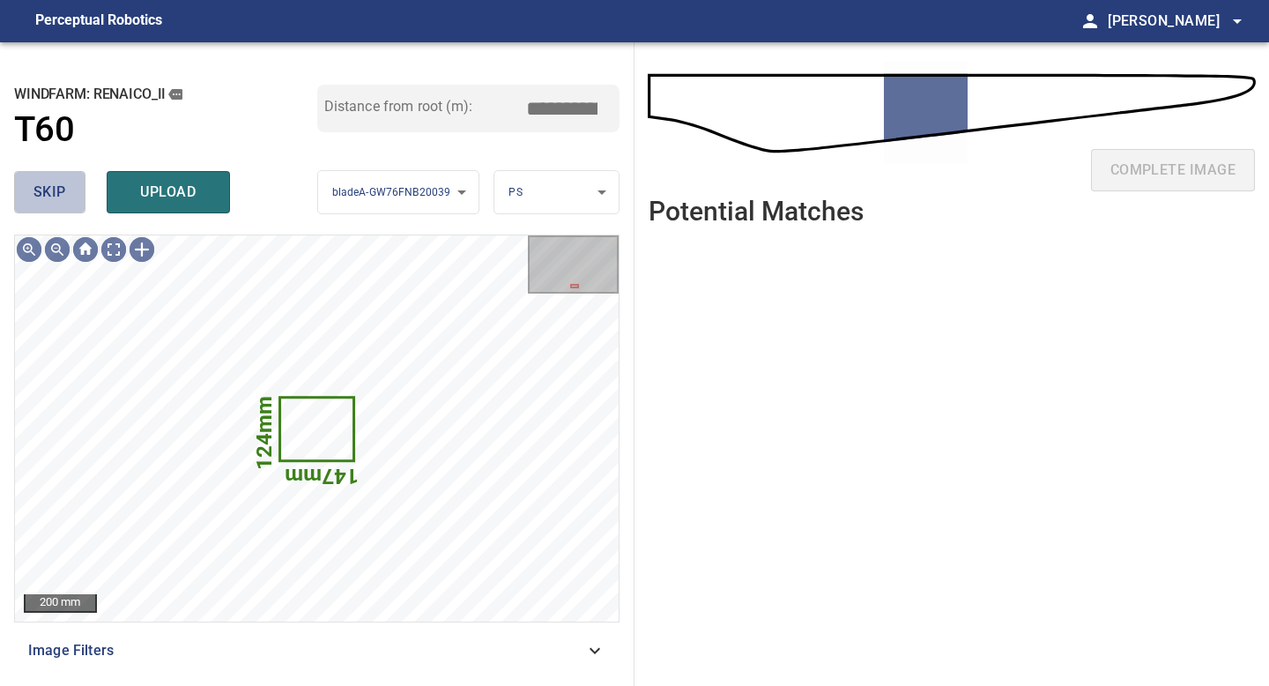
click at [63, 193] on span "skip" at bounding box center [49, 192] width 33 height 25
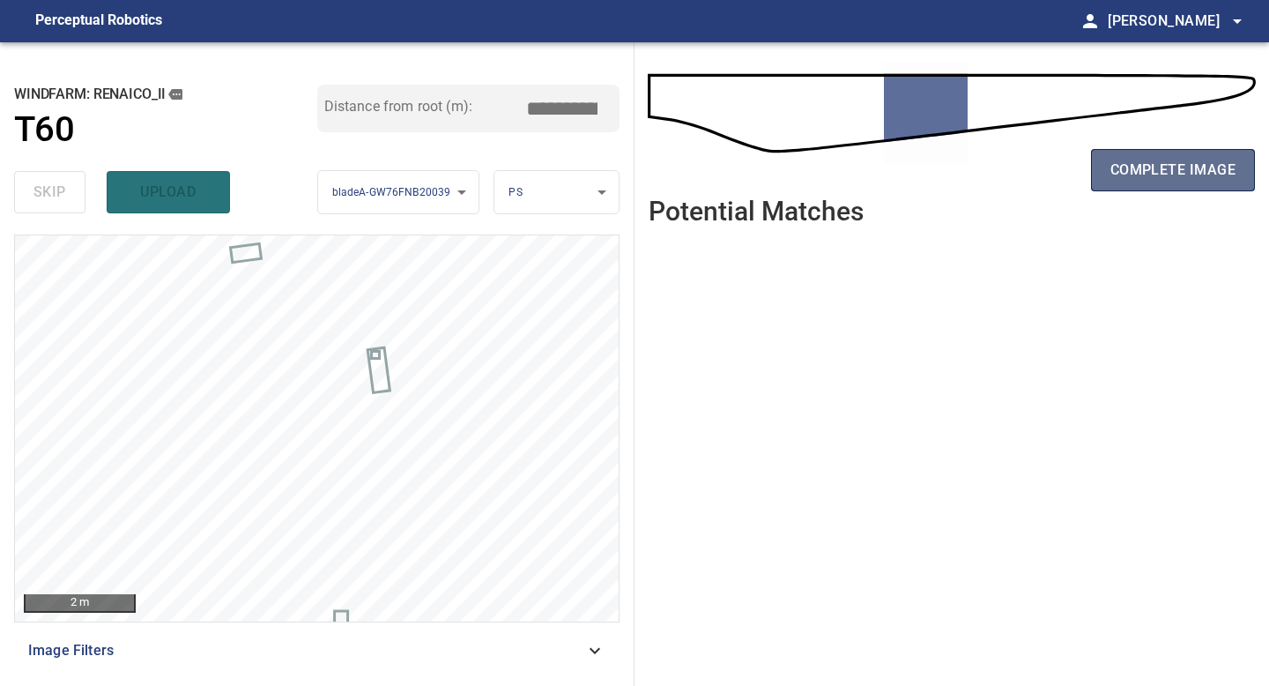
click at [1172, 178] on span "complete image" at bounding box center [1172, 170] width 125 height 25
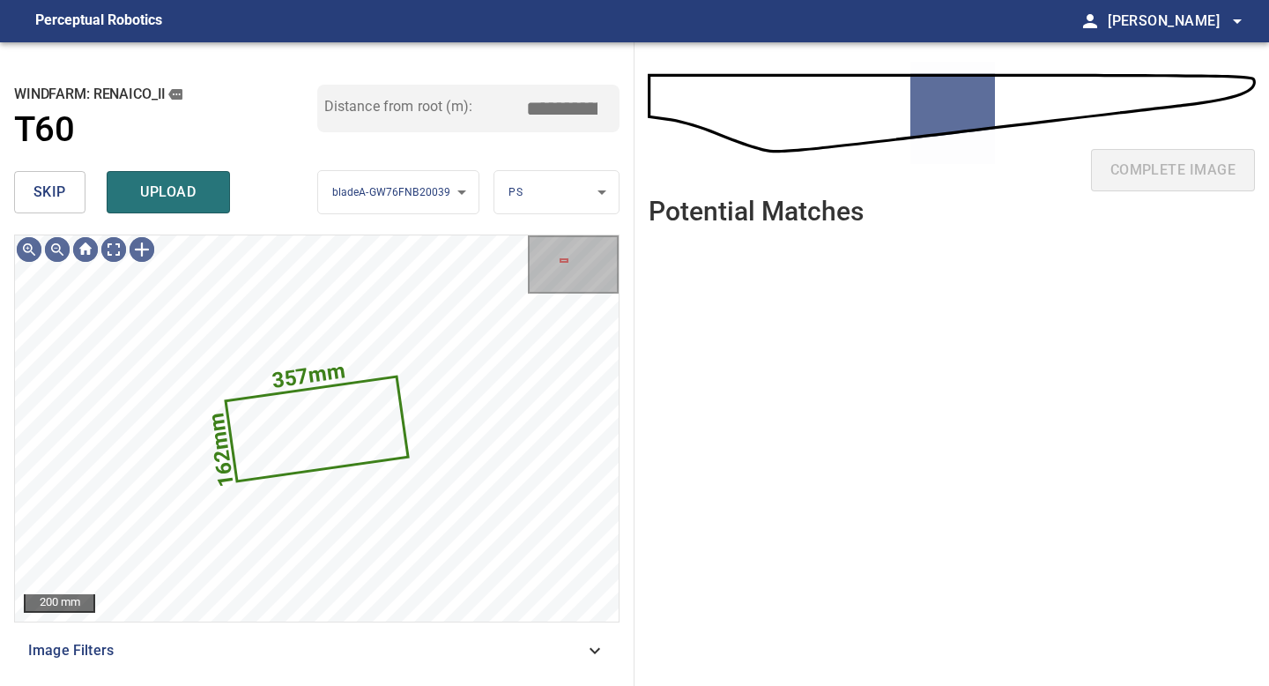
click at [66, 194] on button "skip" at bounding box center [49, 192] width 71 height 42
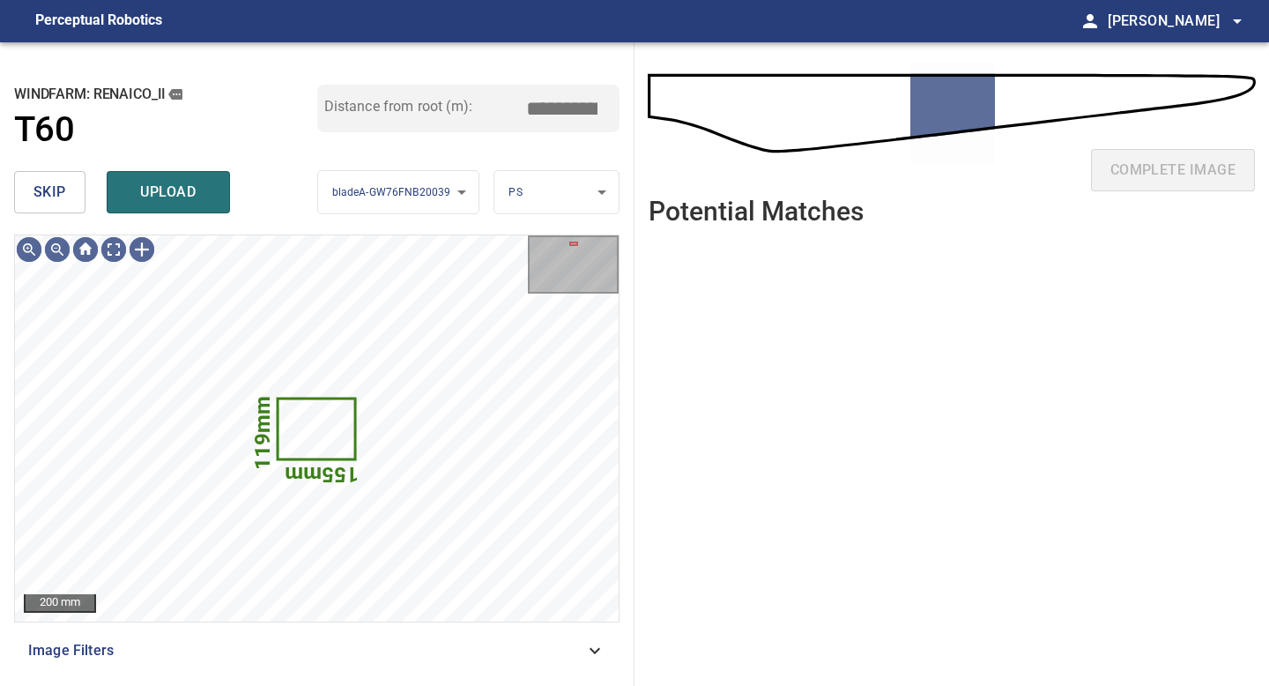
click at [66, 194] on button "skip" at bounding box center [49, 192] width 71 height 42
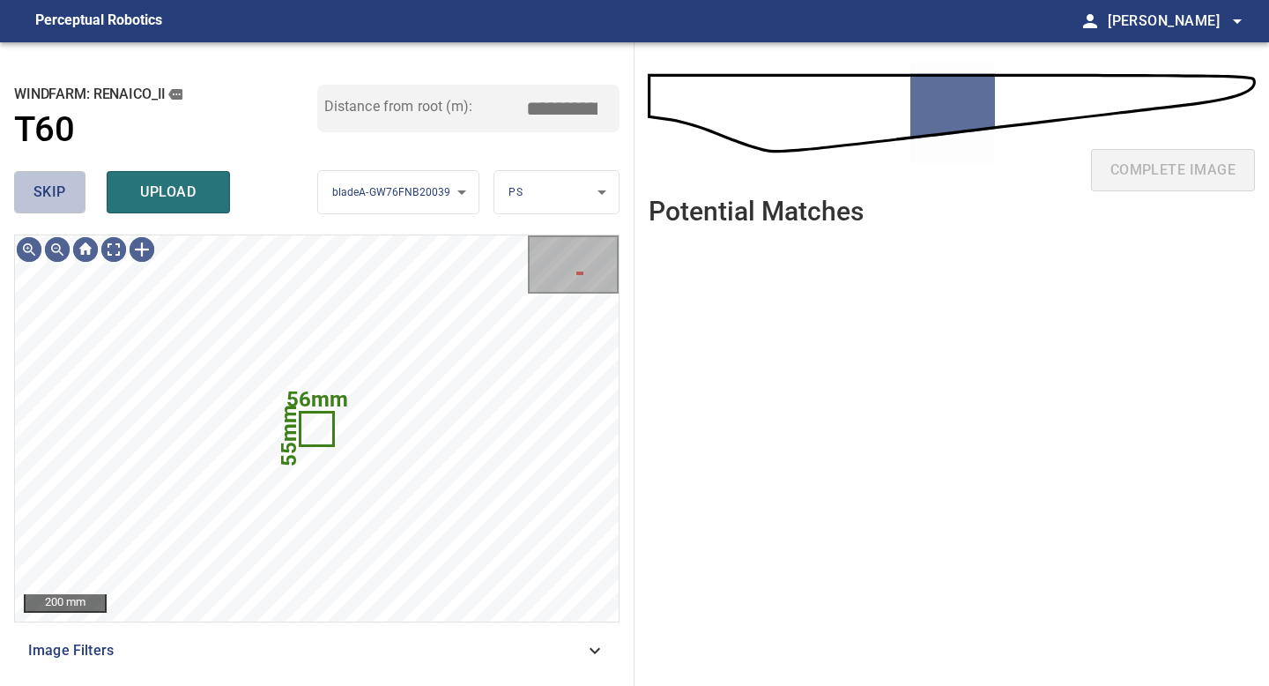
click at [66, 194] on button "skip" at bounding box center [49, 192] width 71 height 42
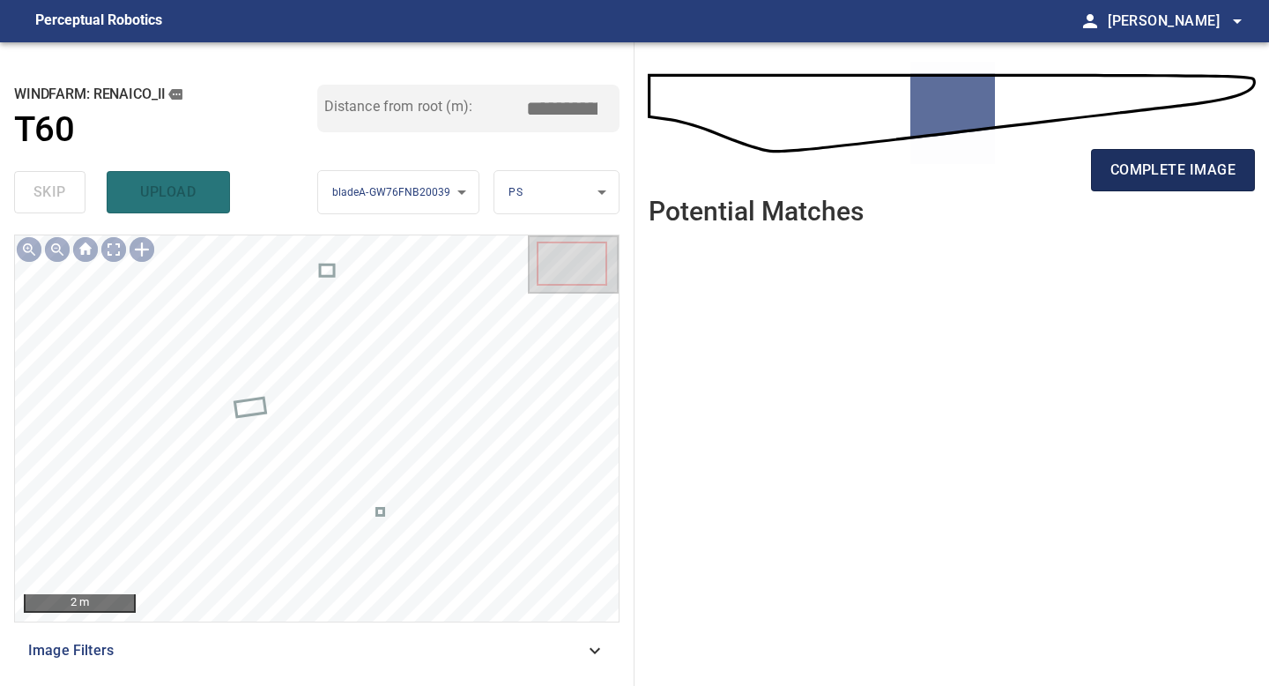
click at [1142, 162] on span "complete image" at bounding box center [1172, 170] width 125 height 25
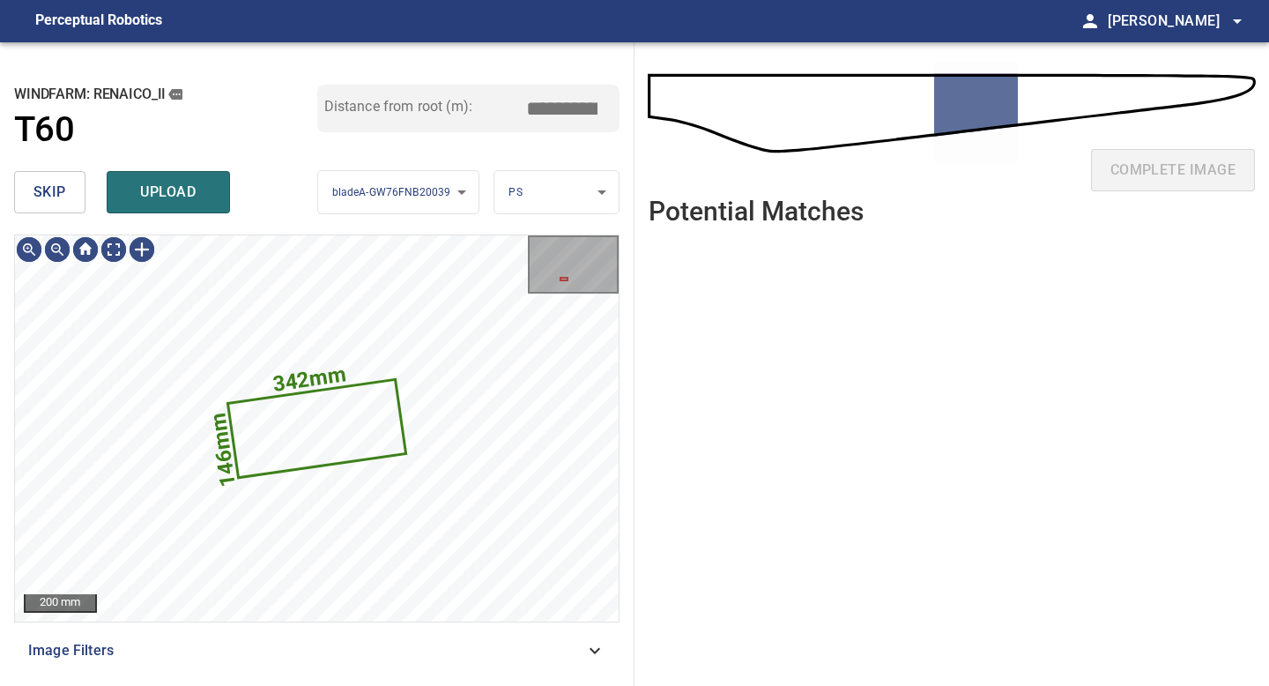
click at [75, 203] on button "skip" at bounding box center [49, 192] width 71 height 42
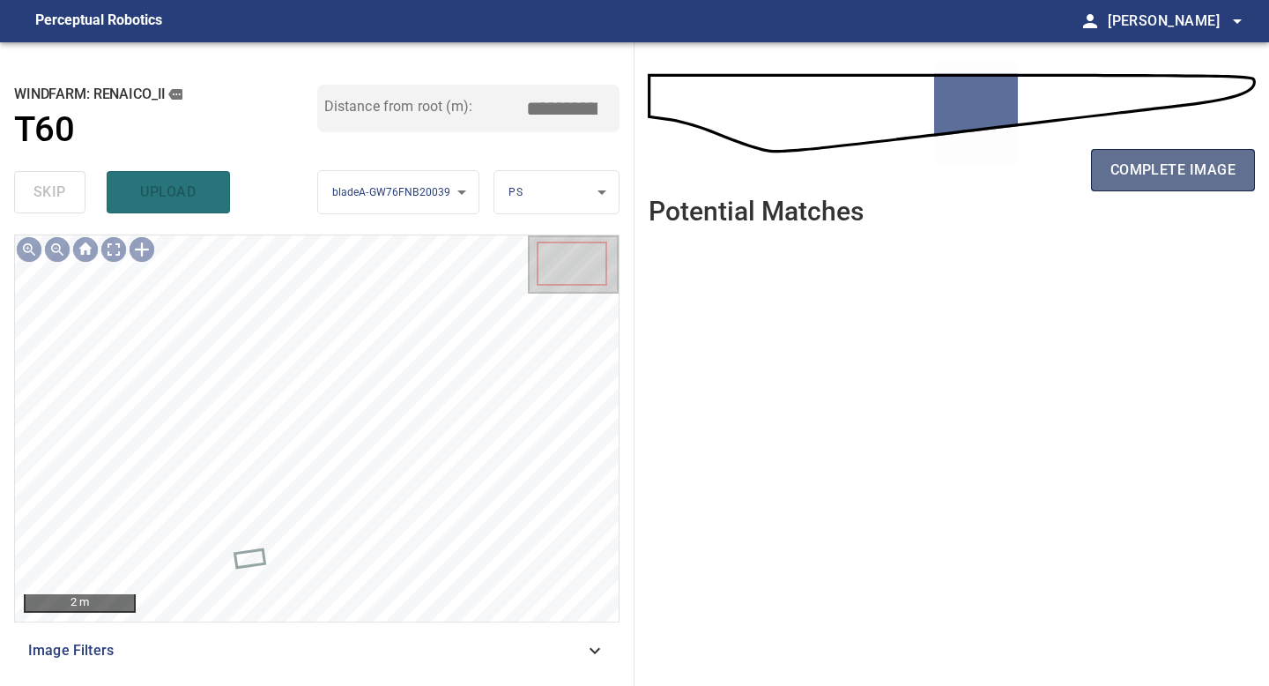
click at [1153, 165] on span "complete image" at bounding box center [1172, 170] width 125 height 25
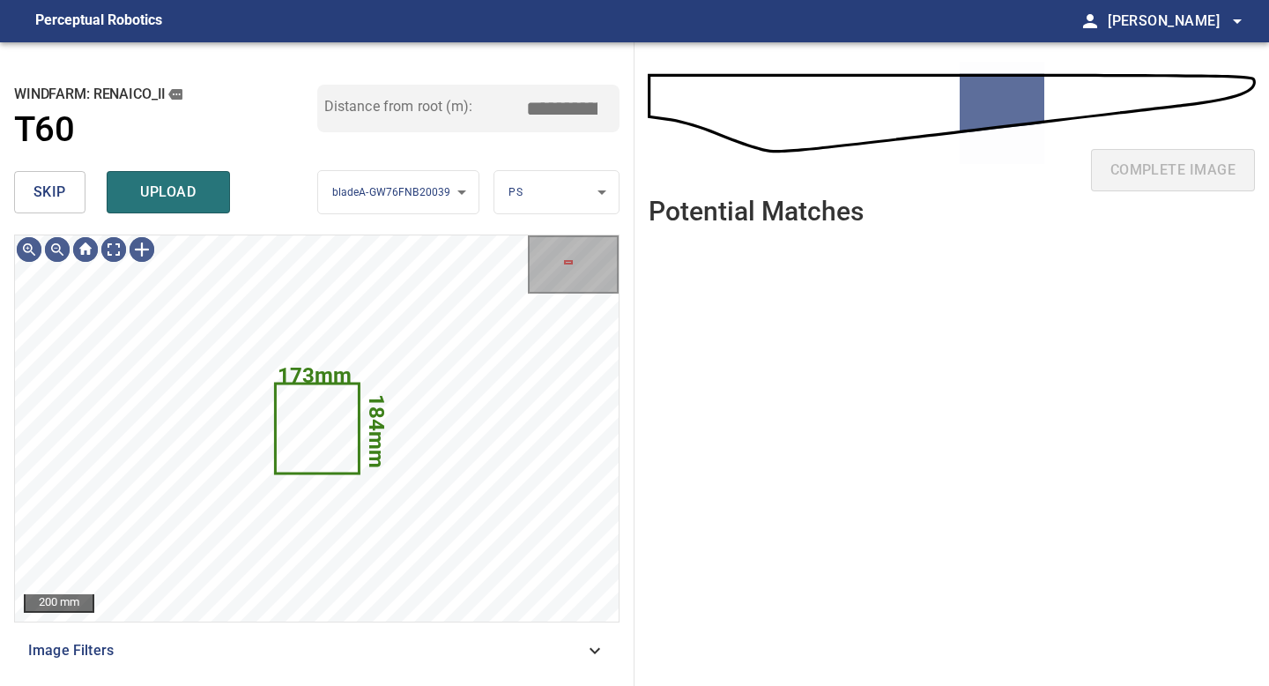
click at [56, 191] on span "skip" at bounding box center [49, 192] width 33 height 25
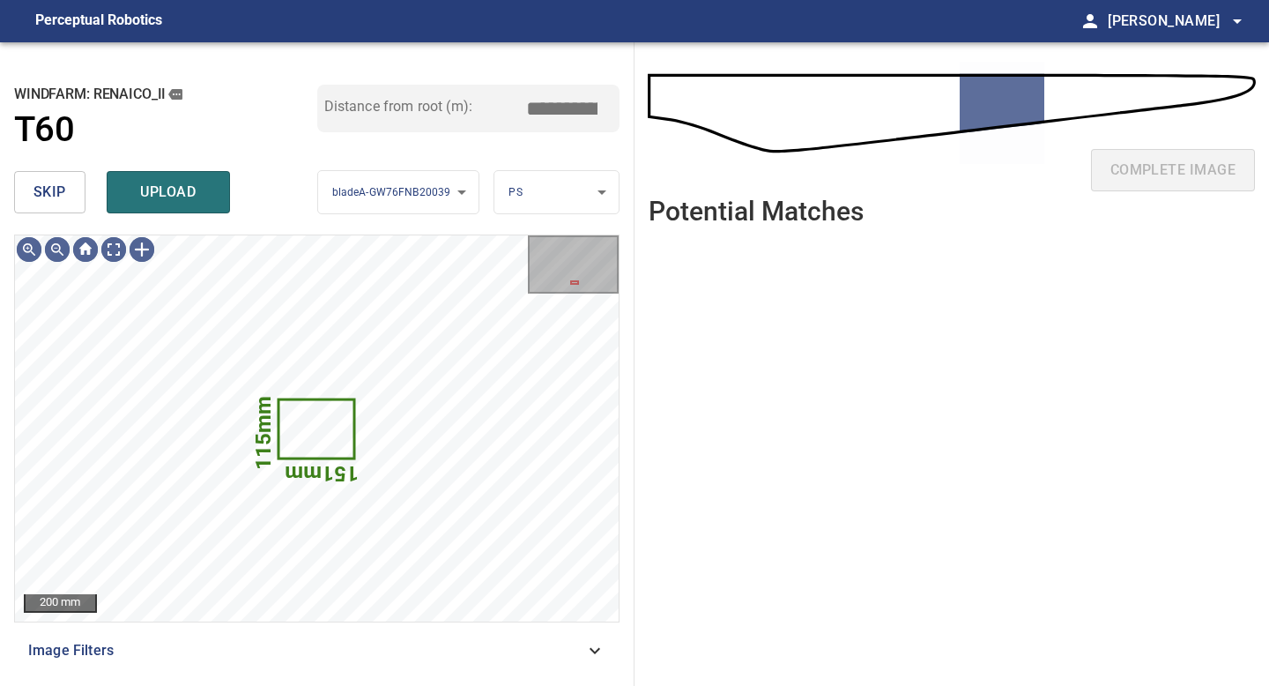
click at [56, 191] on span "skip" at bounding box center [49, 192] width 33 height 25
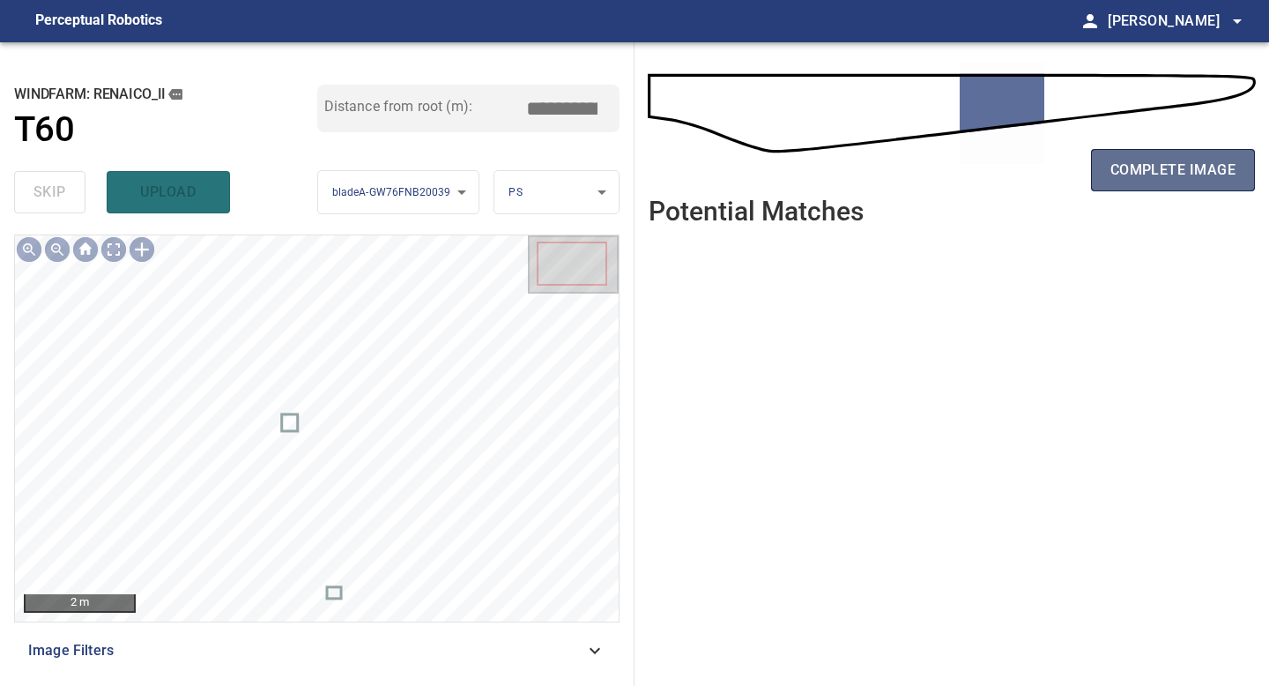
click at [1131, 166] on span "complete image" at bounding box center [1172, 170] width 125 height 25
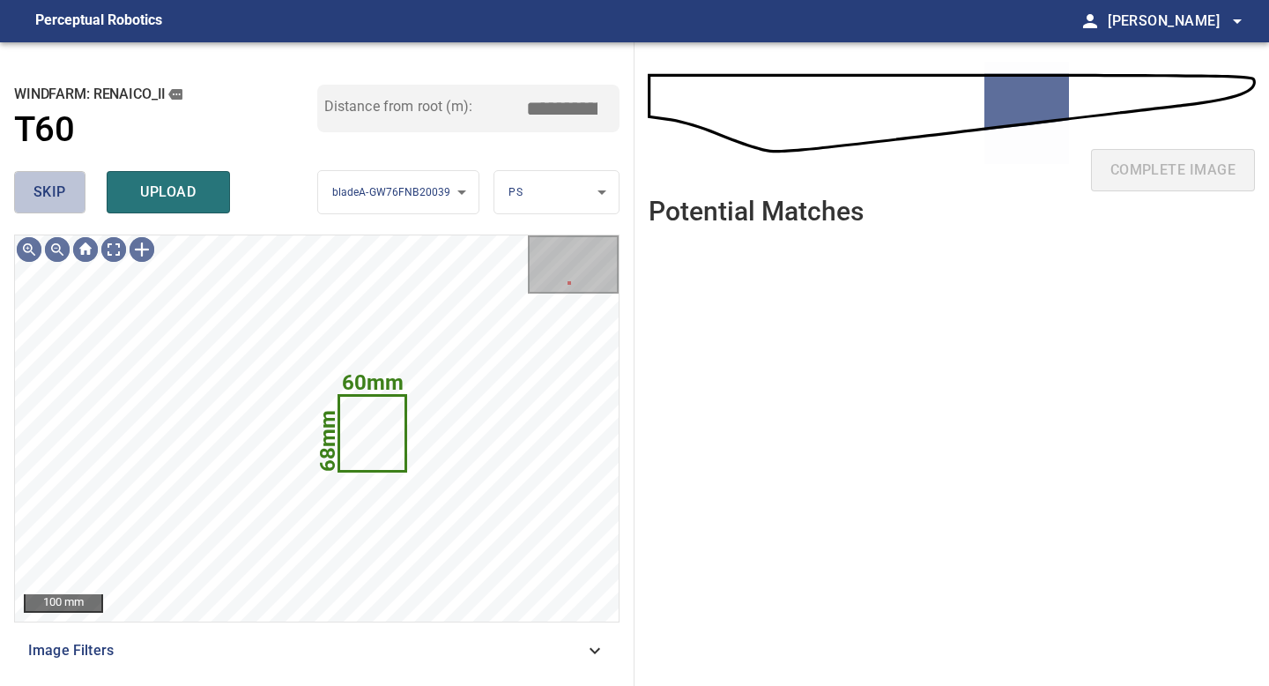
click at [60, 187] on span "skip" at bounding box center [49, 192] width 33 height 25
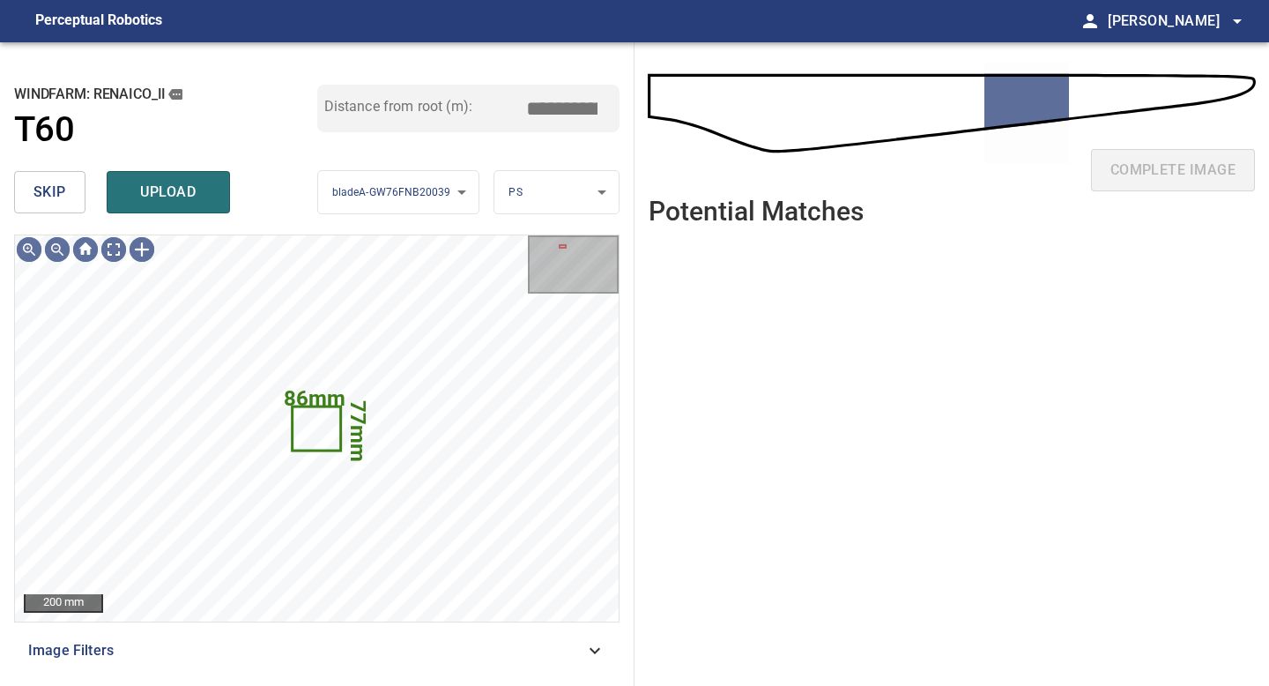
click at [60, 187] on span "skip" at bounding box center [49, 192] width 33 height 25
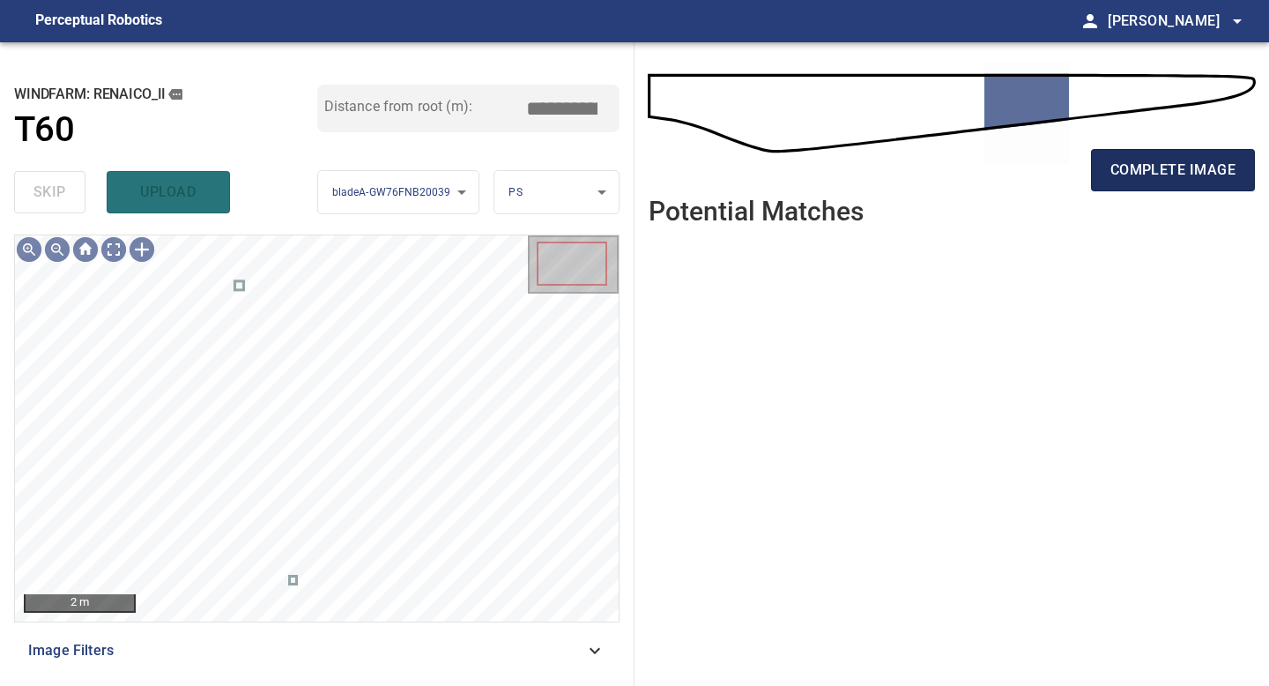
click at [1125, 153] on button "complete image" at bounding box center [1173, 170] width 164 height 42
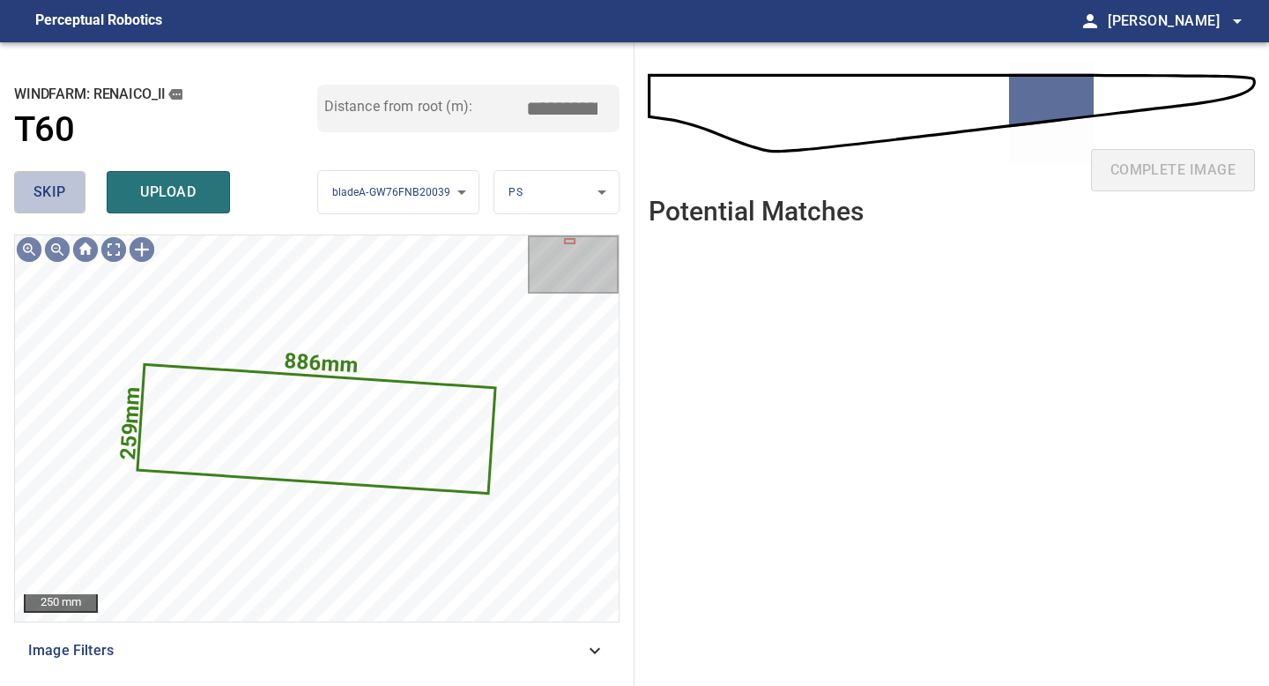
click at [67, 193] on button "skip" at bounding box center [49, 192] width 71 height 42
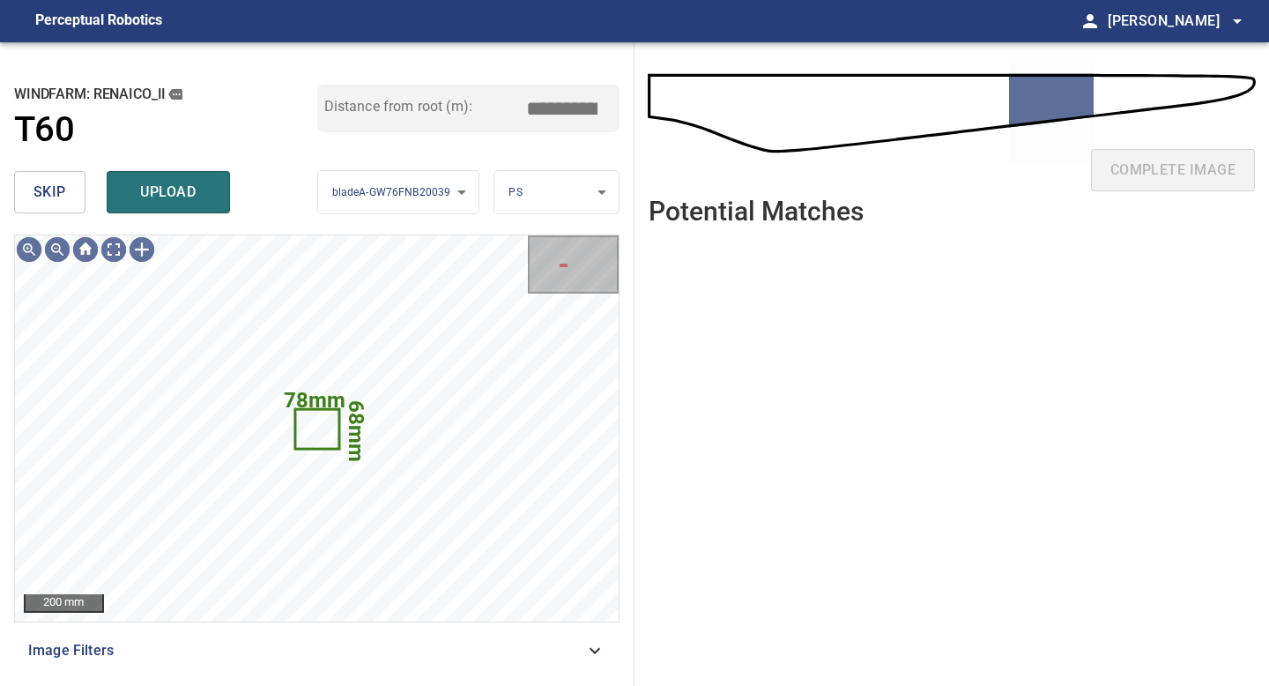
click at [67, 193] on button "skip" at bounding box center [49, 192] width 71 height 42
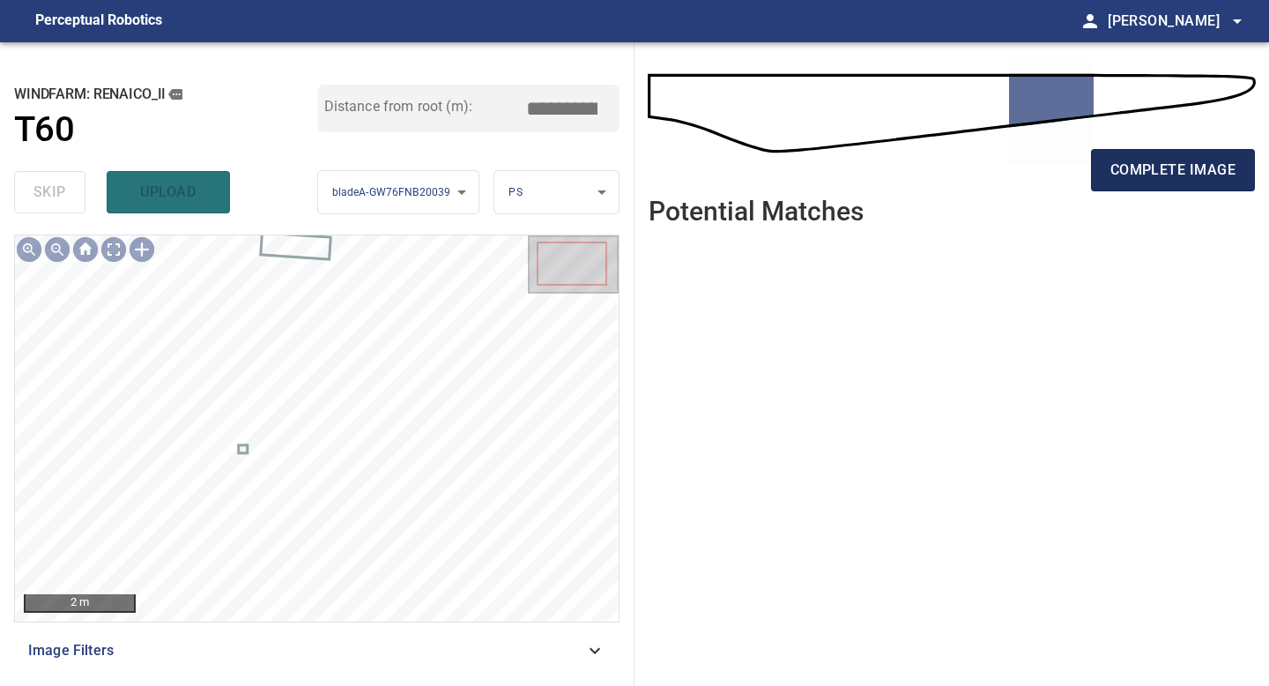
click at [1130, 181] on span "complete image" at bounding box center [1172, 170] width 125 height 25
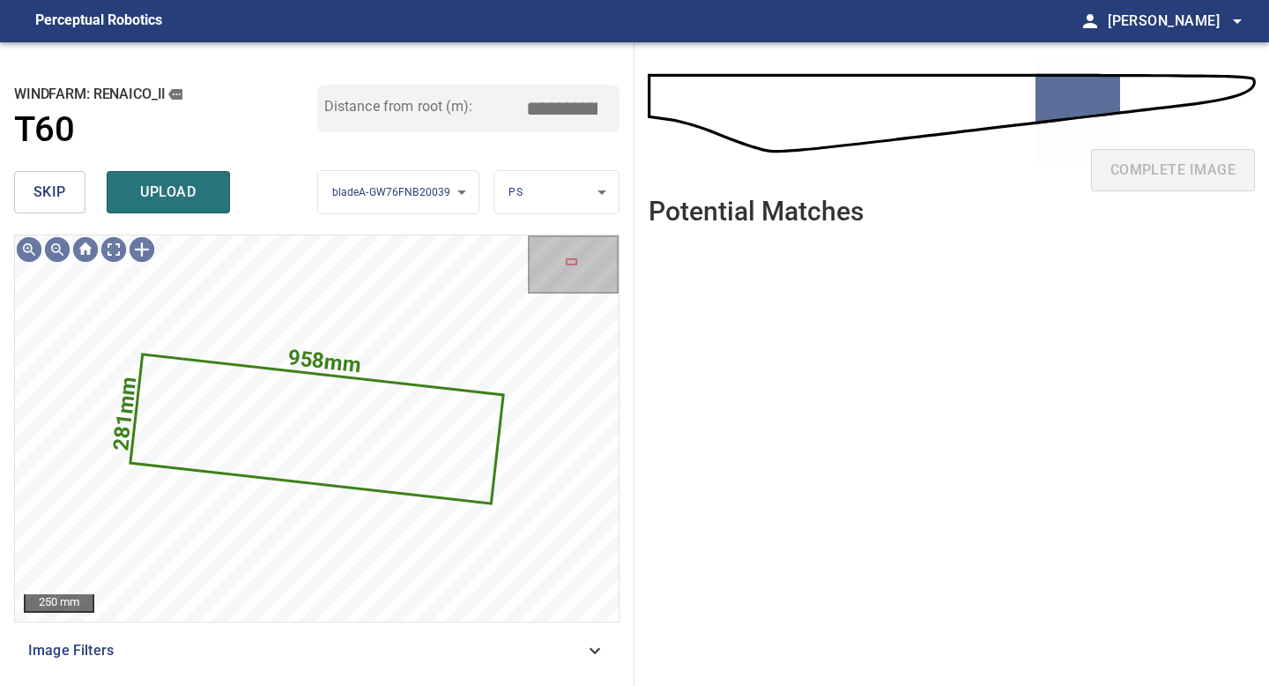
click at [50, 191] on span "skip" at bounding box center [49, 192] width 33 height 25
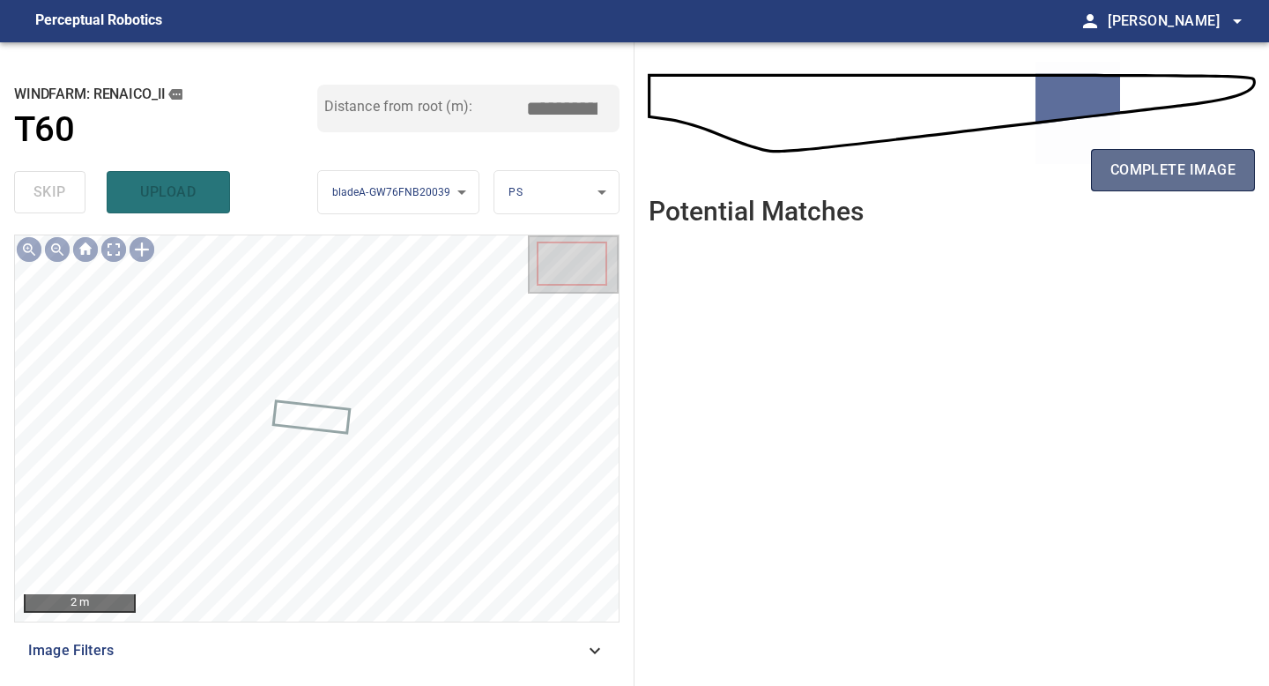
click at [1139, 158] on span "complete image" at bounding box center [1172, 170] width 125 height 25
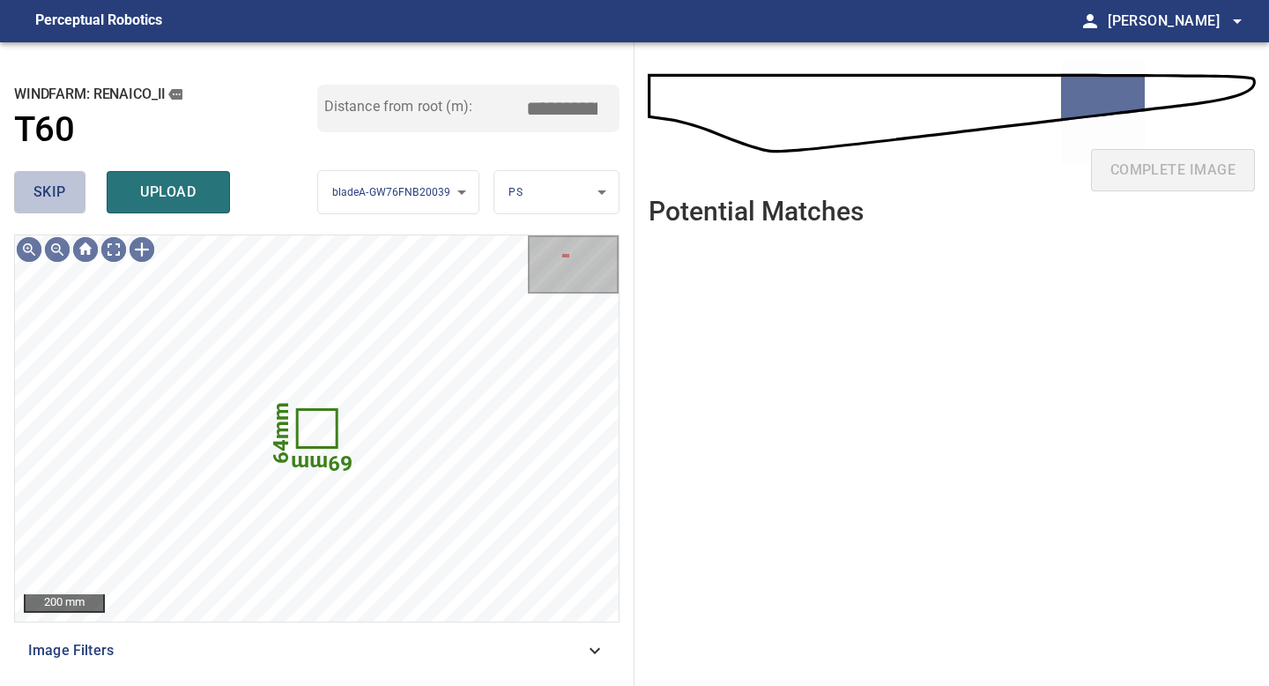
click at [68, 187] on button "skip" at bounding box center [49, 192] width 71 height 42
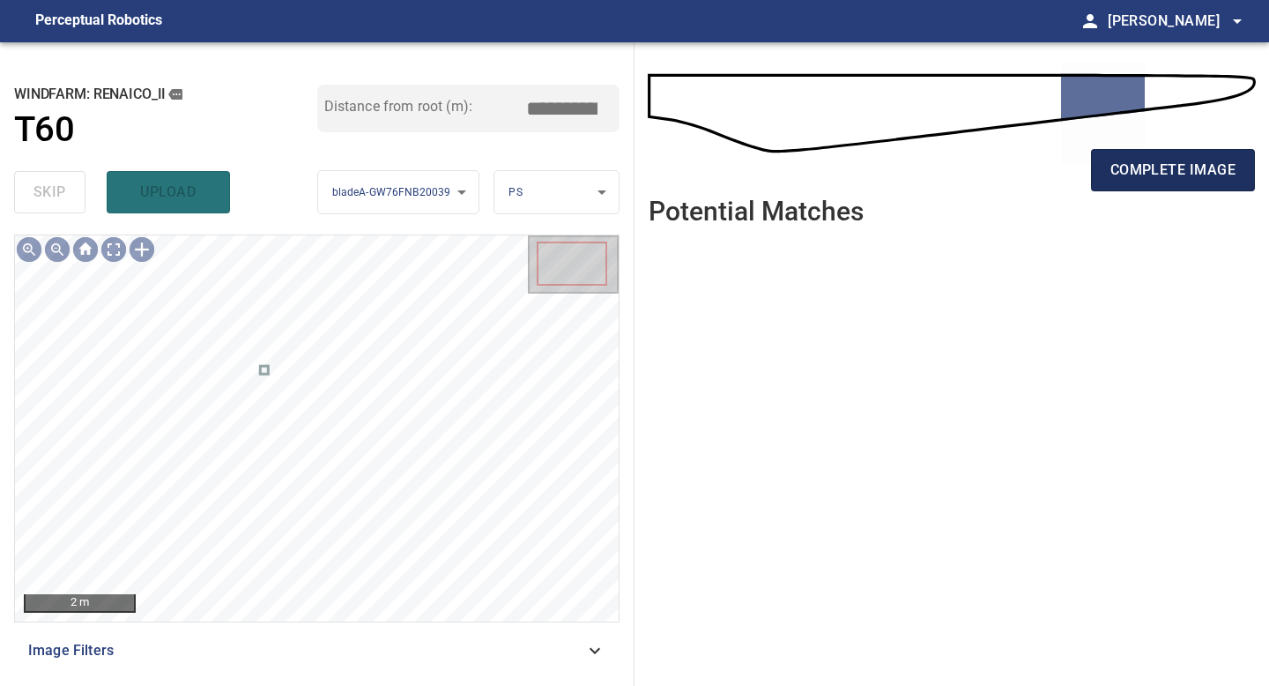
click at [1161, 164] on span "complete image" at bounding box center [1172, 170] width 125 height 25
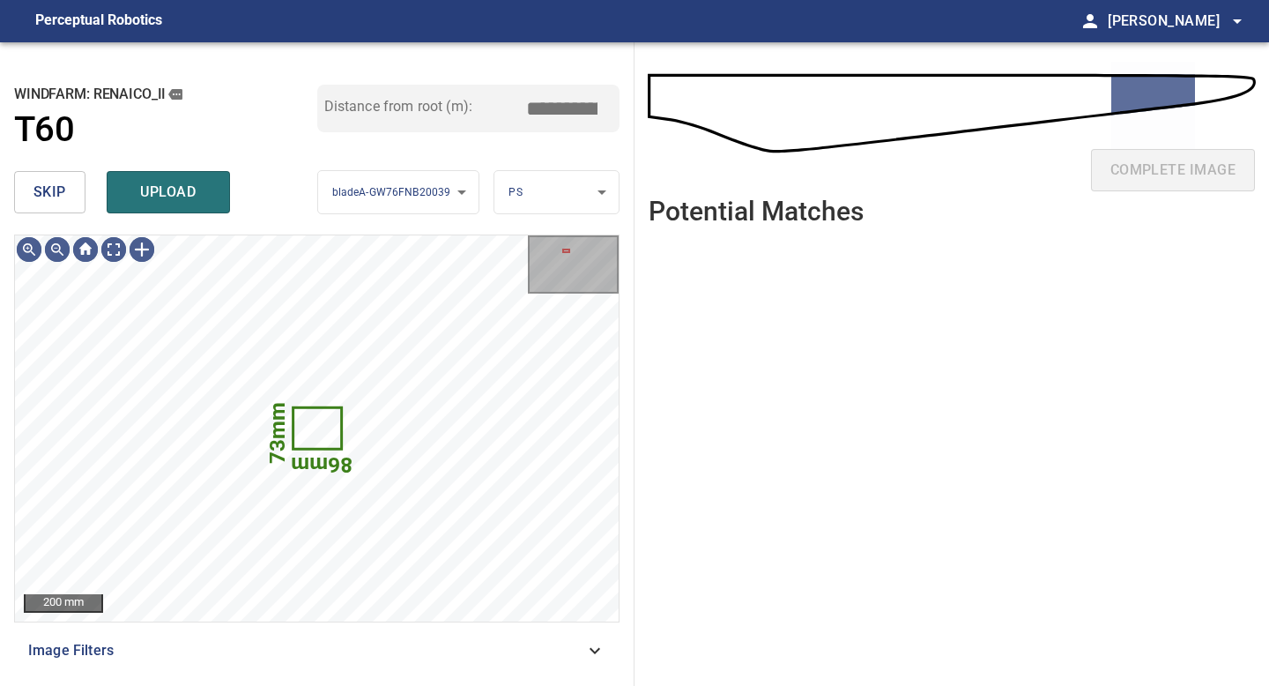
click at [62, 197] on span "skip" at bounding box center [49, 192] width 33 height 25
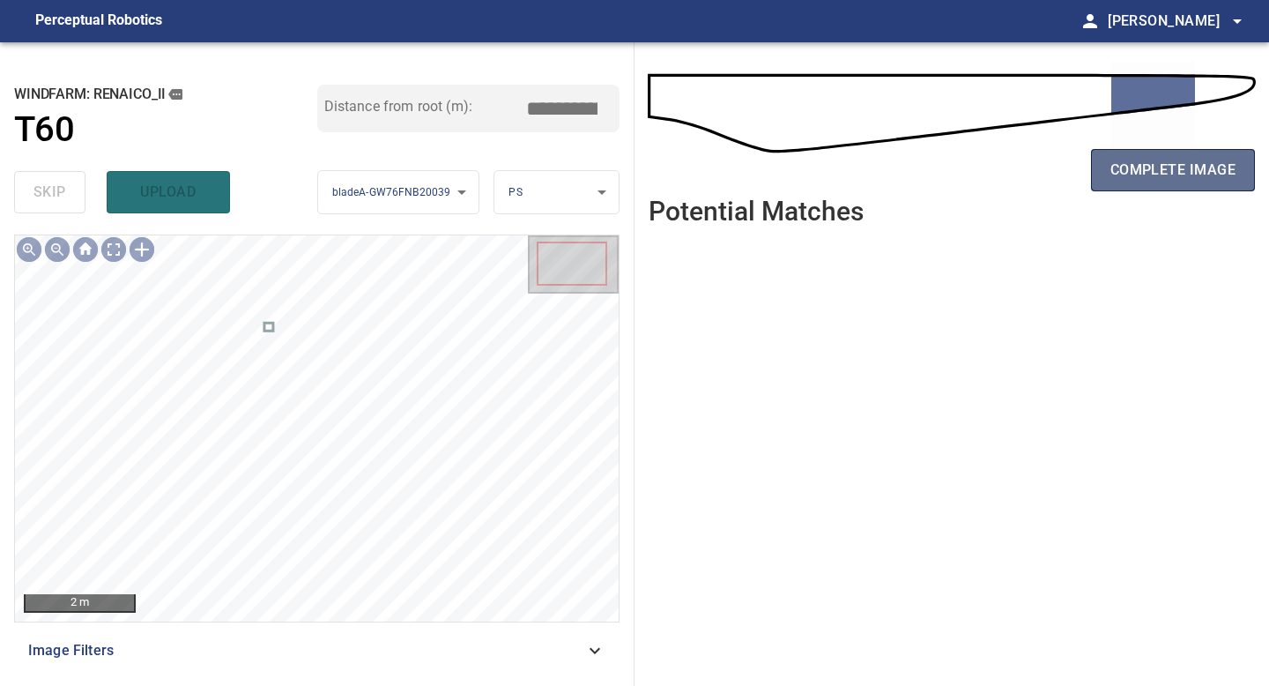
click at [1136, 184] on button "complete image" at bounding box center [1173, 170] width 164 height 42
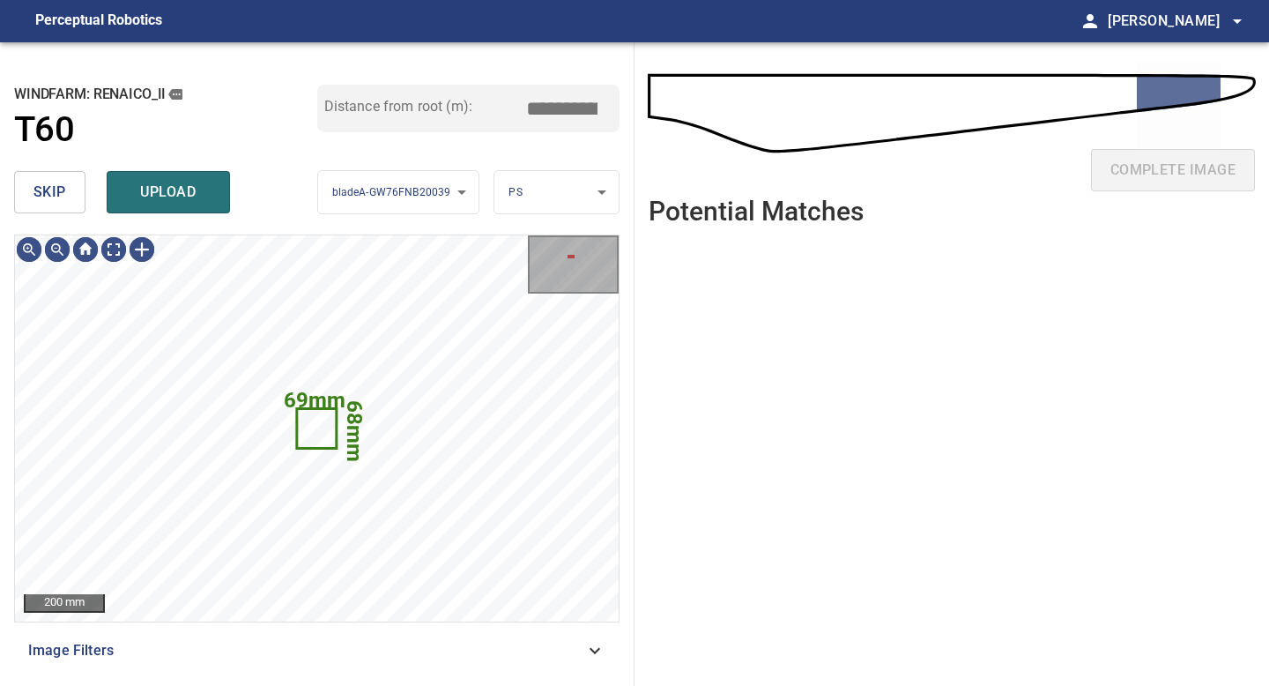
click at [42, 185] on span "skip" at bounding box center [49, 192] width 33 height 25
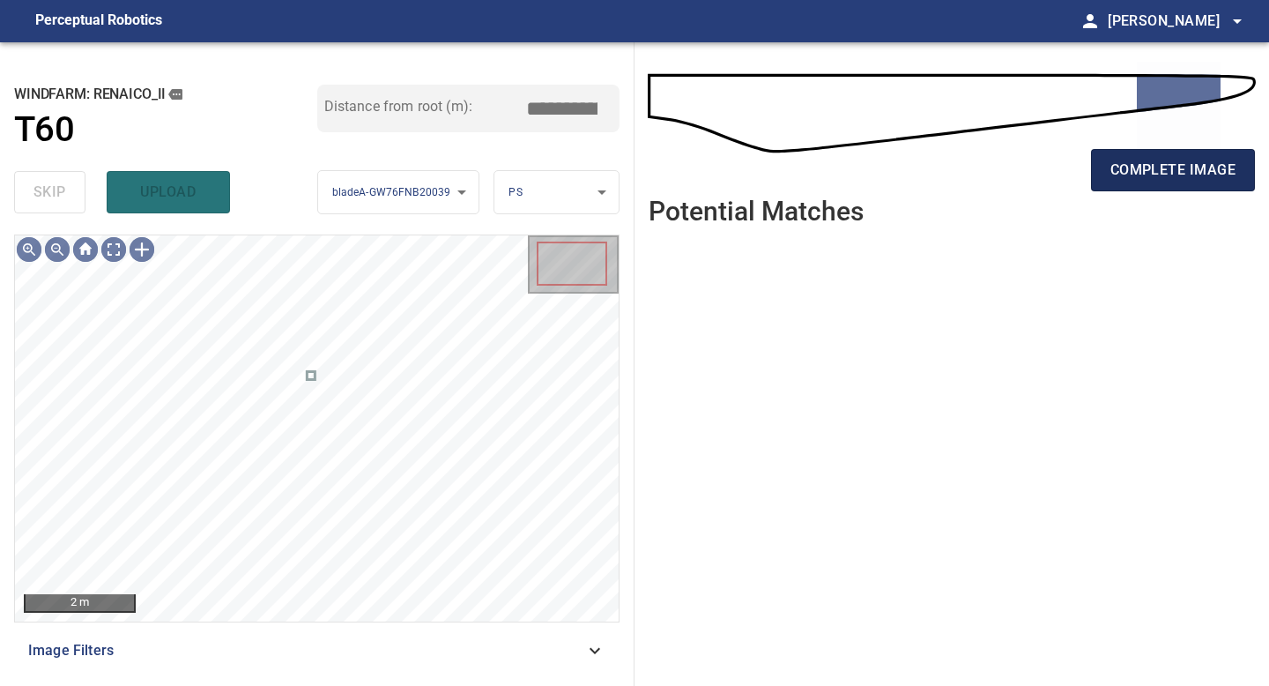
click at [1118, 166] on span "complete image" at bounding box center [1172, 170] width 125 height 25
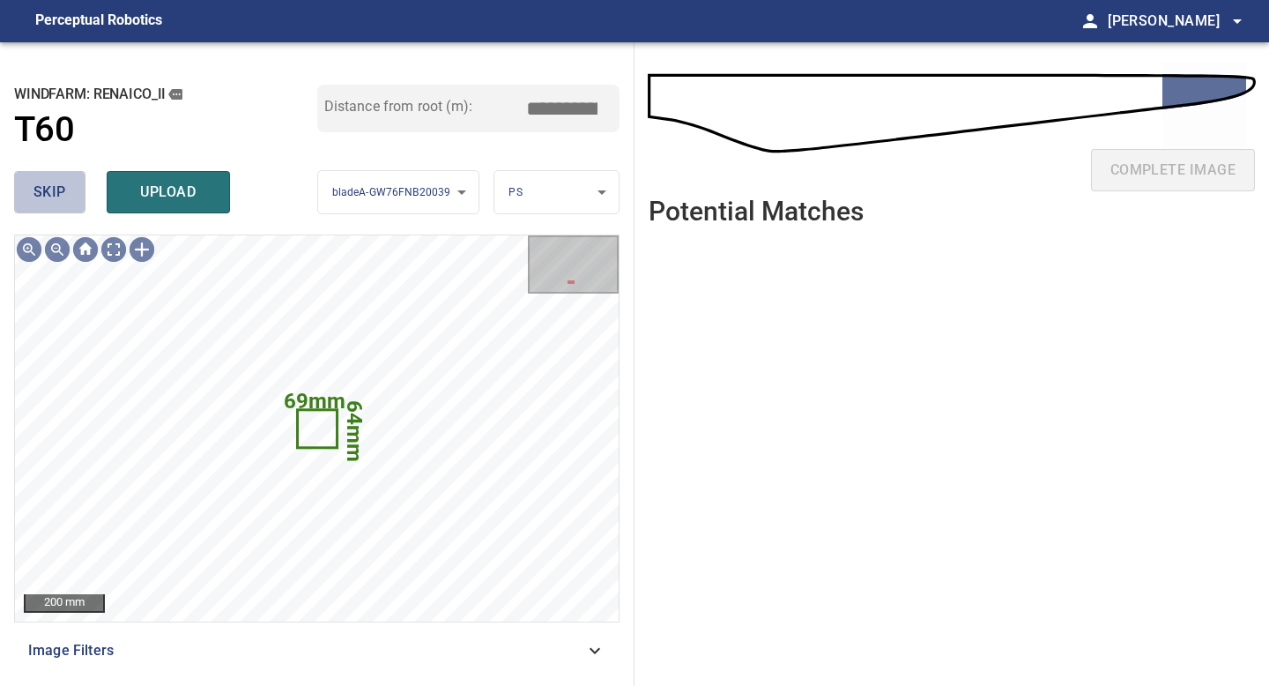
click at [58, 193] on span "skip" at bounding box center [49, 192] width 33 height 25
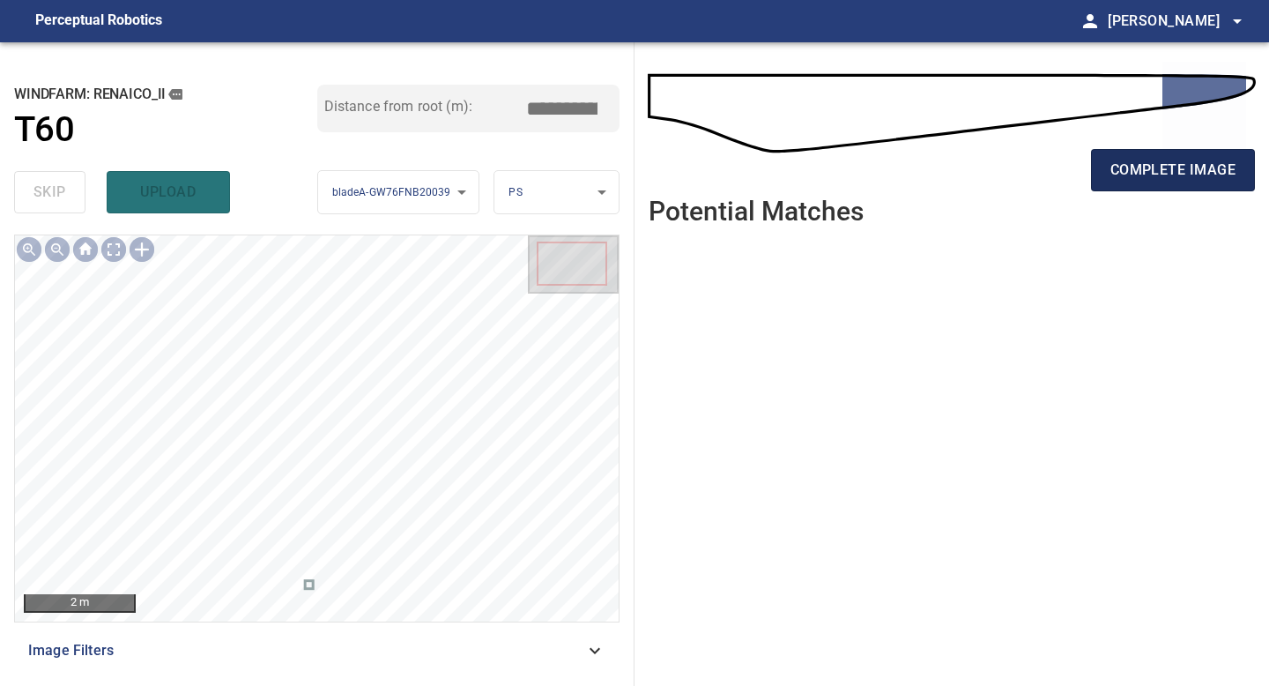
click at [1115, 168] on span "complete image" at bounding box center [1172, 170] width 125 height 25
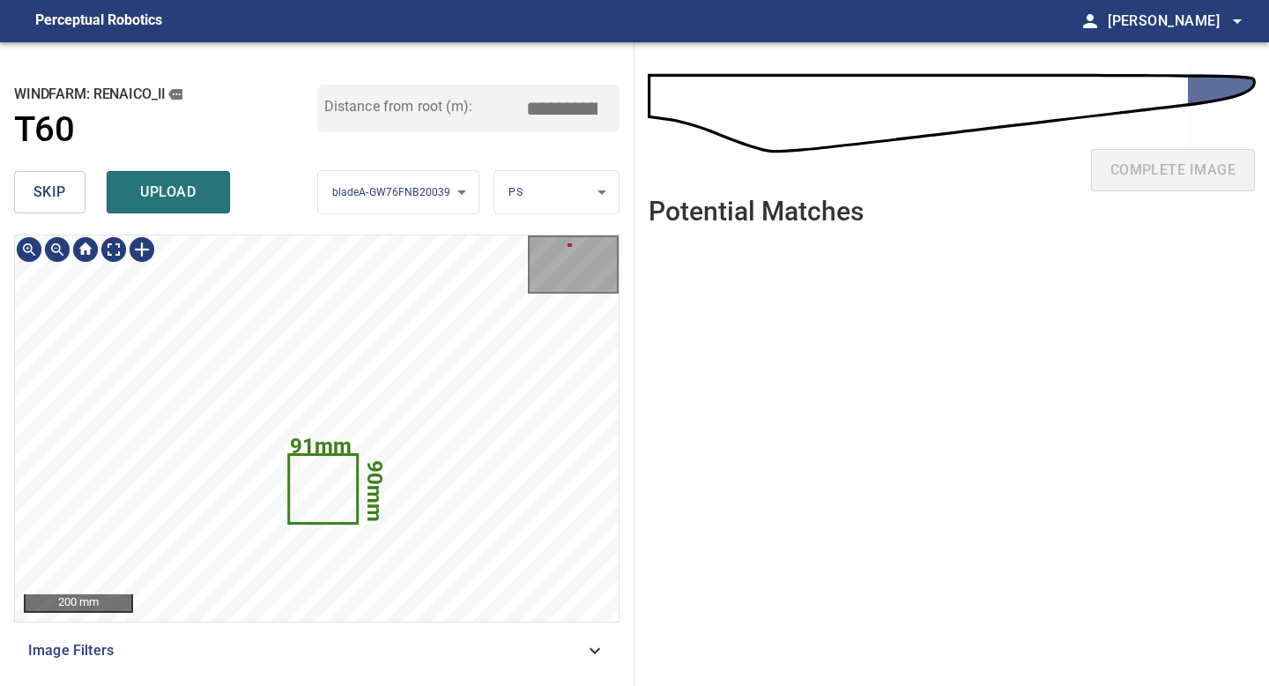
click at [35, 197] on span "skip" at bounding box center [49, 192] width 33 height 25
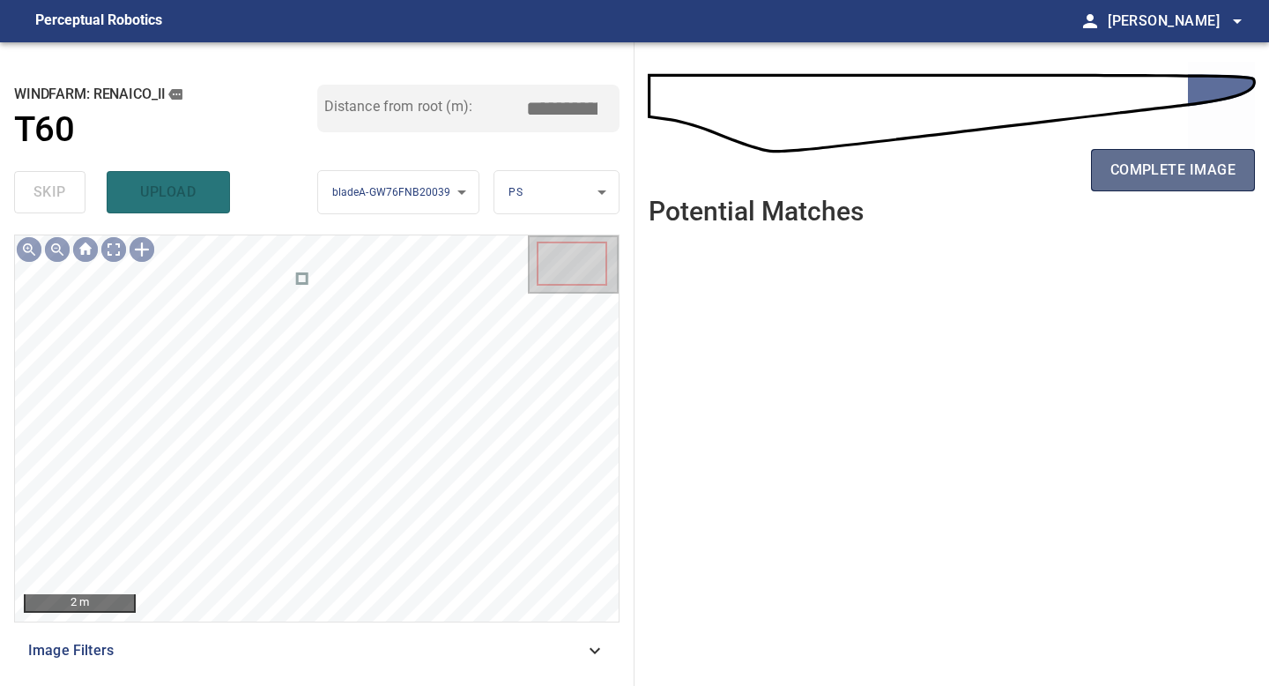
click at [1117, 170] on span "complete image" at bounding box center [1172, 170] width 125 height 25
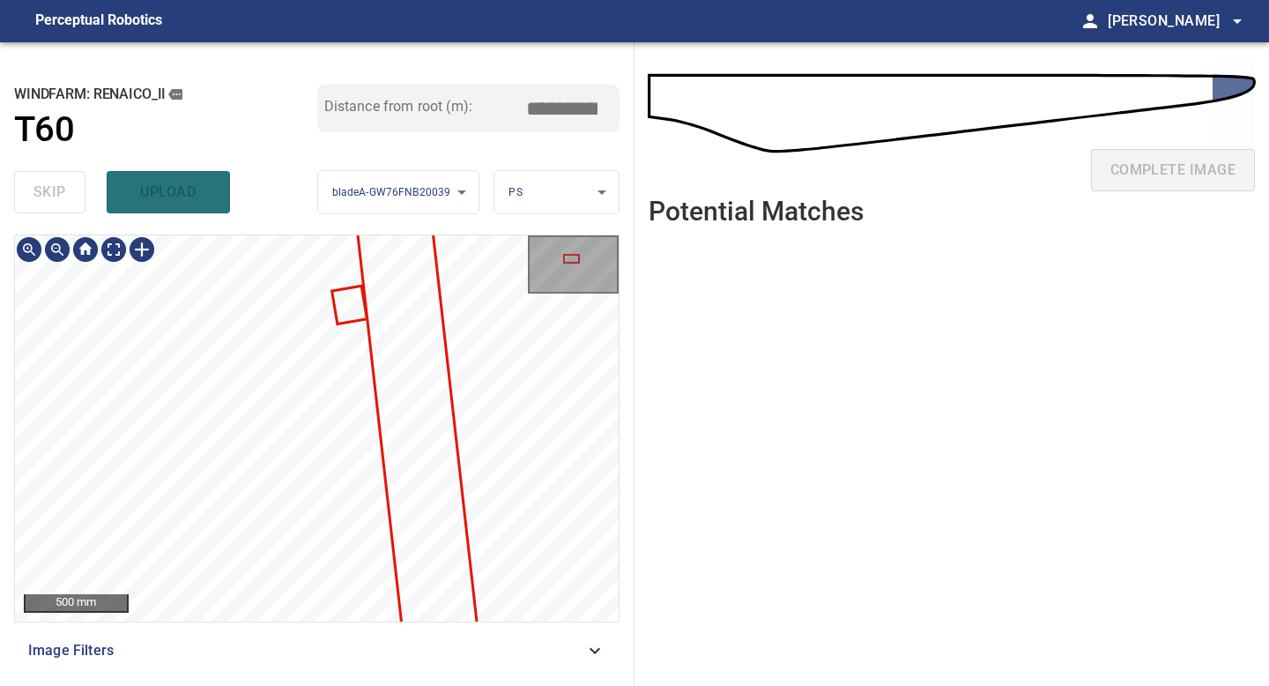
click at [311, 662] on div "500 mm Image Filters" at bounding box center [316, 452] width 605 height 437
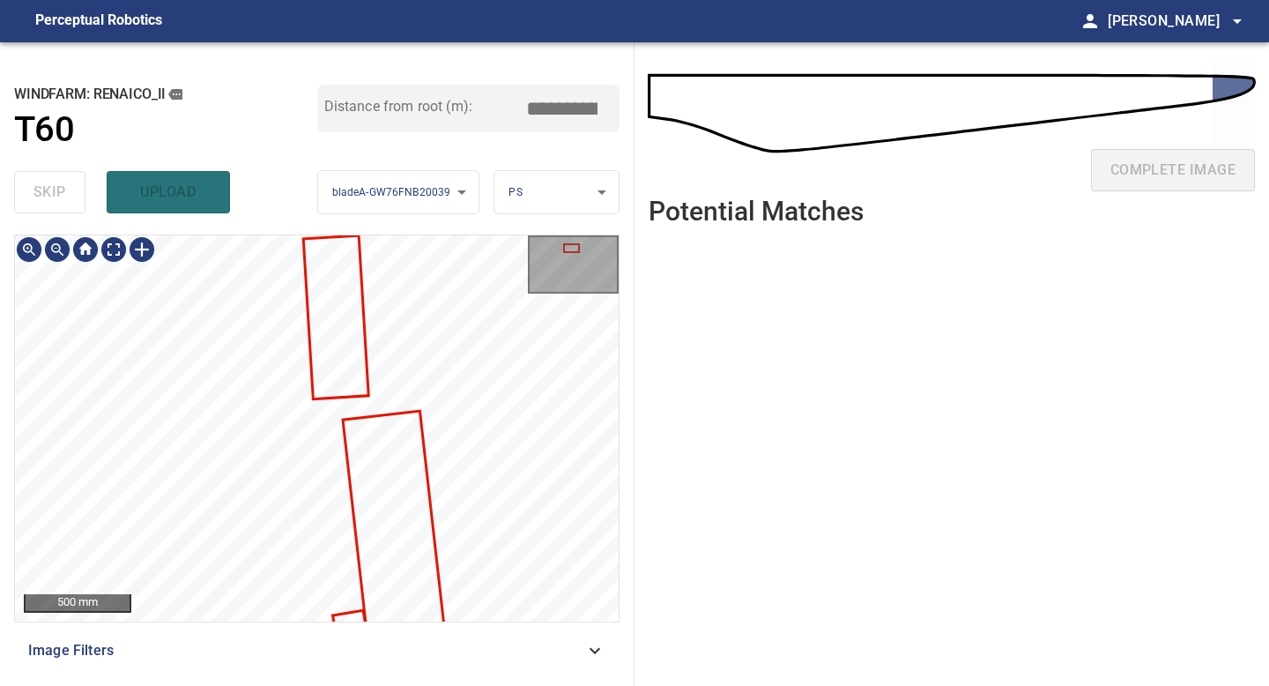
click at [308, 634] on div "500 mm Image Filters" at bounding box center [316, 452] width 605 height 437
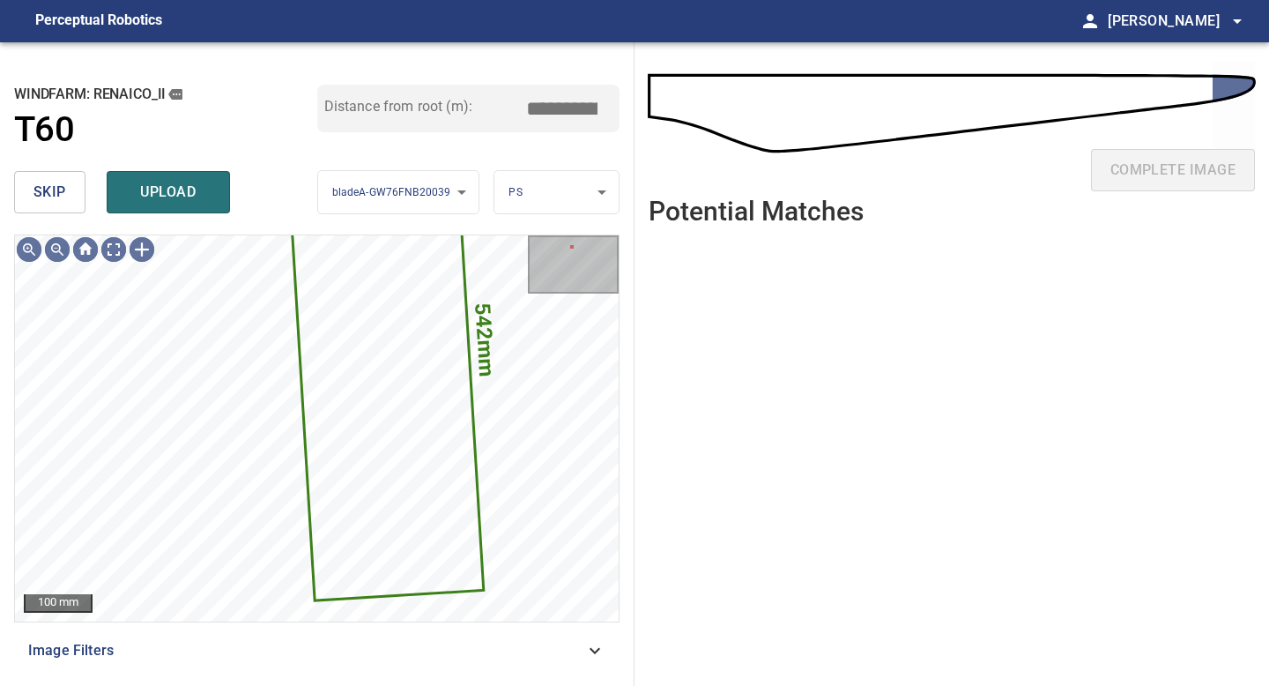
click at [62, 193] on span "skip" at bounding box center [49, 192] width 33 height 25
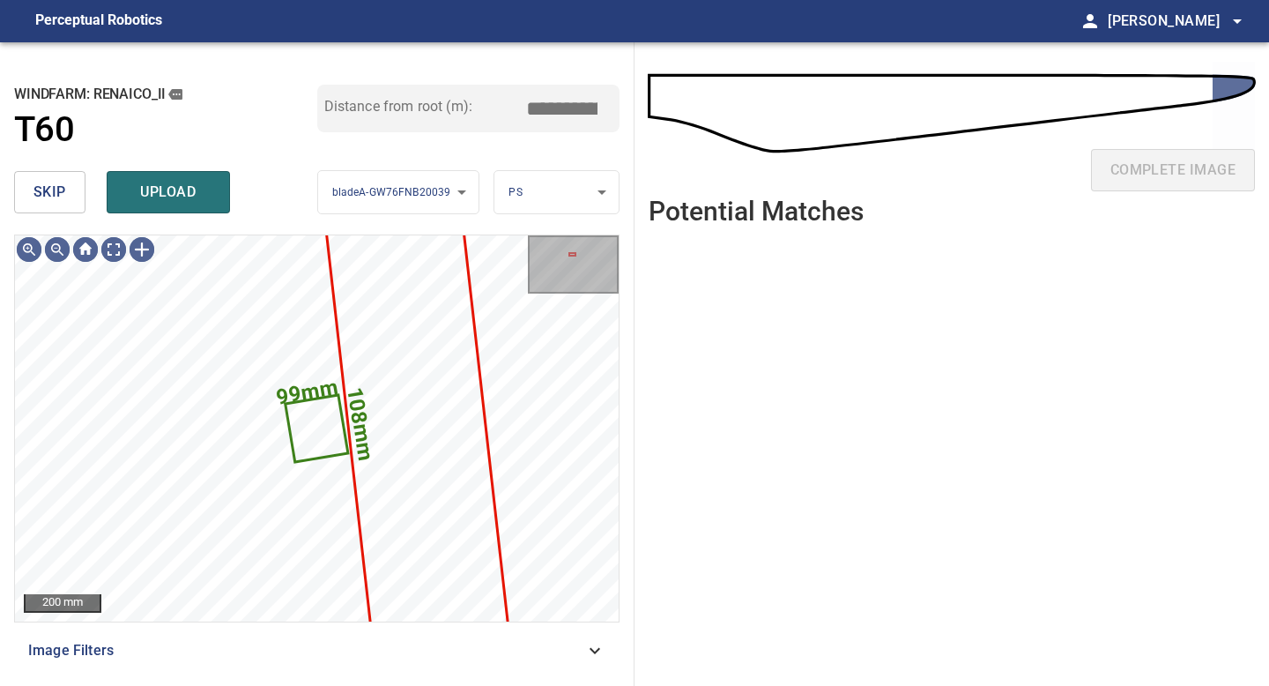
click at [62, 193] on span "skip" at bounding box center [49, 192] width 33 height 25
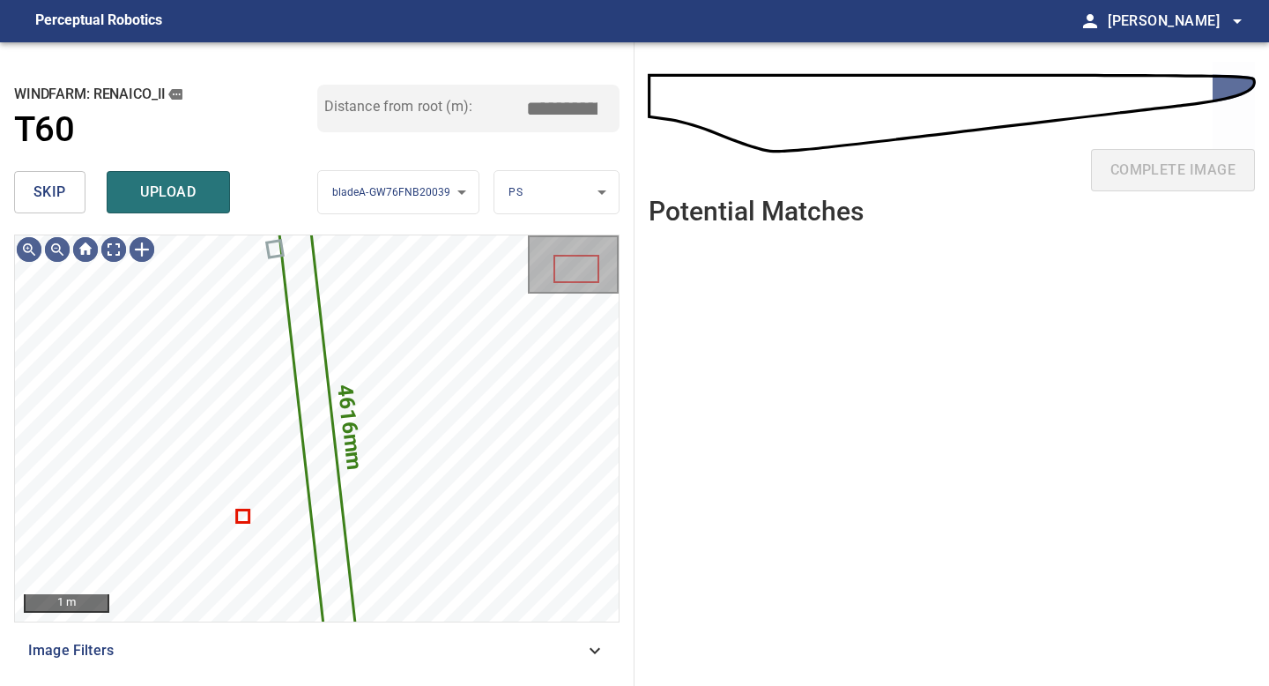
click at [62, 193] on span "skip" at bounding box center [49, 192] width 33 height 25
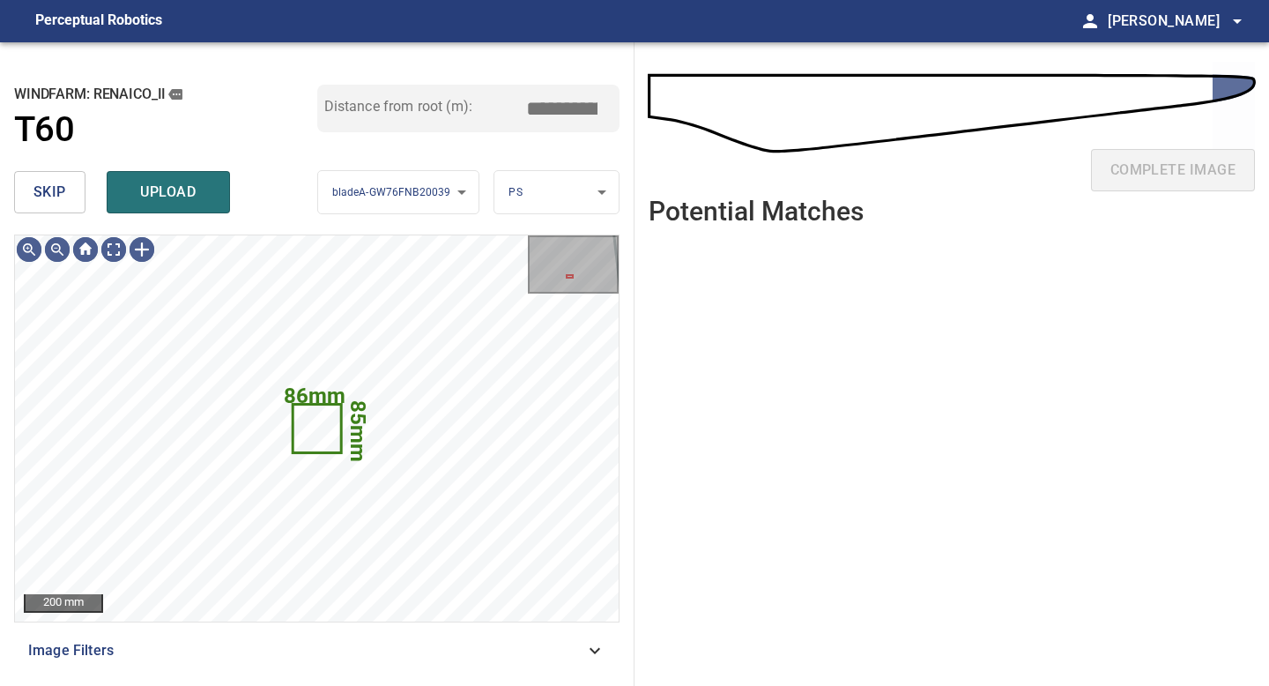
click at [62, 193] on span "skip" at bounding box center [49, 192] width 33 height 25
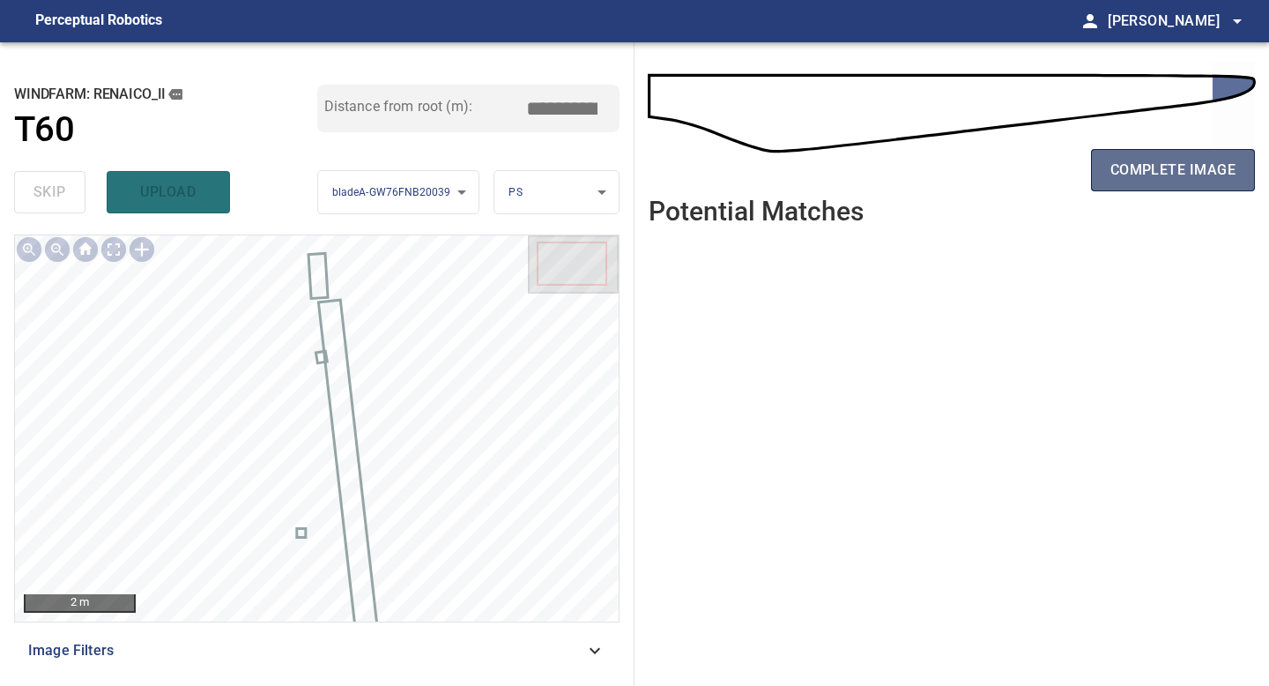
click at [1168, 172] on span "complete image" at bounding box center [1172, 170] width 125 height 25
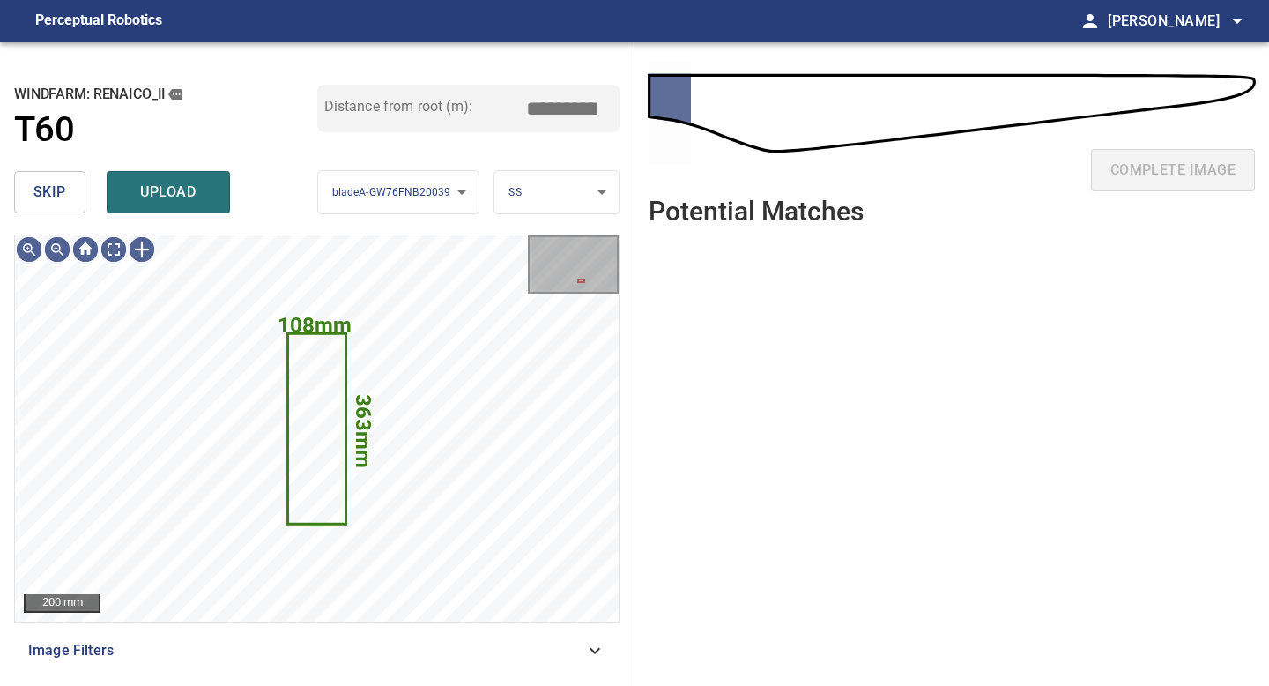
click at [66, 196] on button "skip" at bounding box center [49, 192] width 71 height 42
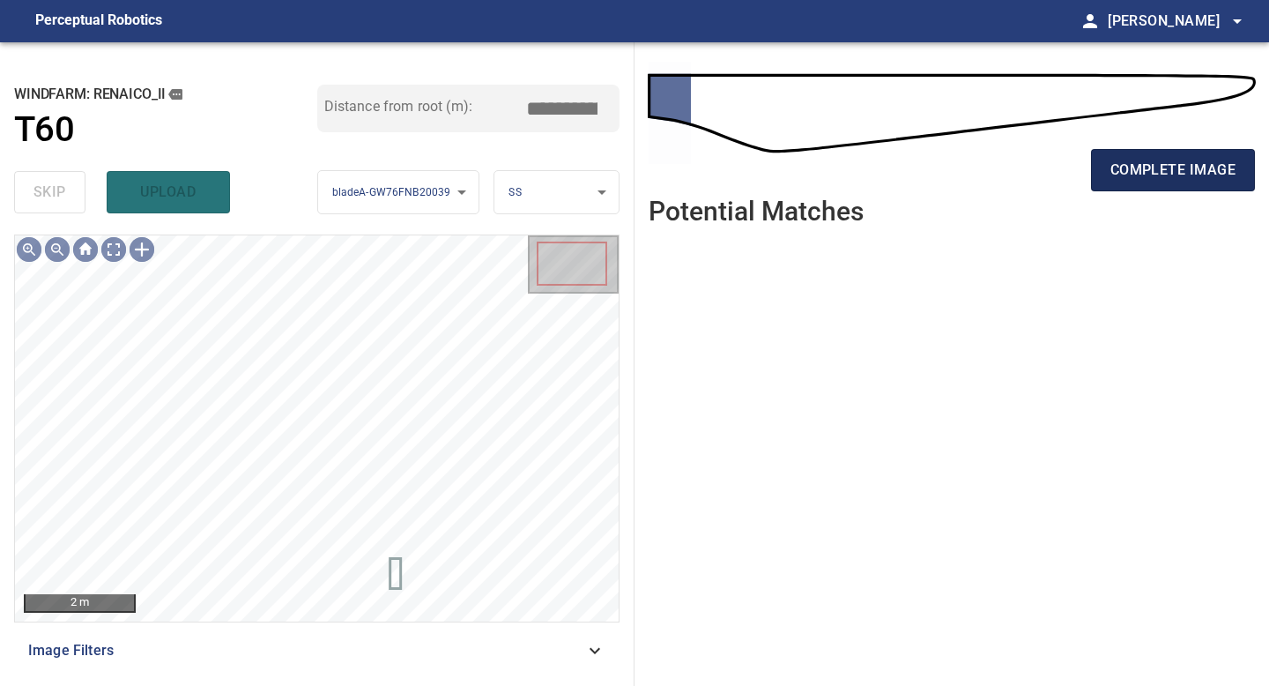
click at [1193, 165] on span "complete image" at bounding box center [1172, 170] width 125 height 25
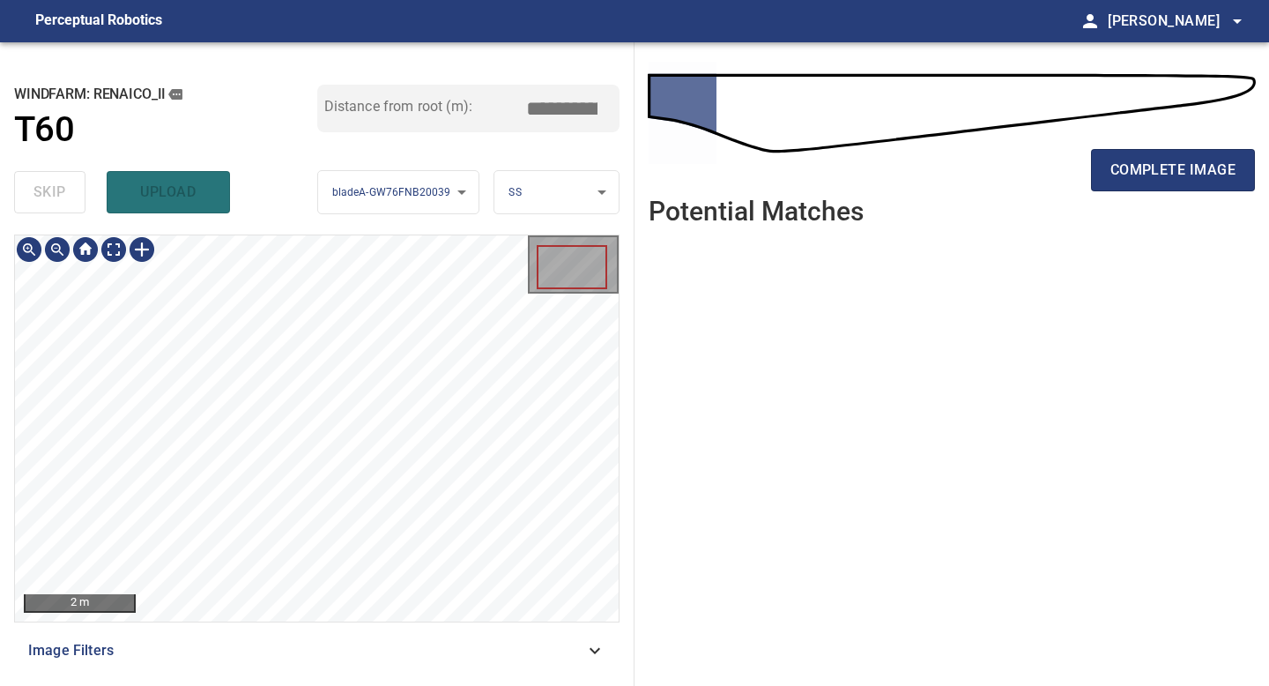
click at [249, 462] on div "2 m Image Filters" at bounding box center [316, 452] width 605 height 437
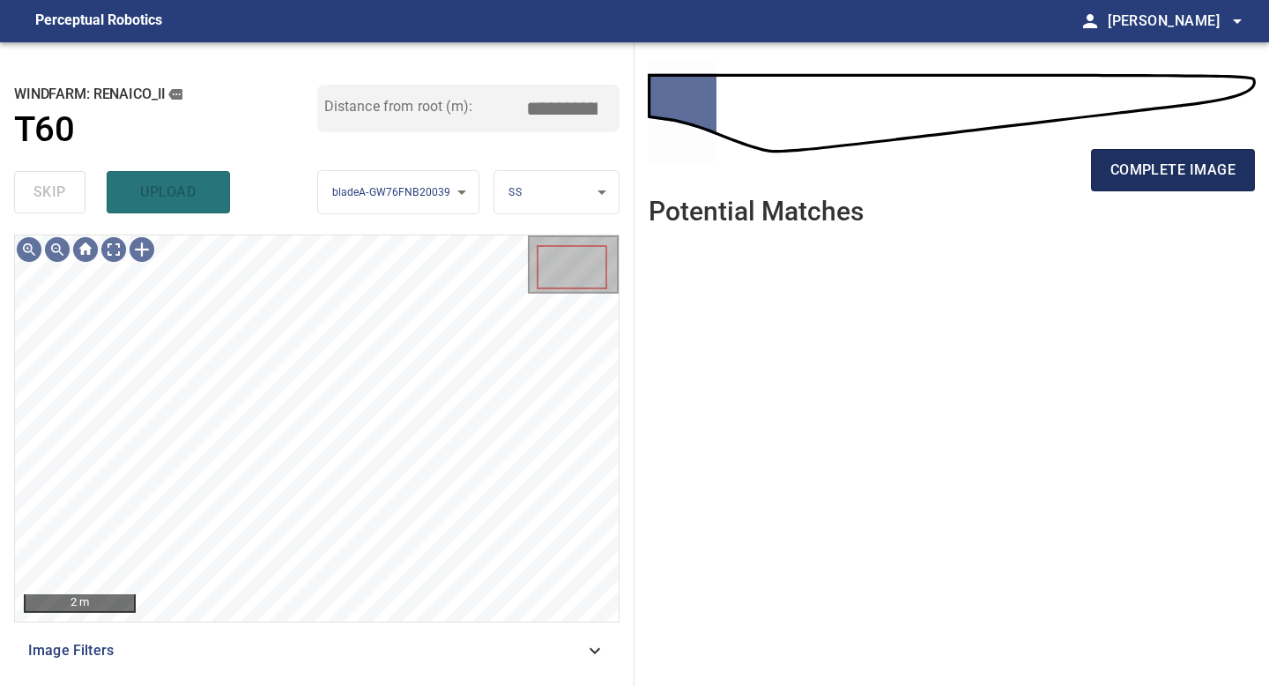
click at [1205, 167] on span "complete image" at bounding box center [1172, 170] width 125 height 25
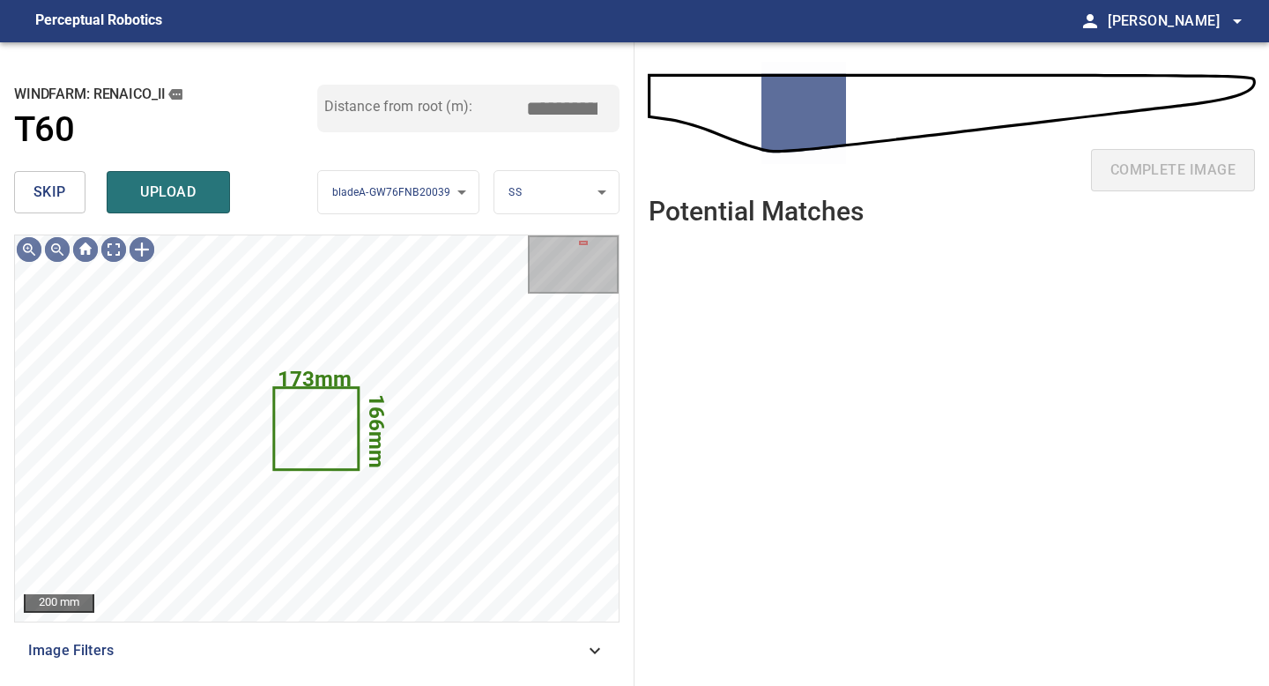
click at [65, 198] on button "skip" at bounding box center [49, 192] width 71 height 42
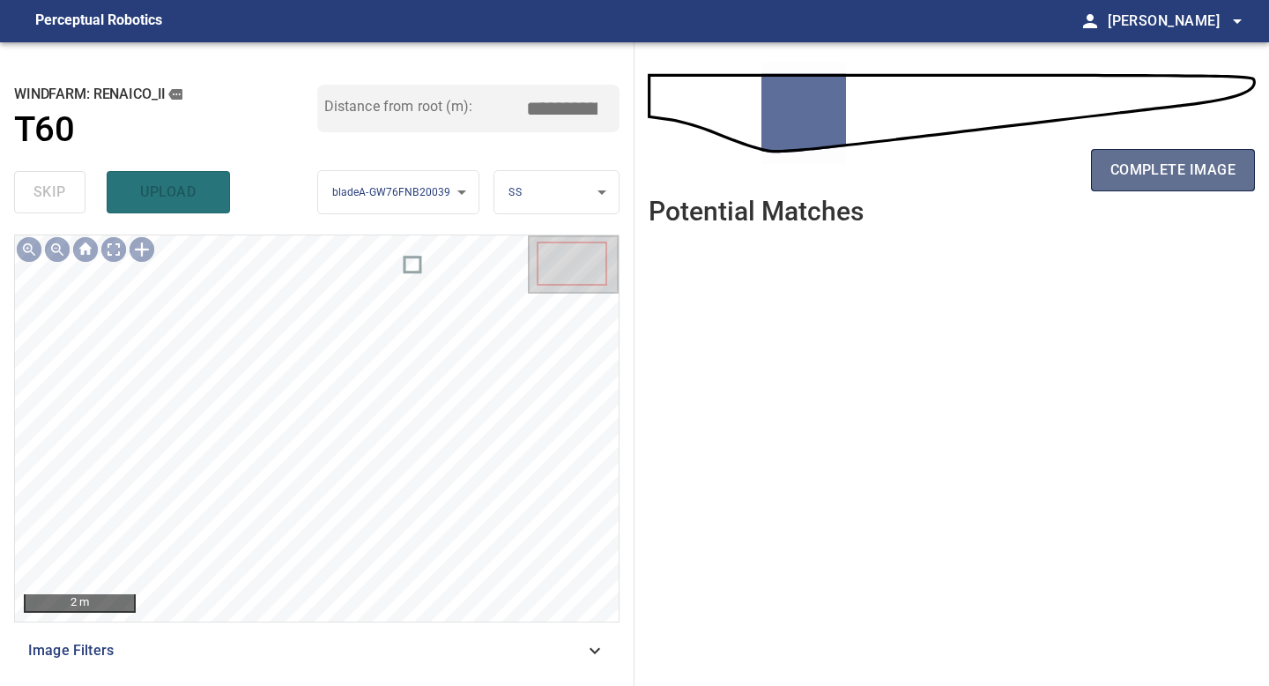
click at [1157, 167] on span "complete image" at bounding box center [1172, 170] width 125 height 25
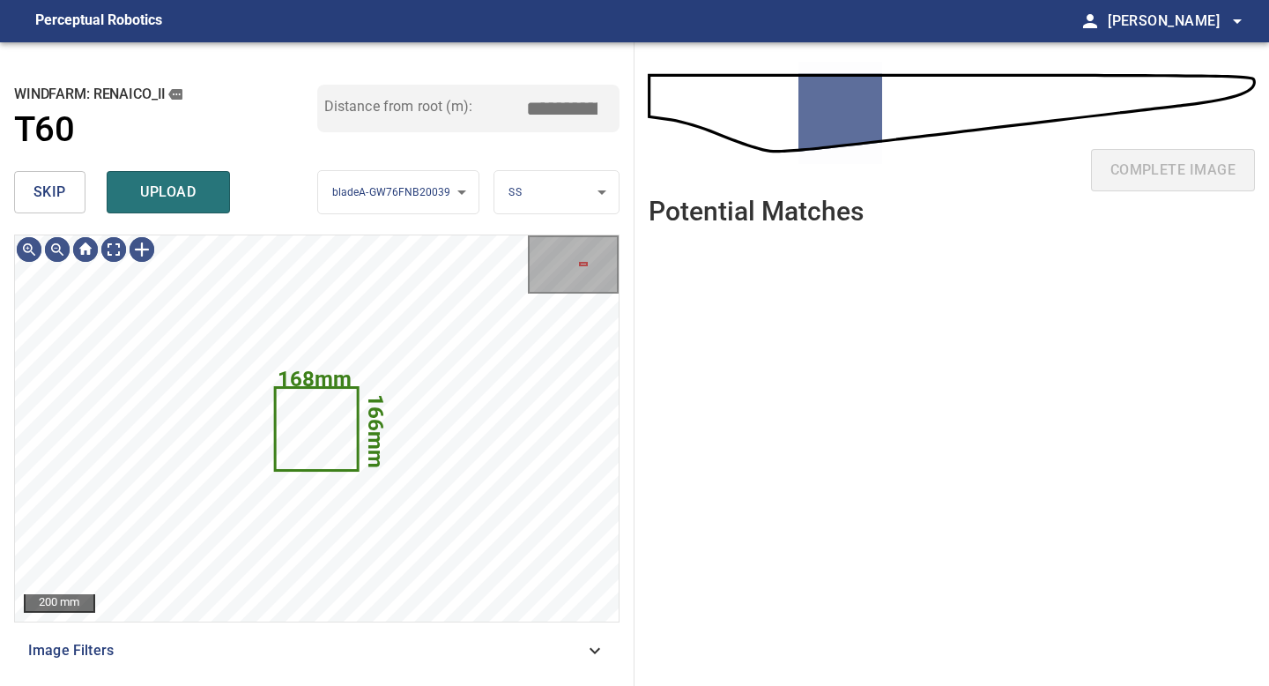
click at [51, 187] on span "skip" at bounding box center [49, 192] width 33 height 25
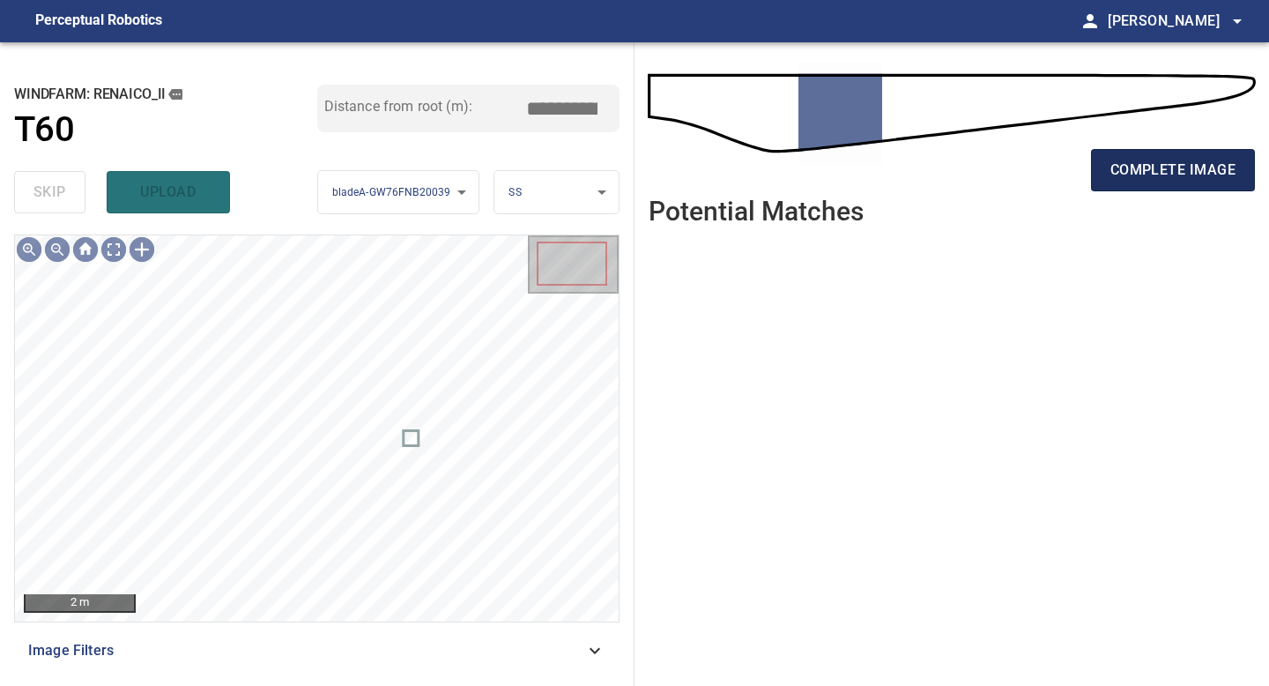
click at [1173, 150] on button "complete image" at bounding box center [1173, 170] width 164 height 42
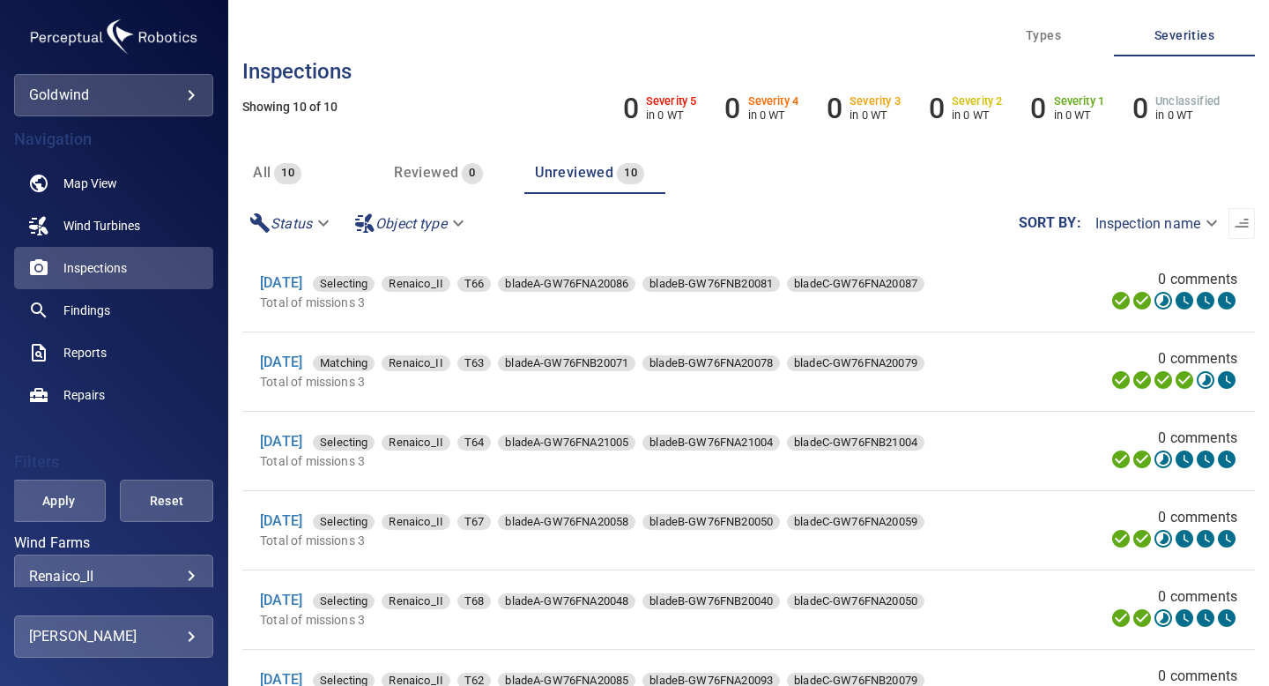
scroll to position [83, 0]
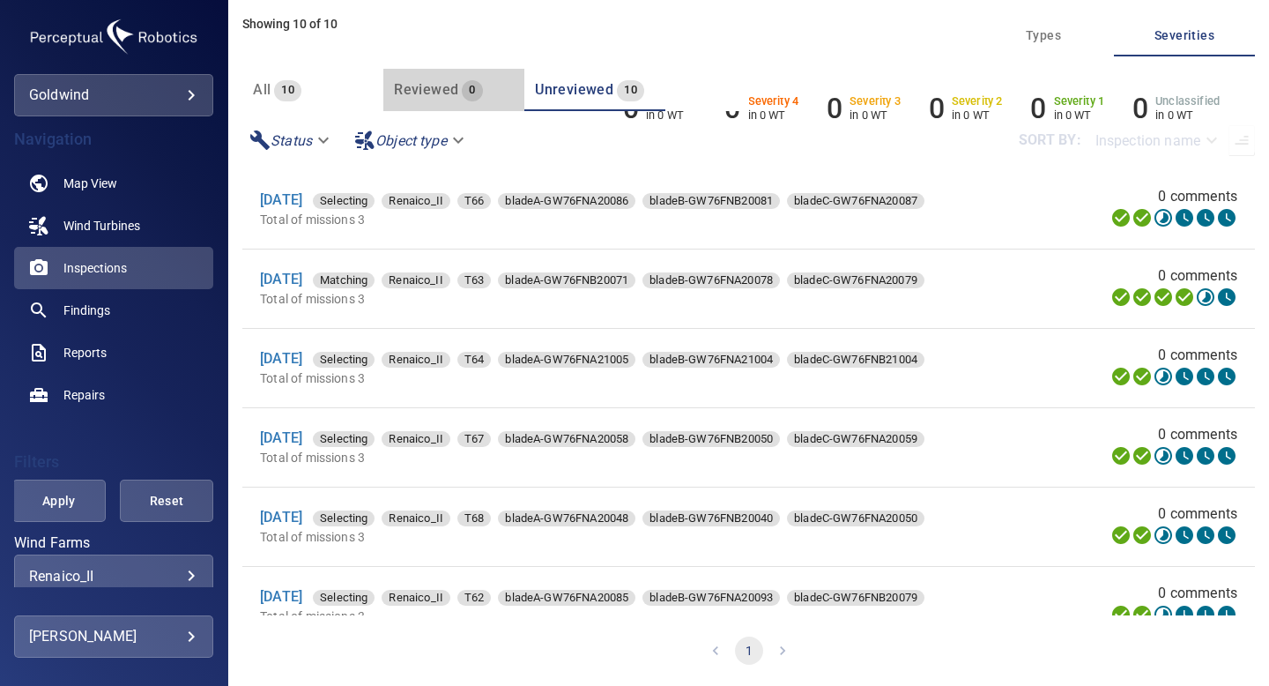
click at [424, 85] on span "Reviewed" at bounding box center [426, 89] width 64 height 17
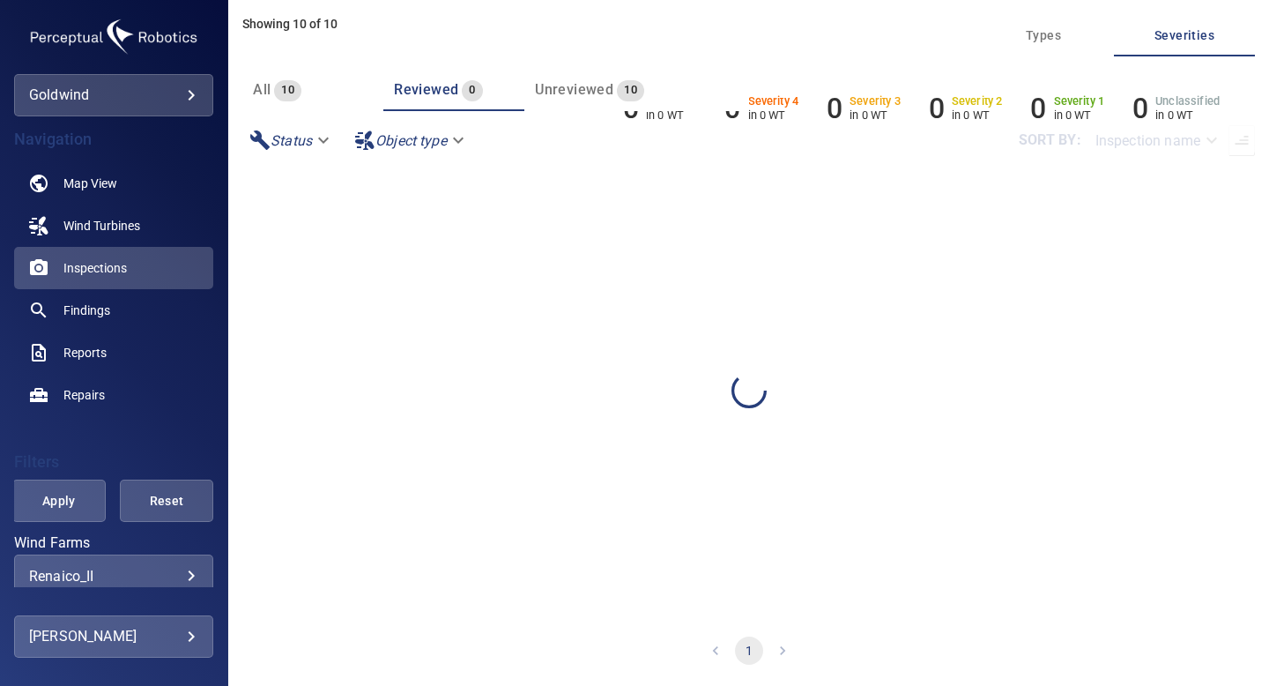
click at [580, 92] on span "Unreviewed" at bounding box center [574, 89] width 78 height 17
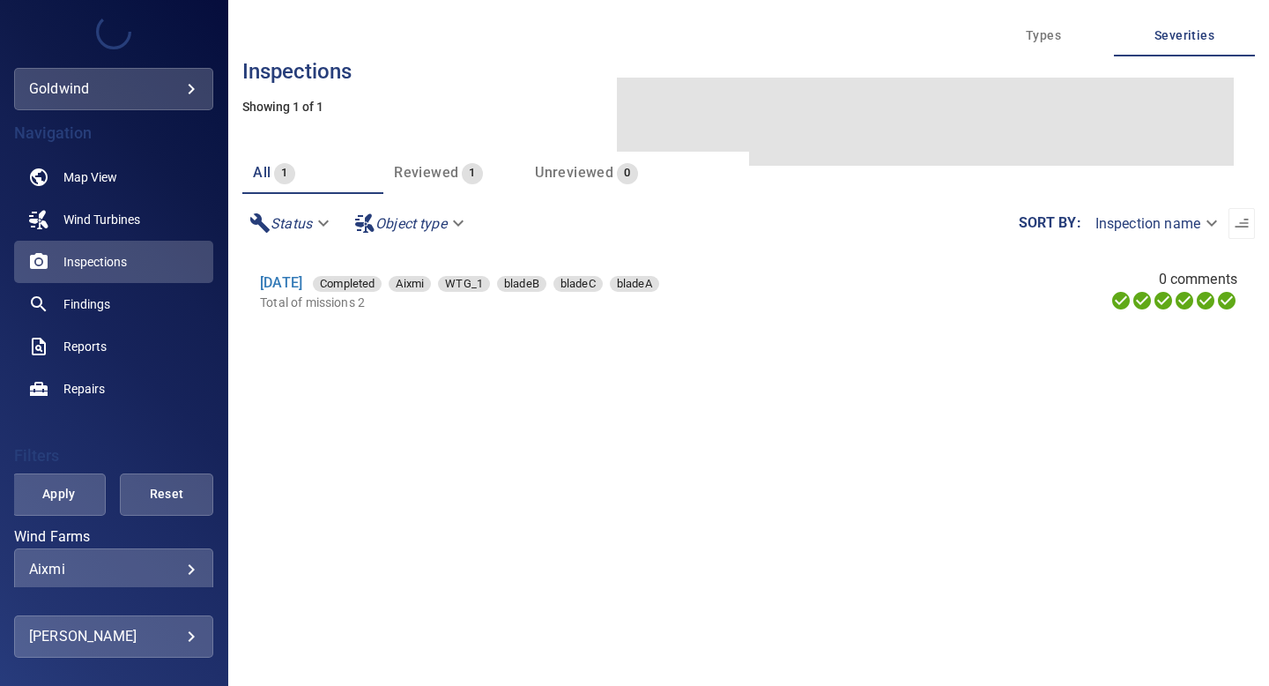
click at [184, 557] on div "Aixmi ***** ​" at bounding box center [113, 569] width 199 height 42
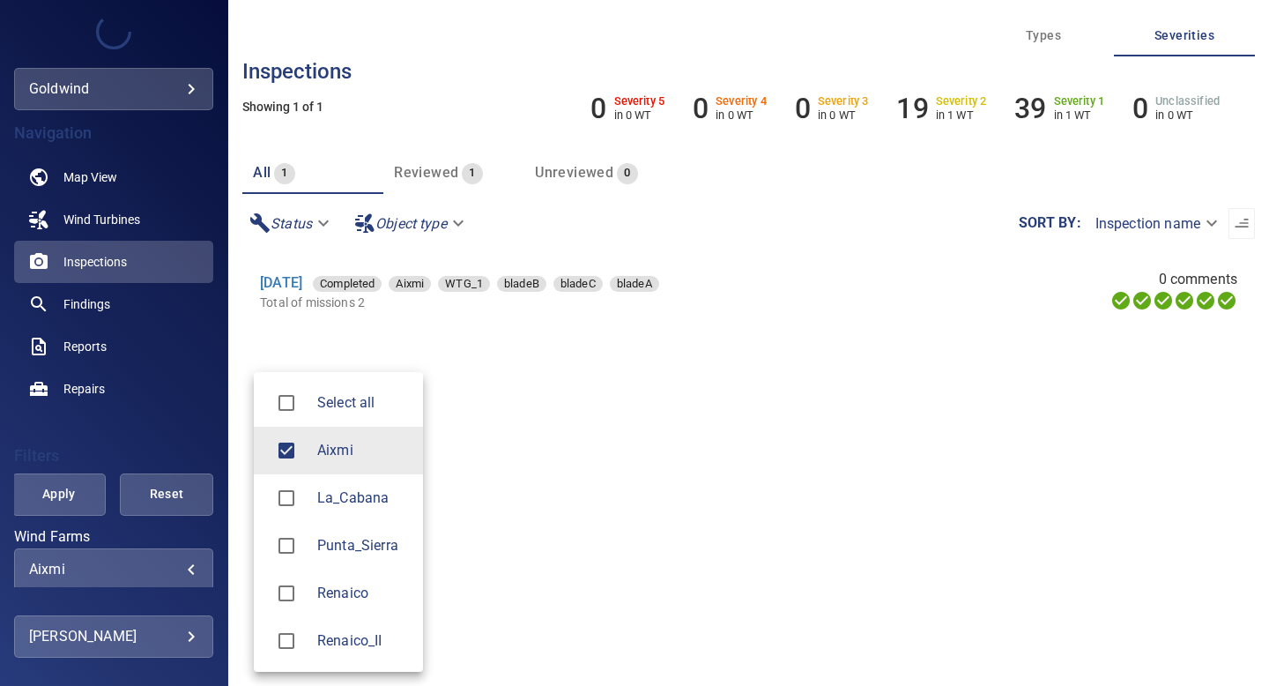
click at [186, 567] on body "**********" at bounding box center [634, 343] width 1269 height 686
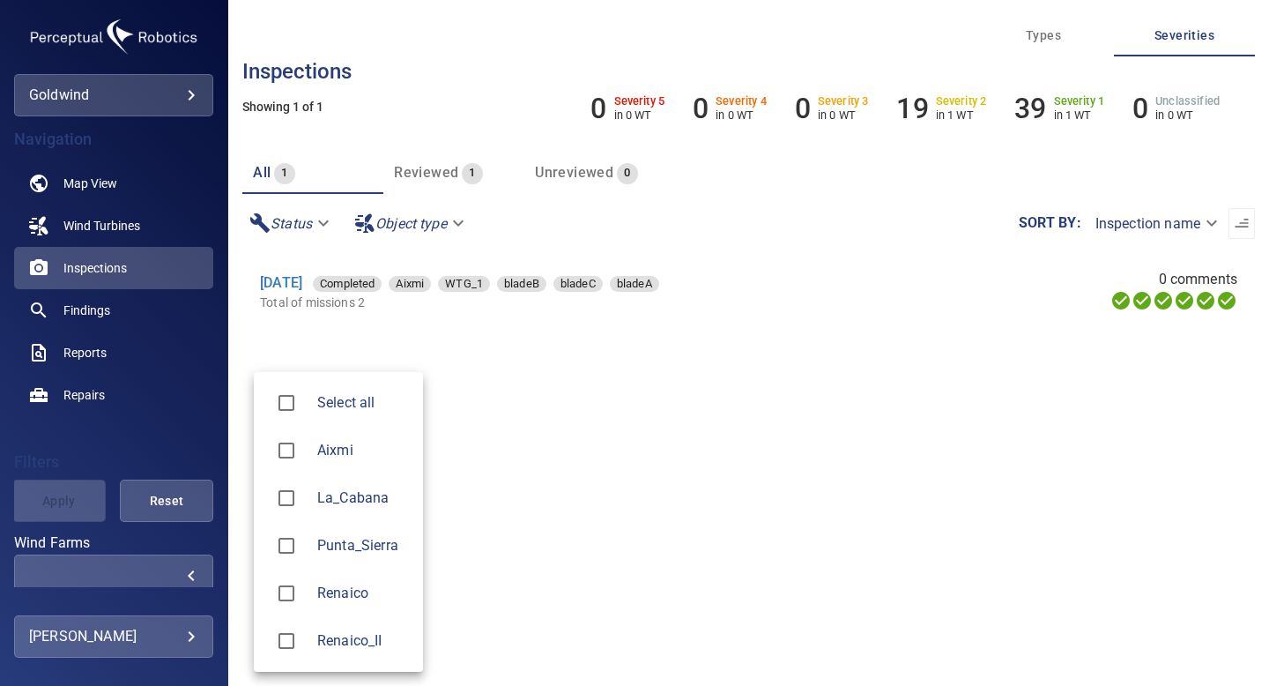
type input "**********"
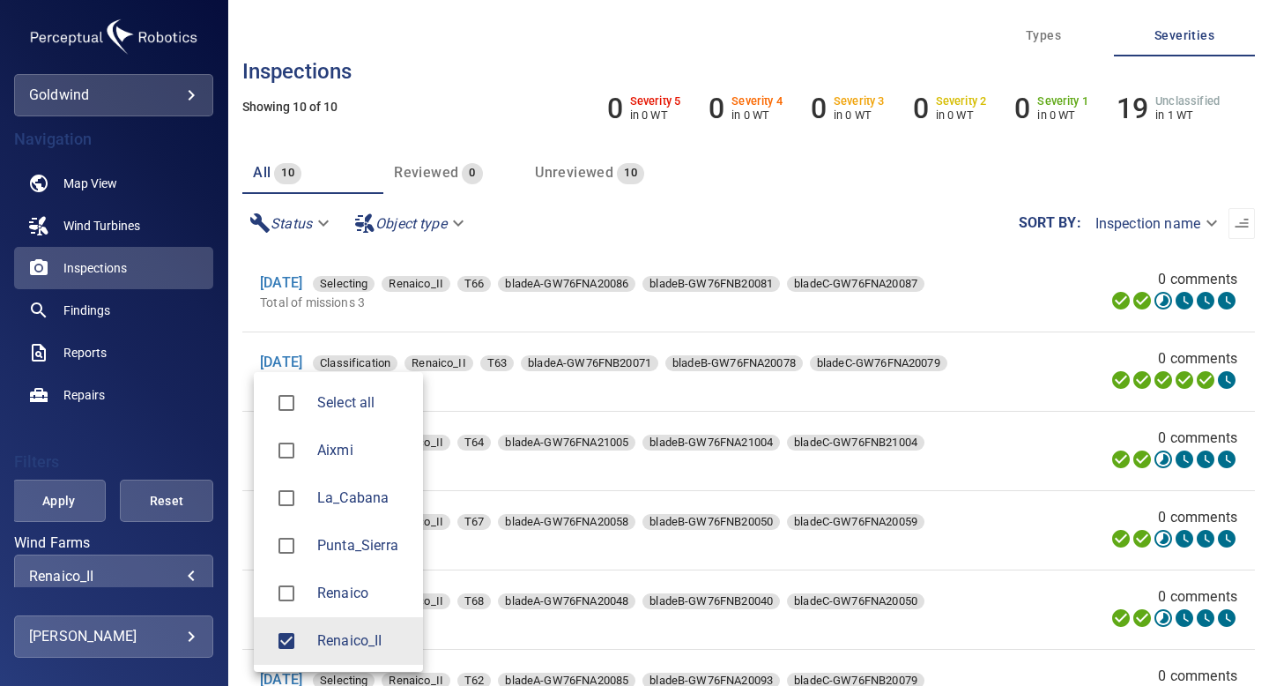
click at [87, 513] on div at bounding box center [634, 343] width 1269 height 686
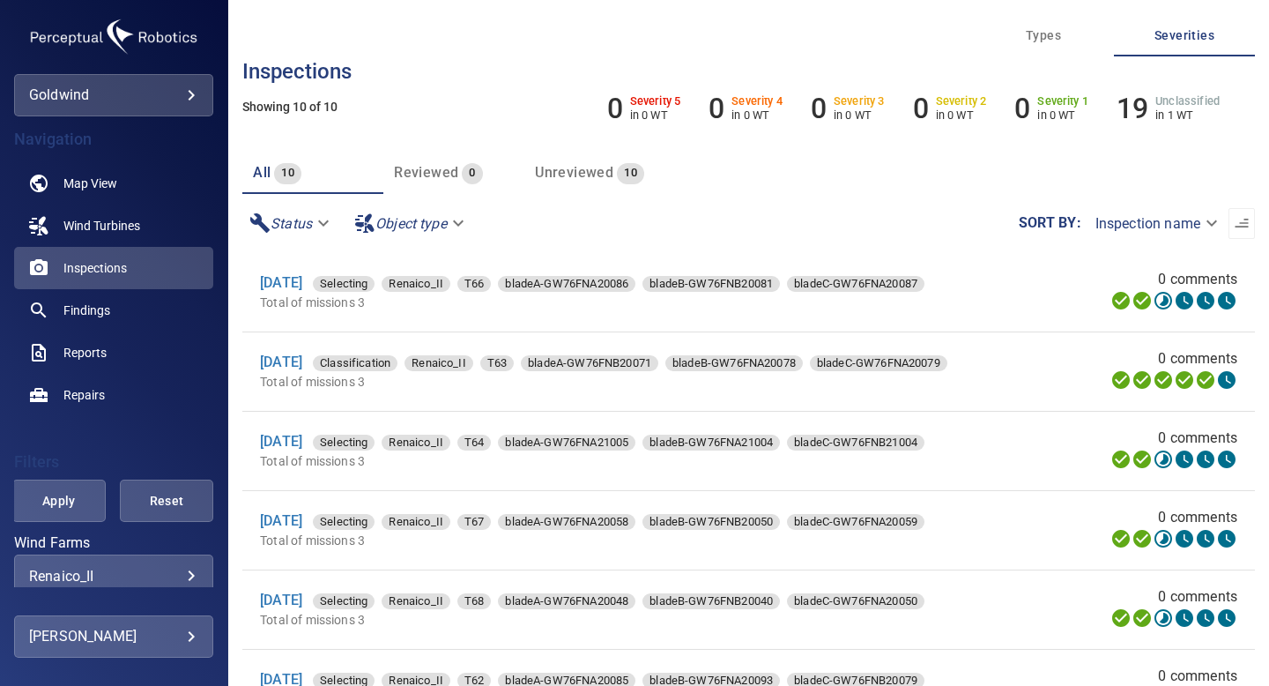
click at [87, 504] on button "Apply" at bounding box center [58, 500] width 93 height 42
click at [602, 176] on span "Unreviewed" at bounding box center [574, 172] width 78 height 17
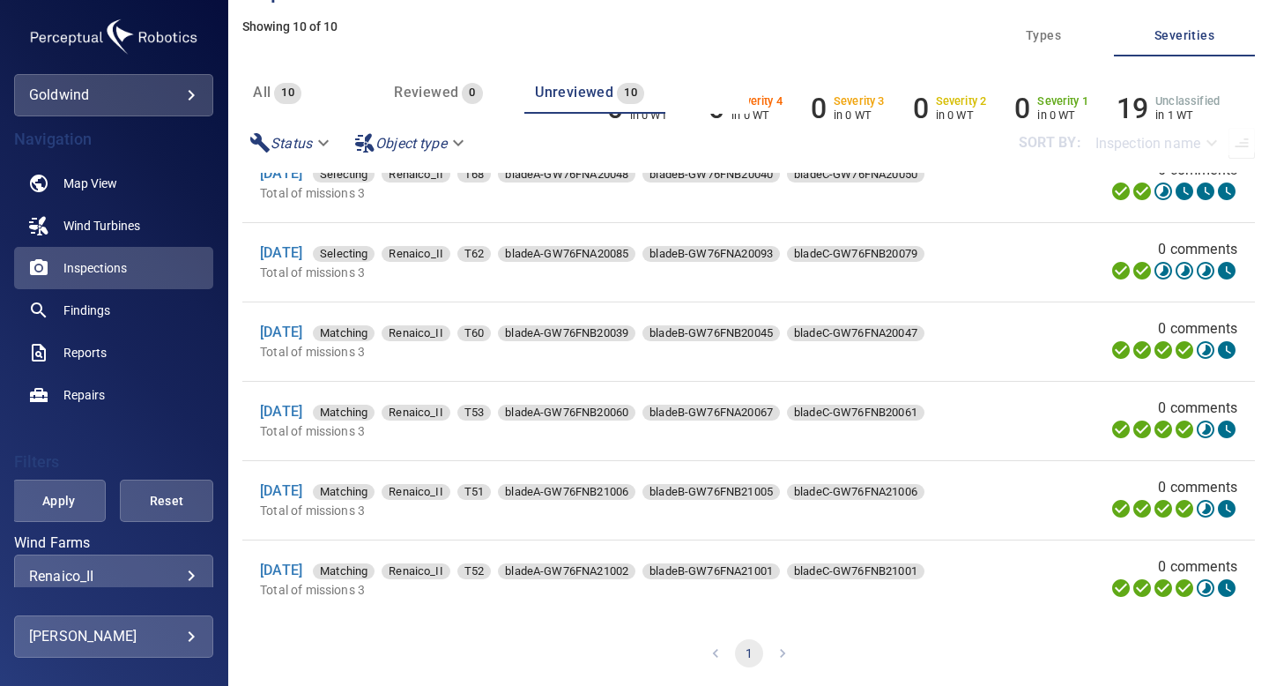
scroll to position [83, 0]
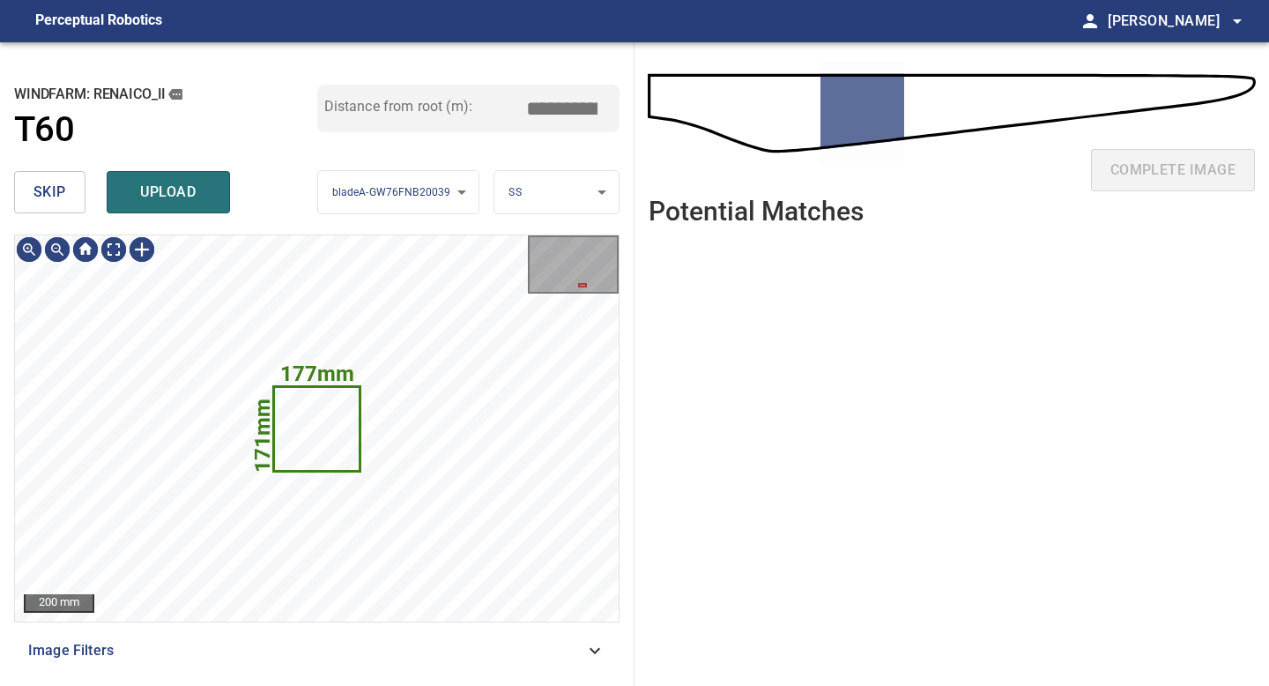
click at [63, 184] on span "skip" at bounding box center [49, 192] width 33 height 25
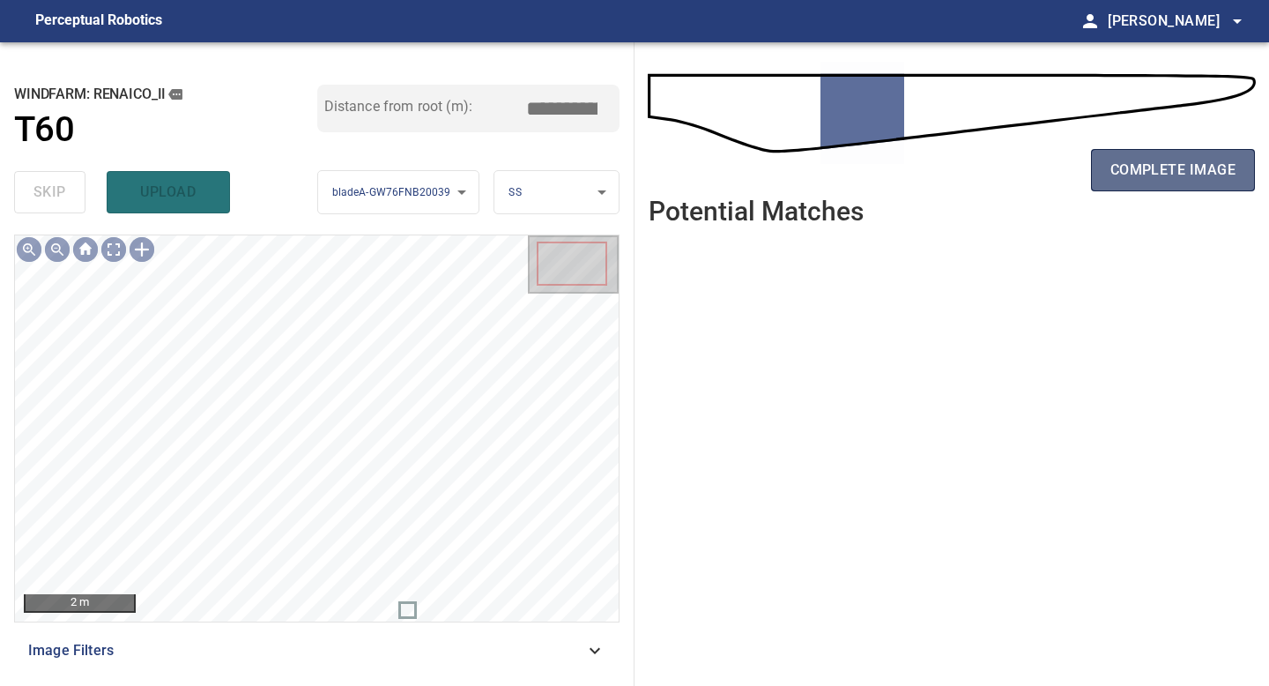
click at [1190, 170] on span "complete image" at bounding box center [1172, 170] width 125 height 25
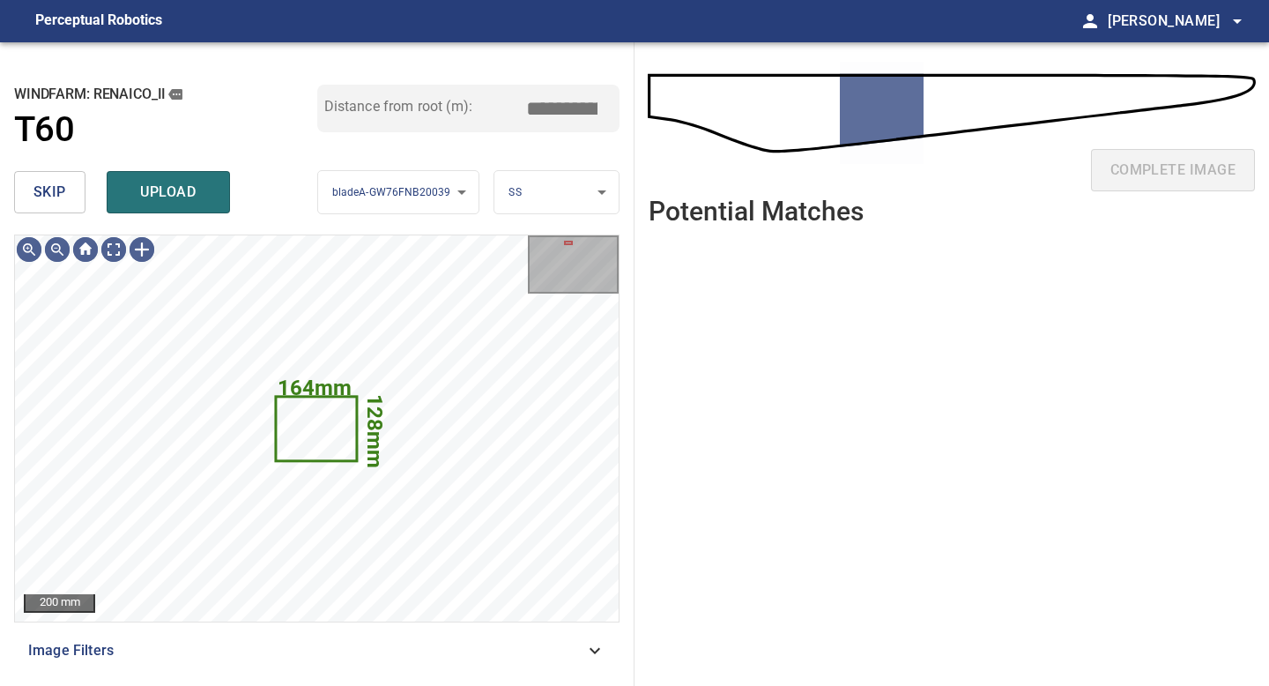
click at [47, 192] on span "skip" at bounding box center [49, 192] width 33 height 25
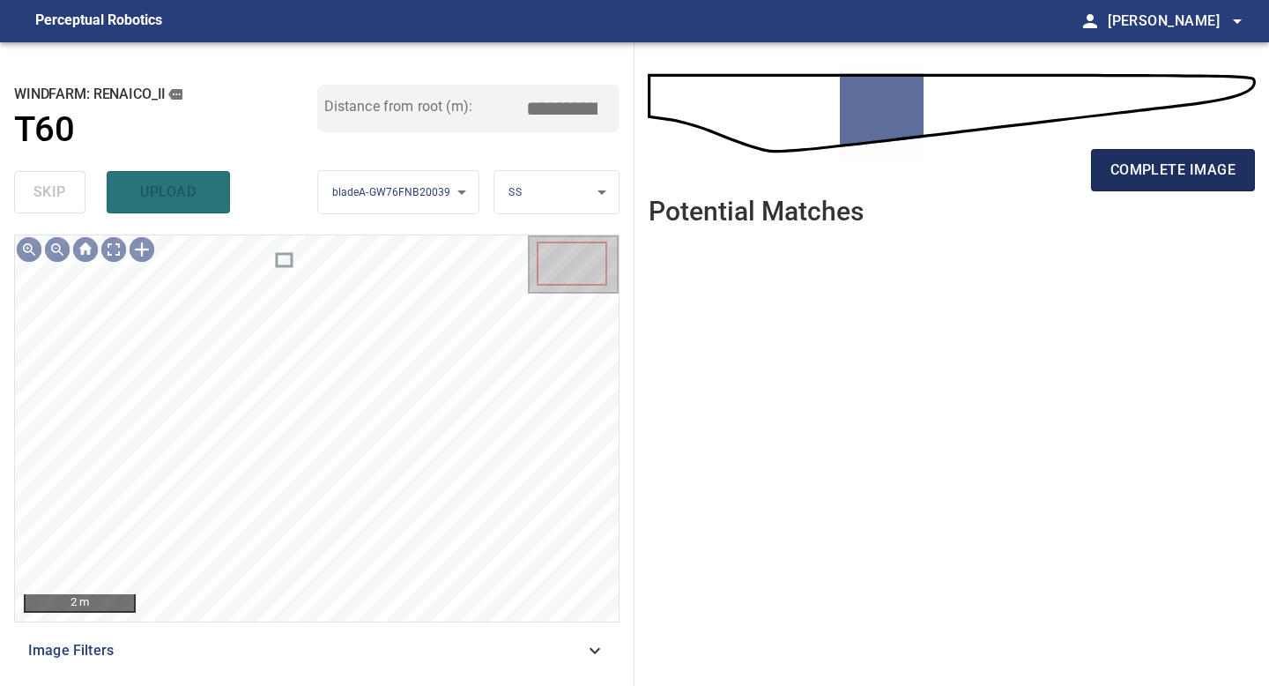
click at [1154, 184] on button "complete image" at bounding box center [1173, 170] width 164 height 42
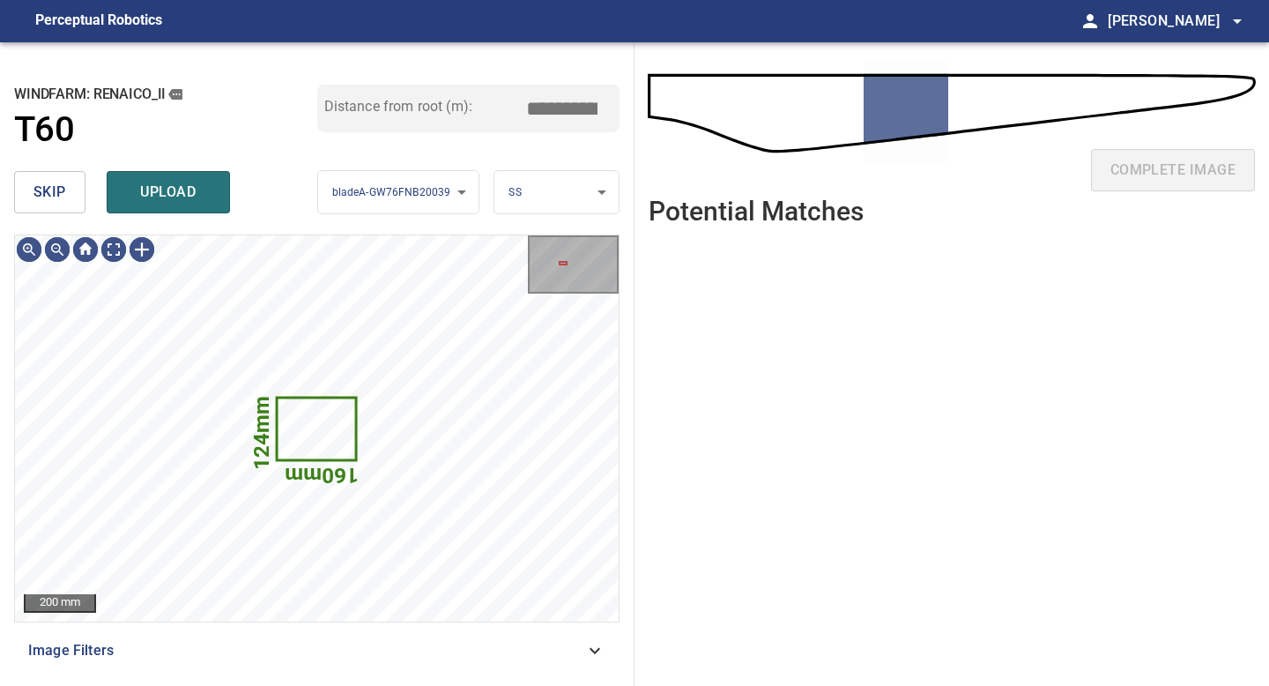
click at [46, 186] on span "skip" at bounding box center [49, 192] width 33 height 25
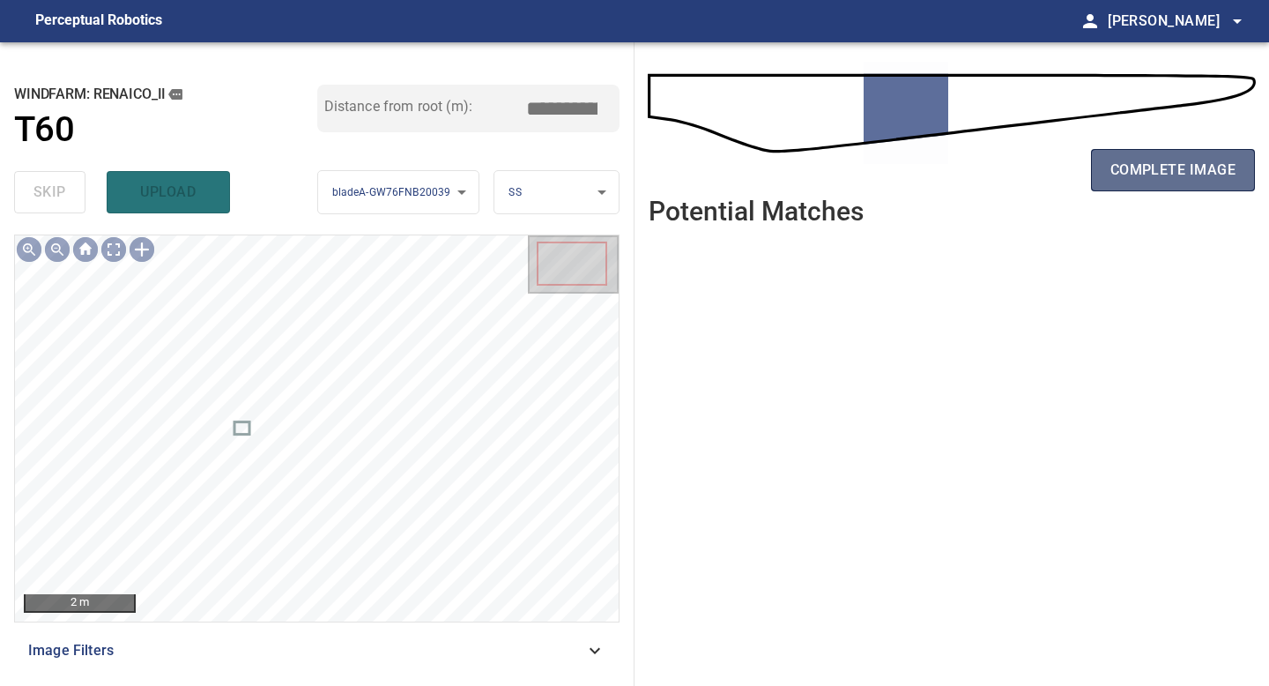
click at [1159, 159] on span "complete image" at bounding box center [1172, 170] width 125 height 25
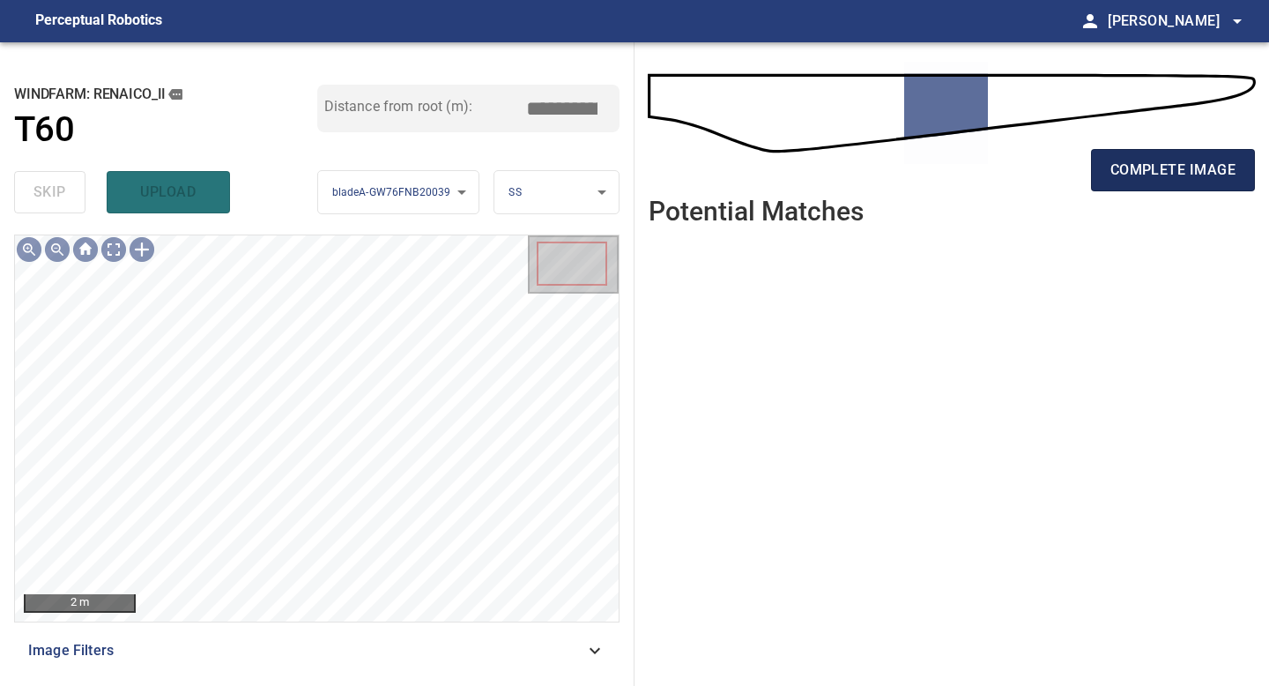
click at [1180, 184] on button "complete image" at bounding box center [1173, 170] width 164 height 42
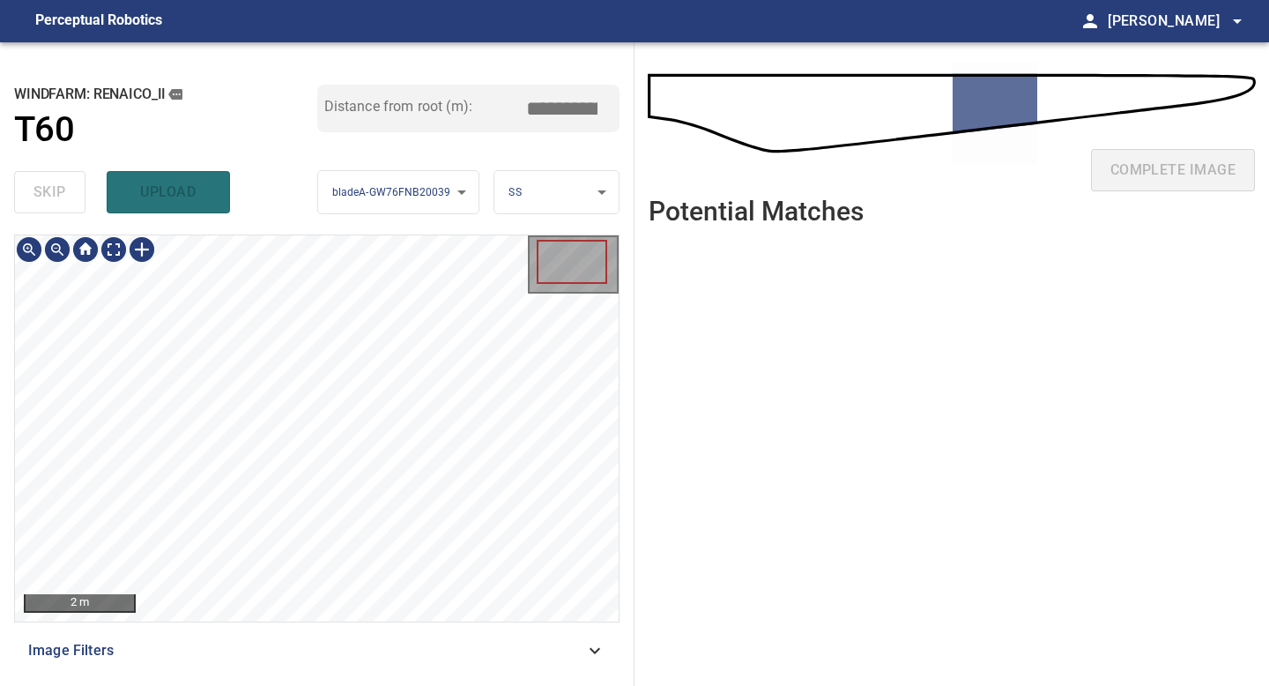
click at [258, 676] on div "**********" at bounding box center [317, 363] width 634 height 643
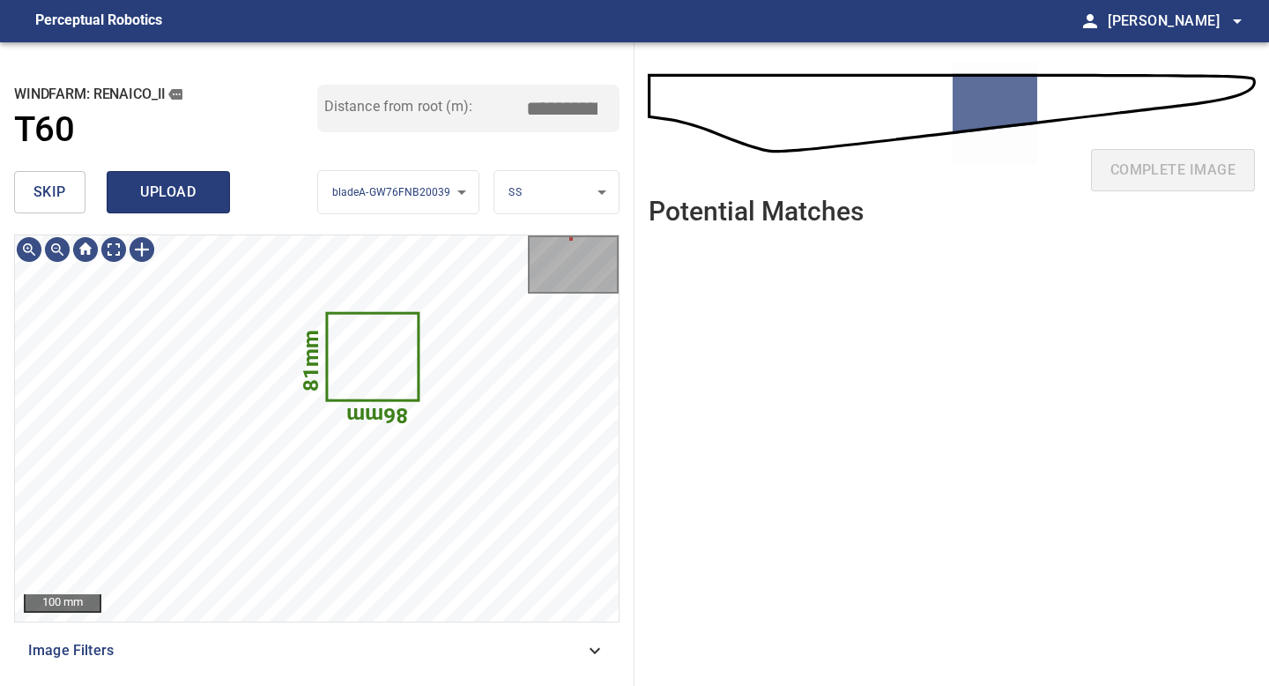
click at [174, 178] on button "upload" at bounding box center [168, 192] width 123 height 42
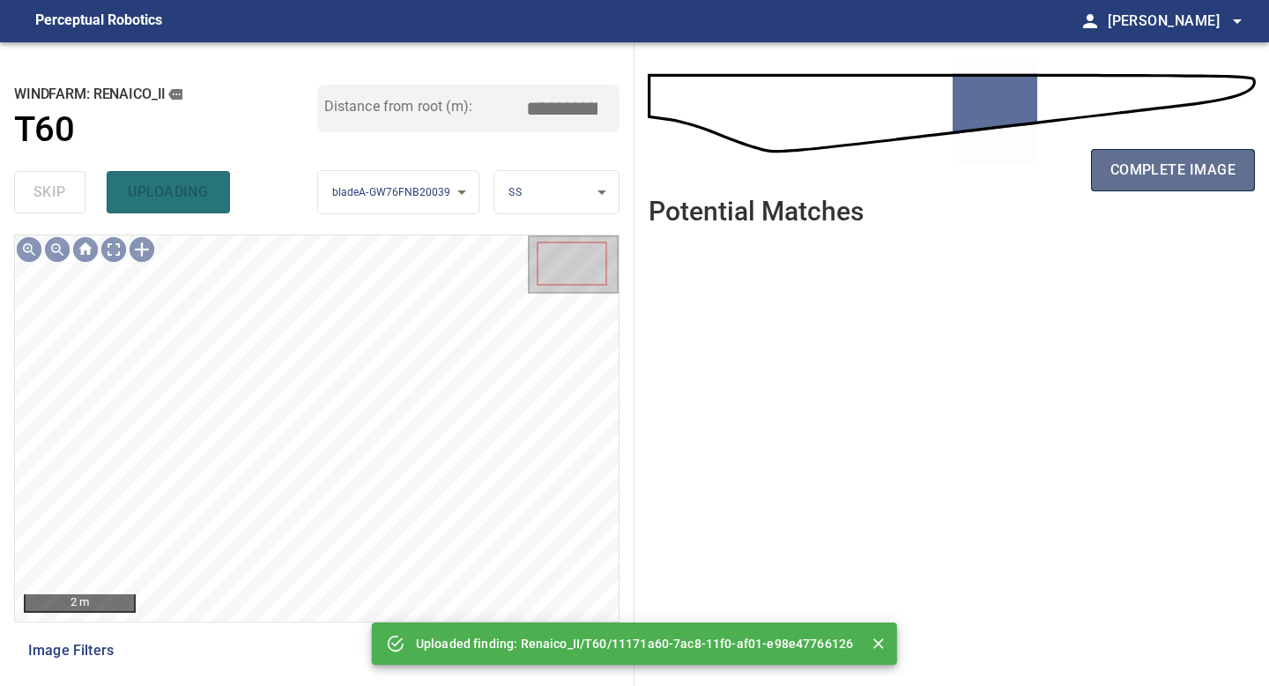
click at [1198, 153] on button "complete image" at bounding box center [1173, 170] width 164 height 42
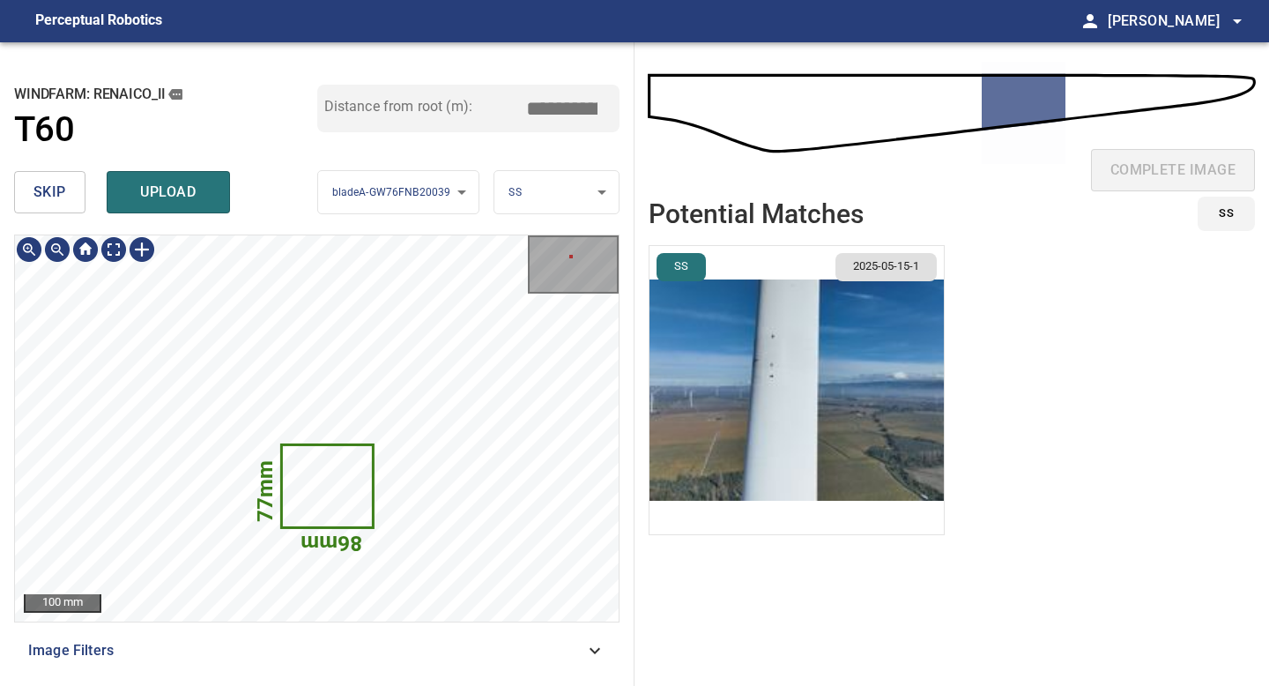
click at [863, 391] on img "button" at bounding box center [796, 390] width 294 height 288
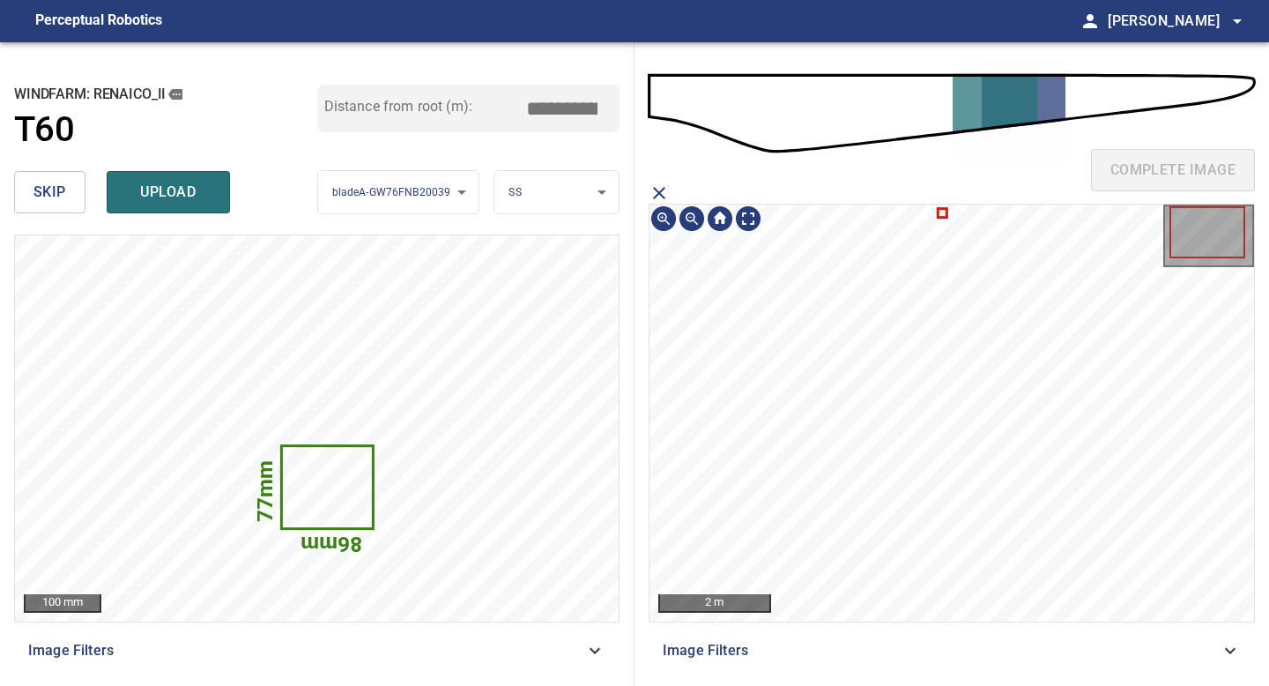
click at [943, 211] on icon at bounding box center [942, 213] width 6 height 6
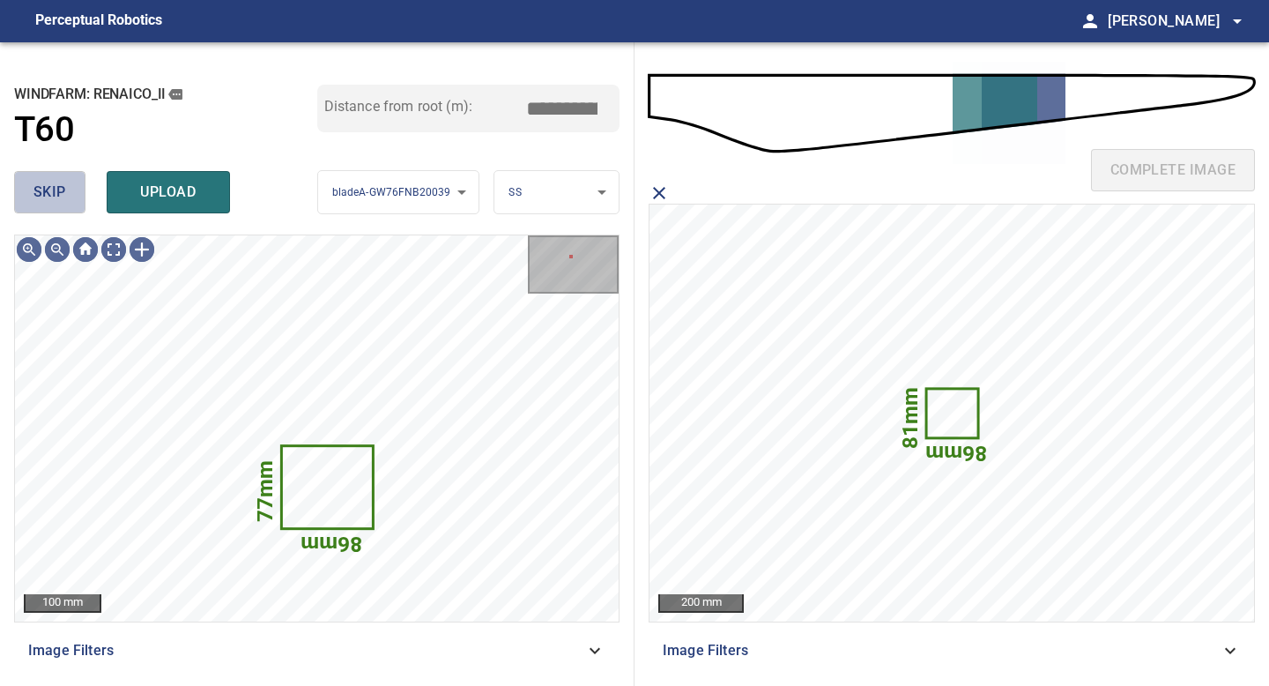
click at [68, 188] on button "skip" at bounding box center [49, 192] width 71 height 42
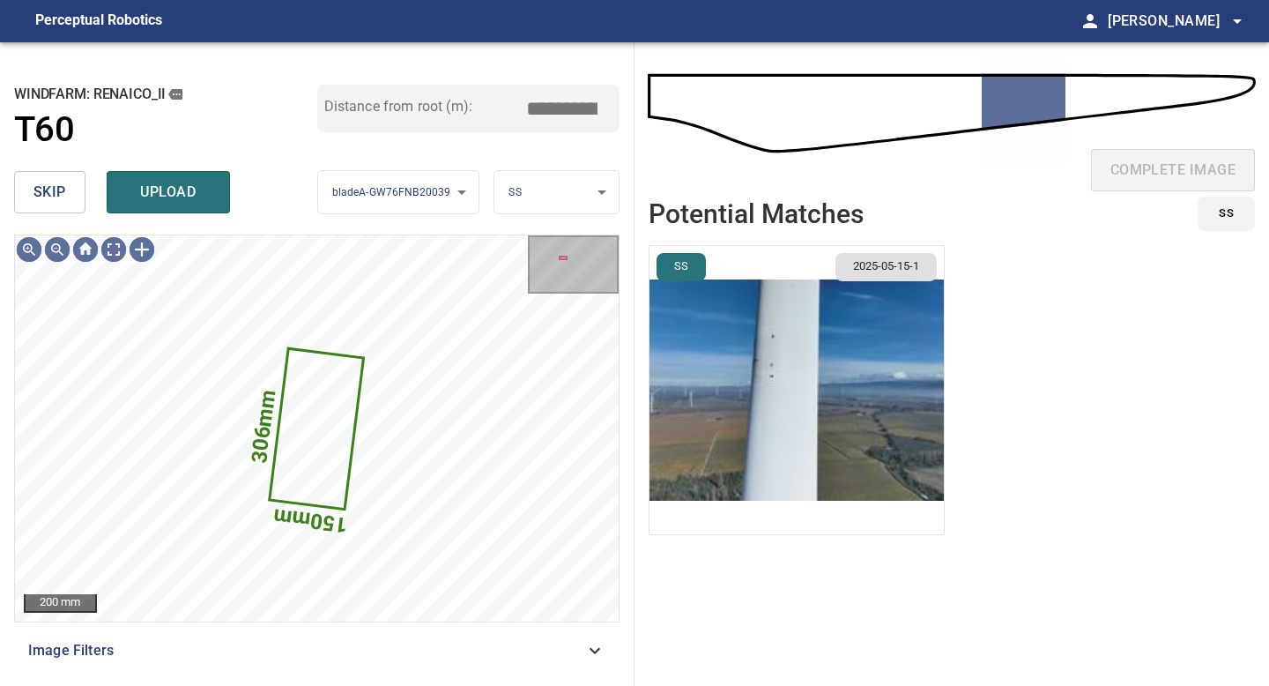
click at [68, 188] on button "skip" at bounding box center [49, 192] width 71 height 42
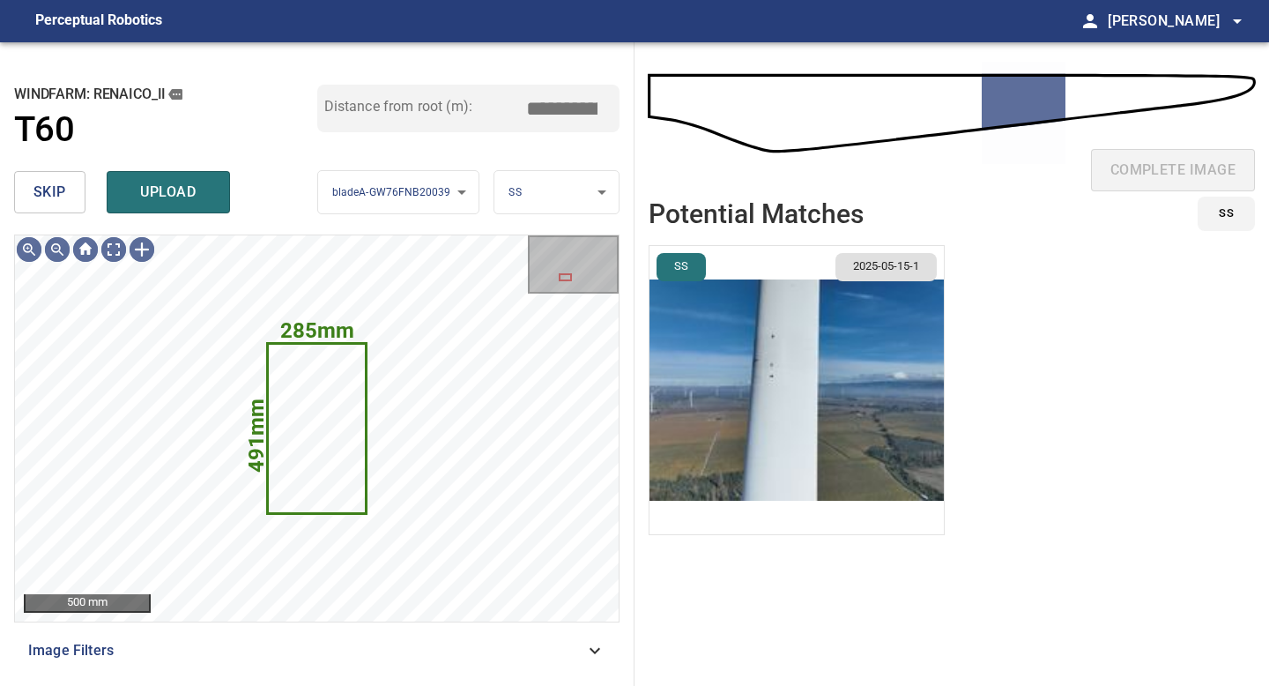
click at [68, 188] on button "skip" at bounding box center [49, 192] width 71 height 42
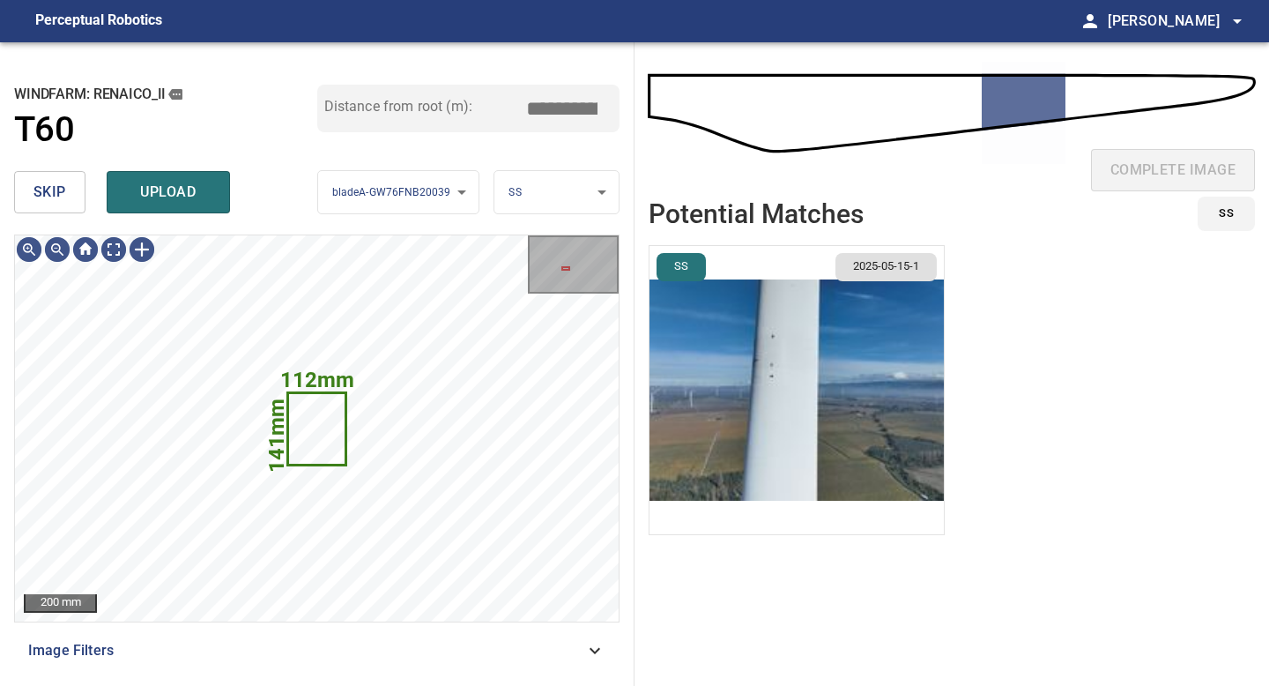
click at [61, 194] on span "skip" at bounding box center [49, 192] width 33 height 25
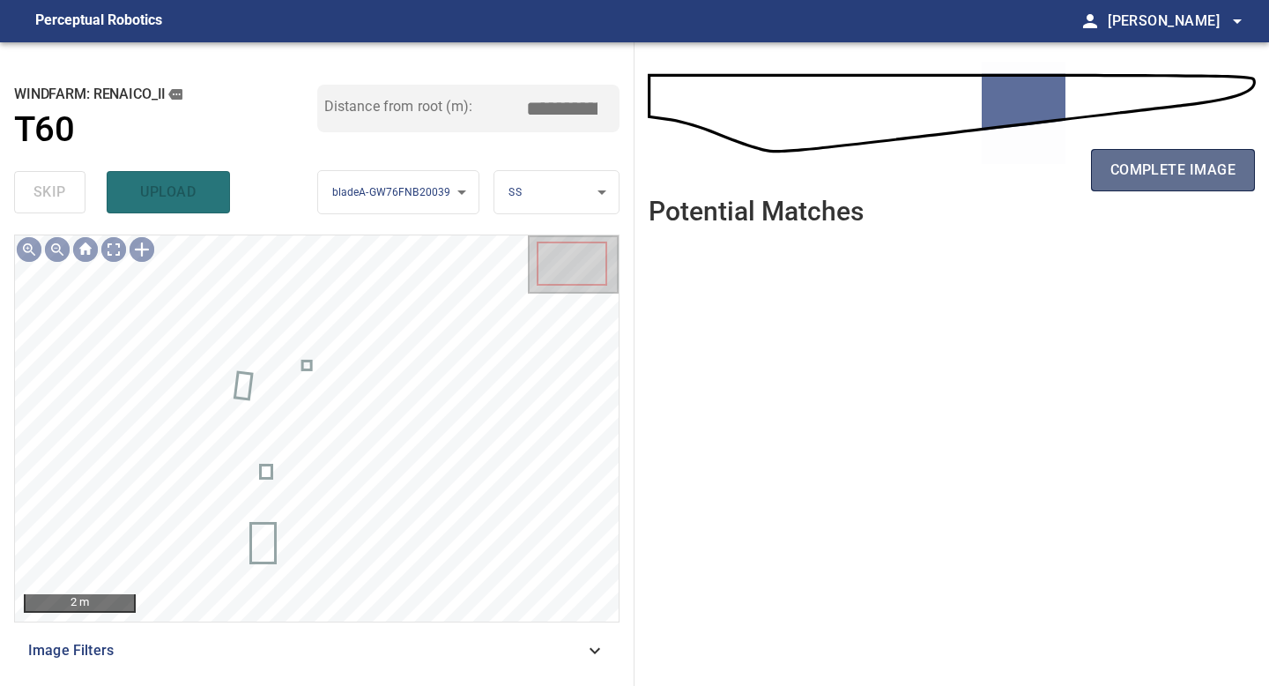
click at [1201, 164] on span "complete image" at bounding box center [1172, 170] width 125 height 25
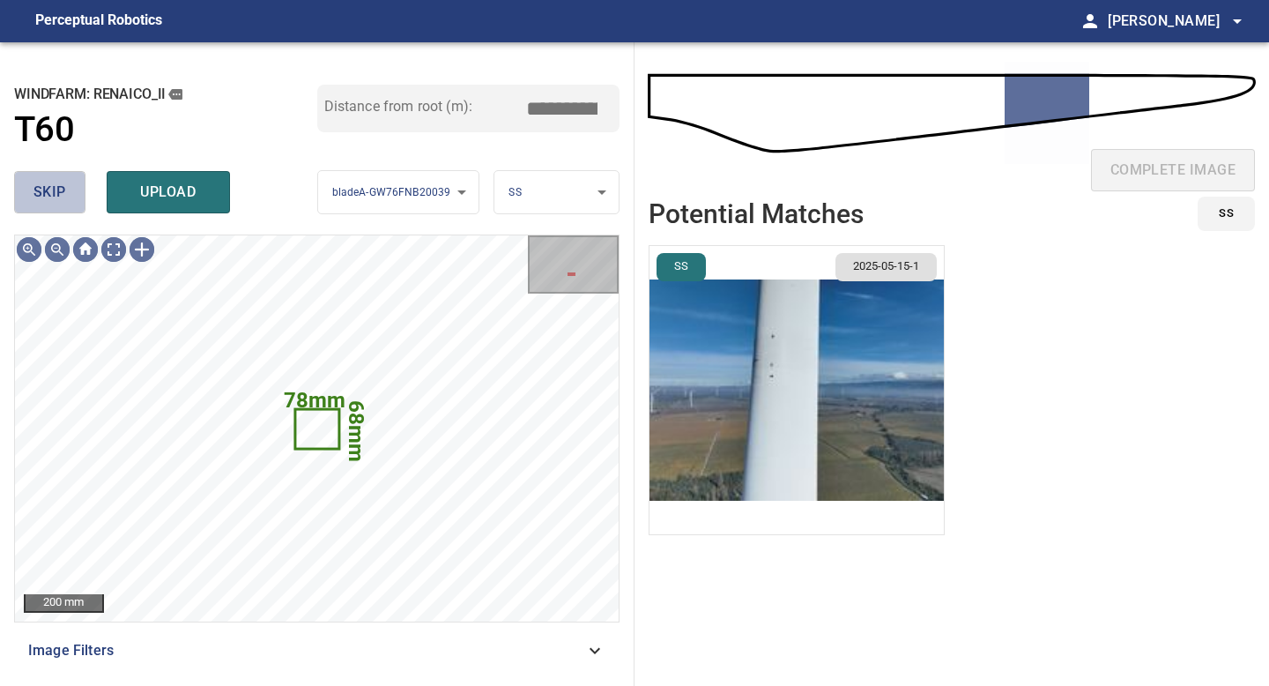
click at [55, 198] on span "skip" at bounding box center [49, 192] width 33 height 25
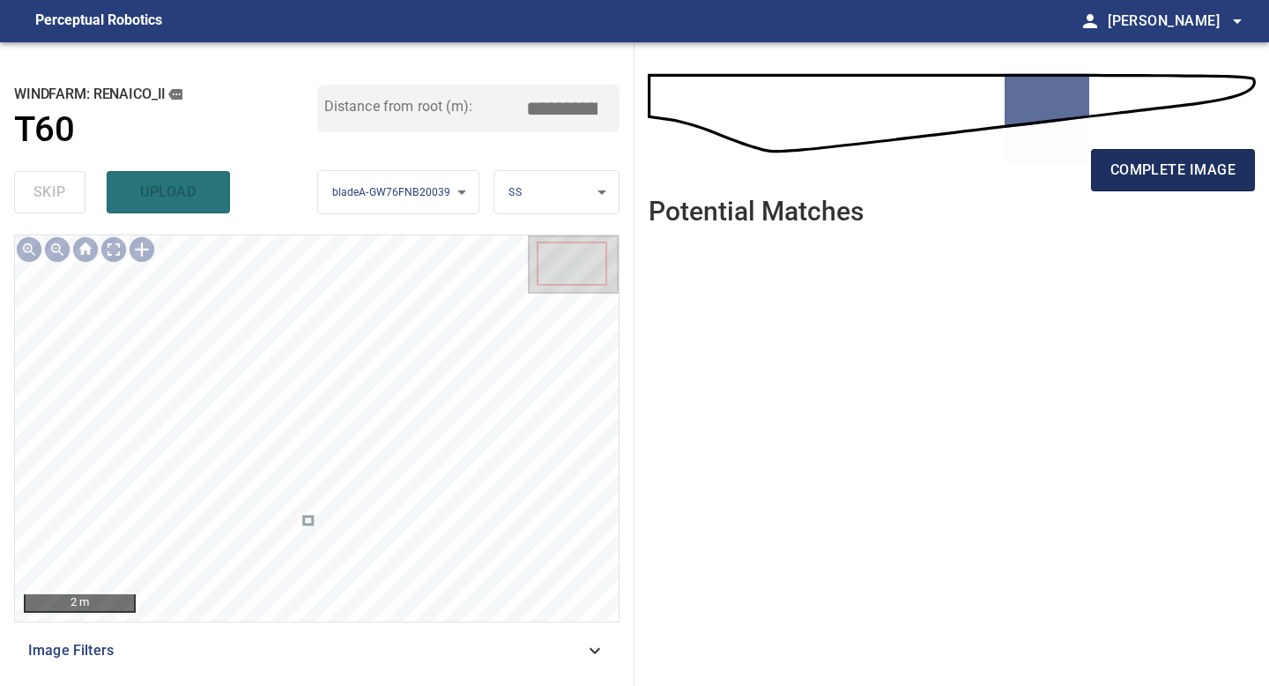
click at [1202, 159] on span "complete image" at bounding box center [1172, 170] width 125 height 25
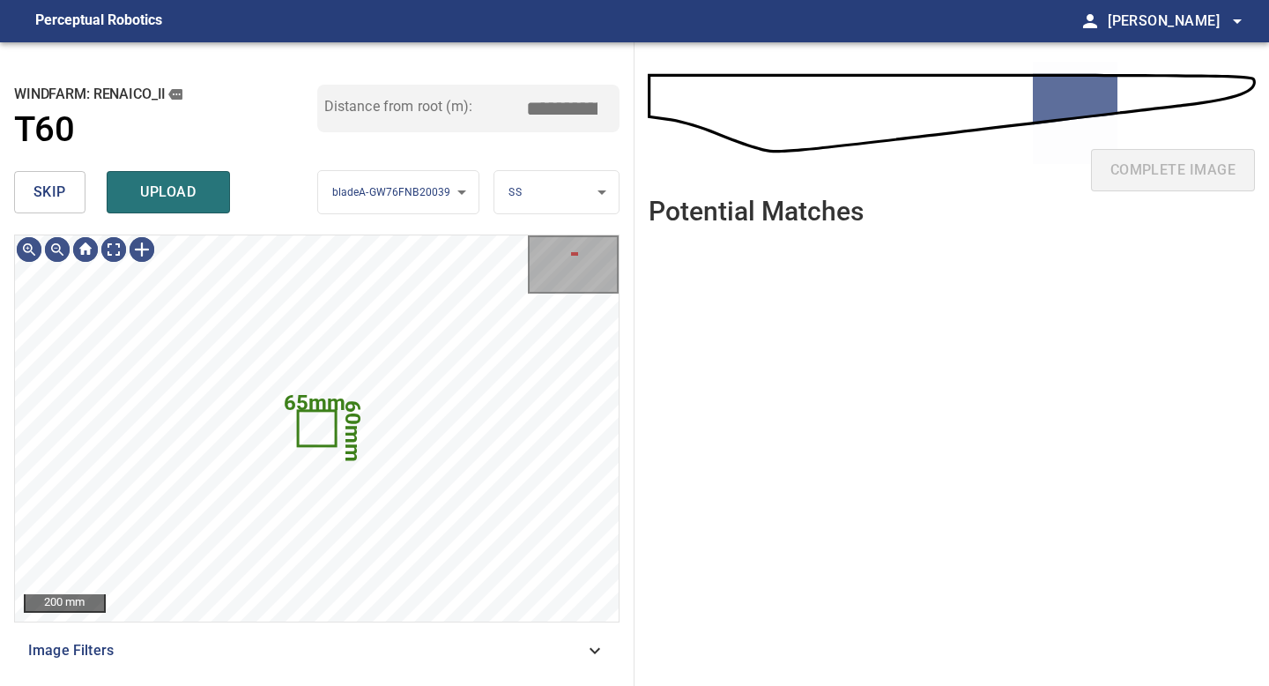
click at [46, 192] on span "skip" at bounding box center [49, 192] width 33 height 25
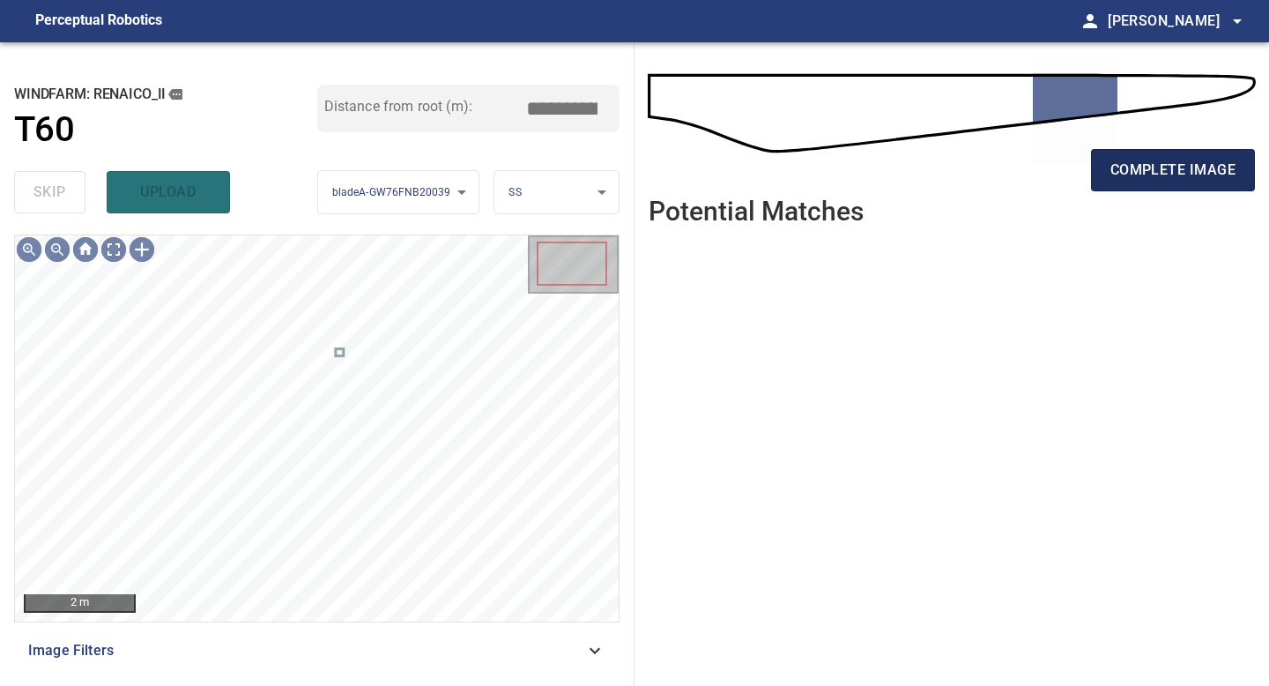
click at [1176, 161] on span "complete image" at bounding box center [1172, 170] width 125 height 25
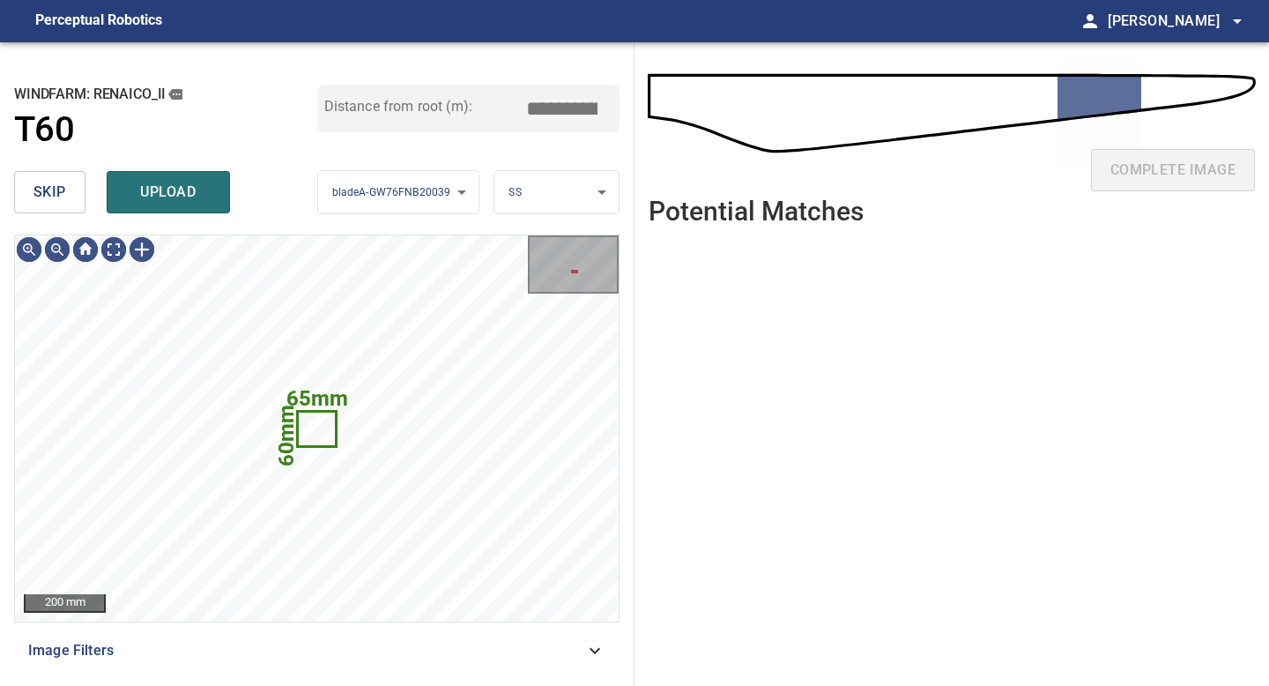
click at [56, 194] on span "skip" at bounding box center [49, 192] width 33 height 25
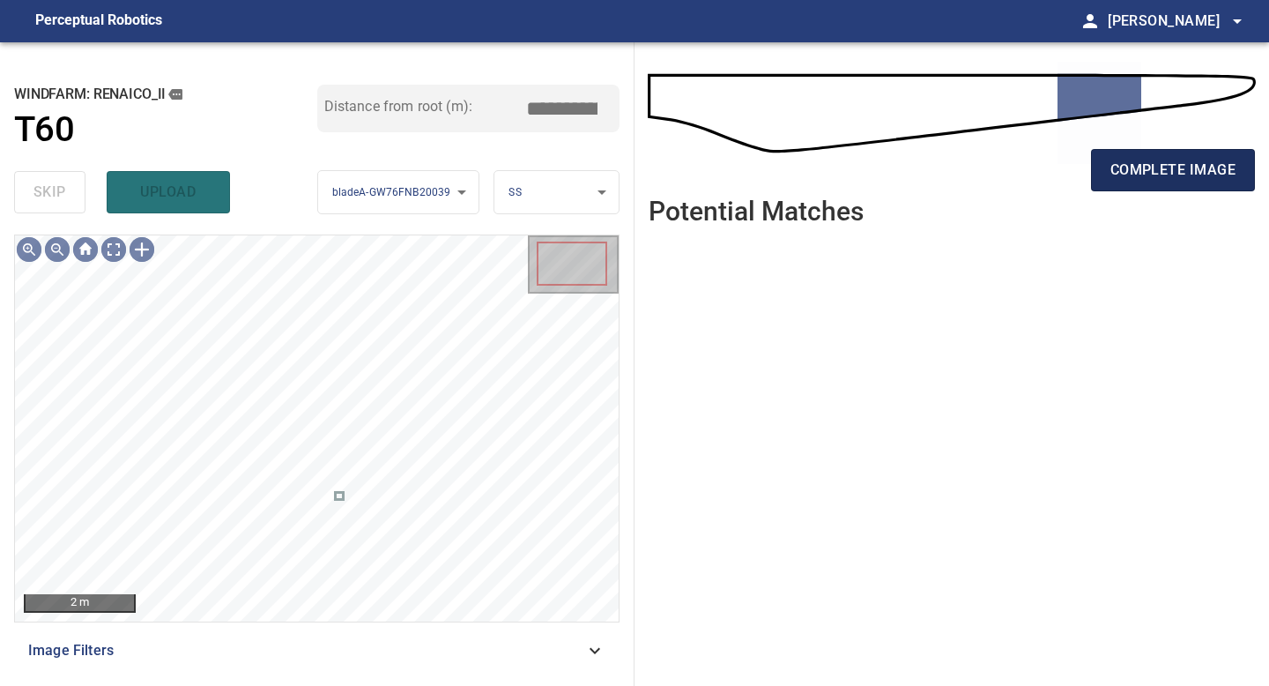
click at [1158, 160] on span "complete image" at bounding box center [1172, 170] width 125 height 25
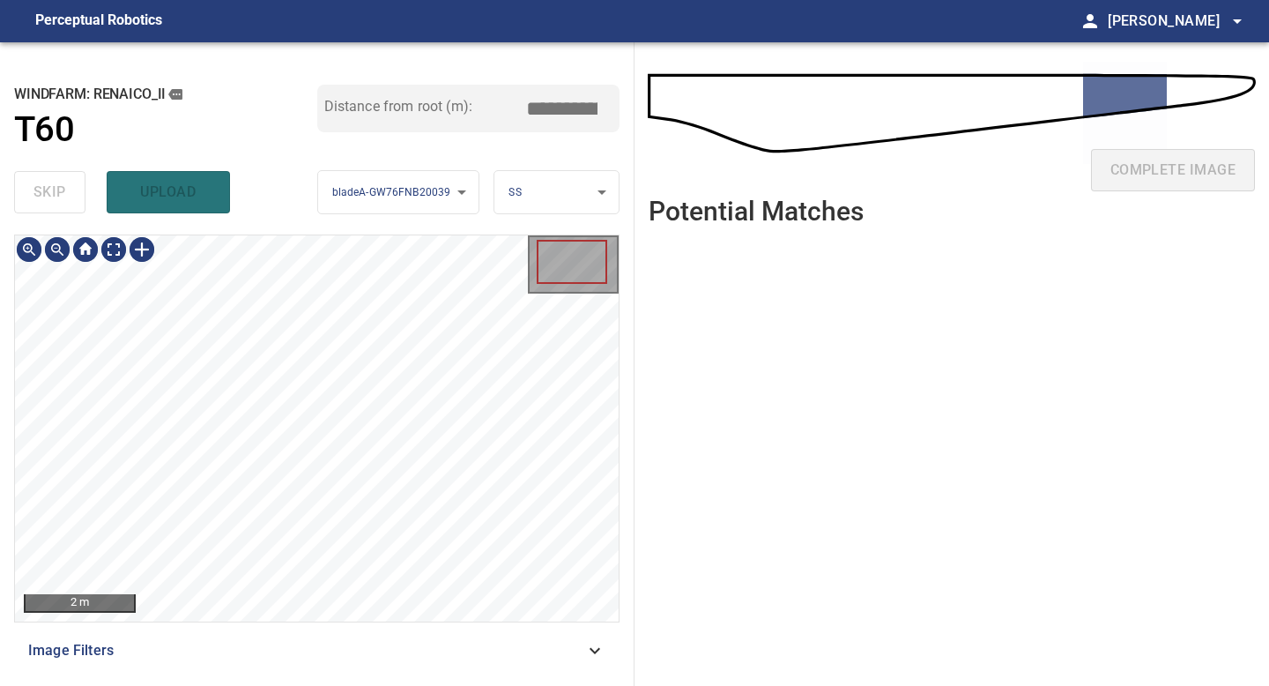
click at [341, 623] on div "2 m Image Filters" at bounding box center [316, 452] width 605 height 437
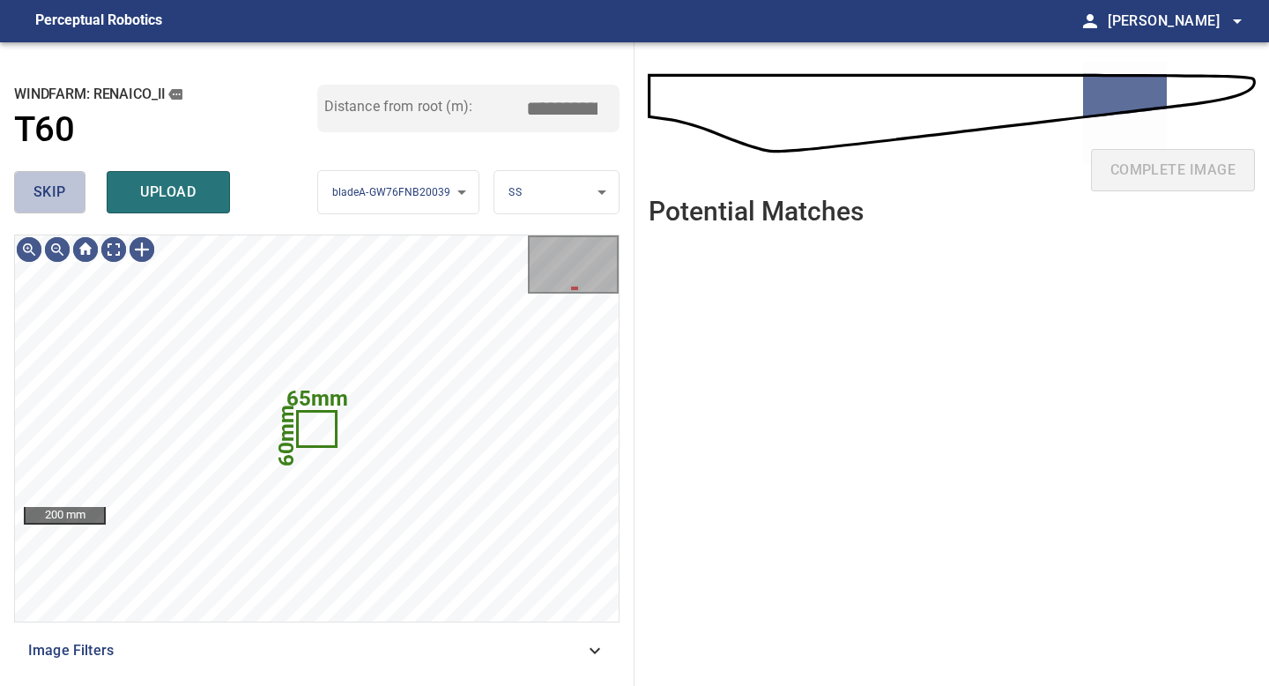
click at [60, 204] on button "skip" at bounding box center [49, 192] width 71 height 42
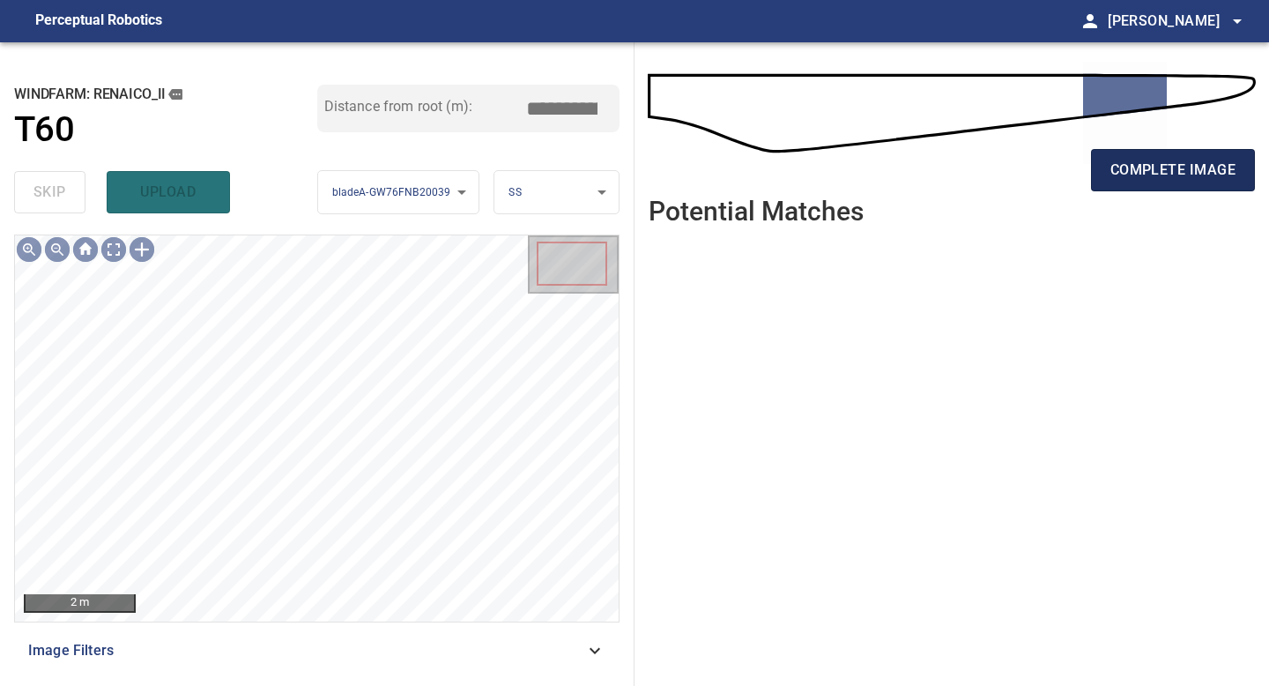
click at [1133, 167] on span "complete image" at bounding box center [1172, 170] width 125 height 25
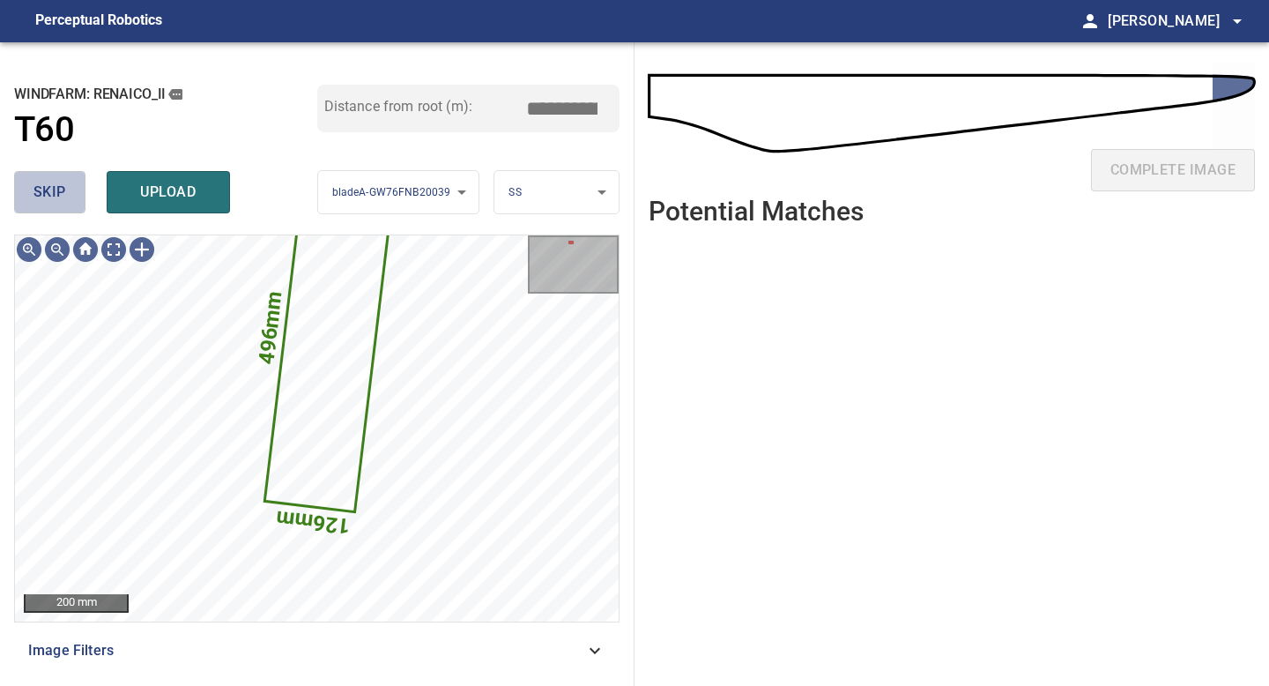
click at [63, 182] on span "skip" at bounding box center [49, 192] width 33 height 25
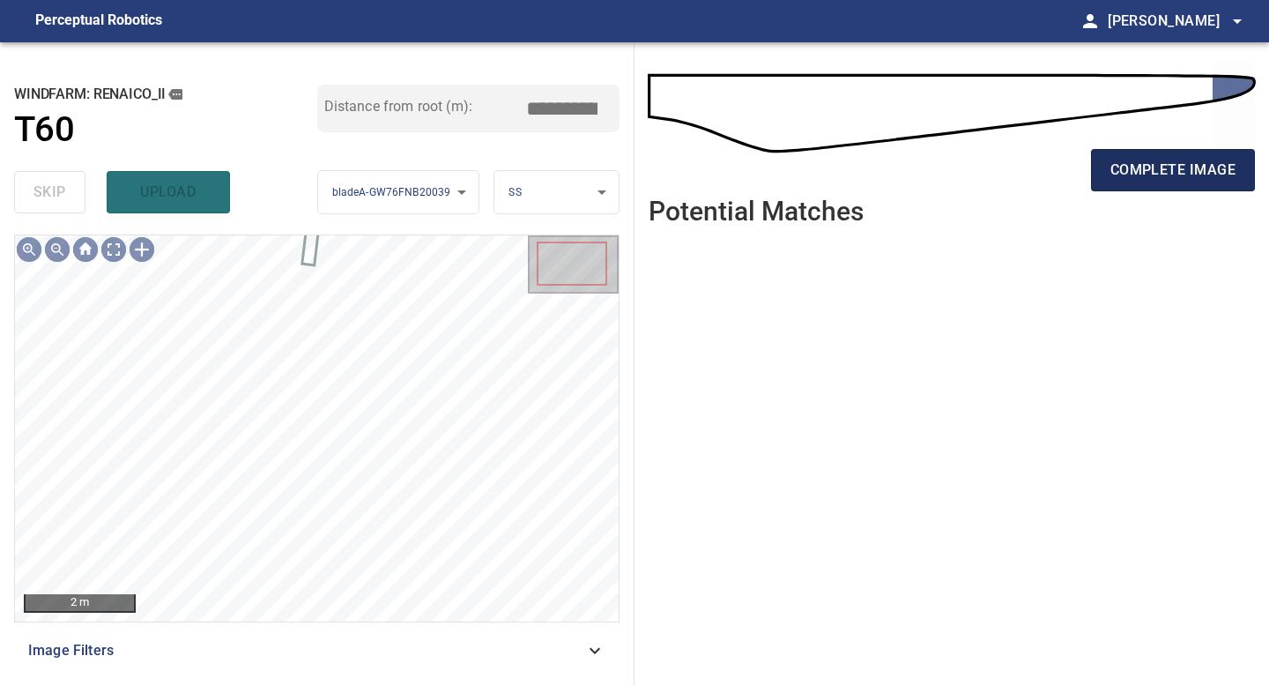
click at [1183, 180] on span "complete image" at bounding box center [1172, 170] width 125 height 25
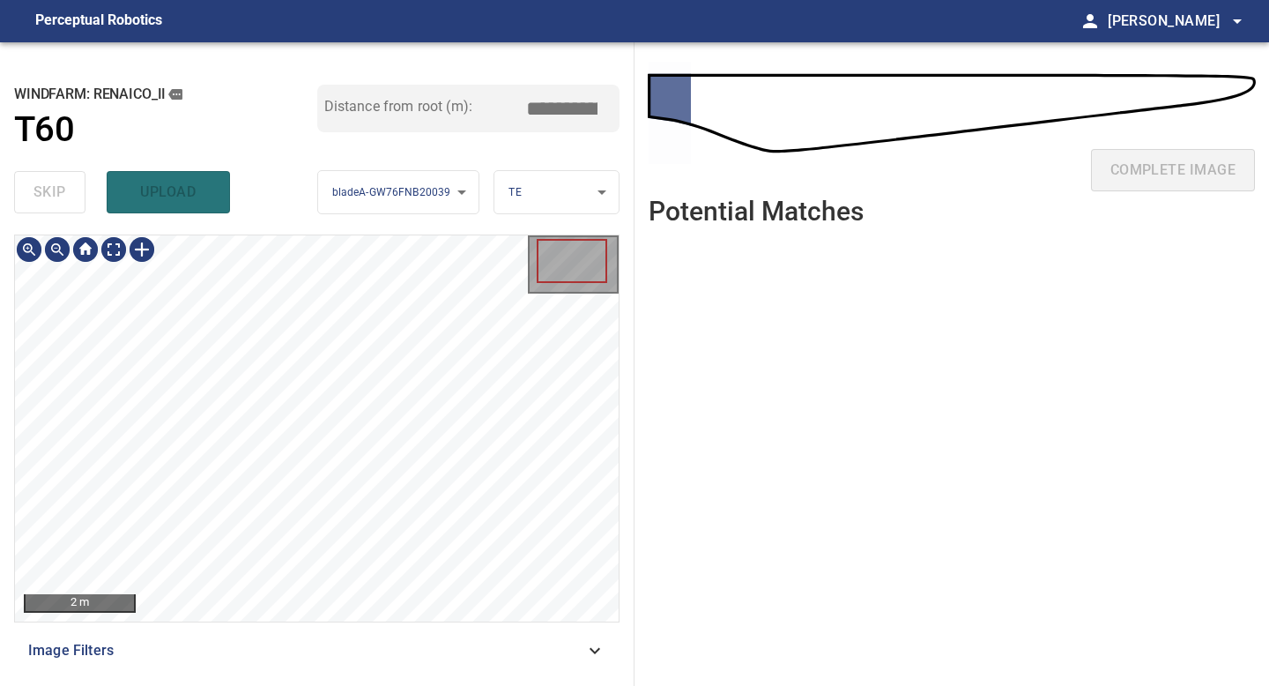
click at [343, 669] on div "2 m Image Filters" at bounding box center [316, 452] width 605 height 437
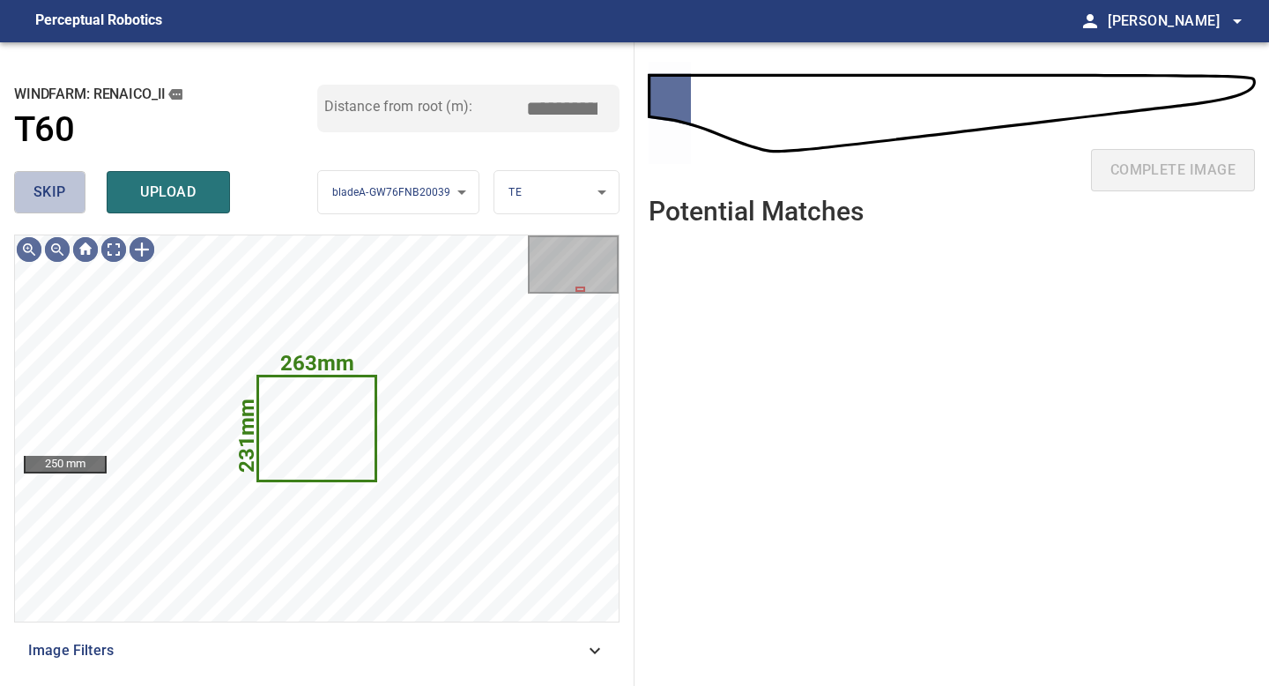
click at [41, 174] on button "skip" at bounding box center [49, 192] width 71 height 42
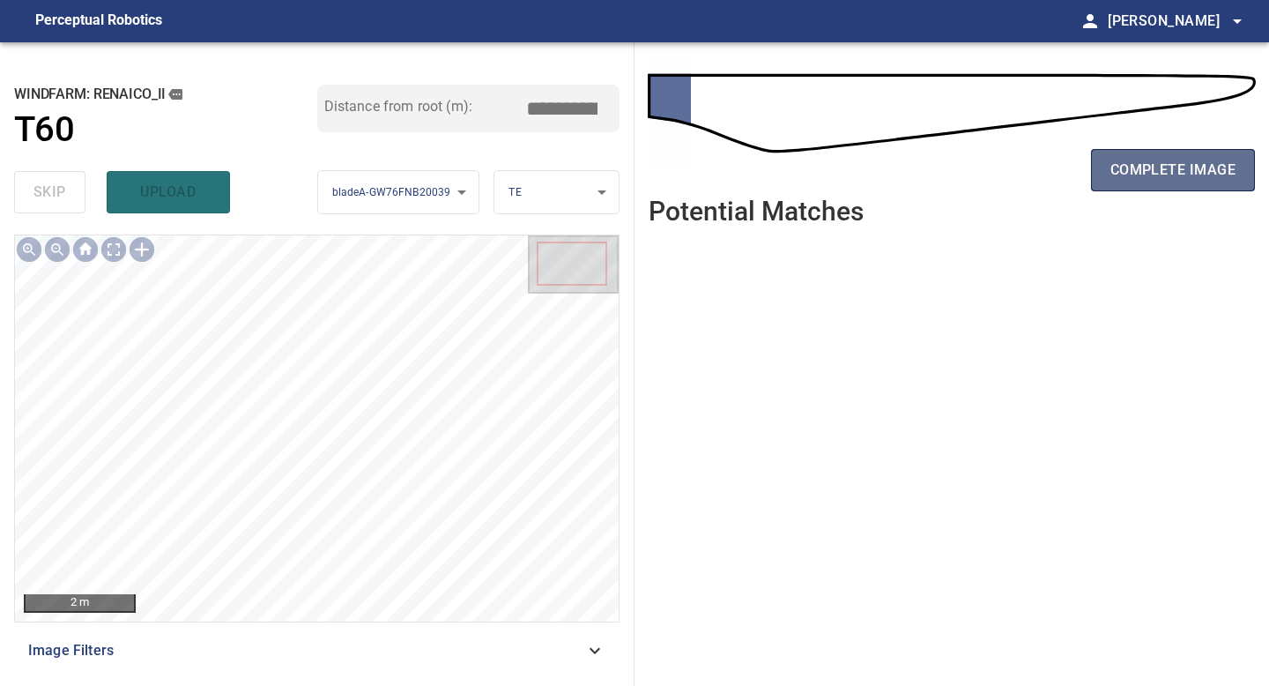
click at [1170, 166] on span "complete image" at bounding box center [1172, 170] width 125 height 25
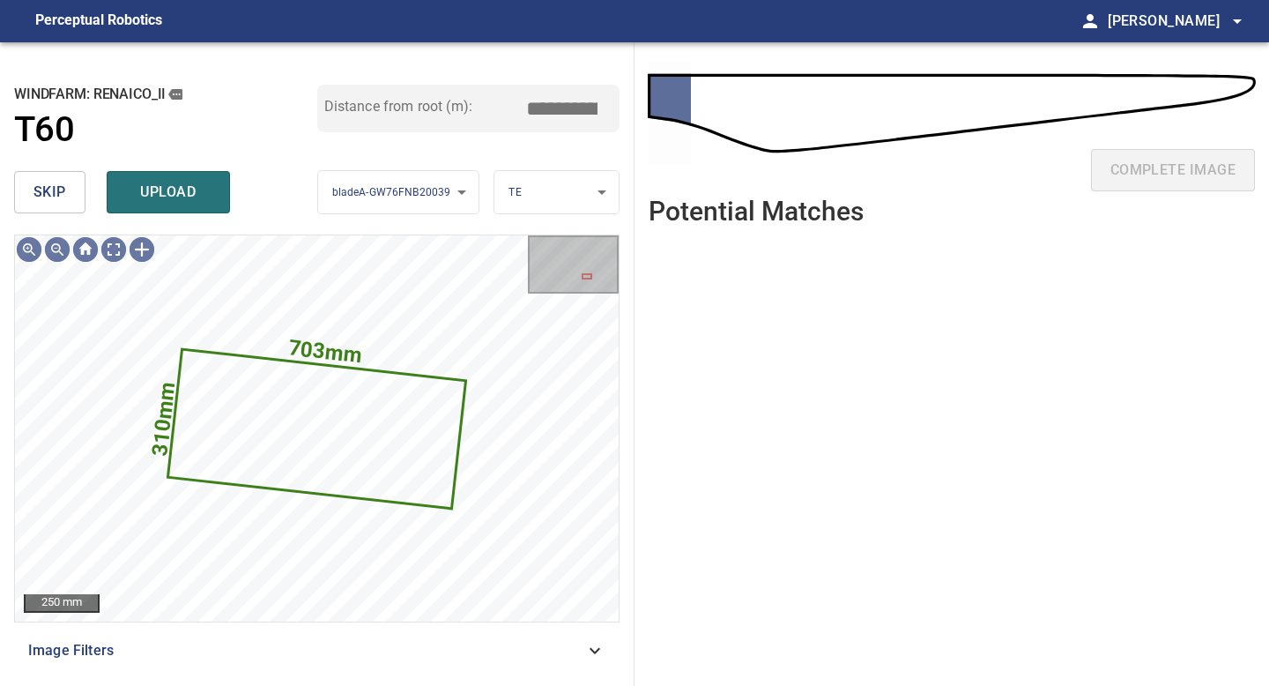
click at [57, 189] on span "skip" at bounding box center [49, 192] width 33 height 25
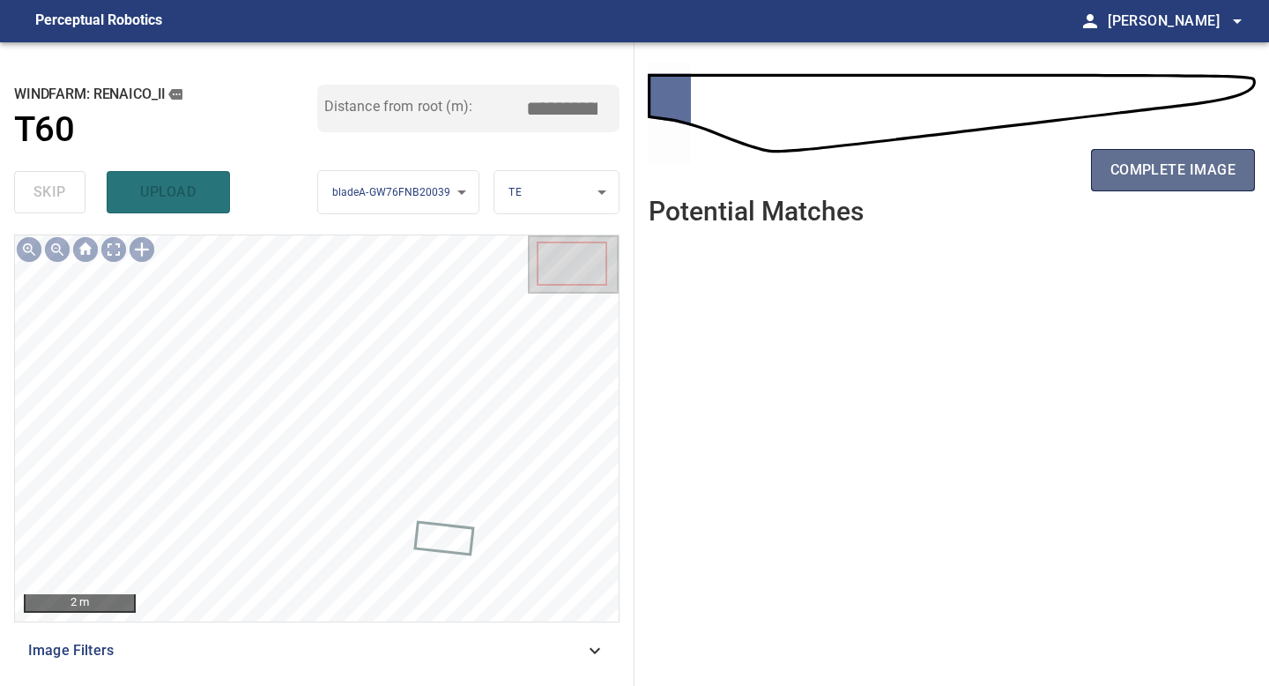
click at [1156, 169] on span "complete image" at bounding box center [1172, 170] width 125 height 25
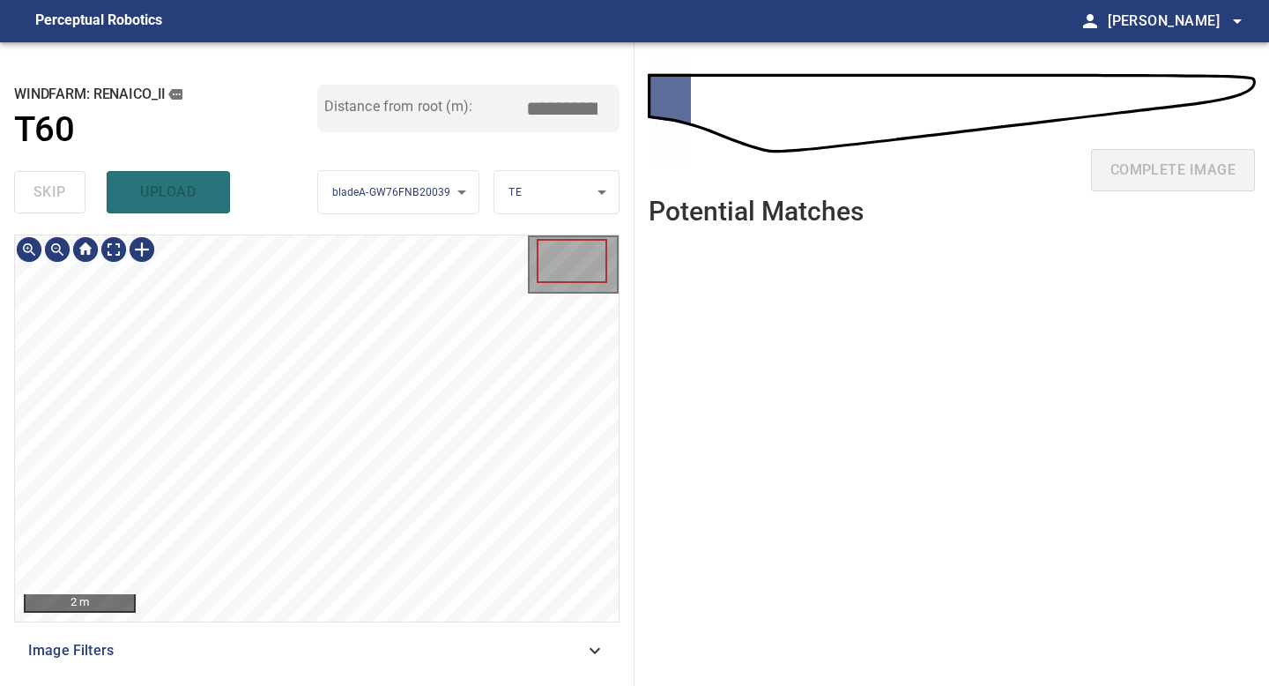
click at [332, 186] on div "**********" at bounding box center [317, 363] width 634 height 643
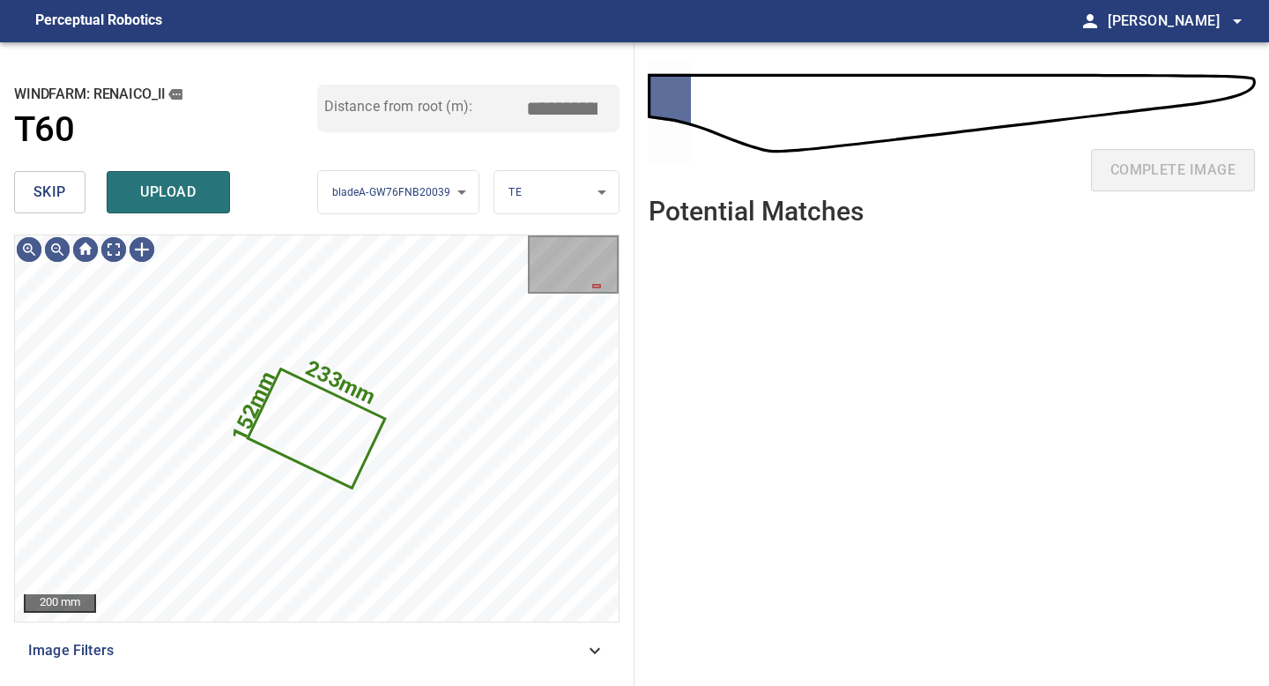
click at [44, 198] on span "skip" at bounding box center [49, 192] width 33 height 25
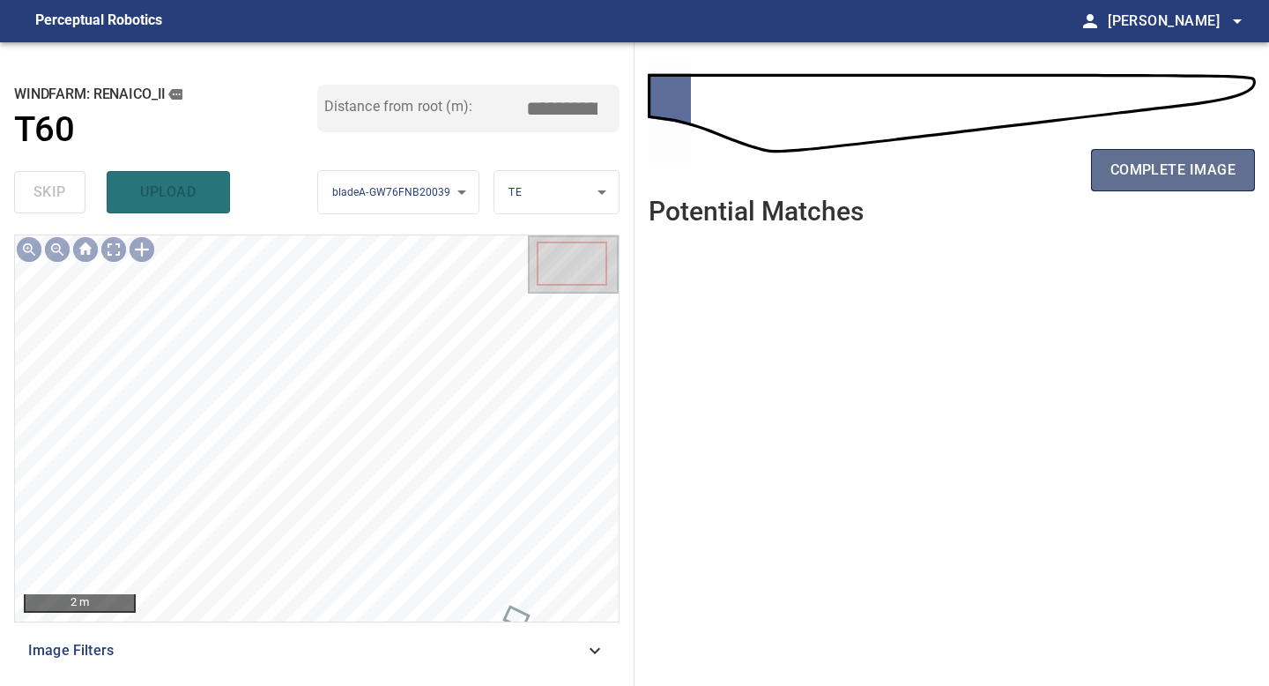
click at [1150, 173] on span "complete image" at bounding box center [1172, 170] width 125 height 25
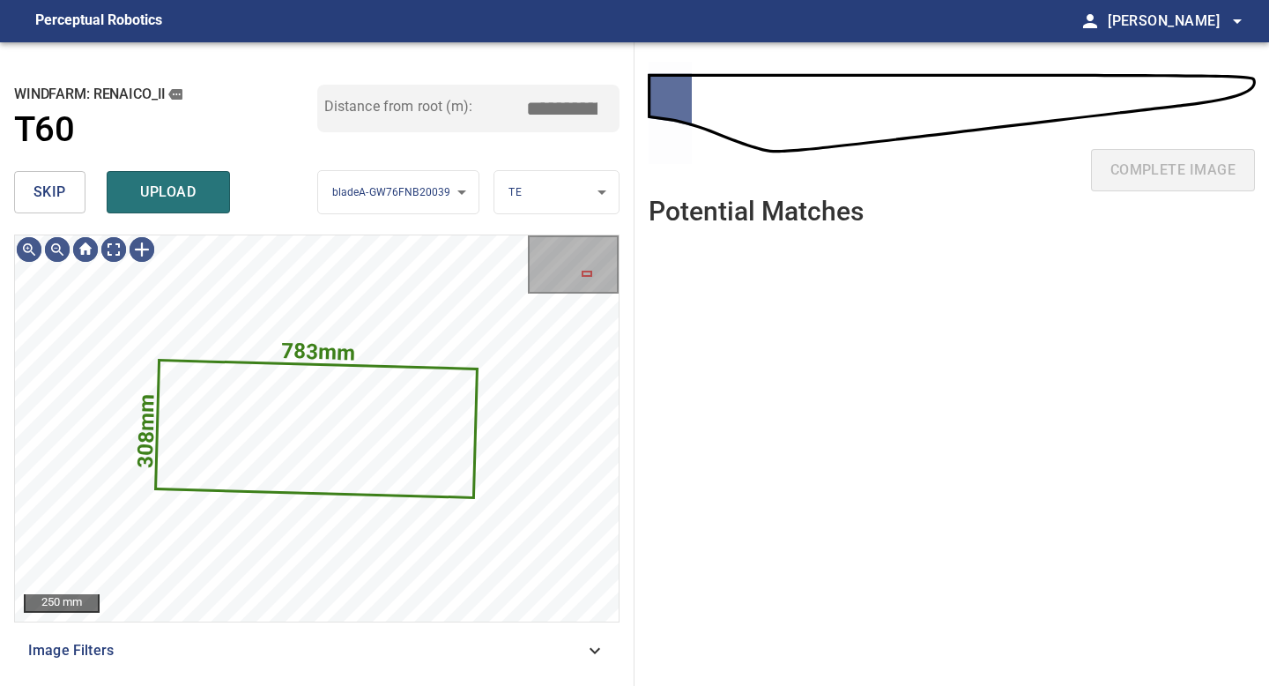
click at [69, 206] on button "skip" at bounding box center [49, 192] width 71 height 42
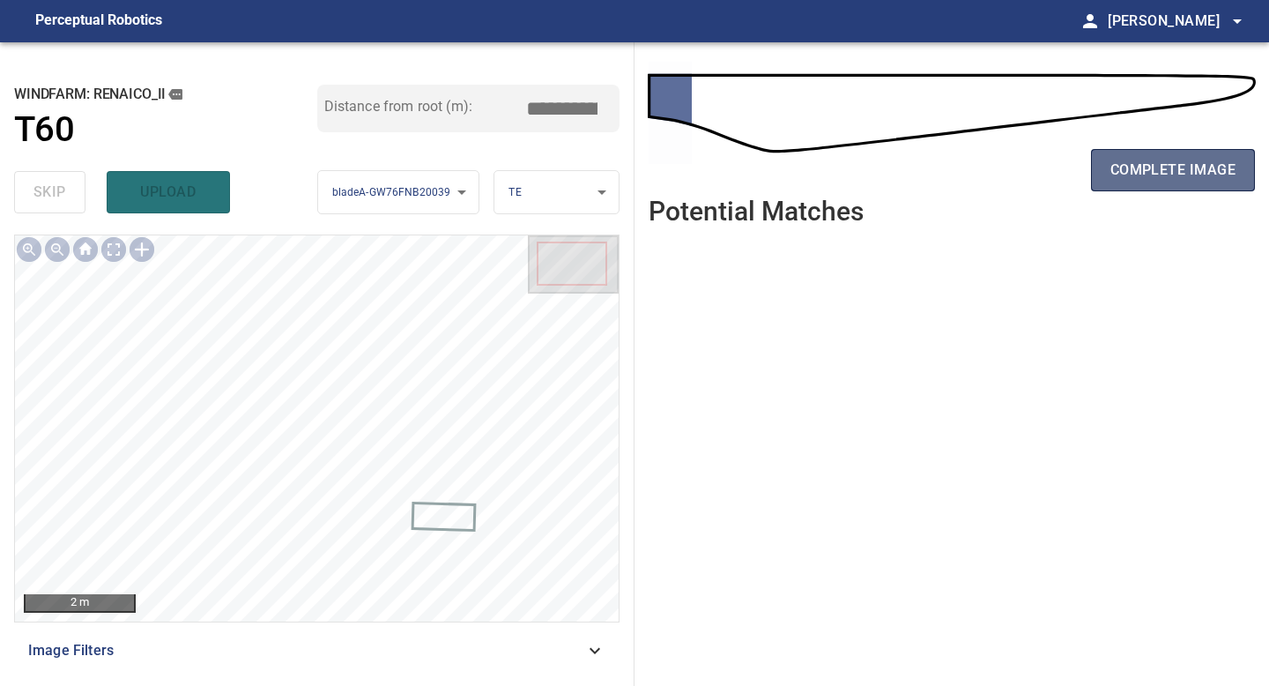
click at [1185, 171] on span "complete image" at bounding box center [1172, 170] width 125 height 25
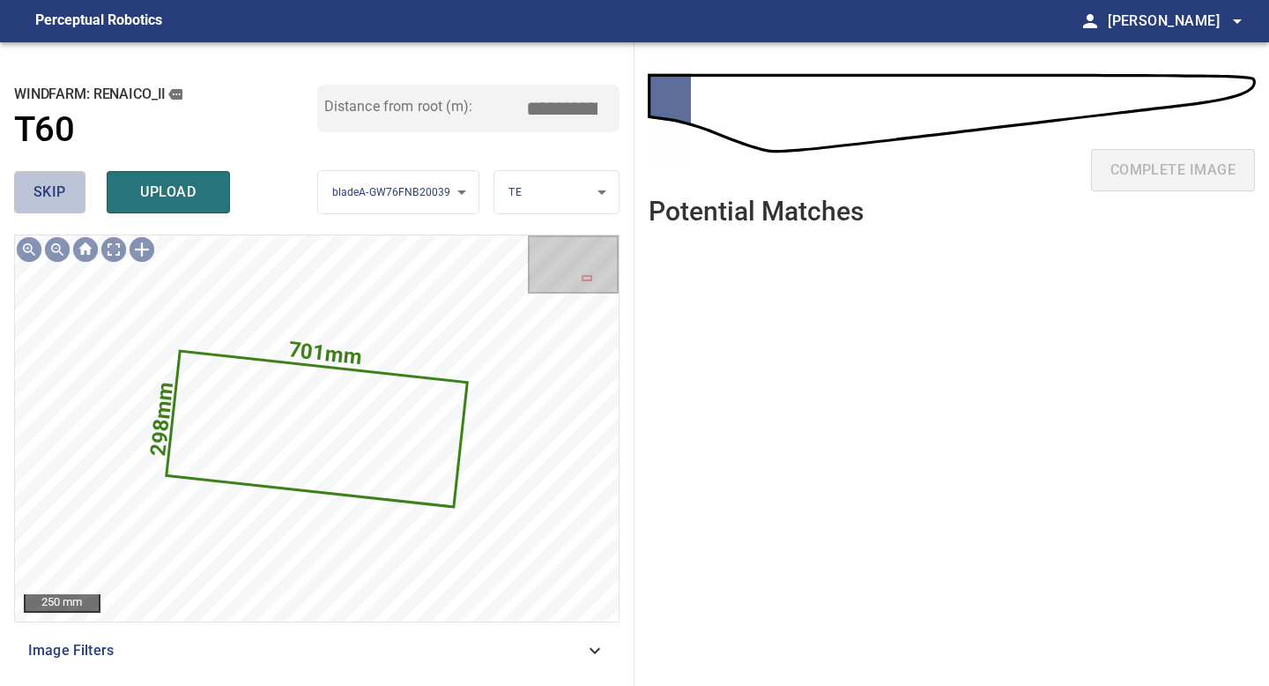
click at [67, 197] on button "skip" at bounding box center [49, 192] width 71 height 42
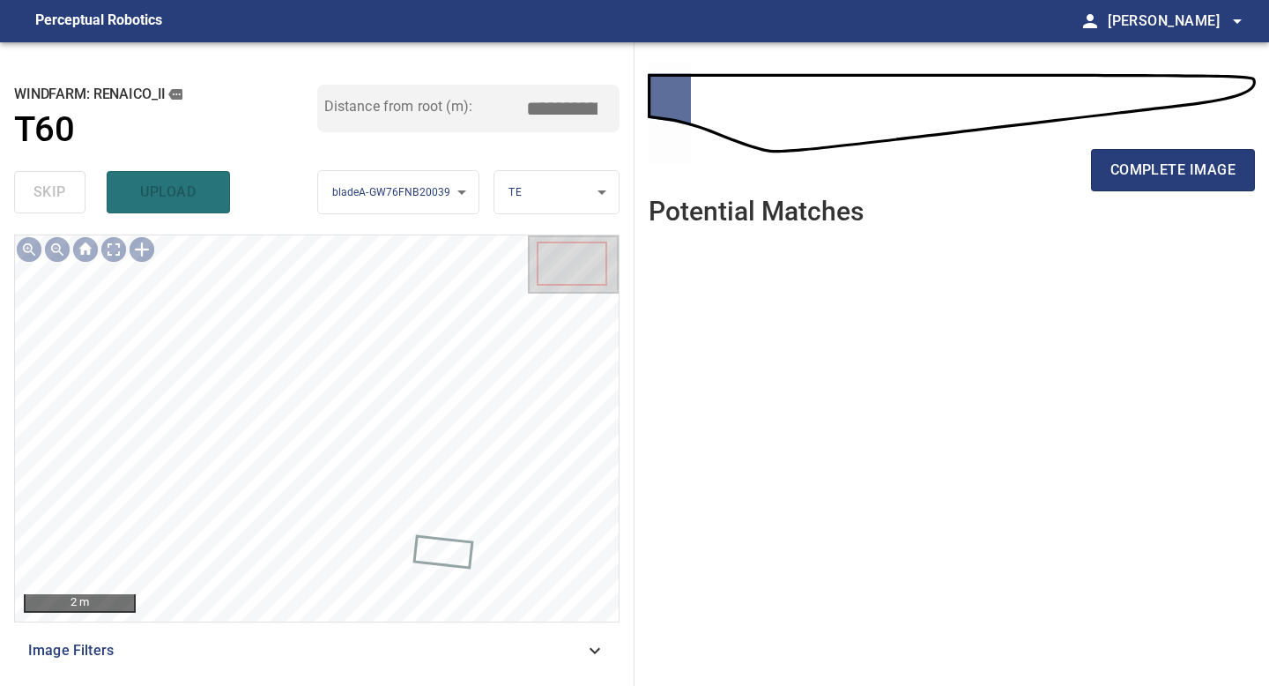
click at [1148, 192] on div "complete image" at bounding box center [952, 177] width 606 height 70
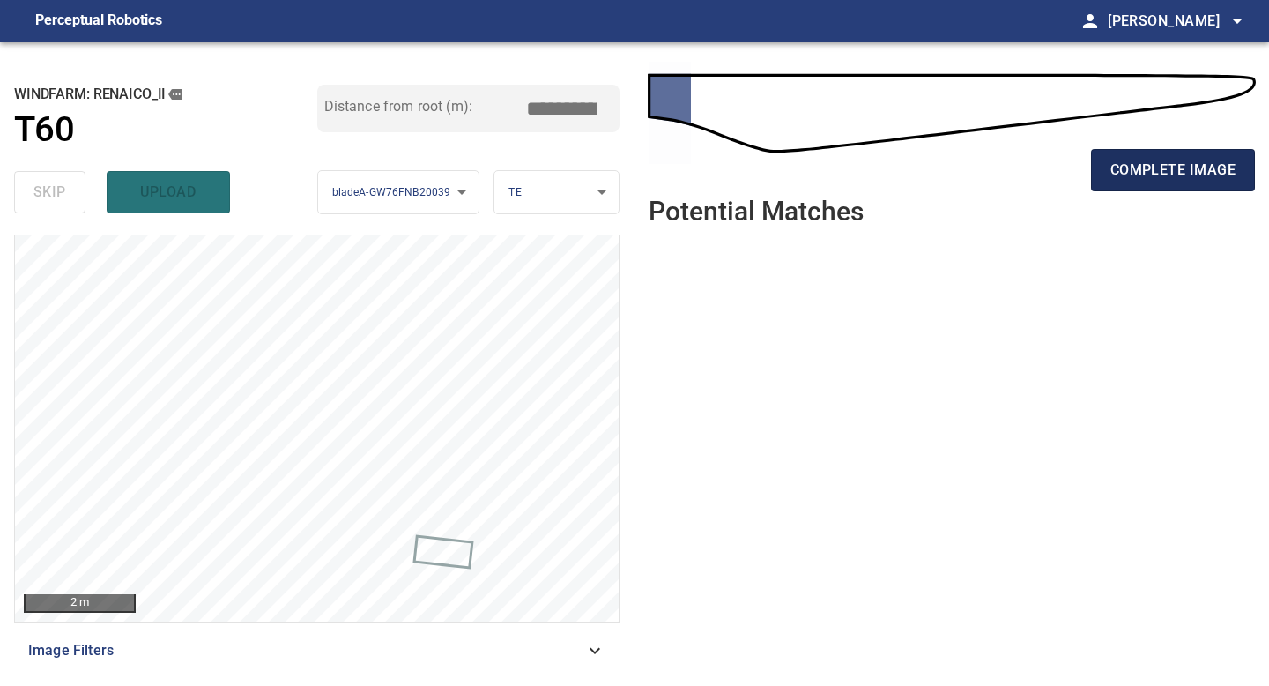
click at [1165, 167] on span "complete image" at bounding box center [1172, 170] width 125 height 25
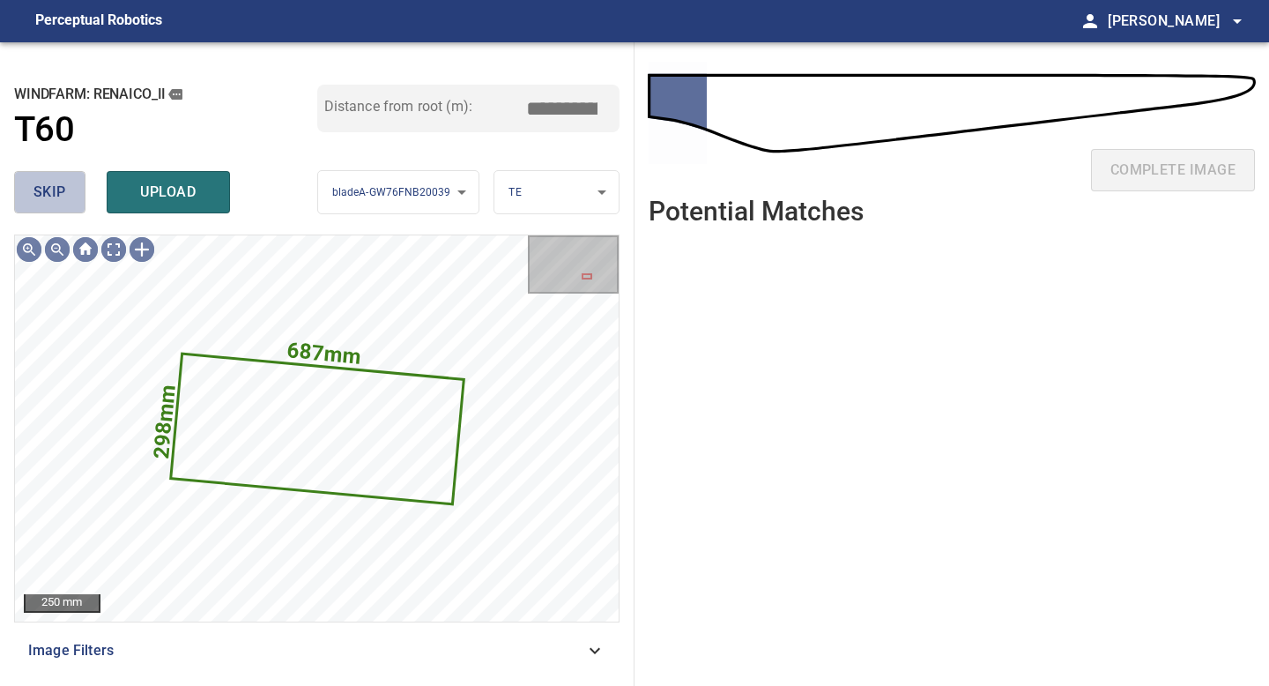
click at [51, 201] on span "skip" at bounding box center [49, 192] width 33 height 25
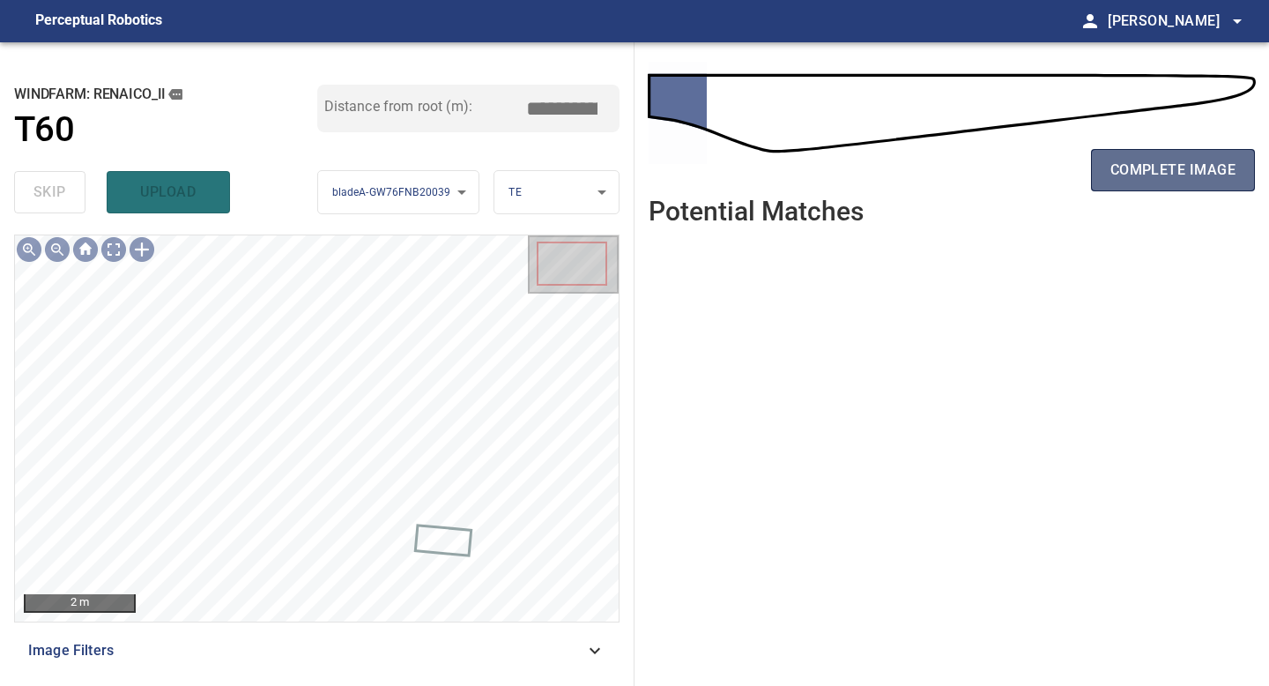
click at [1151, 166] on span "complete image" at bounding box center [1172, 170] width 125 height 25
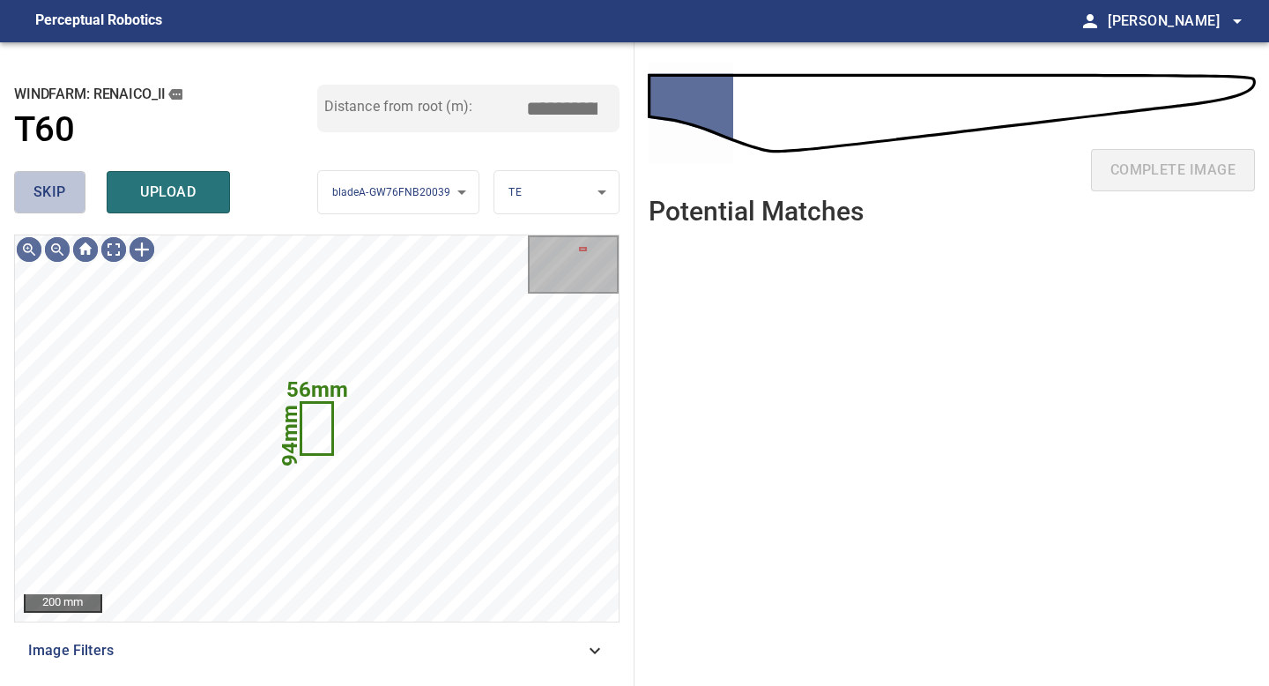
click at [43, 199] on span "skip" at bounding box center [49, 192] width 33 height 25
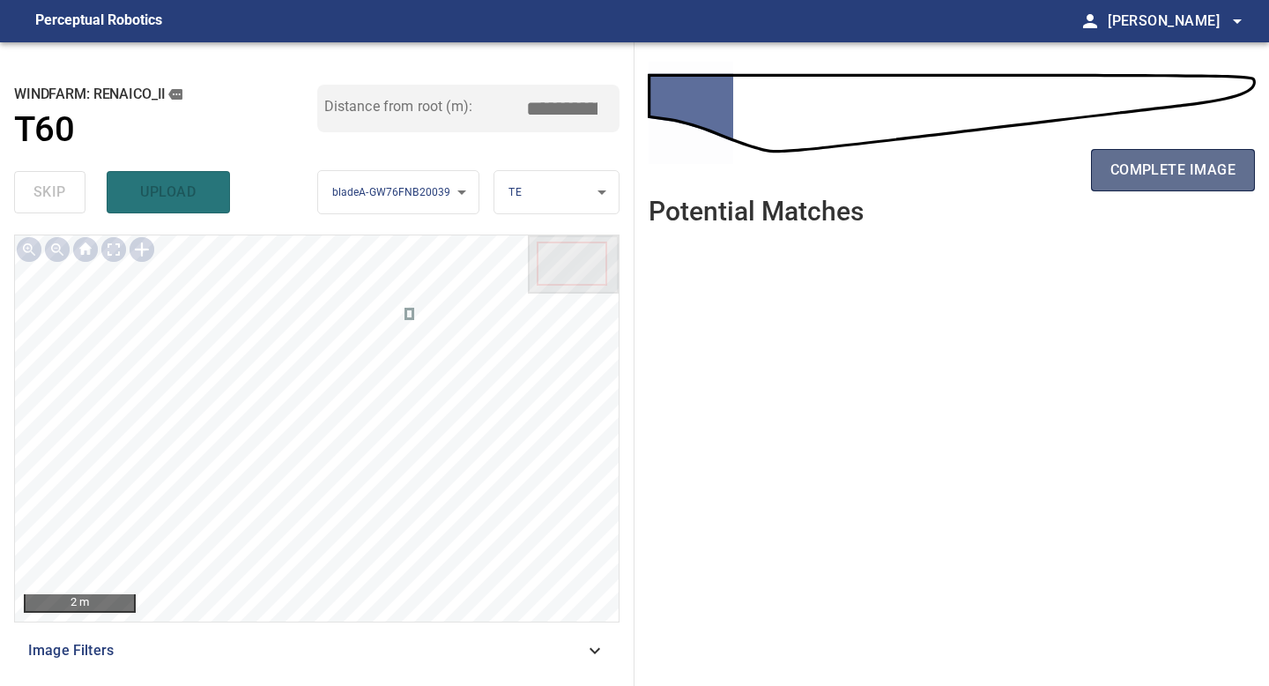
click at [1098, 182] on button "complete image" at bounding box center [1173, 170] width 164 height 42
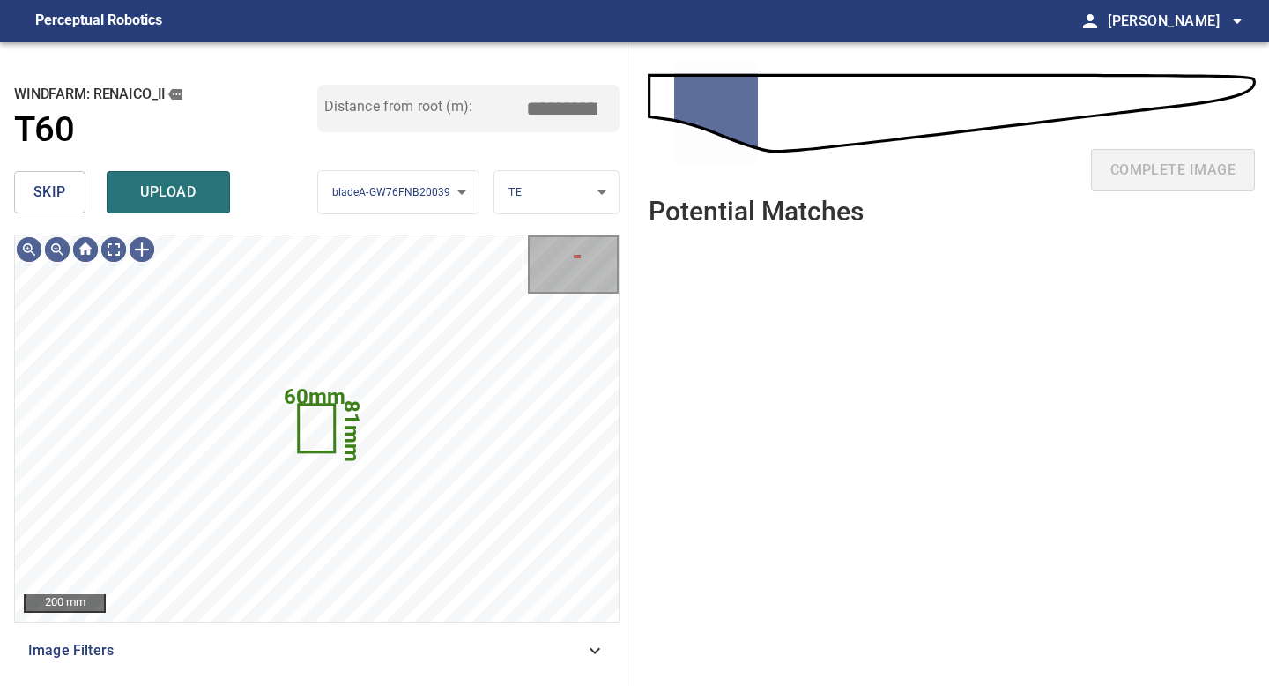
click at [69, 188] on button "skip" at bounding box center [49, 192] width 71 height 42
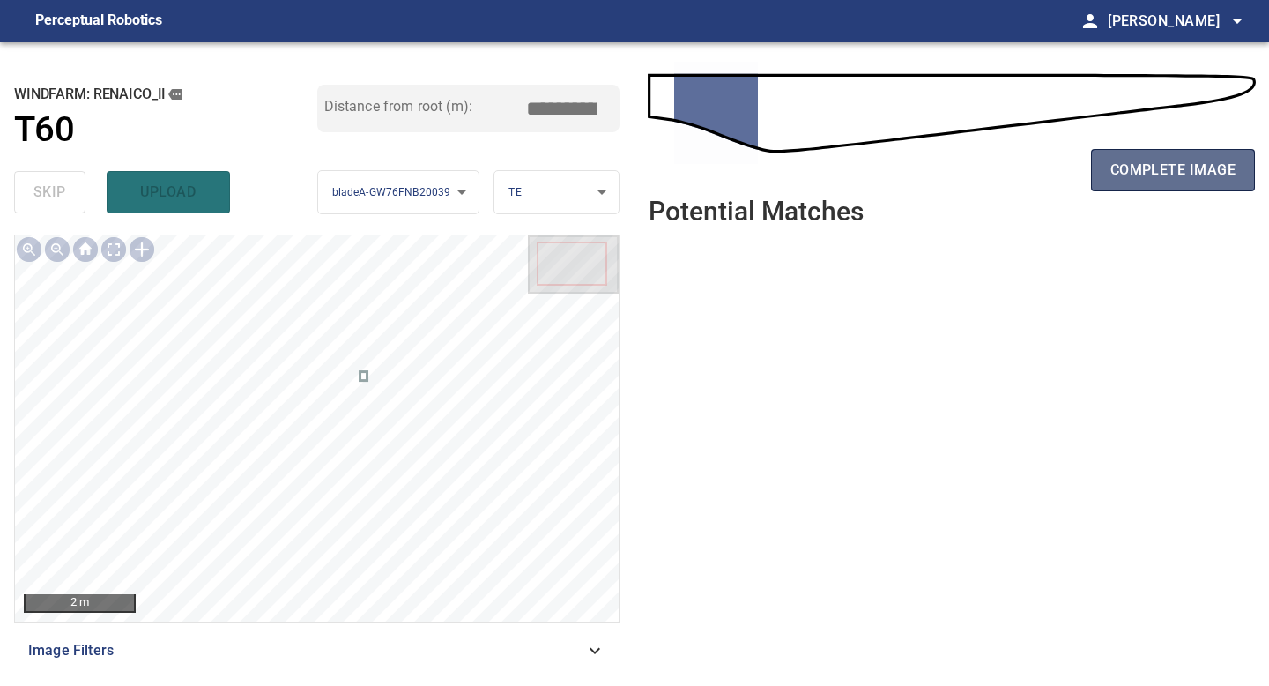
click at [1117, 164] on span "complete image" at bounding box center [1172, 170] width 125 height 25
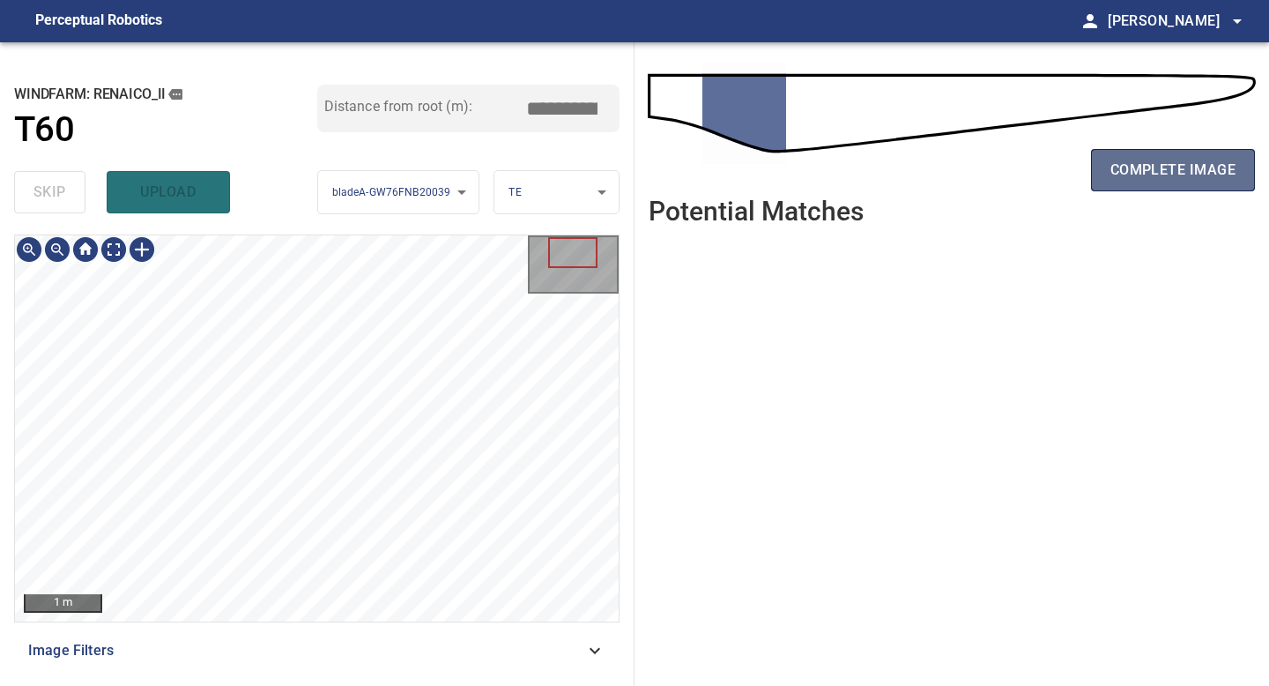
click at [1168, 177] on span "complete image" at bounding box center [1172, 170] width 125 height 25
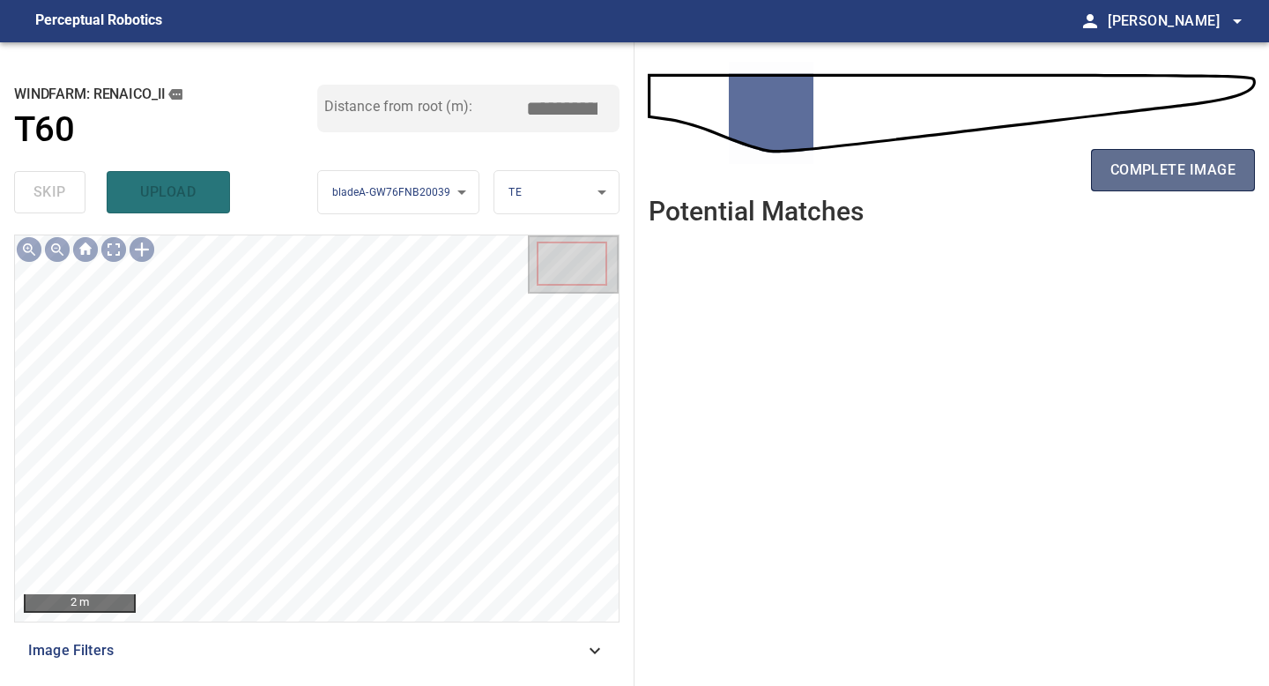
click at [1198, 163] on span "complete image" at bounding box center [1172, 170] width 125 height 25
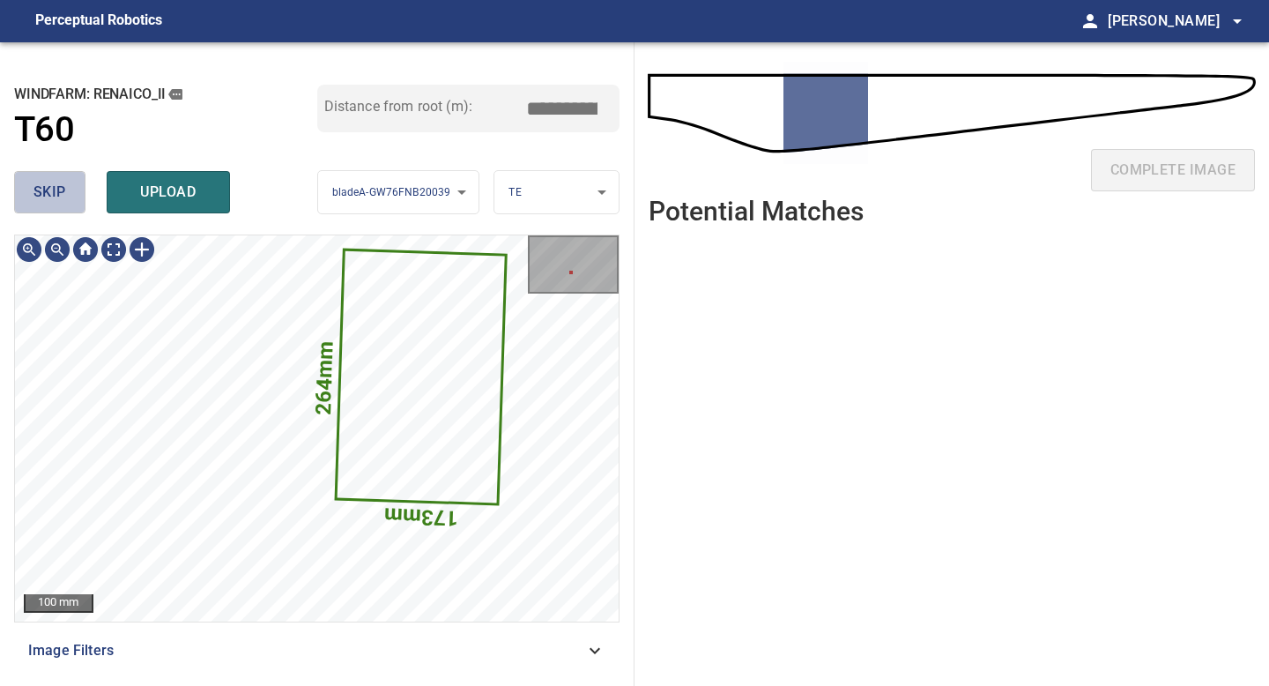
click at [66, 195] on button "skip" at bounding box center [49, 192] width 71 height 42
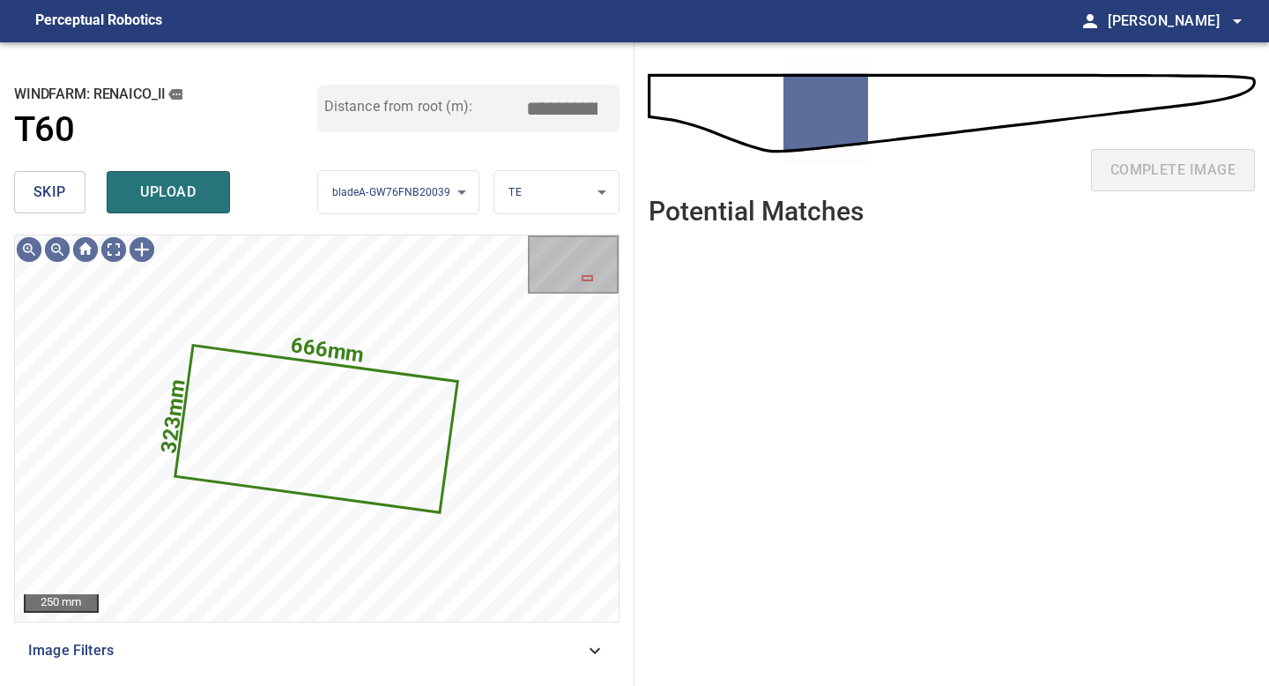
click at [40, 194] on span "skip" at bounding box center [49, 192] width 33 height 25
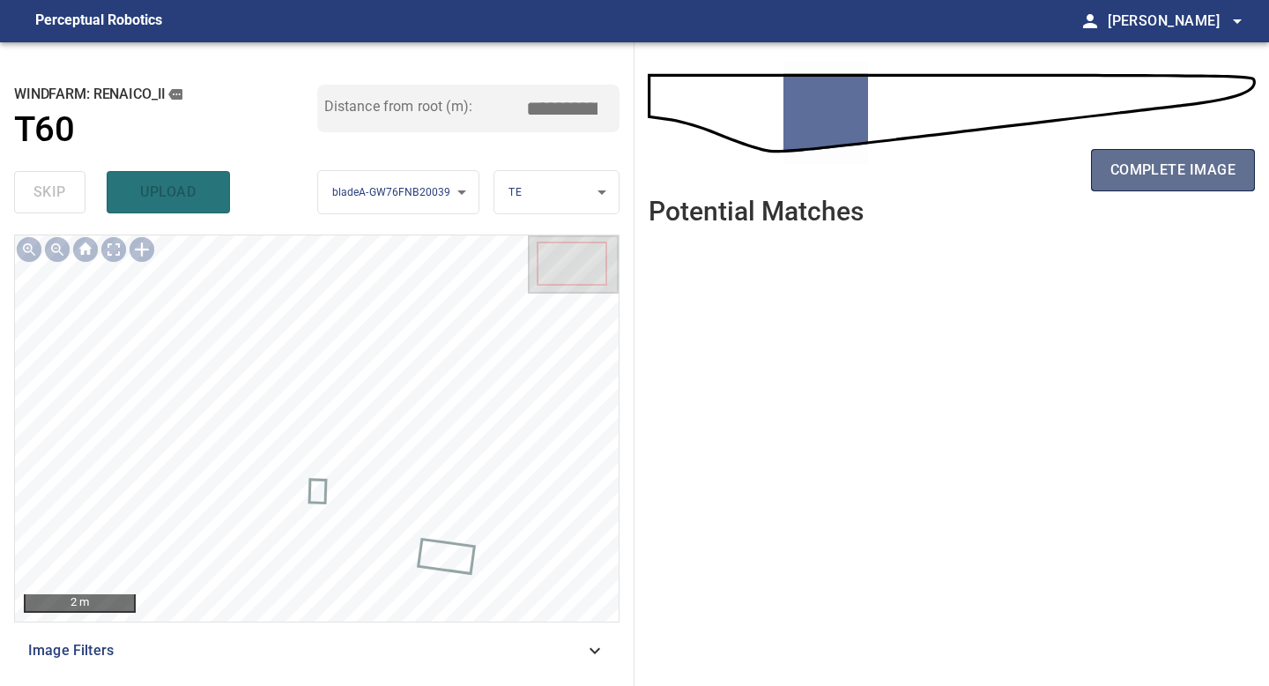
click at [1178, 177] on span "complete image" at bounding box center [1172, 170] width 125 height 25
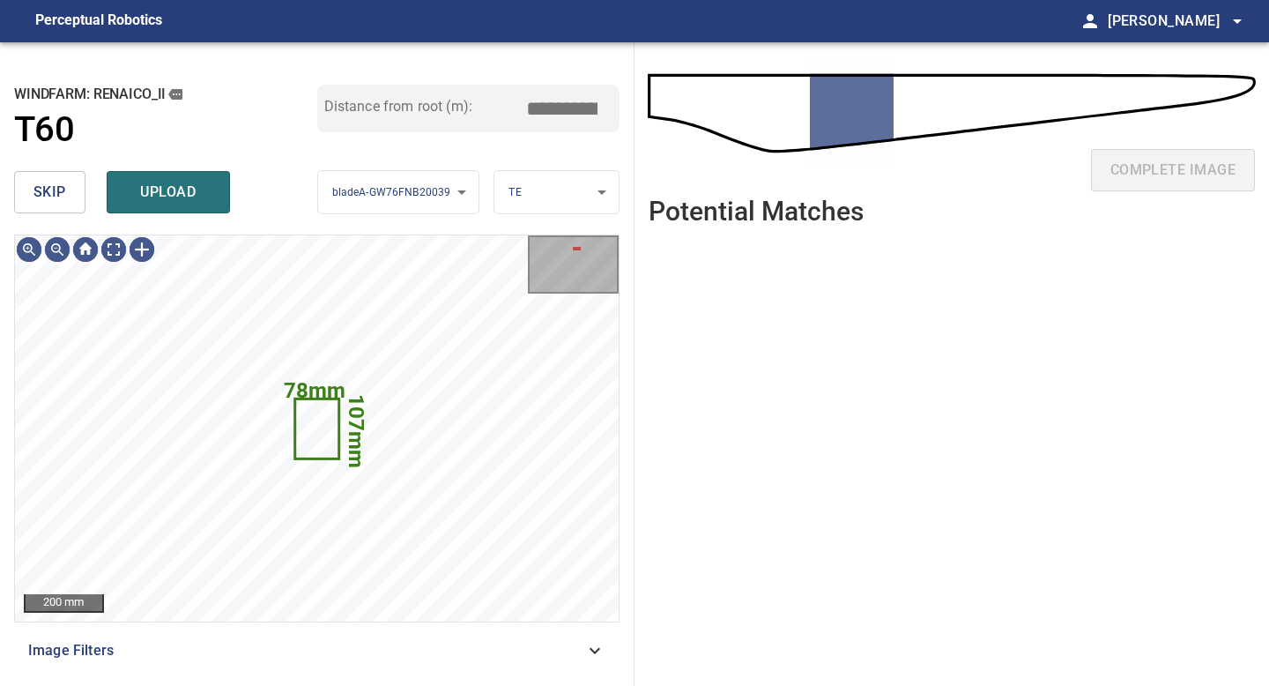
click at [49, 203] on span "skip" at bounding box center [49, 192] width 33 height 25
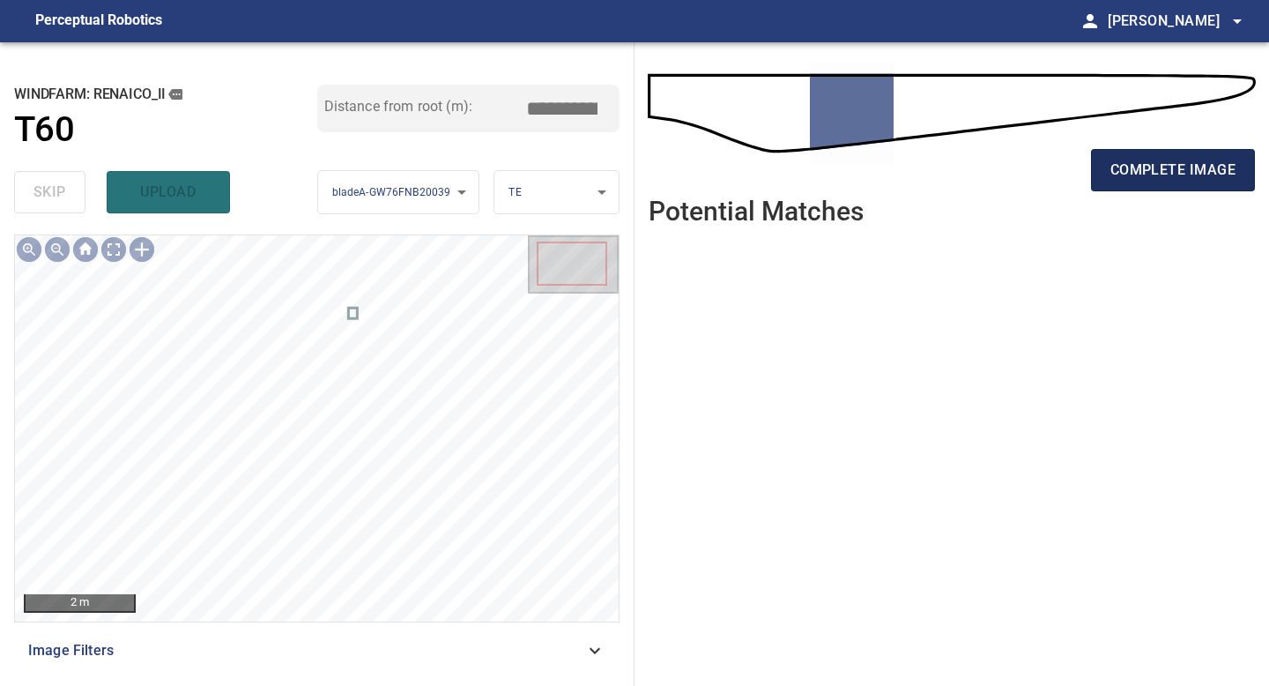
click at [1155, 150] on button "complete image" at bounding box center [1173, 170] width 164 height 42
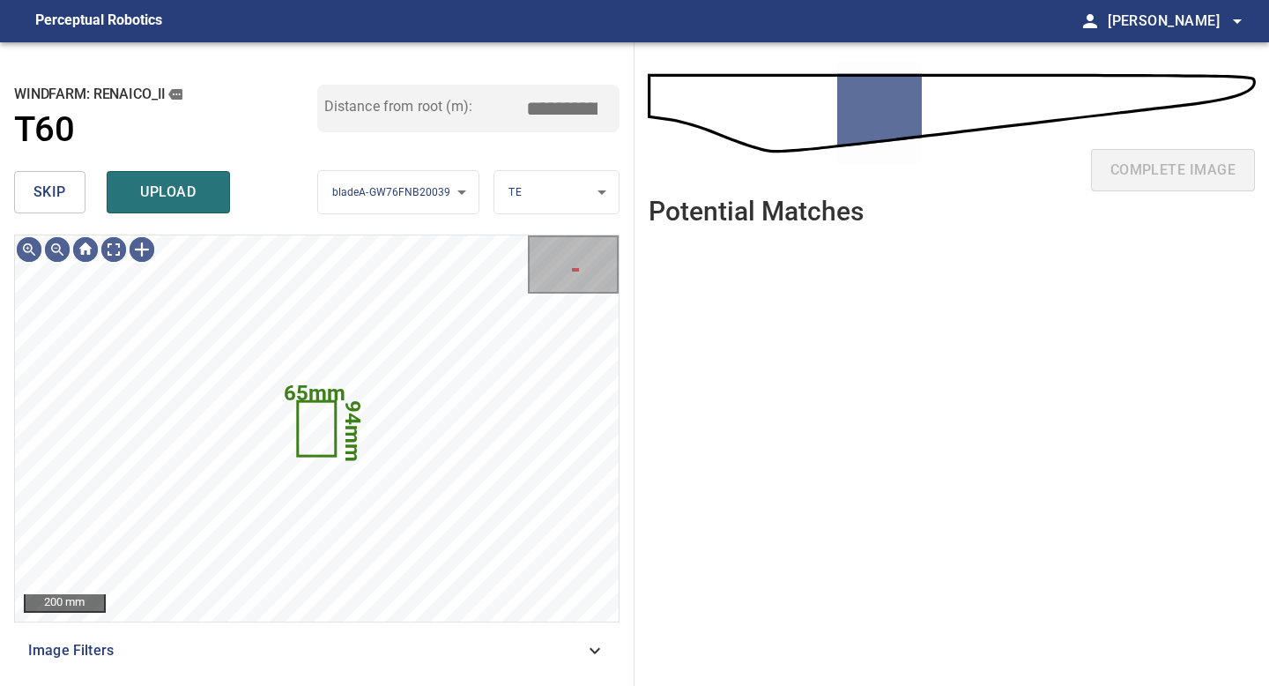
click at [43, 181] on span "skip" at bounding box center [49, 192] width 33 height 25
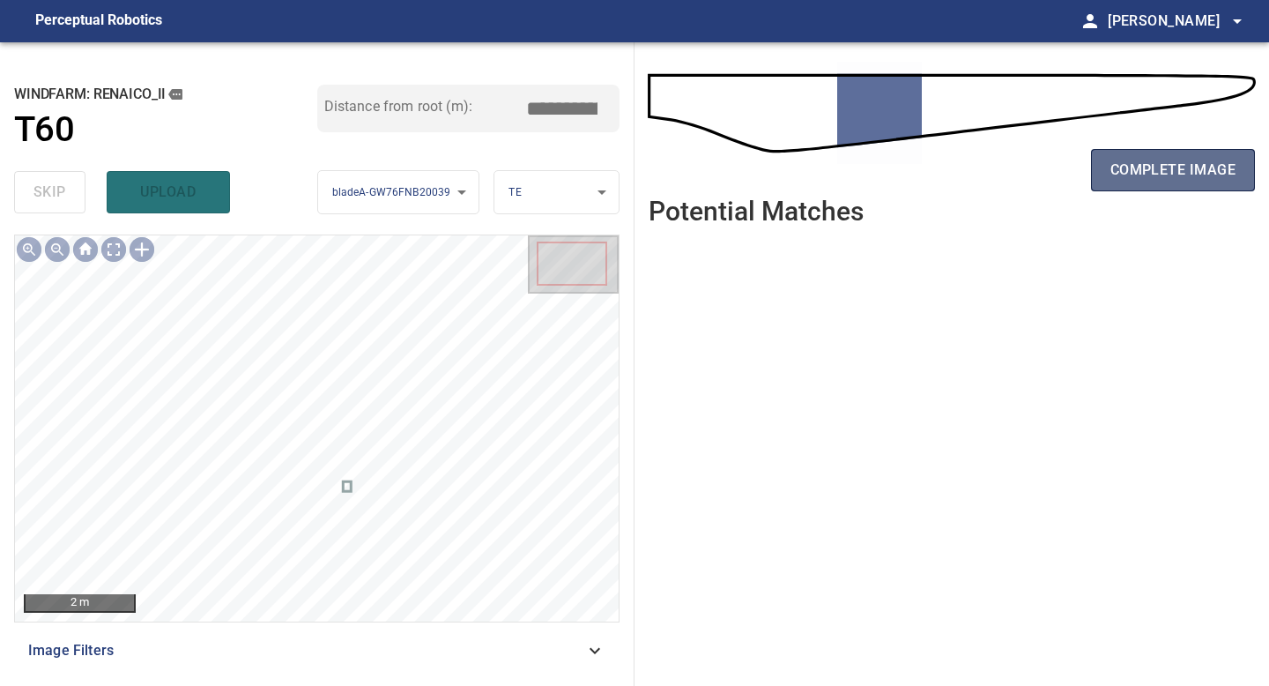
click at [1153, 162] on span "complete image" at bounding box center [1172, 170] width 125 height 25
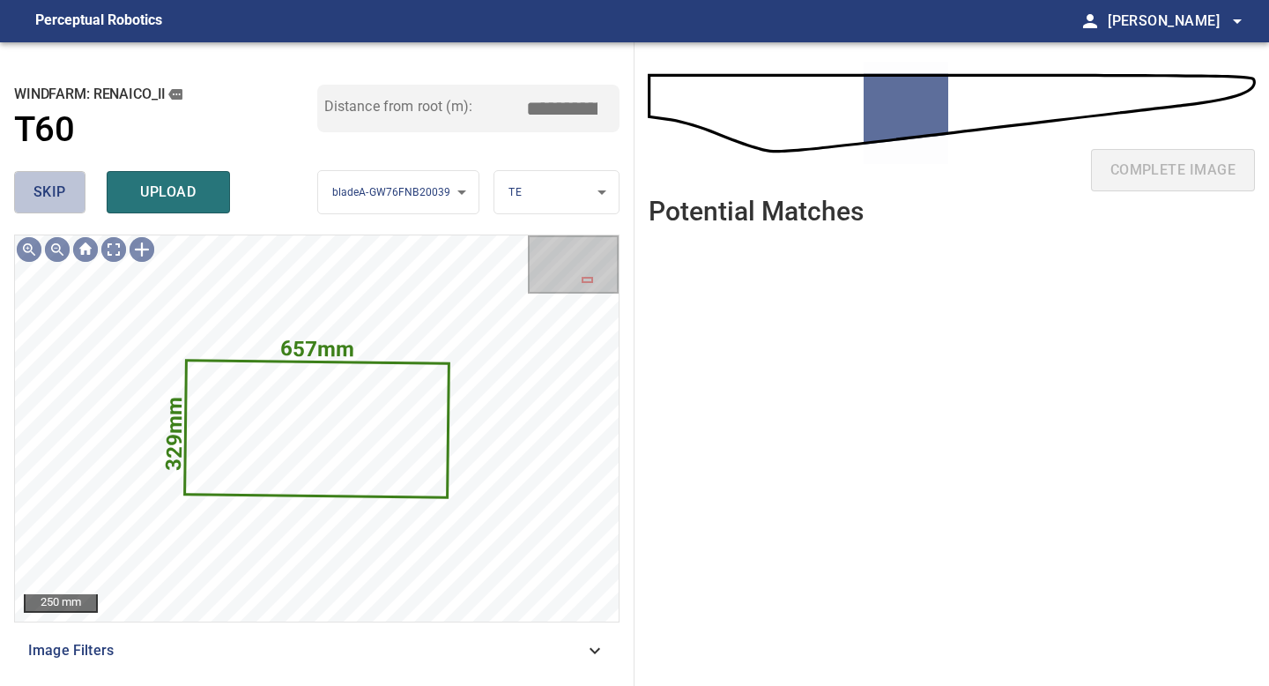
click at [68, 187] on button "skip" at bounding box center [49, 192] width 71 height 42
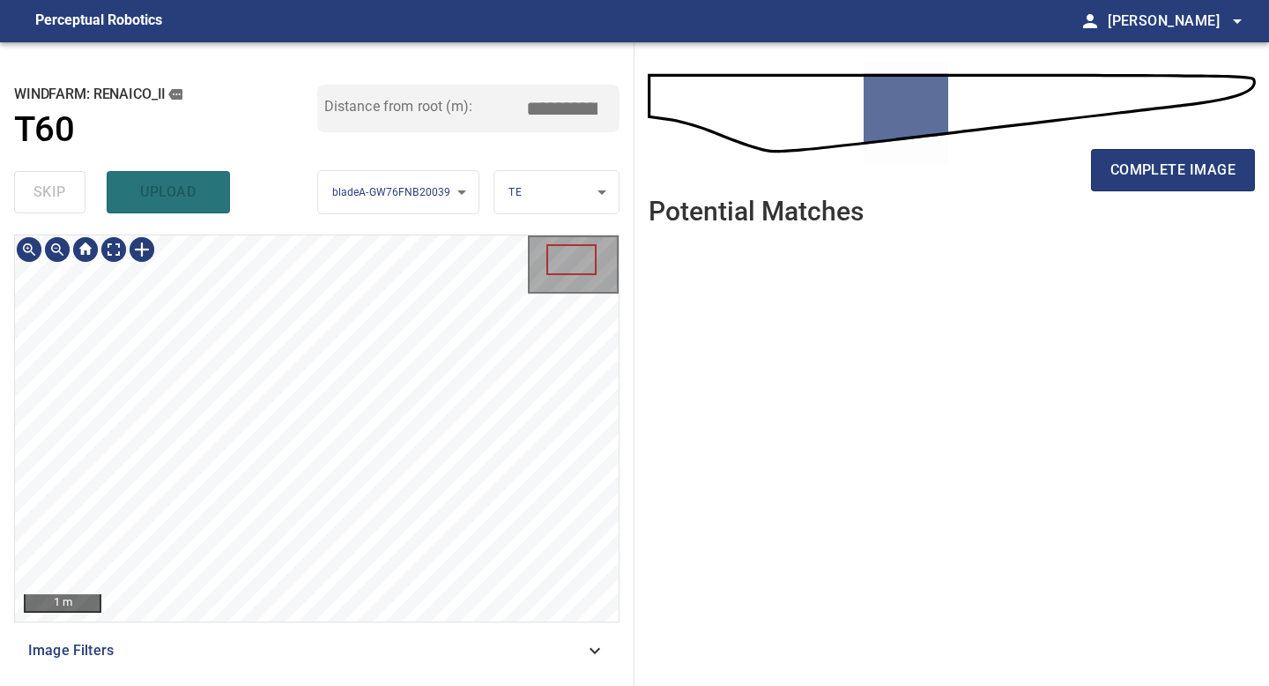
click at [367, 638] on div "1 m Image Filters" at bounding box center [316, 452] width 605 height 437
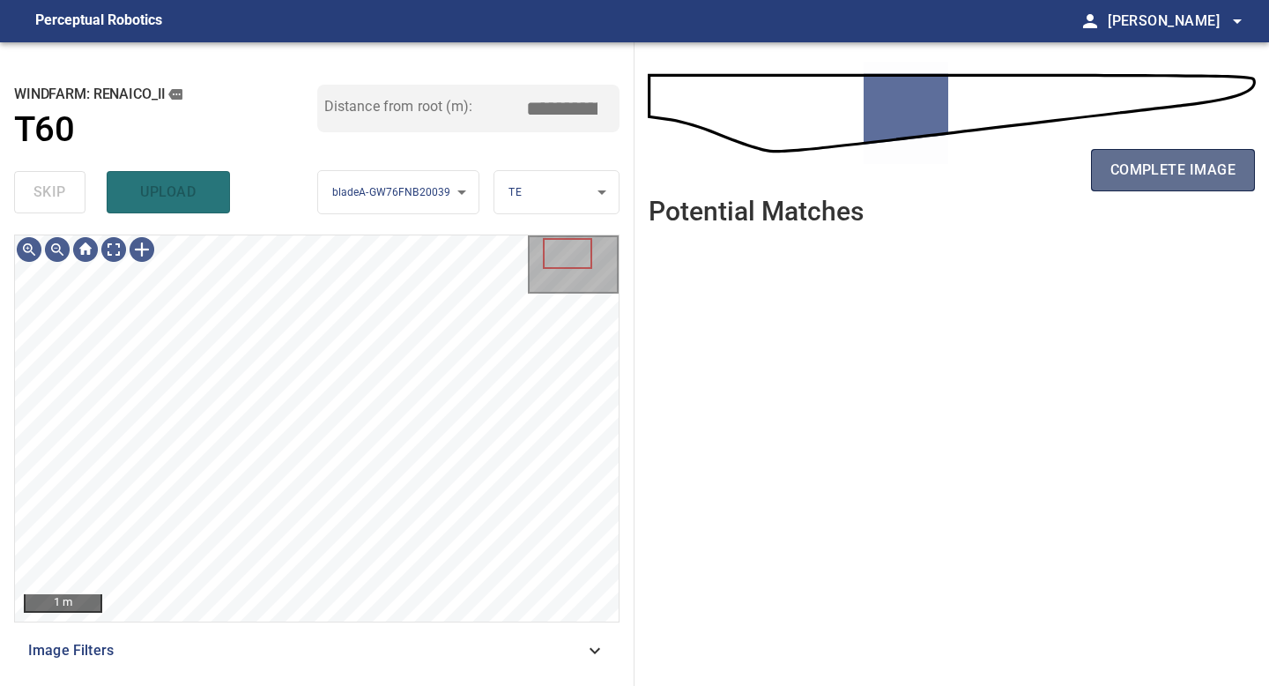
click at [1107, 168] on button "complete image" at bounding box center [1173, 170] width 164 height 42
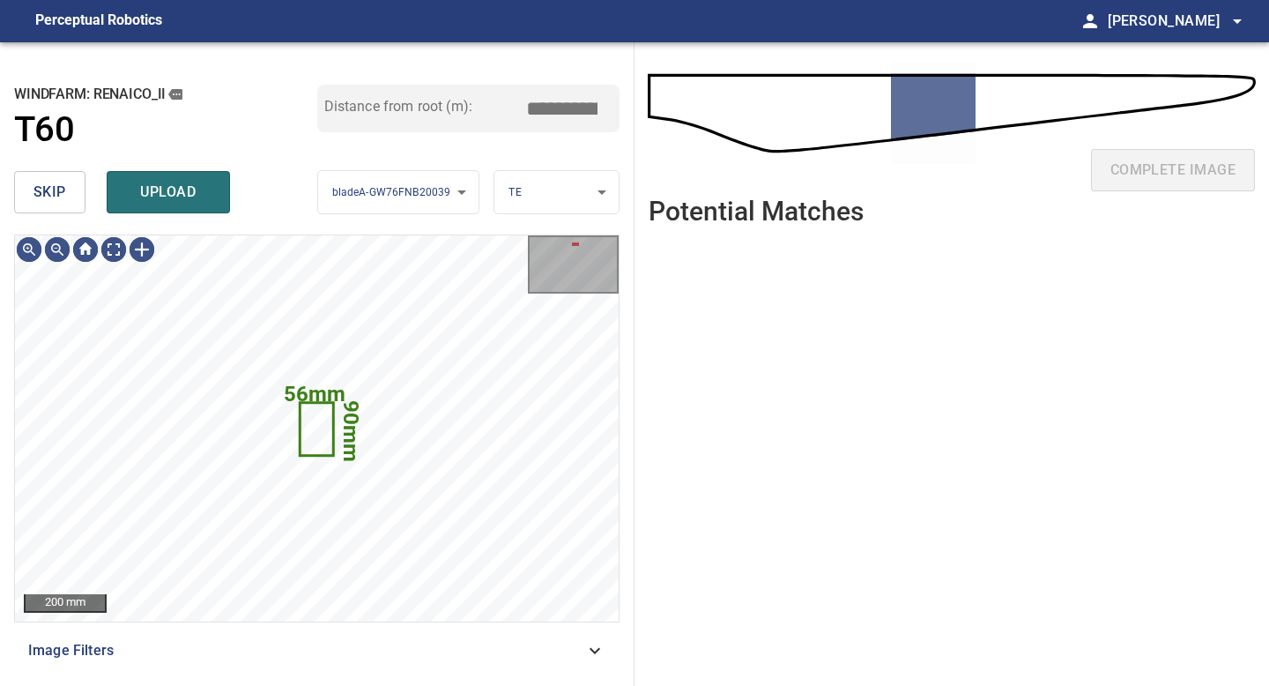
click at [54, 200] on span "skip" at bounding box center [49, 192] width 33 height 25
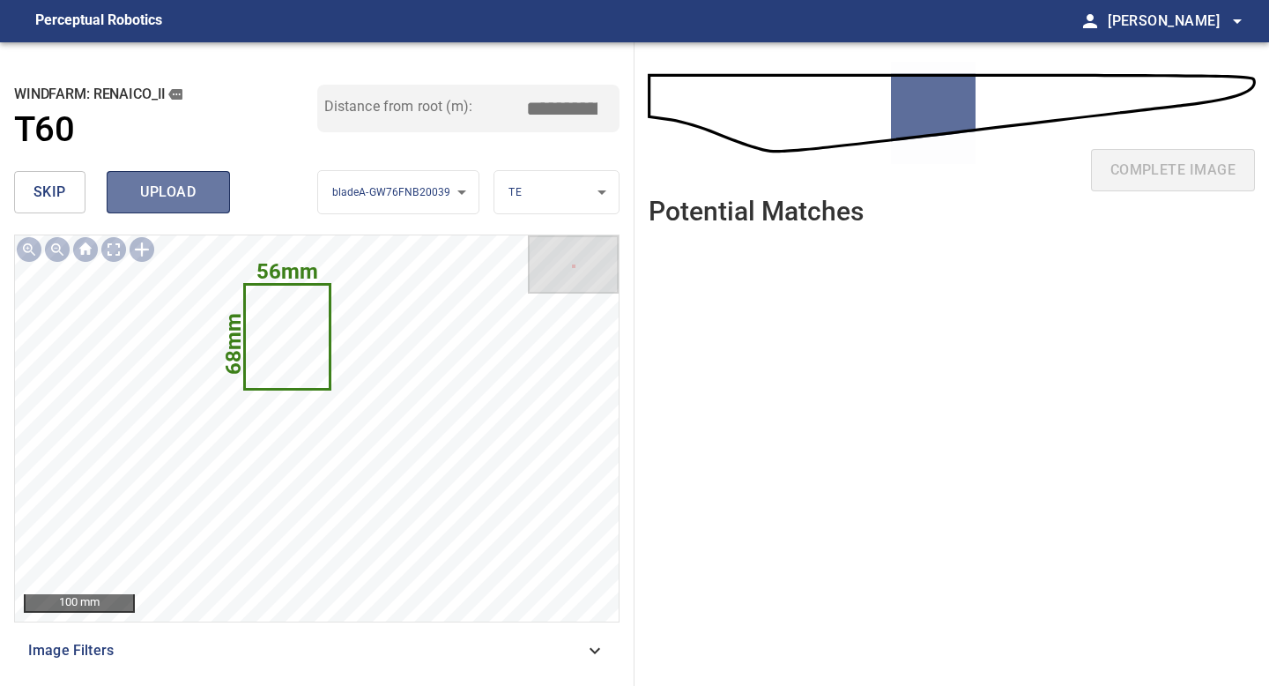
click at [191, 194] on span "upload" at bounding box center [168, 192] width 85 height 25
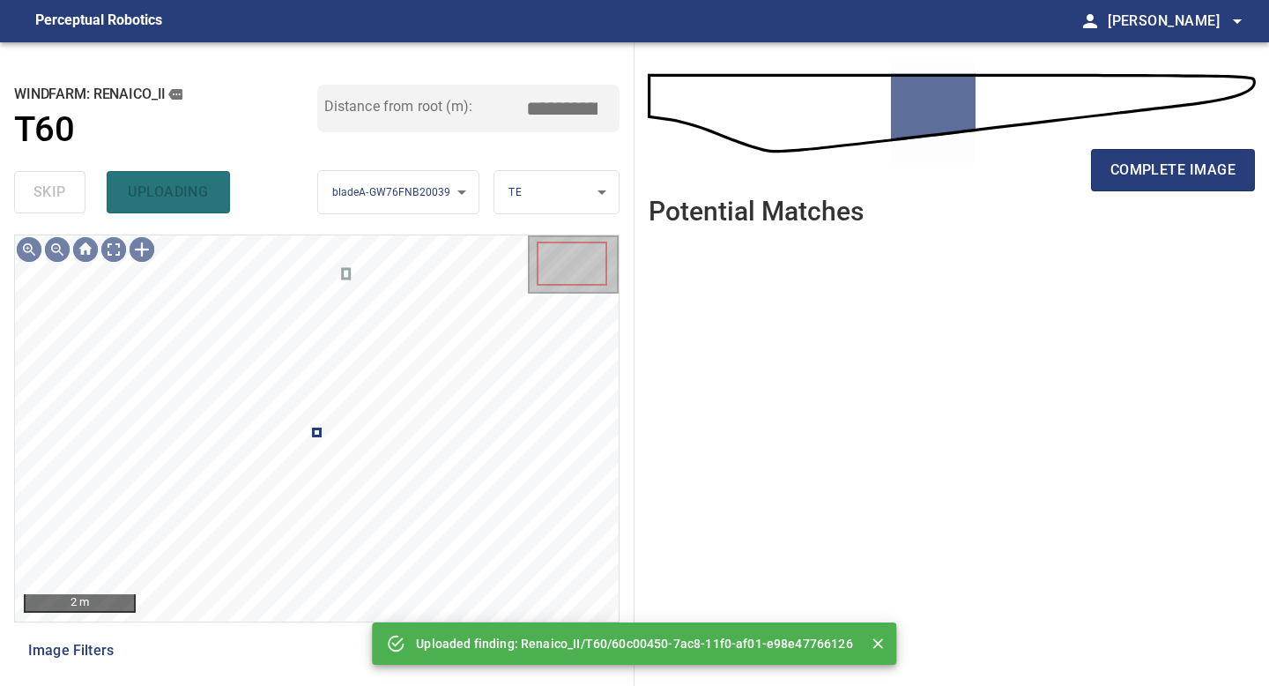
click at [1192, 145] on div "complete image" at bounding box center [952, 177] width 606 height 70
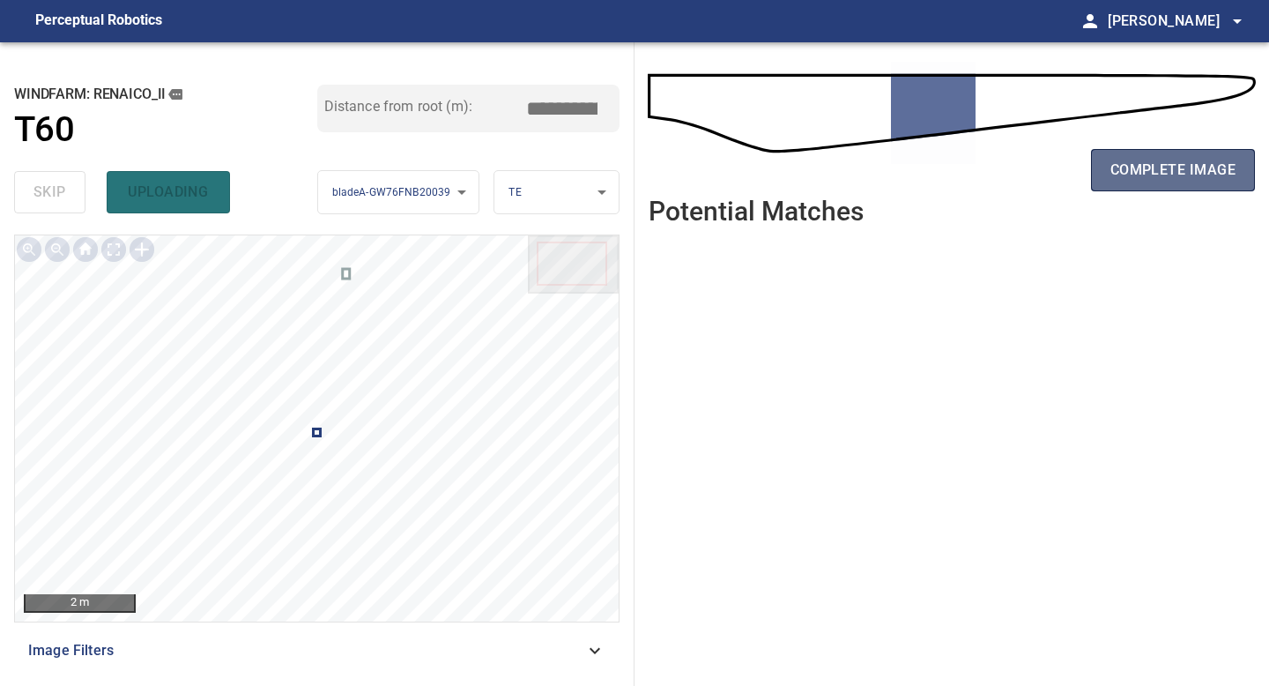
click at [1181, 171] on span "complete image" at bounding box center [1172, 170] width 125 height 25
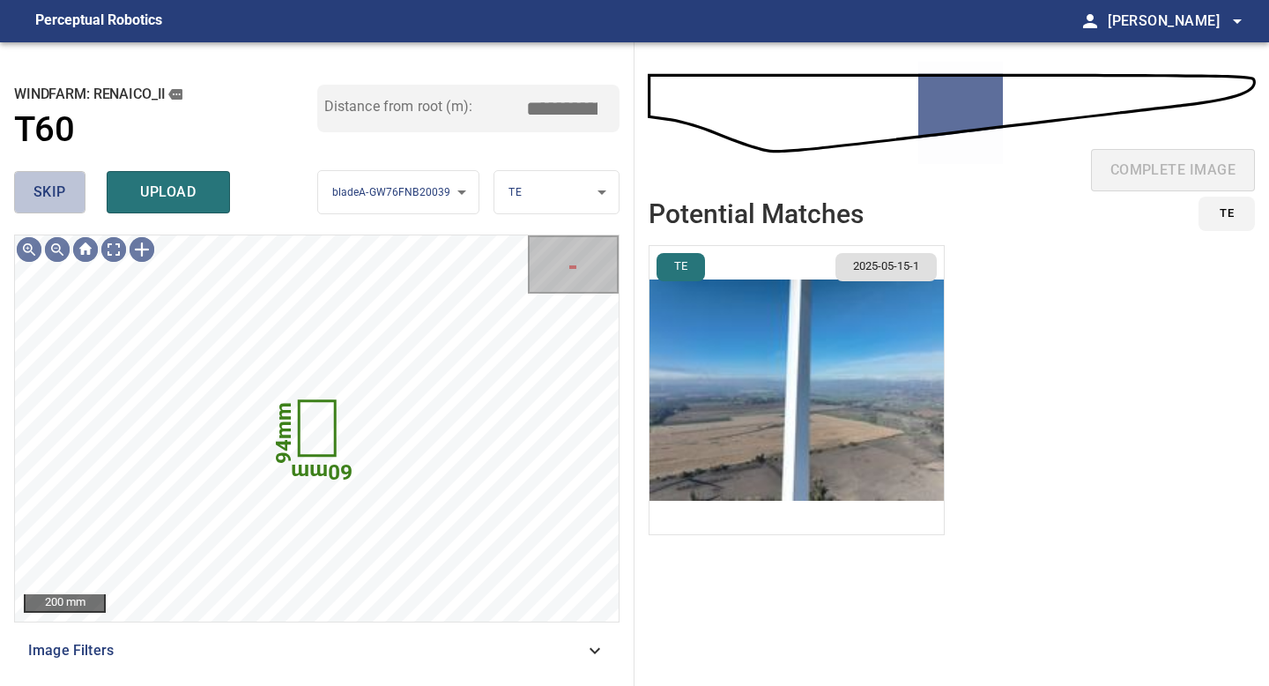
click at [63, 197] on span "skip" at bounding box center [49, 192] width 33 height 25
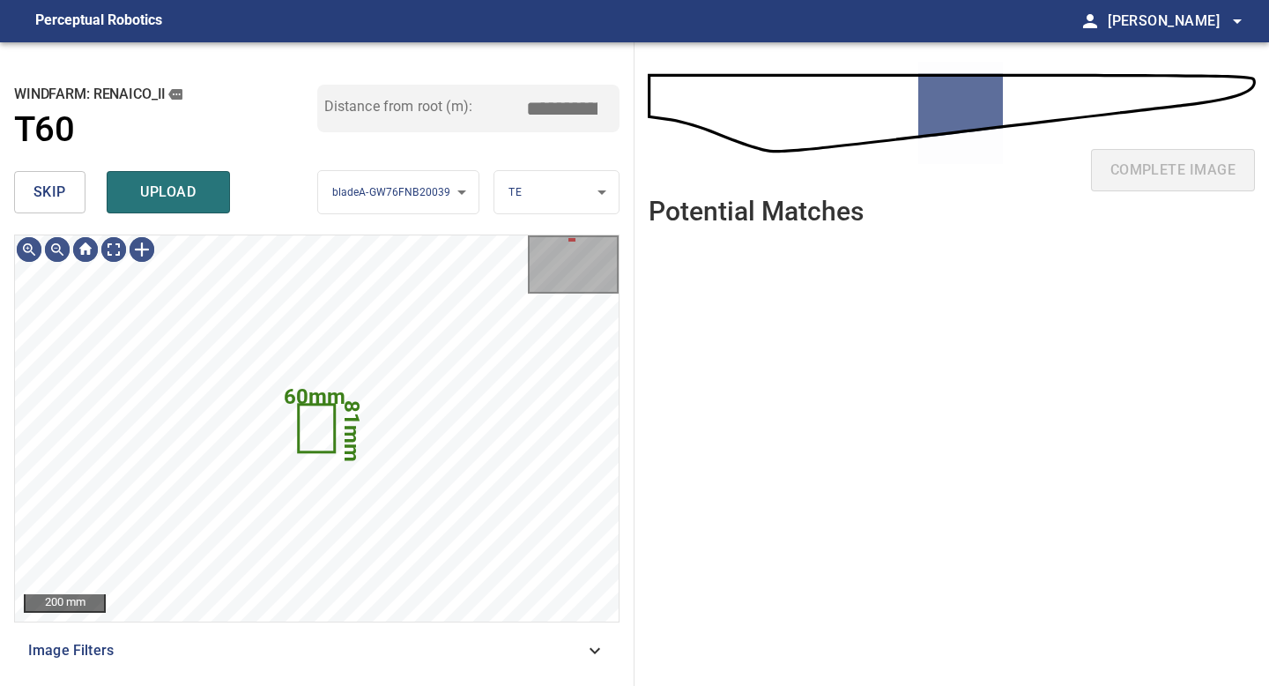
click at [63, 197] on span "skip" at bounding box center [49, 192] width 33 height 25
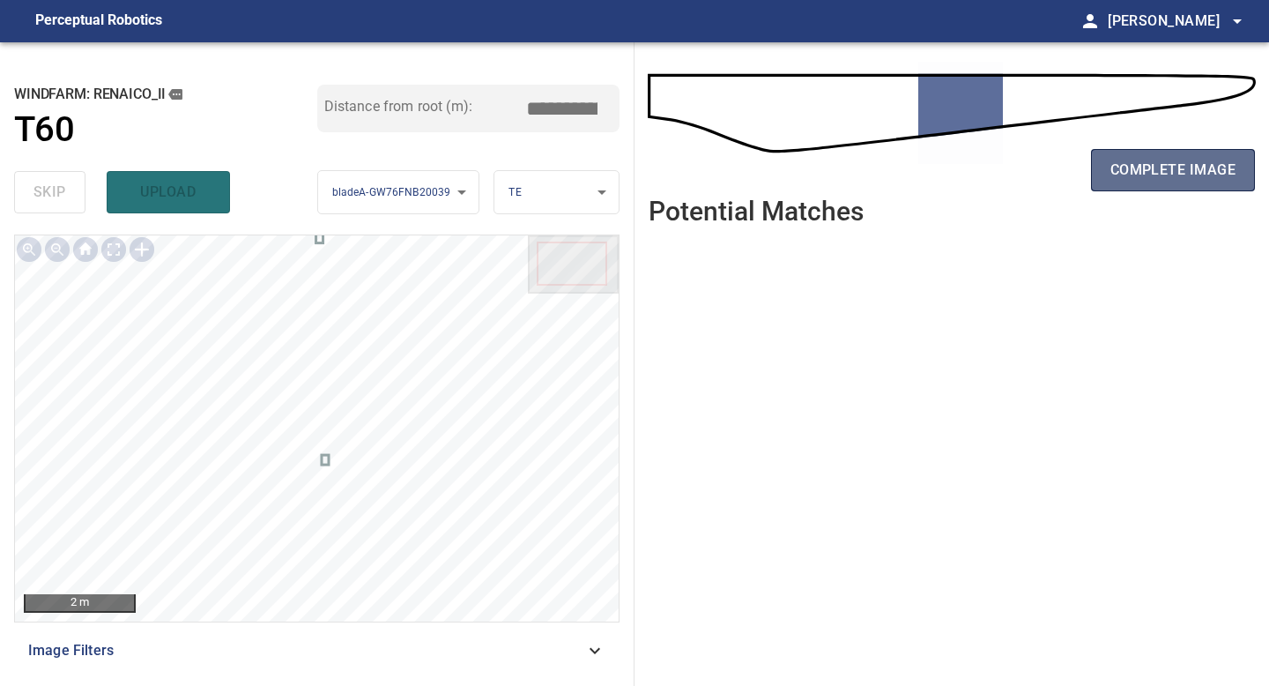
click at [1128, 167] on span "complete image" at bounding box center [1172, 170] width 125 height 25
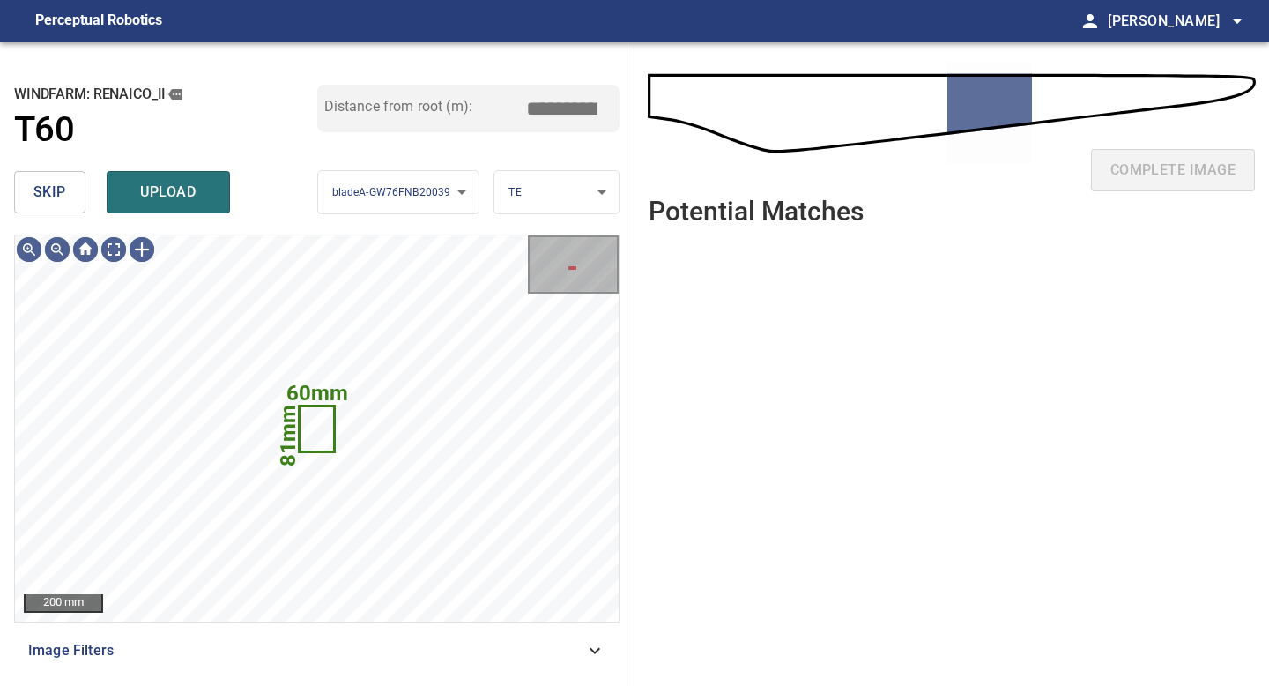
click at [61, 190] on span "skip" at bounding box center [49, 192] width 33 height 25
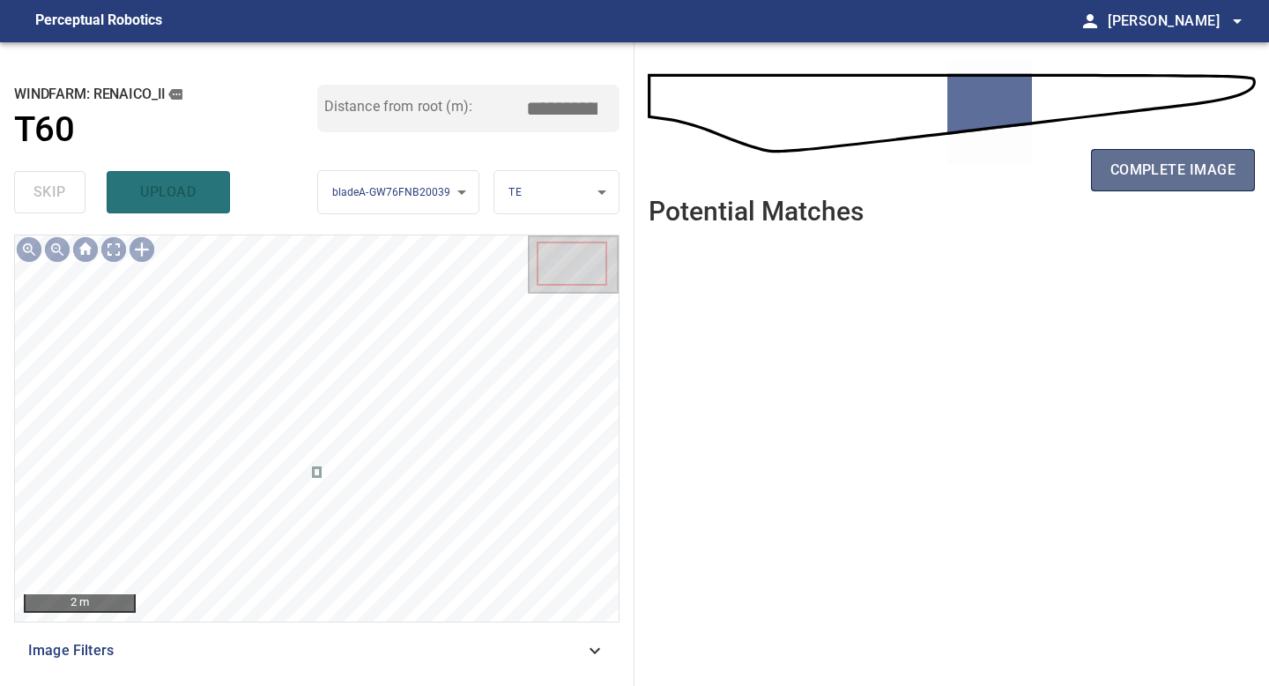
click at [1114, 169] on span "complete image" at bounding box center [1172, 170] width 125 height 25
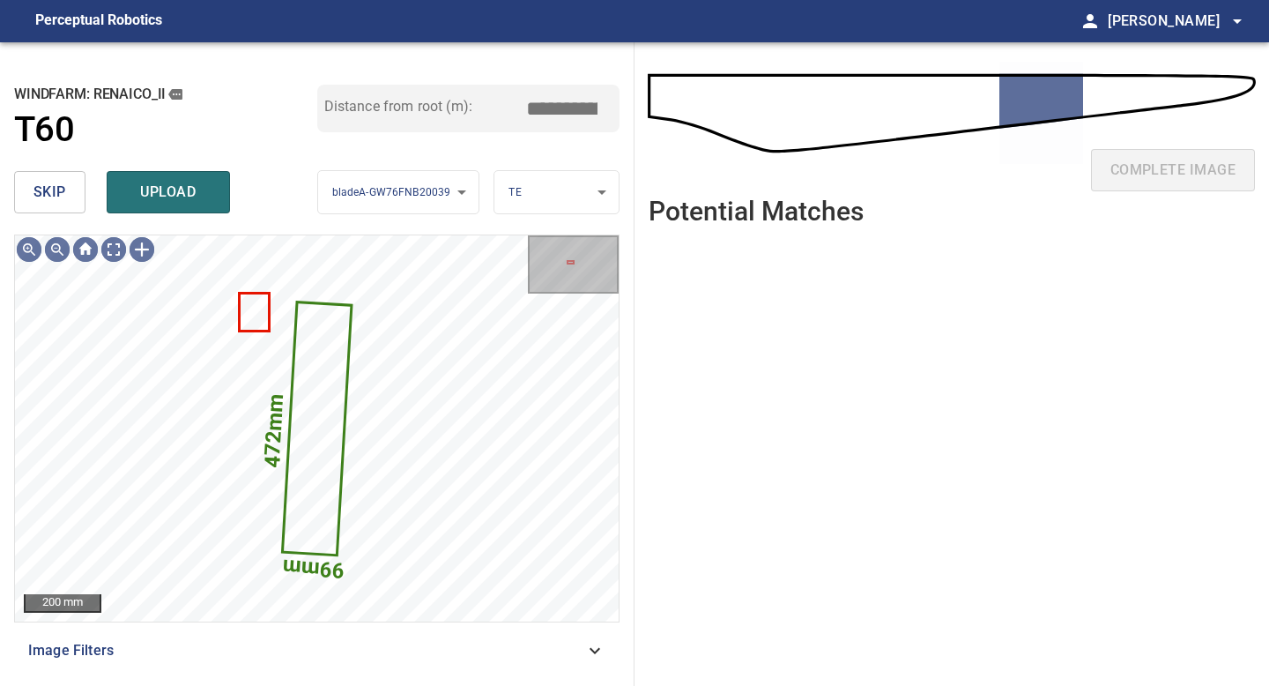
click at [70, 190] on button "skip" at bounding box center [49, 192] width 71 height 42
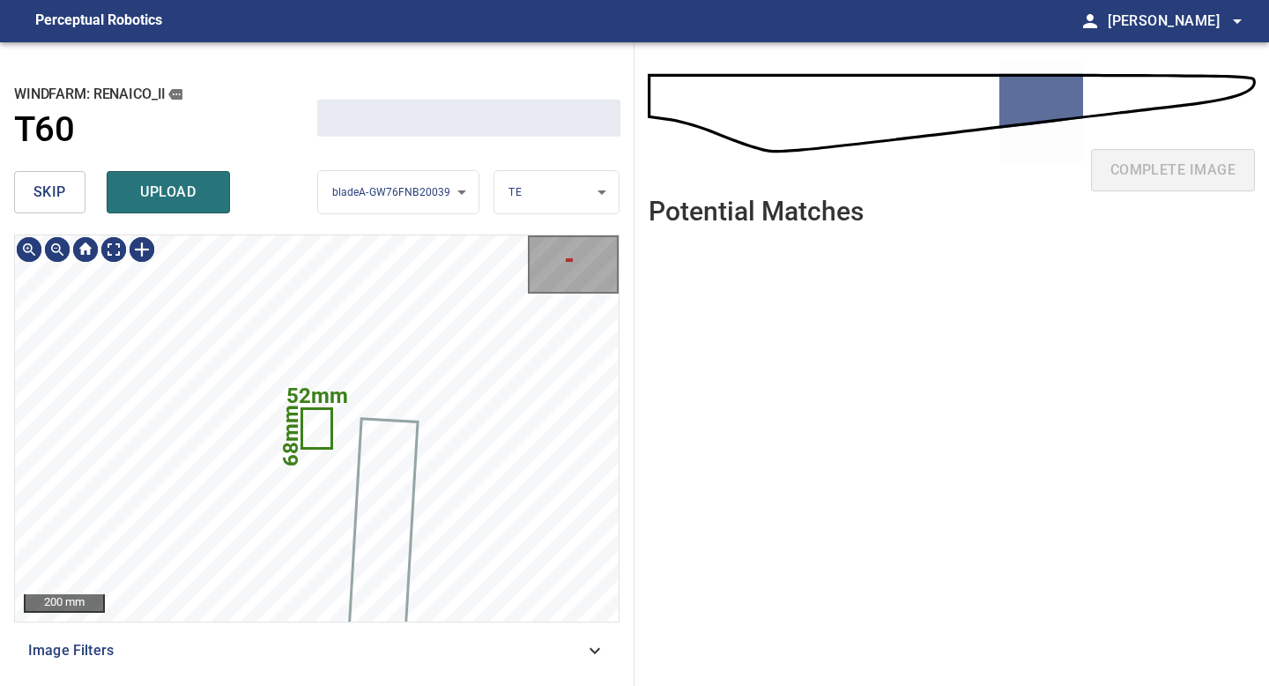
click at [70, 190] on button "skip" at bounding box center [49, 192] width 71 height 42
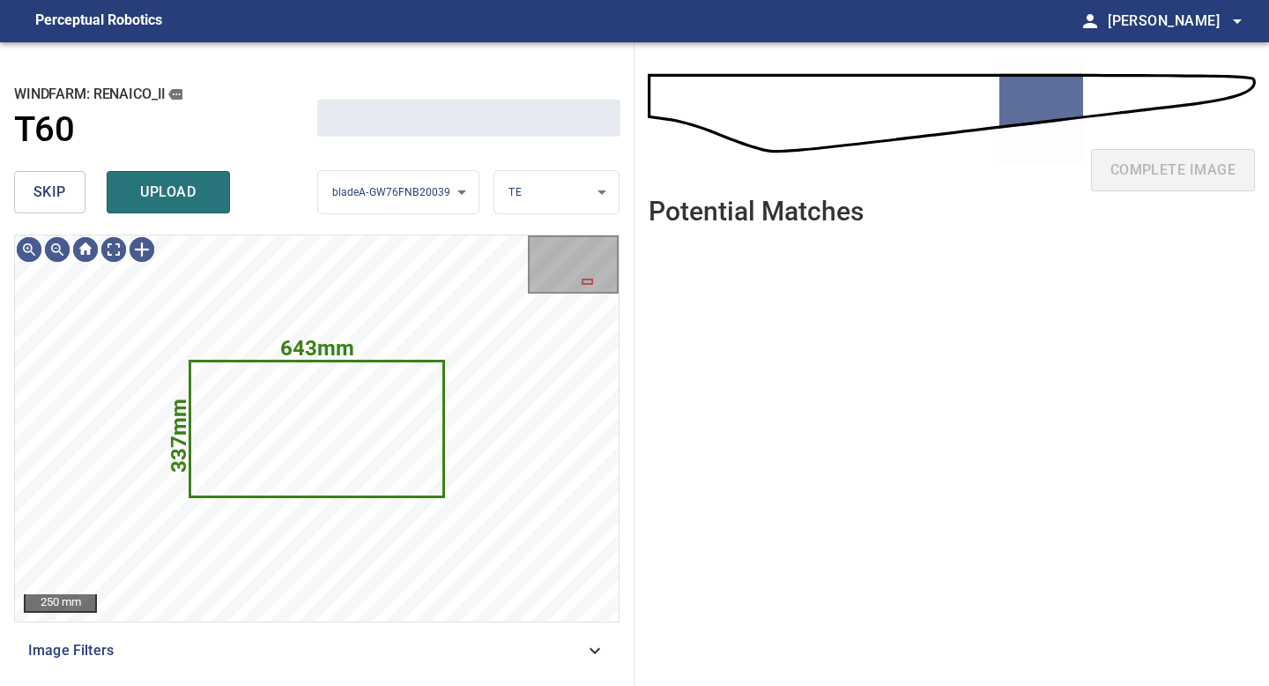
click at [70, 190] on button "skip" at bounding box center [49, 192] width 71 height 42
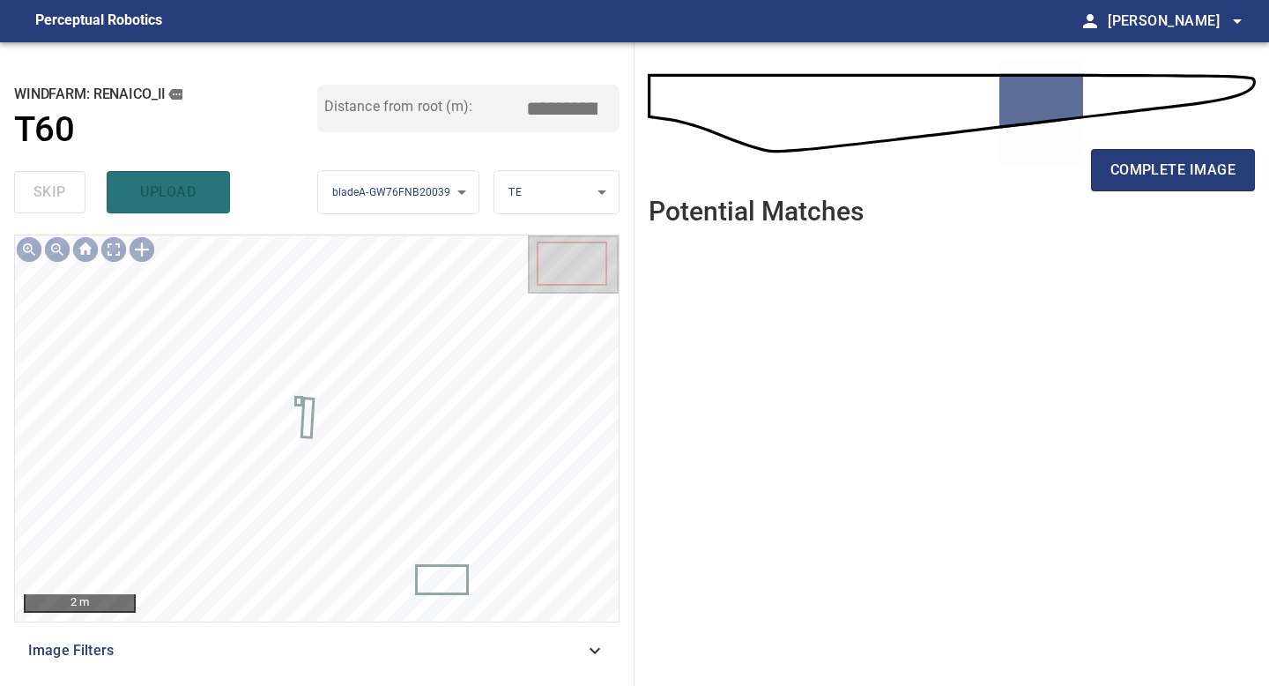
click at [1145, 145] on div "complete image" at bounding box center [952, 177] width 606 height 70
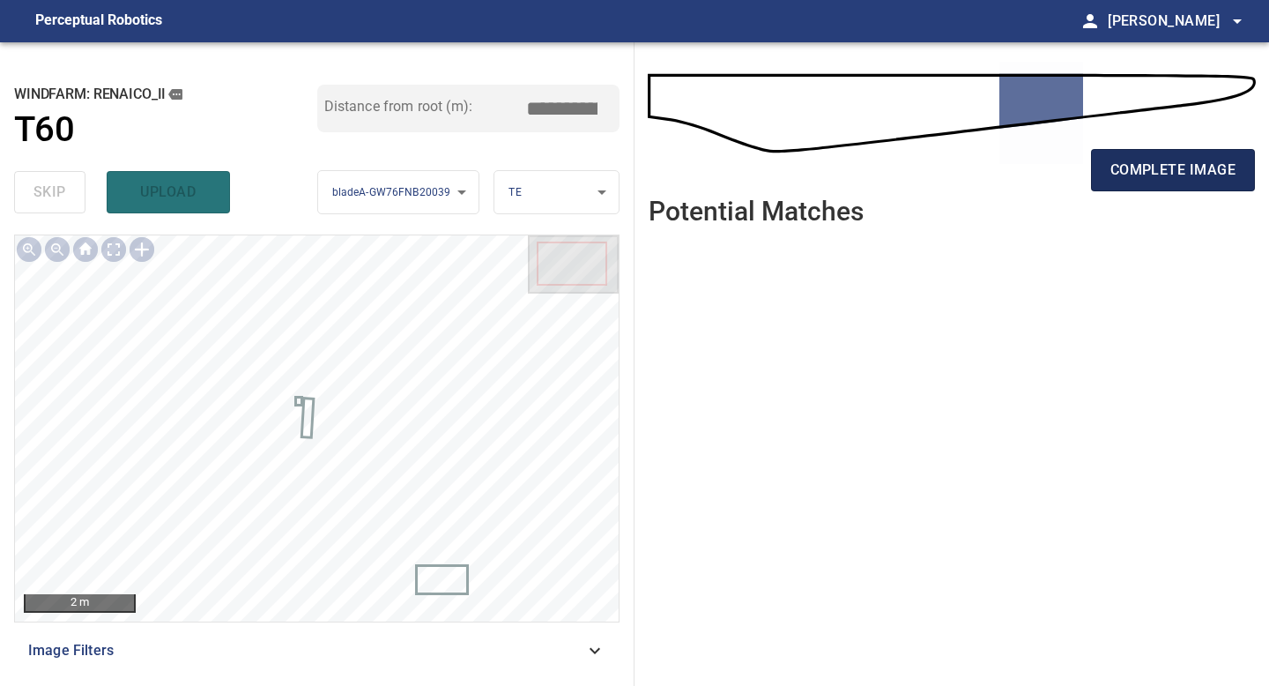
click at [1146, 161] on span "complete image" at bounding box center [1172, 170] width 125 height 25
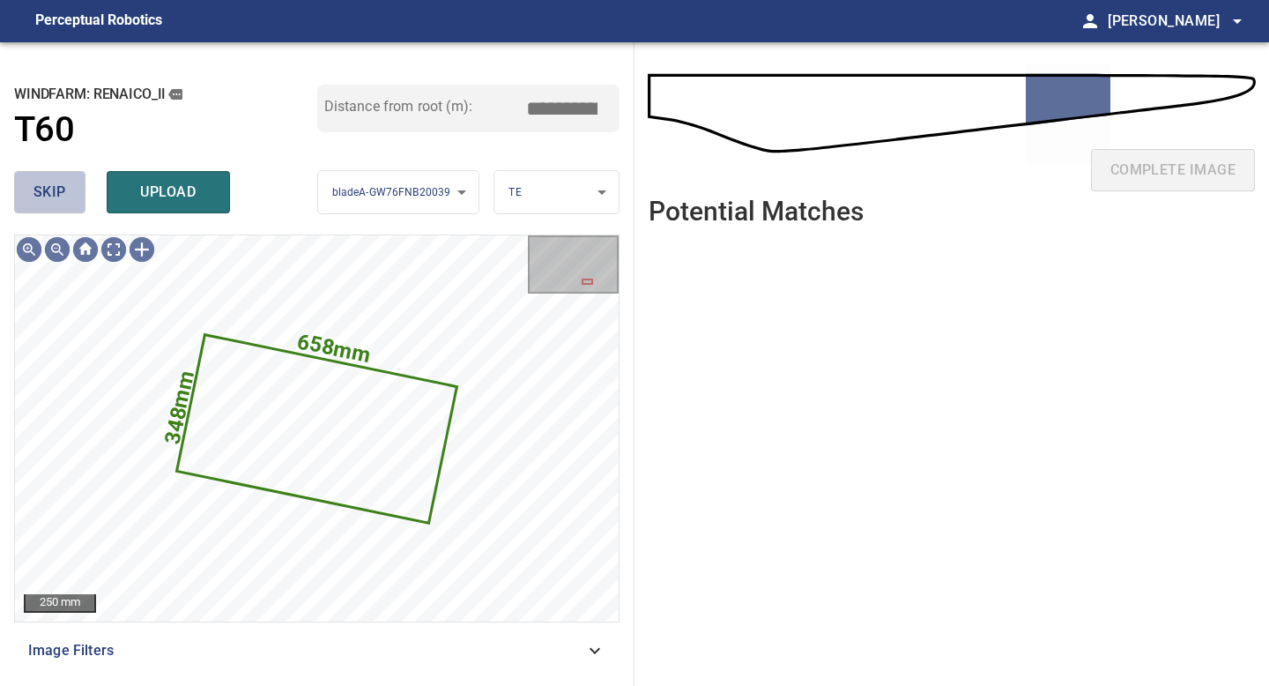
click at [52, 178] on button "skip" at bounding box center [49, 192] width 71 height 42
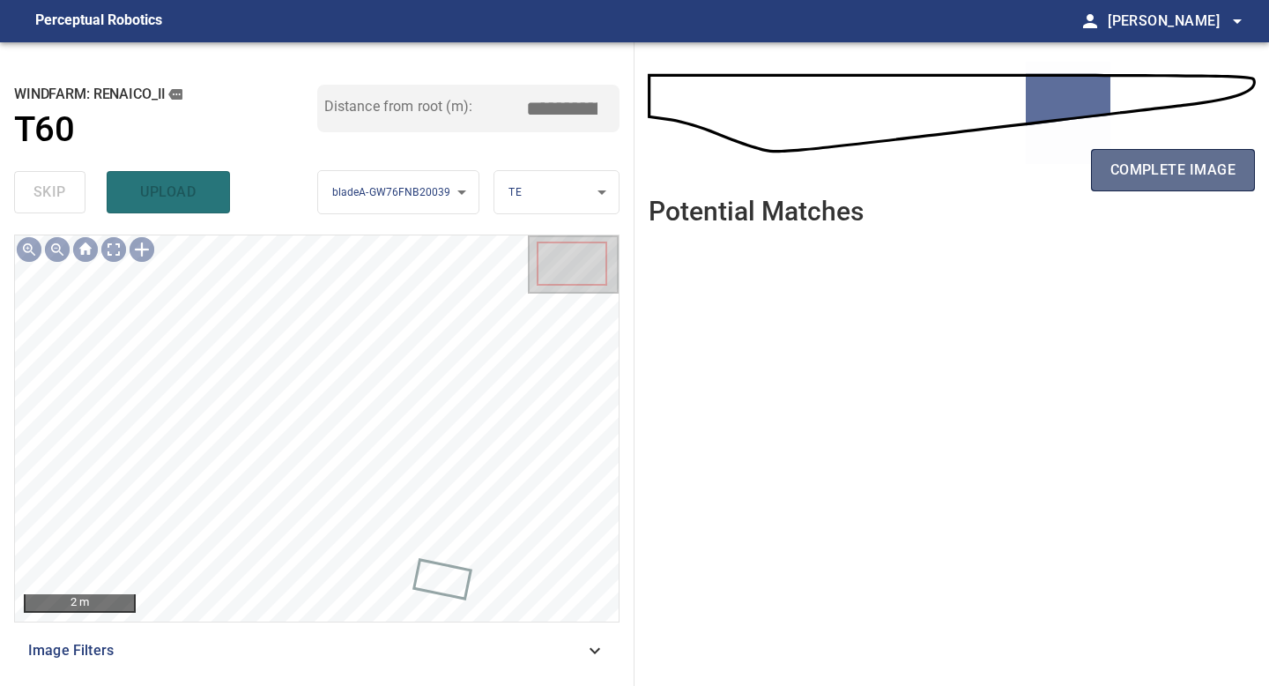
click at [1101, 169] on button "complete image" at bounding box center [1173, 170] width 164 height 42
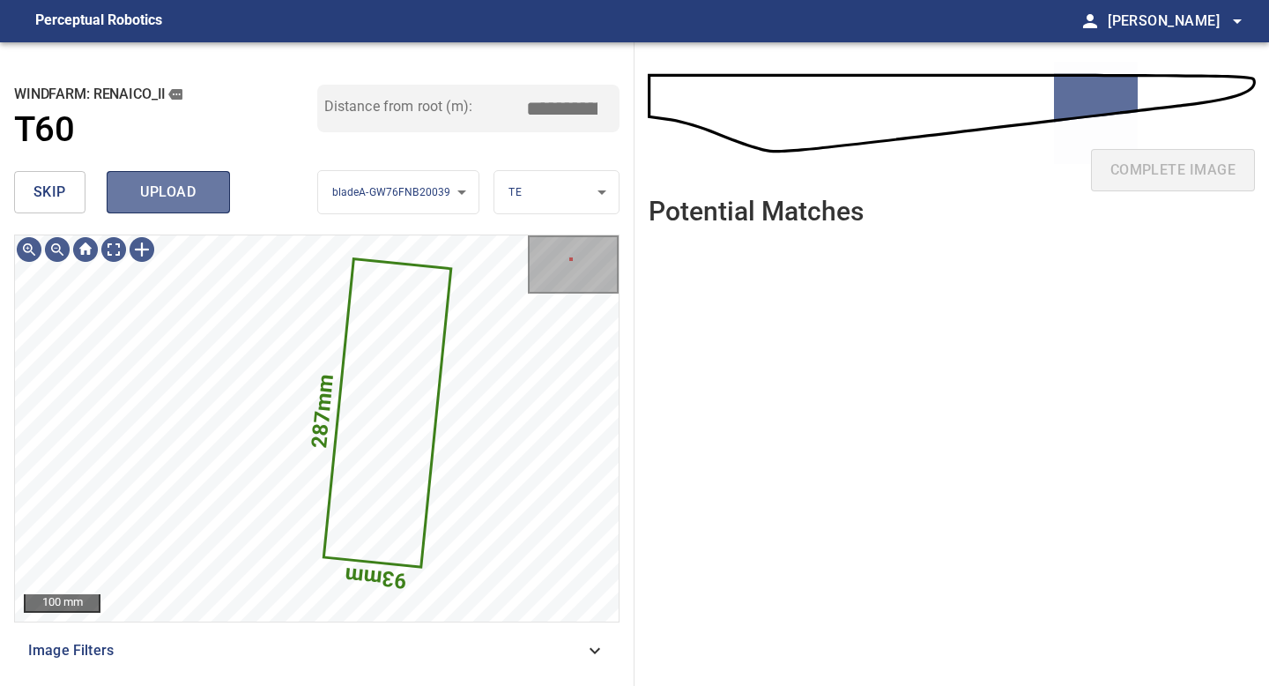
click at [178, 196] on span "upload" at bounding box center [168, 192] width 85 height 25
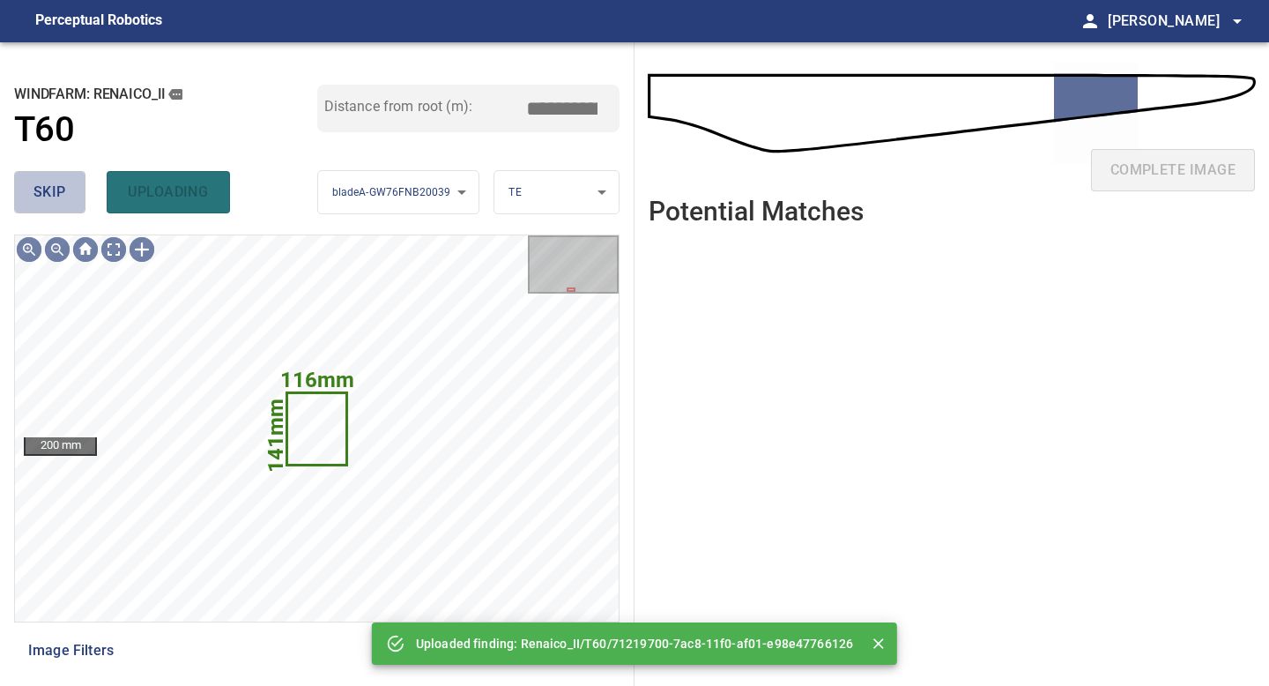
click at [70, 185] on button "skip" at bounding box center [49, 192] width 71 height 42
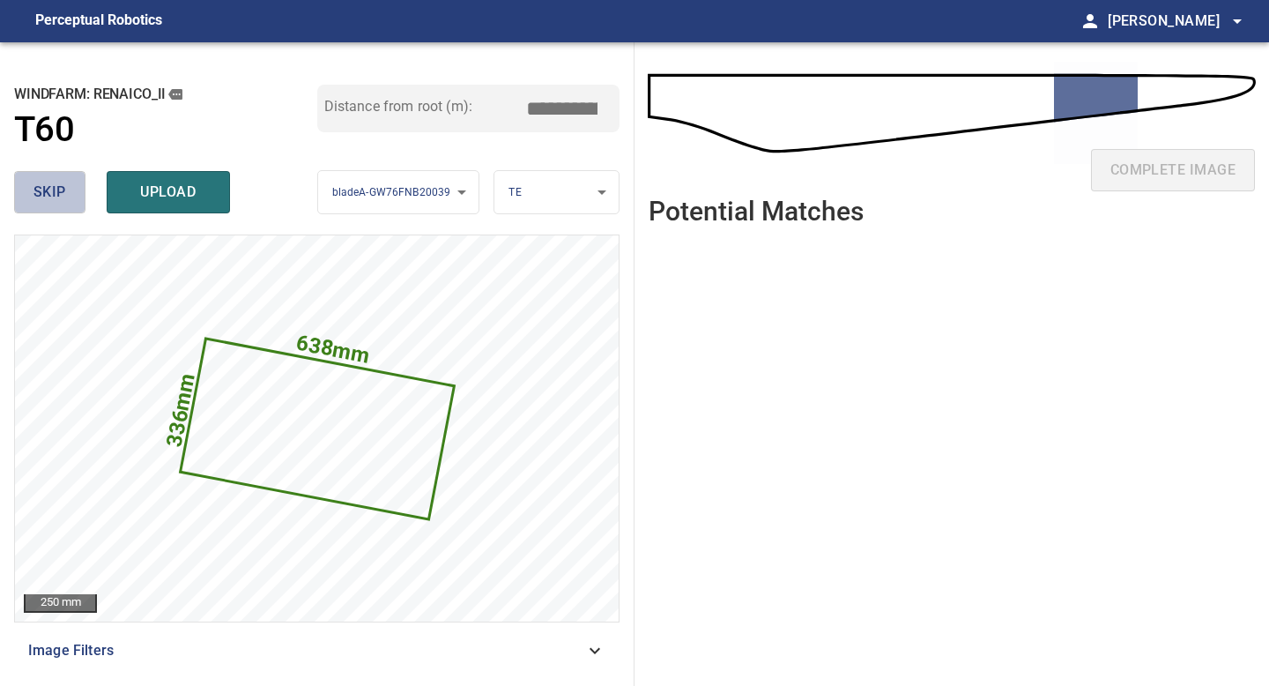
click at [32, 180] on button "skip" at bounding box center [49, 192] width 71 height 42
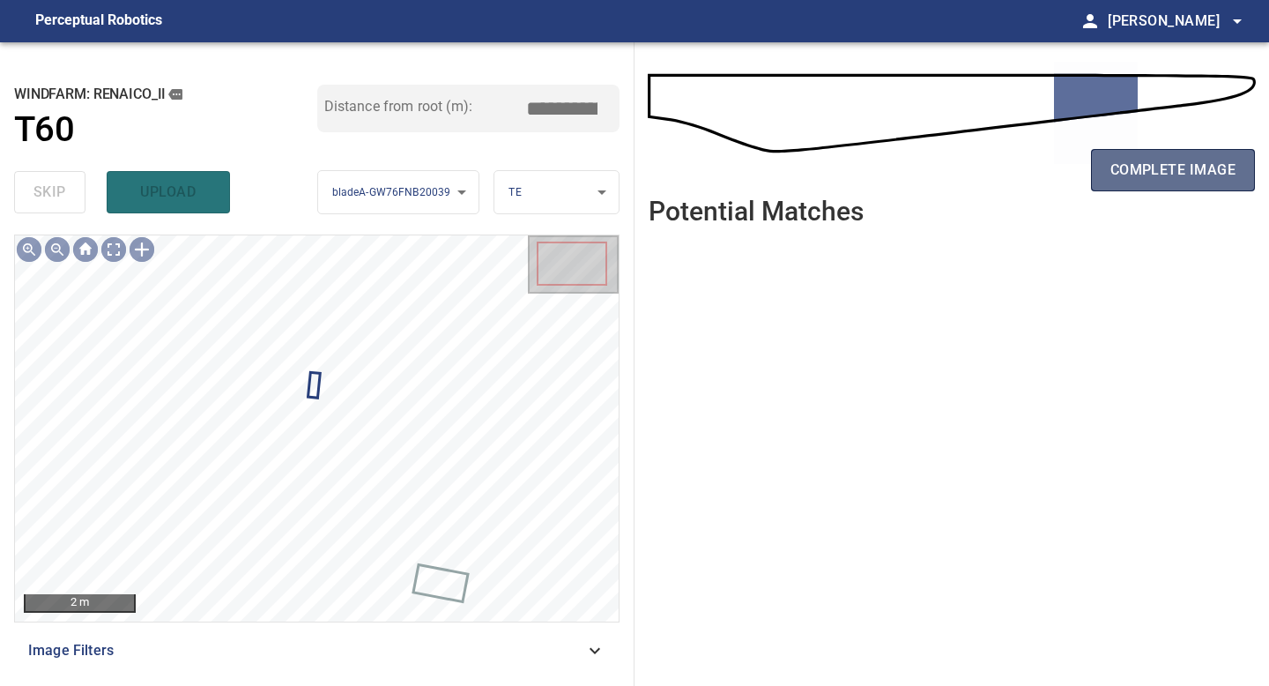
click at [1177, 189] on button "complete image" at bounding box center [1173, 170] width 164 height 42
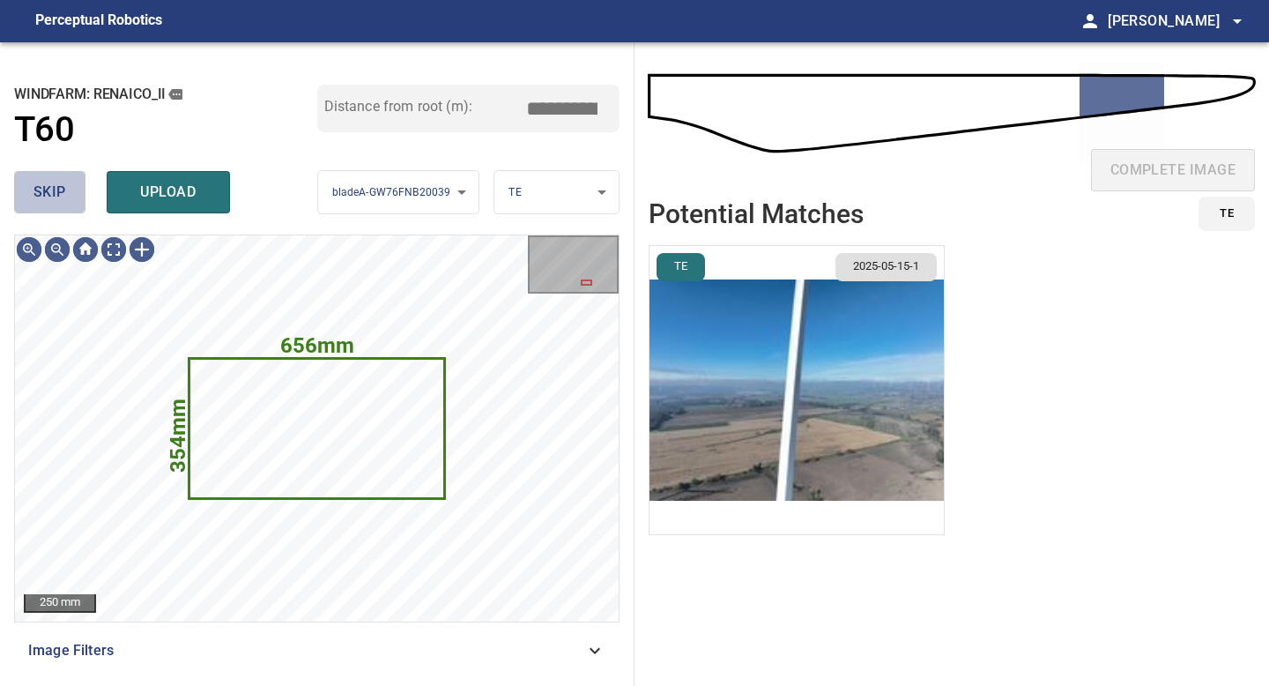
click at [48, 198] on span "skip" at bounding box center [49, 192] width 33 height 25
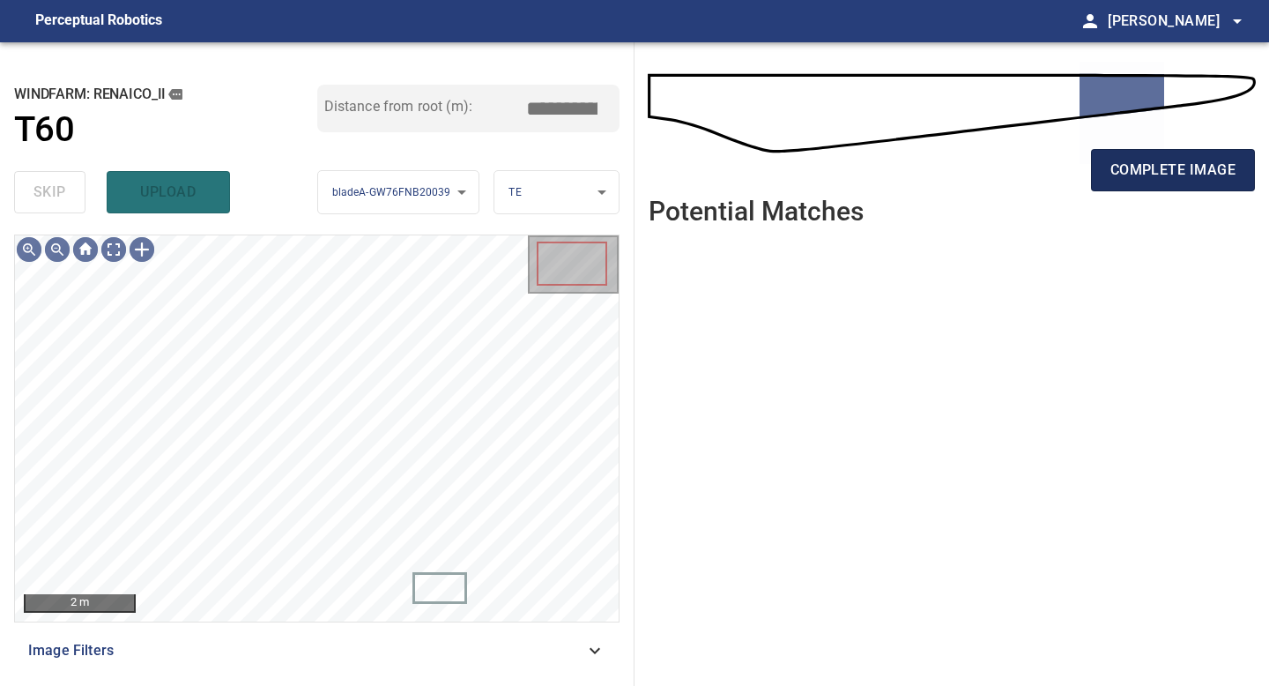
click at [1132, 155] on button "complete image" at bounding box center [1173, 170] width 164 height 42
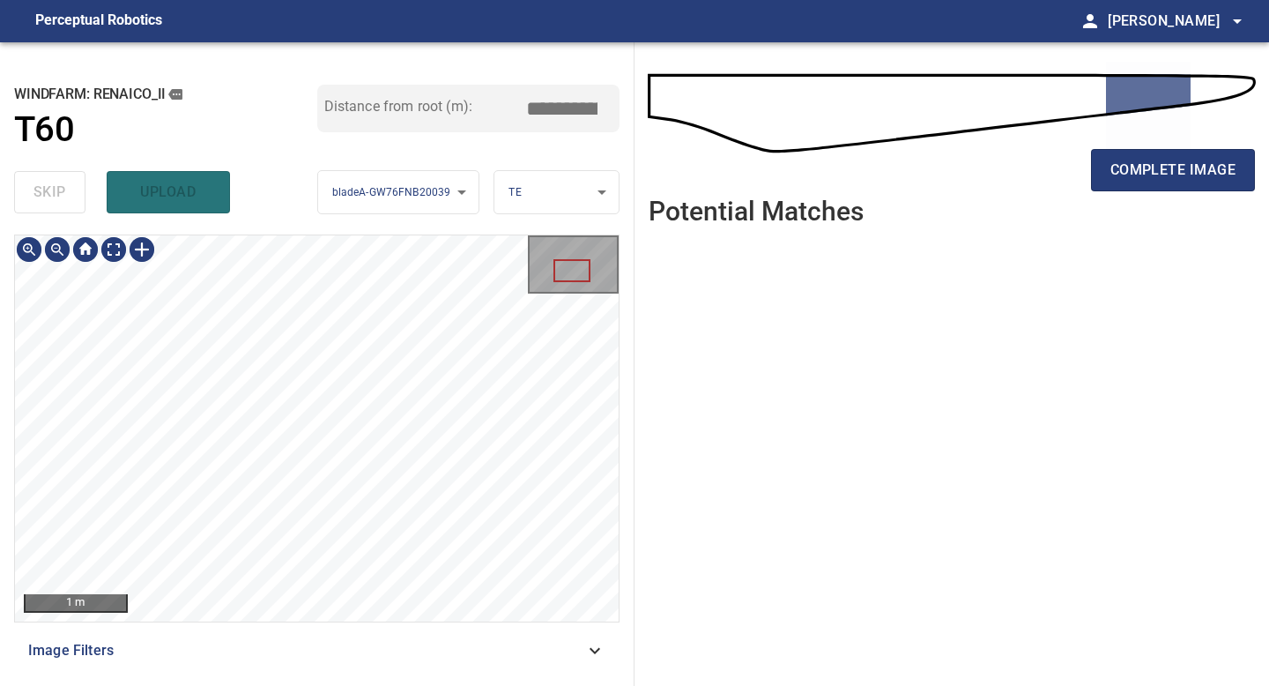
click at [344, 685] on div "**********" at bounding box center [317, 363] width 634 height 643
click at [1168, 167] on span "complete image" at bounding box center [1172, 170] width 125 height 25
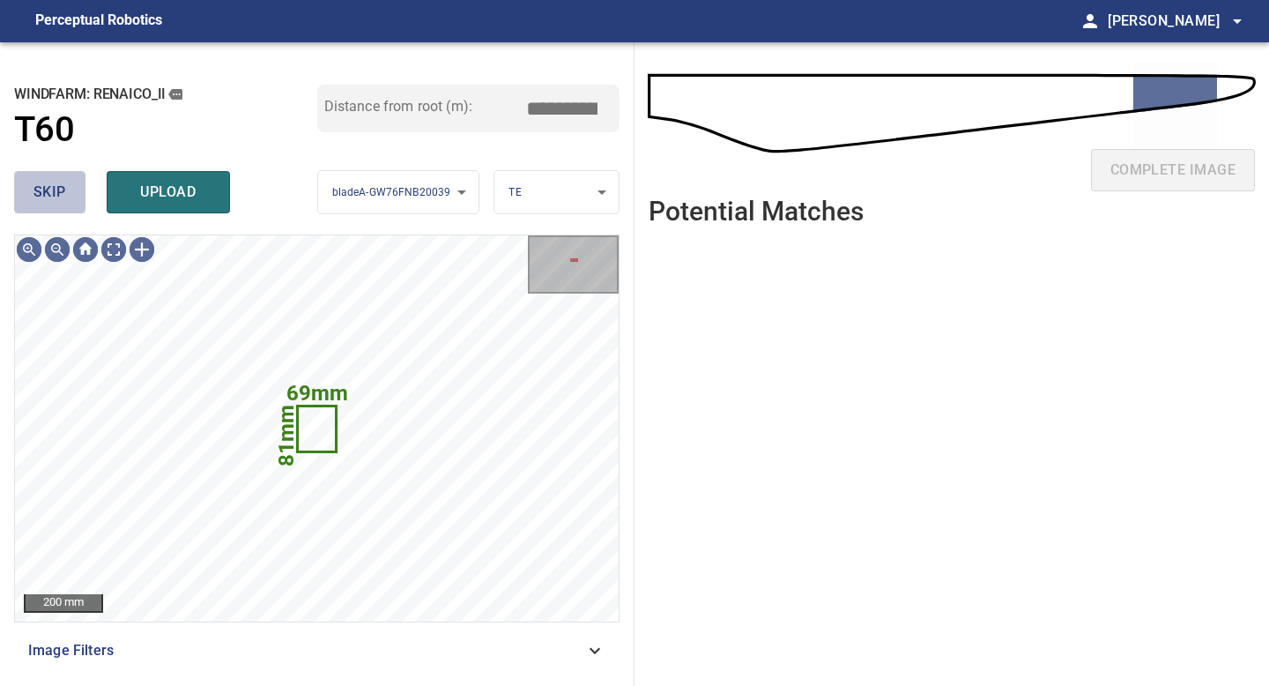
click at [65, 182] on button "skip" at bounding box center [49, 192] width 71 height 42
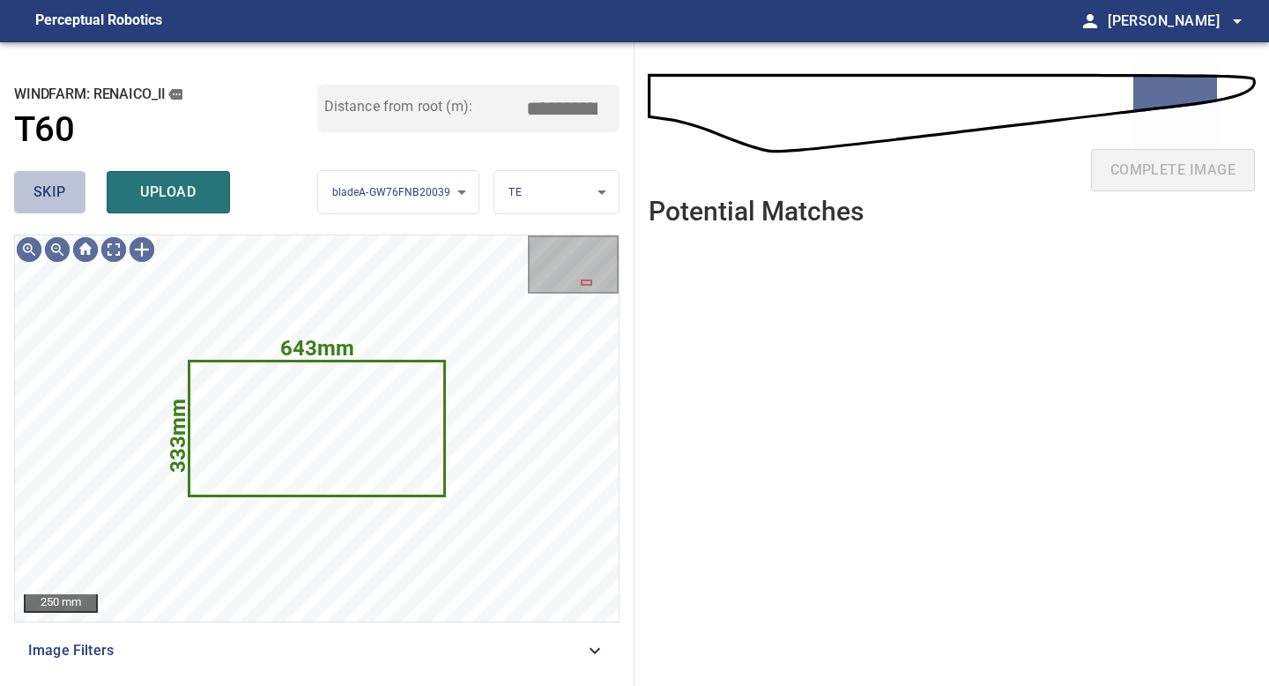
click at [65, 182] on span "skip" at bounding box center [49, 192] width 33 height 25
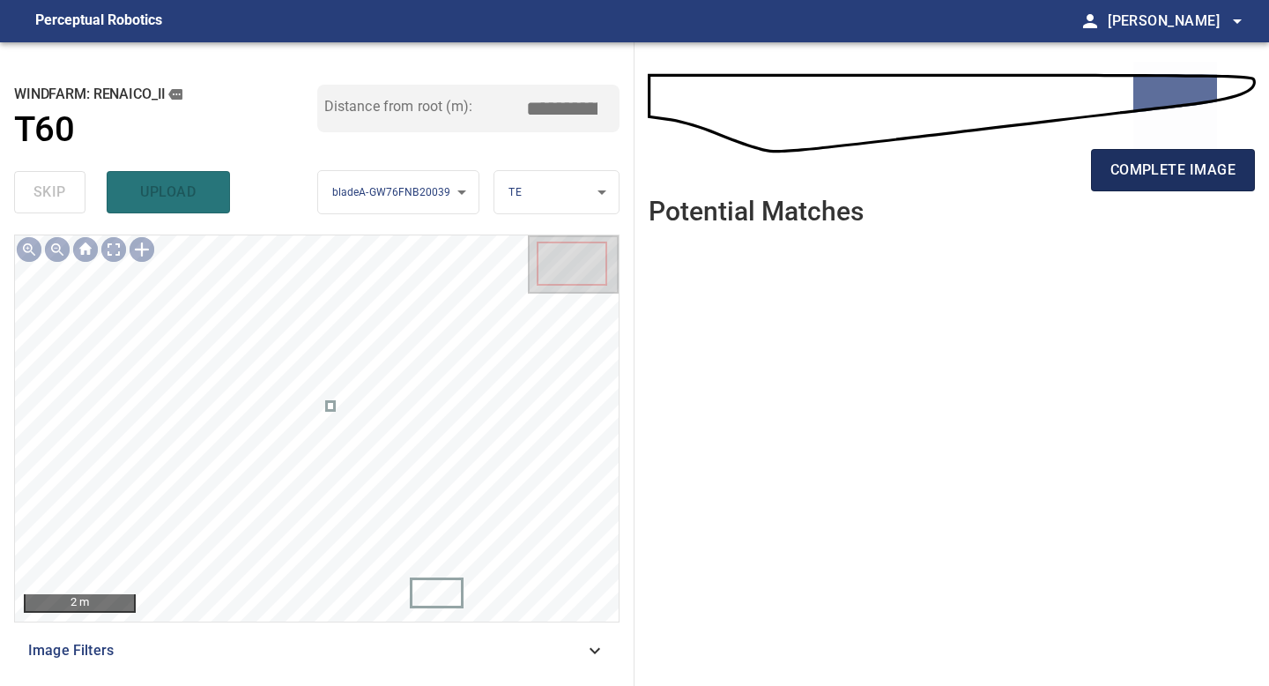
click at [1181, 167] on span "complete image" at bounding box center [1172, 170] width 125 height 25
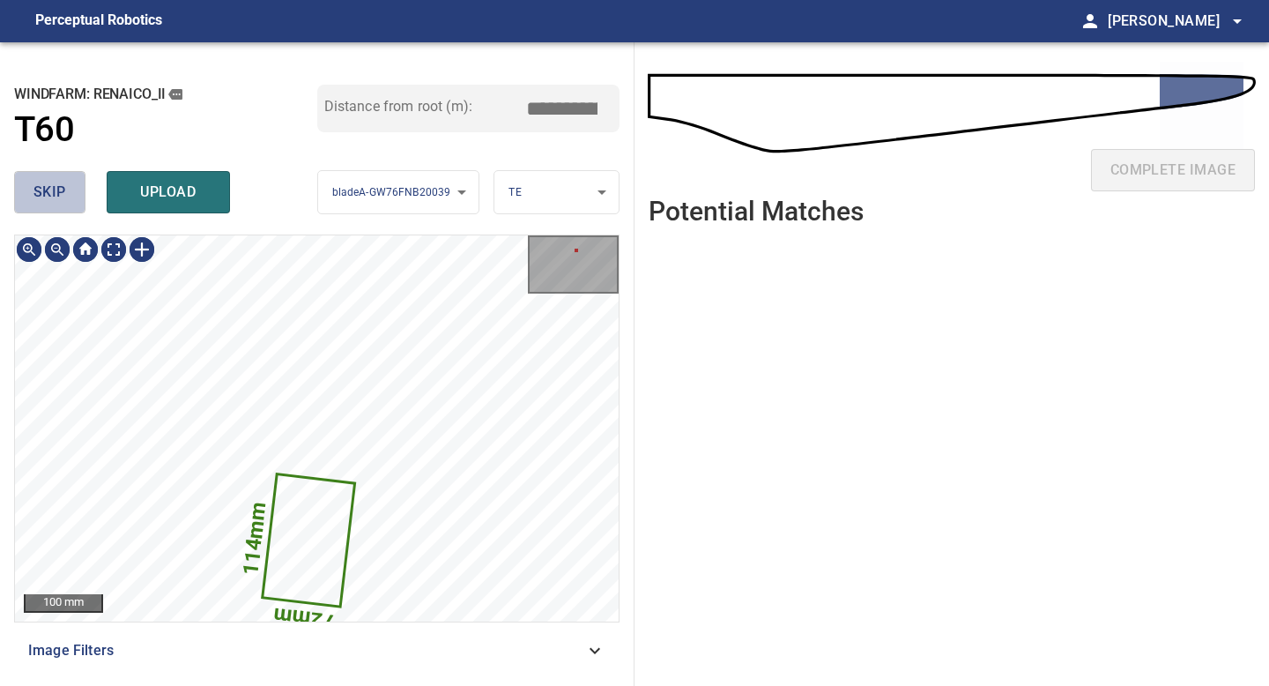
click at [54, 192] on span "skip" at bounding box center [49, 192] width 33 height 25
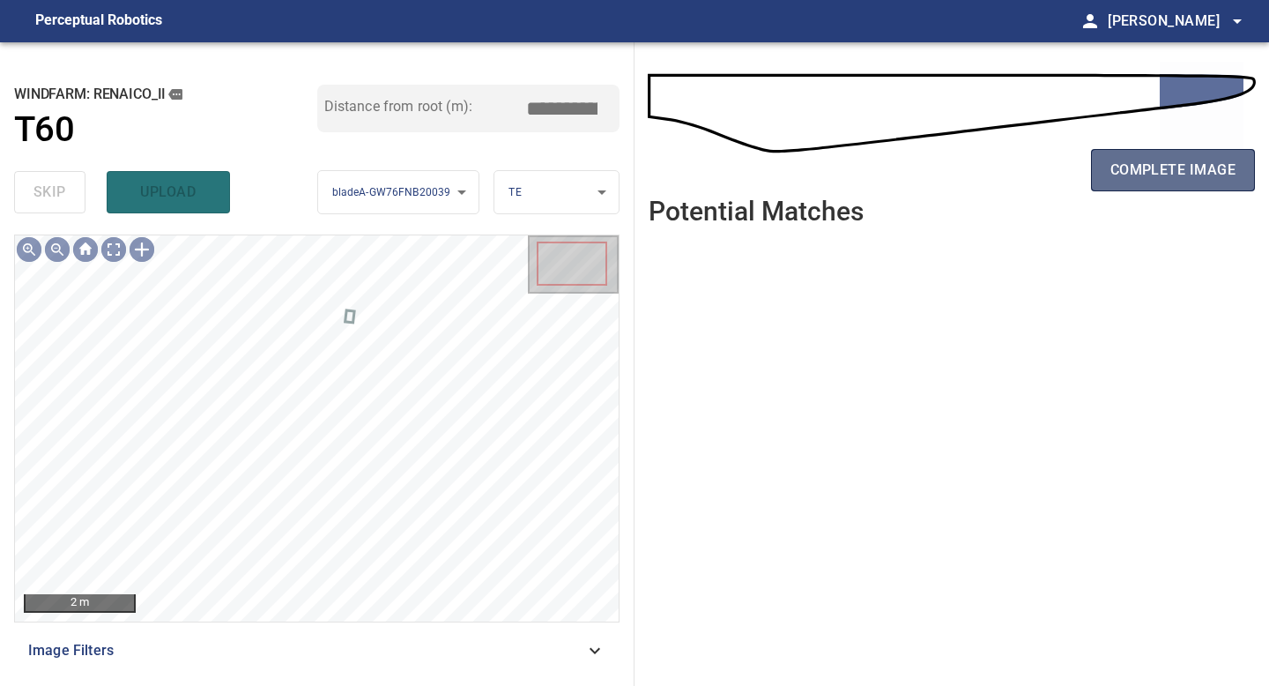
click at [1141, 169] on span "complete image" at bounding box center [1172, 170] width 125 height 25
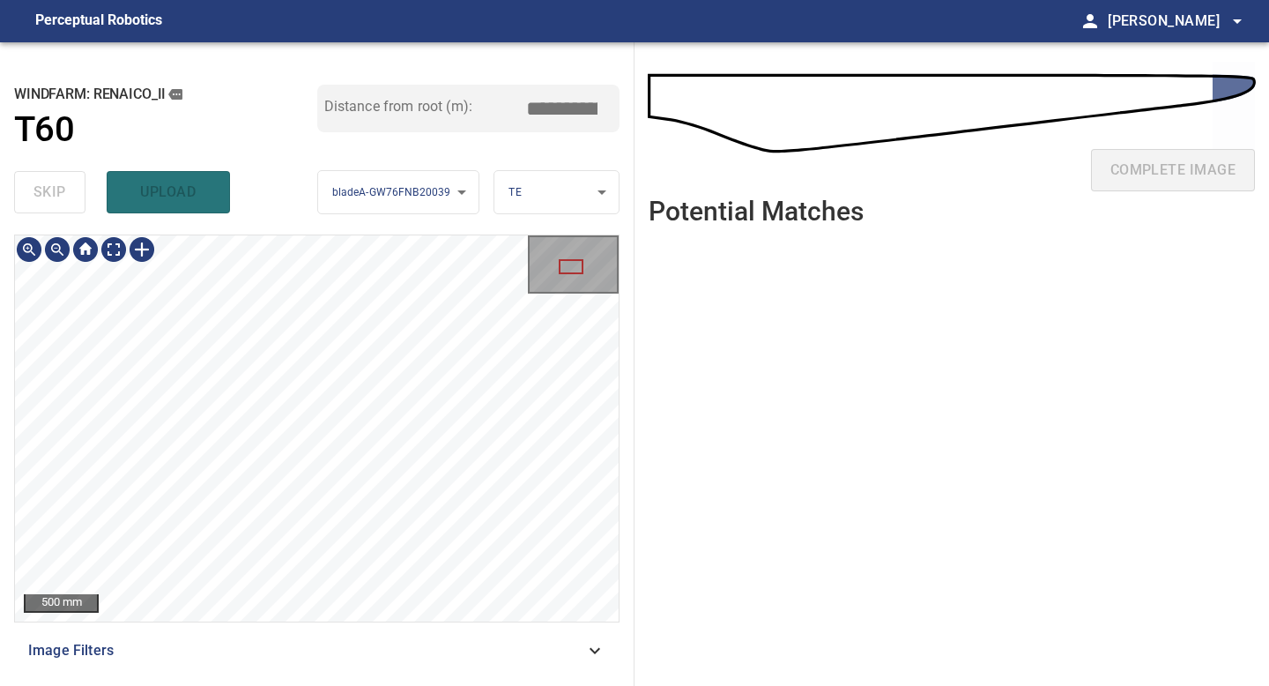
click at [367, 630] on div "500 mm Image Filters" at bounding box center [316, 452] width 605 height 437
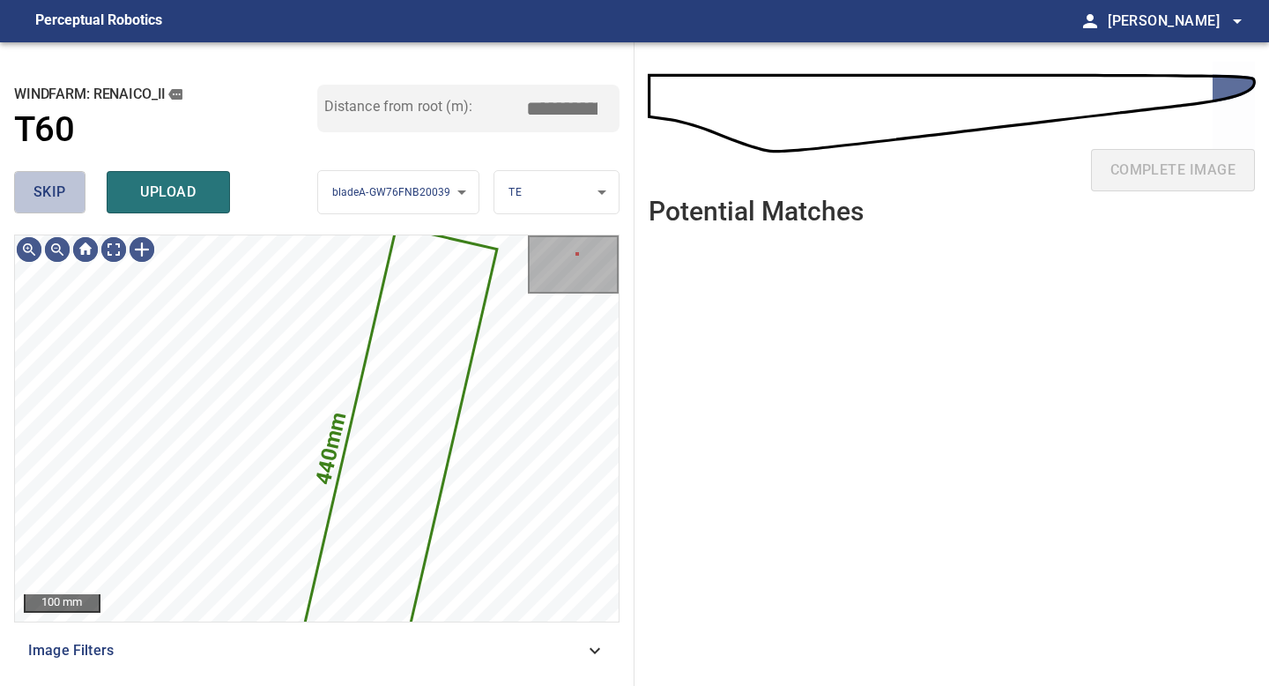
click at [70, 201] on button "skip" at bounding box center [49, 192] width 71 height 42
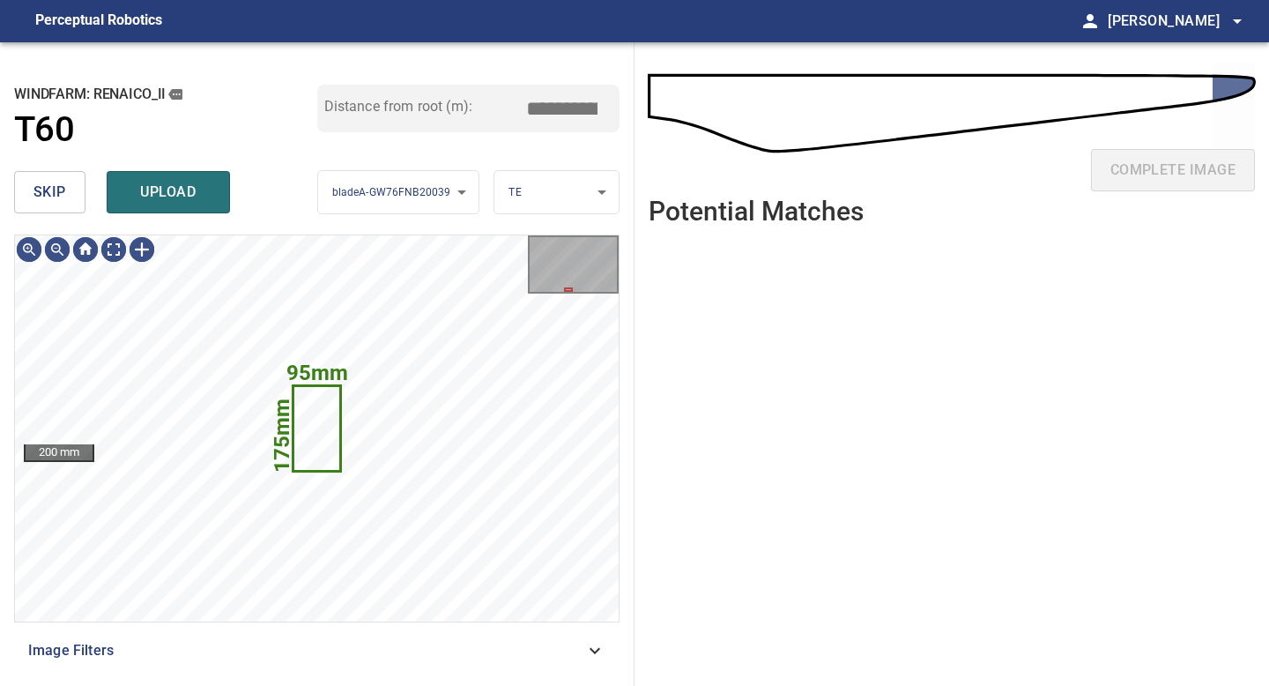
click at [68, 188] on button "skip" at bounding box center [49, 192] width 71 height 42
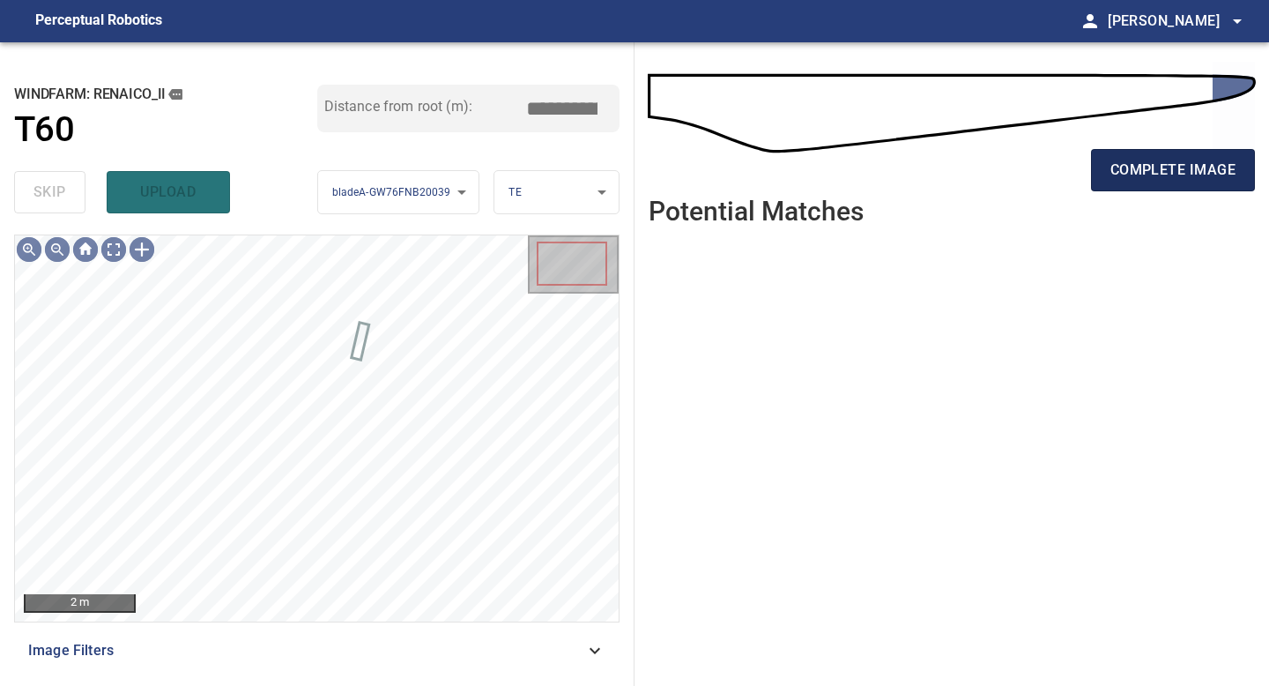
click at [1168, 182] on button "complete image" at bounding box center [1173, 170] width 164 height 42
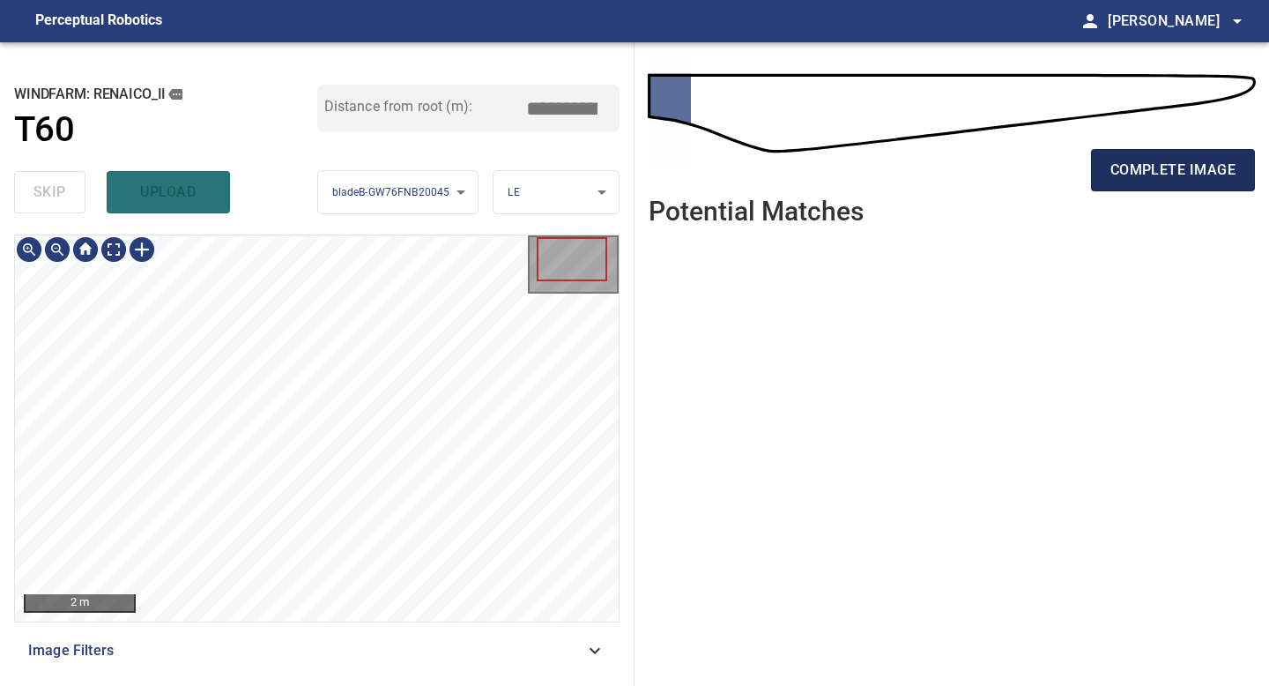
click at [1140, 175] on span "complete image" at bounding box center [1172, 170] width 125 height 25
